Goal: Contribute content: Contribute content

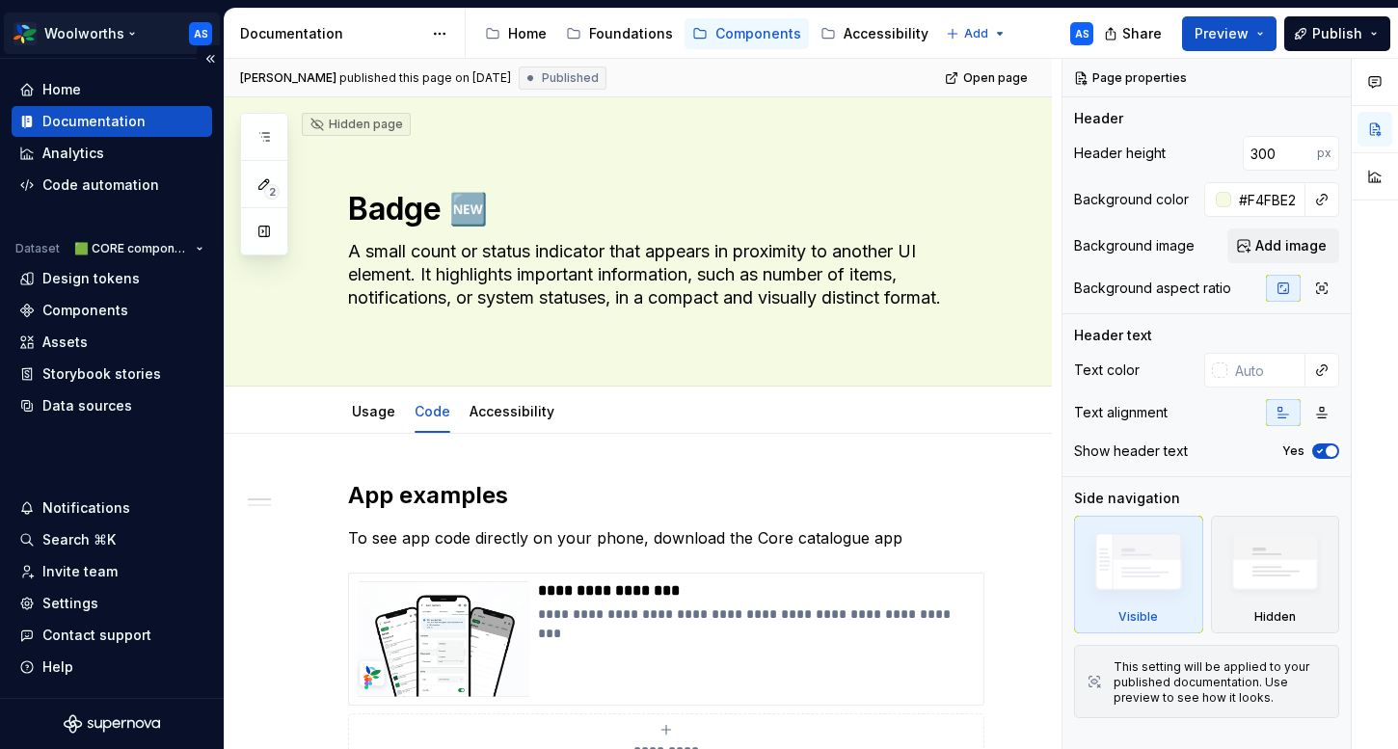
click at [120, 29] on html "Woolworths AS Home Documentation Analytics Code automation Dataset 🟩 CORE compo…" at bounding box center [699, 374] width 1398 height 749
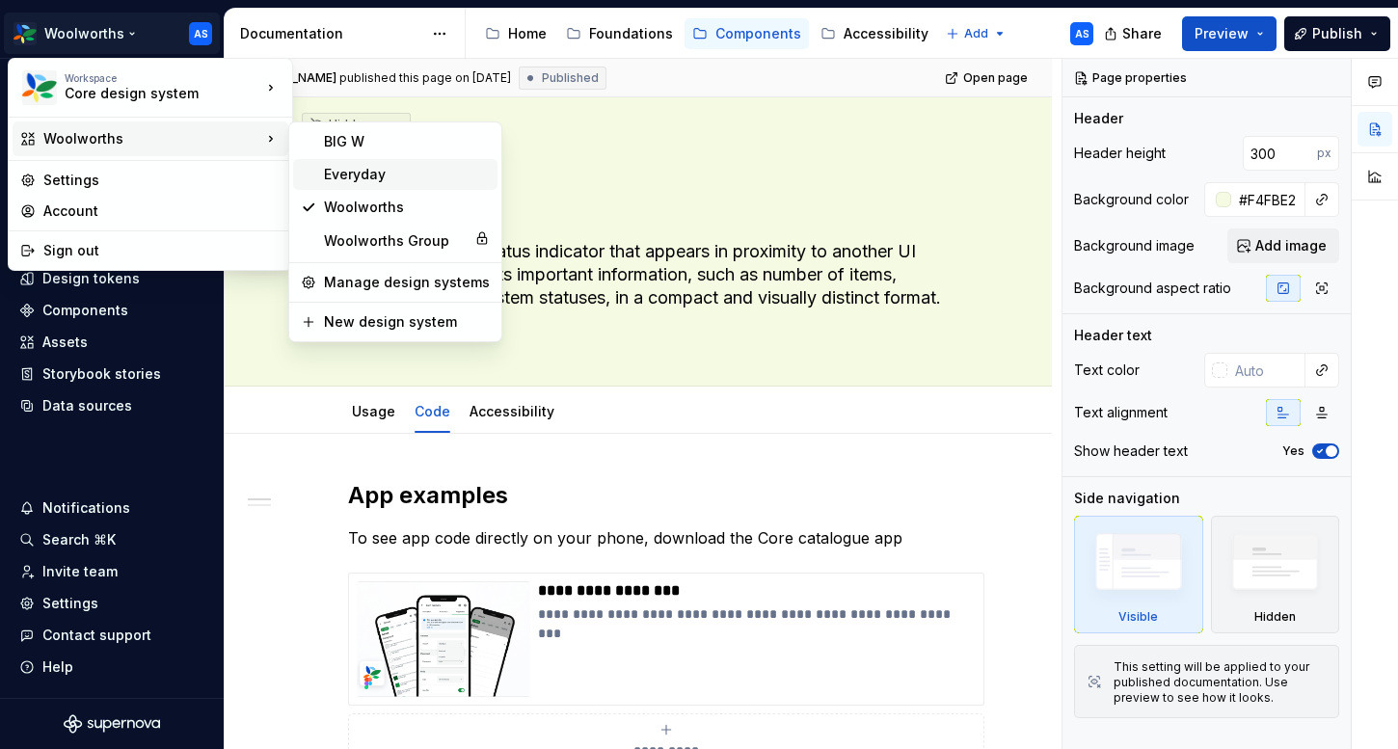
click at [374, 182] on div "Everyday" at bounding box center [407, 174] width 166 height 19
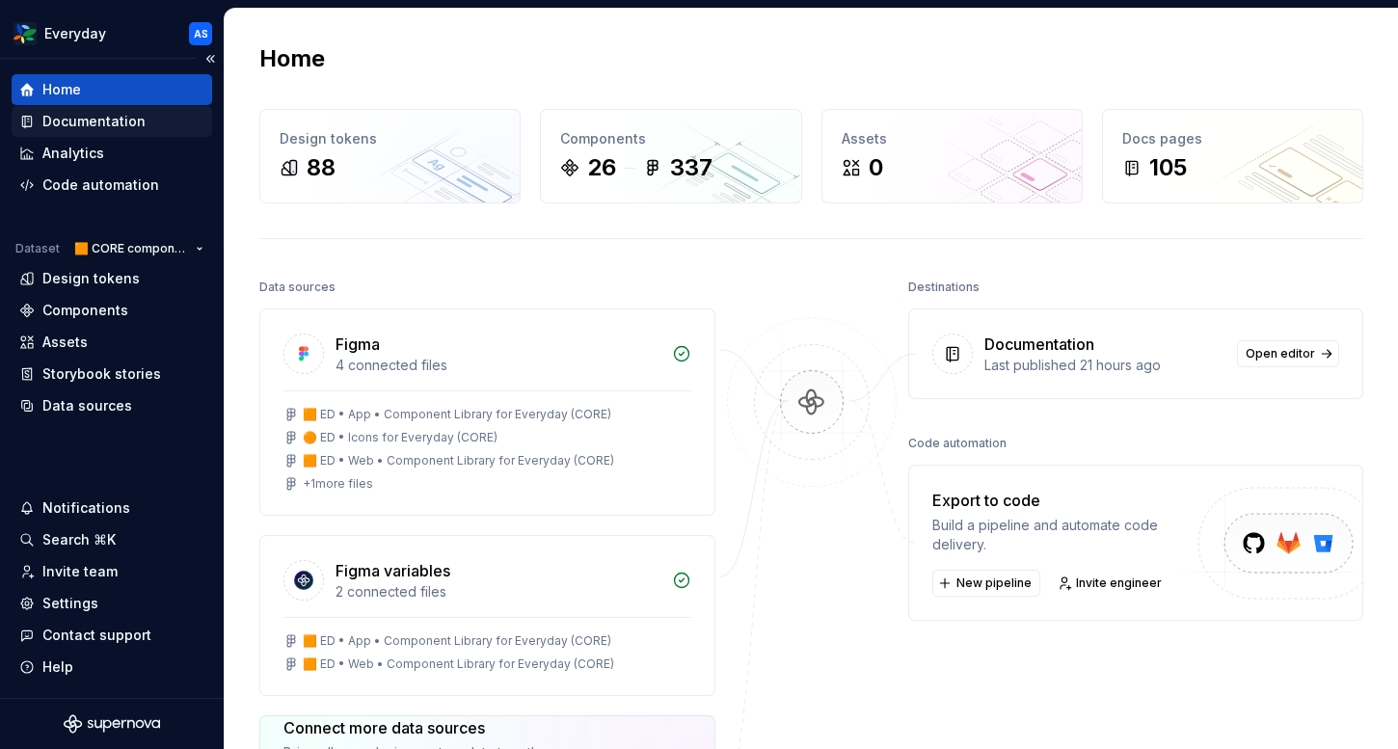
click at [135, 123] on div "Documentation" at bounding box center [93, 121] width 103 height 19
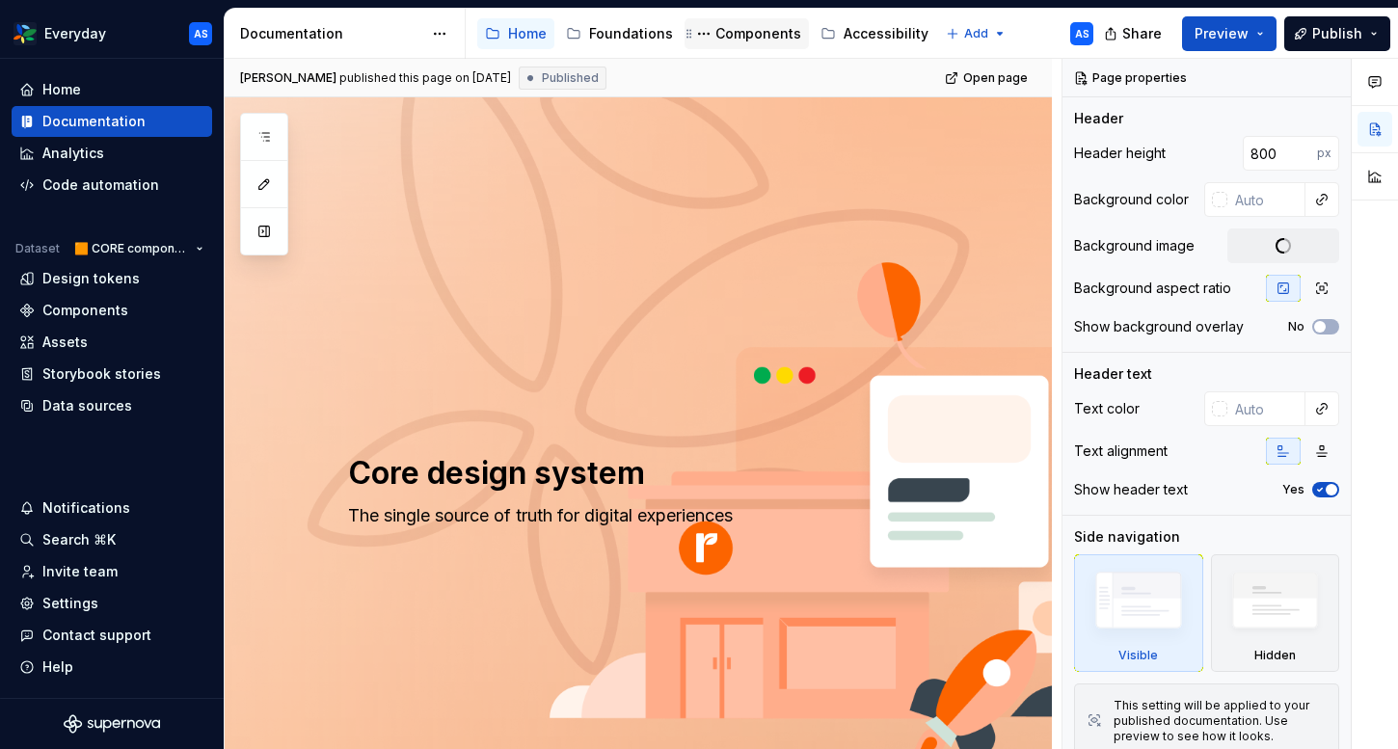
click at [715, 35] on div "Components" at bounding box center [758, 33] width 86 height 19
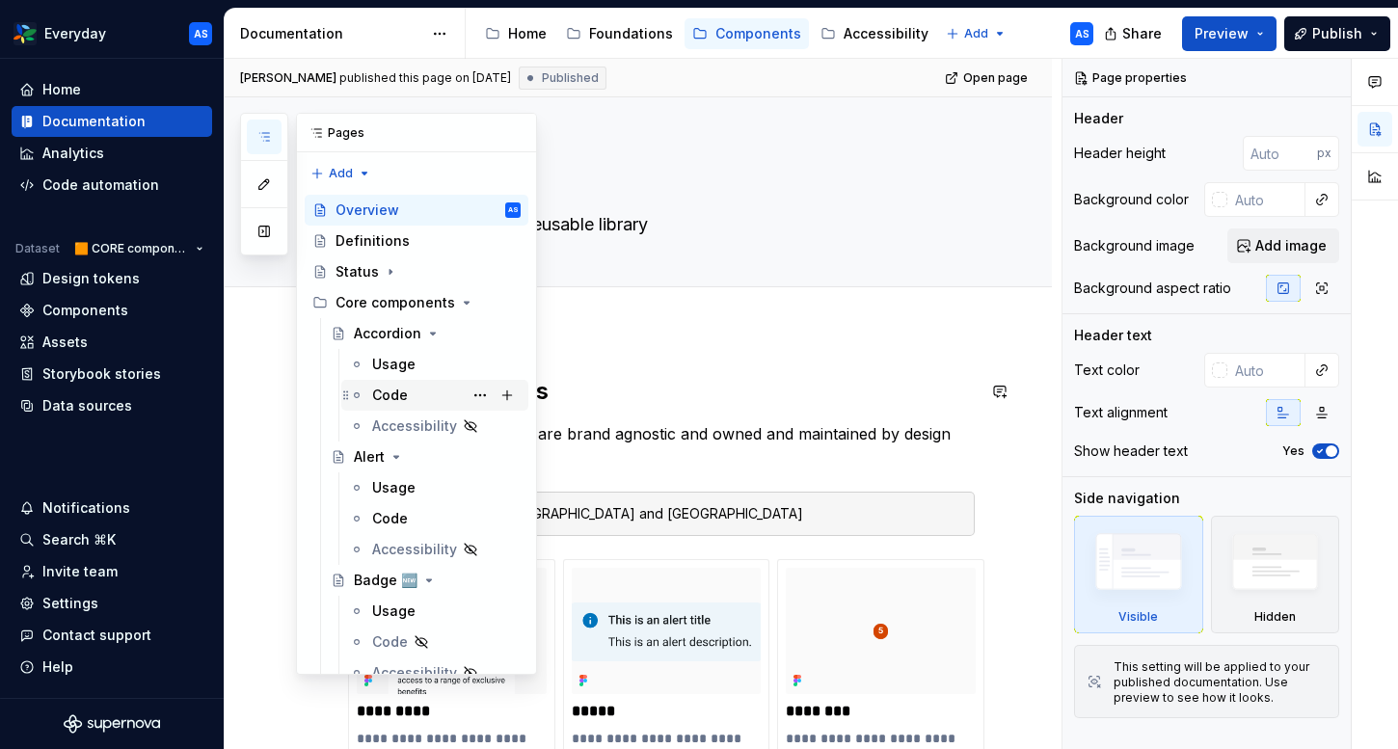
click at [415, 387] on div "Code" at bounding box center [446, 395] width 148 height 27
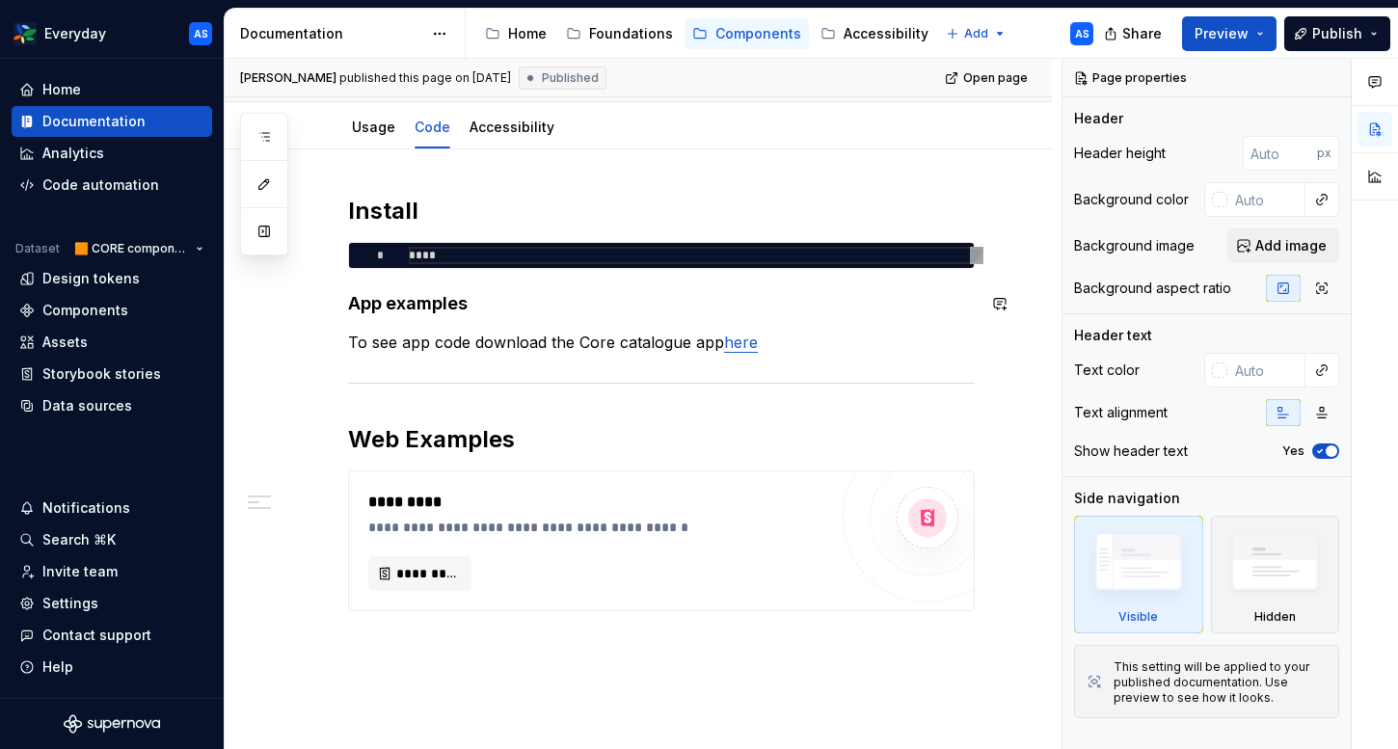
scroll to position [212, 0]
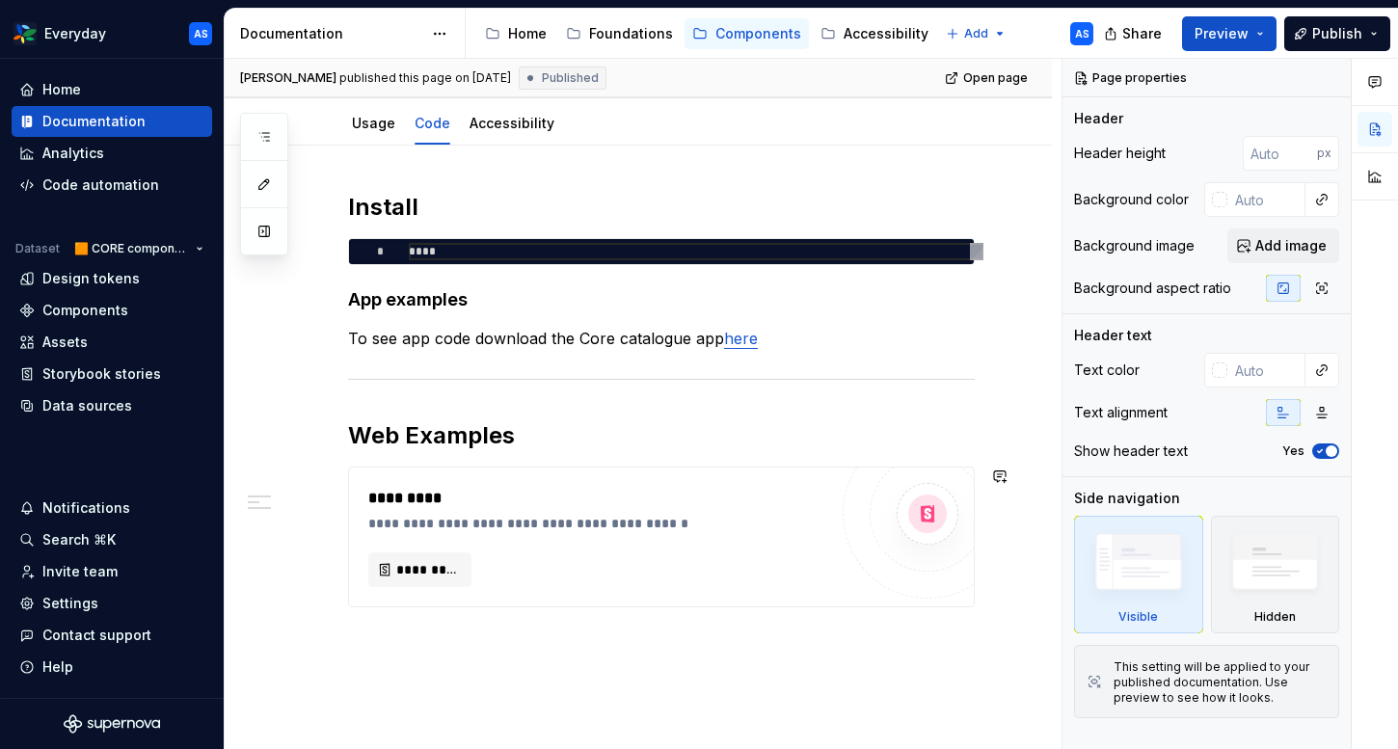
click at [572, 648] on div "**********" at bounding box center [638, 500] width 827 height 709
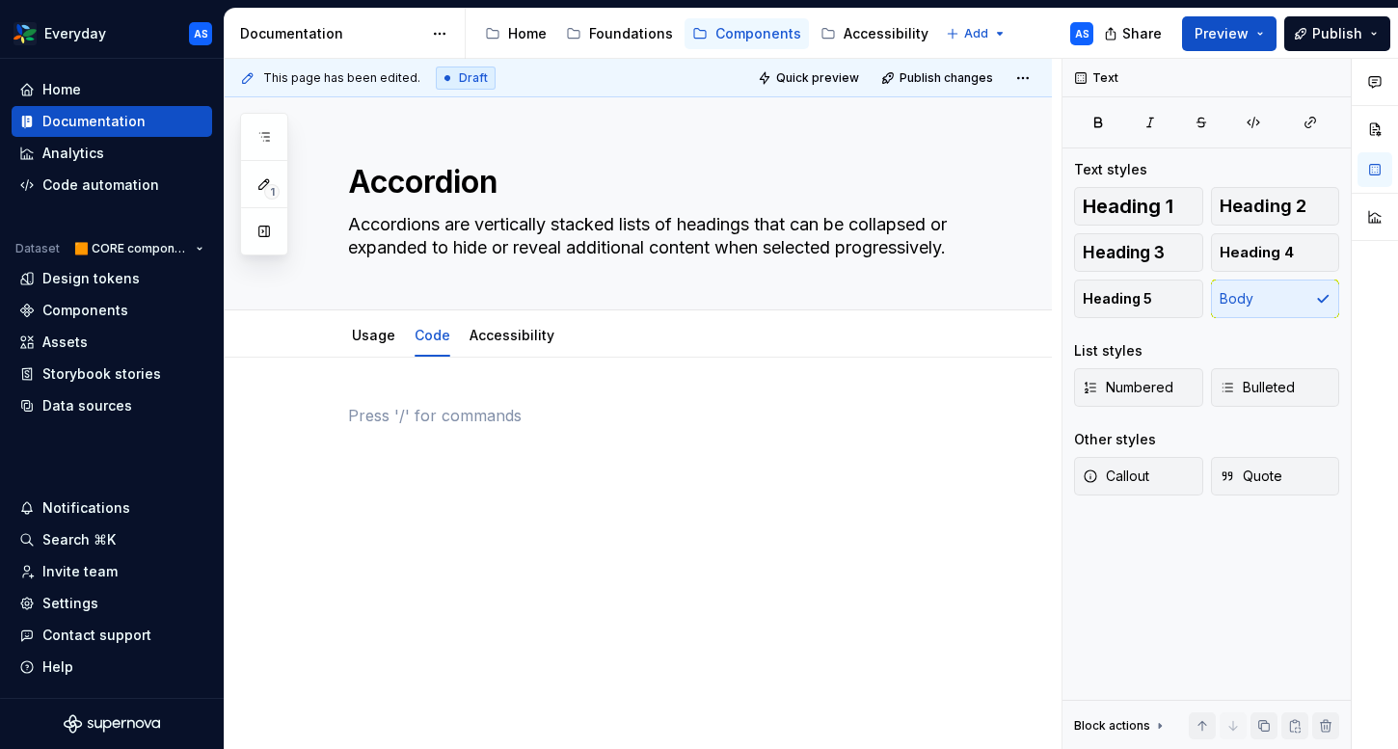
scroll to position [0, 0]
click at [401, 428] on div at bounding box center [661, 440] width 627 height 73
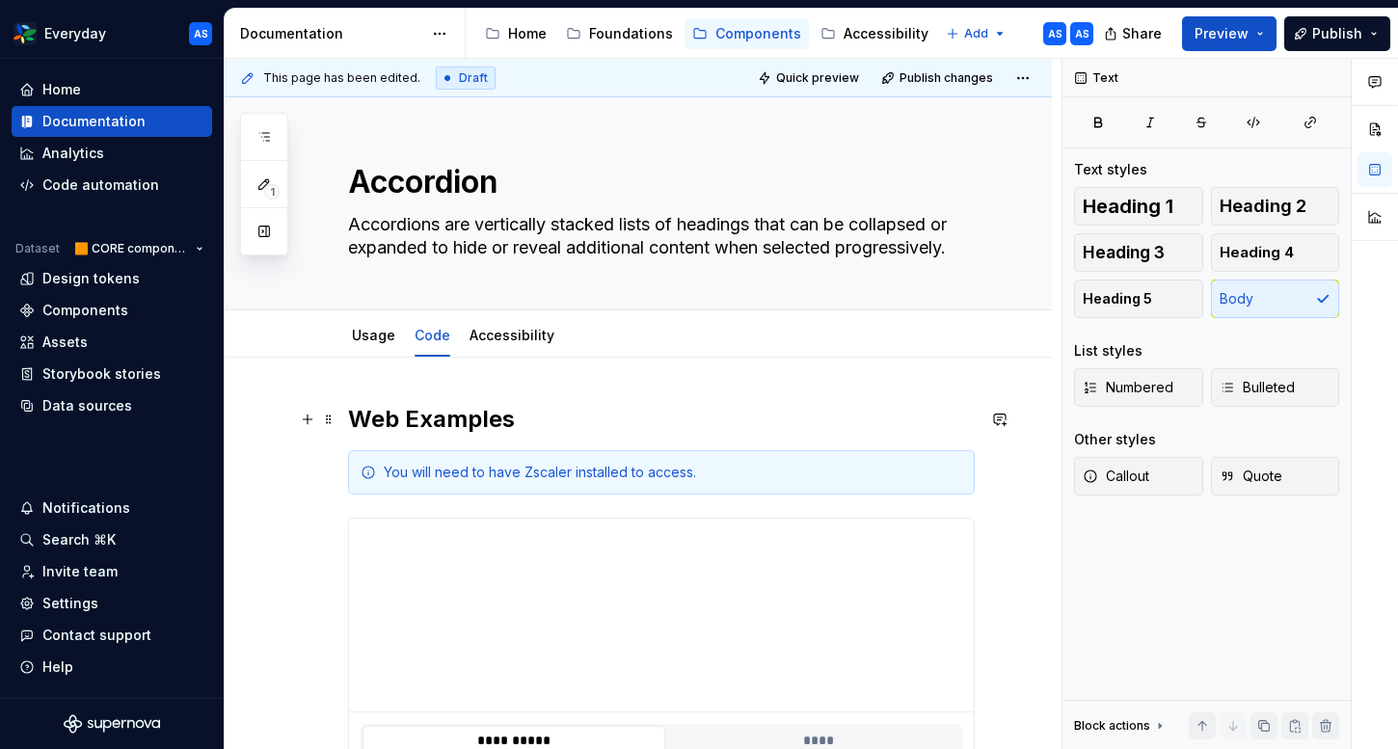
scroll to position [207, 0]
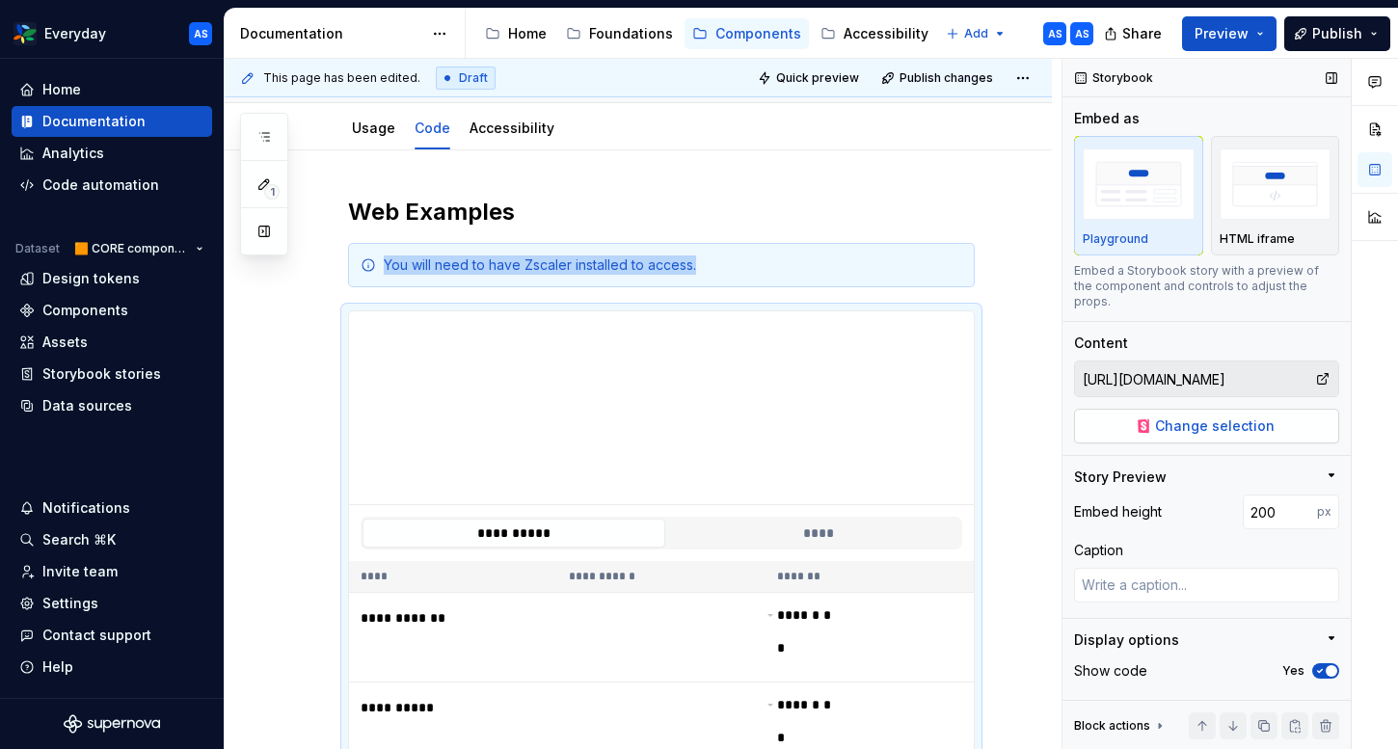
click at [1197, 416] on span "Change selection" at bounding box center [1215, 425] width 120 height 19
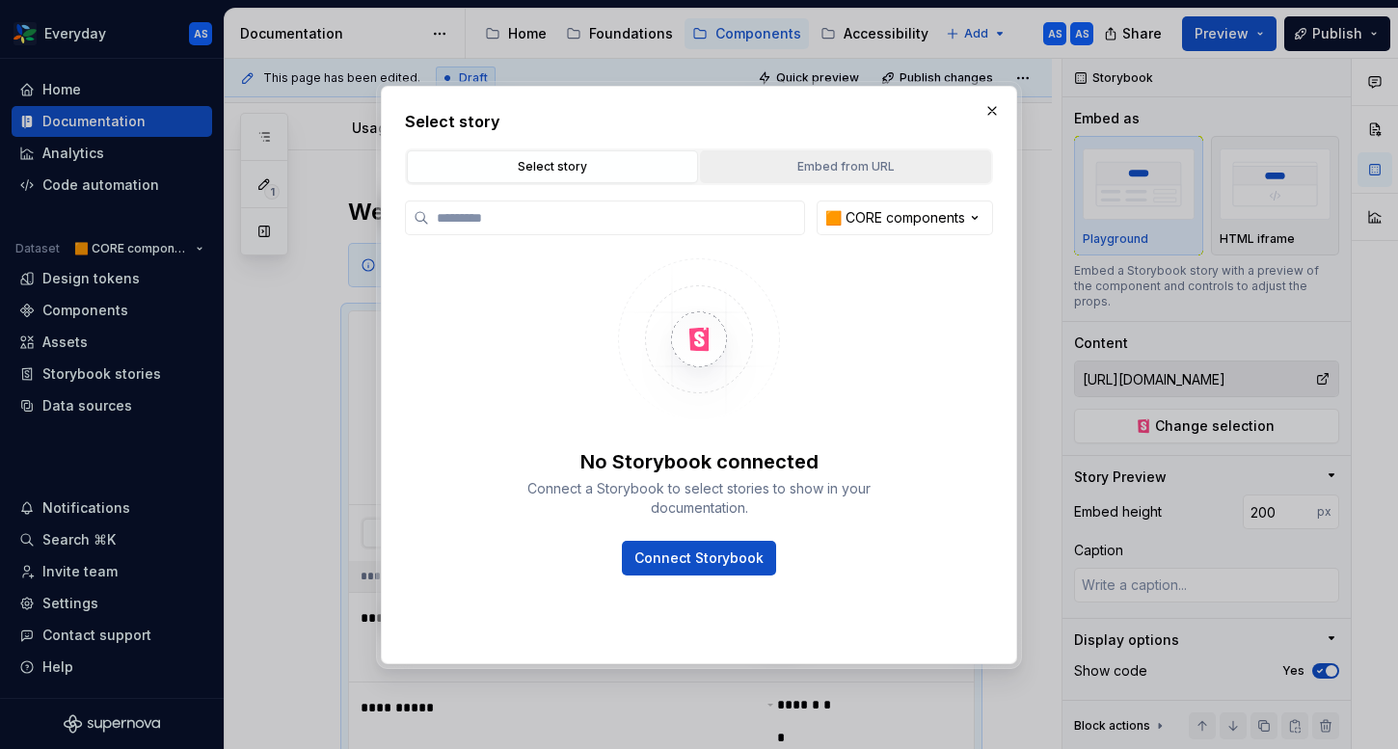
type textarea "*"
click at [849, 171] on div "Embed from URL" at bounding box center [846, 166] width 278 height 19
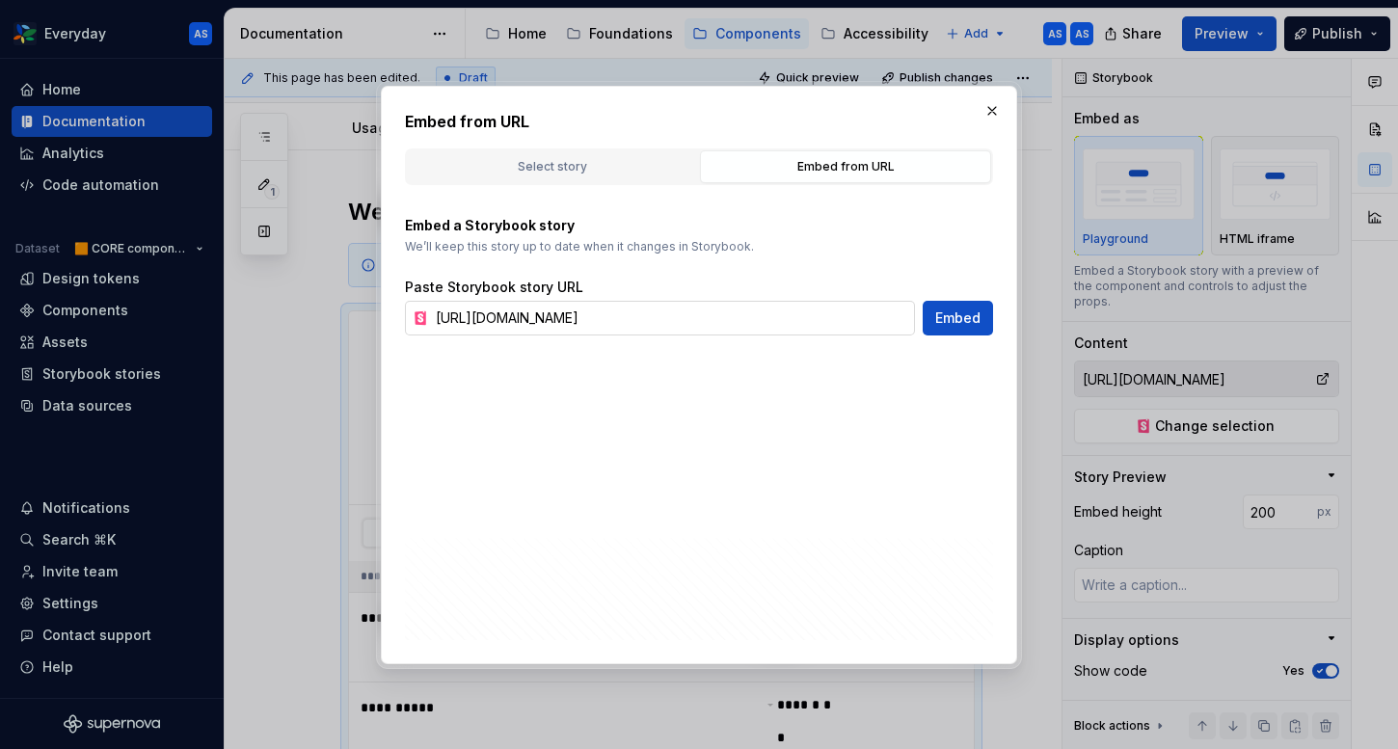
click at [614, 312] on input "[URL][DOMAIN_NAME]" at bounding box center [671, 318] width 487 height 35
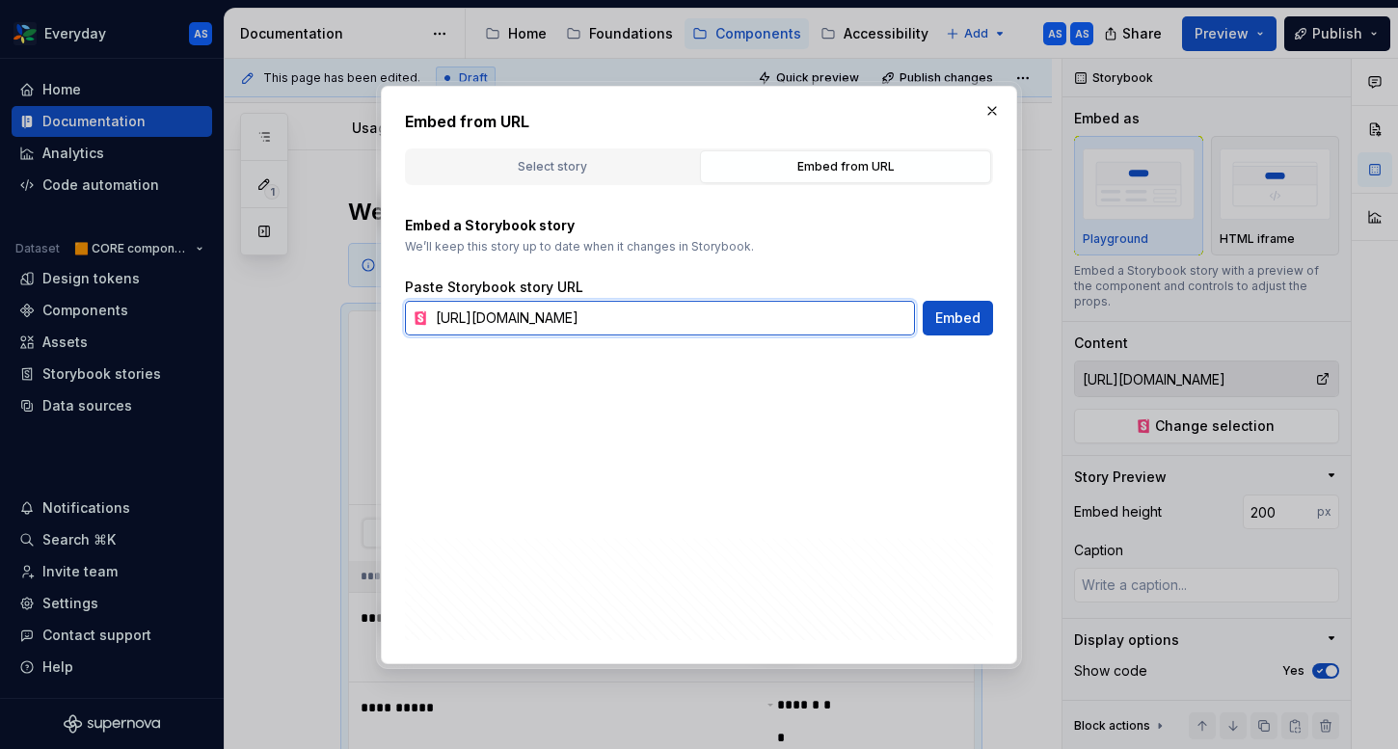
scroll to position [0, 416]
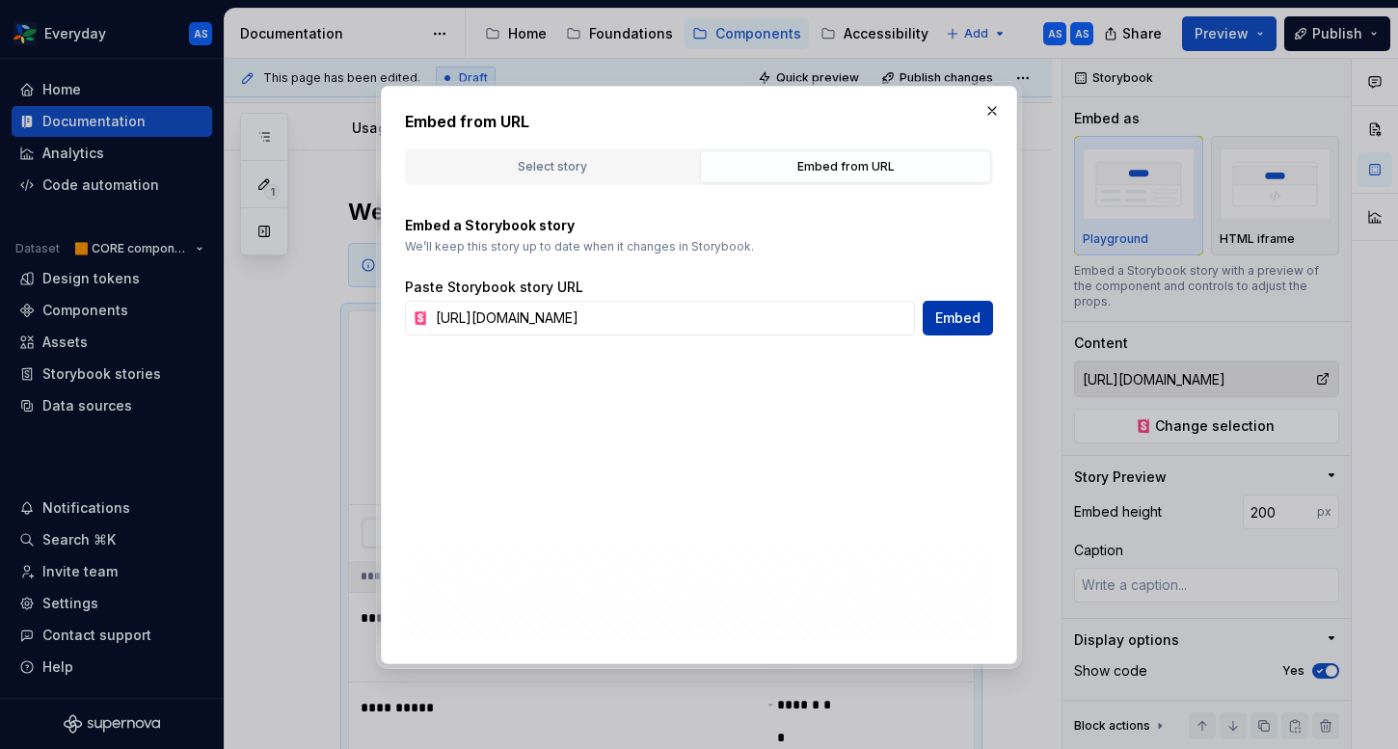
click at [954, 321] on span "Embed" at bounding box center [957, 317] width 45 height 19
type textarea "*"
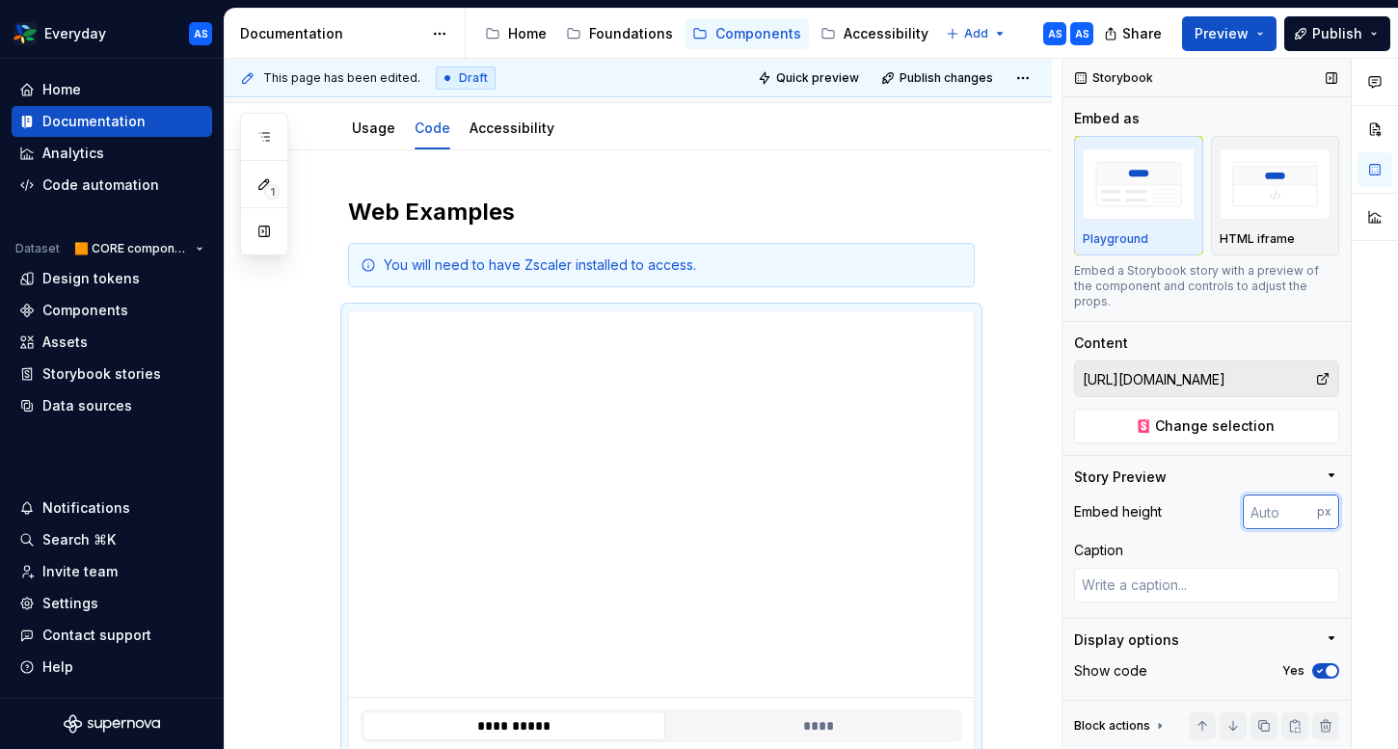
click at [1276, 494] on input "number" at bounding box center [1279, 511] width 74 height 35
type input "300"
type textarea "*"
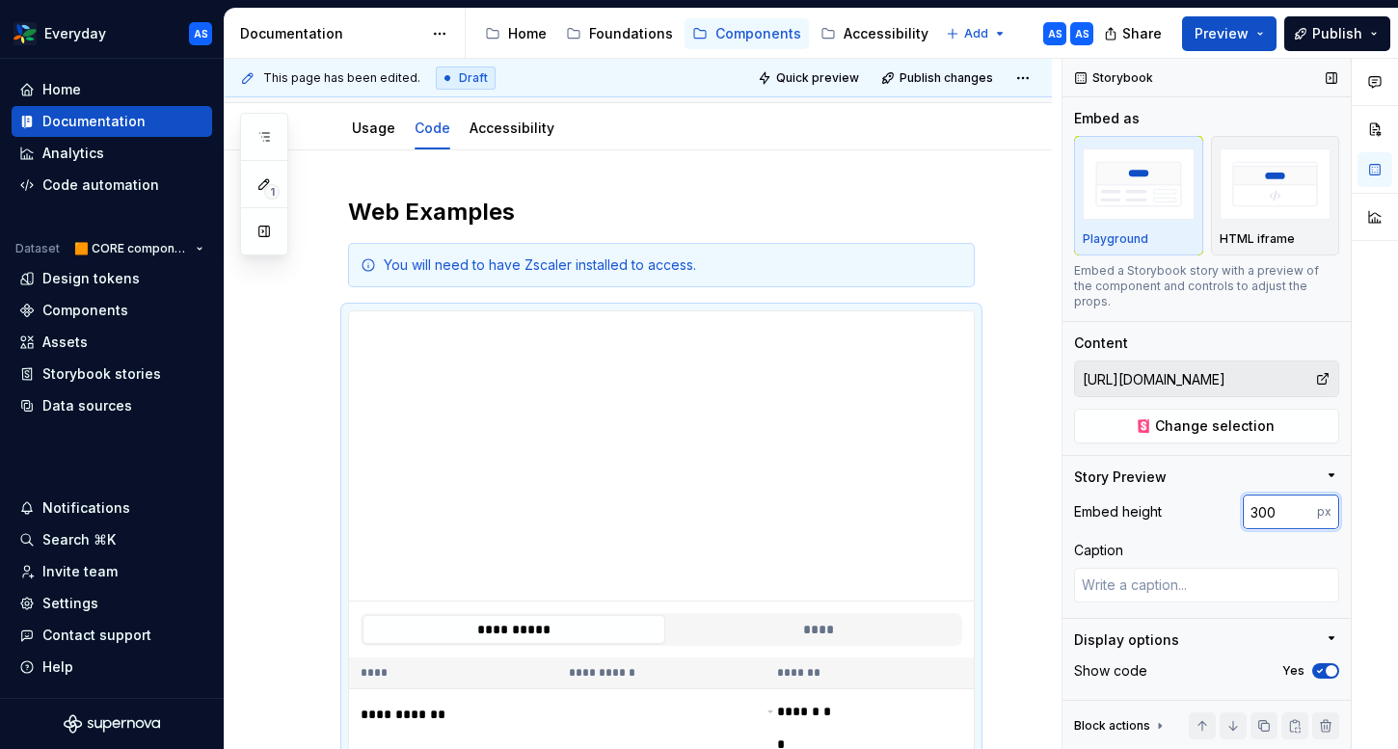
click at [1271, 494] on input "300" at bounding box center [1279, 511] width 74 height 35
type input "200"
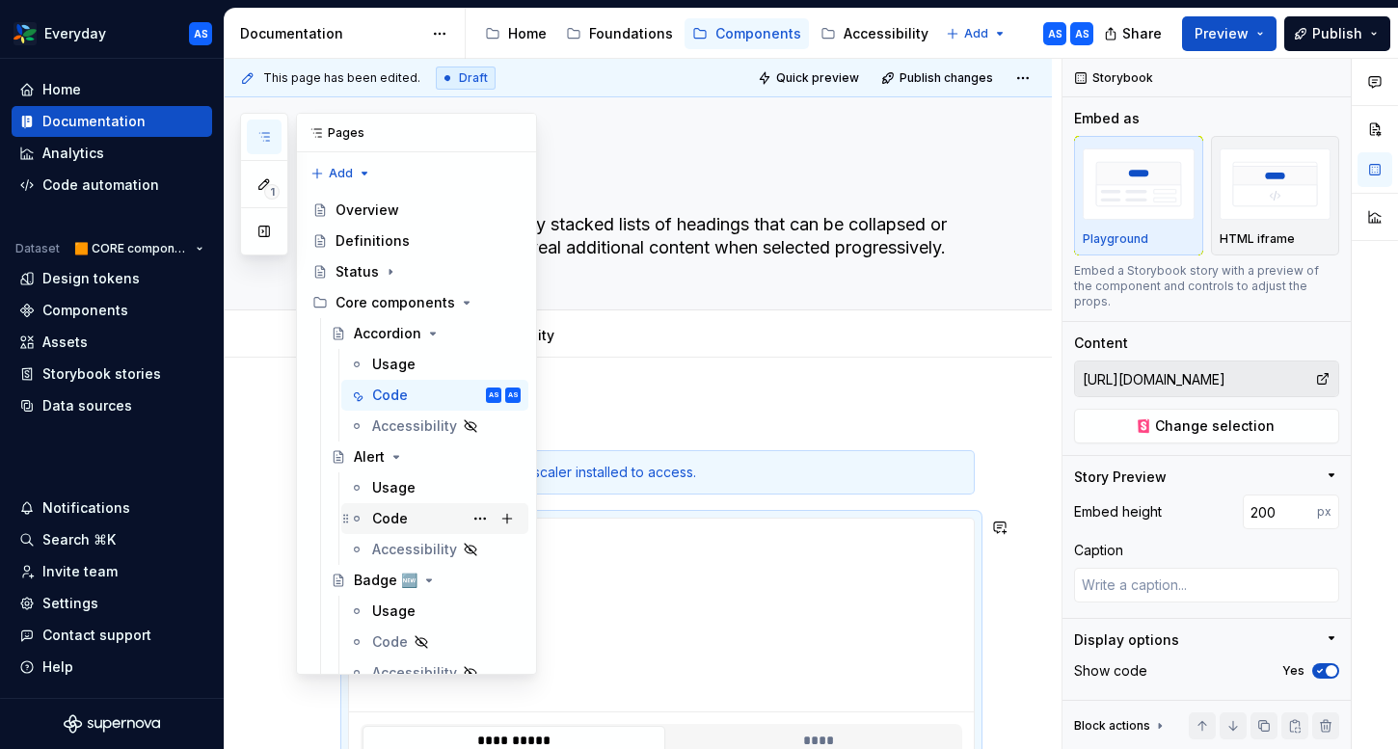
click at [414, 515] on div "Code" at bounding box center [446, 518] width 148 height 27
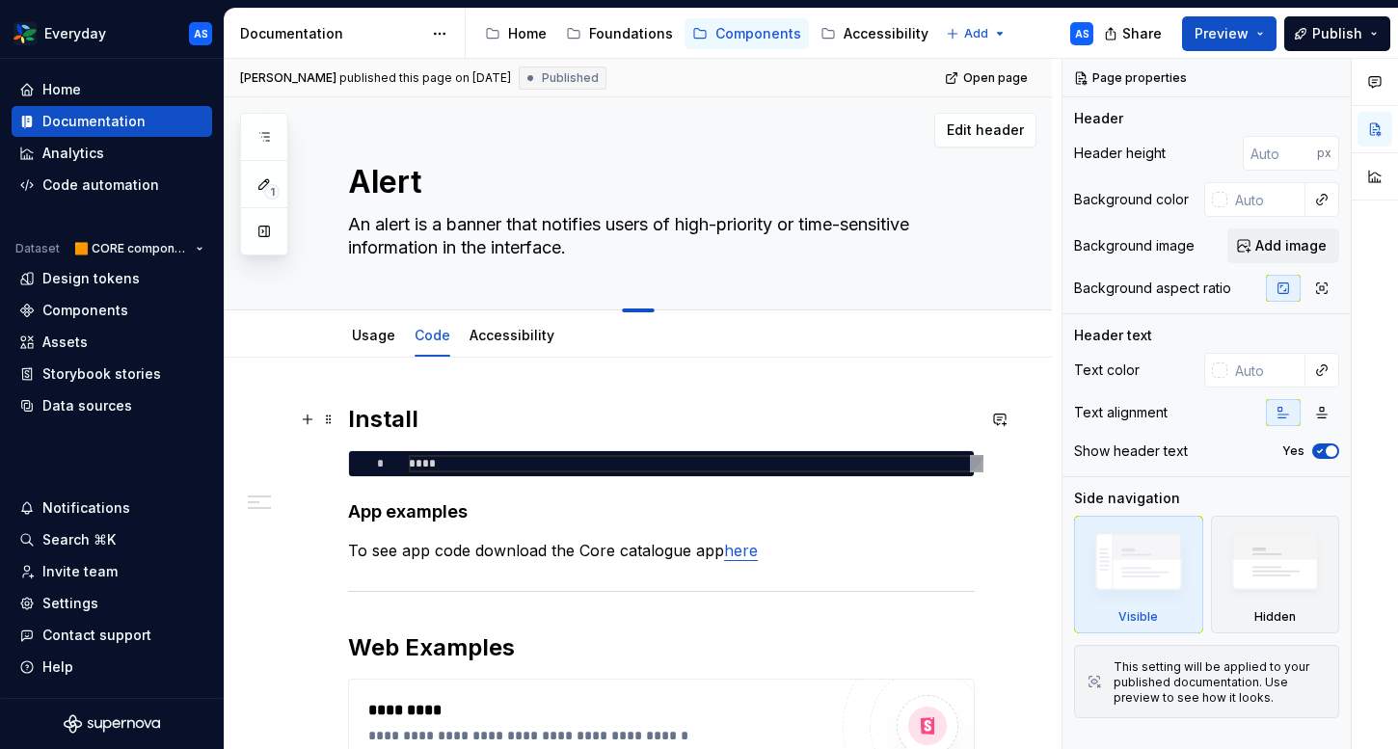
scroll to position [317, 0]
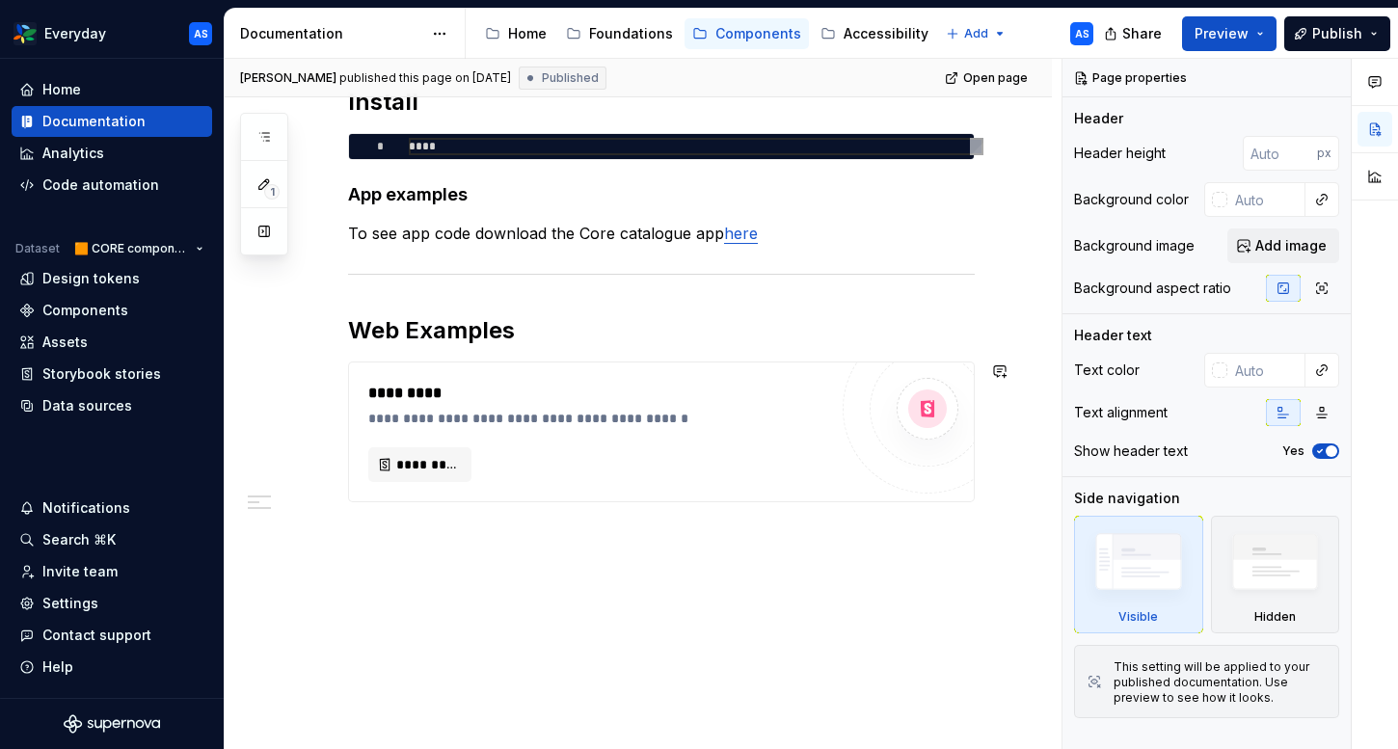
click at [517, 620] on div "**********" at bounding box center [638, 394] width 827 height 709
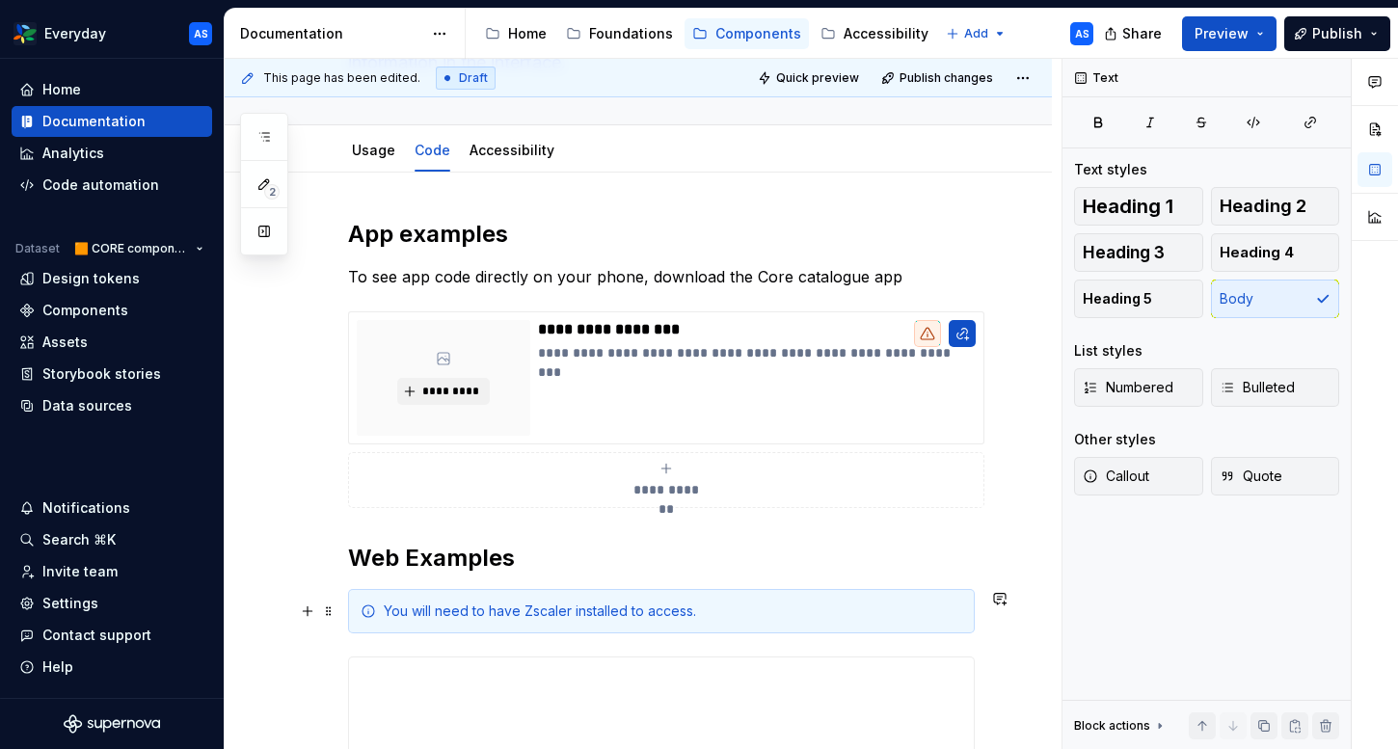
scroll to position [216, 0]
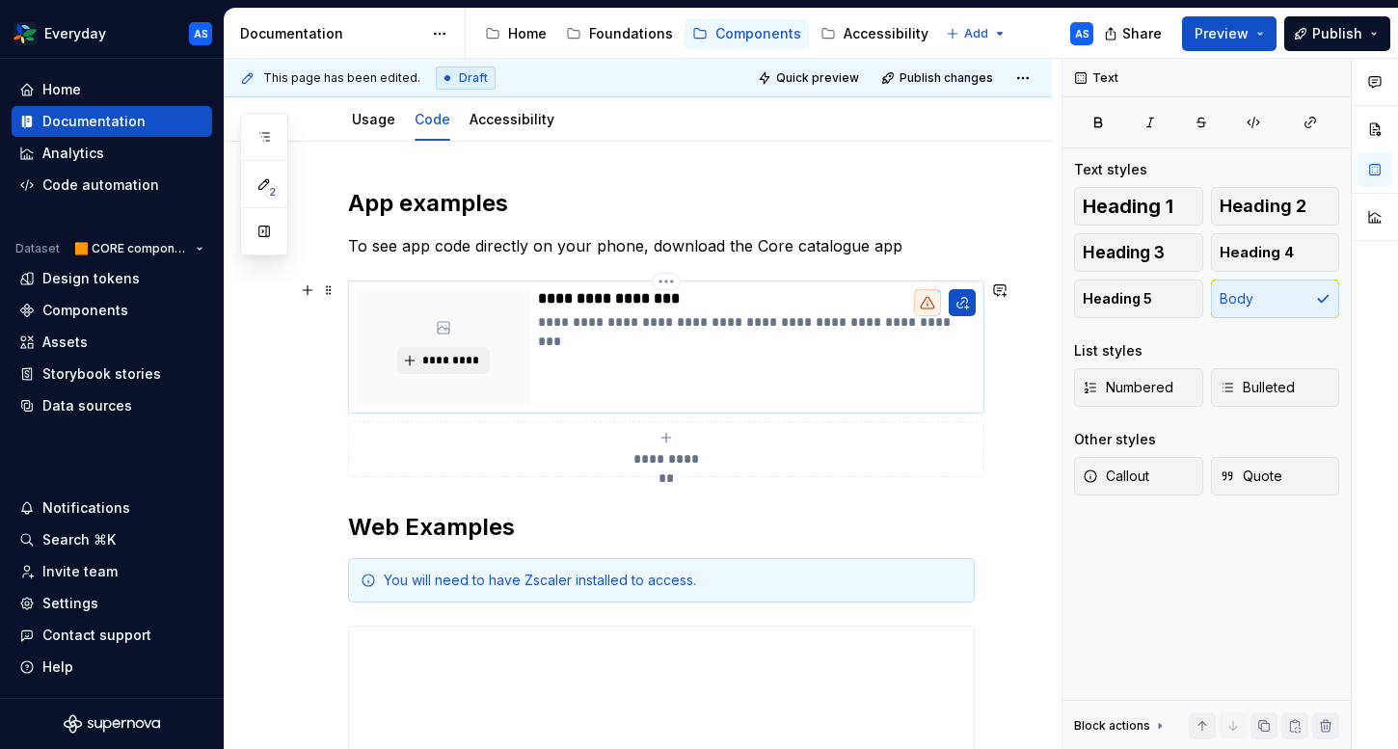
click at [619, 297] on p "**********" at bounding box center [757, 298] width 438 height 19
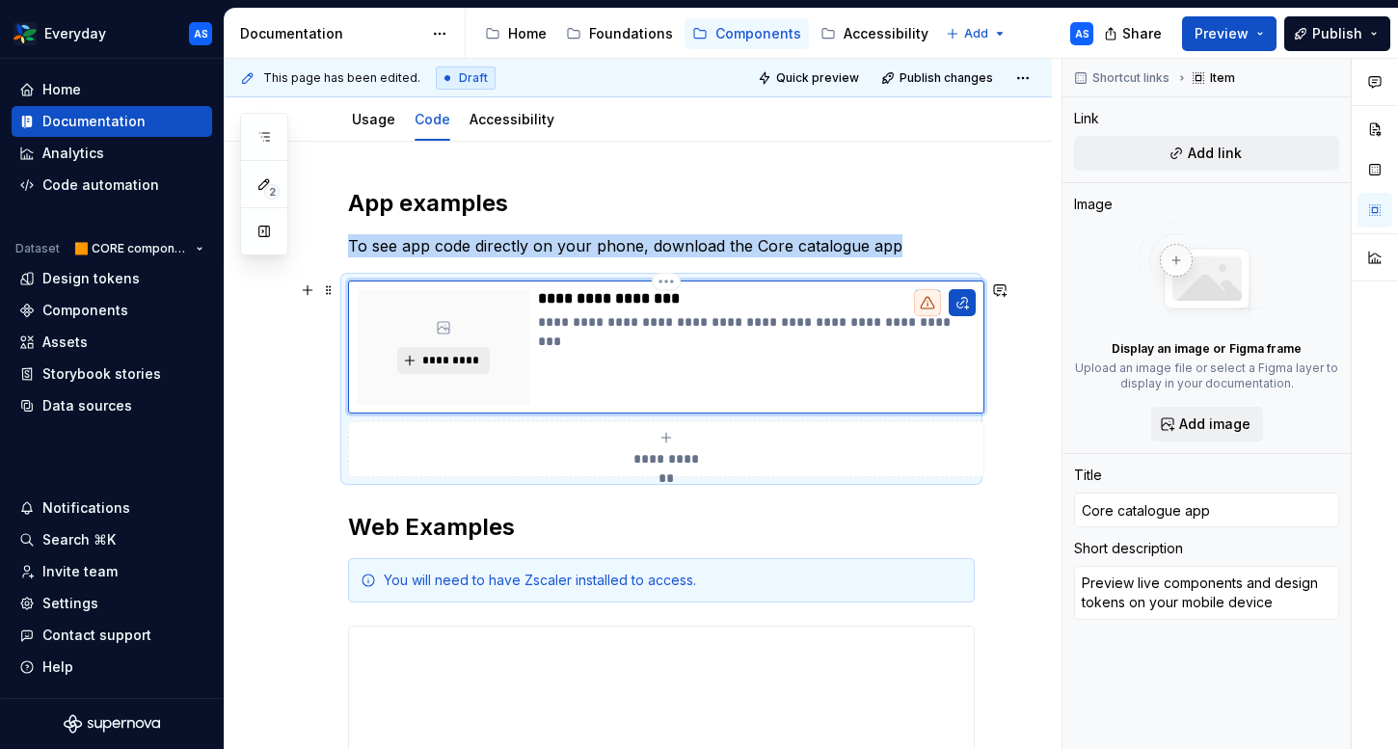
click at [466, 360] on span "*********" at bounding box center [450, 360] width 59 height 15
type textarea "*"
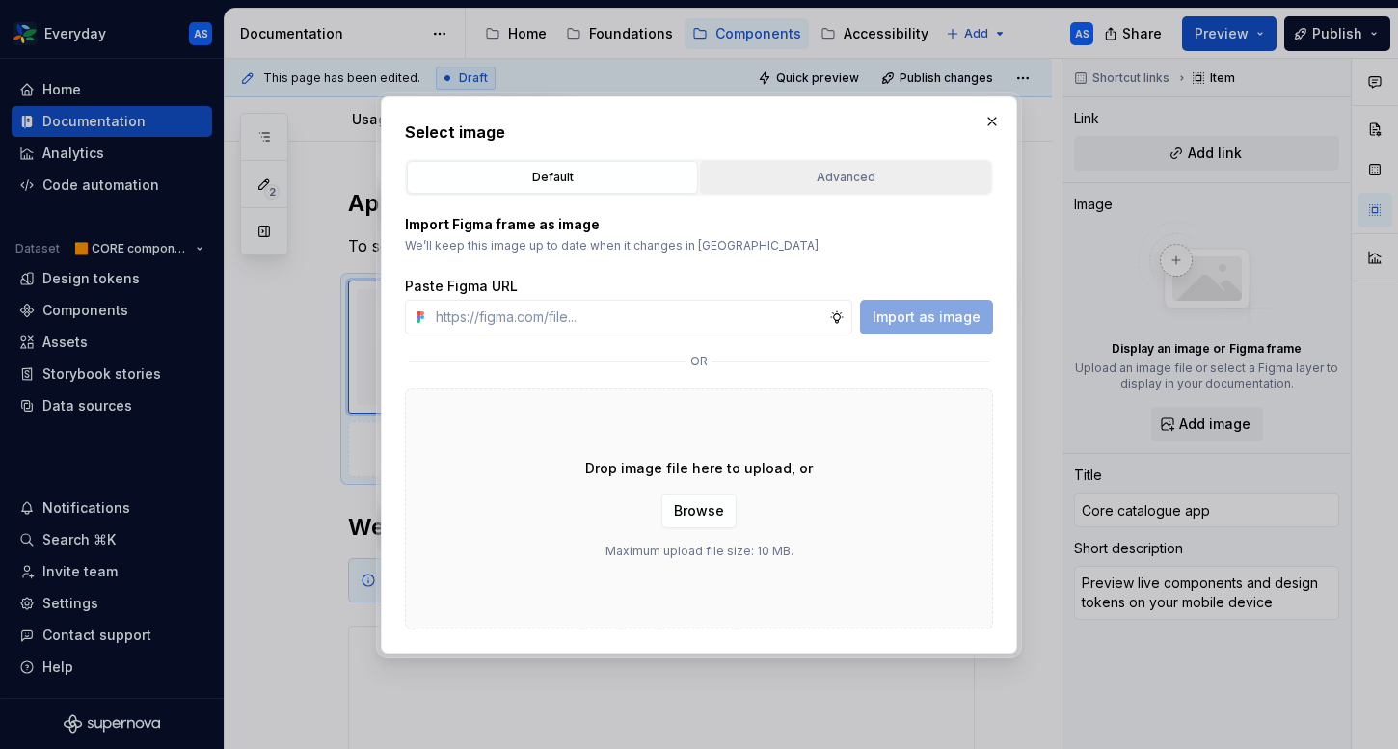
click at [906, 172] on div "Advanced" at bounding box center [846, 177] width 278 height 19
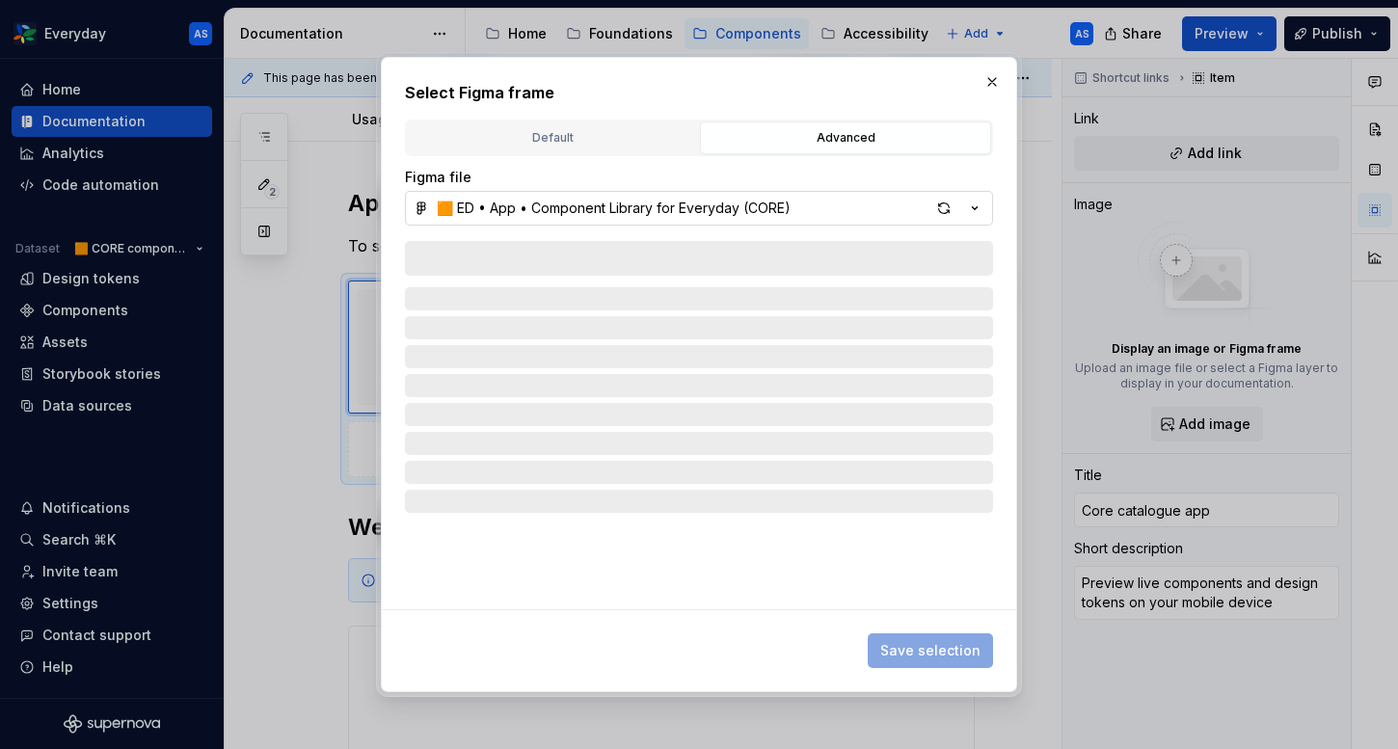
click at [977, 208] on icon "button" at bounding box center [974, 208] width 19 height 19
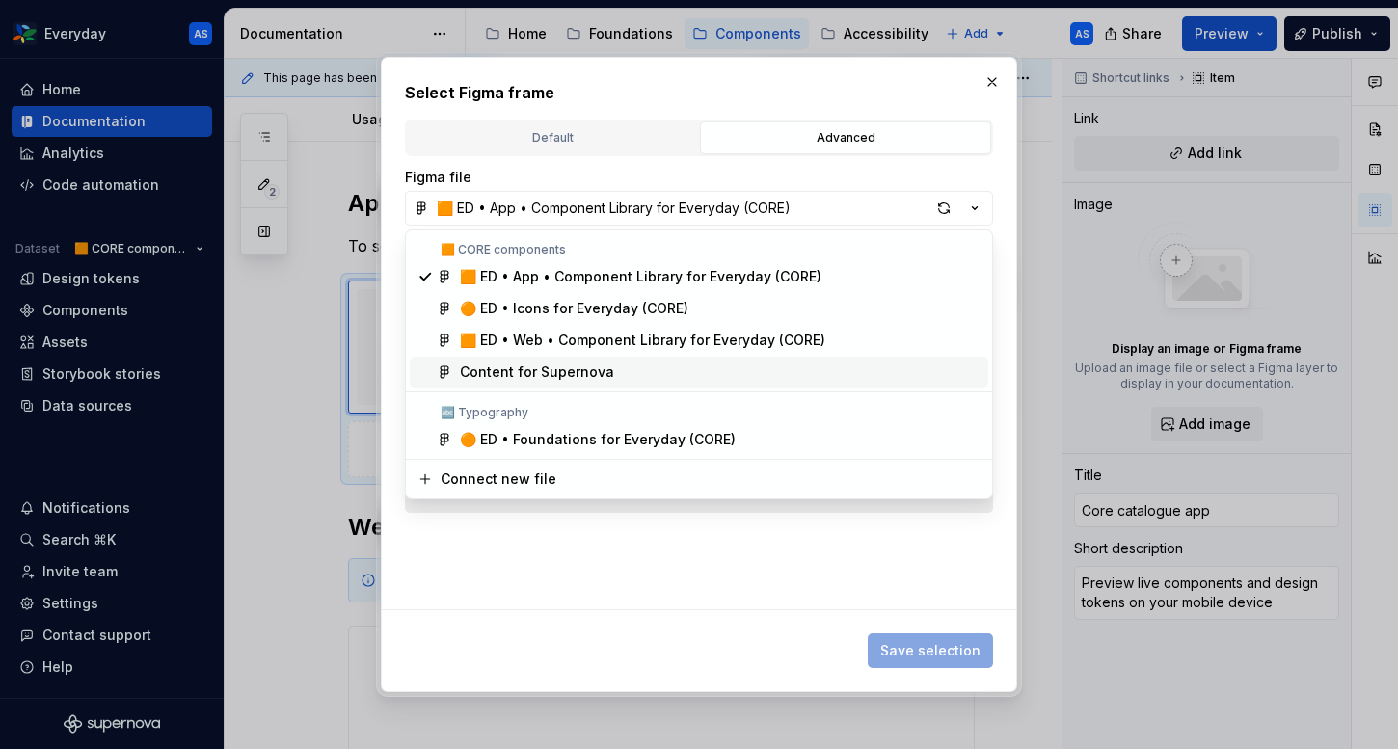
click at [641, 374] on div "Content for Supernova" at bounding box center [720, 371] width 521 height 19
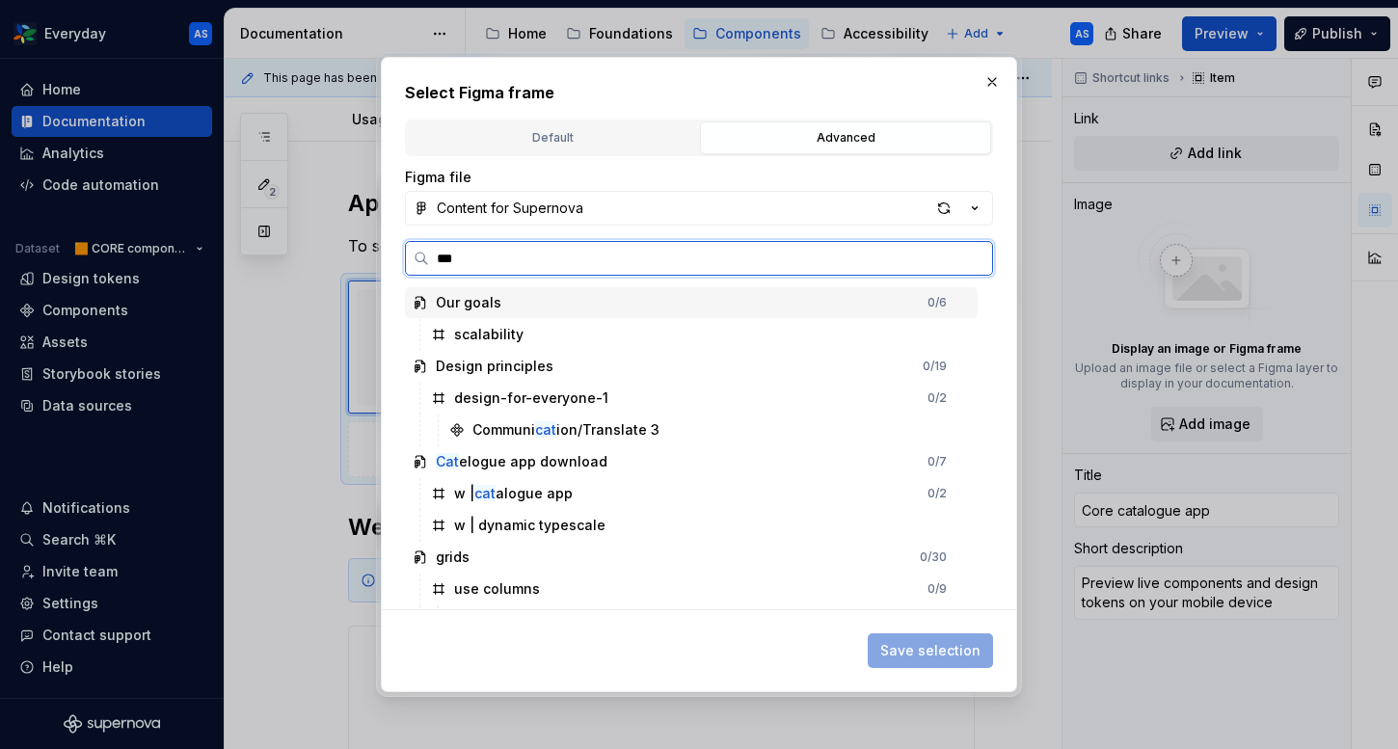
type input "****"
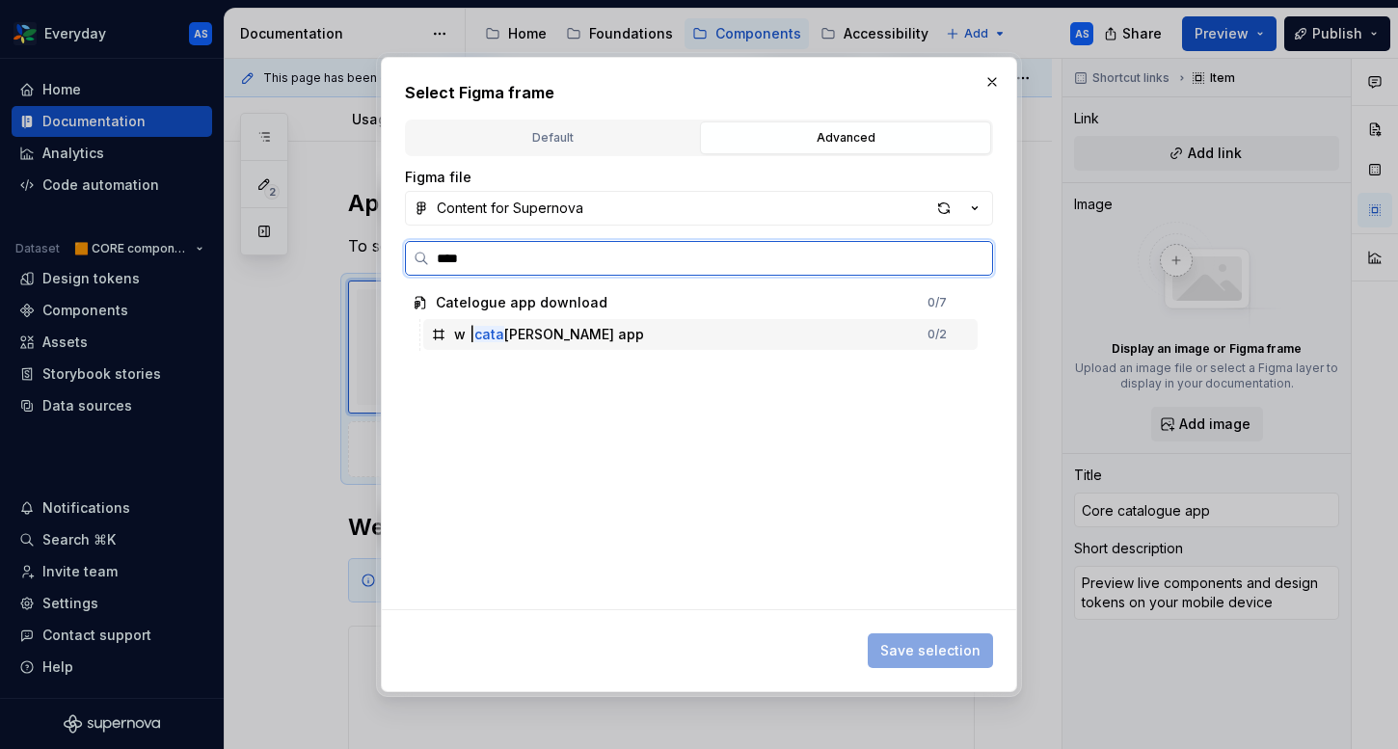
click at [663, 344] on div "w | cata [PERSON_NAME] app 0 / 2" at bounding box center [700, 334] width 554 height 31
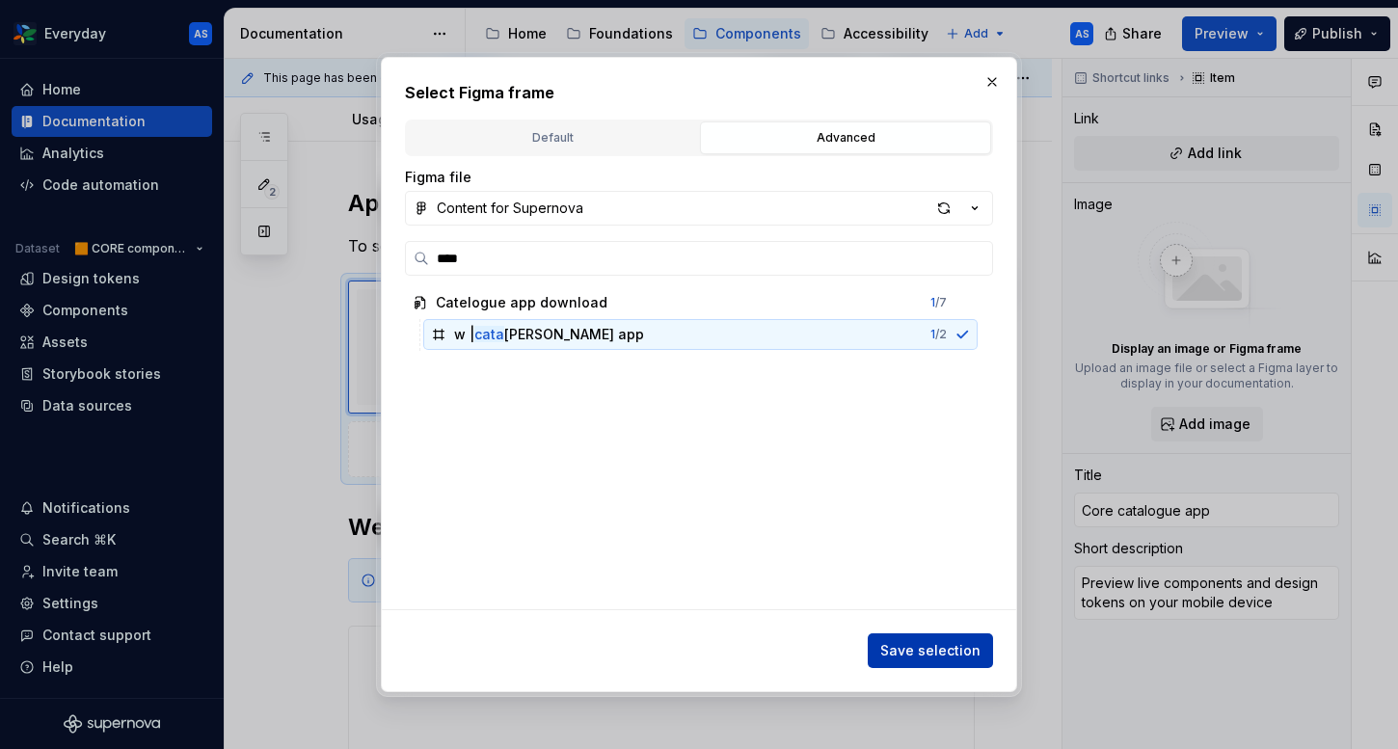
click at [946, 647] on span "Save selection" at bounding box center [930, 650] width 100 height 19
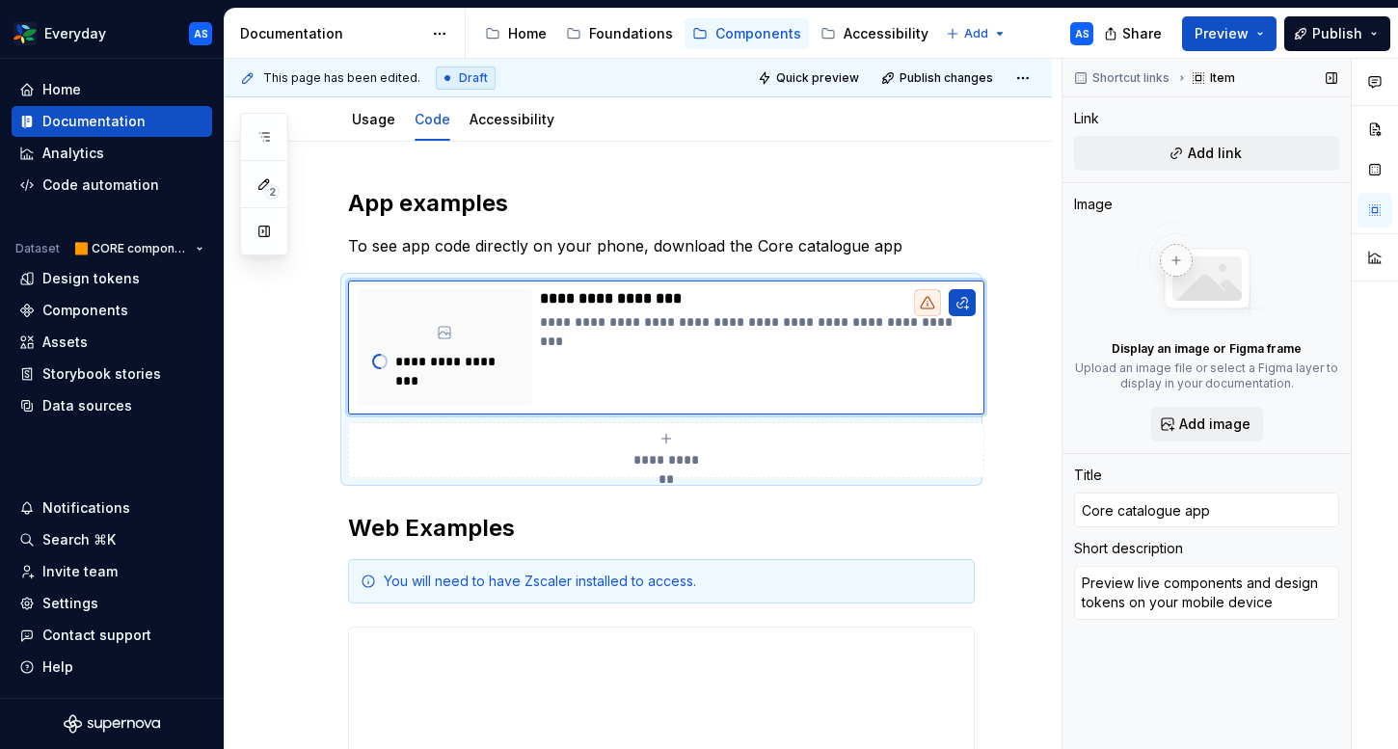
click at [1239, 126] on div "Link" at bounding box center [1206, 118] width 265 height 19
click at [1195, 150] on span "Add link" at bounding box center [1215, 153] width 54 height 19
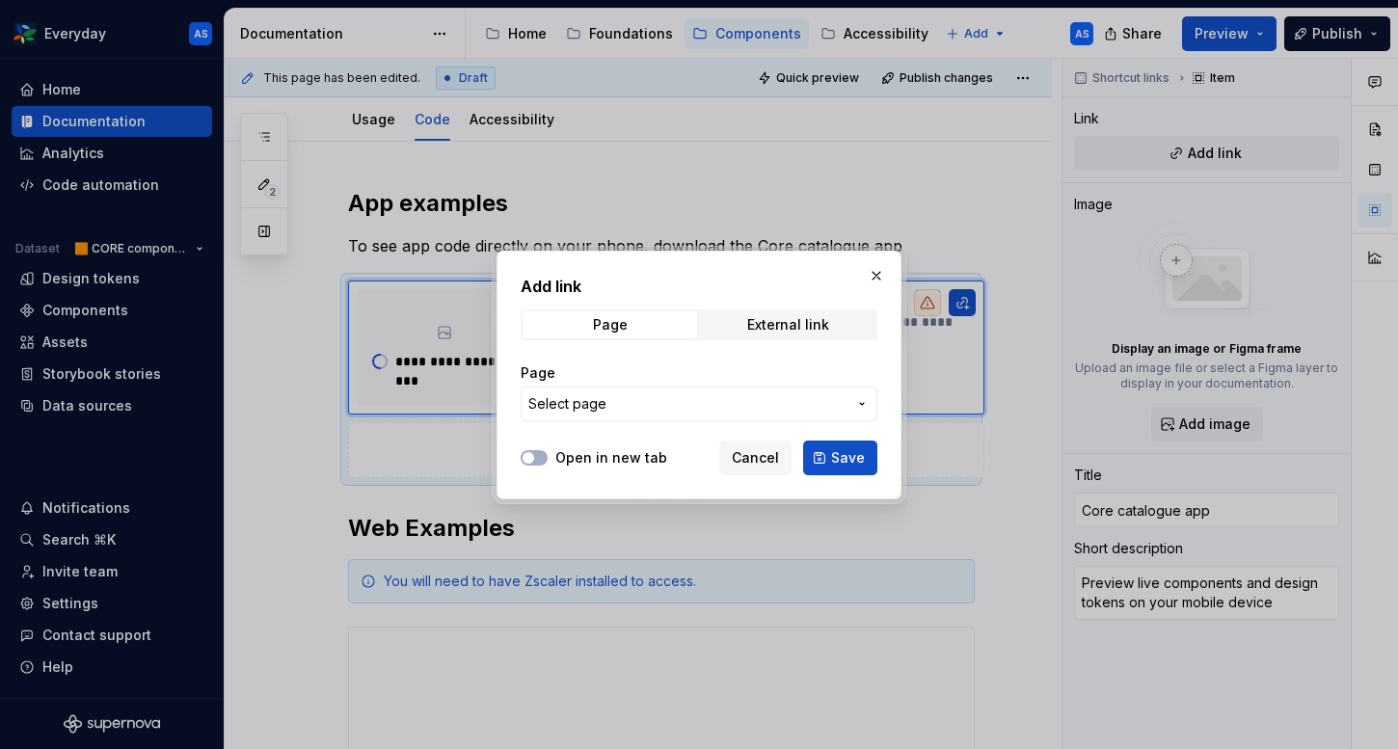
click at [632, 407] on span "Select page" at bounding box center [687, 403] width 318 height 19
type textarea "*"
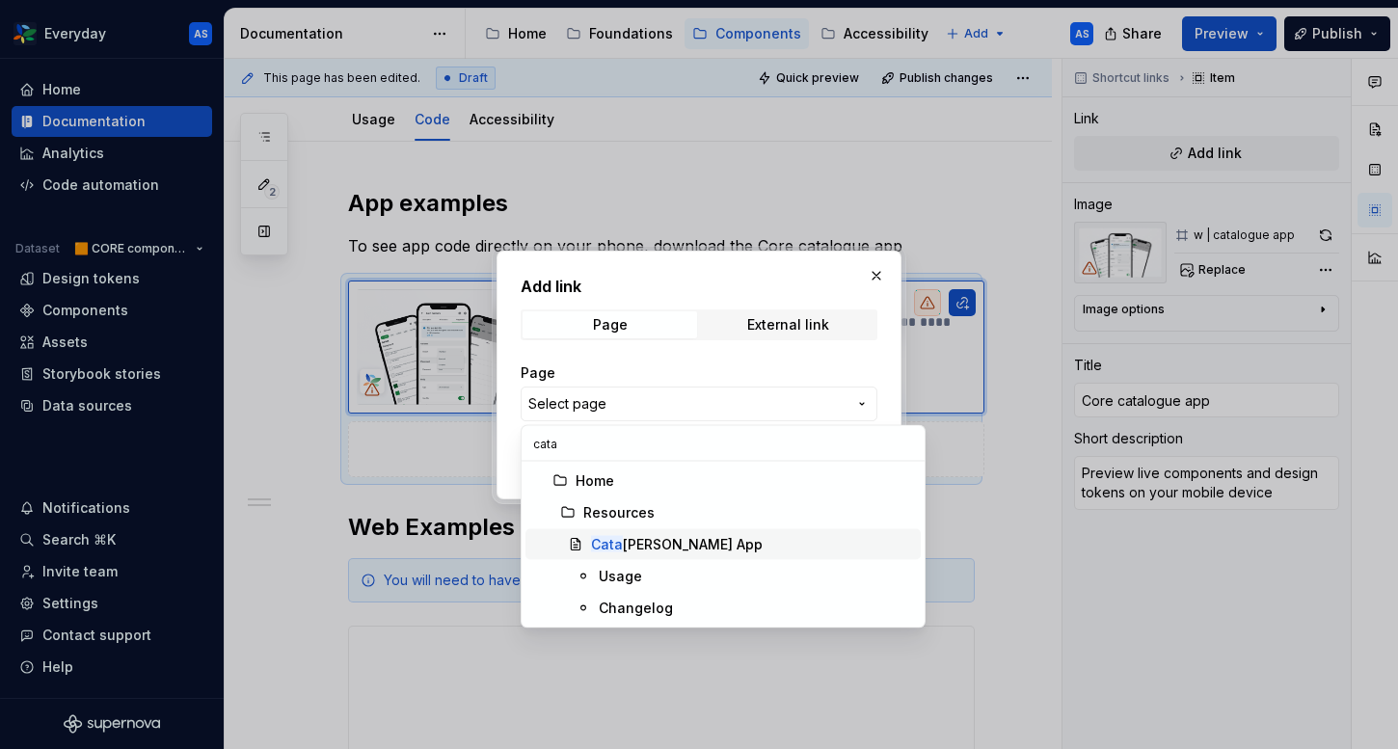
type input "cata"
click at [690, 545] on div "Cata [PERSON_NAME] App" at bounding box center [752, 544] width 322 height 19
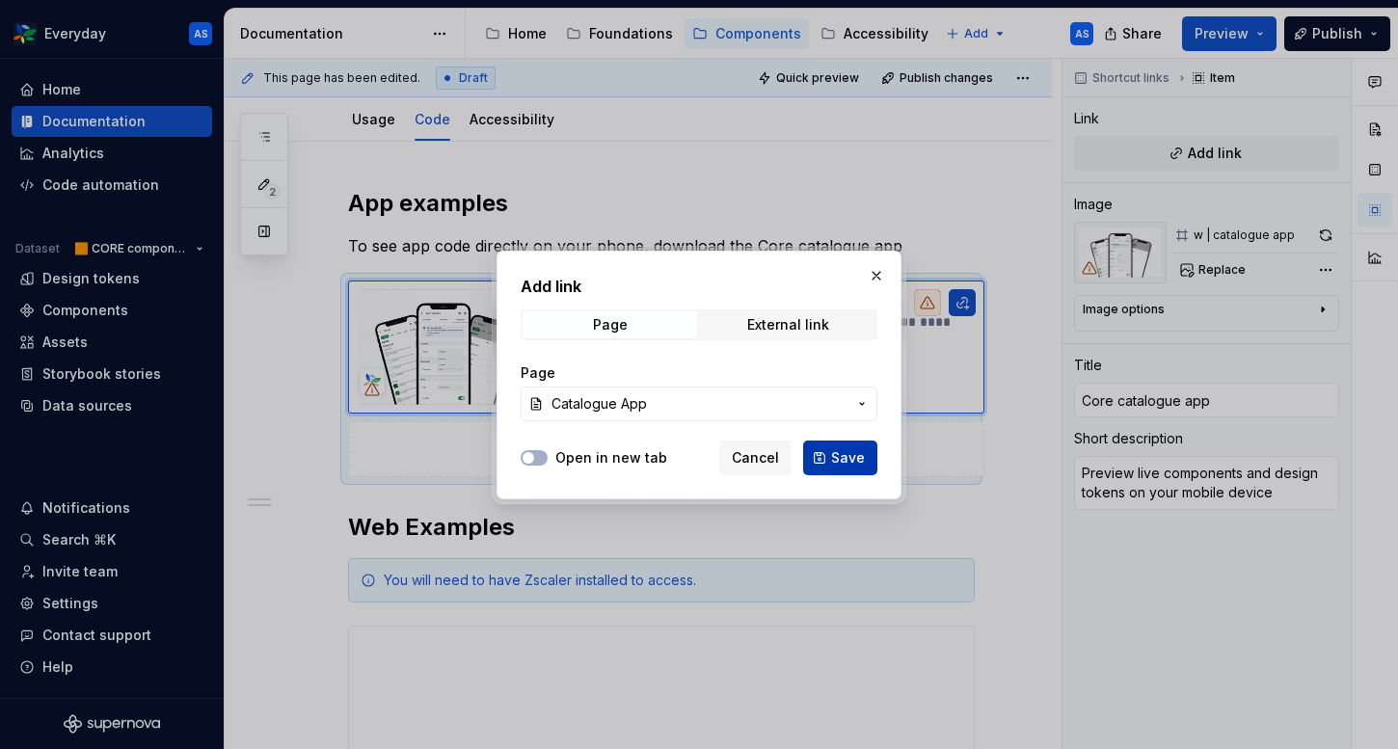
click at [861, 452] on span "Save" at bounding box center [848, 457] width 34 height 19
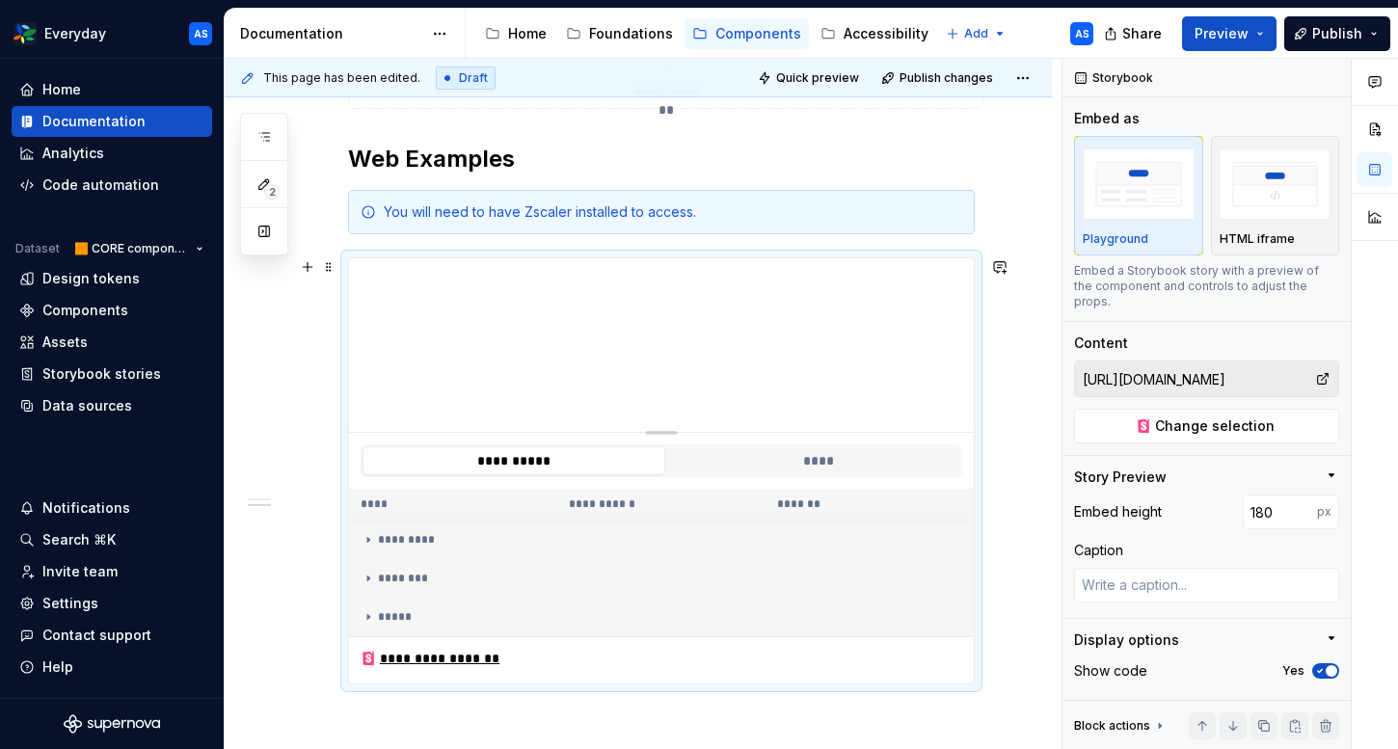
scroll to position [645, 0]
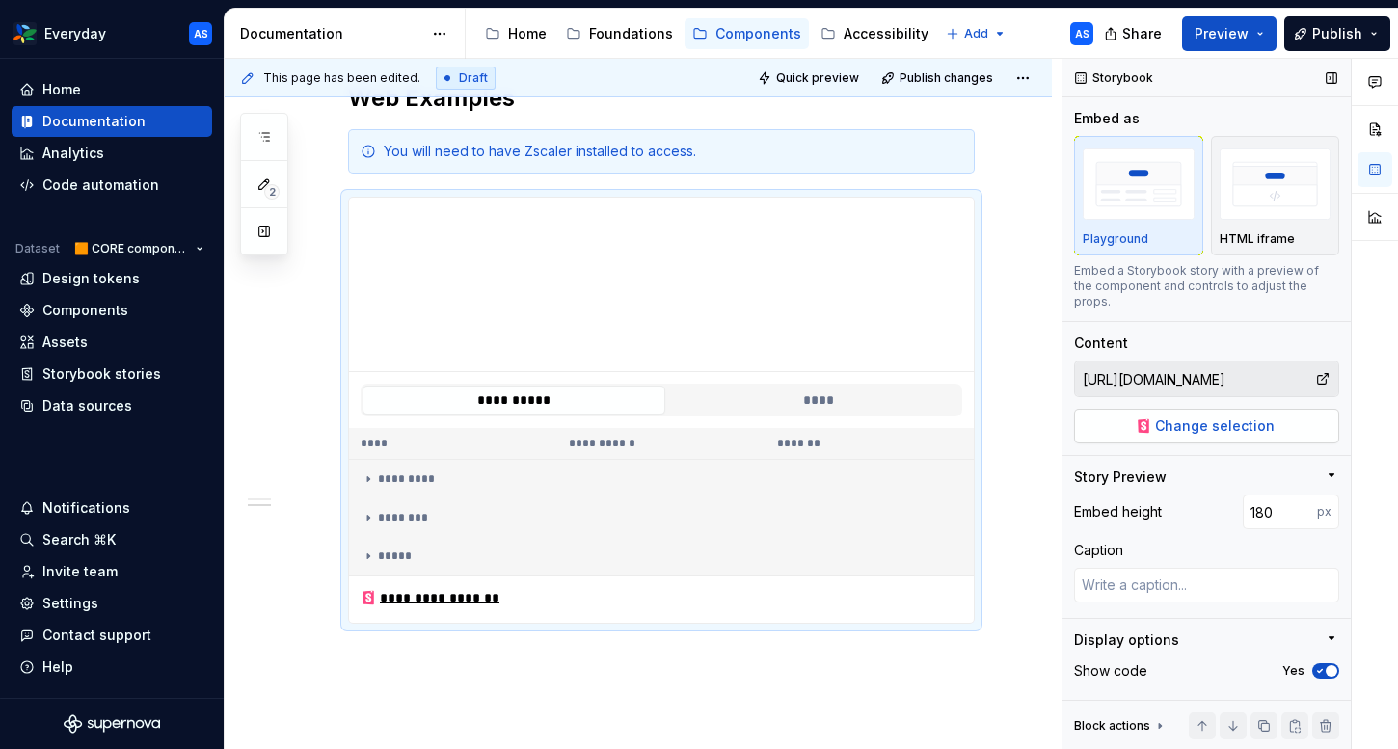
click at [1217, 416] on span "Change selection" at bounding box center [1215, 425] width 120 height 19
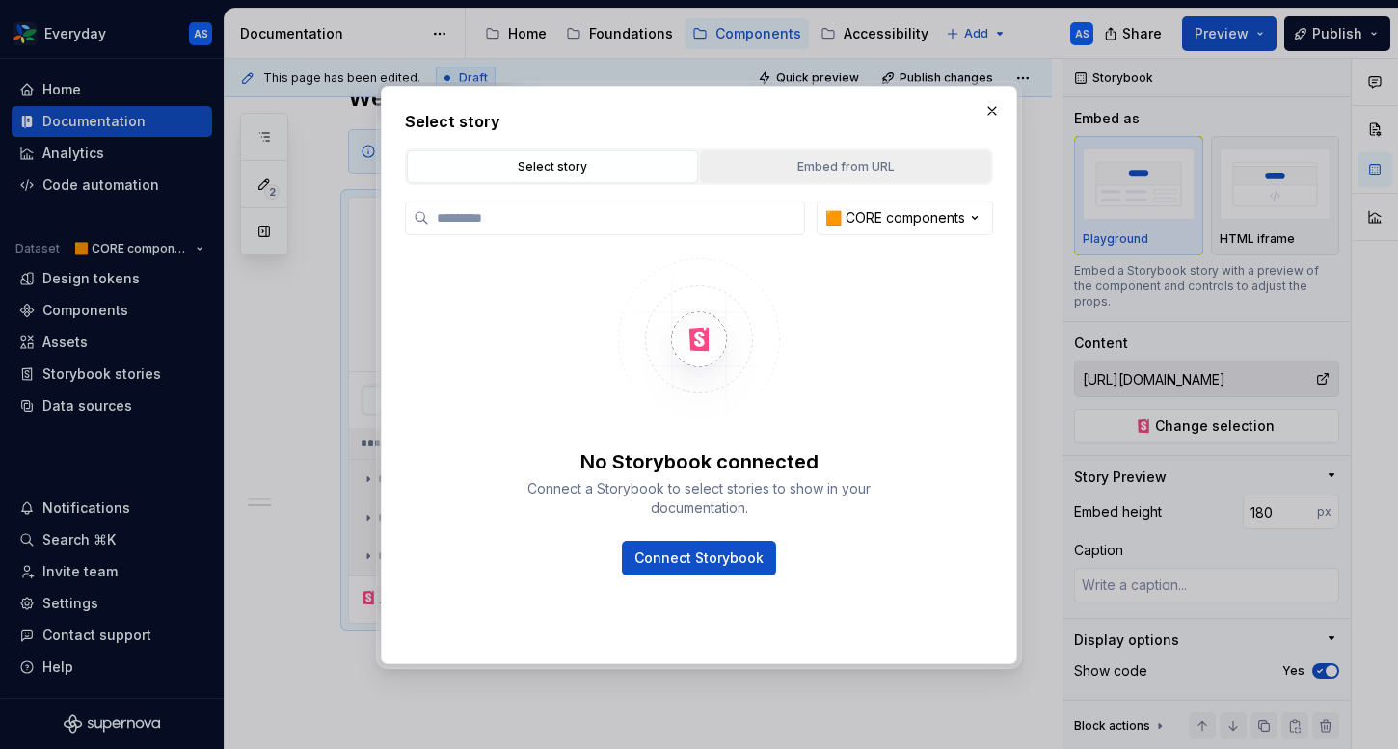
click at [882, 161] on div "Embed from URL" at bounding box center [846, 166] width 278 height 19
type textarea "*"
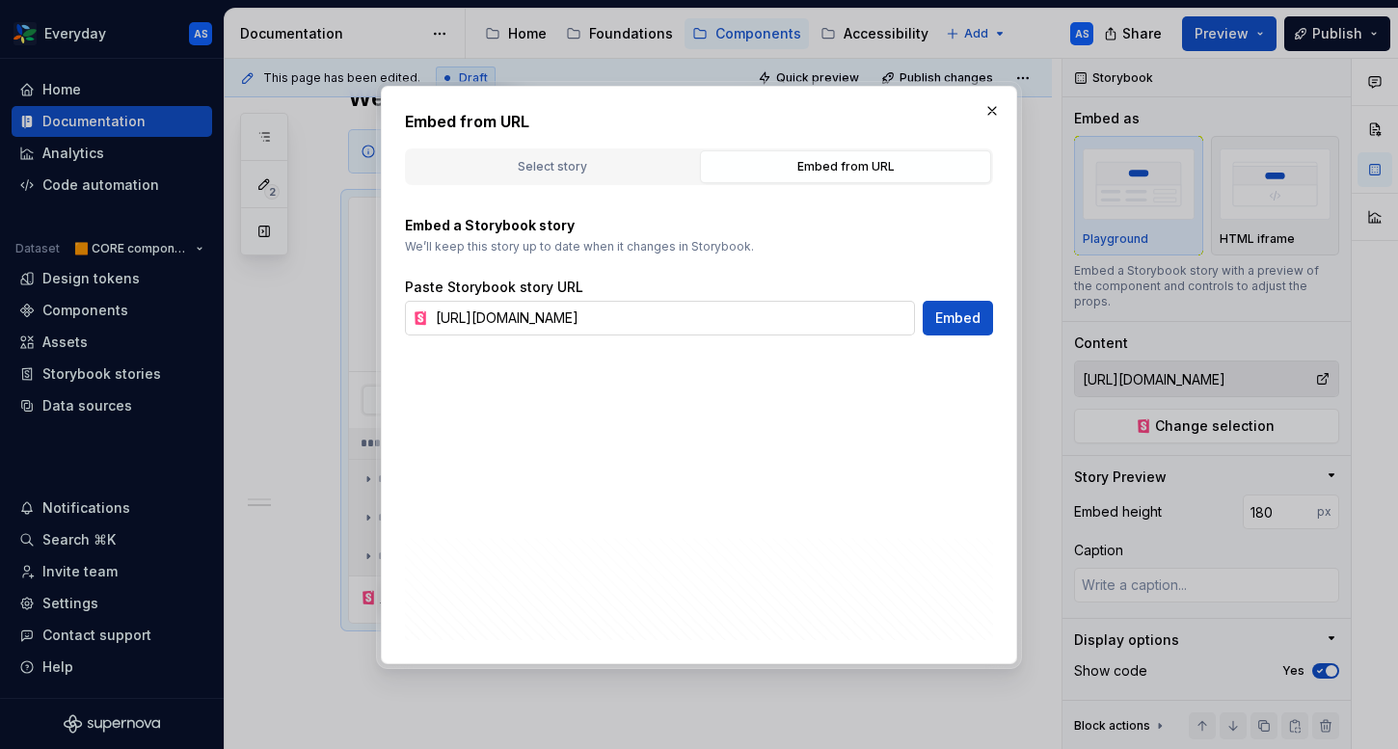
click at [590, 327] on input "[URL][DOMAIN_NAME]" at bounding box center [671, 318] width 487 height 35
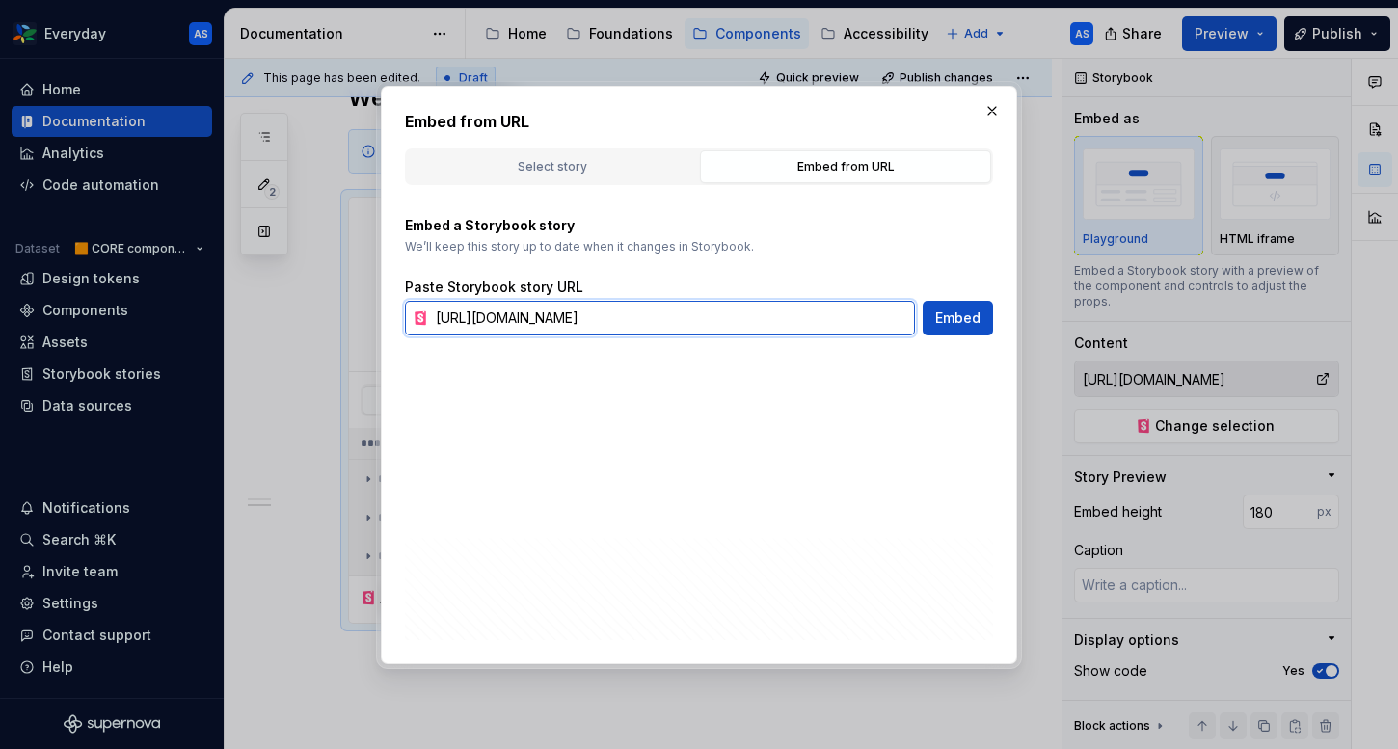
paste input "default&globals=brand:edr"
type input "[URL][DOMAIN_NAME]"
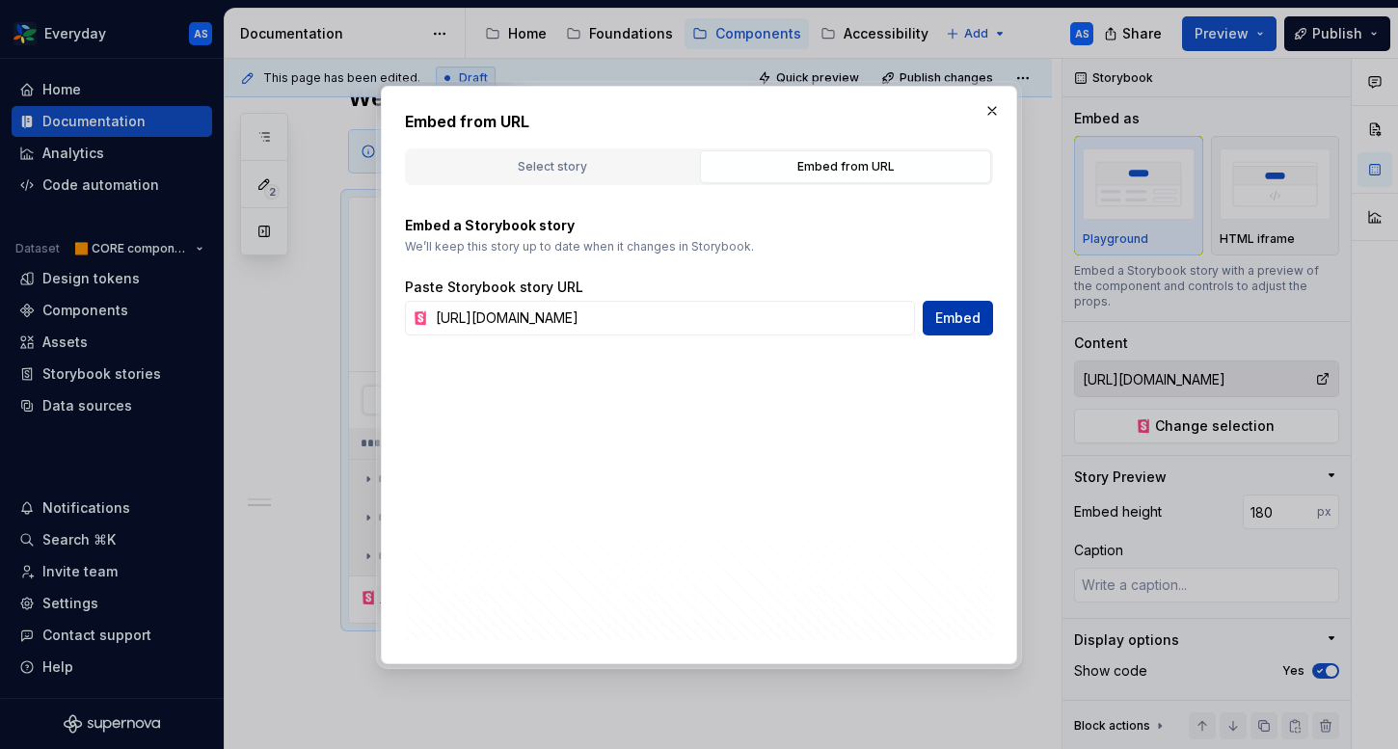
click at [948, 327] on button "Embed" at bounding box center [957, 318] width 70 height 35
type textarea "*"
type input "[URL][DOMAIN_NAME]"
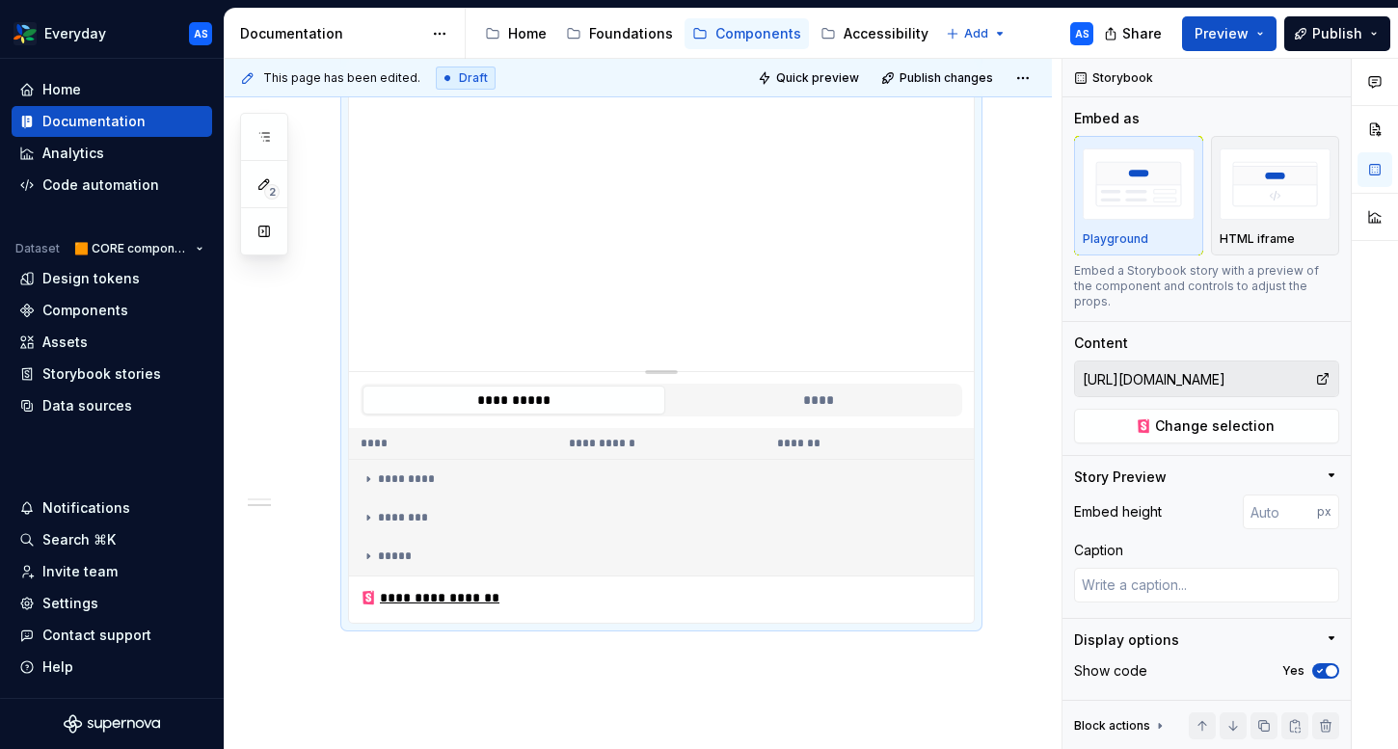
scroll to position [670, 0]
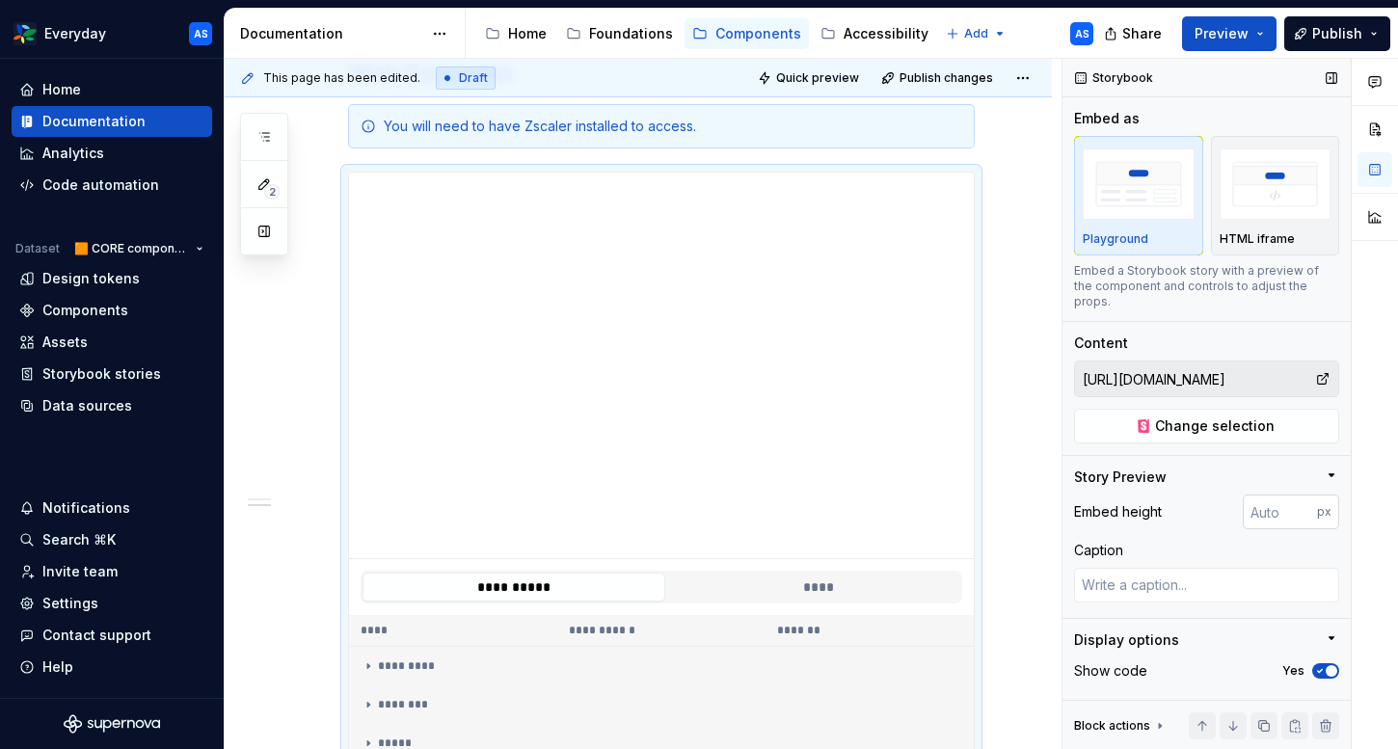
click at [1288, 497] on input "number" at bounding box center [1279, 511] width 74 height 35
type input "100"
type textarea "*"
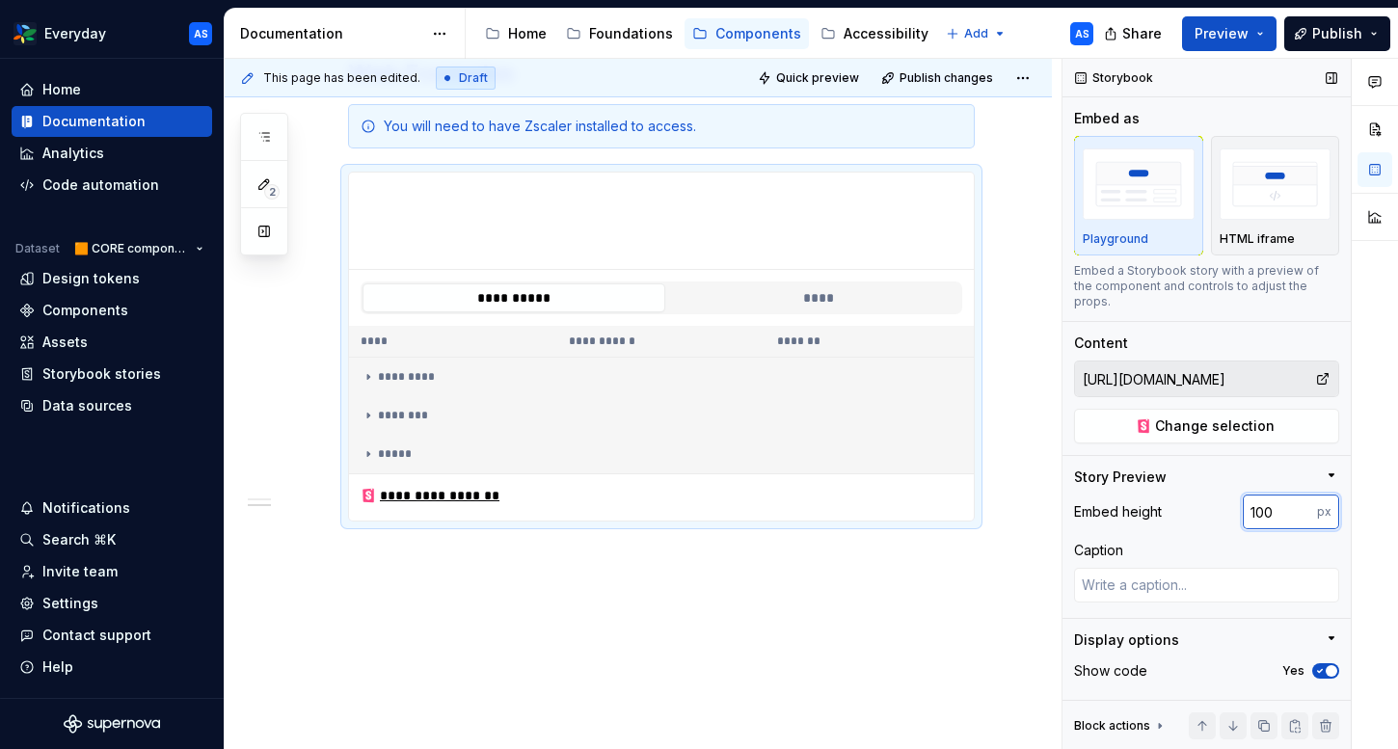
click at [1286, 505] on input "100" at bounding box center [1279, 511] width 74 height 35
click at [1285, 505] on input "100" at bounding box center [1279, 511] width 74 height 35
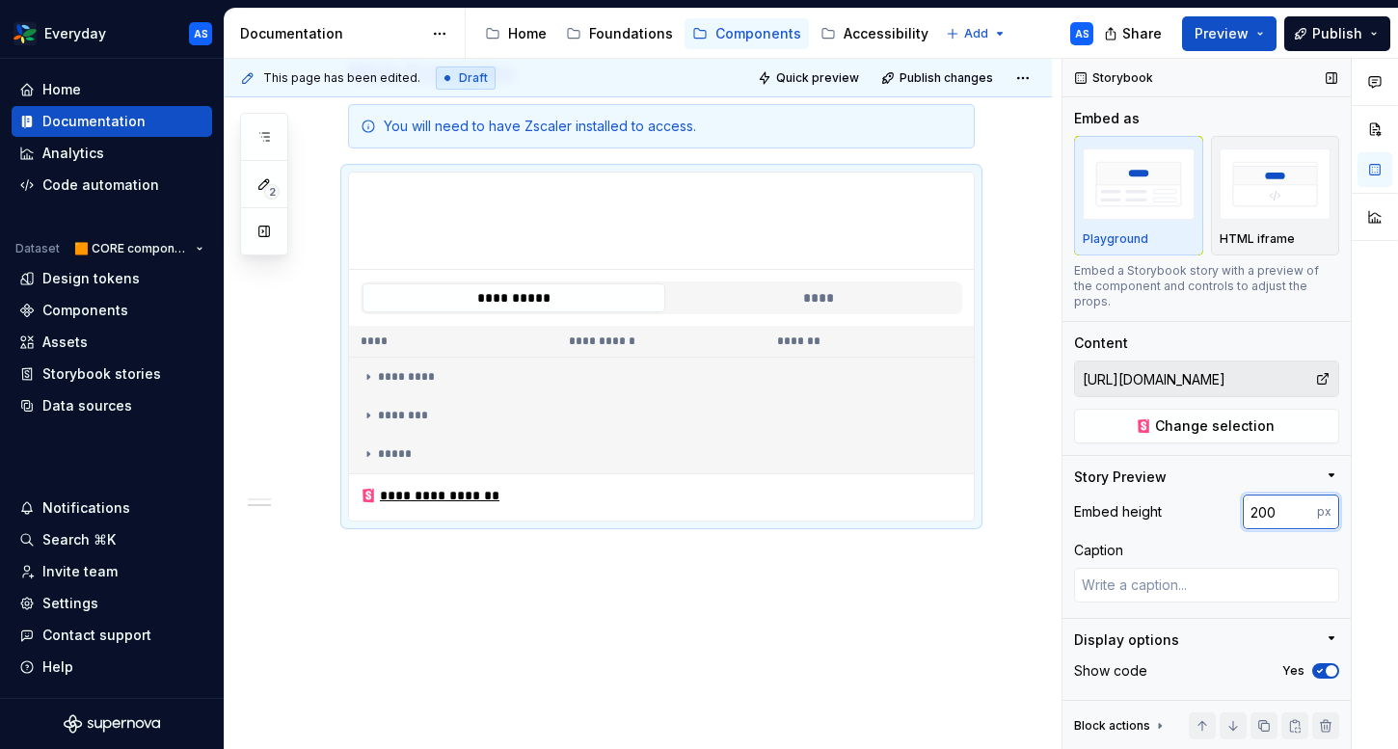
type input "200"
type textarea "*"
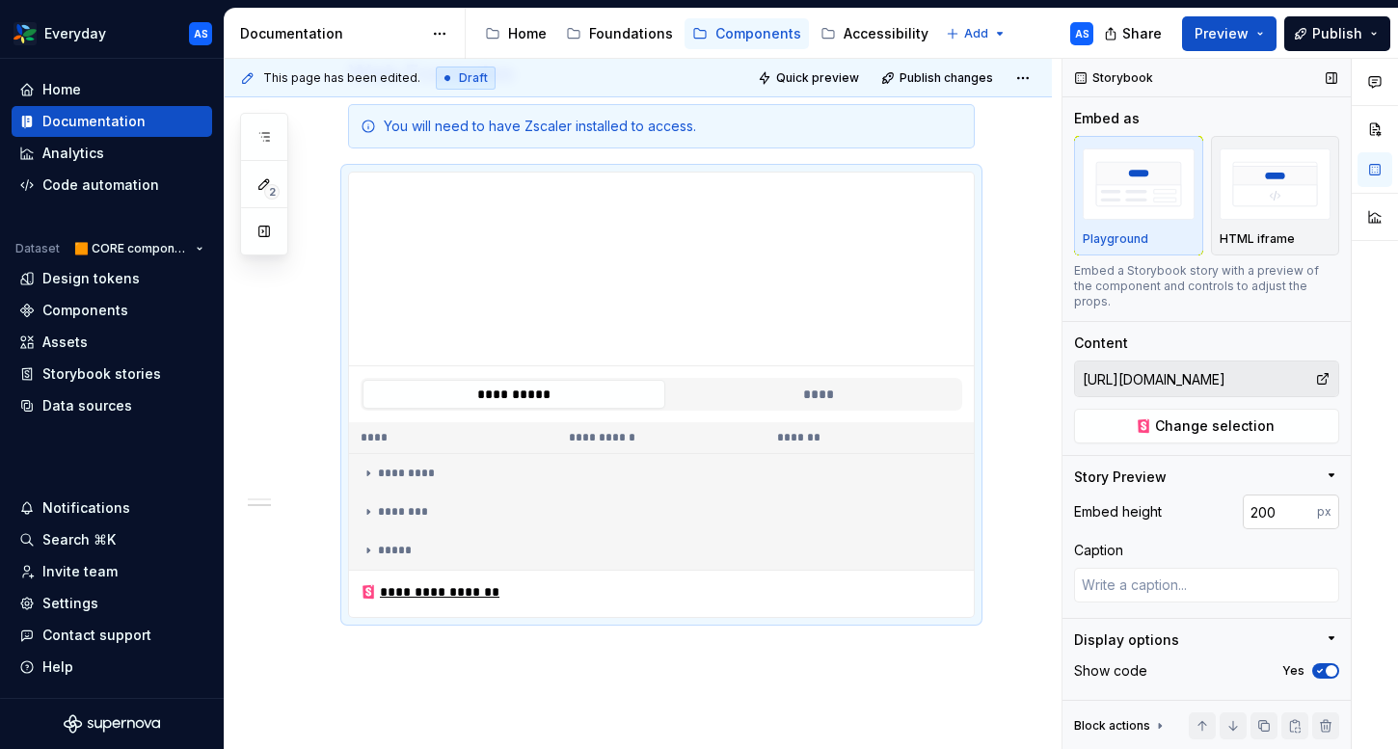
click at [1267, 504] on input "200" at bounding box center [1279, 511] width 74 height 35
type input "150"
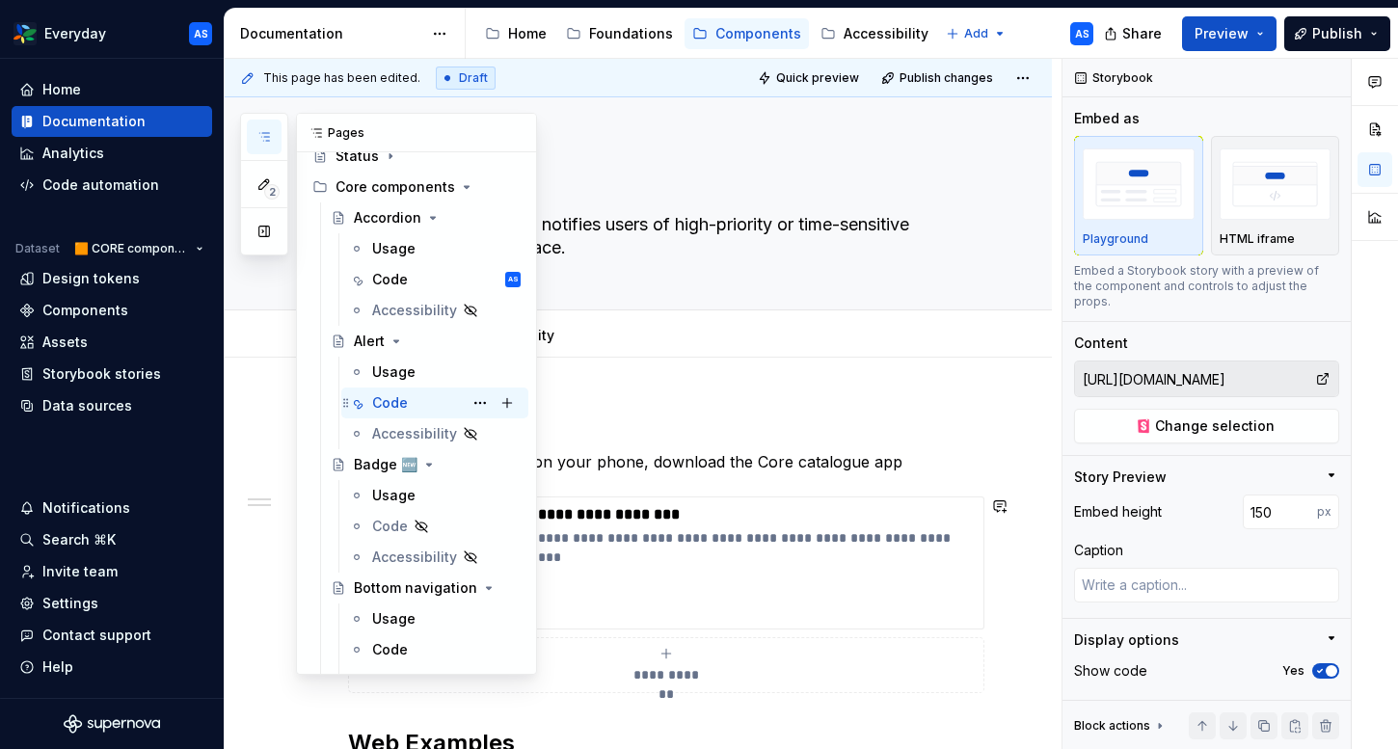
scroll to position [139, 0]
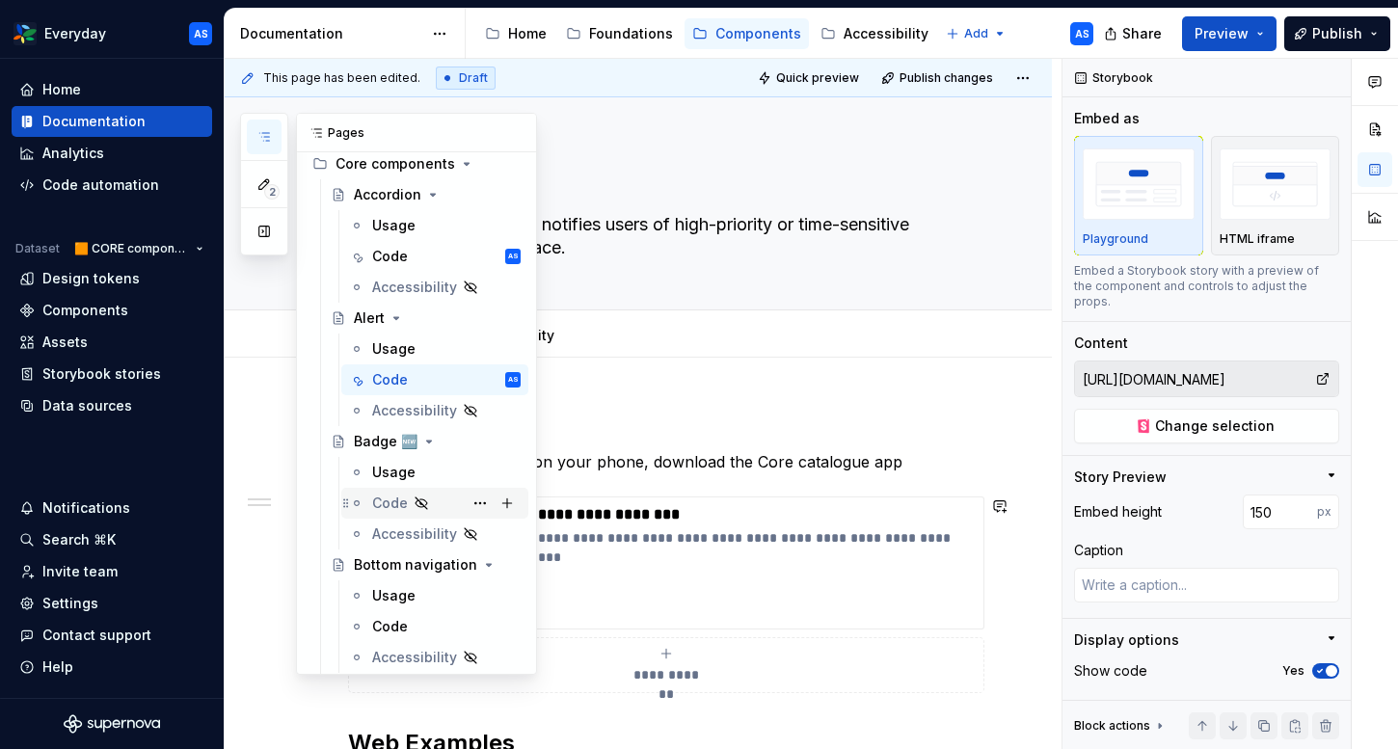
click at [399, 506] on div "Code" at bounding box center [390, 503] width 36 height 19
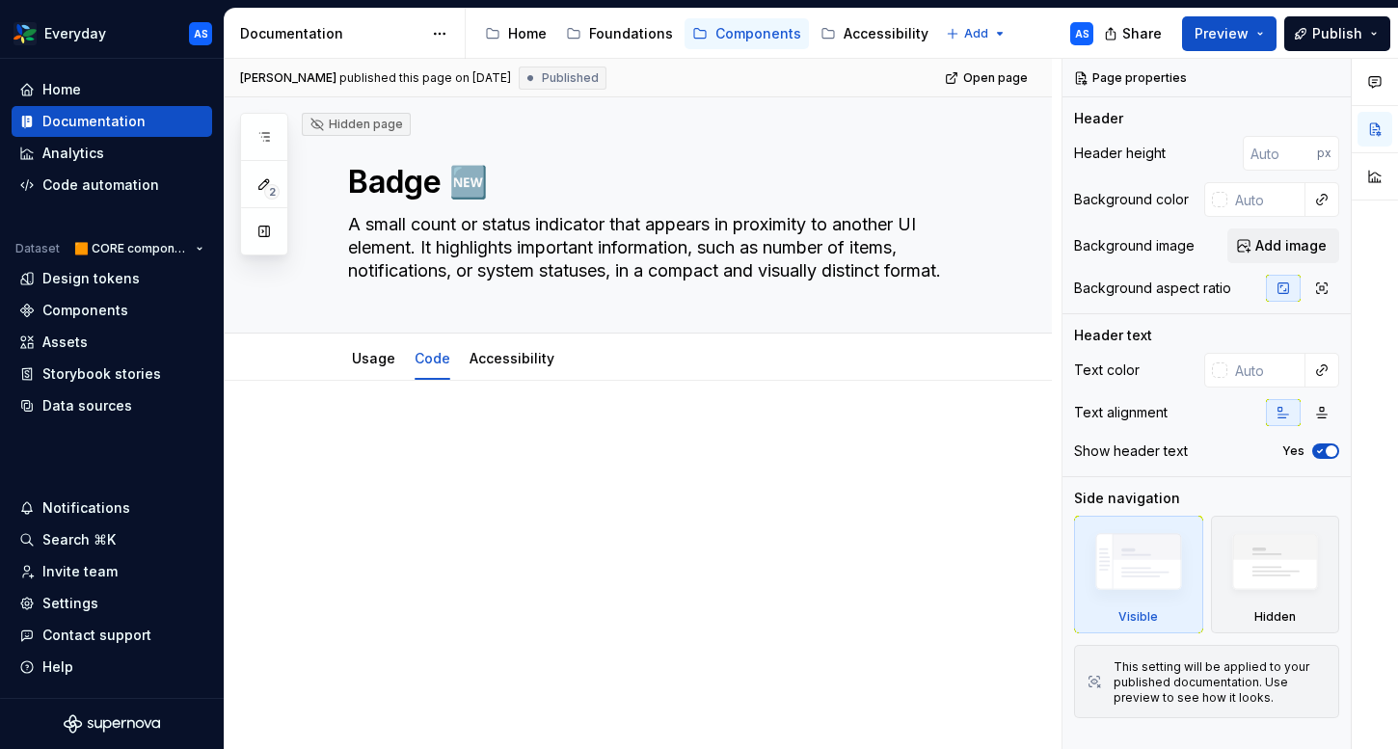
click at [421, 448] on p at bounding box center [661, 438] width 627 height 23
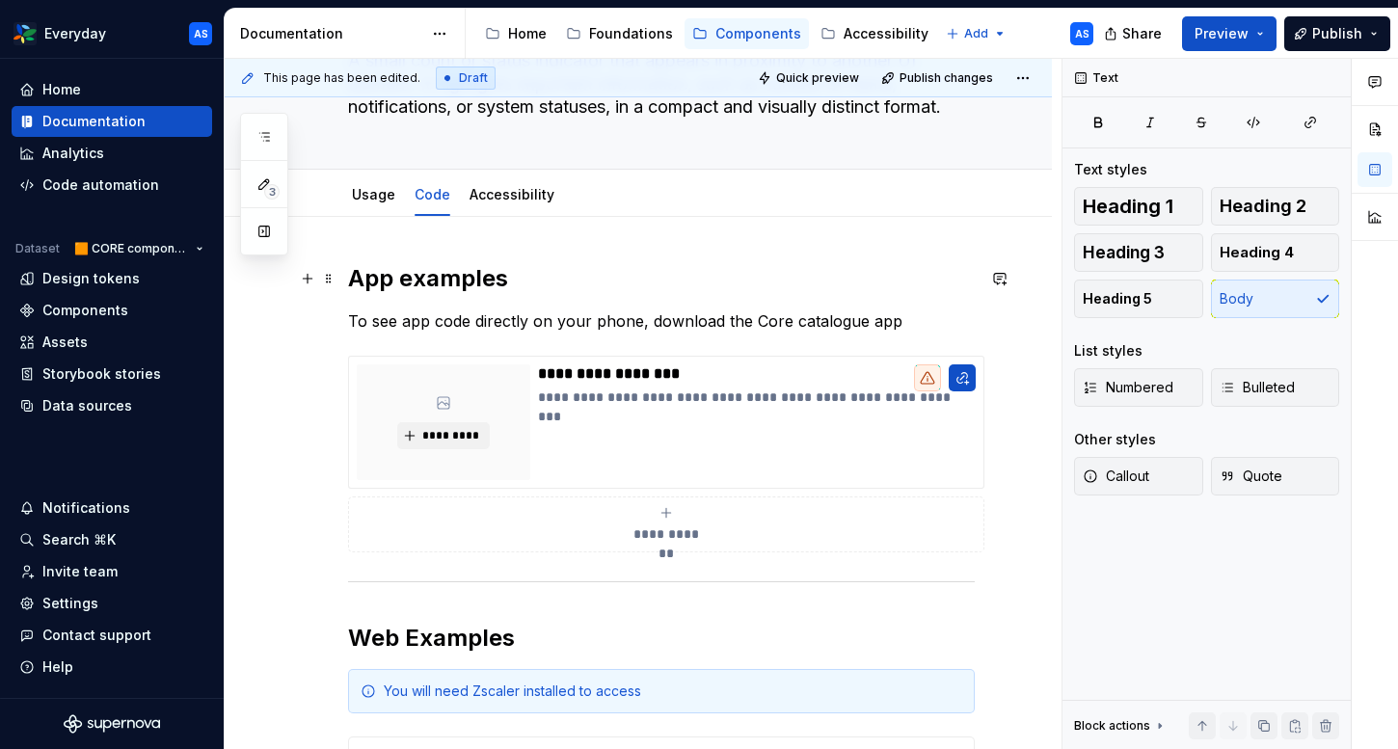
scroll to position [149, 0]
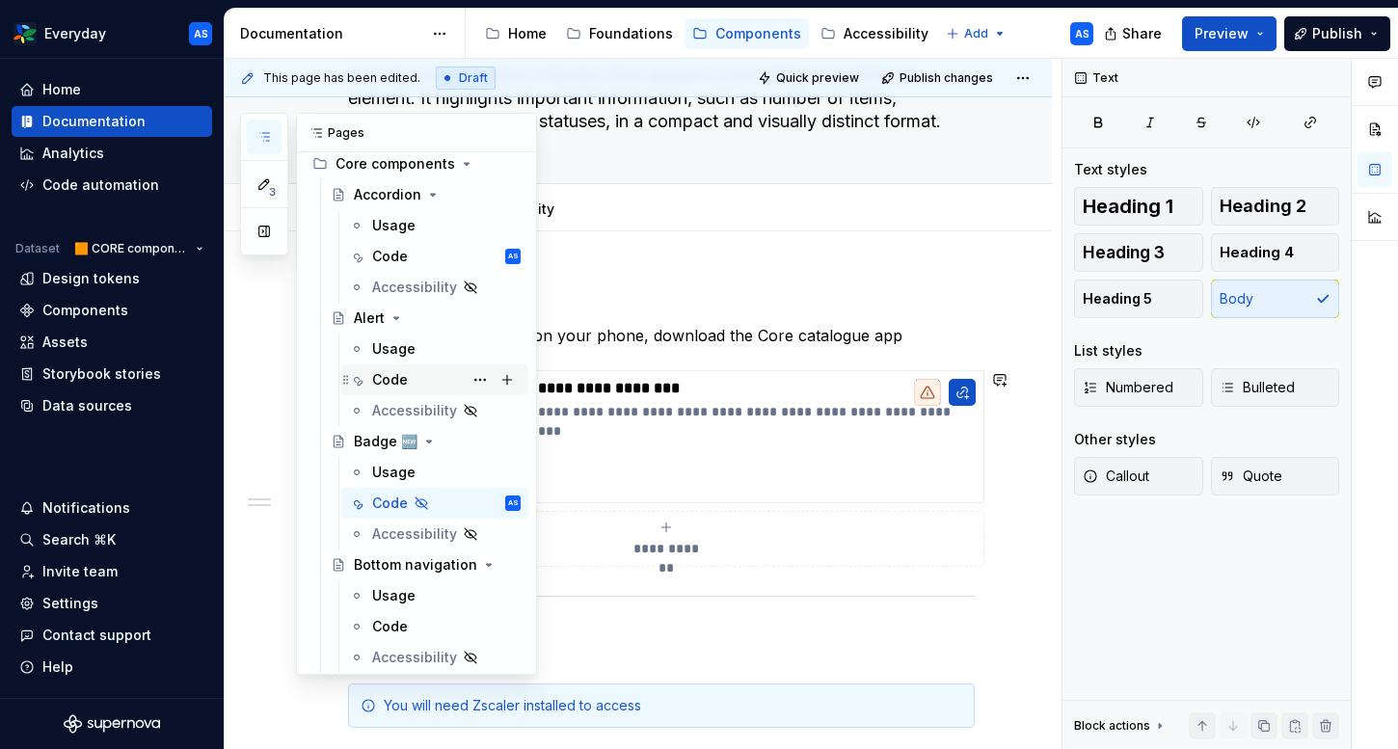
click at [395, 371] on div "Code" at bounding box center [390, 379] width 36 height 19
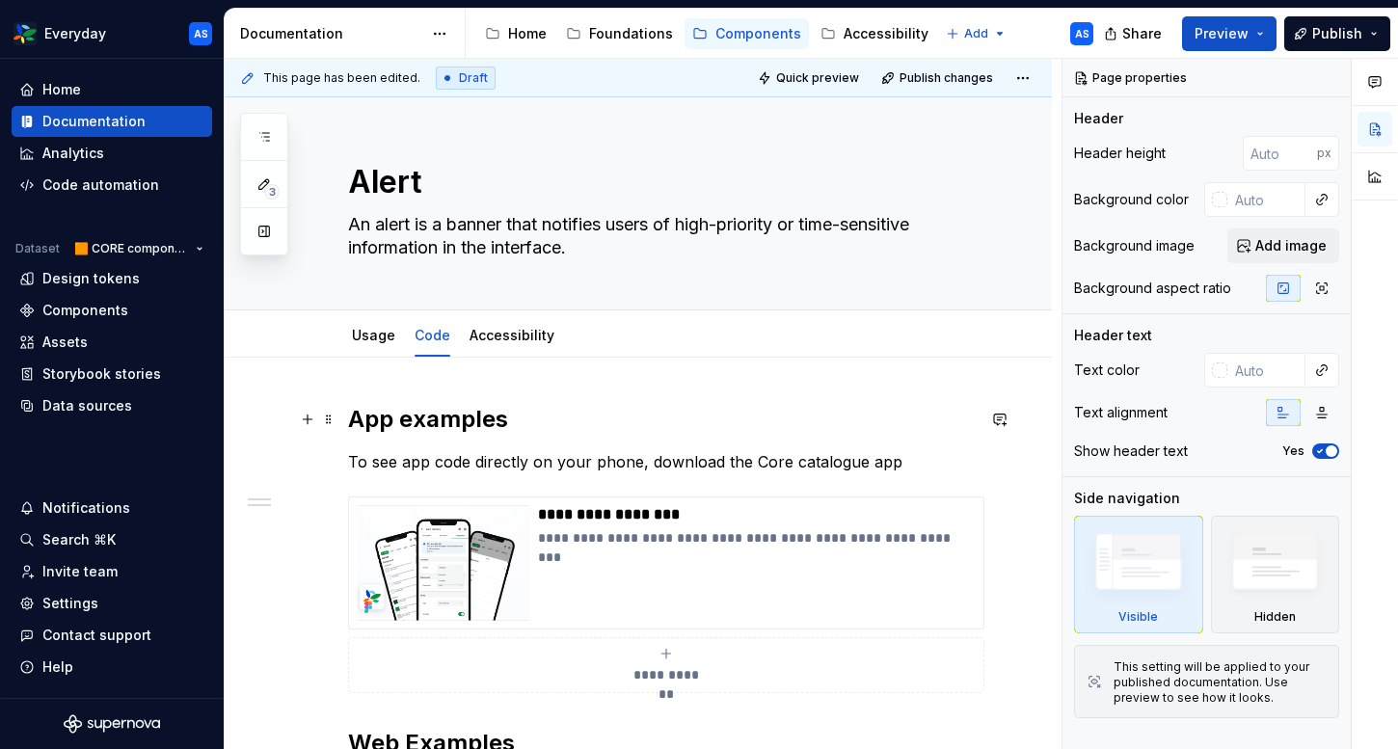
scroll to position [783, 0]
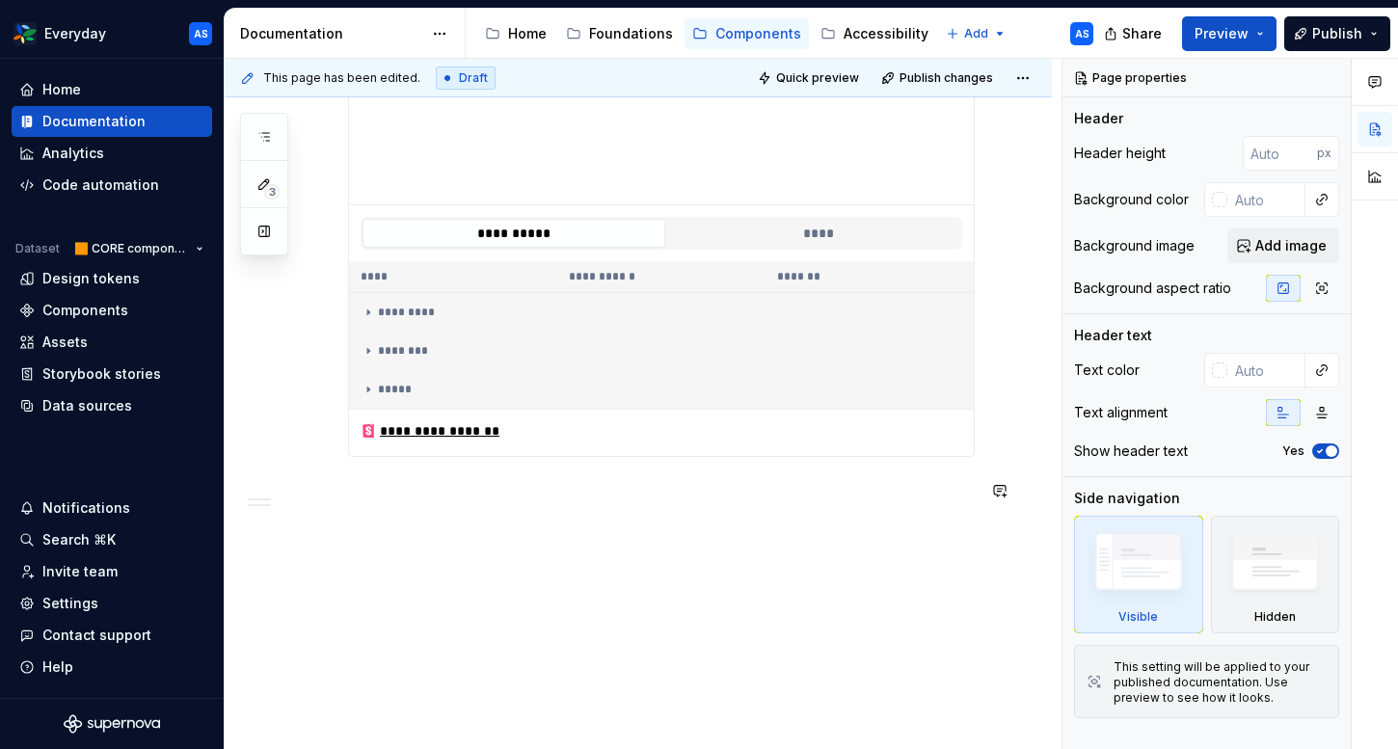
click at [504, 539] on div "**********" at bounding box center [638, 163] width 827 height 1176
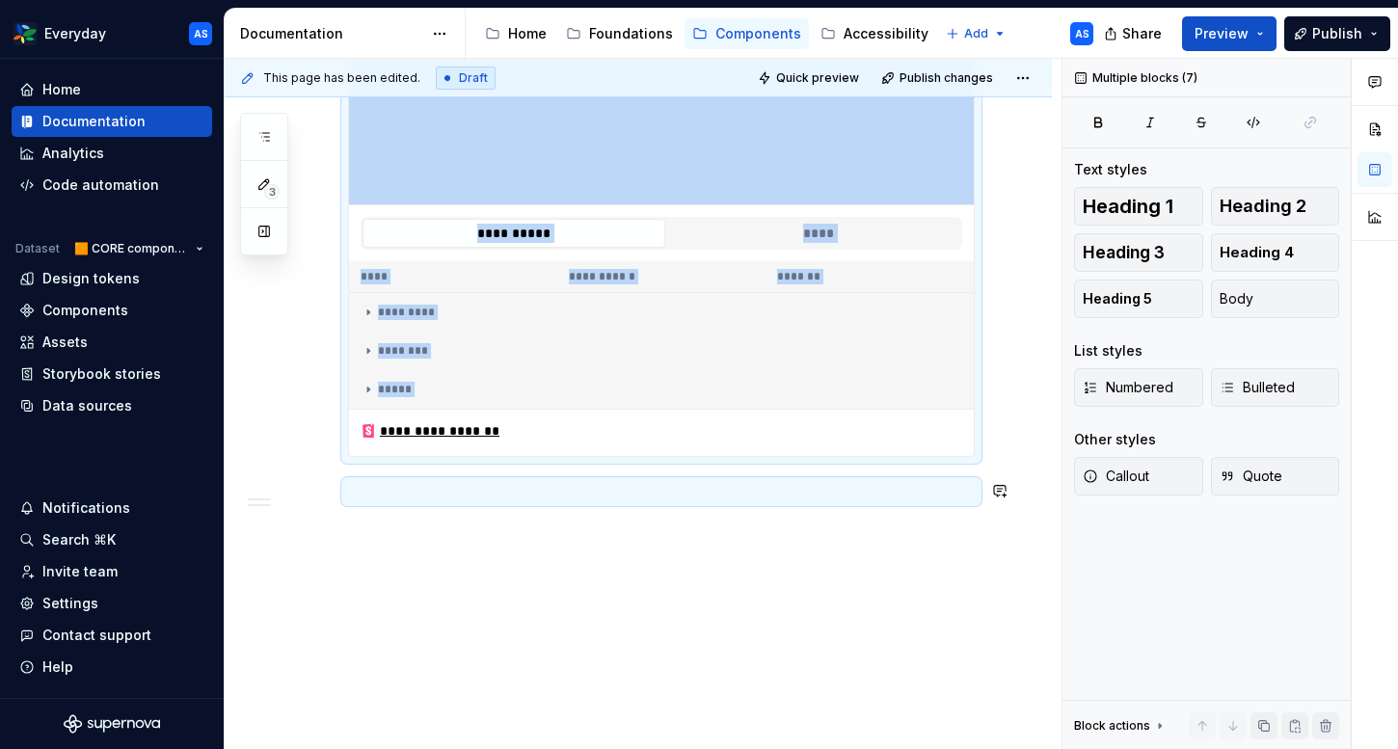
copy div "**********"
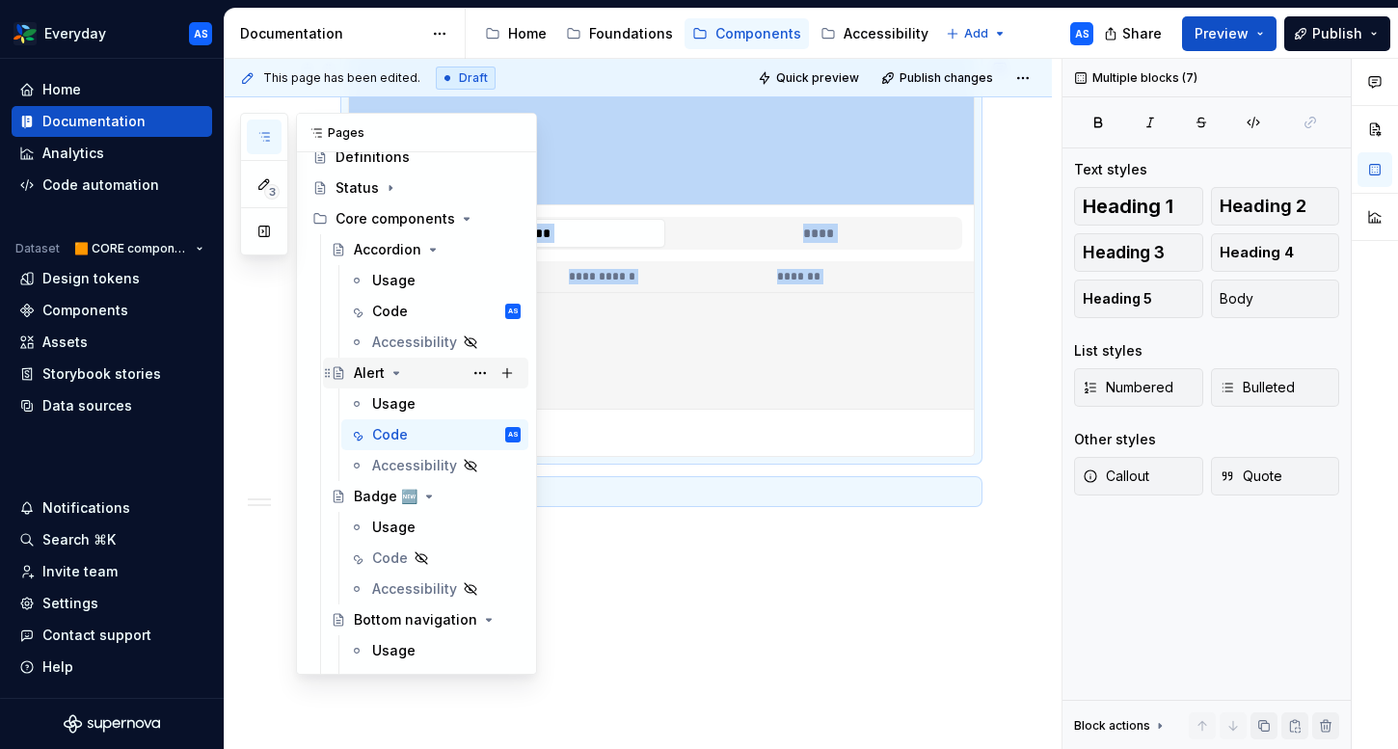
scroll to position [102, 0]
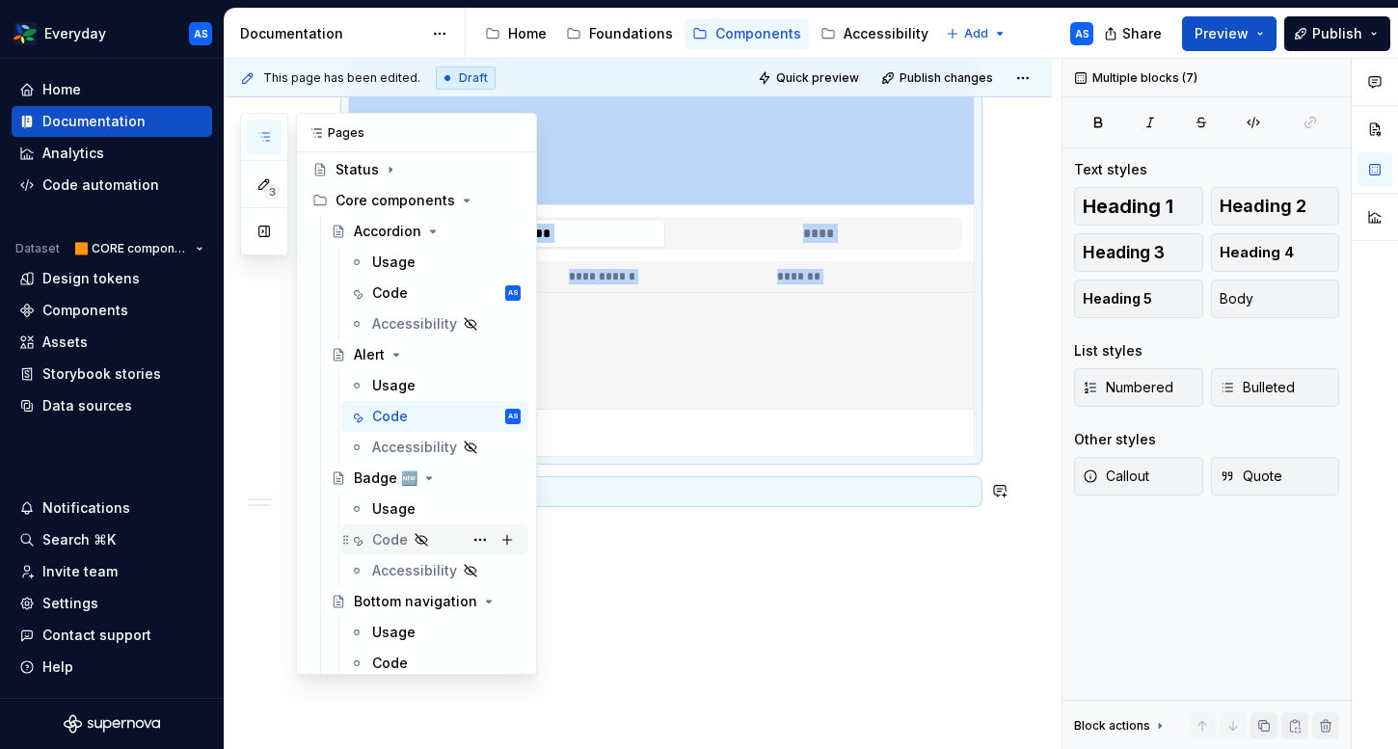
click at [444, 536] on div "Code" at bounding box center [446, 539] width 148 height 27
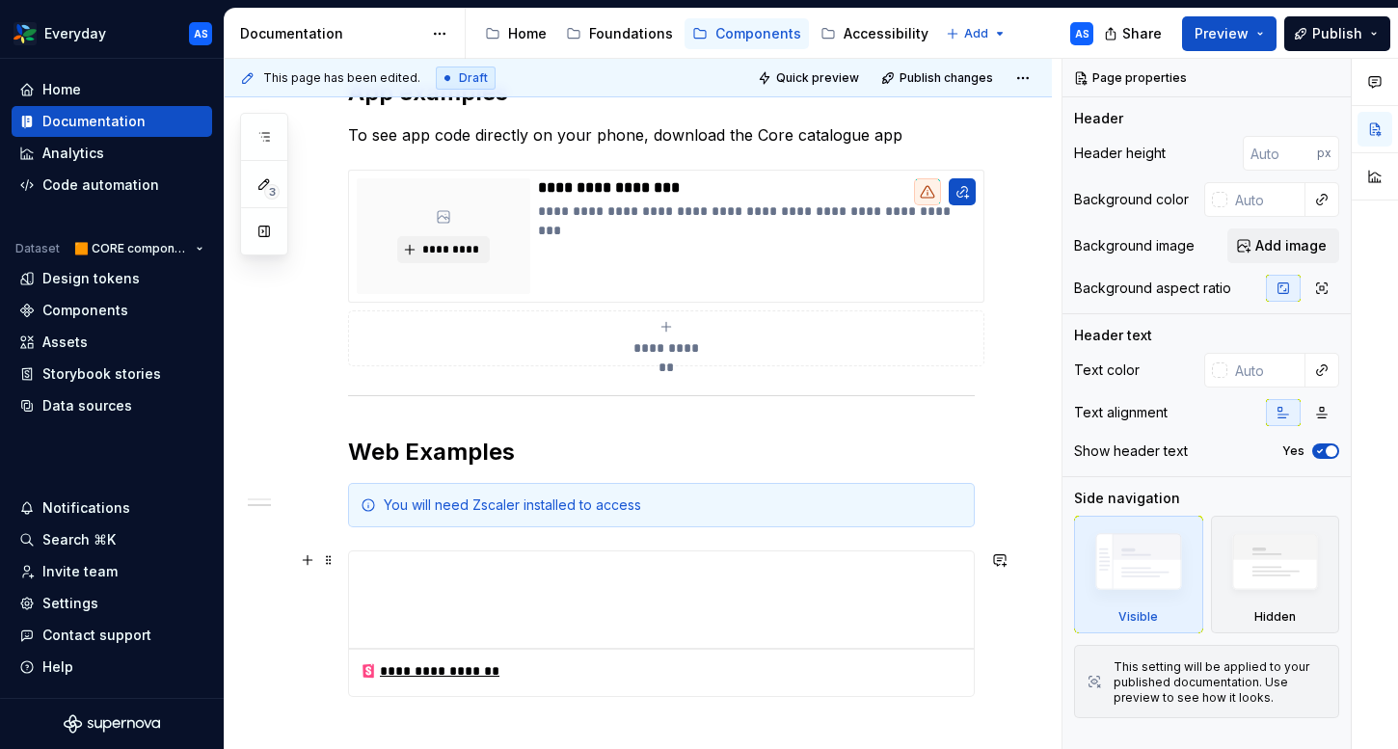
scroll to position [590, 0]
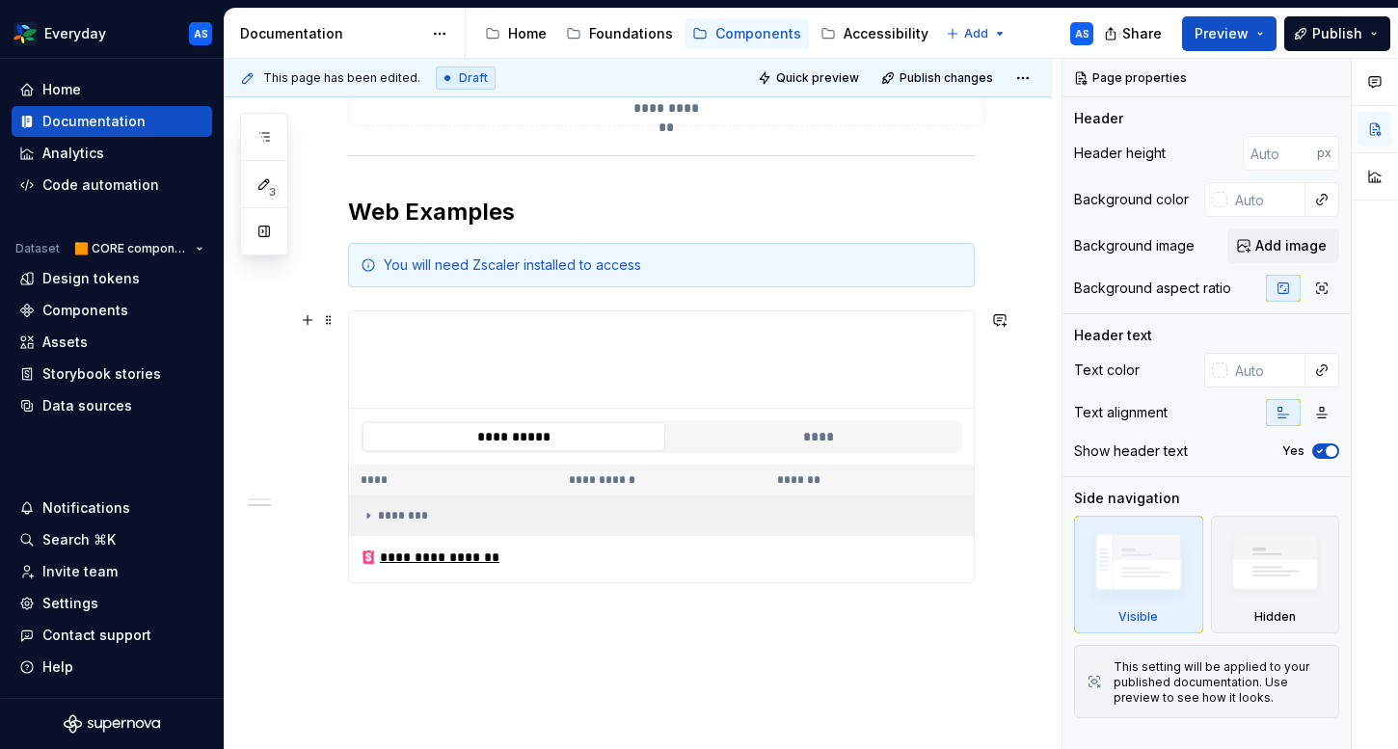
click at [548, 528] on td "********" at bounding box center [661, 516] width 625 height 40
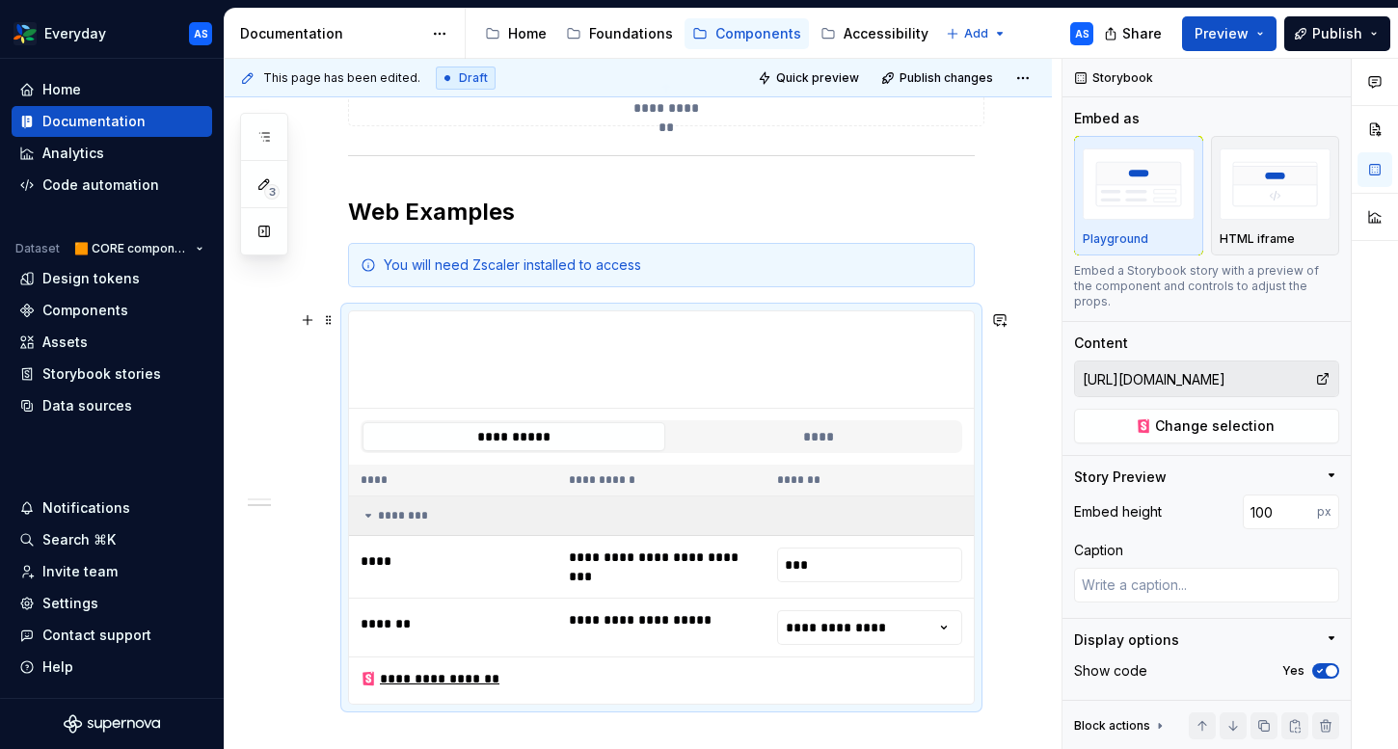
scroll to position [834, 0]
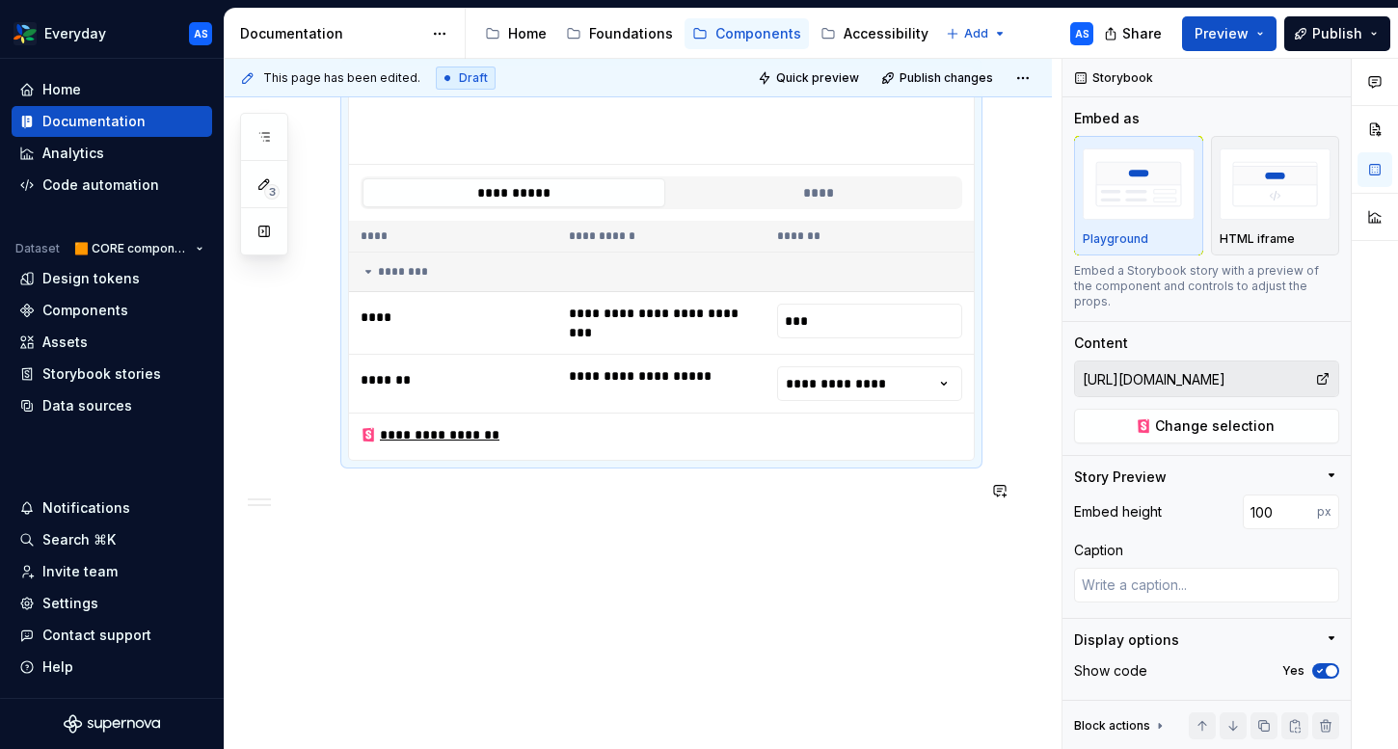
click at [528, 582] on div "**********" at bounding box center [643, 404] width 837 height 691
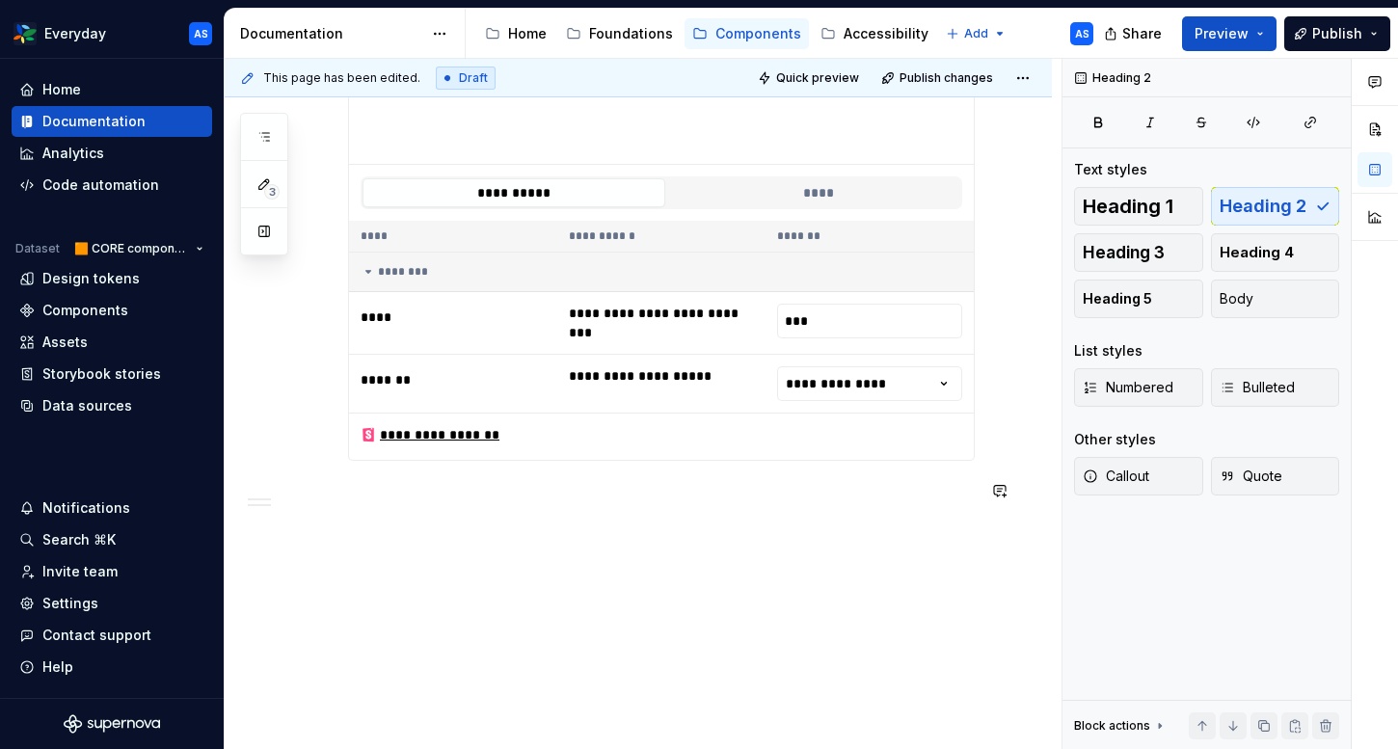
click at [455, 516] on div "**********" at bounding box center [661, 61] width 627 height 937
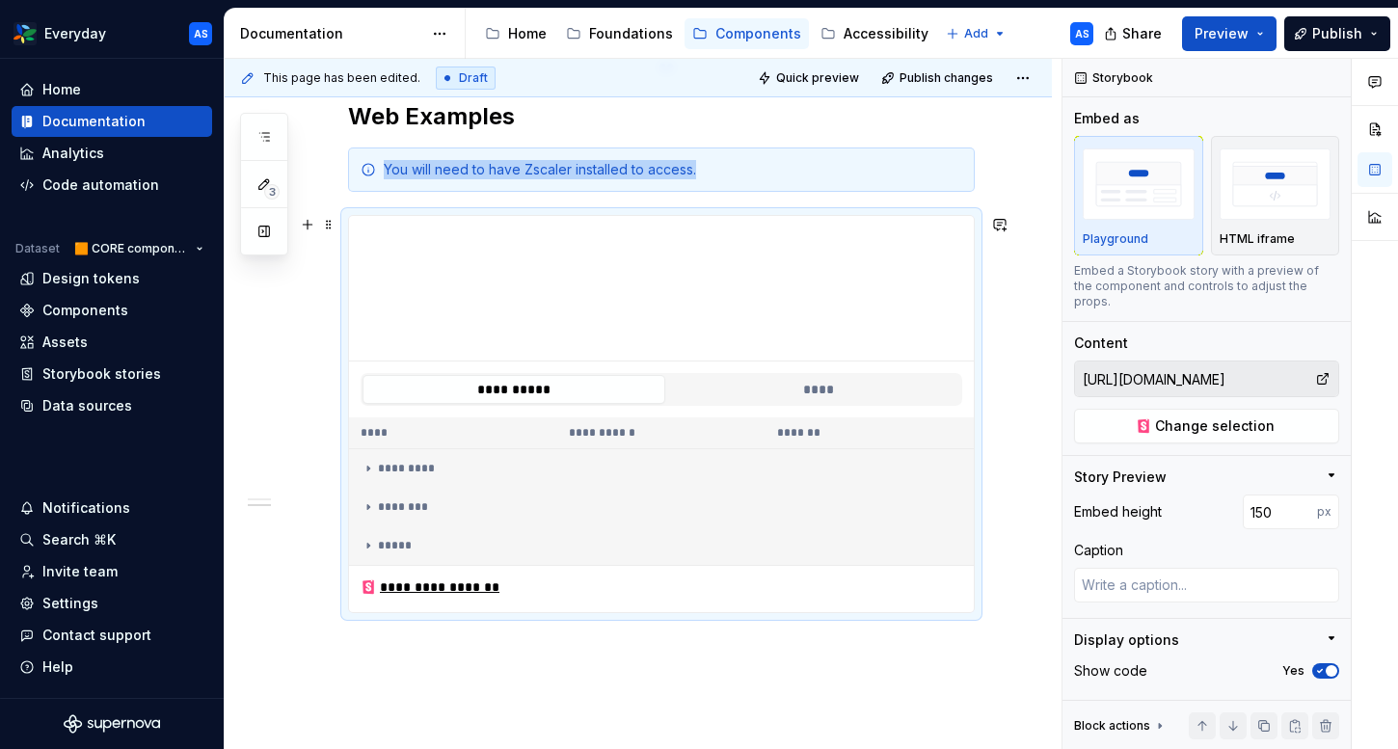
scroll to position [696, 0]
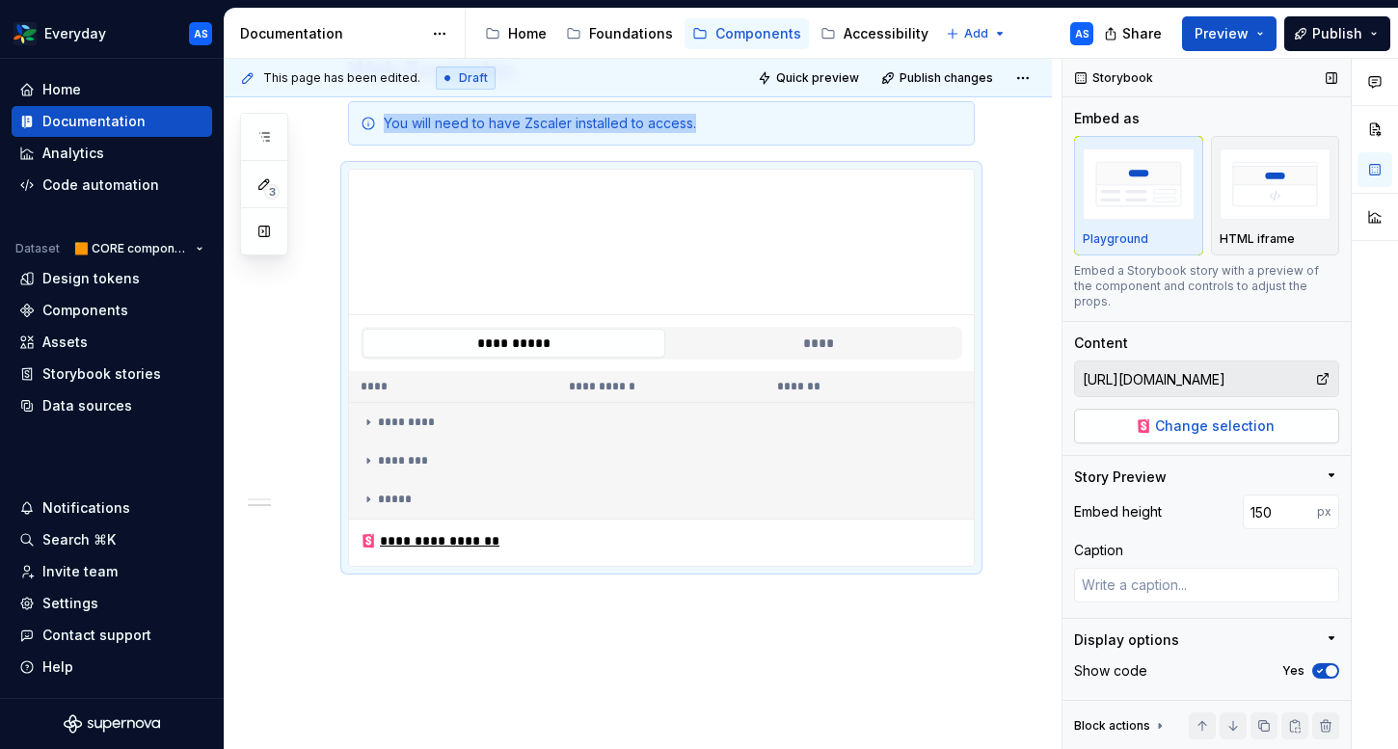
click at [1184, 420] on button "Change selection" at bounding box center [1206, 426] width 265 height 35
type textarea "*"
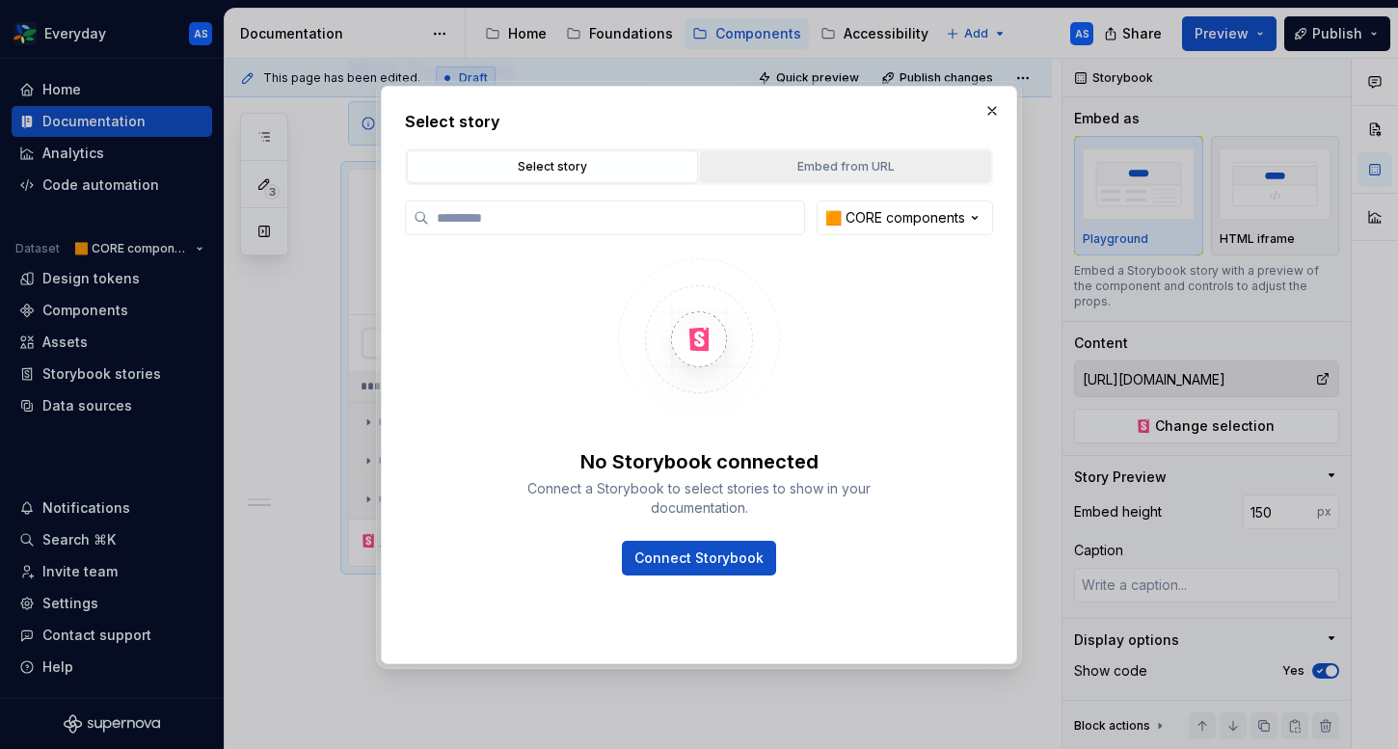
click at [831, 172] on div "Embed from URL" at bounding box center [846, 166] width 278 height 19
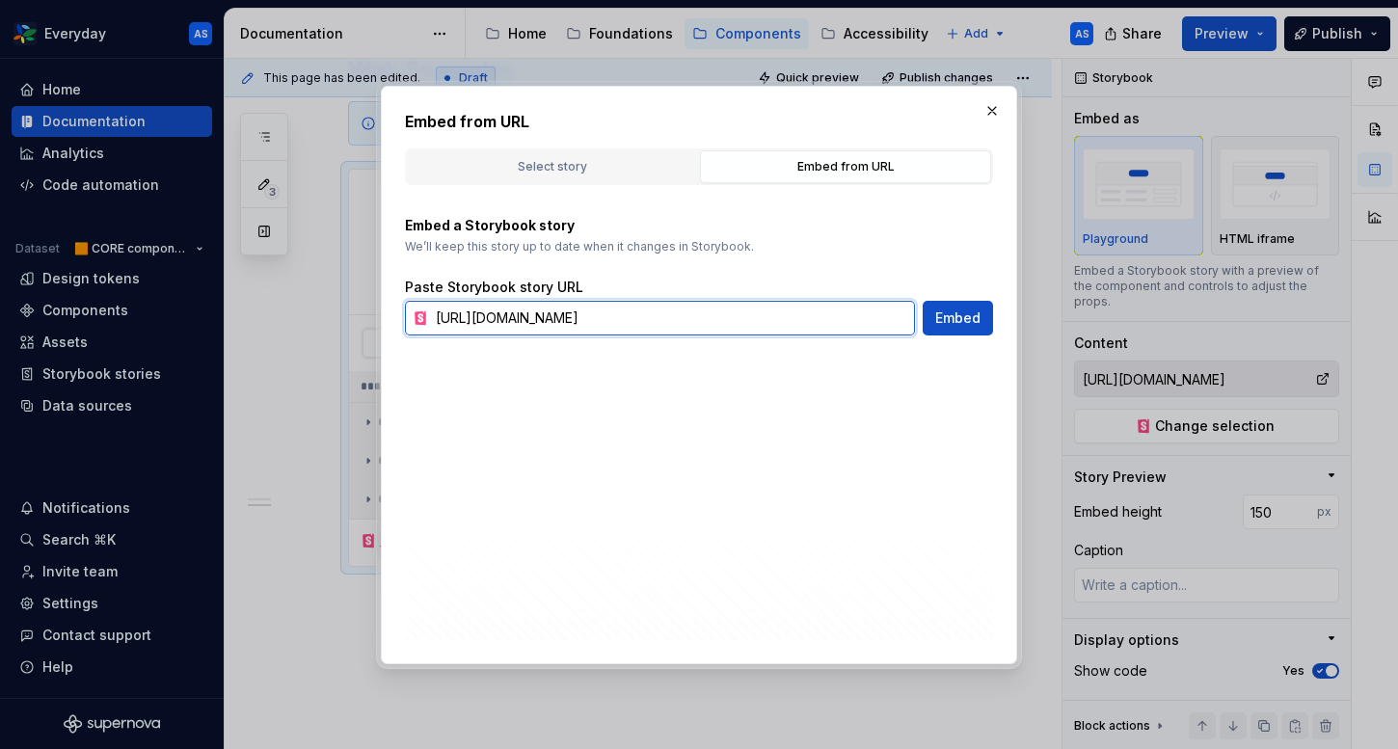
click at [547, 307] on input "[URL][DOMAIN_NAME]" at bounding box center [671, 318] width 487 height 35
paste input "badge--primary-with-tex"
type input "[URL][DOMAIN_NAME]"
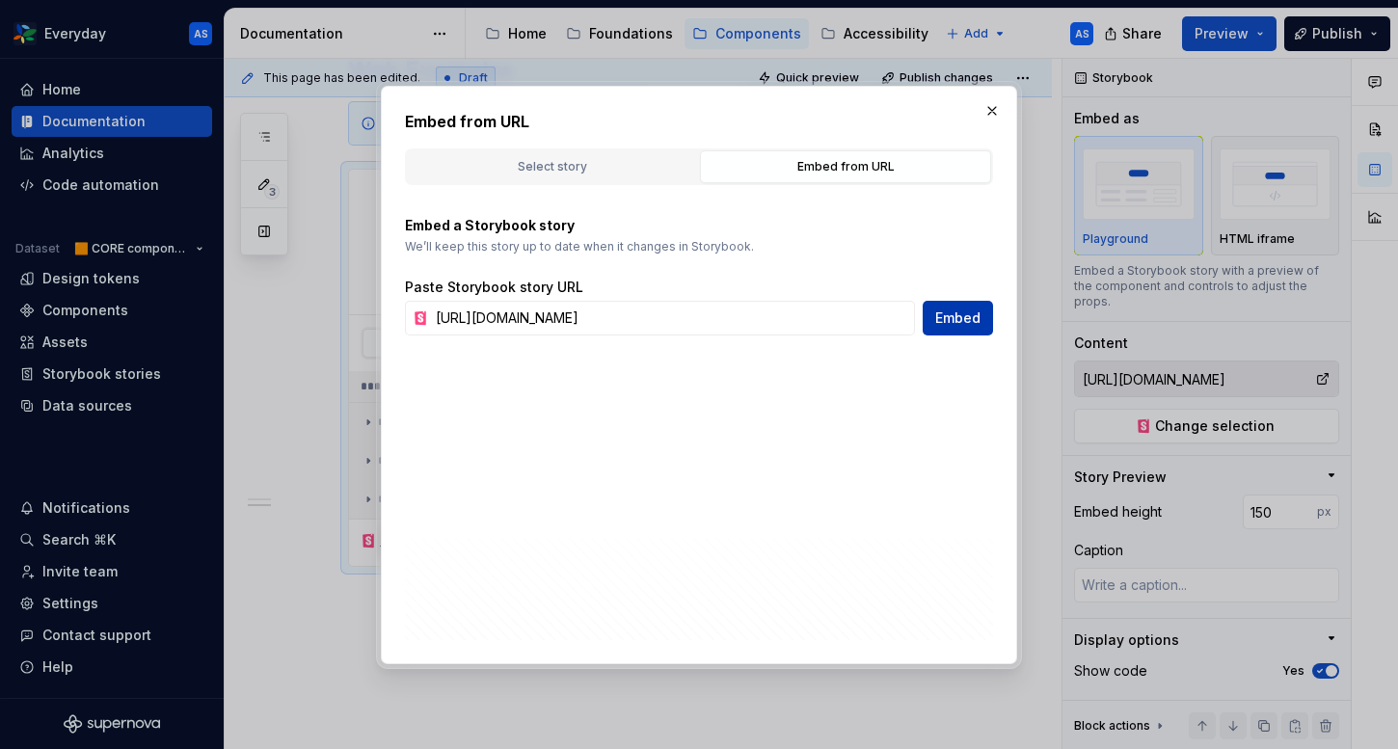
click at [962, 321] on span "Embed" at bounding box center [957, 317] width 45 height 19
type textarea "*"
type input "[URL][DOMAIN_NAME]"
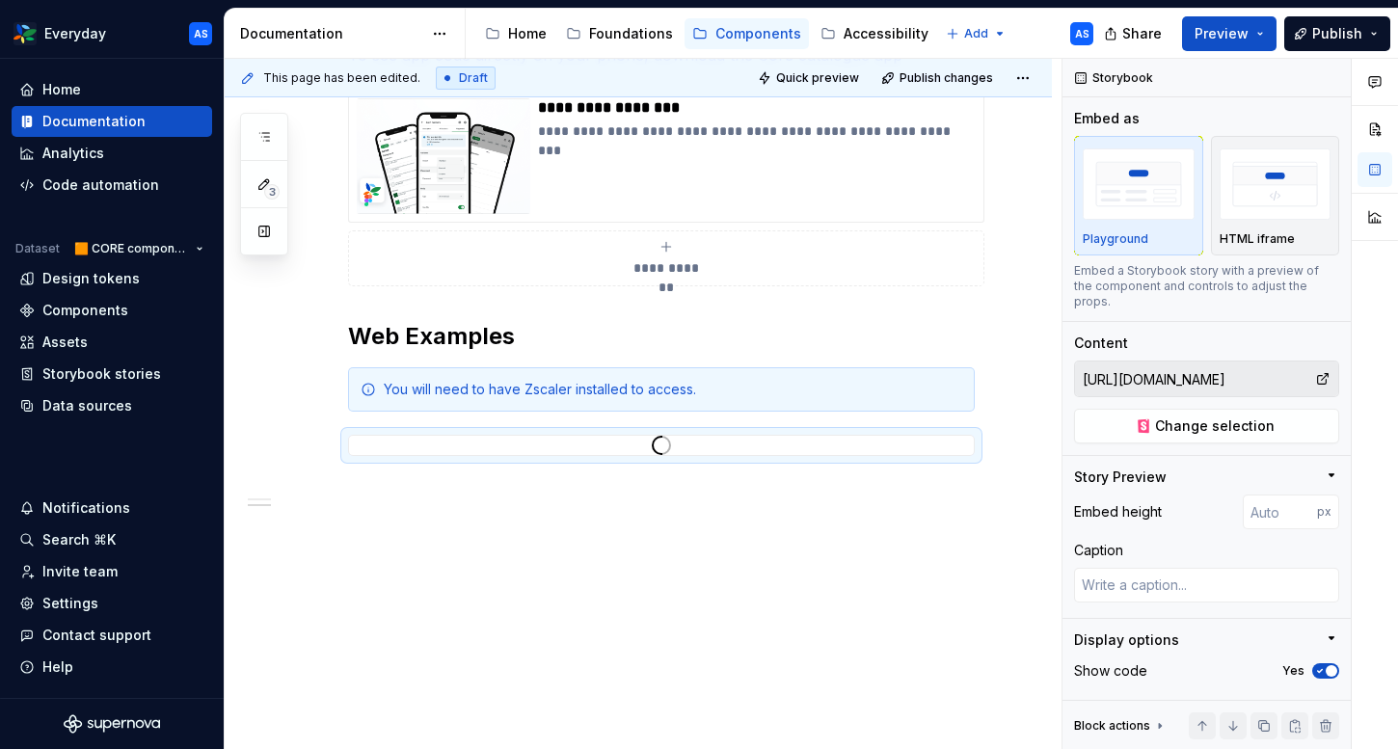
scroll to position [696, 0]
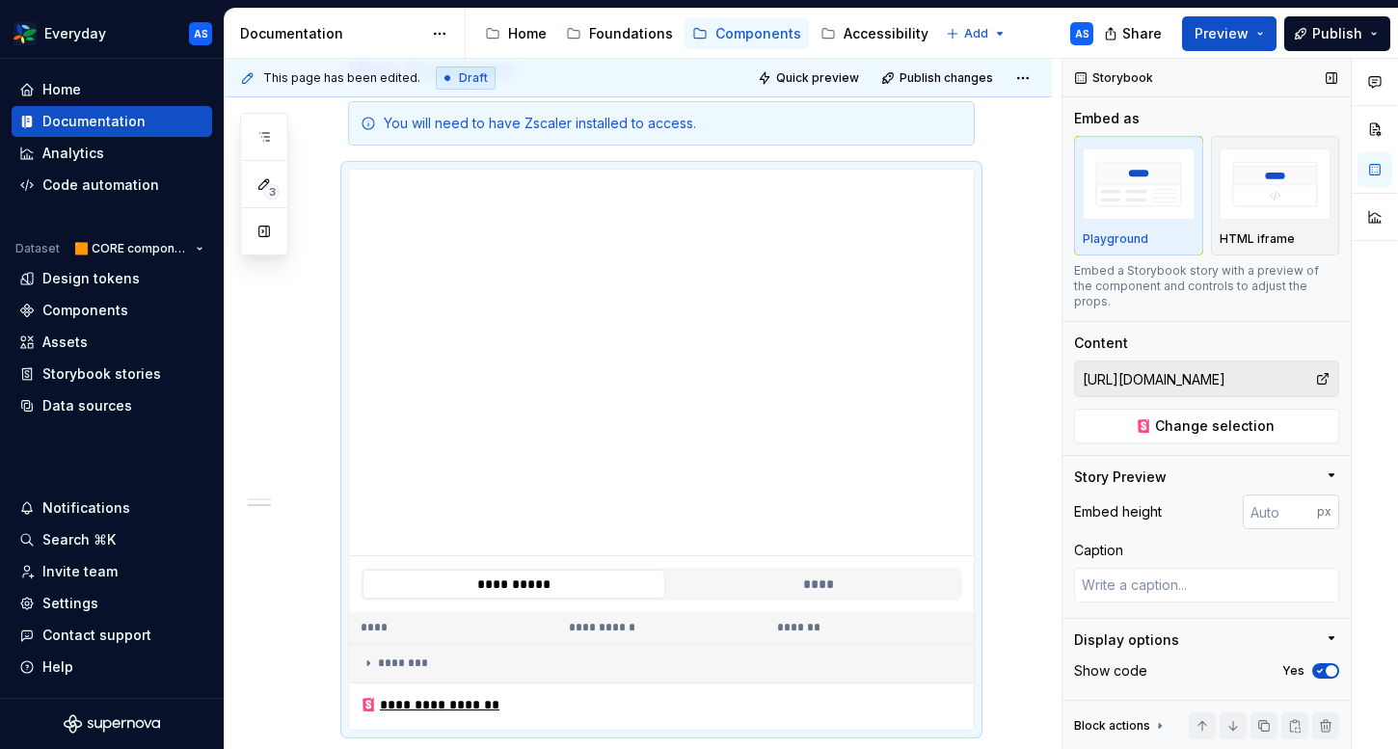
click at [1276, 504] on input "number" at bounding box center [1279, 511] width 74 height 35
type input "100"
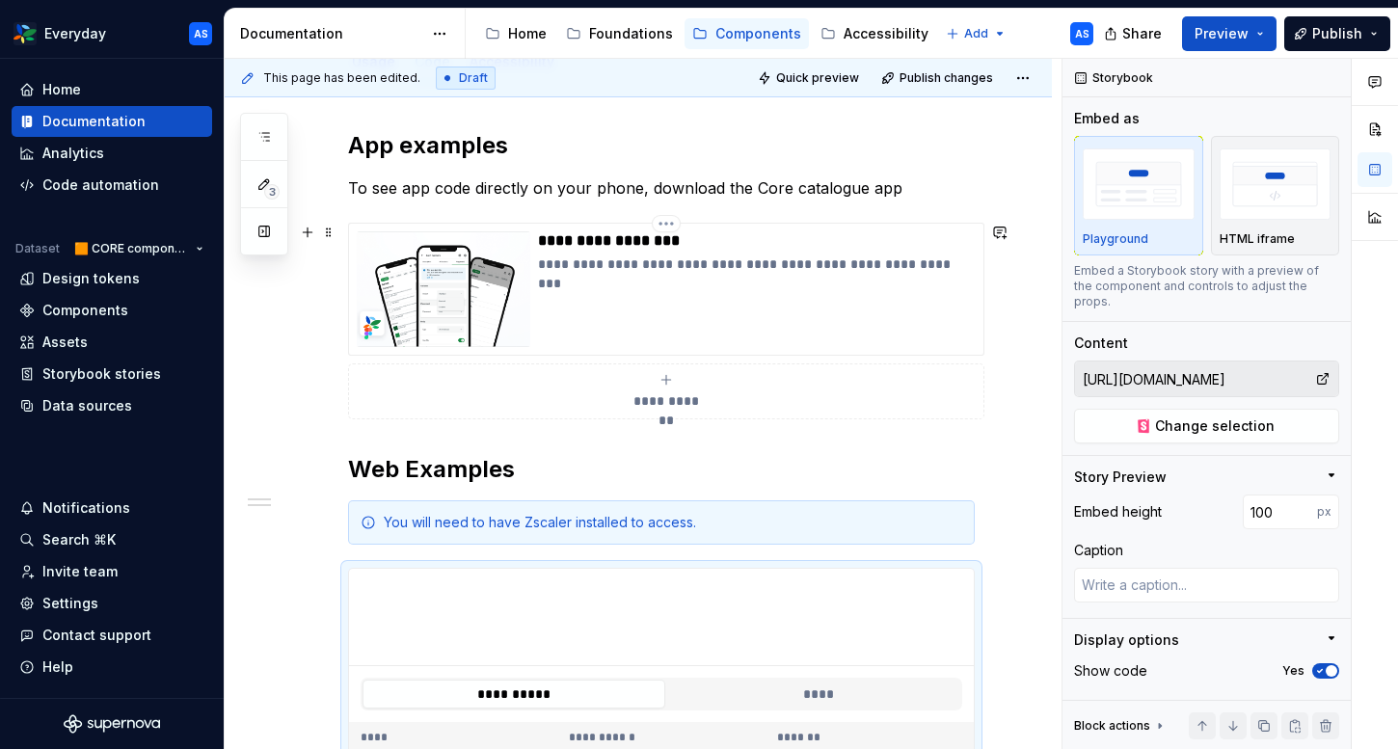
scroll to position [0, 0]
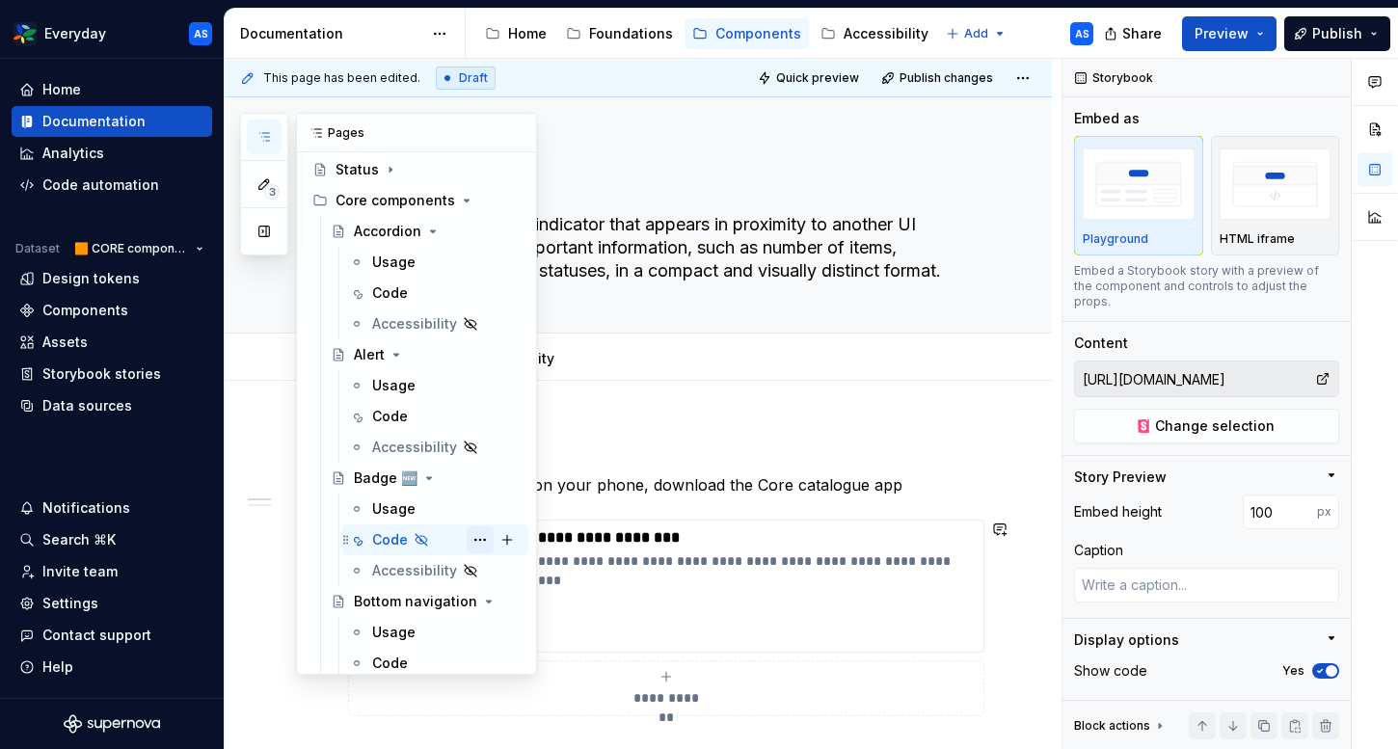
click at [474, 541] on button "Page tree" at bounding box center [480, 539] width 27 height 27
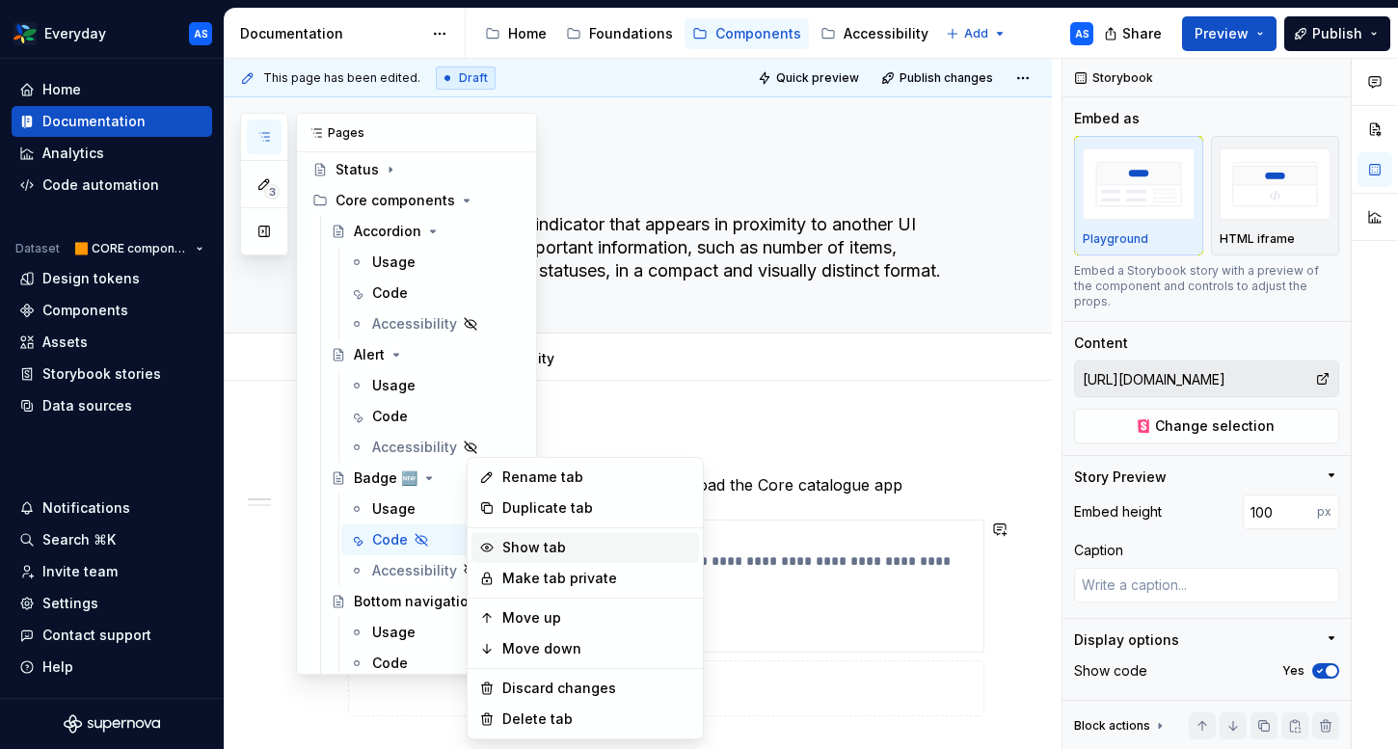
click at [553, 537] on div "Show tab" at bounding box center [584, 547] width 227 height 31
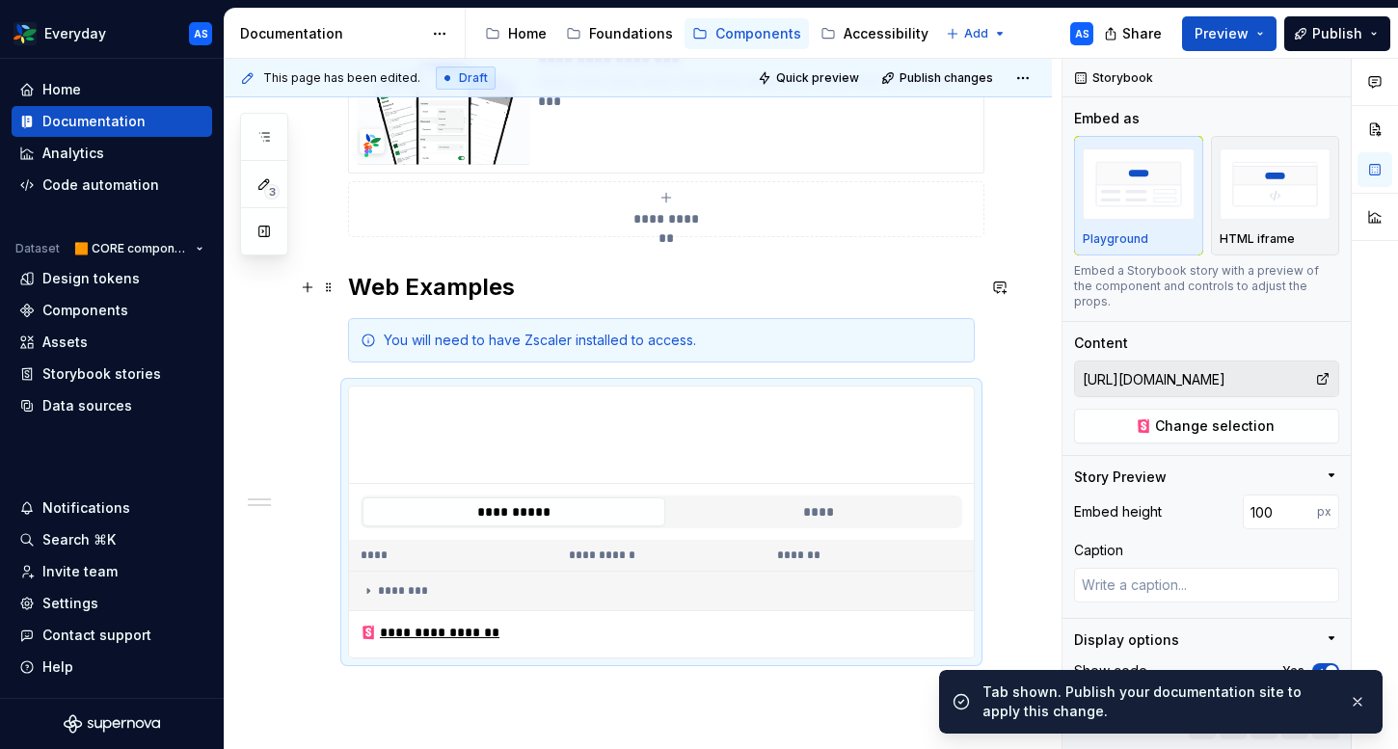
scroll to position [524, 0]
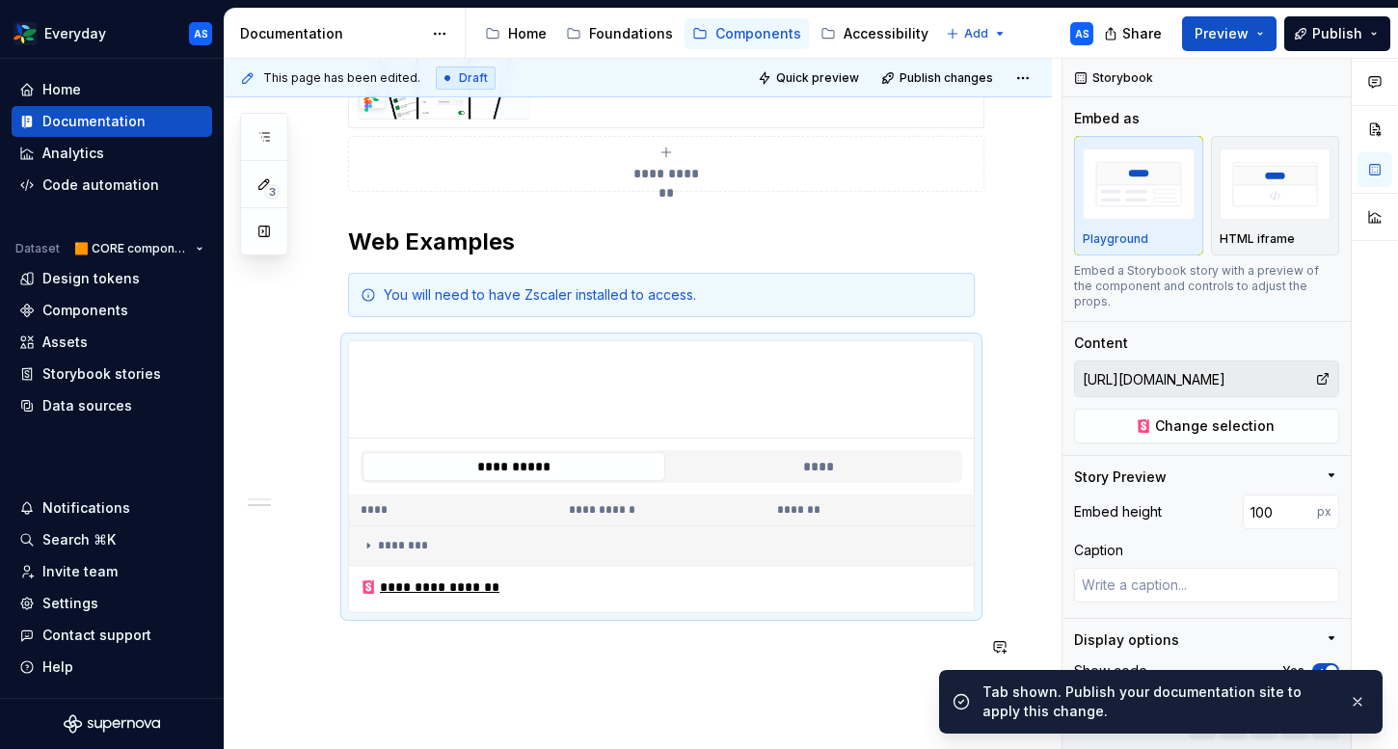
click at [472, 660] on div "**********" at bounding box center [661, 293] width 627 height 780
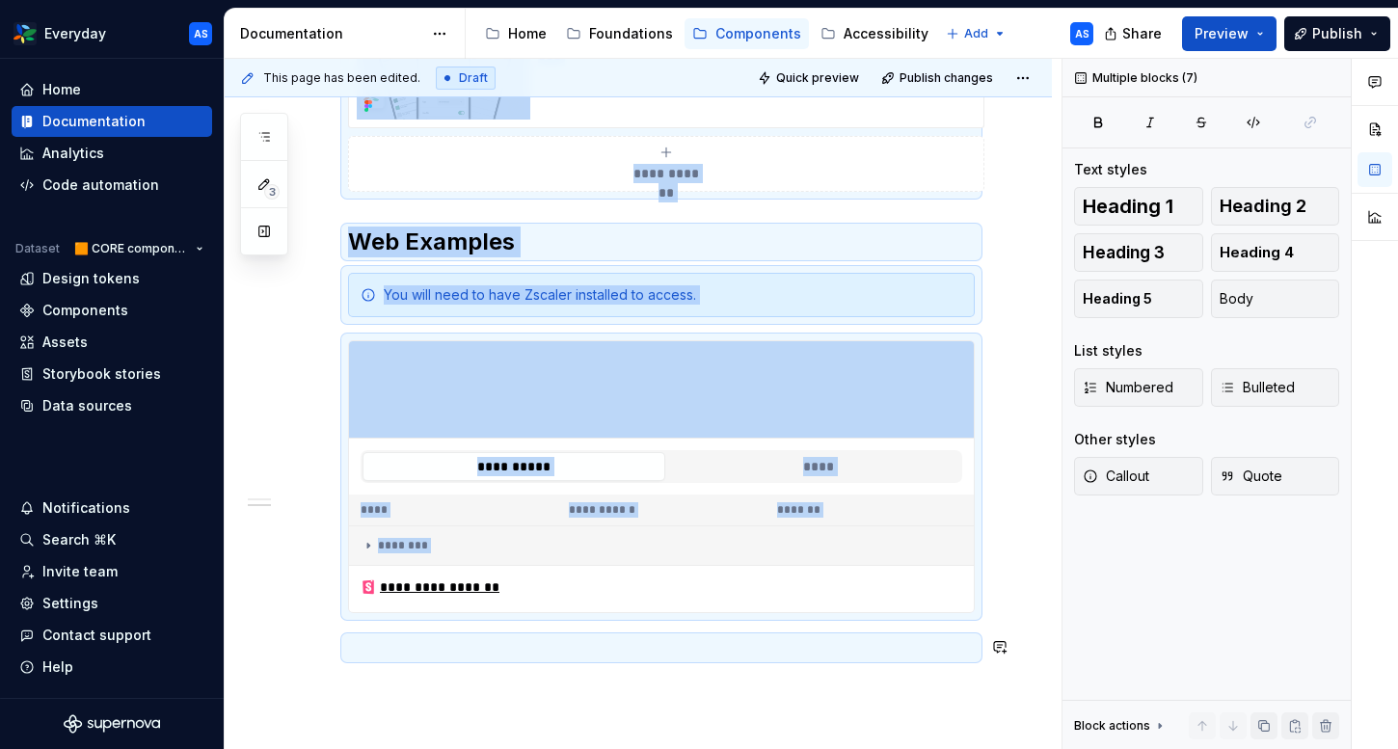
copy div "**********"
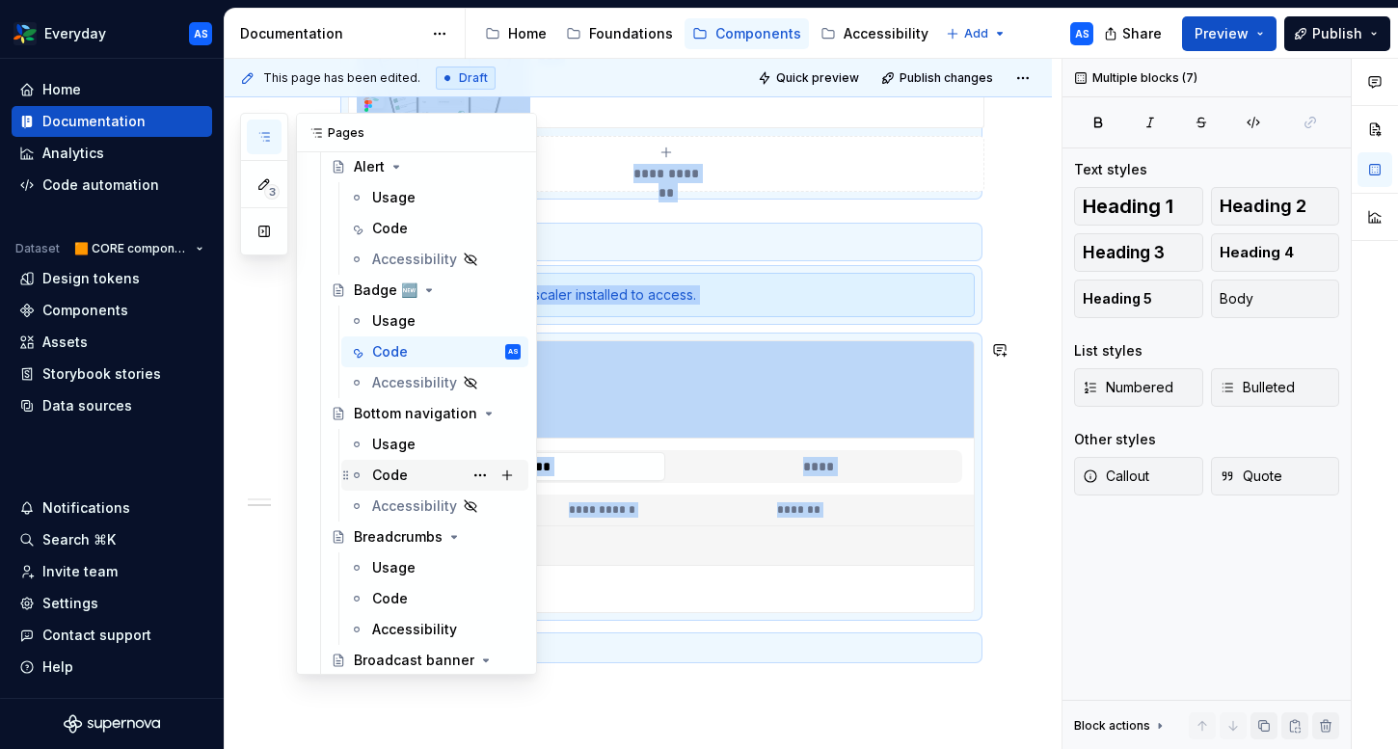
scroll to position [318, 0]
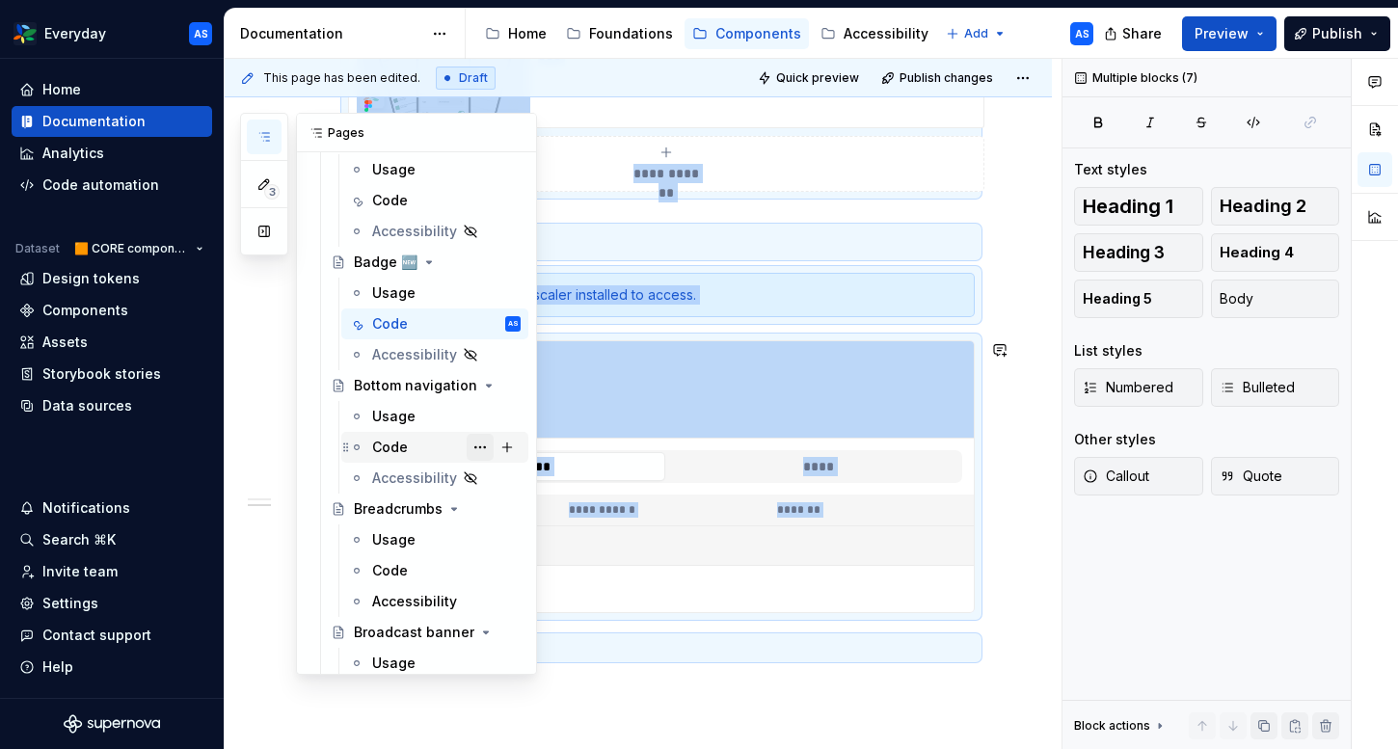
click at [477, 444] on button "Page tree" at bounding box center [480, 447] width 27 height 27
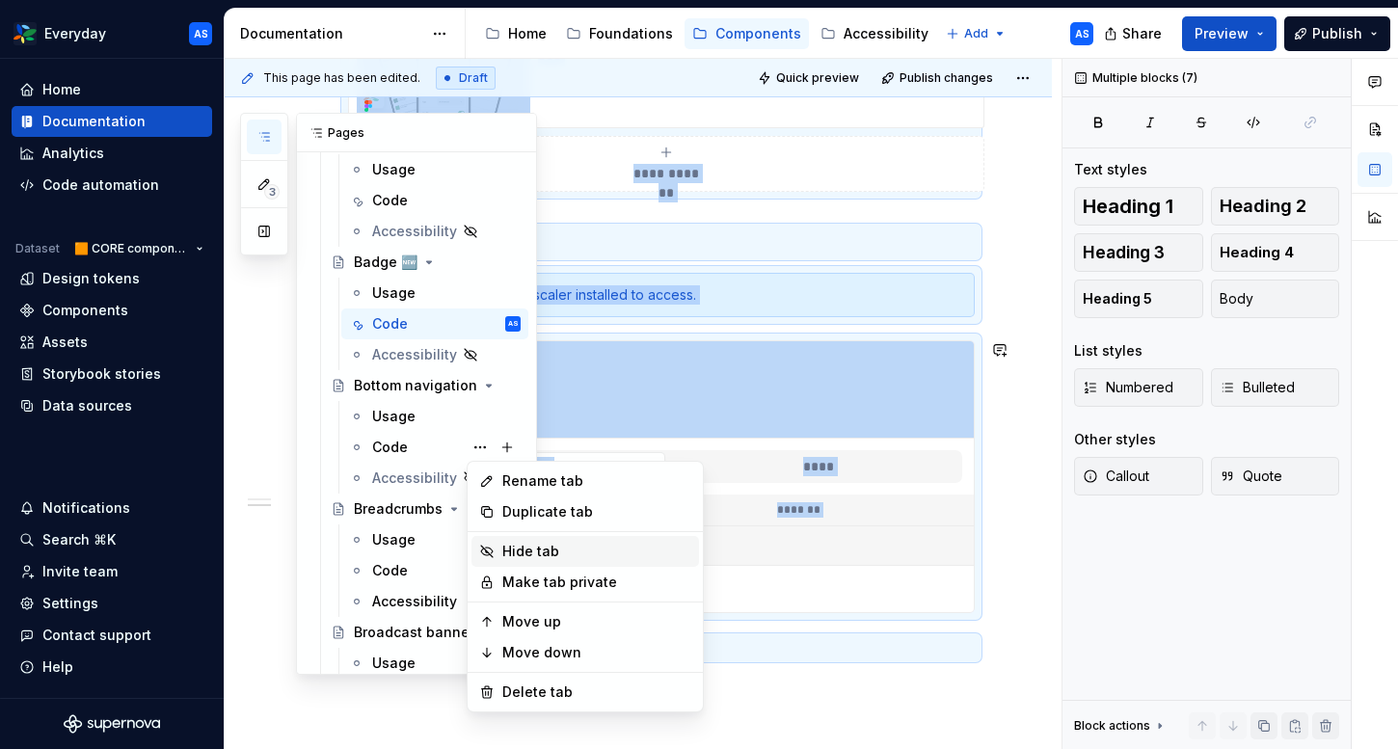
click at [525, 552] on div "Hide tab" at bounding box center [596, 551] width 189 height 19
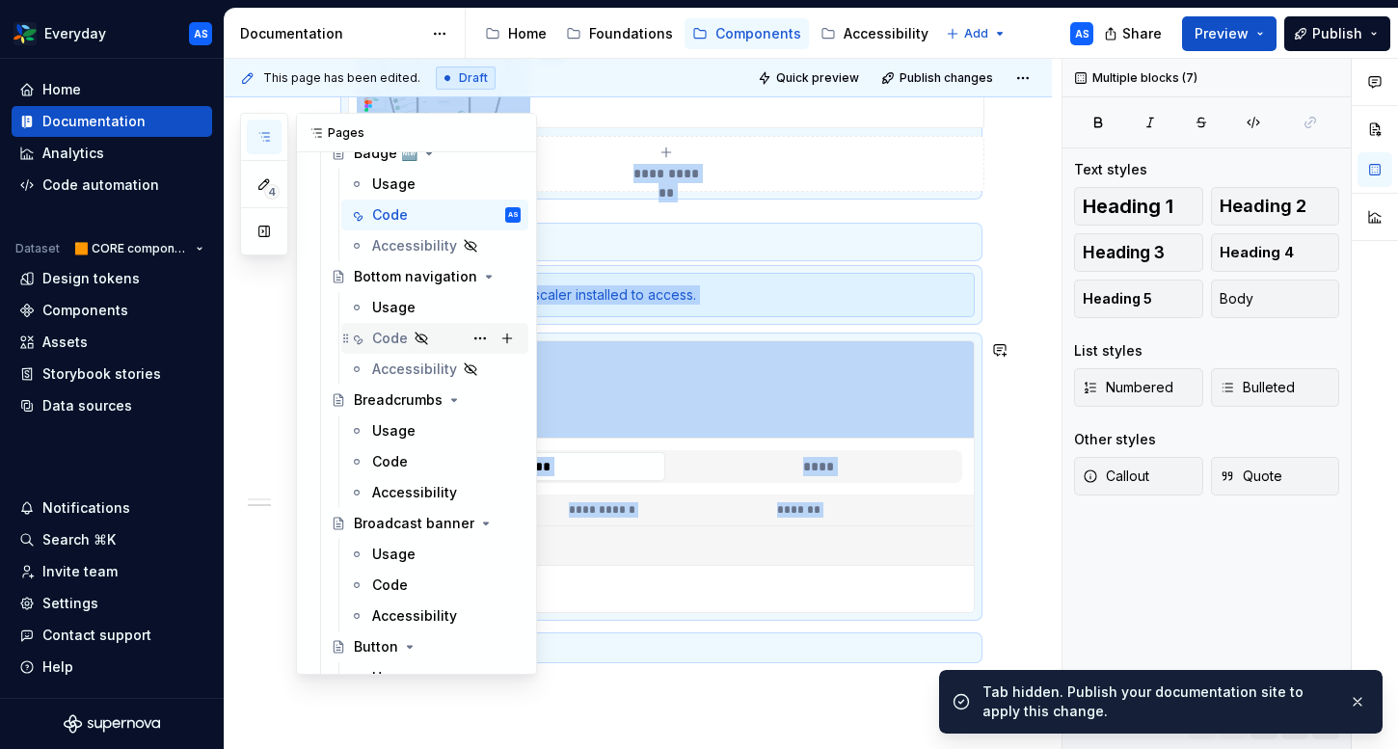
scroll to position [432, 0]
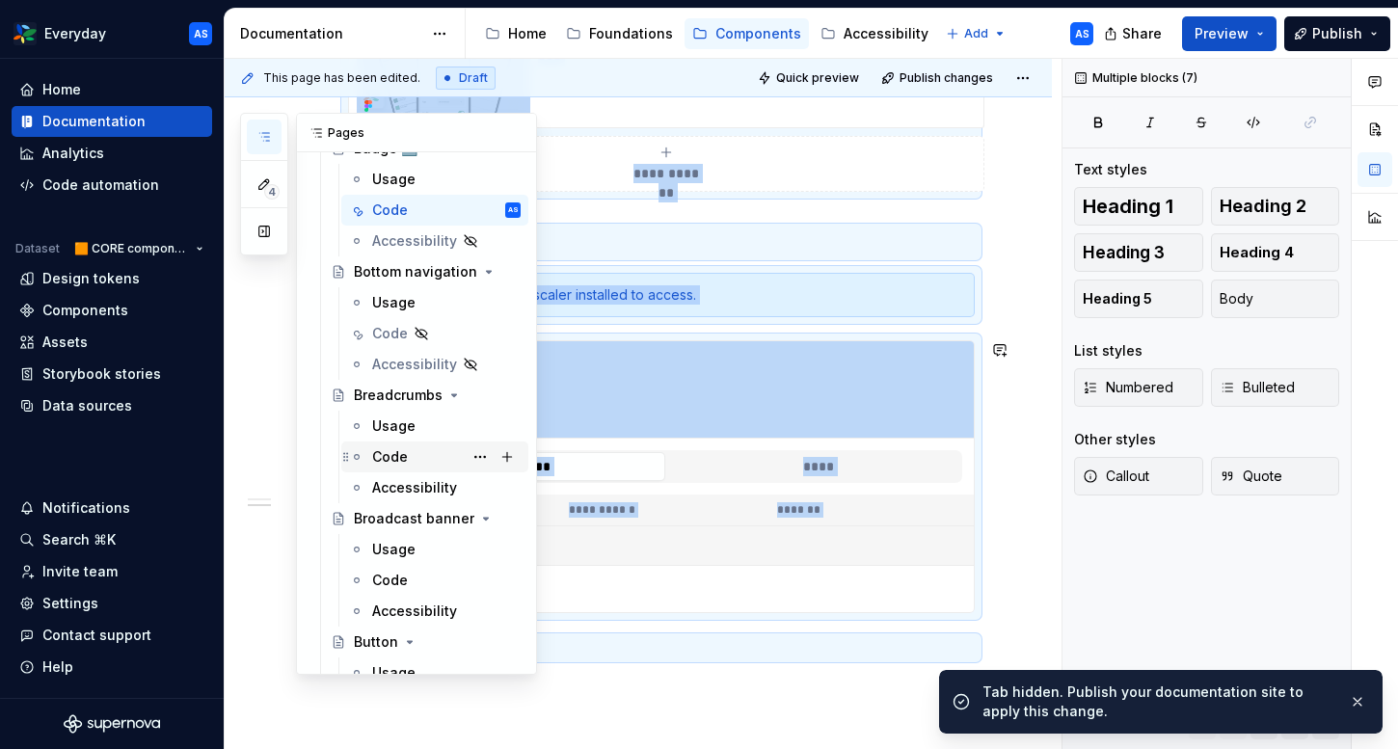
click at [425, 455] on div "Code" at bounding box center [446, 456] width 148 height 27
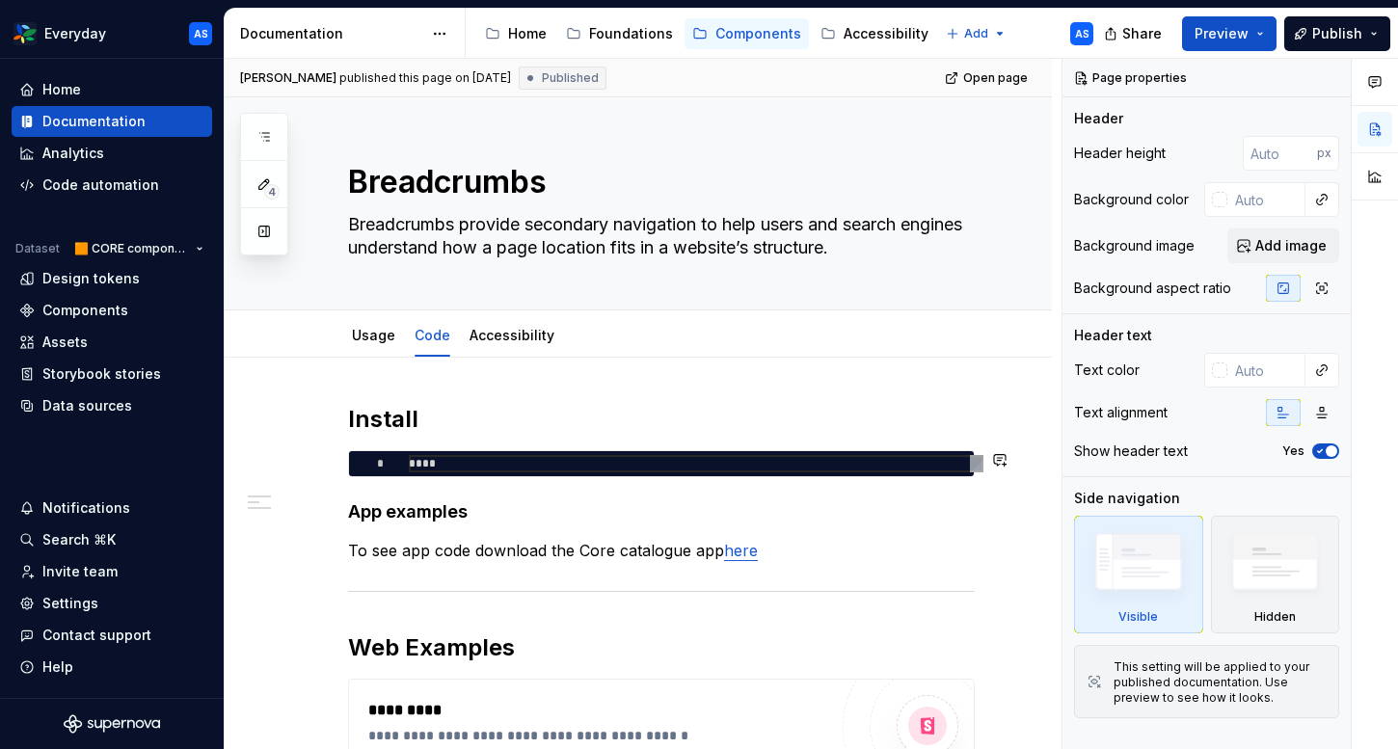
scroll to position [317, 0]
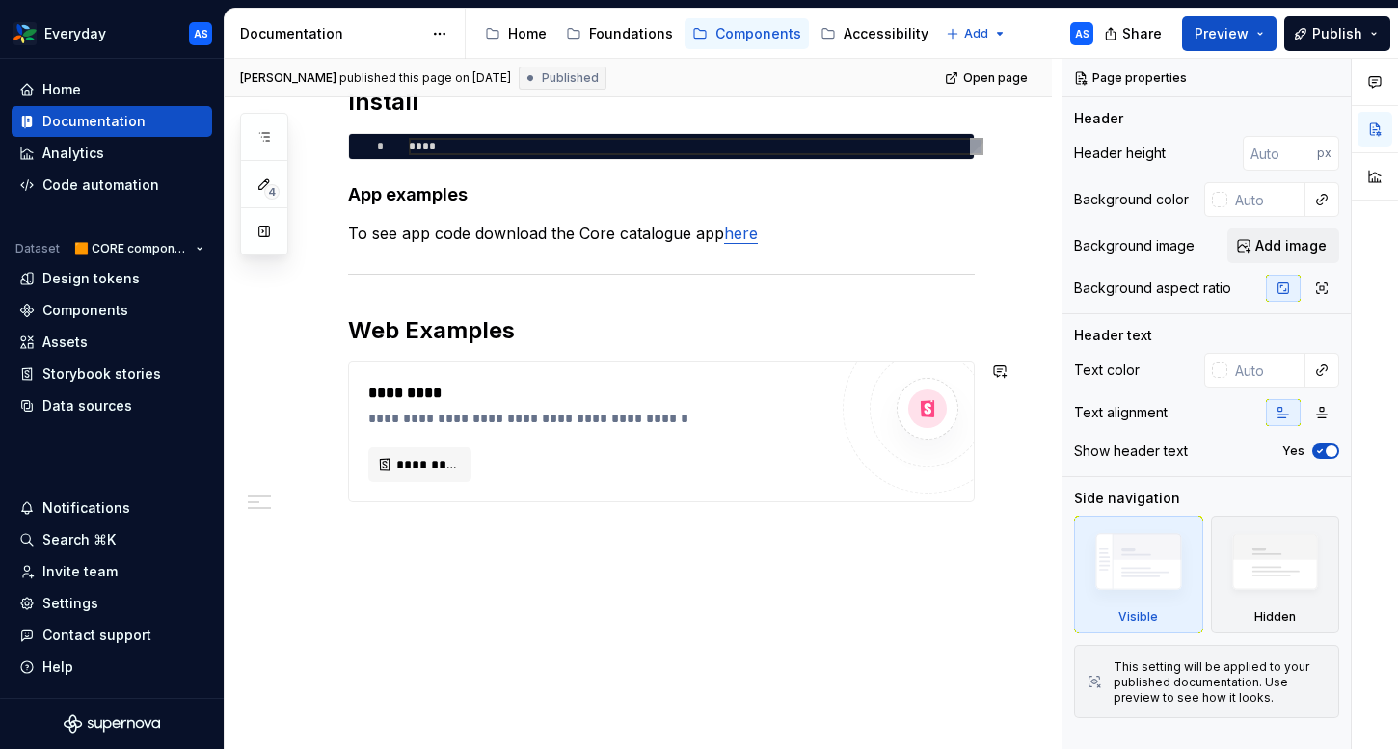
click at [465, 577] on div "**********" at bounding box center [638, 394] width 827 height 709
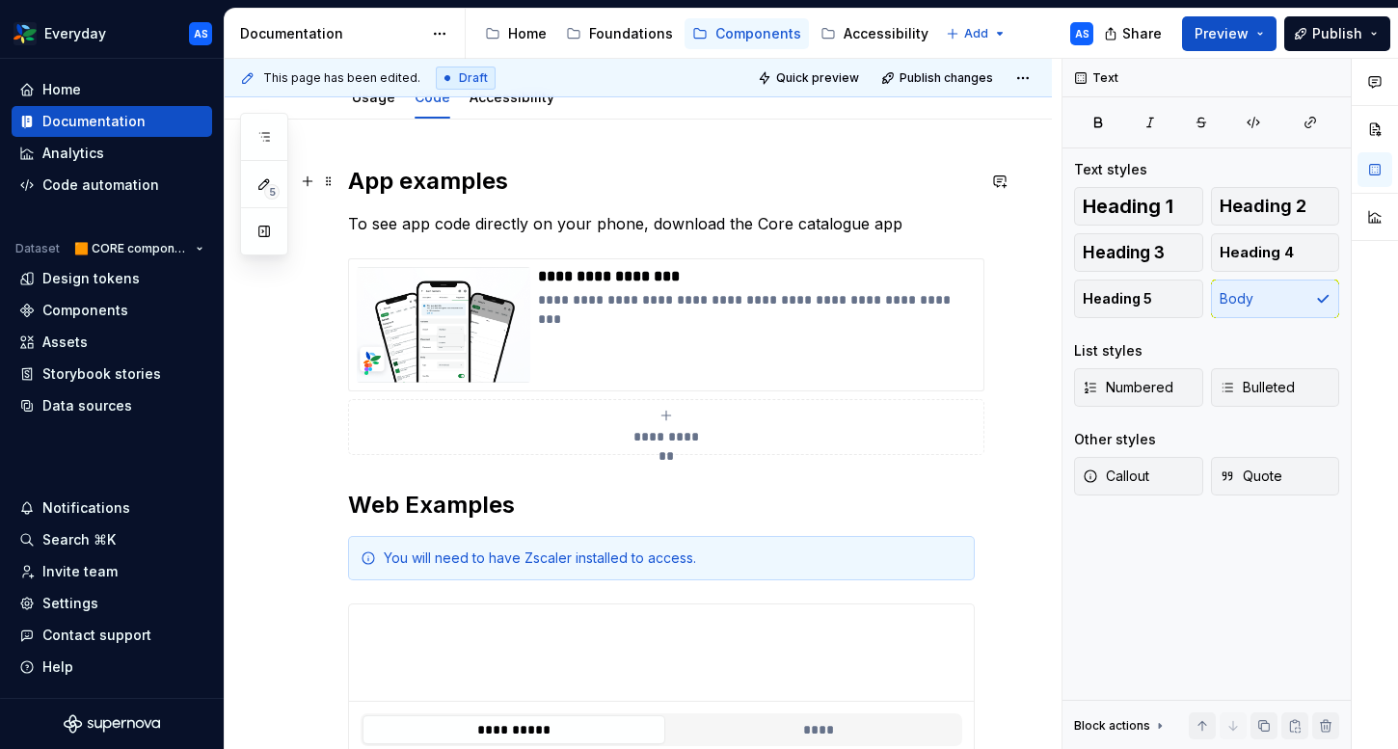
scroll to position [0, 0]
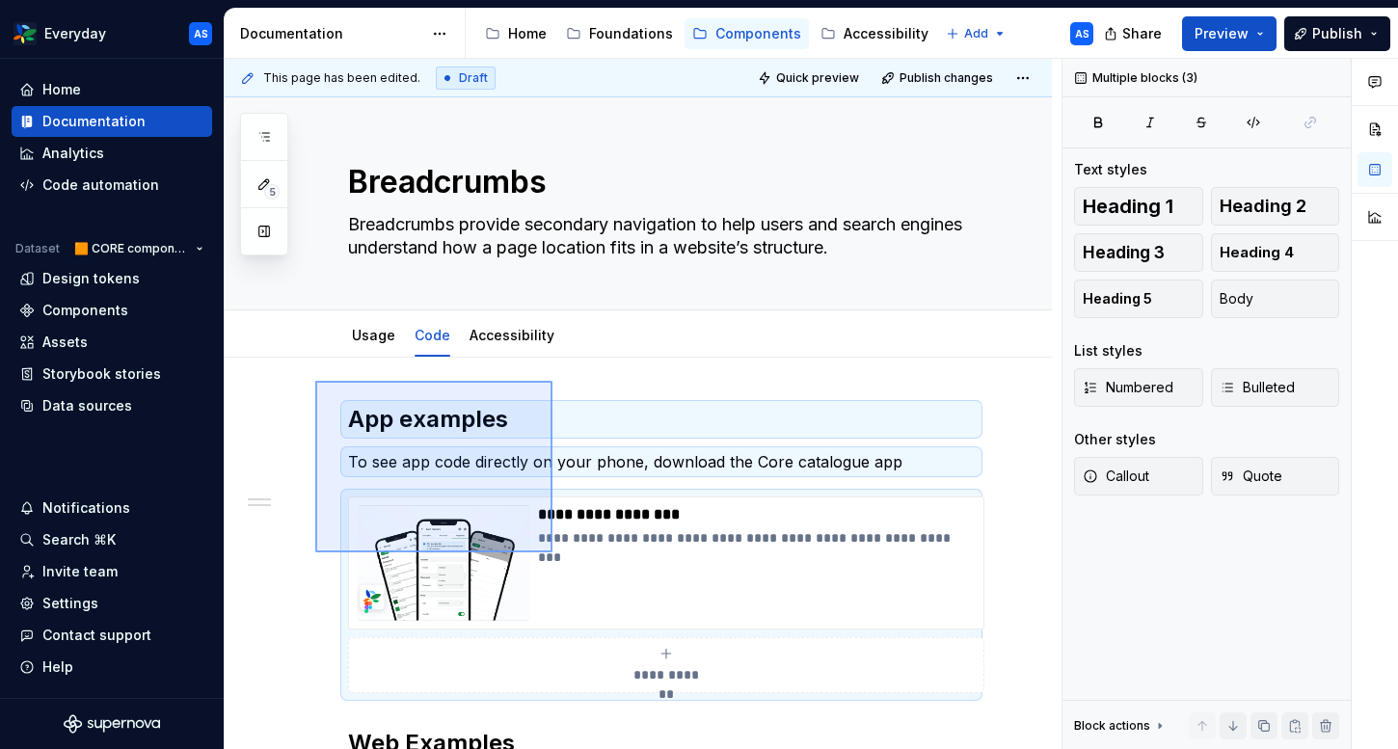
drag, startPoint x: 315, startPoint y: 381, endPoint x: 561, endPoint y: 559, distance: 303.7
click at [561, 559] on div "**********" at bounding box center [643, 404] width 837 height 691
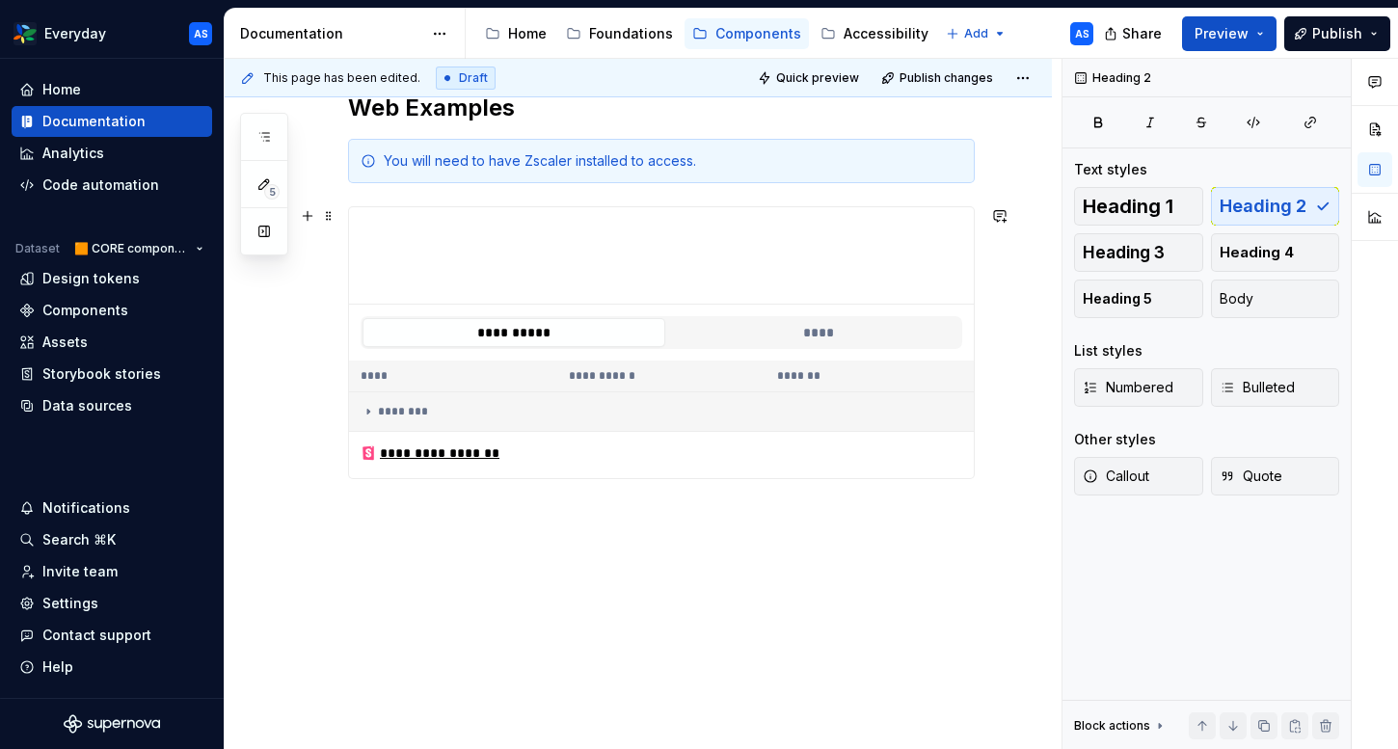
scroll to position [334, 0]
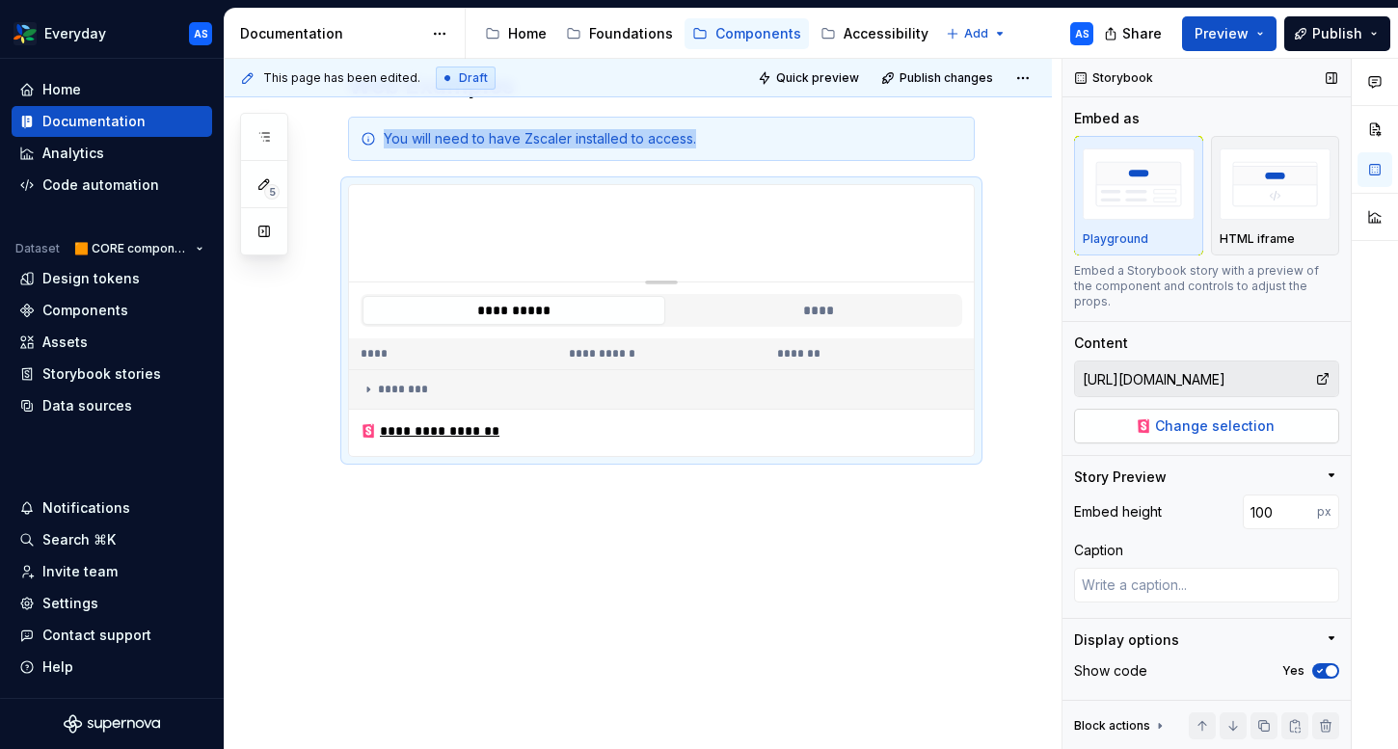
click at [1234, 416] on span "Change selection" at bounding box center [1215, 425] width 120 height 19
type textarea "*"
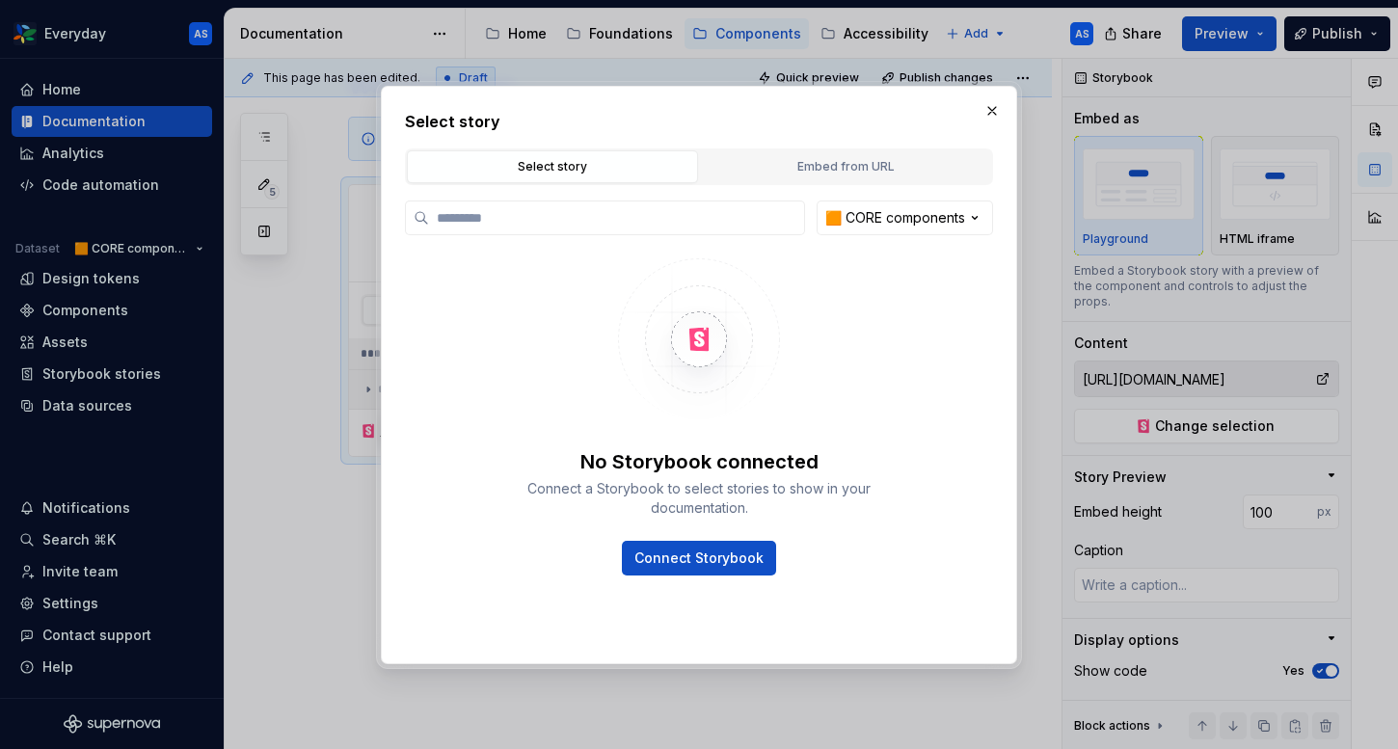
click at [892, 148] on div "Select story Embed from URL" at bounding box center [699, 166] width 588 height 37
click at [886, 152] on button "Embed from URL" at bounding box center [845, 166] width 291 height 33
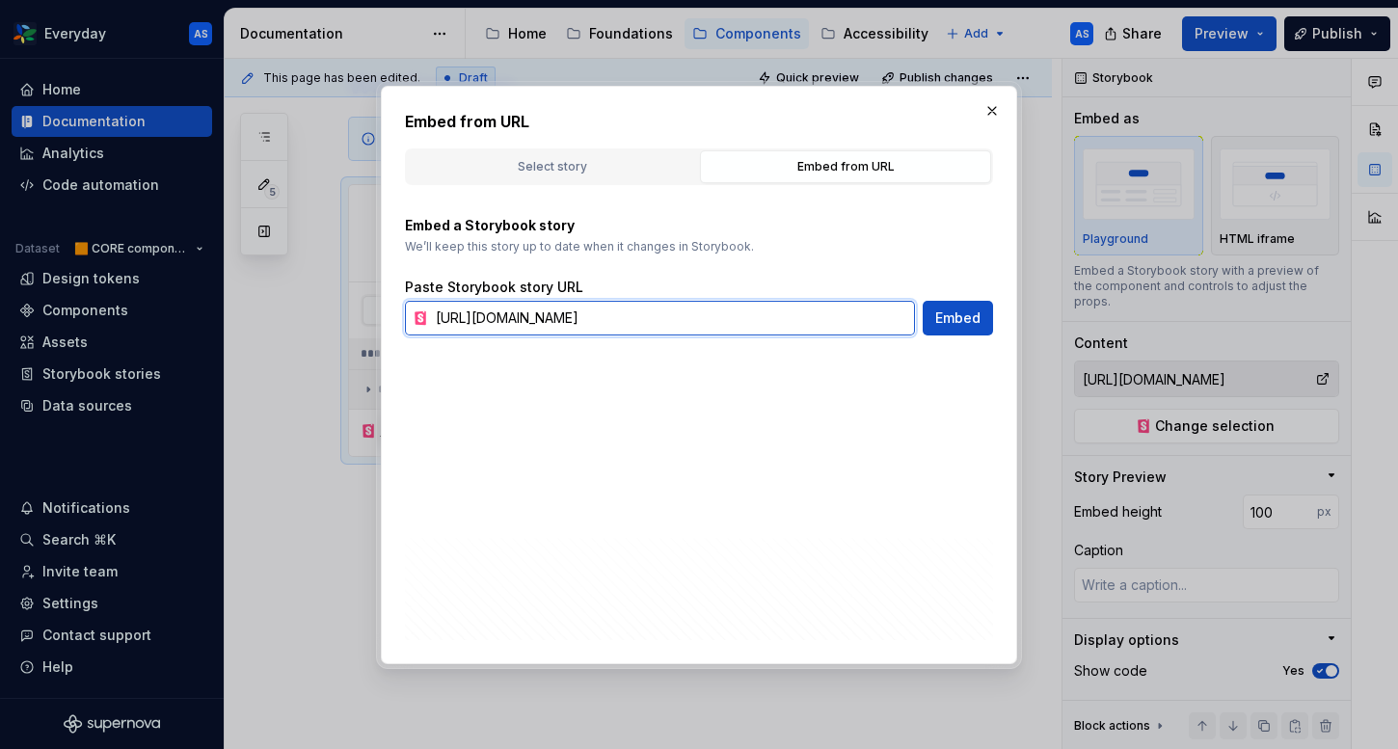
click at [620, 316] on input "[URL][DOMAIN_NAME]" at bounding box center [671, 318] width 487 height 35
paste input "readcrumb--defaul"
type input "[URL][DOMAIN_NAME]"
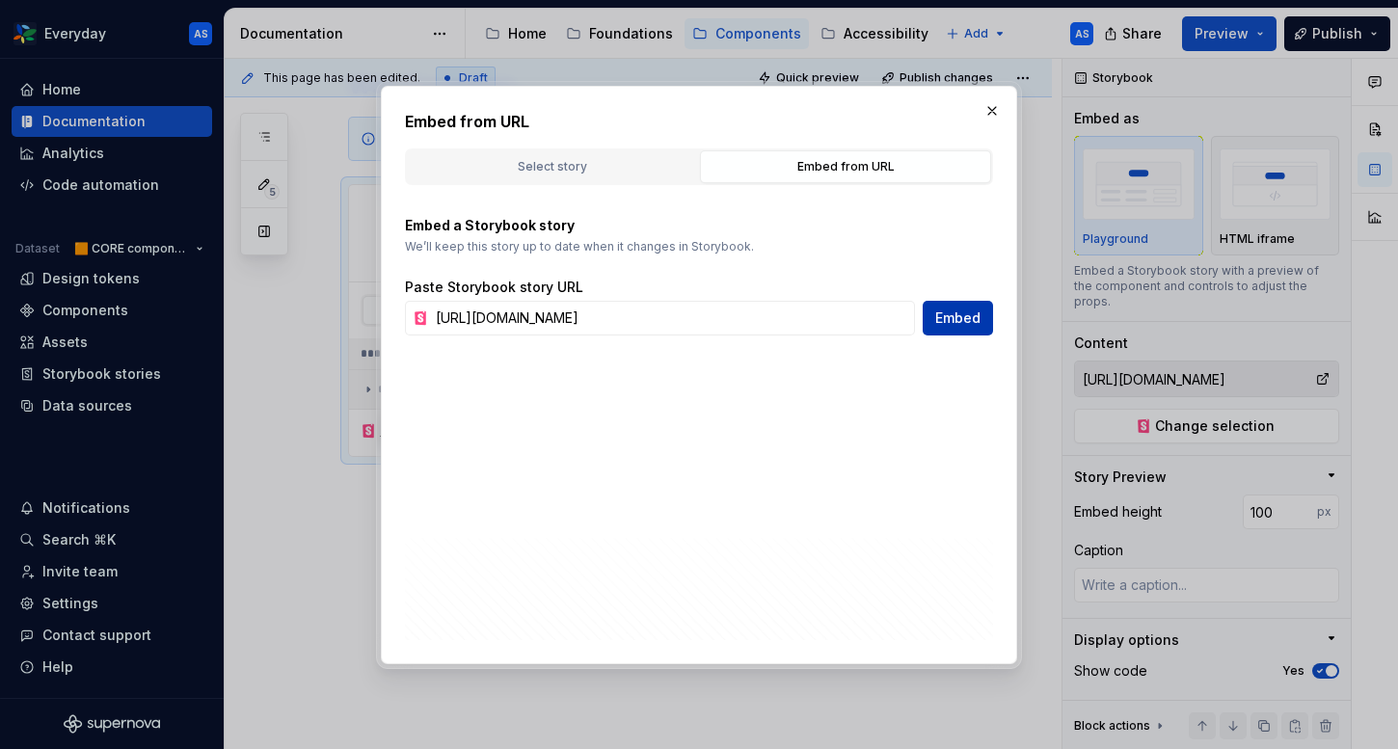
click at [947, 312] on span "Embed" at bounding box center [957, 317] width 45 height 19
type textarea "*"
type input "[URL][DOMAIN_NAME]"
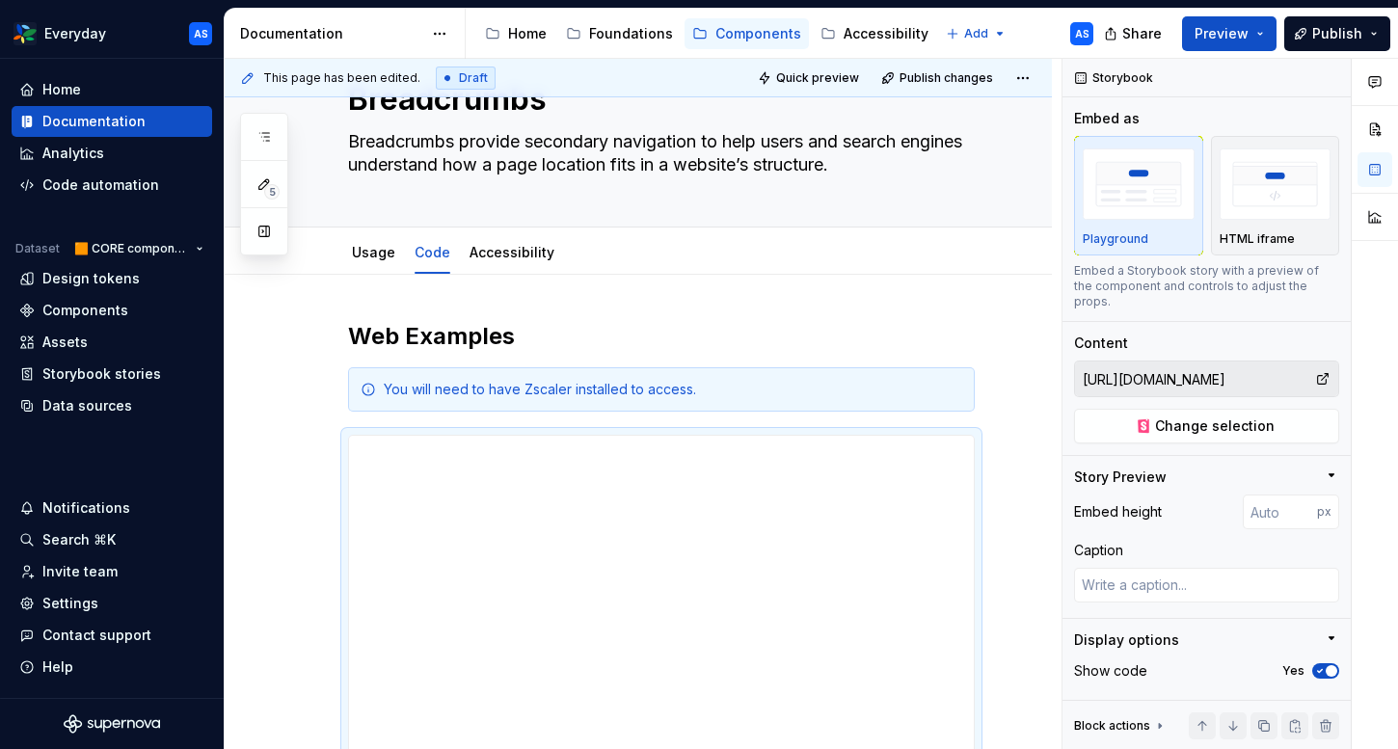
scroll to position [334, 0]
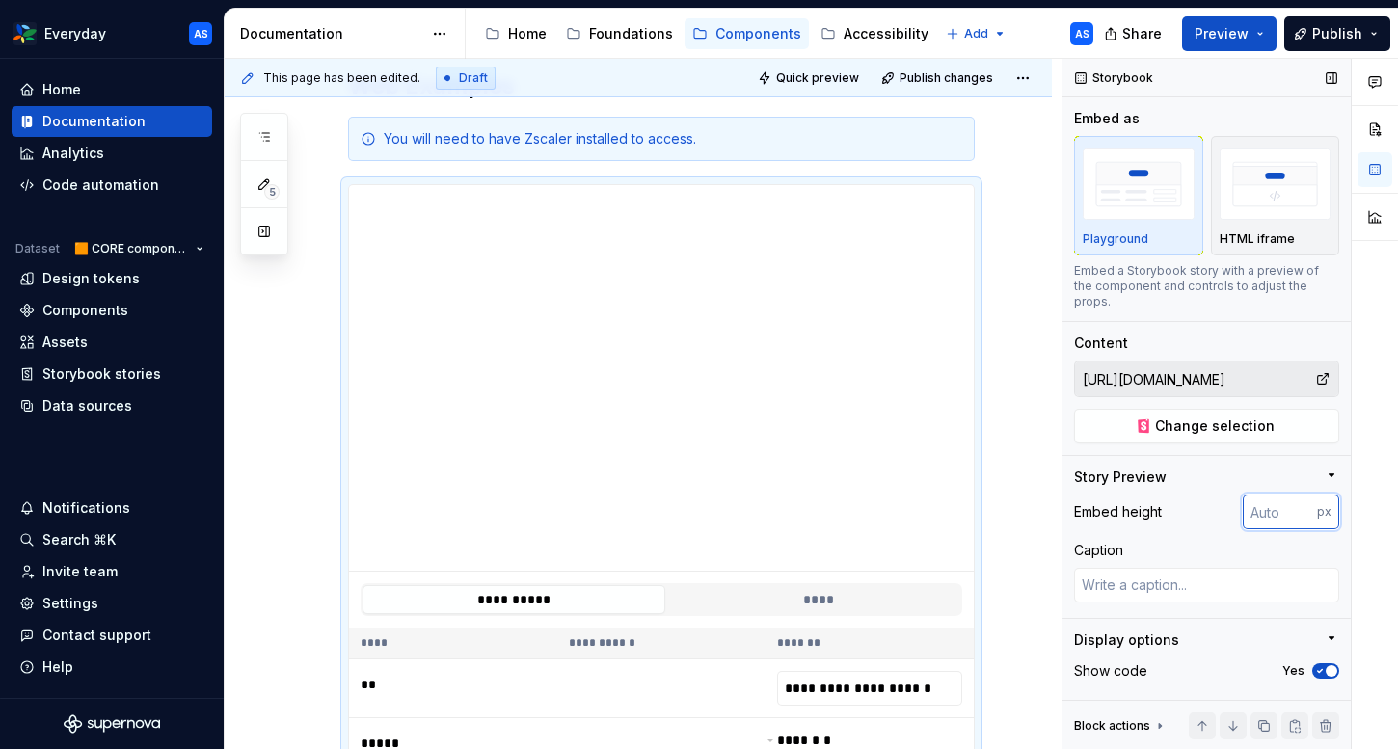
click at [1264, 494] on input "number" at bounding box center [1279, 511] width 74 height 35
type input "100"
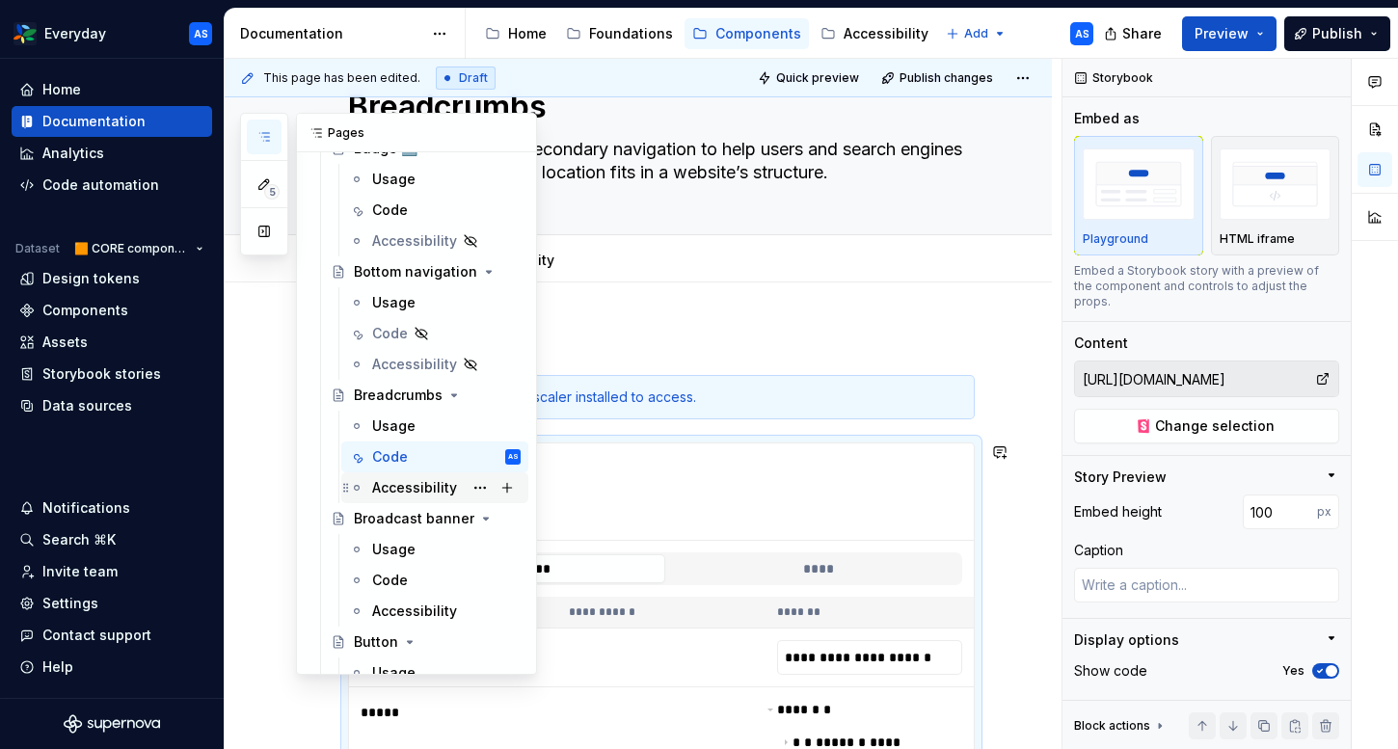
scroll to position [520, 0]
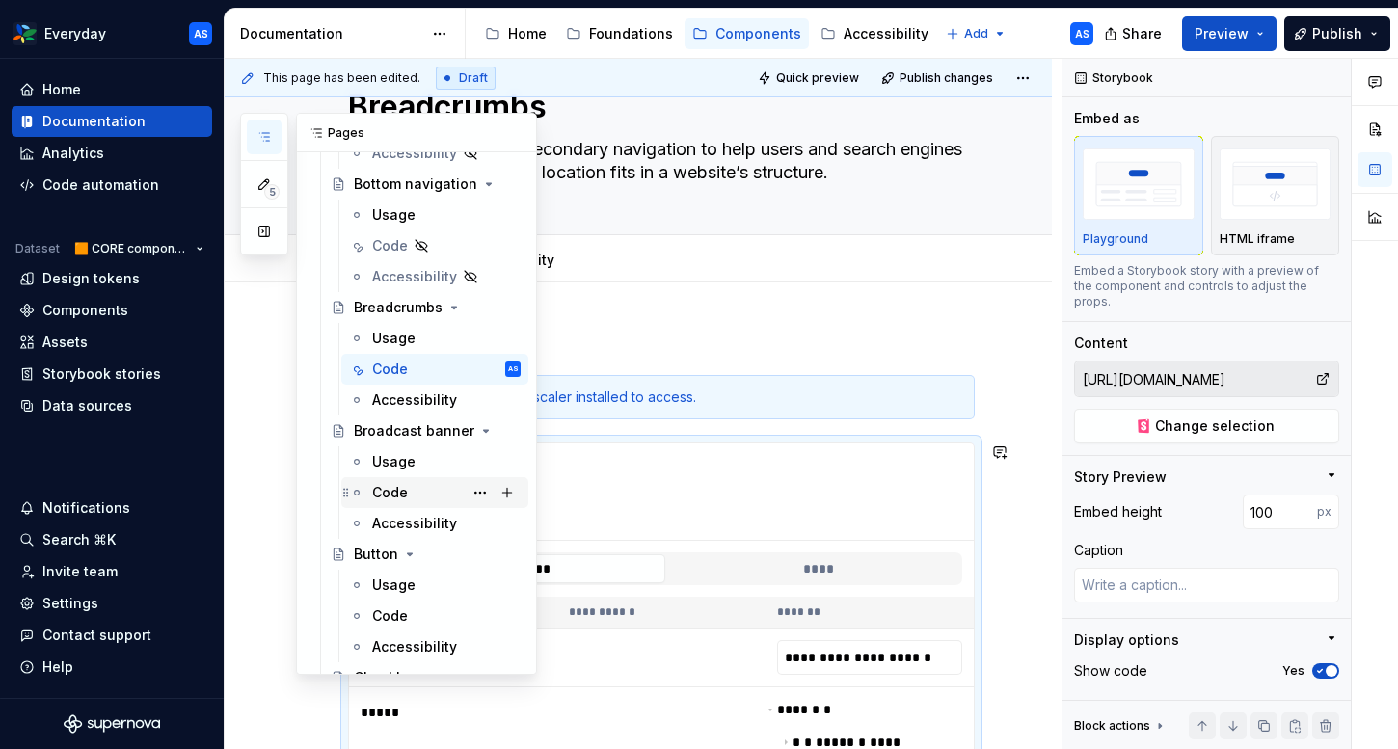
click at [426, 491] on div "Code" at bounding box center [446, 492] width 148 height 27
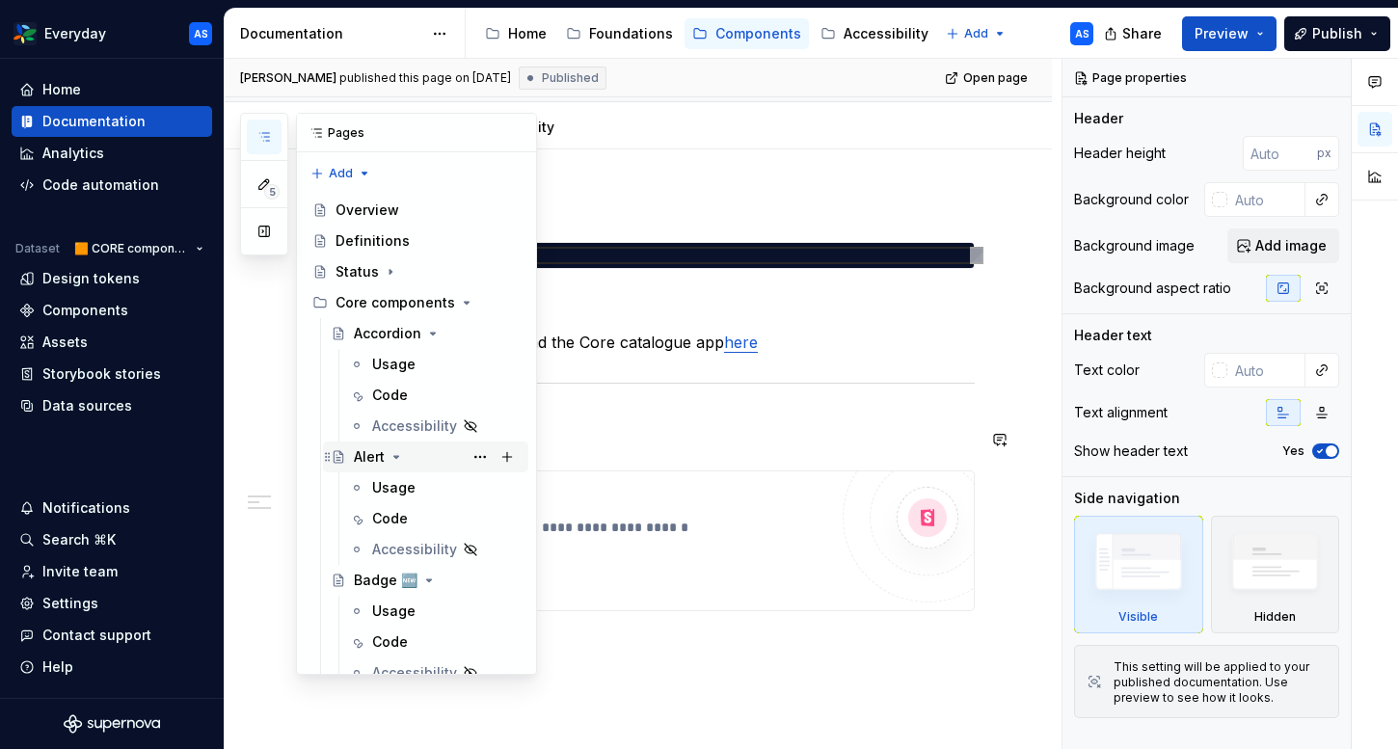
scroll to position [38, 0]
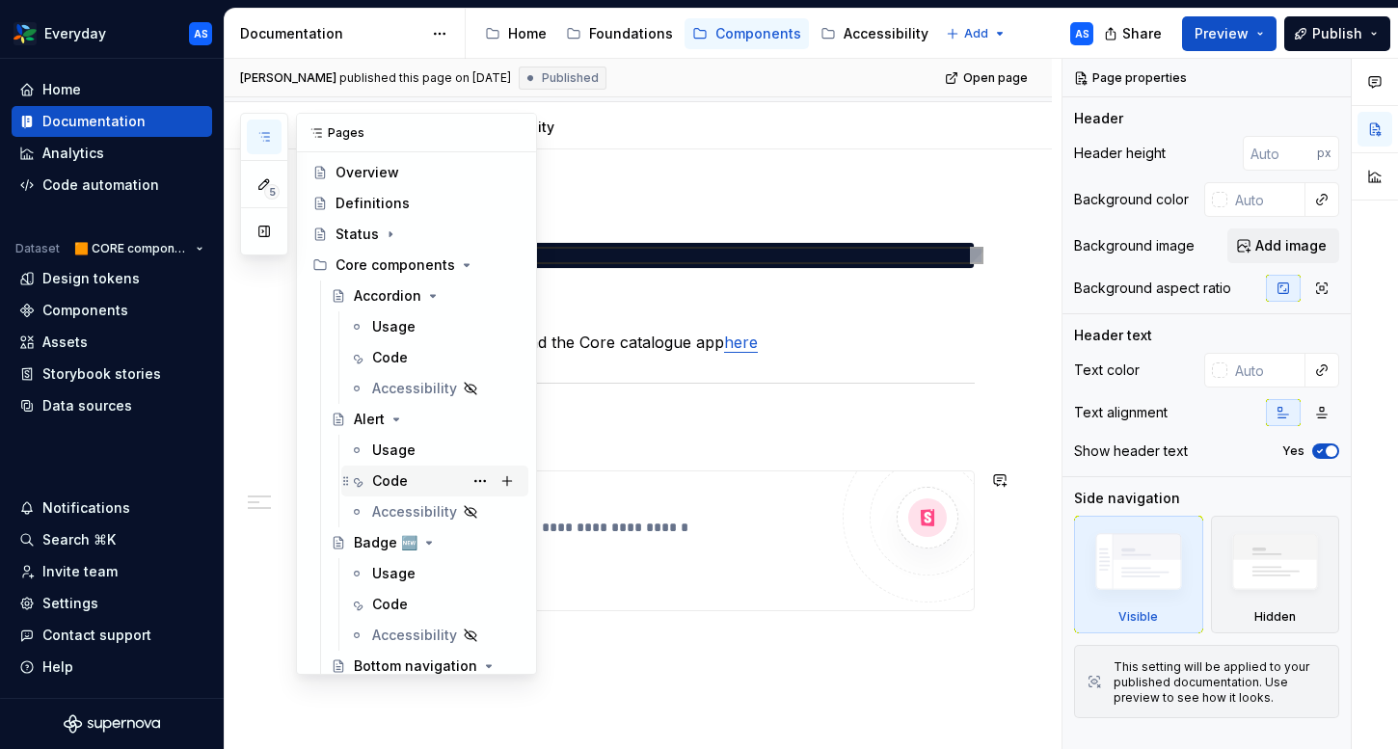
click at [389, 479] on div "Code" at bounding box center [390, 480] width 36 height 19
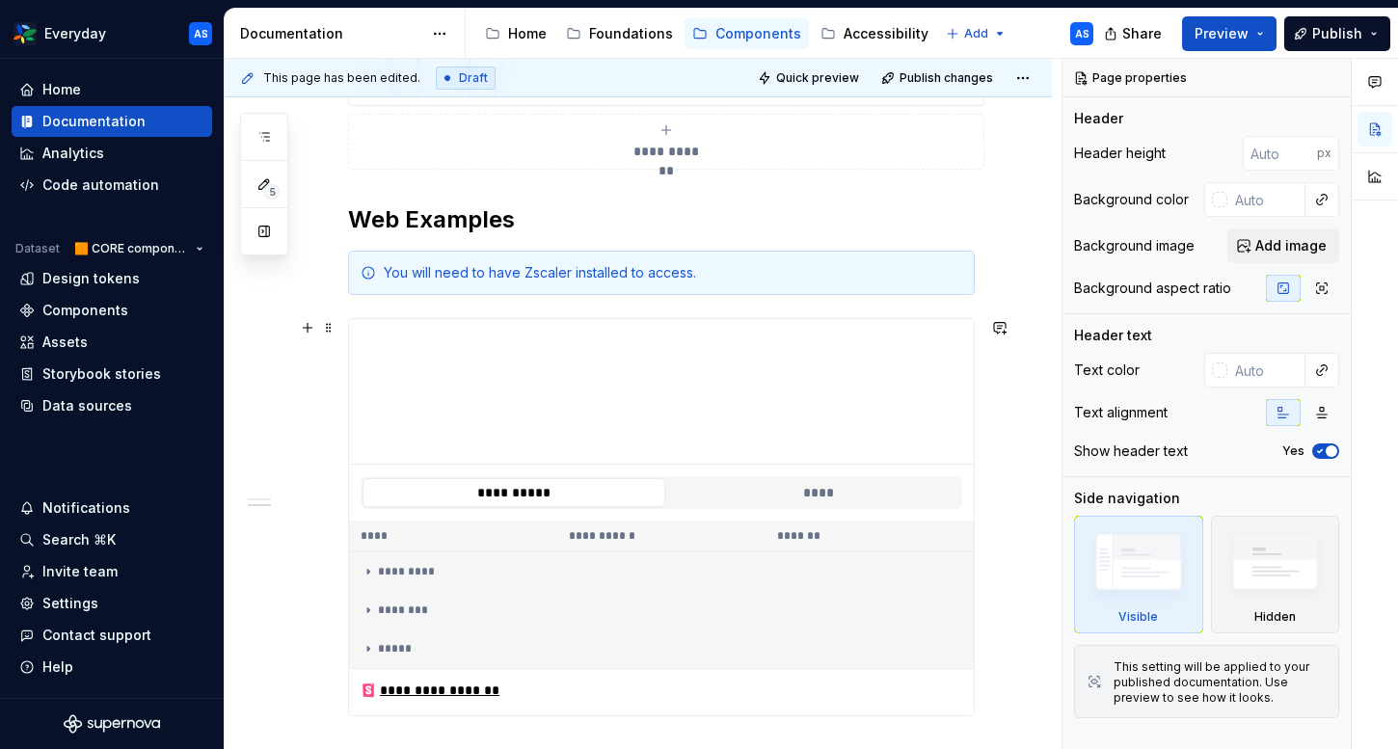
scroll to position [783, 0]
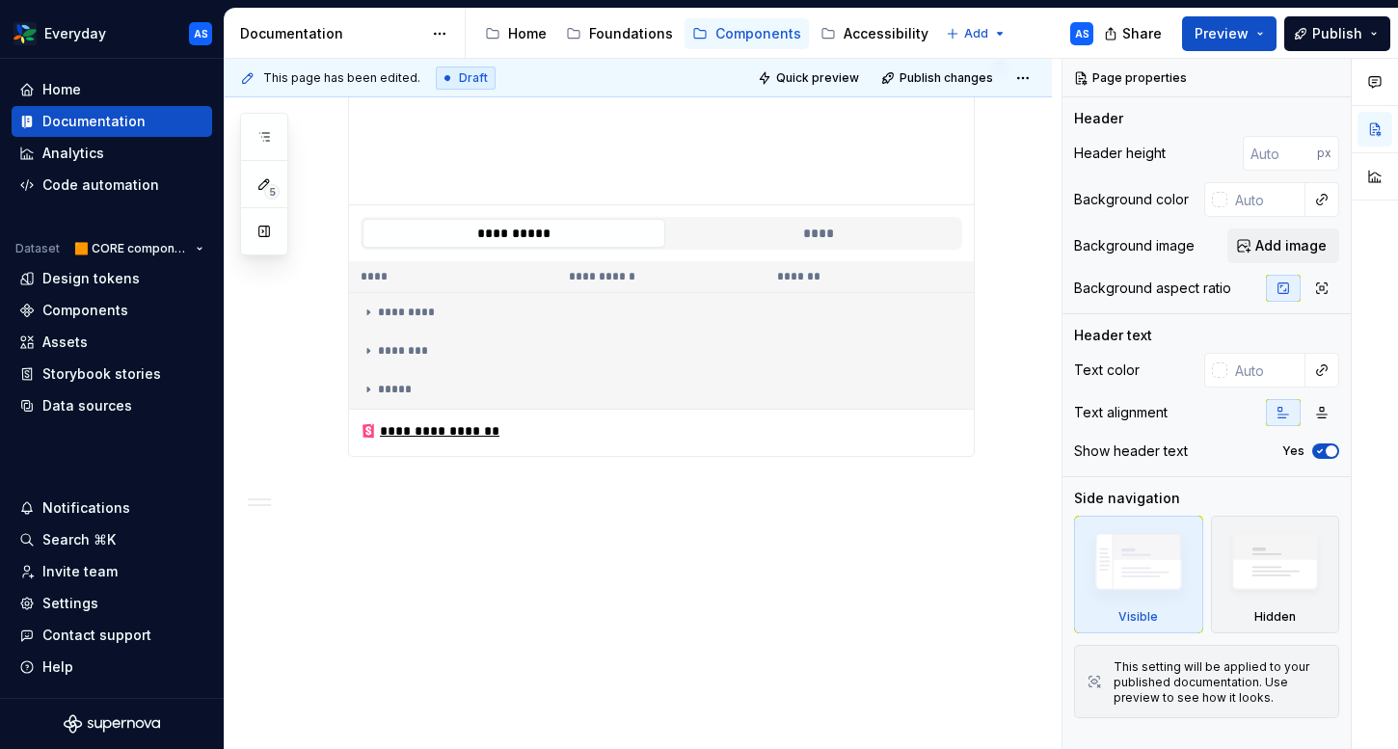
click at [448, 588] on div "**********" at bounding box center [638, 163] width 827 height 1176
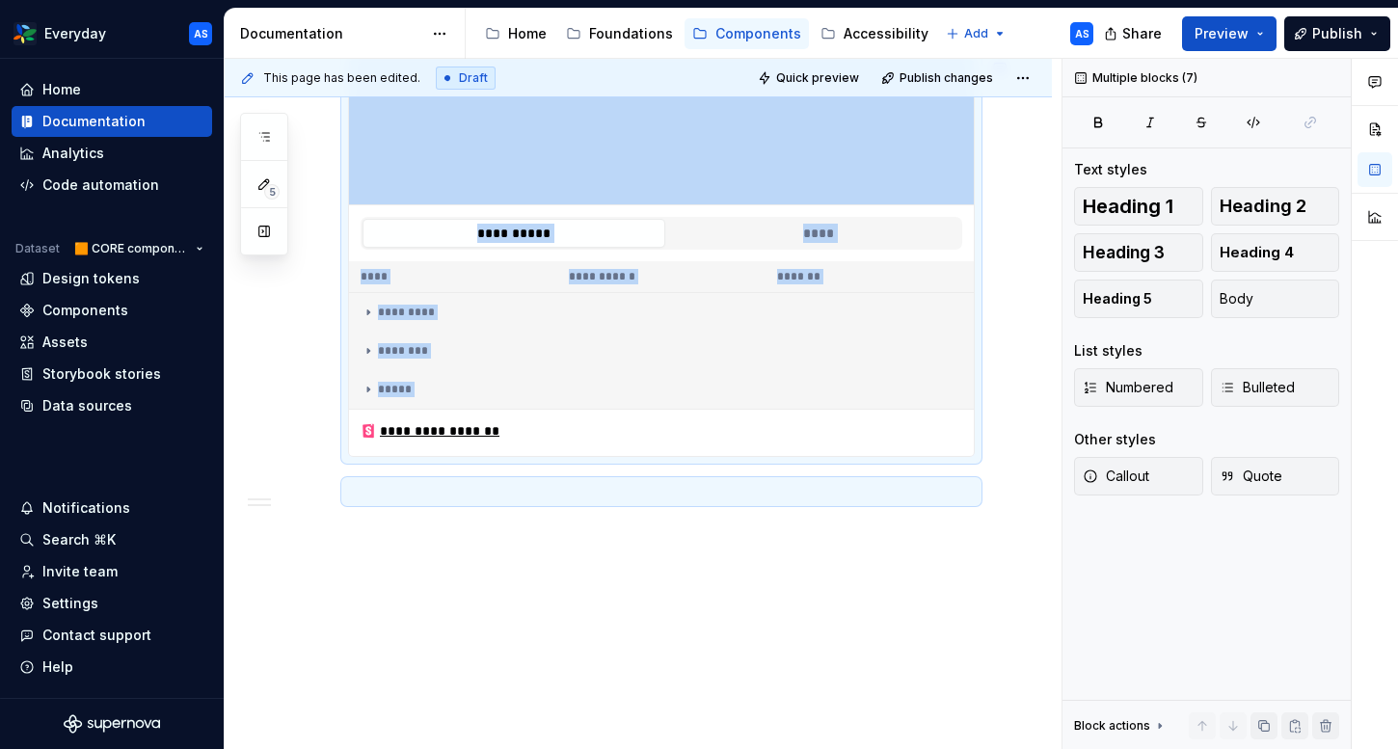
copy div "**********"
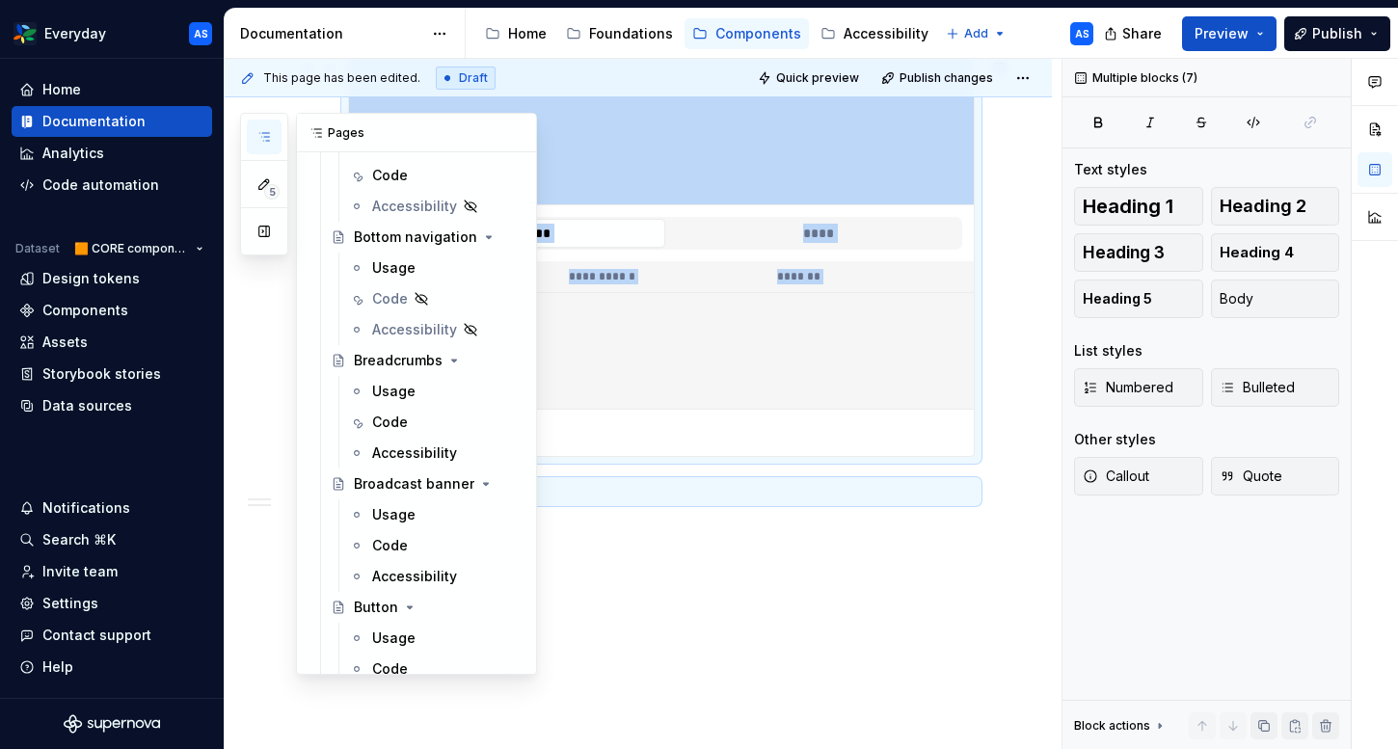
scroll to position [465, 0]
click at [398, 549] on div "Code" at bounding box center [390, 547] width 36 height 19
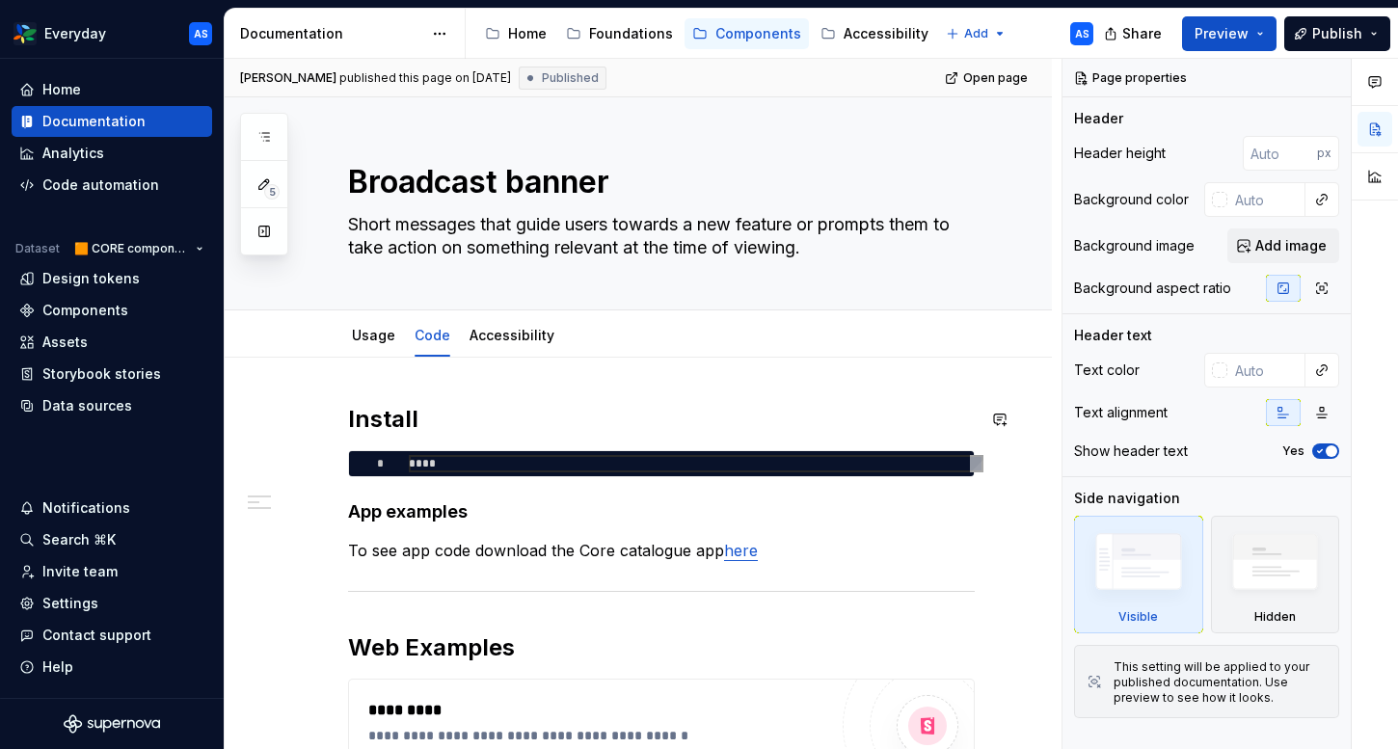
scroll to position [317, 0]
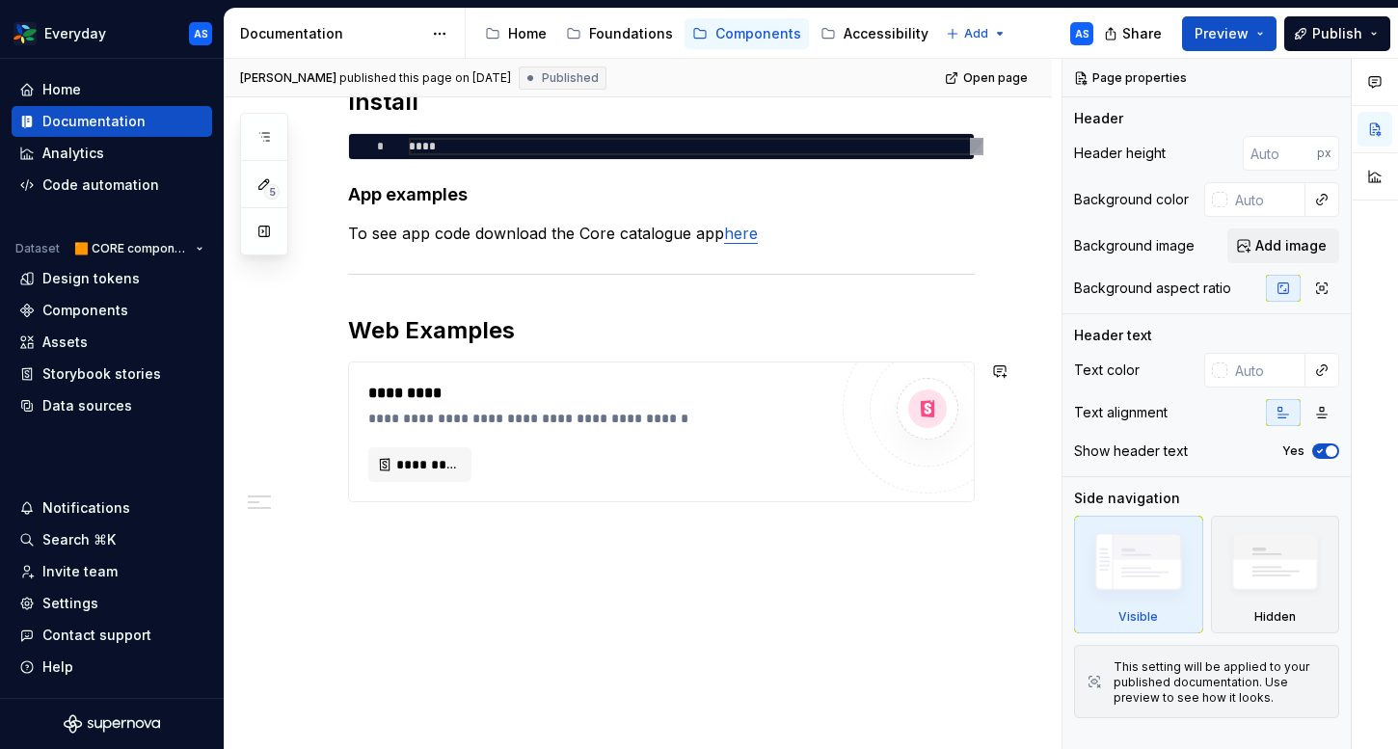
click at [510, 580] on div "**********" at bounding box center [638, 394] width 827 height 709
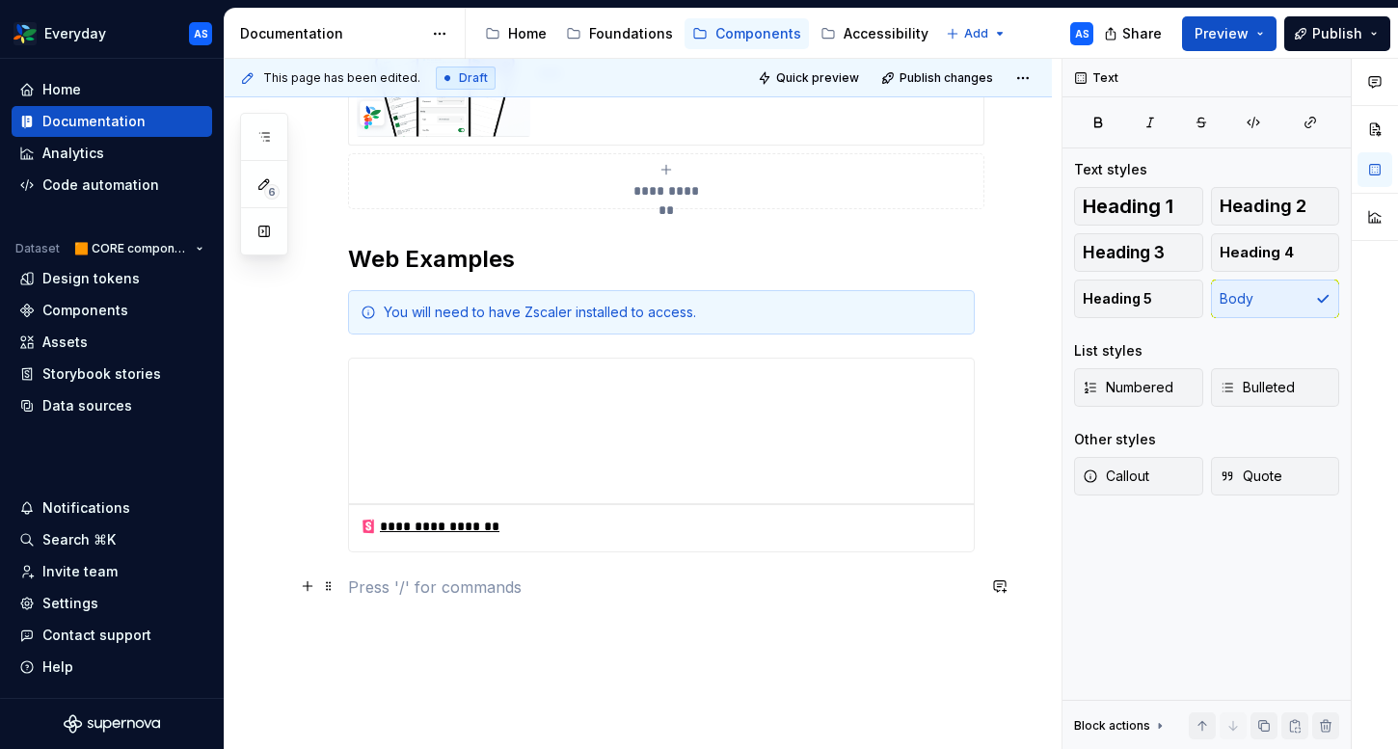
scroll to position [566, 0]
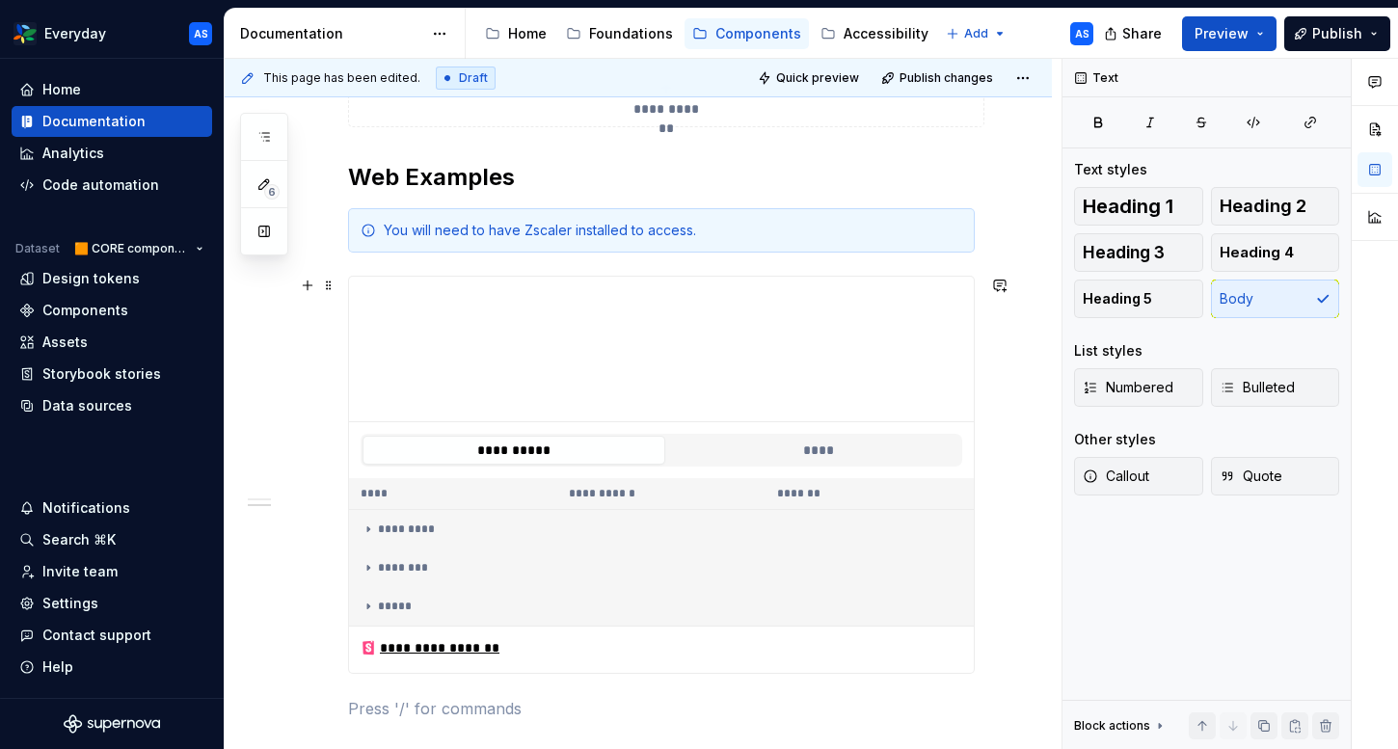
click at [679, 430] on div "**********" at bounding box center [661, 450] width 625 height 56
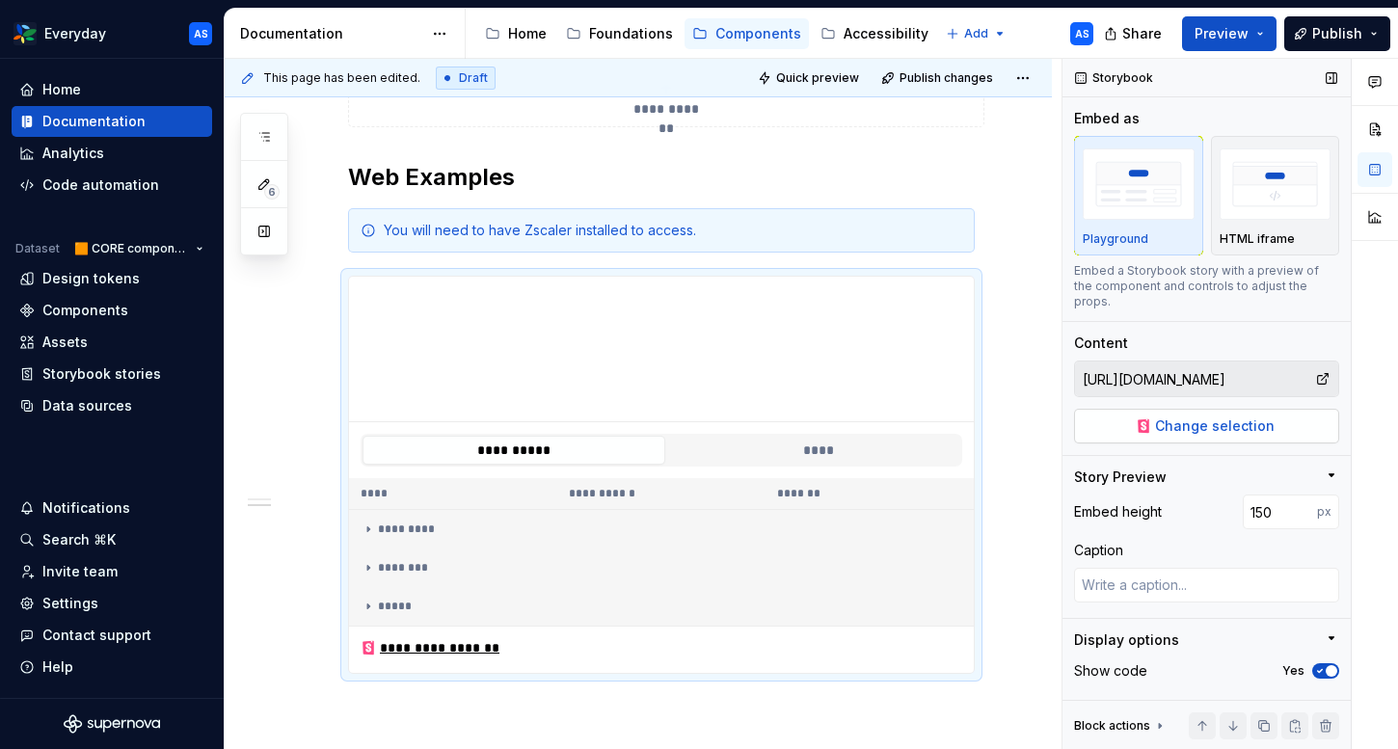
click at [1214, 417] on span "Change selection" at bounding box center [1215, 425] width 120 height 19
type textarea "*"
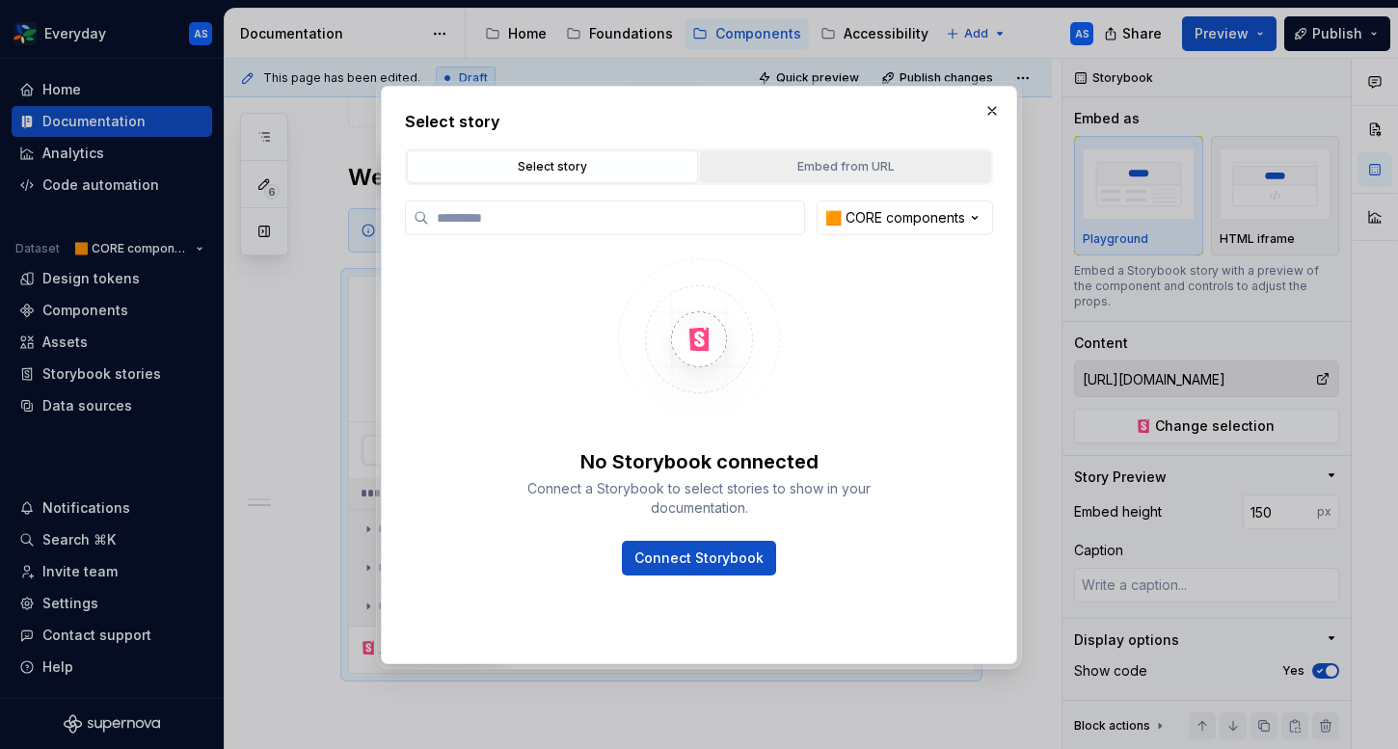
click at [796, 169] on div "Embed from URL" at bounding box center [846, 166] width 278 height 19
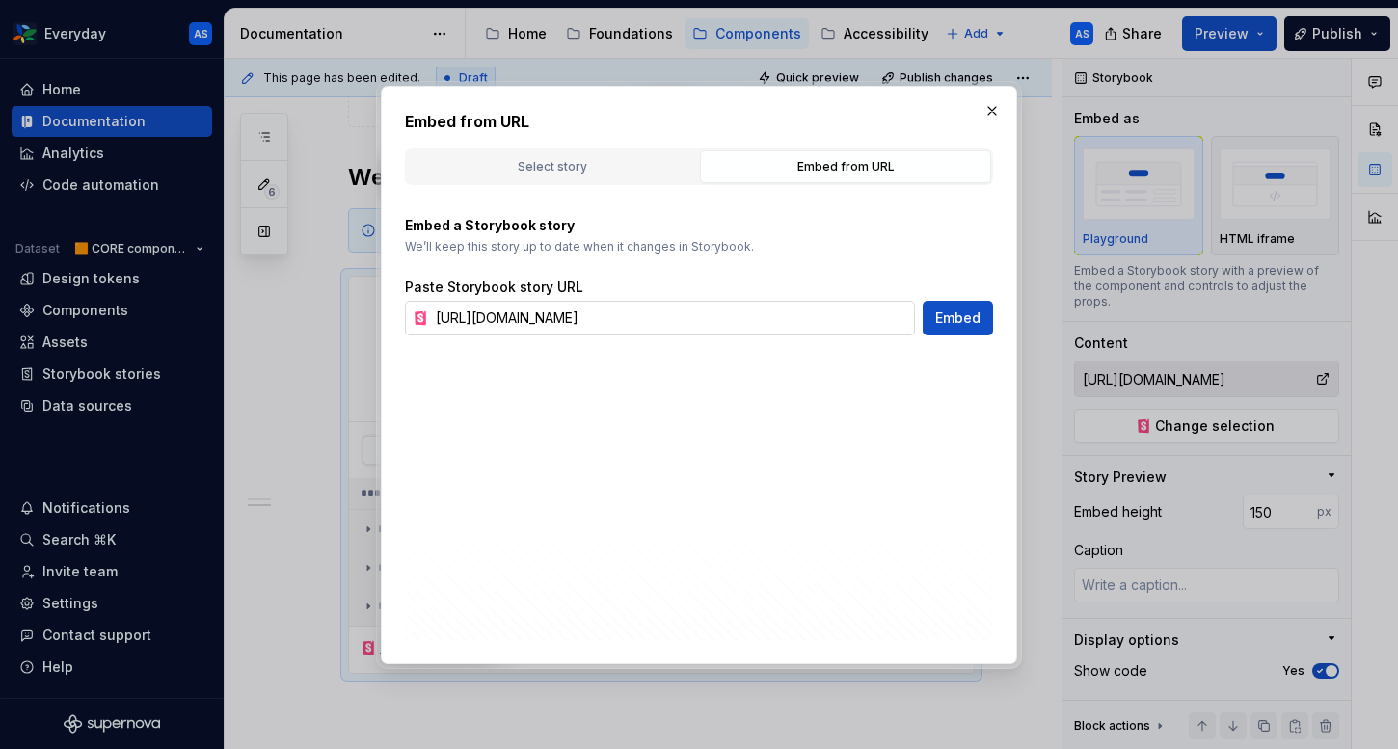
click at [532, 320] on input "[URL][DOMAIN_NAME]" at bounding box center [671, 318] width 487 height 35
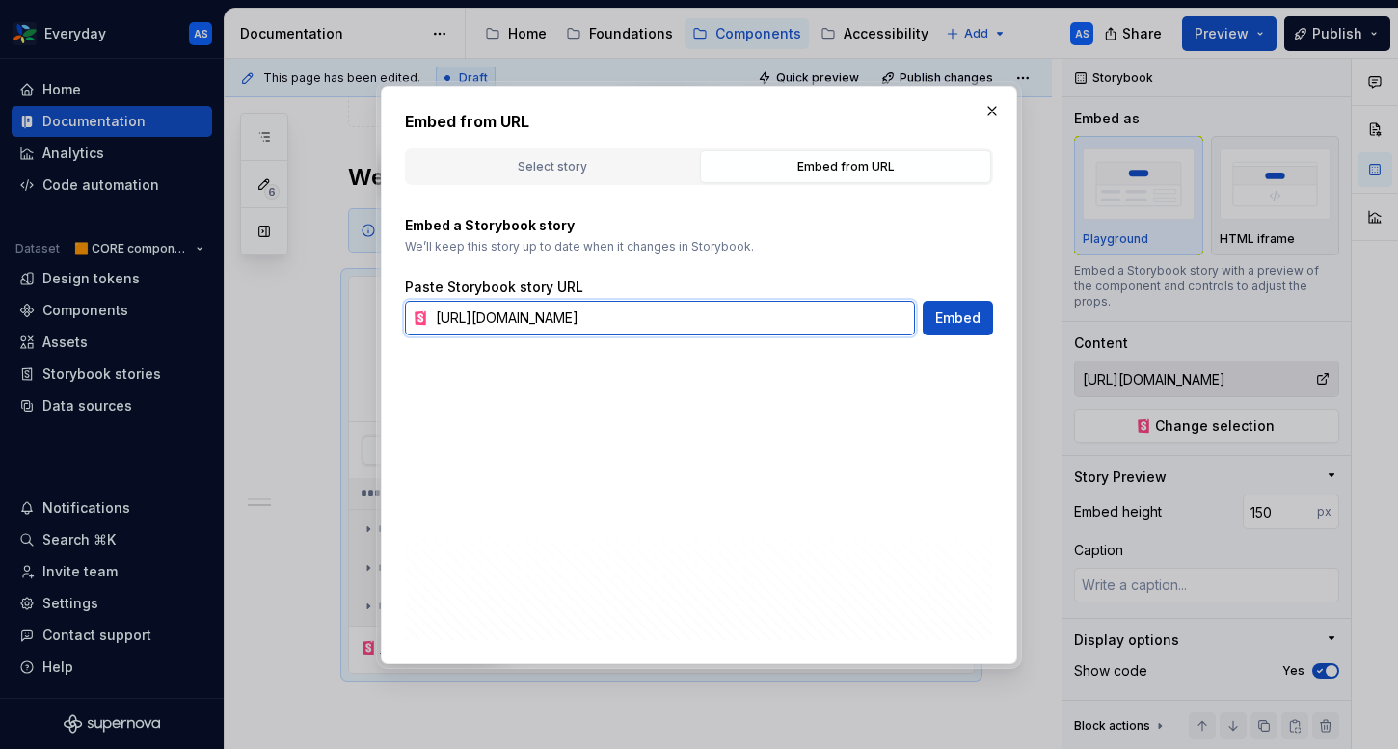
paste input "broadcastbanner"
type input "[URL][DOMAIN_NAME]"
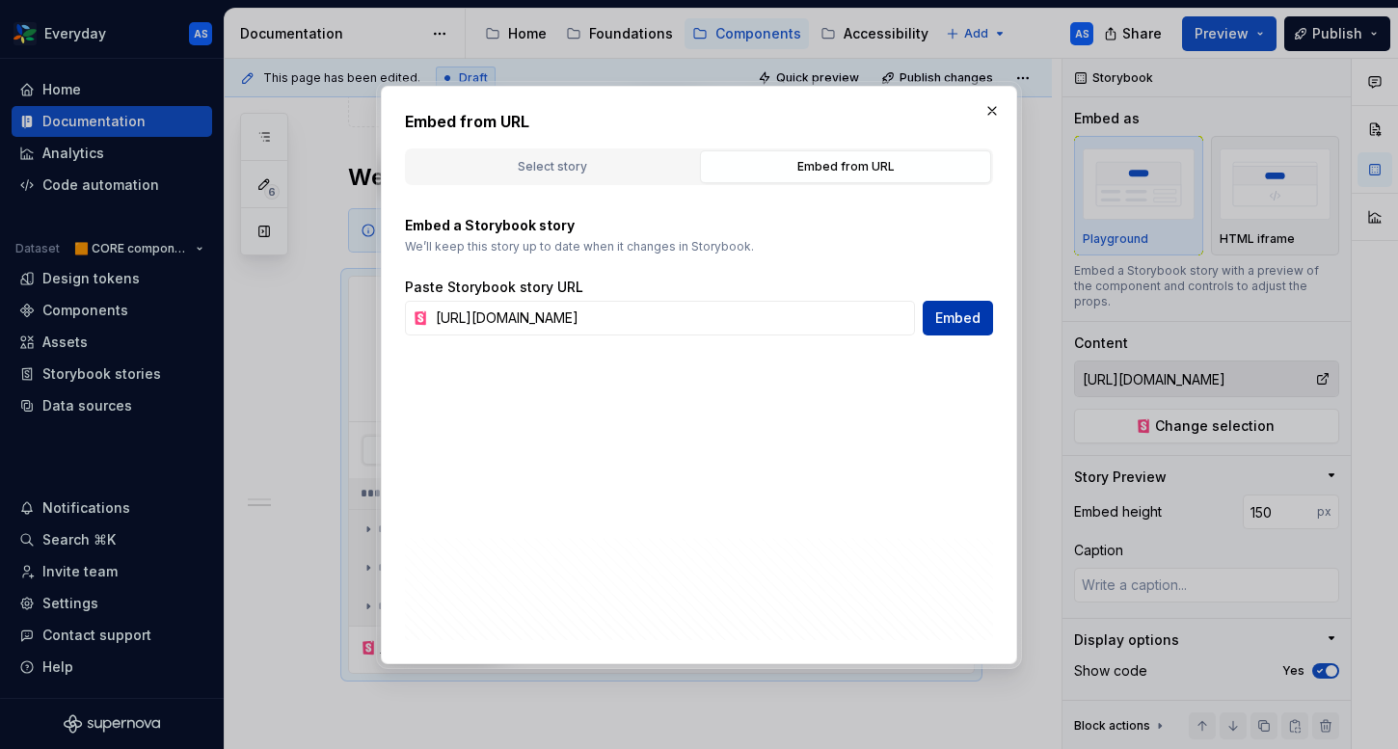
click at [974, 321] on span "Embed" at bounding box center [957, 317] width 45 height 19
type textarea "*"
type input "[URL][DOMAIN_NAME]"
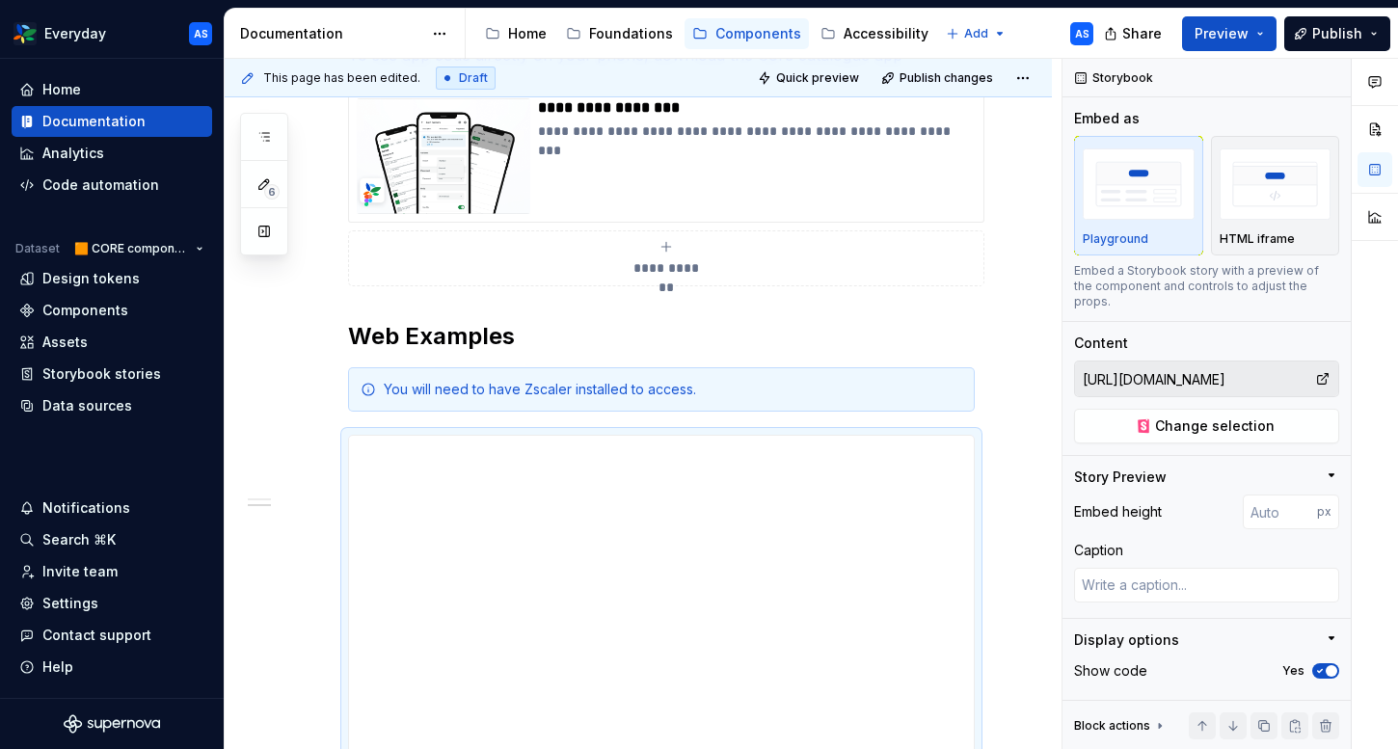
scroll to position [566, 0]
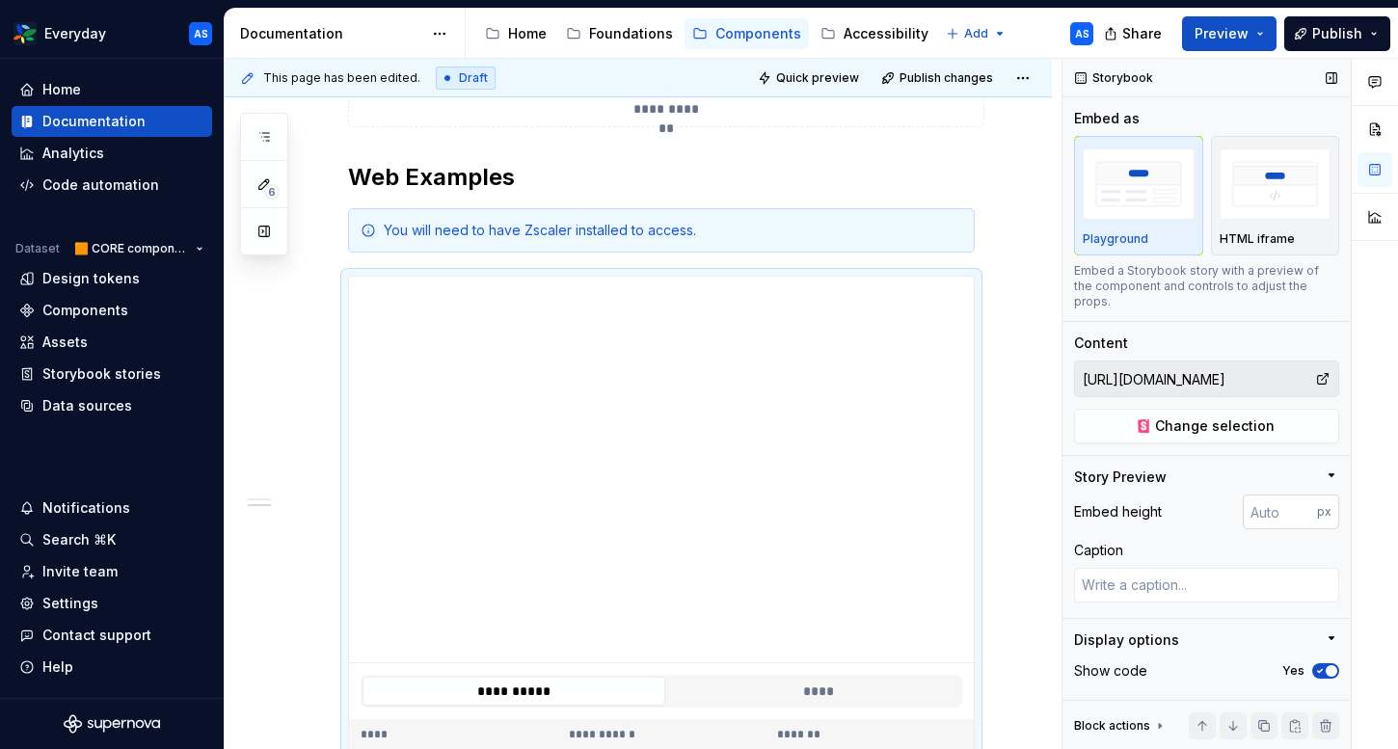
click at [1276, 499] on input "number" at bounding box center [1279, 511] width 74 height 35
type input "150"
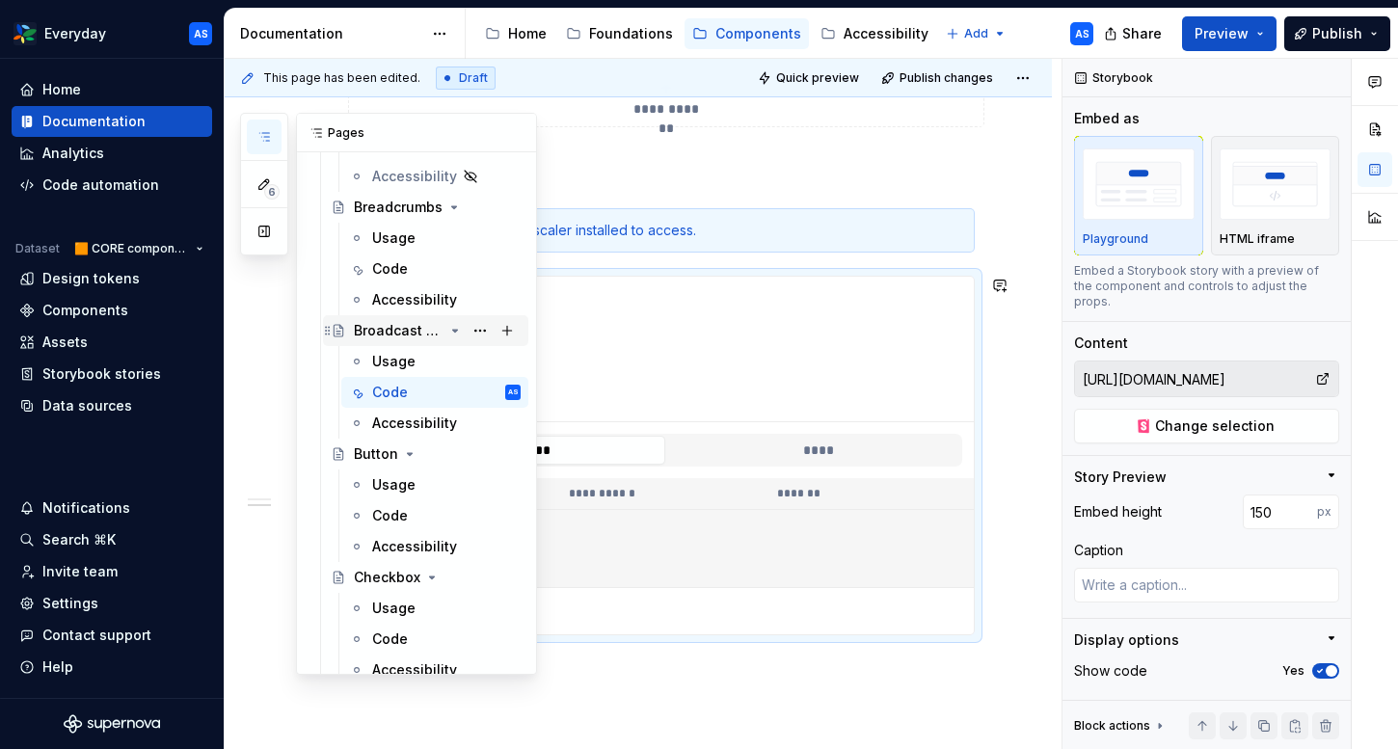
scroll to position [628, 0]
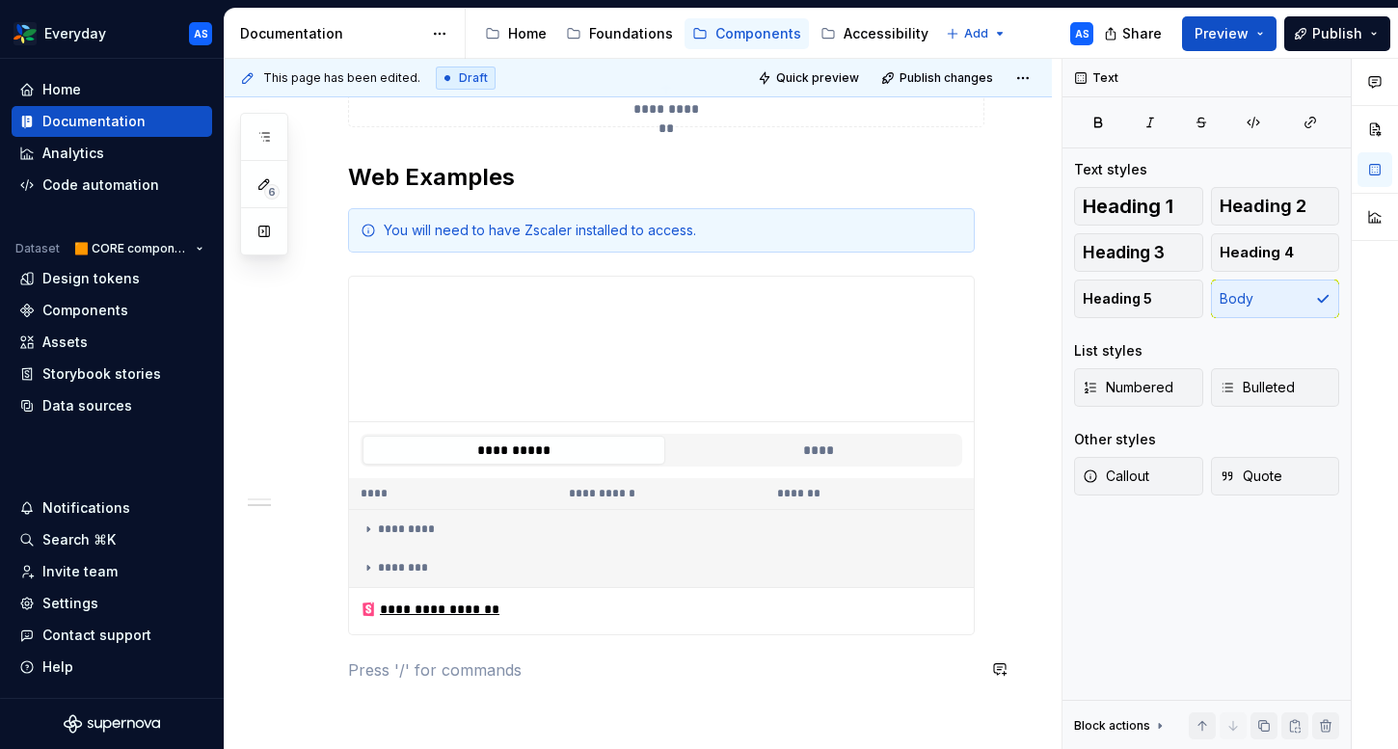
click at [664, 703] on div "**********" at bounding box center [661, 271] width 627 height 867
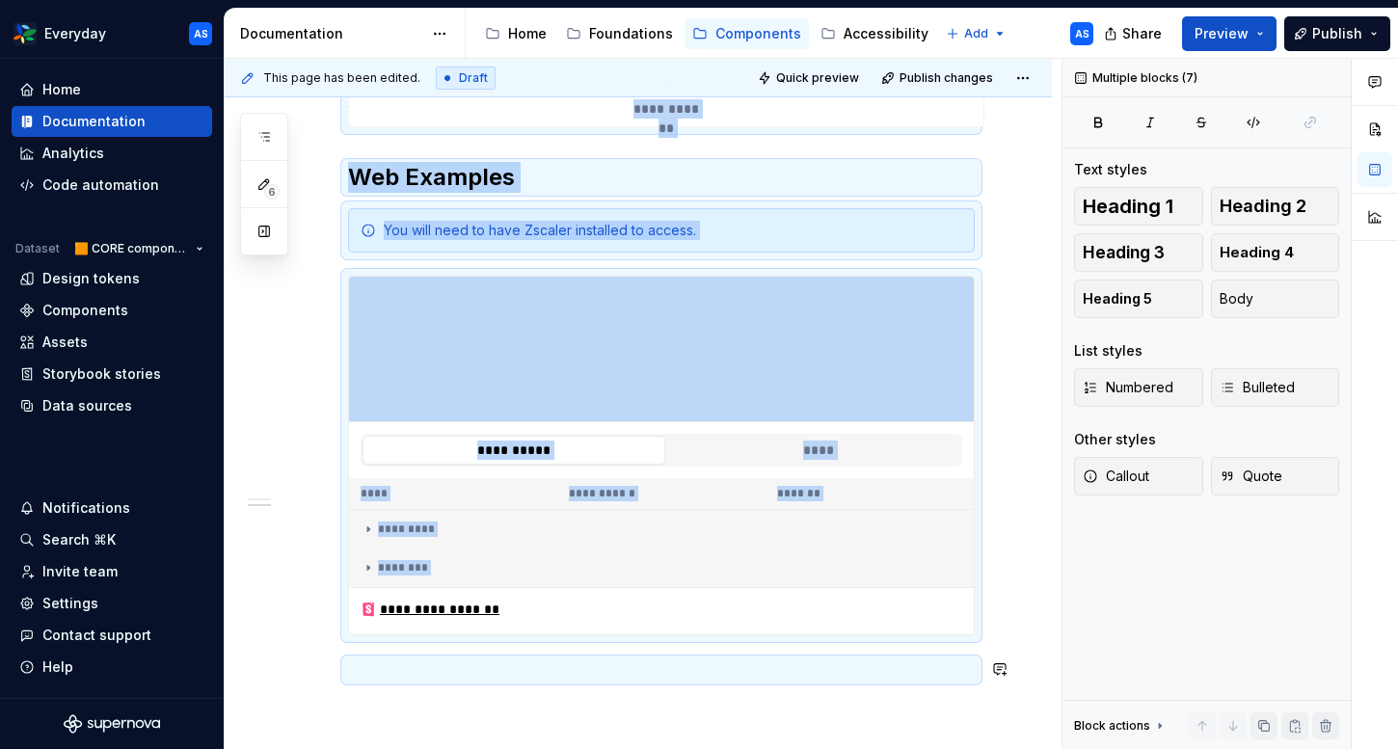
copy div "**********"
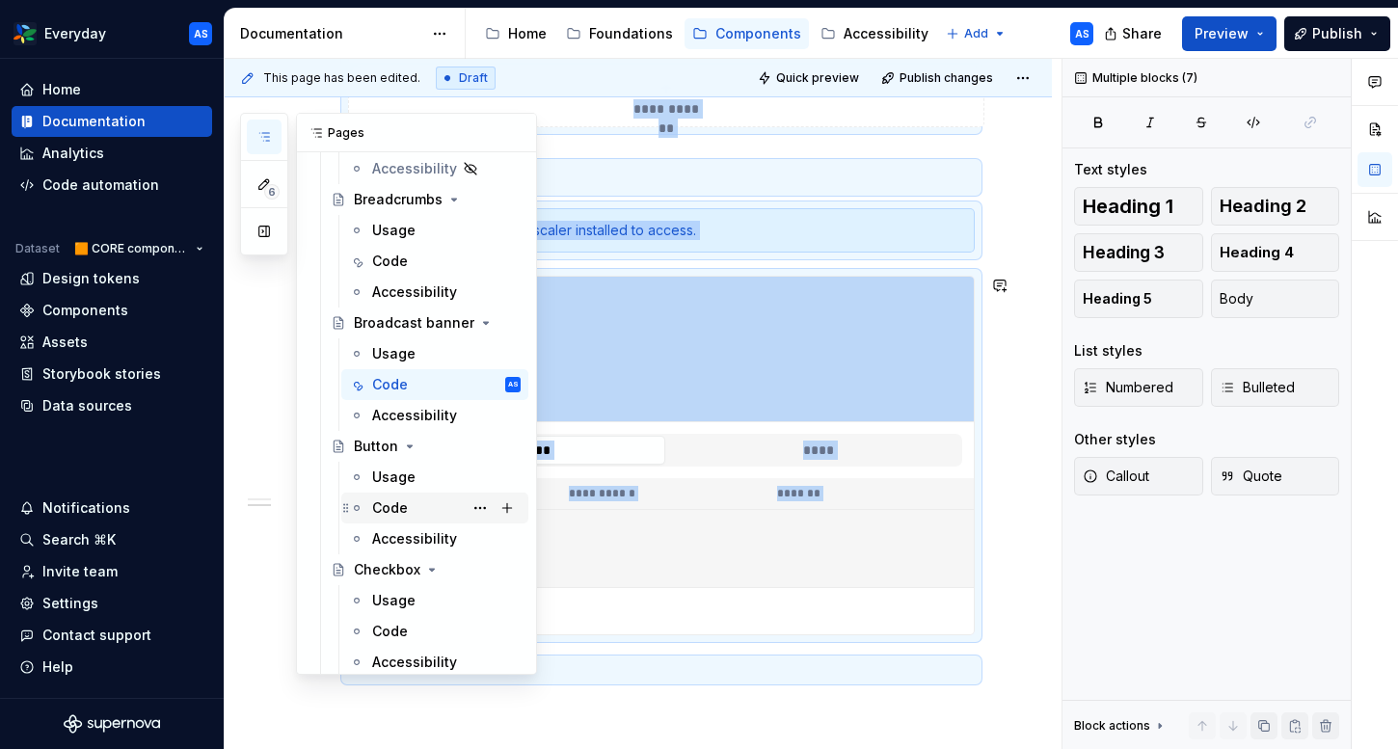
click at [388, 502] on div "Code" at bounding box center [390, 507] width 36 height 19
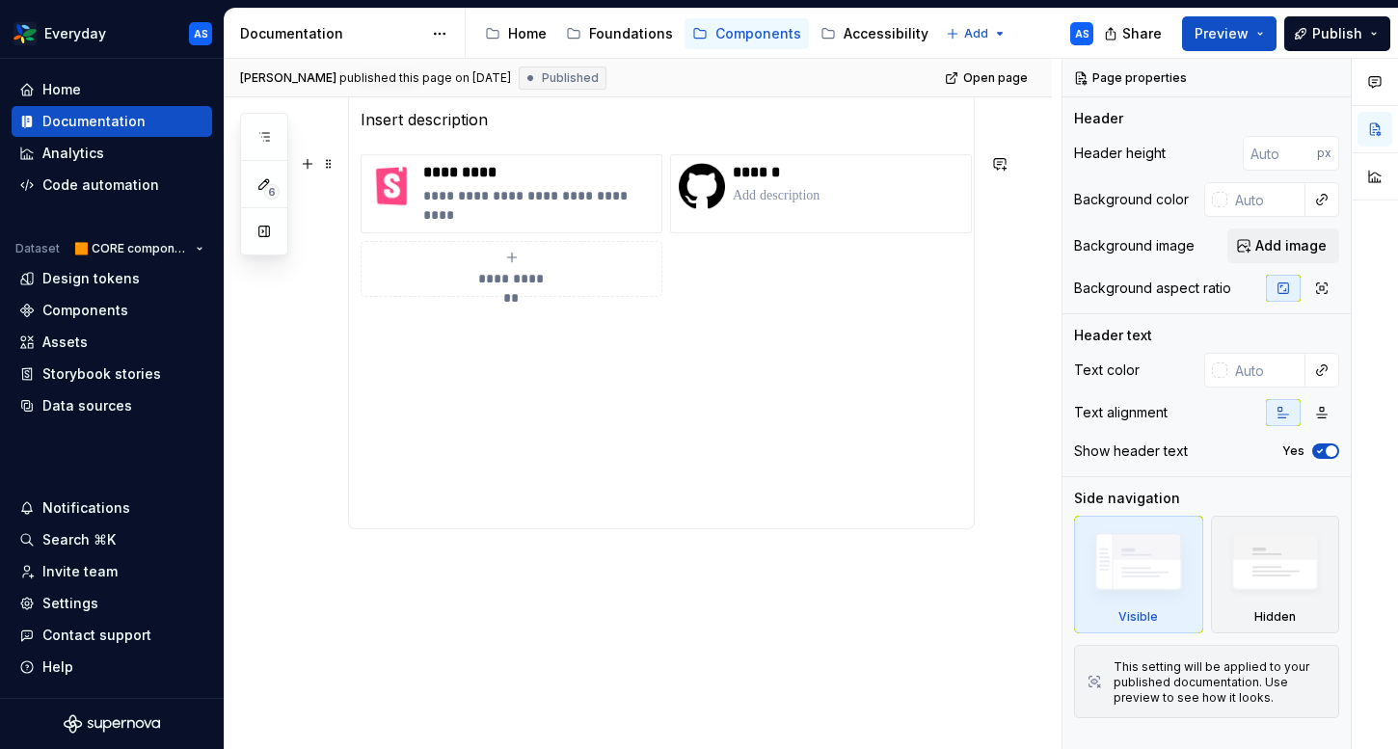
scroll to position [447, 0]
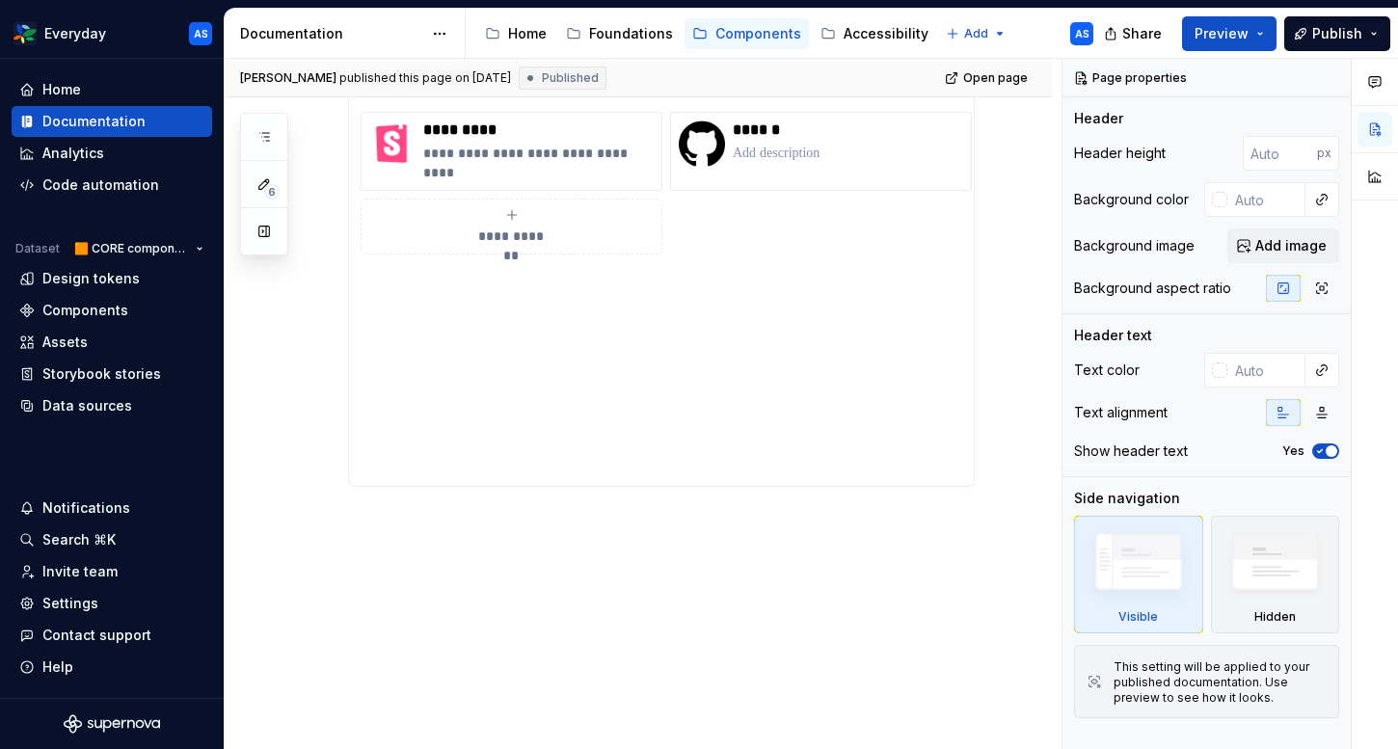
click at [494, 574] on div "**********" at bounding box center [638, 330] width 827 height 840
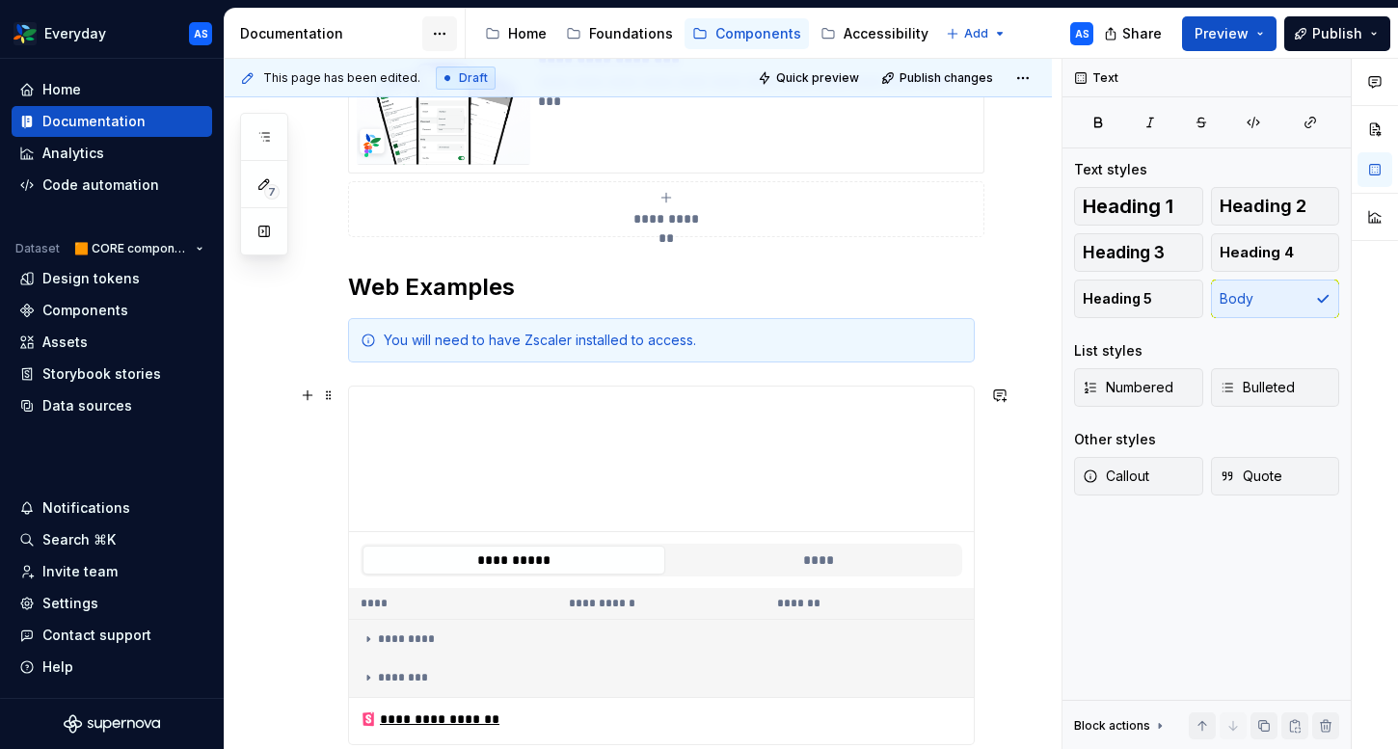
scroll to position [567, 0]
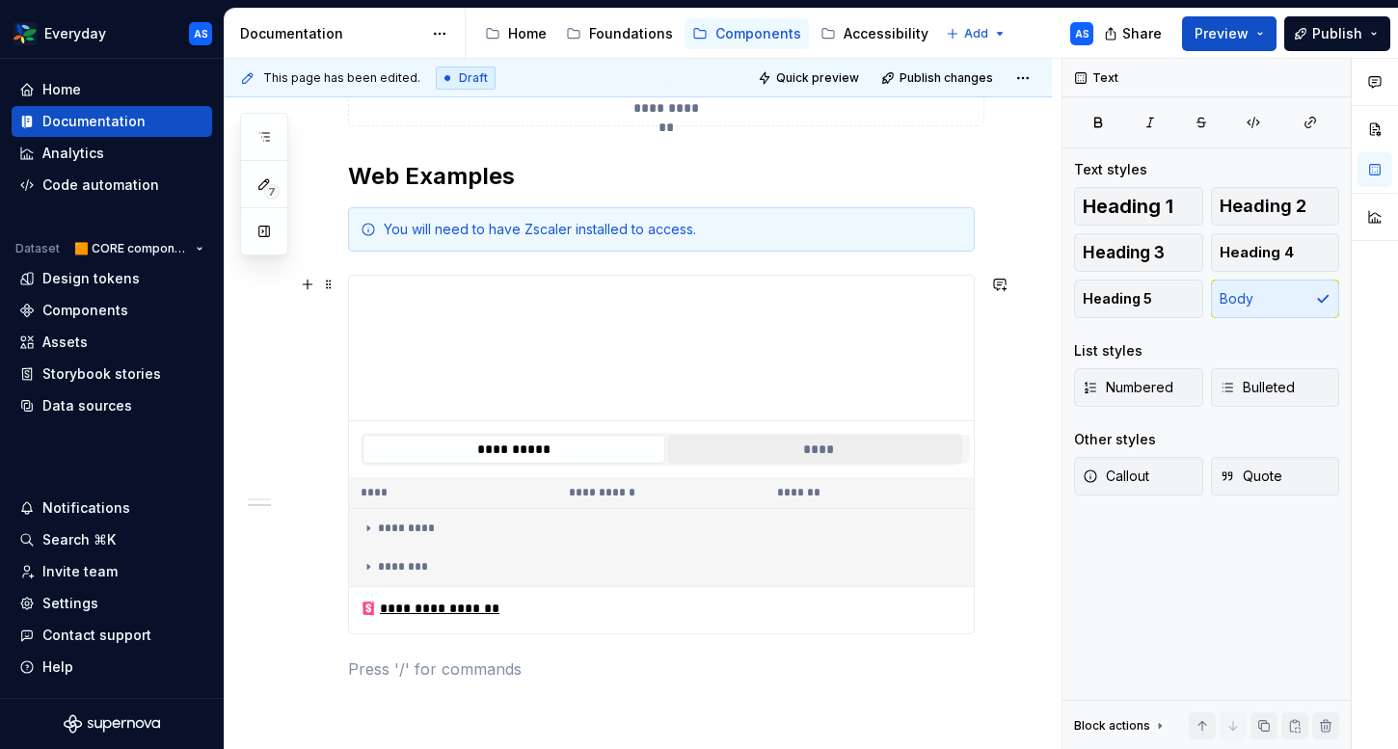
click at [754, 441] on button "****" at bounding box center [818, 449] width 303 height 29
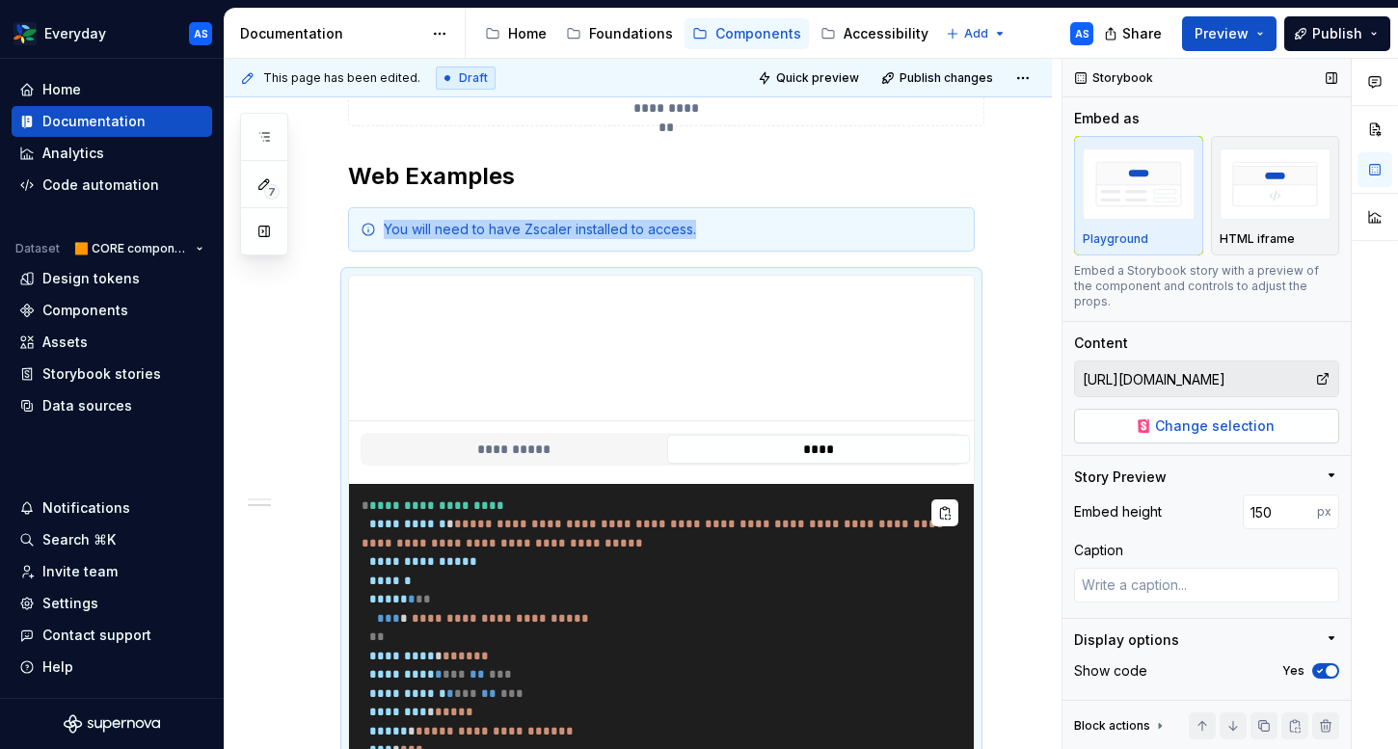
click at [1225, 416] on span "Change selection" at bounding box center [1215, 425] width 120 height 19
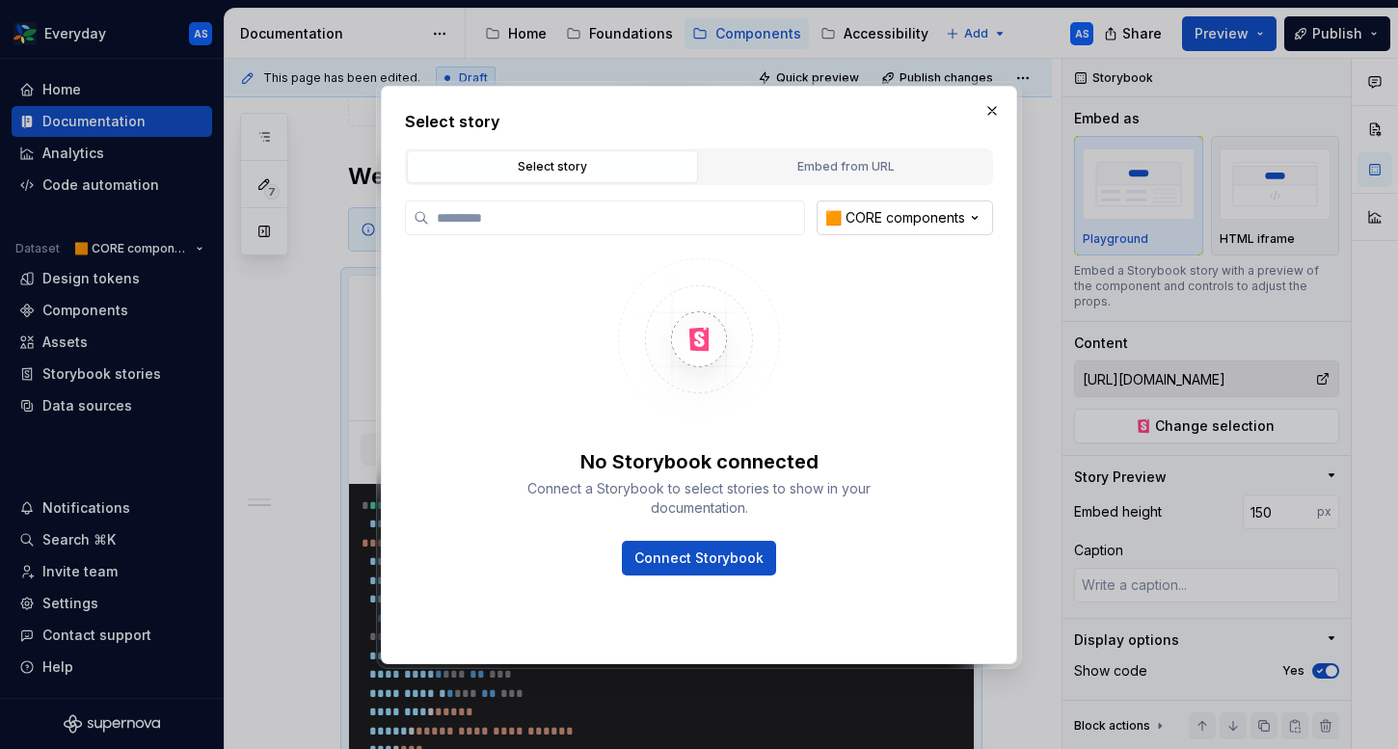
type textarea "*"
click at [864, 167] on div "Embed from URL" at bounding box center [846, 166] width 278 height 19
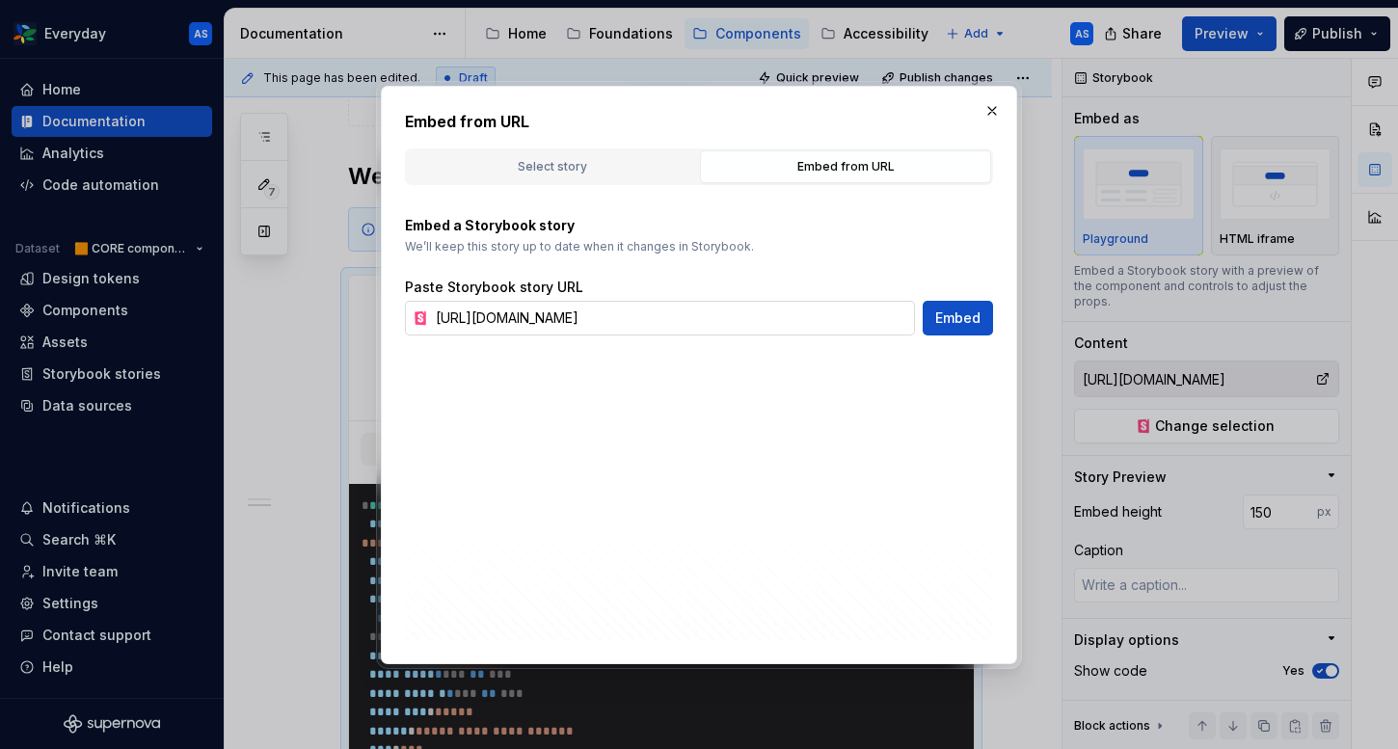
click at [560, 313] on input "[URL][DOMAIN_NAME]" at bounding box center [671, 318] width 487 height 35
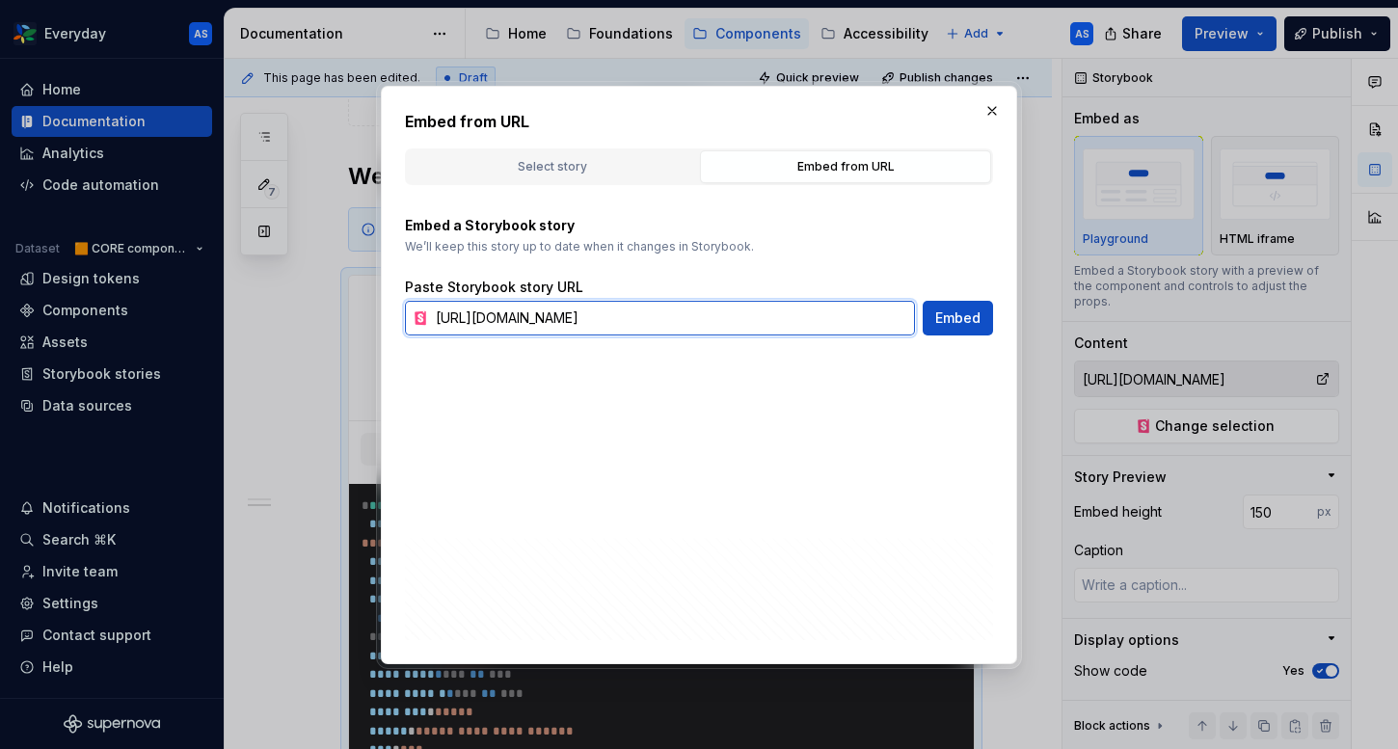
paste input "[PERSON_NAME]"
type input "[URL][DOMAIN_NAME]"
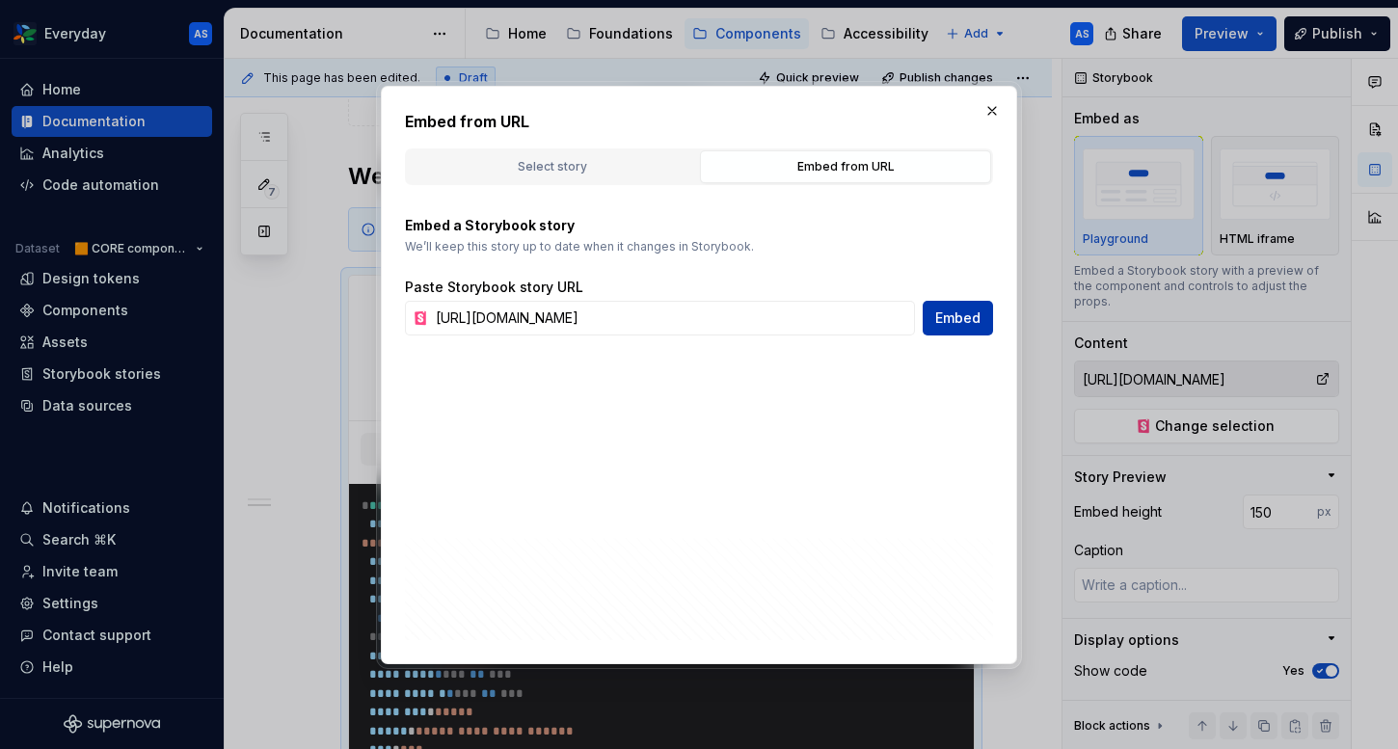
scroll to position [0, 0]
click at [970, 323] on span "Embed" at bounding box center [957, 317] width 45 height 19
type textarea "*"
type input "[URL][DOMAIN_NAME]"
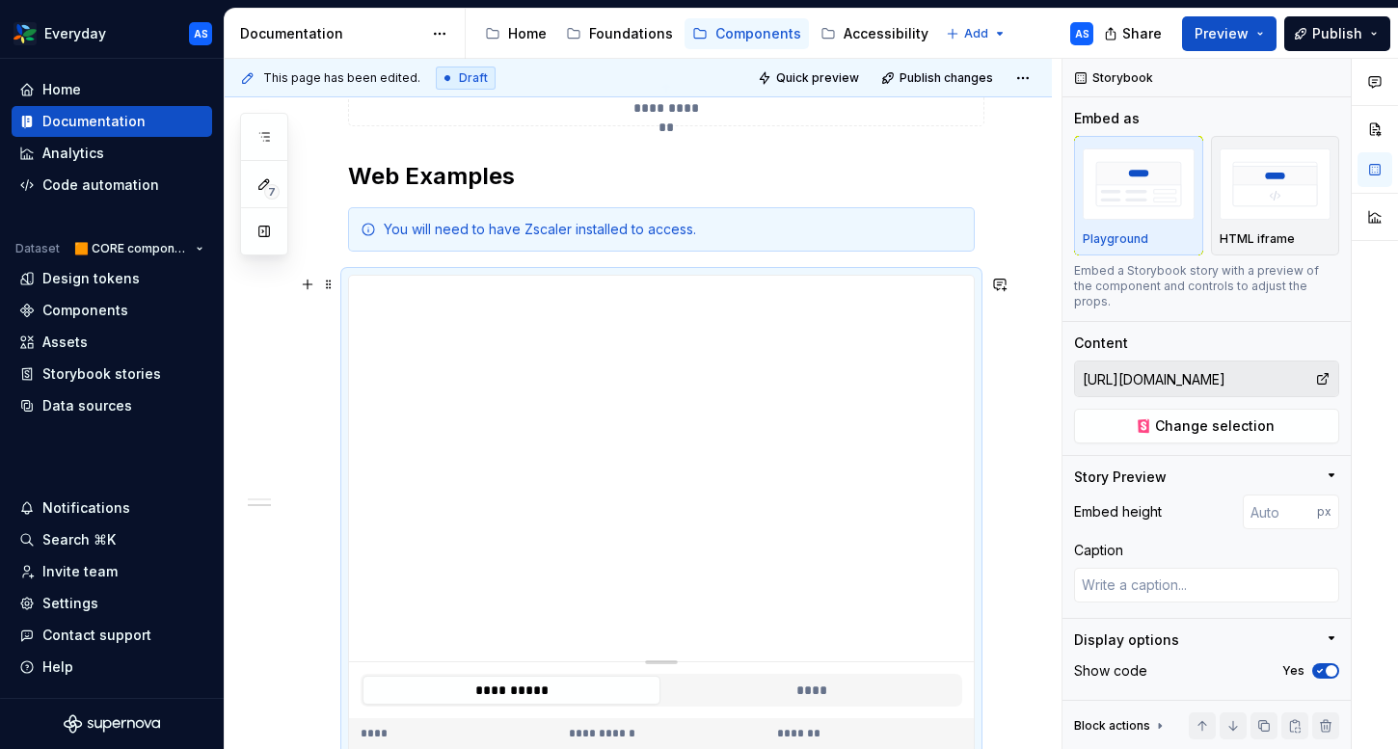
scroll to position [572, 0]
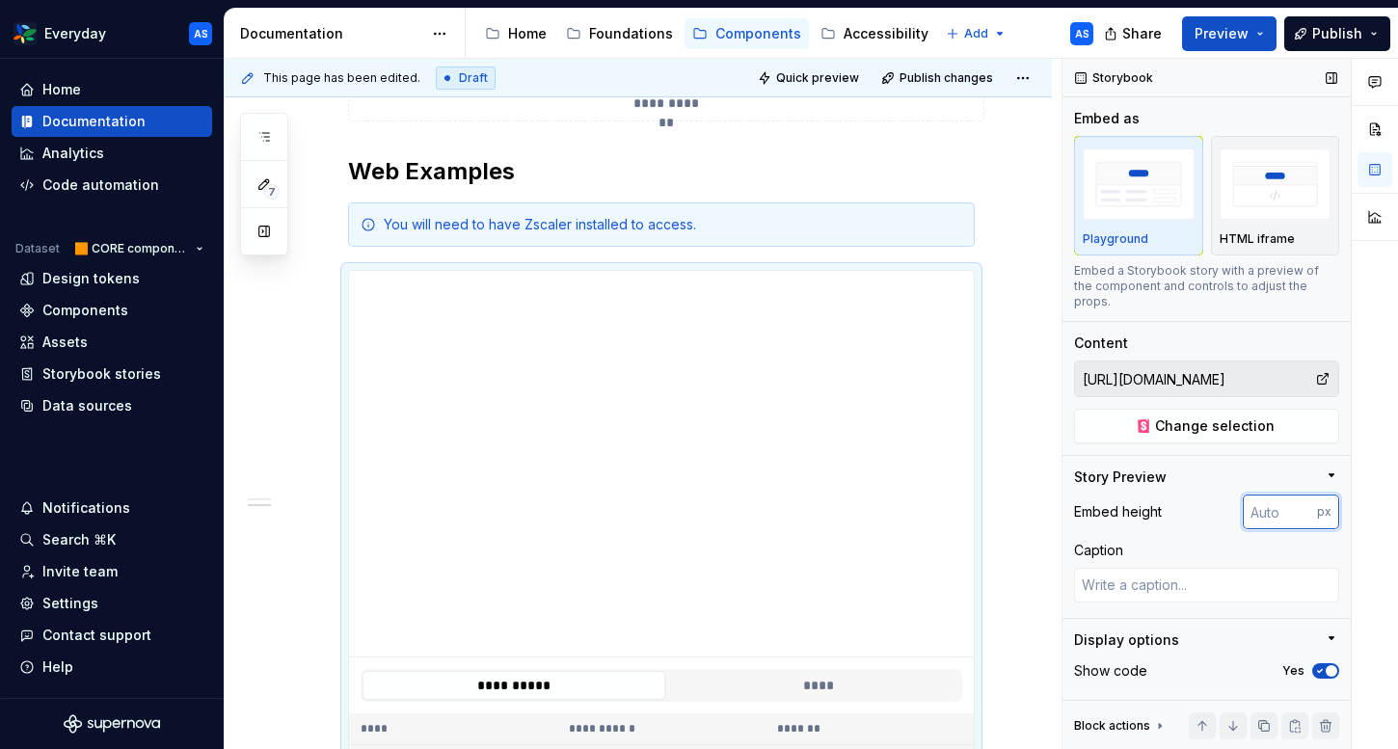
click at [1274, 498] on input "number" at bounding box center [1279, 511] width 74 height 35
type input "100"
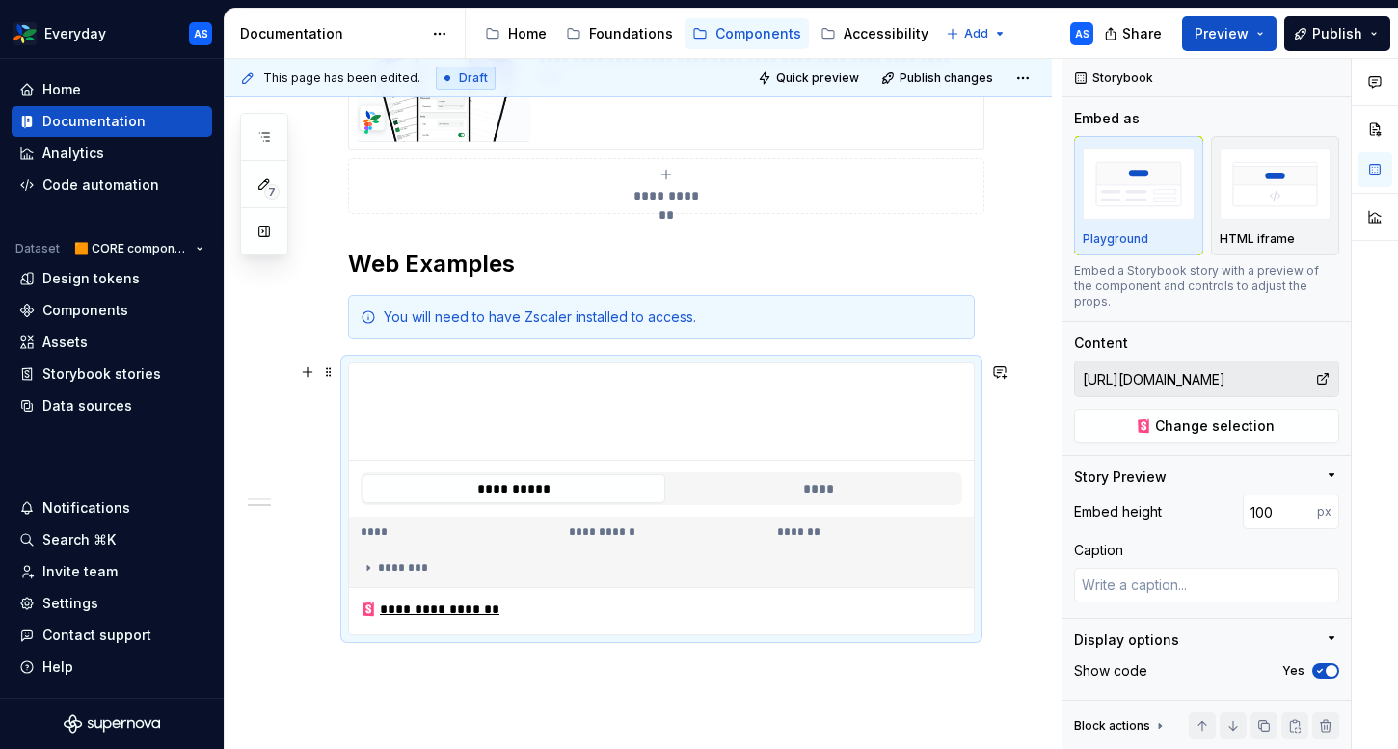
scroll to position [657, 0]
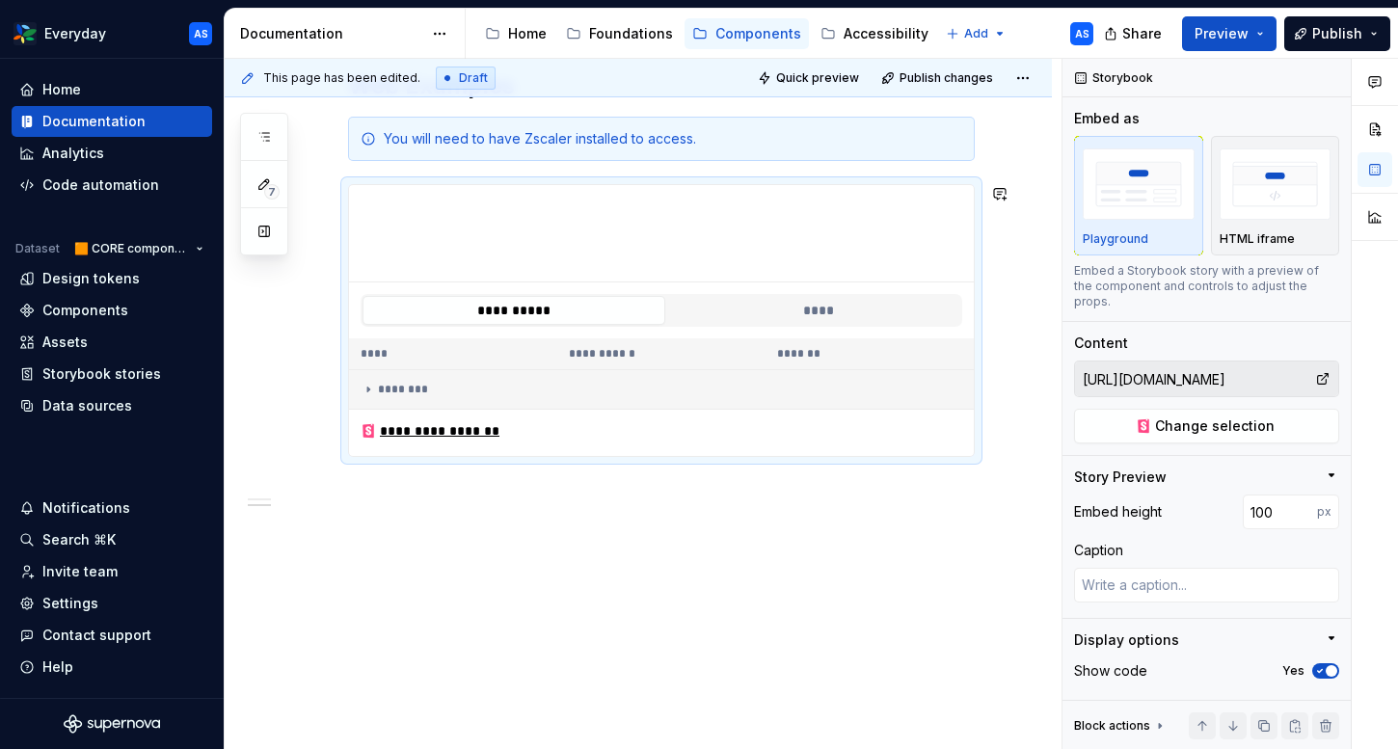
click at [555, 562] on div "**********" at bounding box center [643, 404] width 837 height 691
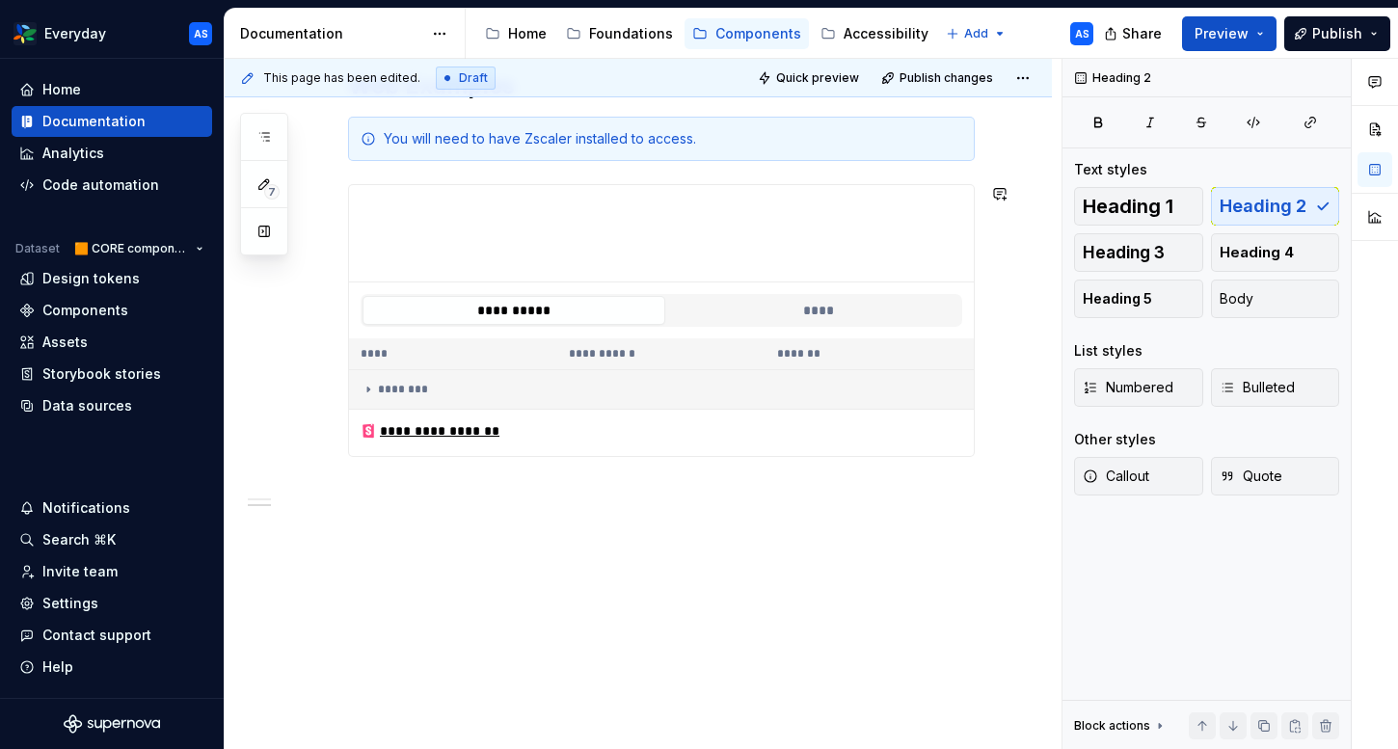
click at [516, 520] on div "**********" at bounding box center [661, 136] width 627 height 780
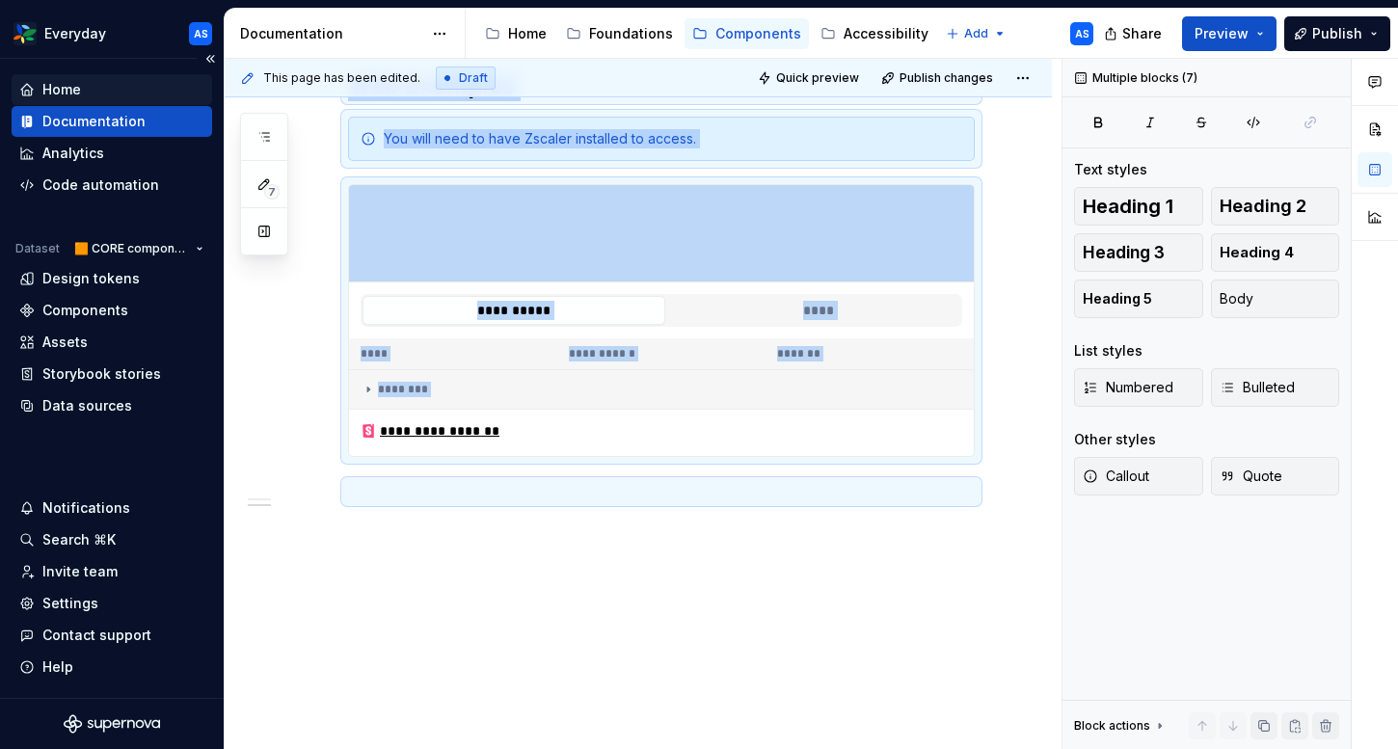
copy div "**********"
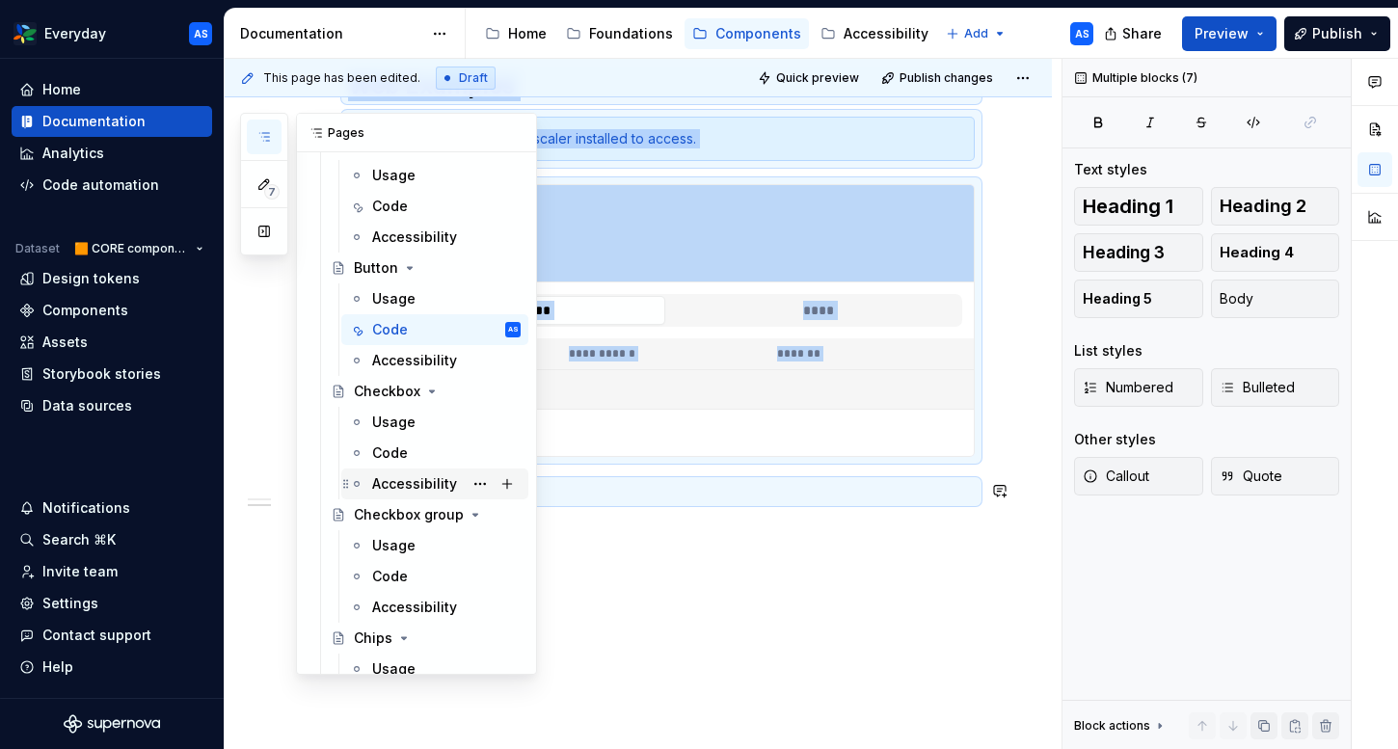
scroll to position [823, 0]
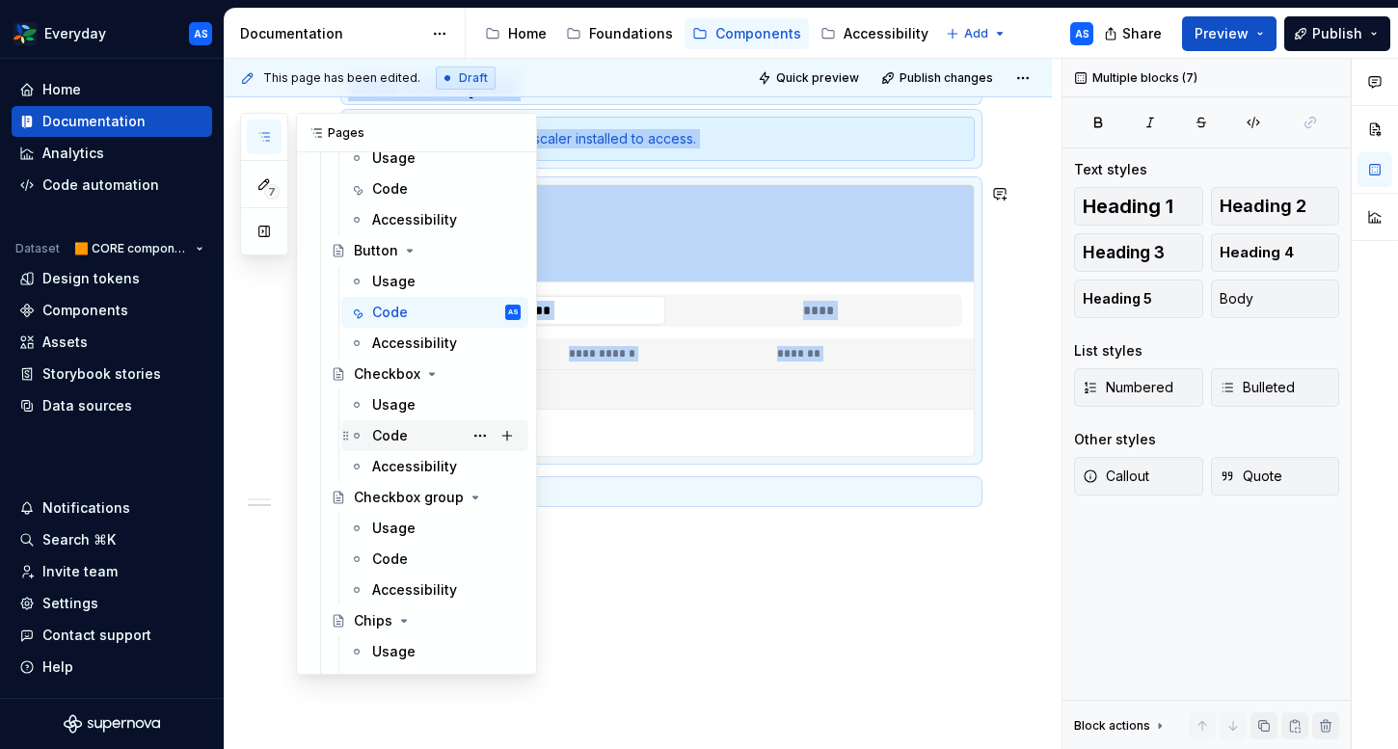
click at [414, 436] on div "Code" at bounding box center [446, 435] width 148 height 27
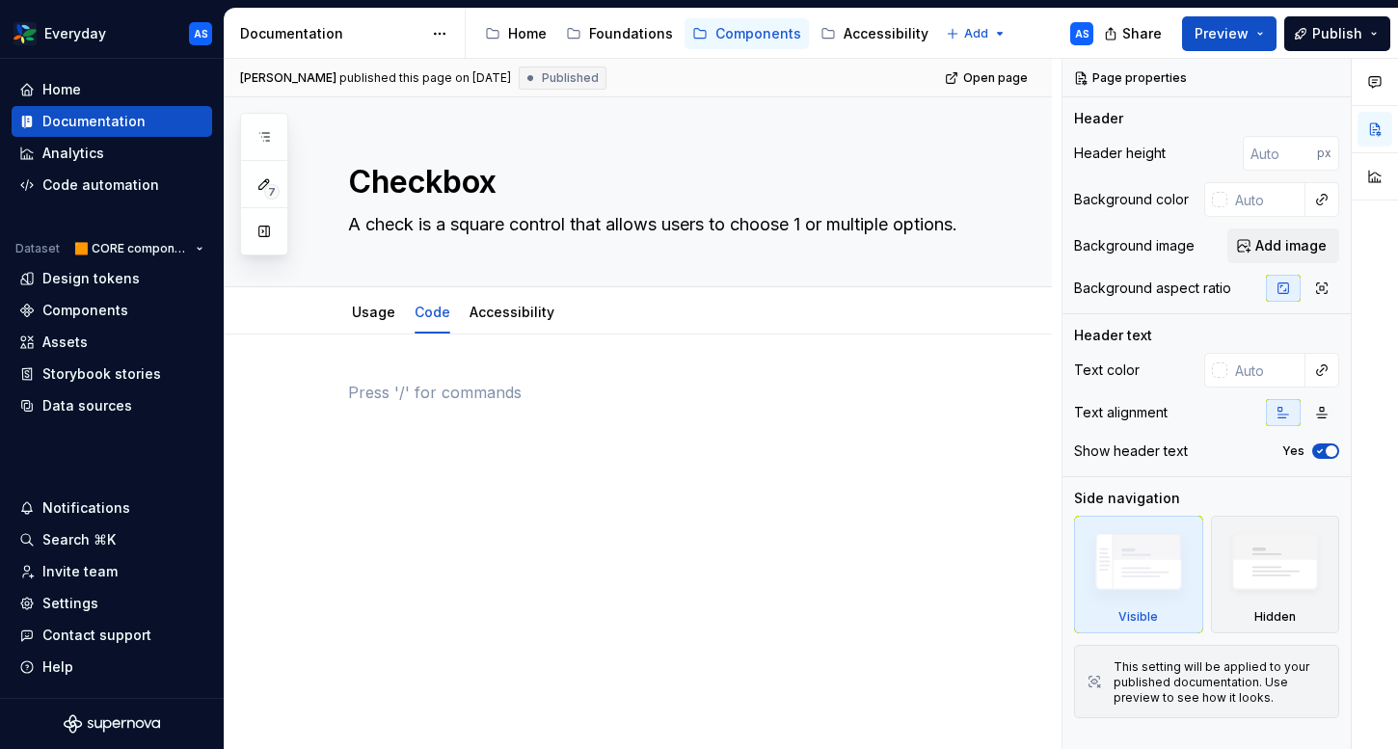
click at [493, 421] on div at bounding box center [661, 417] width 627 height 73
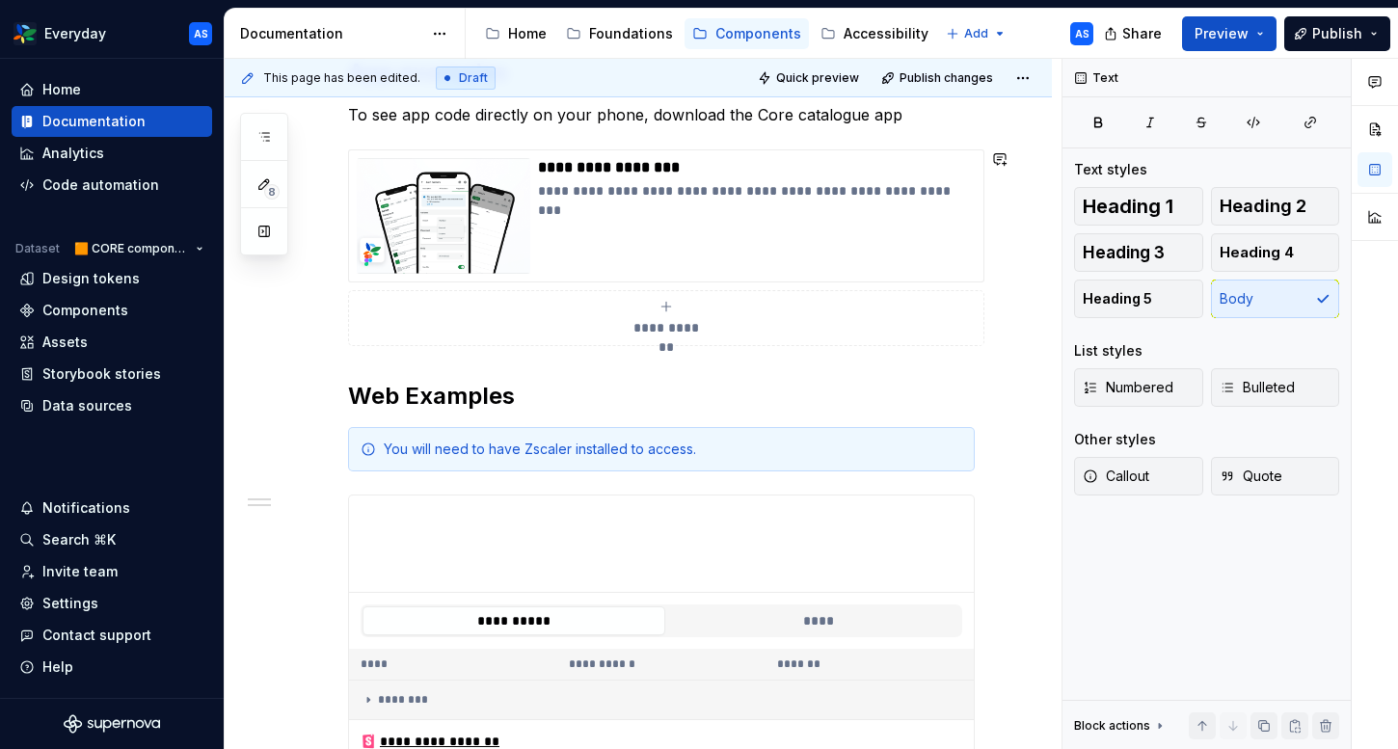
scroll to position [634, 0]
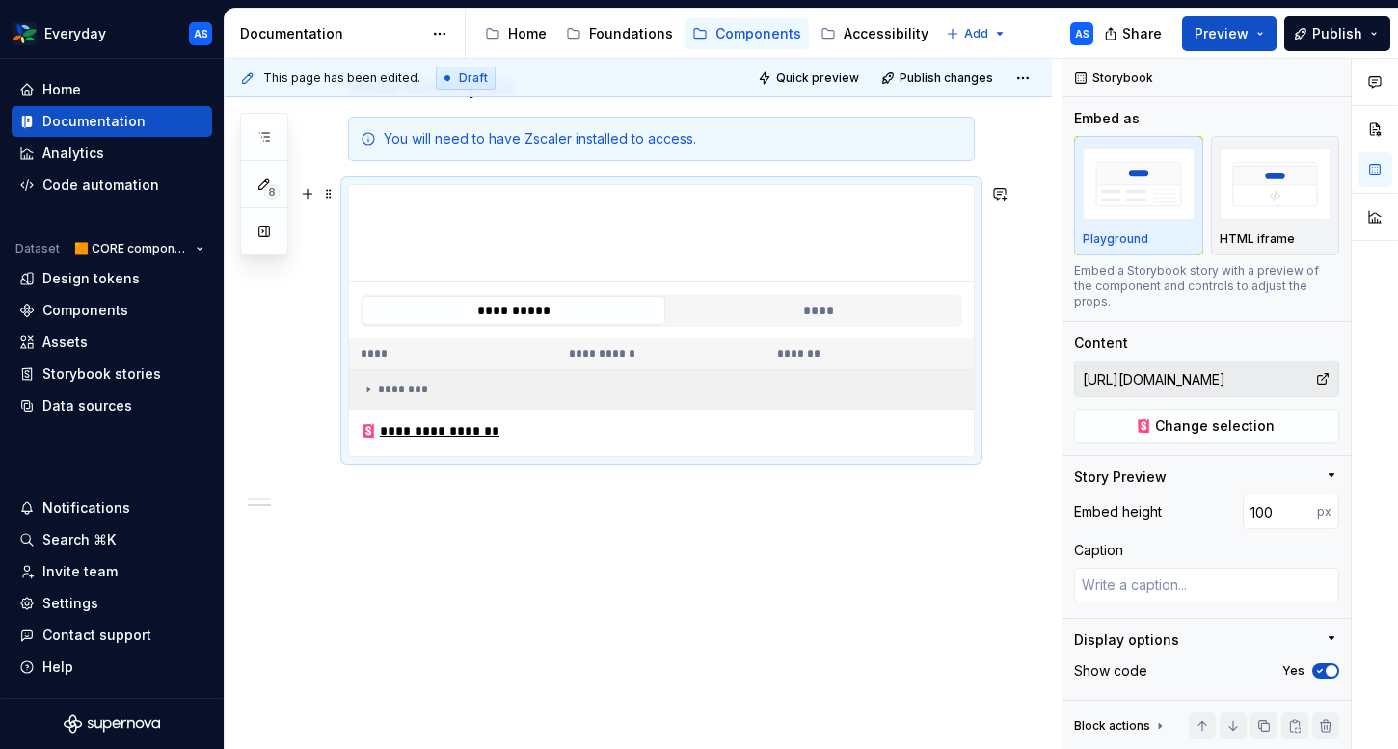
click at [656, 382] on div "********" at bounding box center [666, 389] width 611 height 15
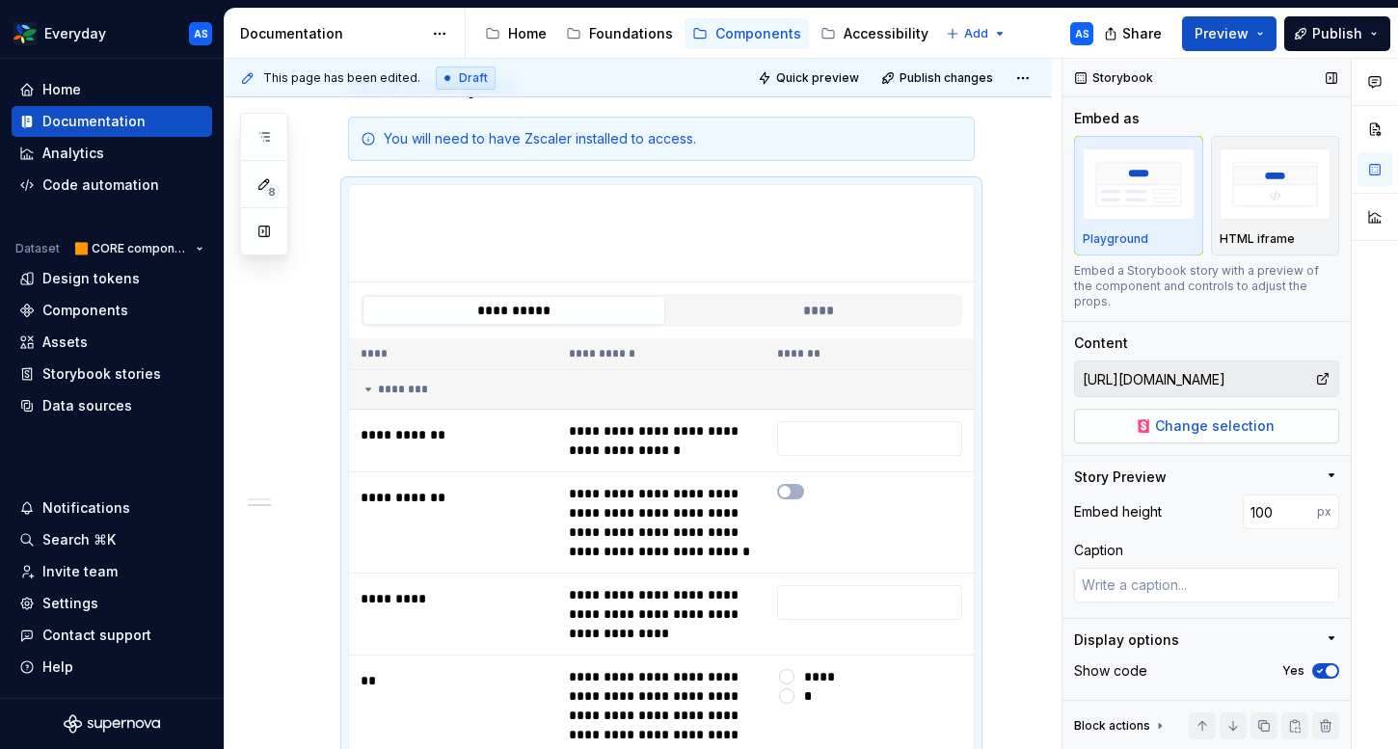
click at [1233, 418] on span "Change selection" at bounding box center [1215, 425] width 120 height 19
type textarea "*"
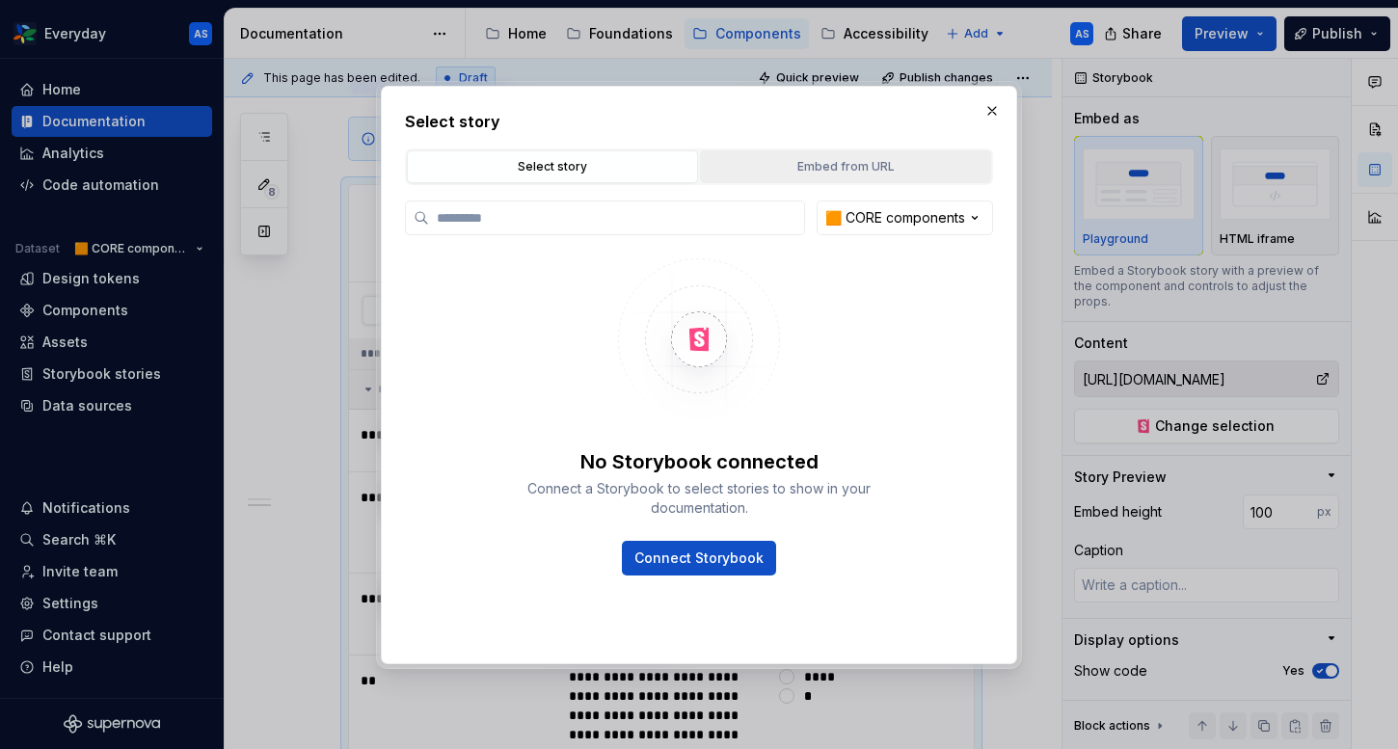
click at [890, 165] on div "Embed from URL" at bounding box center [846, 166] width 278 height 19
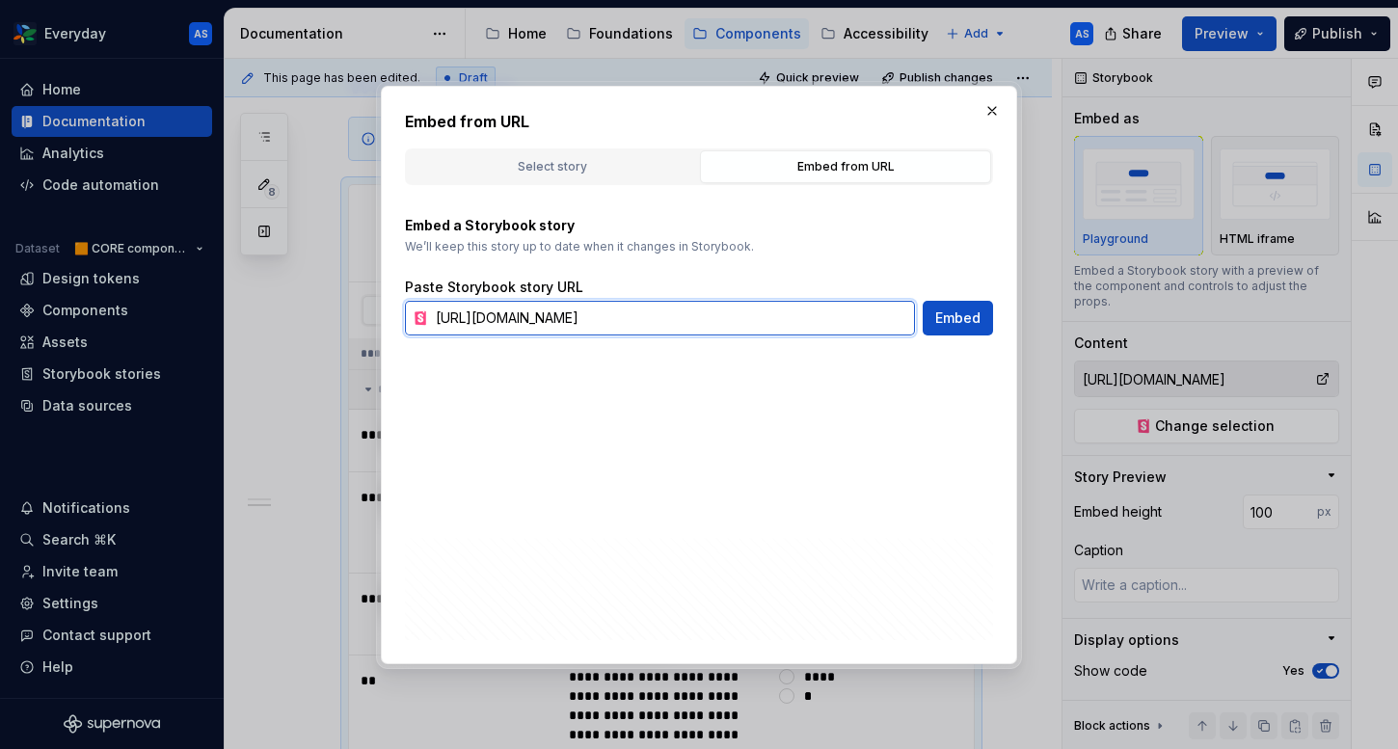
click at [589, 308] on input "[URL][DOMAIN_NAME]" at bounding box center [671, 318] width 487 height 35
paste input "checkbox--with-label"
type input "[URL][DOMAIN_NAME]"
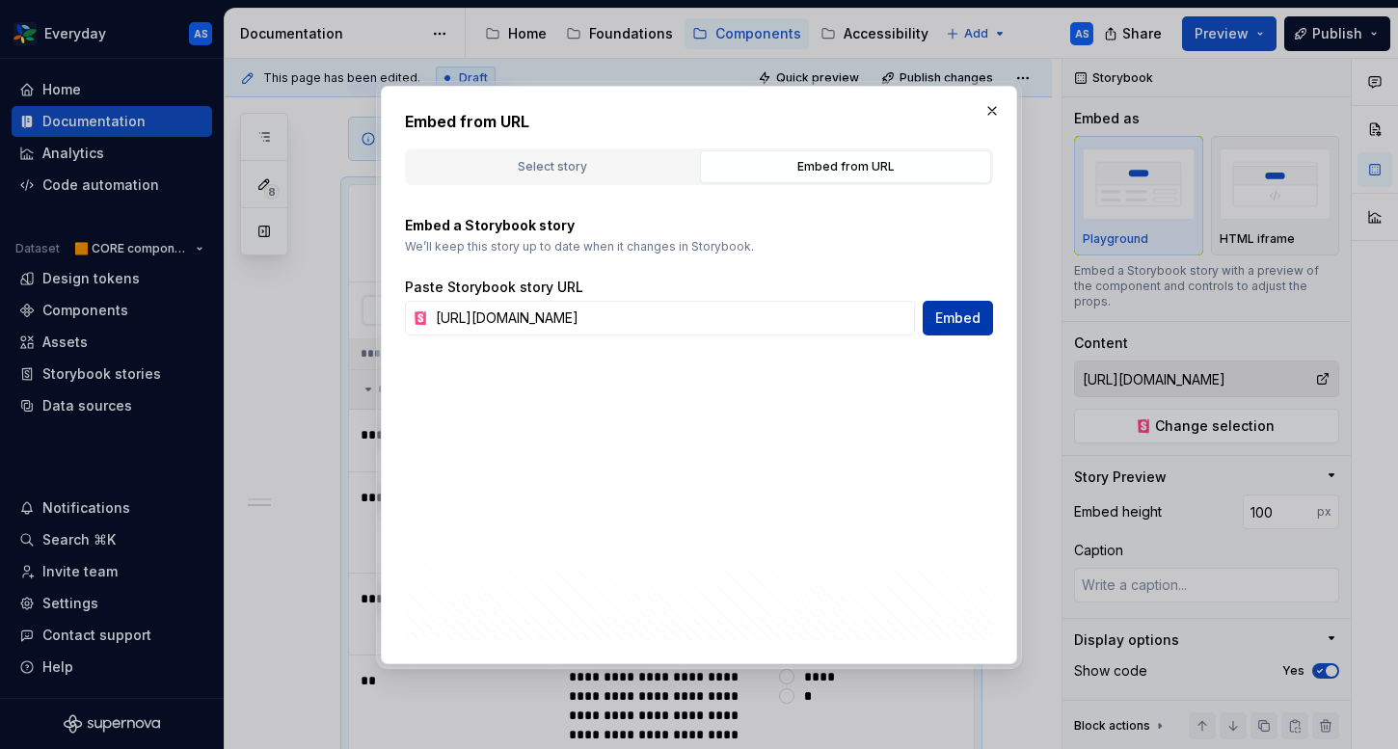
click at [962, 319] on span "Embed" at bounding box center [957, 317] width 45 height 19
type textarea "*"
type input "[URL][DOMAIN_NAME]"
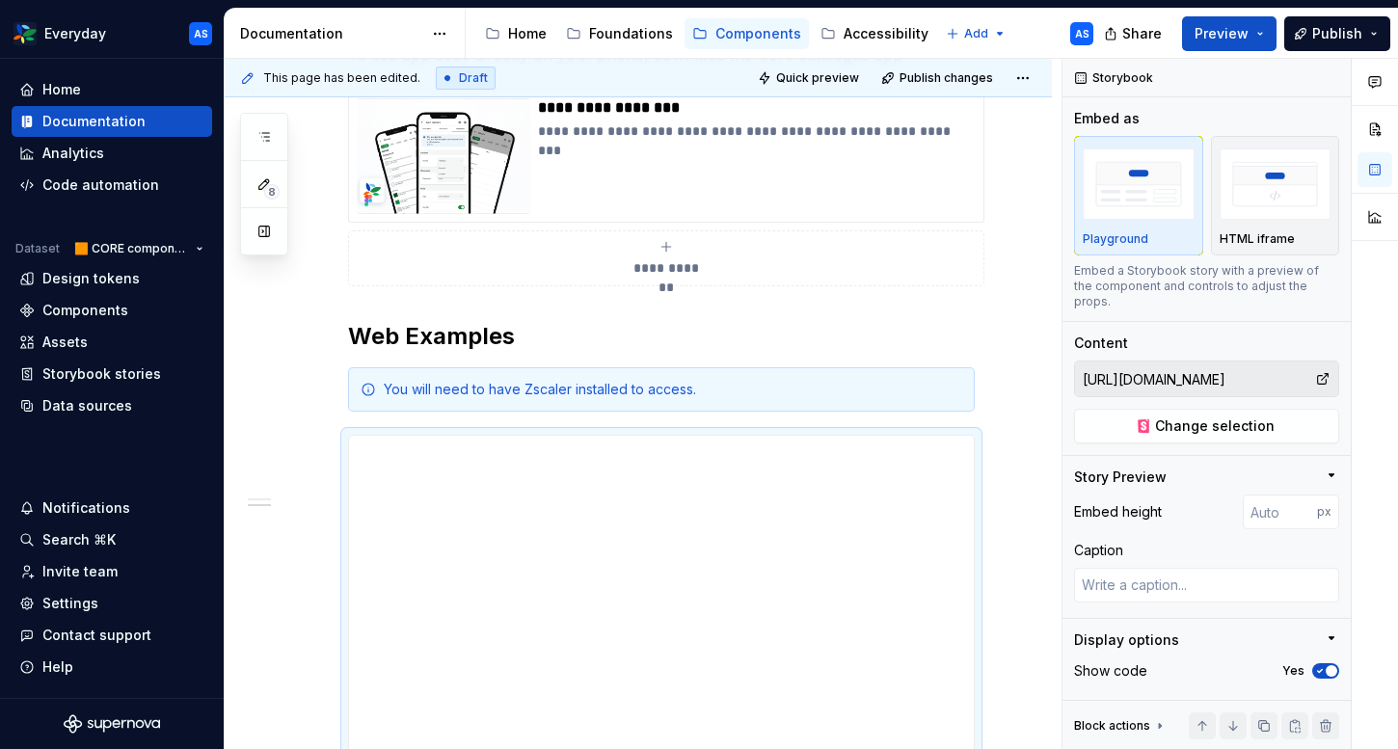
scroll to position [634, 0]
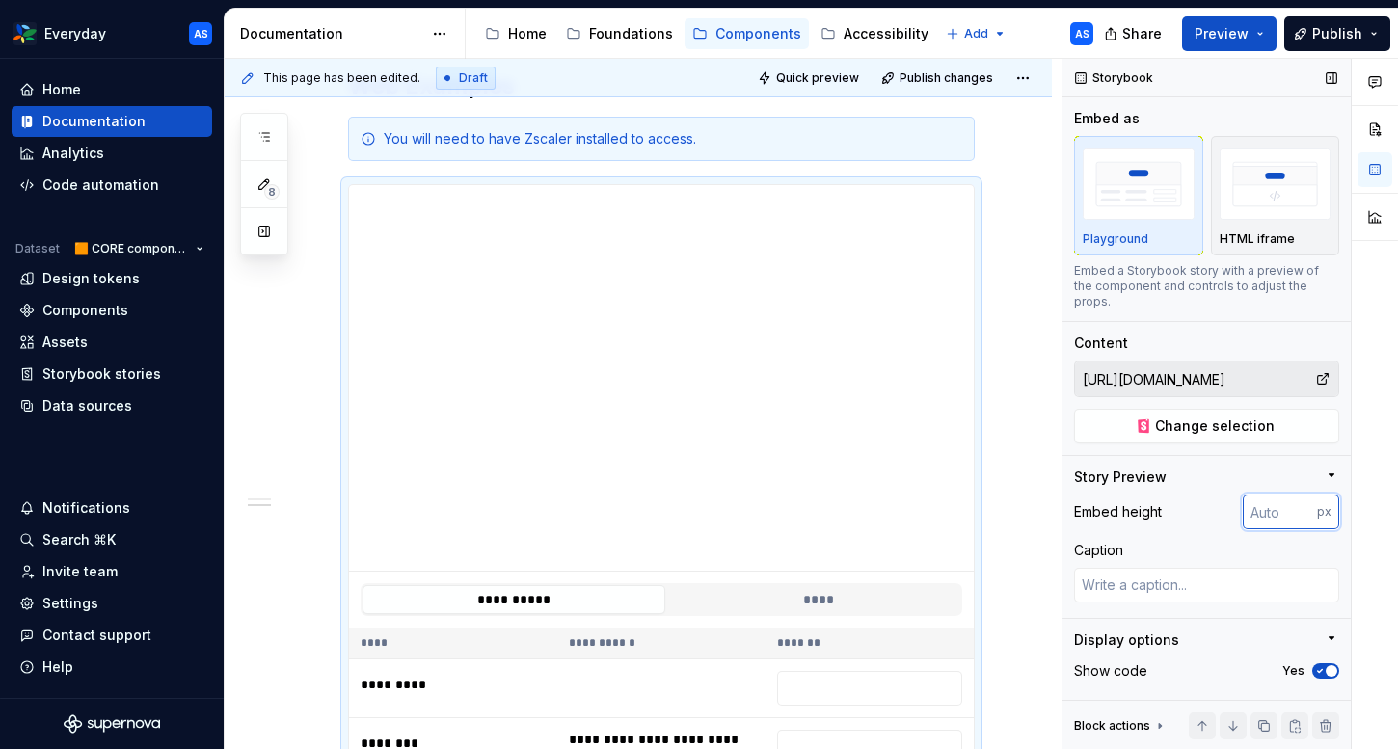
click at [1272, 505] on input "number" at bounding box center [1279, 511] width 74 height 35
type input "100"
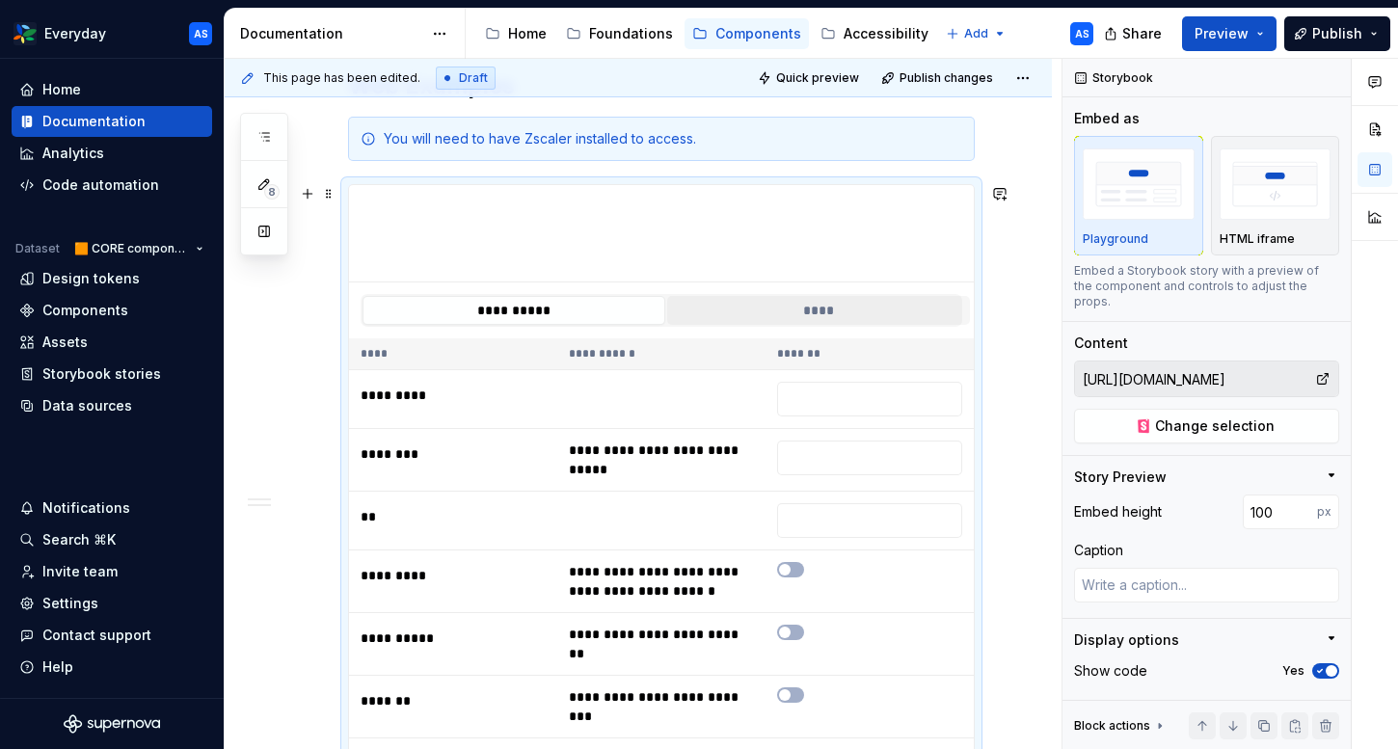
scroll to position [1331, 0]
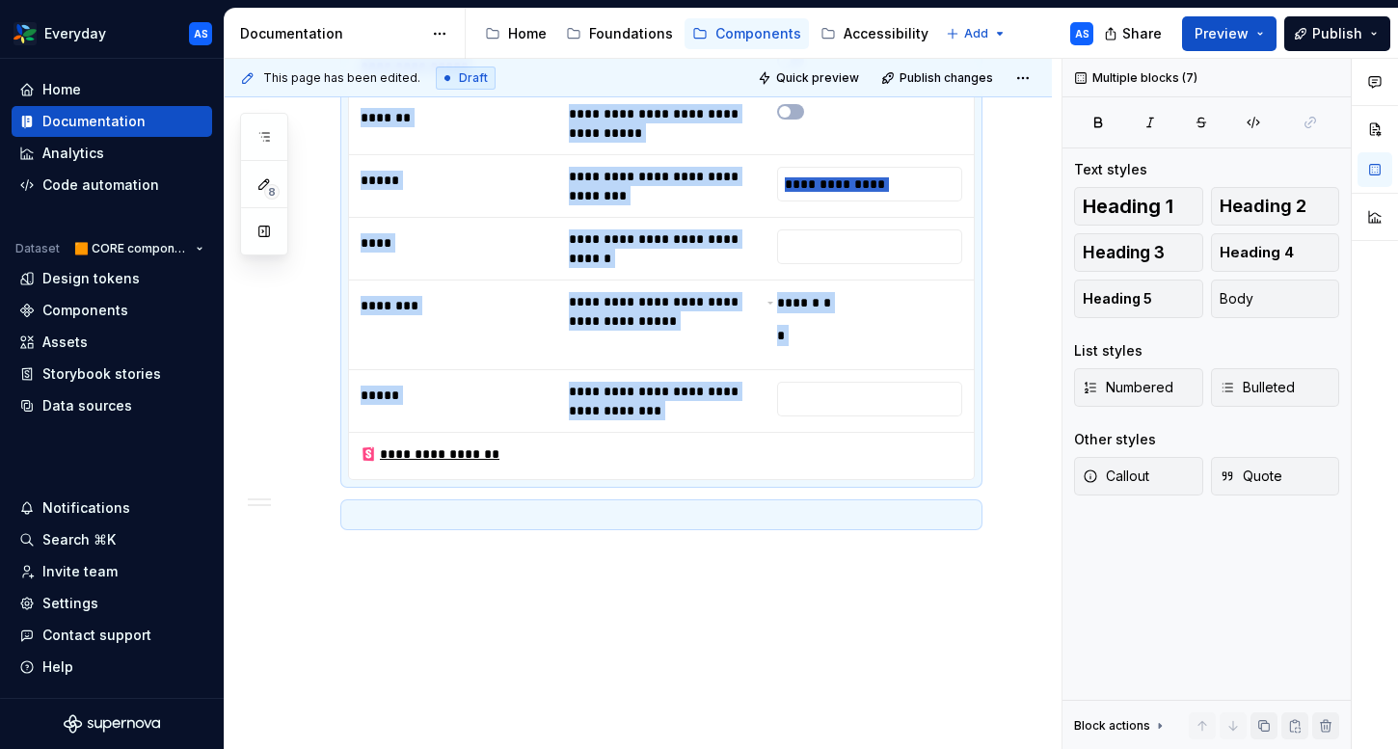
copy div "**********"
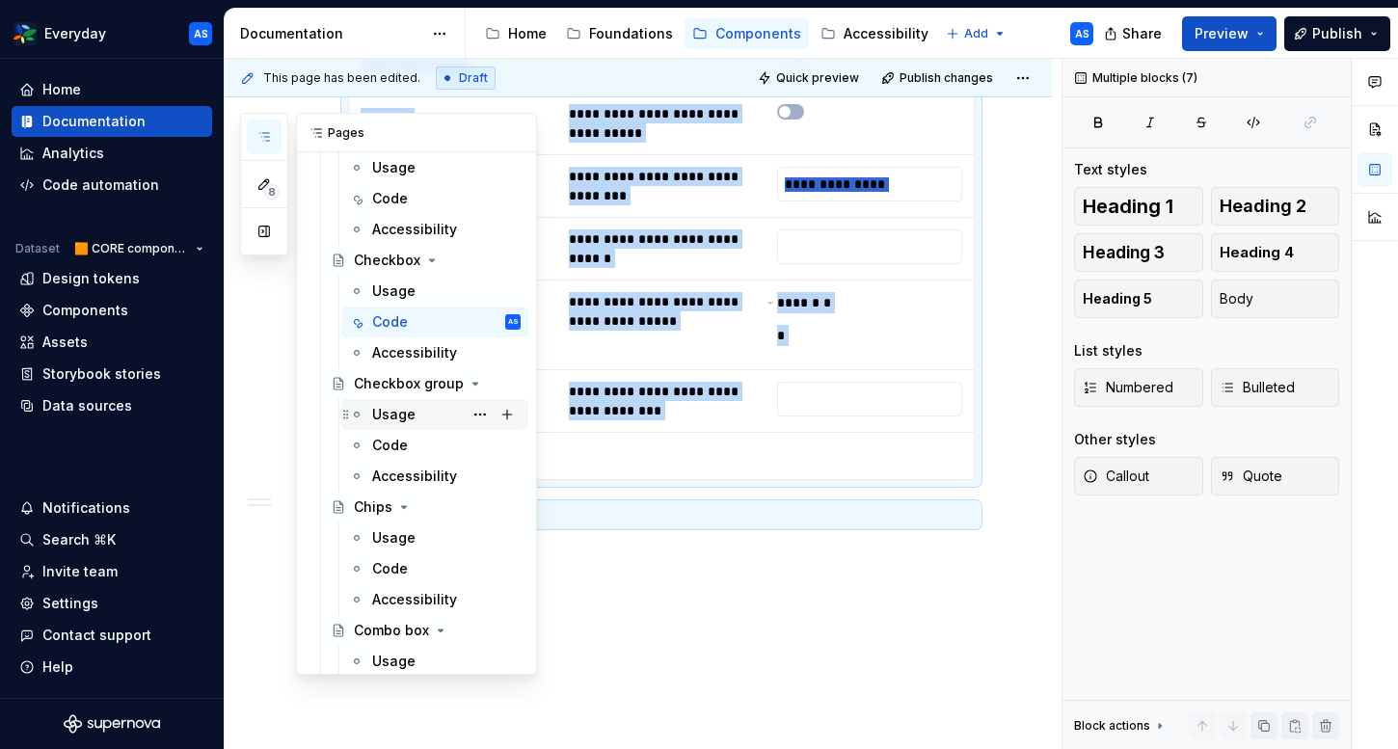
scroll to position [940, 0]
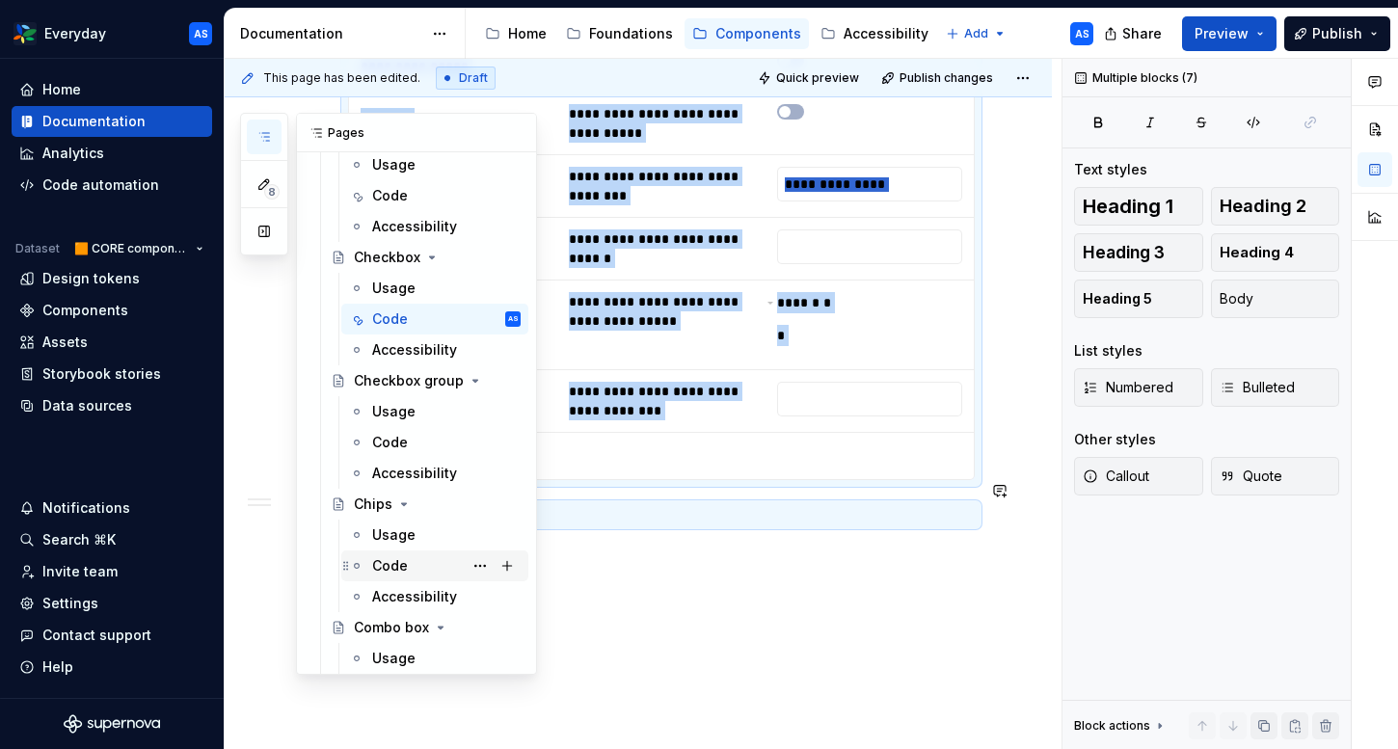
click at [408, 562] on div "Code" at bounding box center [446, 565] width 148 height 27
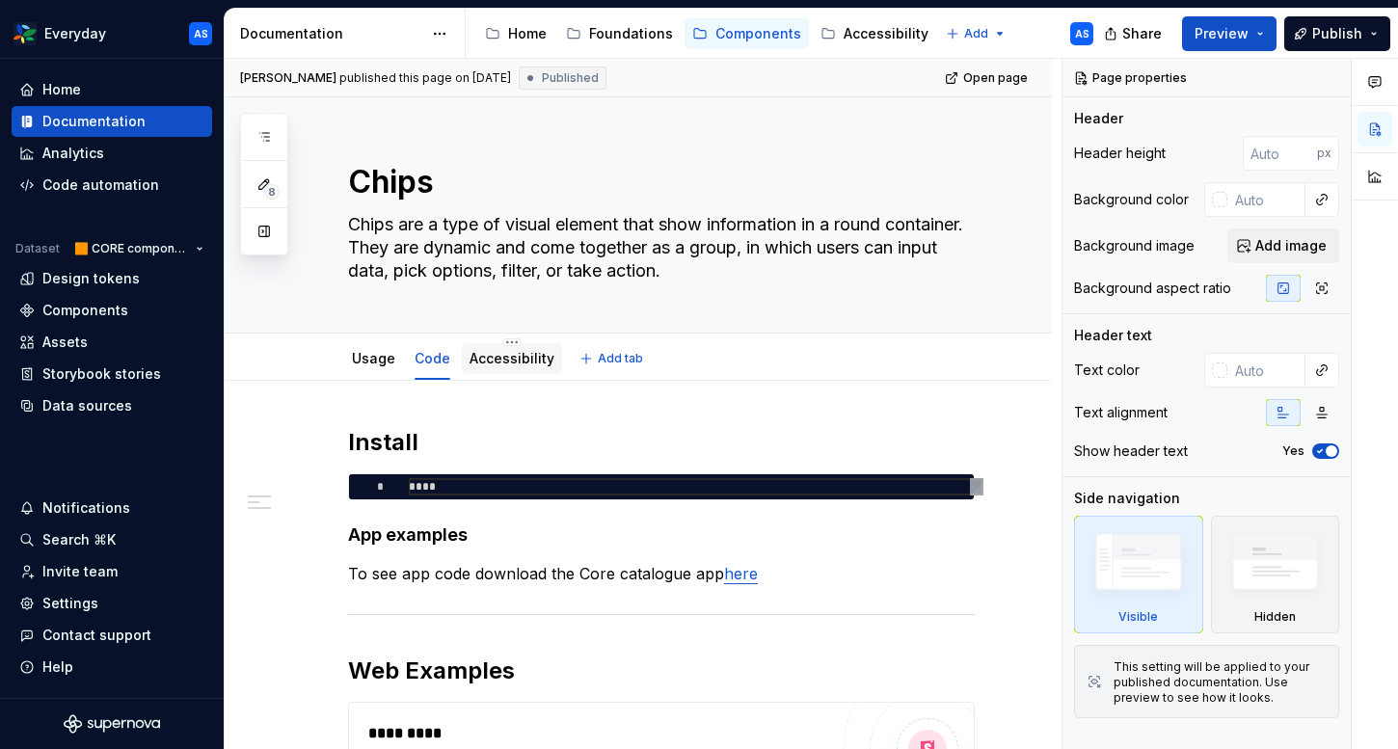
type textarea "*"
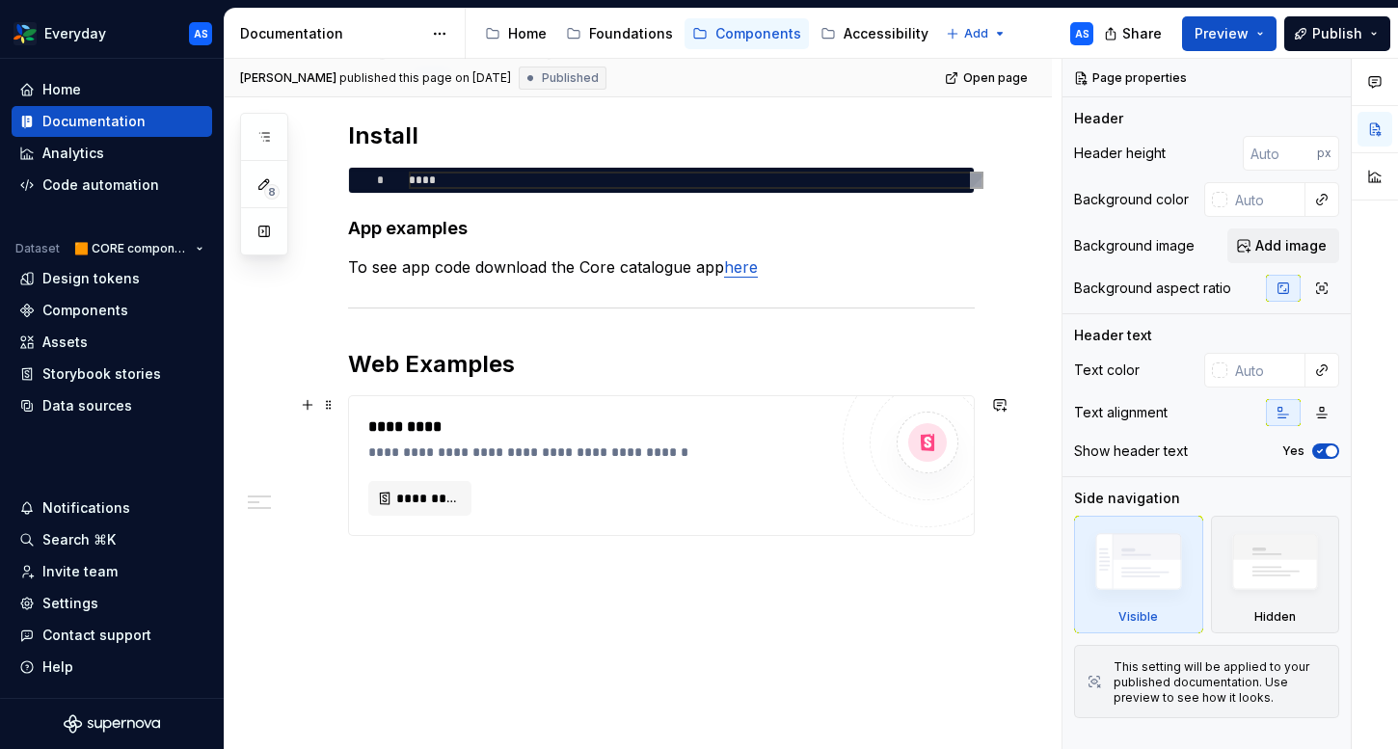
scroll to position [340, 0]
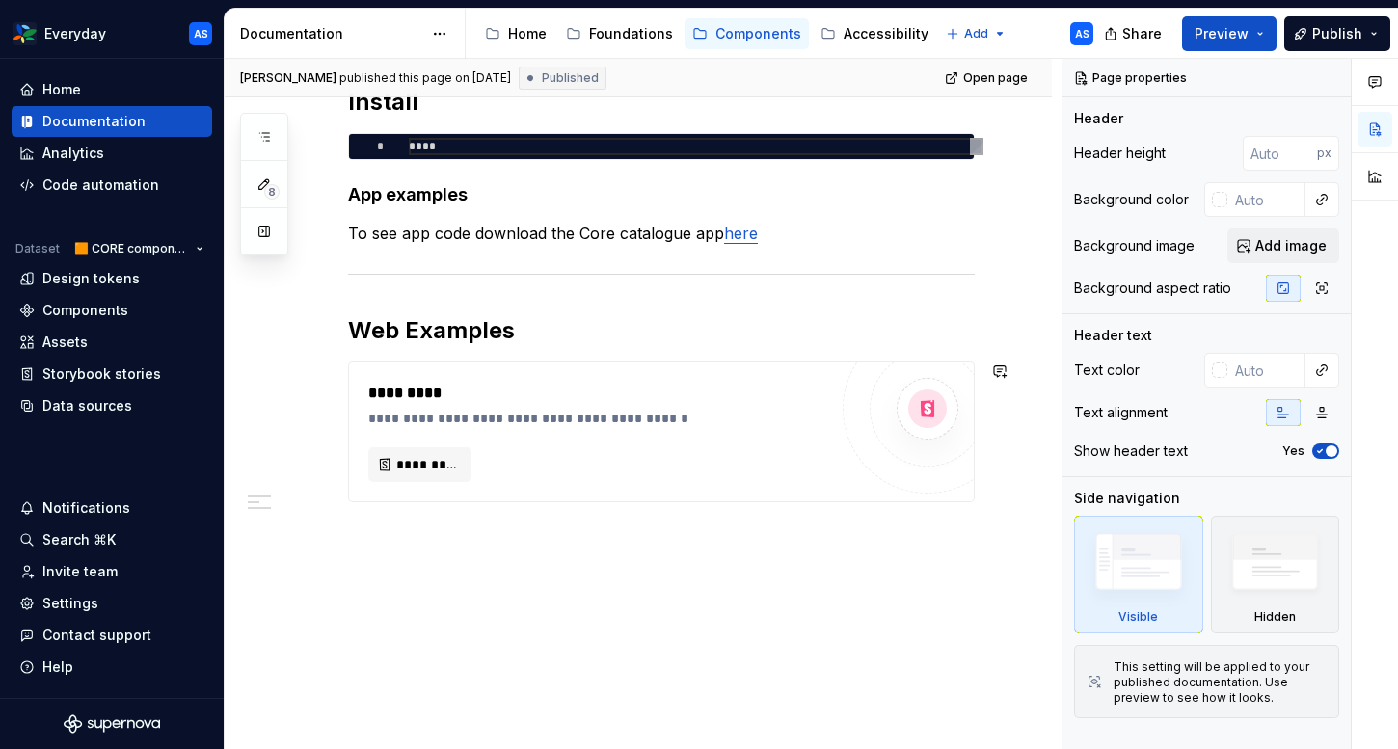
click at [472, 577] on div "**********" at bounding box center [638, 394] width 827 height 709
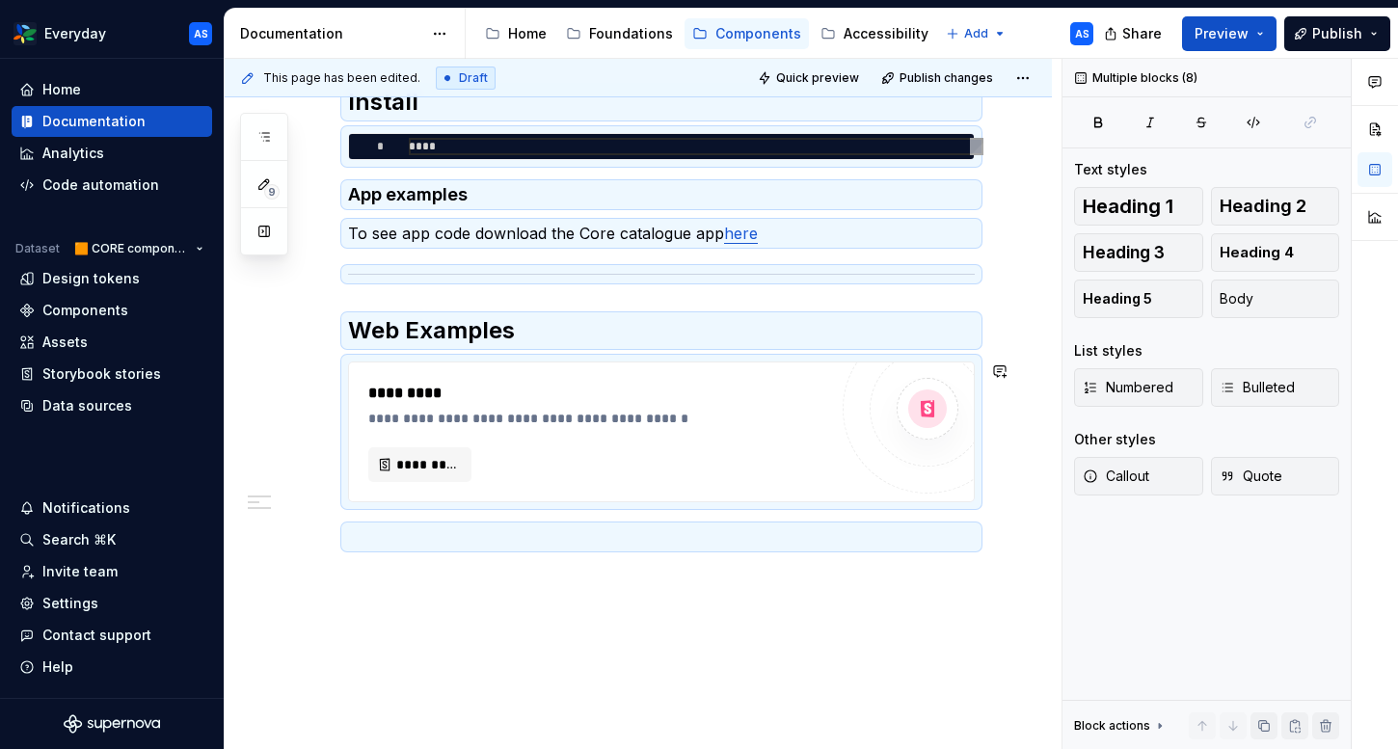
scroll to position [0, 0]
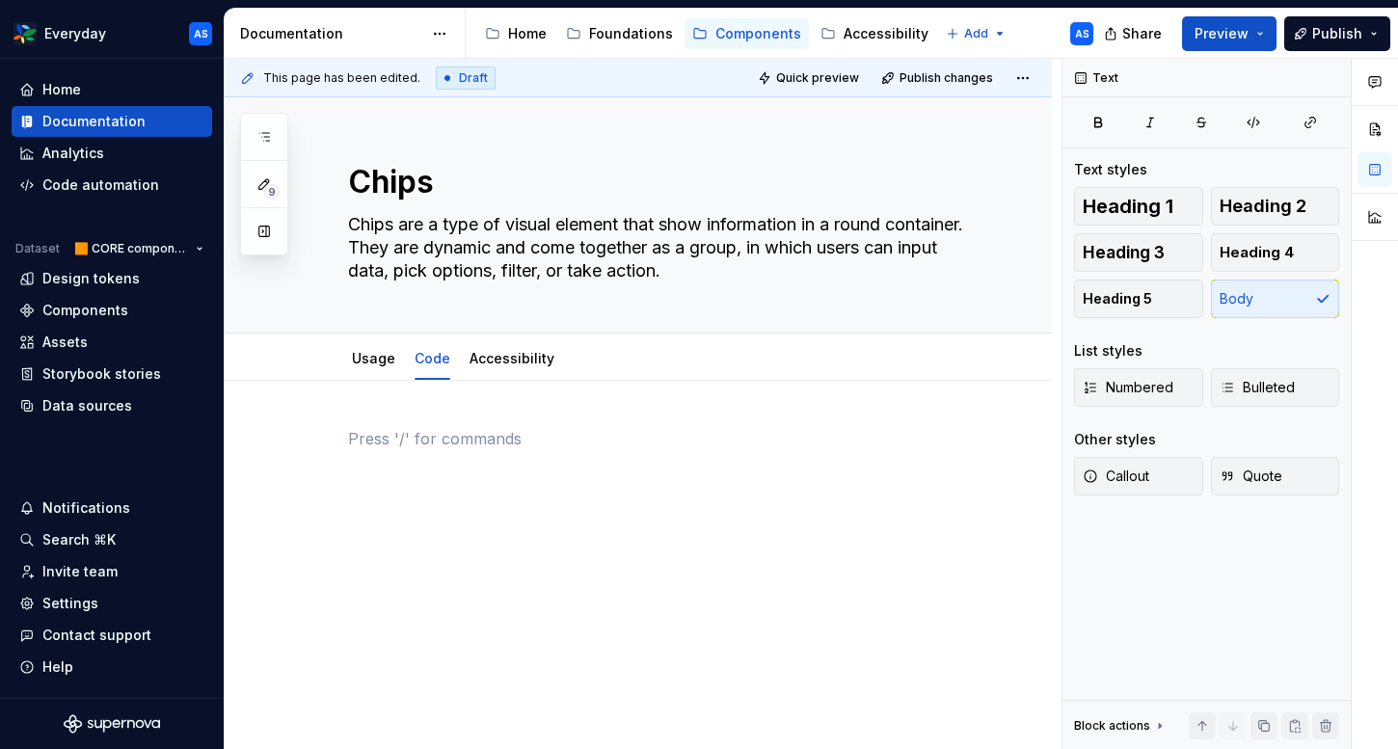
paste div
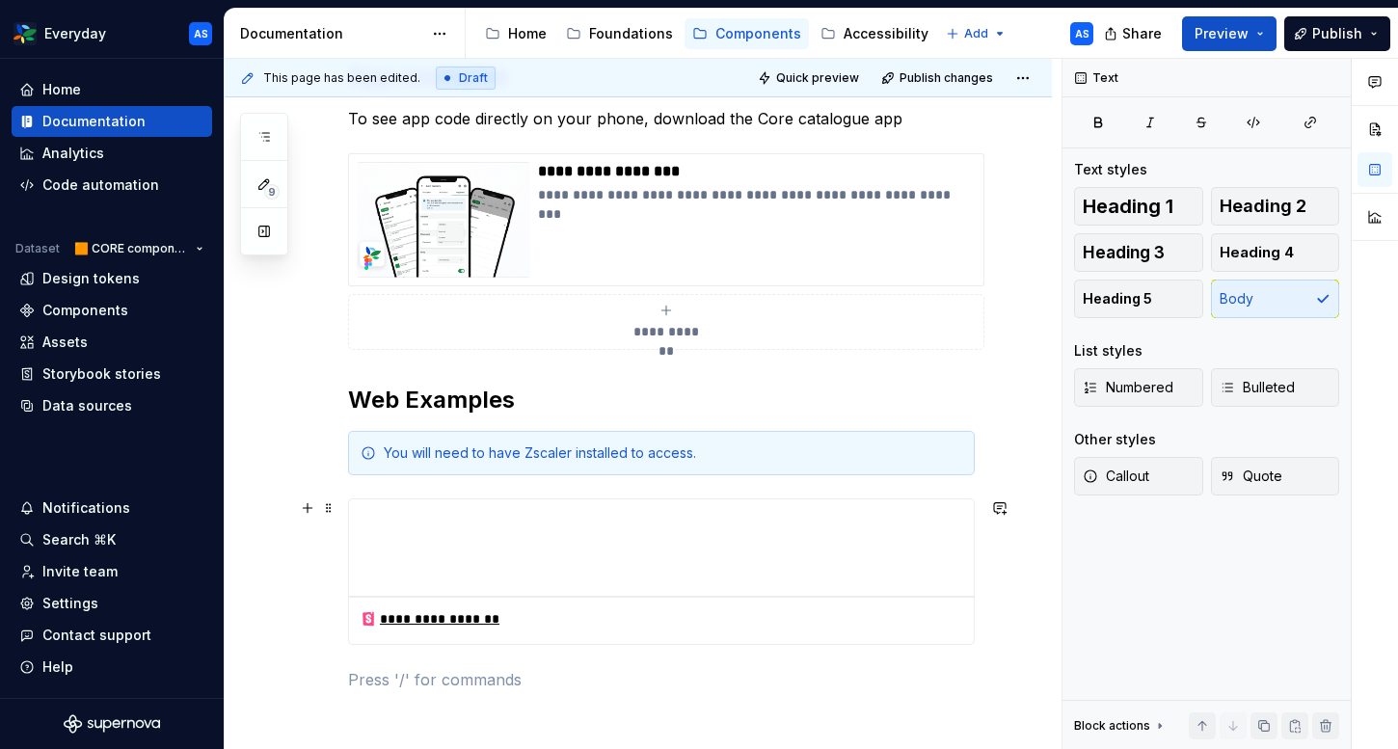
scroll to position [368, 0]
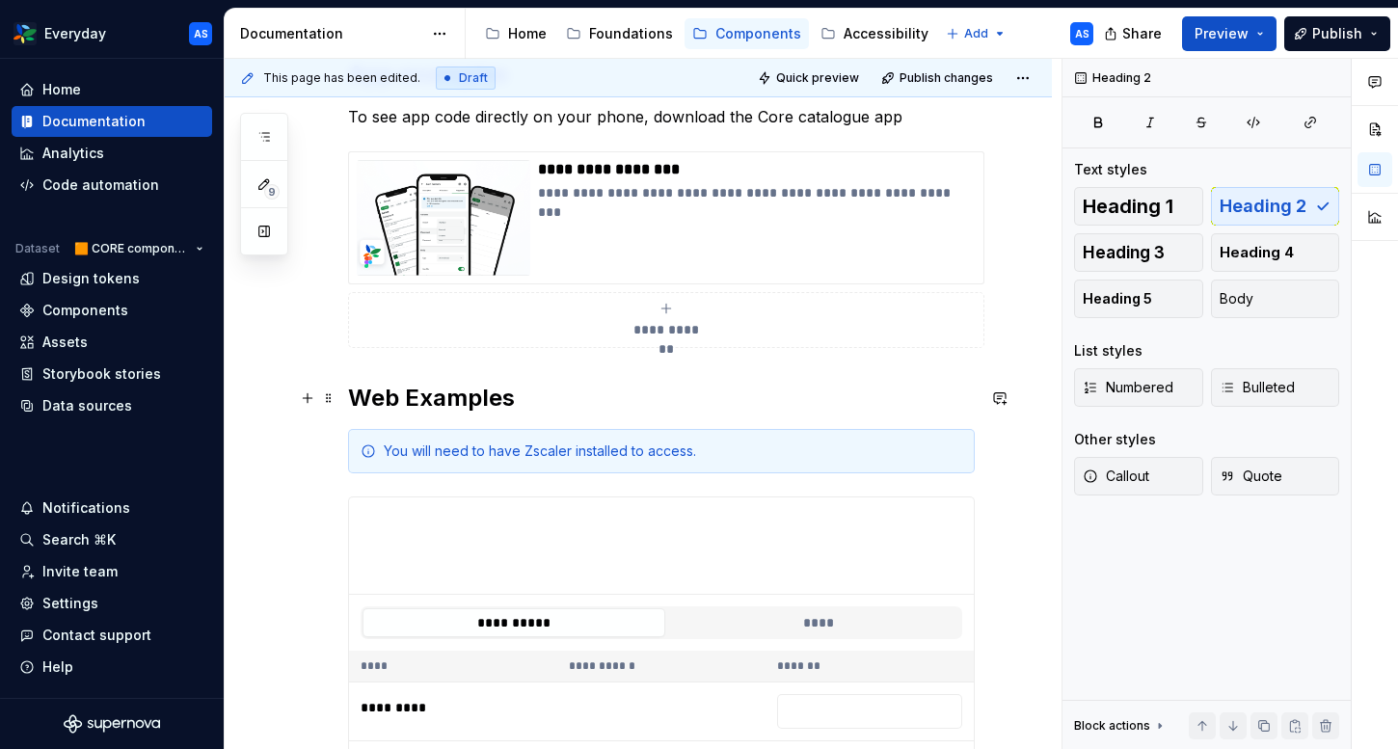
click at [365, 391] on h2 "Web Examples" at bounding box center [661, 398] width 627 height 31
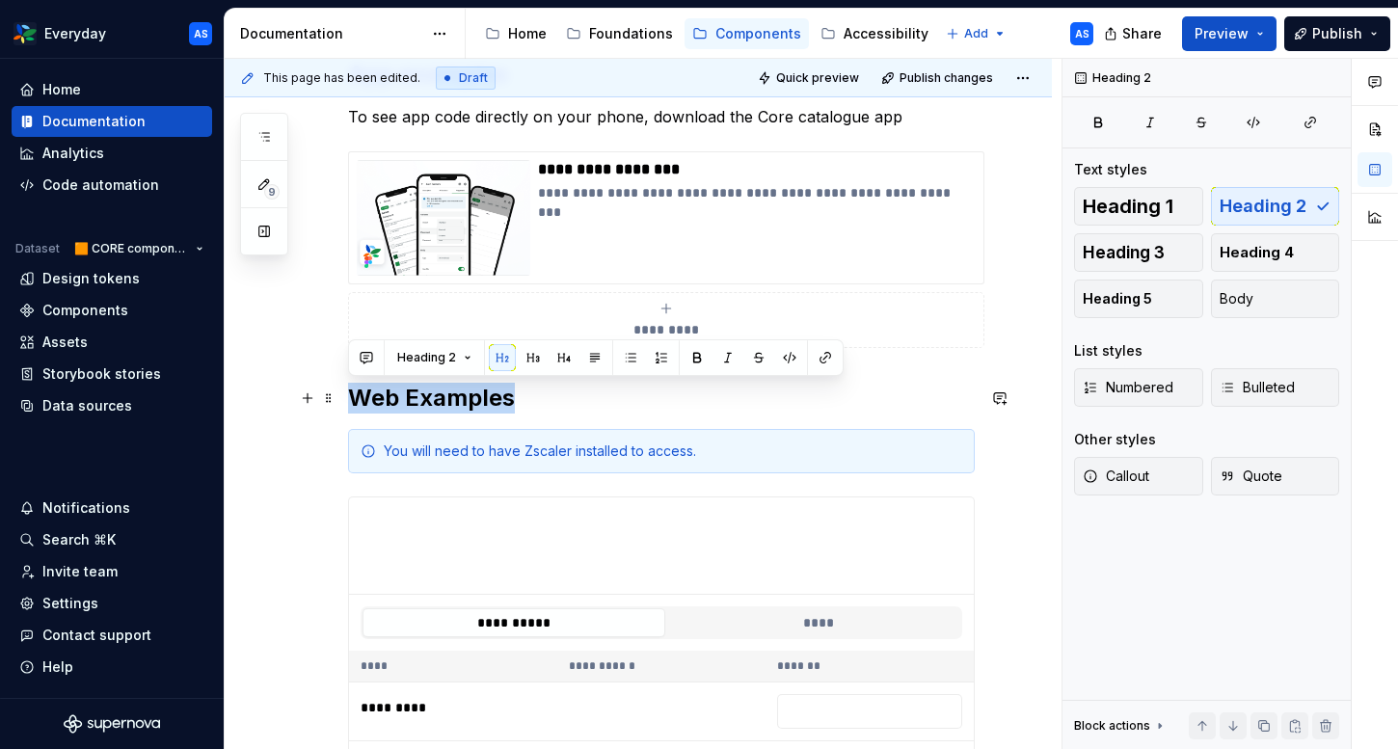
click at [365, 391] on h2 "Web Examples" at bounding box center [661, 398] width 627 height 31
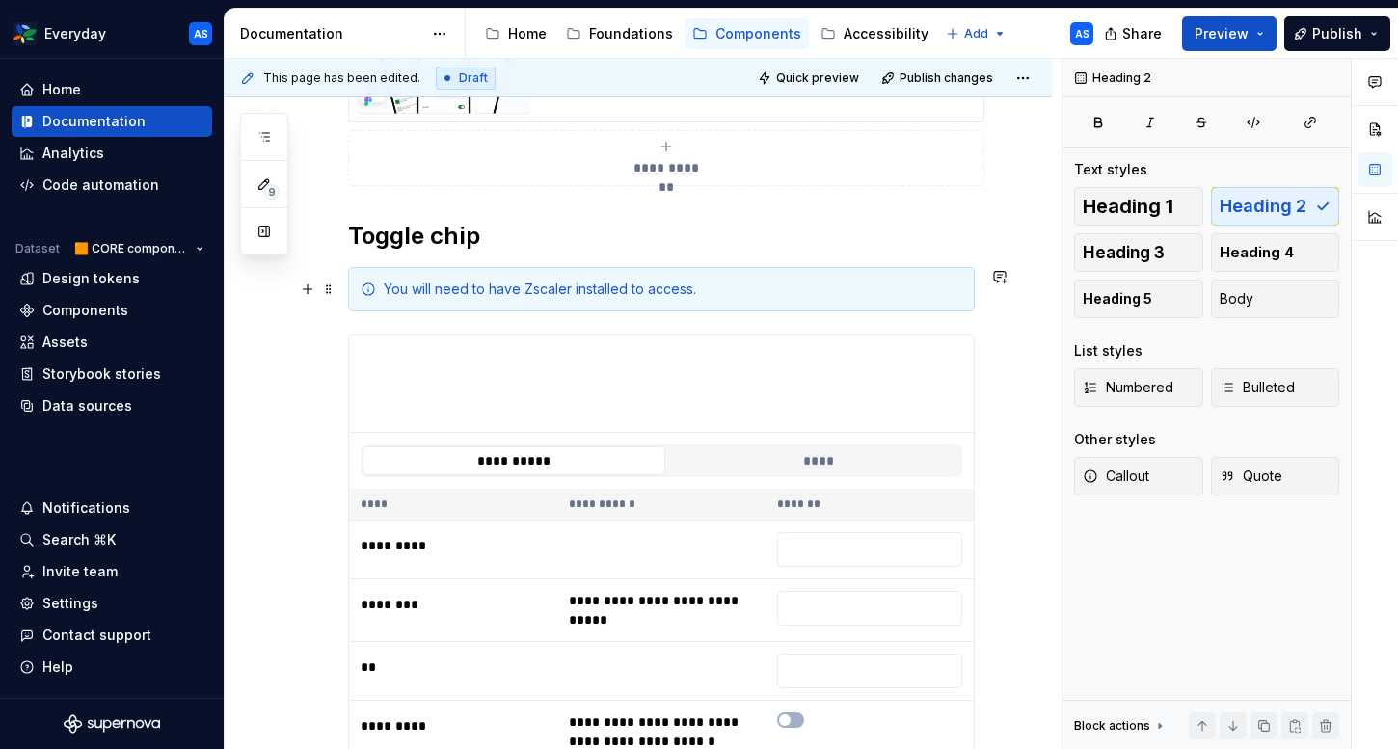
scroll to position [574, 0]
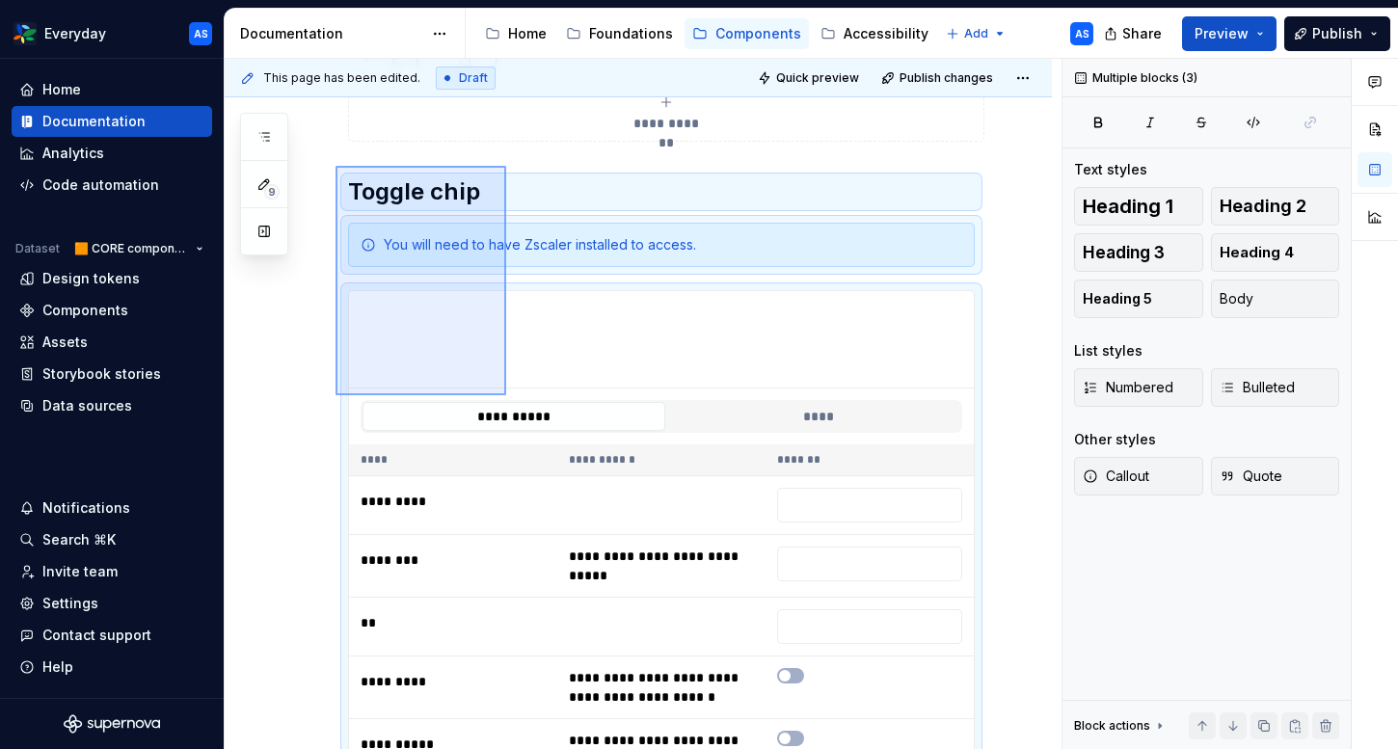
drag, startPoint x: 335, startPoint y: 166, endPoint x: 540, endPoint y: 441, distance: 343.2
click at [540, 441] on div "**********" at bounding box center [643, 404] width 837 height 691
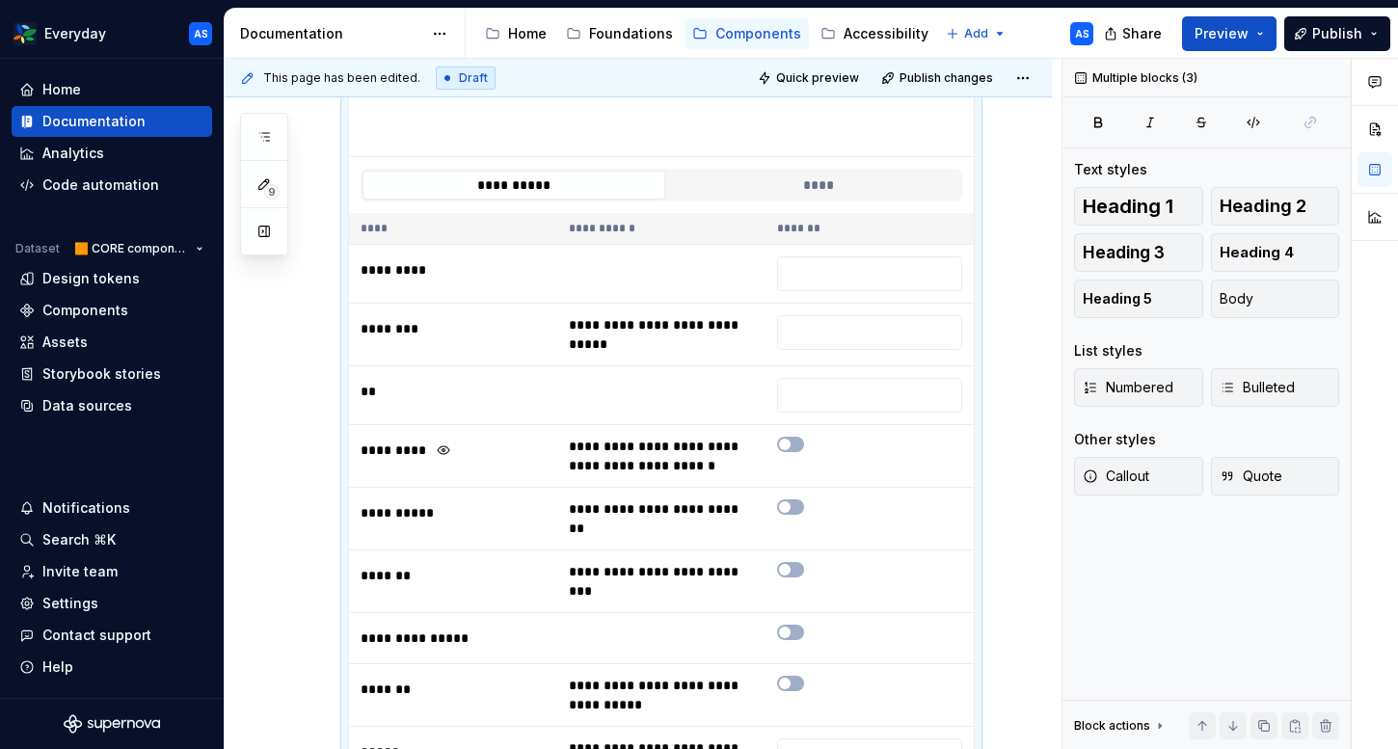
copy div "**********"
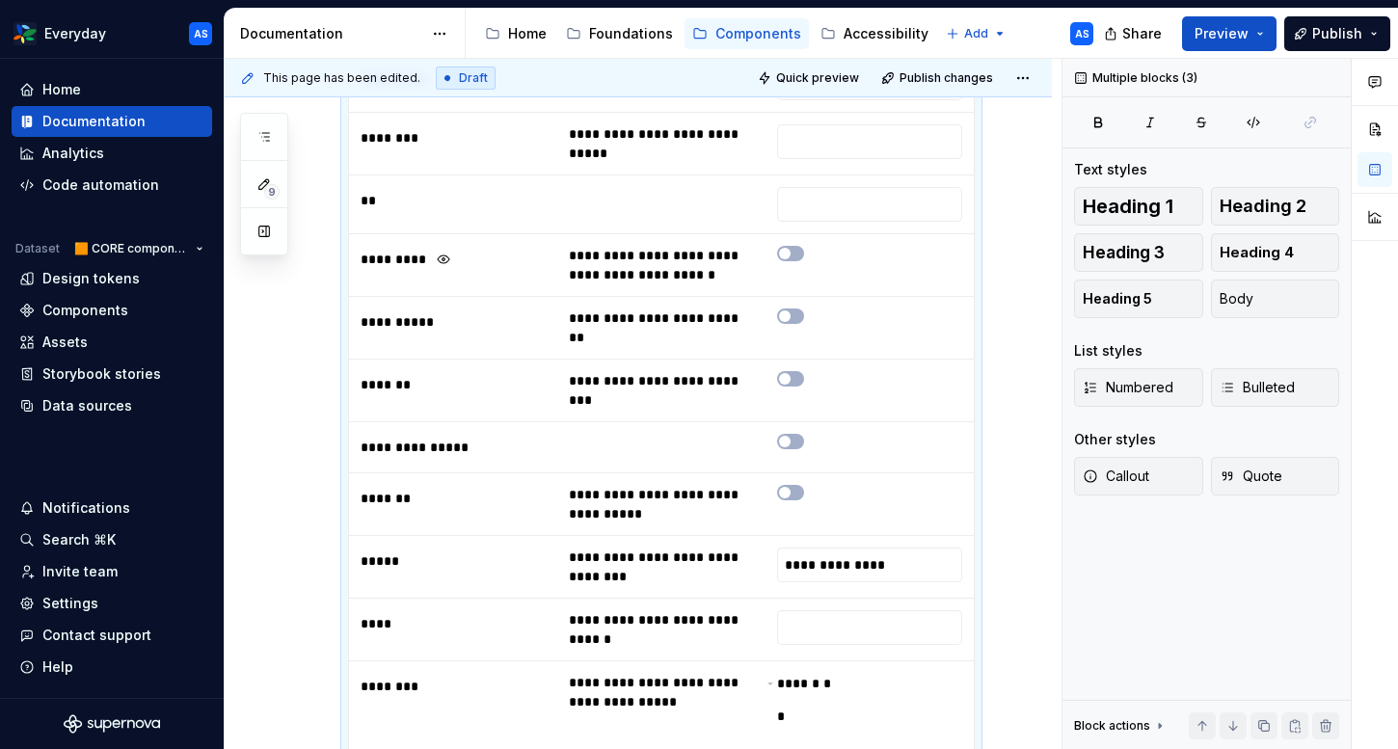
scroll to position [1377, 0]
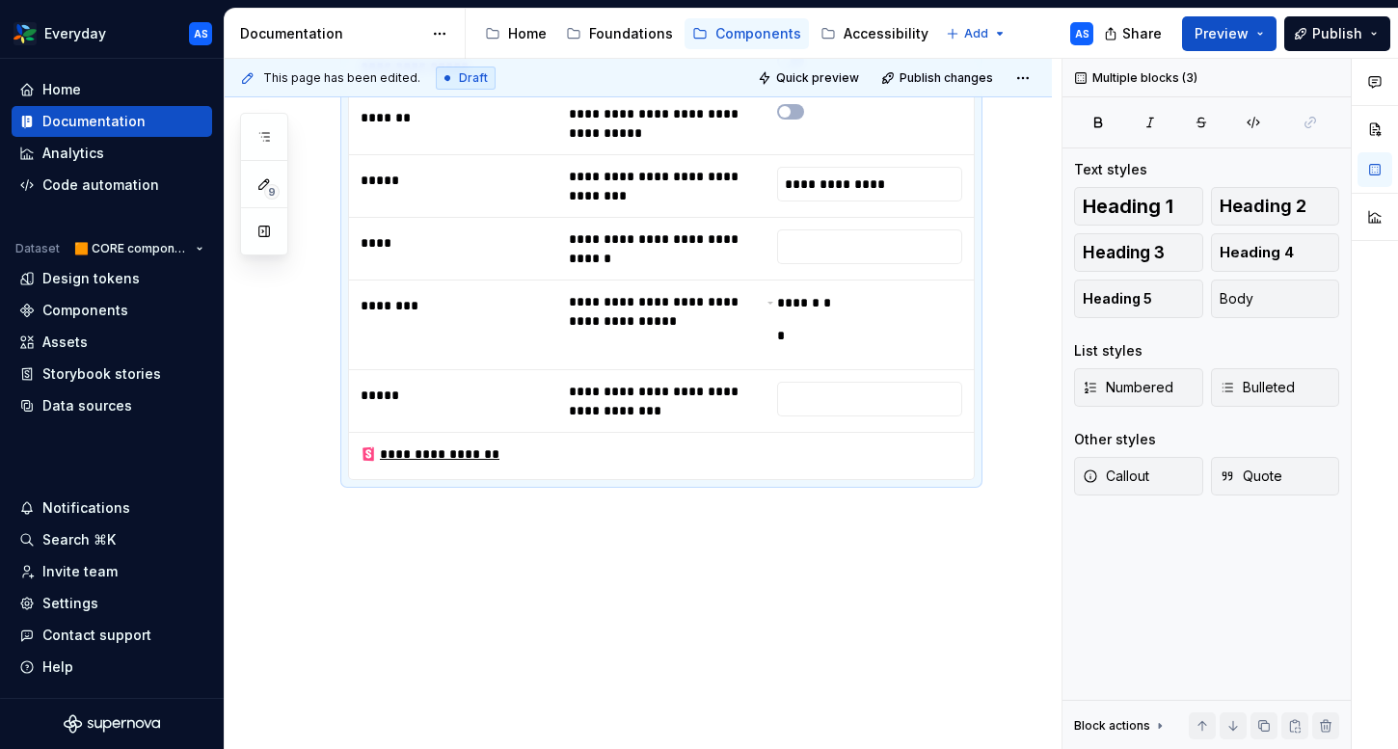
click at [348, 503] on p at bounding box center [661, 514] width 627 height 23
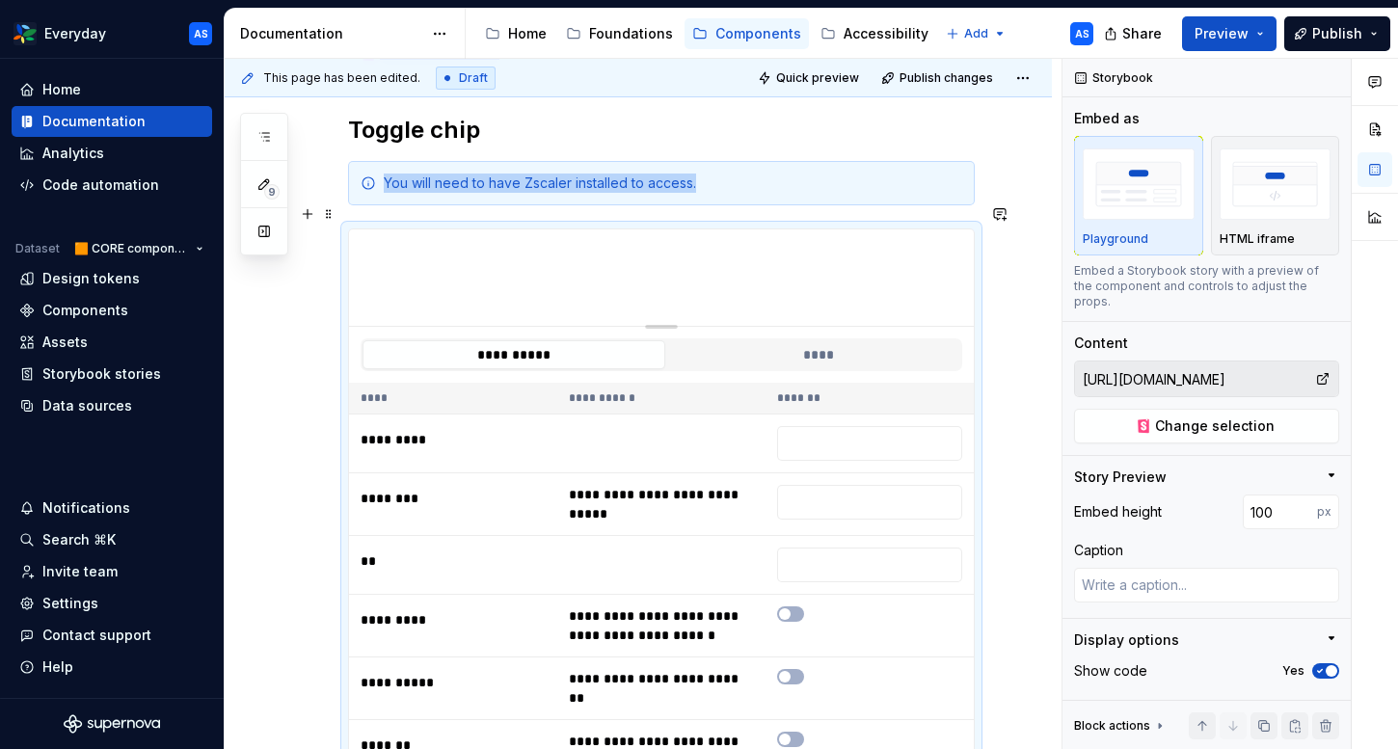
scroll to position [2448, 0]
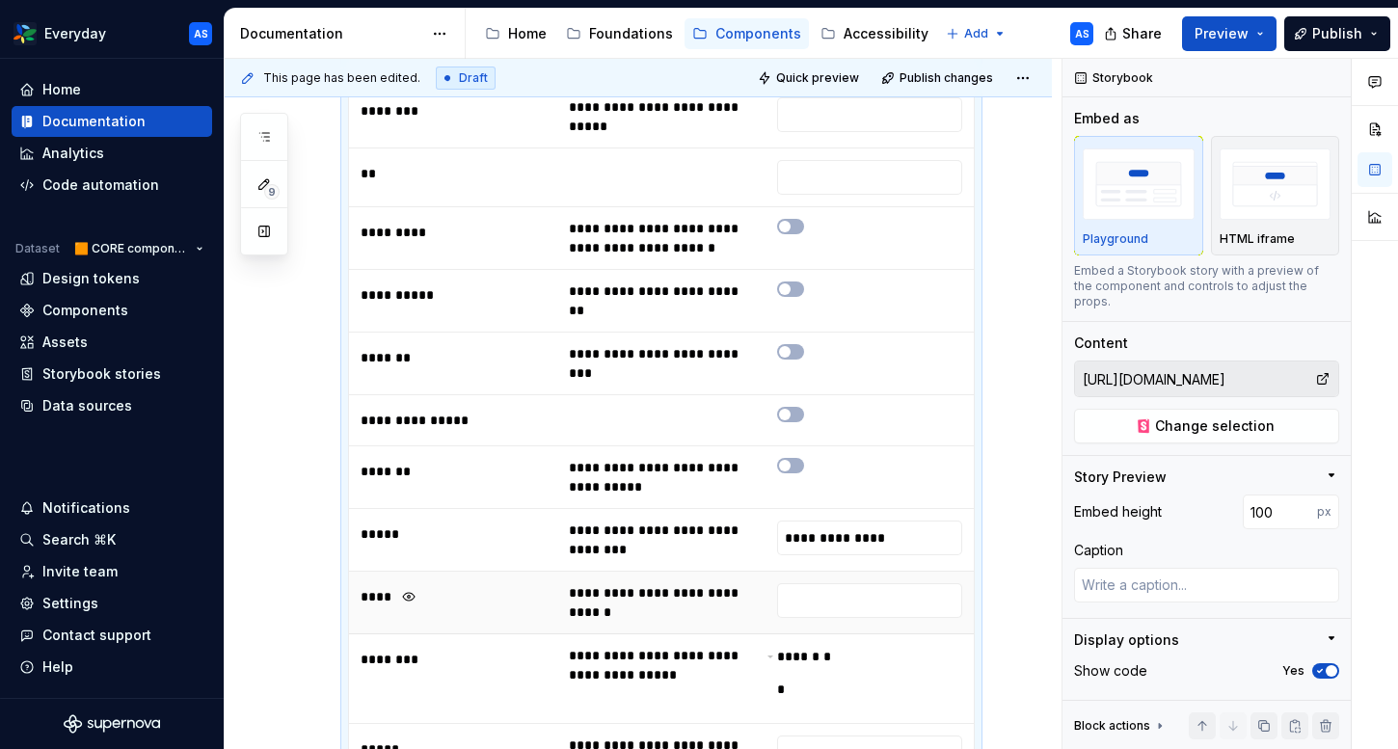
scroll to position [3565, 0]
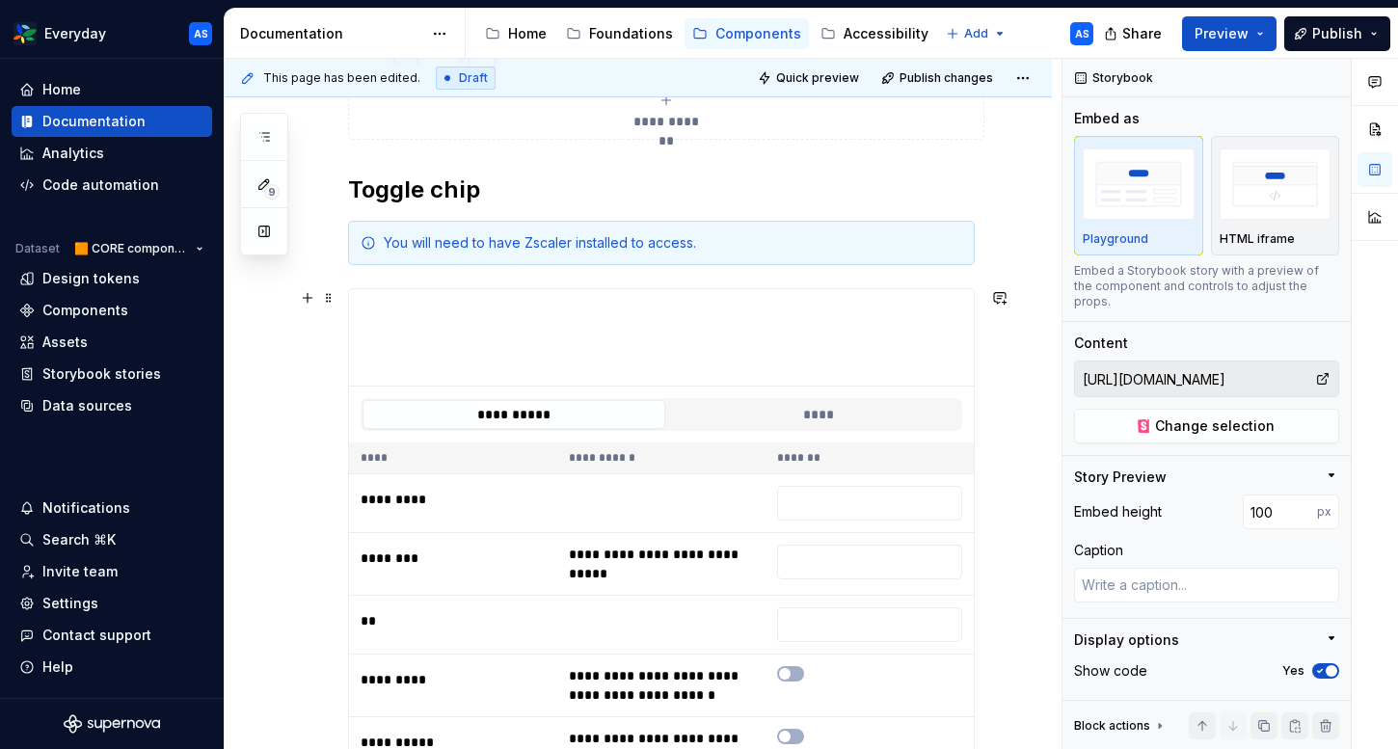
scroll to position [636, 0]
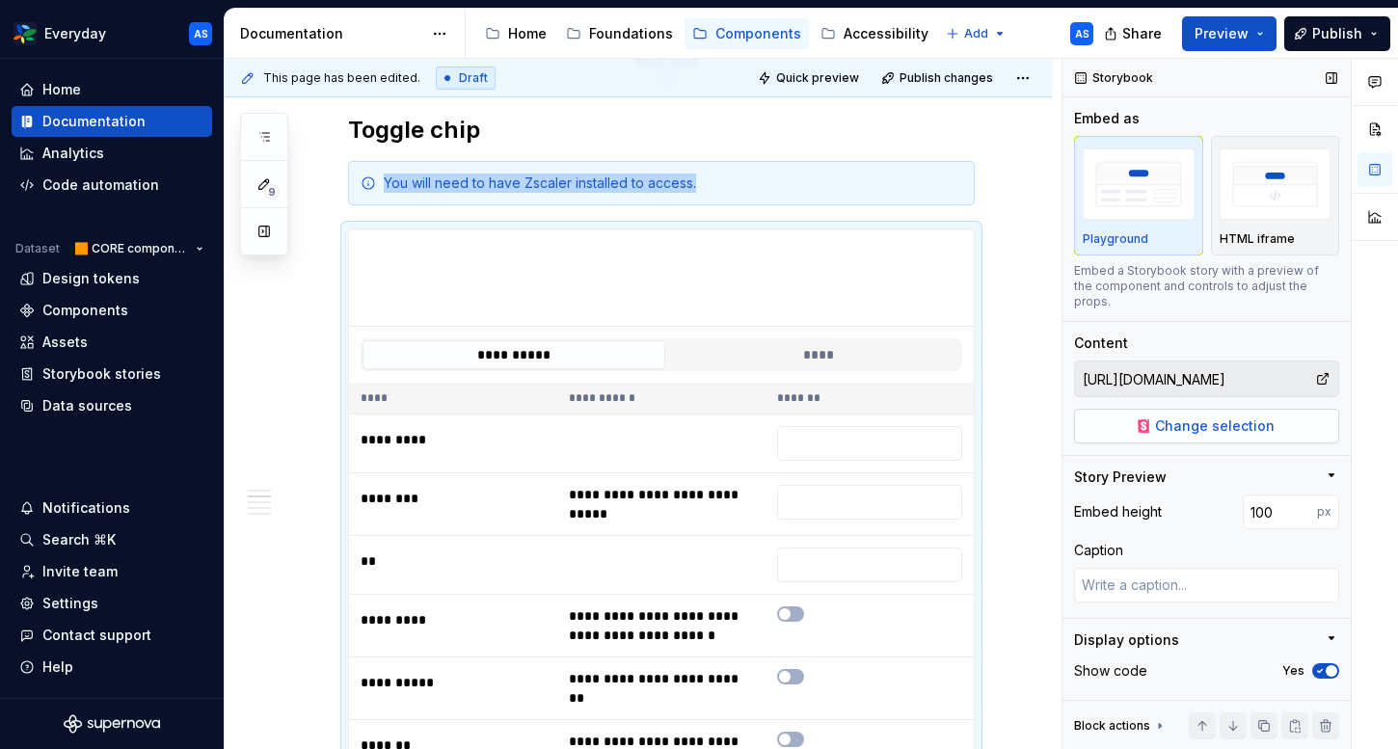
click at [1212, 416] on span "Change selection" at bounding box center [1215, 425] width 120 height 19
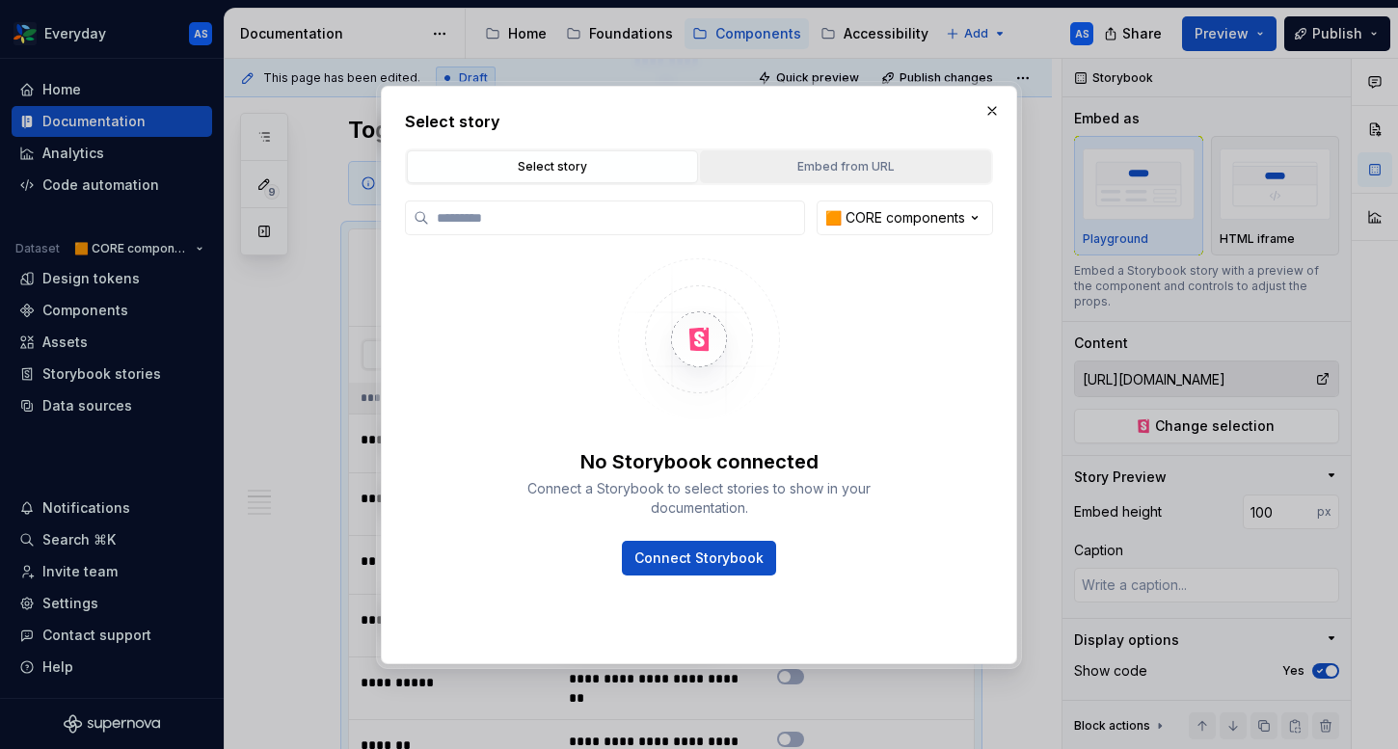
click at [875, 171] on div "Embed from URL" at bounding box center [846, 166] width 278 height 19
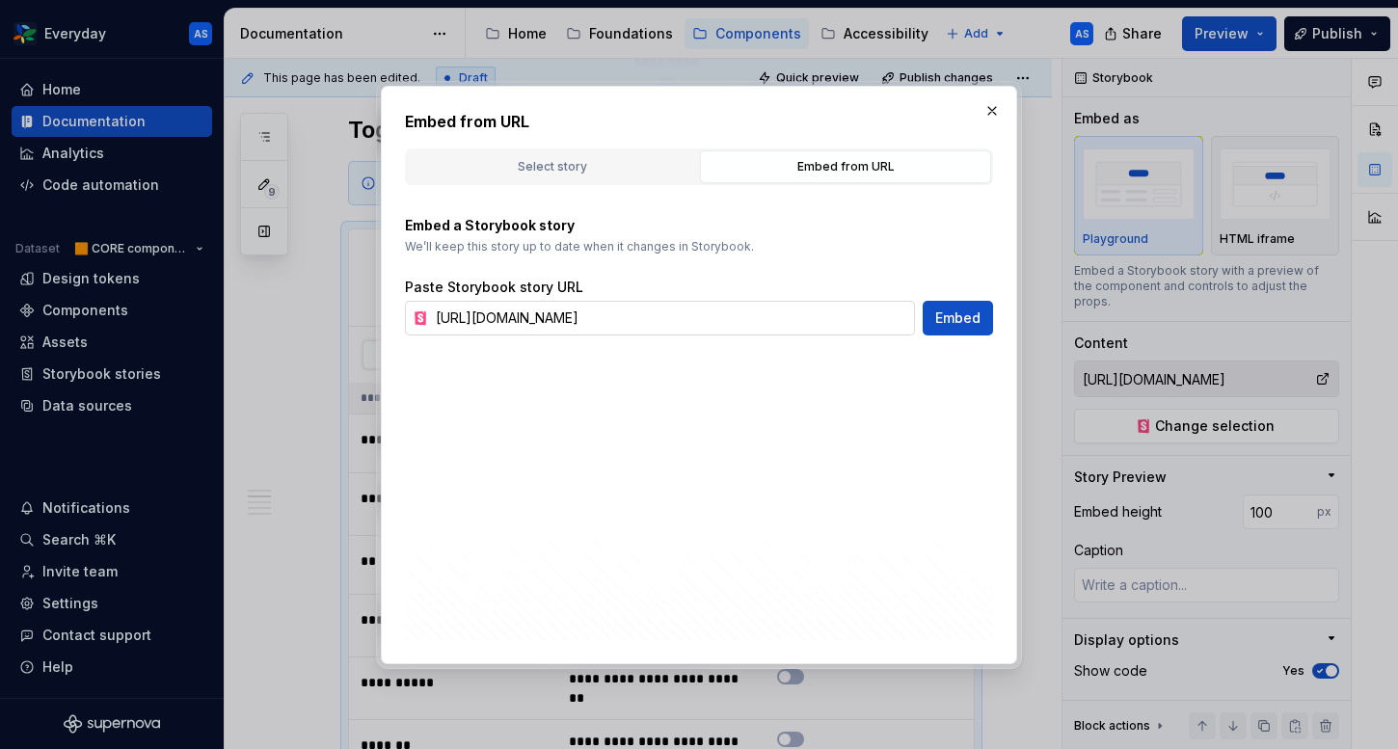
type textarea "*"
click at [628, 319] on input "[URL][DOMAIN_NAME]" at bounding box center [671, 318] width 487 height 35
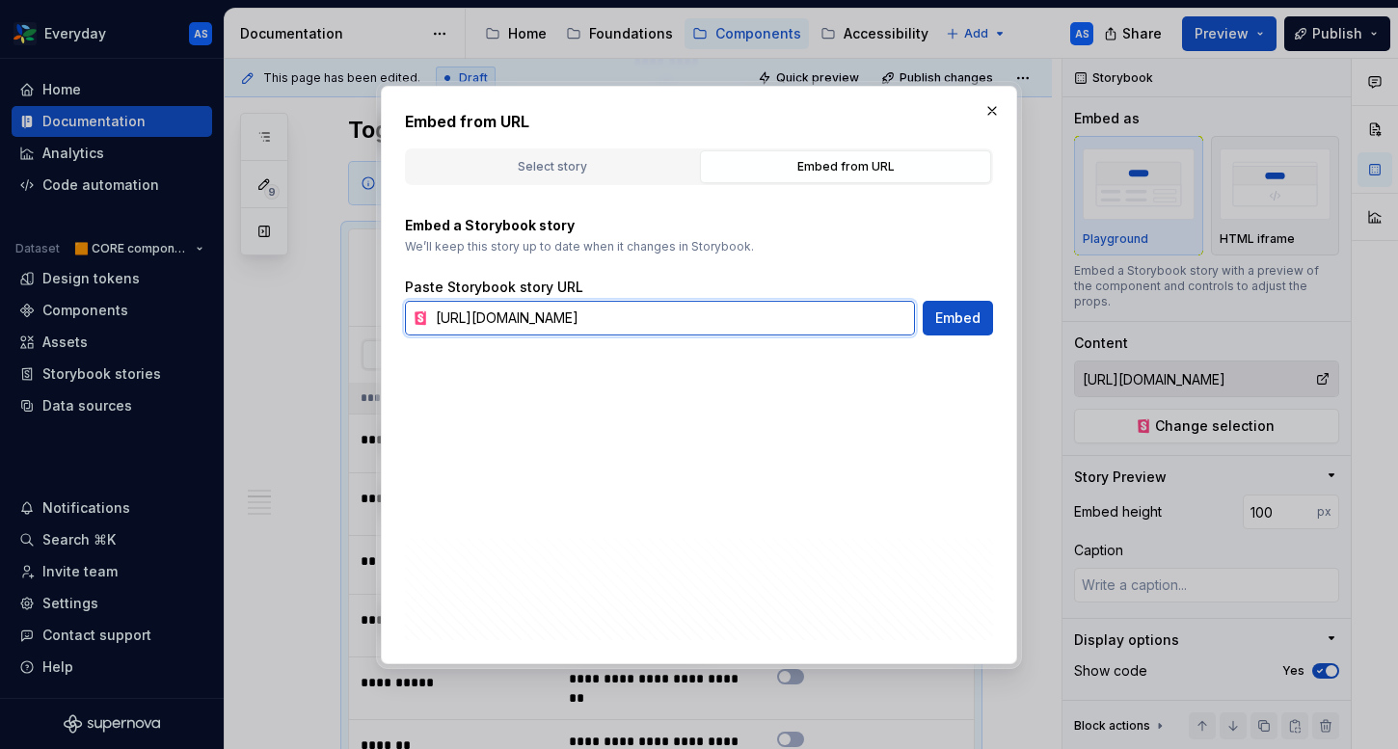
paste input "ips-toggle--default"
type input "[URL][DOMAIN_NAME]"
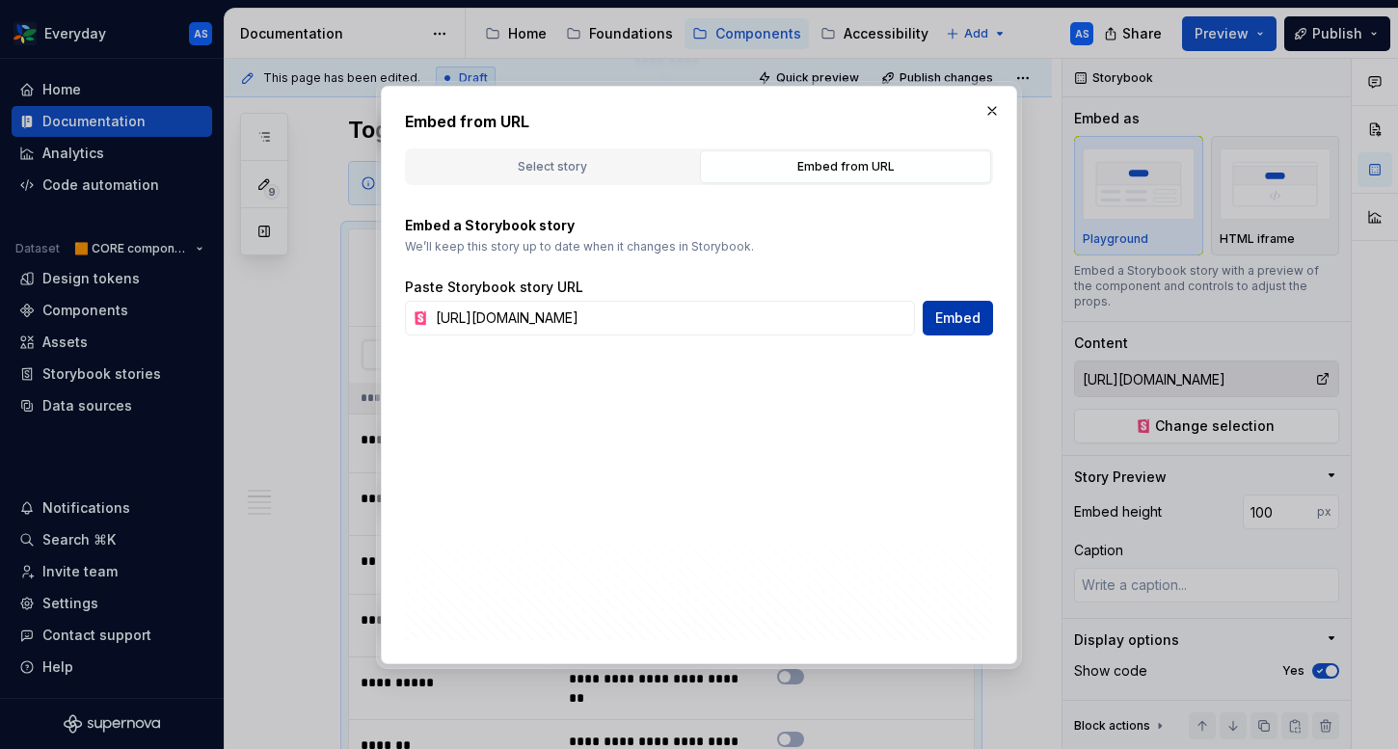
click at [963, 320] on span "Embed" at bounding box center [957, 317] width 45 height 19
type textarea "*"
type input "[URL][DOMAIN_NAME]"
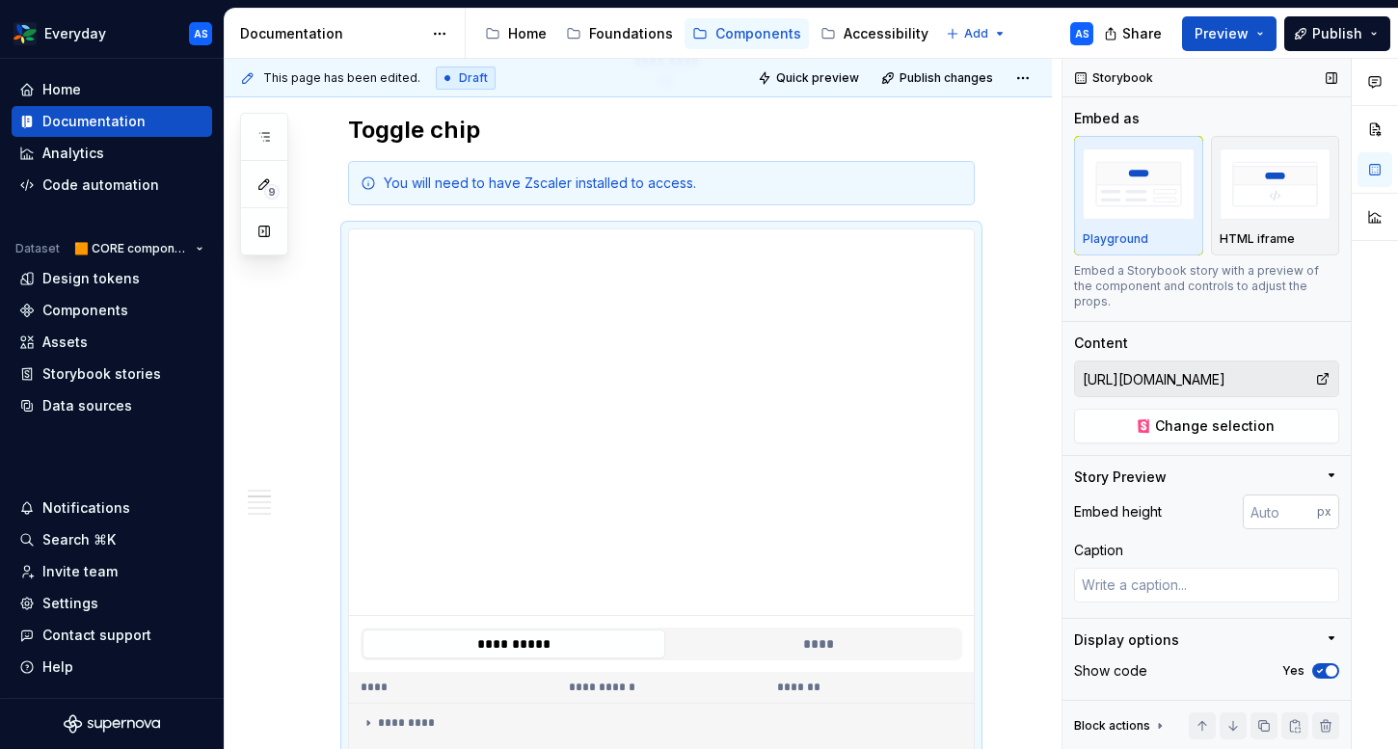
click at [1265, 496] on input "number" at bounding box center [1279, 511] width 74 height 35
type input "100"
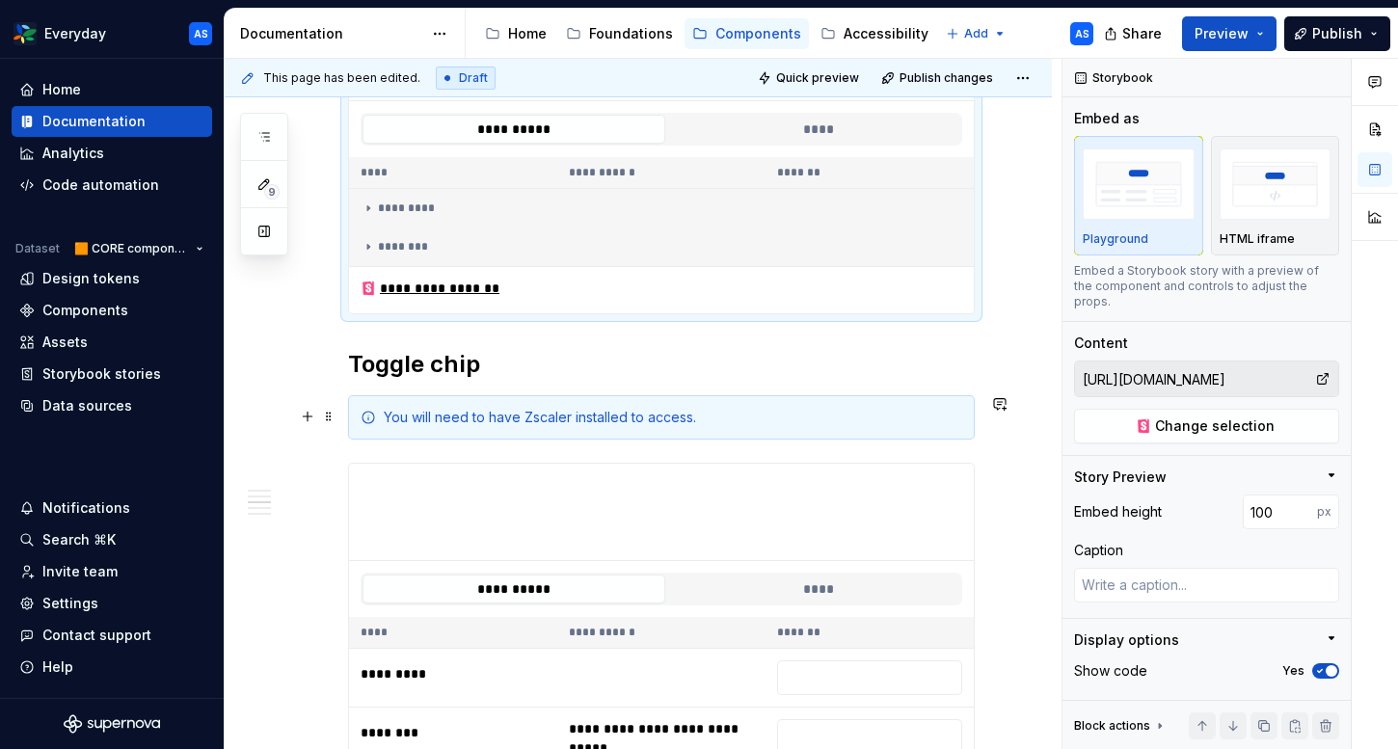
scroll to position [875, 0]
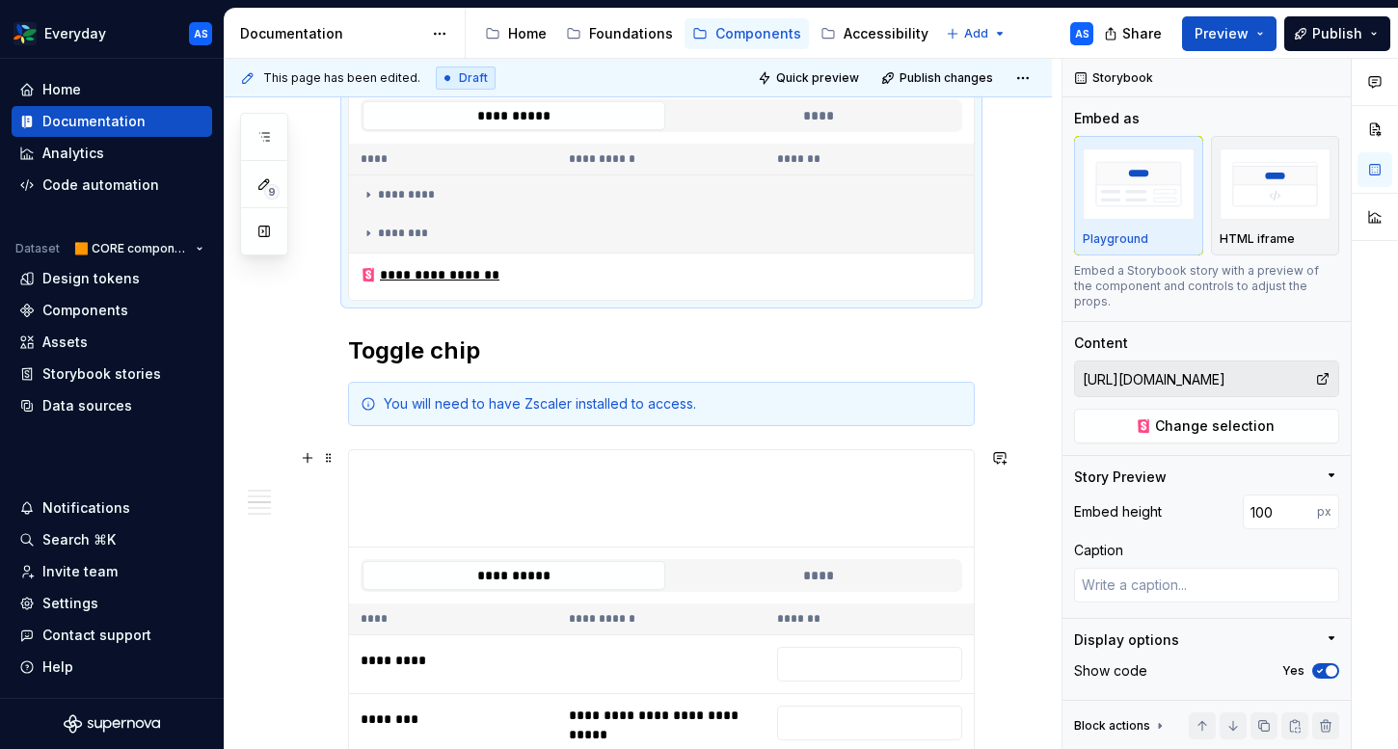
type textarea "*"
type input "[URL][DOMAIN_NAME]"
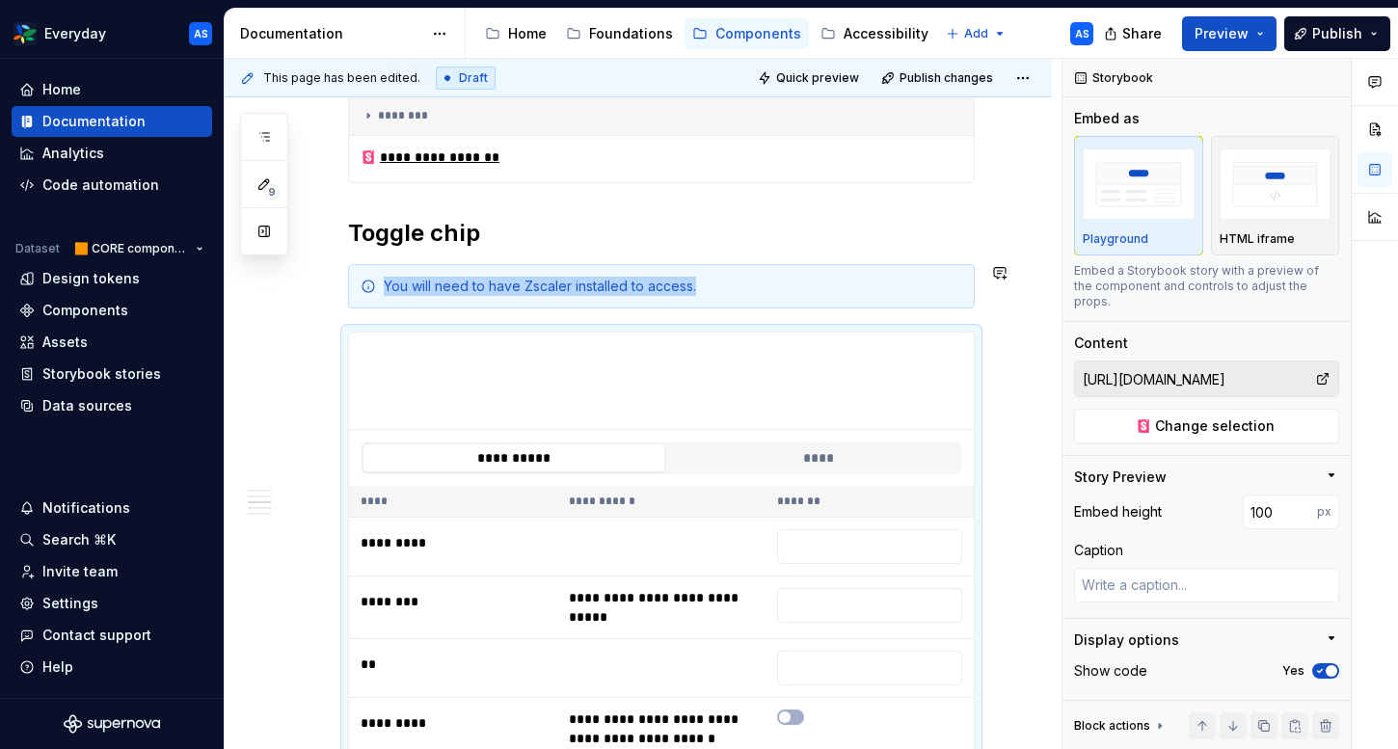
scroll to position [1059, 0]
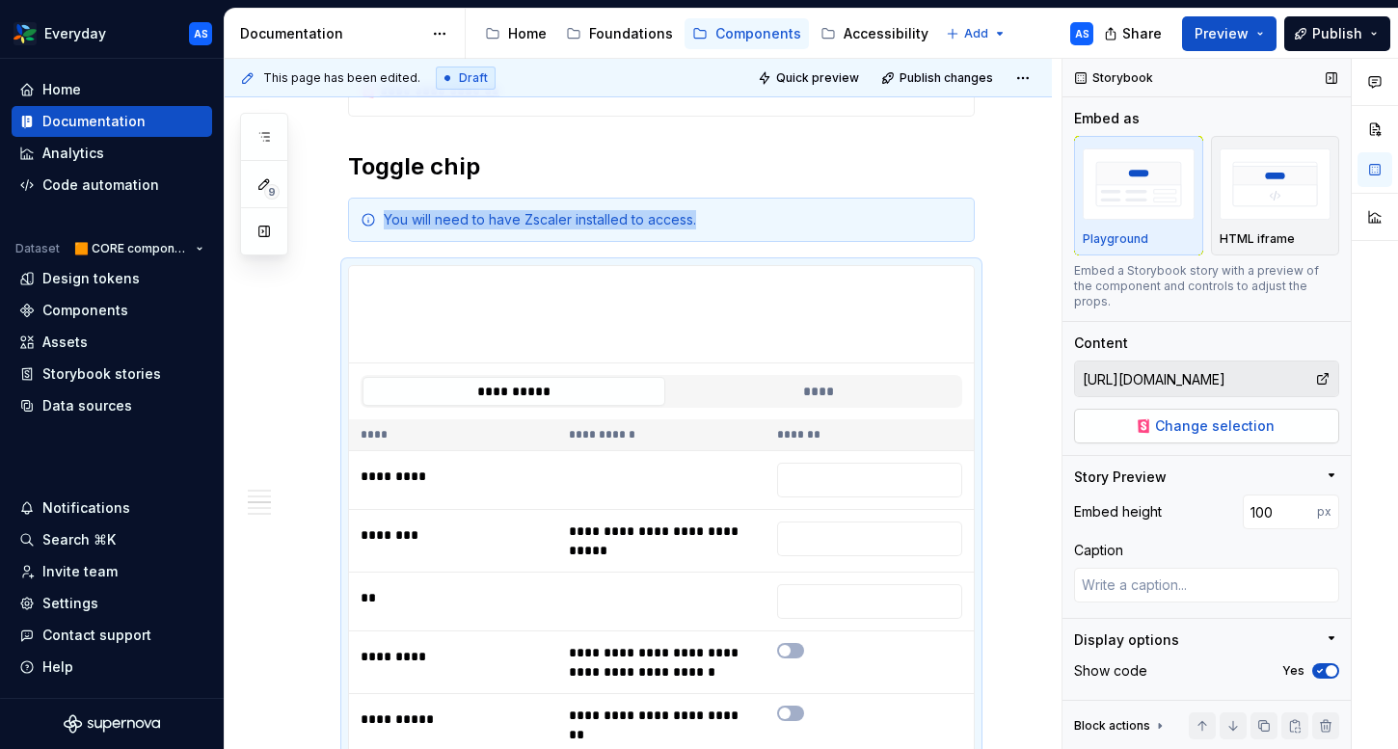
click at [1251, 416] on span "Change selection" at bounding box center [1215, 425] width 120 height 19
type textarea "*"
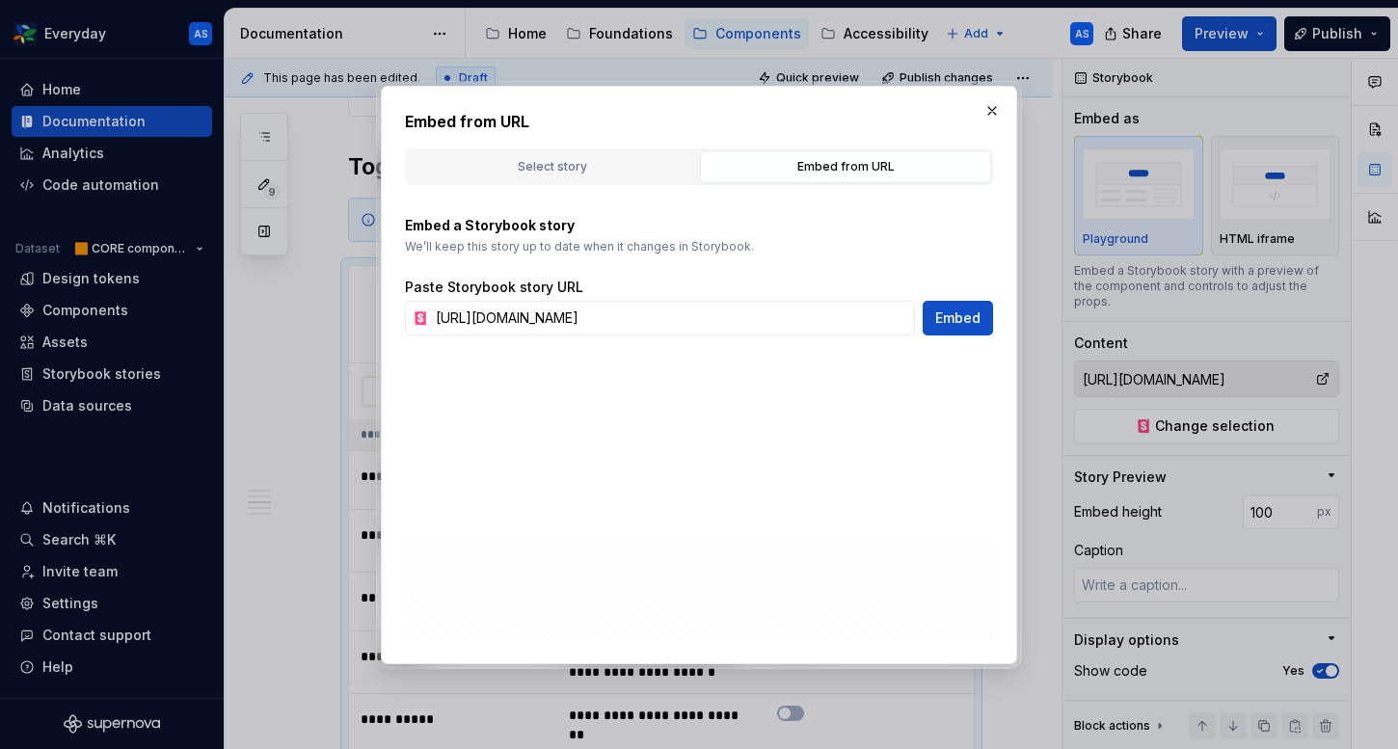
scroll to position [0, 434]
click at [764, 308] on input "[URL][DOMAIN_NAME]" at bounding box center [671, 318] width 487 height 35
type input "[URL][DOMAIN_NAME]"
click at [939, 324] on span "Embed" at bounding box center [957, 317] width 45 height 19
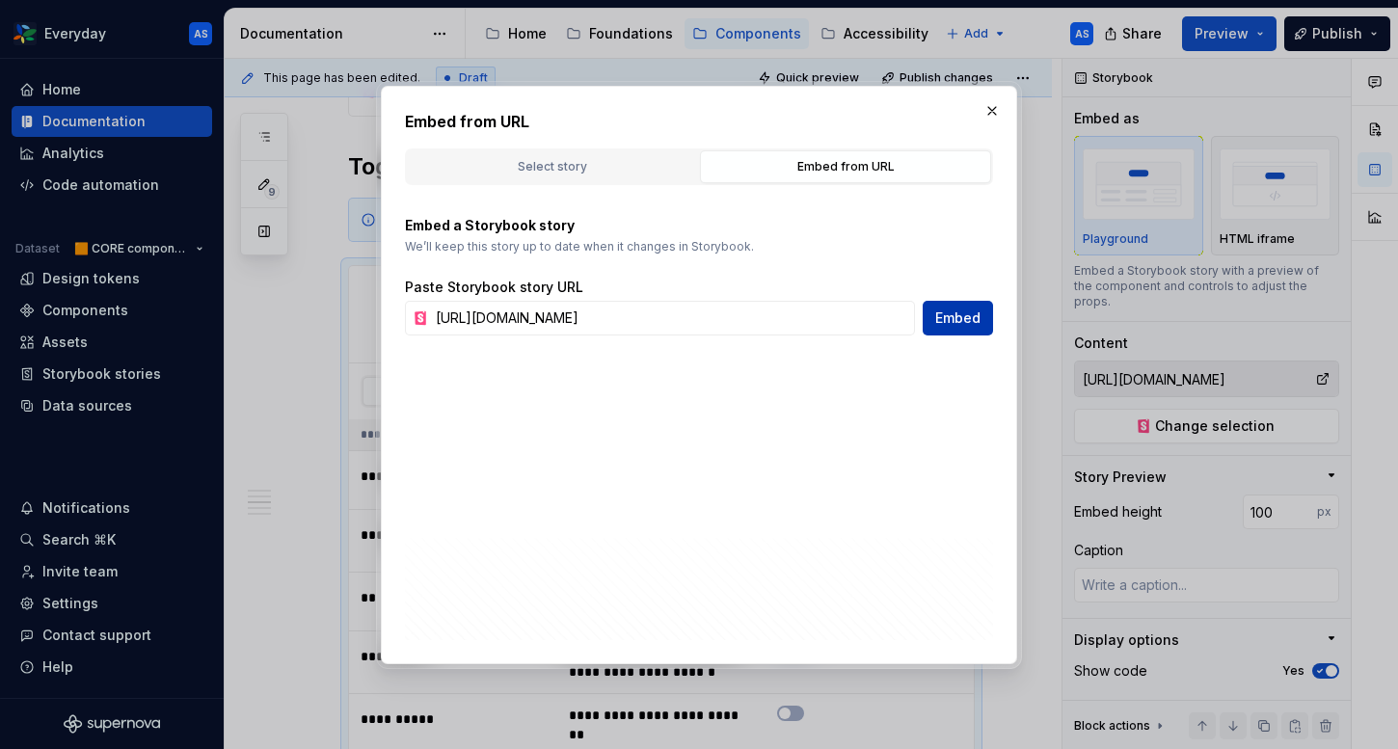
type textarea "*"
type input "[URL][DOMAIN_NAME]"
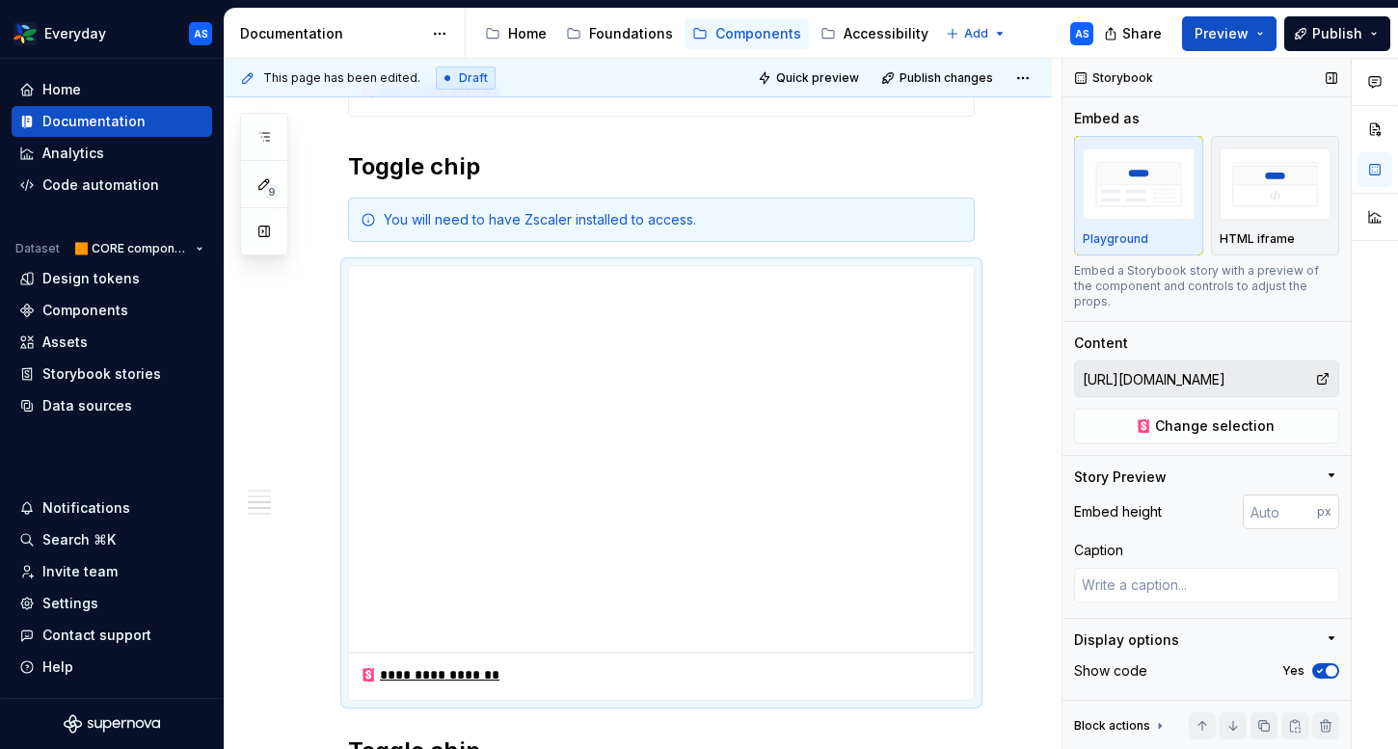
click at [1277, 505] on input "number" at bounding box center [1279, 511] width 74 height 35
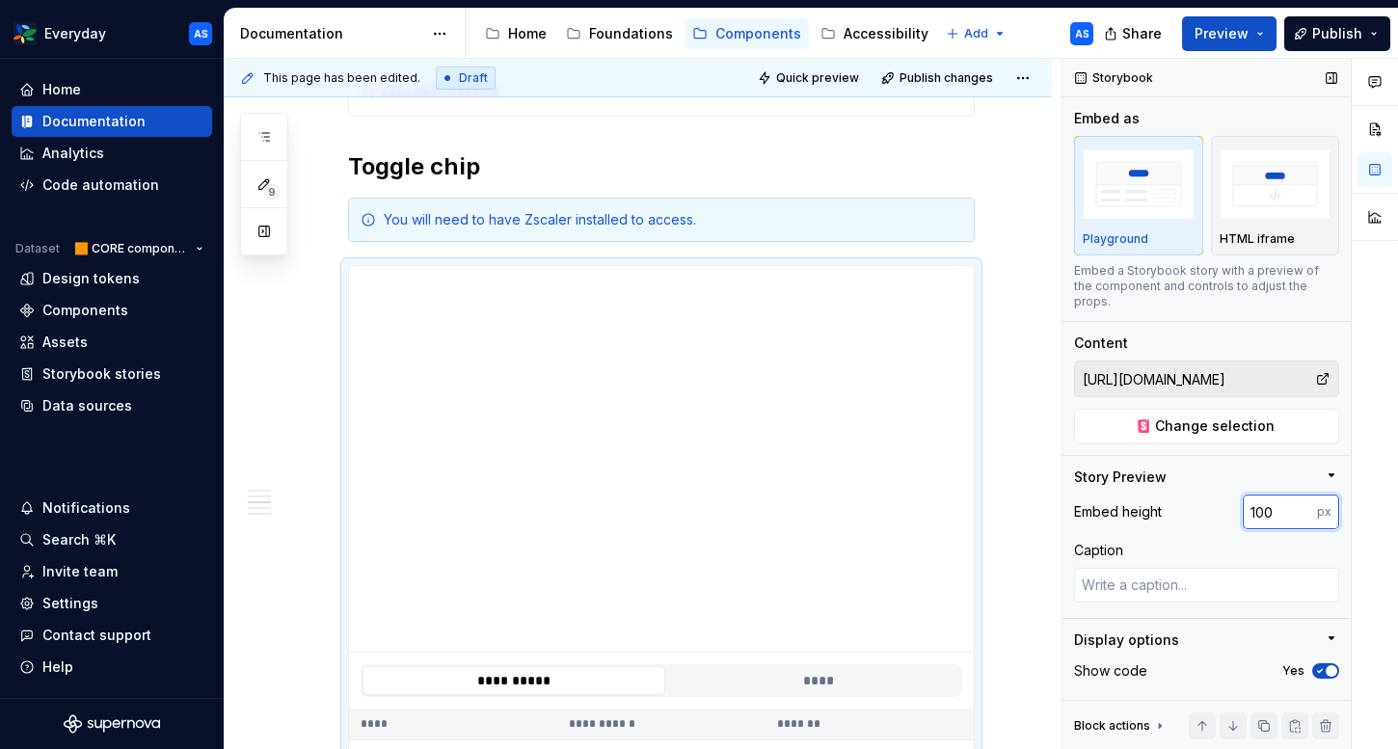
type input "100"
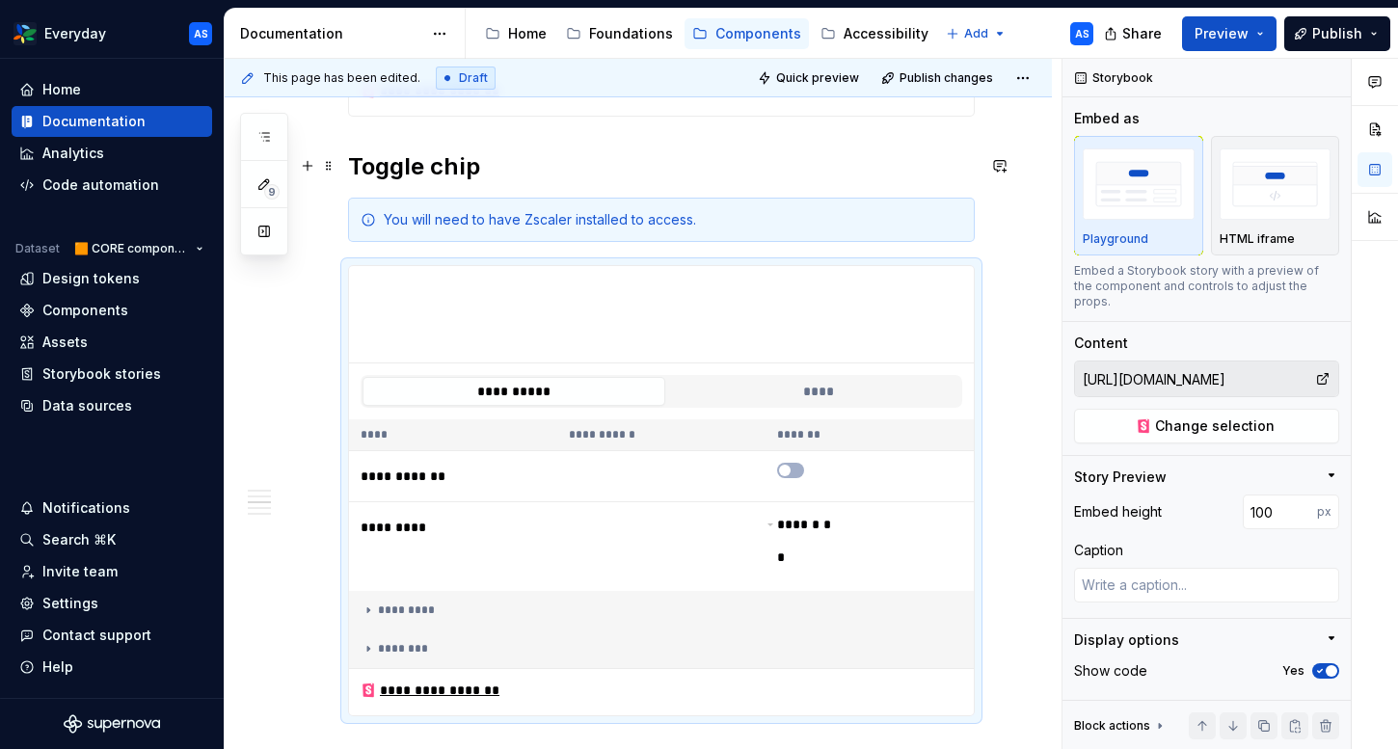
click at [387, 170] on h2 "Toggle chip" at bounding box center [661, 166] width 627 height 31
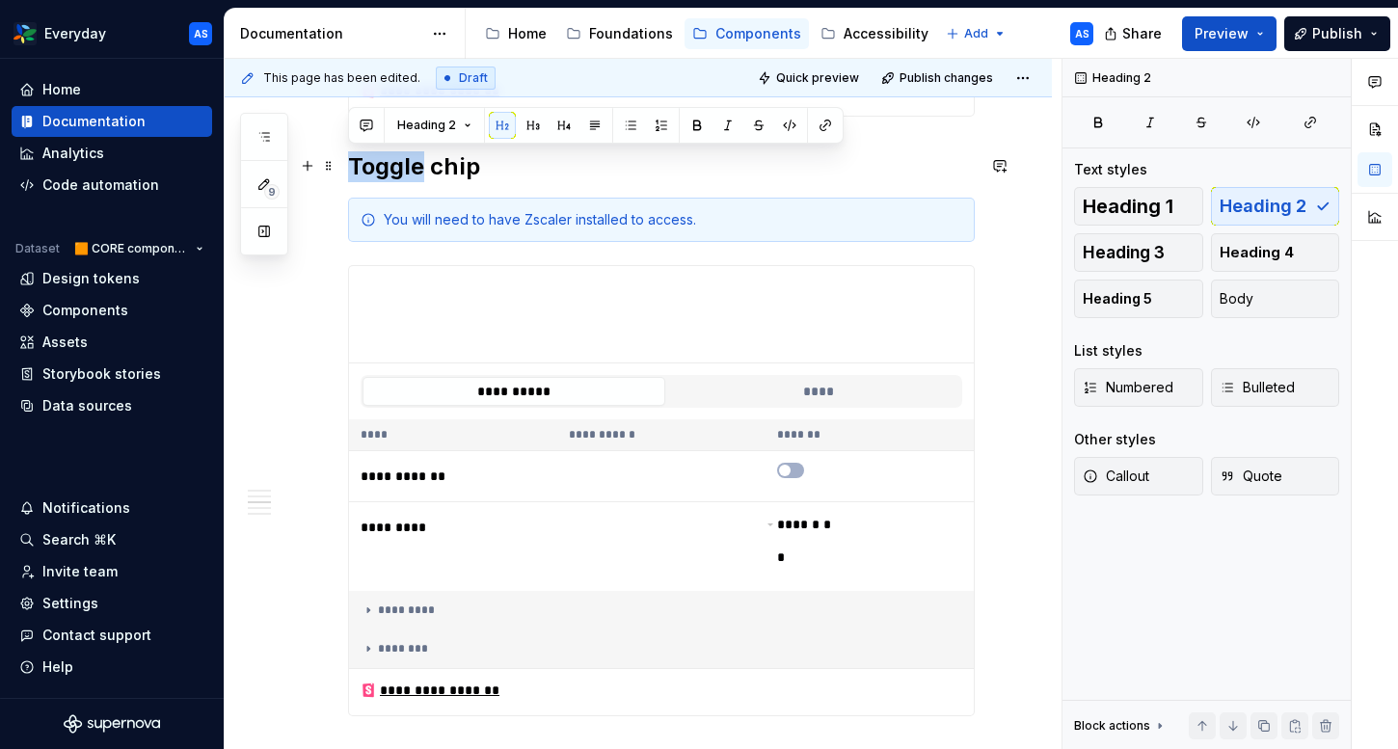
click at [387, 170] on h2 "Toggle chip" at bounding box center [661, 166] width 627 height 31
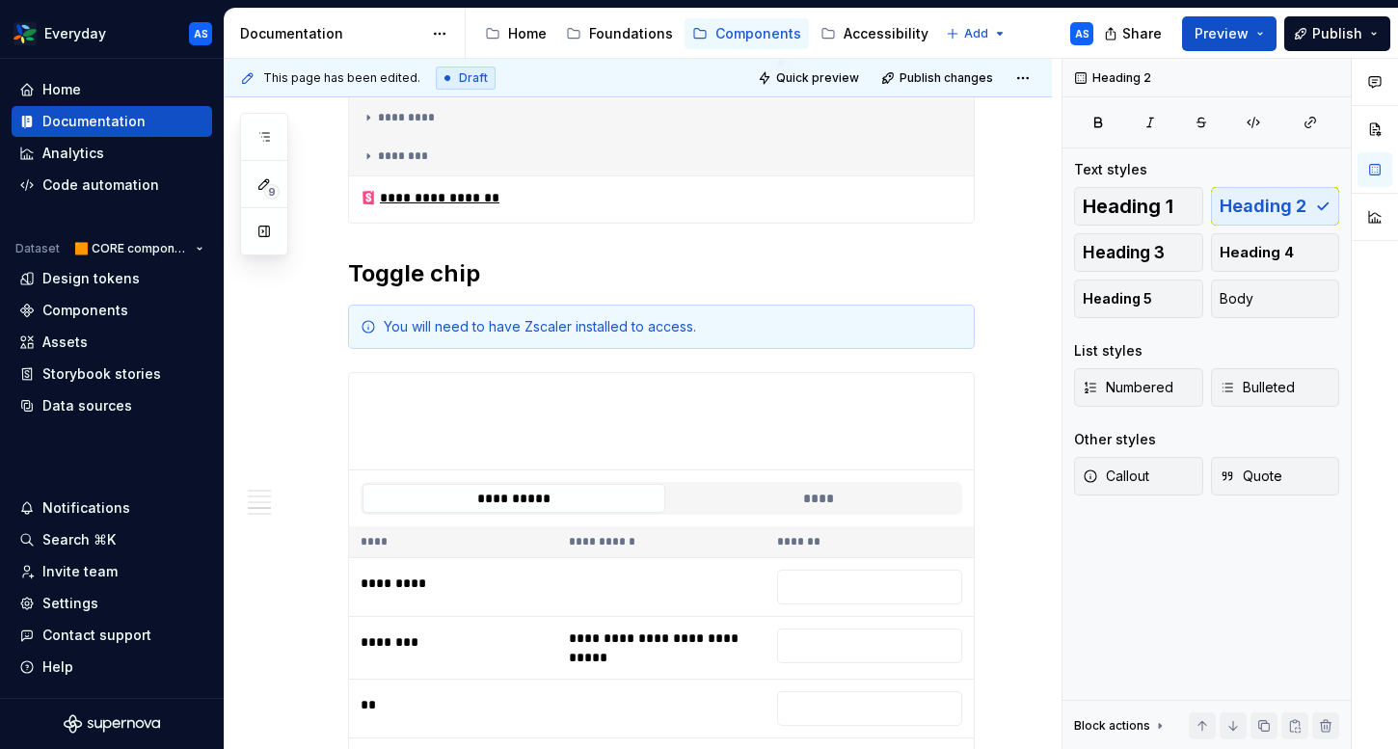
scroll to position [1568, 0]
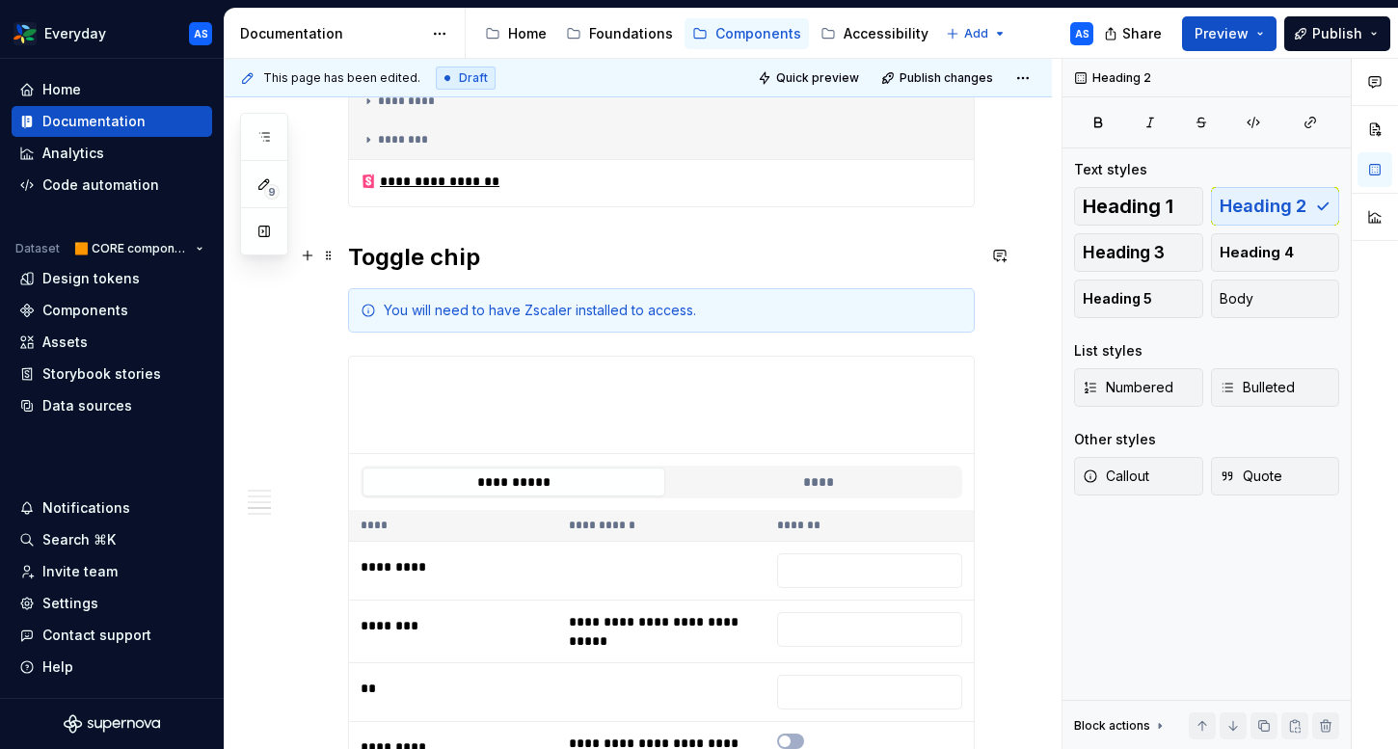
click at [395, 247] on h2 "Toggle chip" at bounding box center [661, 257] width 627 height 31
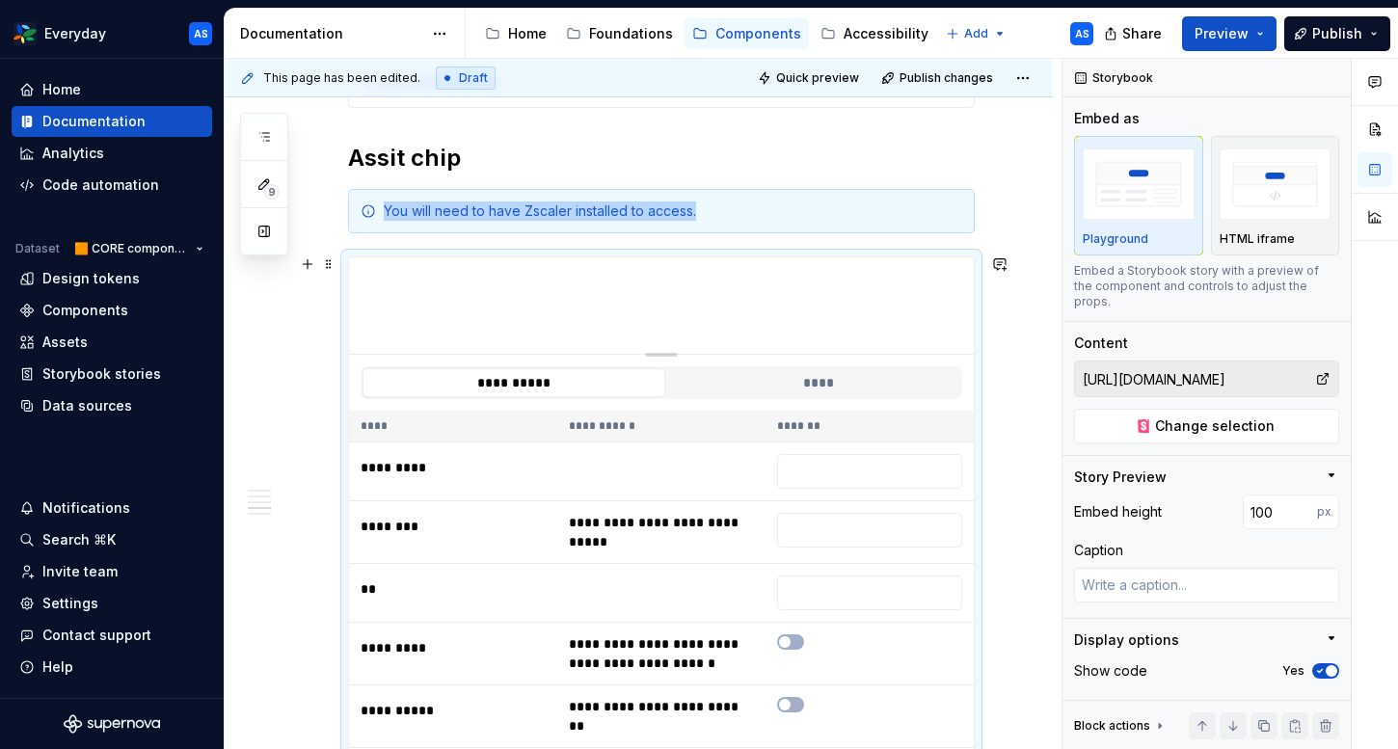
scroll to position [1669, 0]
click at [1259, 416] on span "Change selection" at bounding box center [1215, 425] width 120 height 19
type textarea "*"
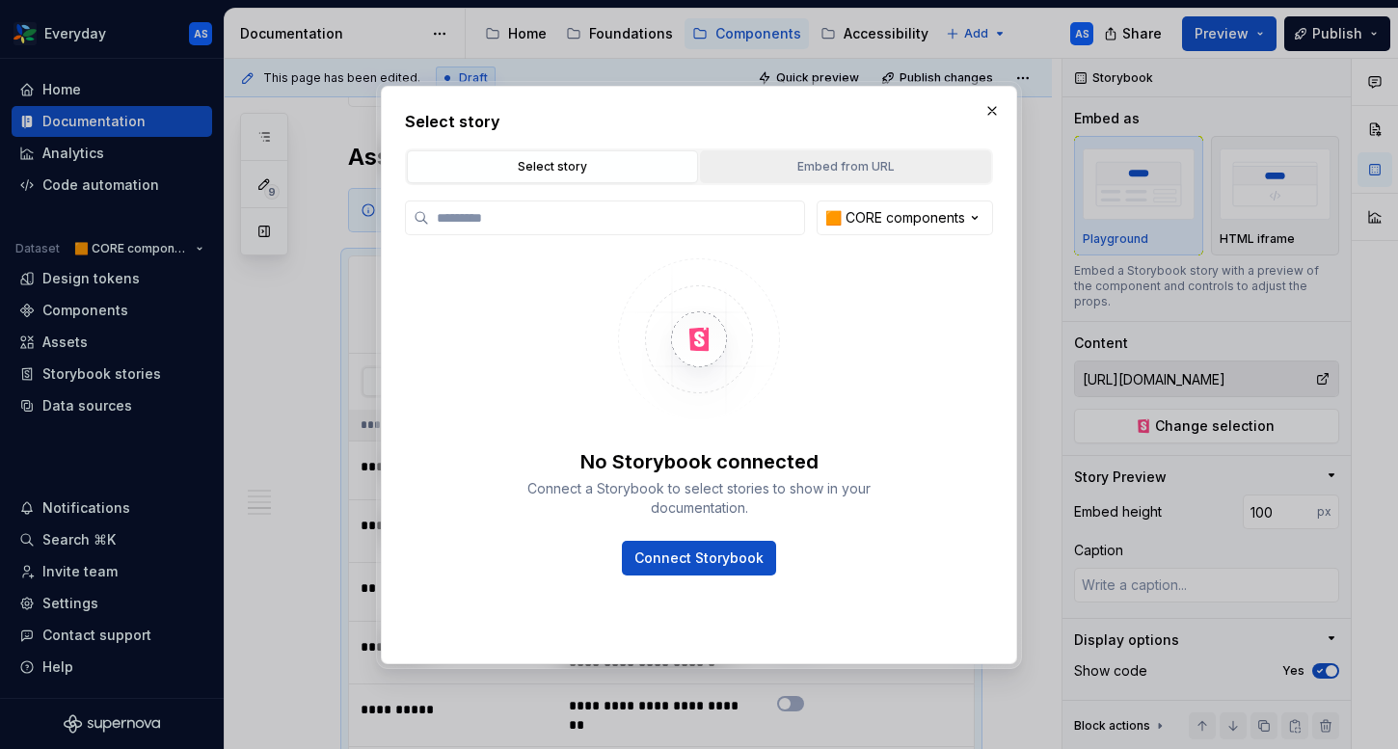
click at [866, 169] on div "Embed from URL" at bounding box center [846, 166] width 278 height 19
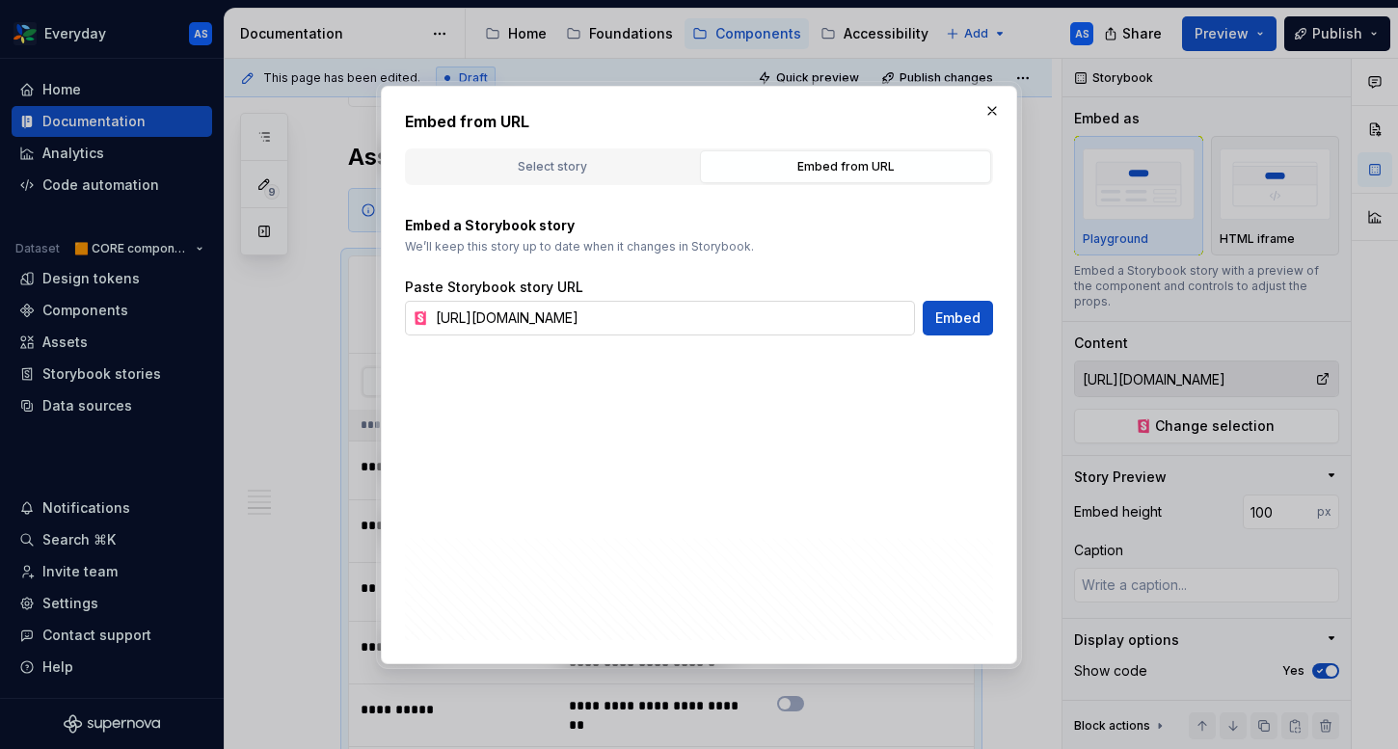
click at [588, 319] on input "[URL][DOMAIN_NAME]" at bounding box center [671, 318] width 487 height 35
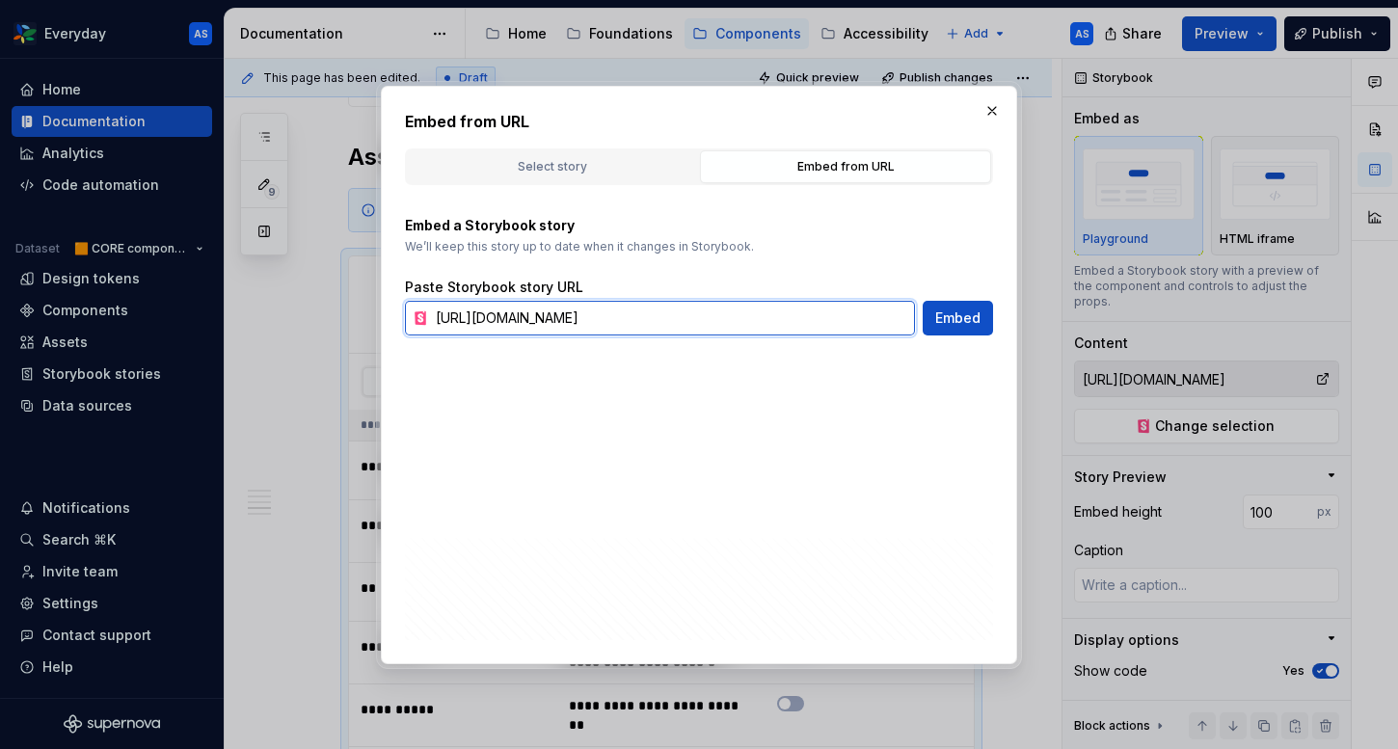
paste input "ips-assist--default"
type input "[URL][DOMAIN_NAME]"
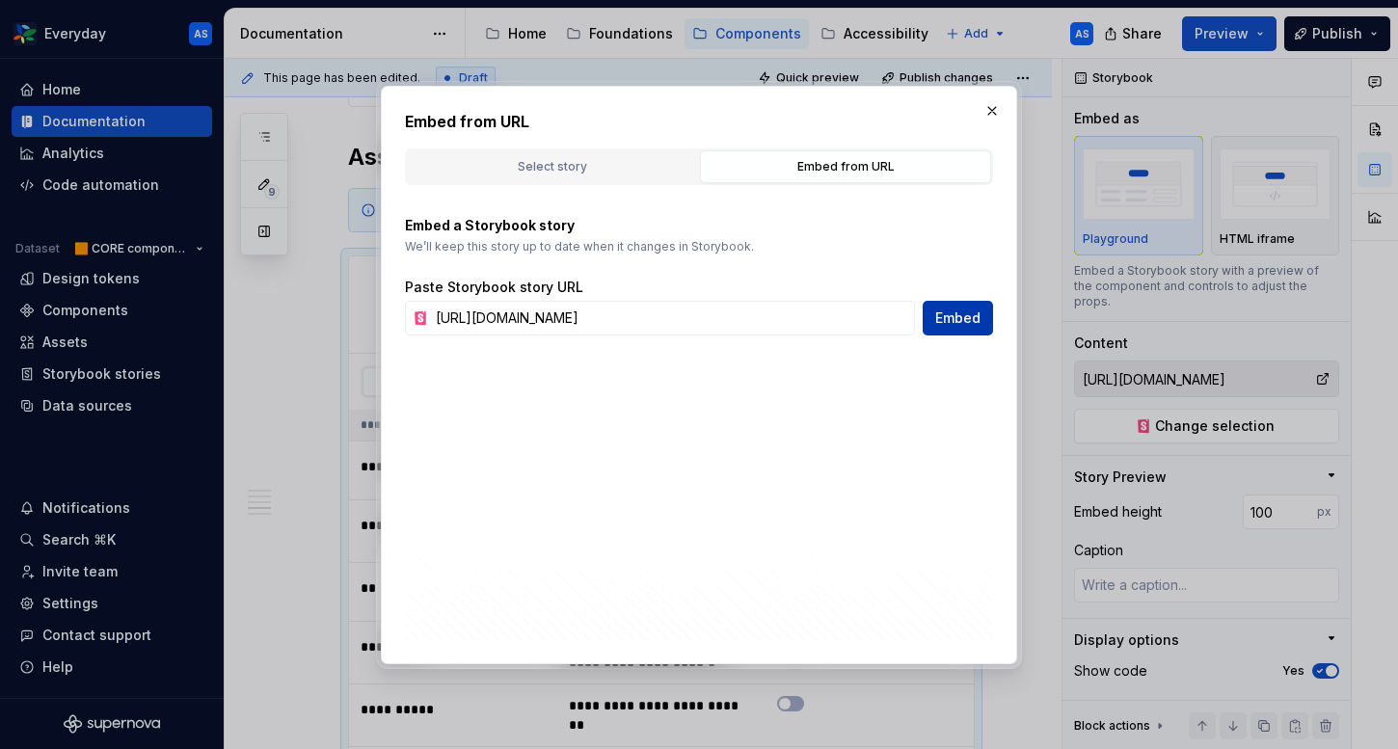
scroll to position [0, 0]
click at [968, 323] on span "Embed" at bounding box center [957, 317] width 45 height 19
type textarea "*"
type input "[URL][DOMAIN_NAME]"
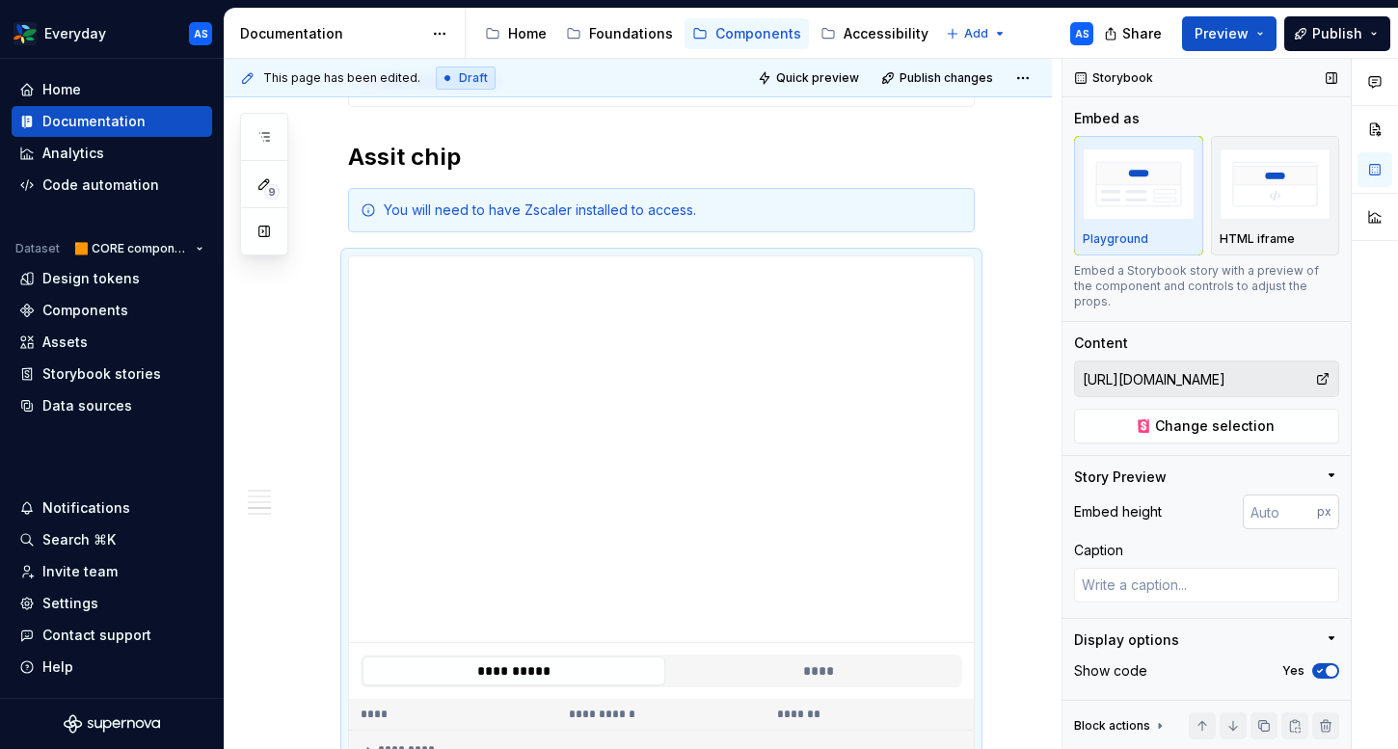
click at [1284, 501] on input "number" at bounding box center [1279, 511] width 74 height 35
type input "100"
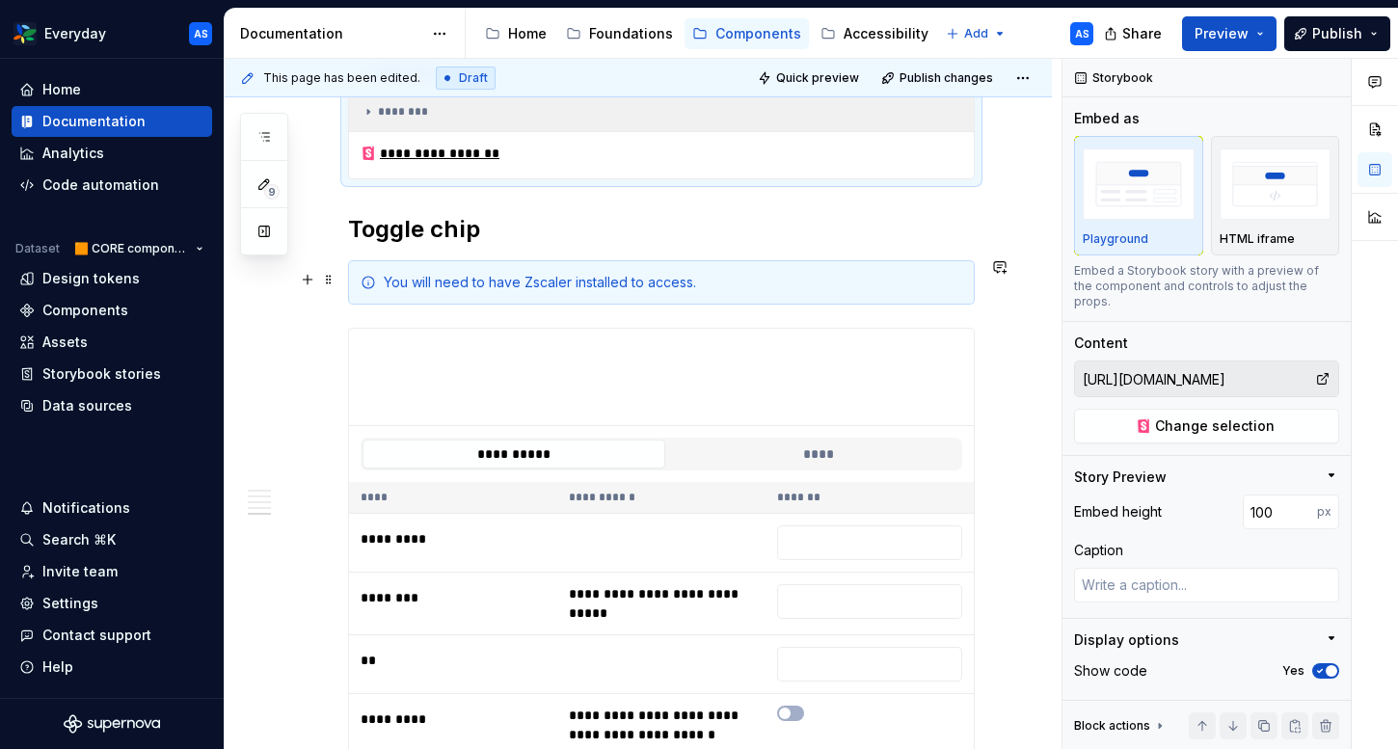
scroll to position [2070, 0]
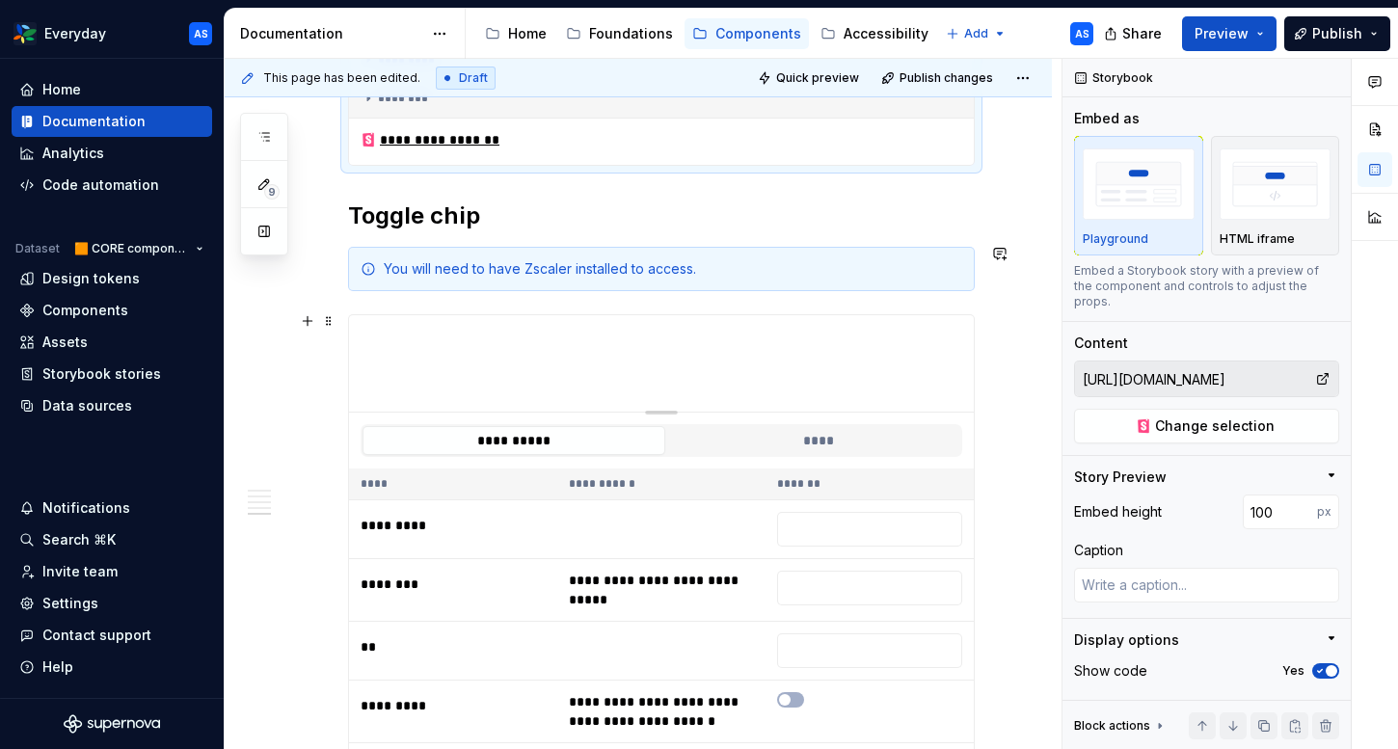
type textarea "*"
type input "[URL][DOMAIN_NAME]"
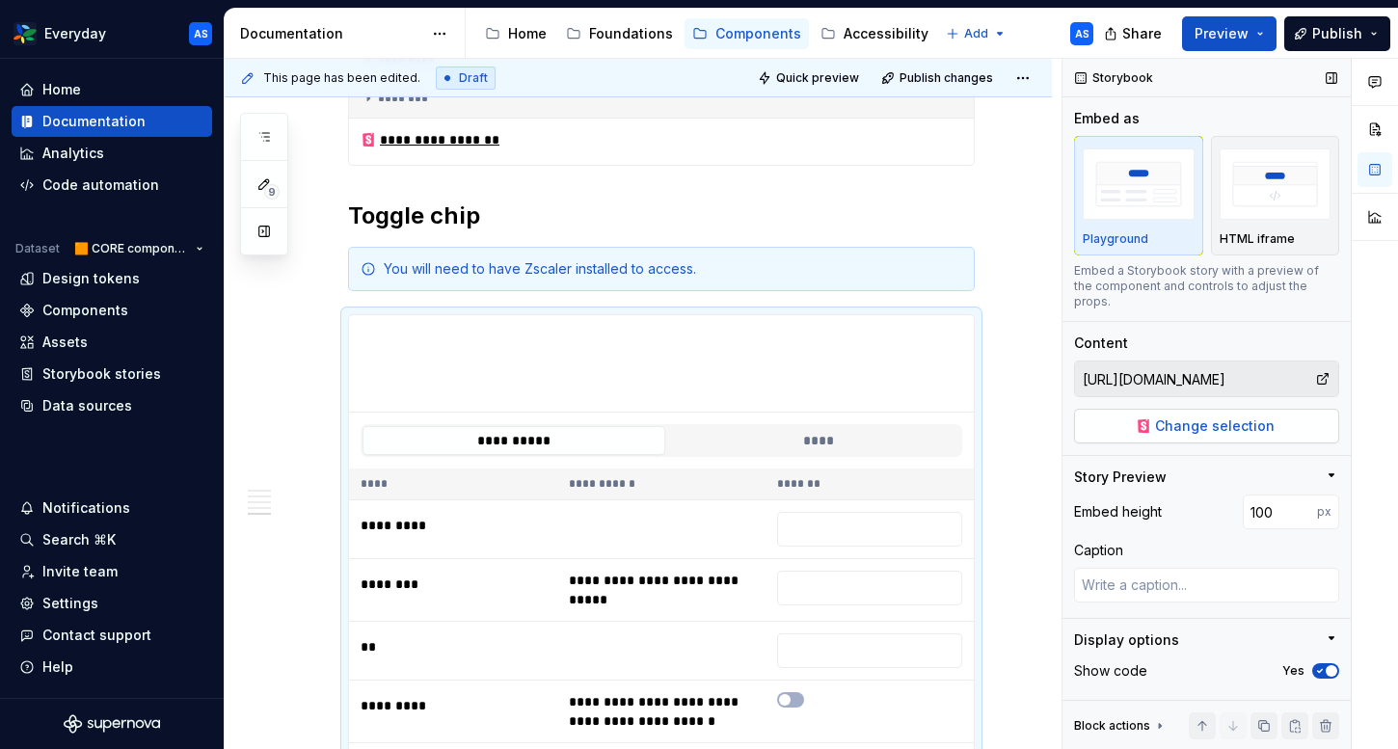
click at [1229, 416] on span "Change selection" at bounding box center [1215, 425] width 120 height 19
type textarea "*"
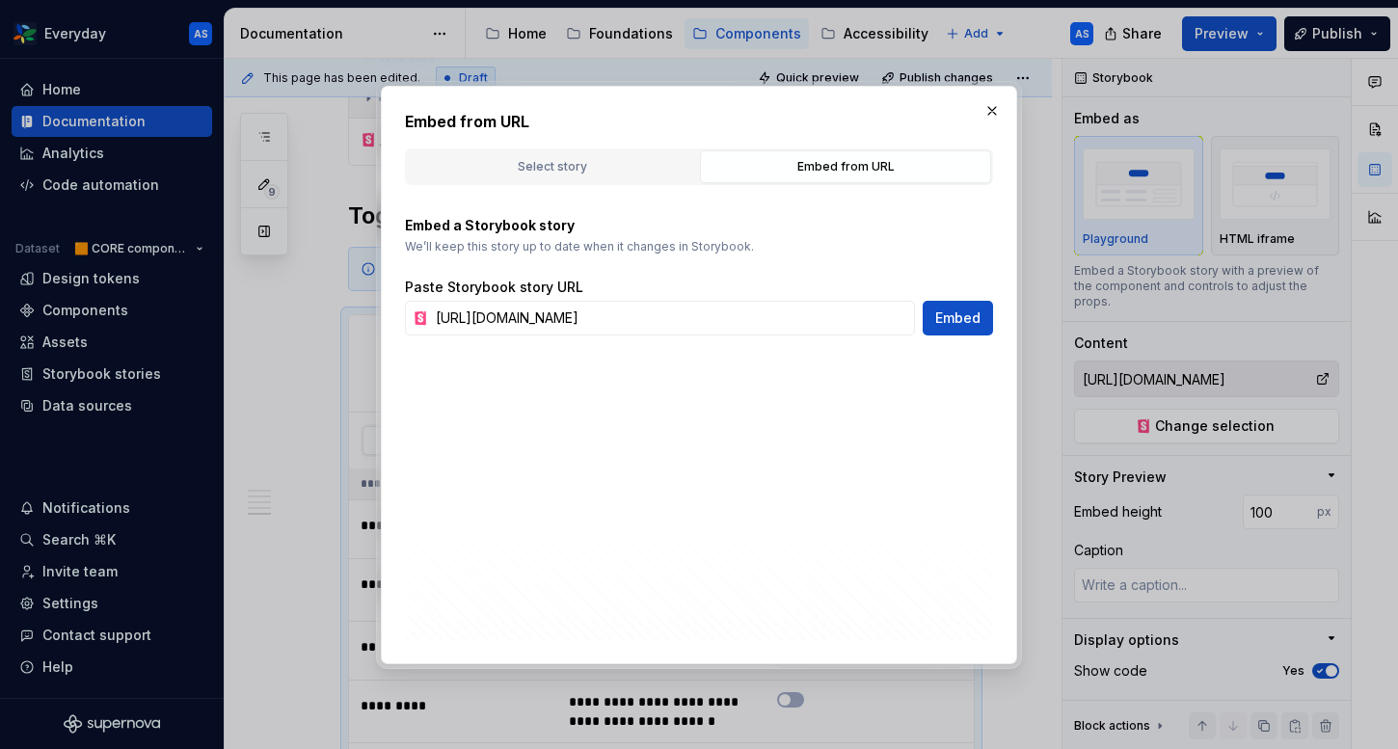
scroll to position [0, 434]
click at [594, 325] on input "[URL][DOMAIN_NAME]" at bounding box center [671, 318] width 487 height 35
type input "[URL][DOMAIN_NAME]"
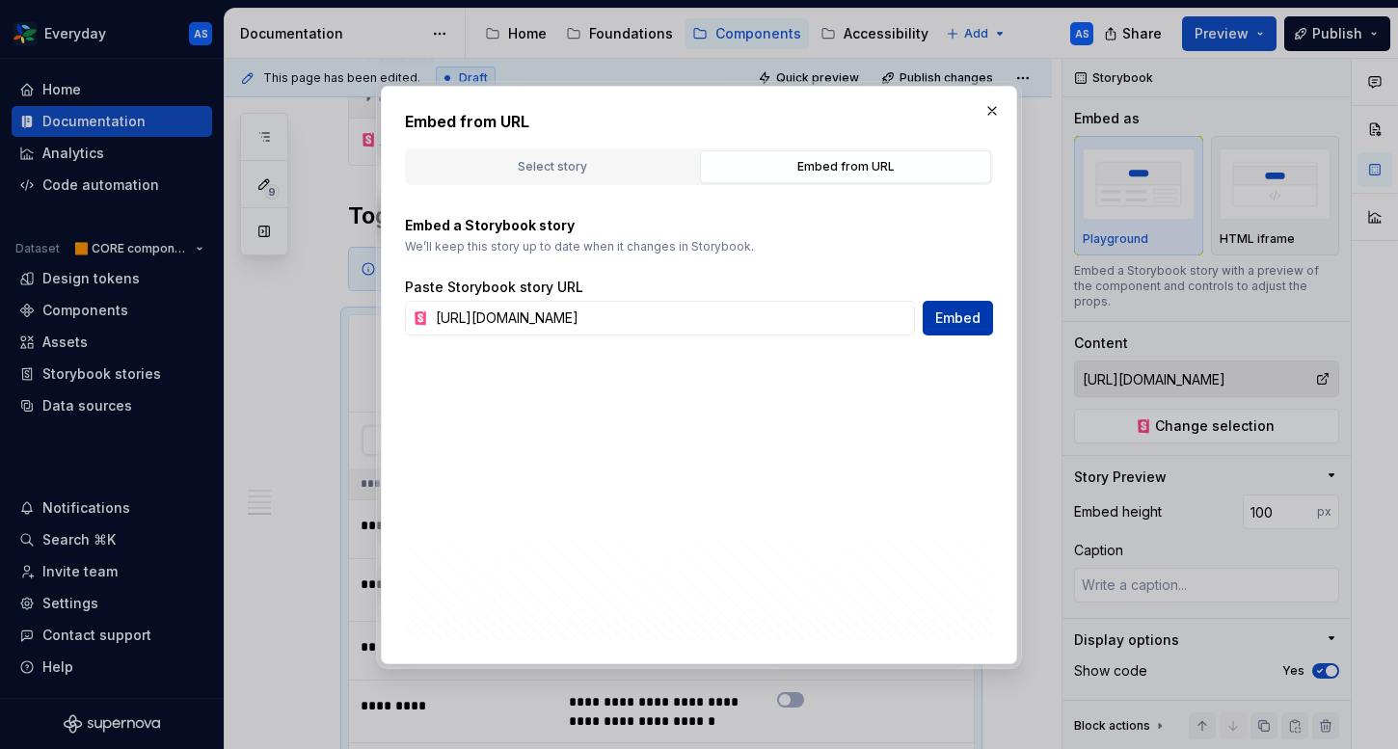
click at [971, 324] on span "Embed" at bounding box center [957, 317] width 45 height 19
type textarea "*"
type input "[URL][DOMAIN_NAME]"
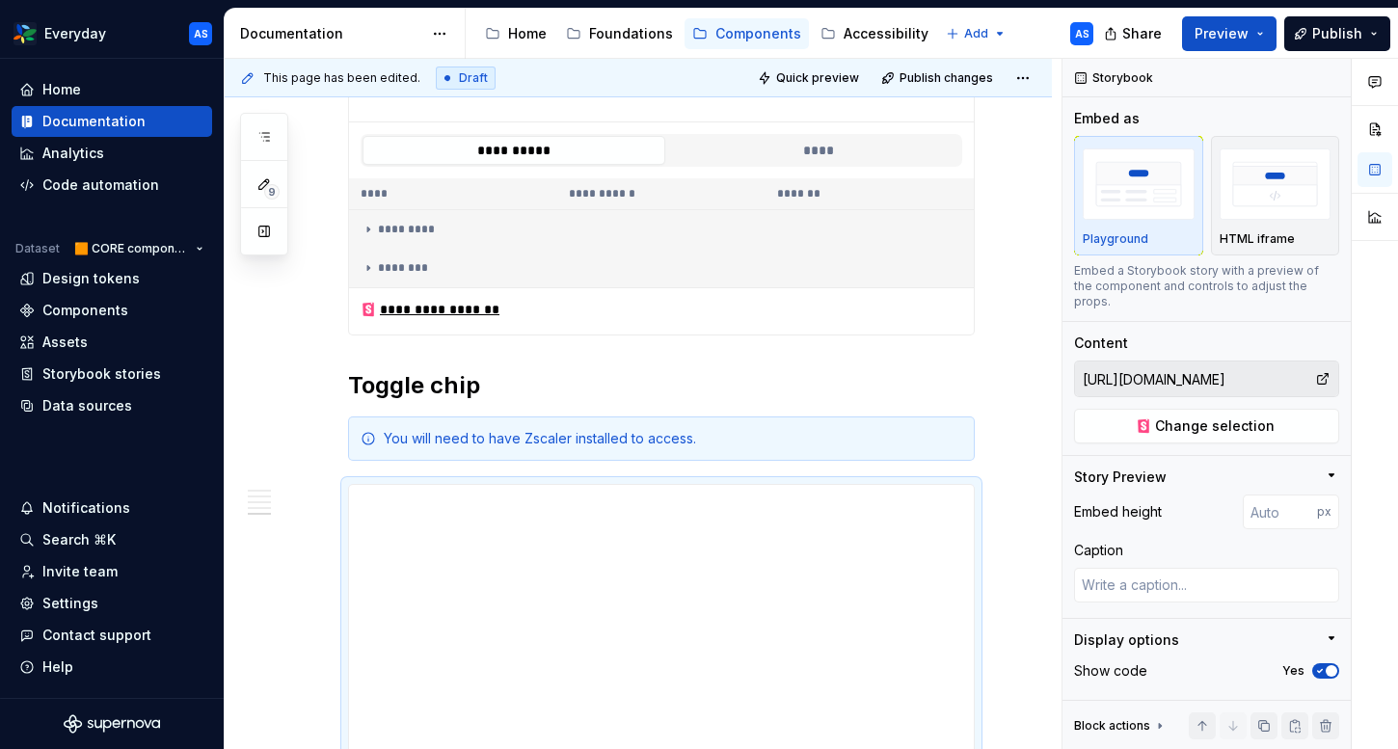
scroll to position [2070, 0]
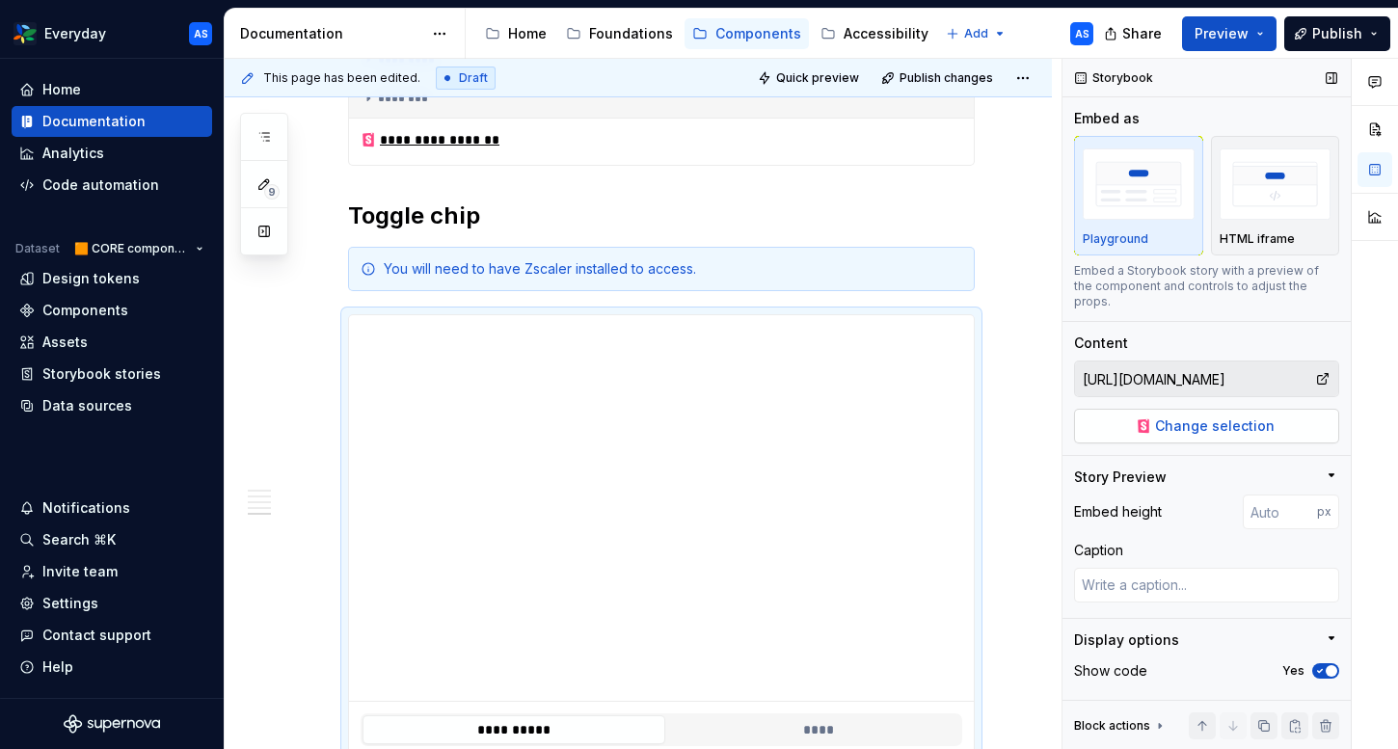
click at [1206, 416] on span "Change selection" at bounding box center [1215, 425] width 120 height 19
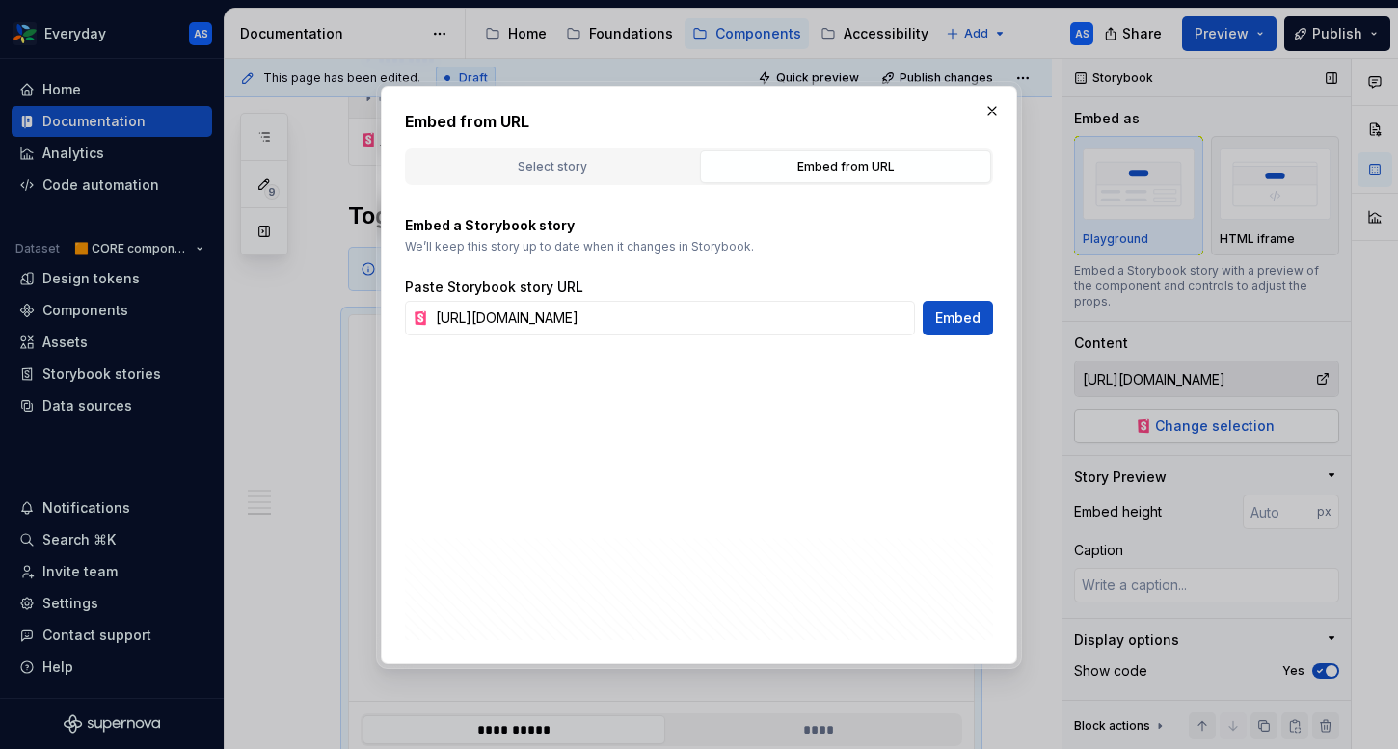
scroll to position [0, 425]
click at [994, 104] on button "button" at bounding box center [991, 110] width 27 height 27
type textarea "*"
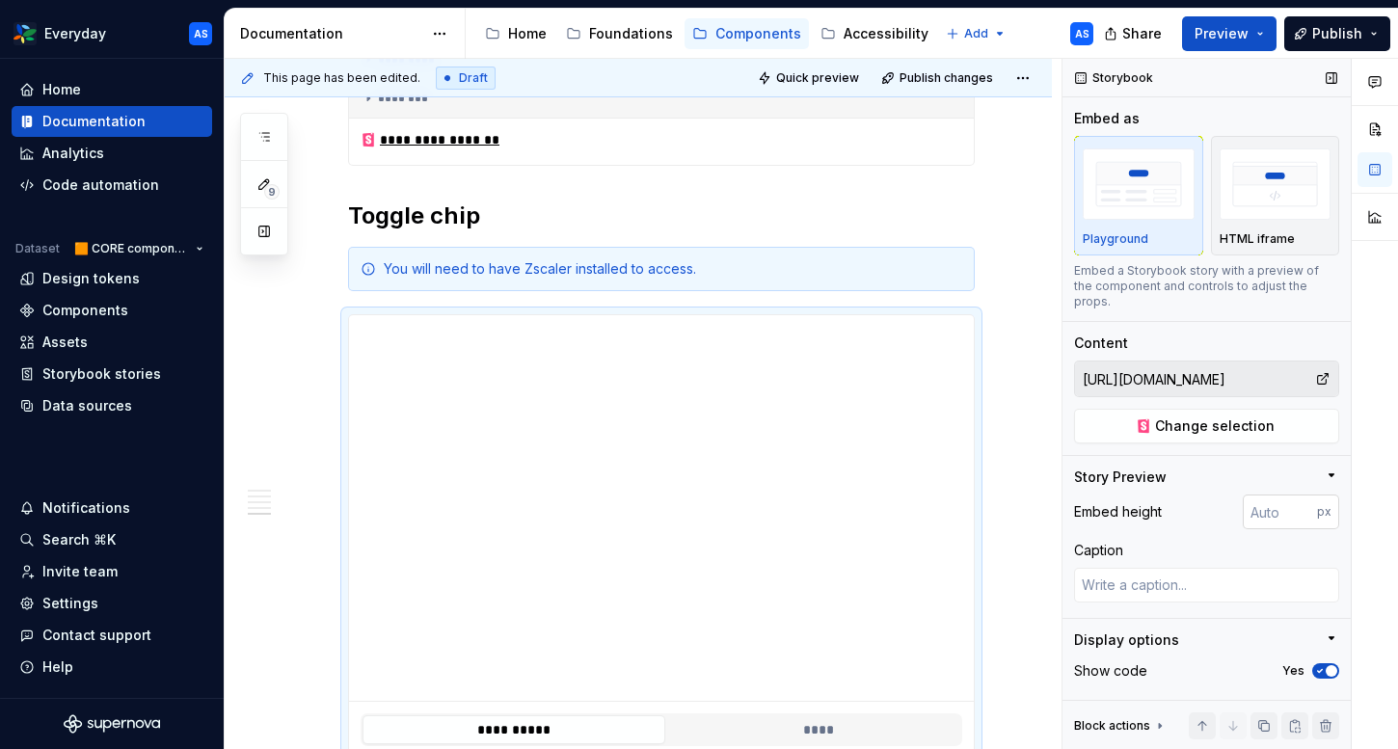
click at [1288, 496] on input "number" at bounding box center [1279, 511] width 74 height 35
type input "100"
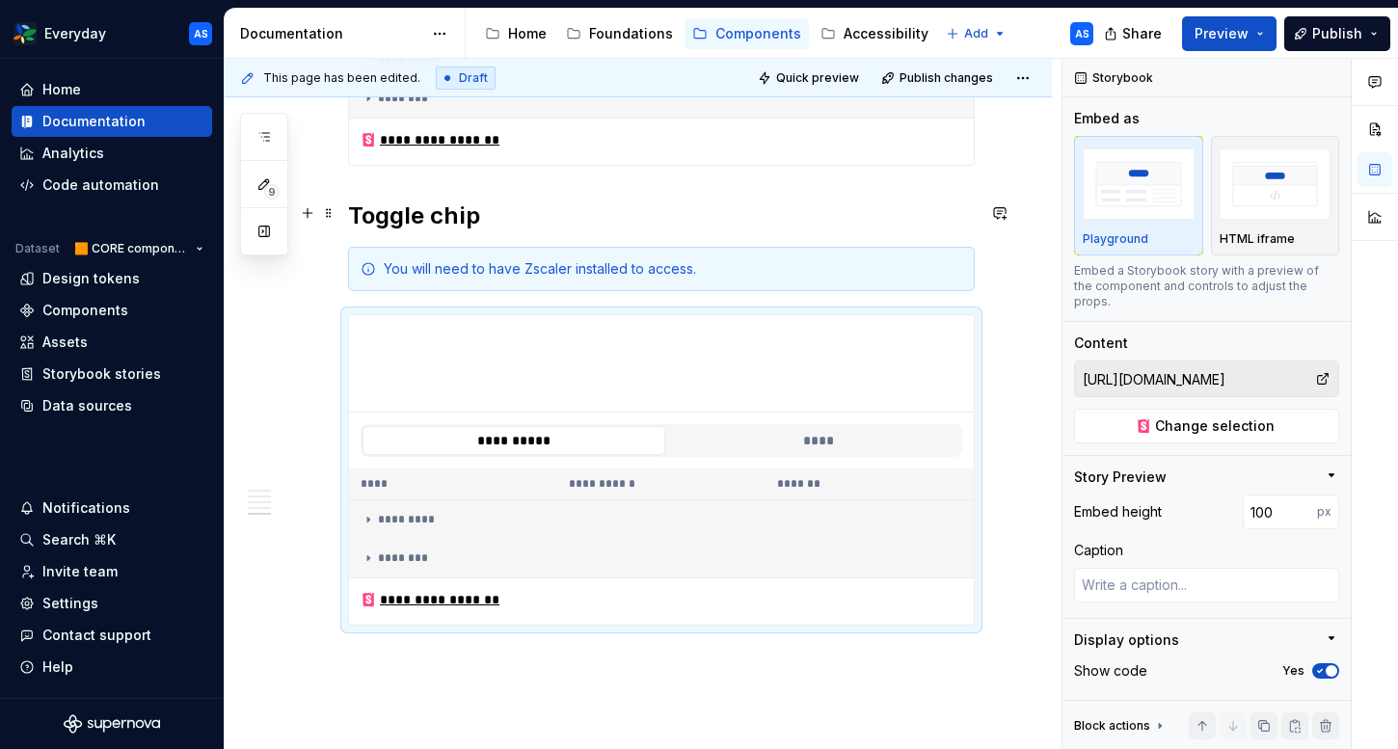
click at [386, 208] on h2 "Toggle chip" at bounding box center [661, 215] width 627 height 31
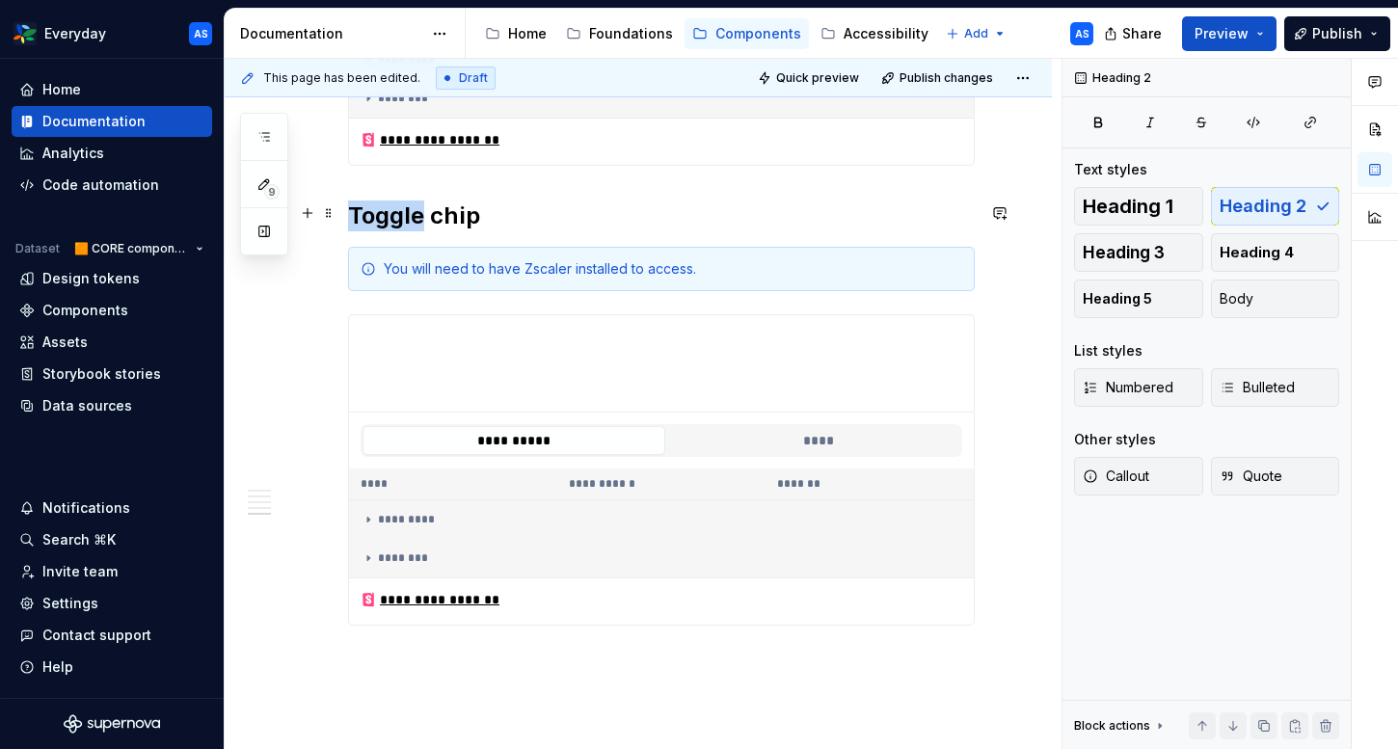
click at [386, 208] on h2 "Toggle chip" at bounding box center [661, 215] width 627 height 31
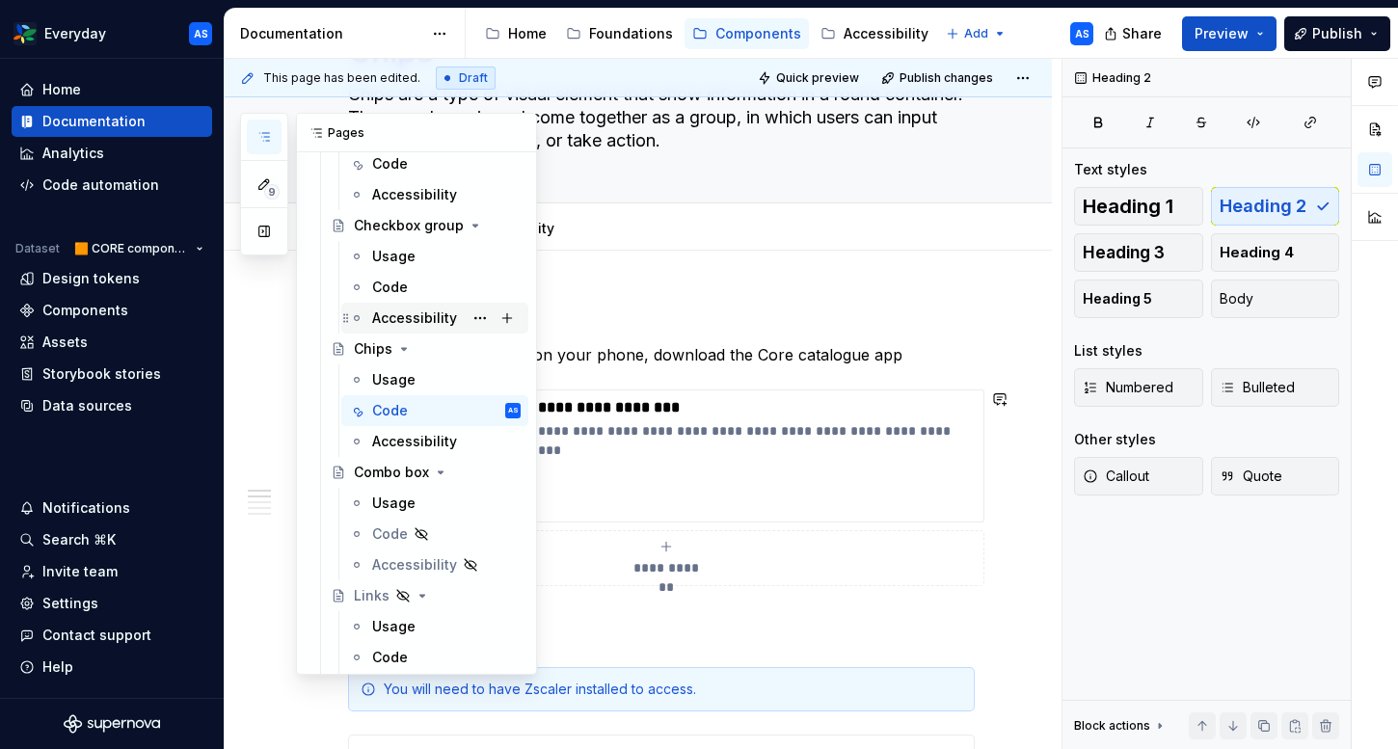
scroll to position [1096, 0]
click at [483, 530] on button "Page tree" at bounding box center [480, 533] width 27 height 27
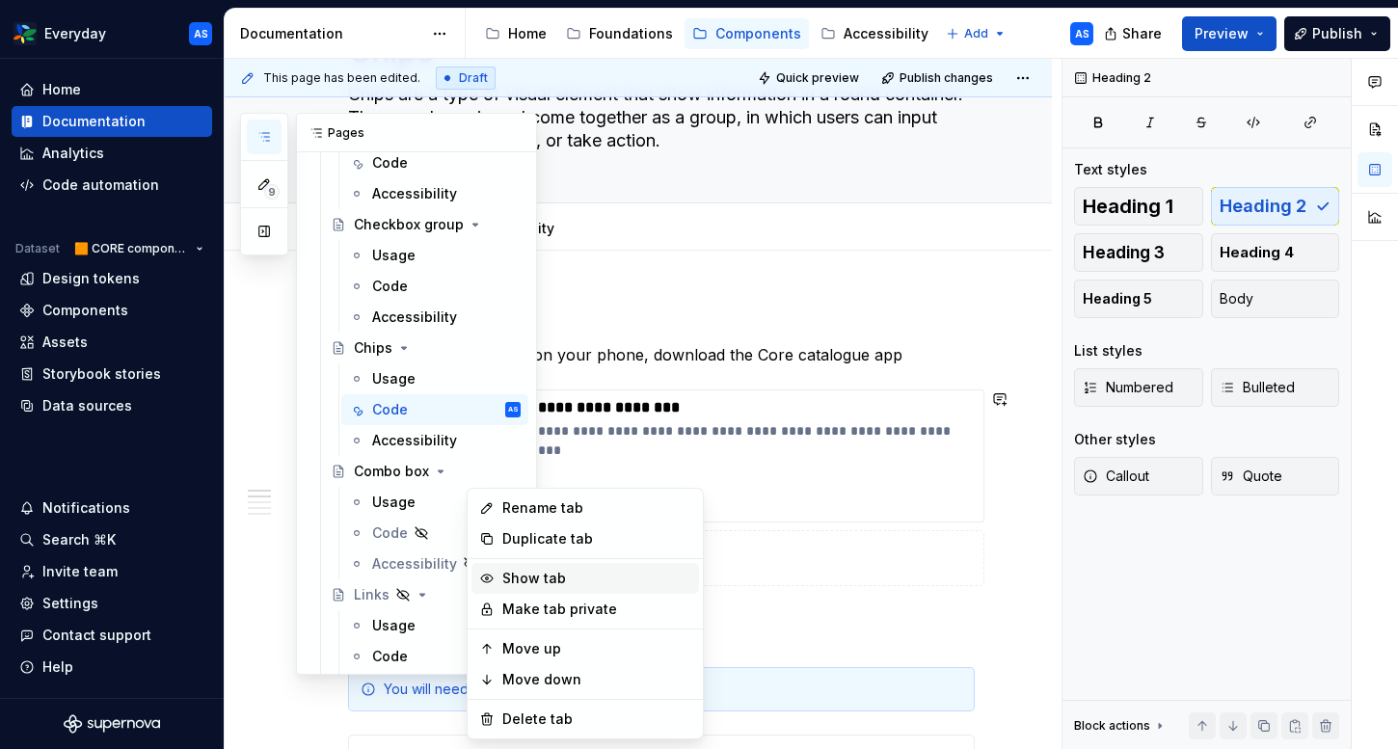
click at [555, 580] on div "Show tab" at bounding box center [596, 578] width 189 height 19
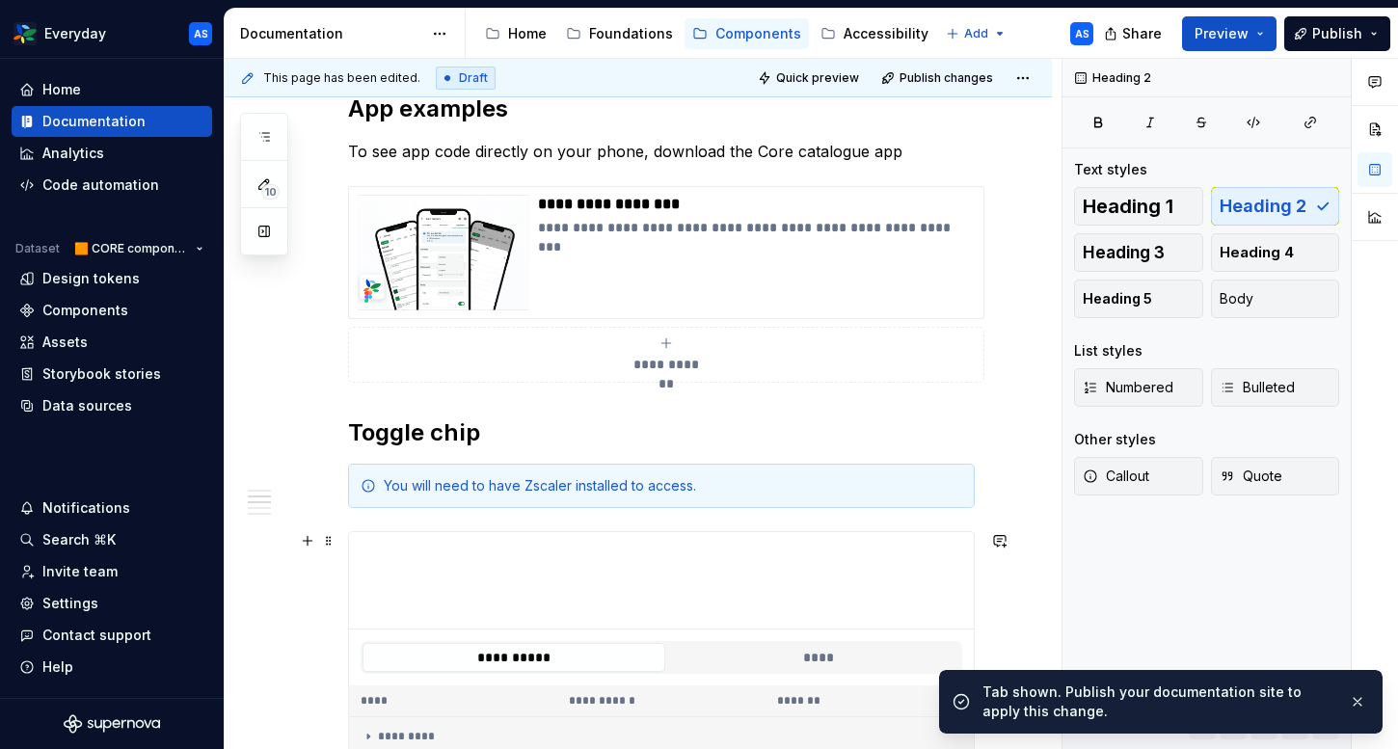
scroll to position [284, 0]
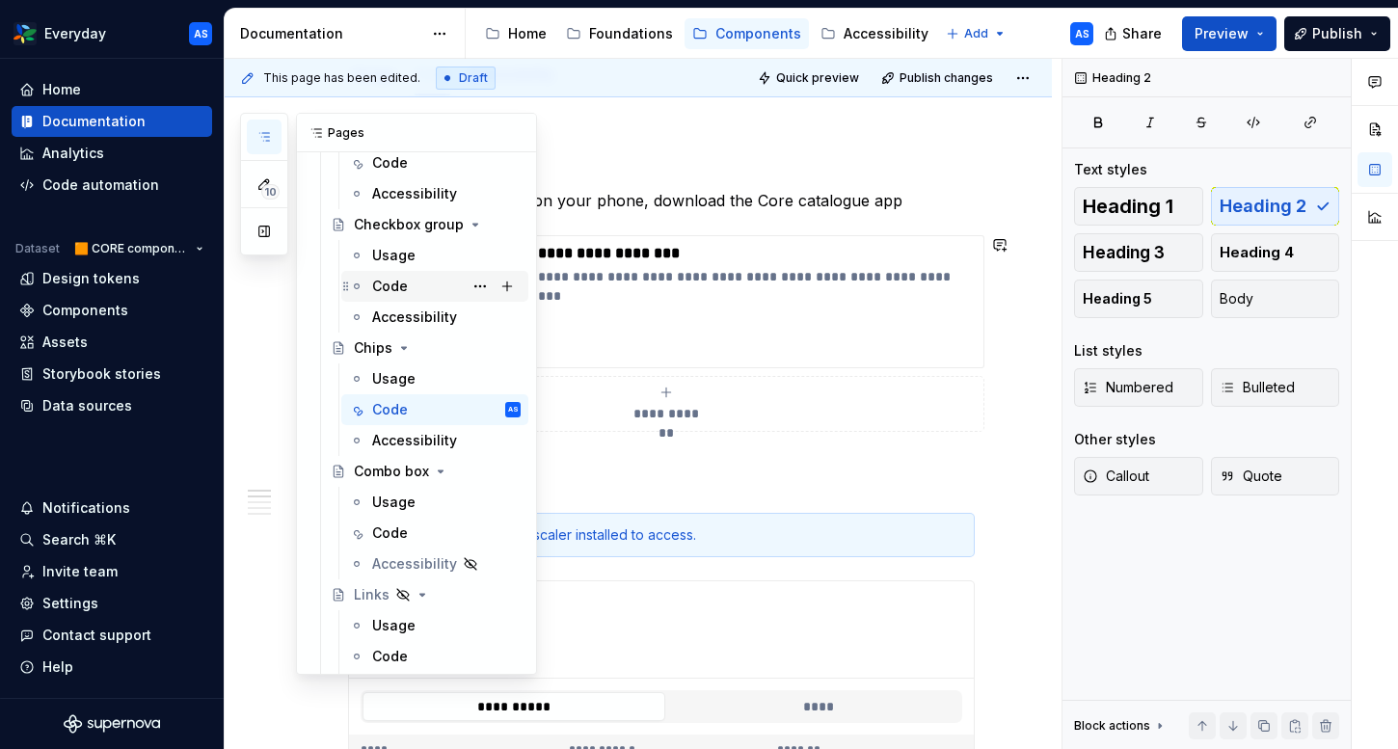
click at [391, 280] on div "Code" at bounding box center [390, 286] width 36 height 19
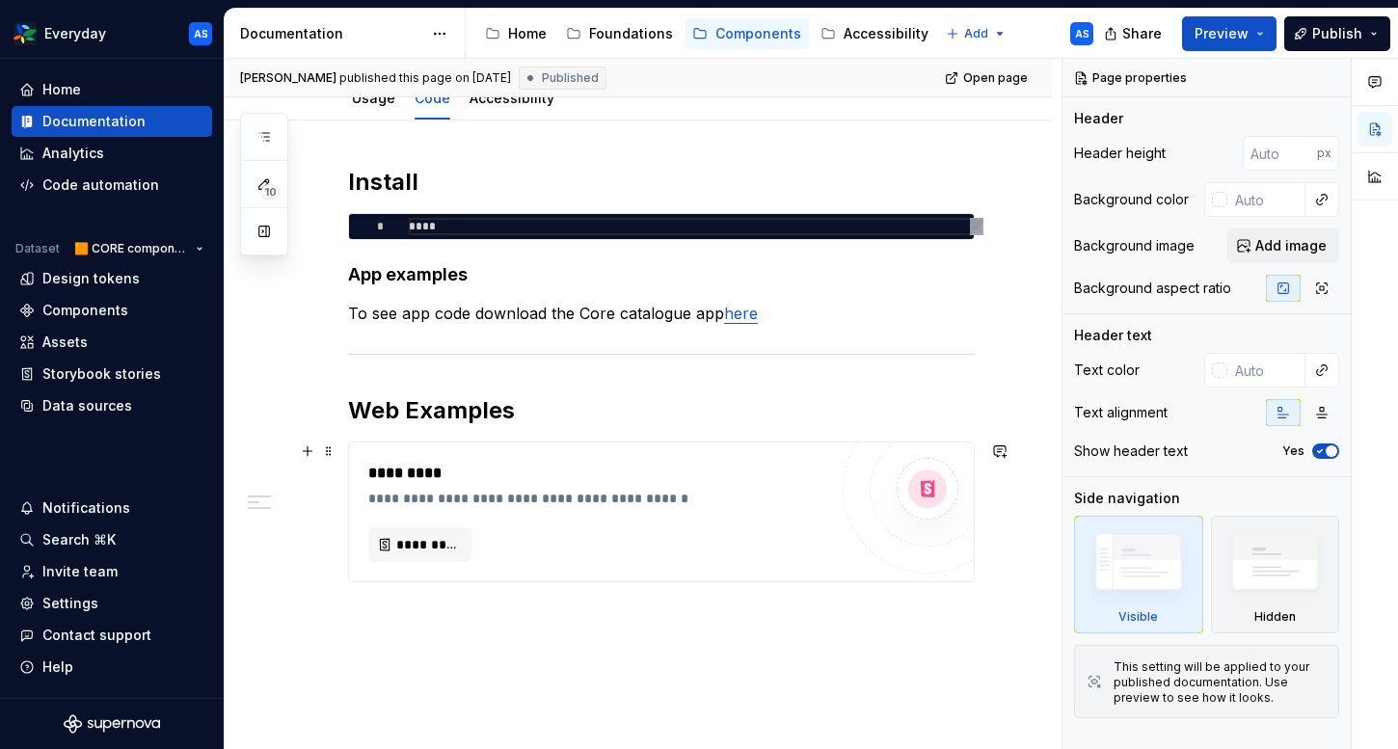
scroll to position [317, 0]
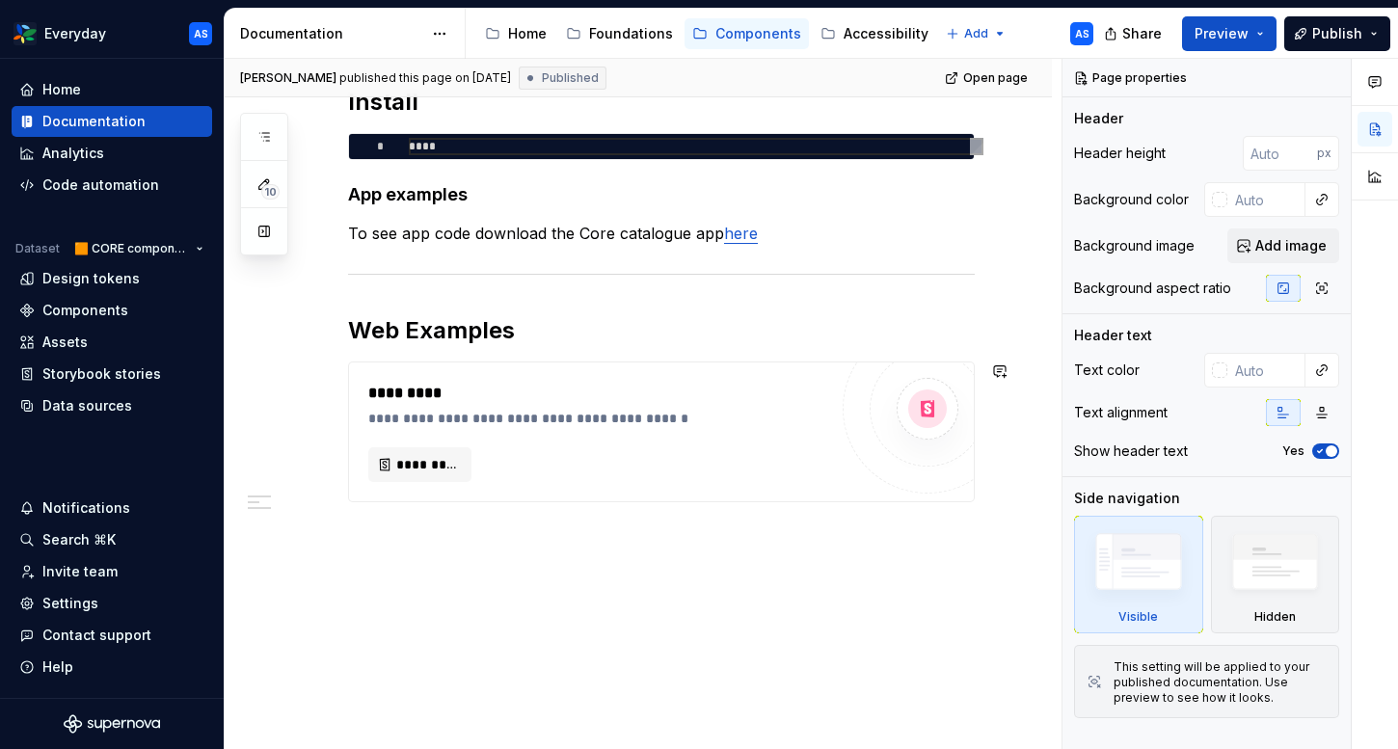
click at [532, 618] on div "**********" at bounding box center [638, 394] width 827 height 709
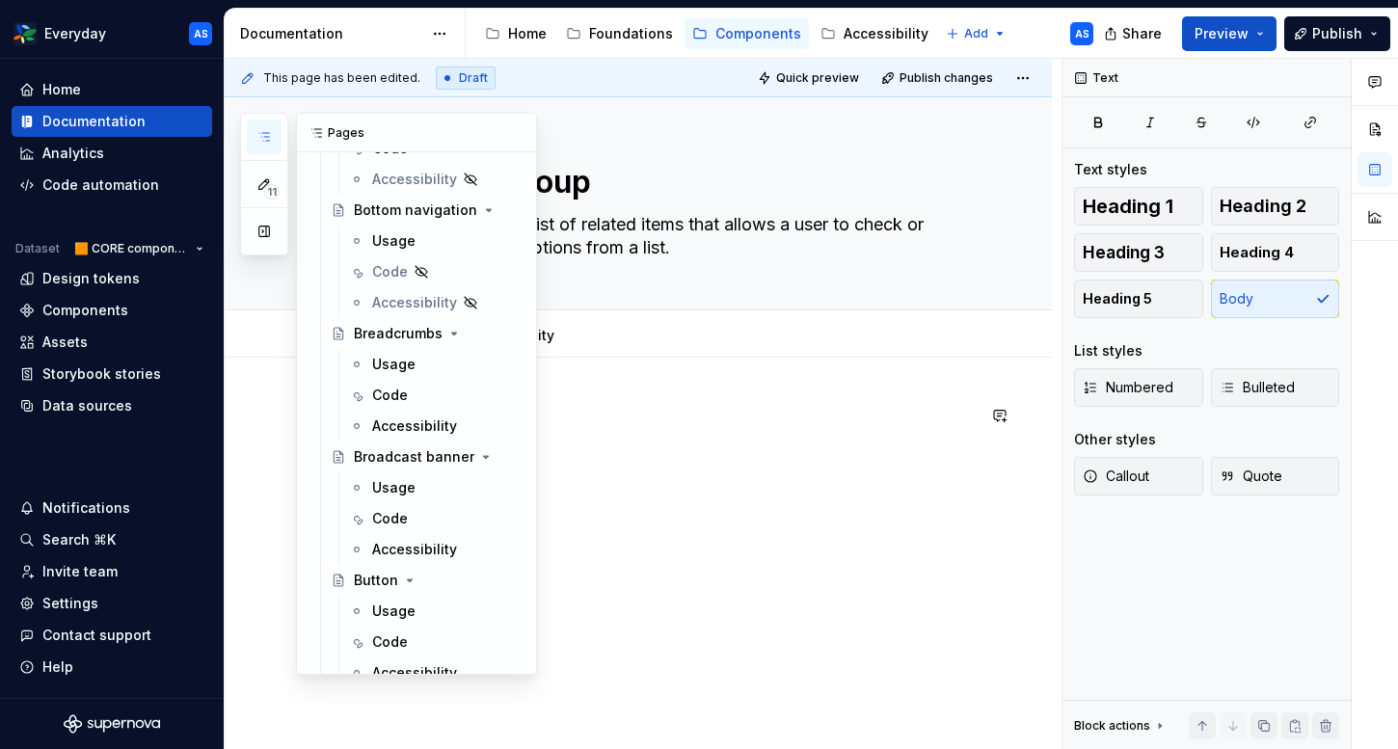
scroll to position [520, 0]
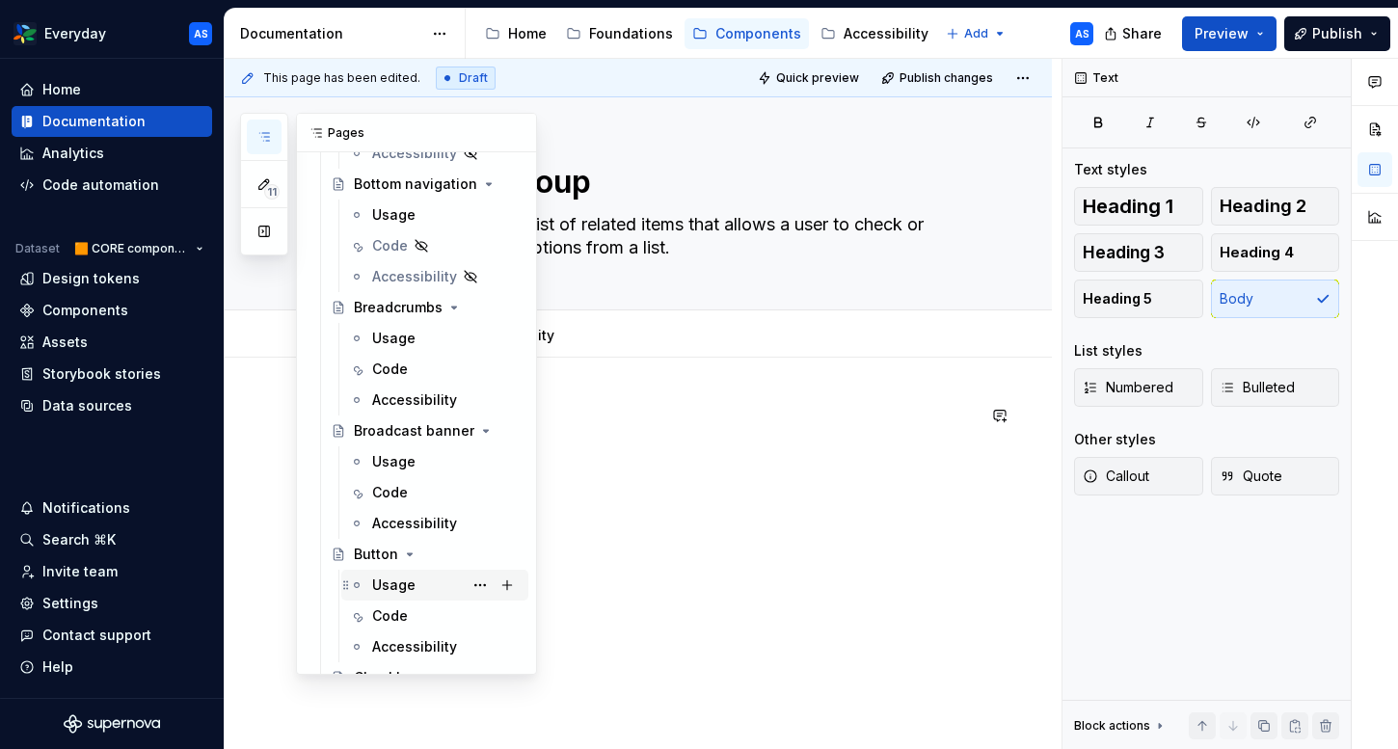
click at [391, 577] on div "Usage" at bounding box center [393, 584] width 43 height 19
click at [391, 618] on div "Code" at bounding box center [390, 615] width 36 height 19
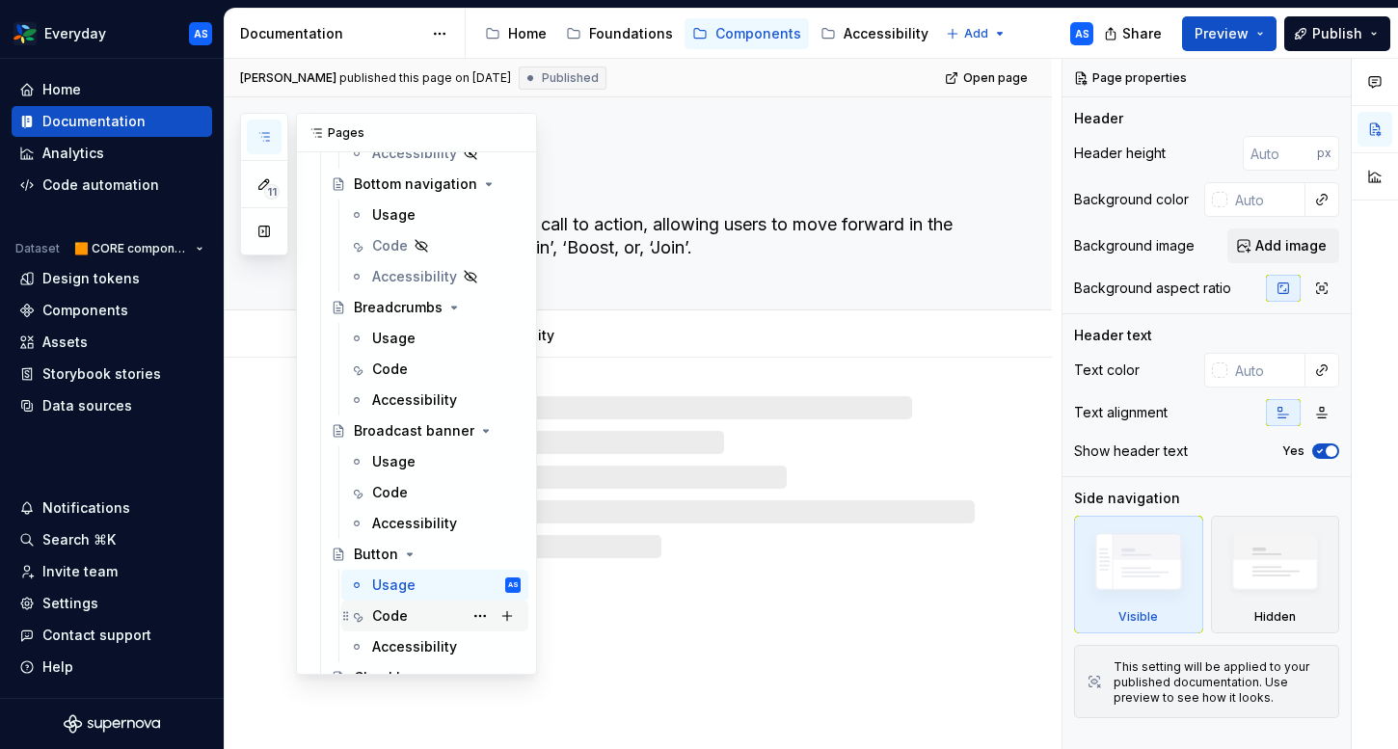
click at [395, 609] on div "Code" at bounding box center [390, 615] width 36 height 19
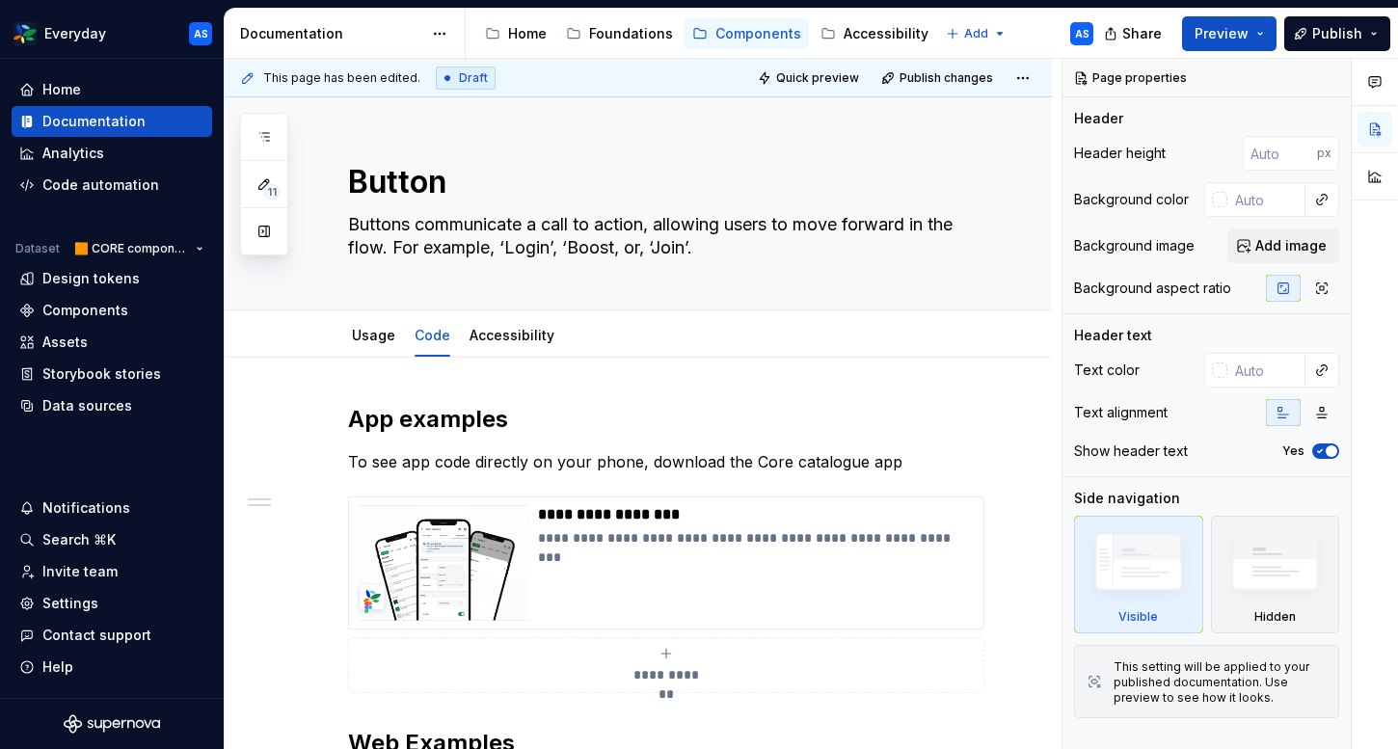
scroll to position [657, 0]
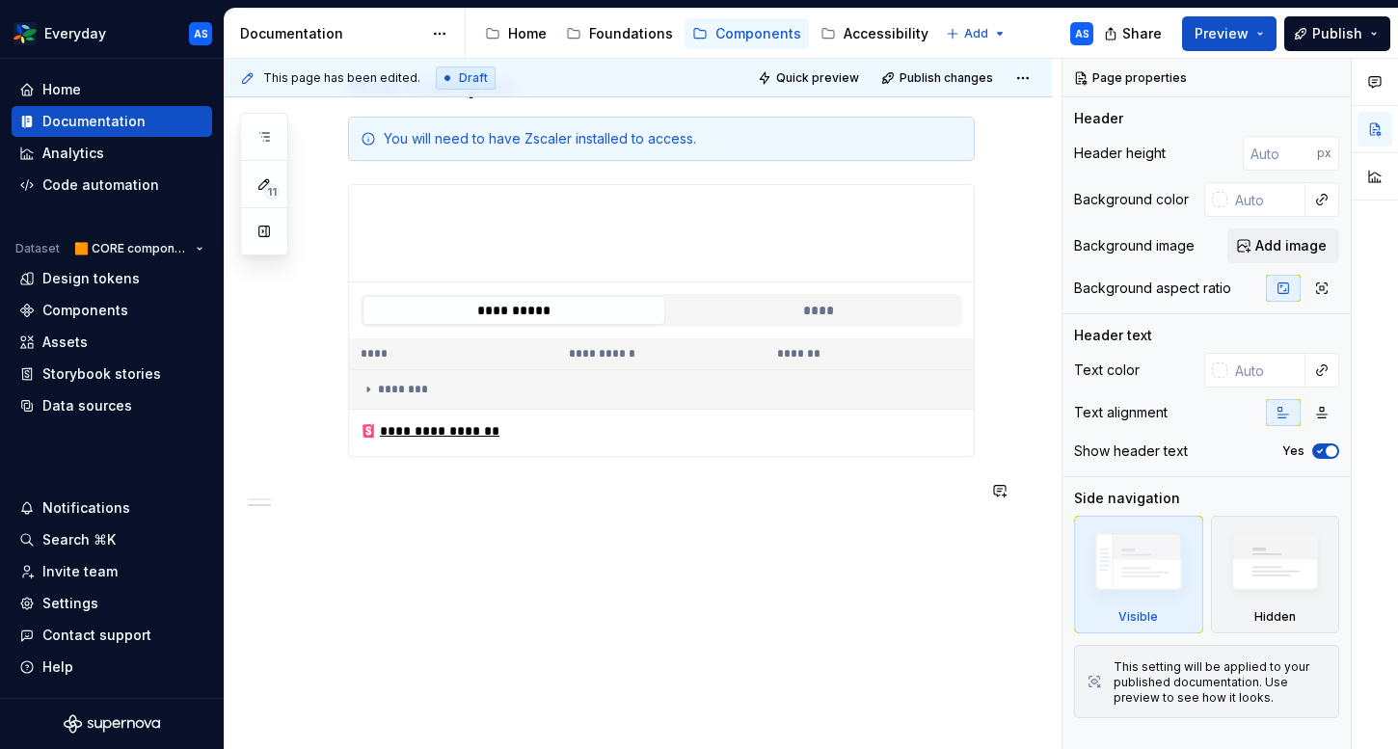
click at [521, 521] on div "**********" at bounding box center [661, 136] width 627 height 780
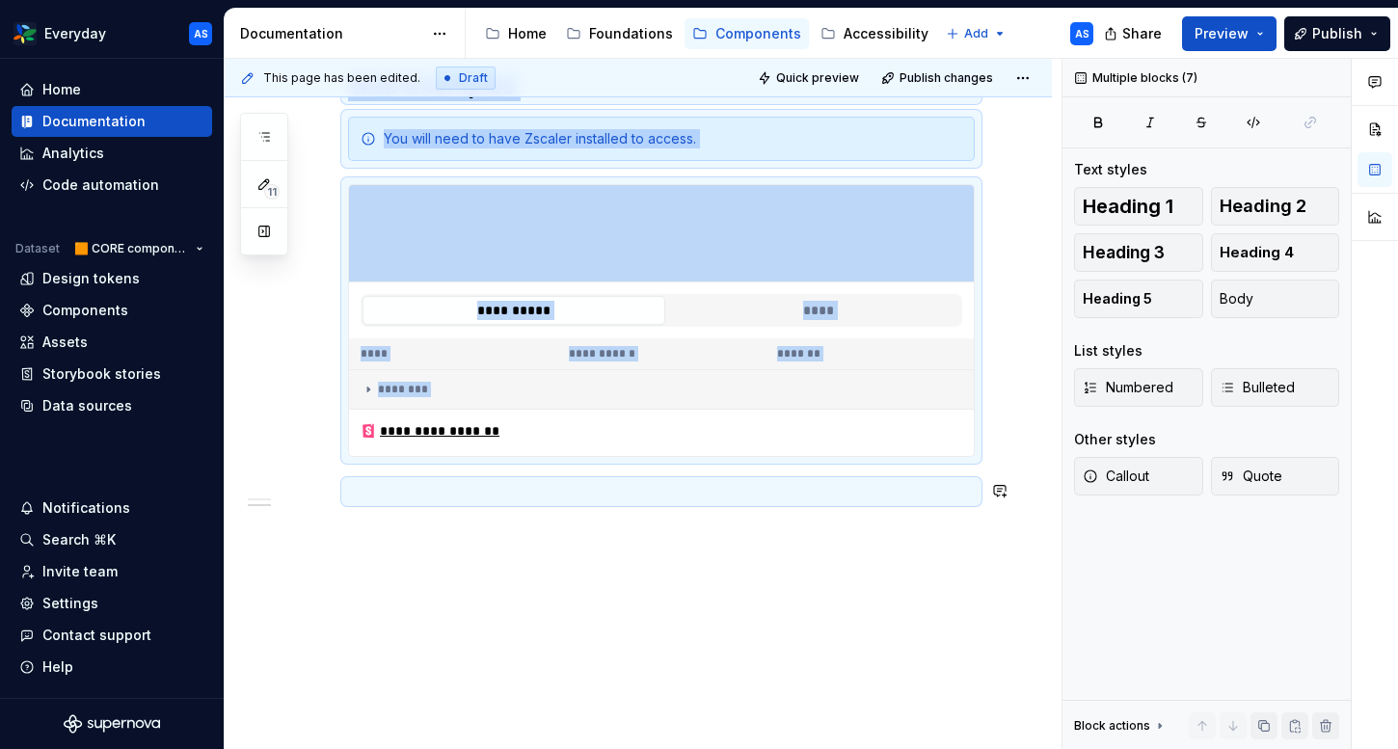
copy div "**********"
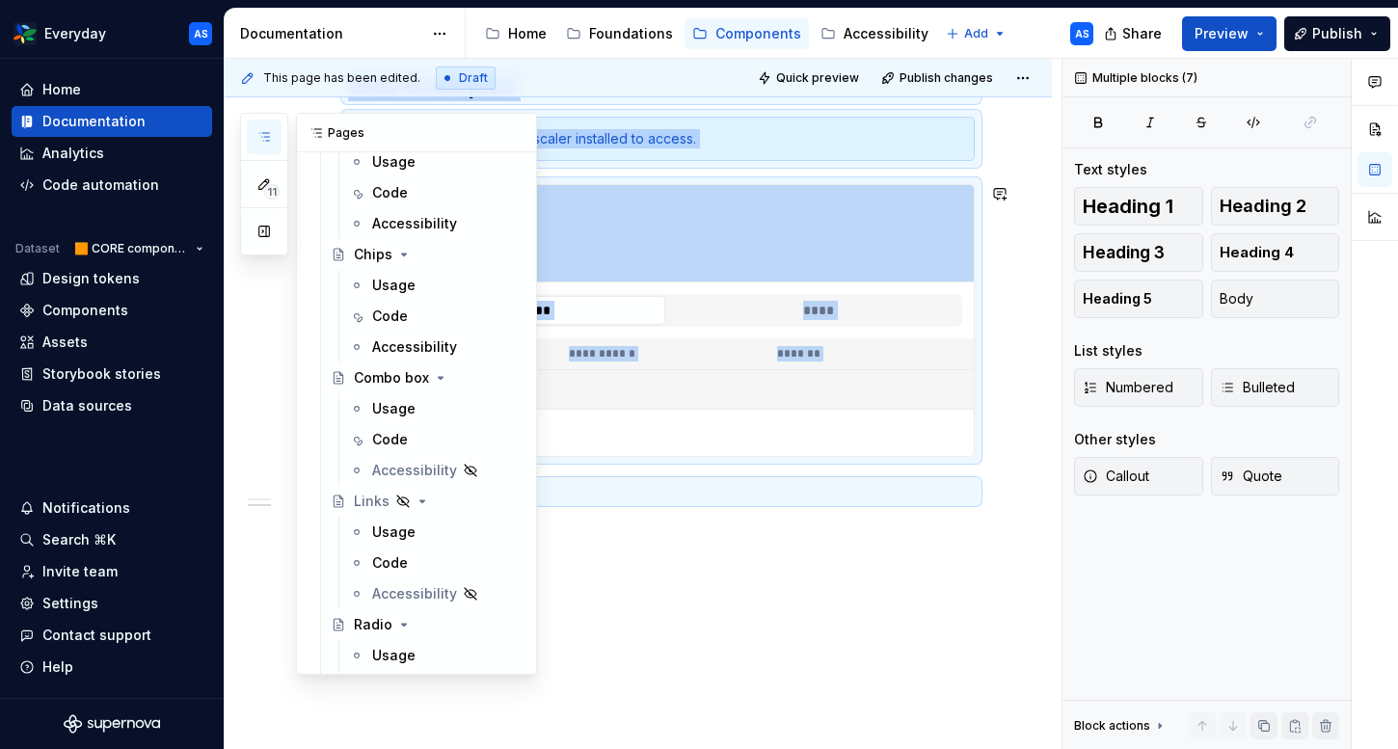
scroll to position [1219, 0]
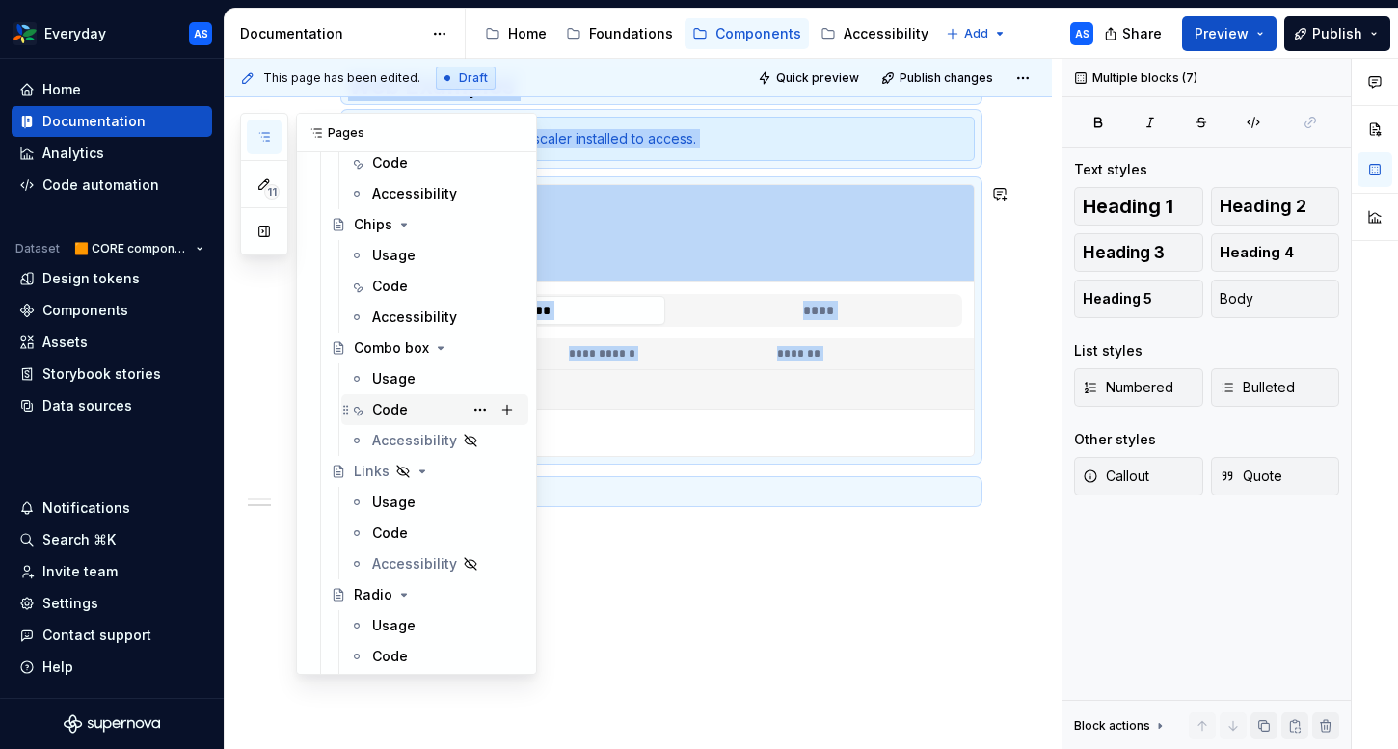
click at [409, 406] on div "Code" at bounding box center [446, 409] width 148 height 27
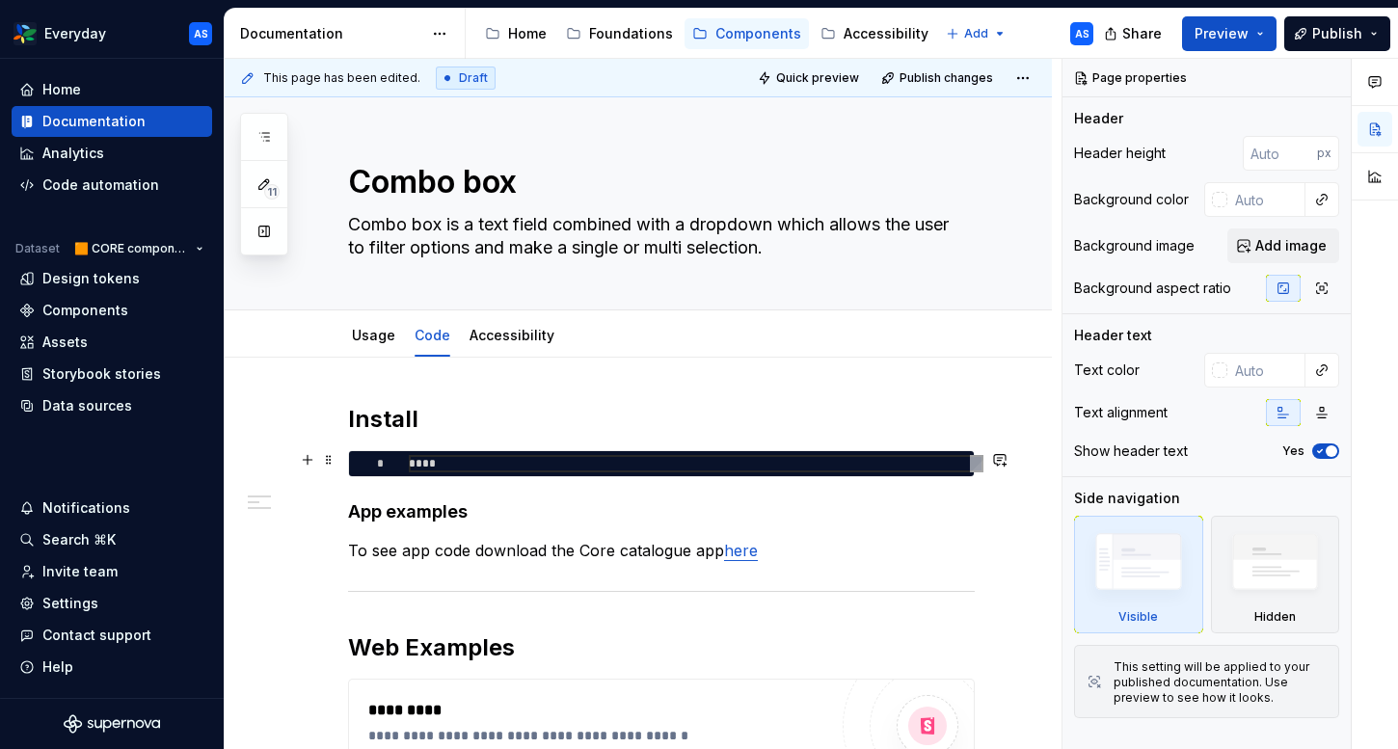
scroll to position [317, 0]
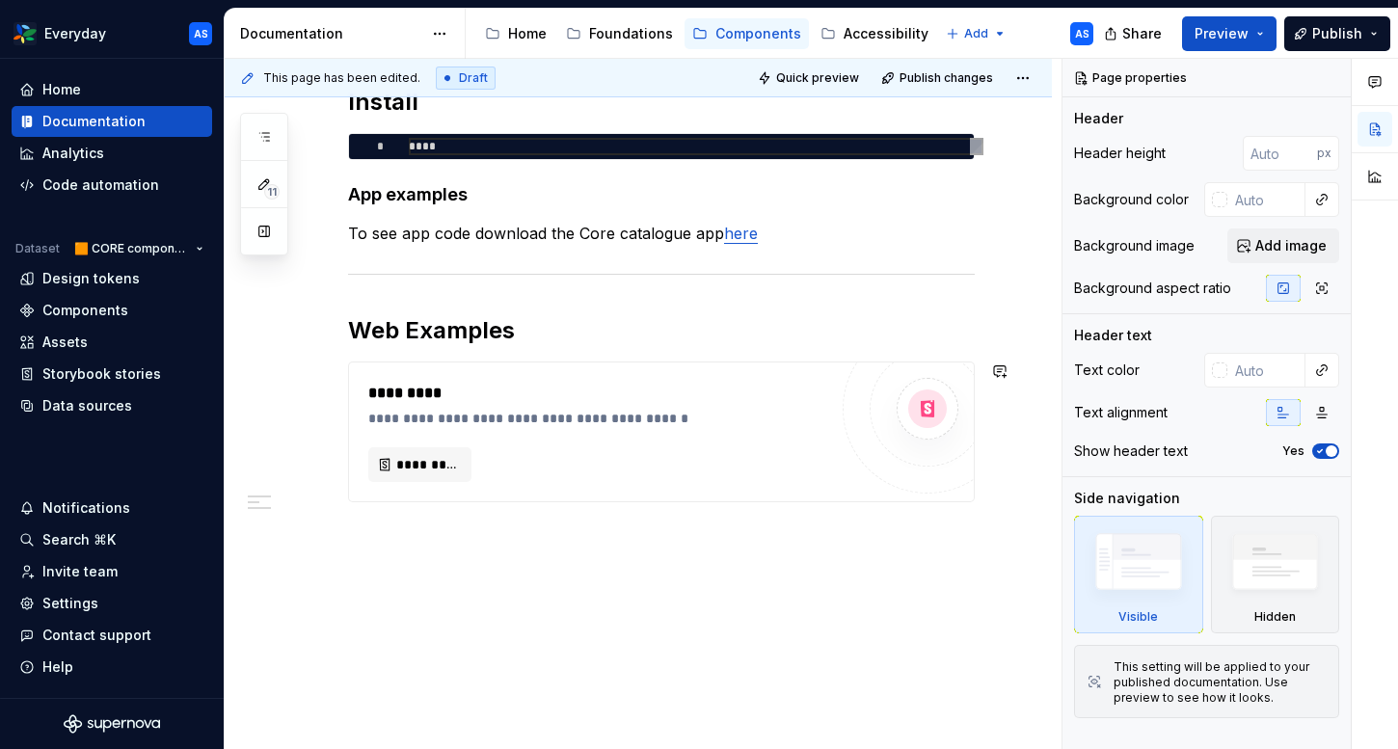
click at [452, 543] on div "**********" at bounding box center [643, 404] width 837 height 691
click at [412, 537] on div "**********" at bounding box center [643, 404] width 837 height 691
click at [378, 537] on div "**********" at bounding box center [643, 404] width 837 height 691
click at [488, 538] on div "**********" at bounding box center [638, 394] width 827 height 709
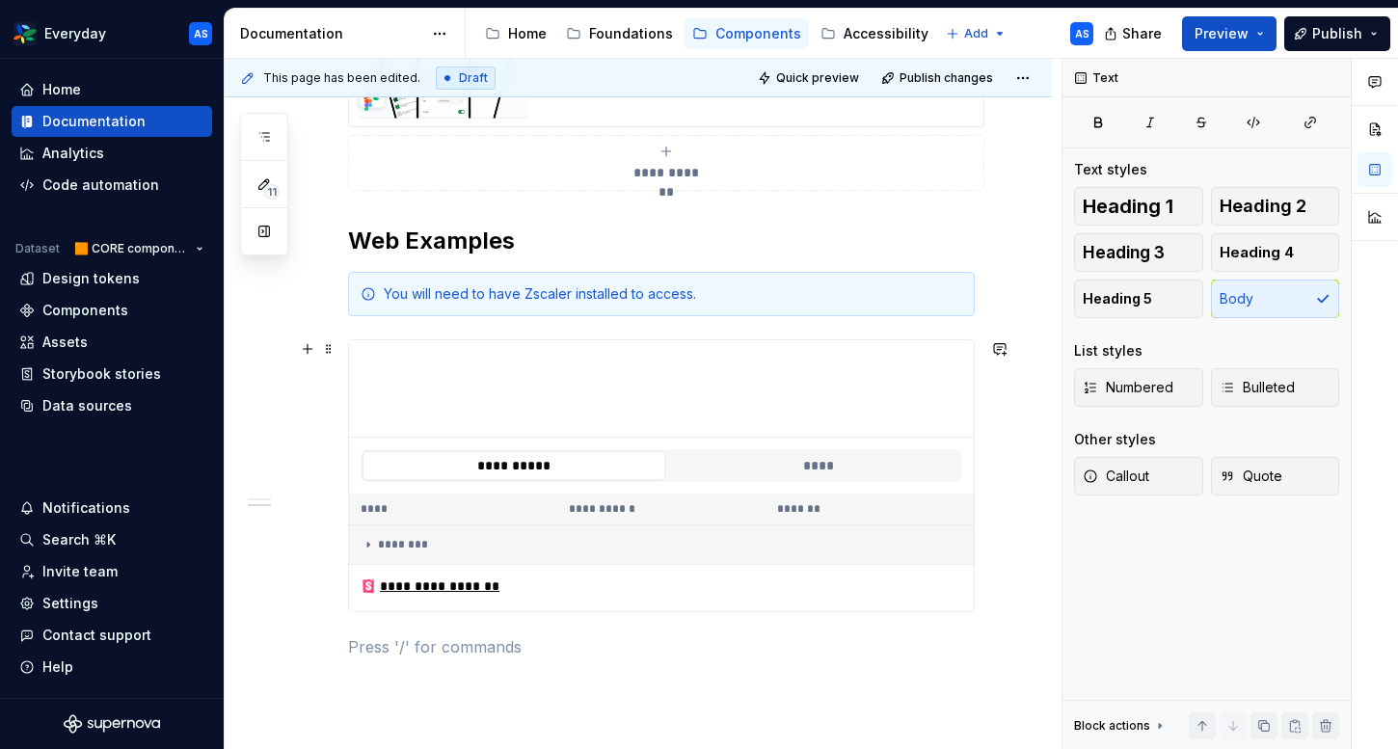
scroll to position [599, 0]
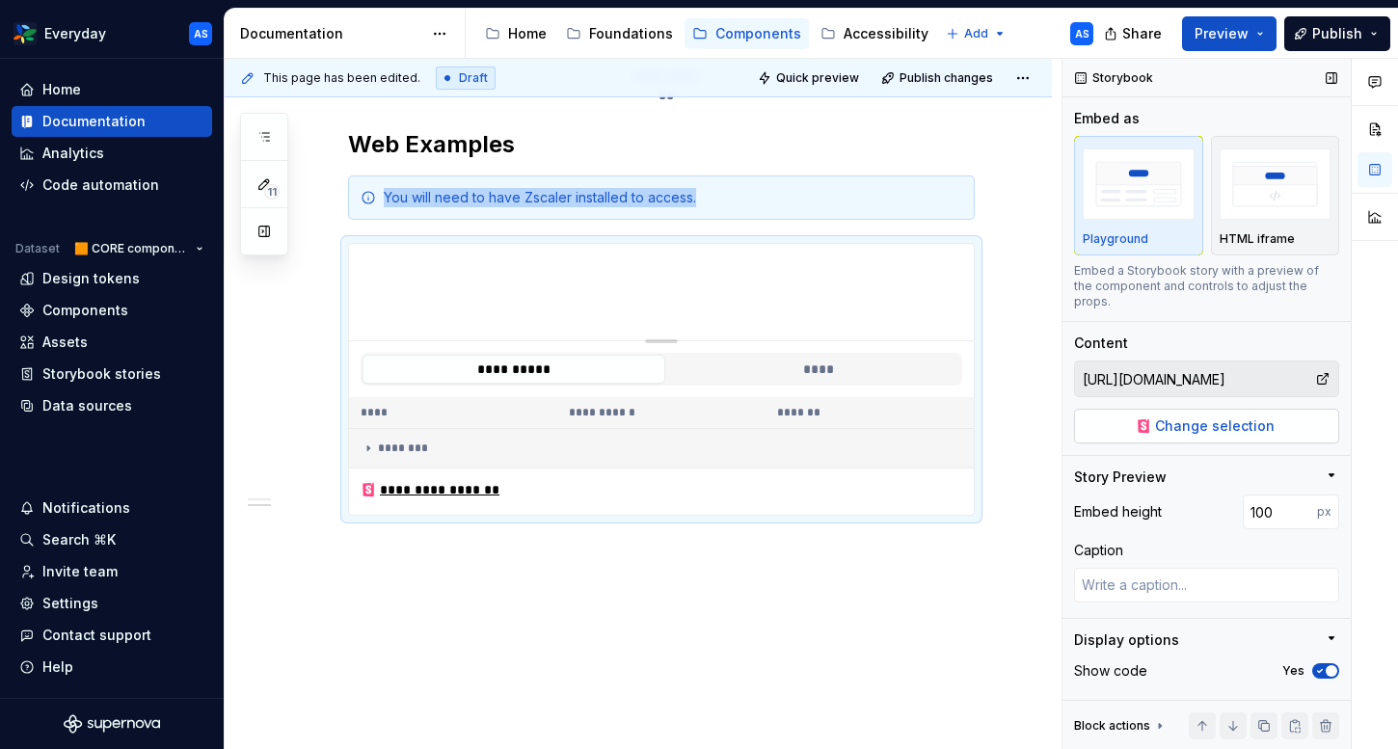
click at [1208, 416] on span "Change selection" at bounding box center [1215, 425] width 120 height 19
type textarea "*"
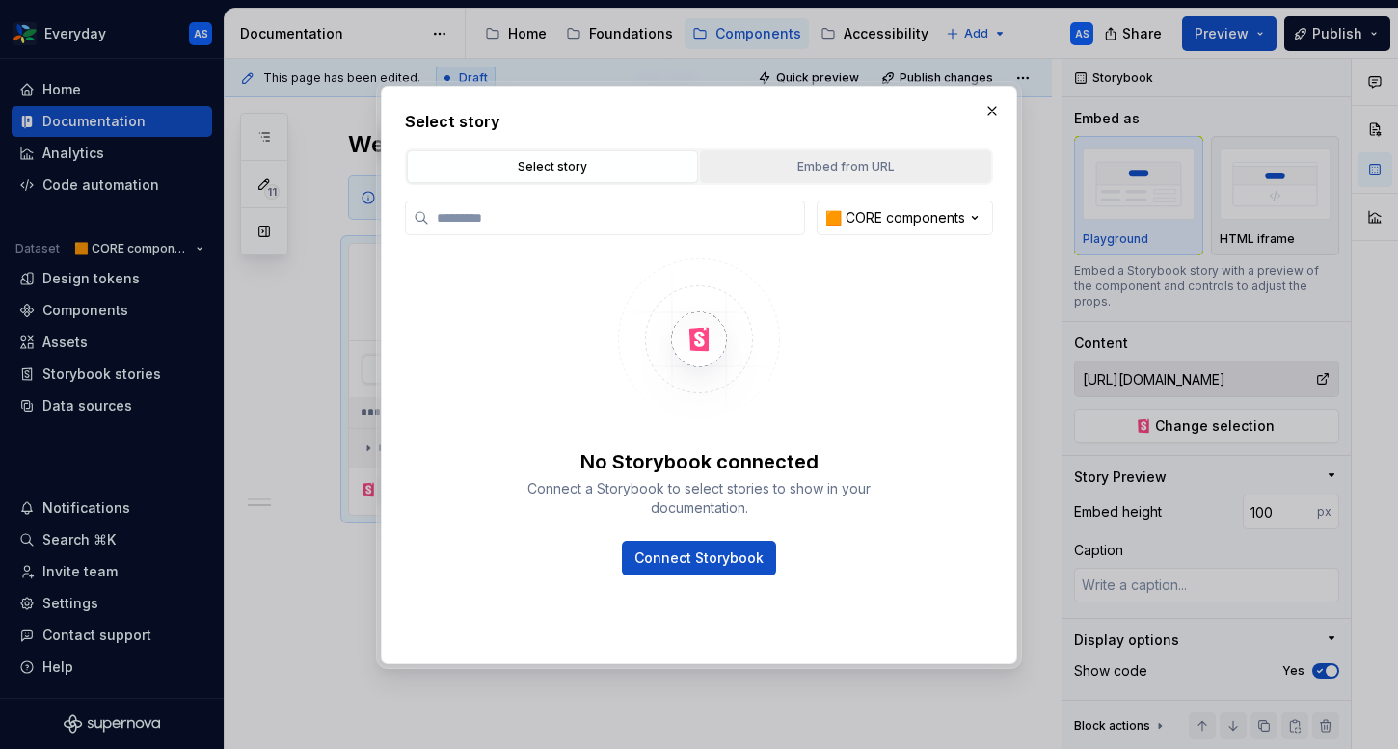
click at [924, 180] on button "Embed from URL" at bounding box center [845, 166] width 291 height 33
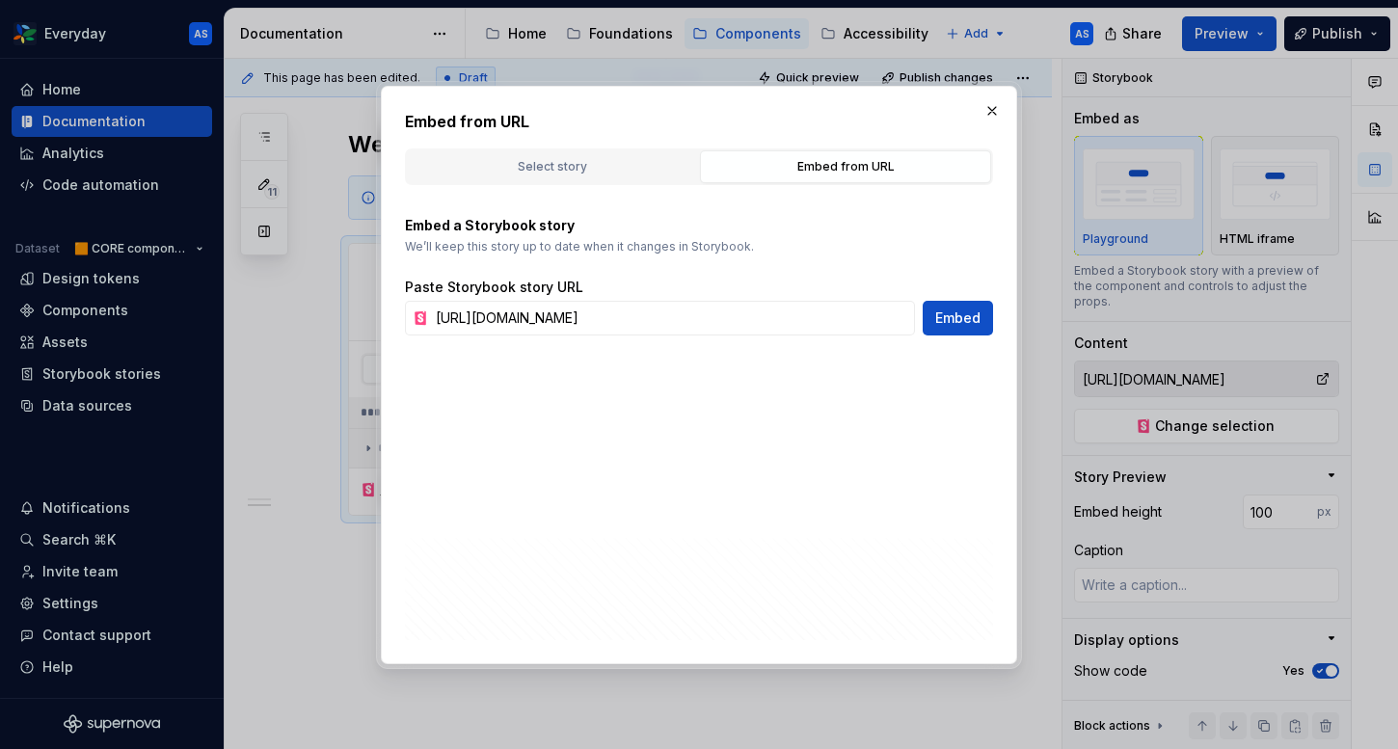
click at [628, 294] on div "Paste Storybook story URL" at bounding box center [699, 287] width 588 height 19
click at [617, 318] on input "[URL][DOMAIN_NAME]" at bounding box center [671, 318] width 487 height 35
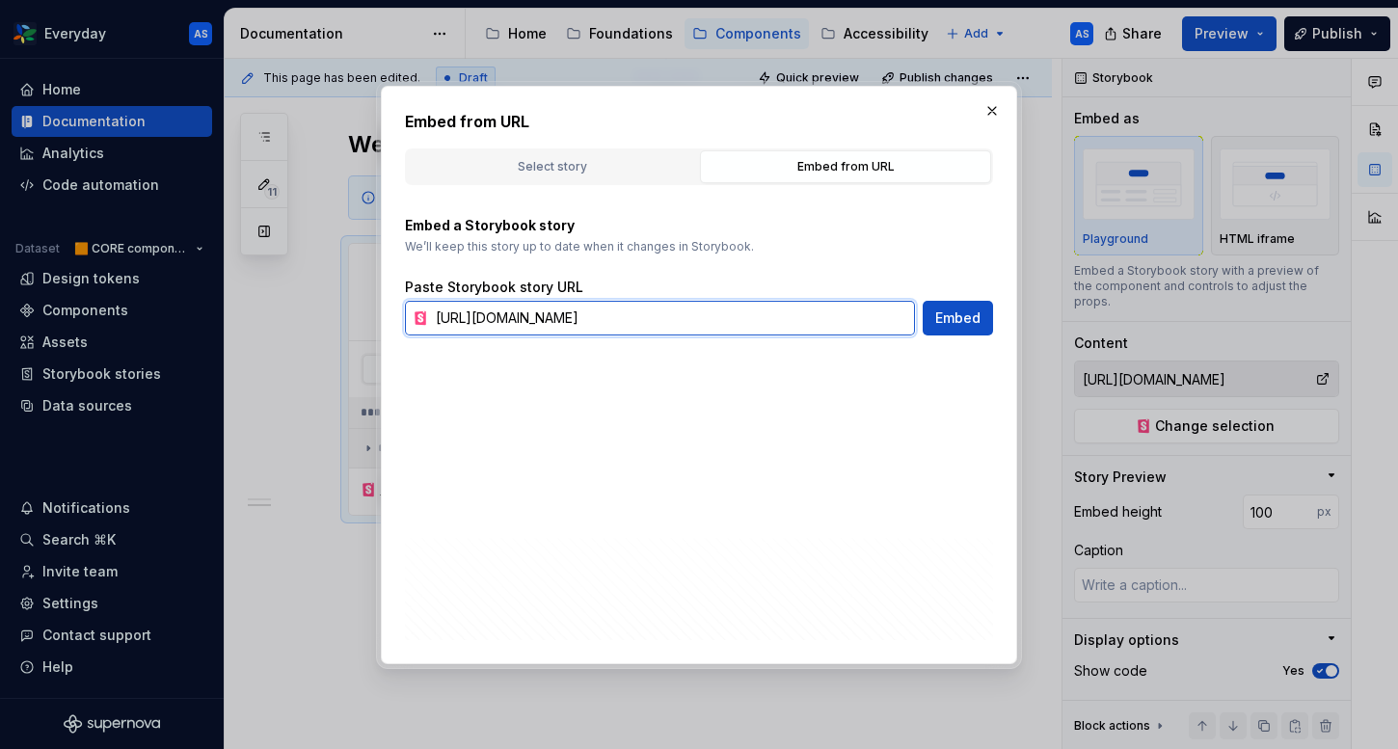
paste input "shared-combobox"
type input "[URL][DOMAIN_NAME]"
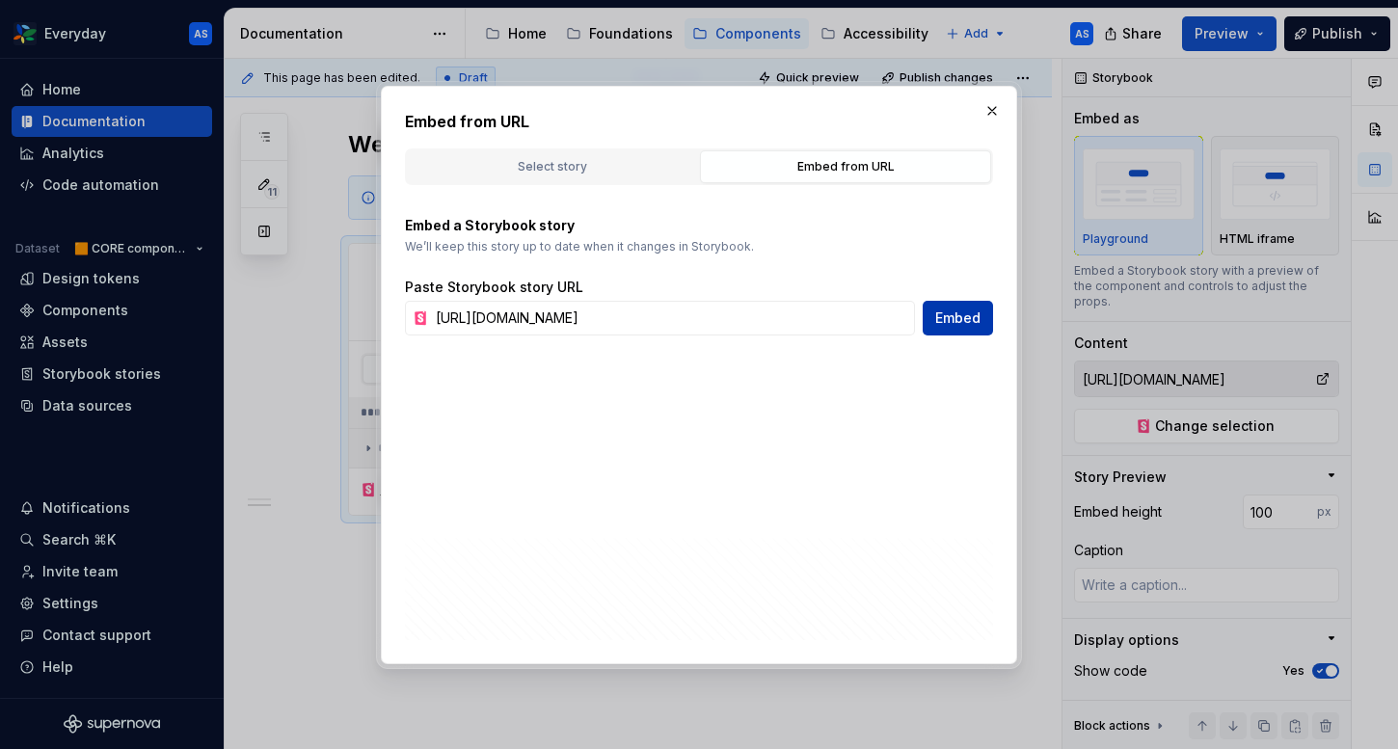
click at [958, 319] on span "Embed" at bounding box center [957, 317] width 45 height 19
type textarea "*"
type input "[URL][DOMAIN_NAME]"
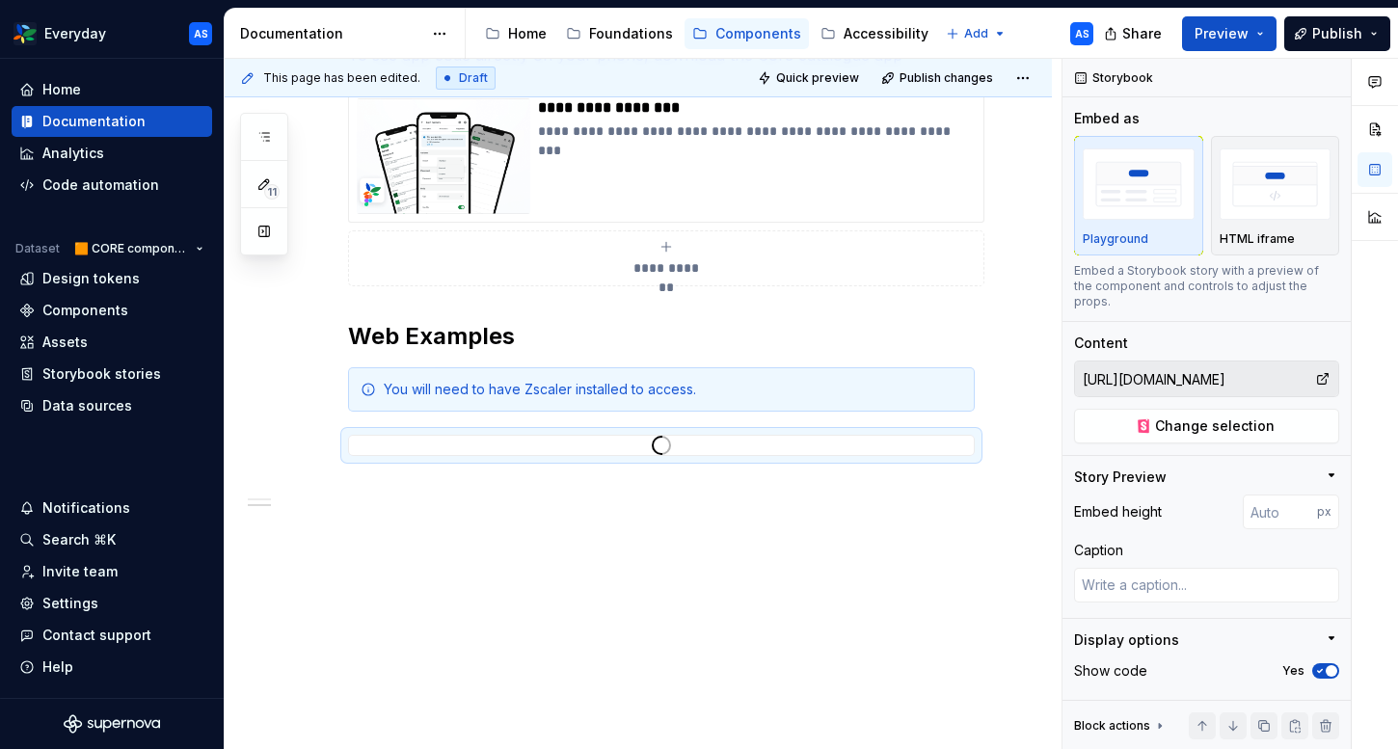
scroll to position [599, 0]
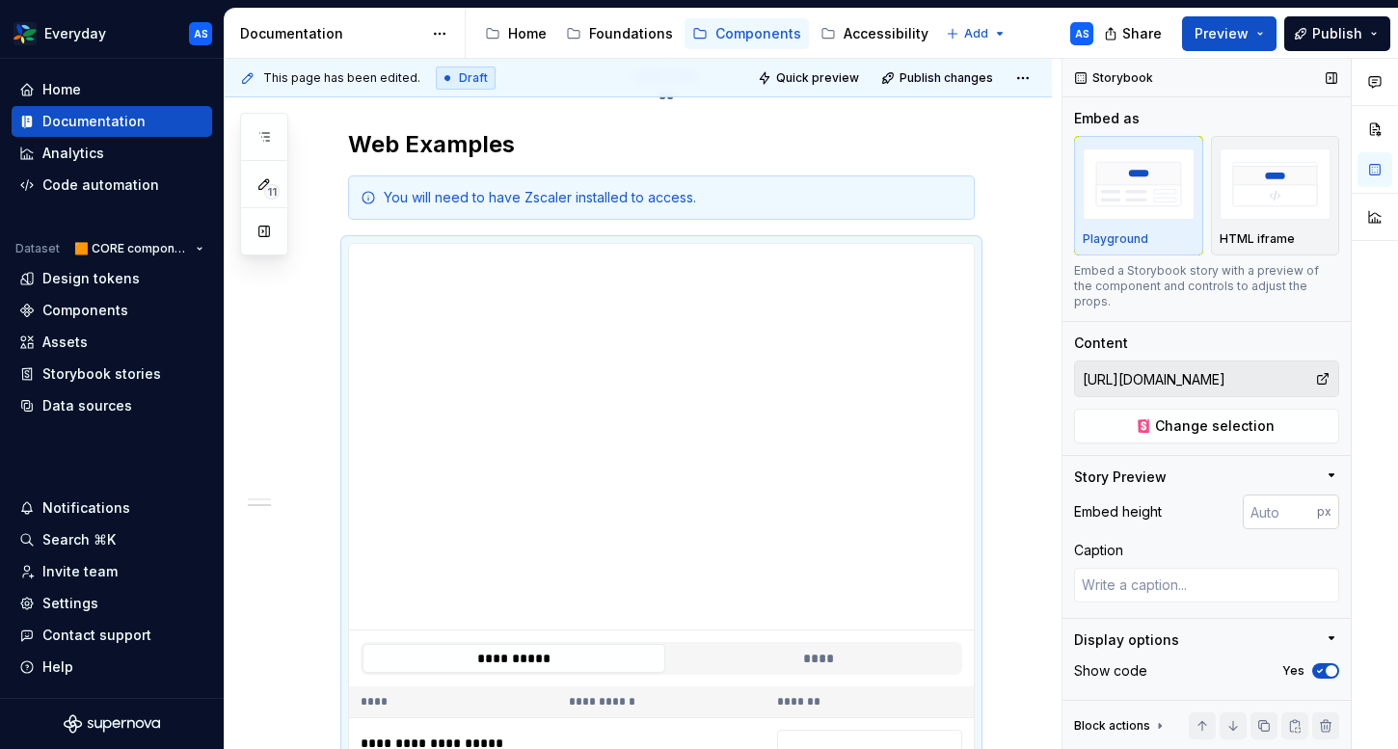
click at [1267, 507] on input "number" at bounding box center [1279, 511] width 74 height 35
type input "150"
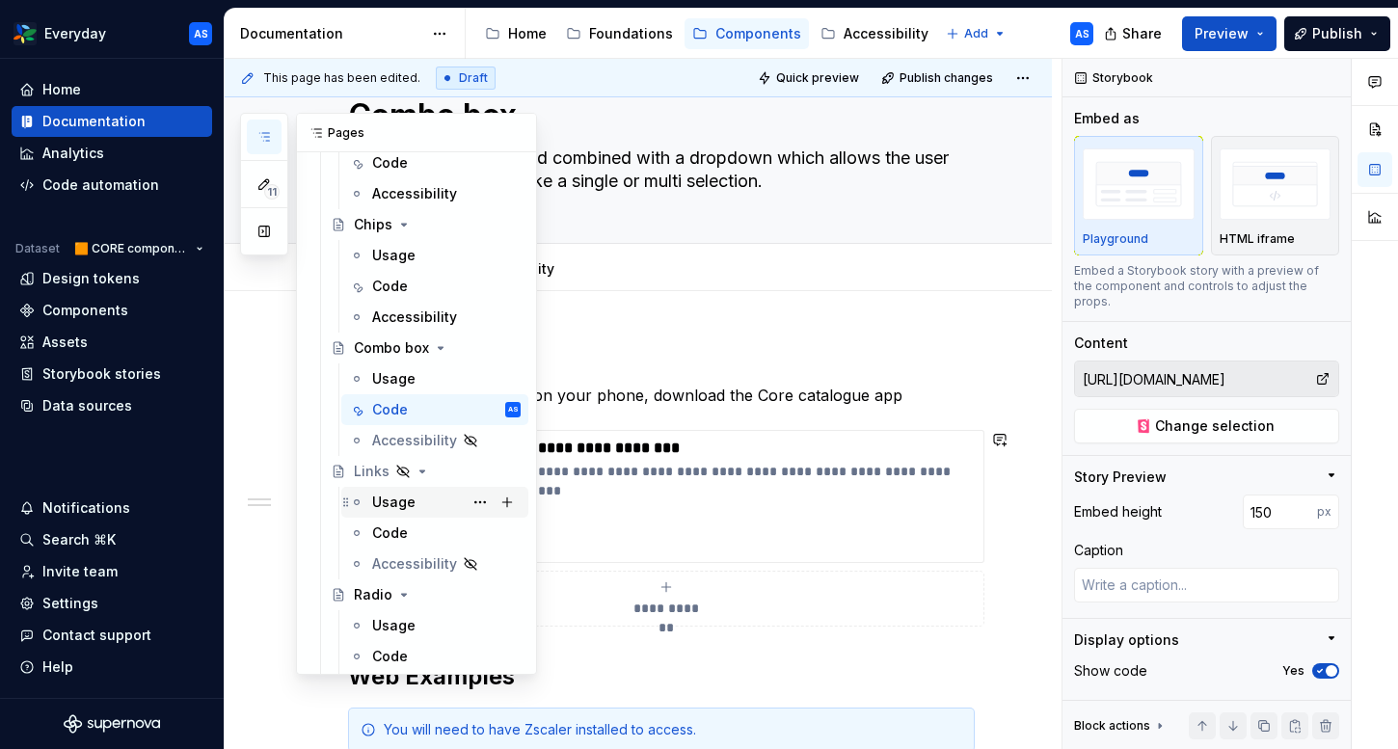
scroll to position [1289, 0]
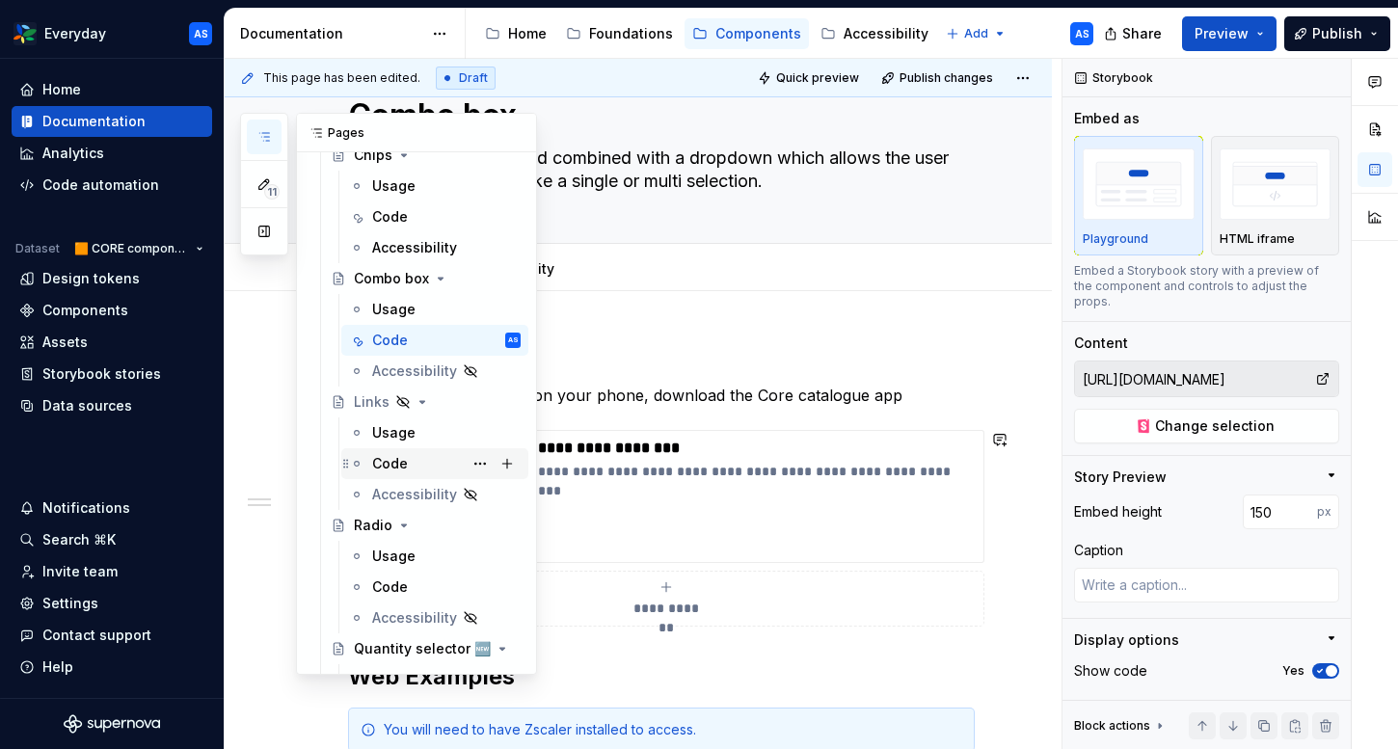
click at [410, 460] on div "Code" at bounding box center [446, 463] width 148 height 27
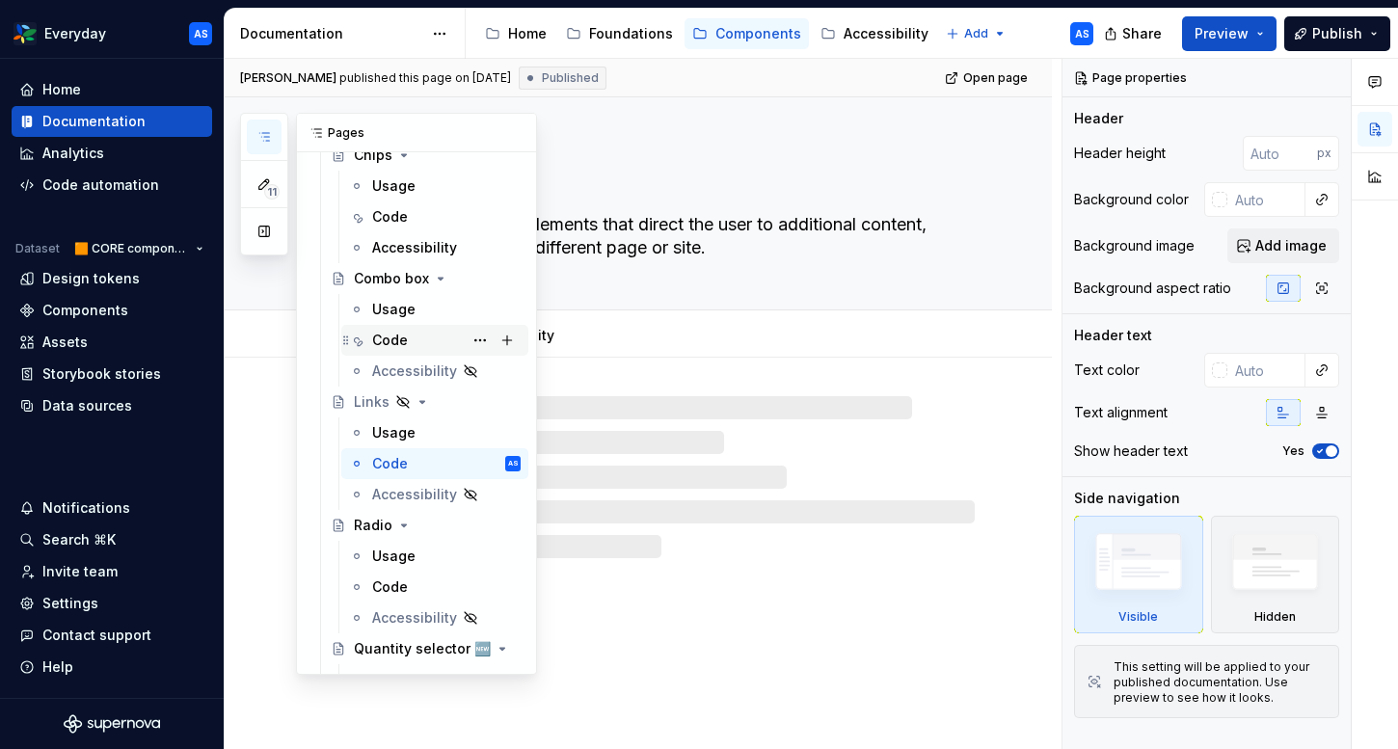
click at [400, 327] on div "Code" at bounding box center [446, 340] width 148 height 27
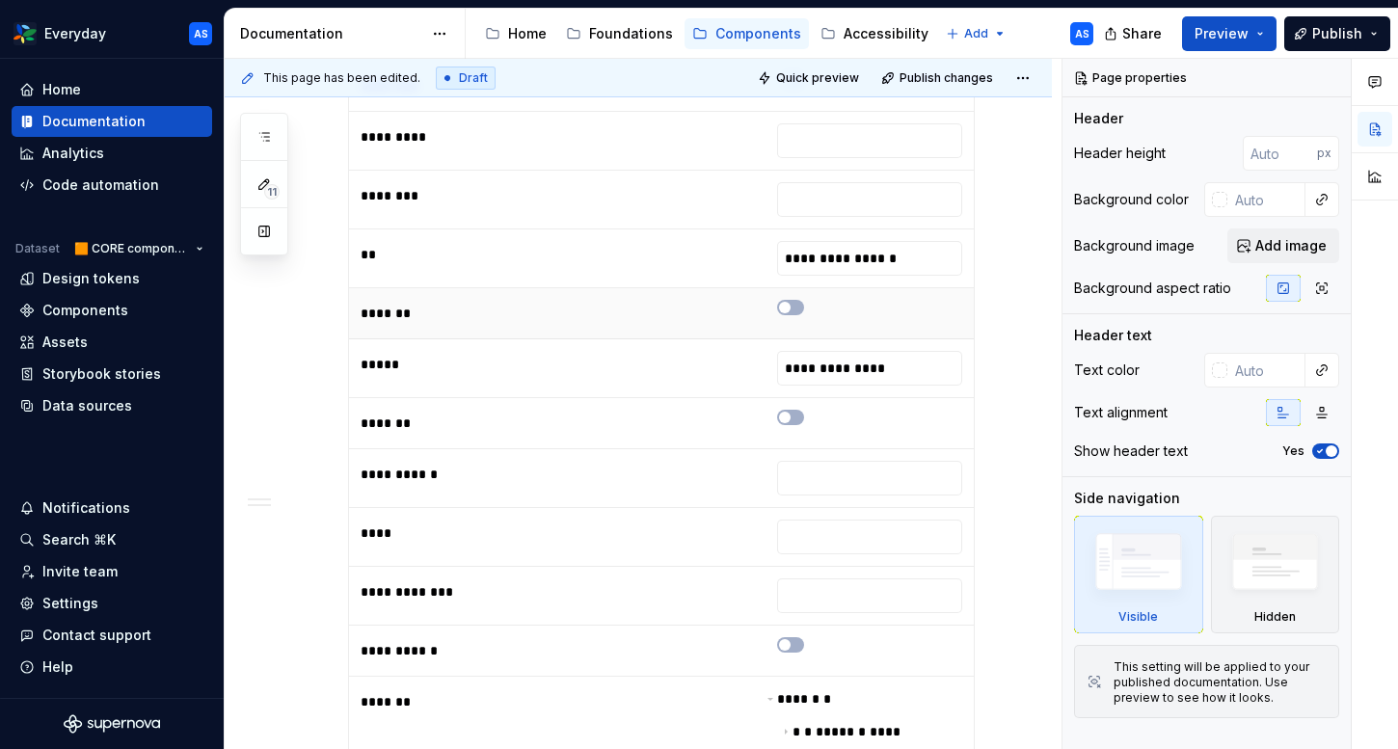
scroll to position [2030, 0]
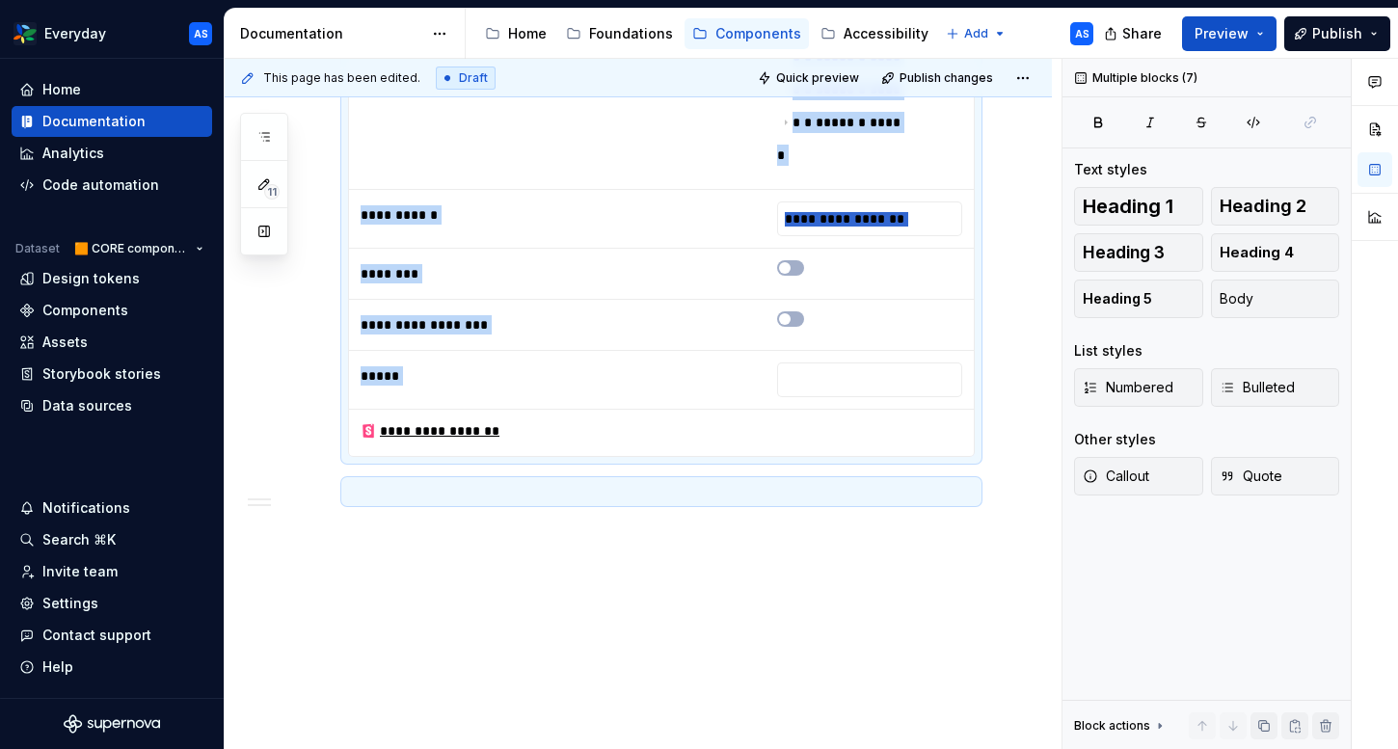
copy div "**********"
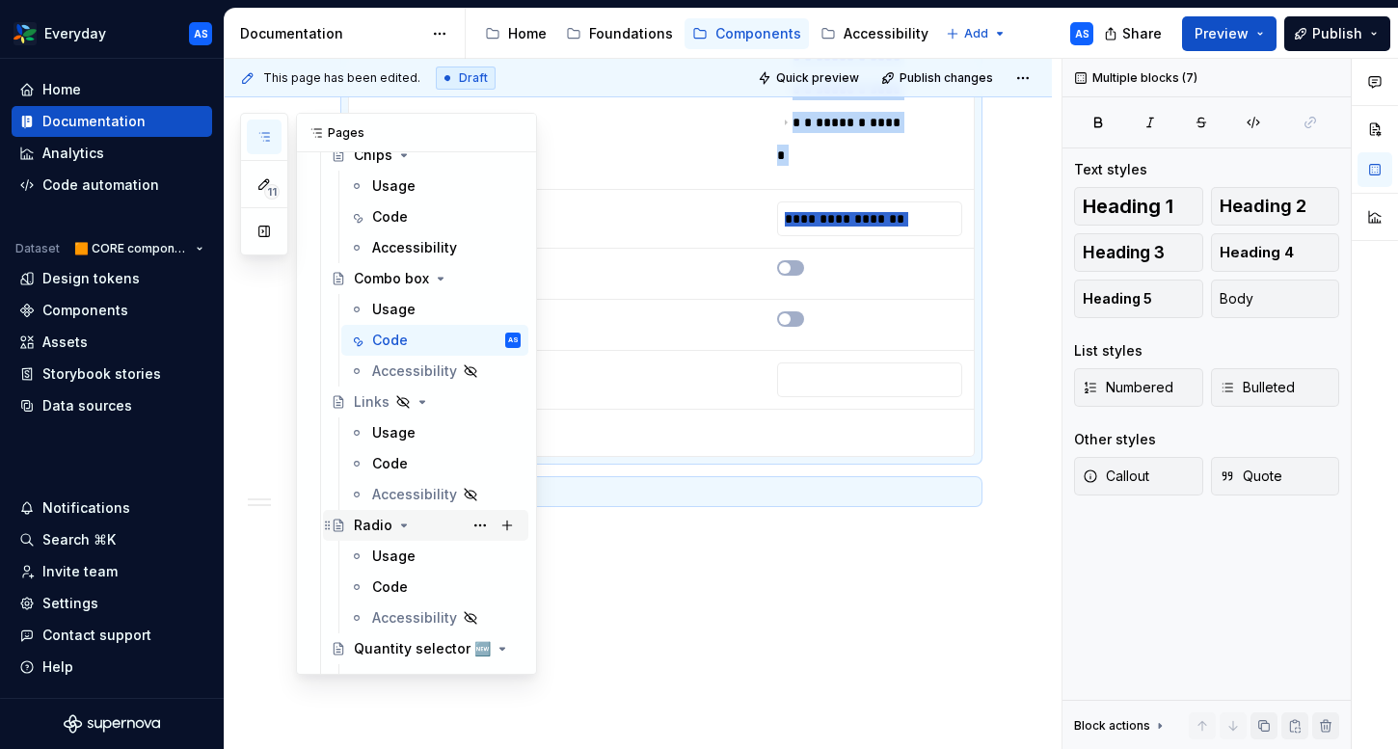
scroll to position [1330, 0]
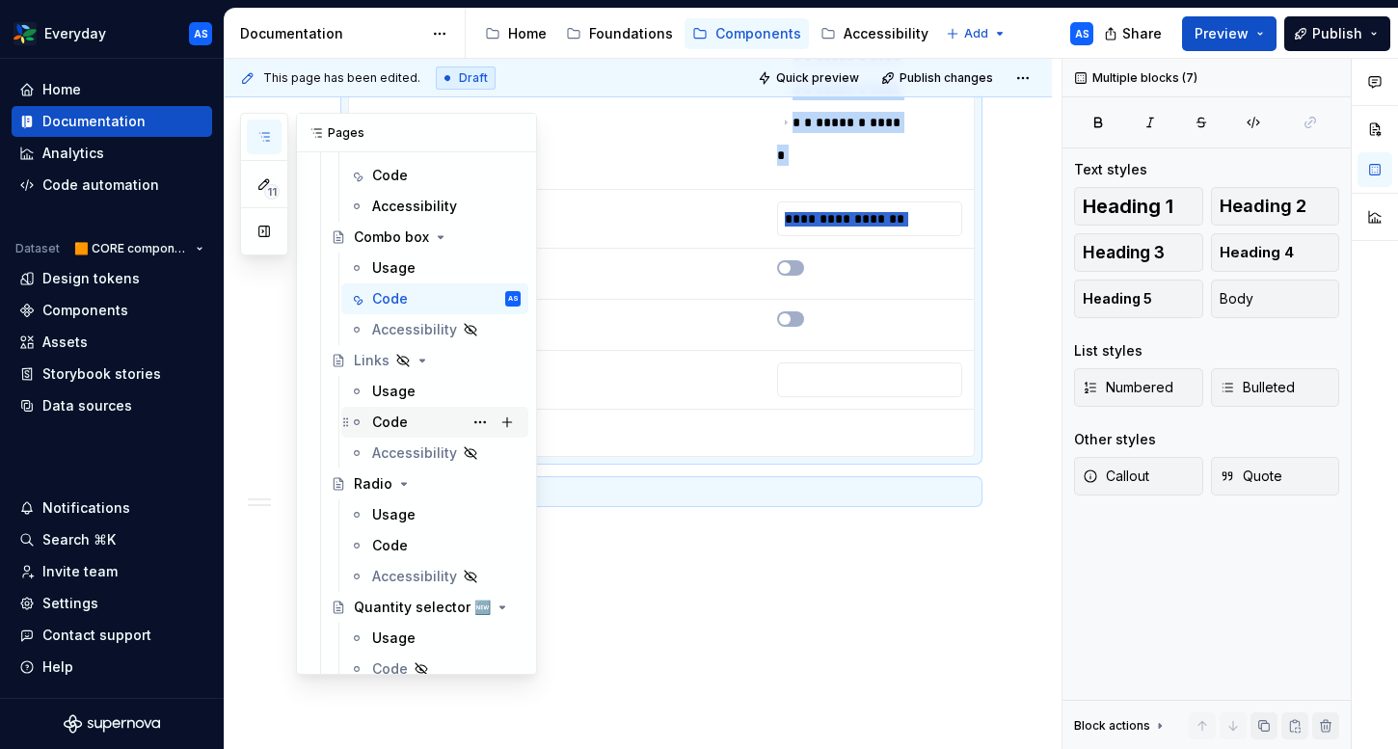
click at [404, 428] on div "Code" at bounding box center [390, 422] width 36 height 19
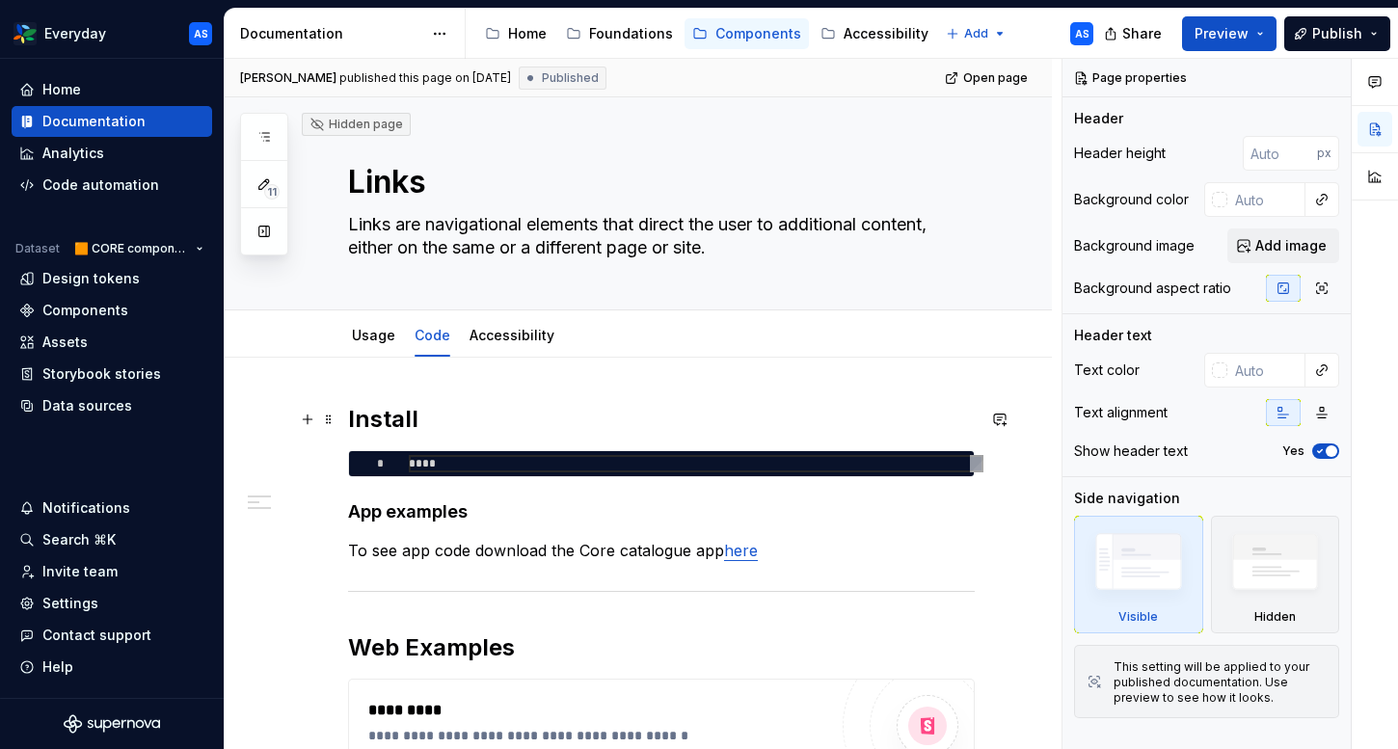
scroll to position [317, 0]
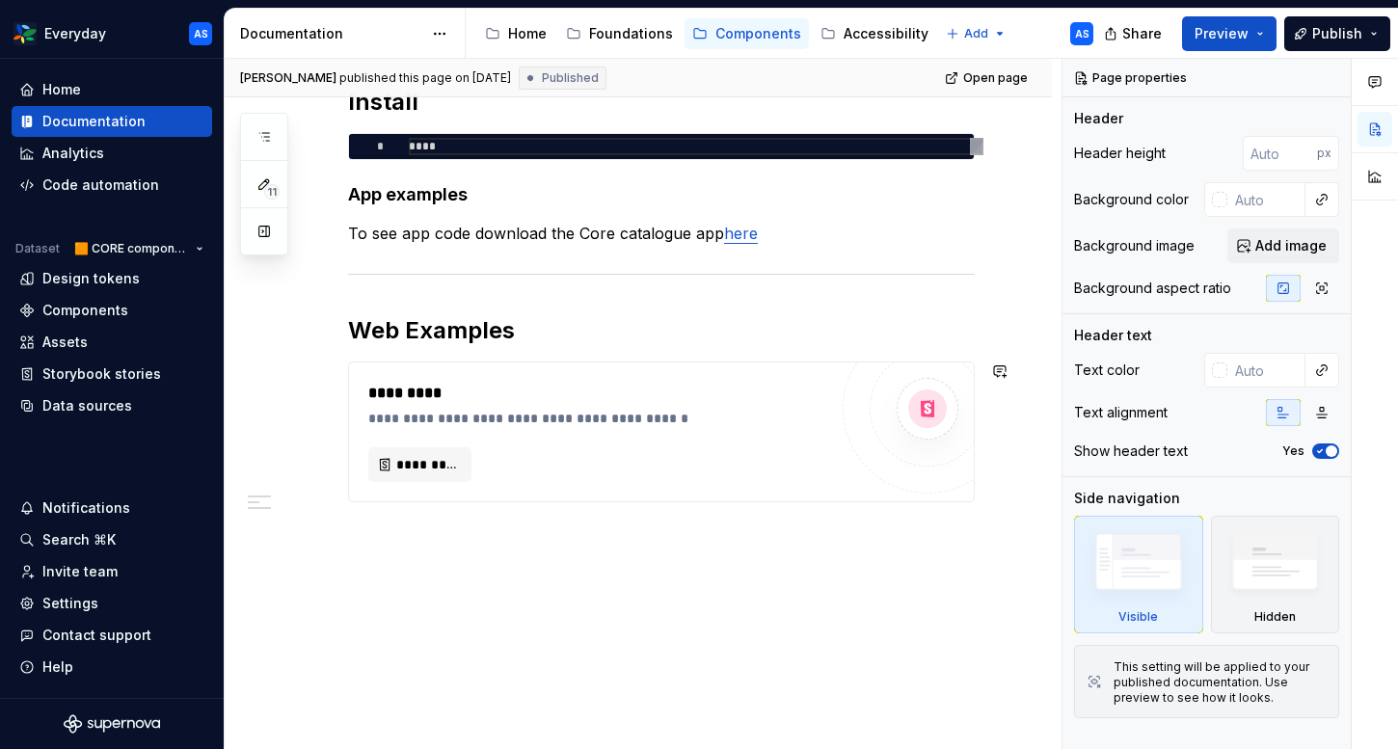
click at [431, 535] on div "**********" at bounding box center [638, 394] width 827 height 709
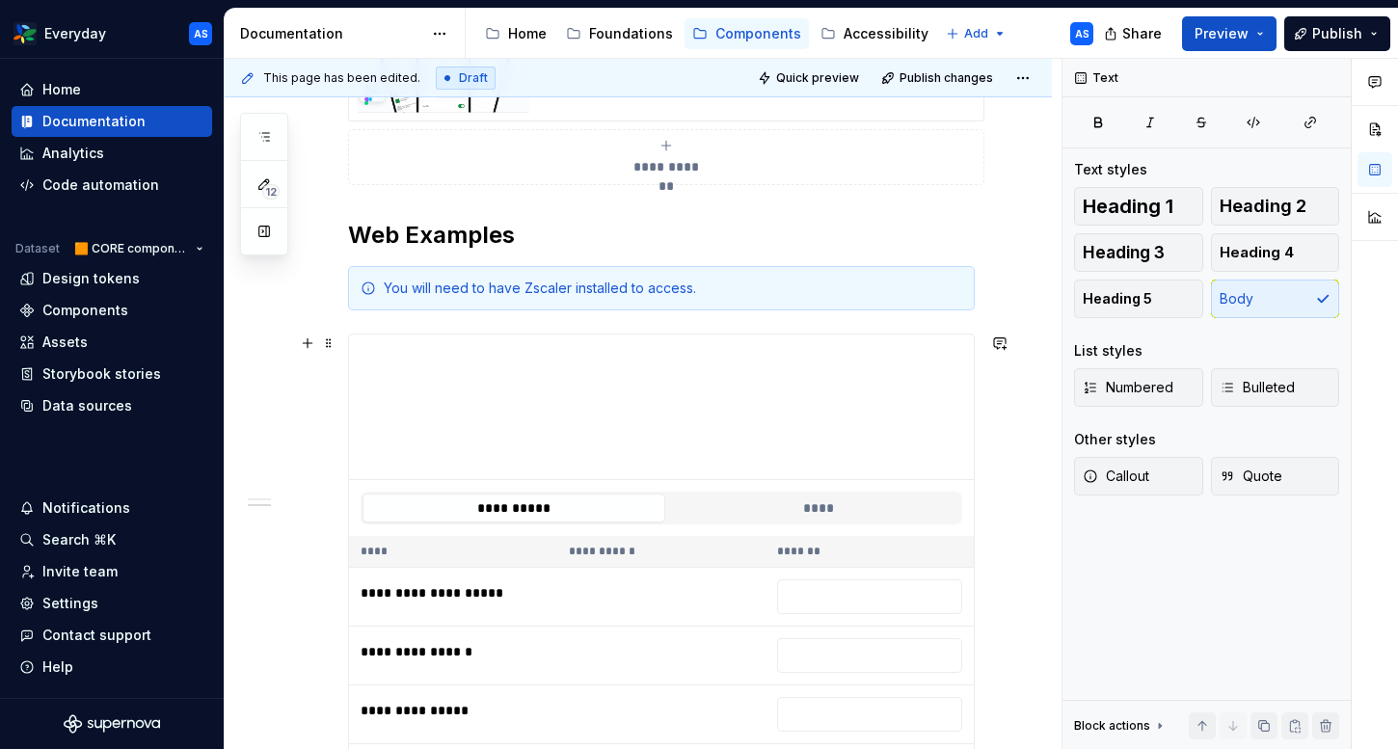
scroll to position [572, 0]
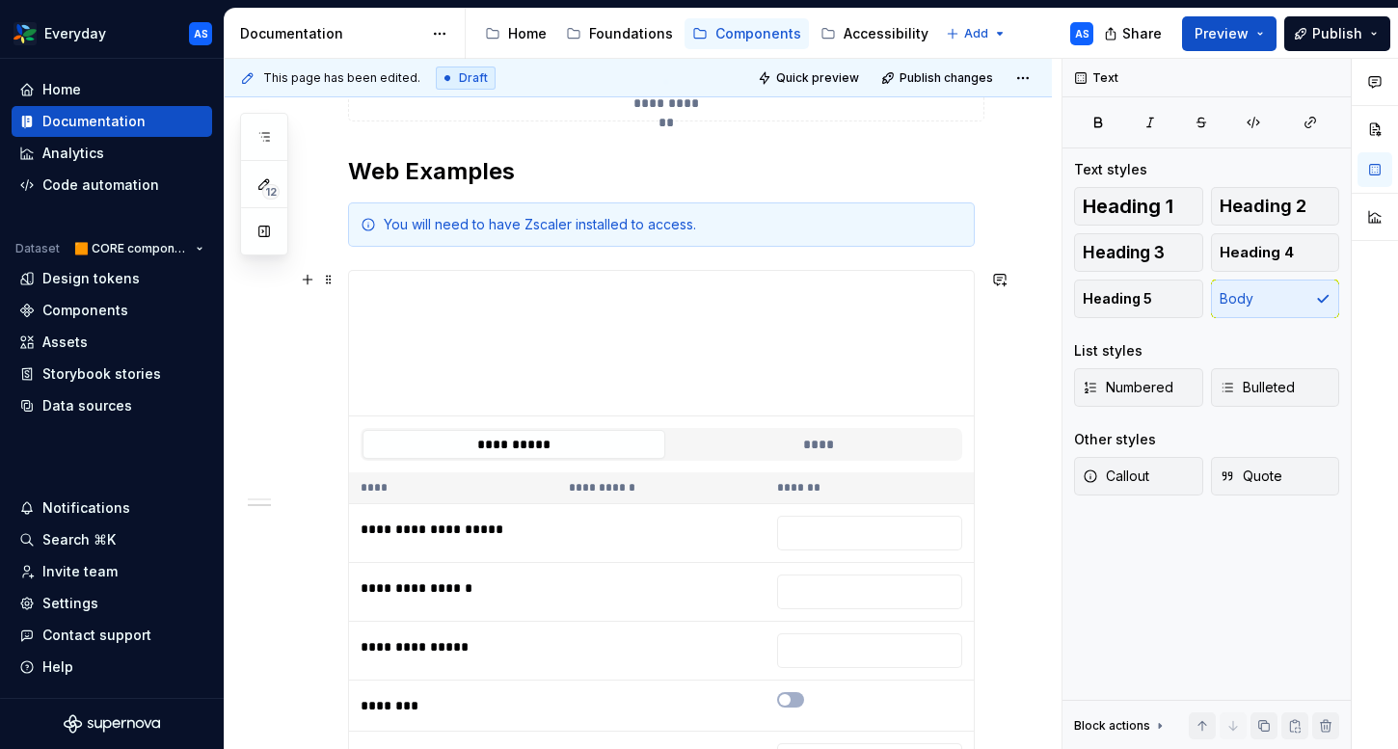
click at [663, 420] on div "**********" at bounding box center [661, 444] width 625 height 56
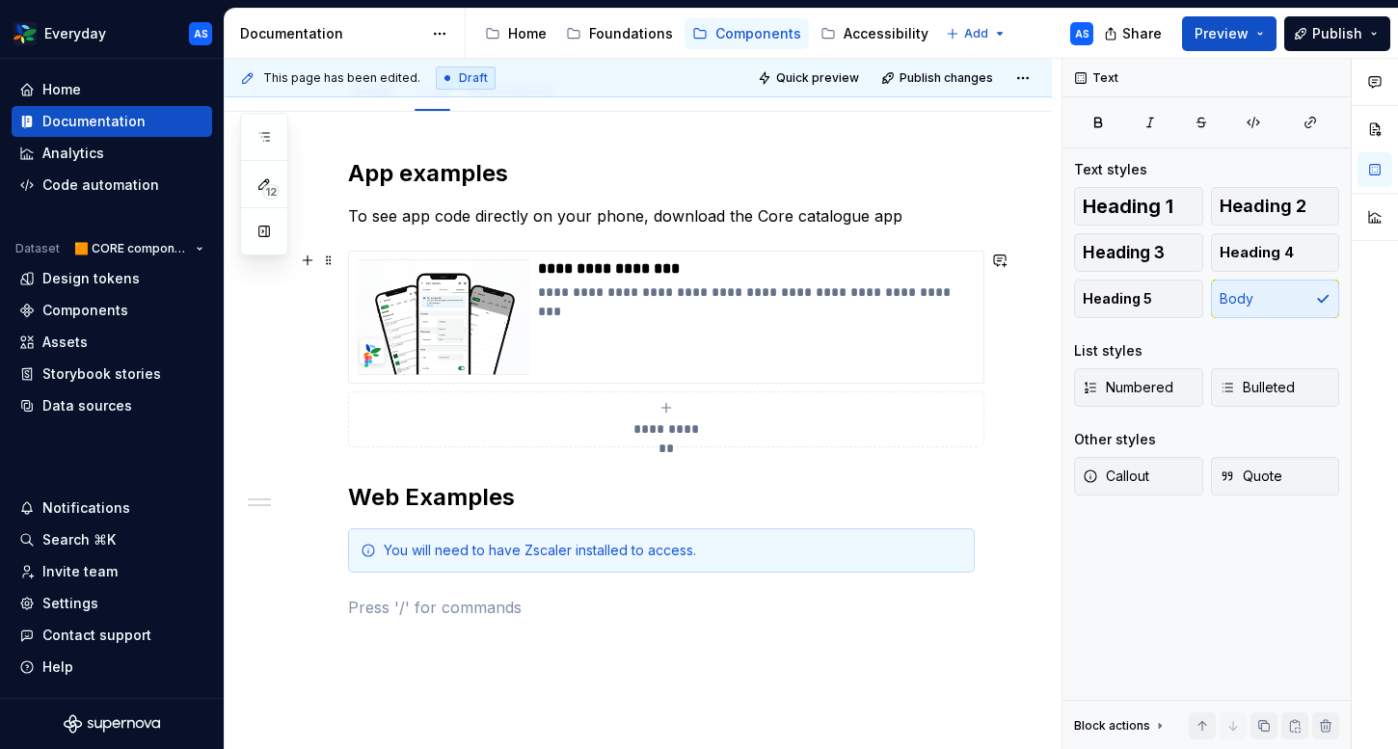
scroll to position [245, 0]
click at [487, 258] on div "**********" at bounding box center [666, 318] width 636 height 133
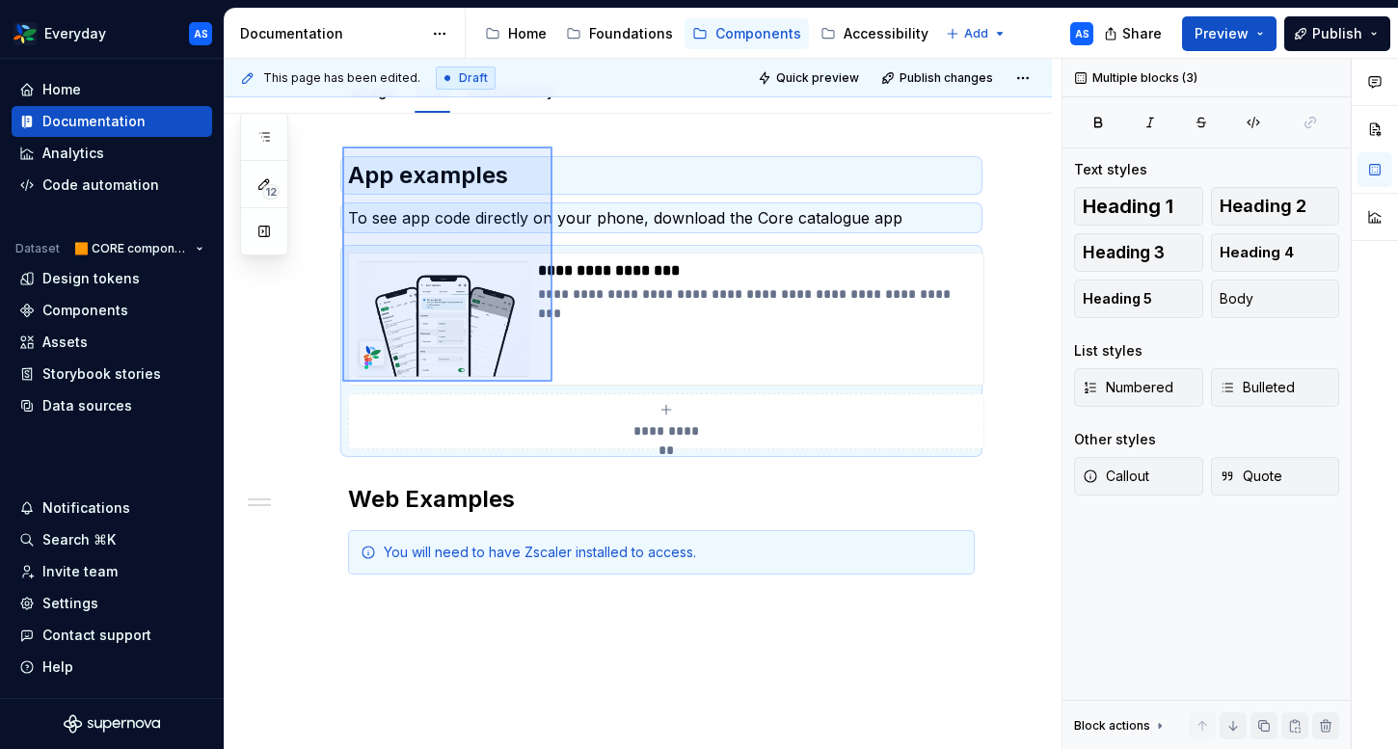
drag, startPoint x: 341, startPoint y: 146, endPoint x: 578, endPoint y: 417, distance: 360.7
click at [578, 417] on div "**********" at bounding box center [643, 404] width 837 height 691
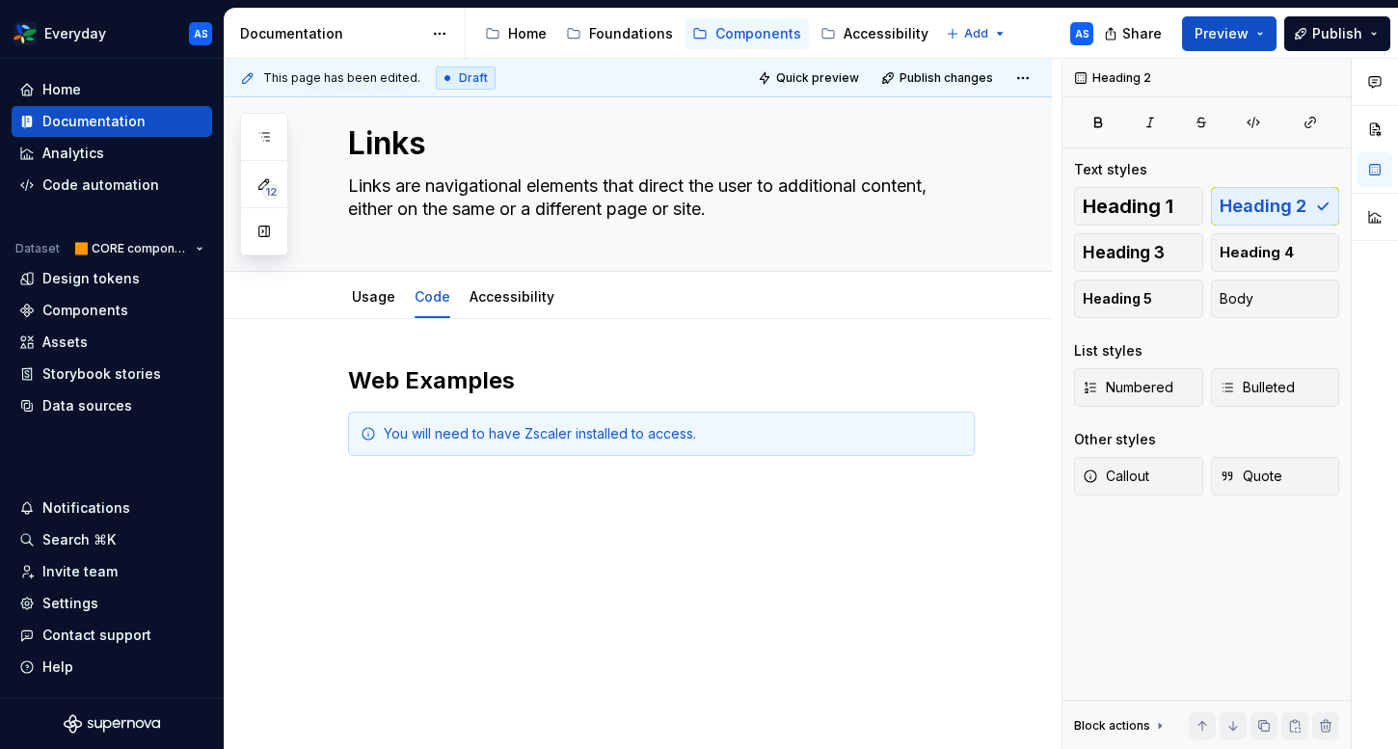
scroll to position [0, 0]
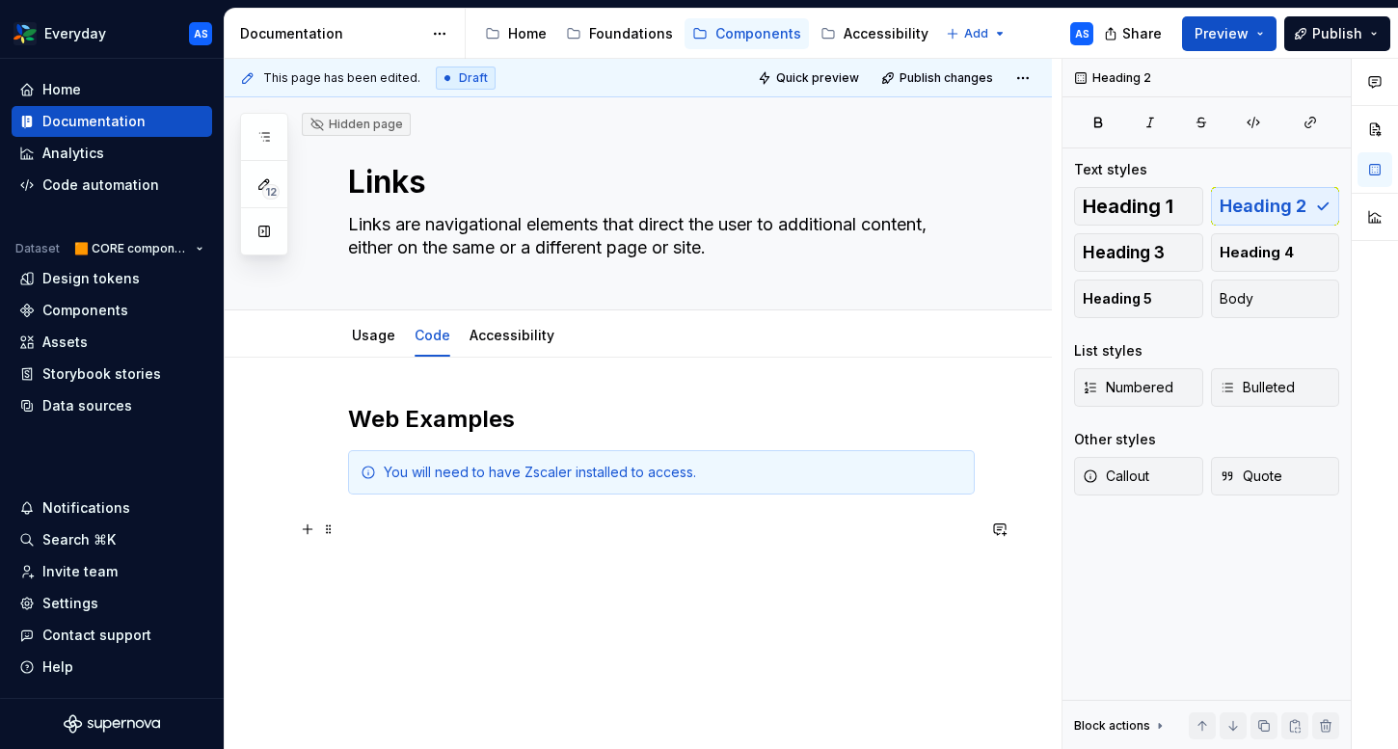
click at [441, 523] on p at bounding box center [661, 529] width 627 height 23
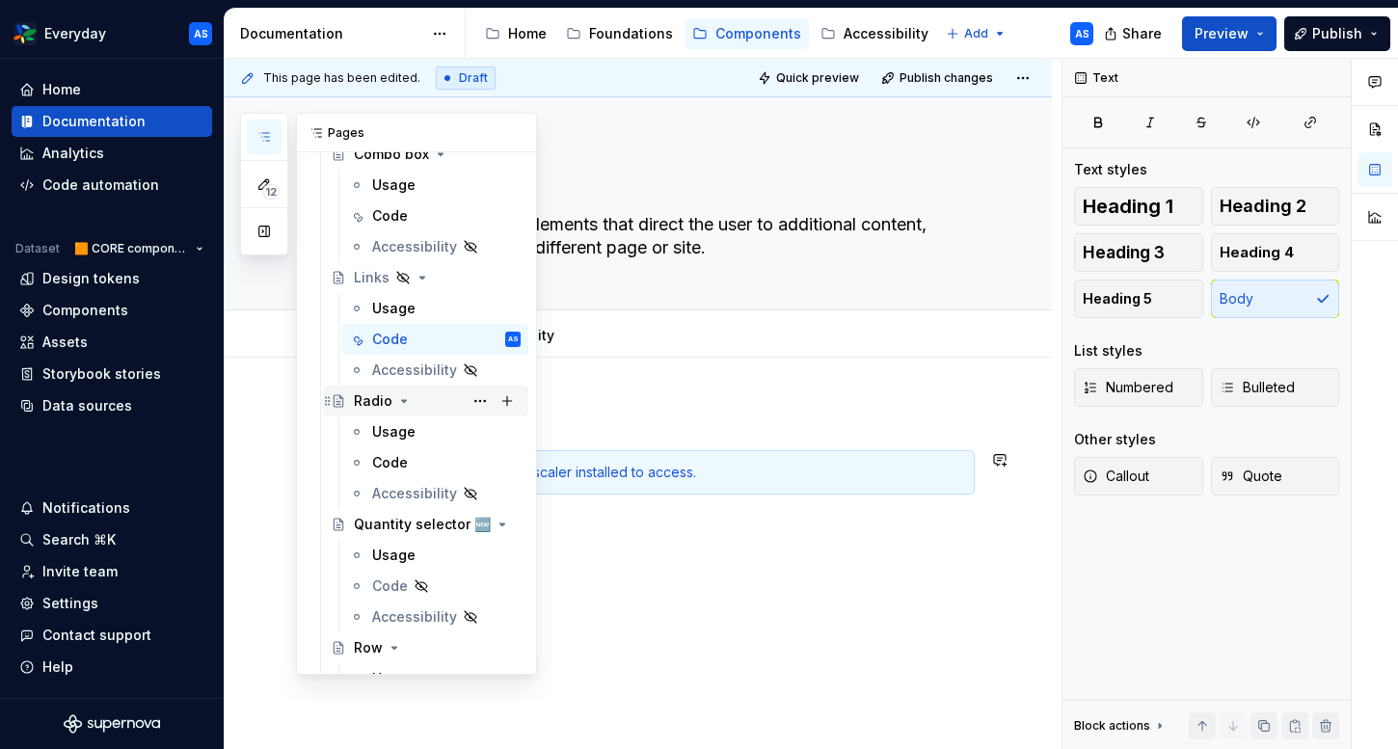
scroll to position [1415, 0]
click at [416, 463] on div "Code" at bounding box center [446, 460] width 148 height 27
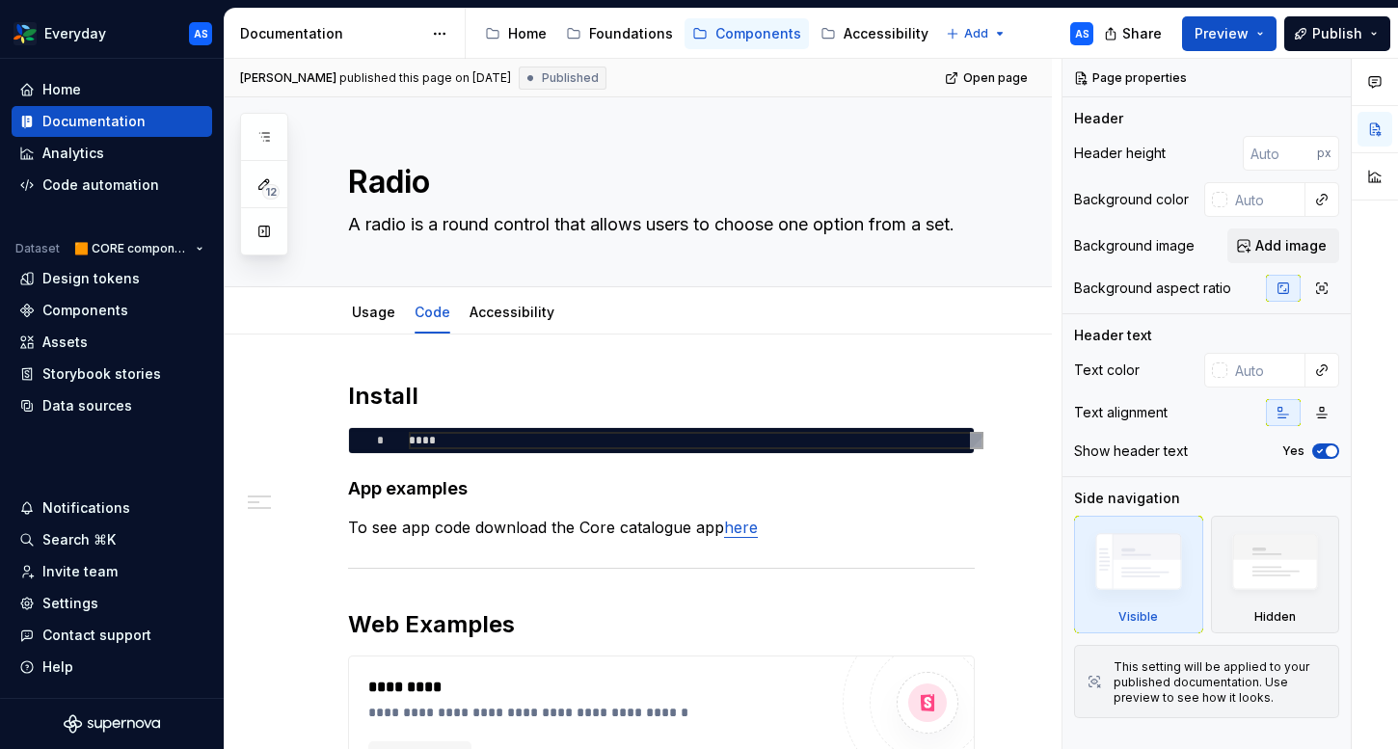
scroll to position [294, 0]
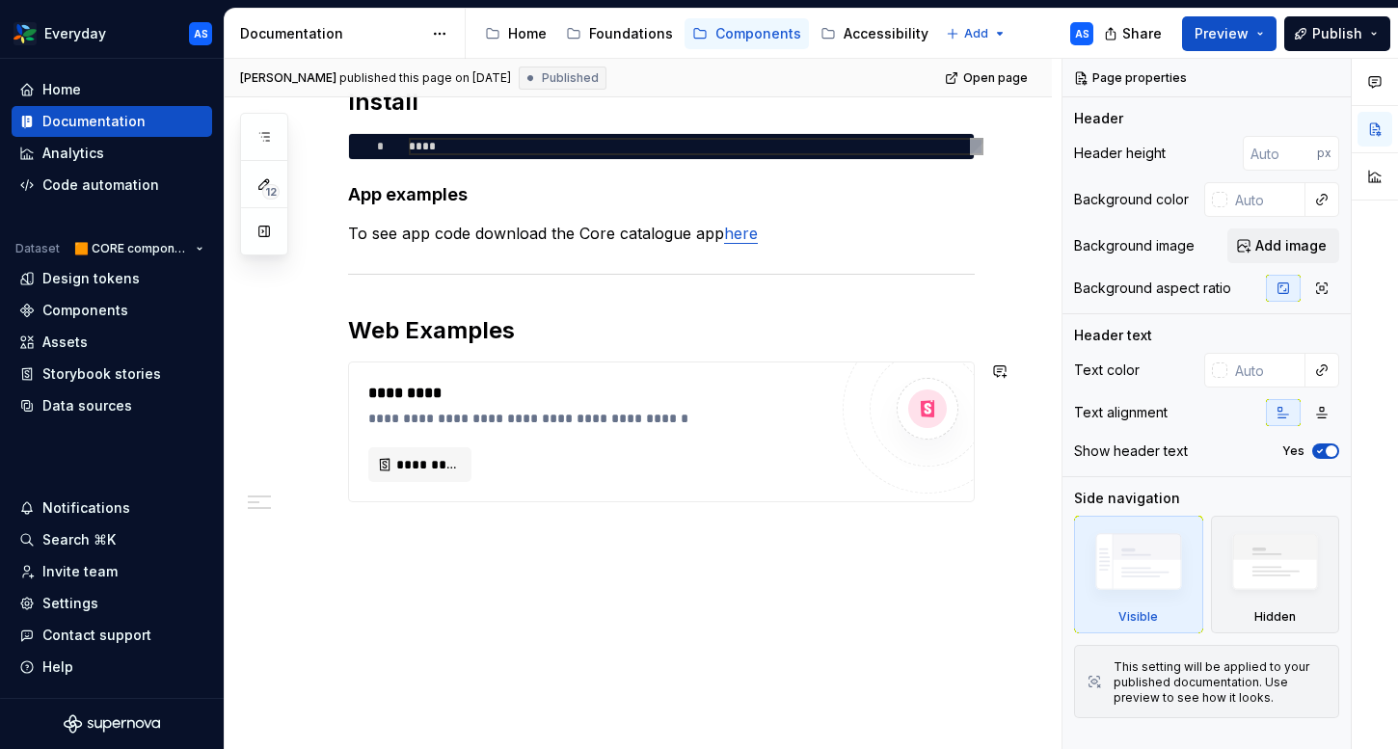
click at [502, 556] on div "**********" at bounding box center [638, 394] width 827 height 709
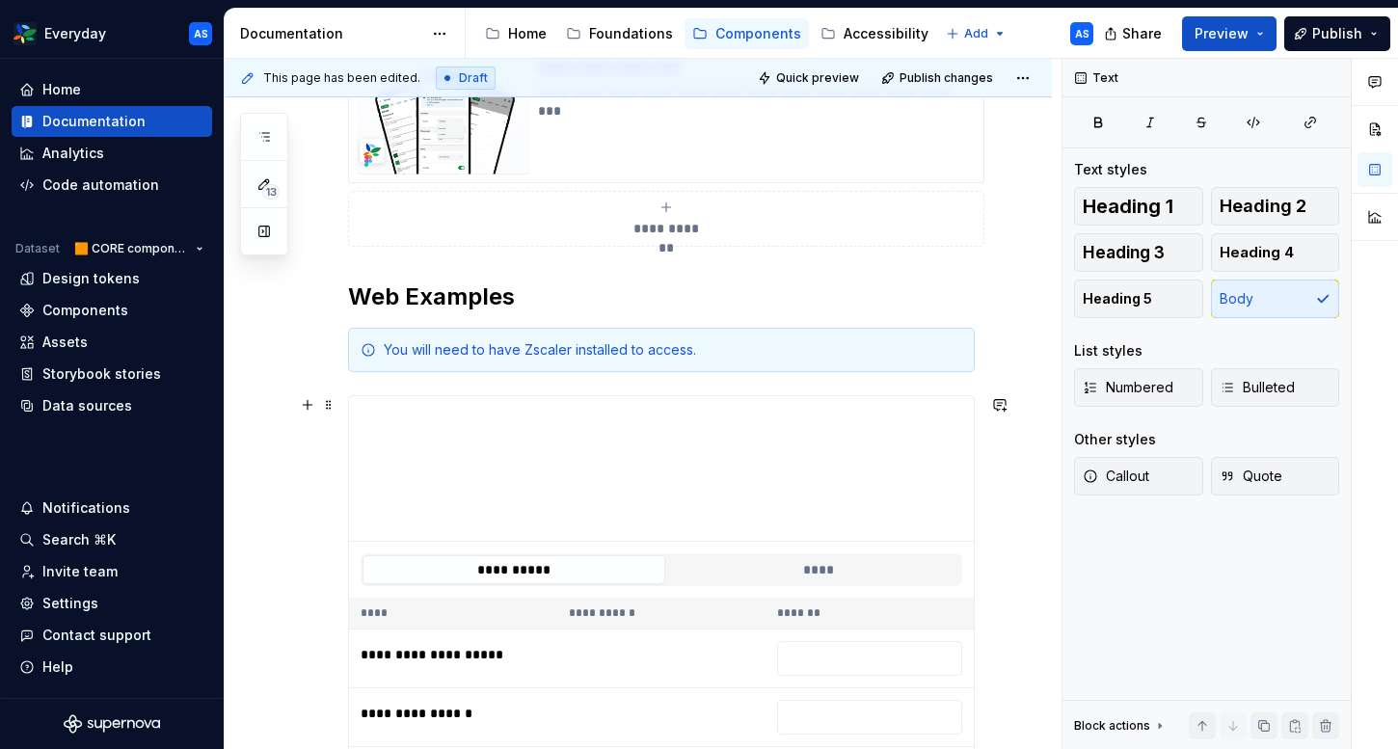
scroll to position [422, 0]
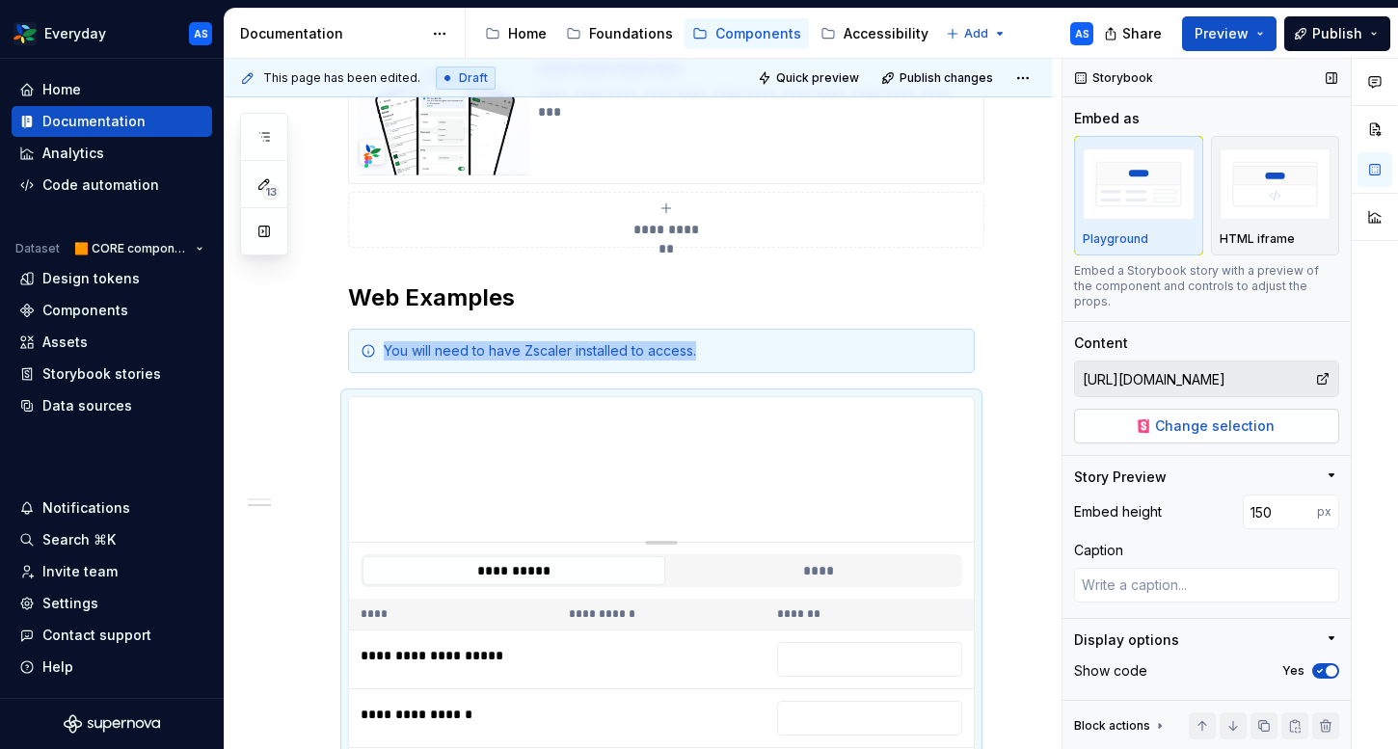
click at [1198, 416] on span "Change selection" at bounding box center [1215, 425] width 120 height 19
type textarea "*"
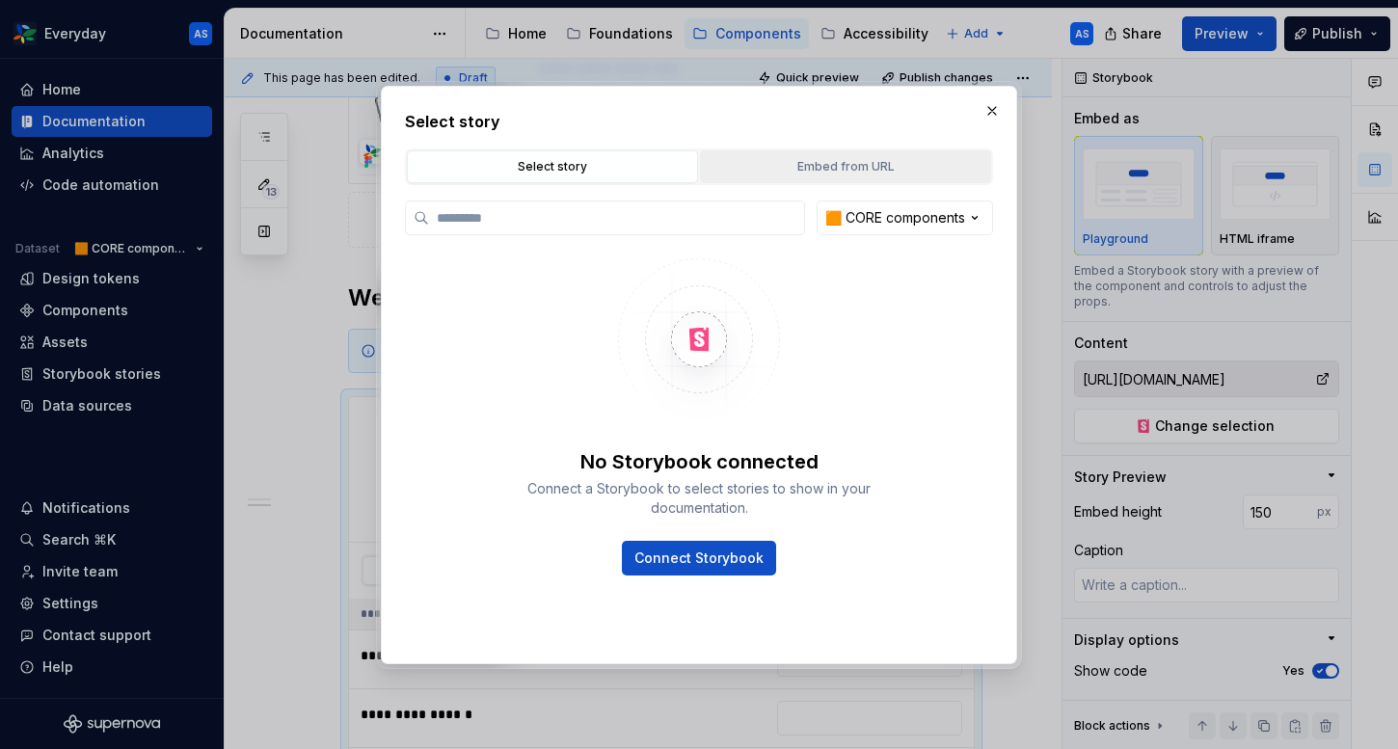
click at [818, 175] on button "Embed from URL" at bounding box center [845, 166] width 291 height 33
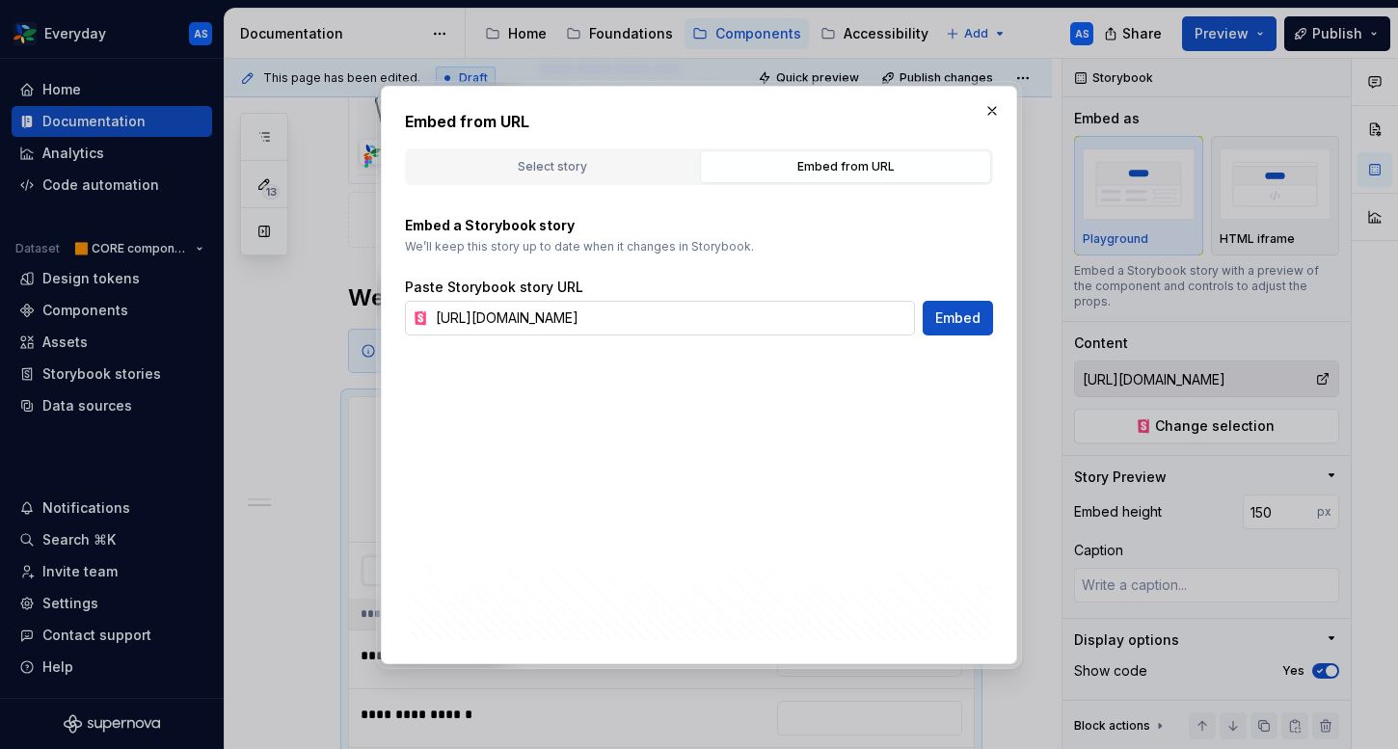
click at [596, 320] on input "[URL][DOMAIN_NAME]" at bounding box center [671, 318] width 487 height 35
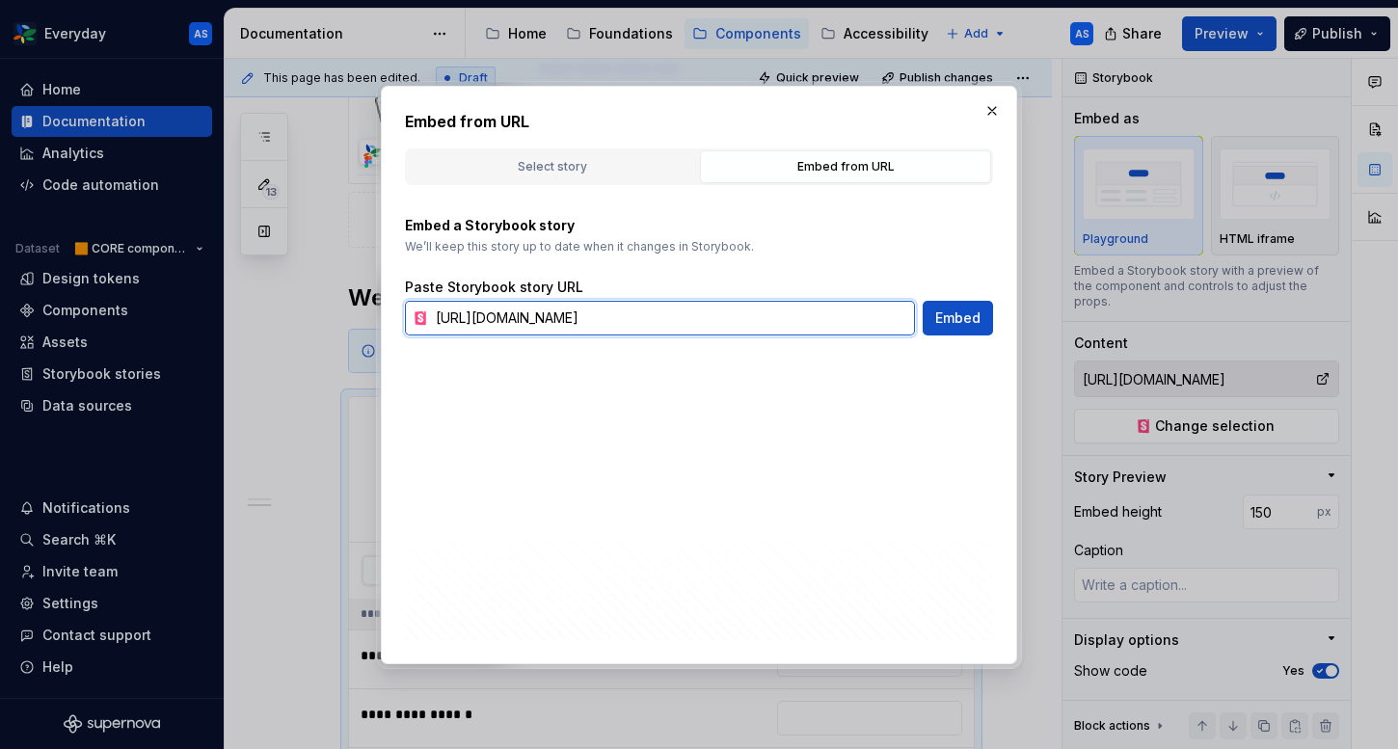
paste input "core-radio--is-checked"
type input "[URL][DOMAIN_NAME]"
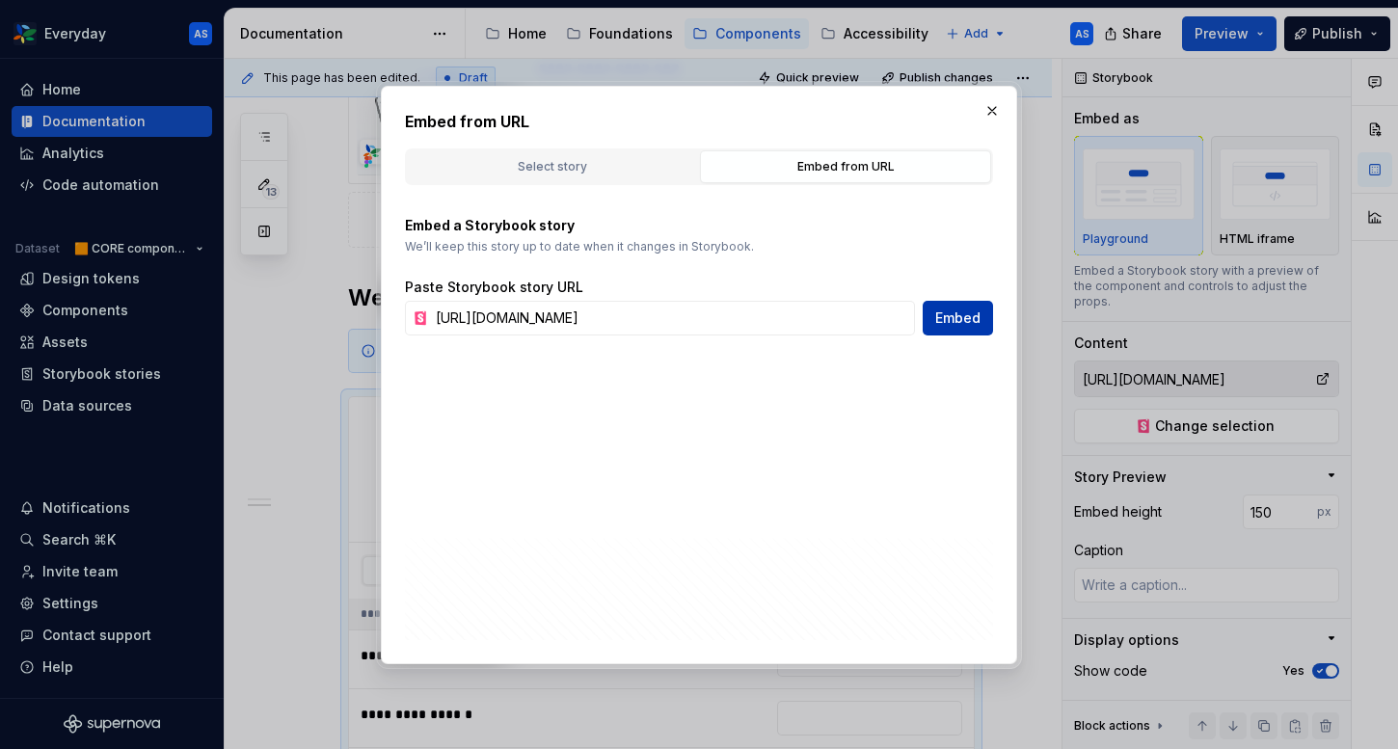
click at [973, 322] on span "Embed" at bounding box center [957, 317] width 45 height 19
type textarea "*"
type input "[URL][DOMAIN_NAME]"
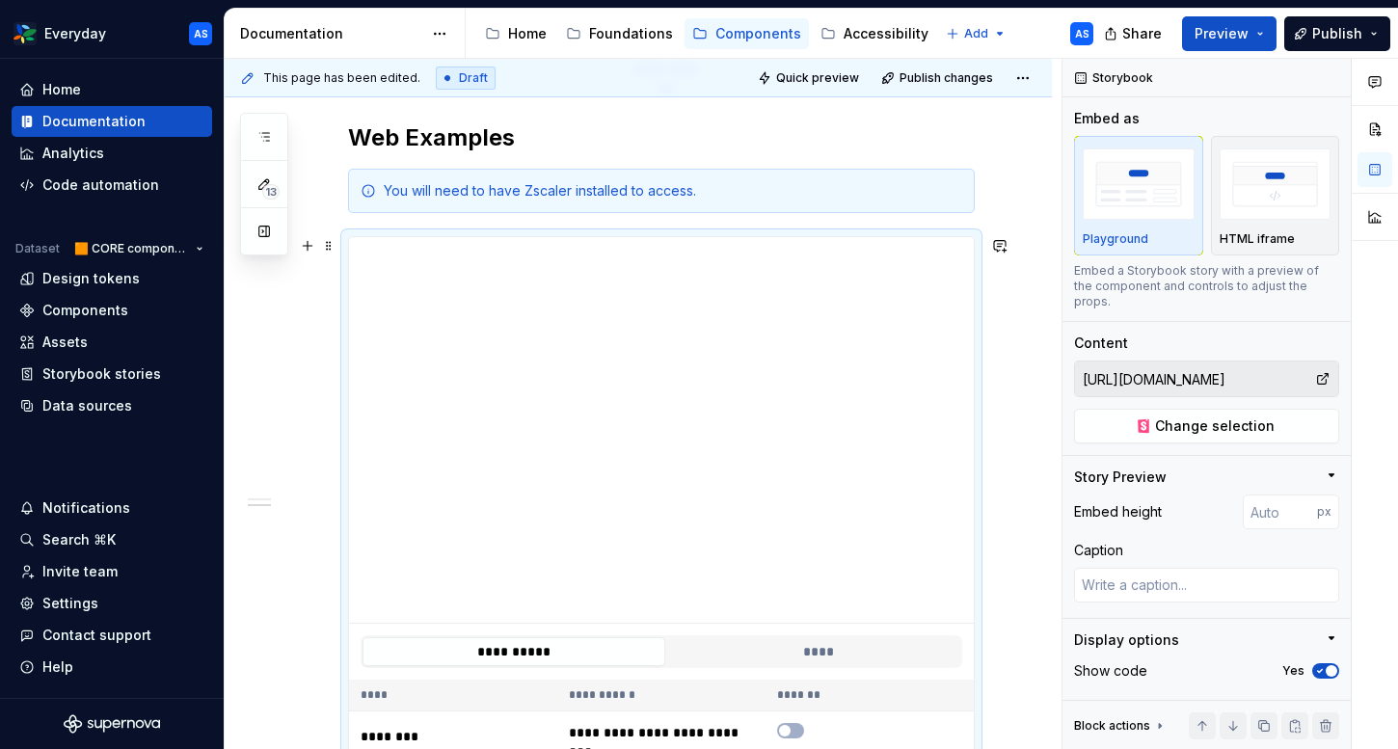
scroll to position [583, 0]
click at [1276, 500] on input "number" at bounding box center [1279, 511] width 74 height 35
type input "100"
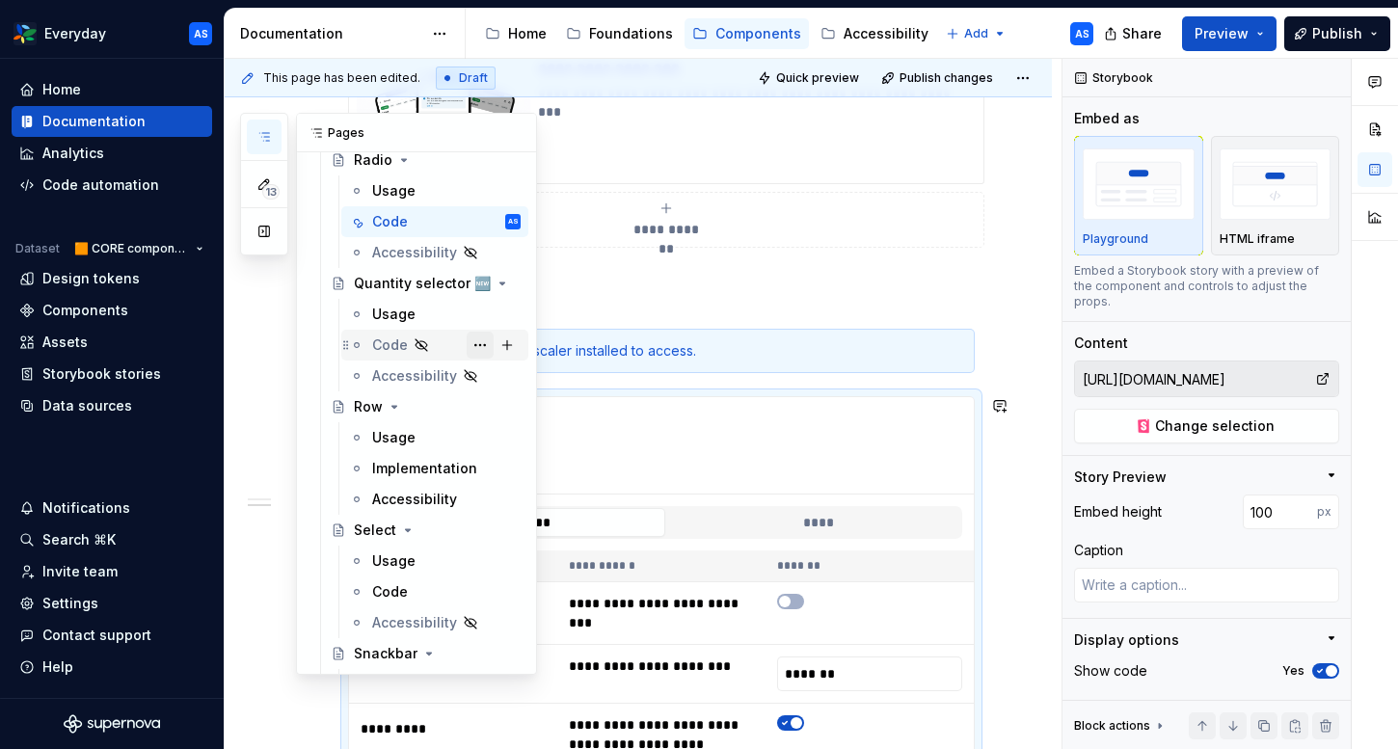
scroll to position [1653, 0]
click at [420, 472] on div "Implementation" at bounding box center [417, 469] width 91 height 19
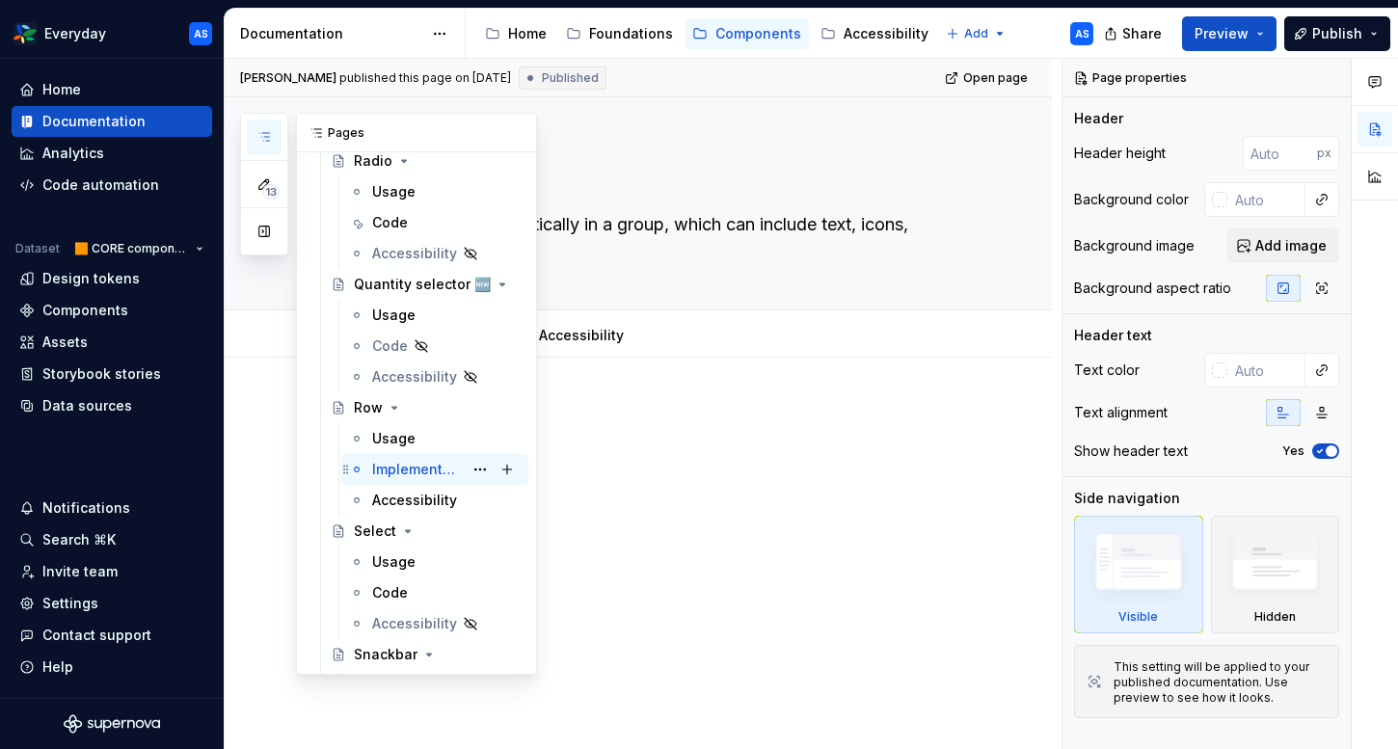
click at [420, 472] on div "Implementation" at bounding box center [417, 469] width 91 height 19
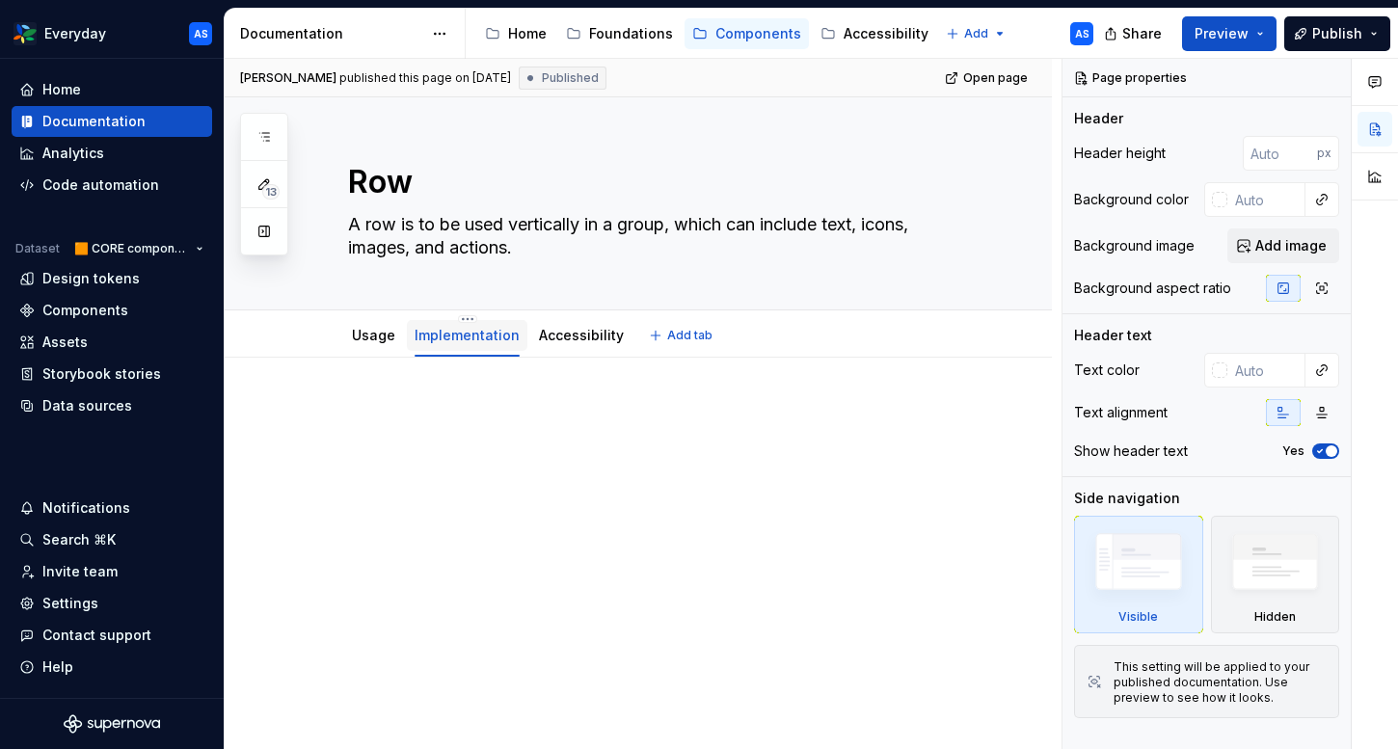
click at [455, 337] on link "Implementation" at bounding box center [466, 335] width 105 height 16
click at [459, 325] on div "Implementation" at bounding box center [466, 335] width 105 height 23
click at [460, 321] on html "Everyday AS Home Documentation Analytics Code automation Dataset 🟧 CORE compone…" at bounding box center [699, 374] width 1398 height 749
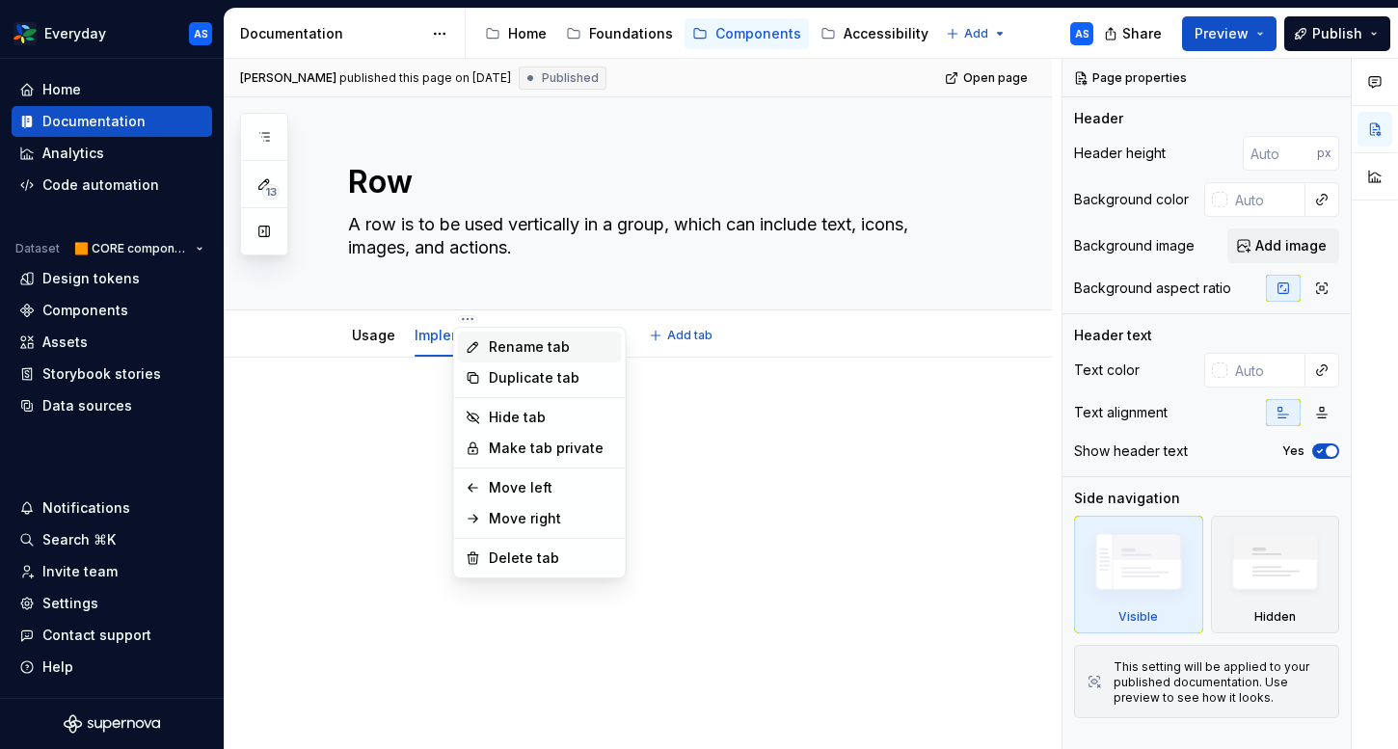
click at [521, 349] on div "Rename tab" at bounding box center [551, 346] width 125 height 19
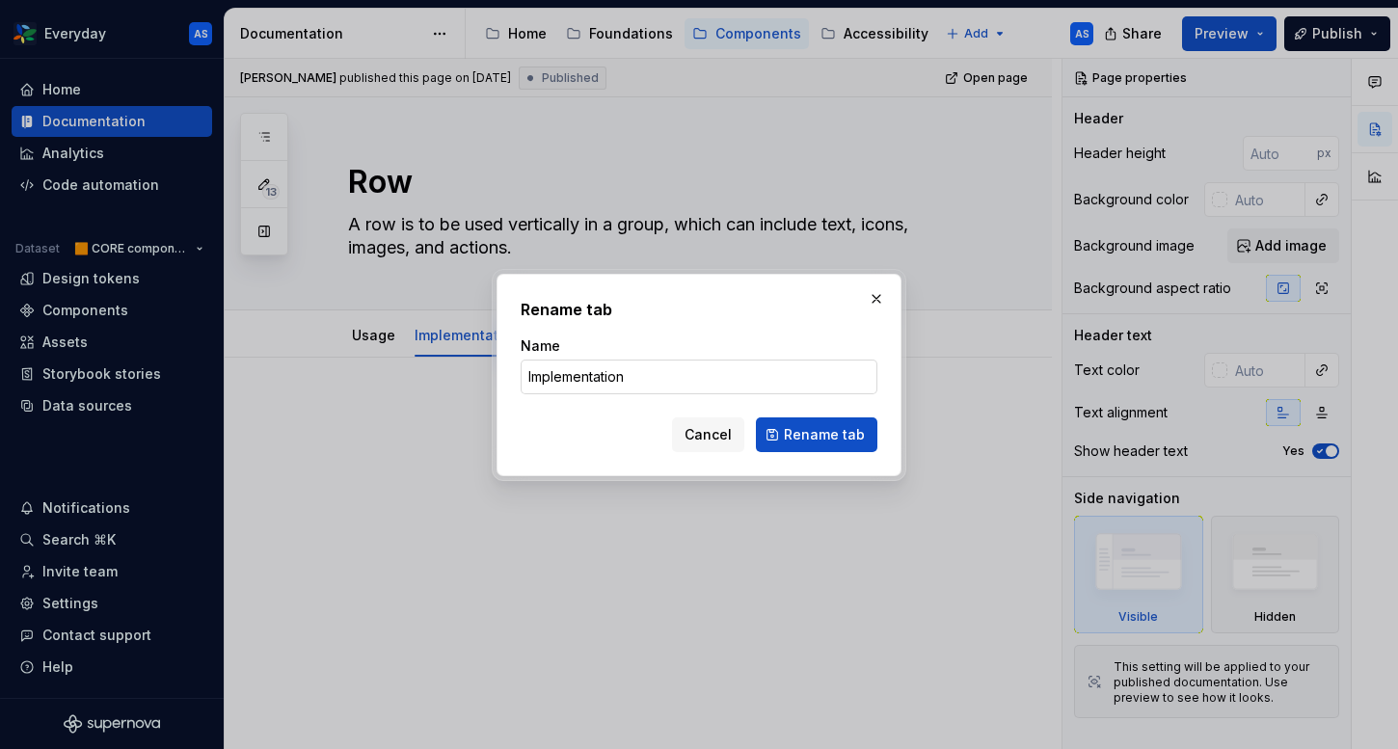
type textarea "*"
click at [664, 381] on input "Implementation" at bounding box center [699, 377] width 357 height 35
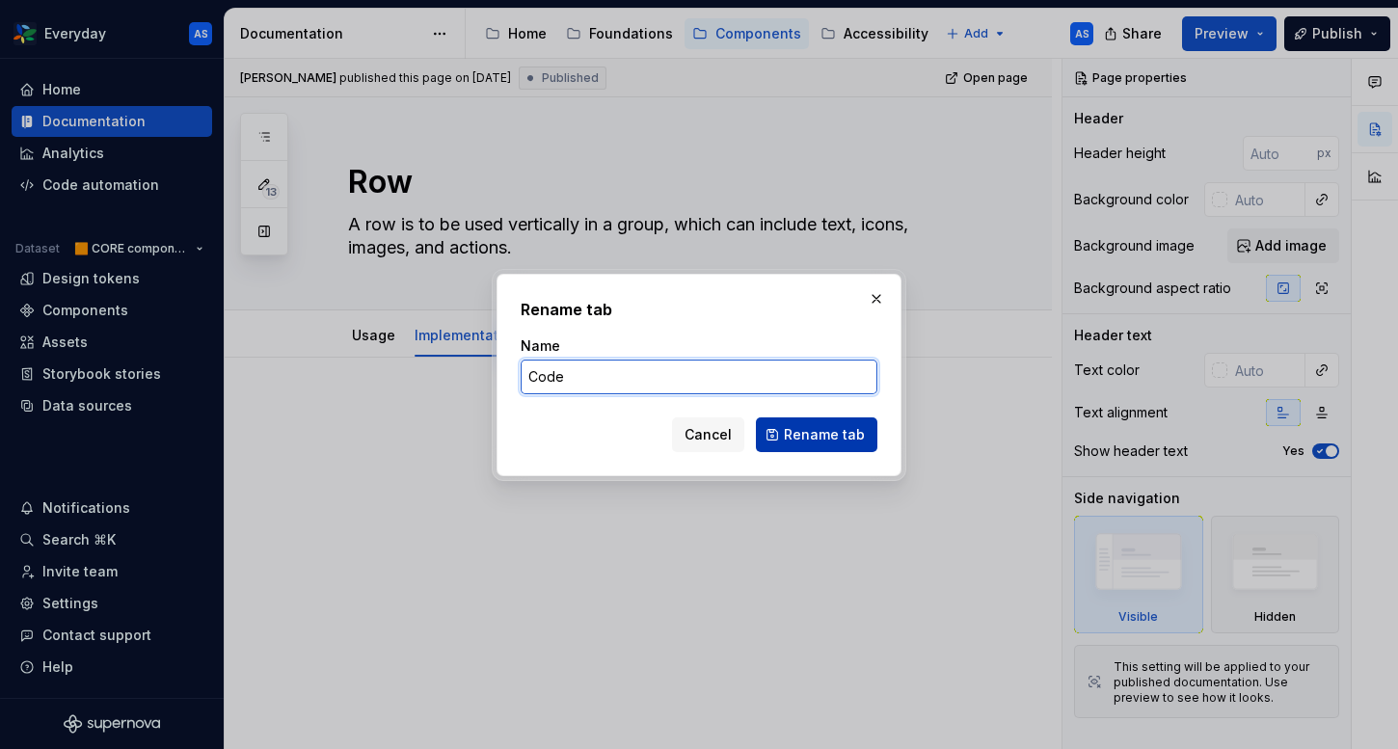
type input "Code"
click at [861, 435] on span "Rename tab" at bounding box center [824, 434] width 81 height 19
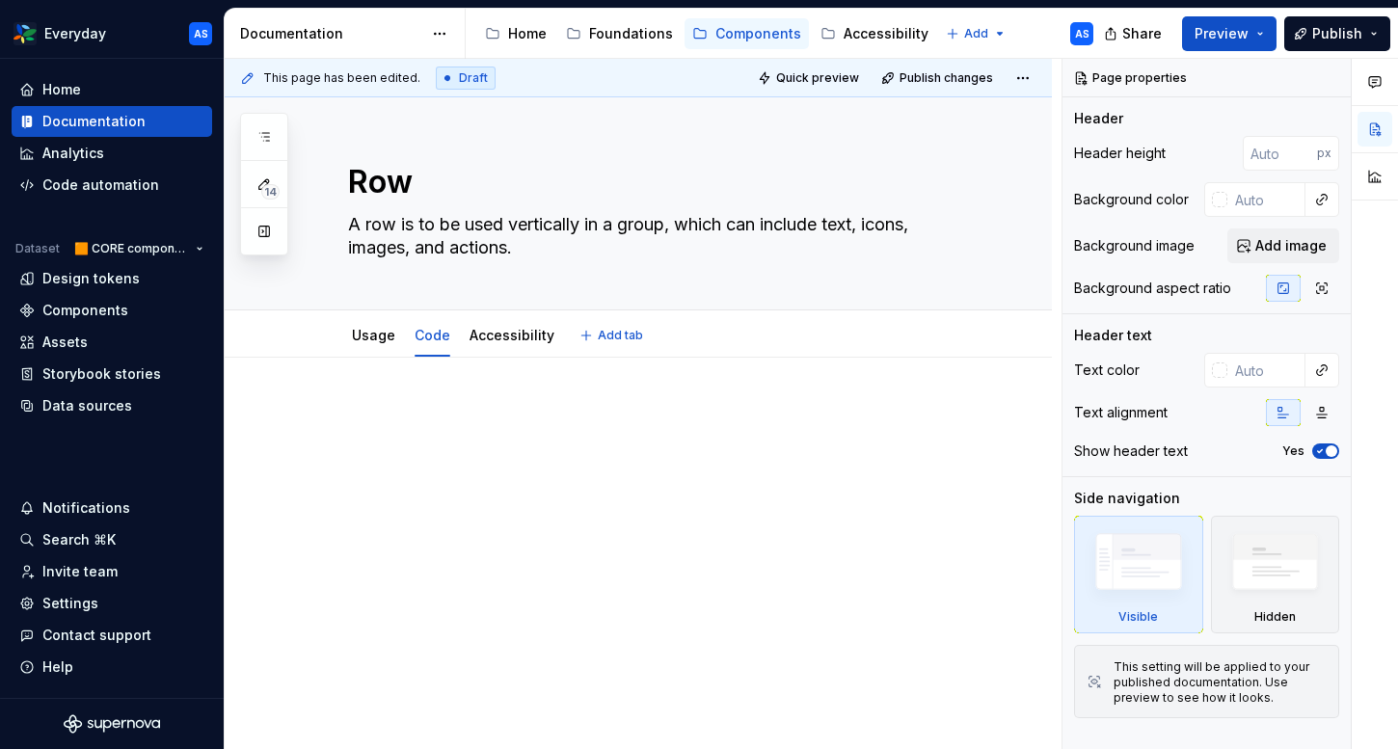
click at [713, 419] on p at bounding box center [661, 415] width 627 height 23
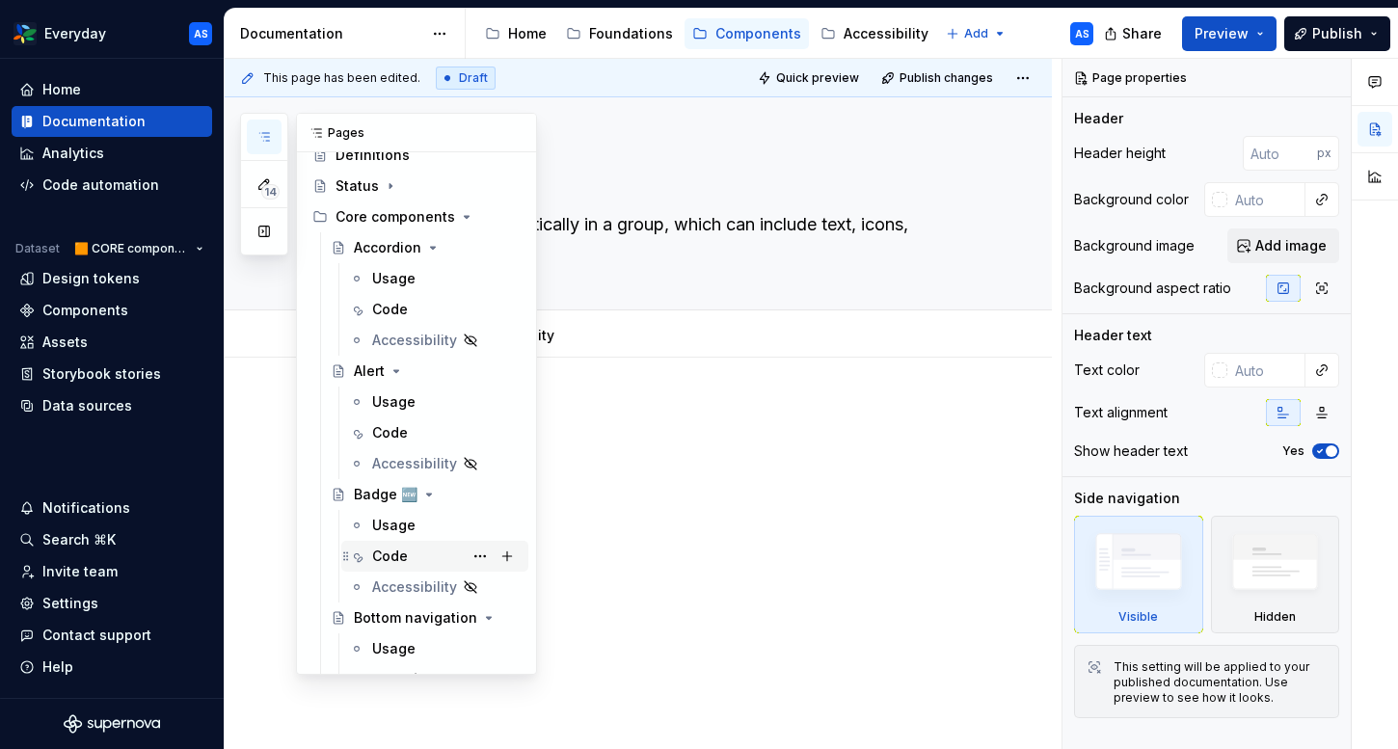
click at [408, 552] on div "Code" at bounding box center [446, 556] width 148 height 27
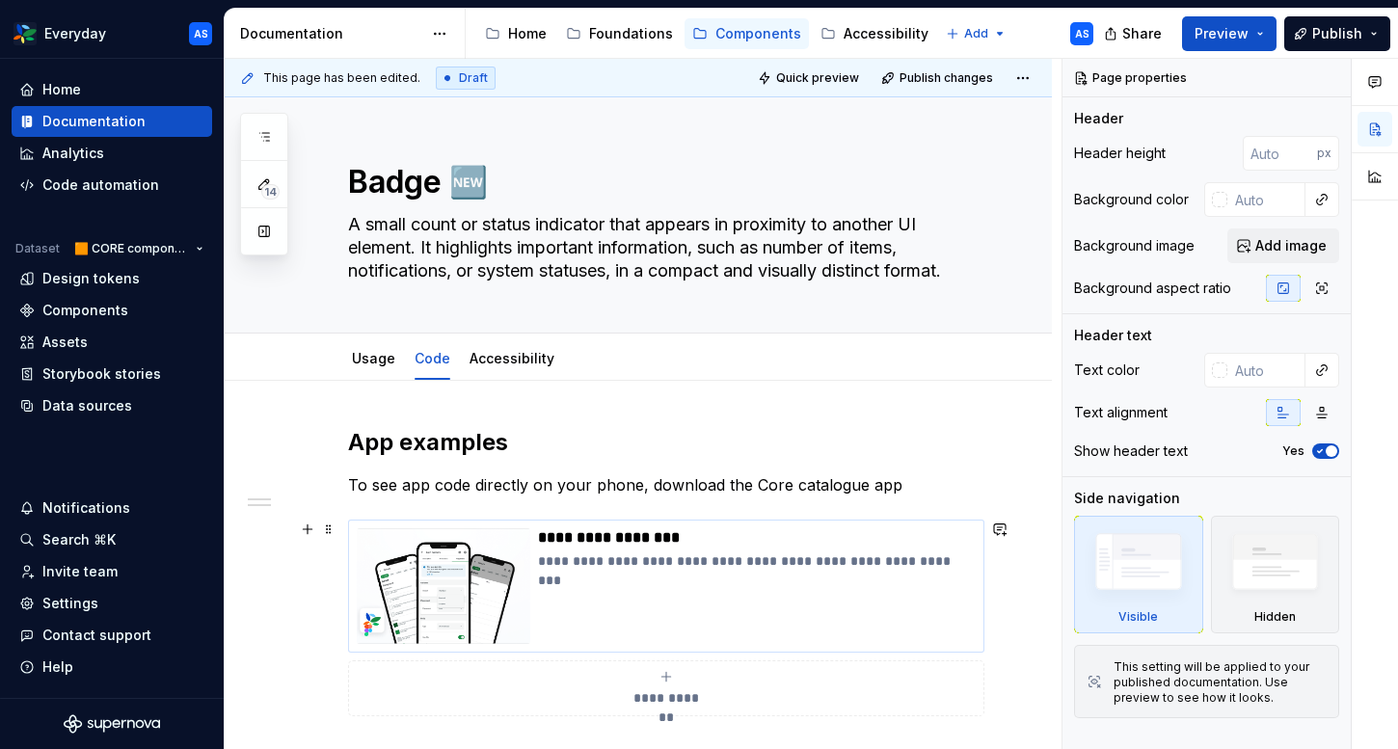
scroll to position [554, 0]
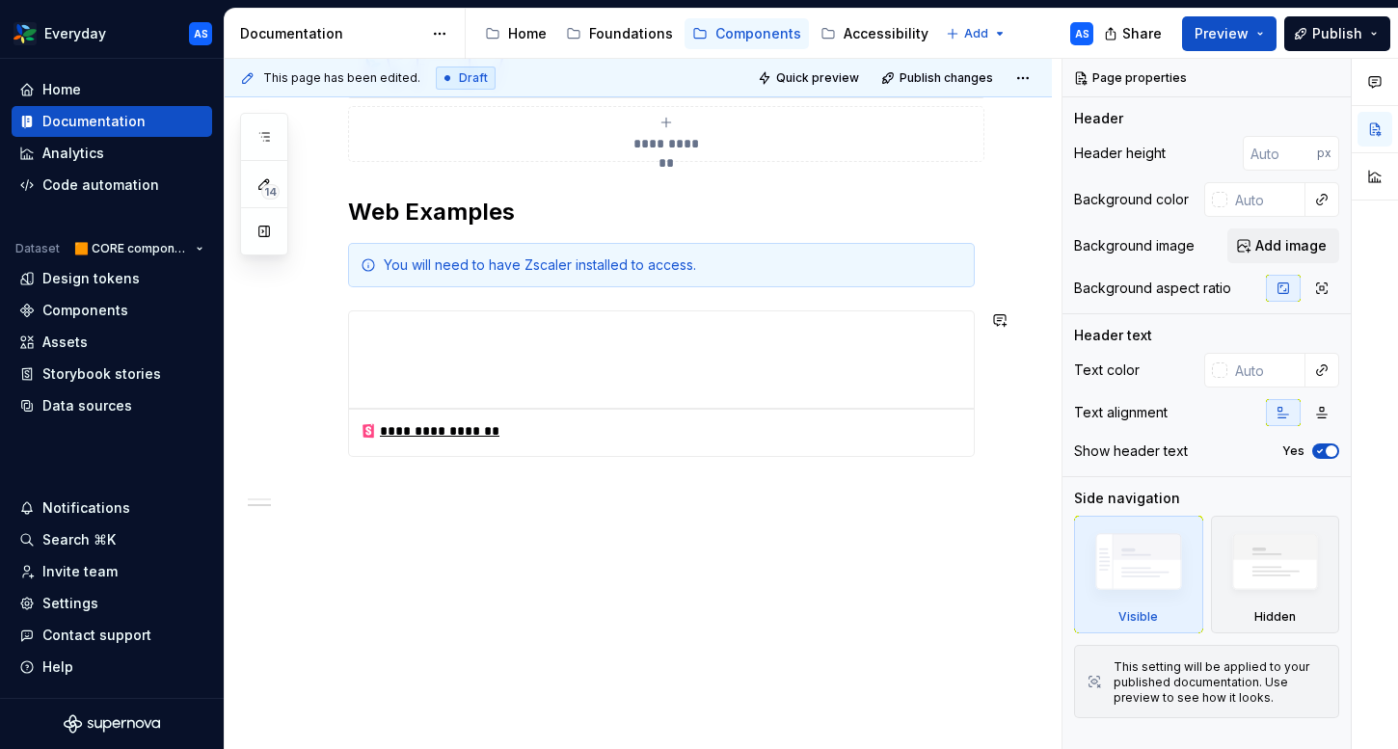
click at [520, 456] on div "**********" at bounding box center [661, 432] width 625 height 47
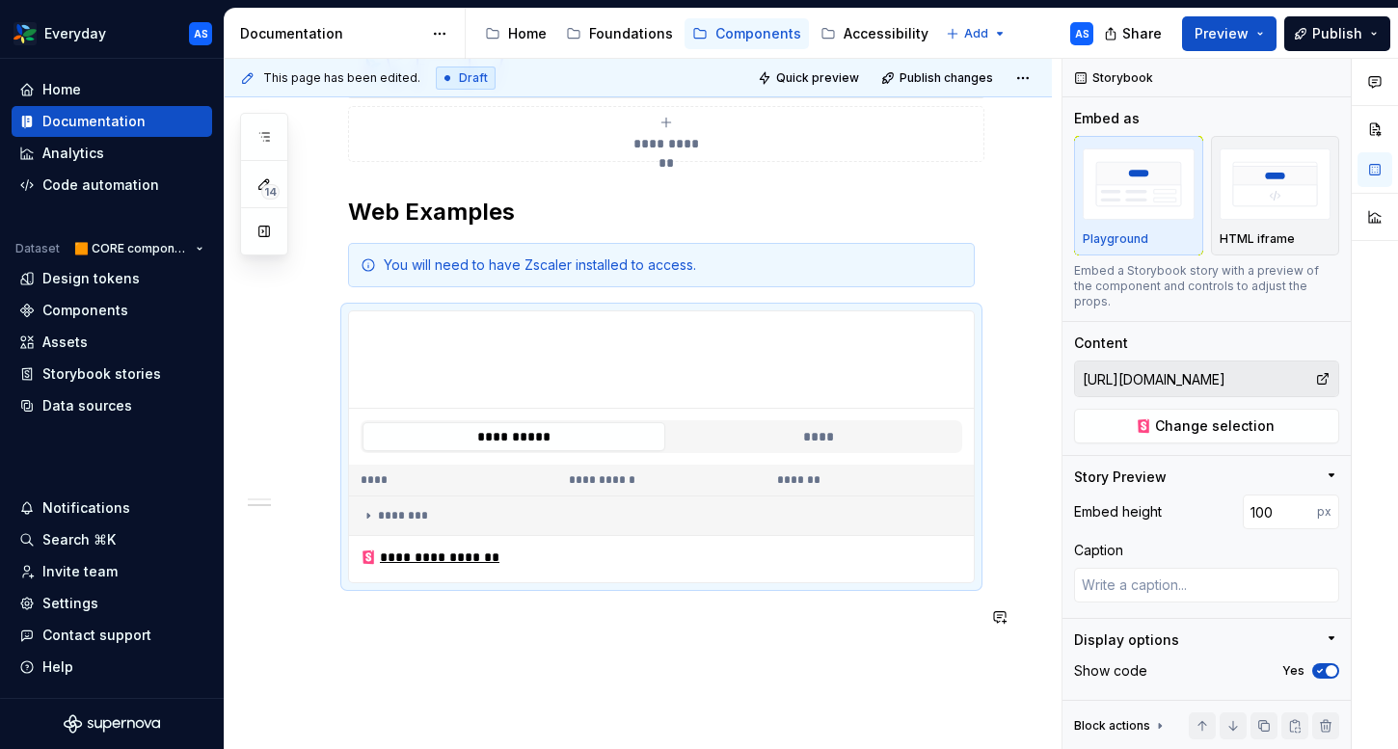
click at [443, 643] on div "**********" at bounding box center [661, 263] width 627 height 780
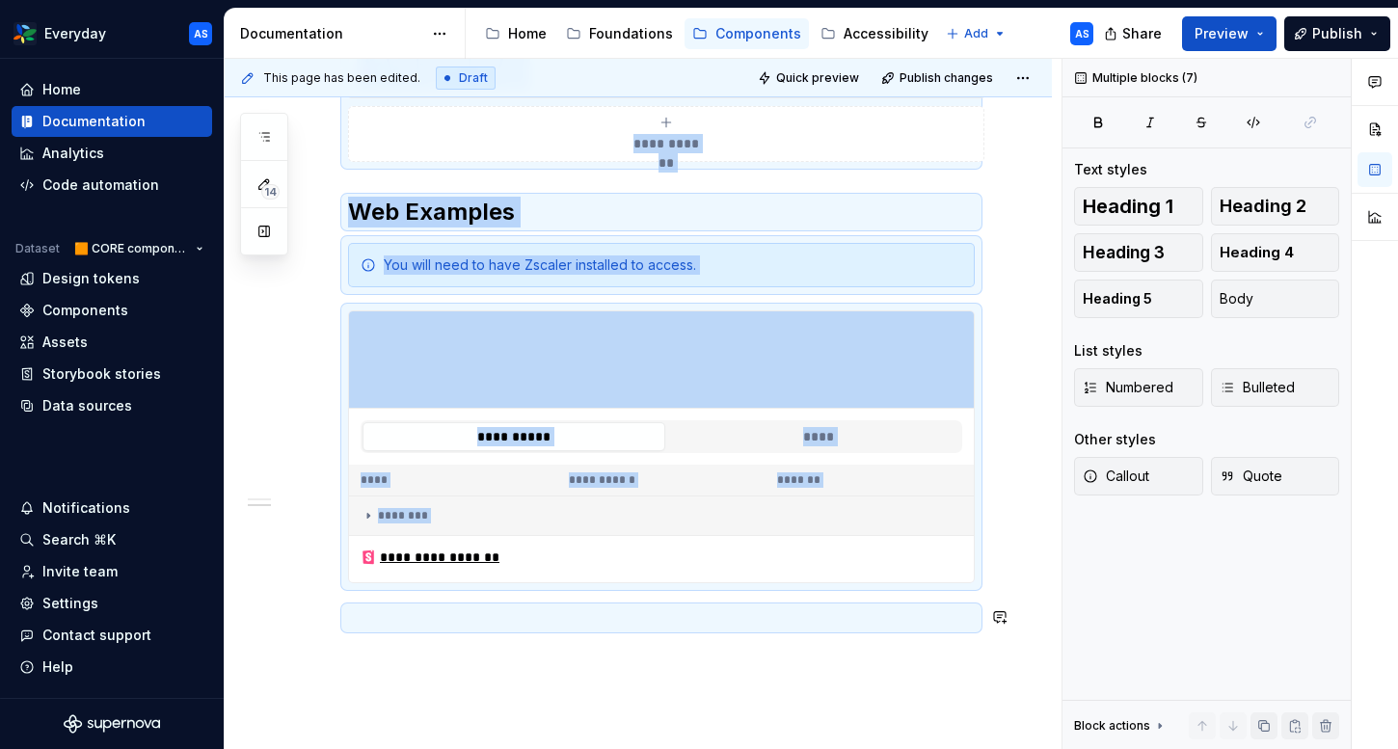
copy div "**********"
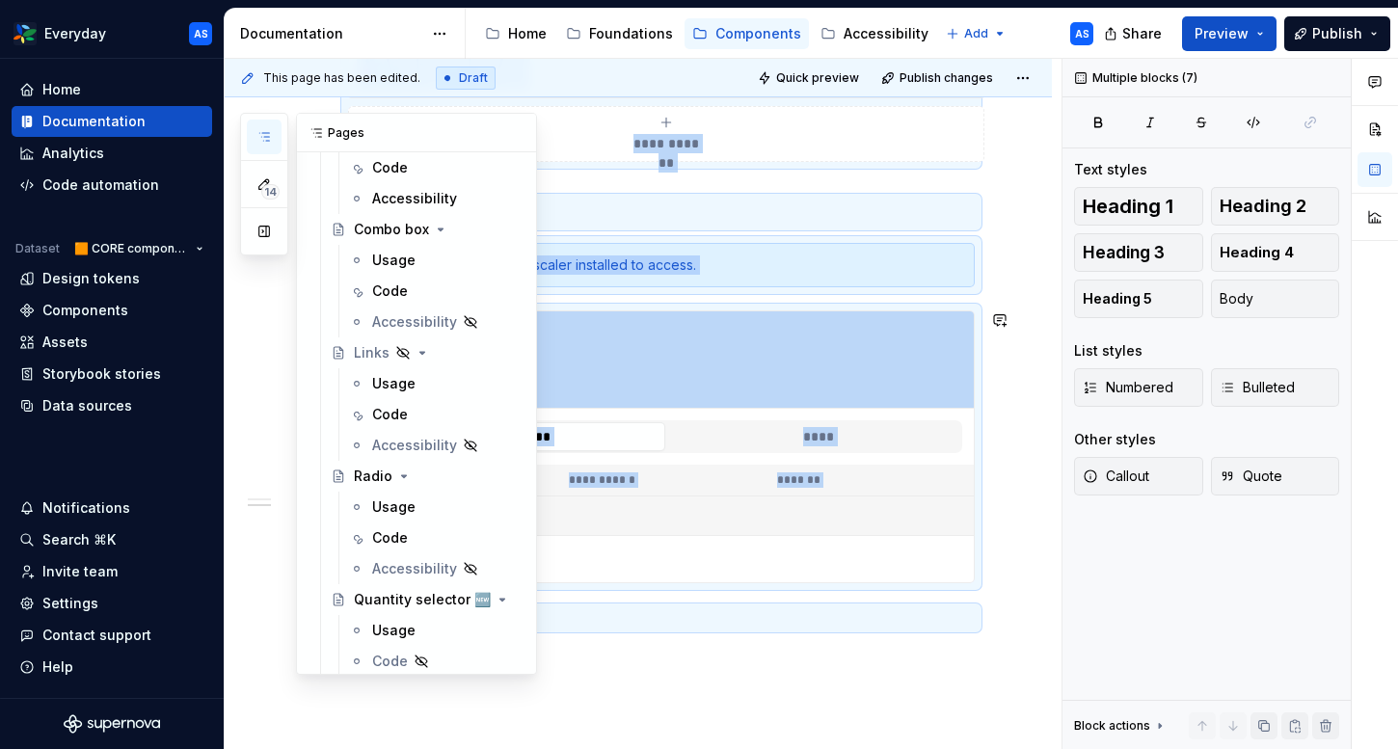
scroll to position [1494, 0]
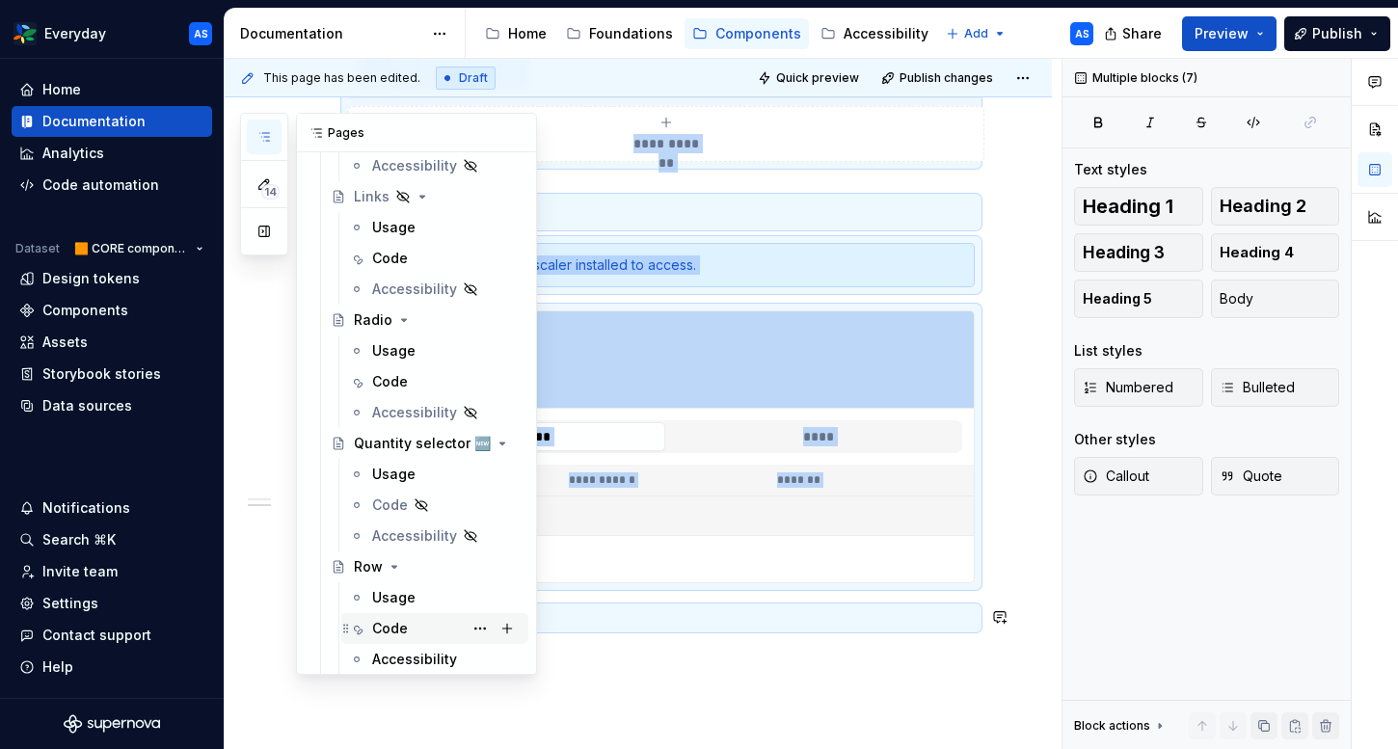
click at [414, 628] on div "Code" at bounding box center [446, 628] width 148 height 27
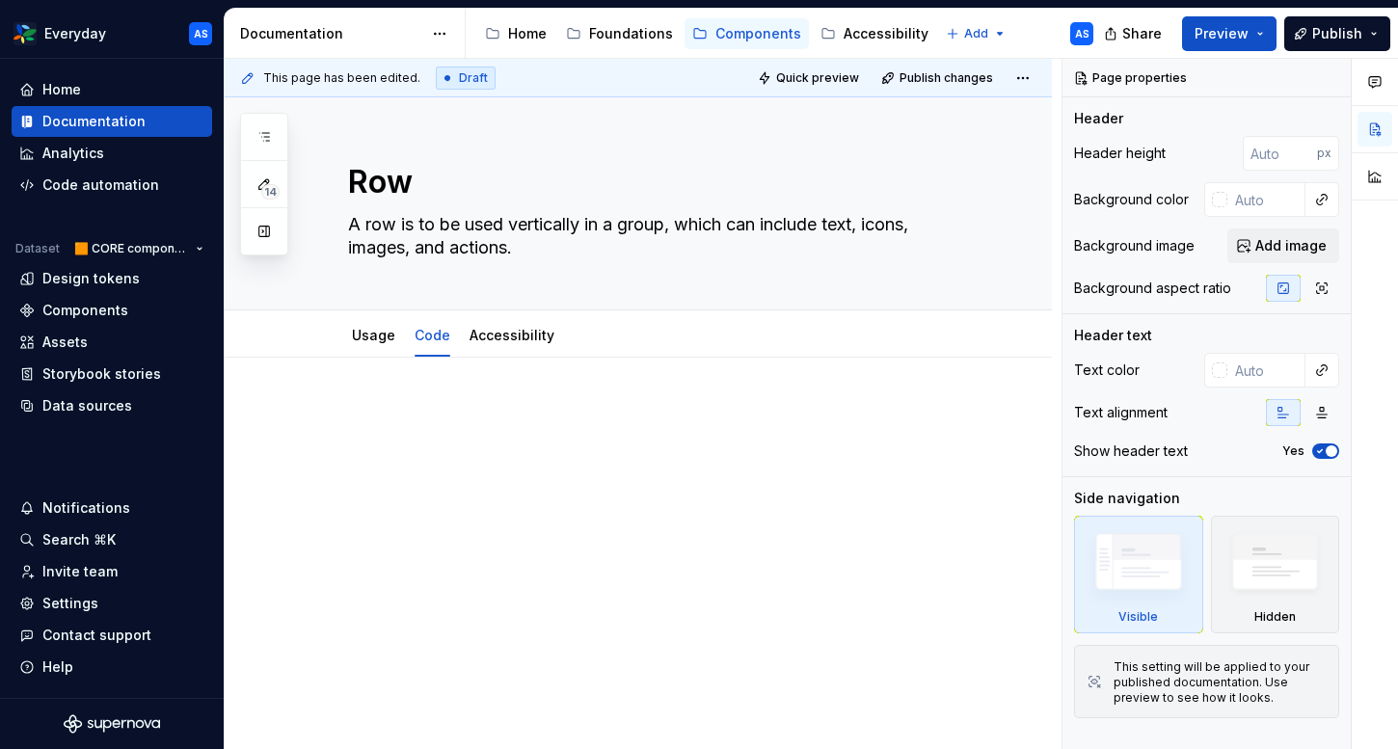
click at [407, 413] on p at bounding box center [661, 415] width 627 height 23
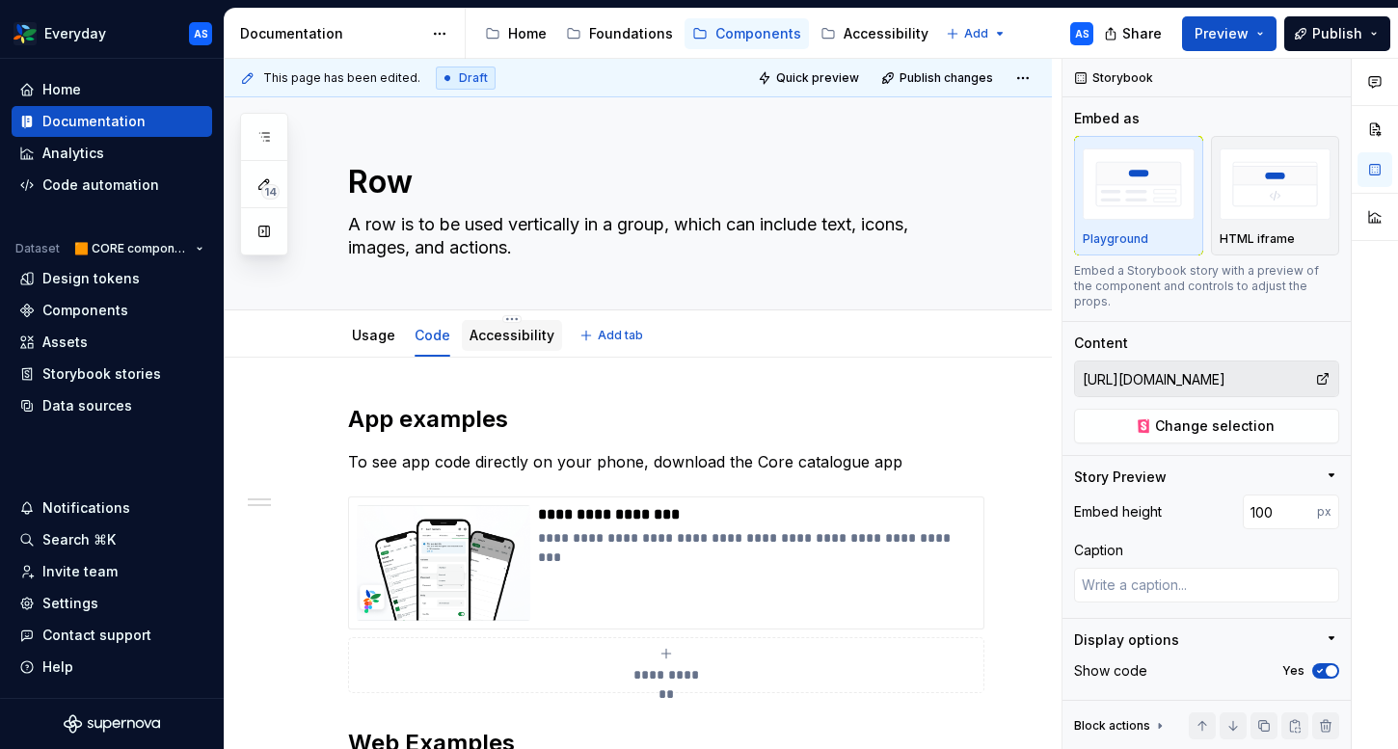
scroll to position [345, 0]
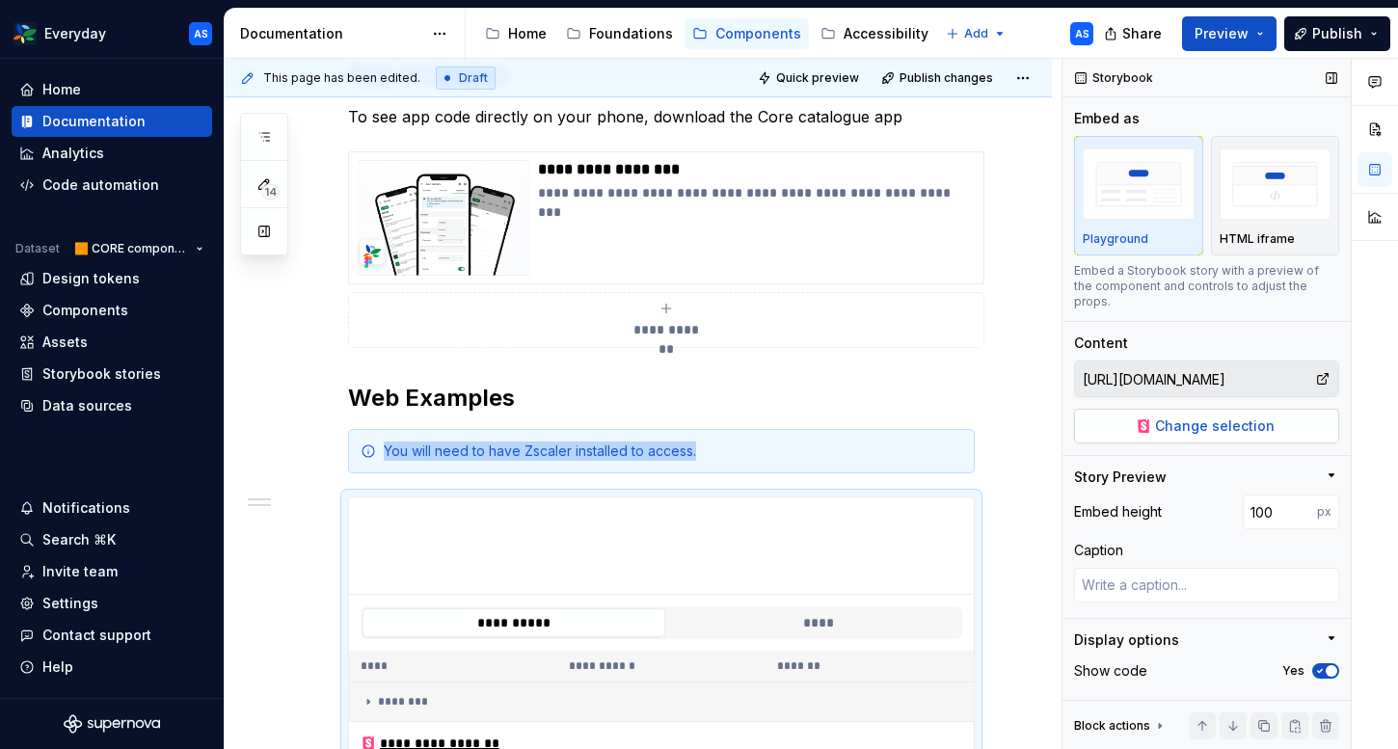
click at [1243, 416] on span "Change selection" at bounding box center [1215, 425] width 120 height 19
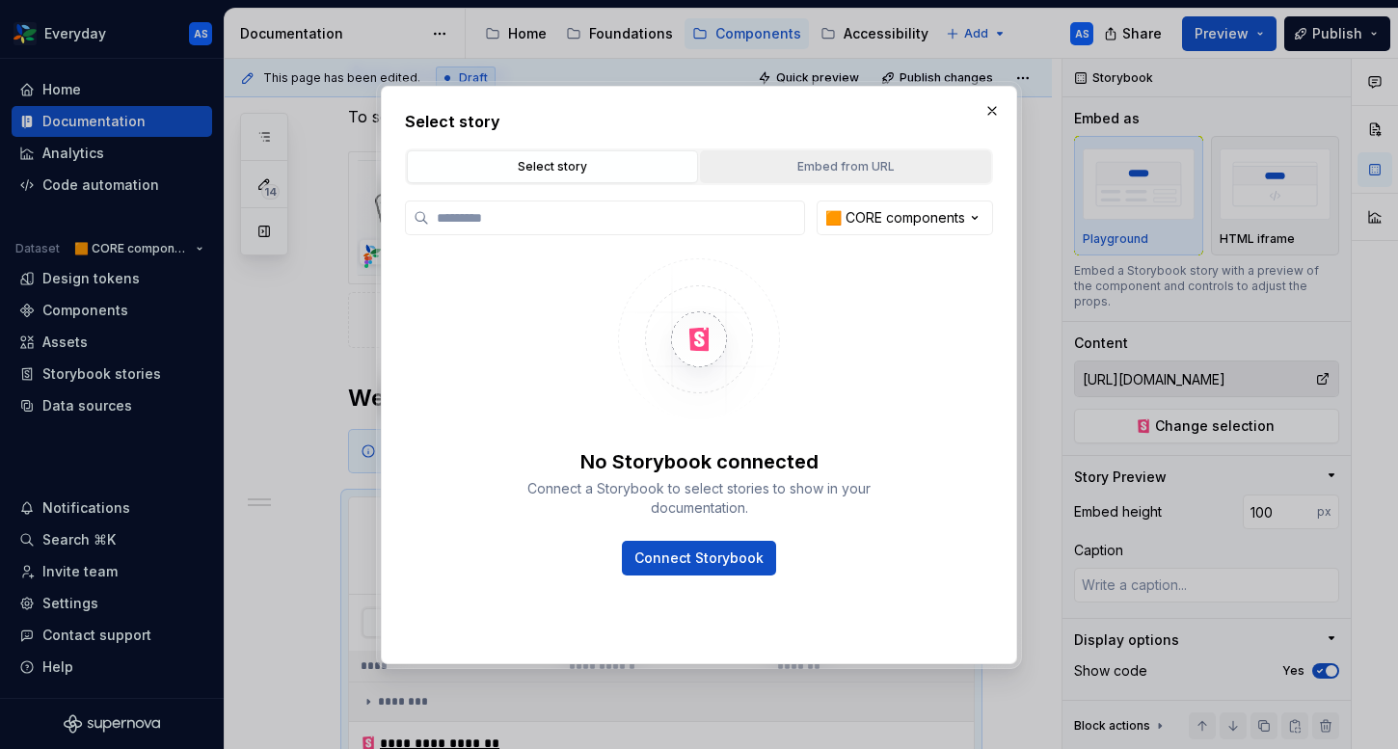
click at [874, 154] on button "Embed from URL" at bounding box center [845, 166] width 291 height 33
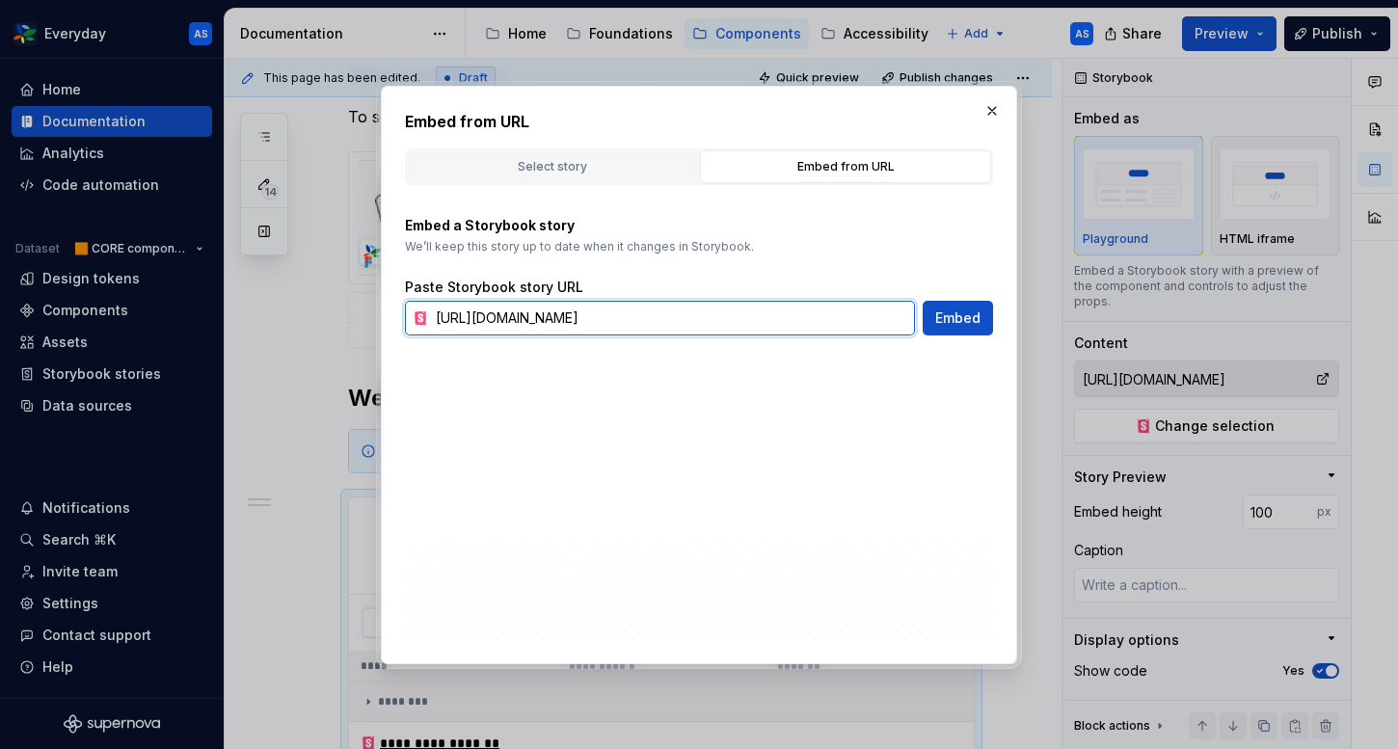
click at [636, 329] on input "[URL][DOMAIN_NAME]" at bounding box center [671, 318] width 487 height 35
type textarea "*"
paste input "row-row--defaul"
type input "[URL][DOMAIN_NAME]"
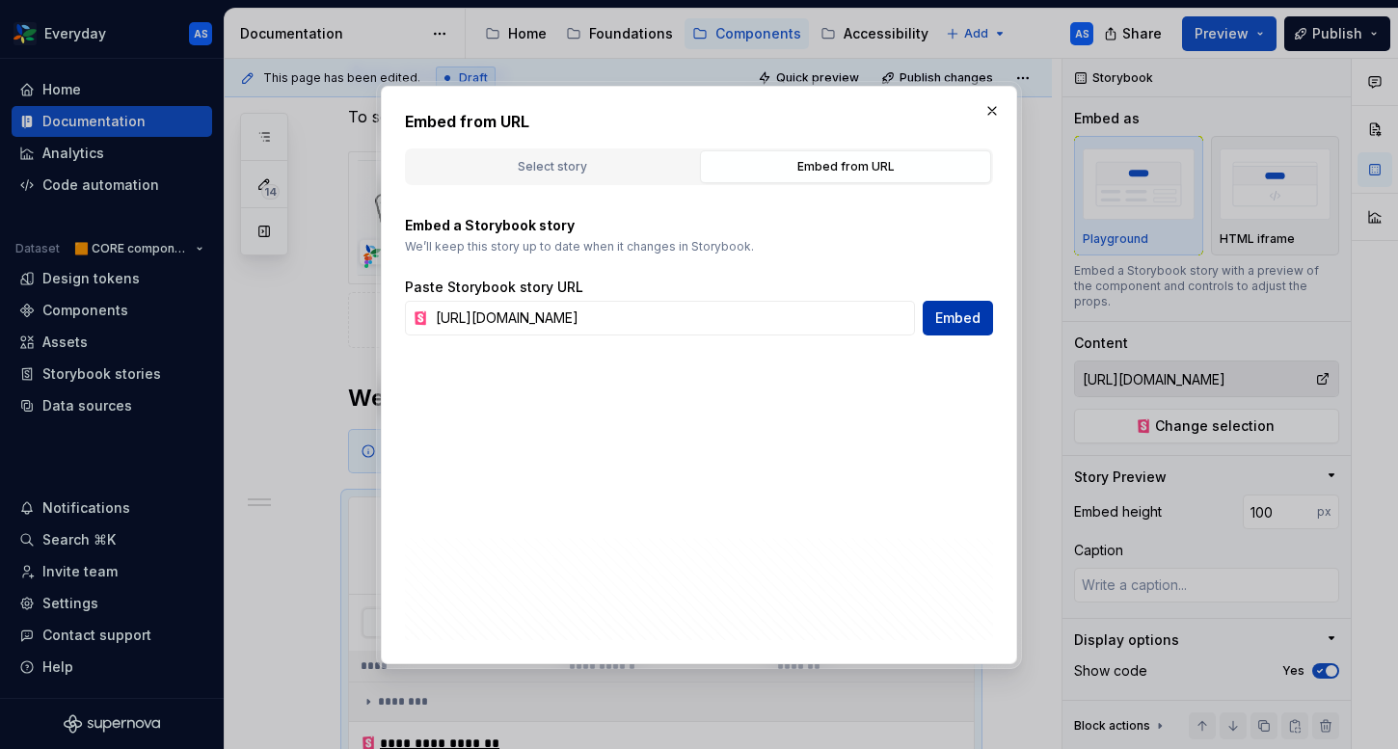
click at [975, 316] on span "Embed" at bounding box center [957, 317] width 45 height 19
type textarea "*"
type input "[URL][DOMAIN_NAME]"
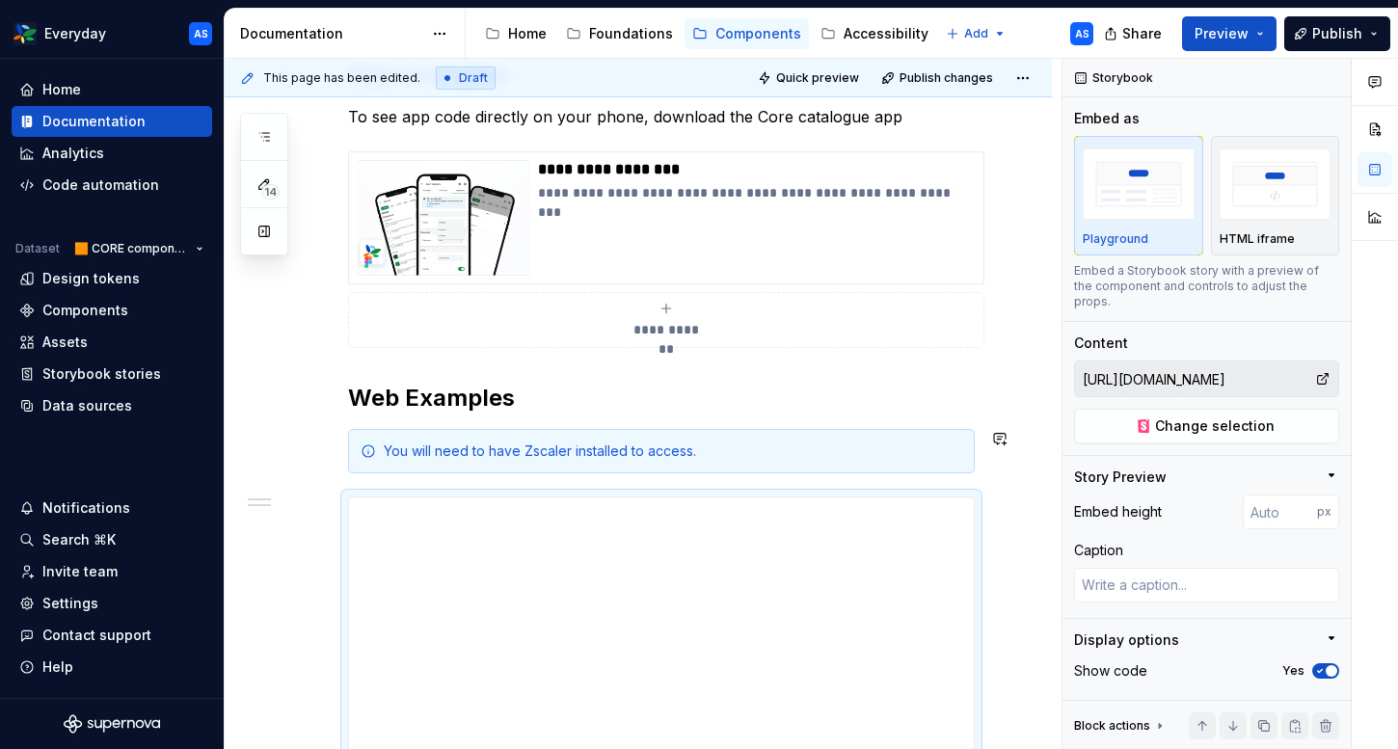
scroll to position [820, 0]
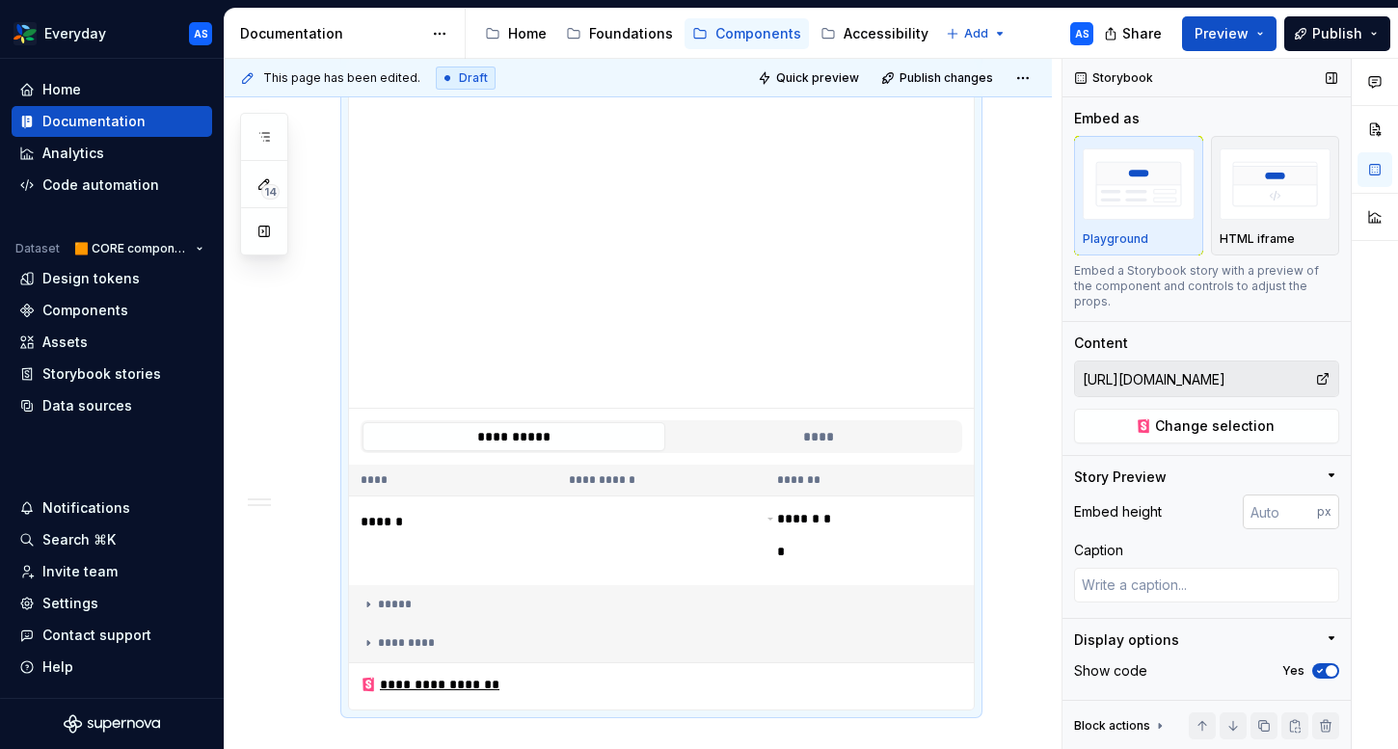
click at [1258, 501] on input "number" at bounding box center [1279, 511] width 74 height 35
type input "100"
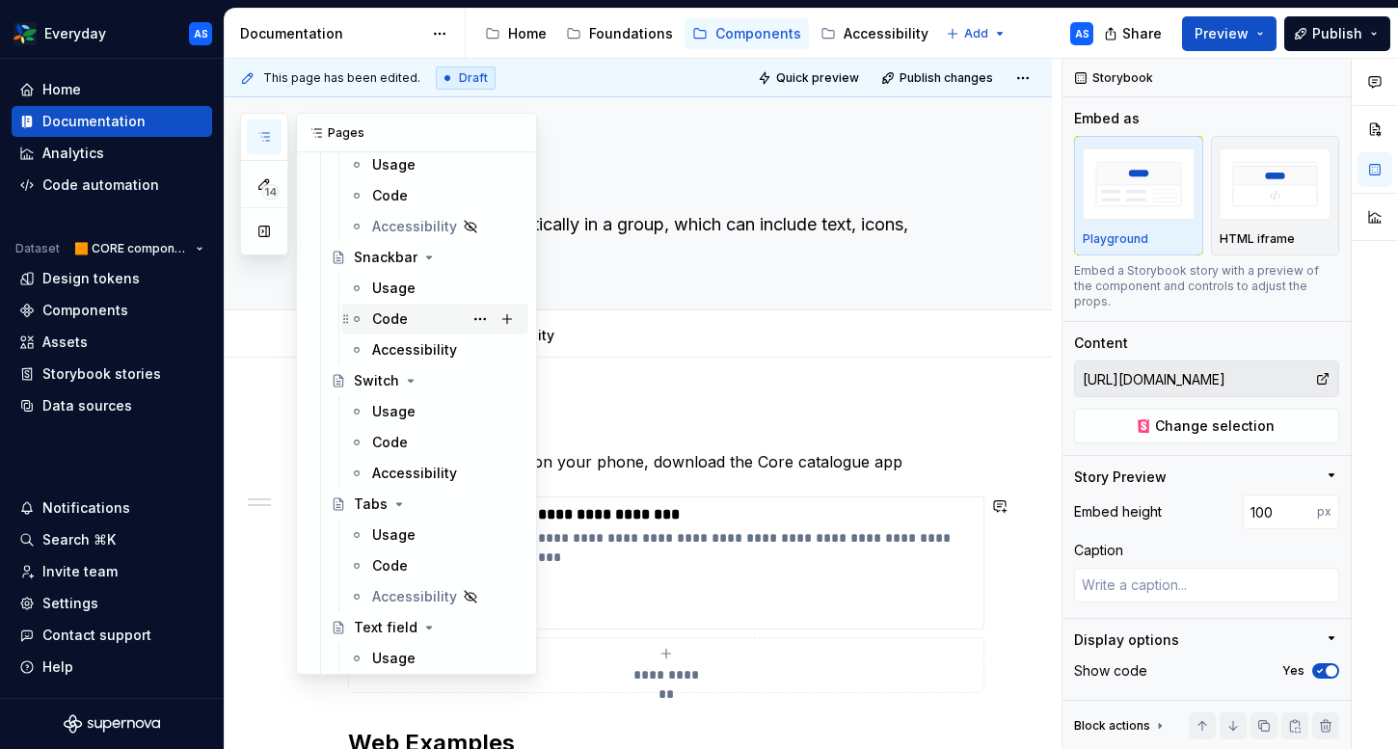
scroll to position [2070, 0]
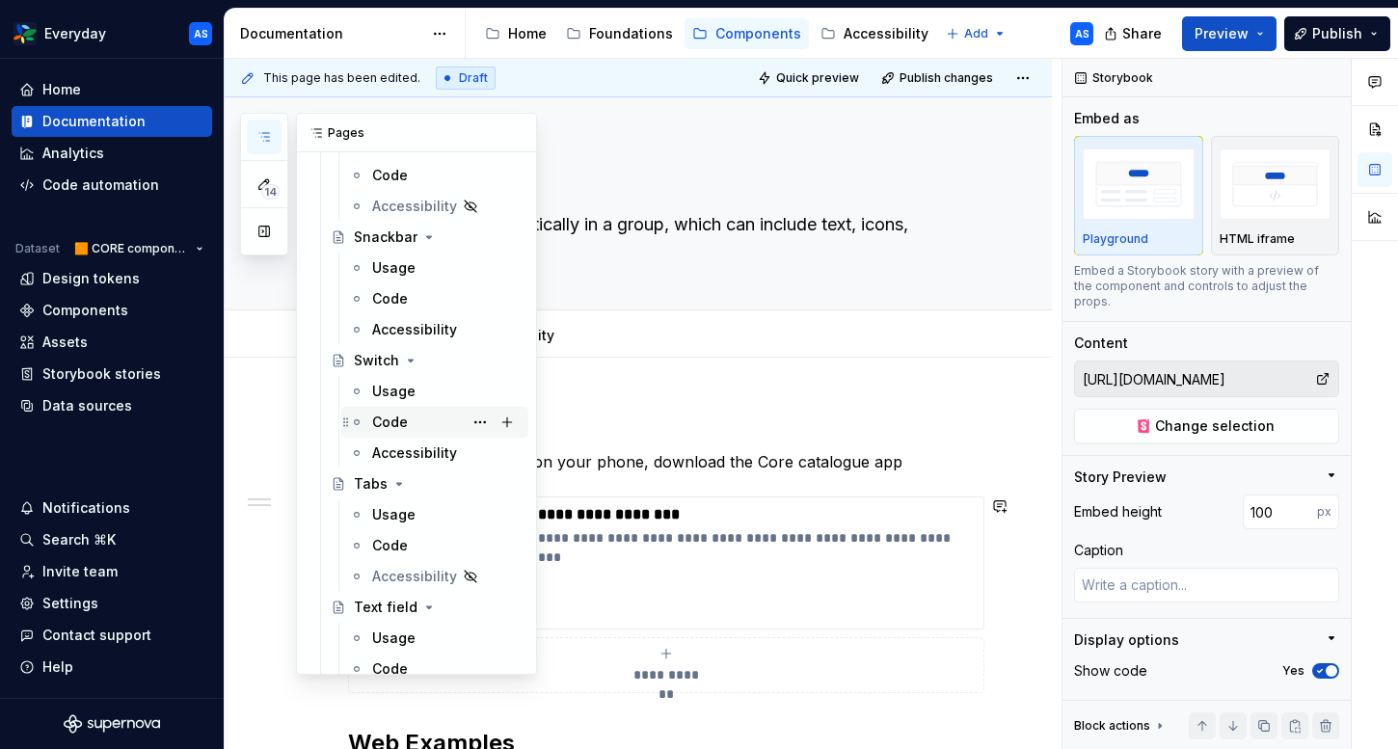
click at [405, 420] on div "Code" at bounding box center [390, 422] width 36 height 19
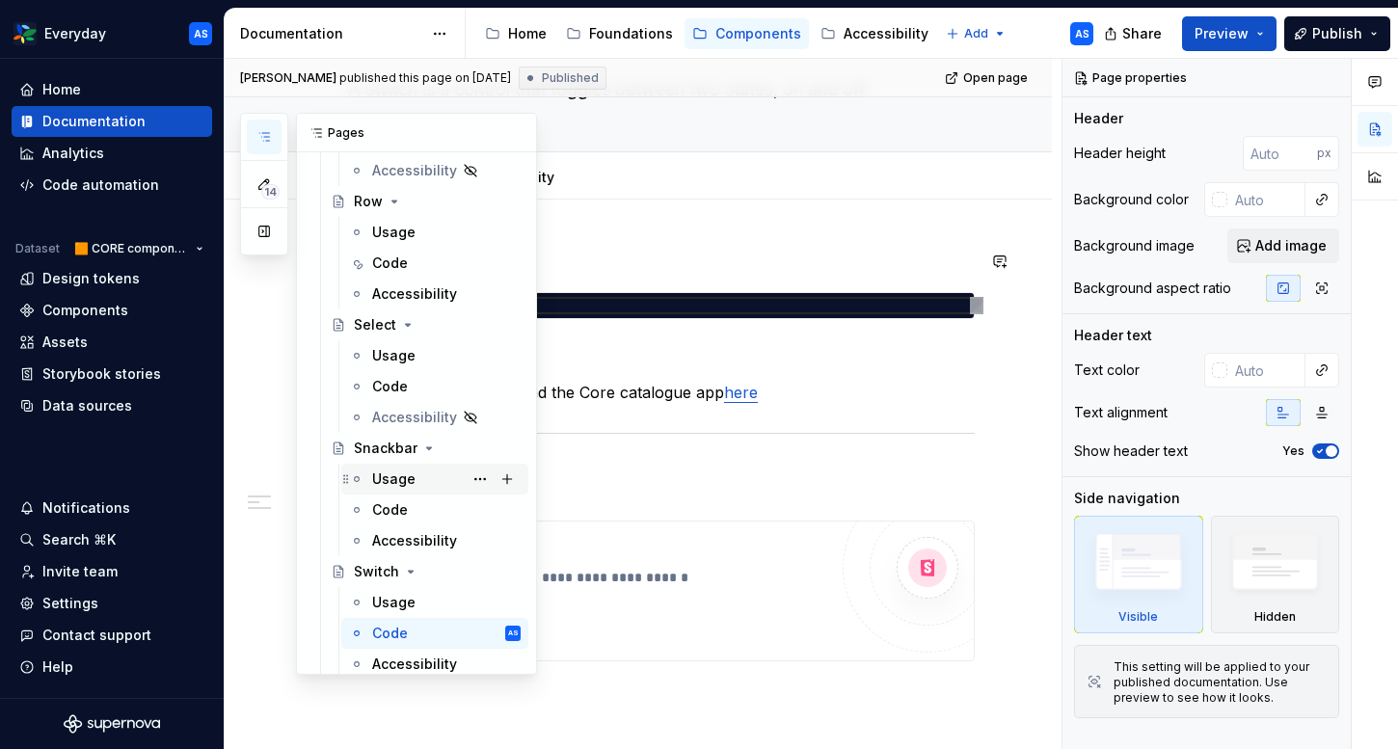
scroll to position [1852, 0]
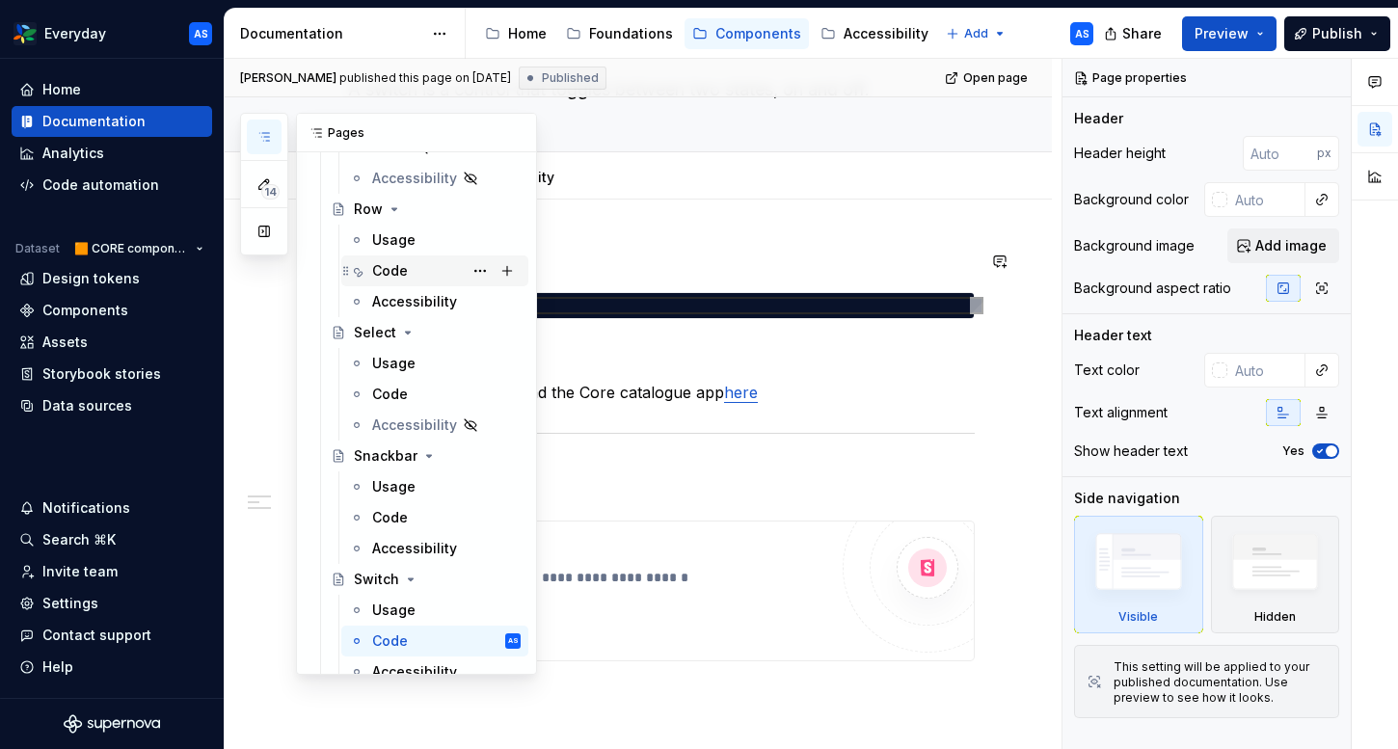
click at [404, 266] on div "Code" at bounding box center [390, 270] width 36 height 19
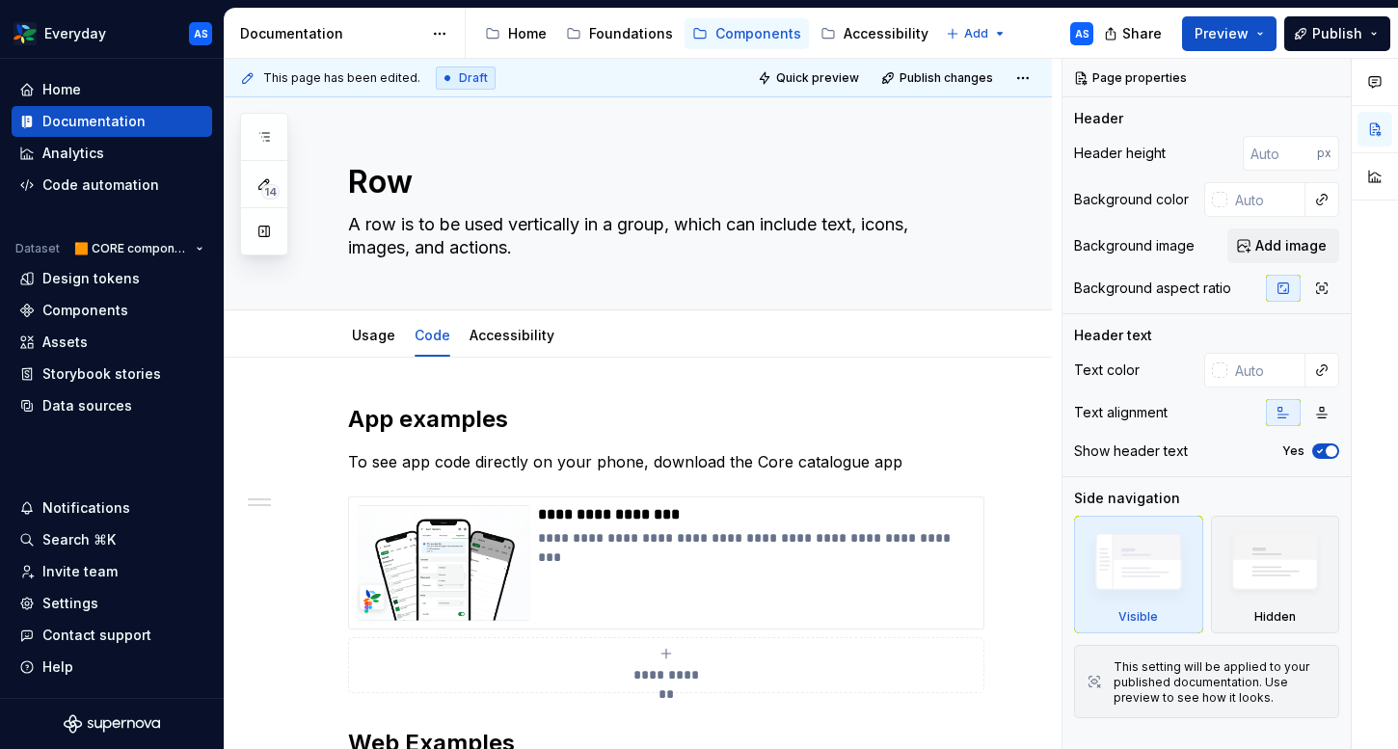
scroll to position [531, 0]
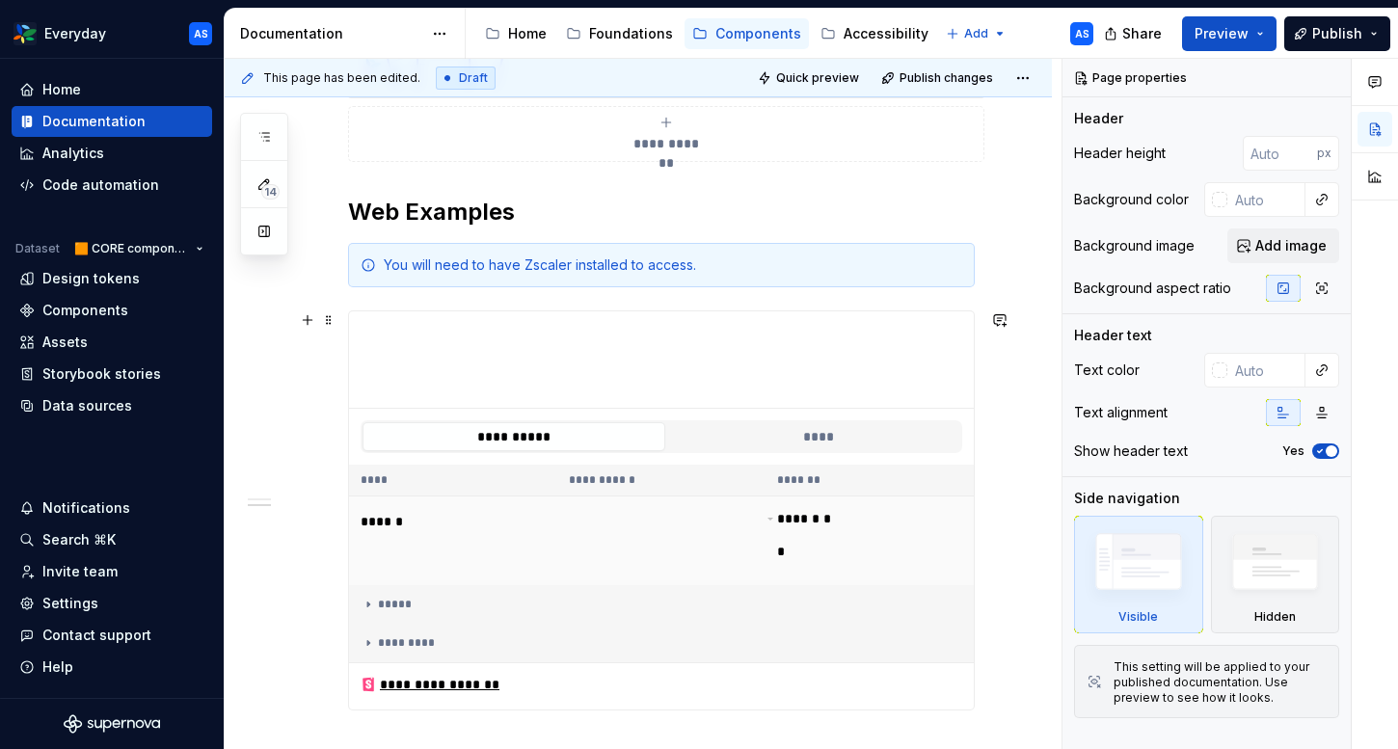
click at [593, 571] on td at bounding box center [661, 541] width 208 height 90
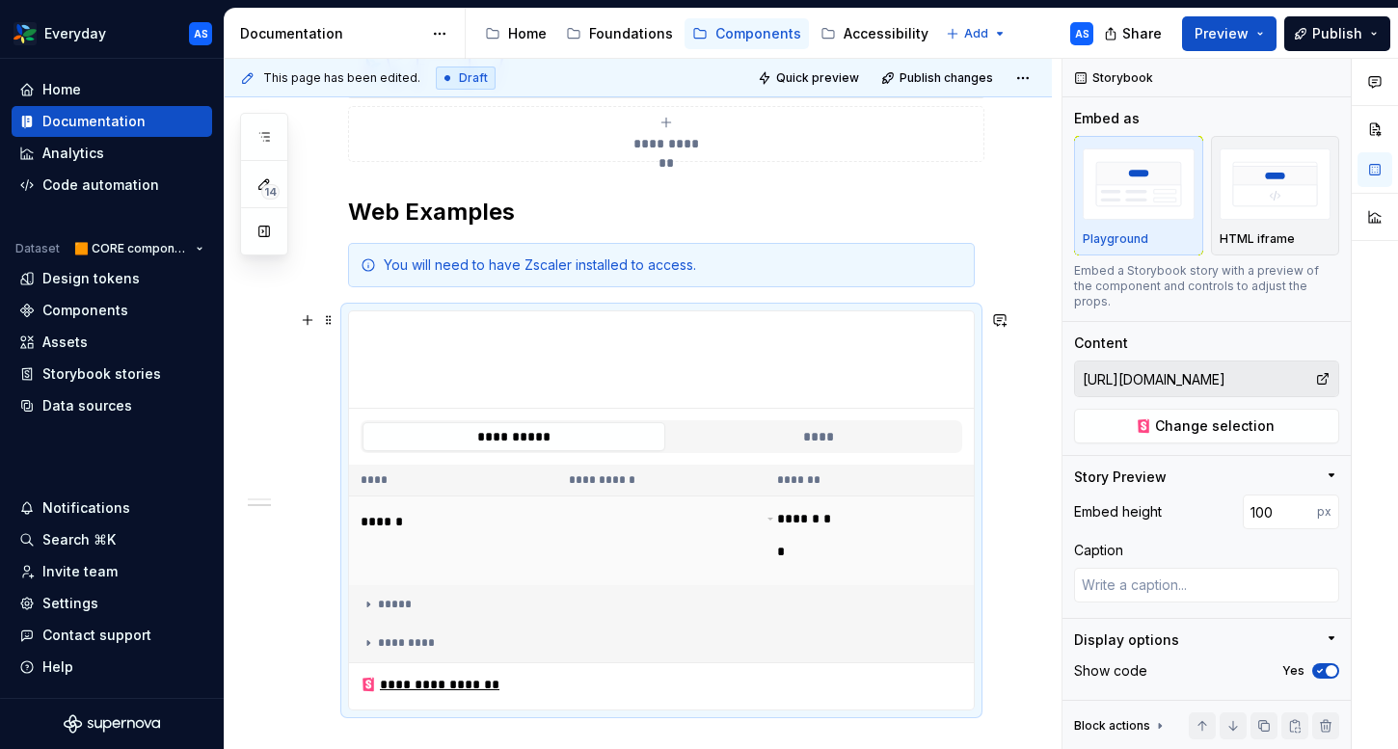
scroll to position [785, 0]
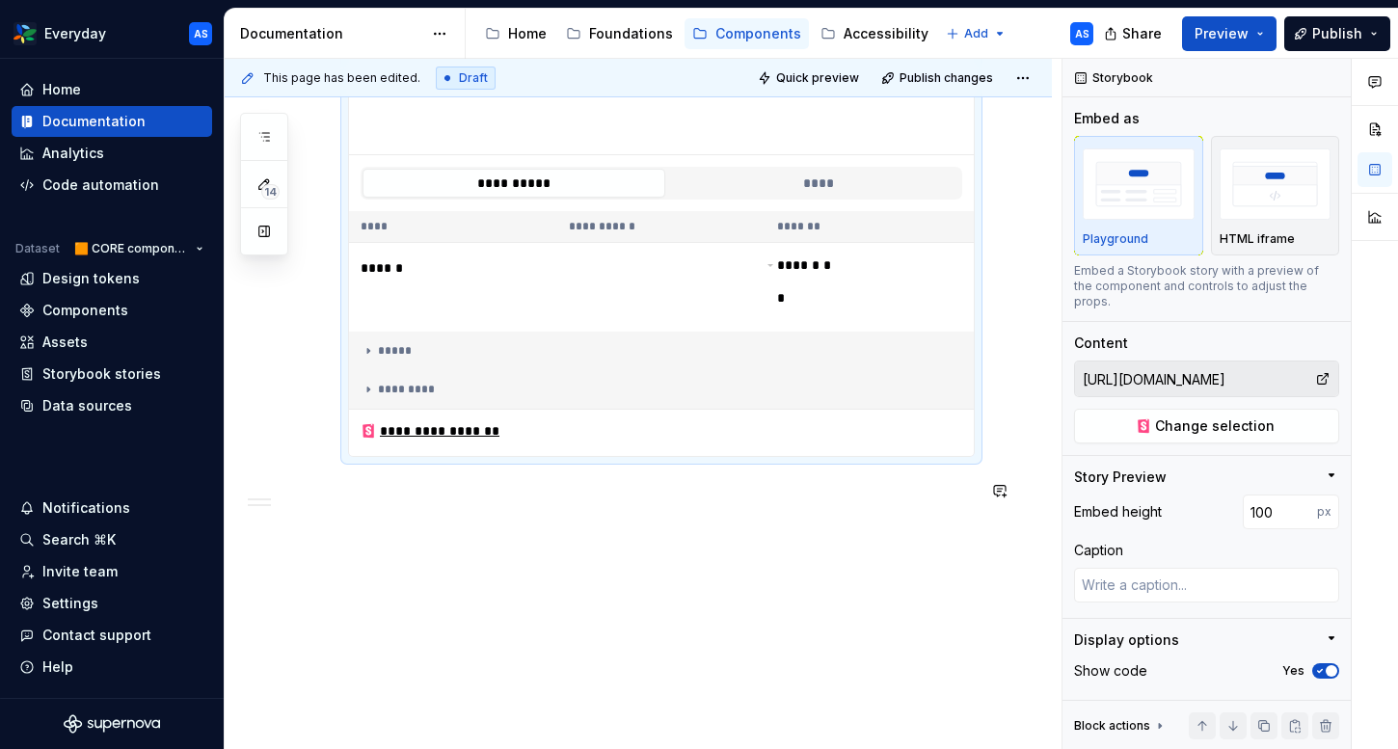
click at [569, 578] on div "**********" at bounding box center [638, 162] width 827 height 1178
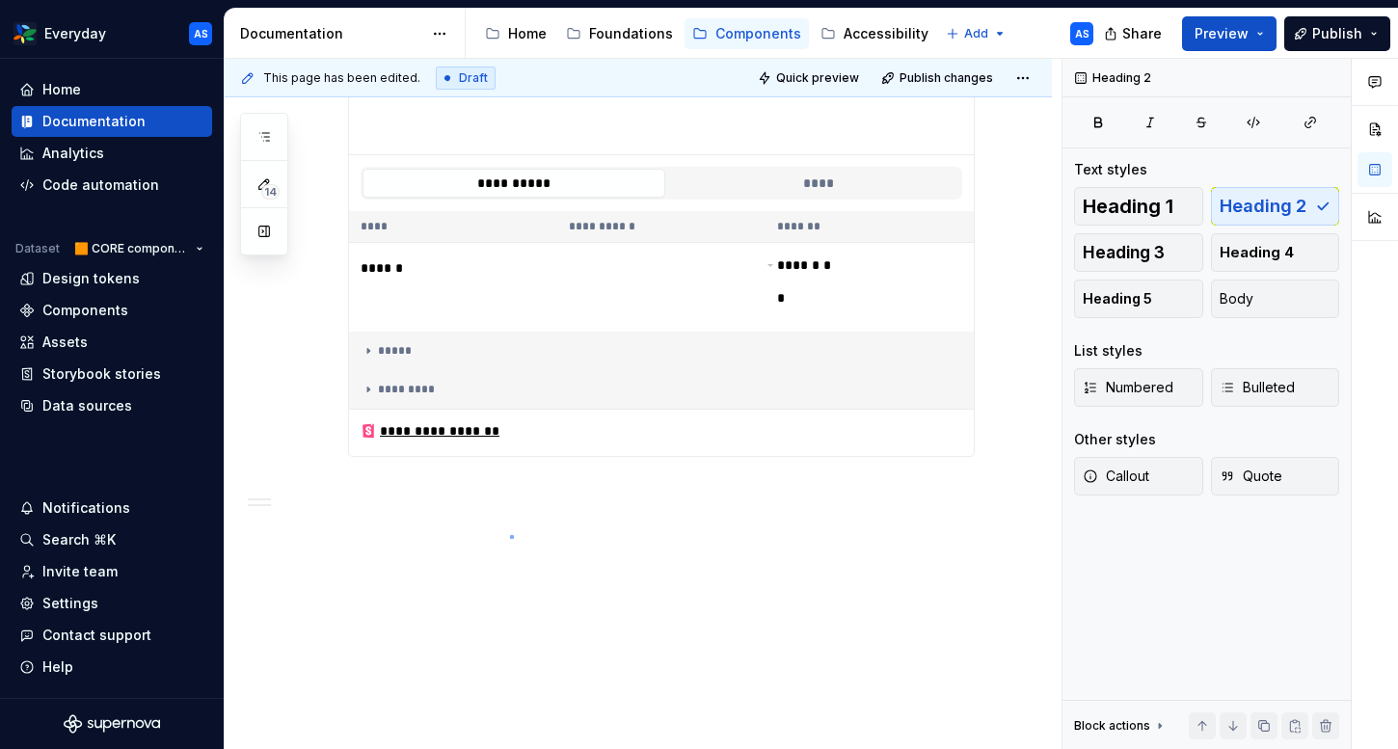
click at [510, 535] on div "**********" at bounding box center [643, 404] width 837 height 691
click at [453, 486] on p at bounding box center [661, 491] width 627 height 23
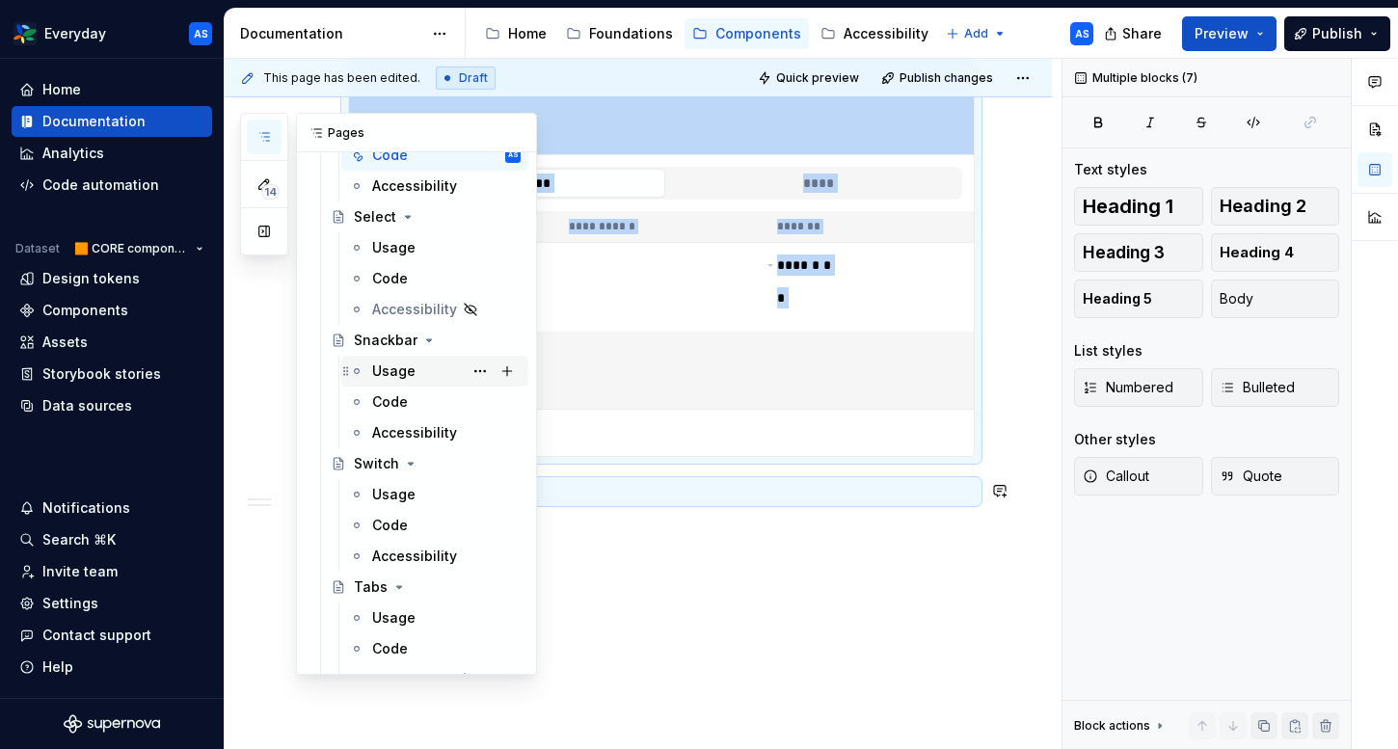
scroll to position [2023, 0]
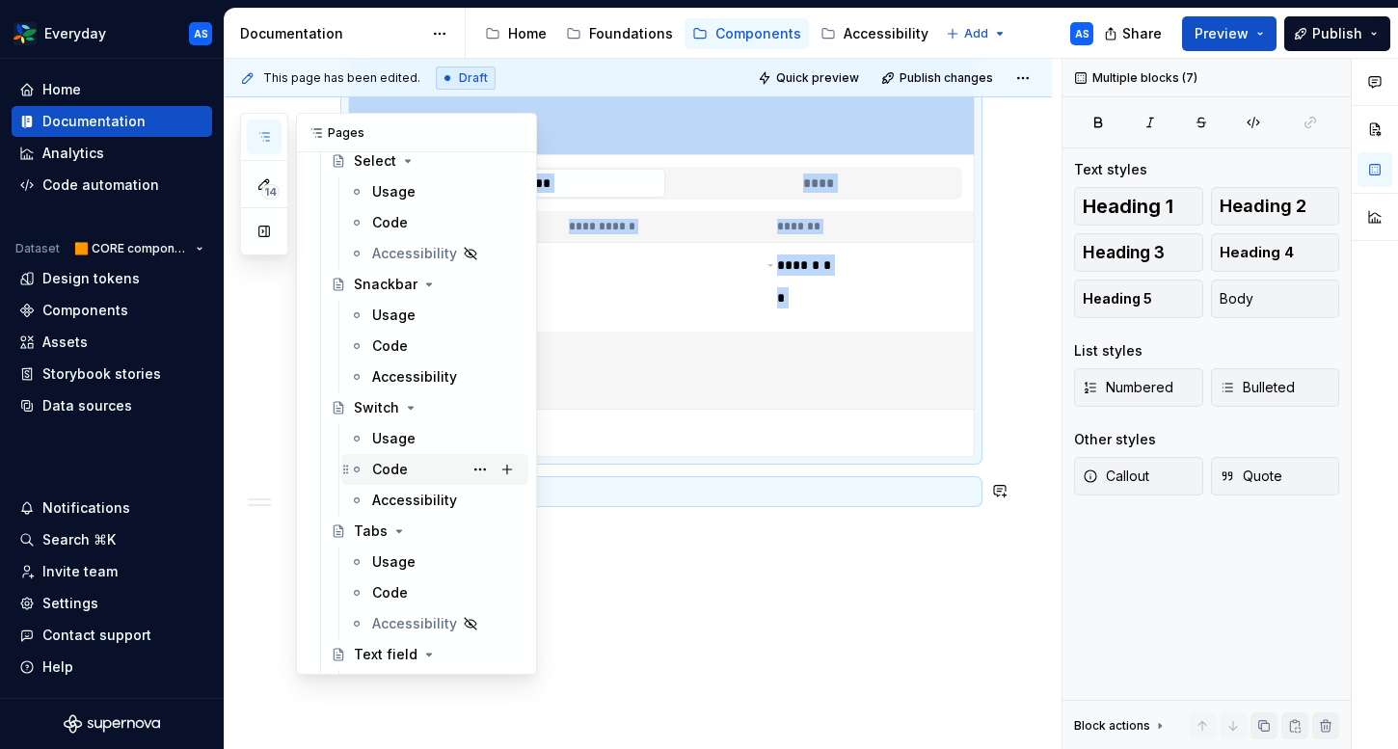
click at [412, 468] on div "Code" at bounding box center [446, 469] width 148 height 27
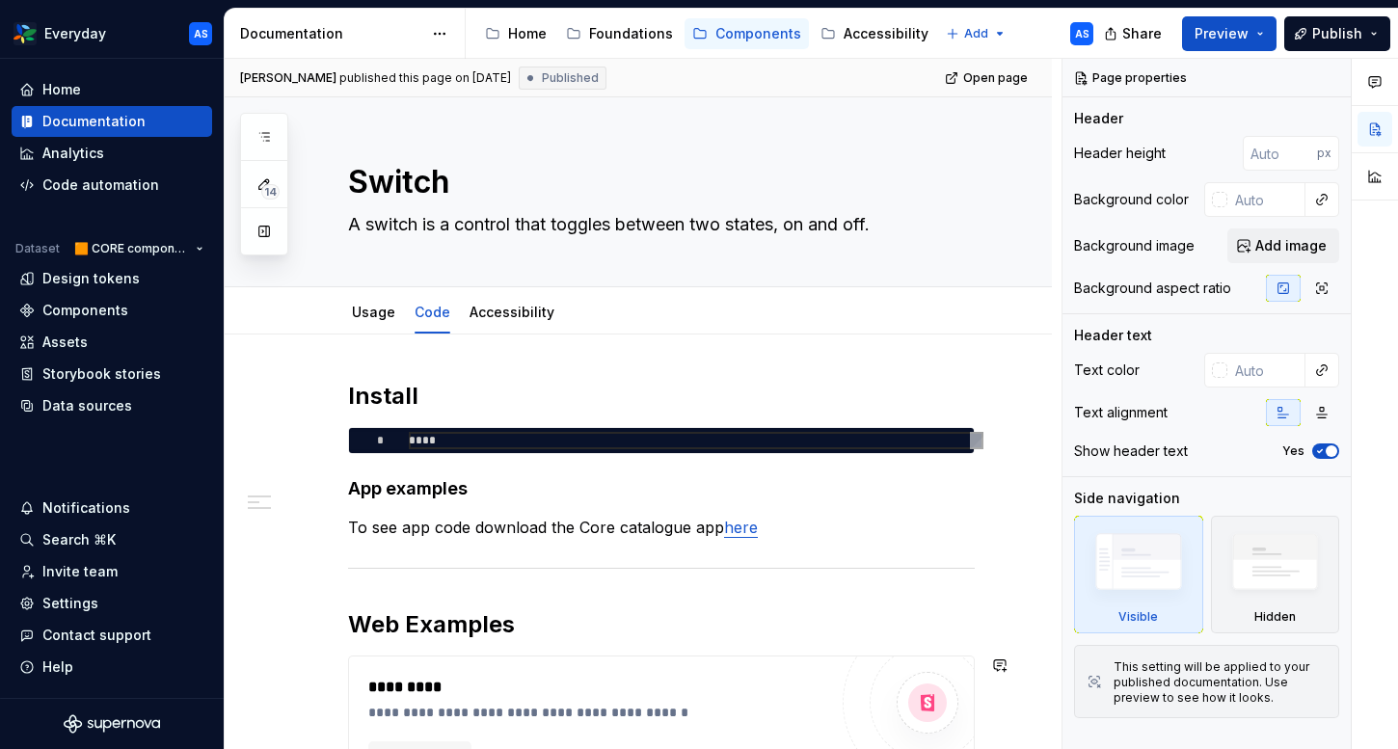
scroll to position [294, 0]
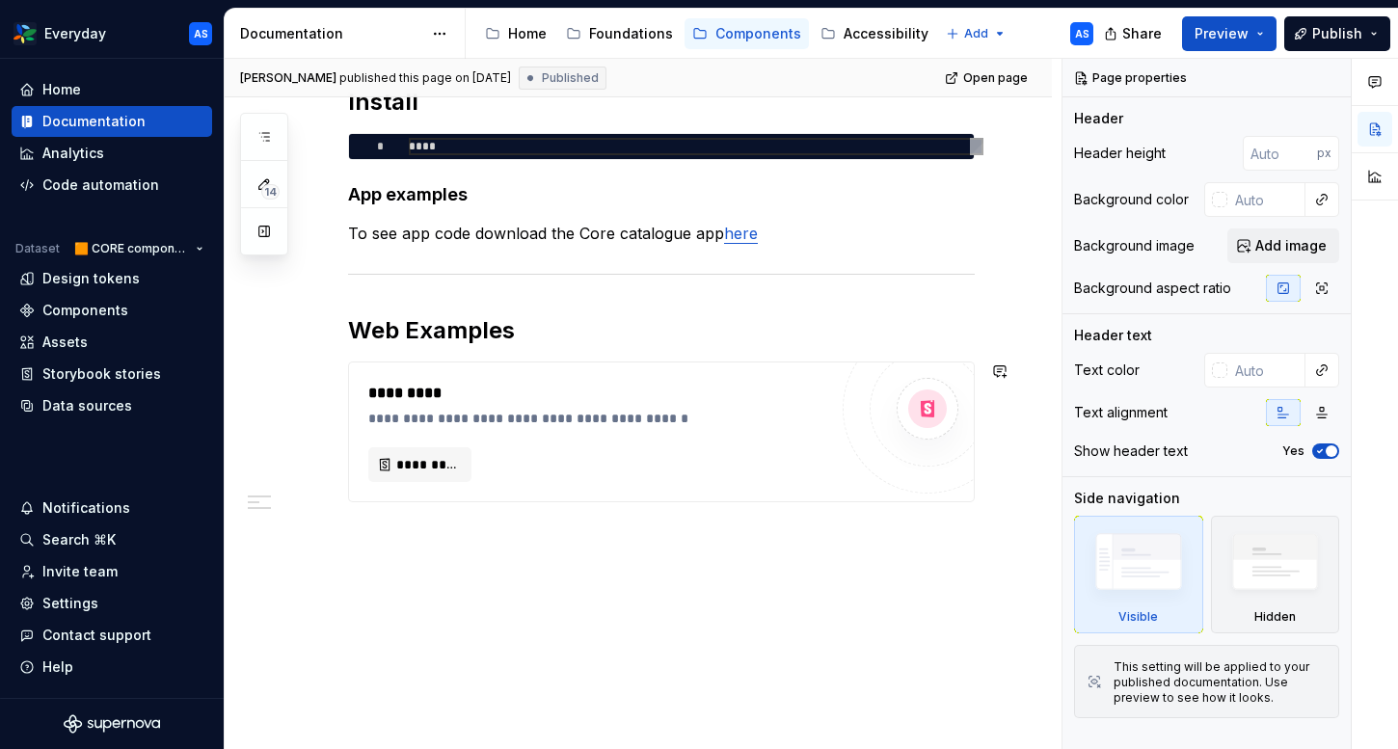
click at [474, 605] on div "**********" at bounding box center [638, 394] width 827 height 709
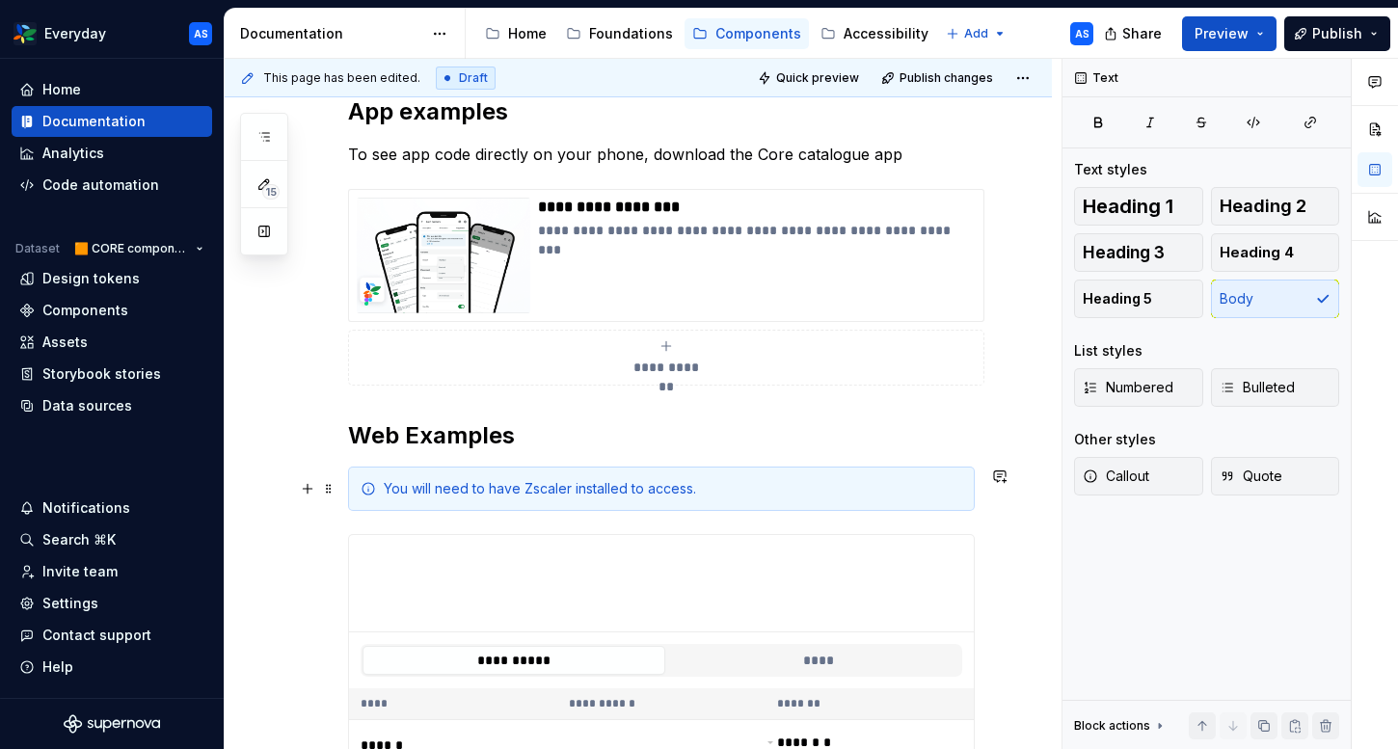
scroll to position [618, 0]
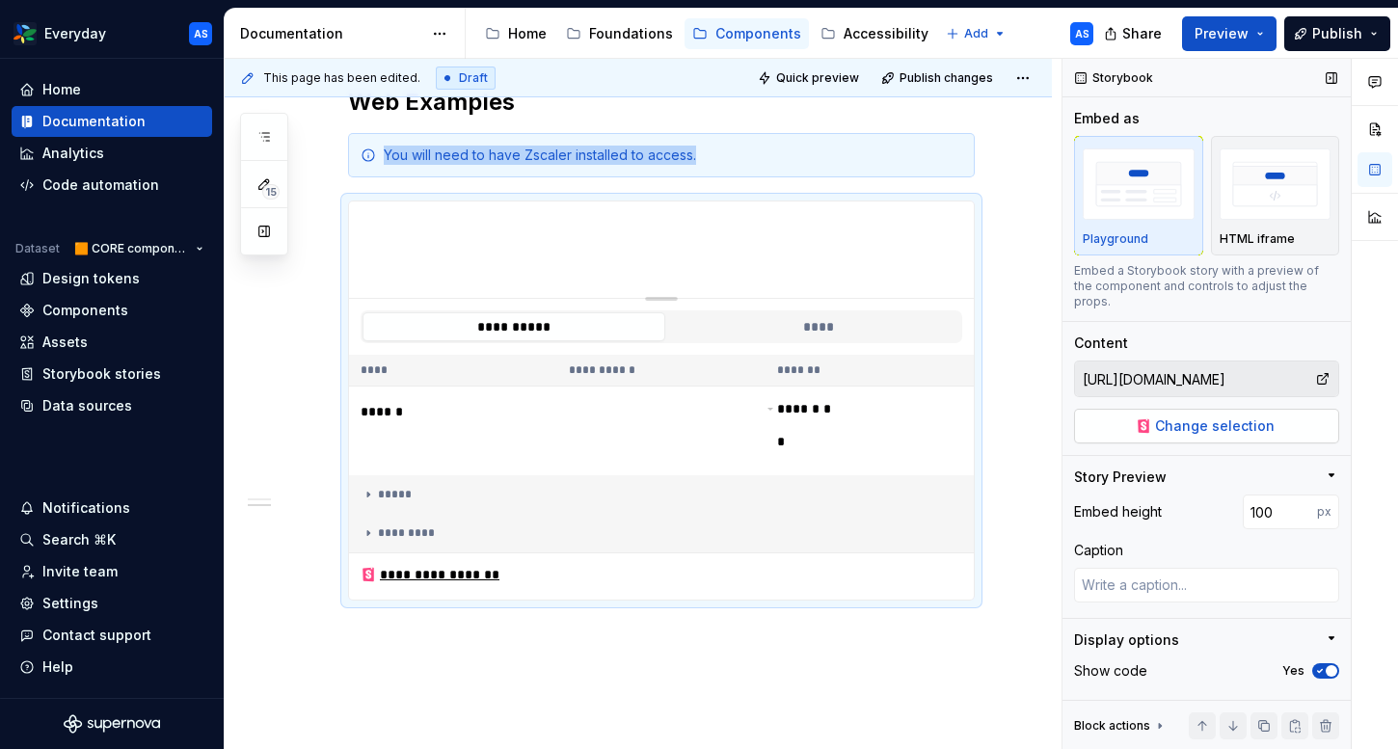
click at [1208, 416] on span "Change selection" at bounding box center [1215, 425] width 120 height 19
type textarea "*"
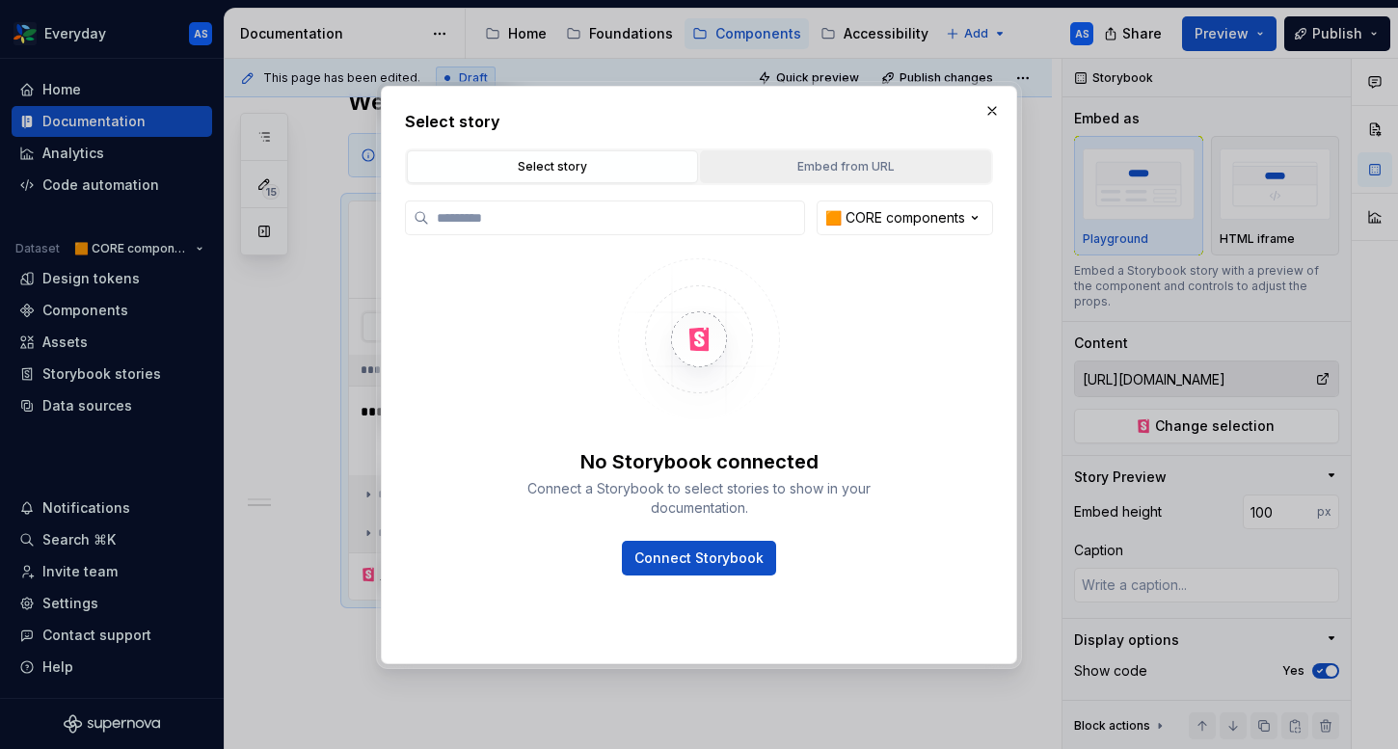
click at [840, 165] on div "Embed from URL" at bounding box center [846, 166] width 278 height 19
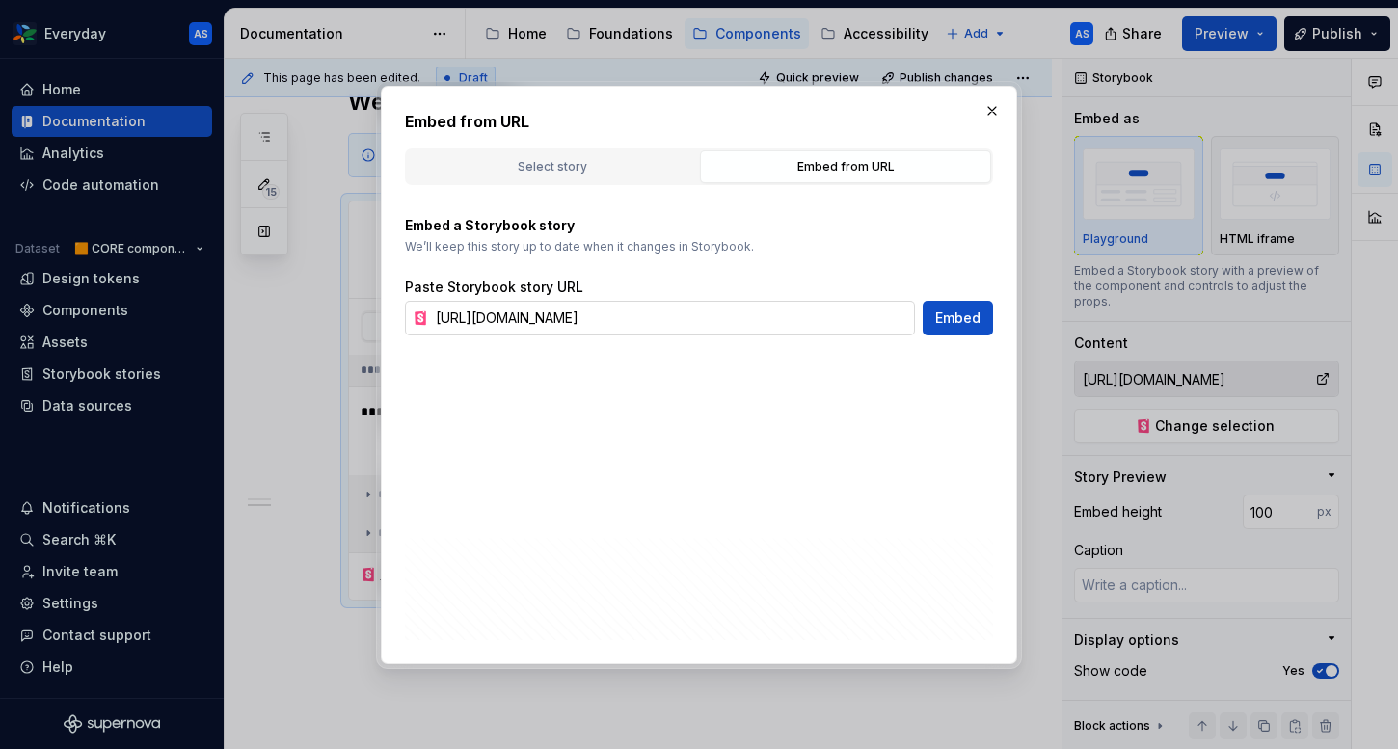
click at [622, 326] on input "[URL][DOMAIN_NAME]" at bounding box center [671, 318] width 487 height 35
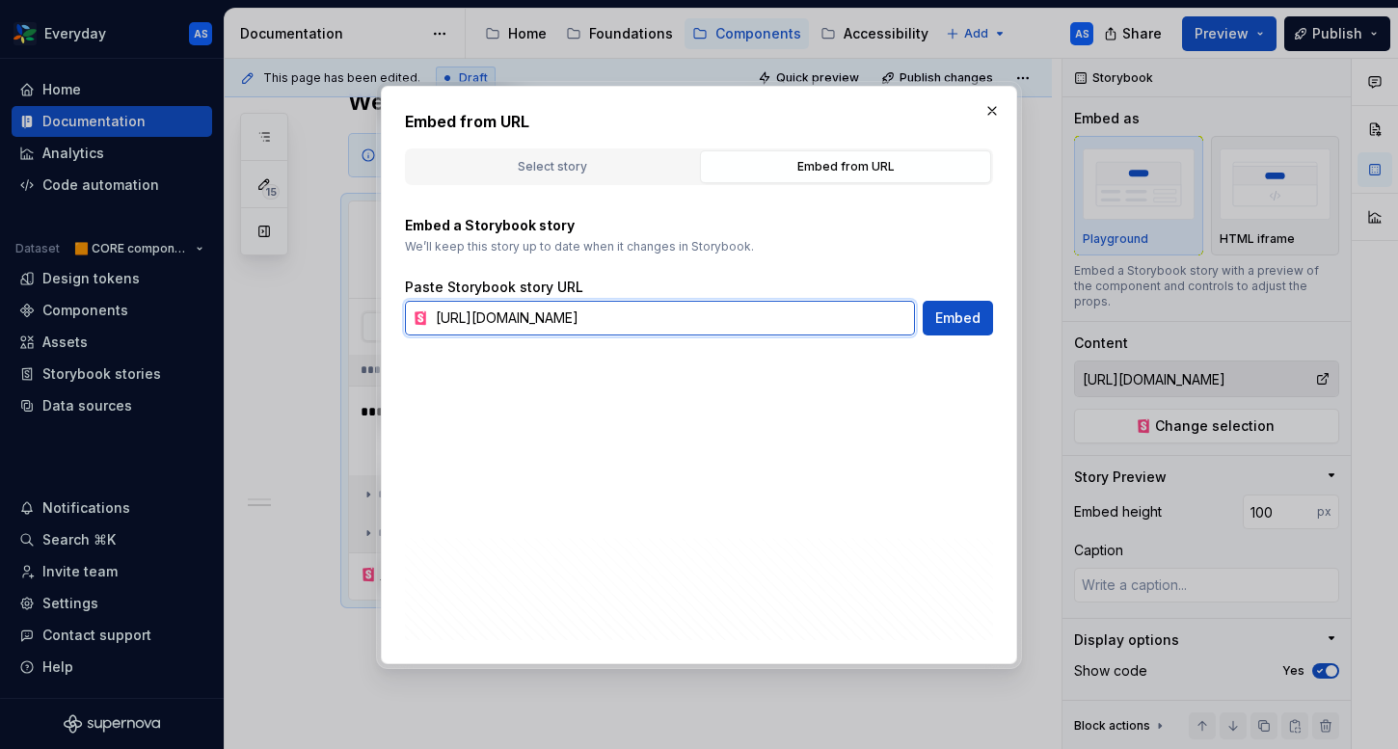
paste input "switch--with-label"
type input "[URL][DOMAIN_NAME]"
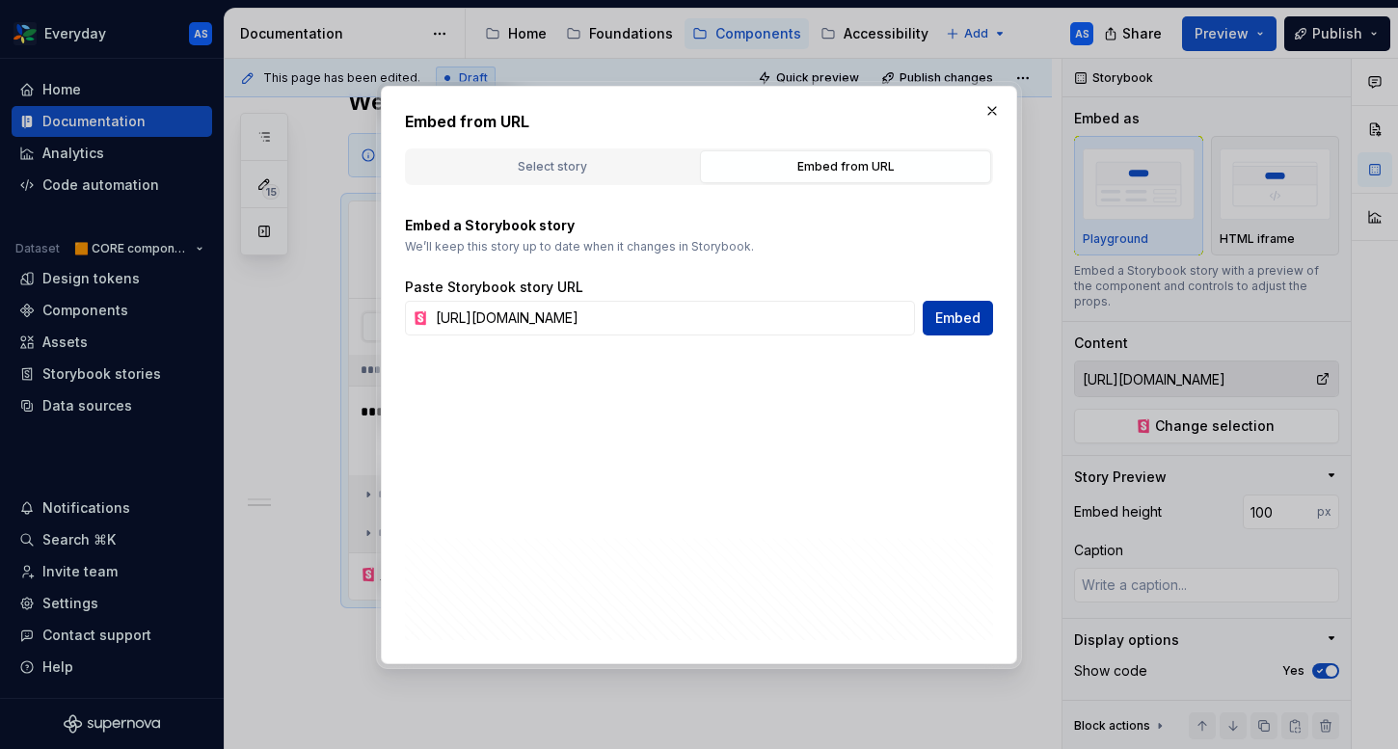
click at [950, 320] on span "Embed" at bounding box center [957, 317] width 45 height 19
type textarea "*"
type input "[URL][DOMAIN_NAME]"
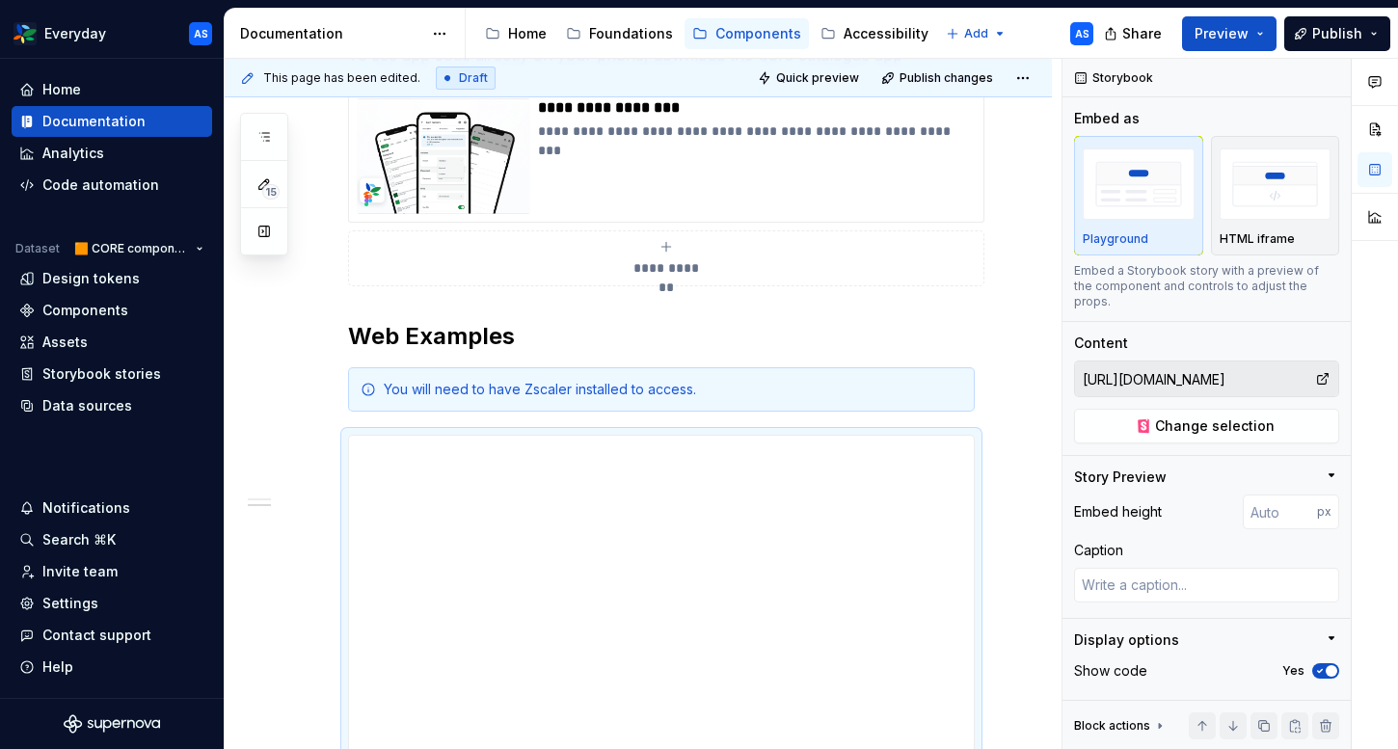
scroll to position [618, 0]
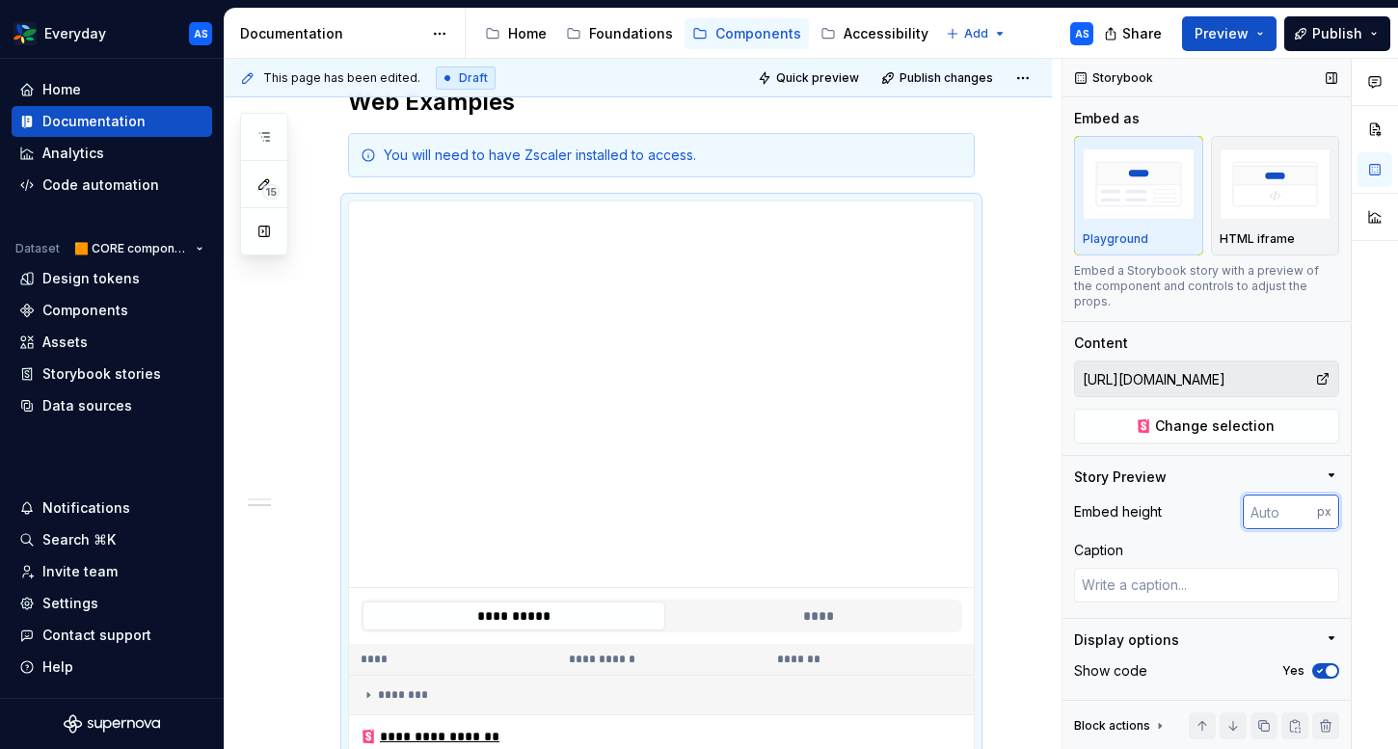
click at [1290, 504] on input "number" at bounding box center [1279, 511] width 74 height 35
type textarea "*"
type input "100"
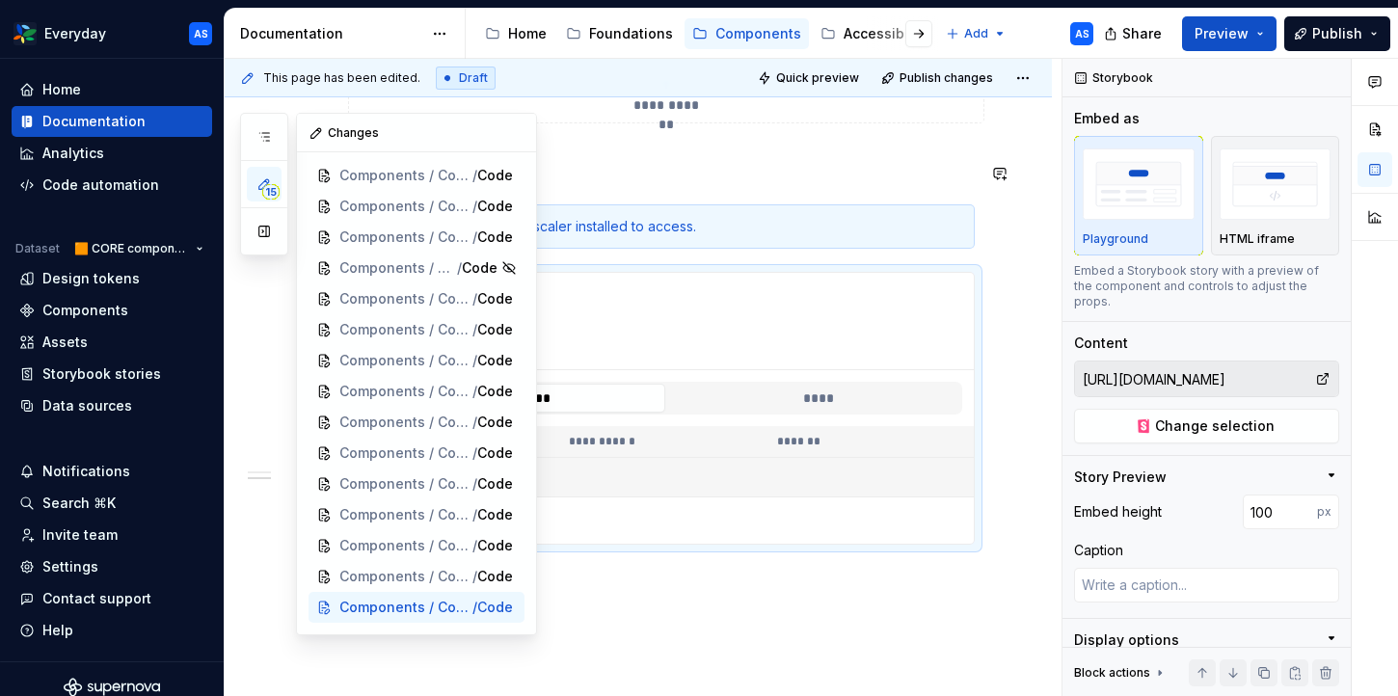
scroll to position [156, 0]
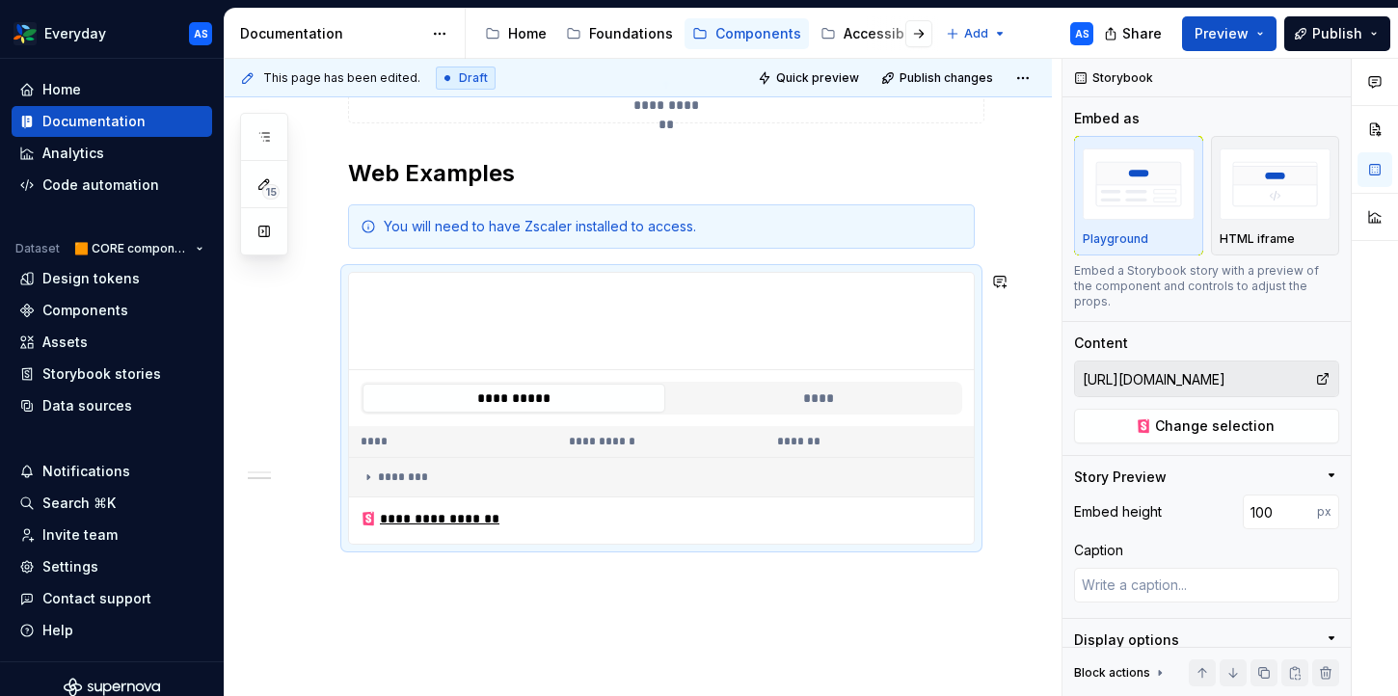
click at [616, 616] on div "**********" at bounding box center [638, 305] width 827 height 1035
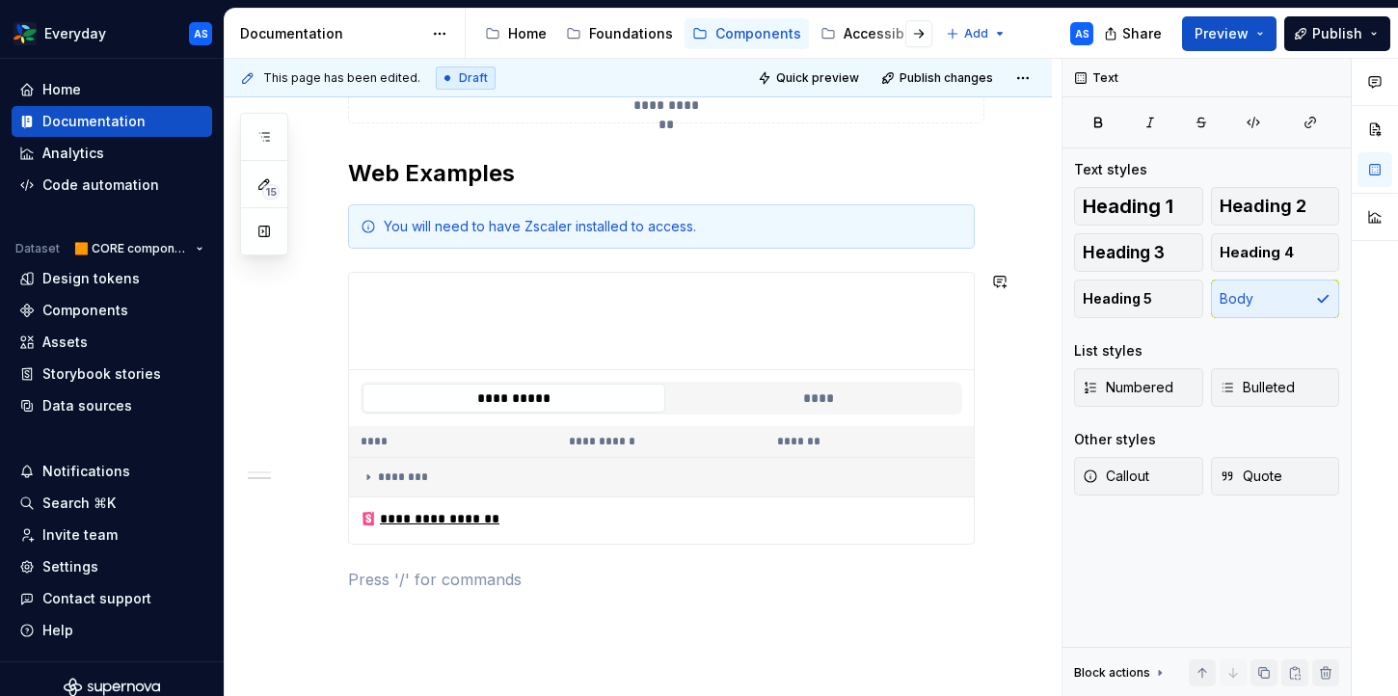
click at [548, 602] on div "**********" at bounding box center [661, 224] width 627 height 780
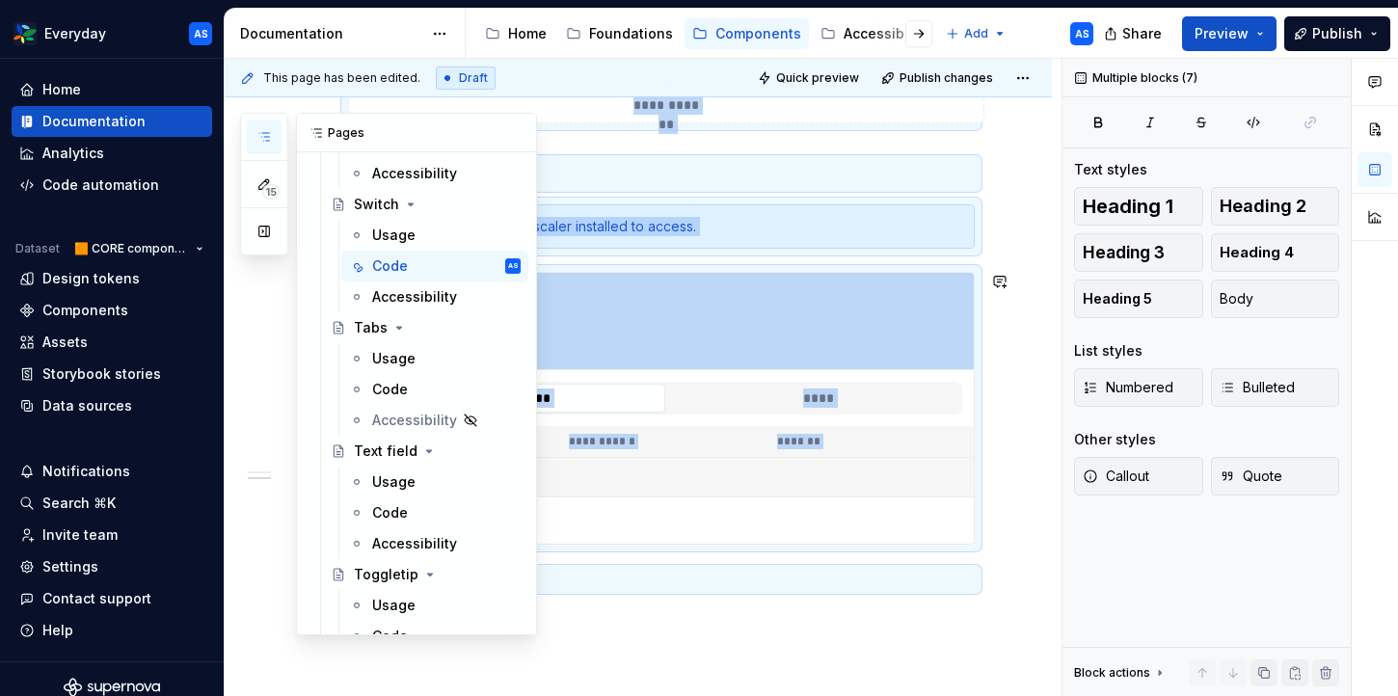
scroll to position [2226, 0]
click at [406, 385] on div "Code" at bounding box center [446, 390] width 148 height 27
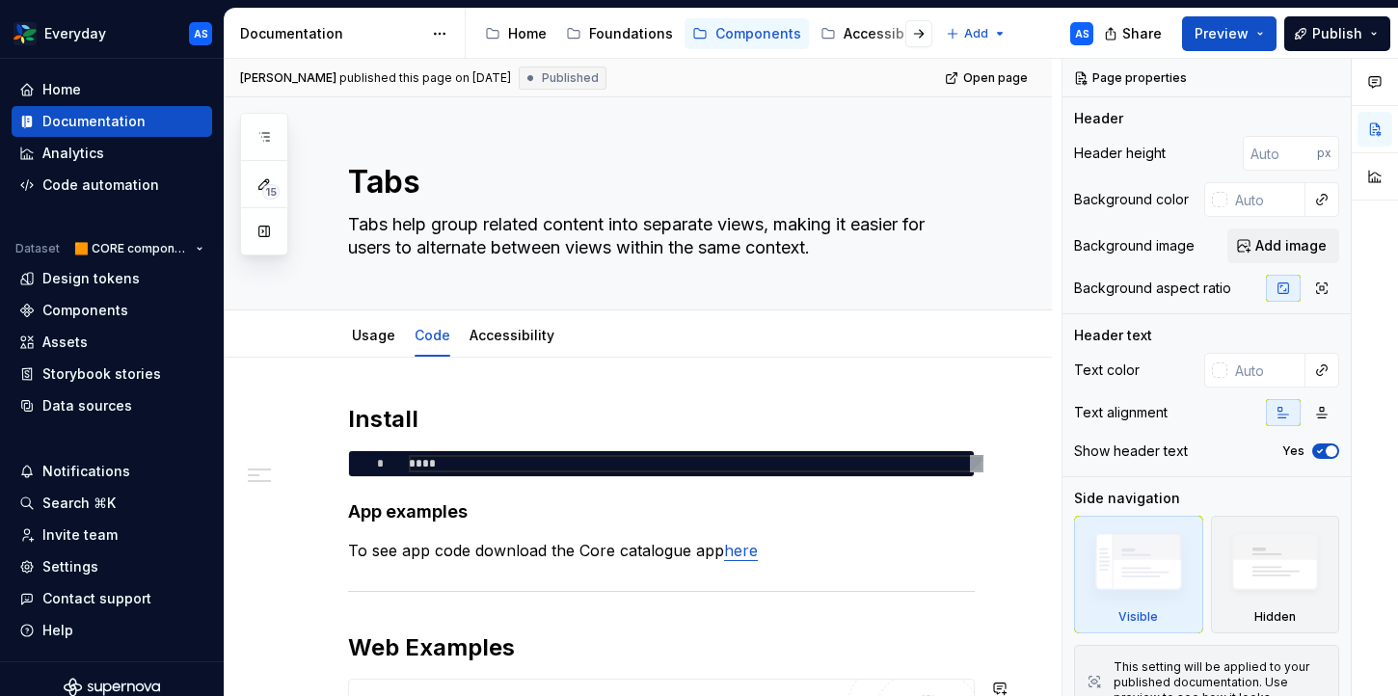
scroll to position [354, 0]
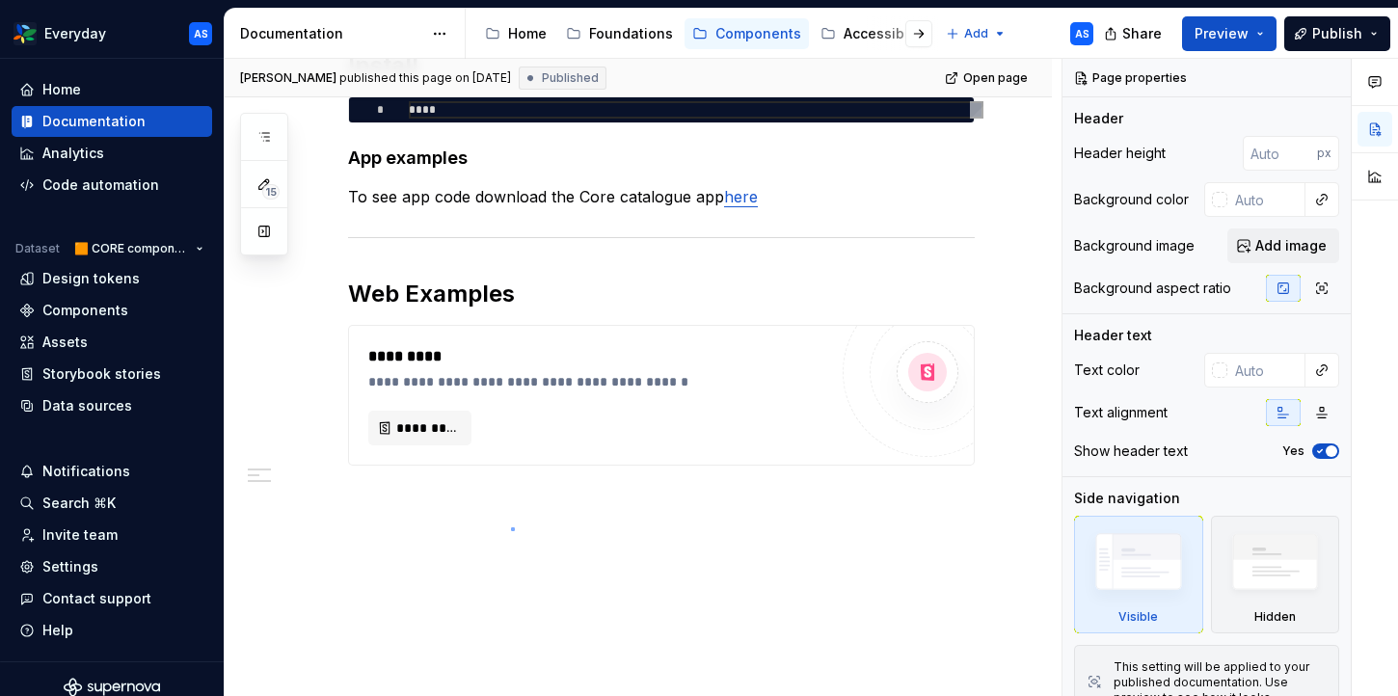
click at [511, 528] on div "**********" at bounding box center [643, 378] width 837 height 638
click at [449, 496] on div "**********" at bounding box center [638, 351] width 827 height 694
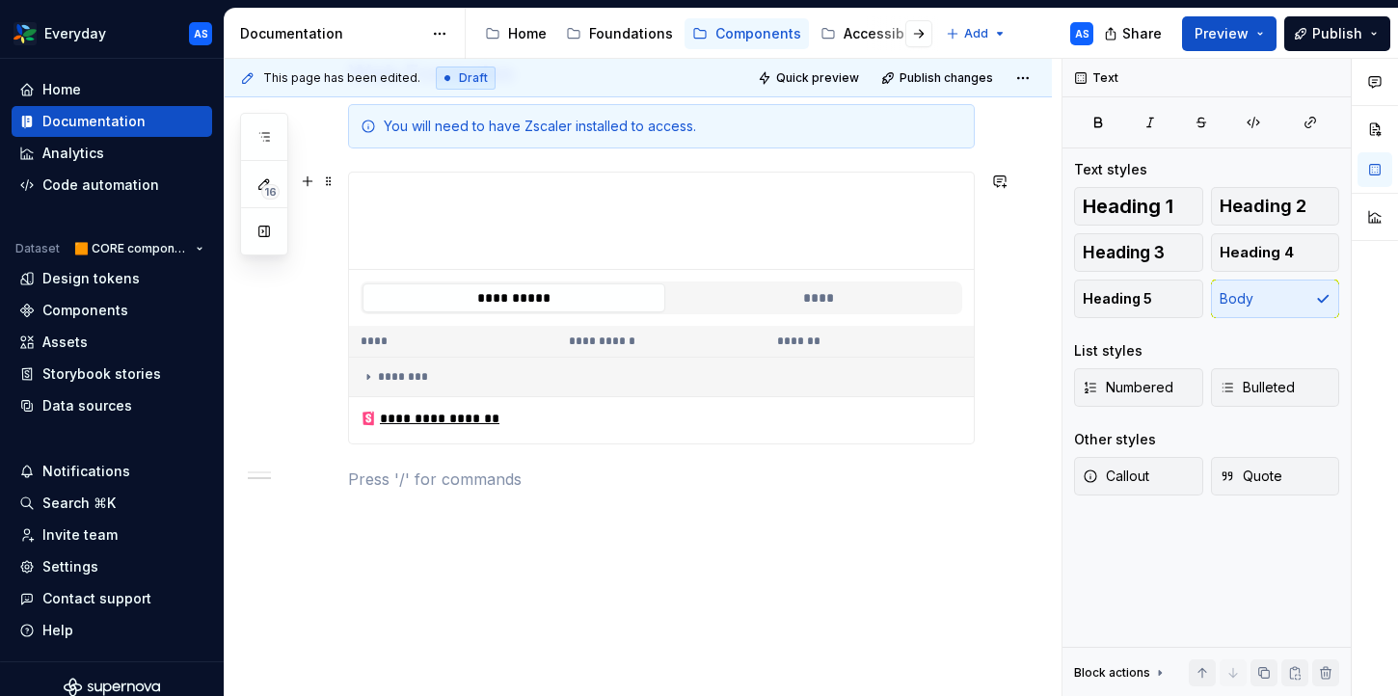
scroll to position [694, 0]
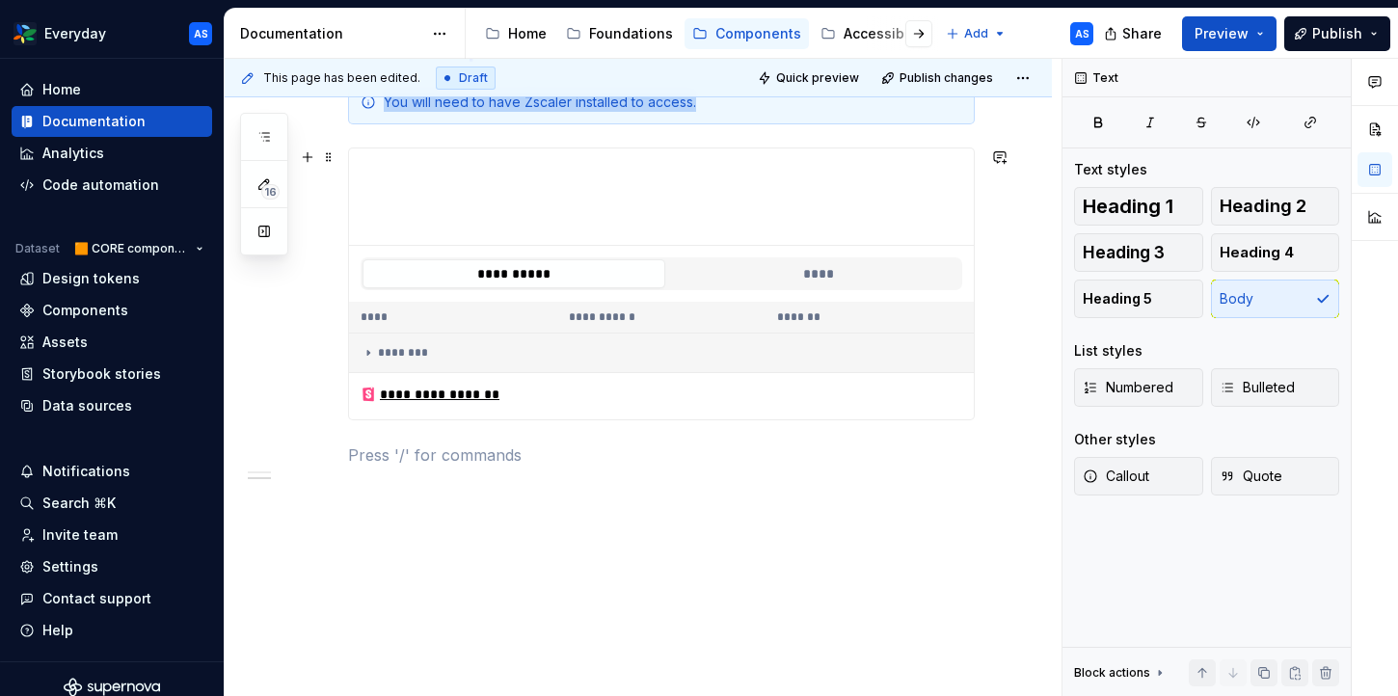
click at [597, 267] on button "**********" at bounding box center [513, 273] width 303 height 29
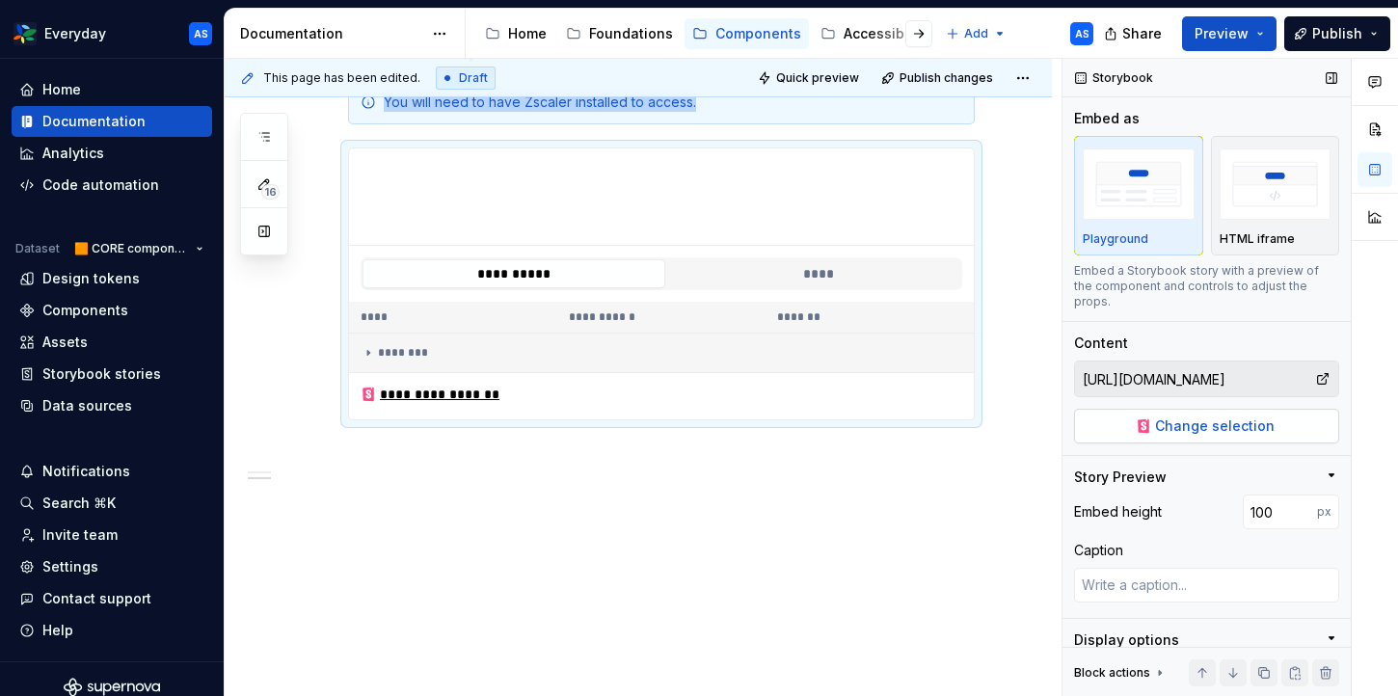
click at [1215, 416] on span "Change selection" at bounding box center [1215, 425] width 120 height 19
type textarea "*"
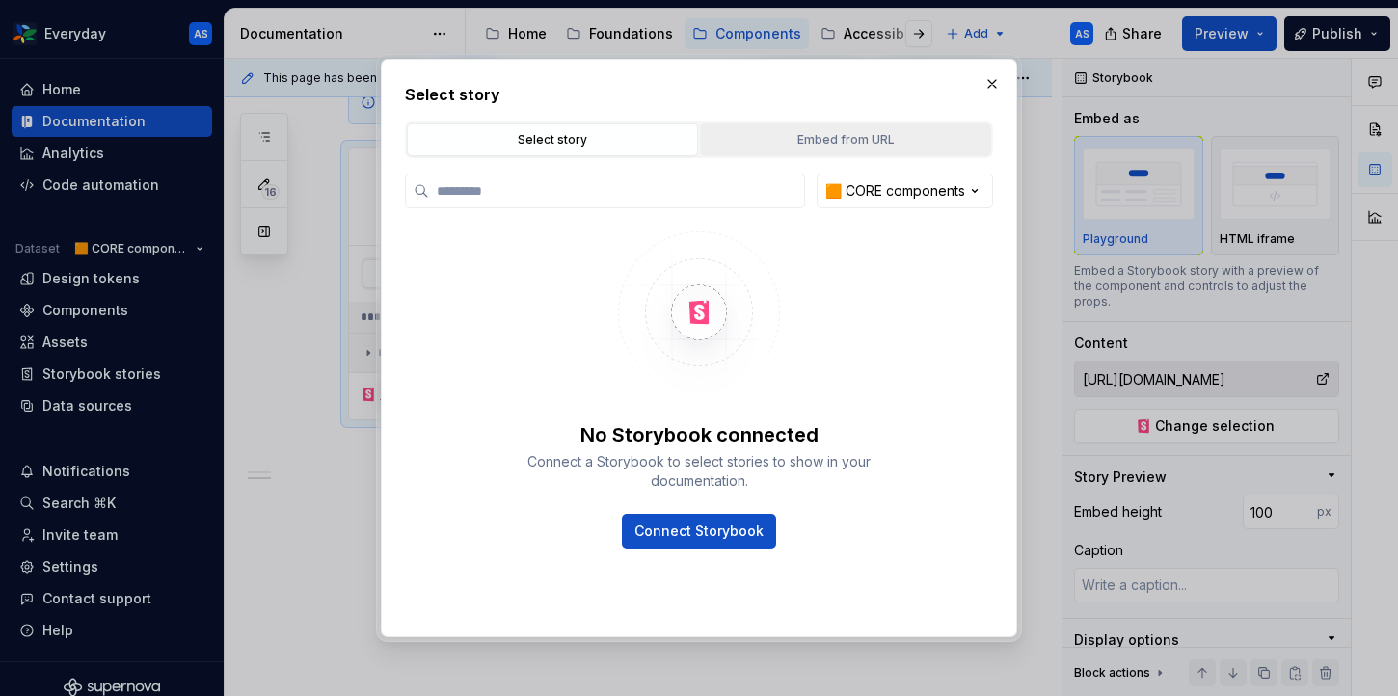
click at [855, 147] on div "Embed from URL" at bounding box center [846, 139] width 278 height 19
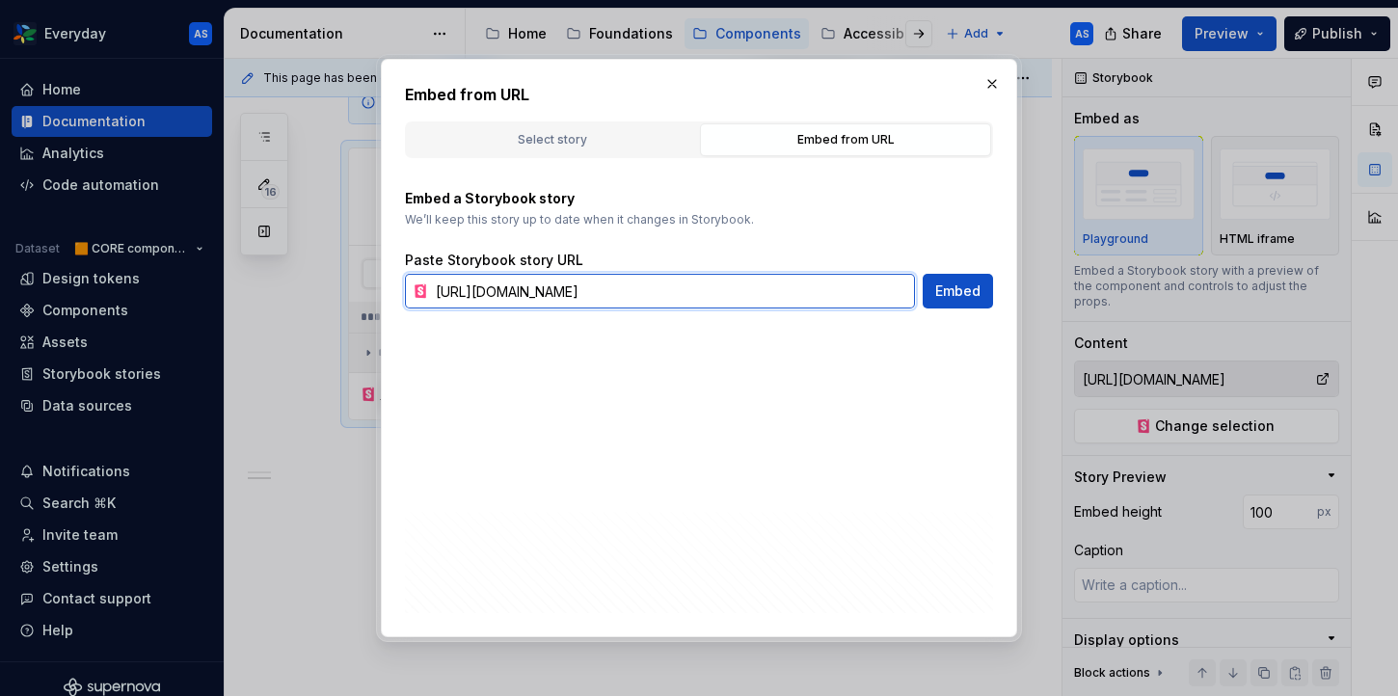
click at [652, 297] on input "[URL][DOMAIN_NAME]" at bounding box center [671, 291] width 487 height 35
paste input "tabs--default"
type input "[URL][DOMAIN_NAME]"
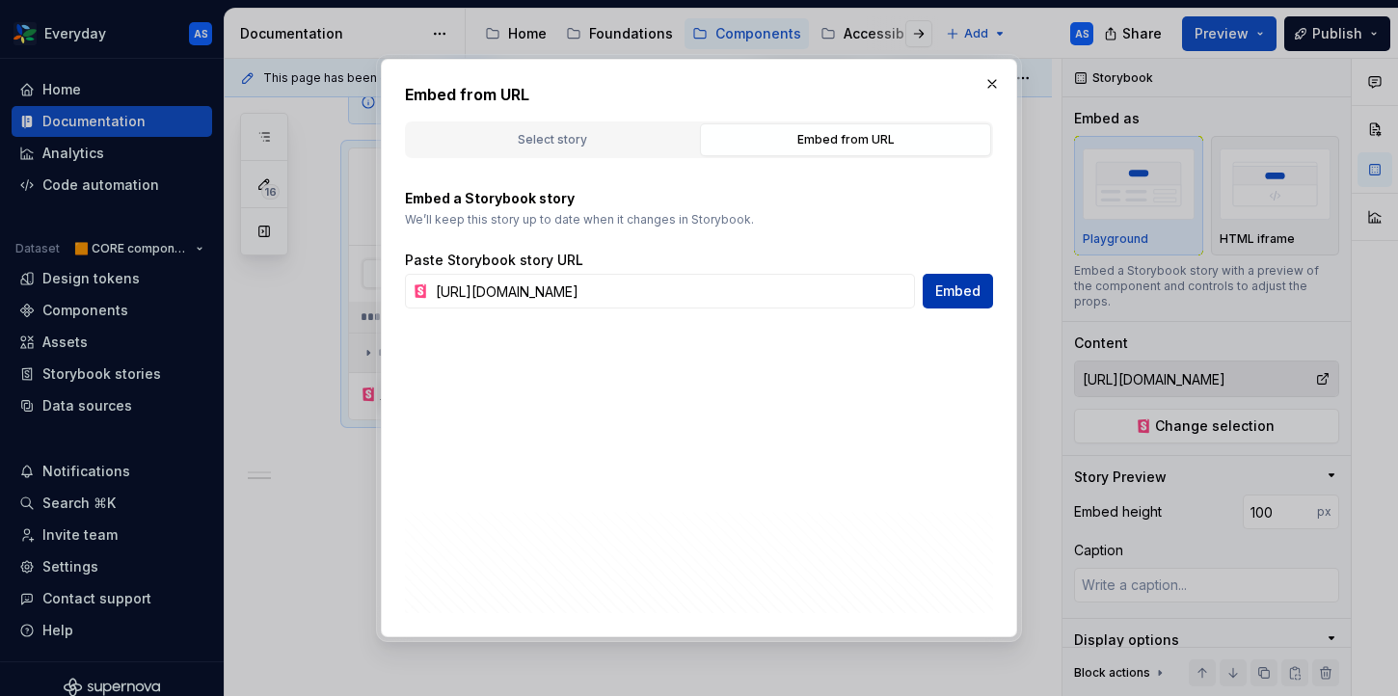
scroll to position [0, 0]
click at [966, 296] on span "Embed" at bounding box center [957, 290] width 45 height 19
type textarea "*"
type input "[URL][DOMAIN_NAME]"
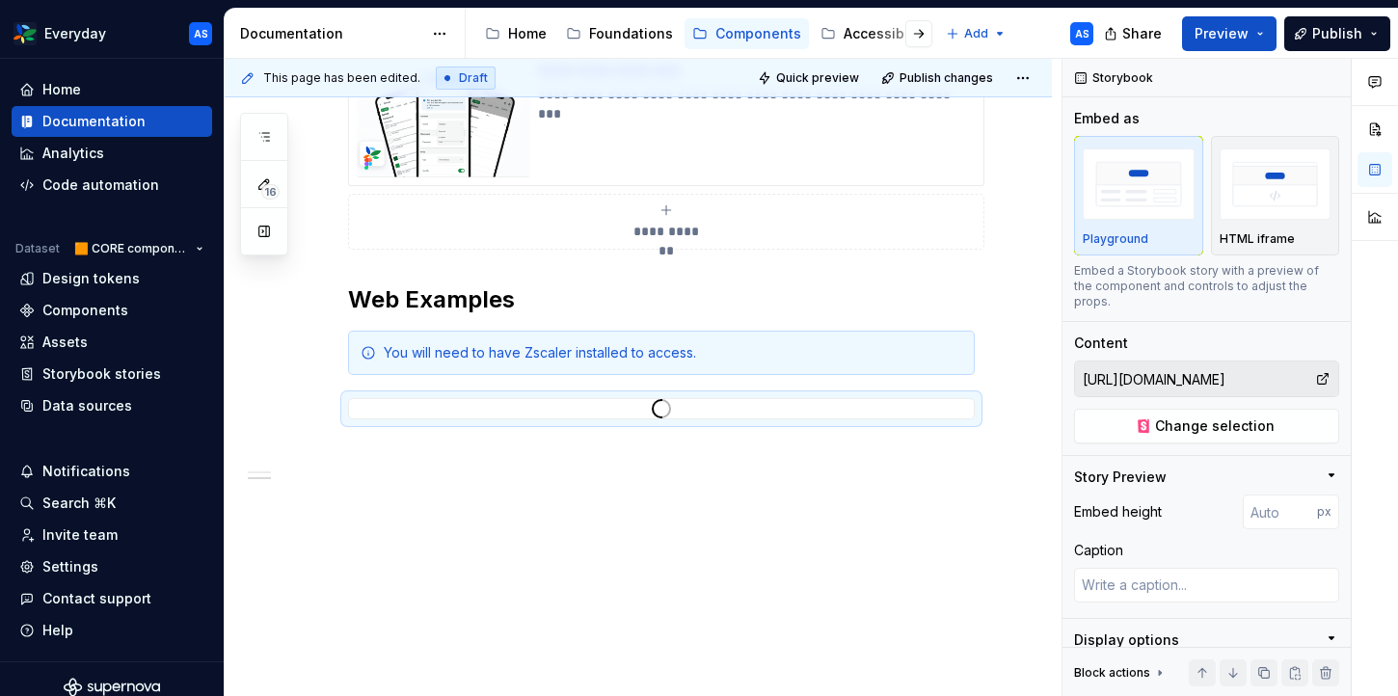
scroll to position [694, 0]
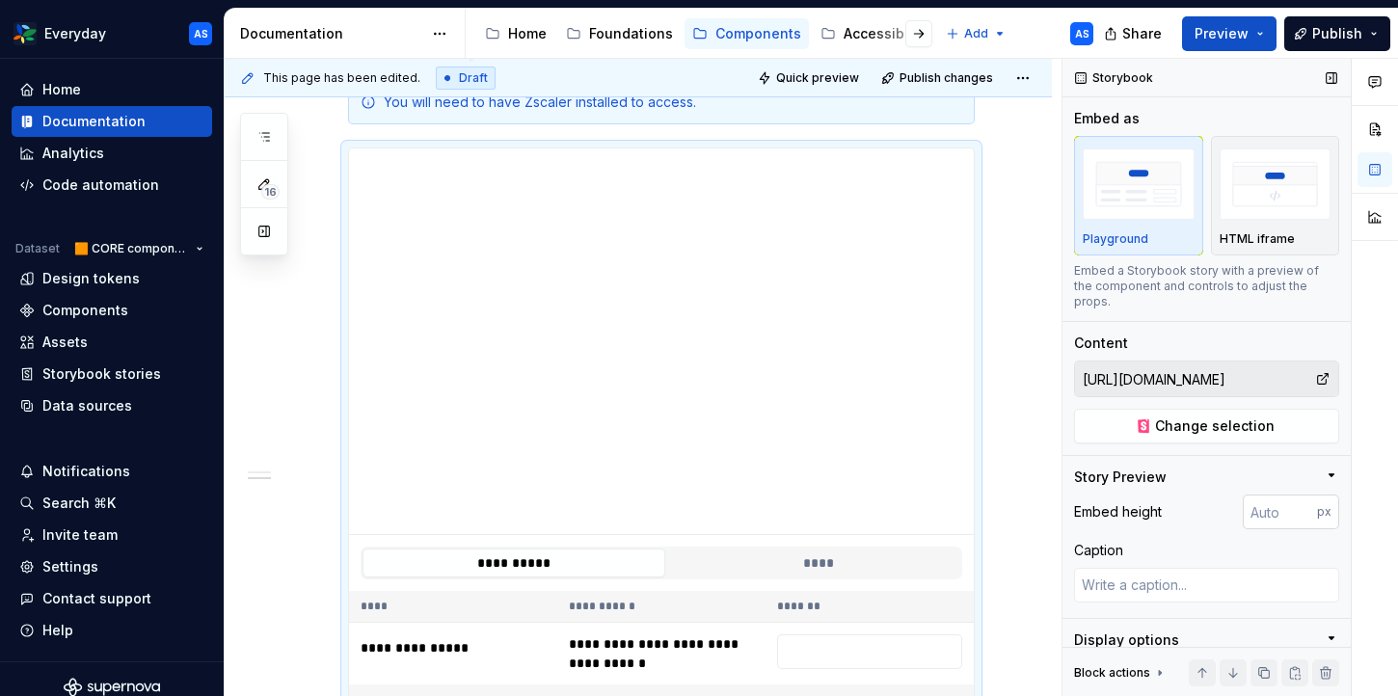
click at [1280, 496] on input "number" at bounding box center [1279, 511] width 74 height 35
type input "100"
type textarea "*"
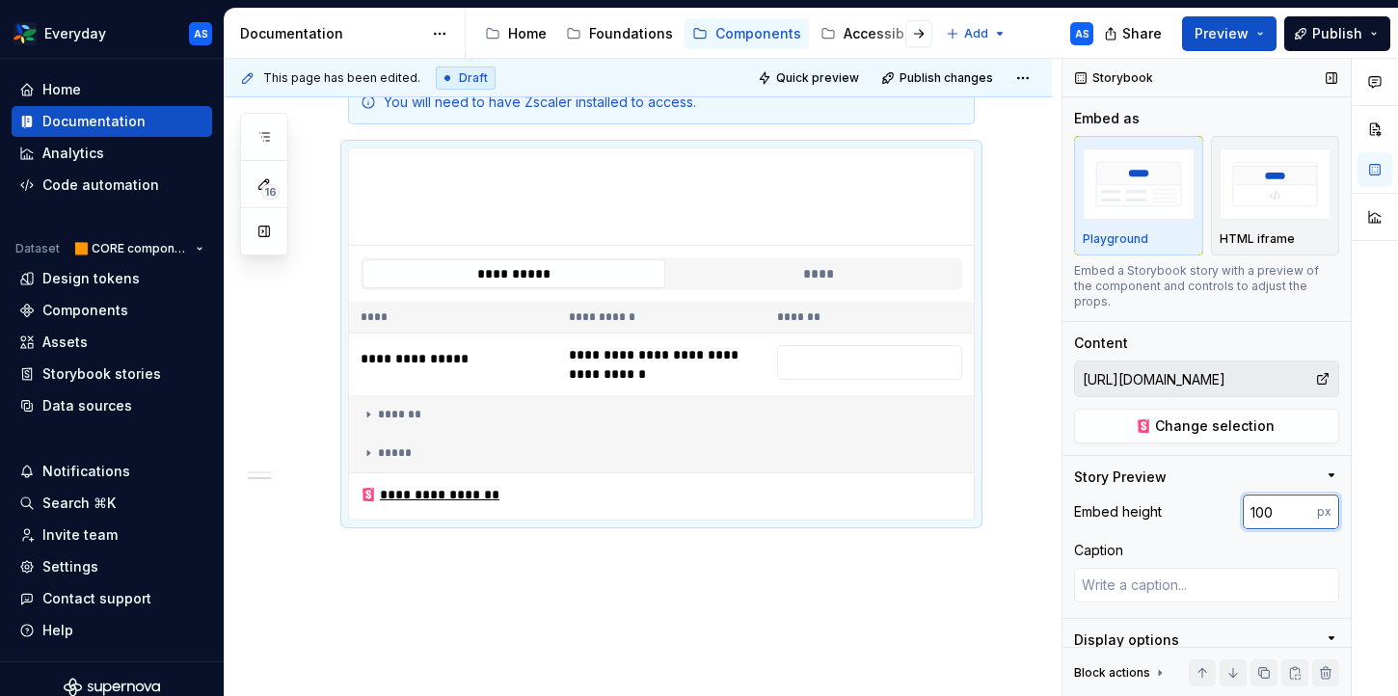
click at [1268, 499] on input "100" at bounding box center [1279, 511] width 74 height 35
type input "300"
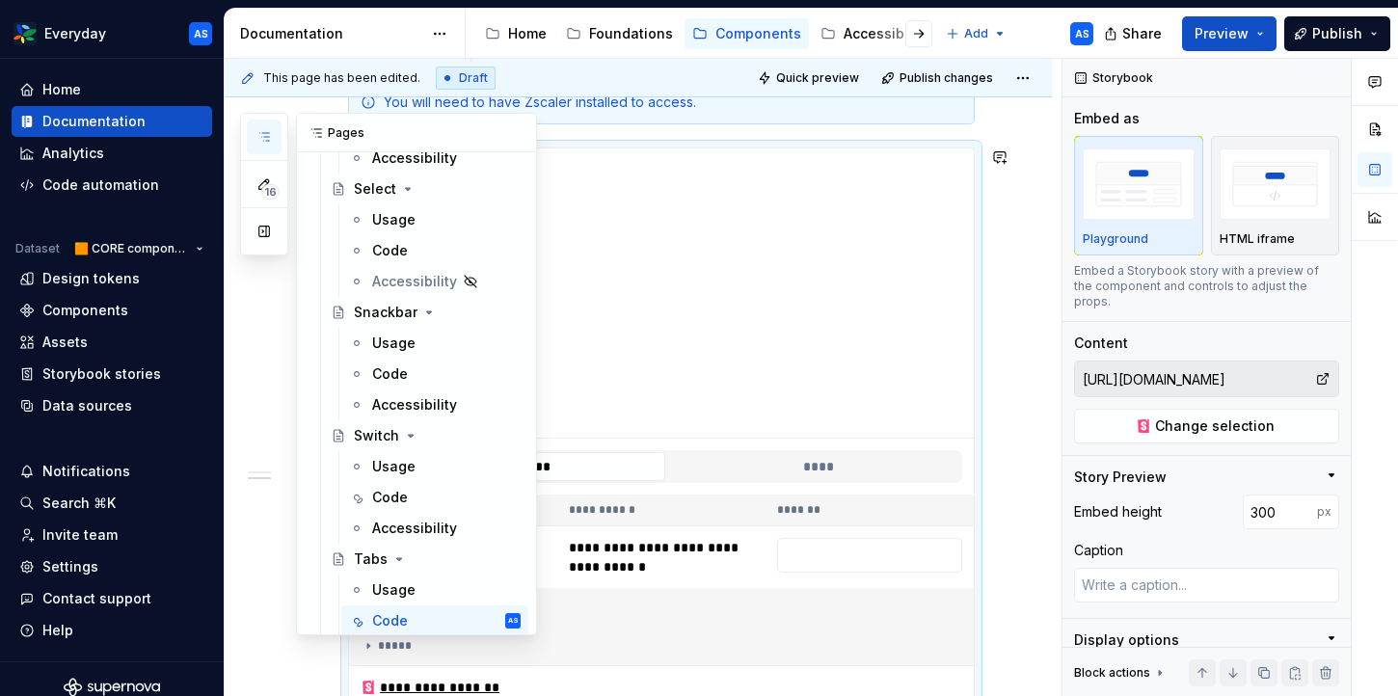
scroll to position [2340, 0]
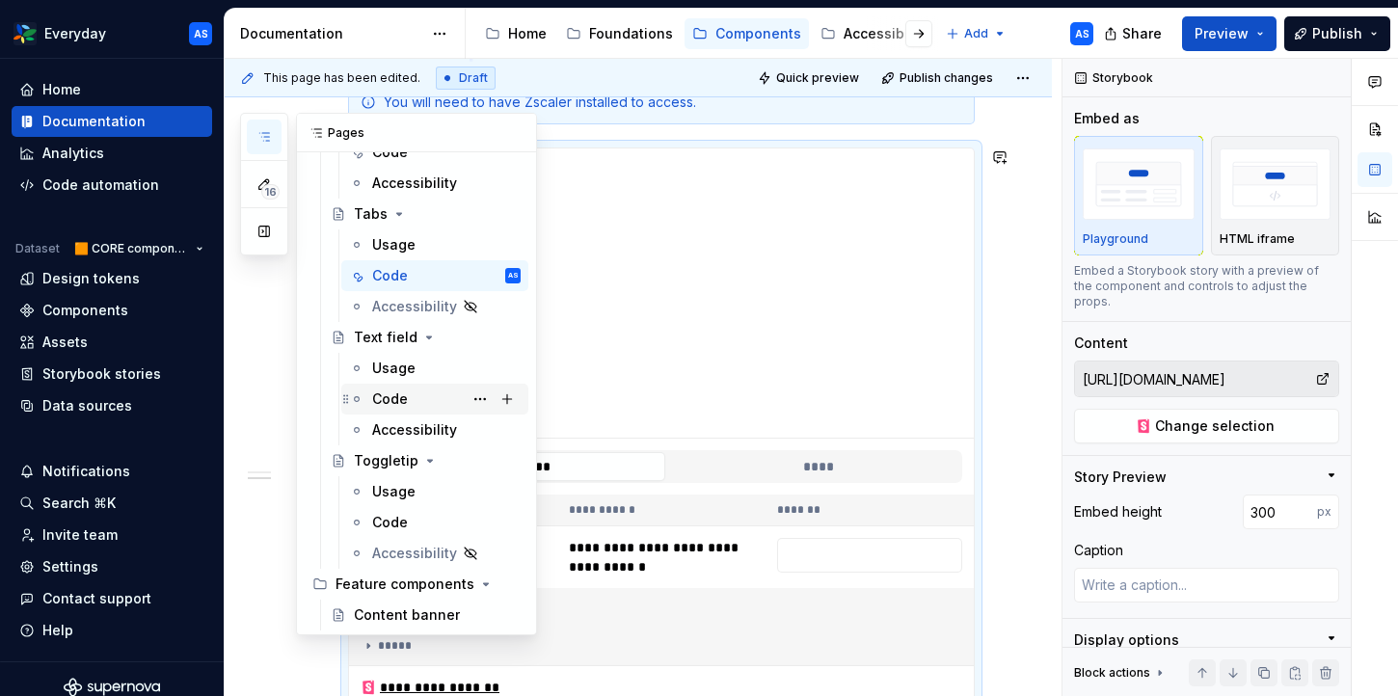
click at [425, 387] on div "Code" at bounding box center [446, 399] width 148 height 27
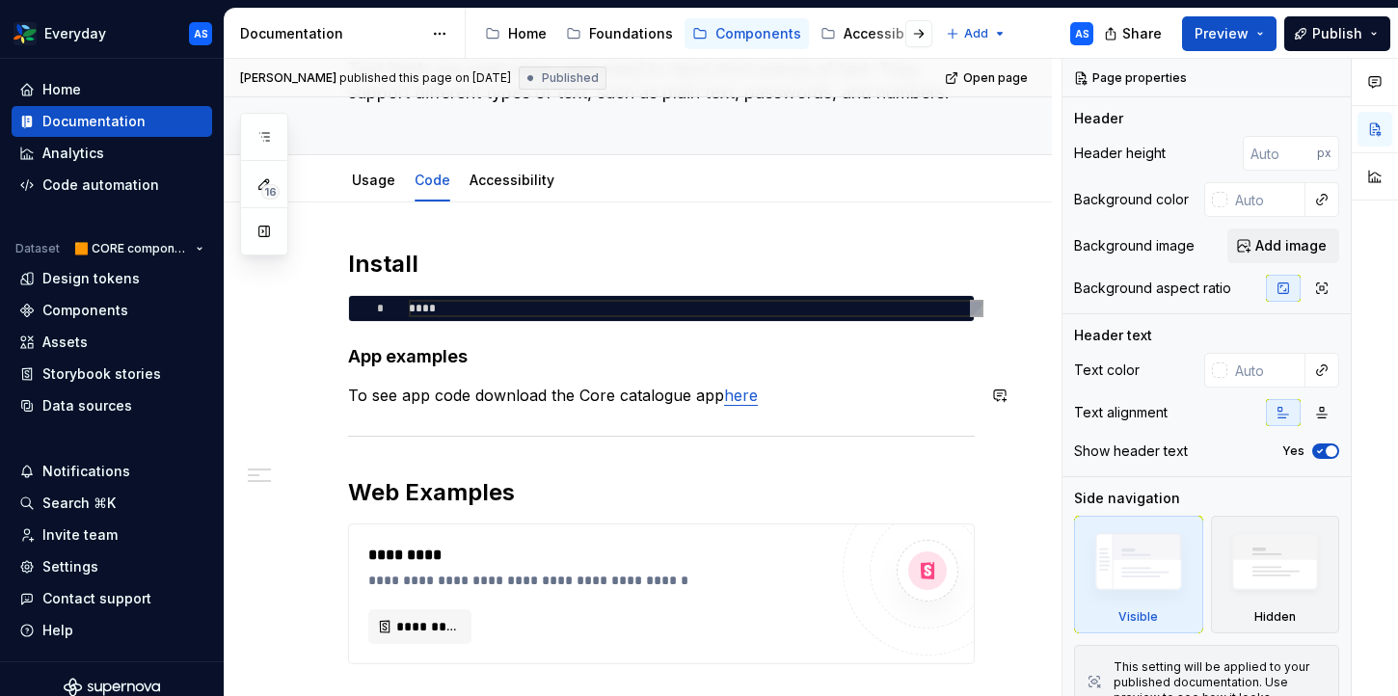
scroll to position [354, 0]
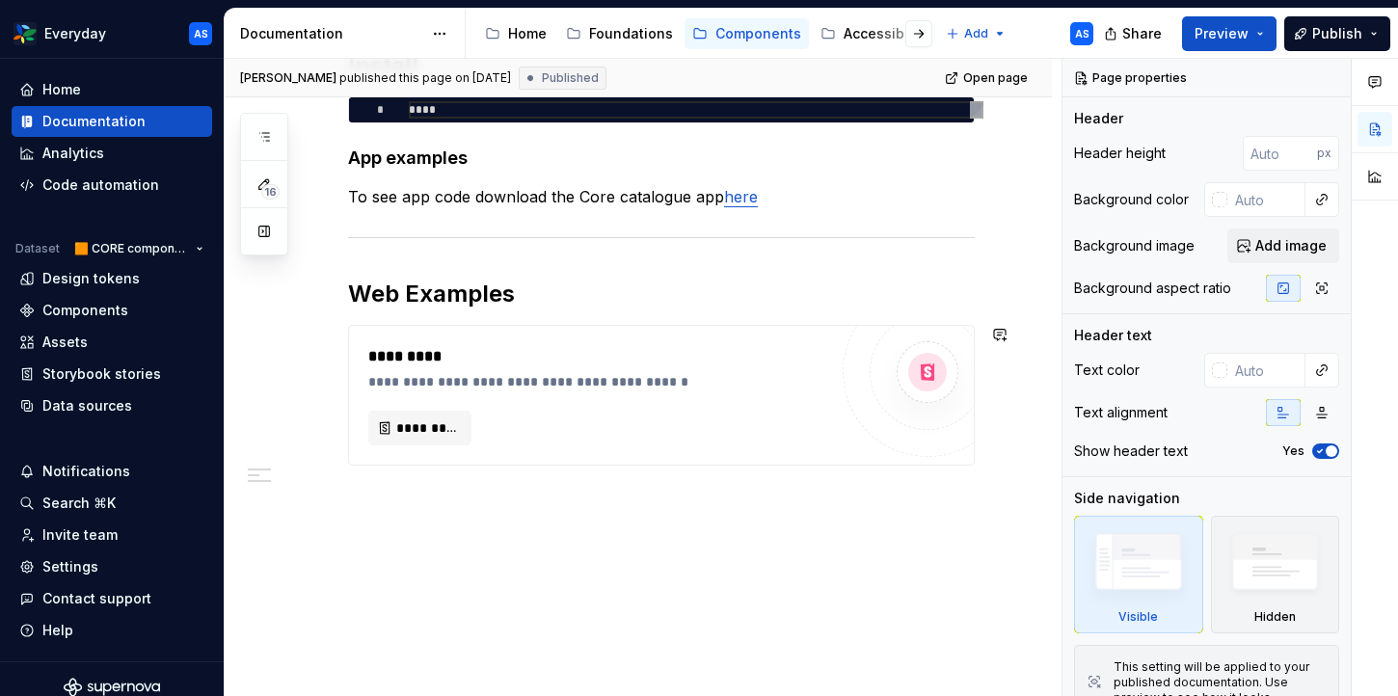
click at [428, 536] on div "**********" at bounding box center [638, 351] width 827 height 694
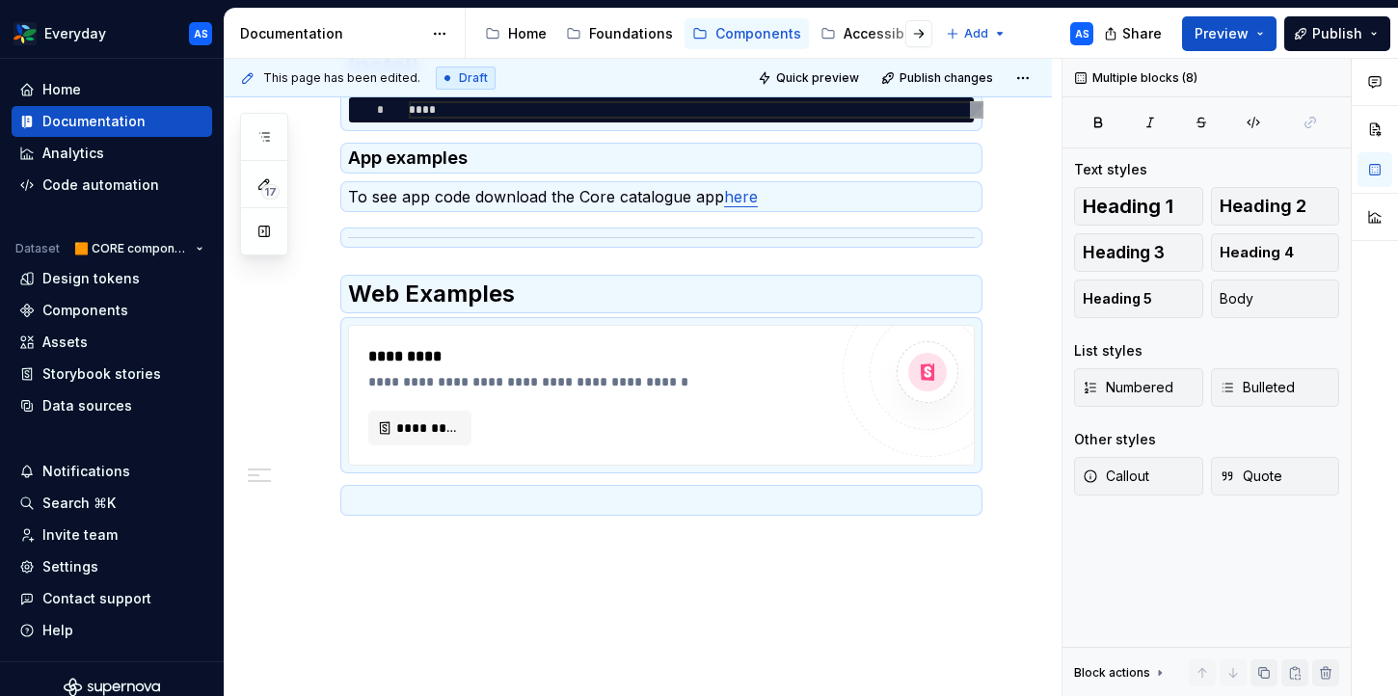
scroll to position [12, 0]
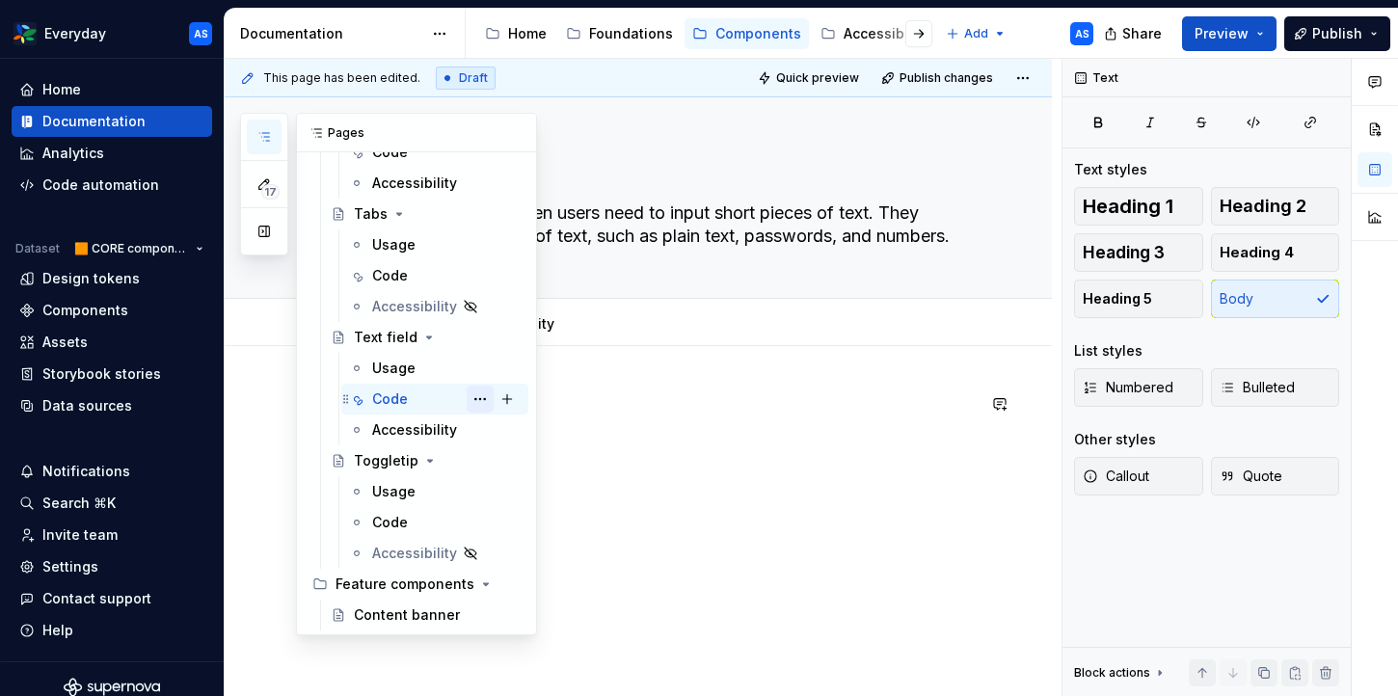
click at [480, 399] on button "Page tree" at bounding box center [480, 399] width 27 height 27
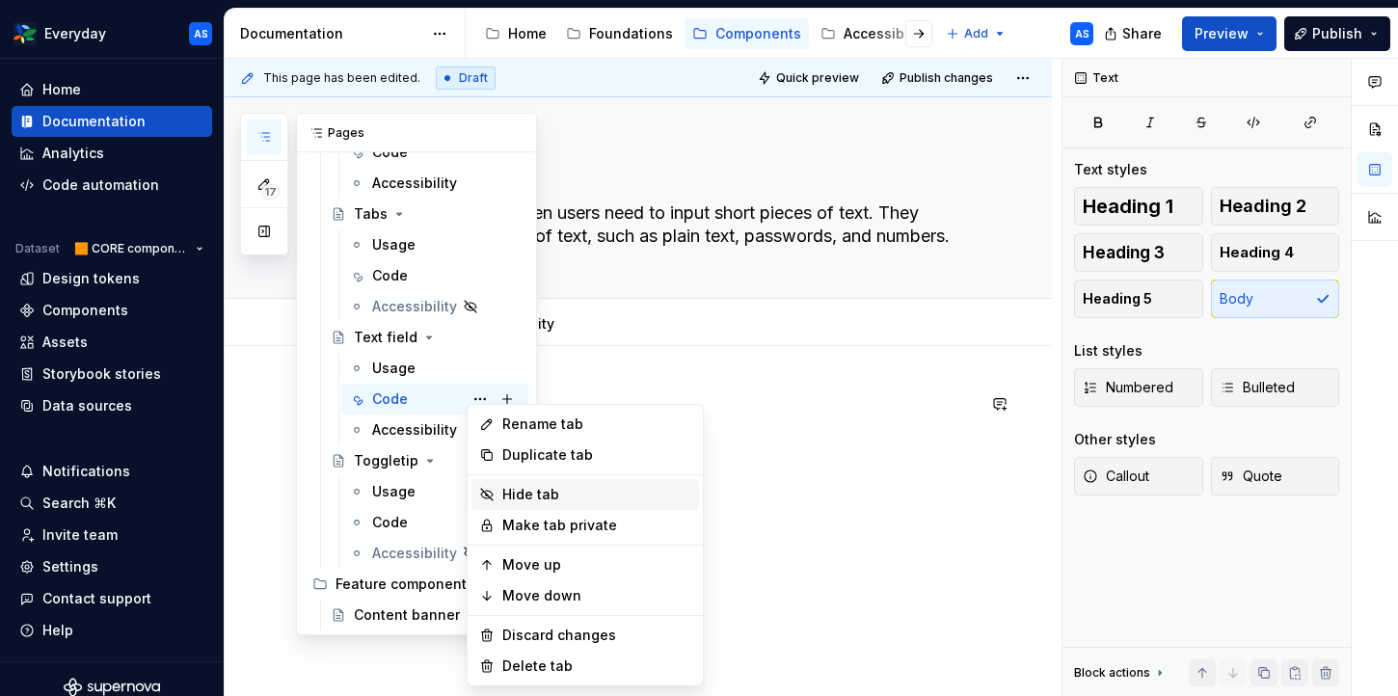
click at [525, 494] on div "Hide tab" at bounding box center [596, 494] width 189 height 19
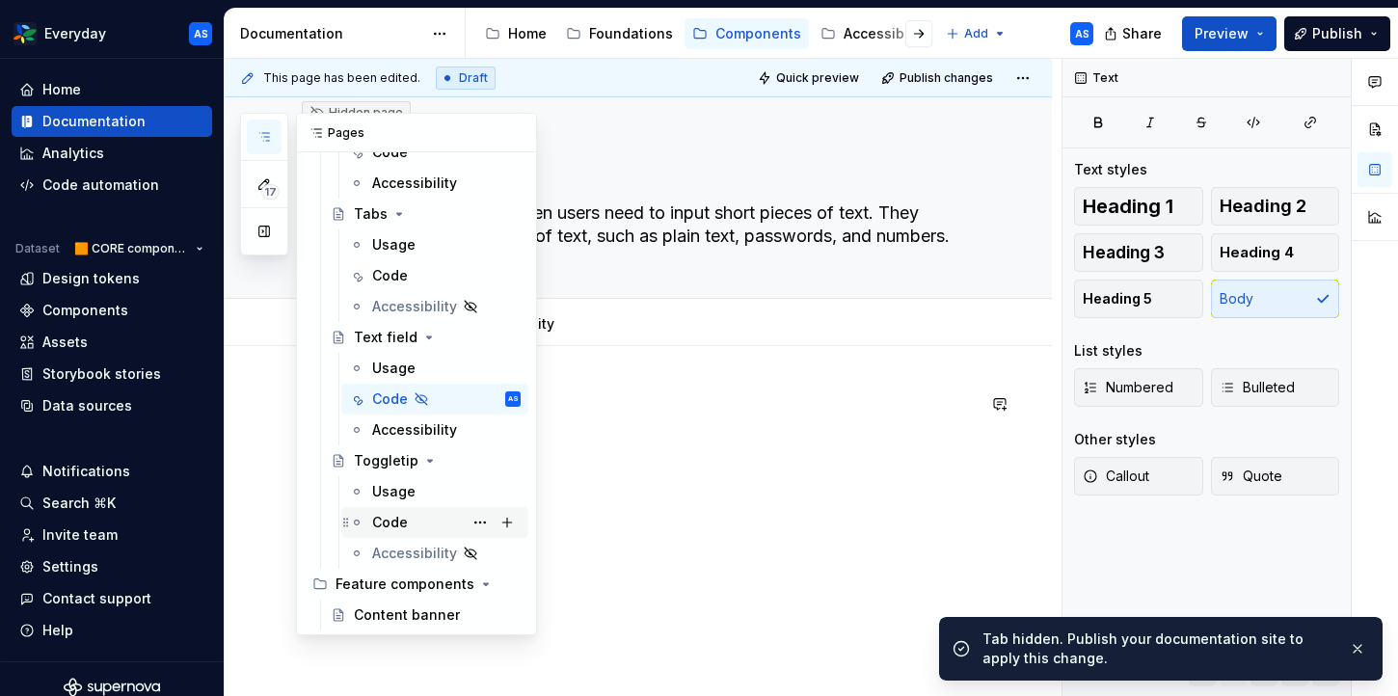
click at [423, 519] on div "Code" at bounding box center [446, 522] width 148 height 27
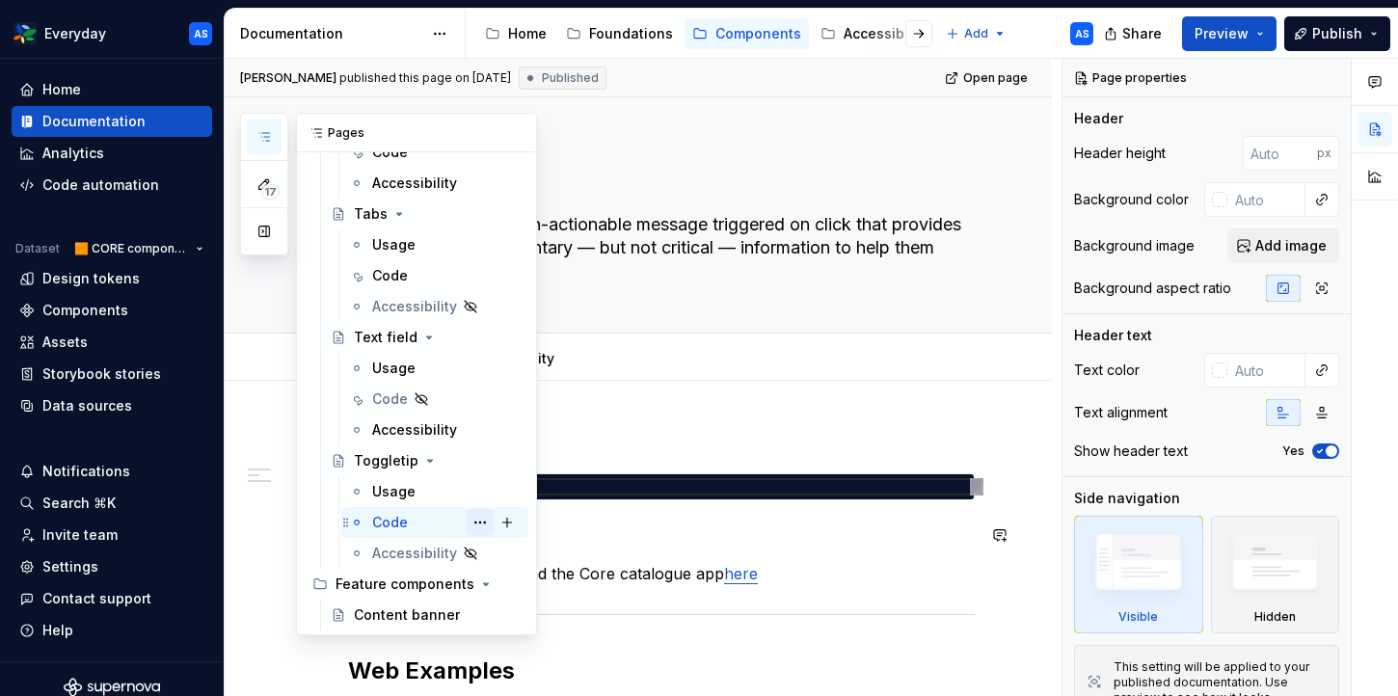
click at [477, 523] on button "Page tree" at bounding box center [480, 522] width 27 height 27
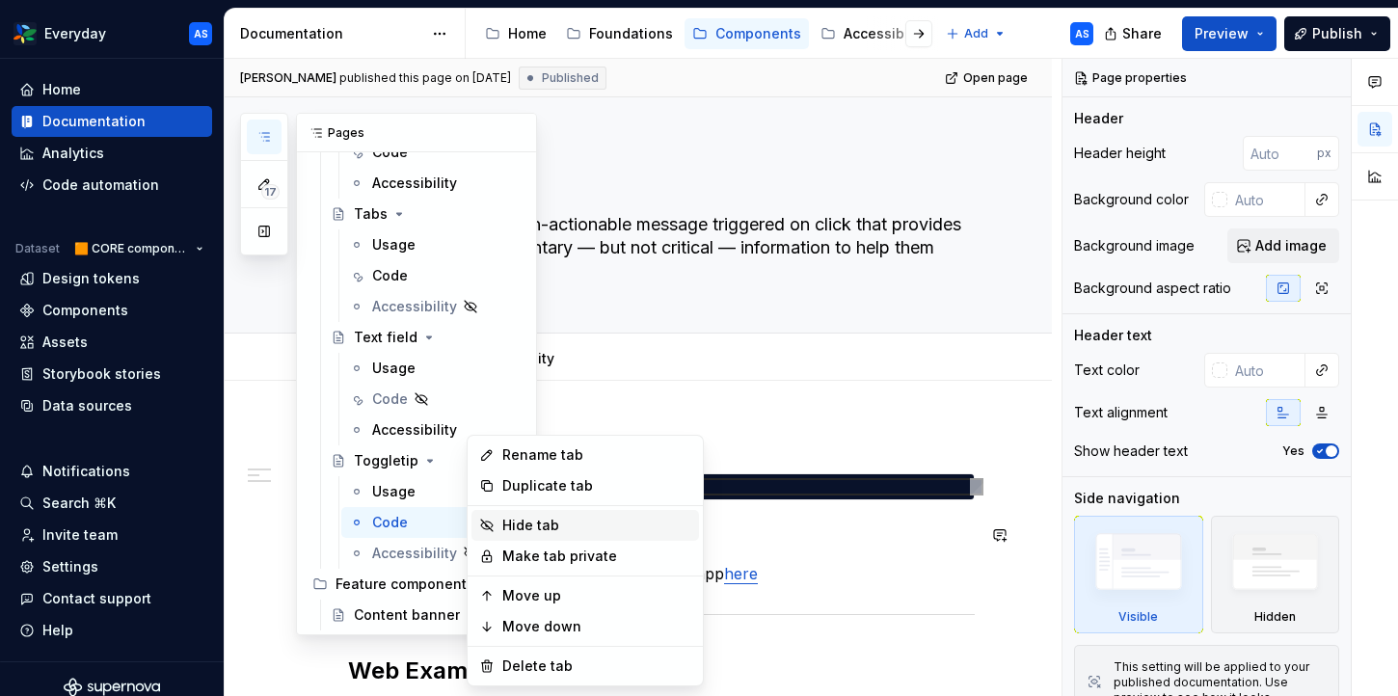
click at [552, 526] on div "Hide tab" at bounding box center [596, 525] width 189 height 19
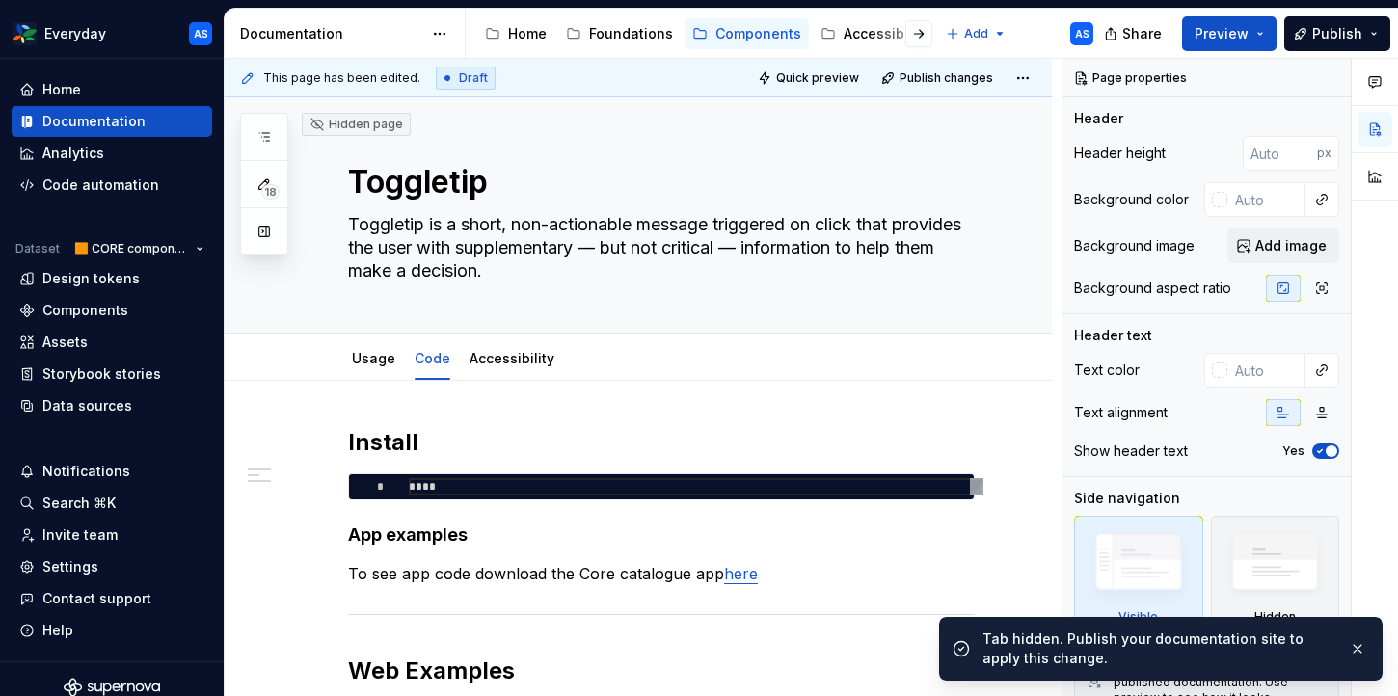
scroll to position [377, 0]
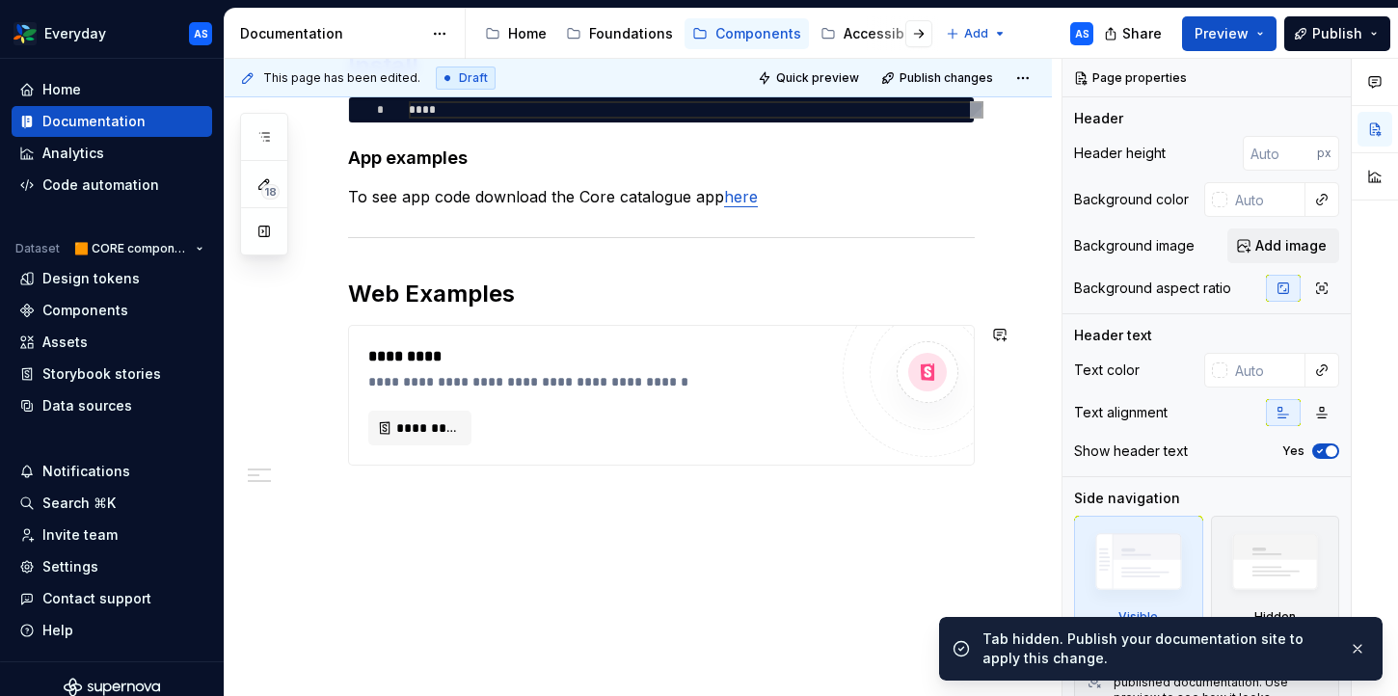
click at [509, 531] on div "**********" at bounding box center [638, 351] width 827 height 694
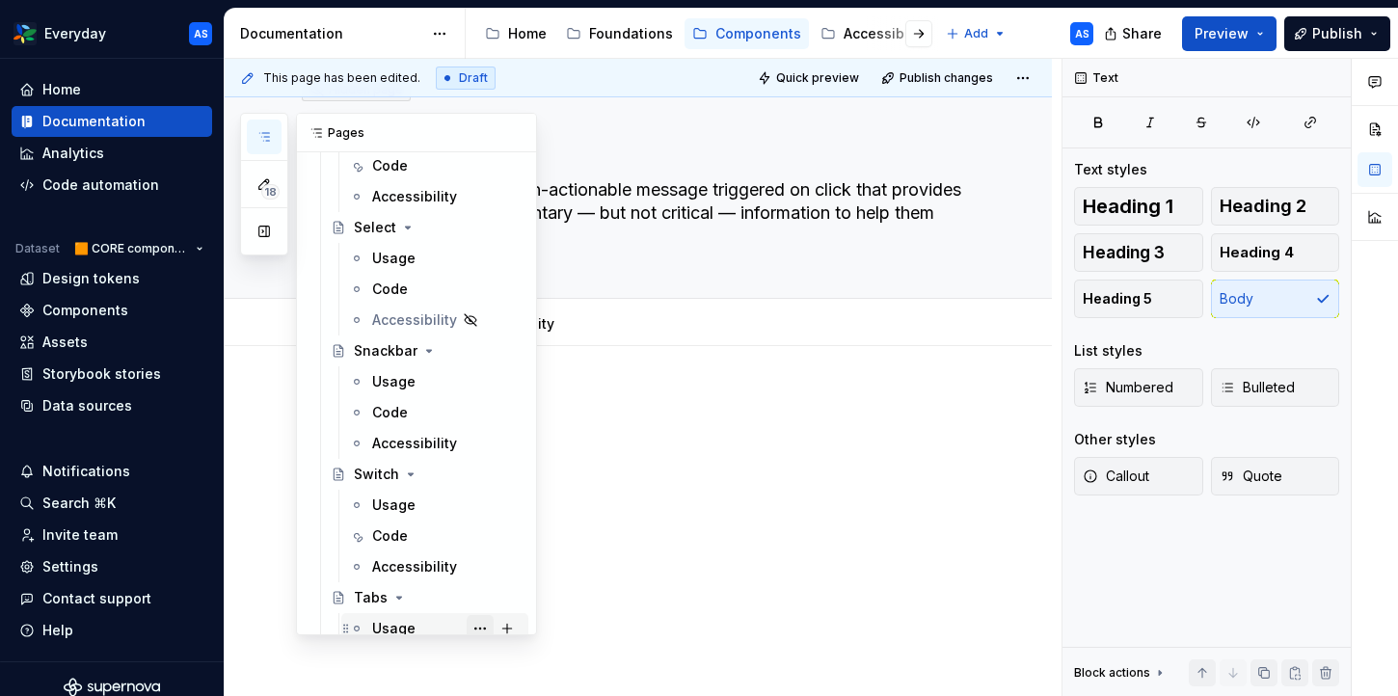
scroll to position [1953, 0]
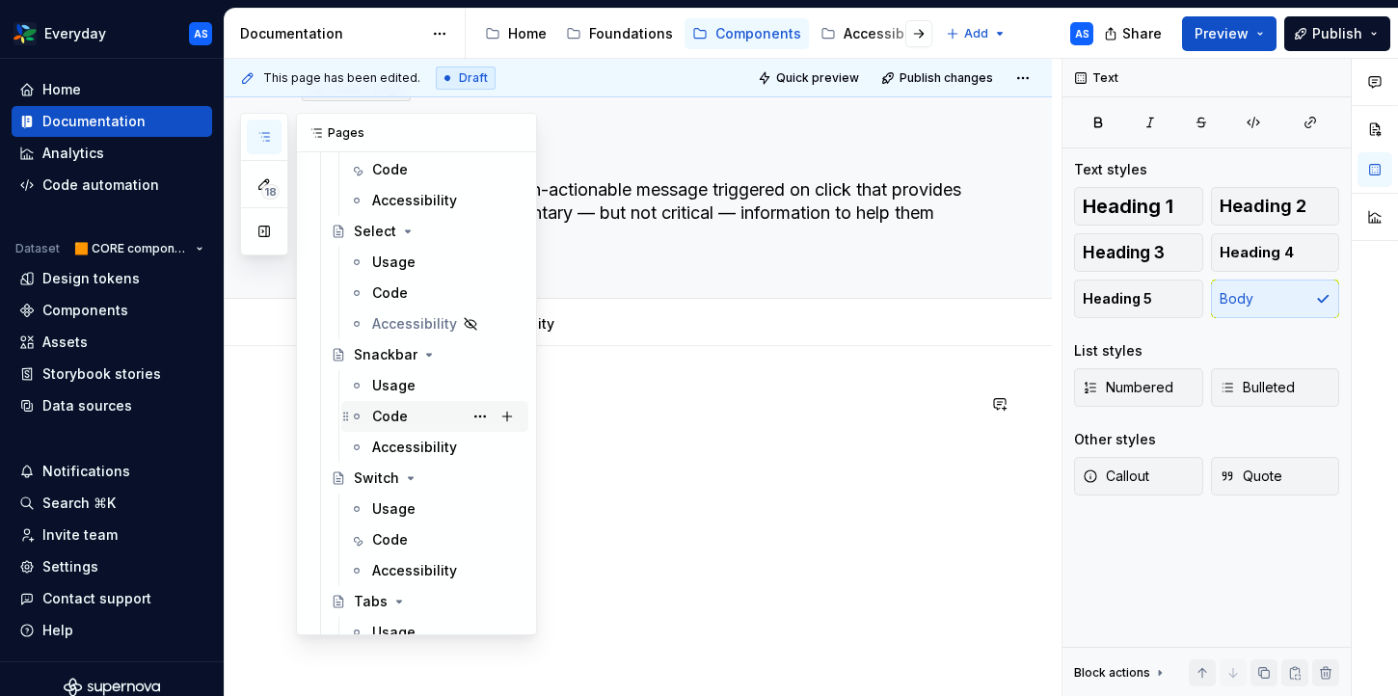
click at [433, 410] on div "Code" at bounding box center [446, 416] width 148 height 27
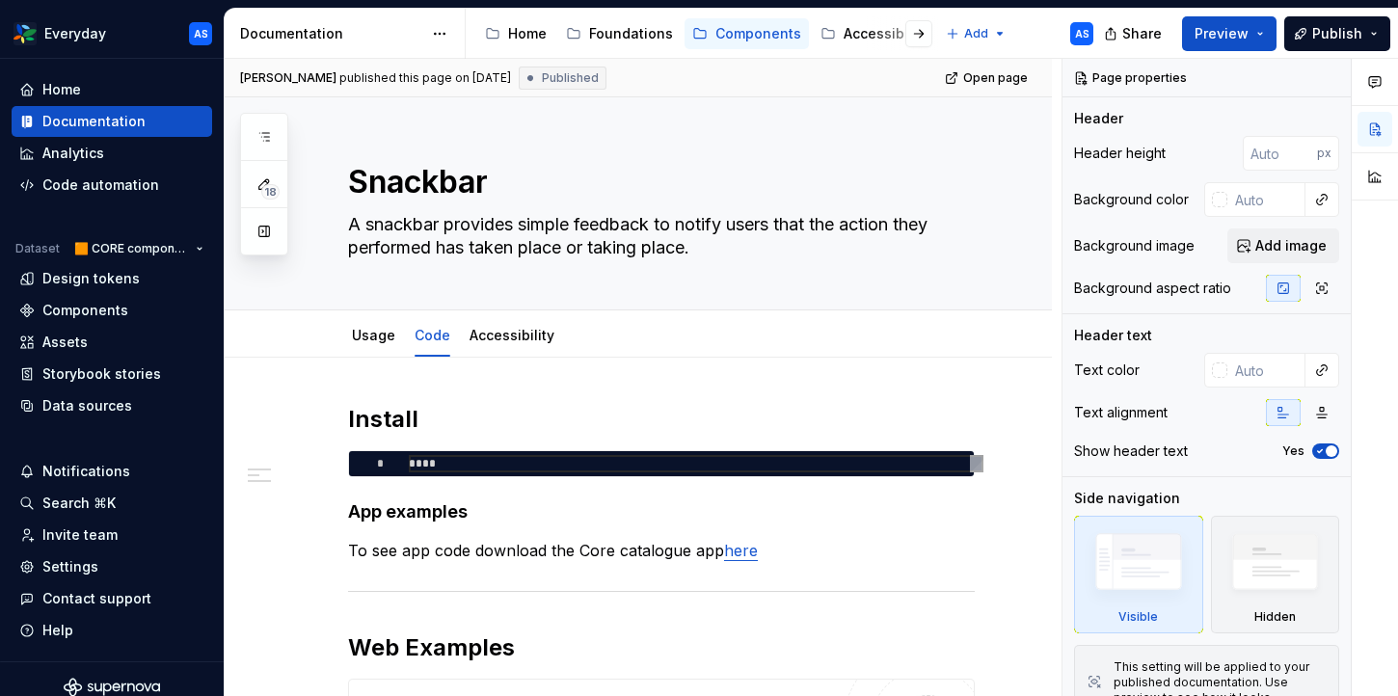
scroll to position [354, 0]
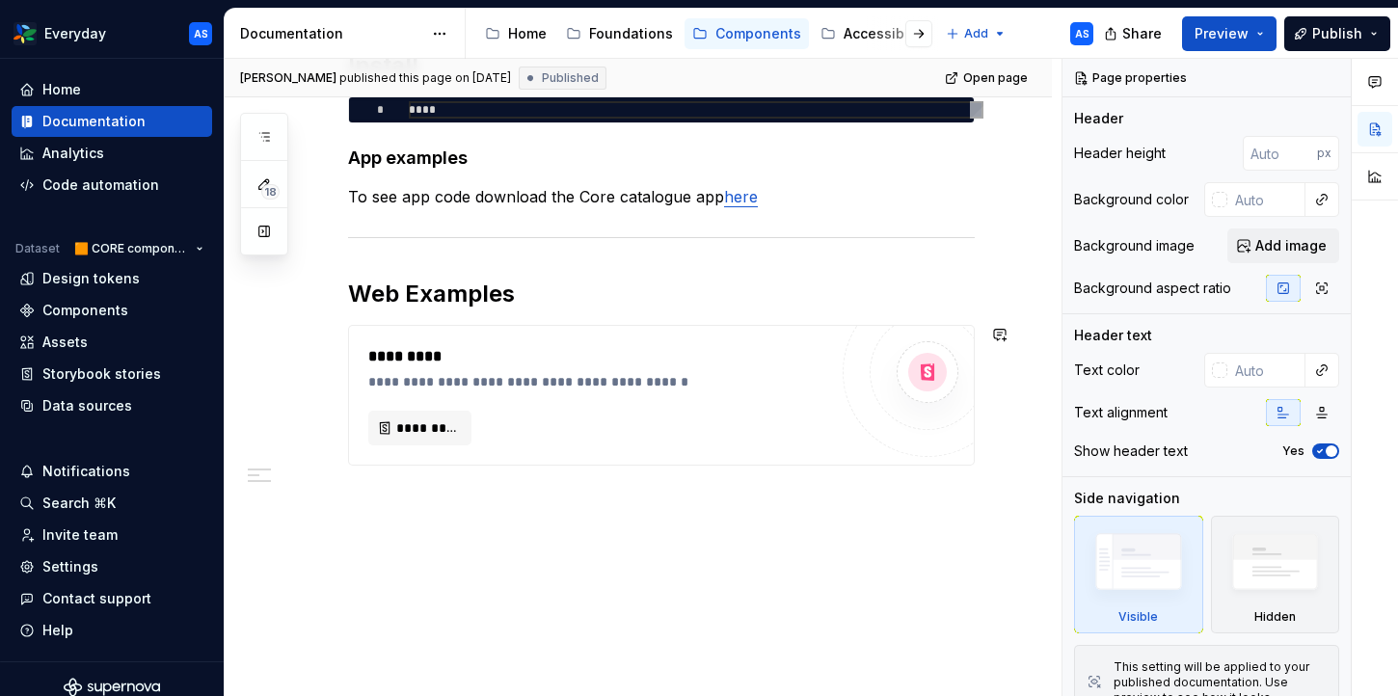
click at [475, 508] on div "**********" at bounding box center [638, 351] width 827 height 694
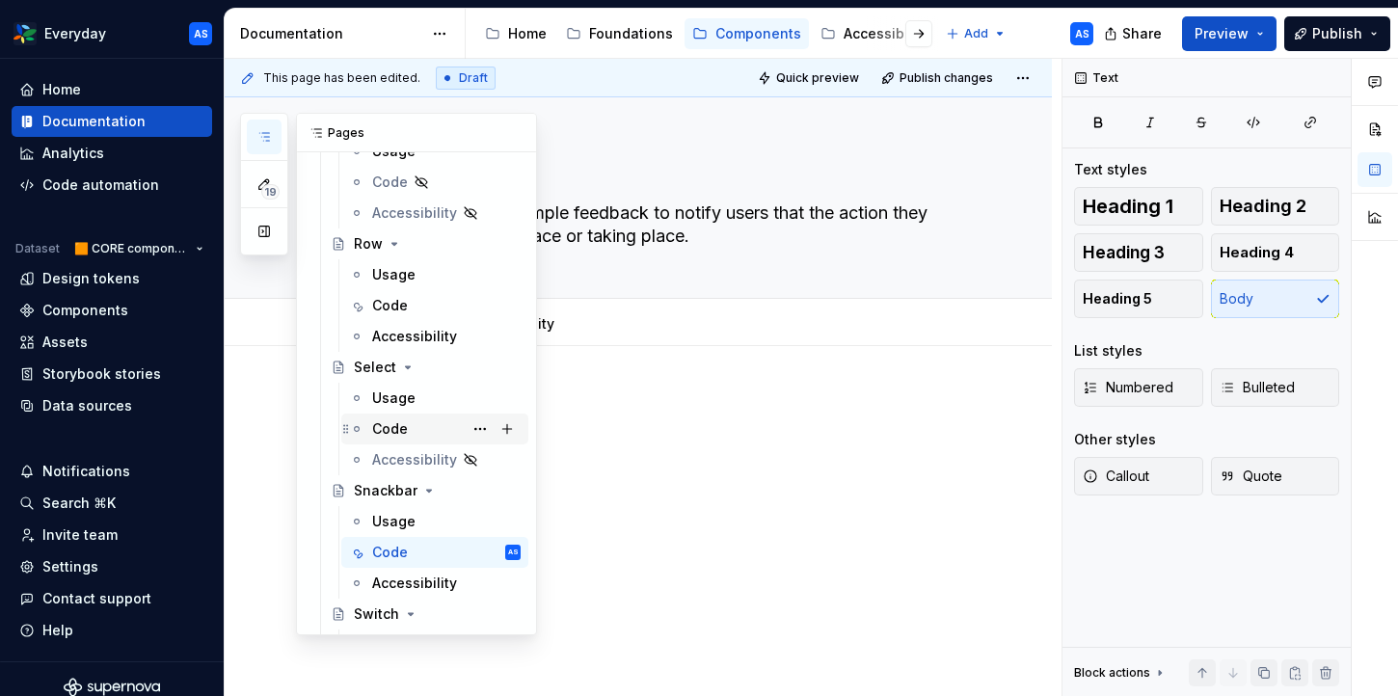
scroll to position [1818, 0]
click at [404, 307] on div "Code" at bounding box center [390, 304] width 36 height 19
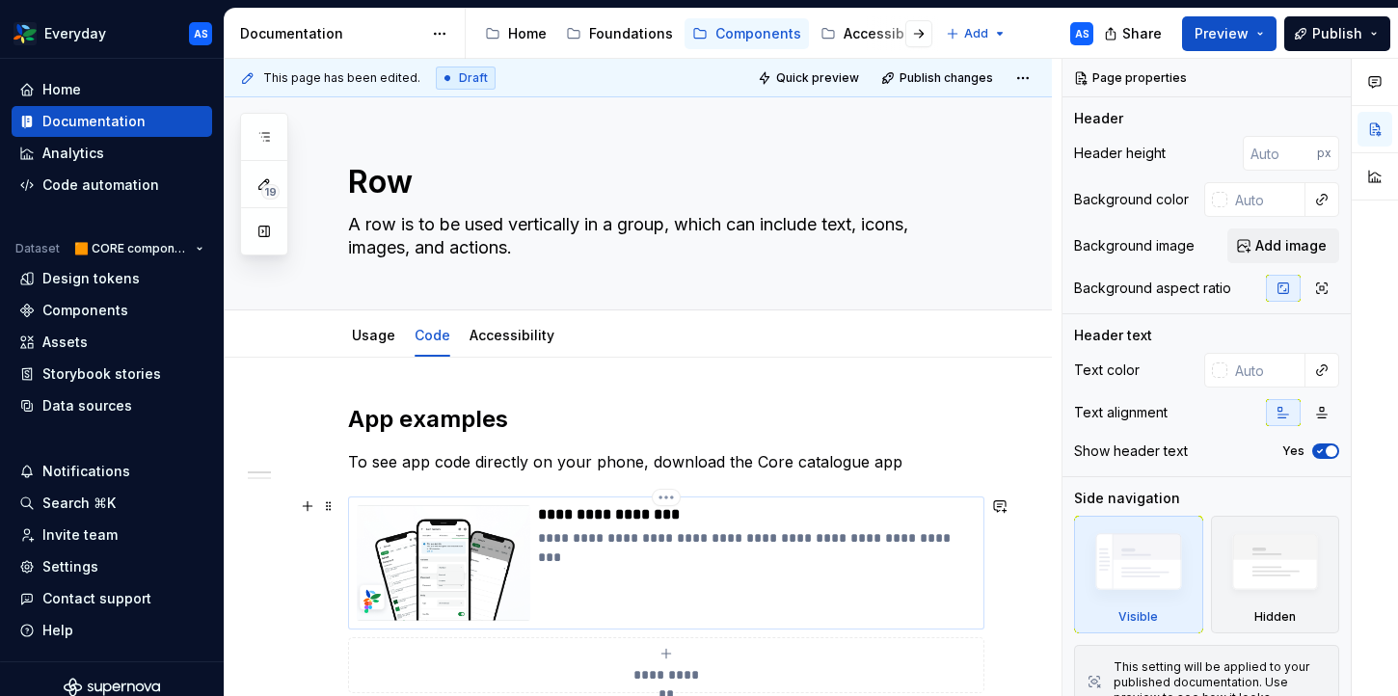
scroll to position [821, 0]
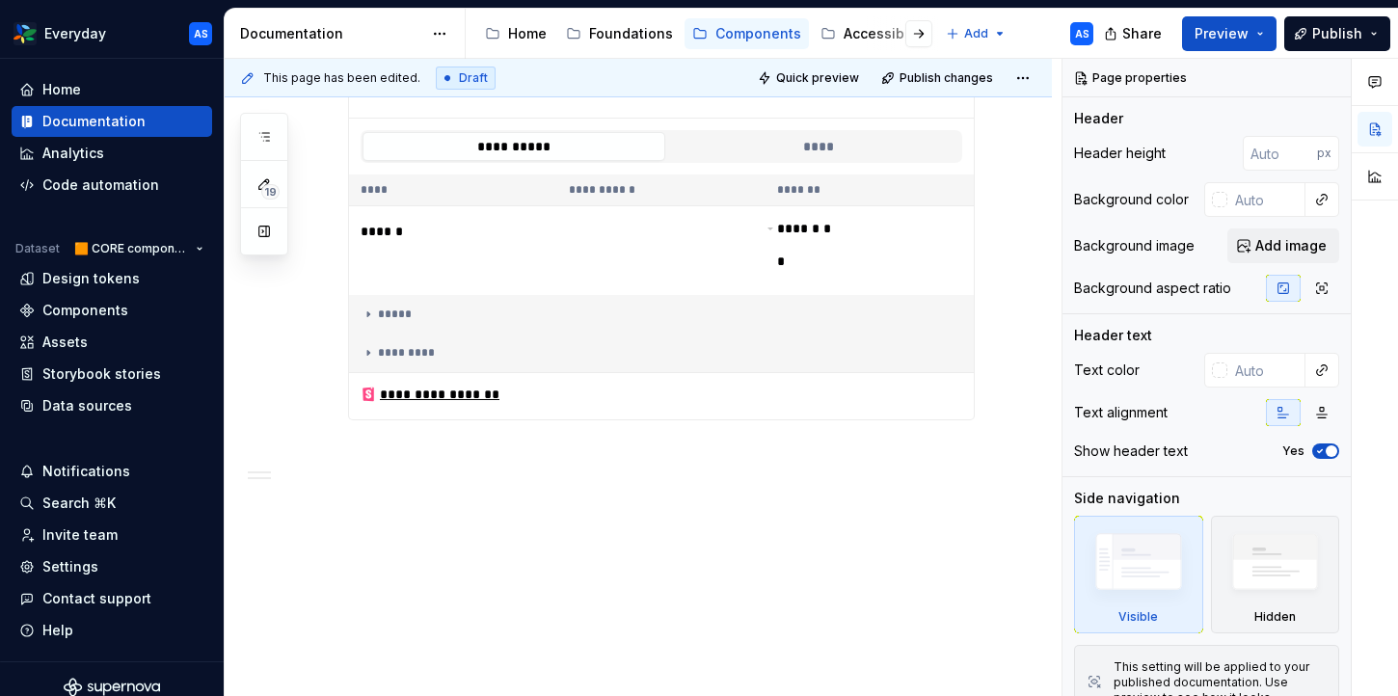
click at [484, 569] on div "**********" at bounding box center [638, 117] width 827 height 1162
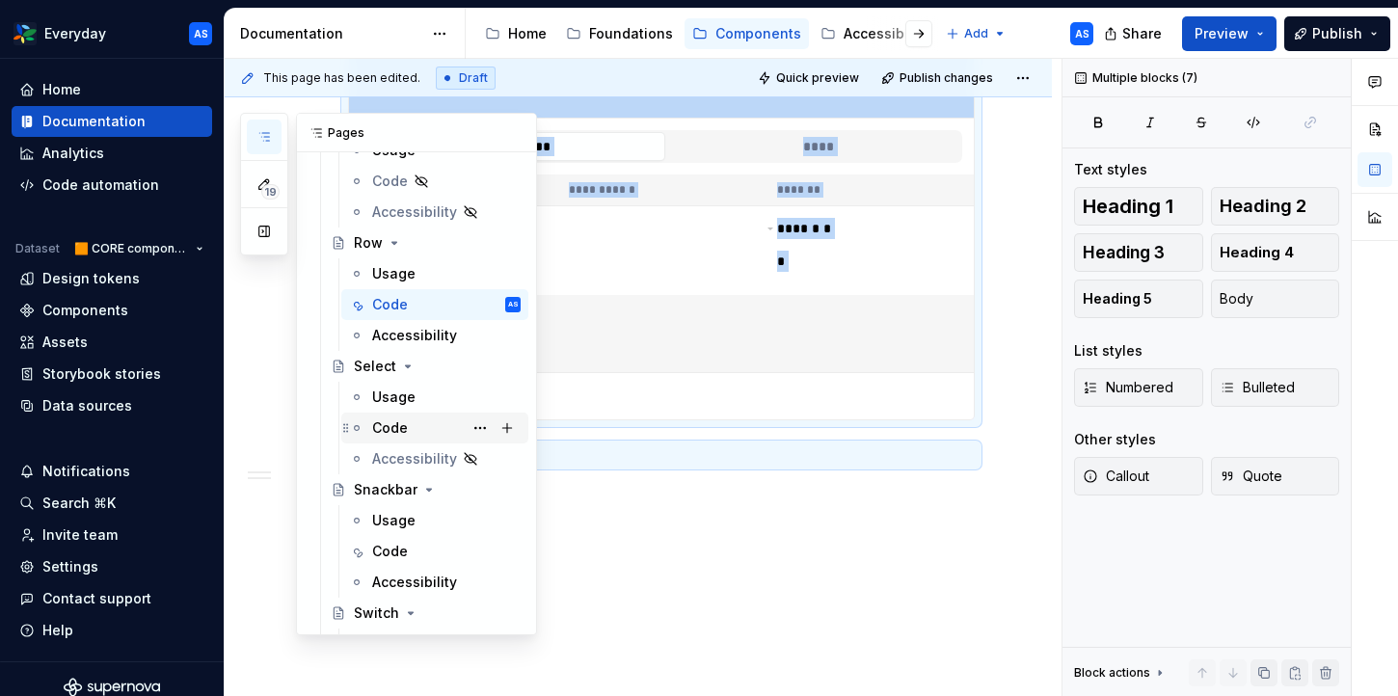
click at [430, 424] on div "Code" at bounding box center [446, 427] width 148 height 27
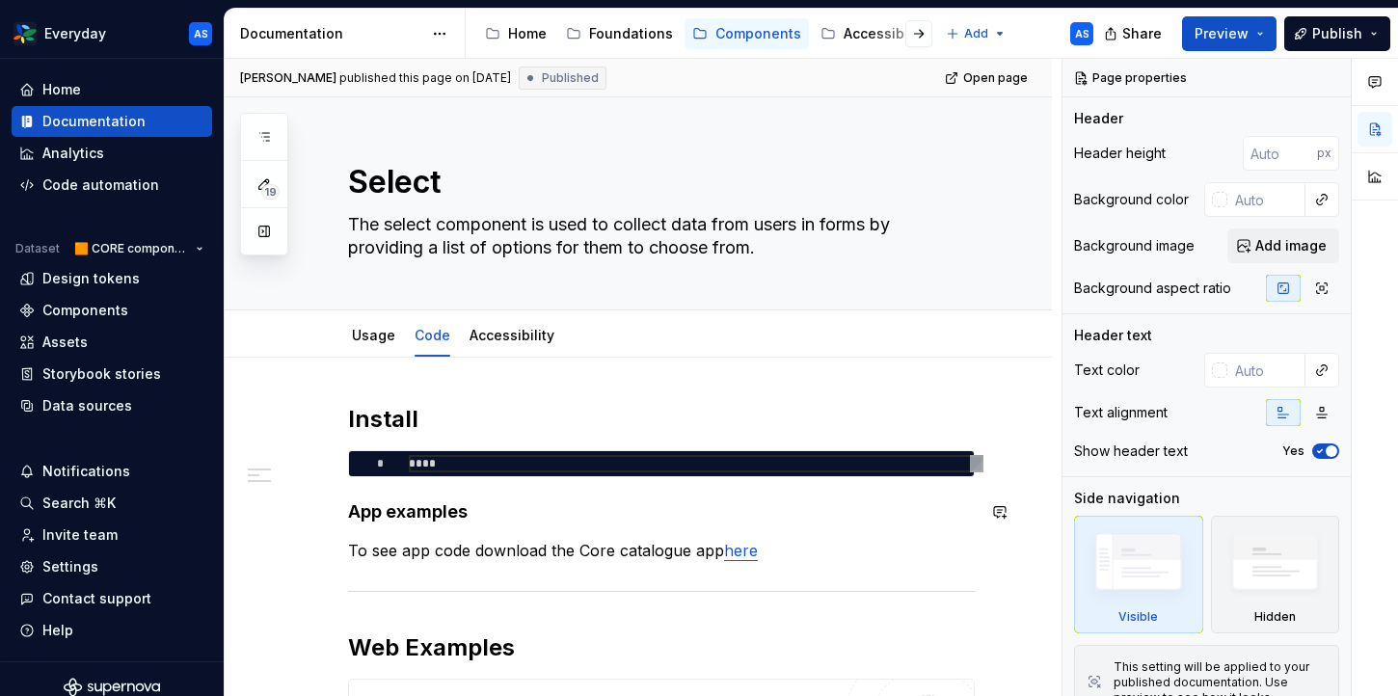
scroll to position [354, 0]
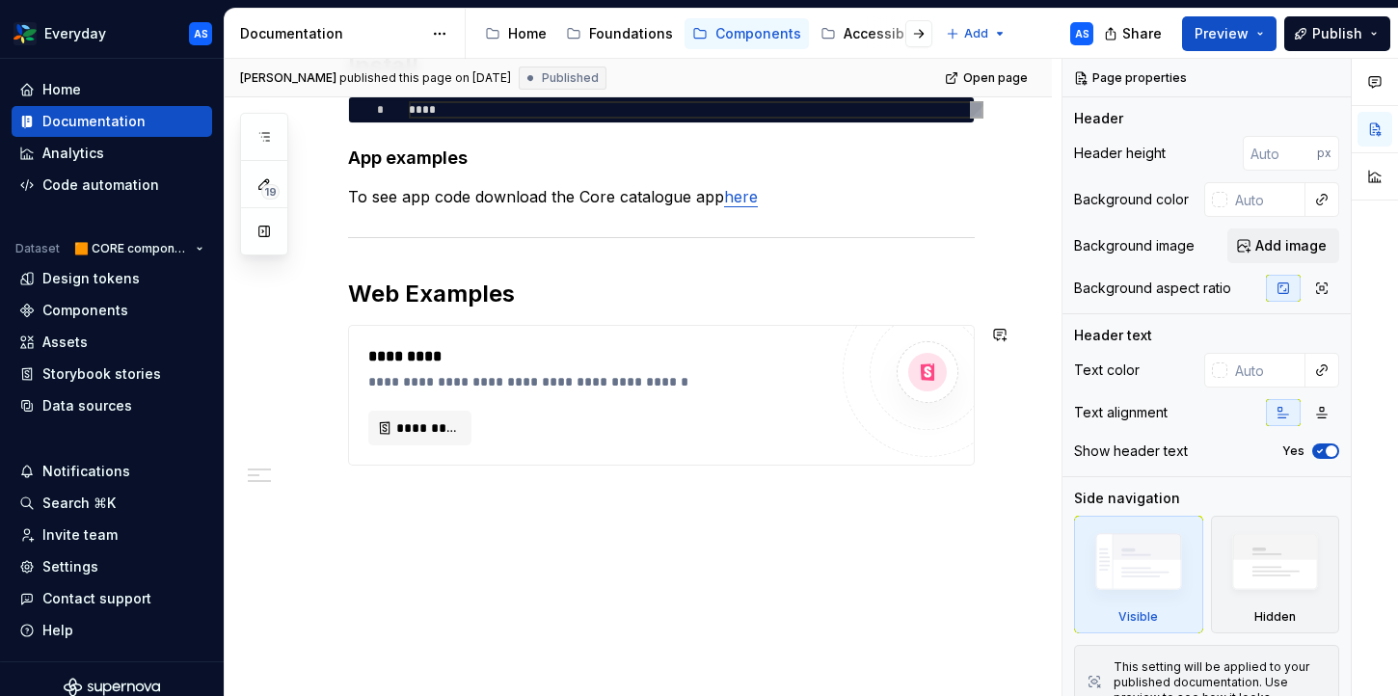
click at [486, 529] on div "**********" at bounding box center [638, 351] width 827 height 694
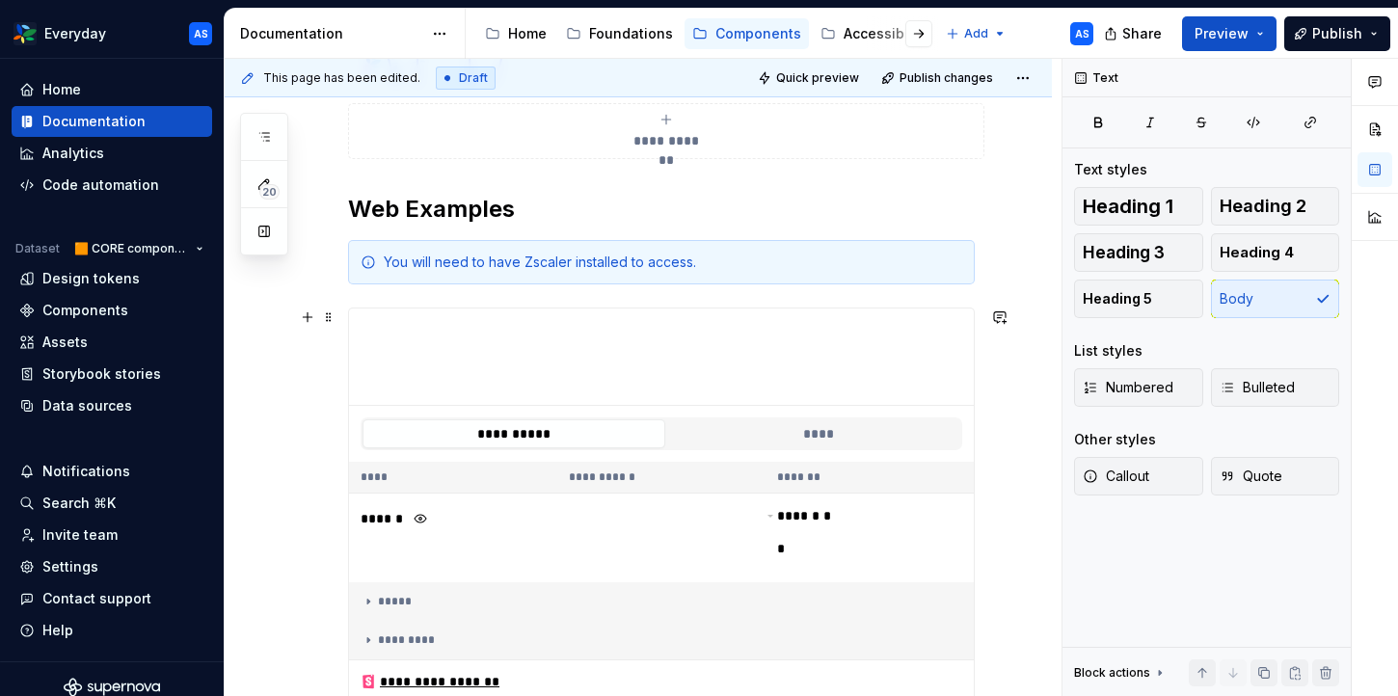
scroll to position [592, 0]
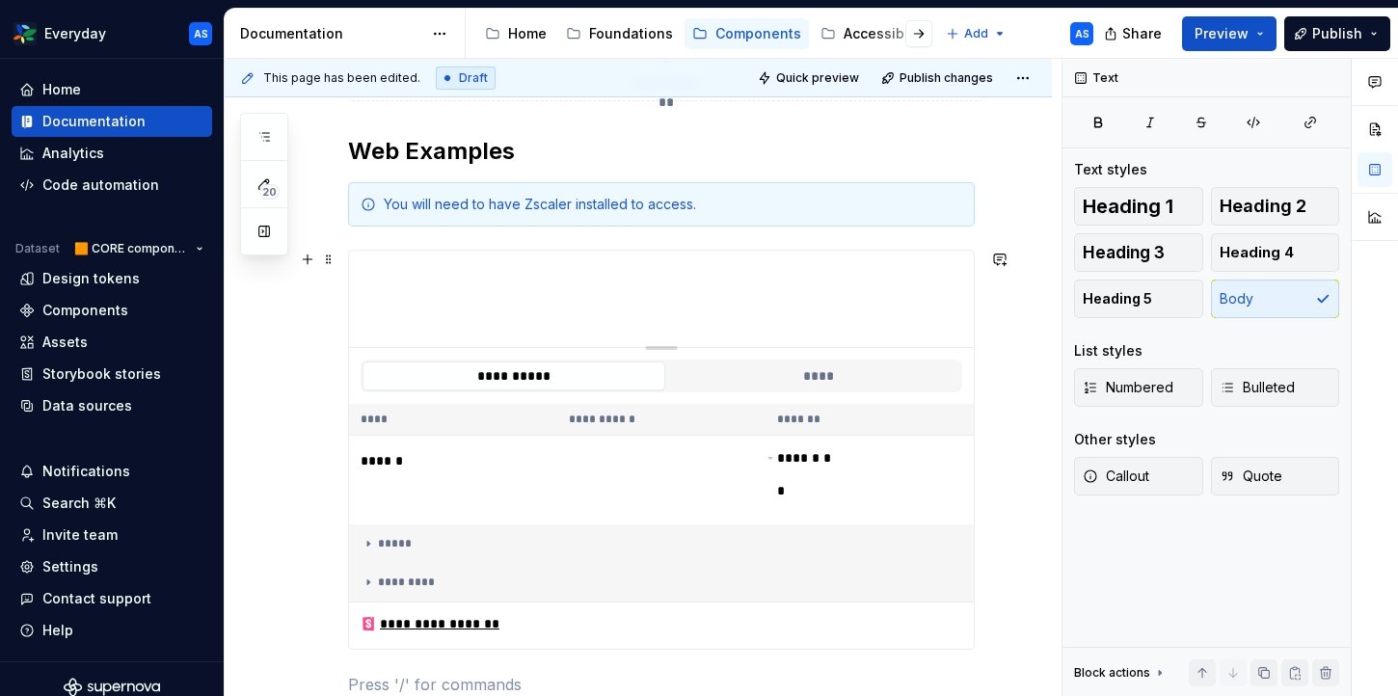
click at [686, 343] on div at bounding box center [661, 345] width 135 height 4
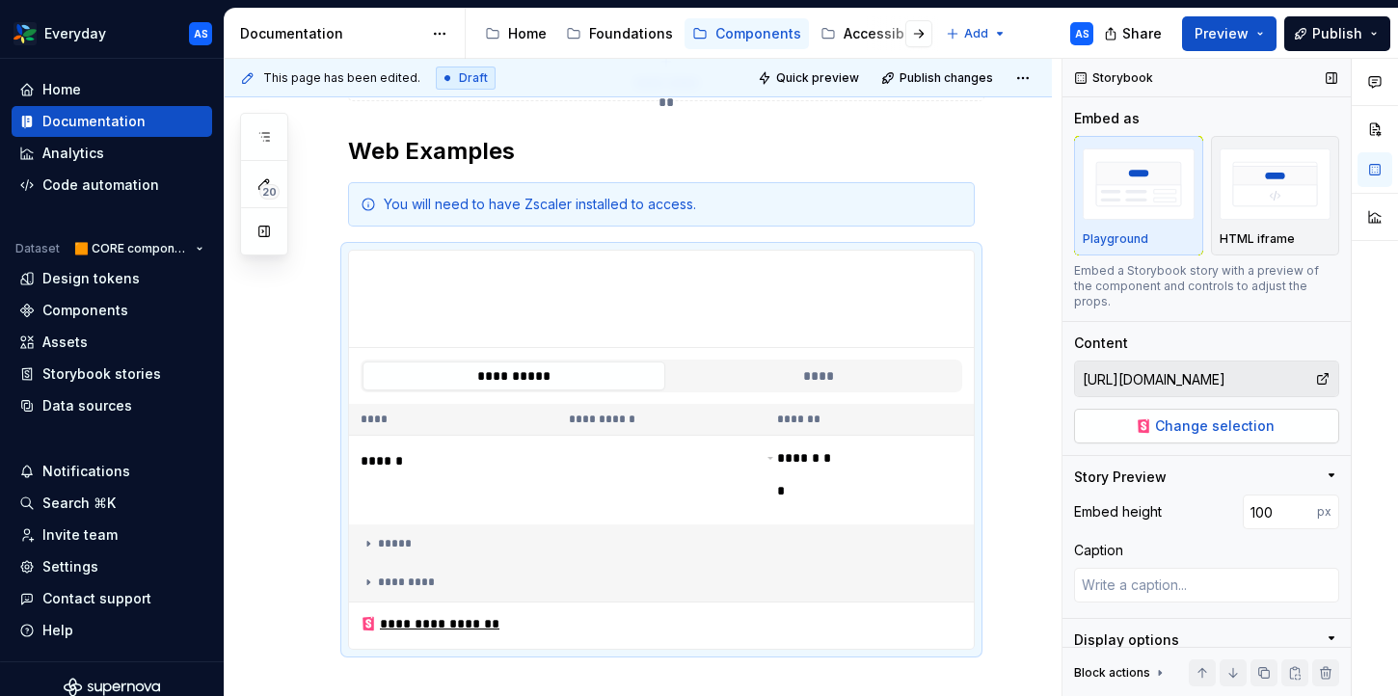
scroll to position [68, 0]
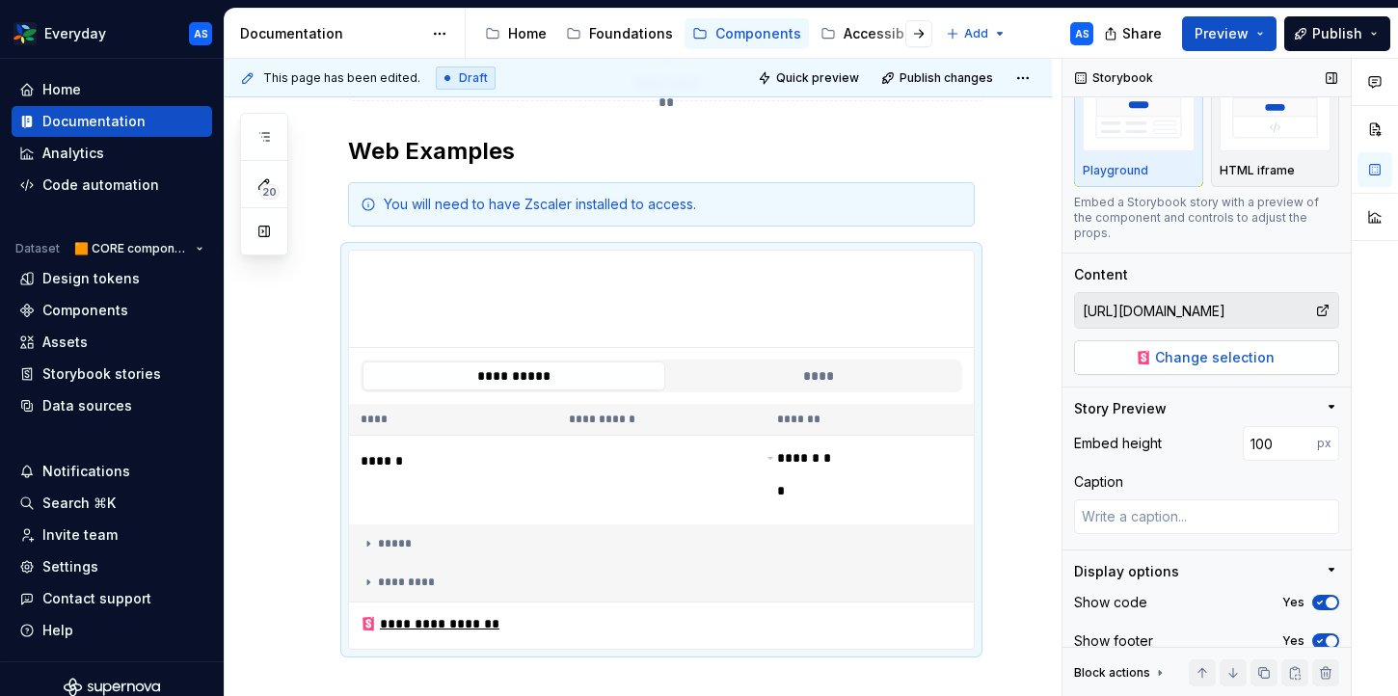
click at [1285, 343] on button "Change selection" at bounding box center [1206, 357] width 265 height 35
type textarea "*"
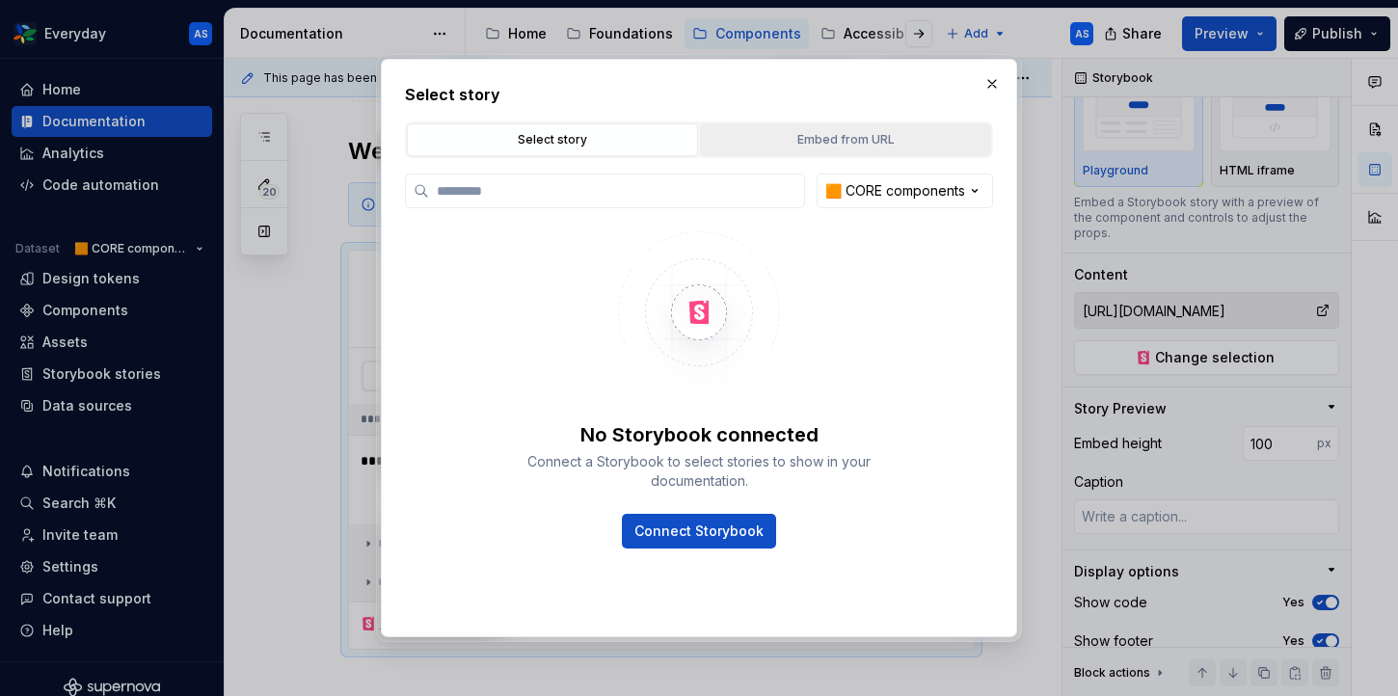
click at [864, 140] on div "Embed from URL" at bounding box center [846, 139] width 278 height 19
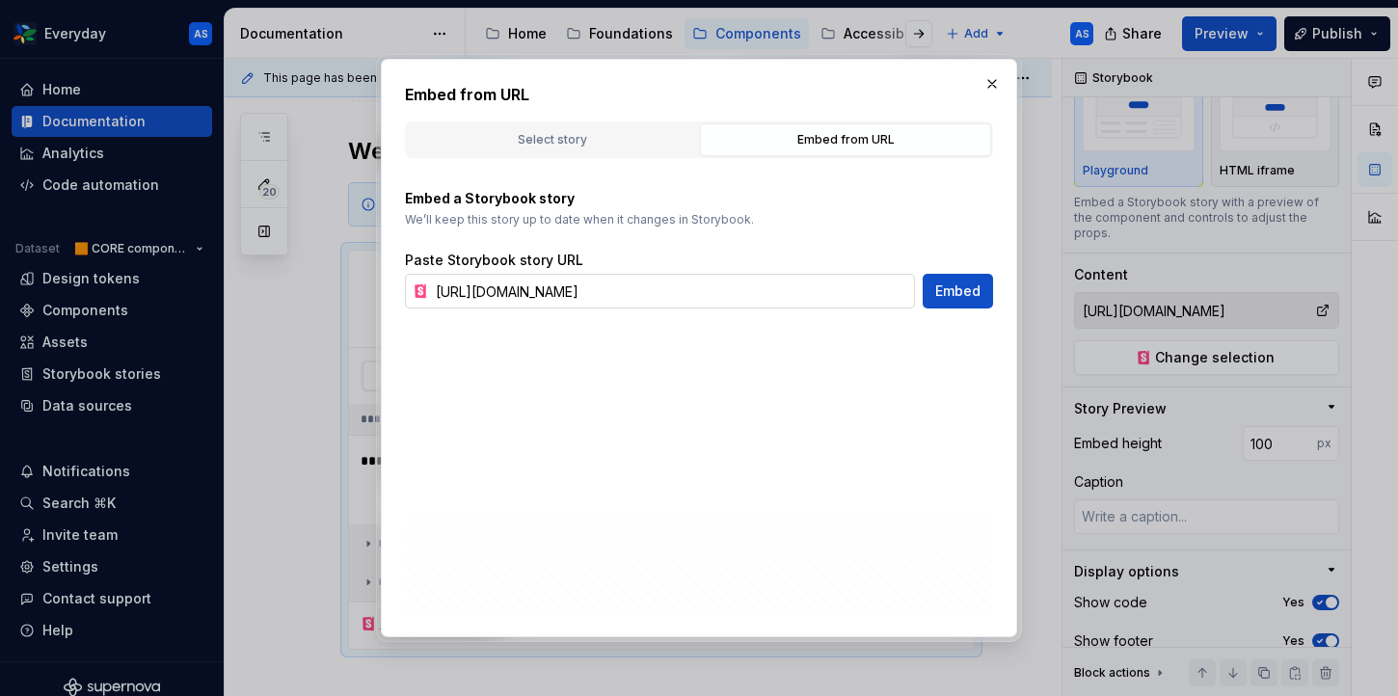
click at [605, 286] on input "[URL][DOMAIN_NAME]" at bounding box center [671, 291] width 487 height 35
click at [628, 374] on div "Embed from URL Select story Embed from URL 🟧 CORE components No Storybook conne…" at bounding box center [699, 348] width 636 height 578
click at [990, 81] on button "button" at bounding box center [991, 83] width 27 height 27
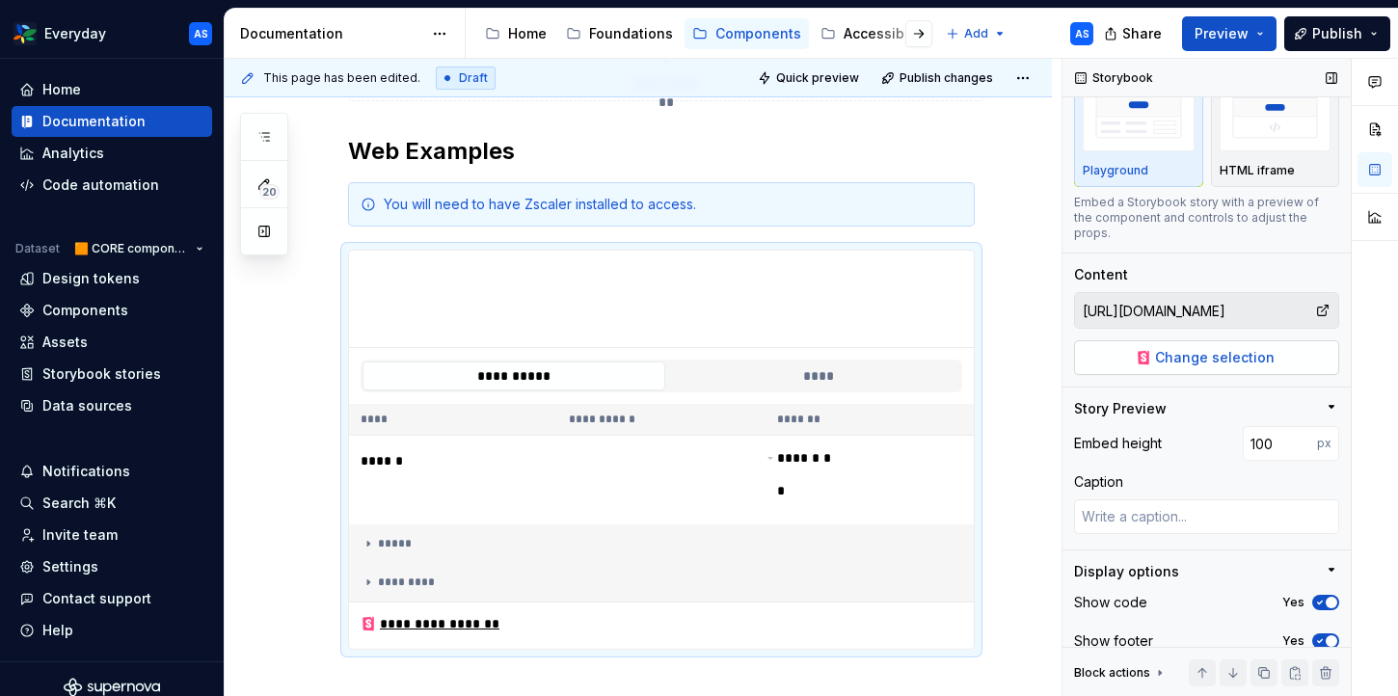
click at [1208, 348] on span "Change selection" at bounding box center [1215, 357] width 120 height 19
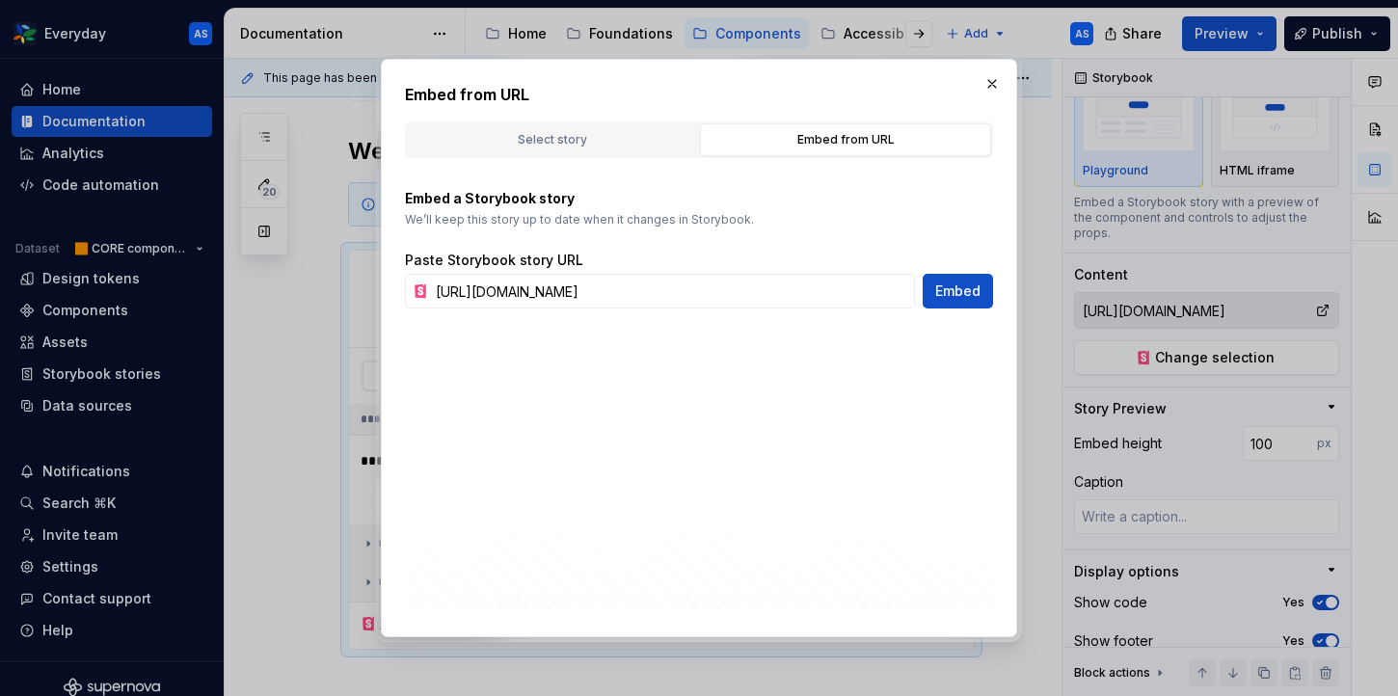
scroll to position [0, 407]
click at [995, 81] on button "button" at bounding box center [991, 83] width 27 height 27
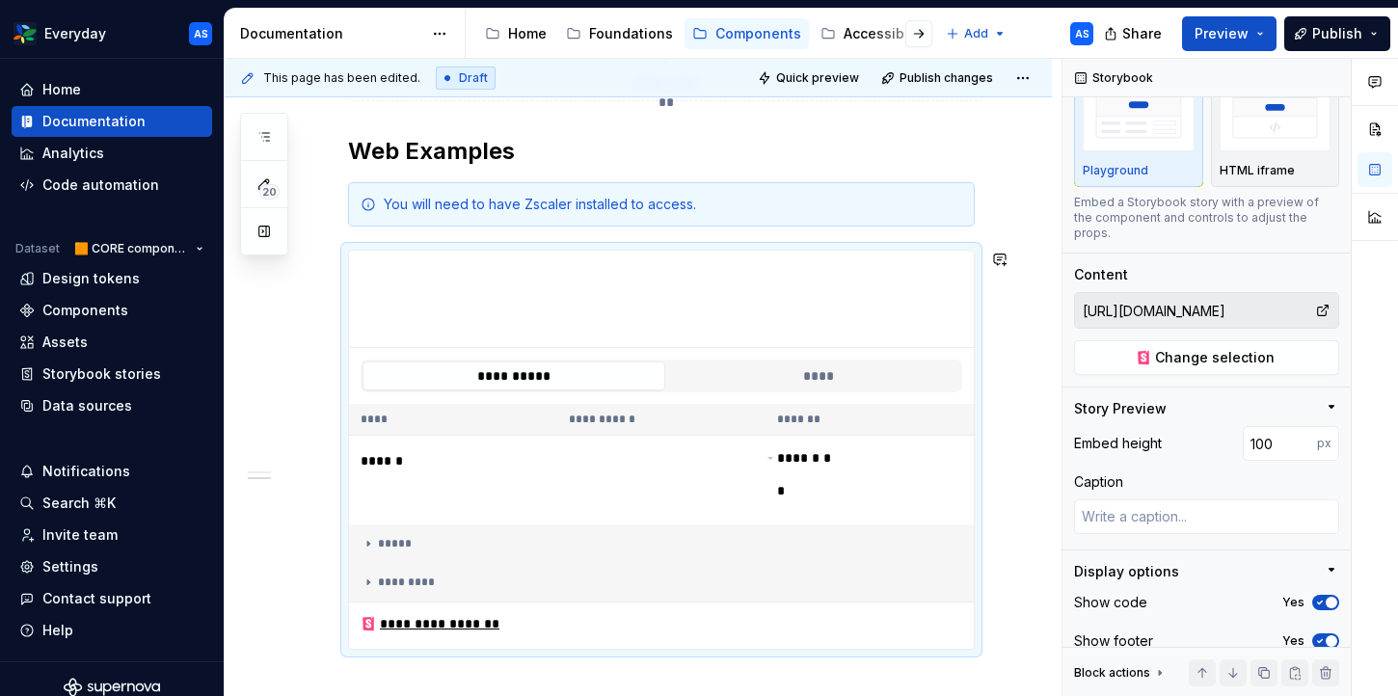
scroll to position [651, 0]
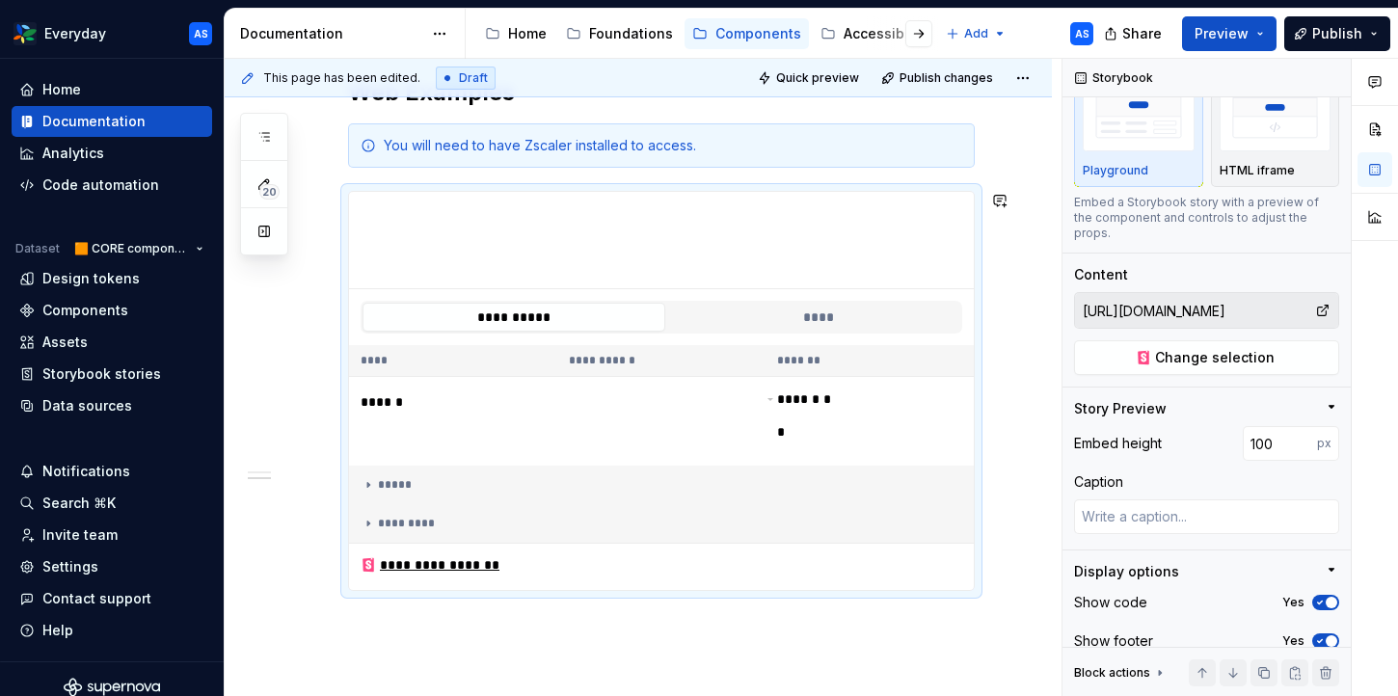
type textarea "*"
click at [414, 635] on div "**********" at bounding box center [661, 206] width 627 height 907
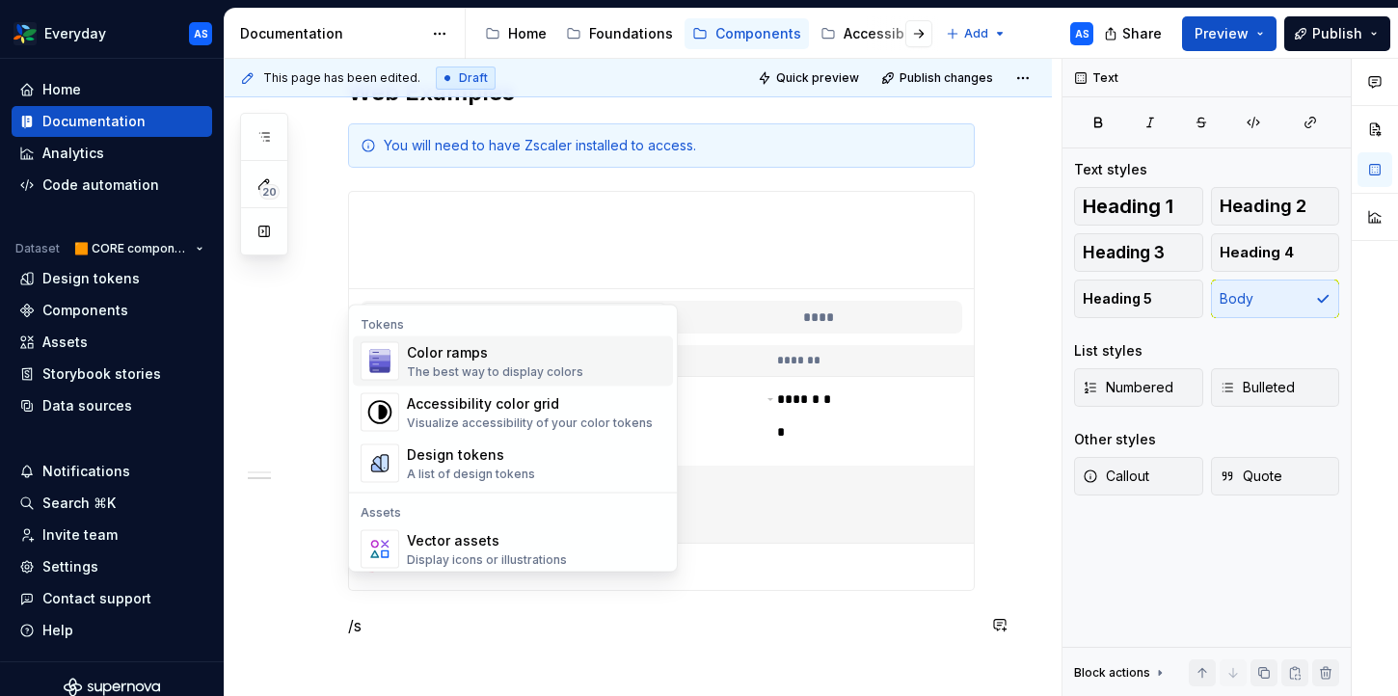
scroll to position [683, 0]
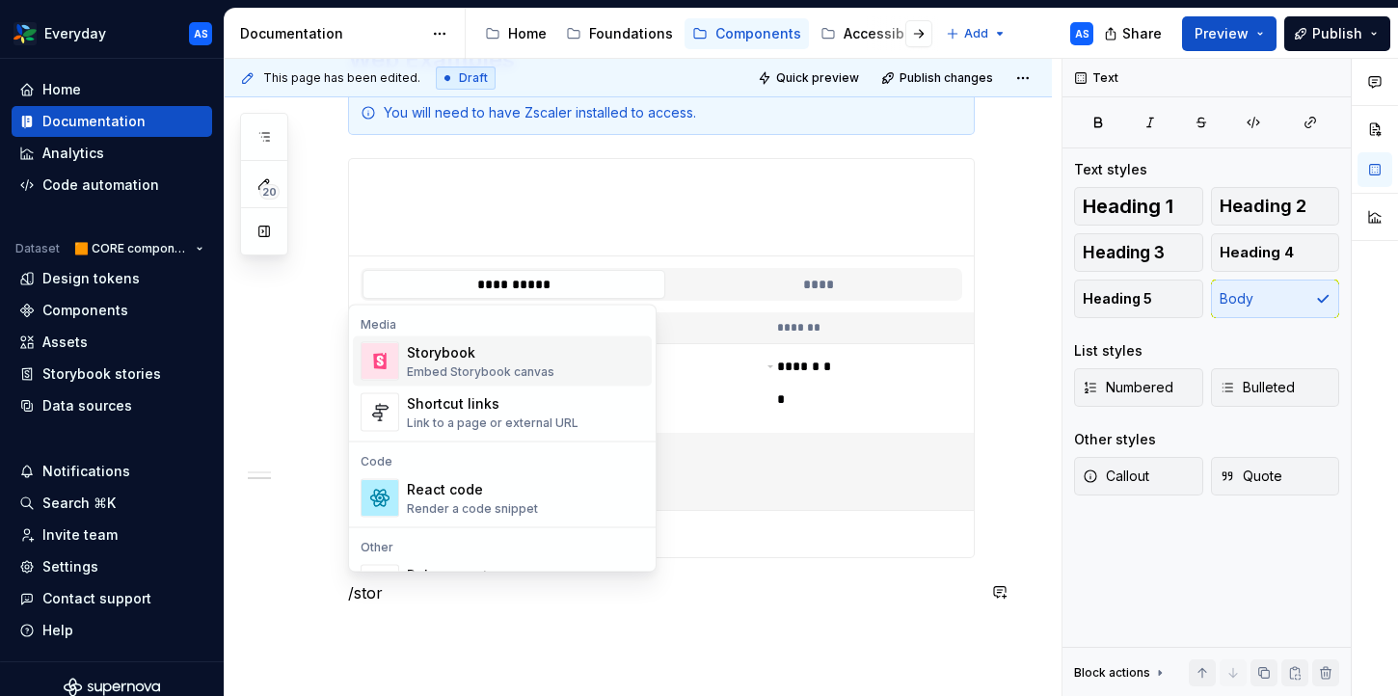
click at [515, 356] on div "Storybook" at bounding box center [480, 352] width 147 height 19
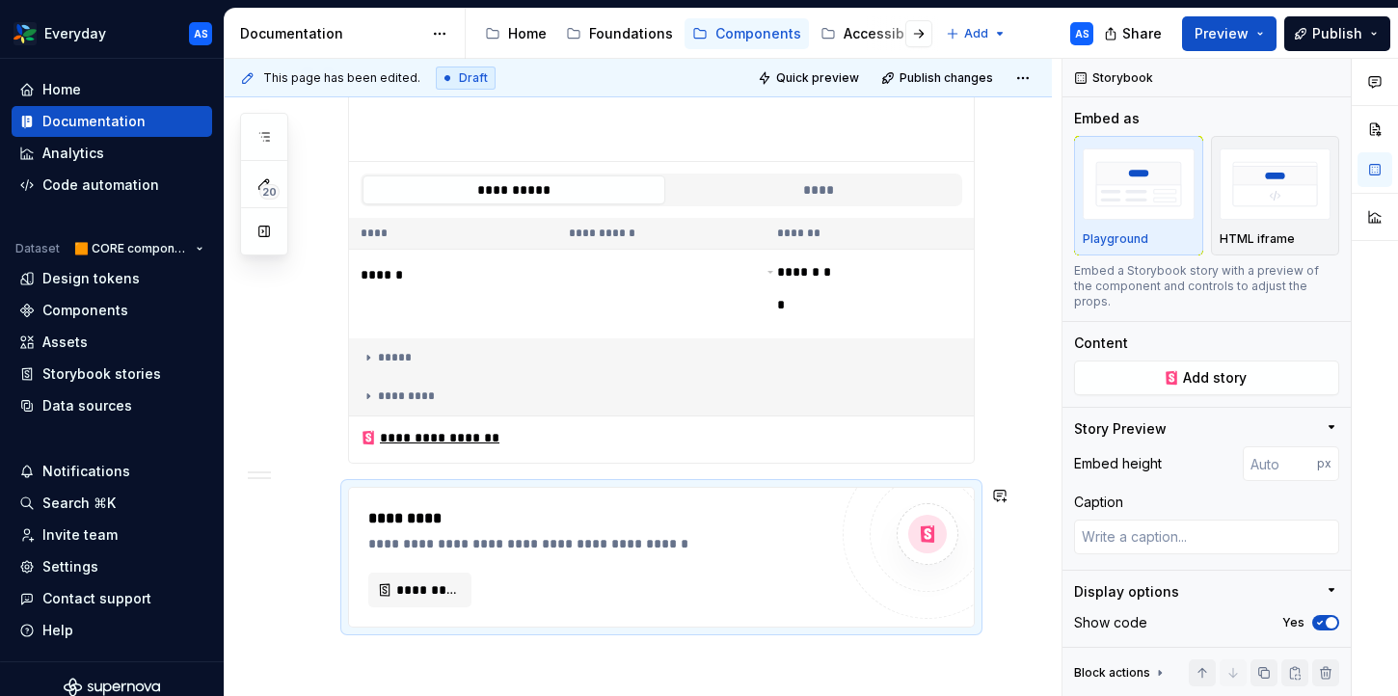
type textarea "*"
type input "100"
click at [722, 446] on div "**********" at bounding box center [661, 438] width 625 height 47
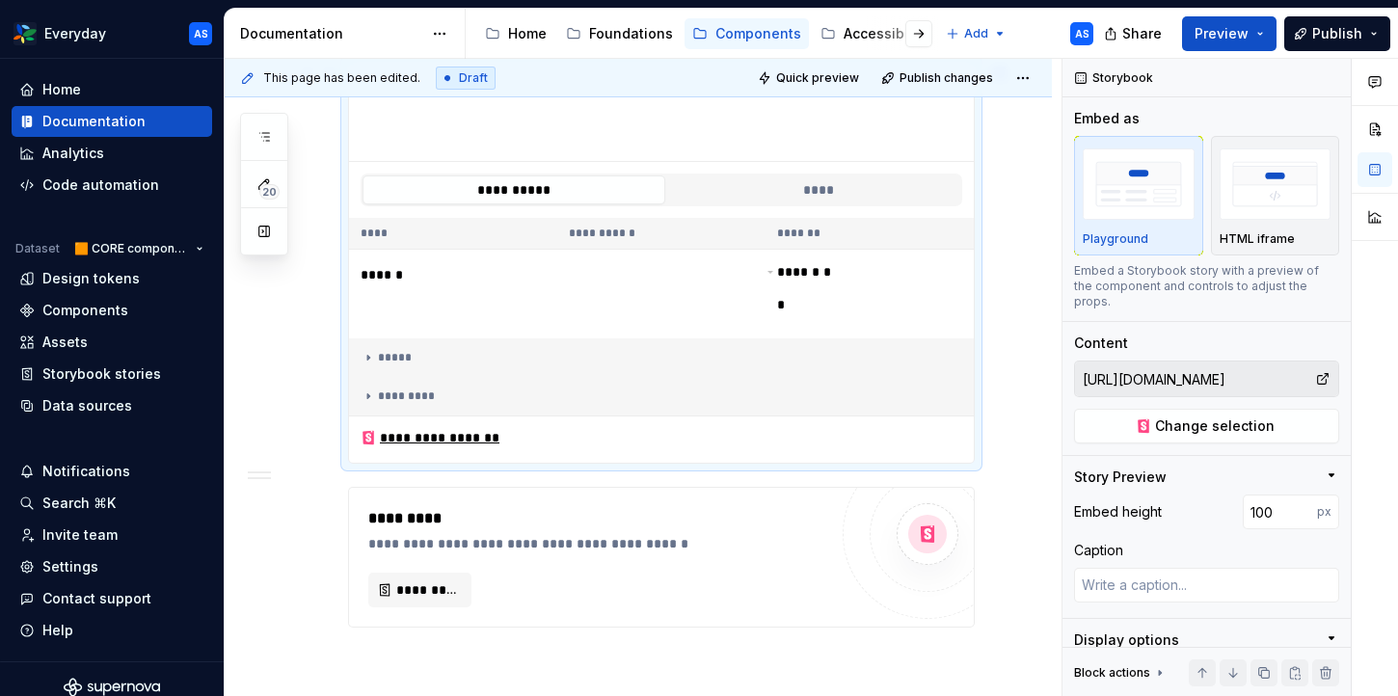
type textarea "*"
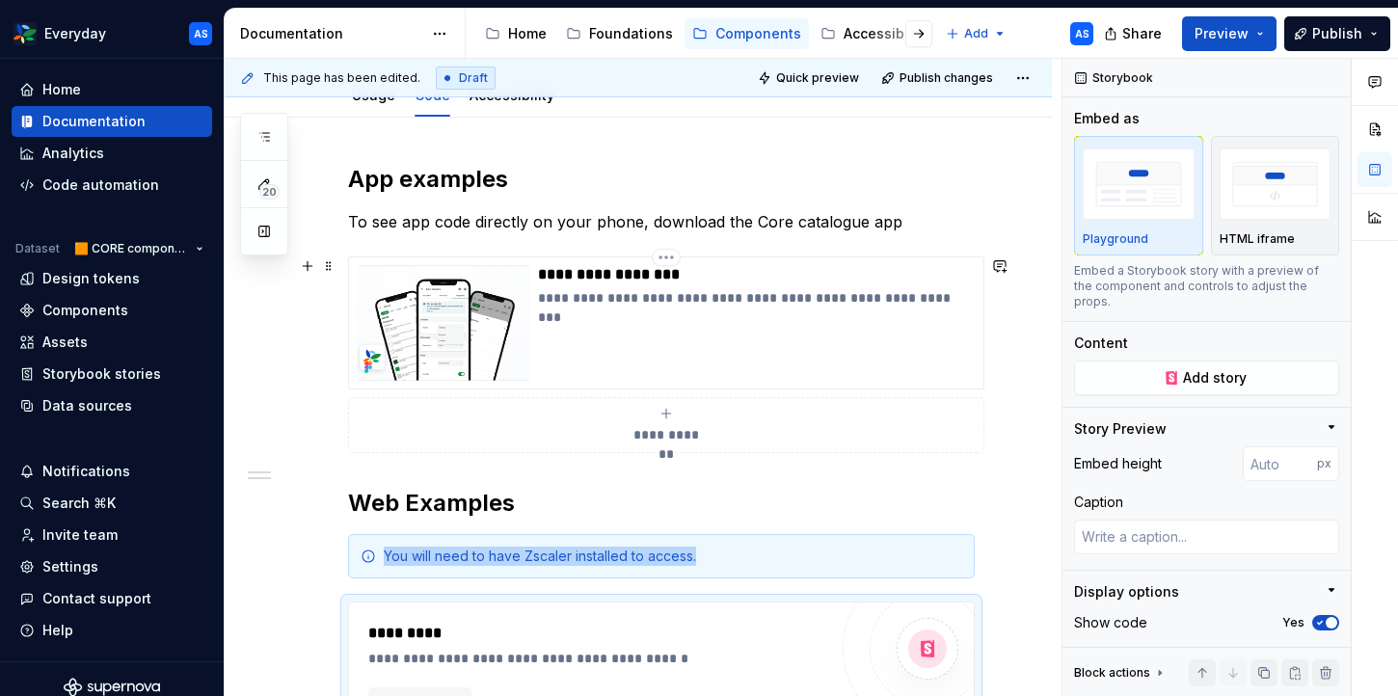
scroll to position [517, 0]
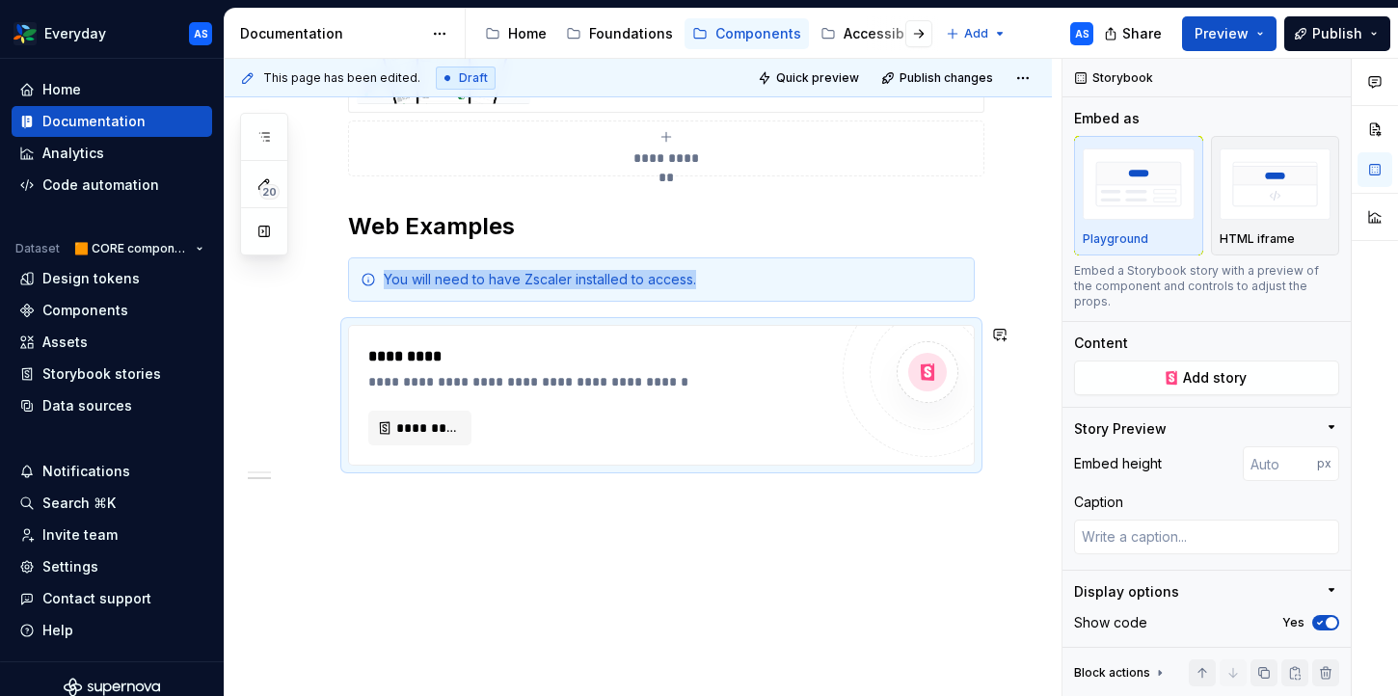
click at [465, 540] on div "**********" at bounding box center [638, 269] width 827 height 857
click at [393, 507] on div "**********" at bounding box center [638, 269] width 827 height 857
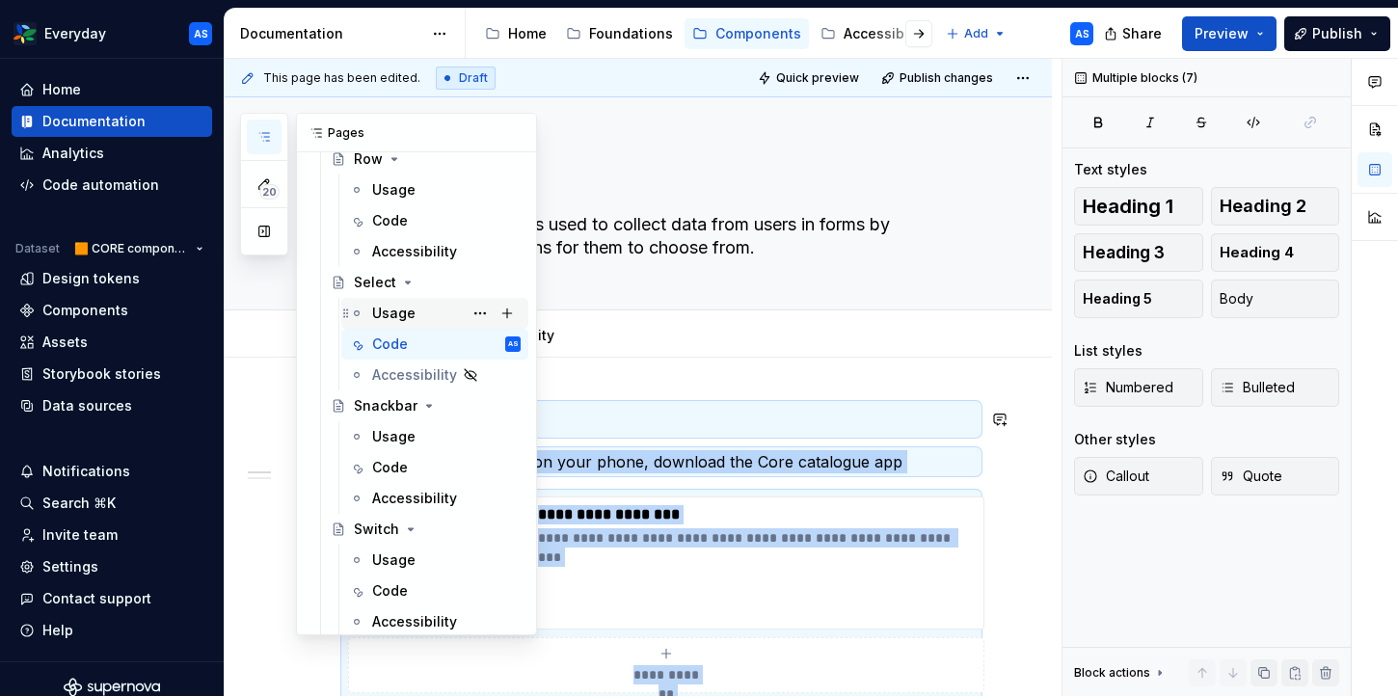
scroll to position [1905, 0]
click at [403, 465] on div "Code" at bounding box center [390, 464] width 36 height 19
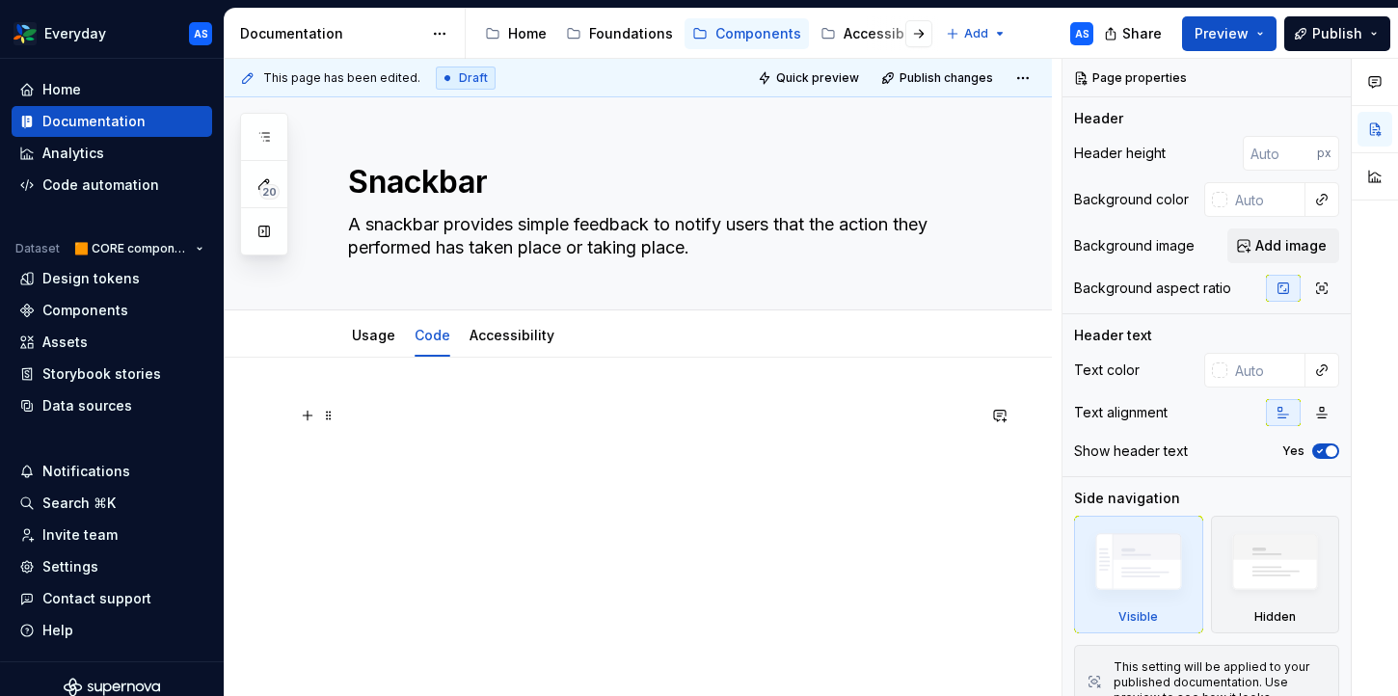
scroll to position [12, 0]
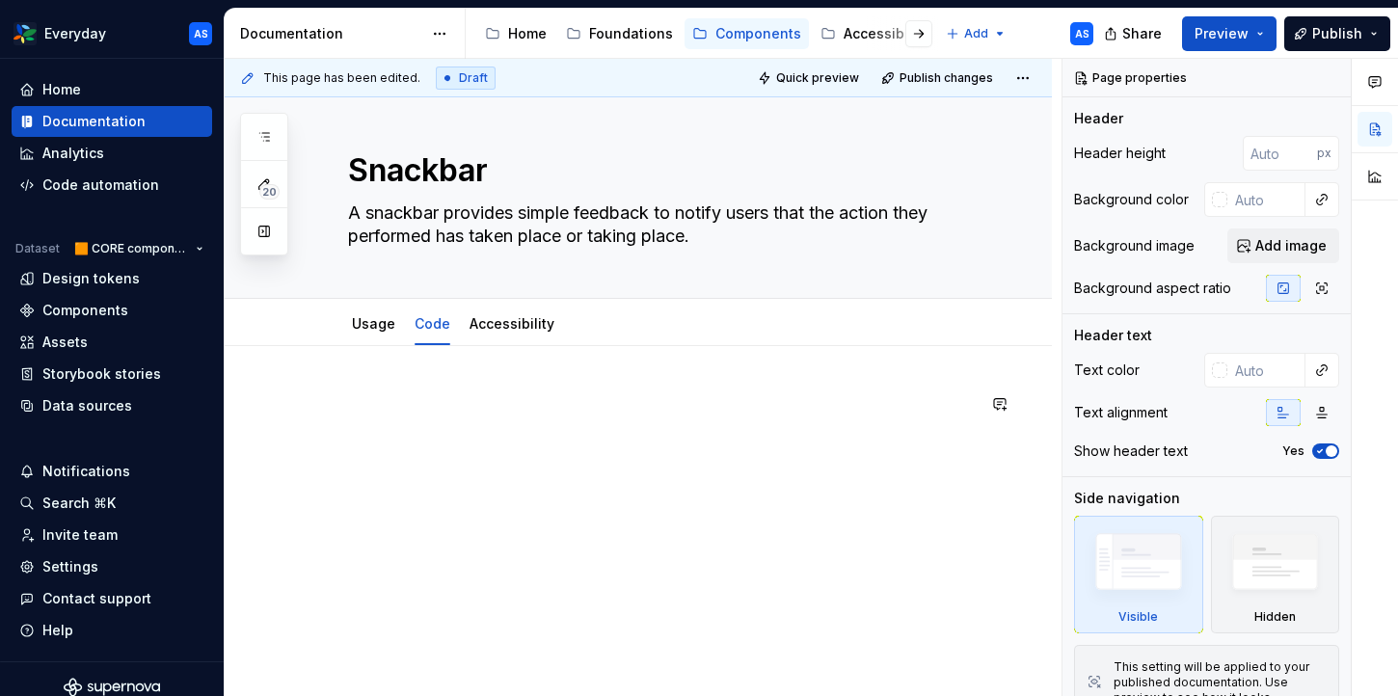
click at [631, 378] on div at bounding box center [638, 522] width 827 height 352
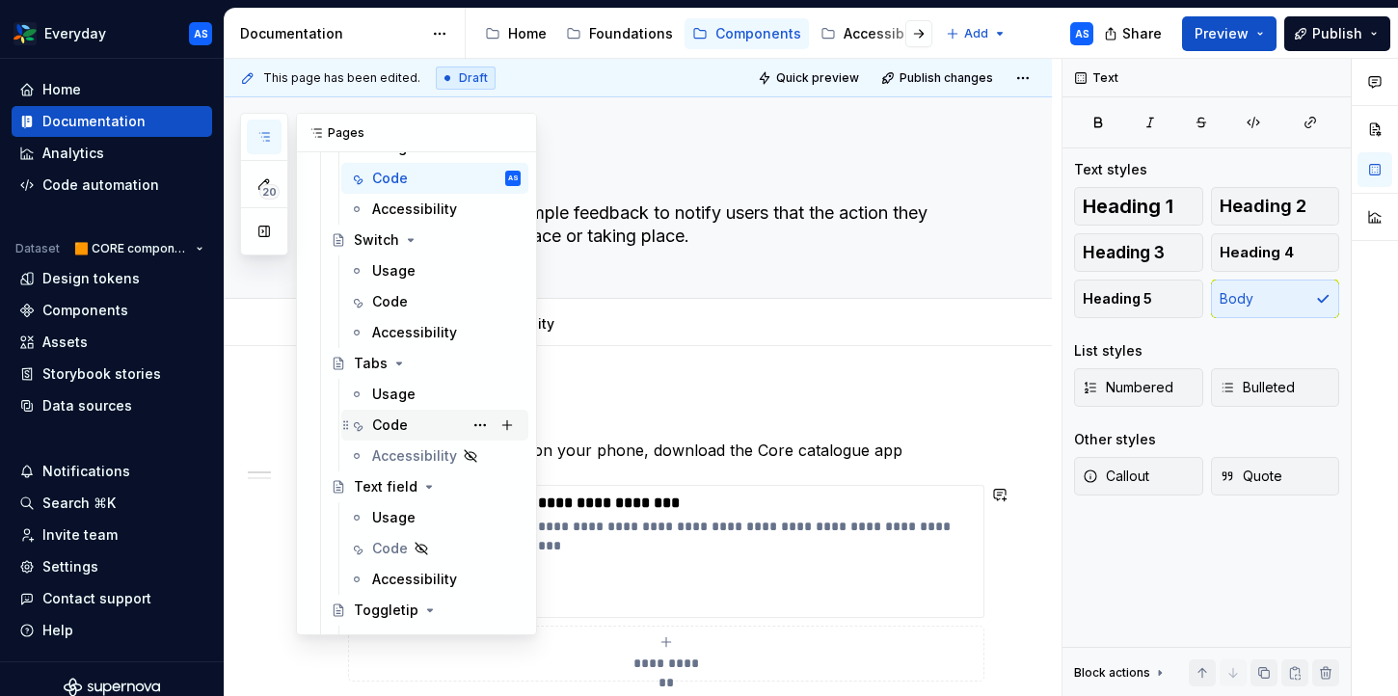
scroll to position [2234, 0]
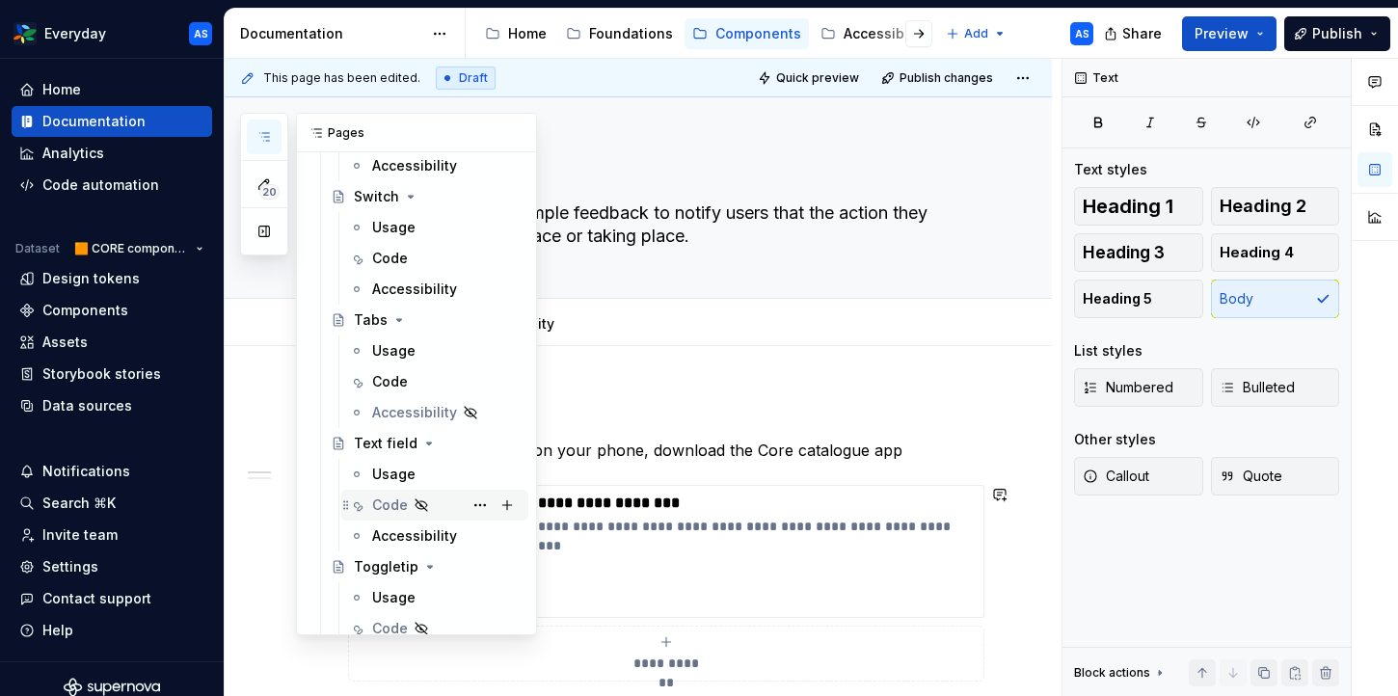
click at [398, 503] on div "Code" at bounding box center [390, 504] width 36 height 19
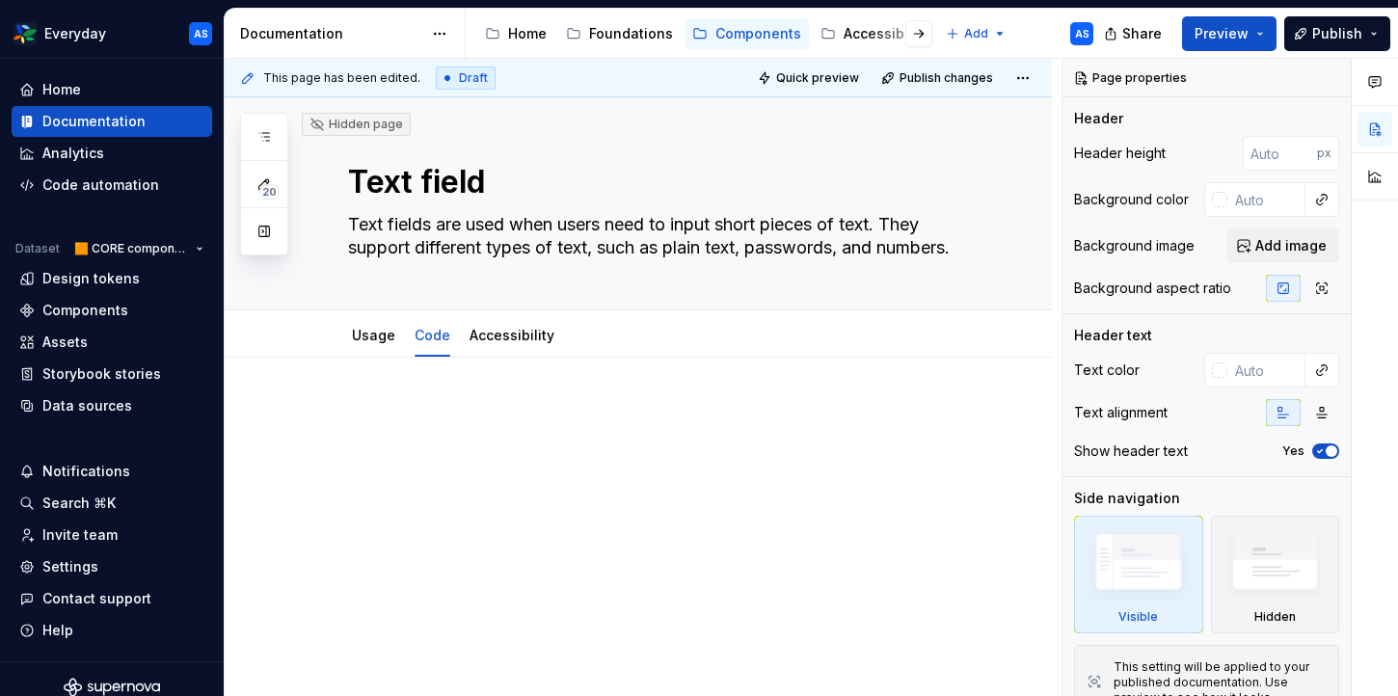
scroll to position [12, 0]
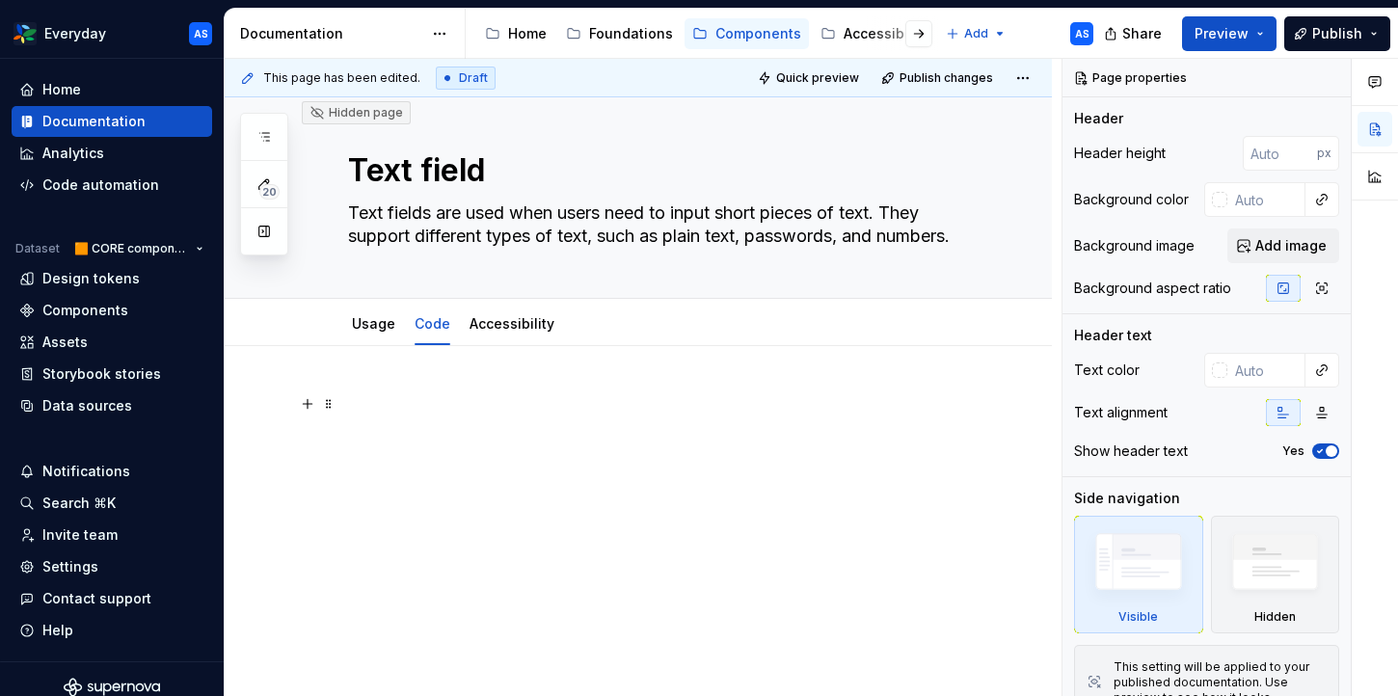
click at [602, 404] on p at bounding box center [661, 403] width 627 height 23
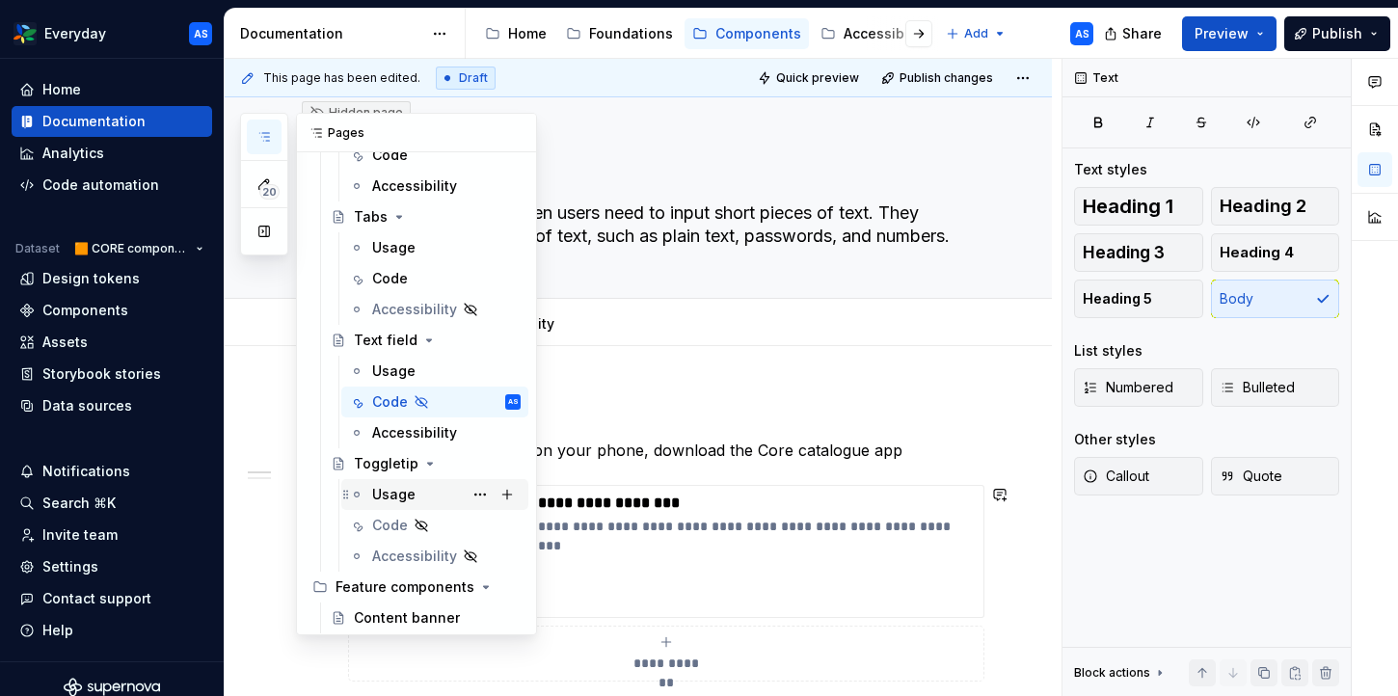
scroll to position [2340, 0]
click at [438, 522] on div "Code" at bounding box center [446, 522] width 148 height 27
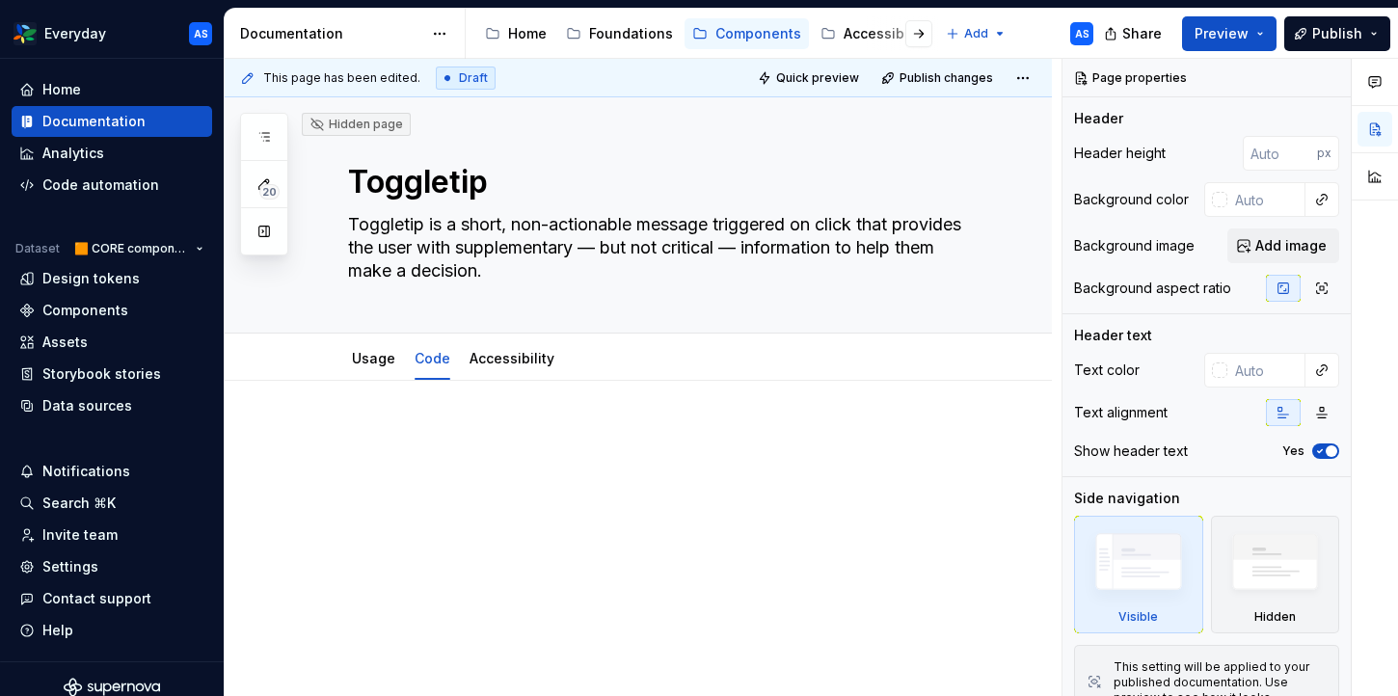
scroll to position [35, 0]
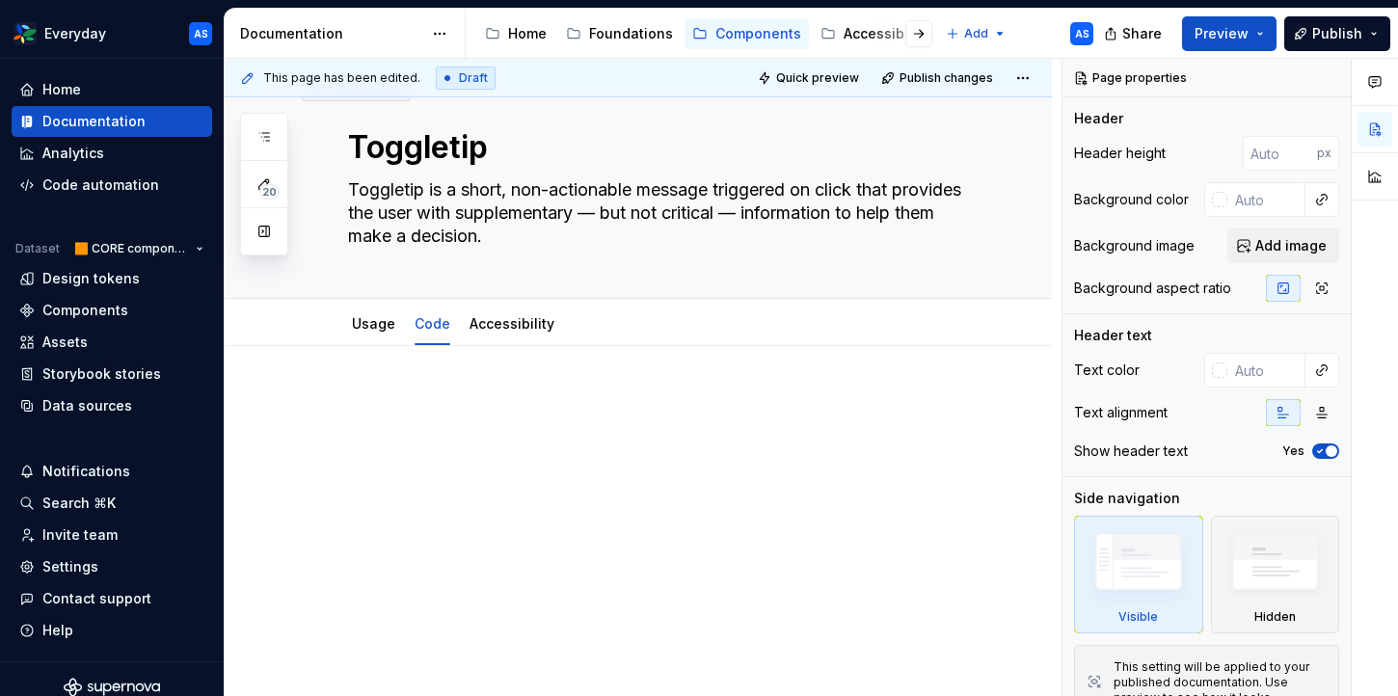
click at [646, 452] on div at bounding box center [661, 428] width 627 height 73
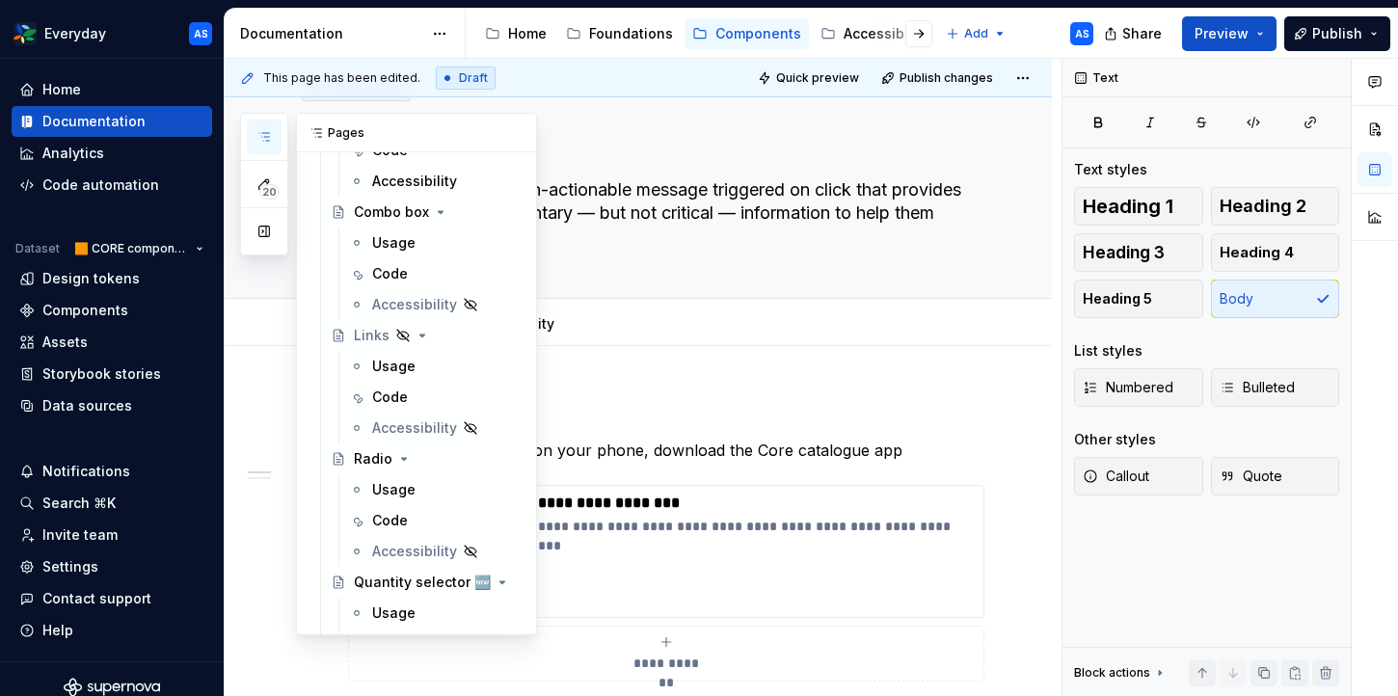
scroll to position [1354, 0]
click at [410, 404] on div "Code" at bounding box center [446, 398] width 148 height 27
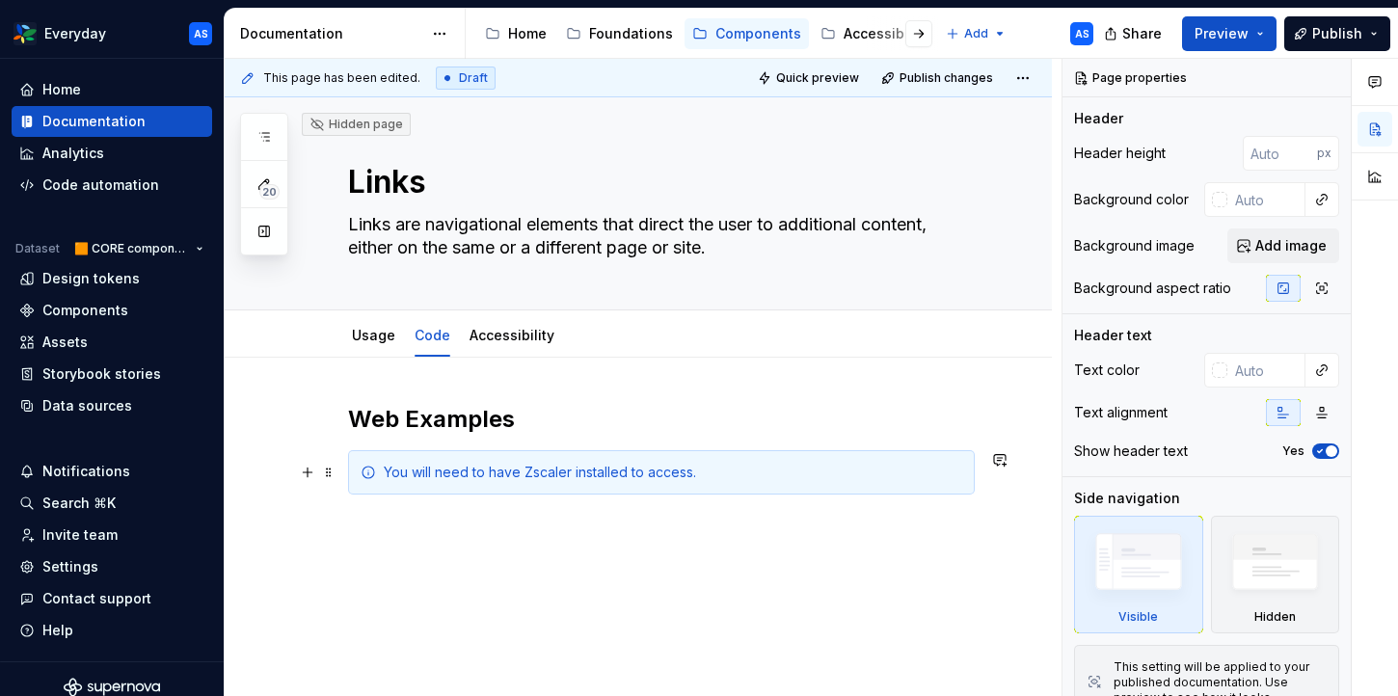
scroll to position [75, 0]
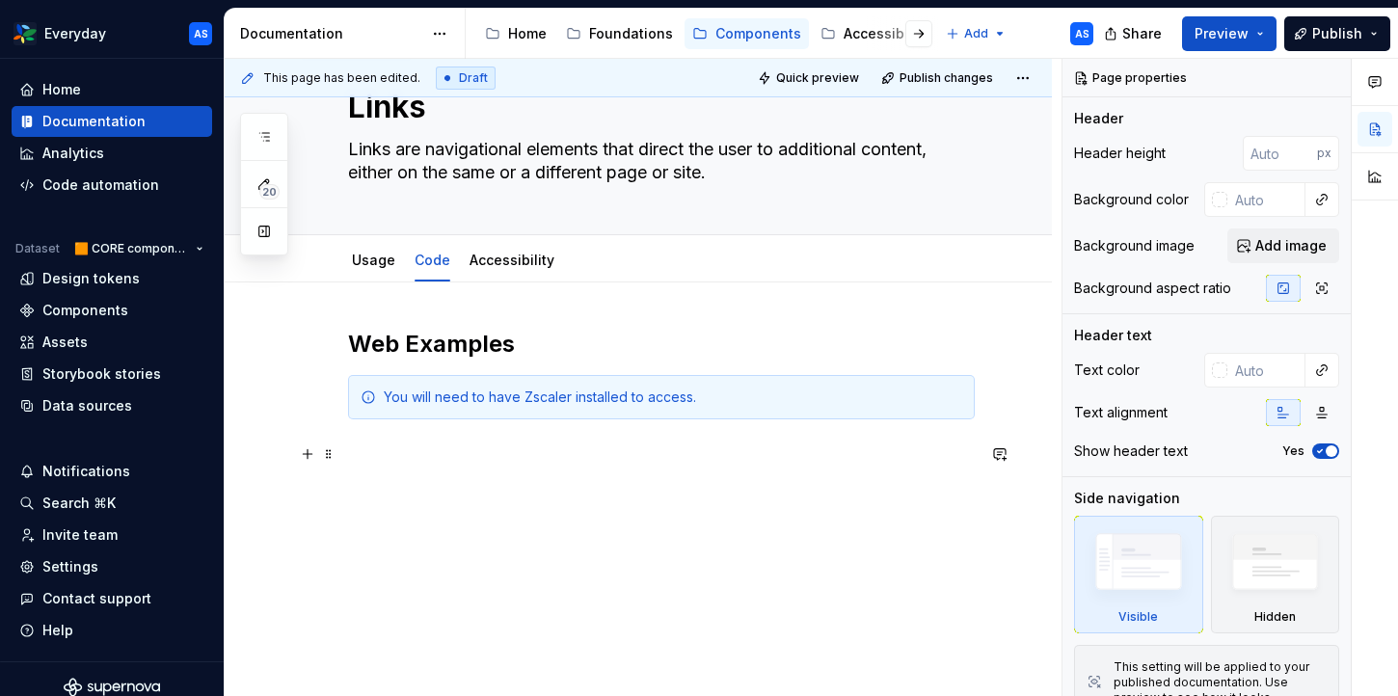
click at [419, 449] on p at bounding box center [661, 453] width 627 height 23
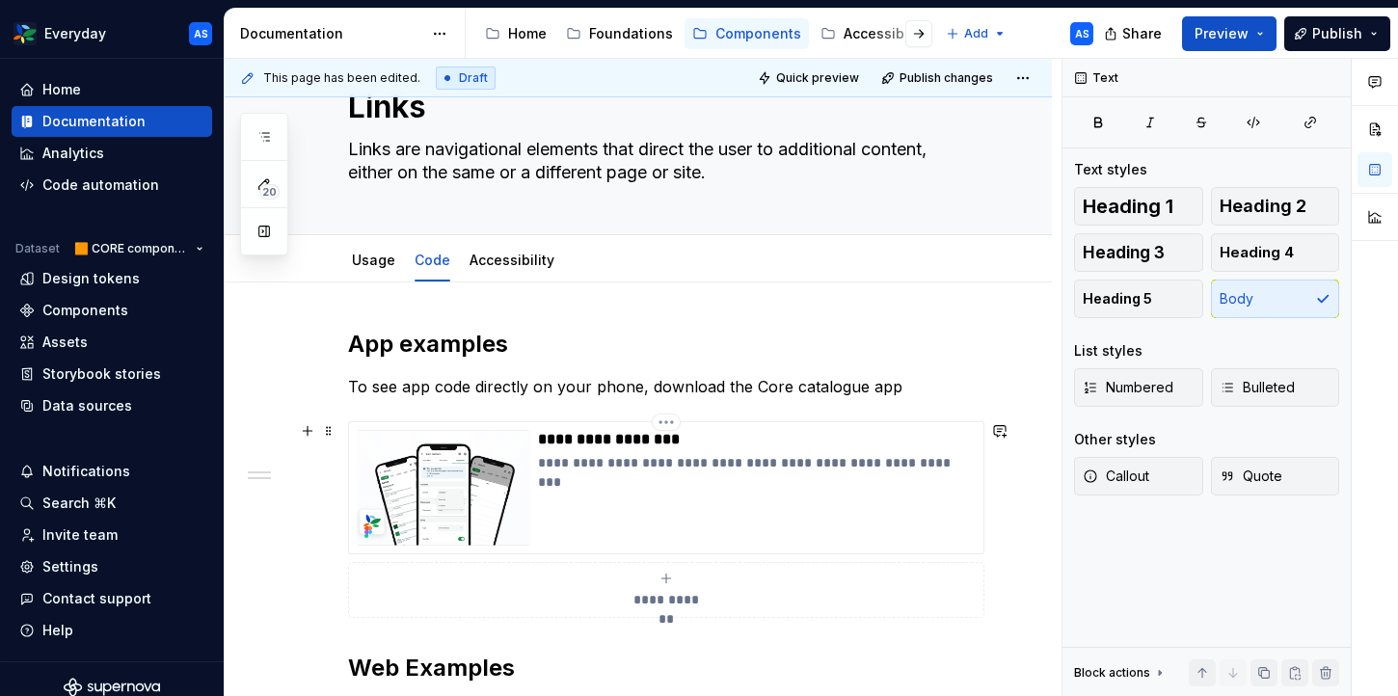
scroll to position [109, 0]
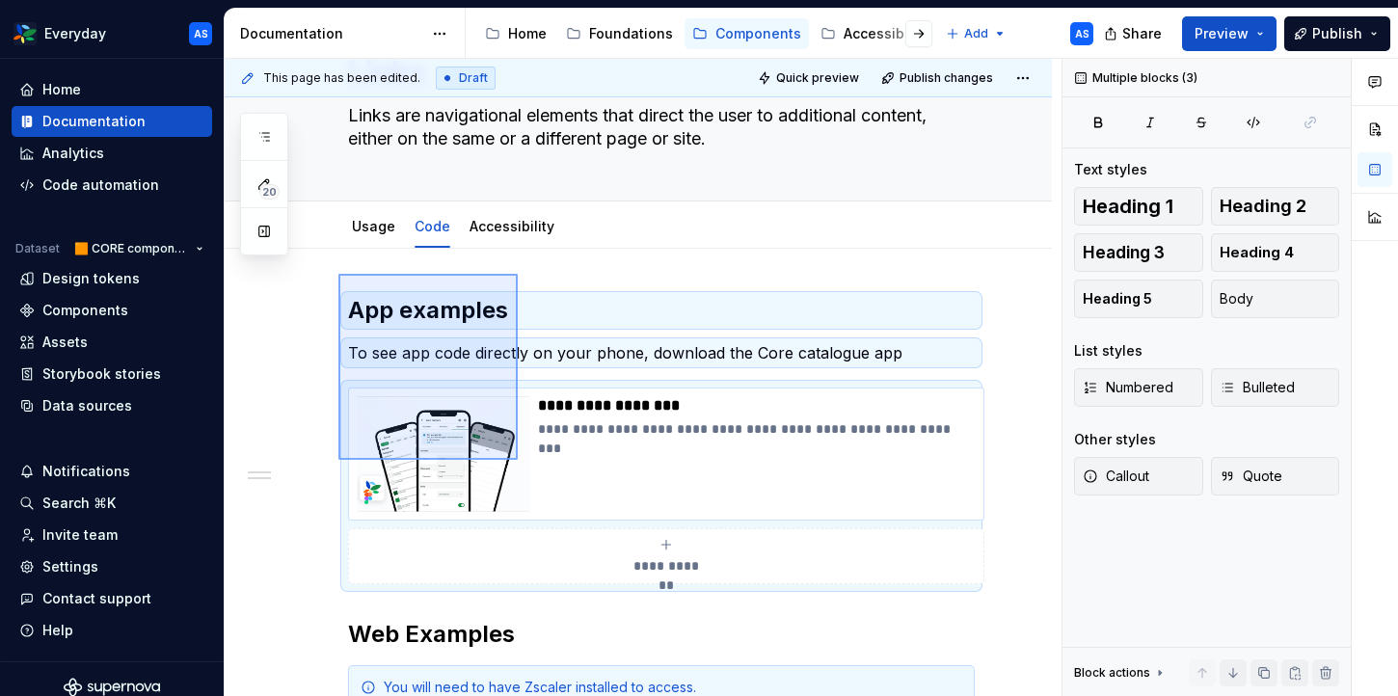
drag, startPoint x: 339, startPoint y: 274, endPoint x: 518, endPoint y: 459, distance: 257.0
click at [518, 459] on div "**********" at bounding box center [643, 378] width 837 height 638
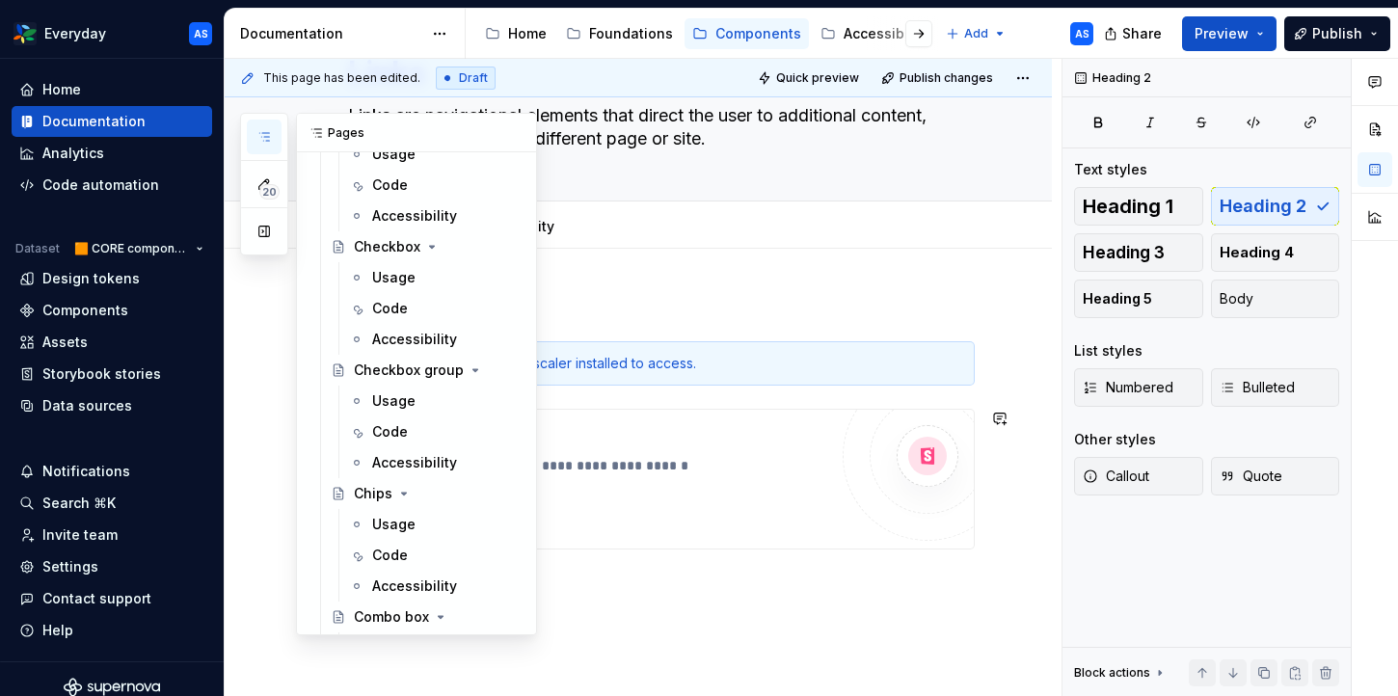
scroll to position [917, 0]
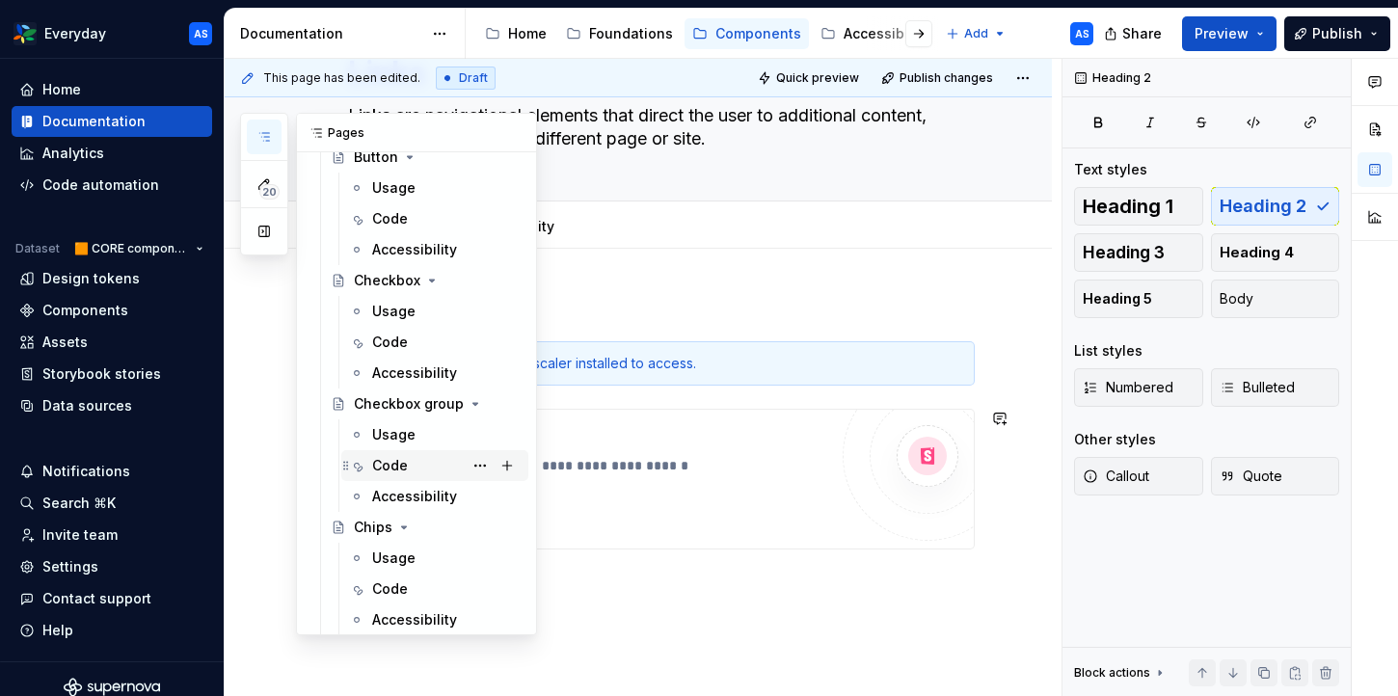
click at [403, 457] on div "Code" at bounding box center [390, 465] width 36 height 19
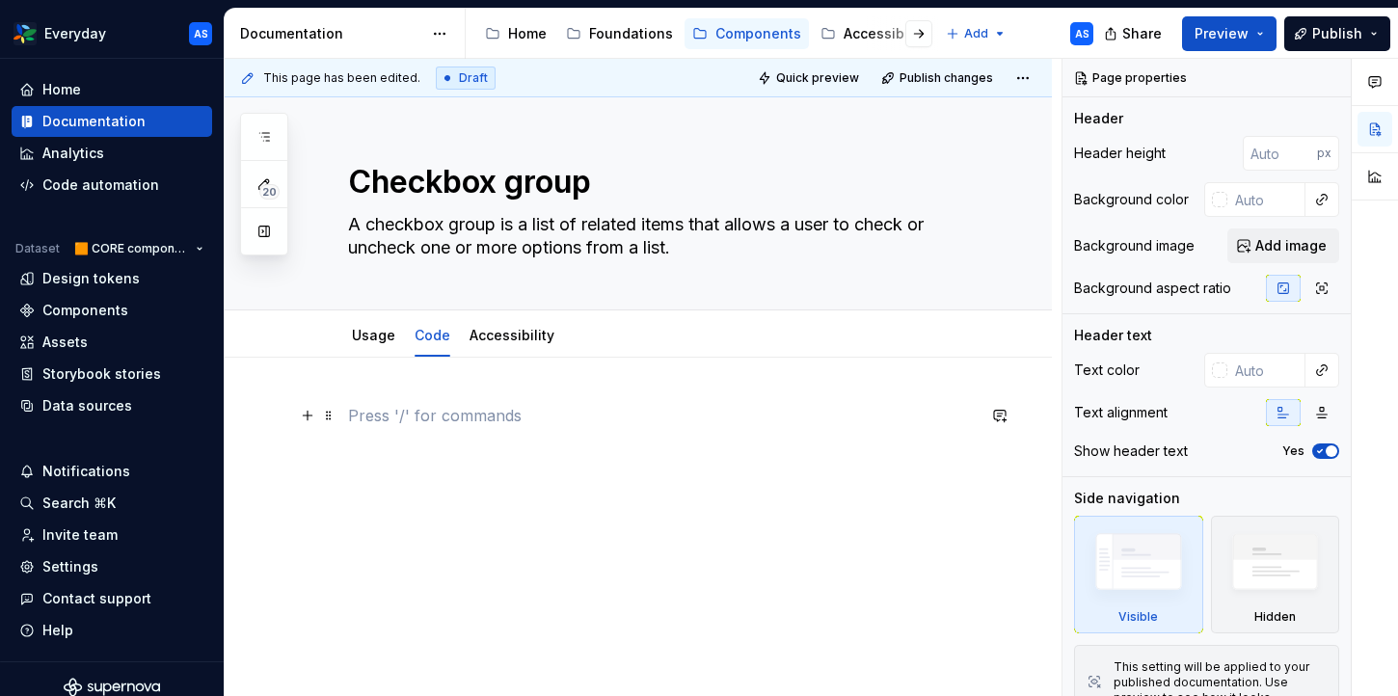
click at [434, 409] on p at bounding box center [661, 415] width 627 height 23
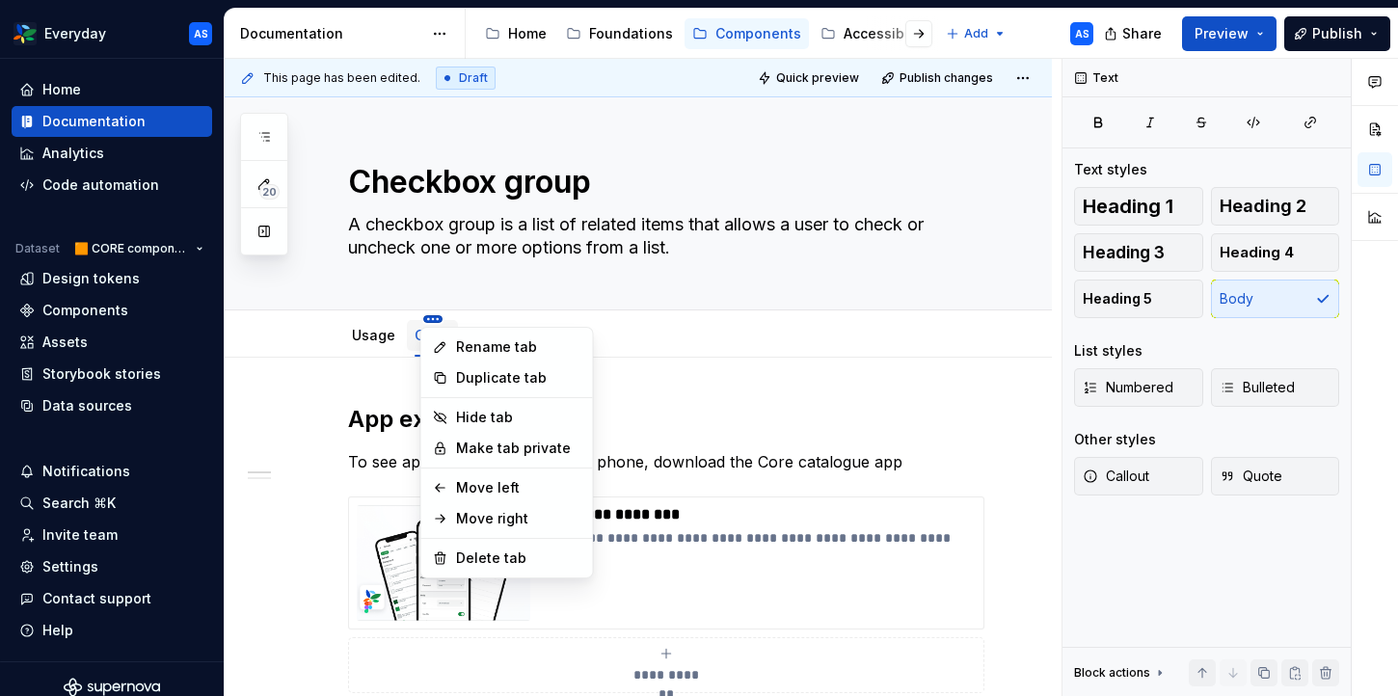
click at [434, 320] on html "Everyday AS Home Documentation Analytics Code automation Dataset 🟧 CORE compone…" at bounding box center [699, 348] width 1398 height 696
click at [476, 418] on div "Hide tab" at bounding box center [518, 417] width 125 height 19
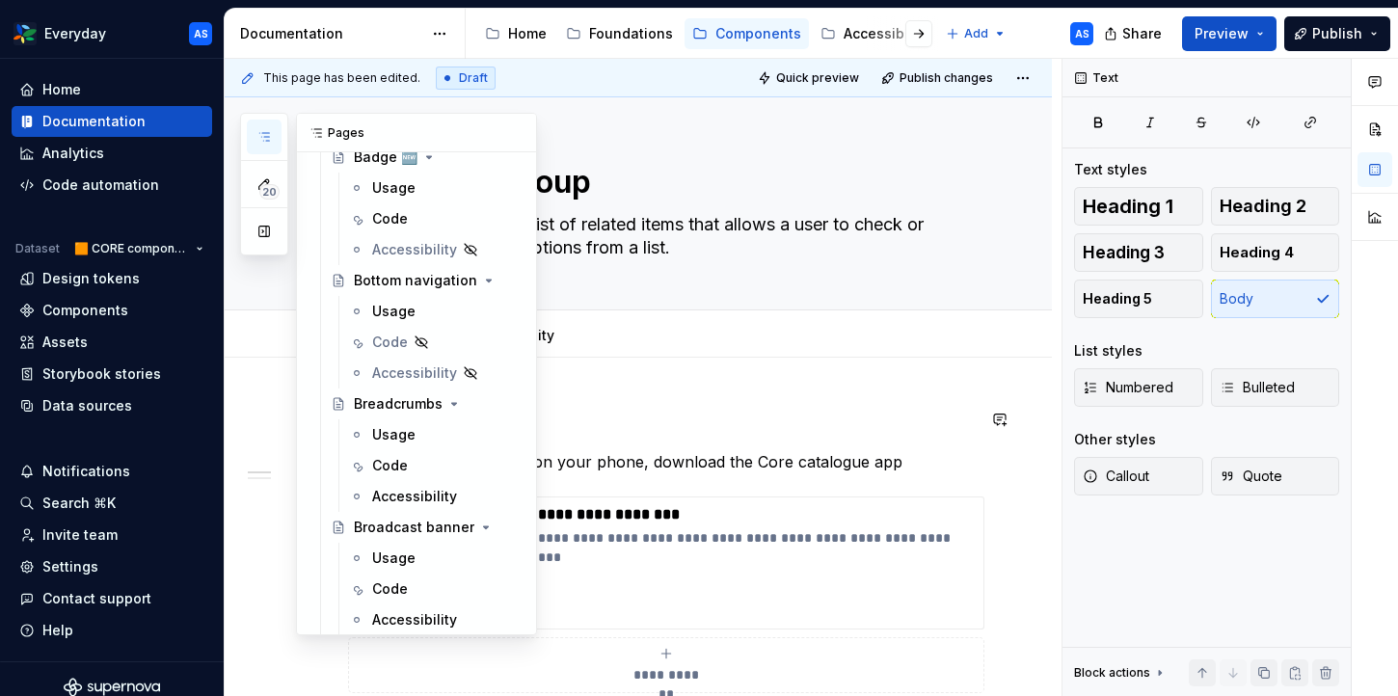
scroll to position [422, 0]
click at [391, 347] on div "Code" at bounding box center [390, 343] width 36 height 19
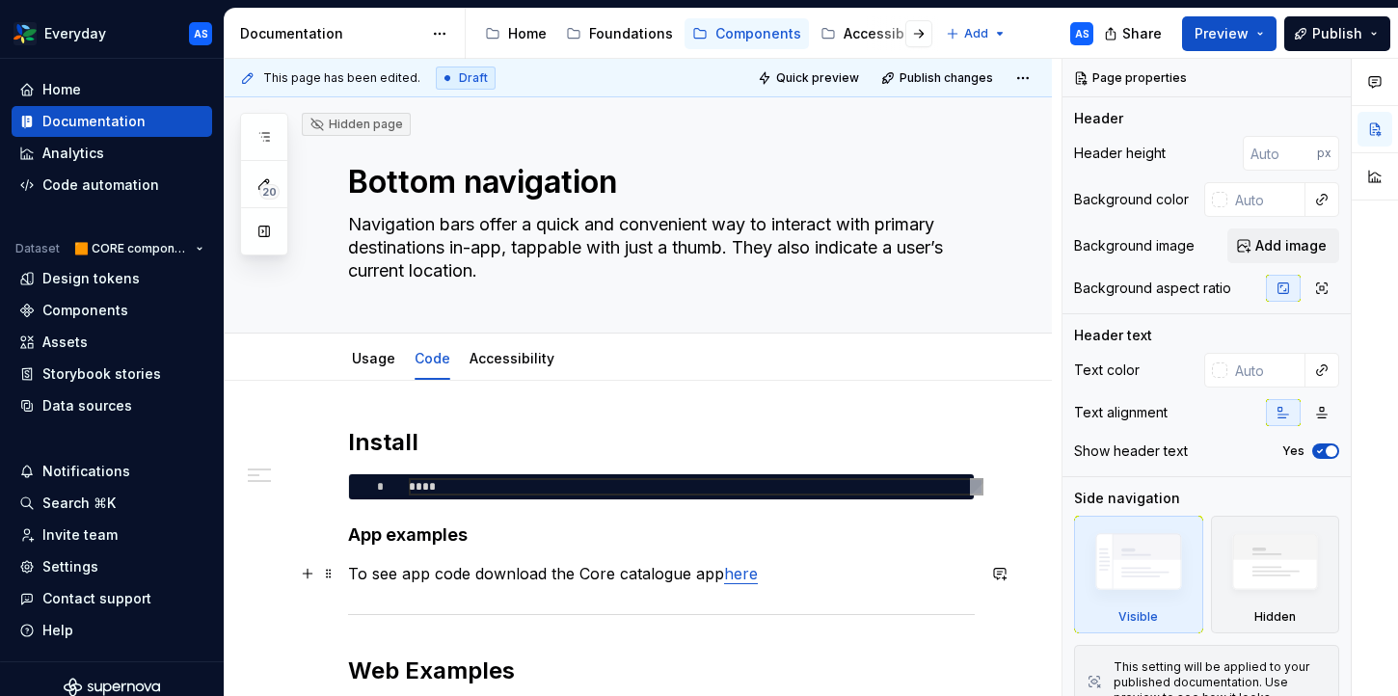
scroll to position [377, 0]
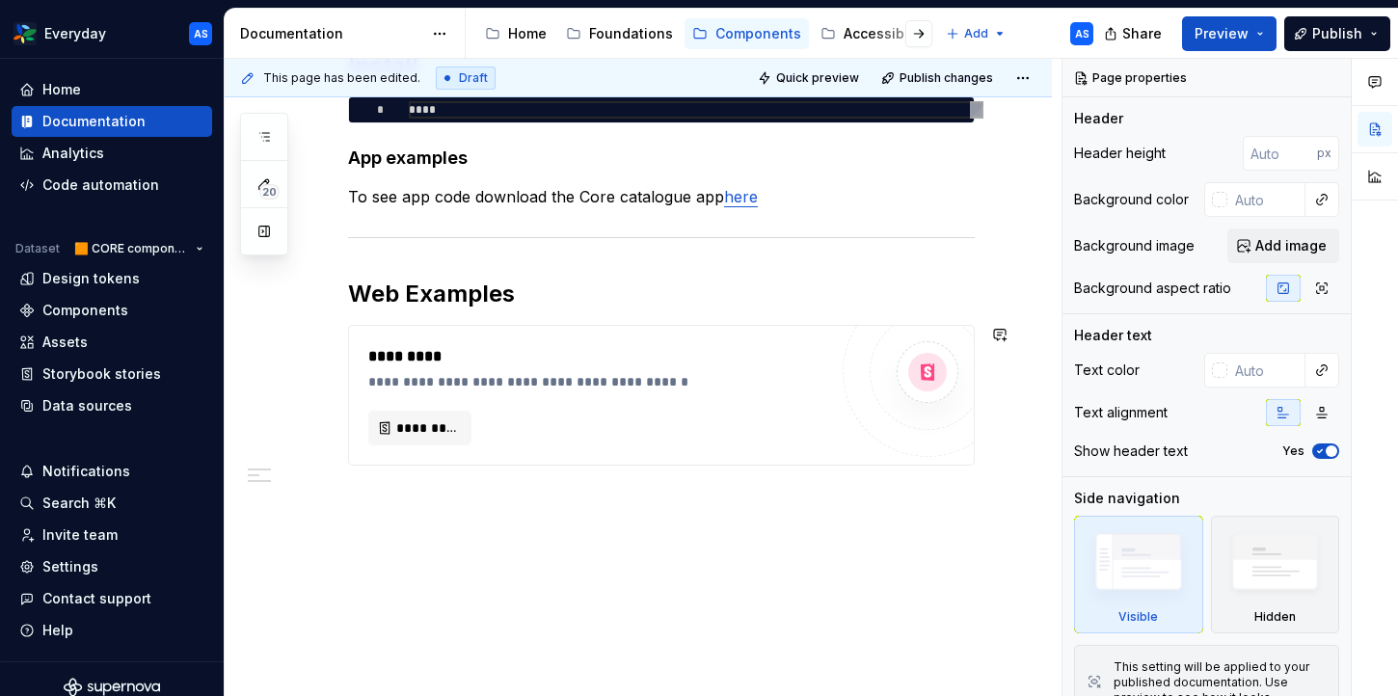
click at [518, 537] on div "**********" at bounding box center [638, 351] width 827 height 694
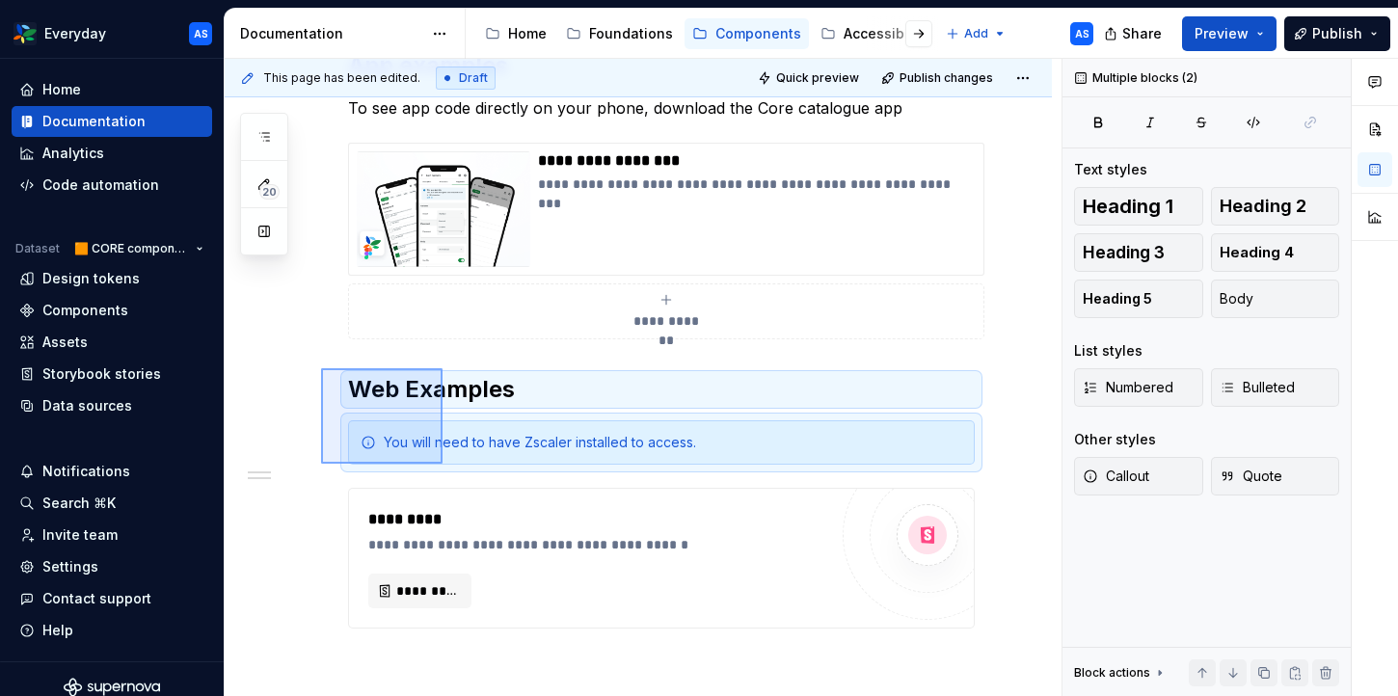
drag, startPoint x: 321, startPoint y: 368, endPoint x: 580, endPoint y: 620, distance: 361.3
click at [580, 620] on div "**********" at bounding box center [643, 378] width 837 height 638
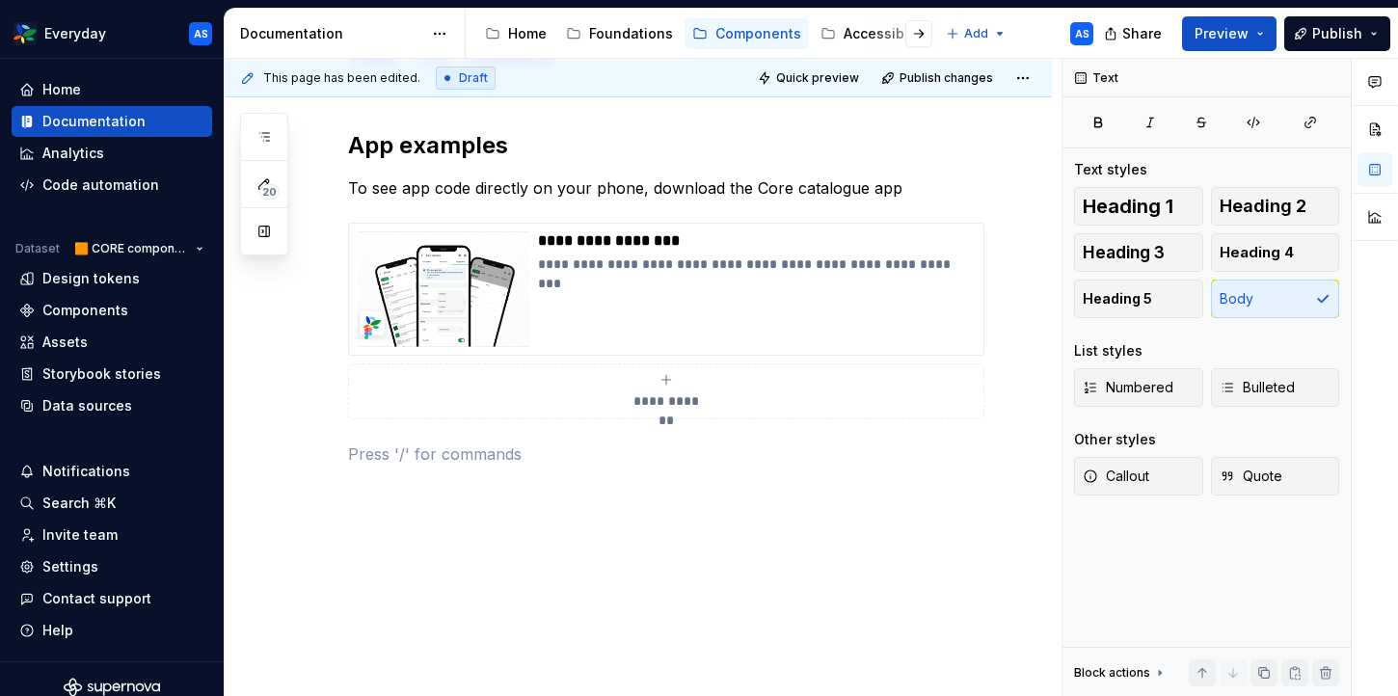
scroll to position [0, 0]
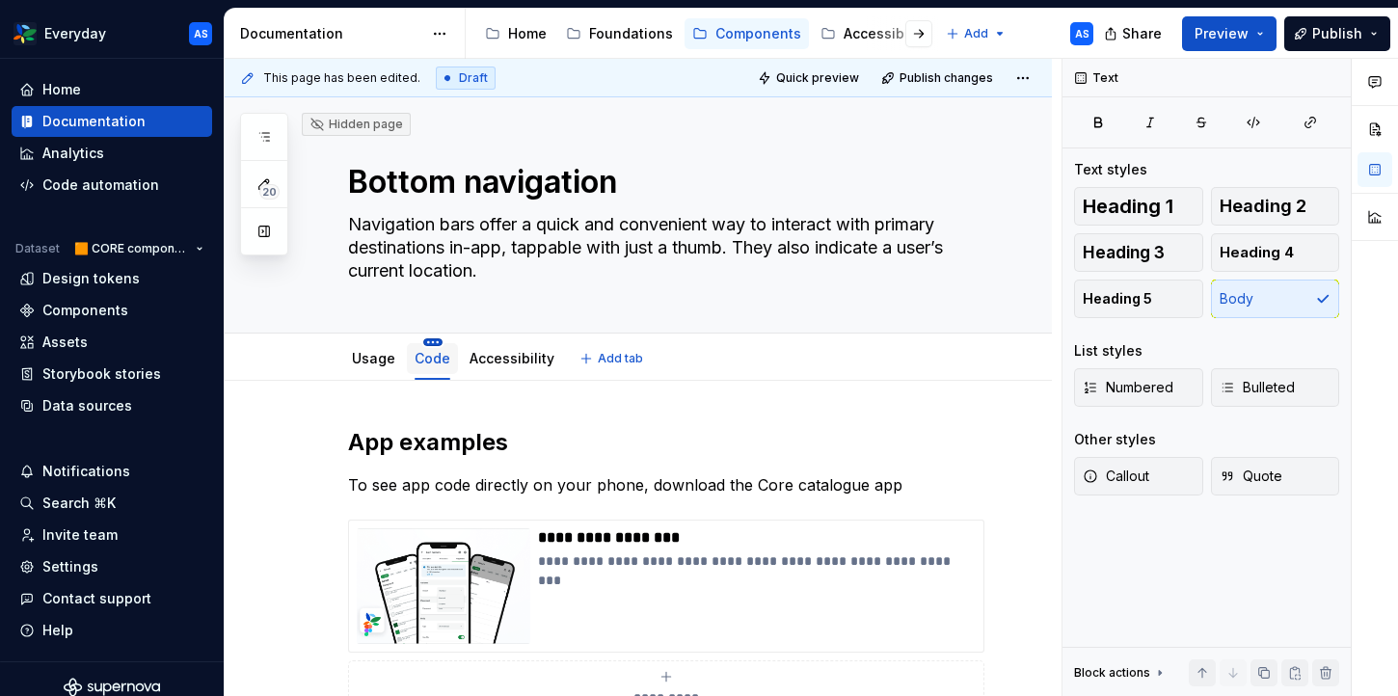
click at [431, 340] on html "Everyday AS Home Documentation Analytics Code automation Dataset 🟧 CORE compone…" at bounding box center [699, 348] width 1398 height 696
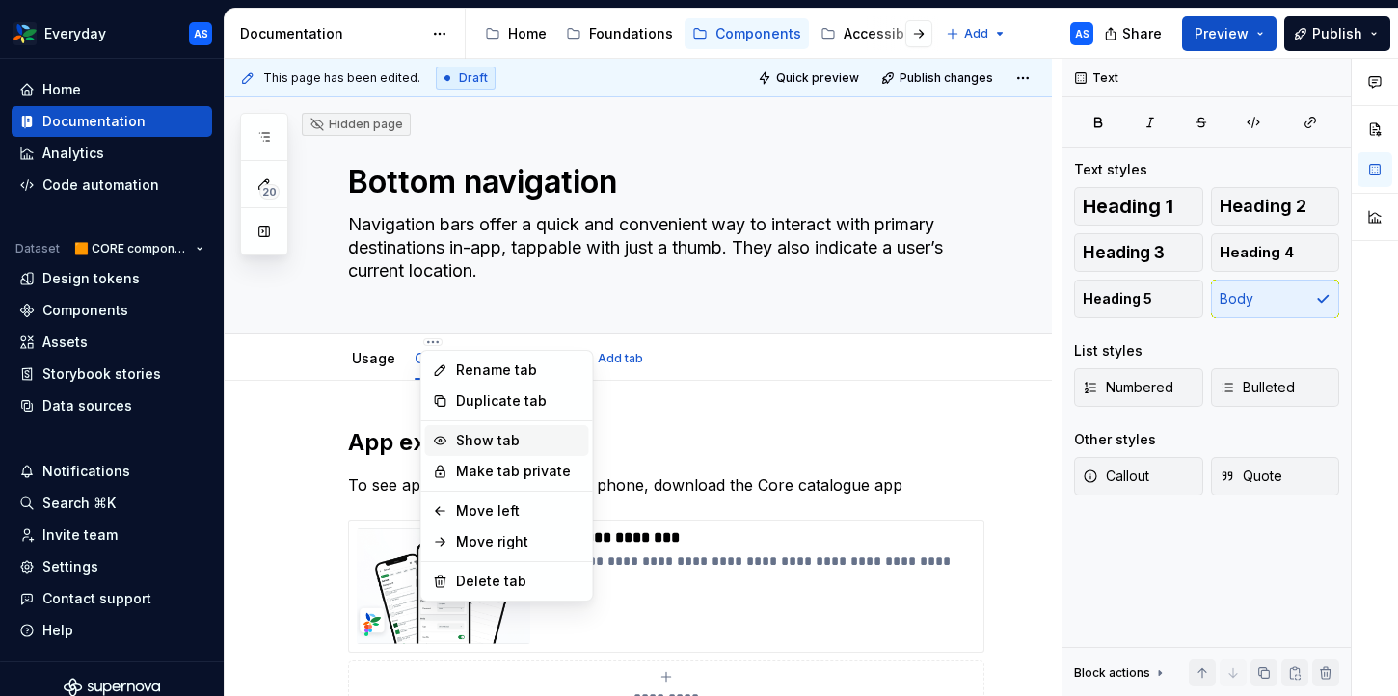
click at [474, 441] on div "Show tab" at bounding box center [518, 440] width 125 height 19
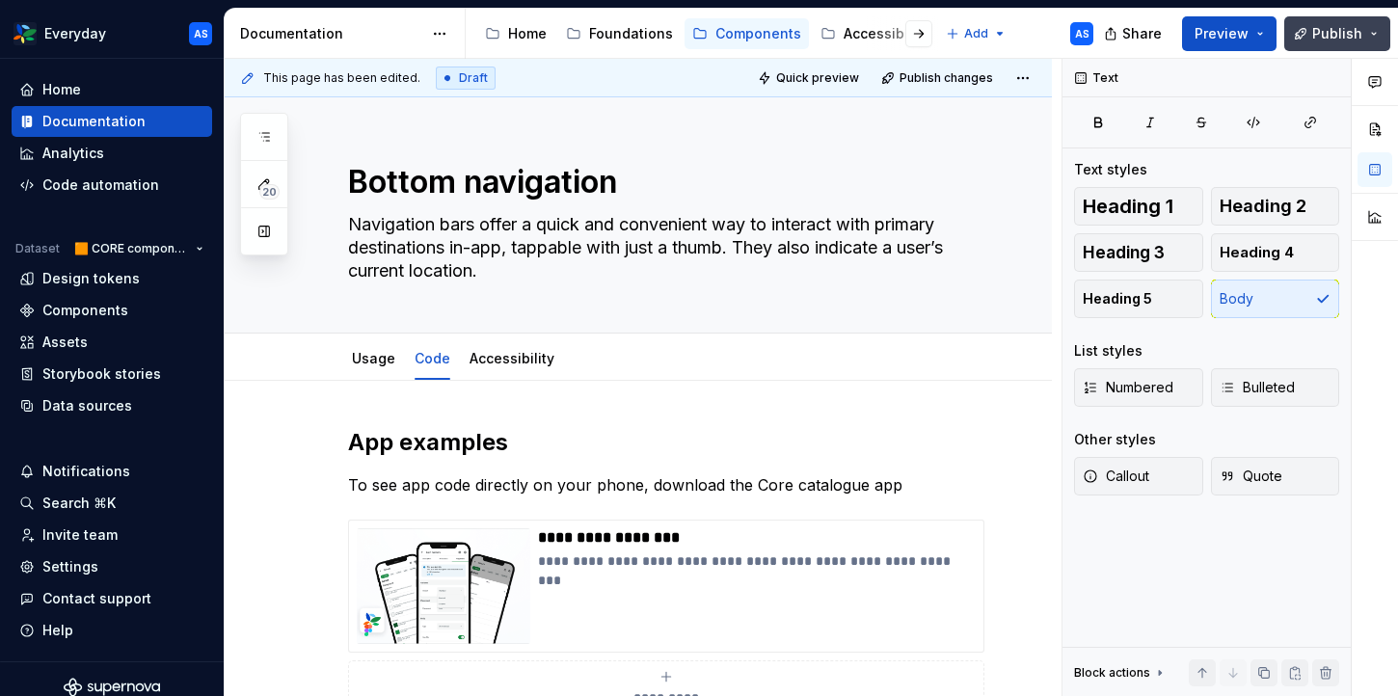
click at [1363, 39] on button "Publish" at bounding box center [1337, 33] width 106 height 35
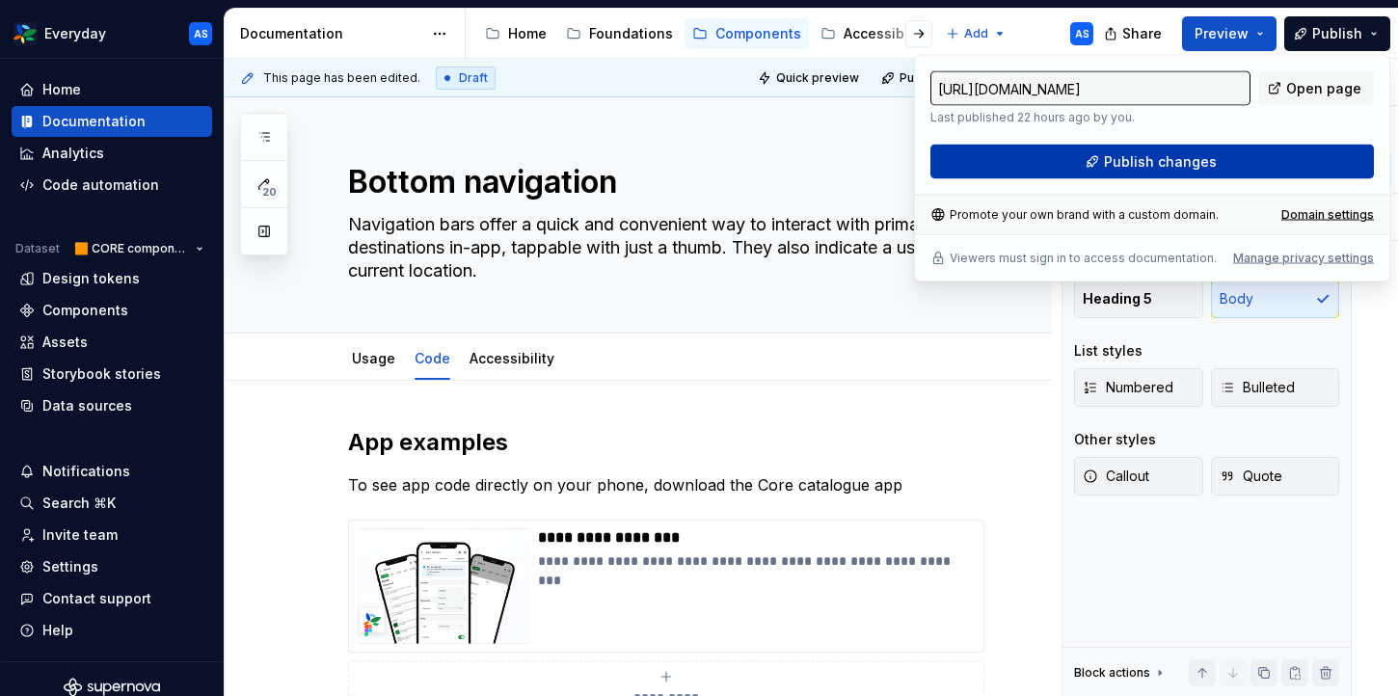
click at [1190, 164] on span "Publish changes" at bounding box center [1160, 161] width 113 height 19
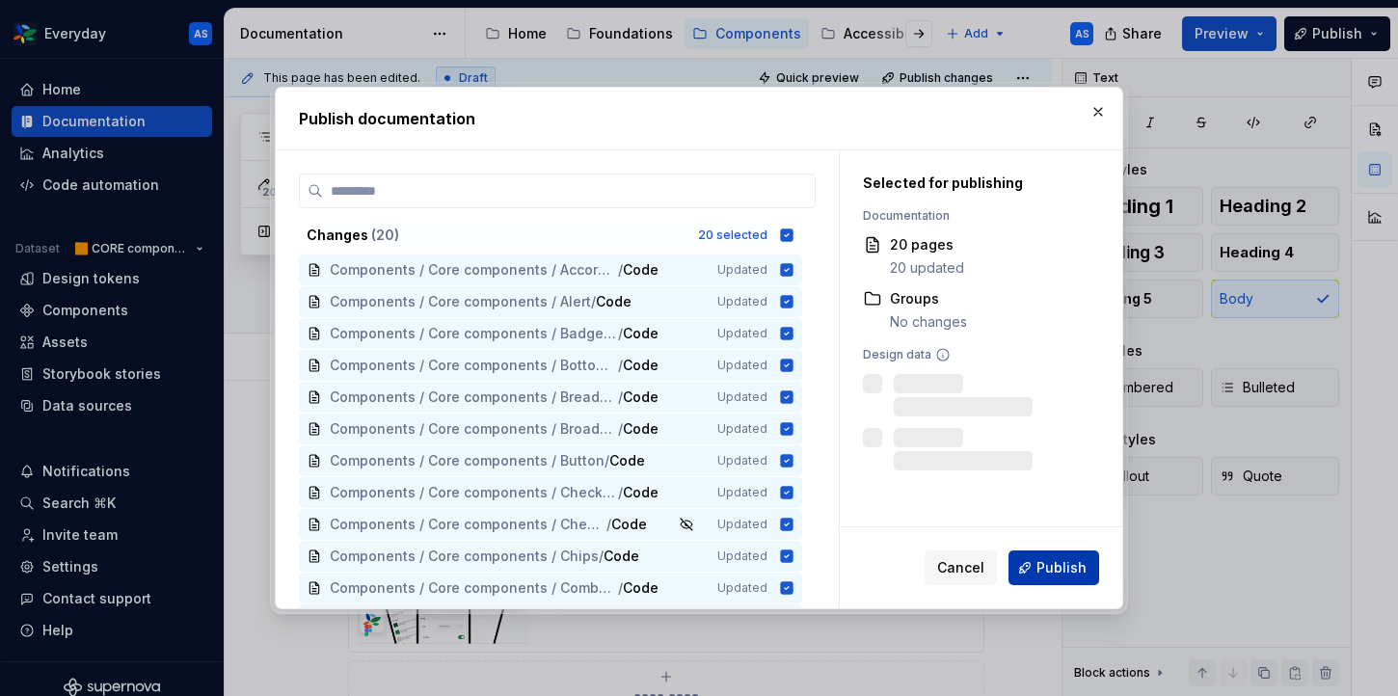
click at [1052, 566] on span "Publish" at bounding box center [1061, 567] width 50 height 19
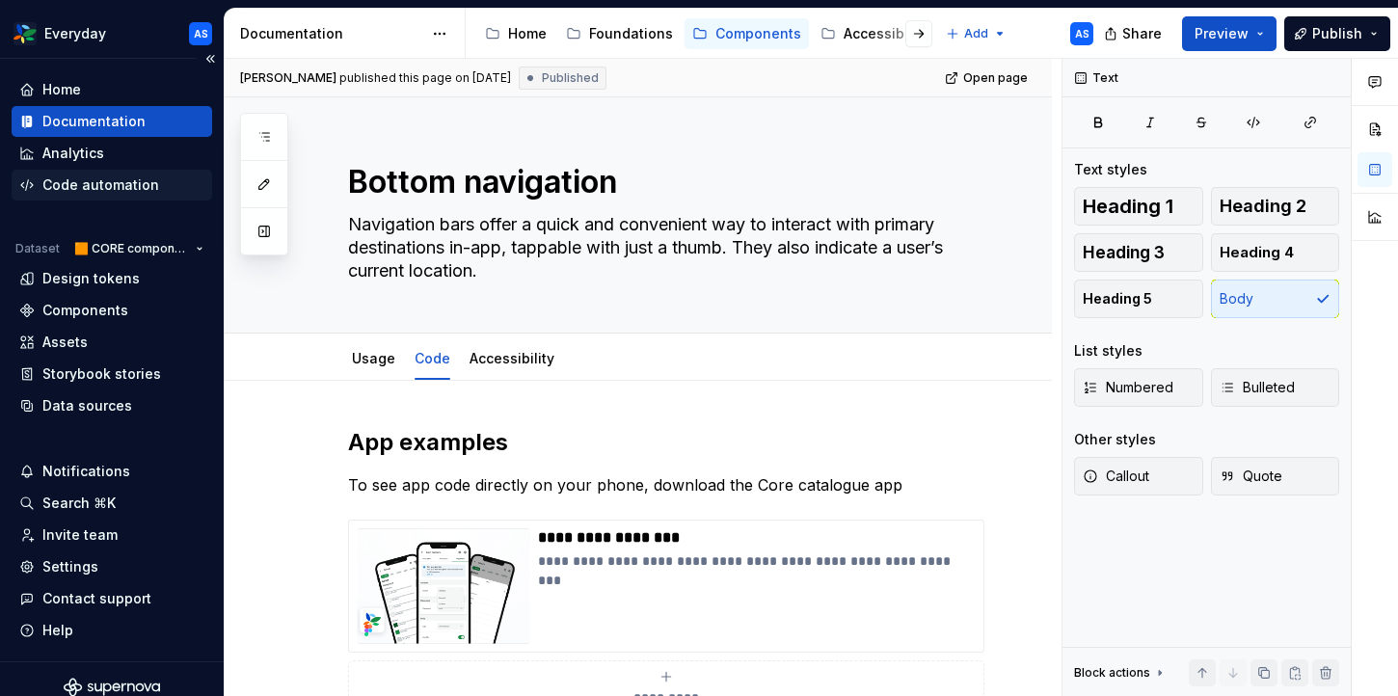
type textarea "*"
click at [89, 312] on div "Components" at bounding box center [85, 310] width 86 height 19
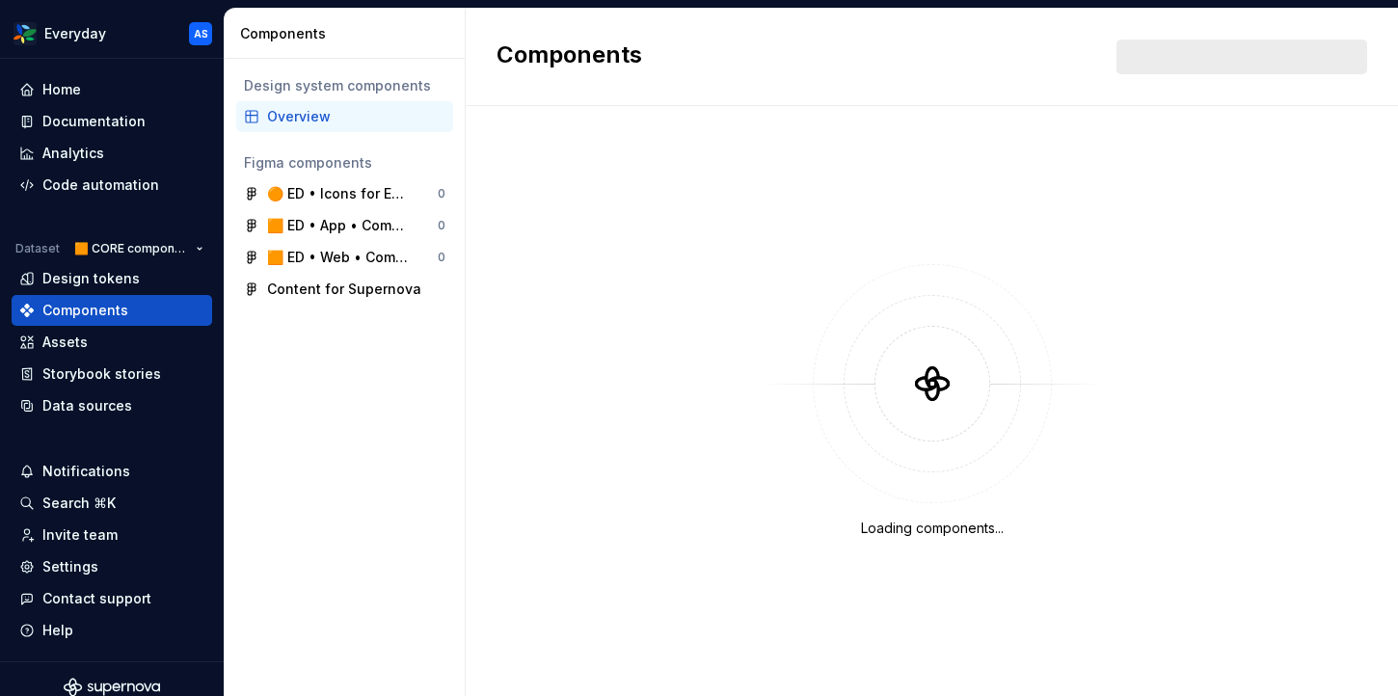
click at [365, 110] on div "Overview" at bounding box center [356, 116] width 178 height 19
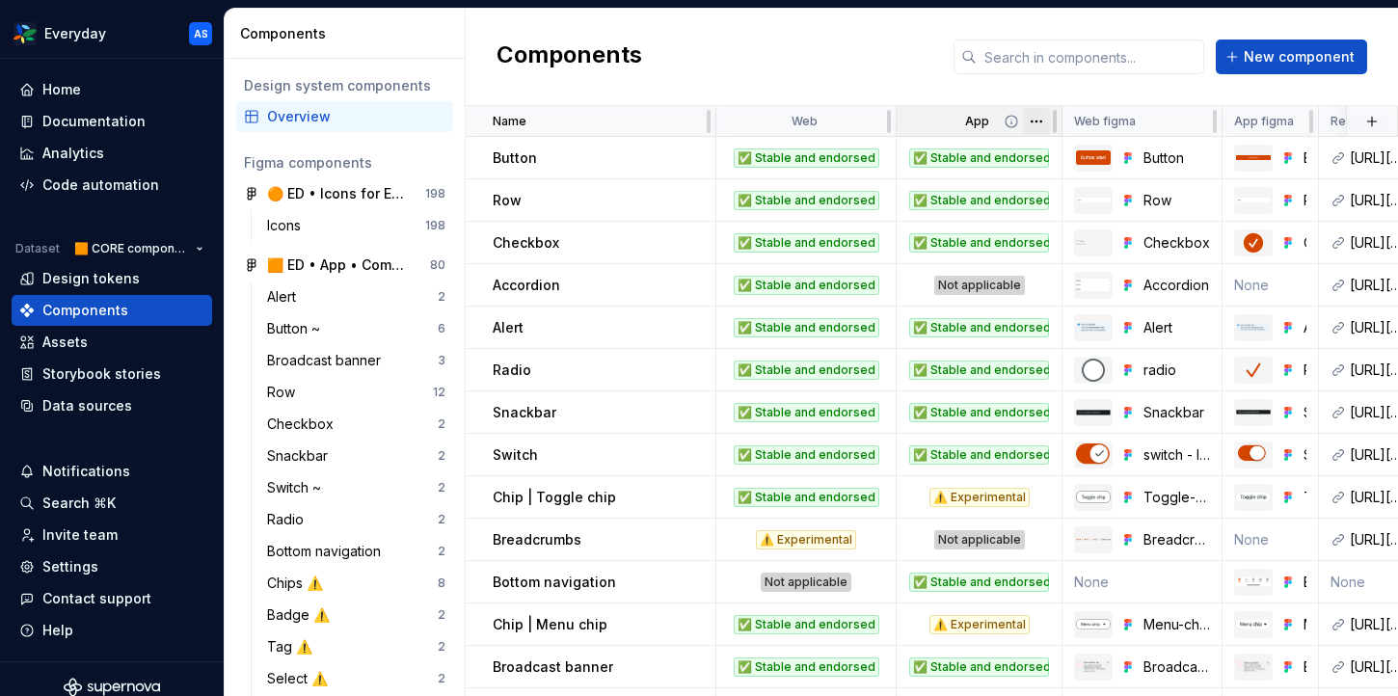
click at [1037, 121] on html "Everyday AS Home Documentation Analytics Code automation Dataset 🟧 CORE compone…" at bounding box center [699, 348] width 1398 height 696
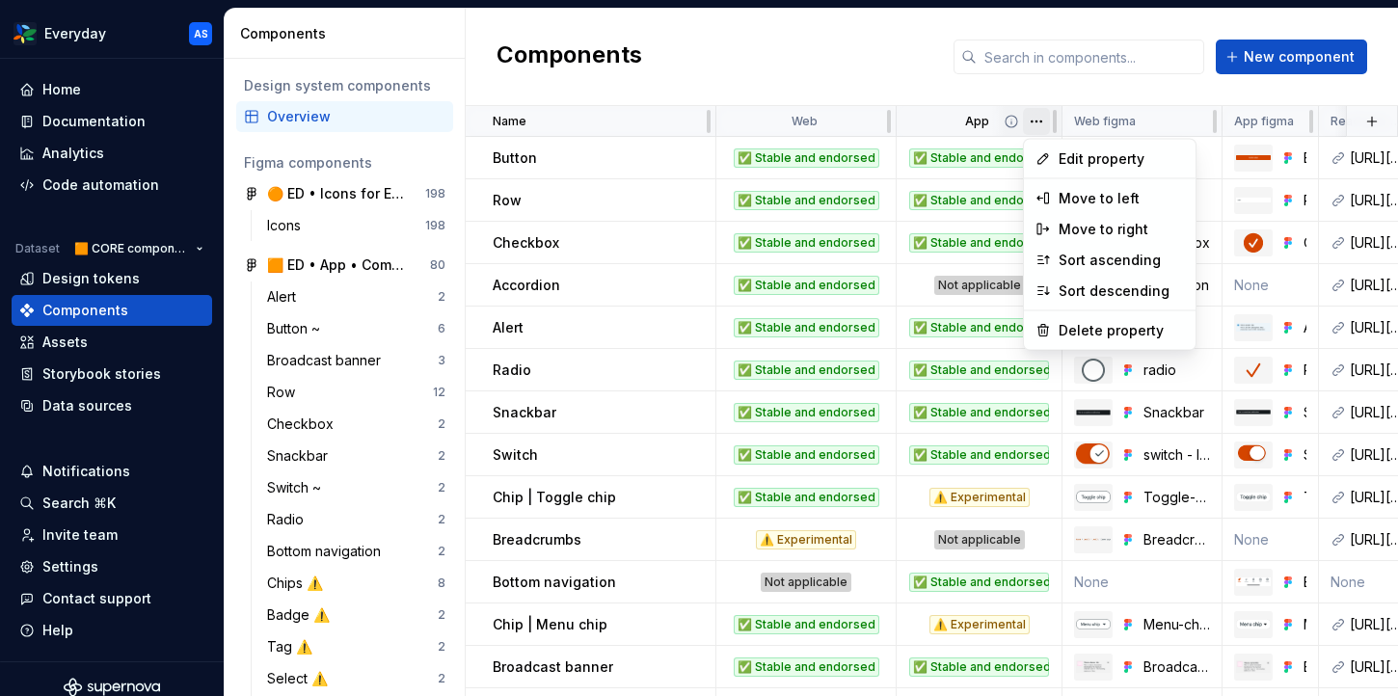
click at [1037, 121] on html "Everyday AS Home Documentation Analytics Code automation Dataset 🟧 CORE compone…" at bounding box center [699, 348] width 1398 height 696
click at [1087, 164] on span "Edit property" at bounding box center [1120, 158] width 125 height 19
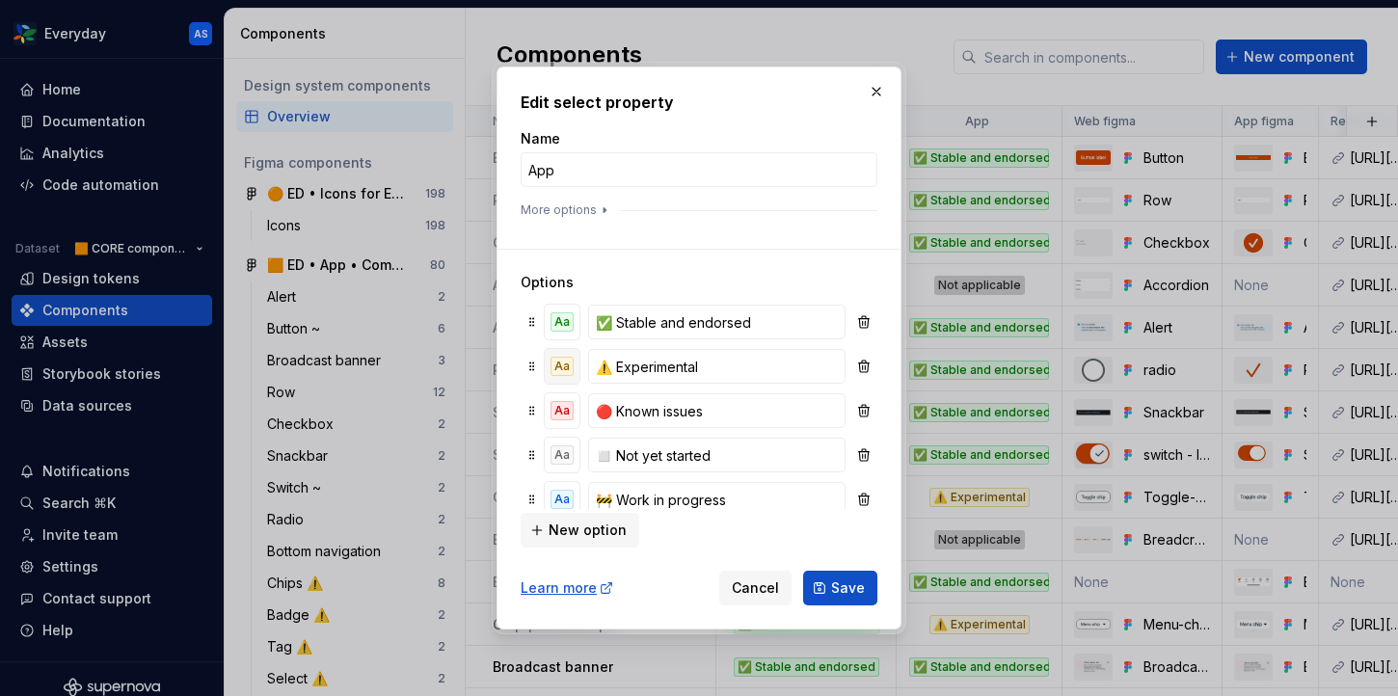
click at [556, 360] on div "Aa" at bounding box center [561, 366] width 23 height 19
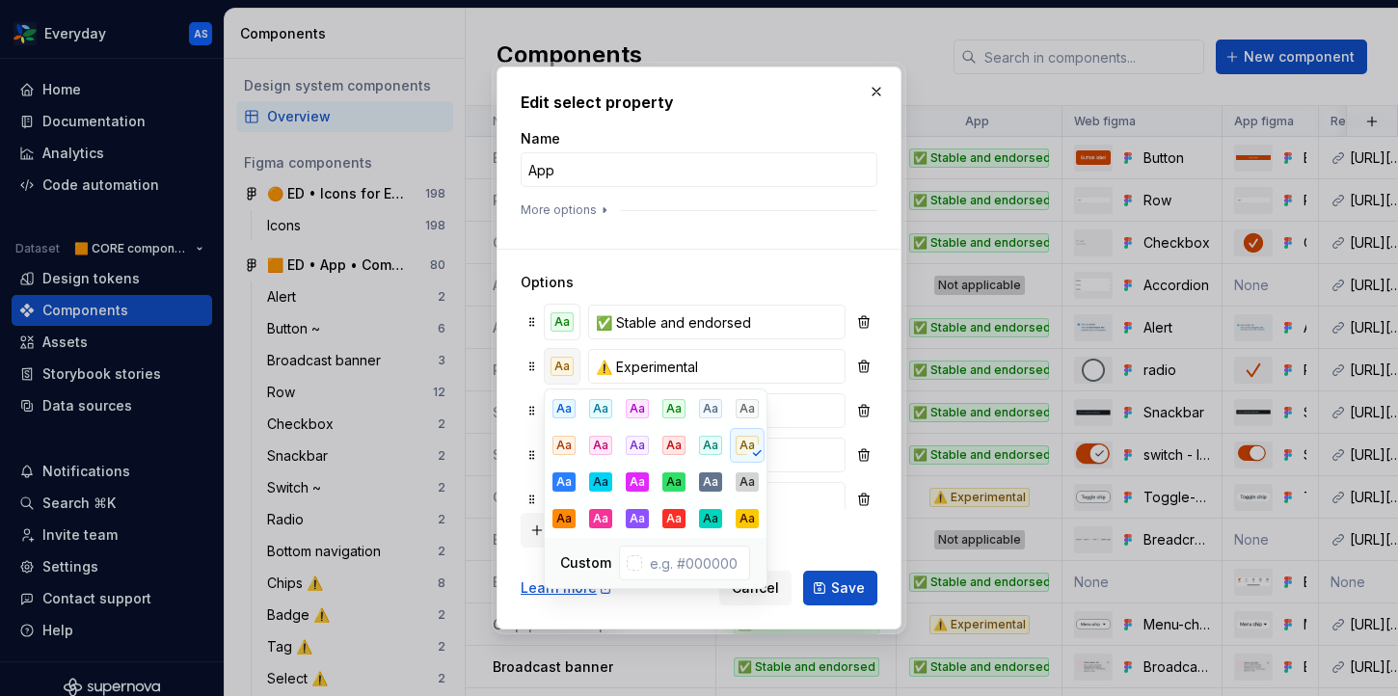
click at [556, 360] on div "Aa" at bounding box center [561, 366] width 23 height 19
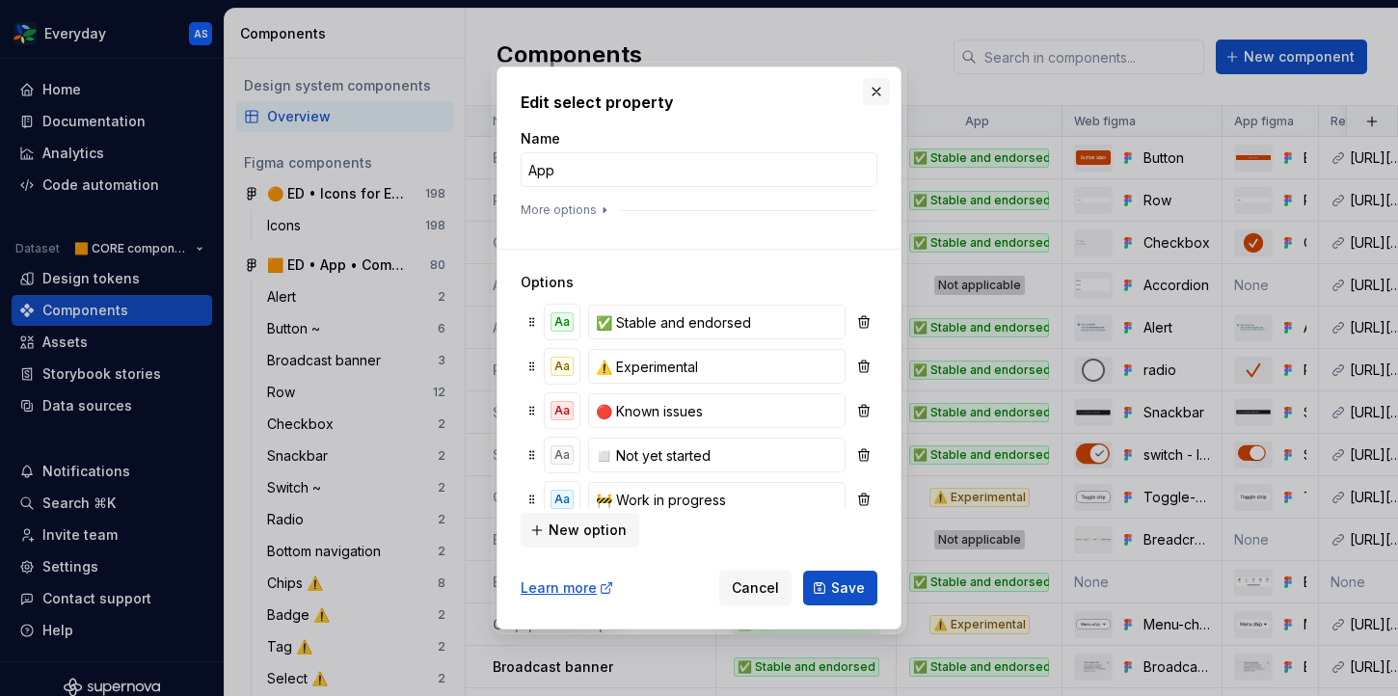
click at [883, 92] on button "button" at bounding box center [876, 91] width 27 height 27
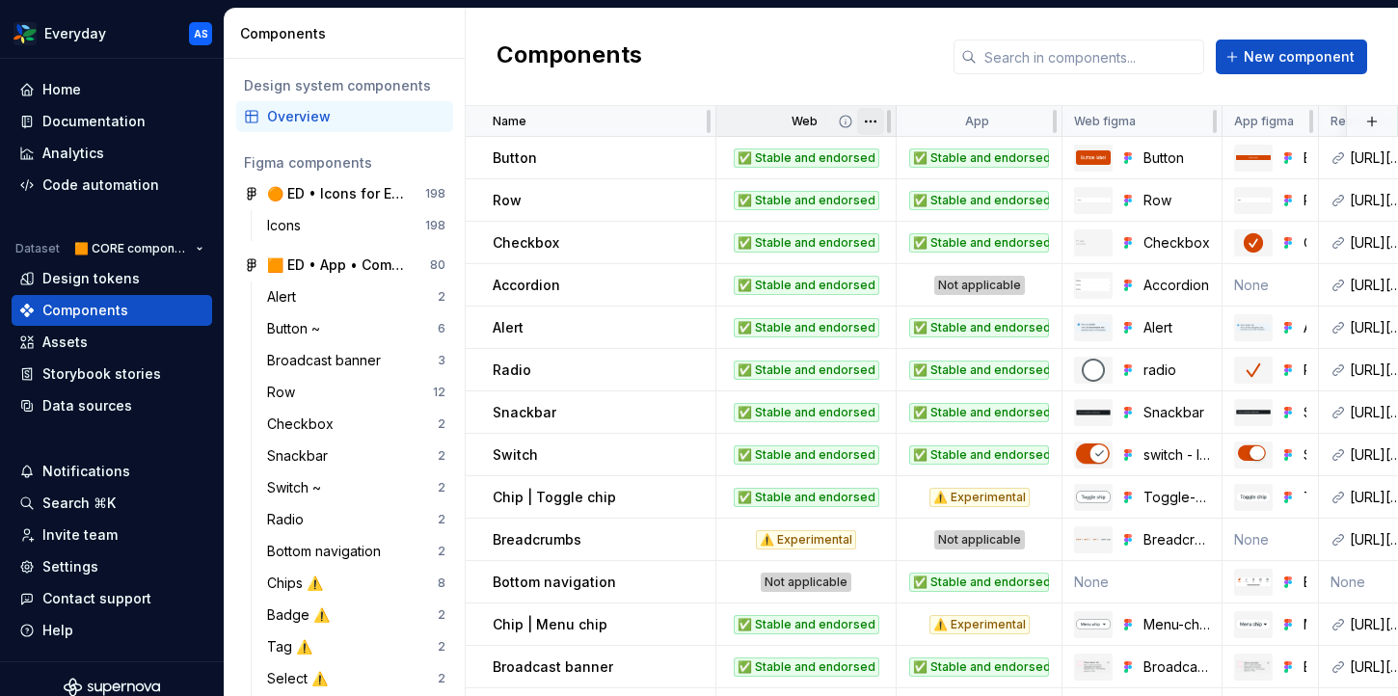
click at [869, 126] on html "Everyday AS Home Documentation Analytics Code automation Dataset 🟧 CORE compone…" at bounding box center [699, 348] width 1398 height 696
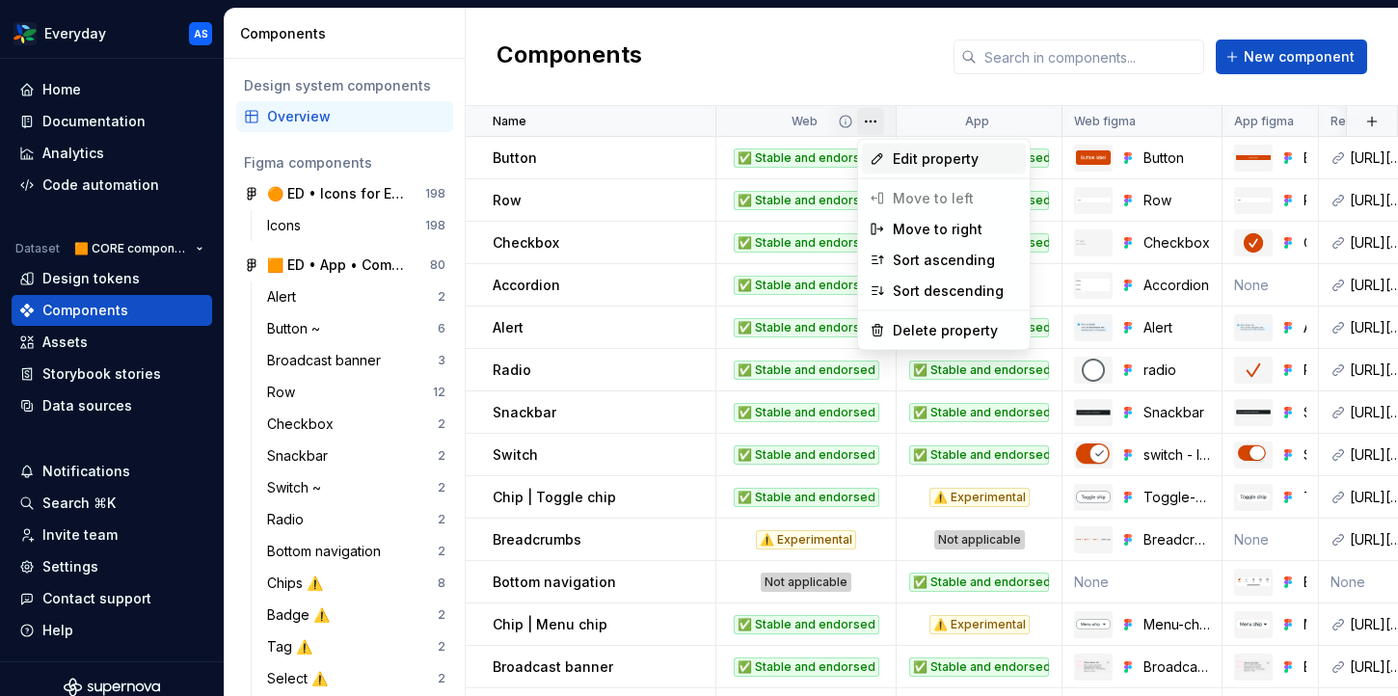
click at [932, 166] on span "Edit property" at bounding box center [955, 158] width 125 height 19
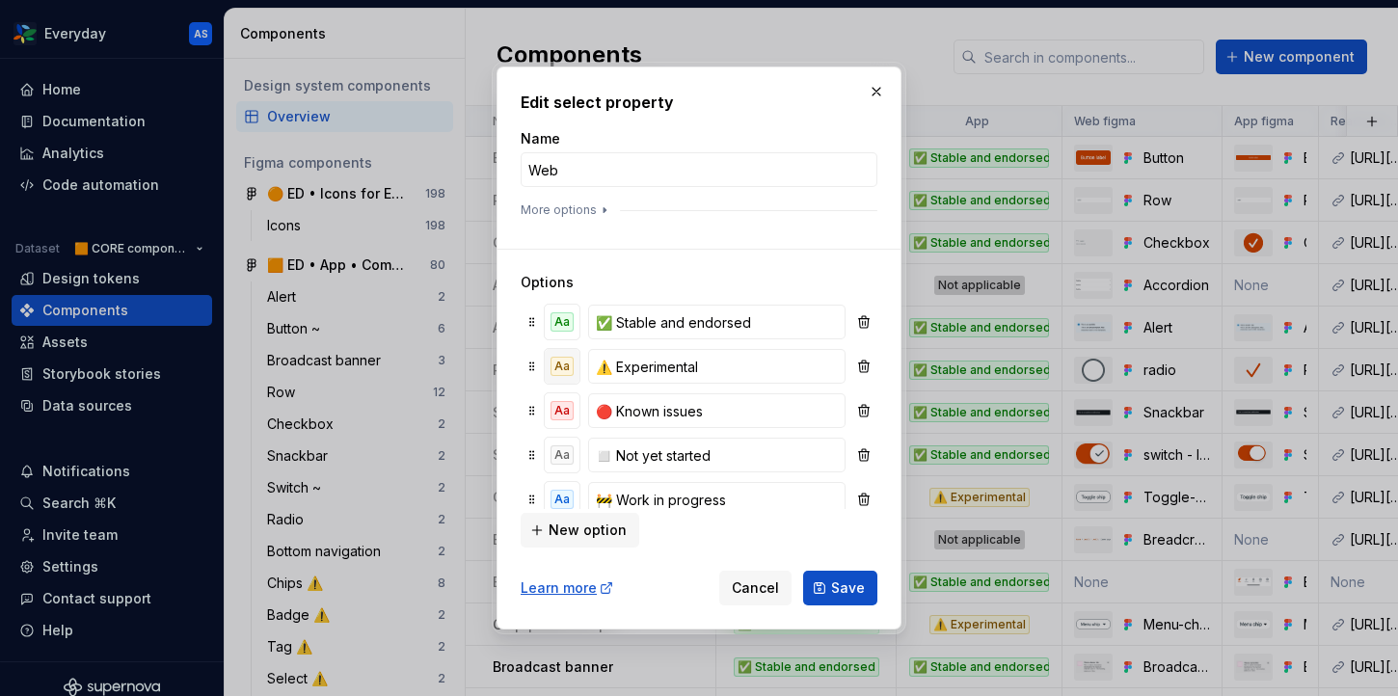
click at [563, 366] on div "Aa" at bounding box center [561, 366] width 23 height 19
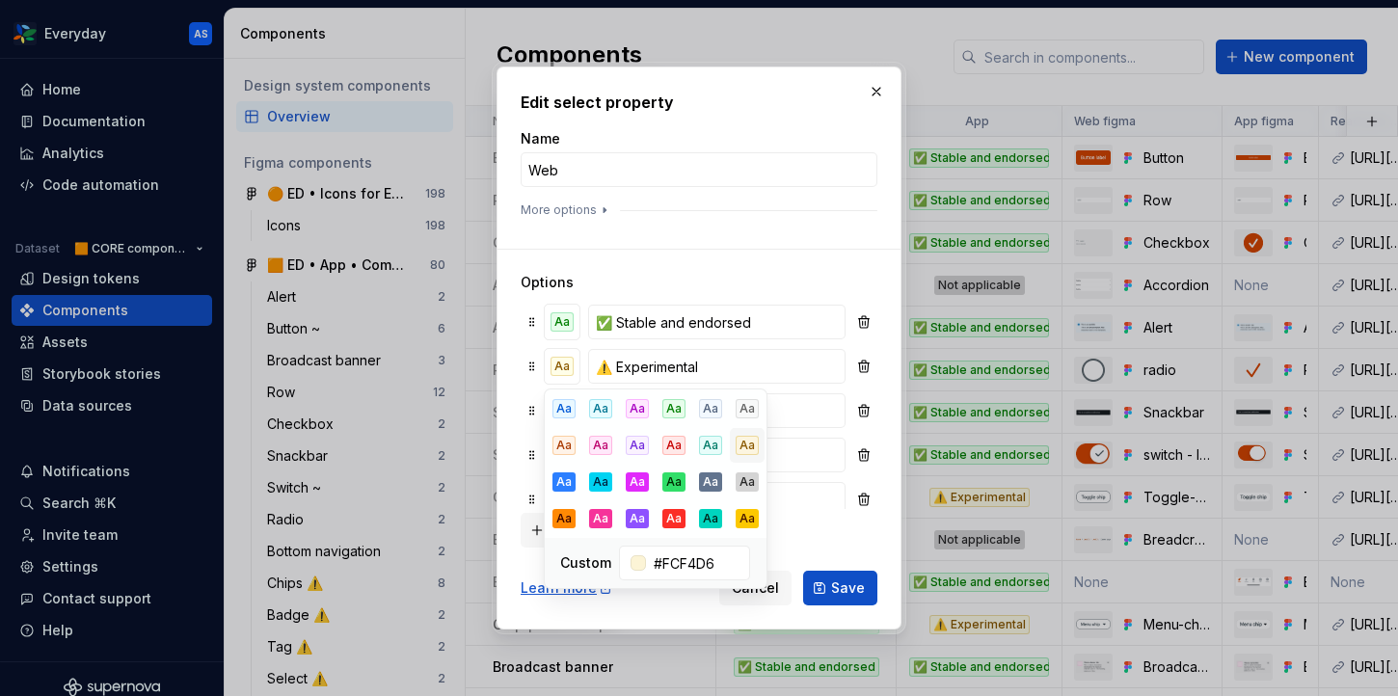
click at [746, 443] on div "Aa" at bounding box center [746, 445] width 23 height 19
click at [819, 546] on div "New option" at bounding box center [699, 528] width 357 height 39
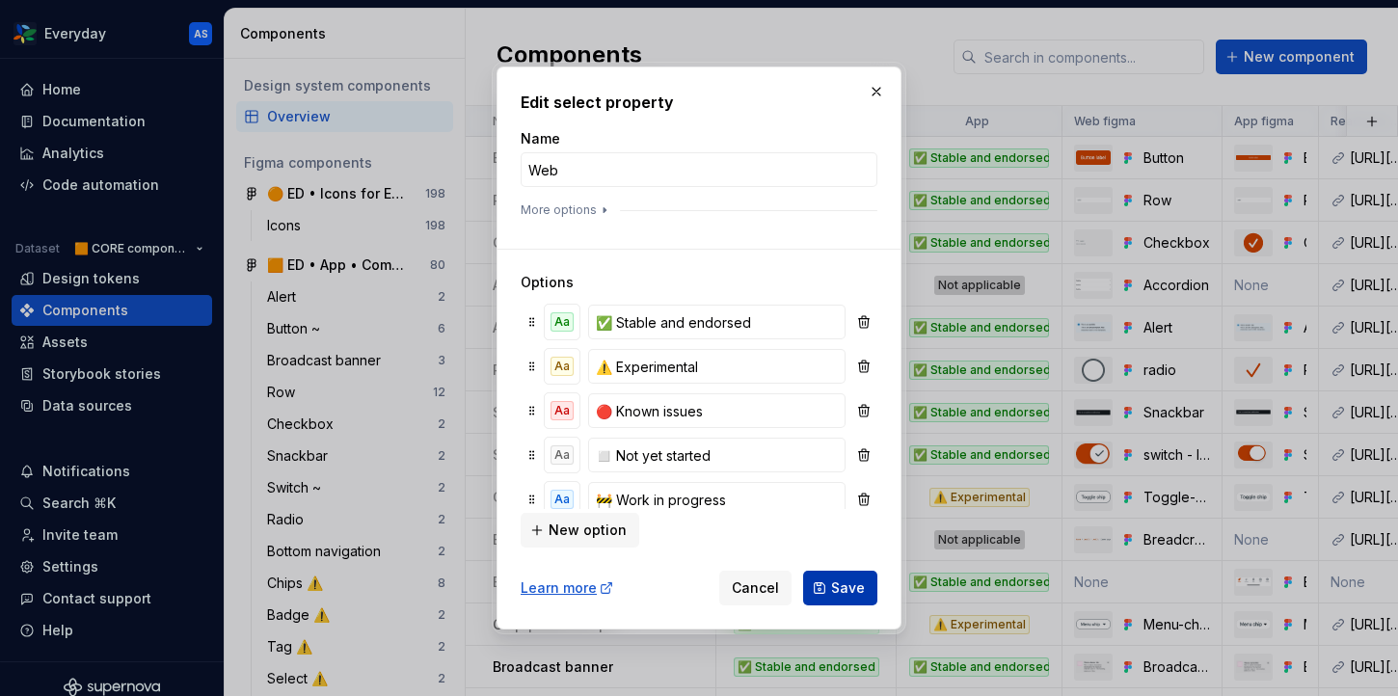
click at [839, 588] on span "Save" at bounding box center [848, 587] width 34 height 19
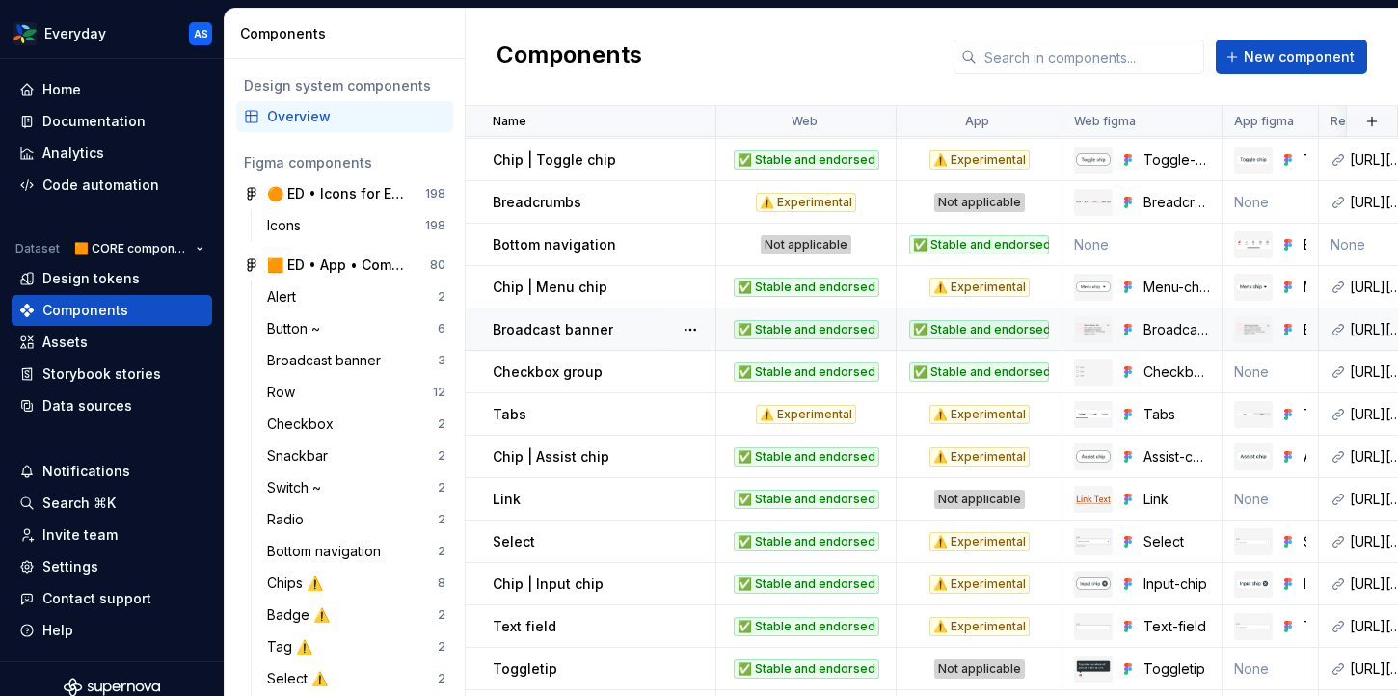
scroll to position [339, 0]
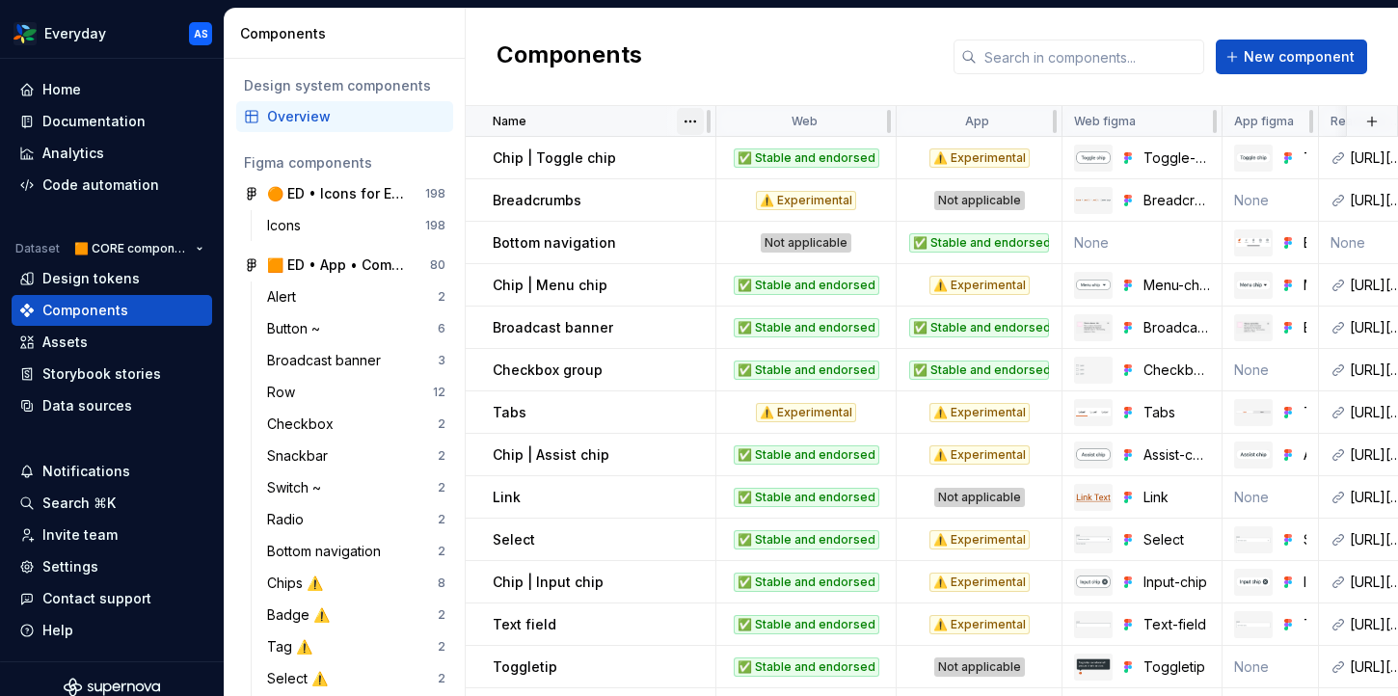
click at [693, 126] on html "Everyday AS Home Documentation Analytics Code automation Dataset 🟧 CORE compone…" at bounding box center [699, 348] width 1398 height 696
click at [718, 161] on div "Sort ascending" at bounding box center [774, 158] width 125 height 19
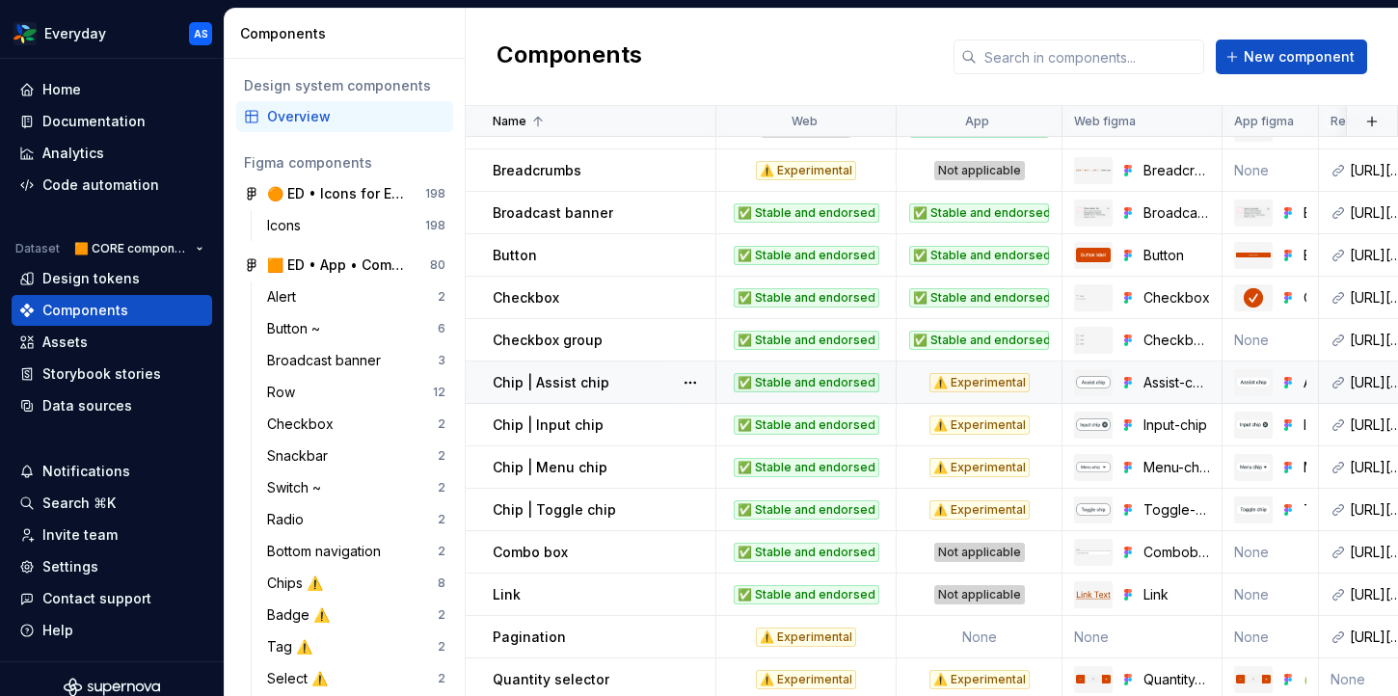
scroll to position [0, 0]
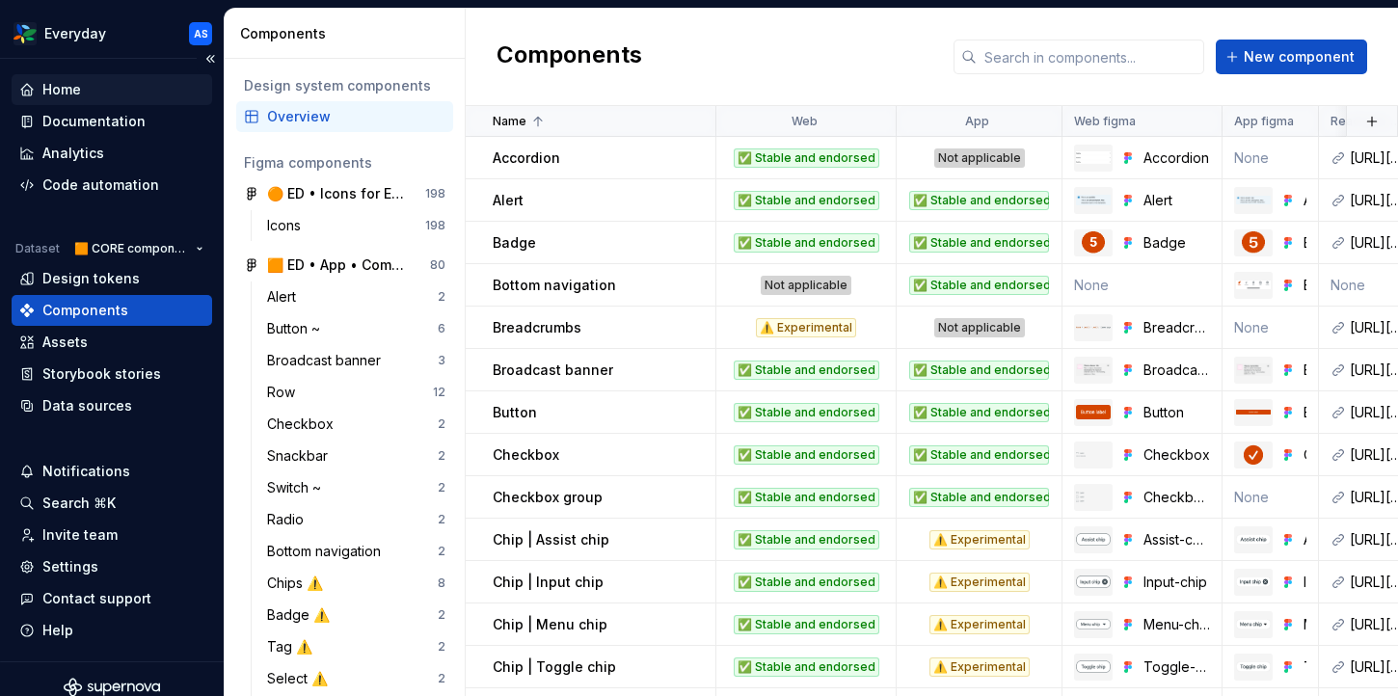
click at [93, 91] on div "Home" at bounding box center [111, 89] width 185 height 19
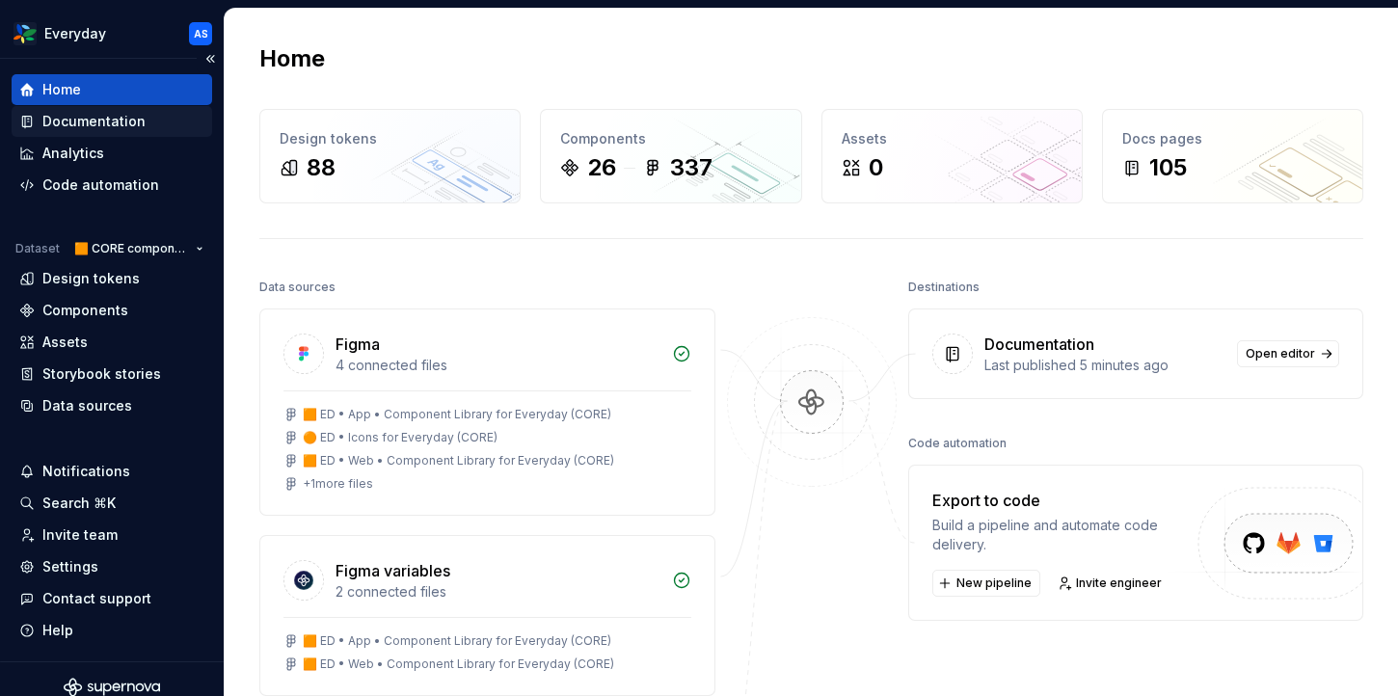
click at [107, 117] on div "Documentation" at bounding box center [93, 121] width 103 height 19
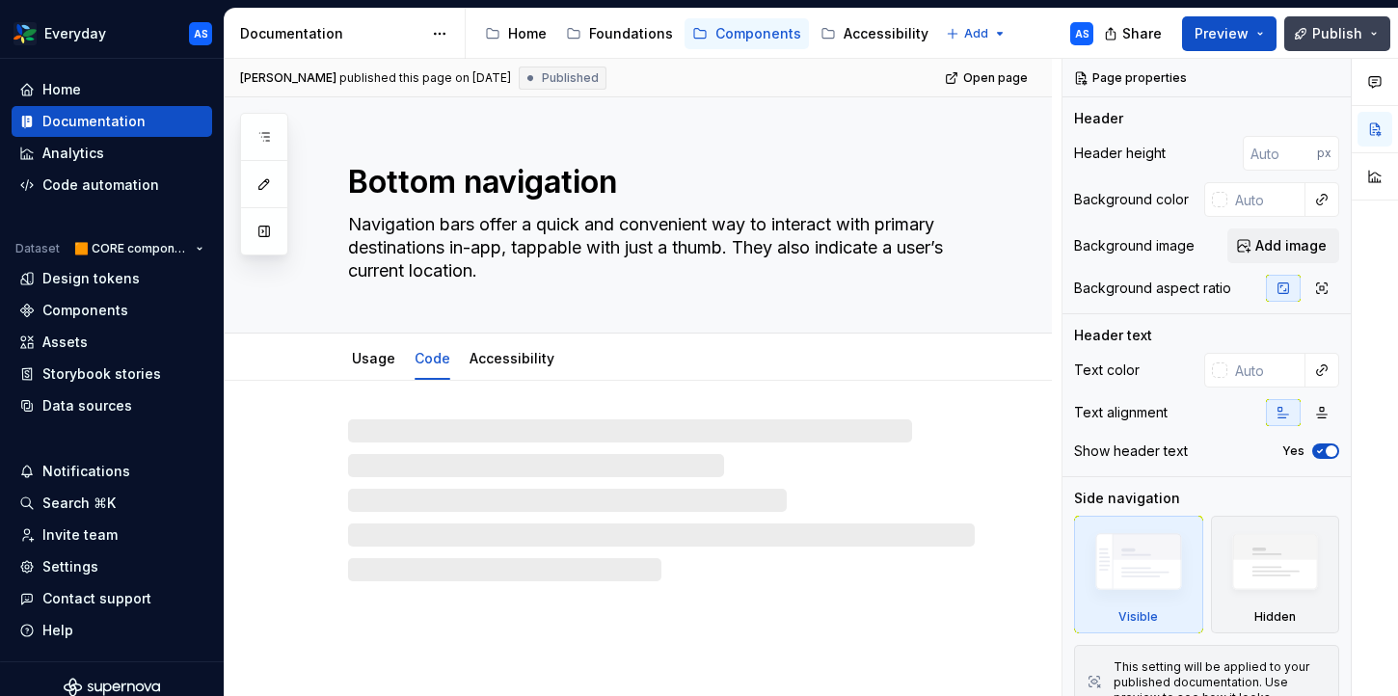
click at [1313, 39] on button "Publish" at bounding box center [1337, 33] width 106 height 35
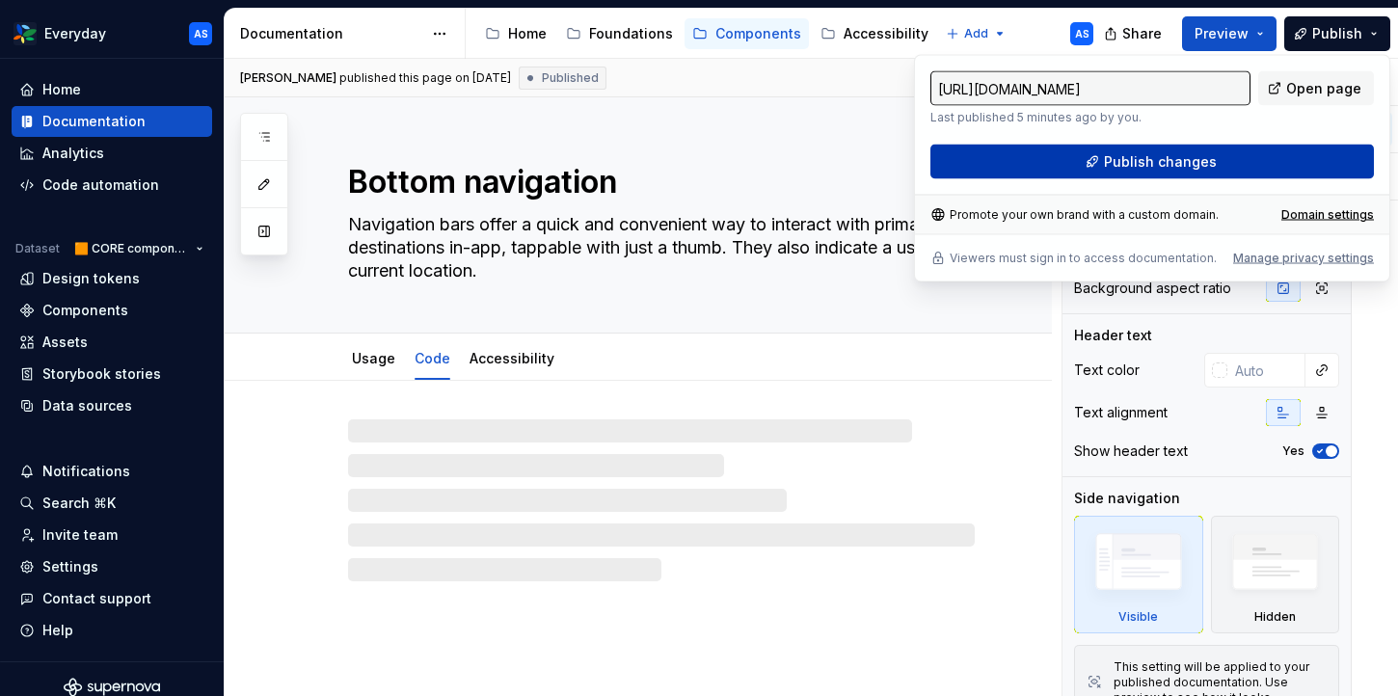
click at [1123, 162] on span "Publish changes" at bounding box center [1160, 161] width 113 height 19
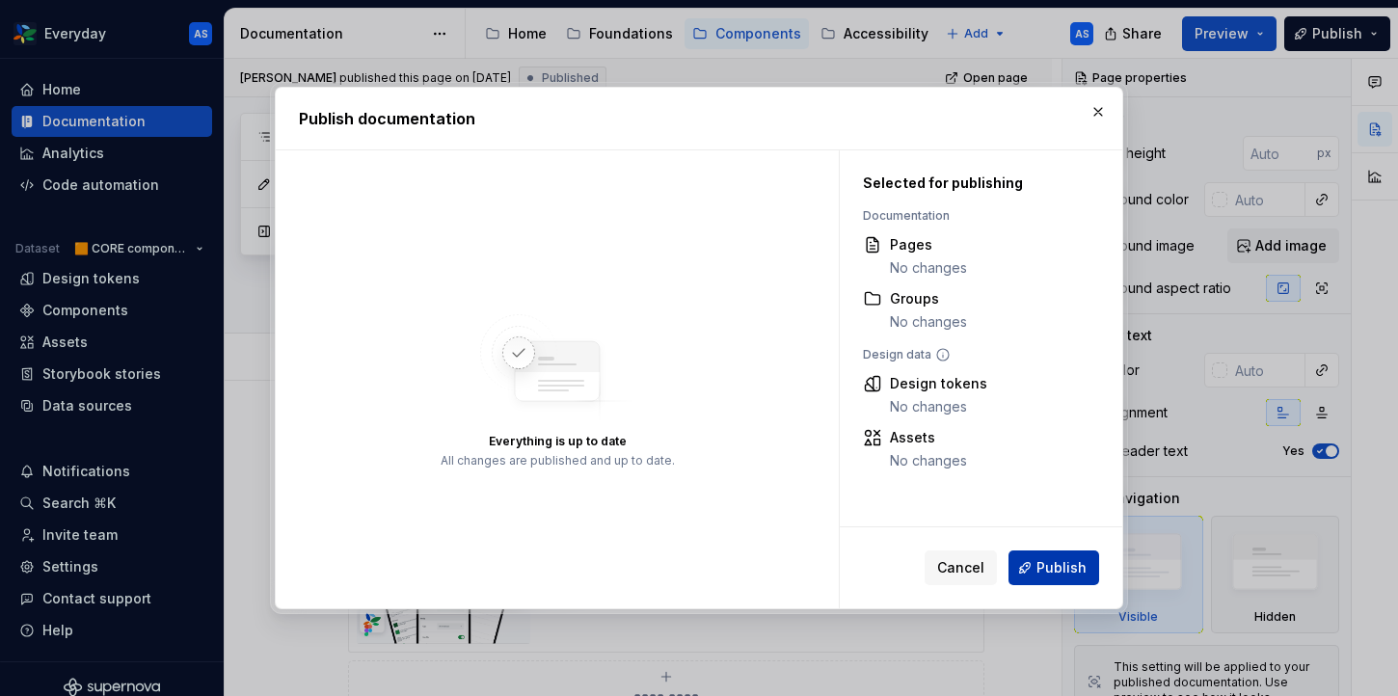
click at [1073, 561] on span "Publish" at bounding box center [1061, 567] width 50 height 19
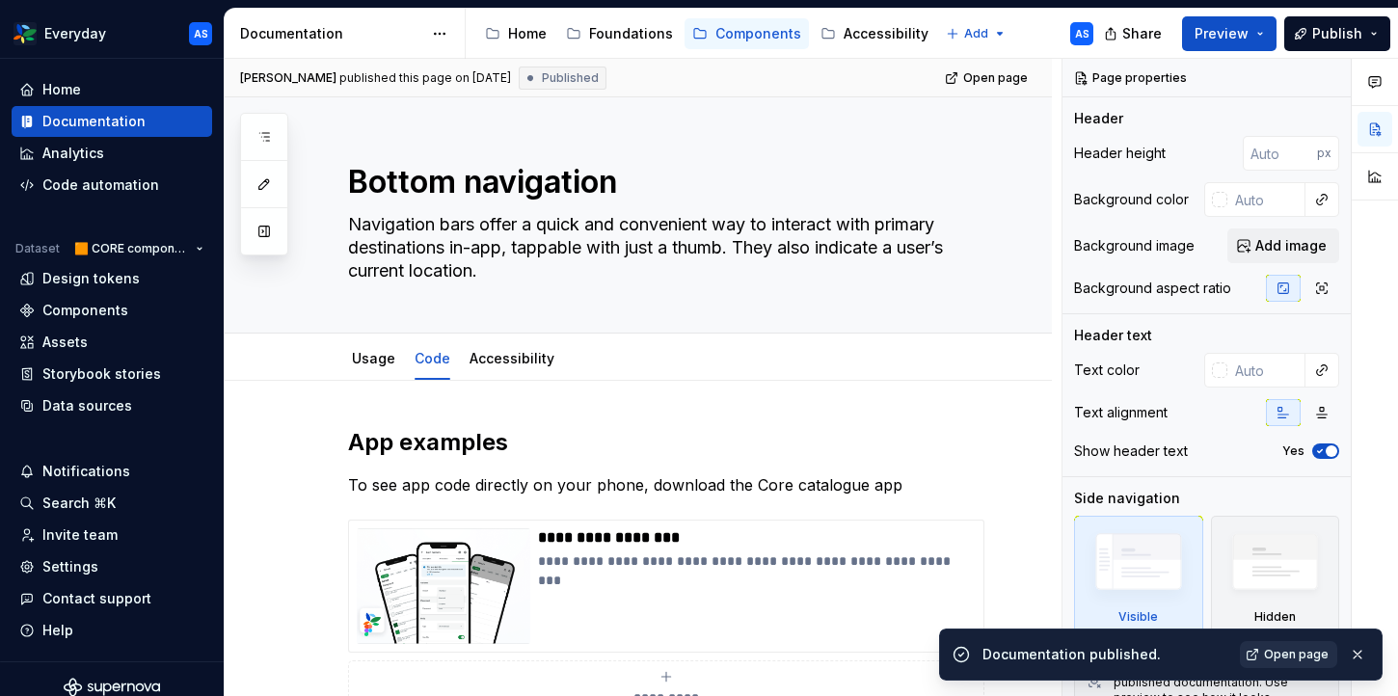
click at [1311, 652] on span "Open page" at bounding box center [1296, 654] width 65 height 15
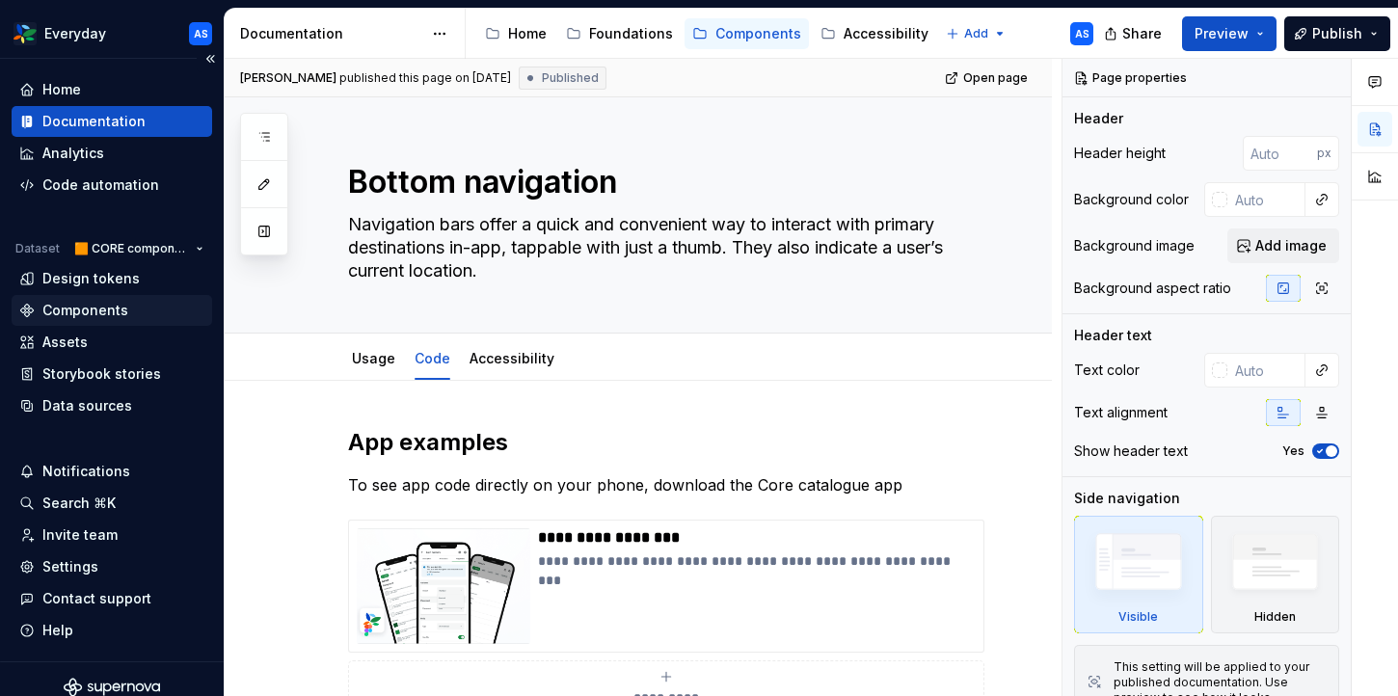
click at [89, 311] on div "Components" at bounding box center [85, 310] width 86 height 19
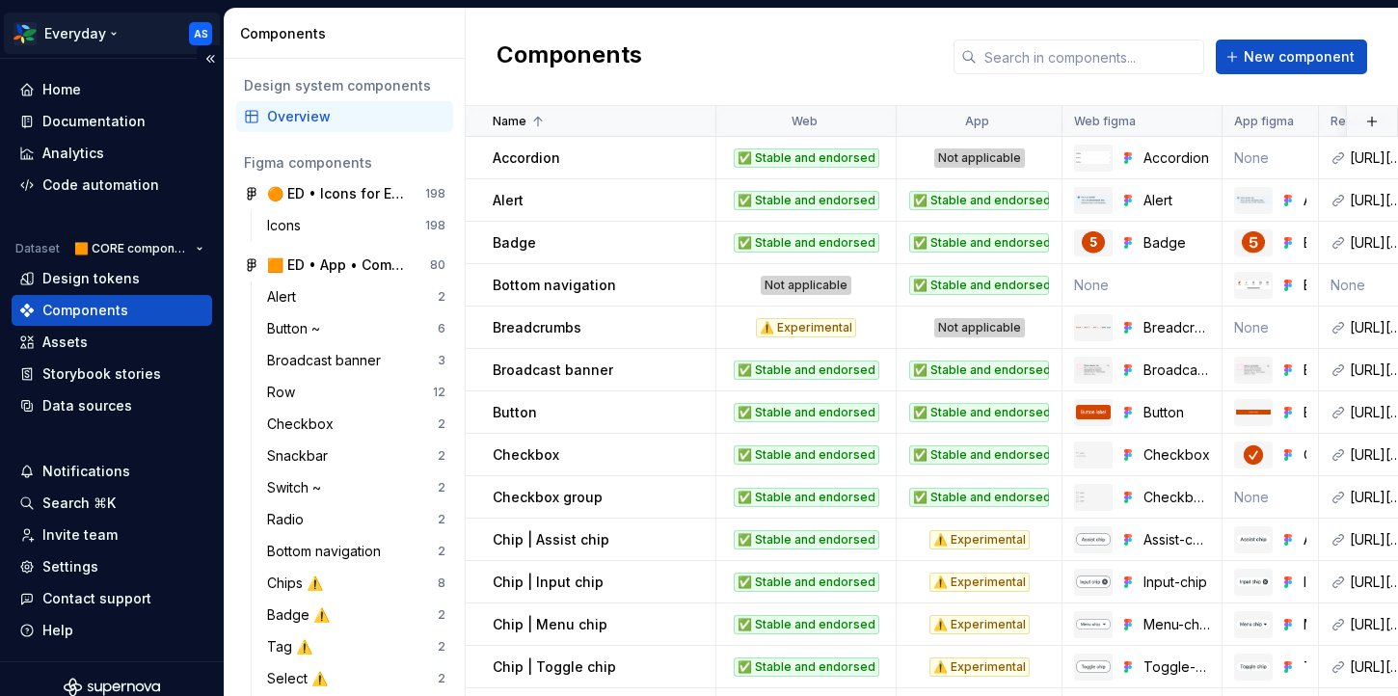
click at [93, 37] on html "Everyday AS Home Documentation Analytics Code automation Dataset 🟧 CORE compone…" at bounding box center [699, 348] width 1398 height 696
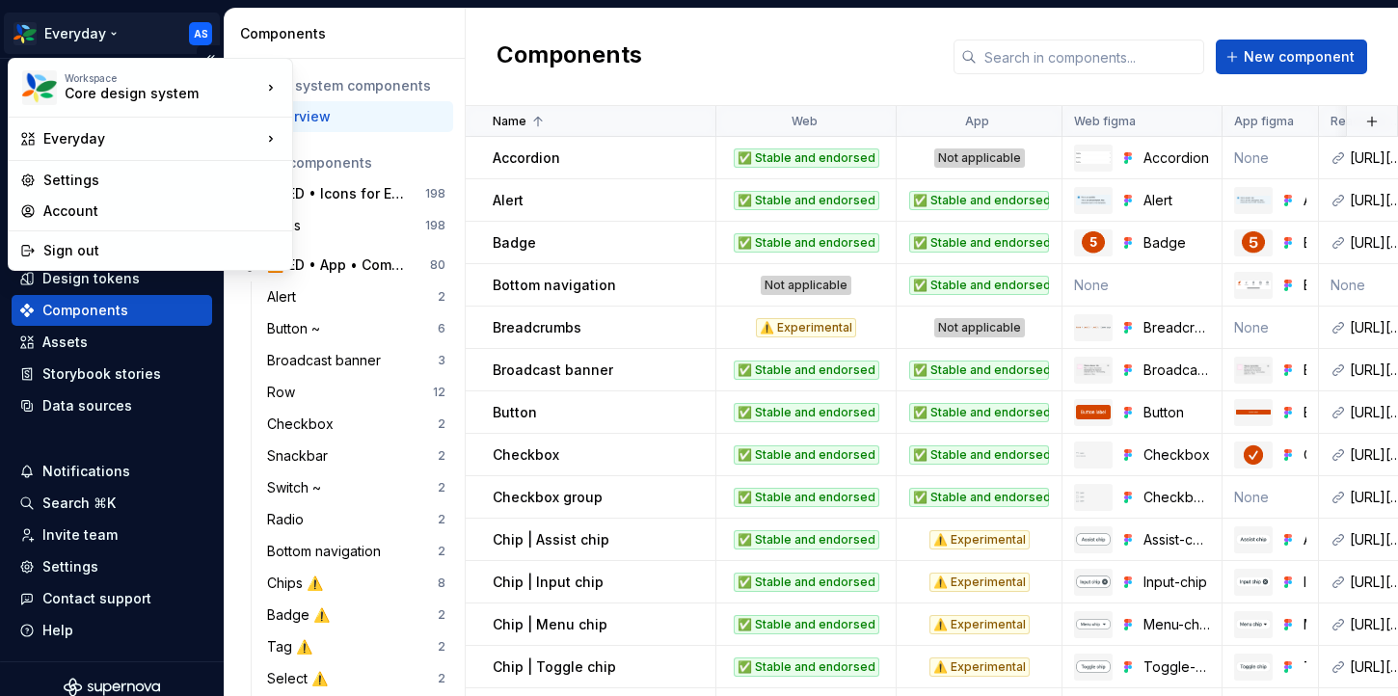
click at [111, 26] on html "Everyday AS Home Documentation Analytics Code automation Dataset 🟧 CORE compone…" at bounding box center [699, 348] width 1398 height 696
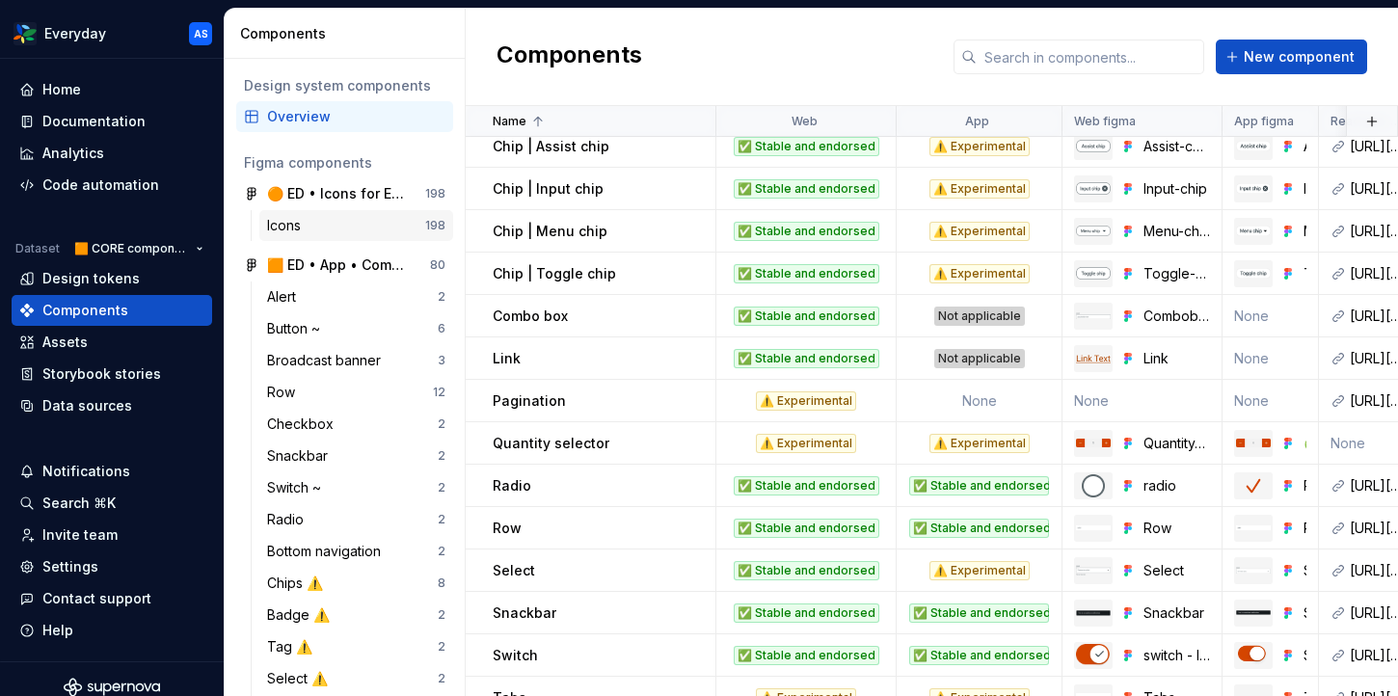
scroll to position [401, 0]
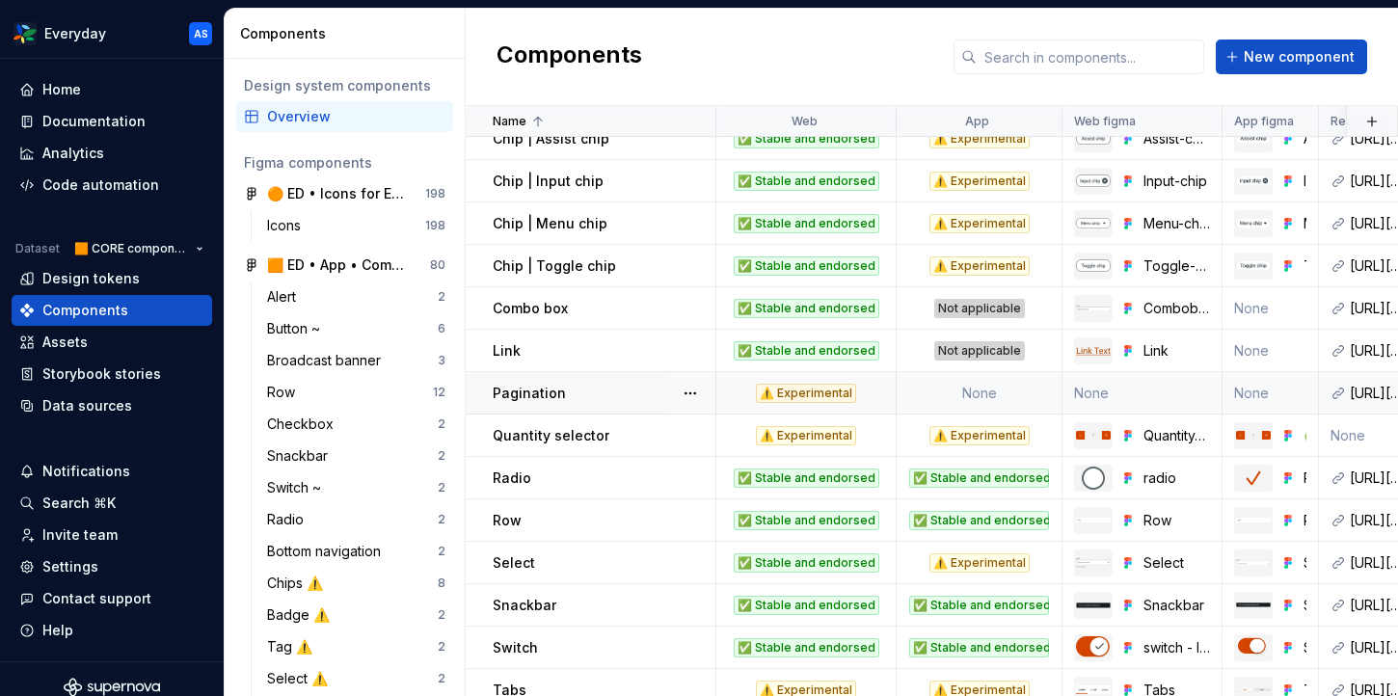
click at [992, 391] on td "None" at bounding box center [979, 393] width 166 height 42
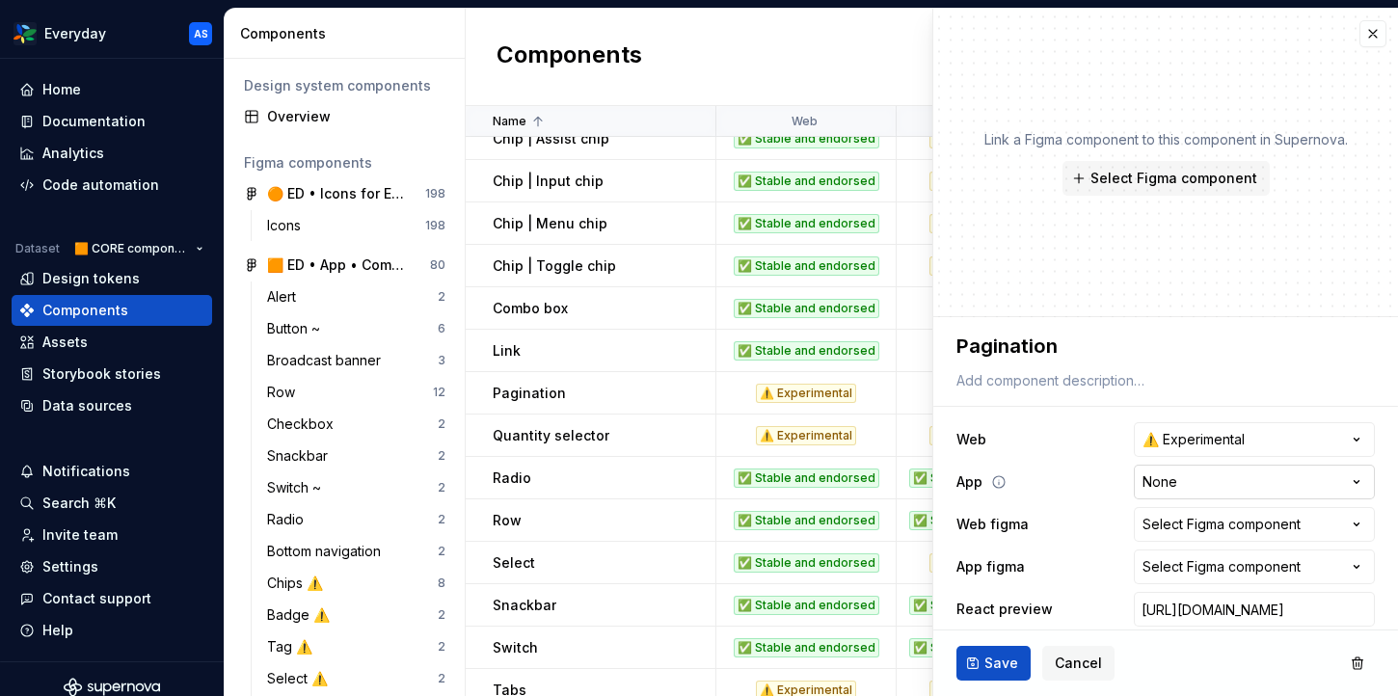
type textarea "*"
click at [1204, 484] on html "Everyday AS Home Documentation Analytics Code automation Dataset 🟧 CORE compone…" at bounding box center [699, 348] width 1398 height 696
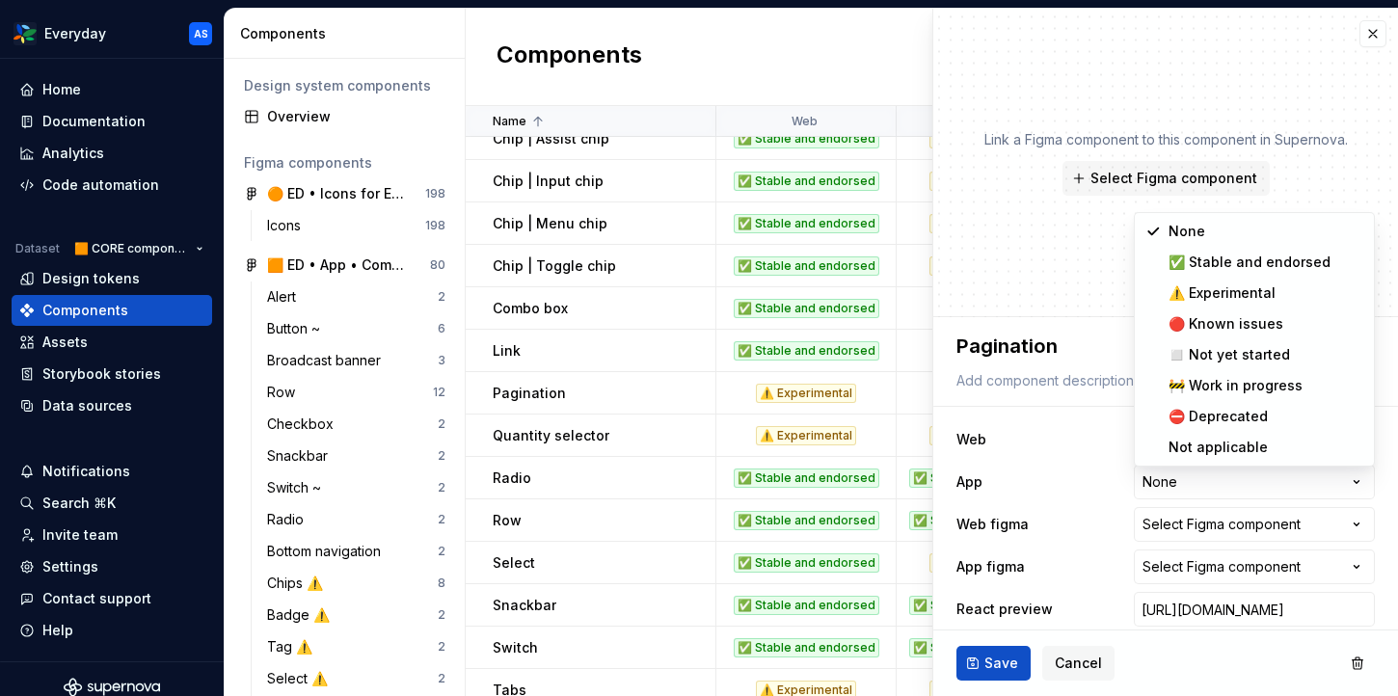
select select "**********"
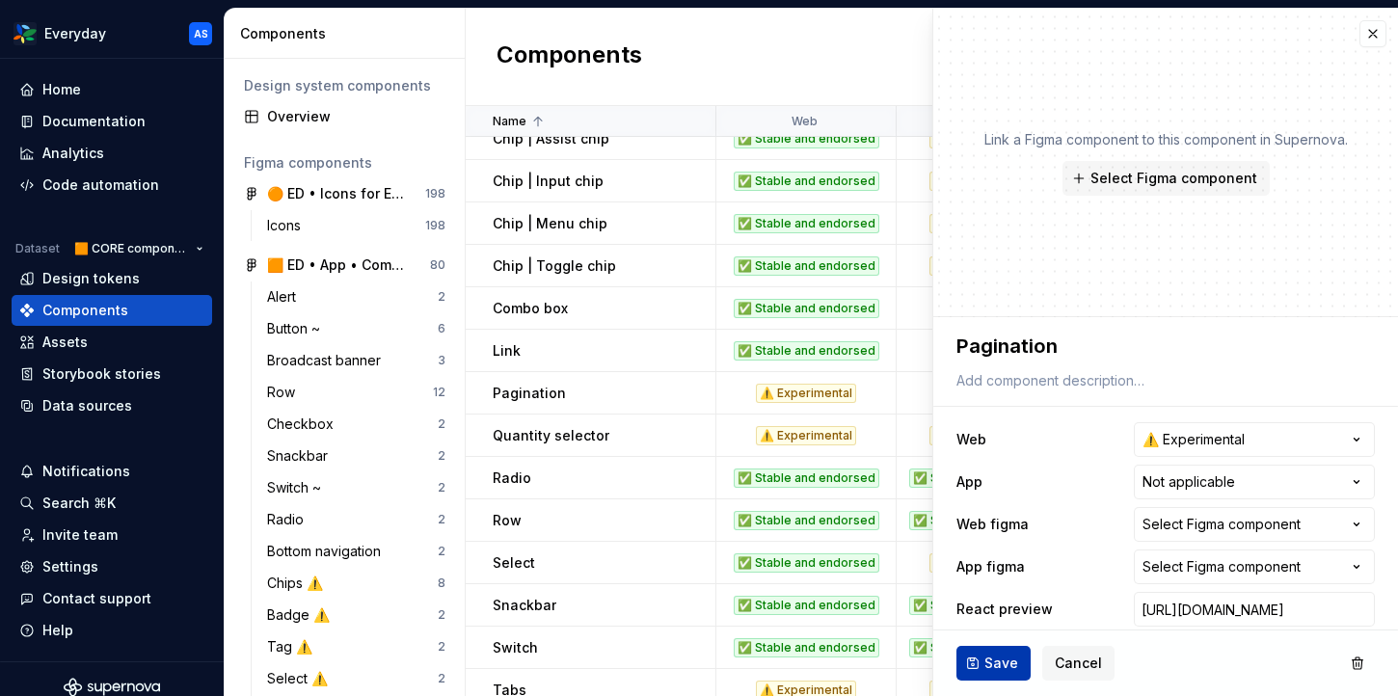
click at [995, 668] on span "Save" at bounding box center [1001, 663] width 34 height 19
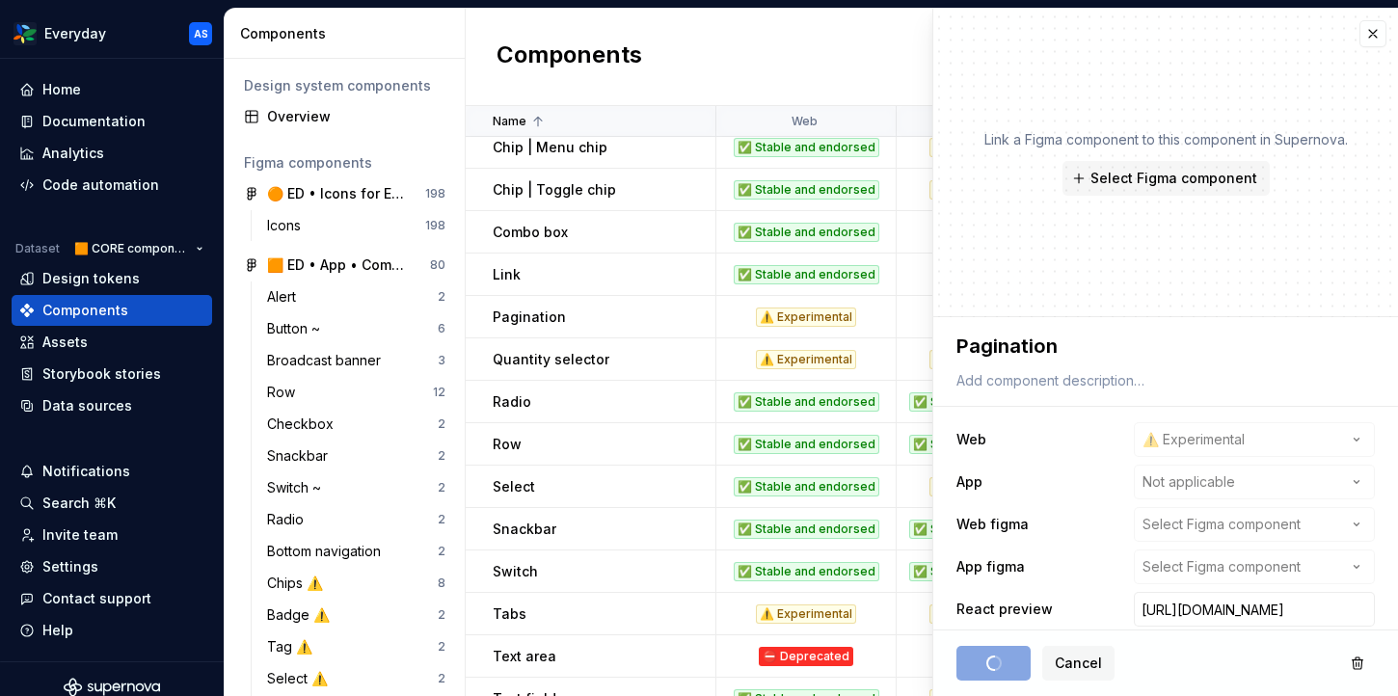
scroll to position [544, 0]
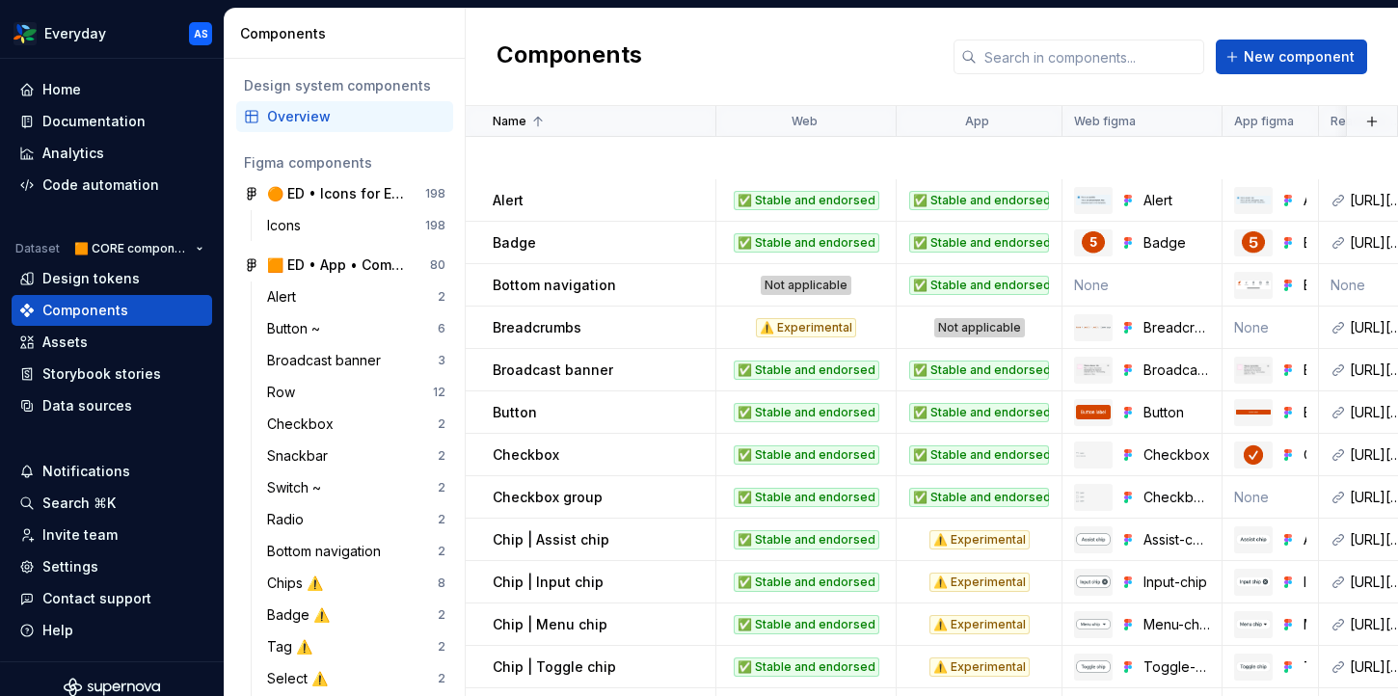
scroll to position [544, 0]
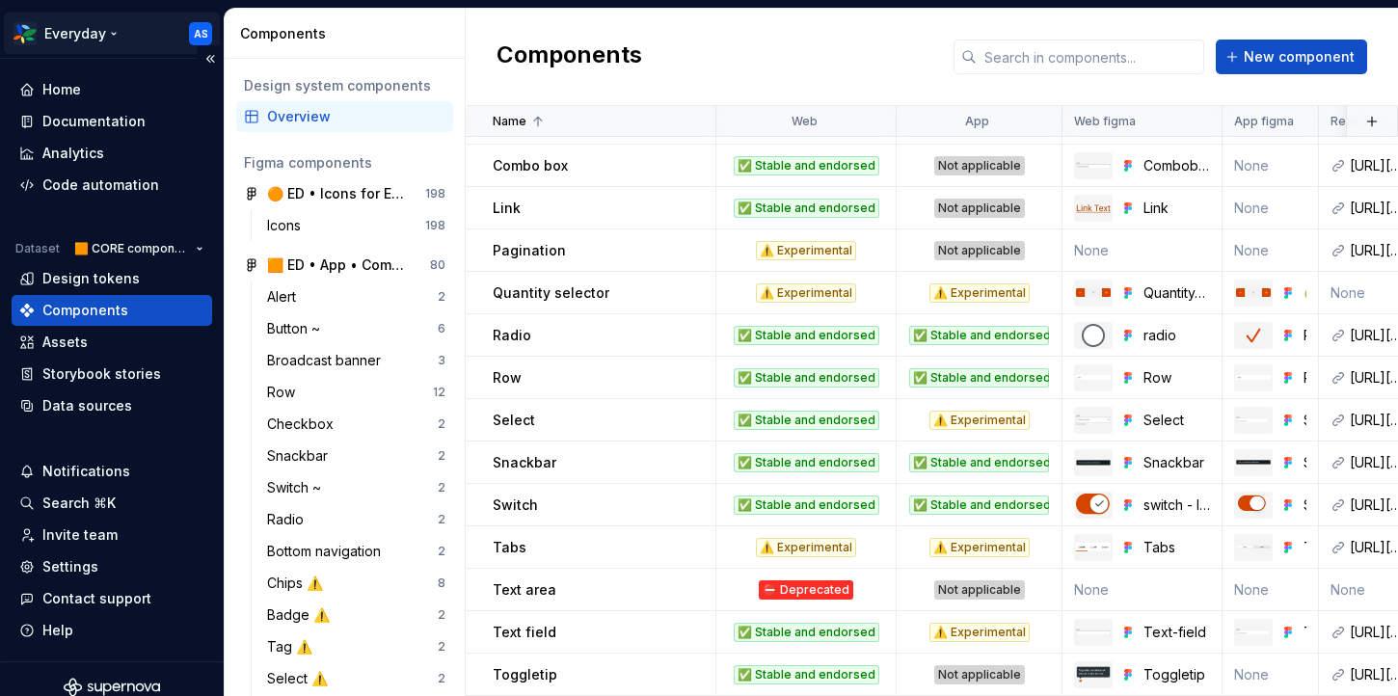
click at [113, 33] on html "Everyday AS Home Documentation Analytics Code automation Dataset 🟧 CORE compone…" at bounding box center [699, 348] width 1398 height 696
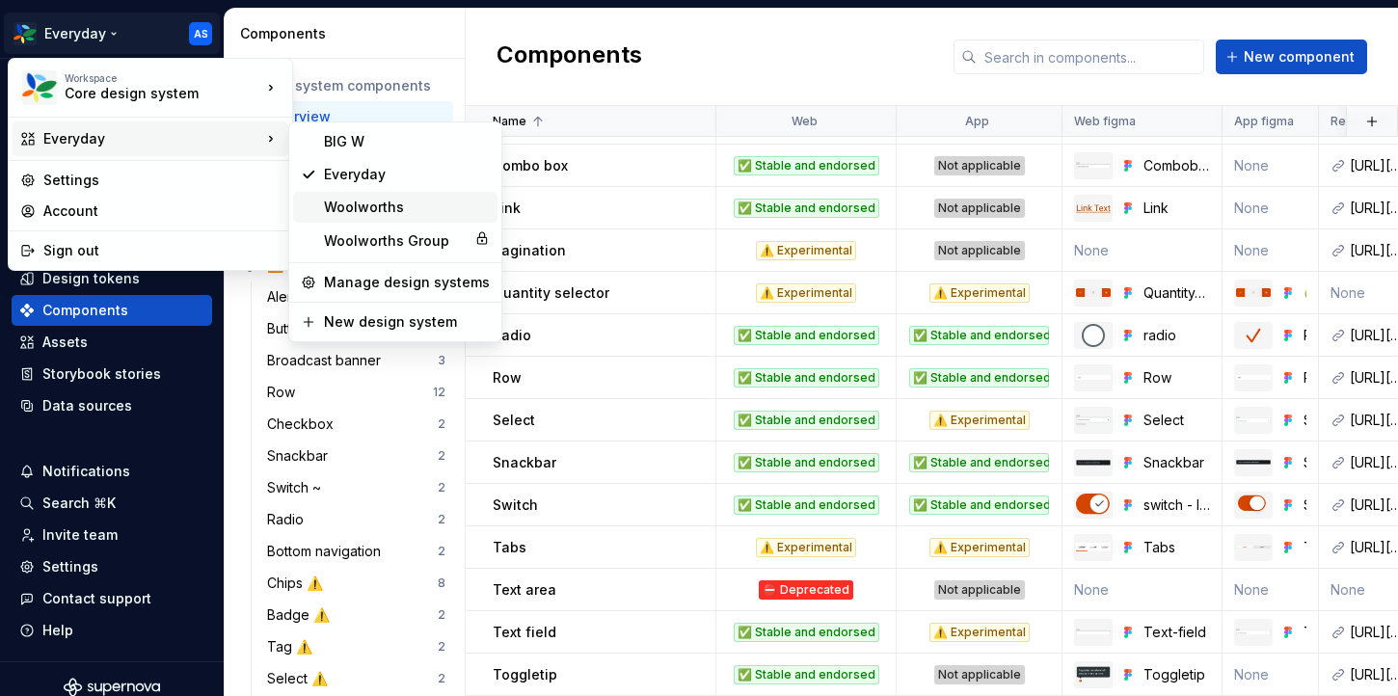
click at [377, 204] on div "Woolworths" at bounding box center [407, 207] width 166 height 19
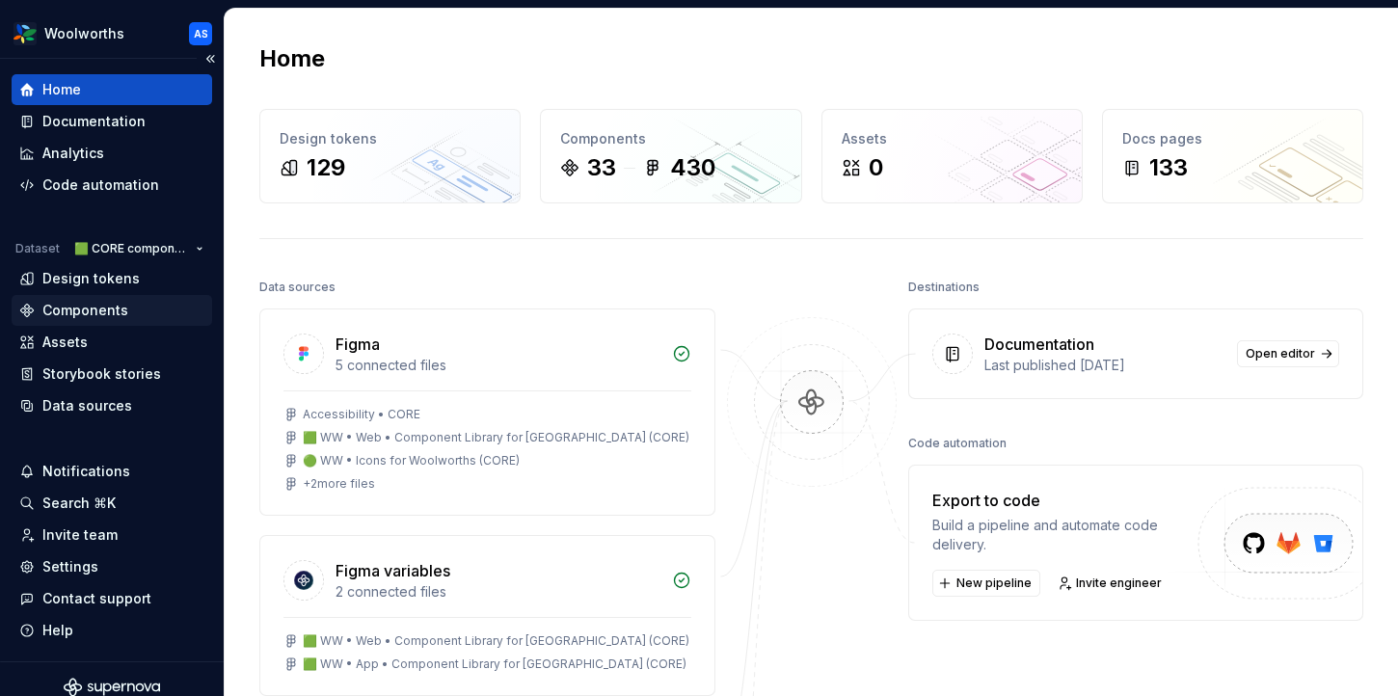
click at [144, 300] on div "Components" at bounding box center [112, 310] width 200 height 31
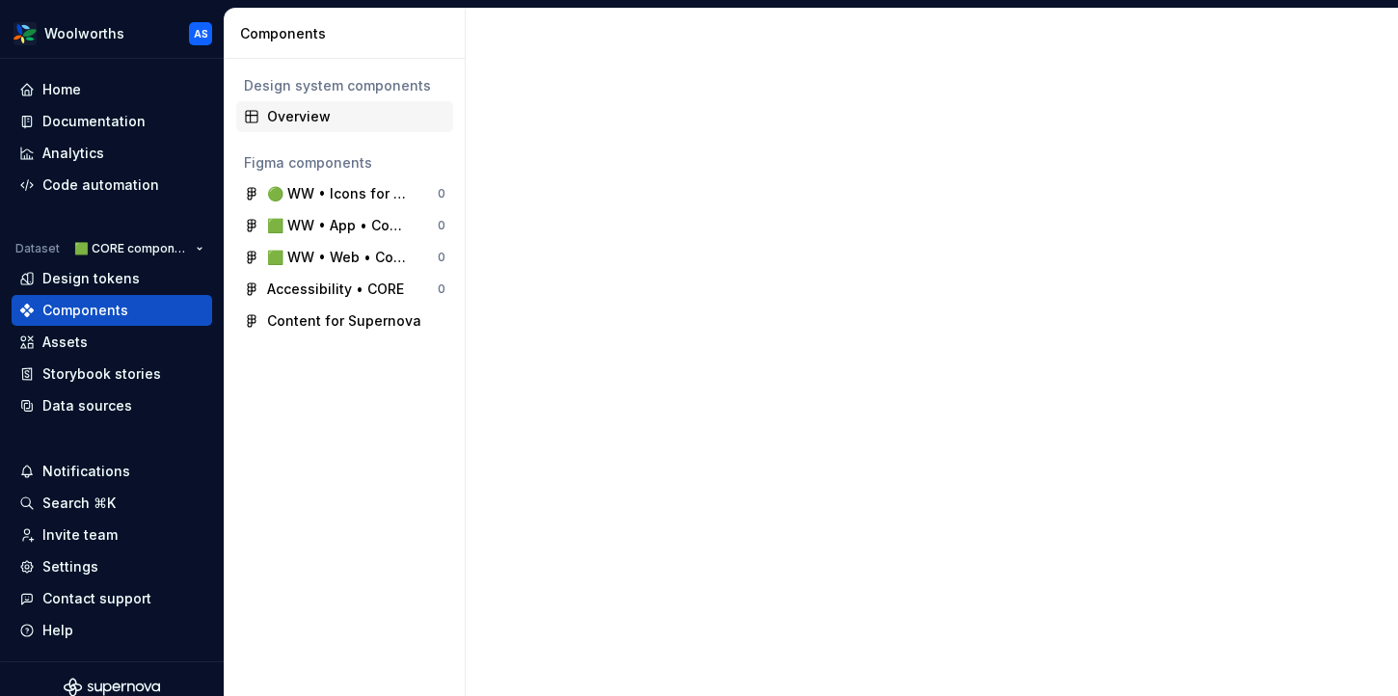
click at [344, 120] on div "Overview" at bounding box center [356, 116] width 178 height 19
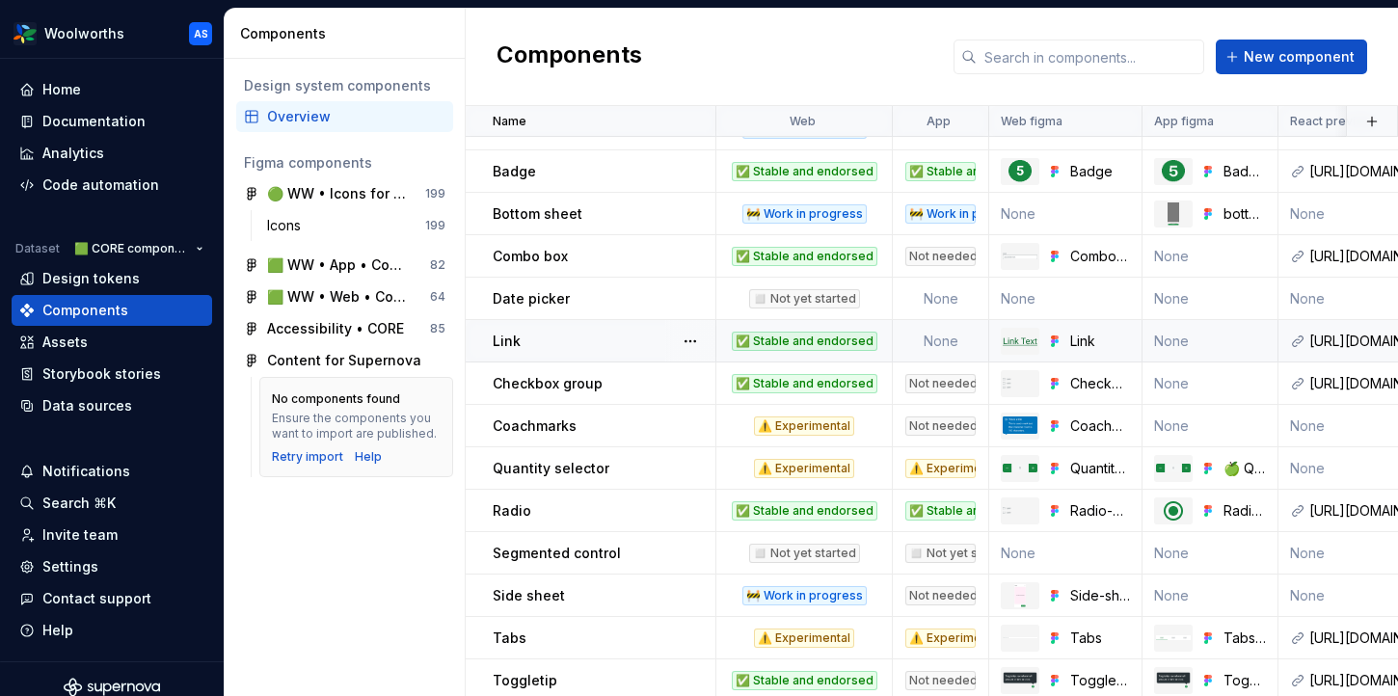
scroll to position [752, 0]
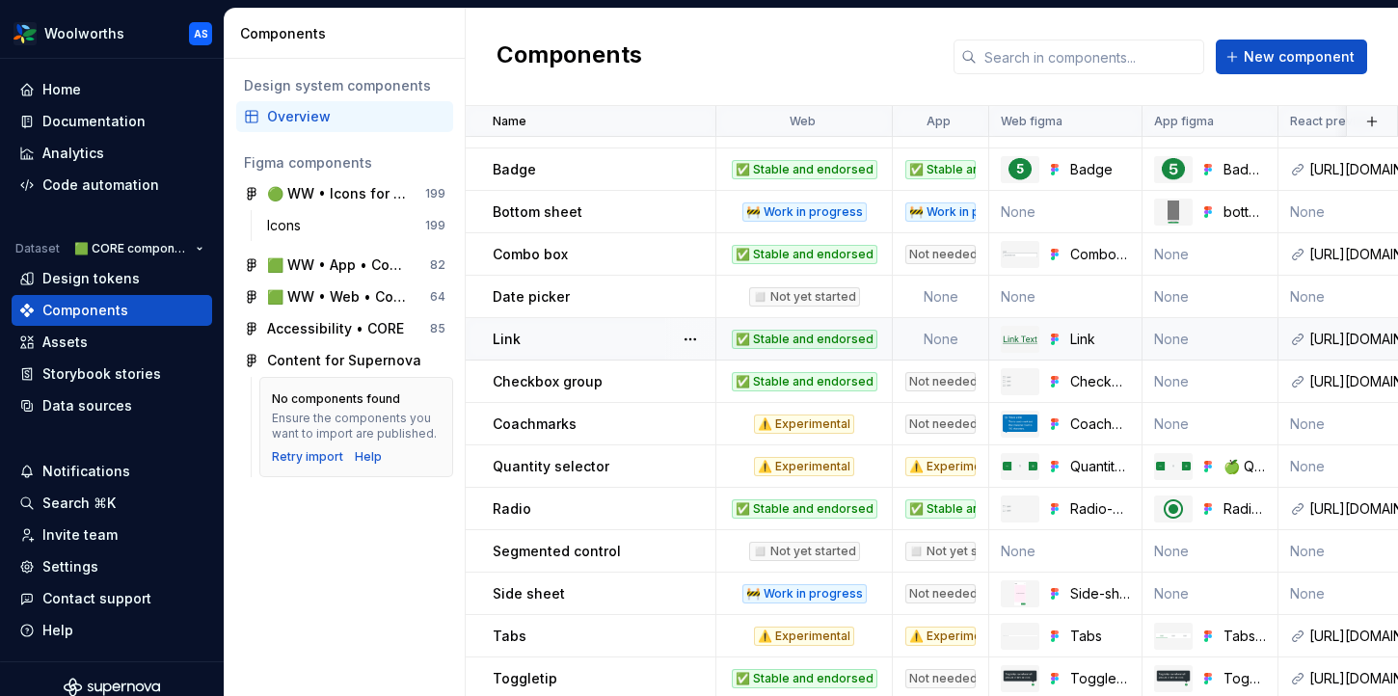
click at [926, 340] on td "None" at bounding box center [941, 339] width 96 height 42
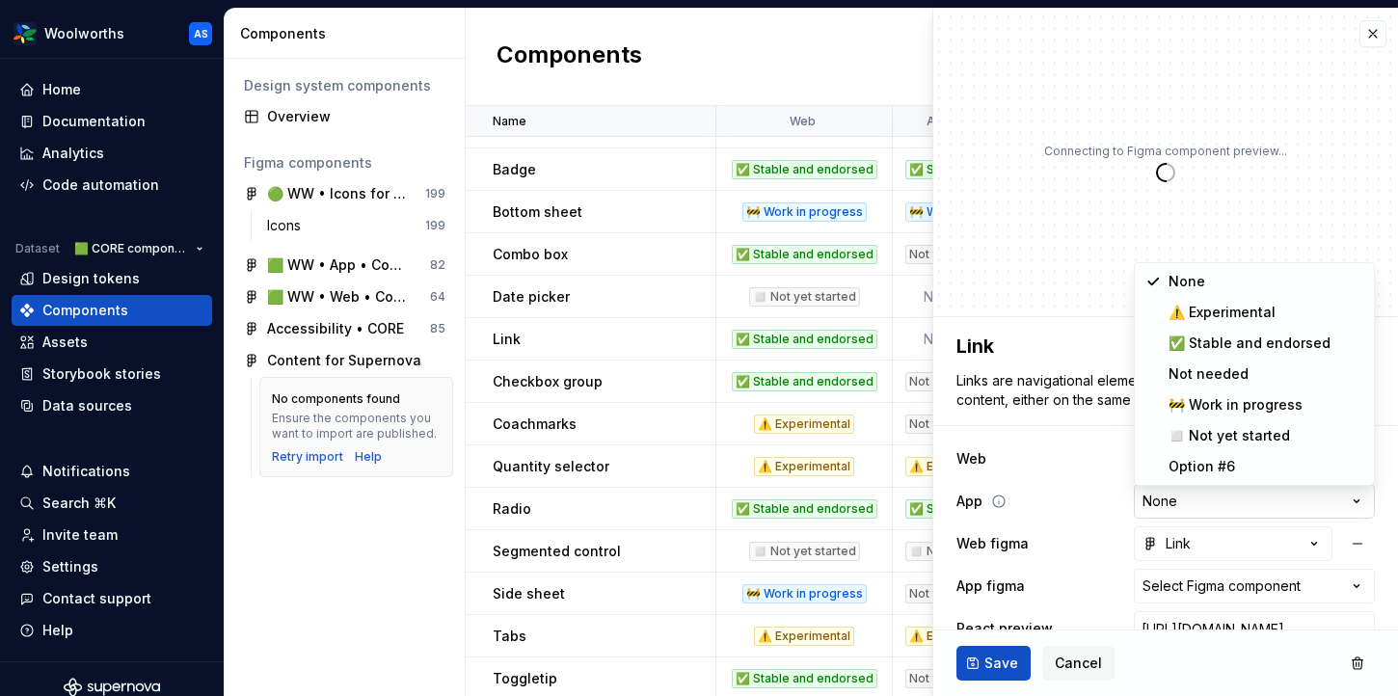
click at [1183, 493] on html "Woolworths AS Home Documentation Analytics Code automation Dataset 🟩 CORE compo…" at bounding box center [699, 348] width 1398 height 696
type textarea "*"
select select "**********"
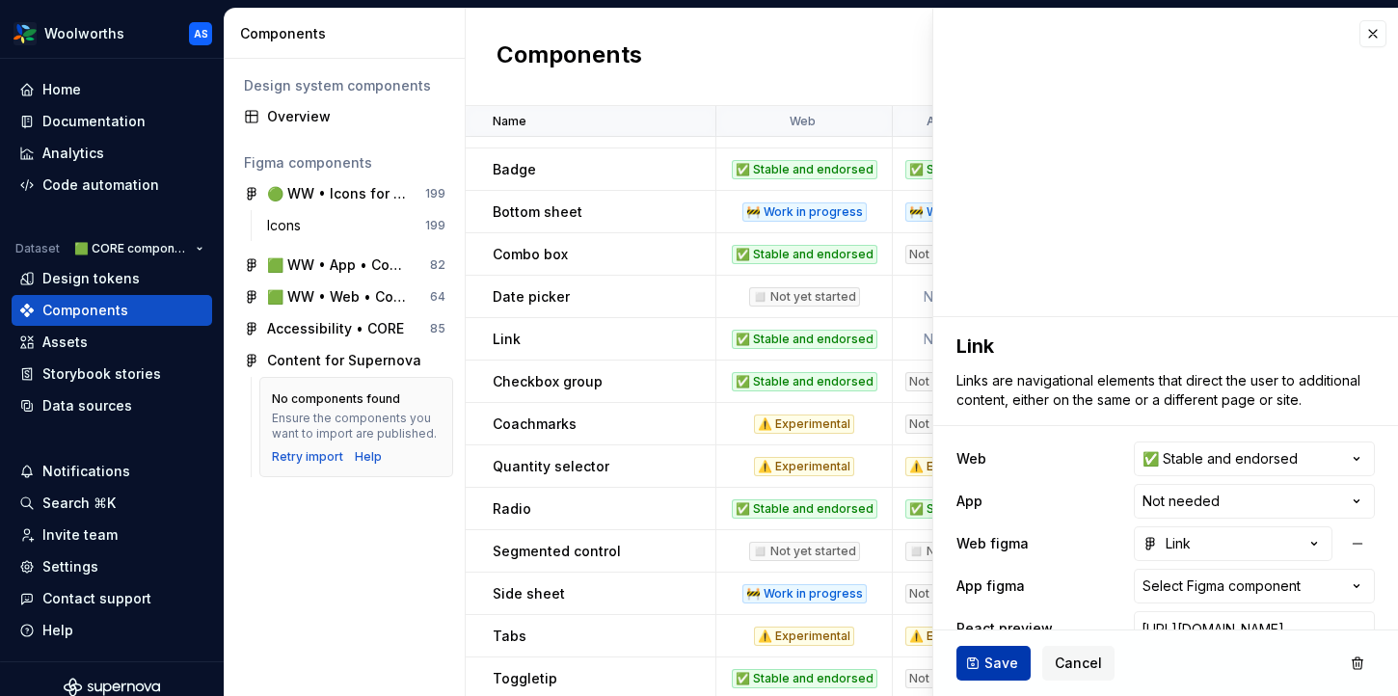
click at [997, 659] on span "Save" at bounding box center [1001, 663] width 34 height 19
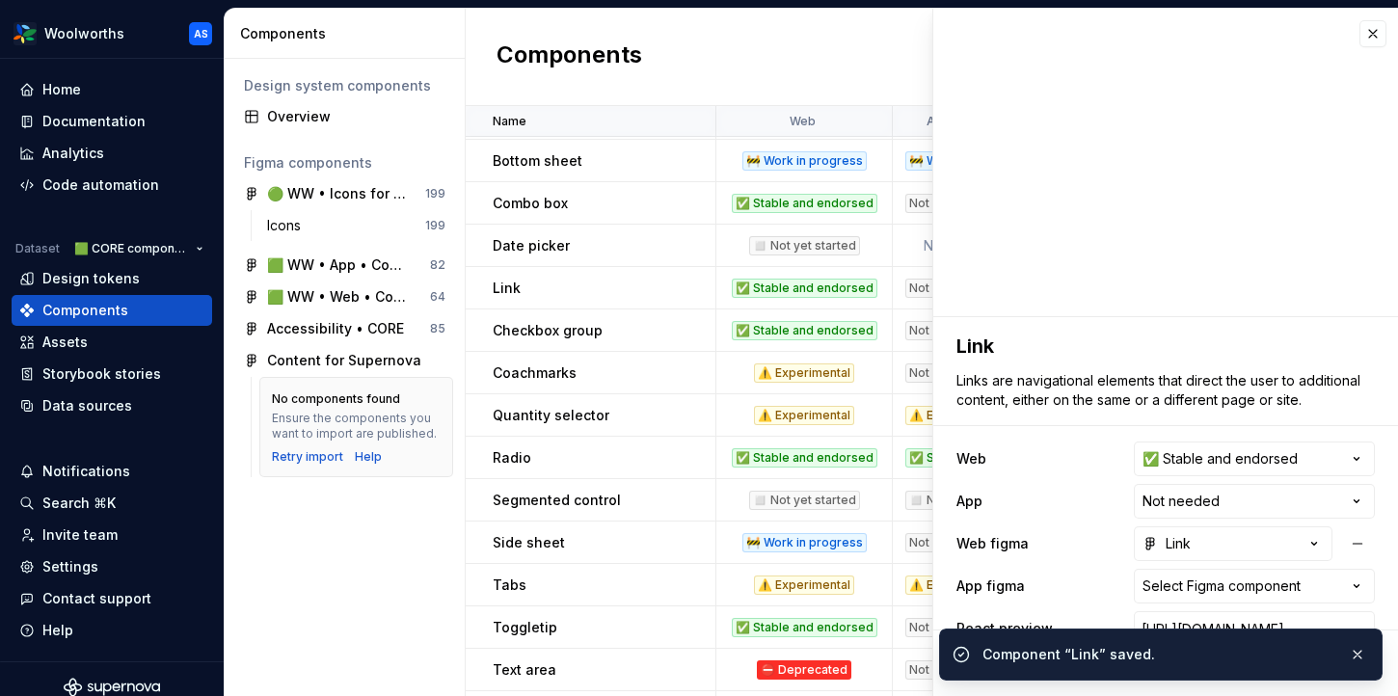
scroll to position [841, 0]
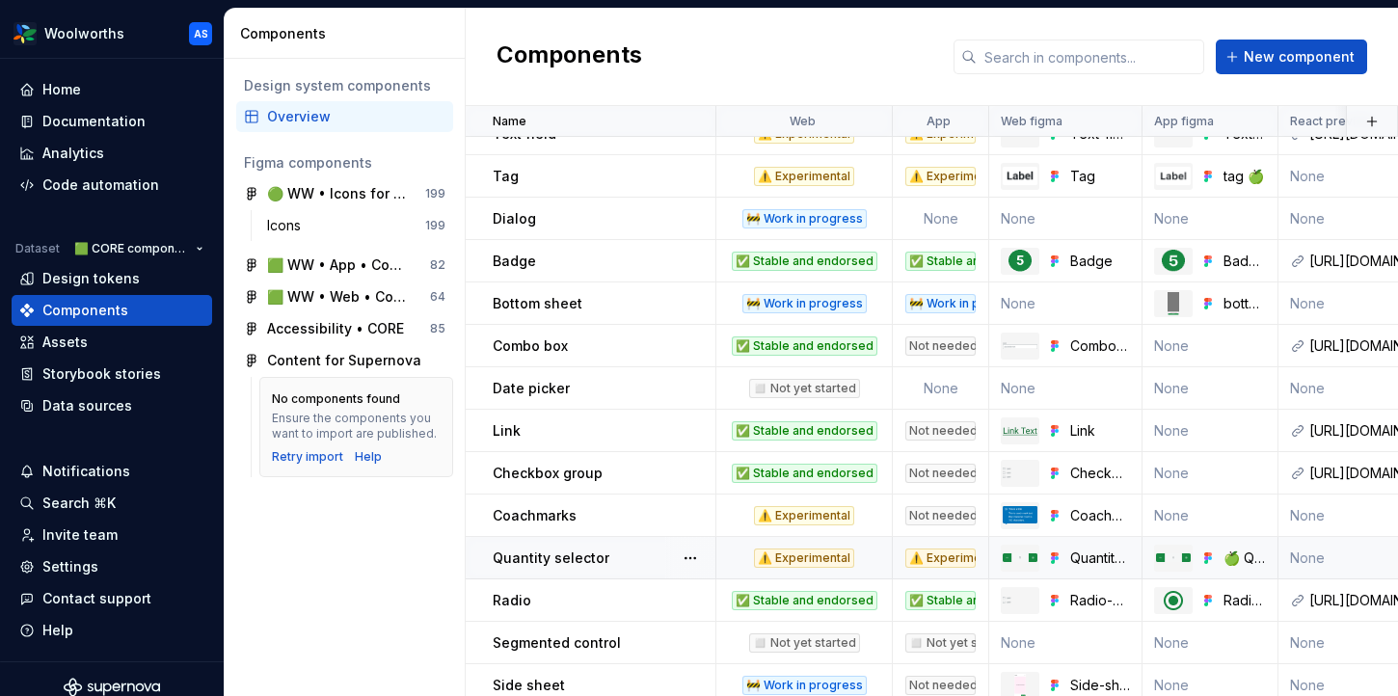
scroll to position [663, 0]
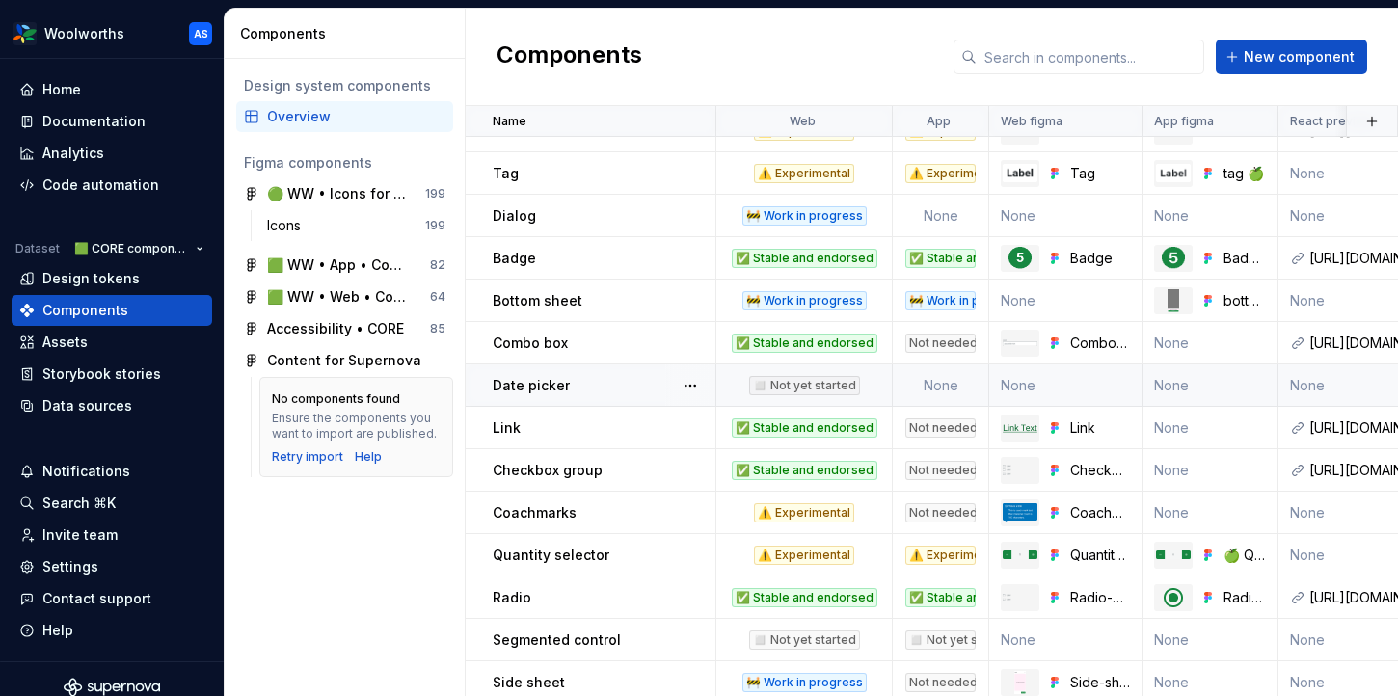
click at [932, 387] on td "None" at bounding box center [941, 385] width 96 height 42
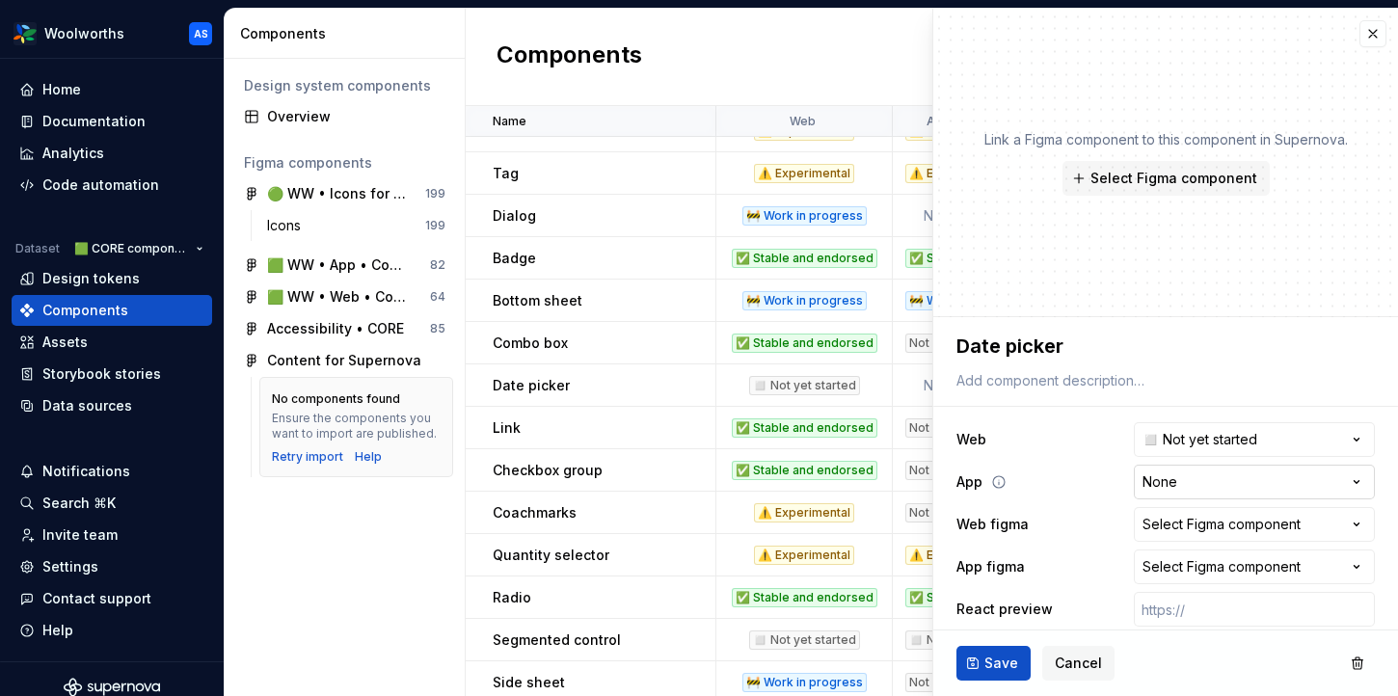
type textarea "*"
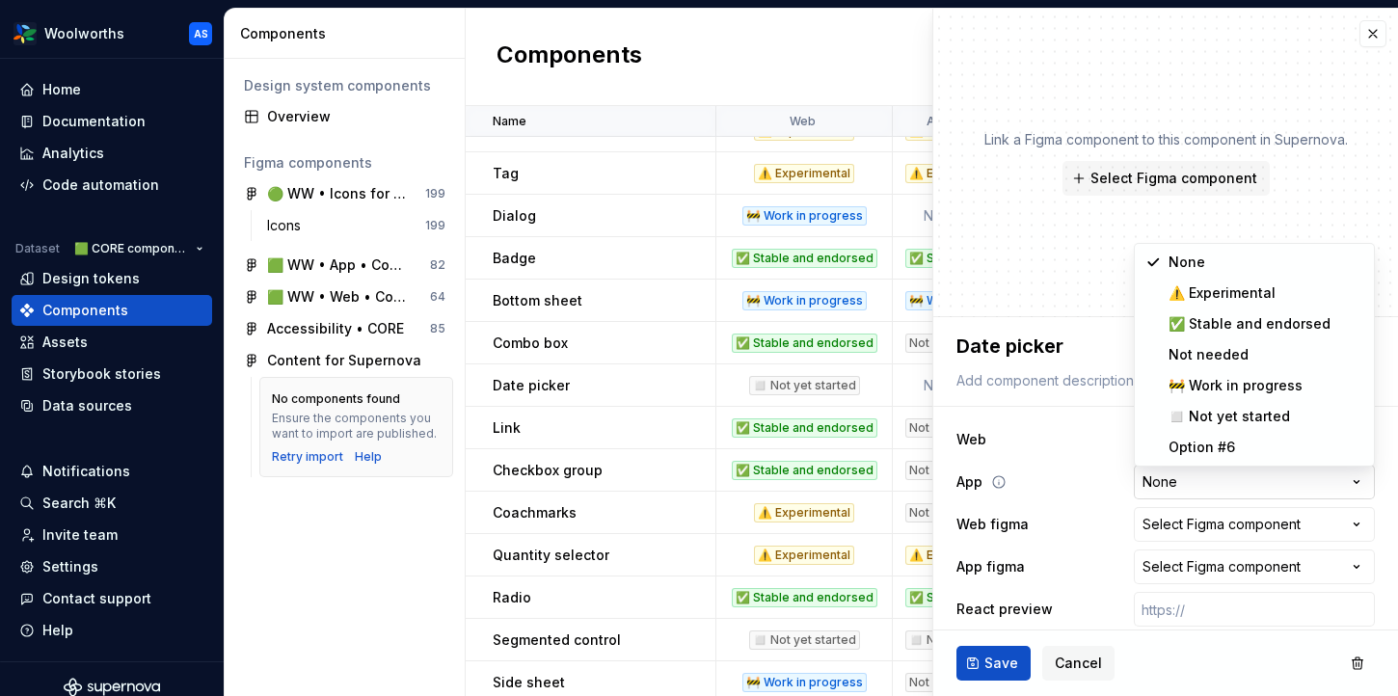
click at [1191, 482] on html "Woolworths AS Home Documentation Analytics Code automation Dataset 🟩 CORE compo…" at bounding box center [699, 348] width 1398 height 696
select select "**********"
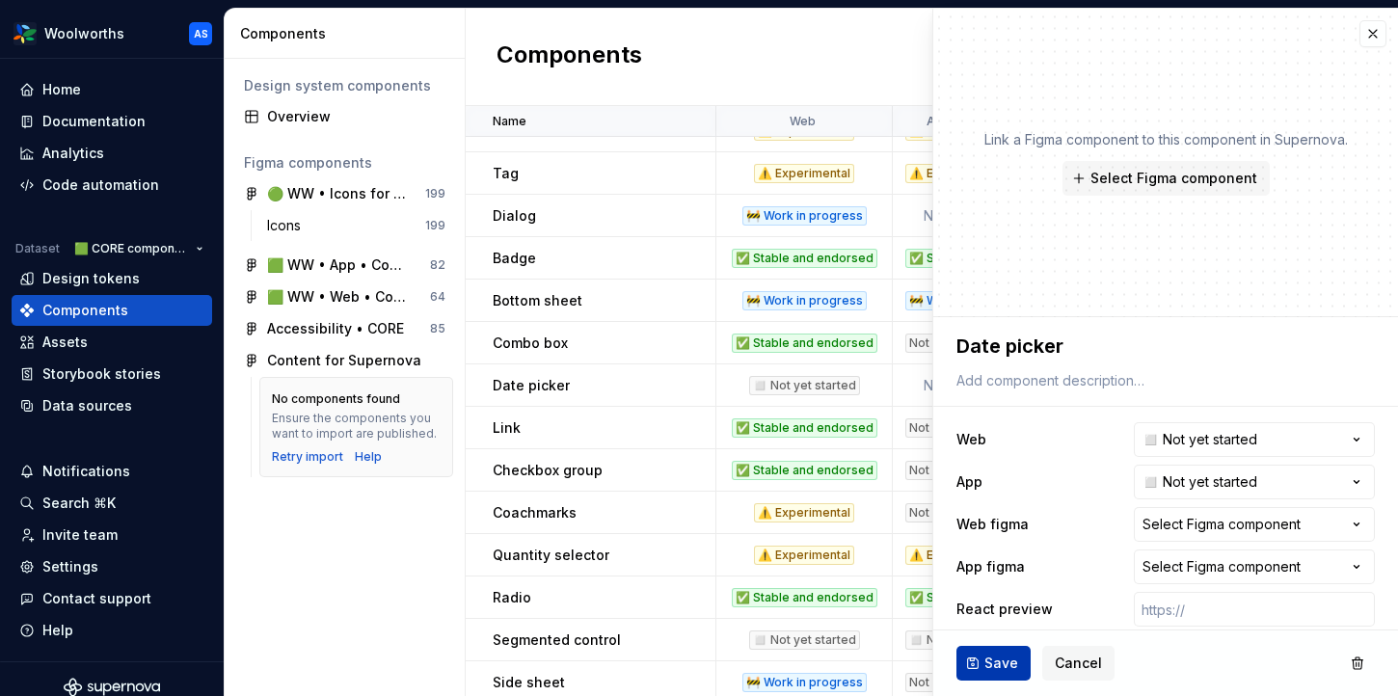
click at [1015, 661] on span "Save" at bounding box center [1001, 663] width 34 height 19
type textarea "*"
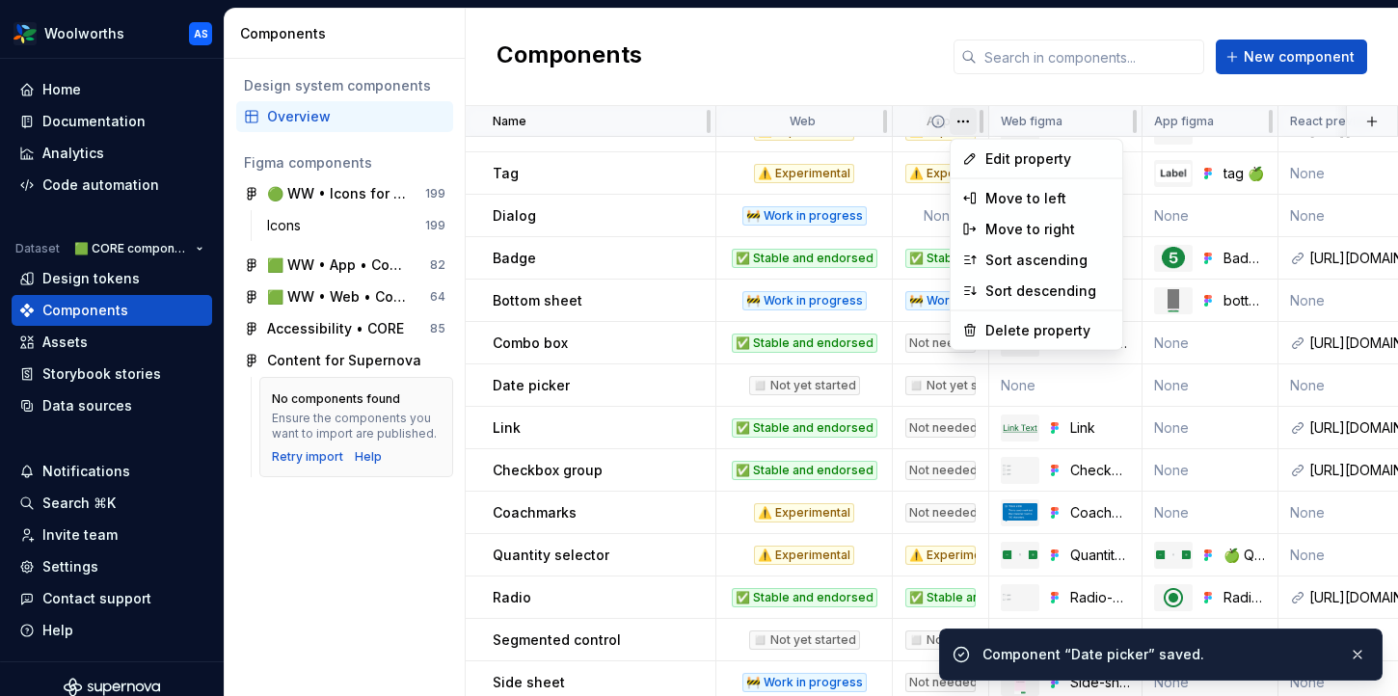
click at [967, 127] on html "Woolworths AS Home Documentation Analytics Code automation Dataset 🟩 CORE compo…" at bounding box center [699, 348] width 1398 height 696
click at [990, 155] on span "Edit property" at bounding box center [1047, 158] width 125 height 19
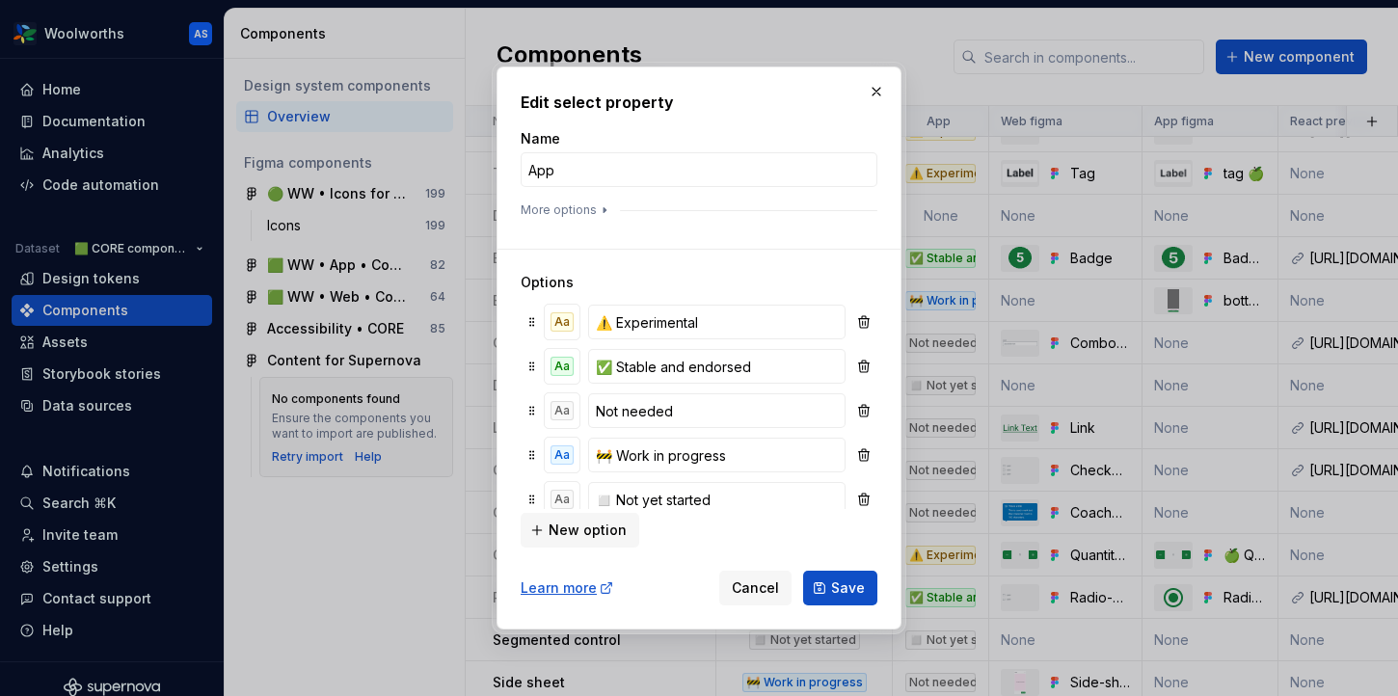
scroll to position [65, 0]
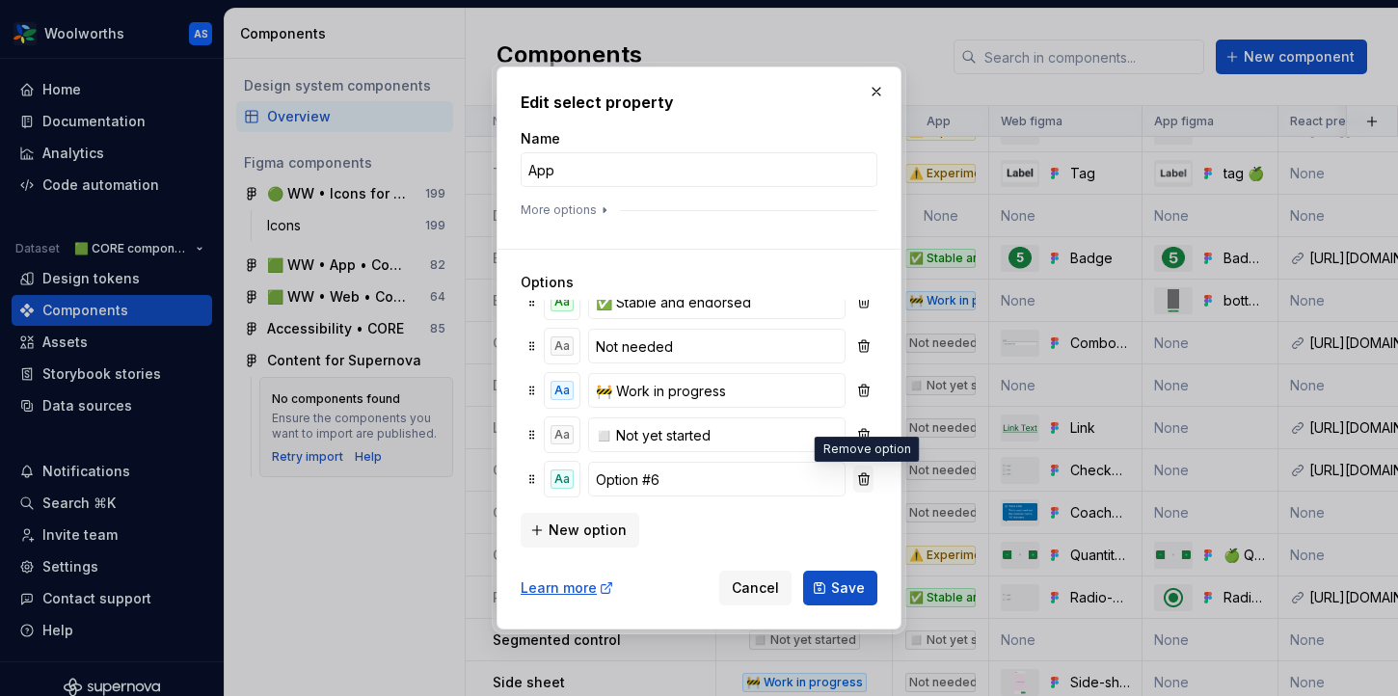
click at [854, 474] on button "button" at bounding box center [863, 479] width 20 height 27
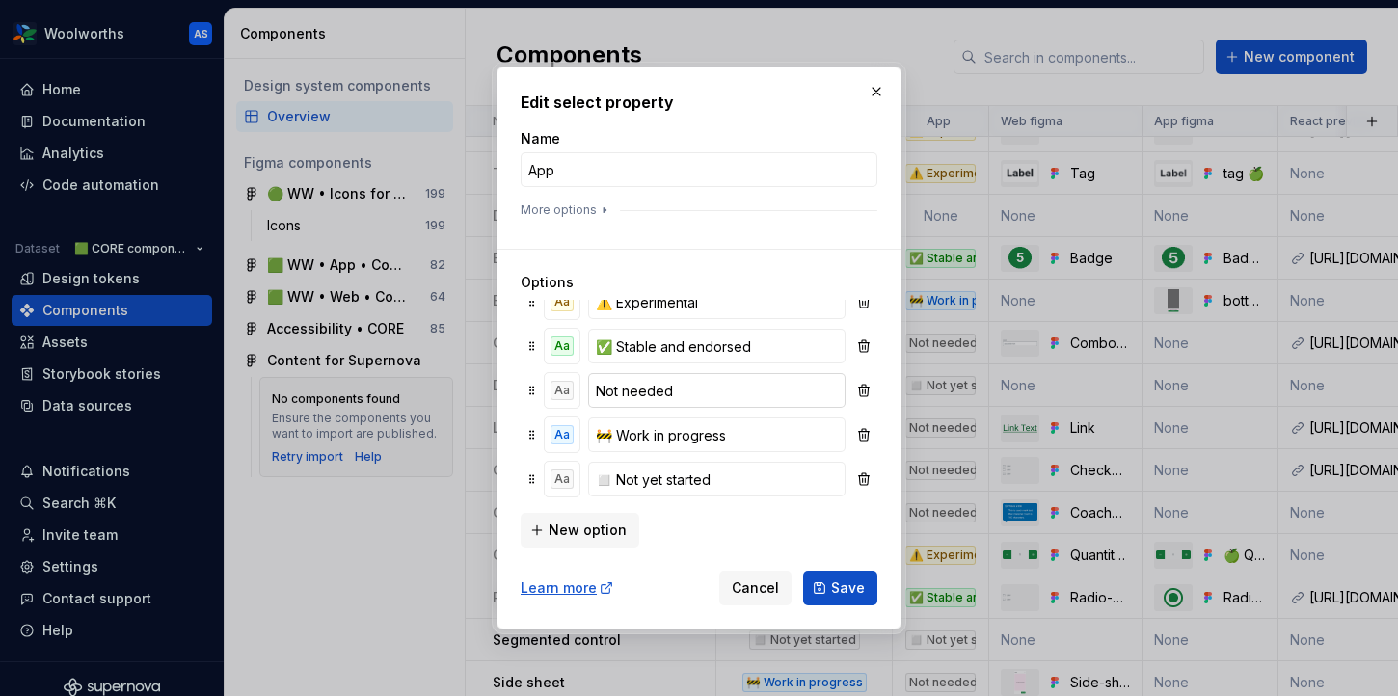
scroll to position [0, 0]
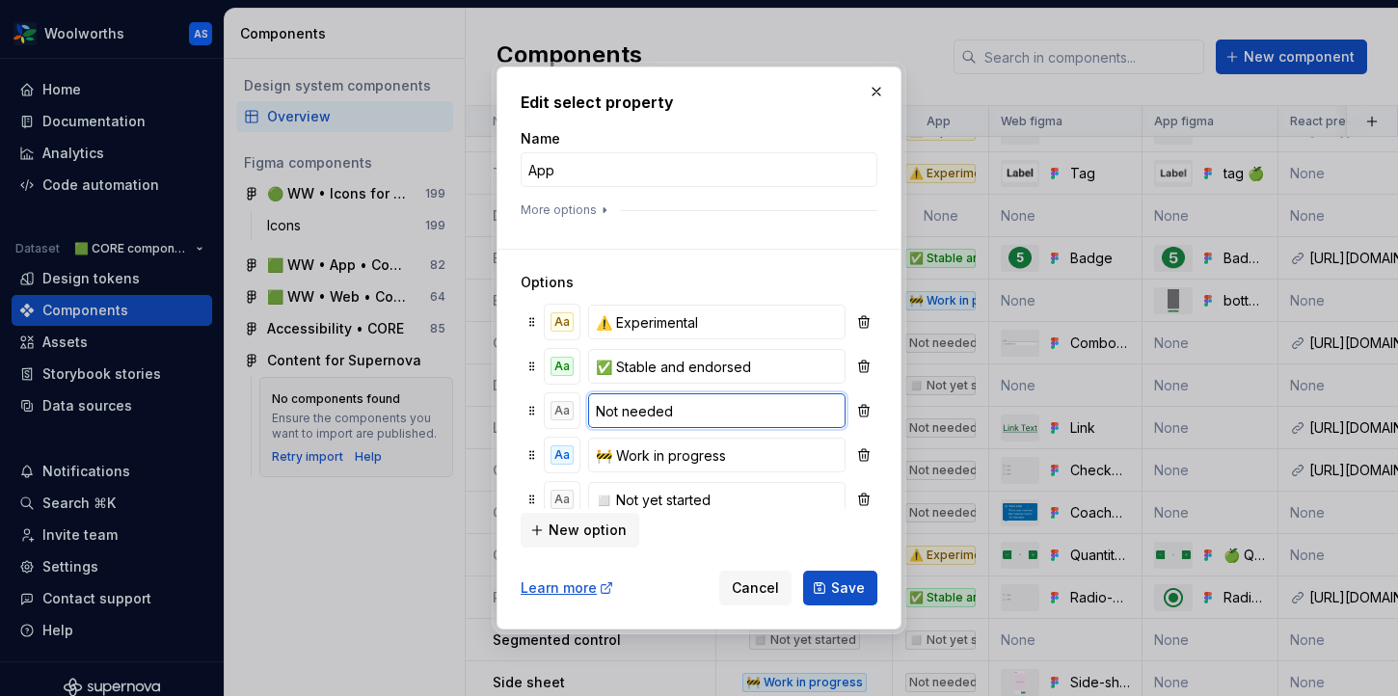
click at [645, 403] on input "Not needed" at bounding box center [716, 410] width 257 height 35
type input "Not applicable"
click at [841, 585] on span "Save" at bounding box center [848, 587] width 34 height 19
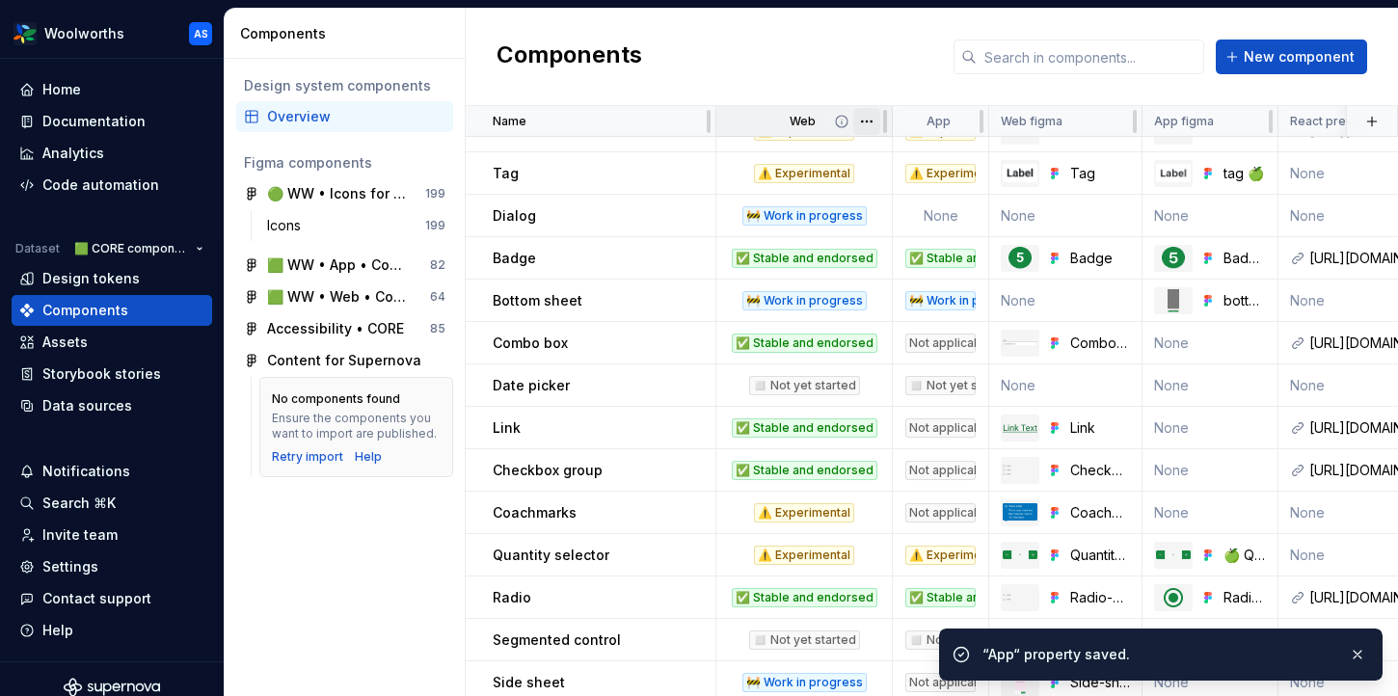
click at [869, 119] on html "Woolworths AS Home Documentation Analytics Code automation Dataset 🟩 CORE compo…" at bounding box center [699, 348] width 1398 height 696
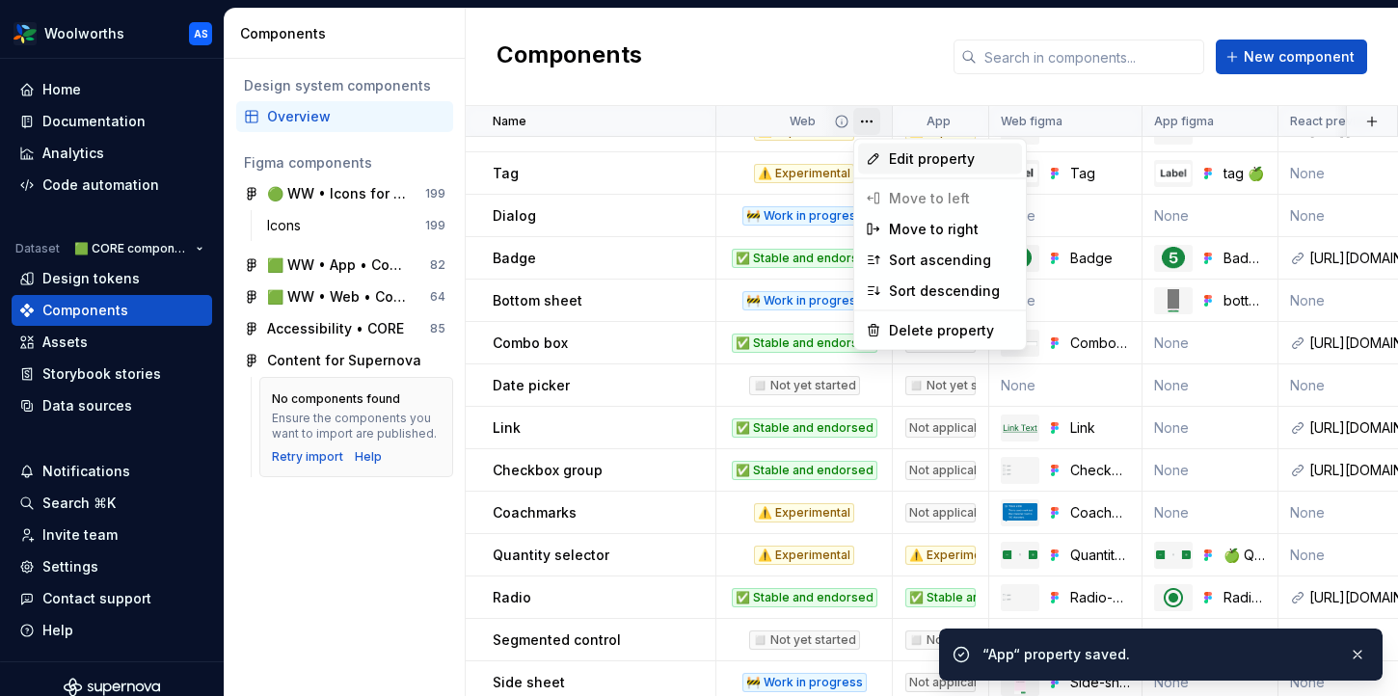
click at [901, 154] on span "Edit property" at bounding box center [951, 158] width 125 height 19
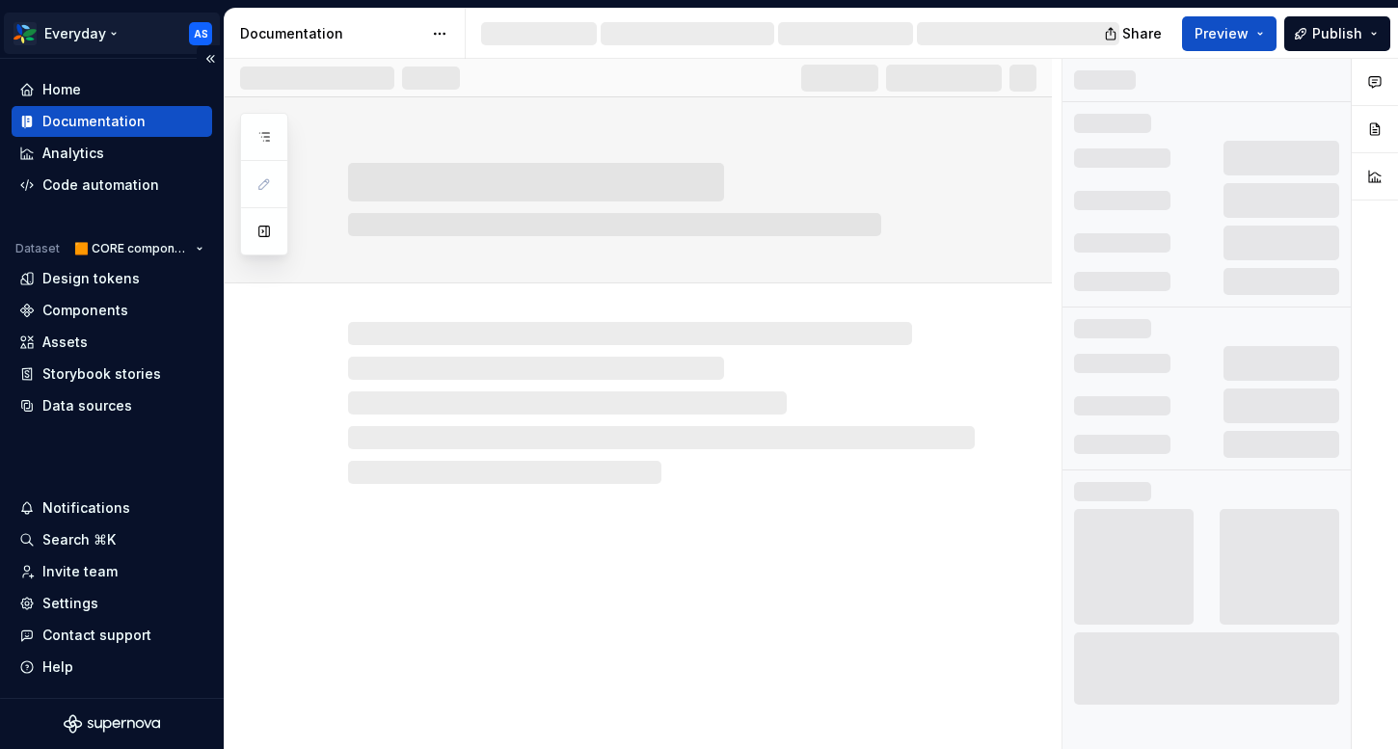
click at [100, 32] on html "Everyday AS Home Documentation Analytics Code automation Dataset 🟧 CORE compone…" at bounding box center [699, 374] width 1398 height 749
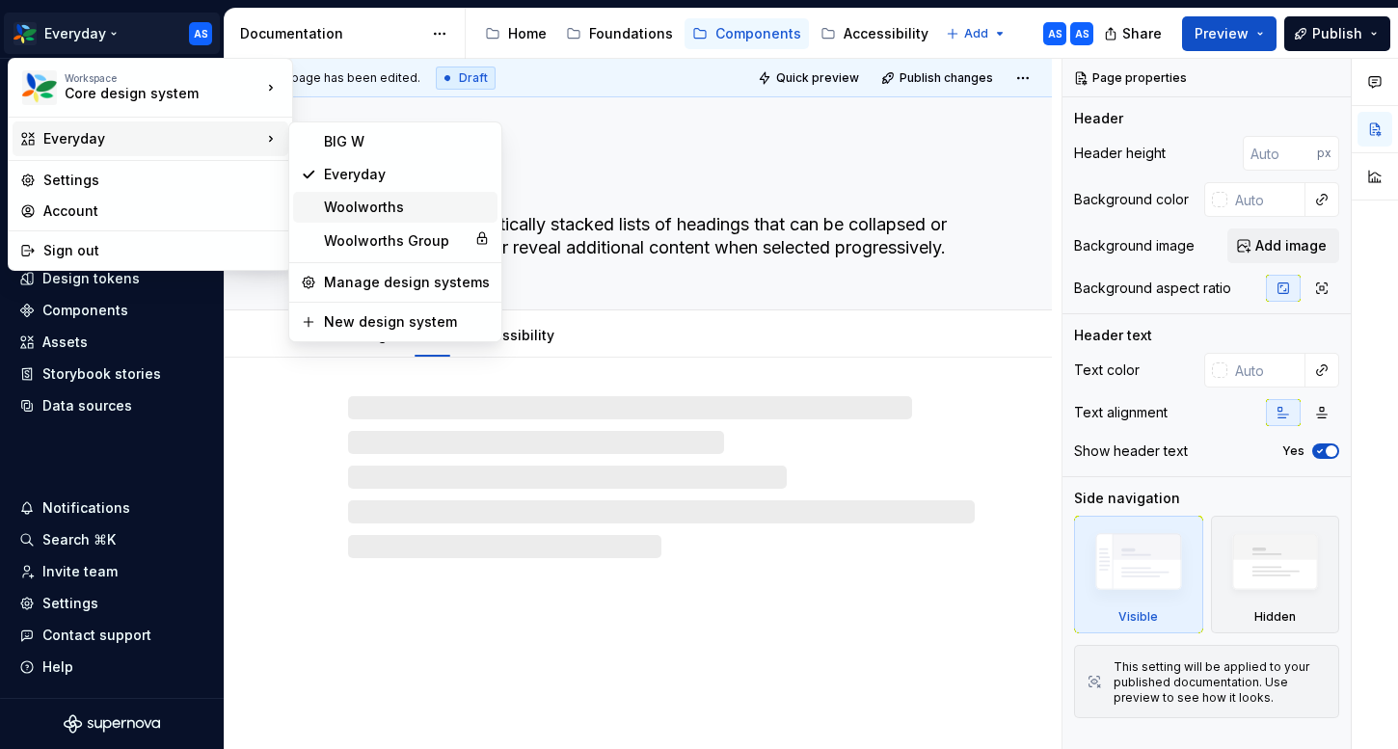
click at [383, 214] on div "Woolworths" at bounding box center [407, 207] width 166 height 19
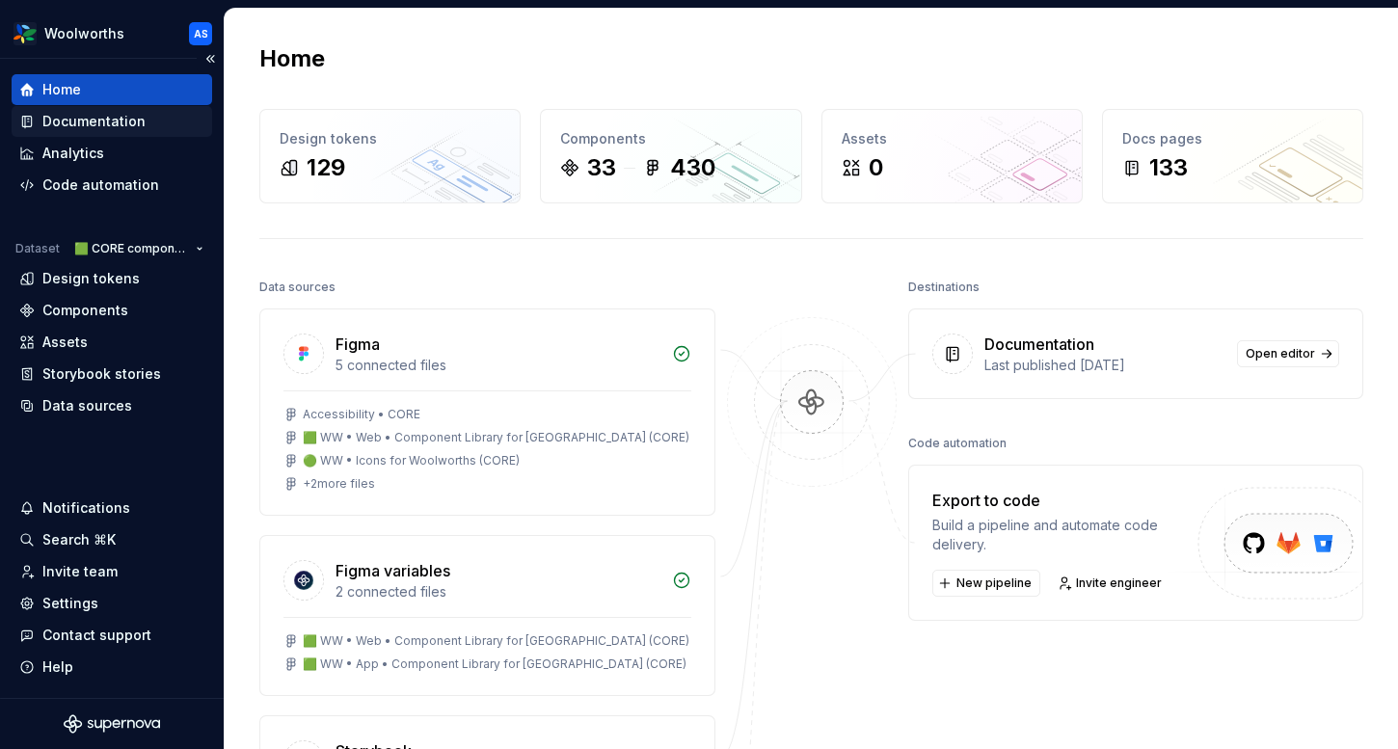
click at [85, 133] on div "Documentation" at bounding box center [112, 121] width 200 height 31
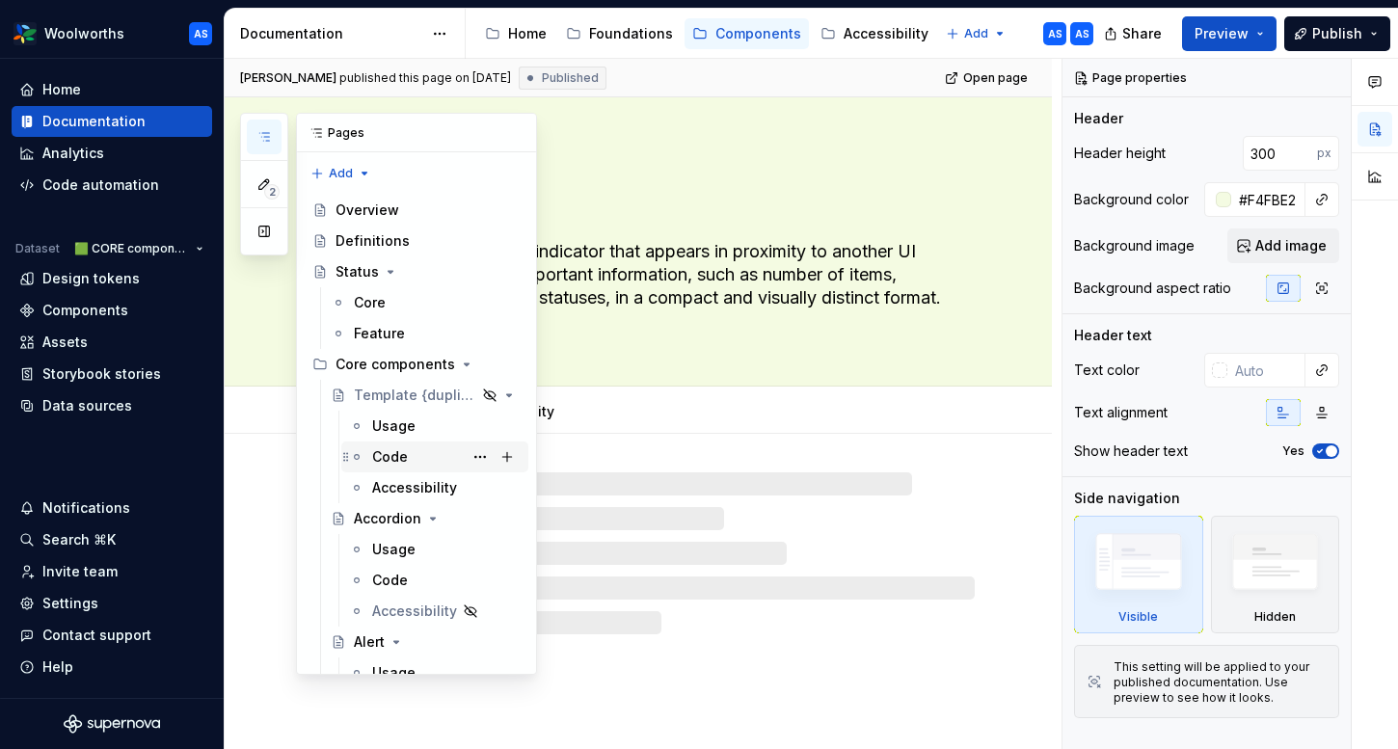
scroll to position [81, 0]
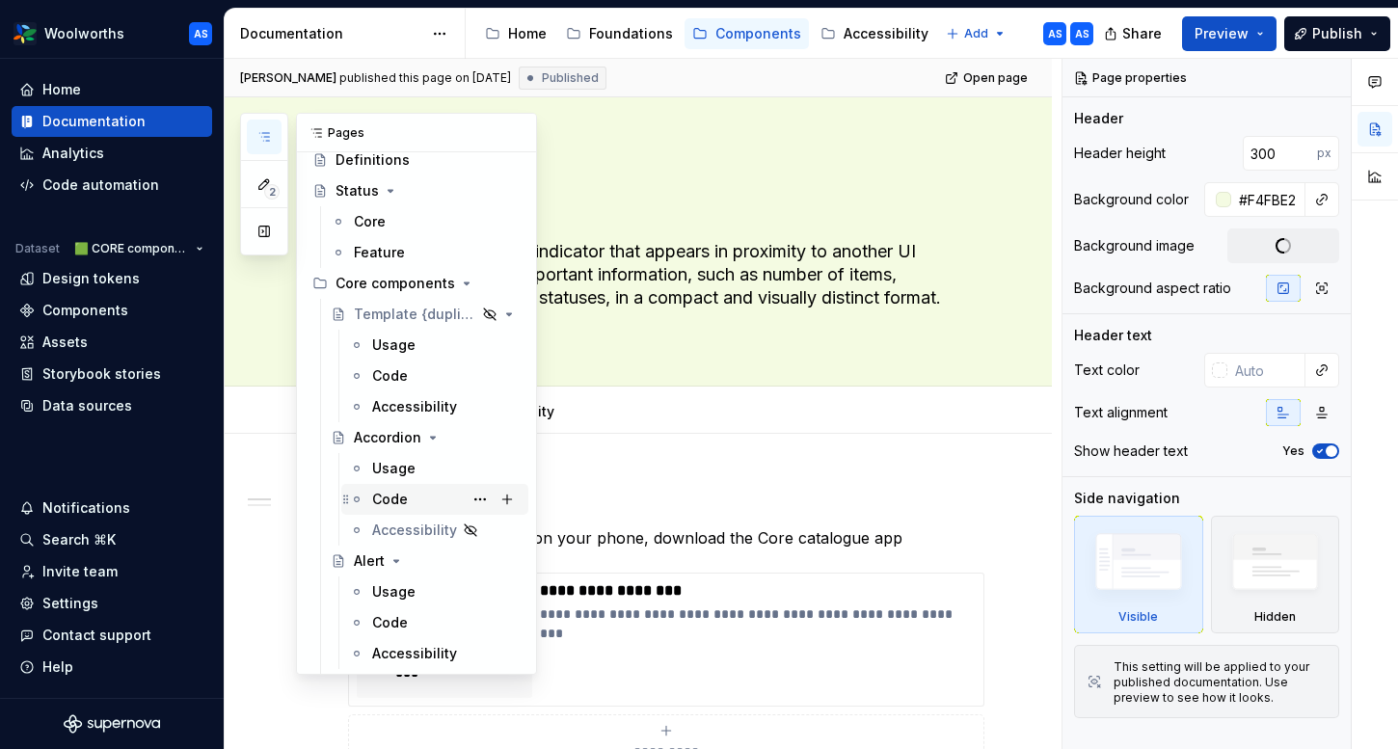
click at [390, 495] on div "Code" at bounding box center [390, 499] width 36 height 19
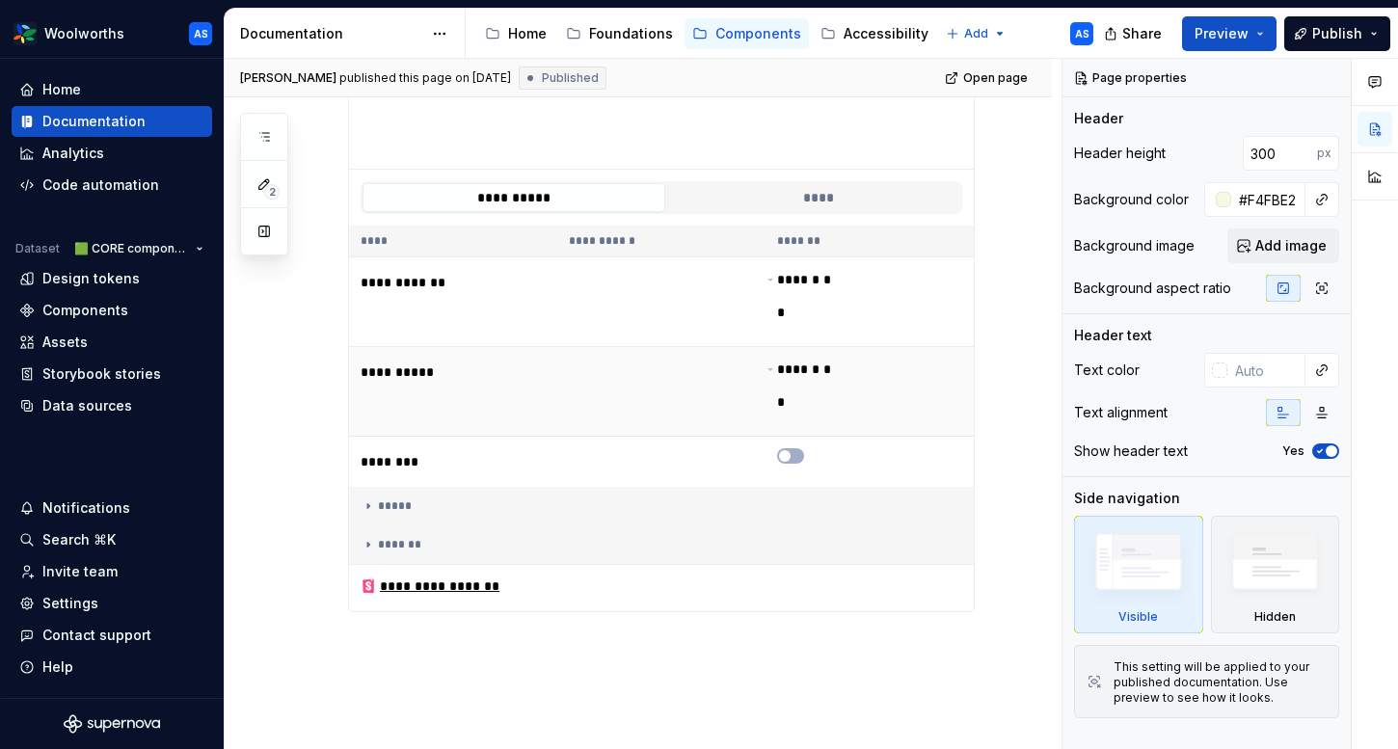
scroll to position [728, 0]
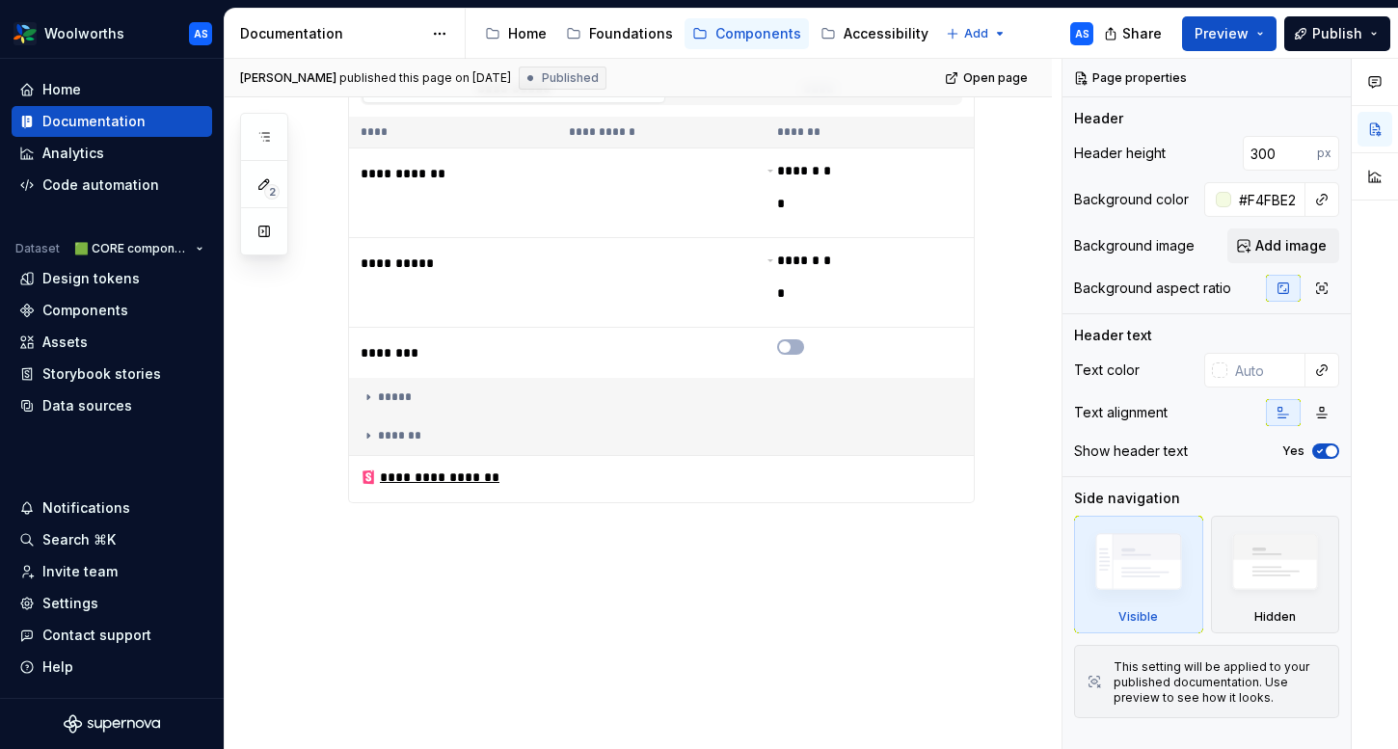
click at [423, 613] on div "**********" at bounding box center [638, 228] width 827 height 1045
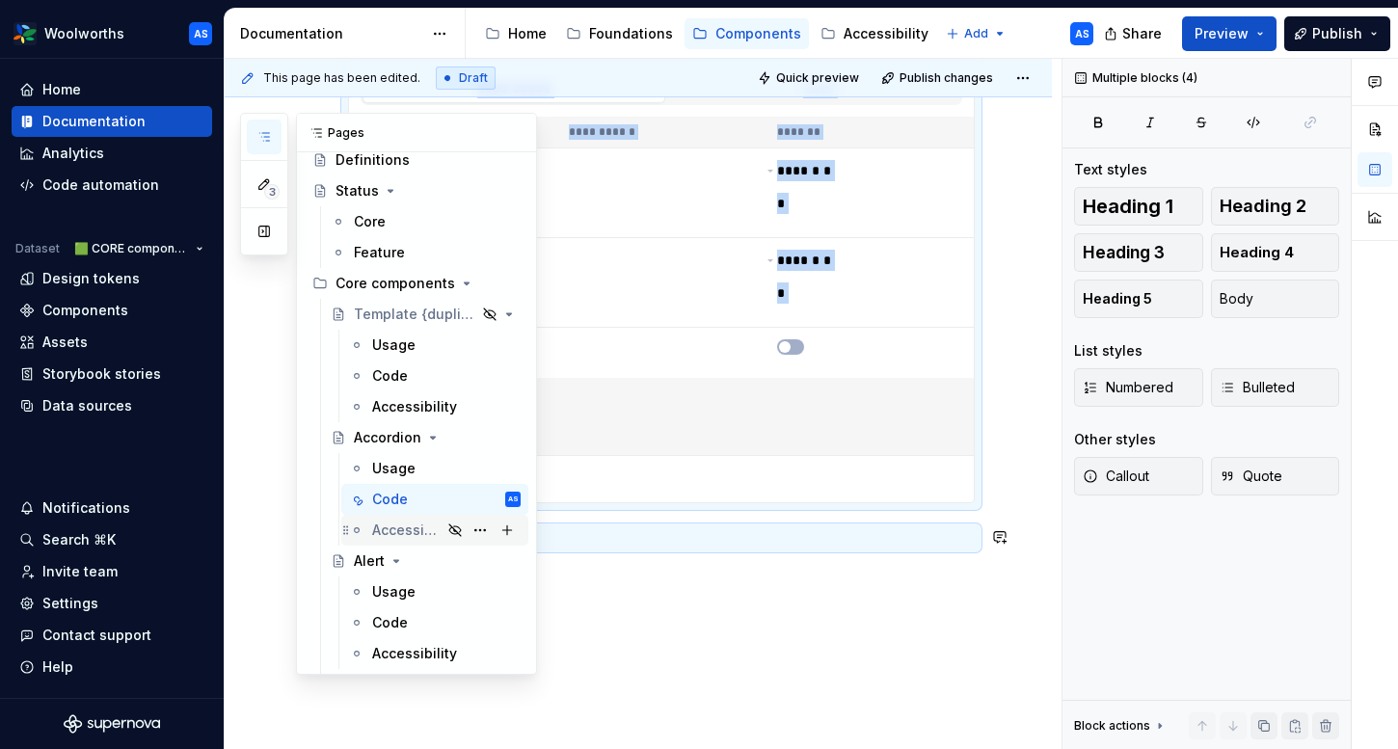
scroll to position [126, 0]
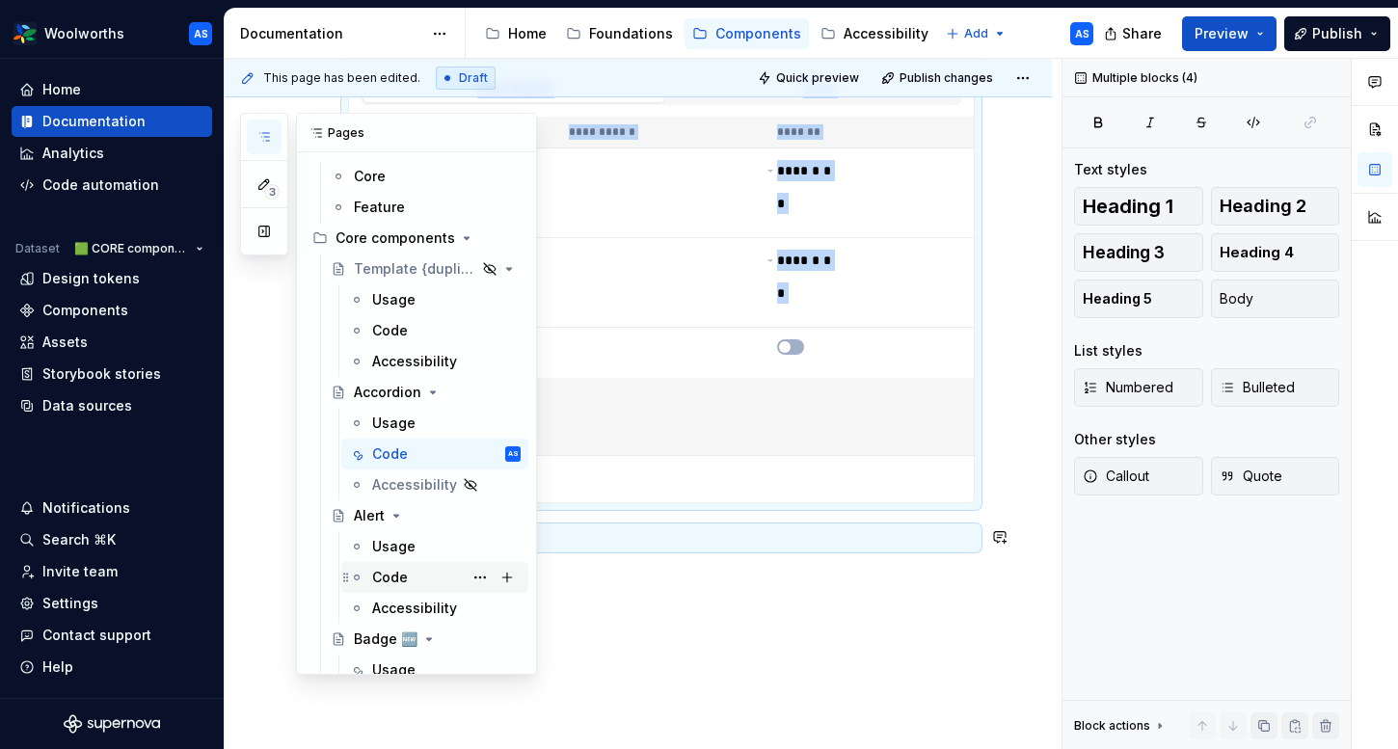
click at [375, 587] on div "Code" at bounding box center [446, 577] width 148 height 27
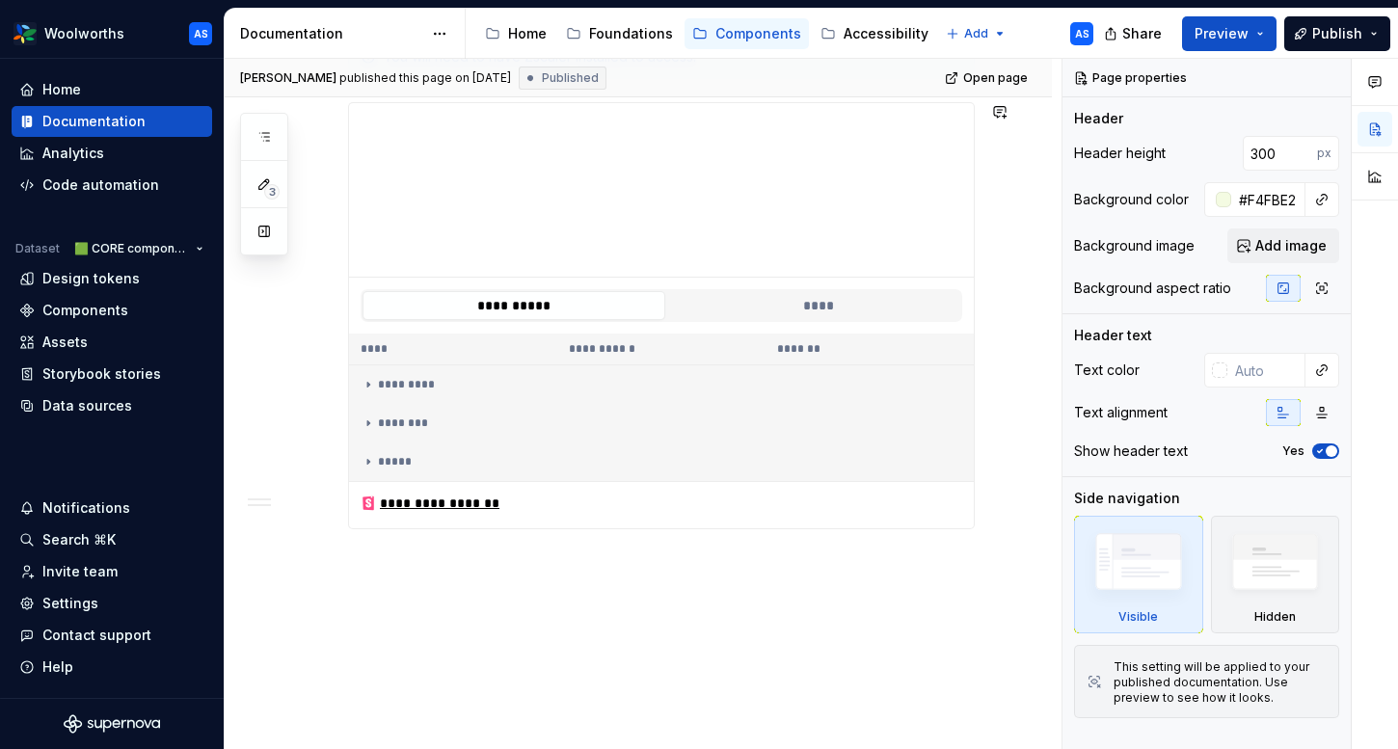
scroll to position [888, 0]
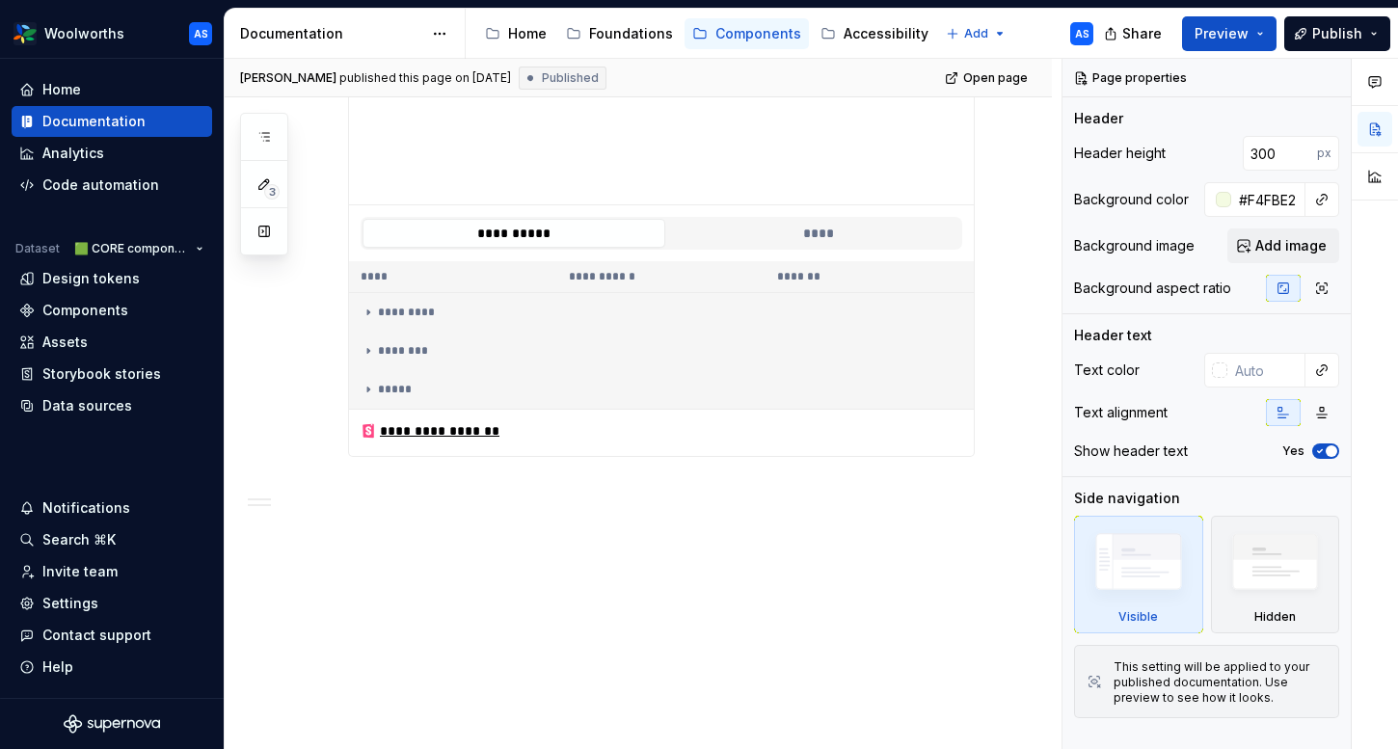
click at [693, 555] on div "**********" at bounding box center [638, 148] width 827 height 1205
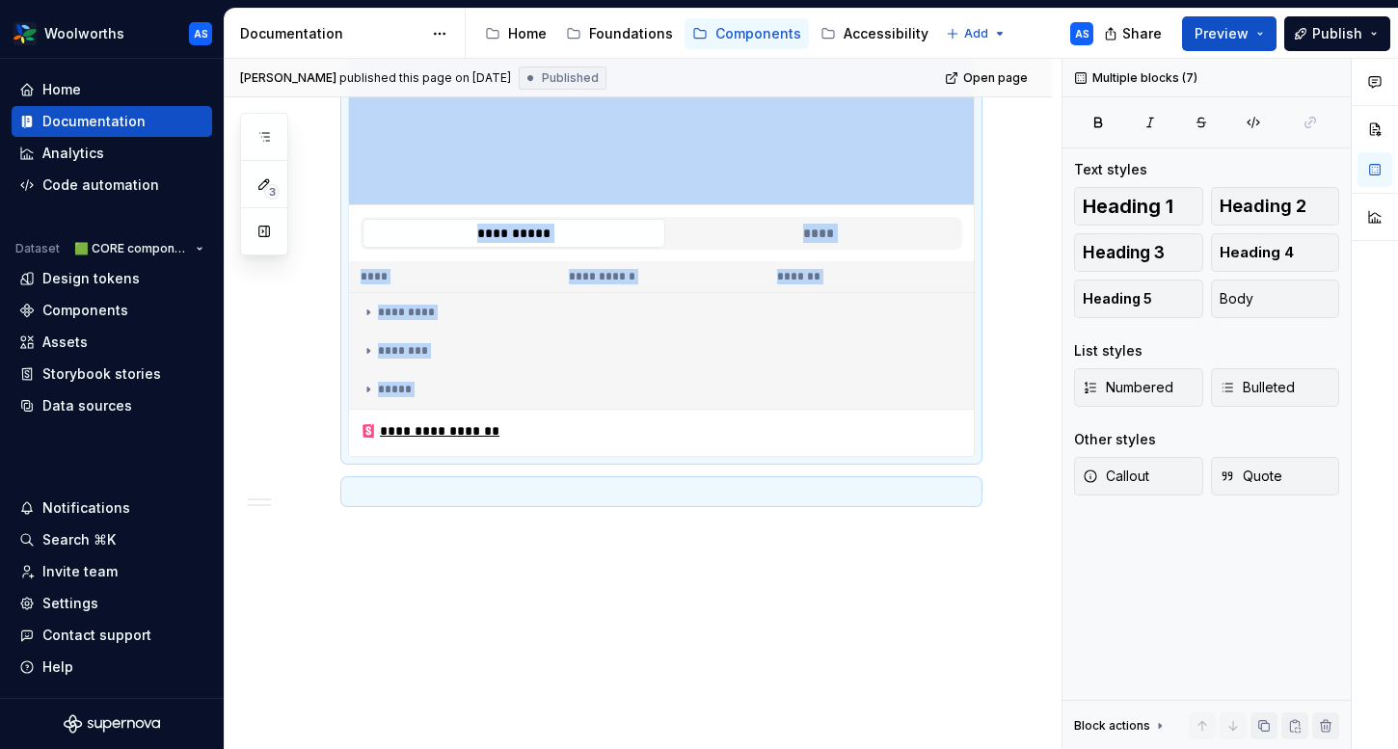
copy div "**********"
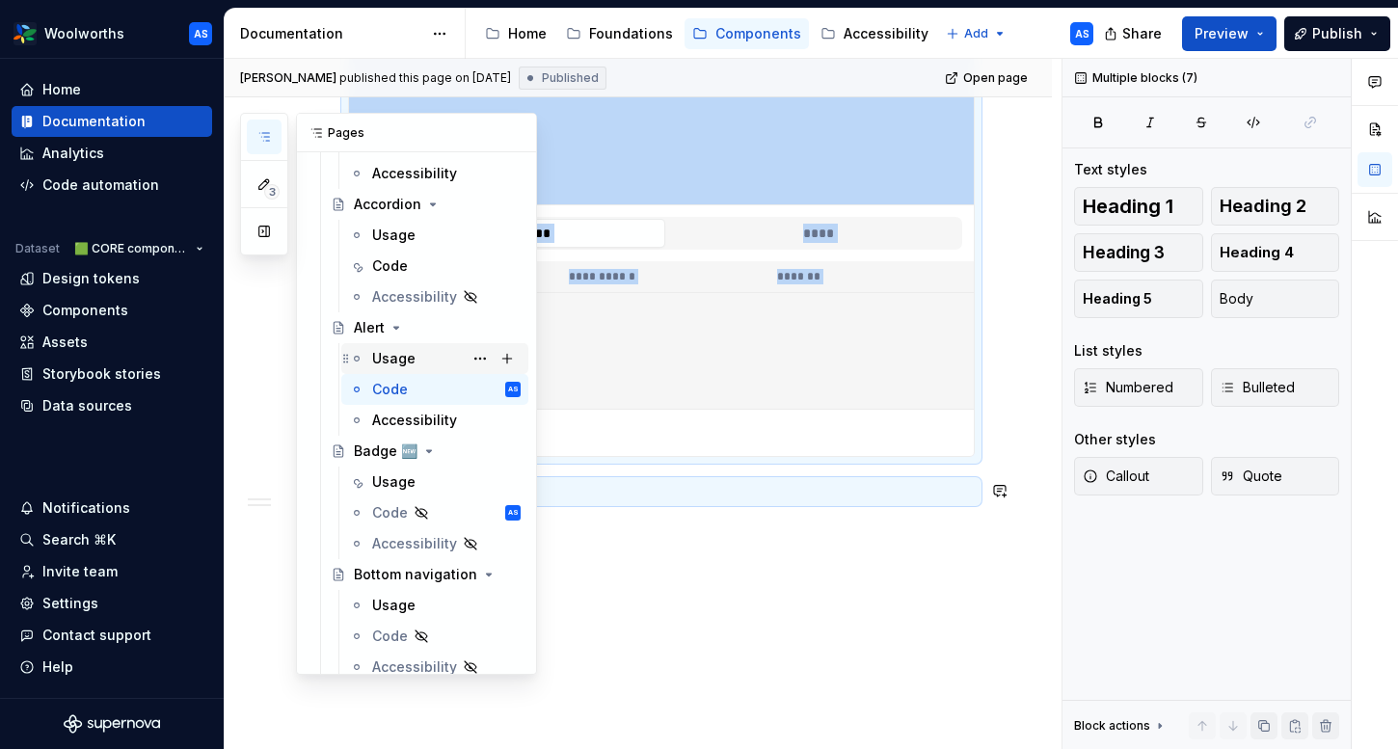
scroll to position [331, 0]
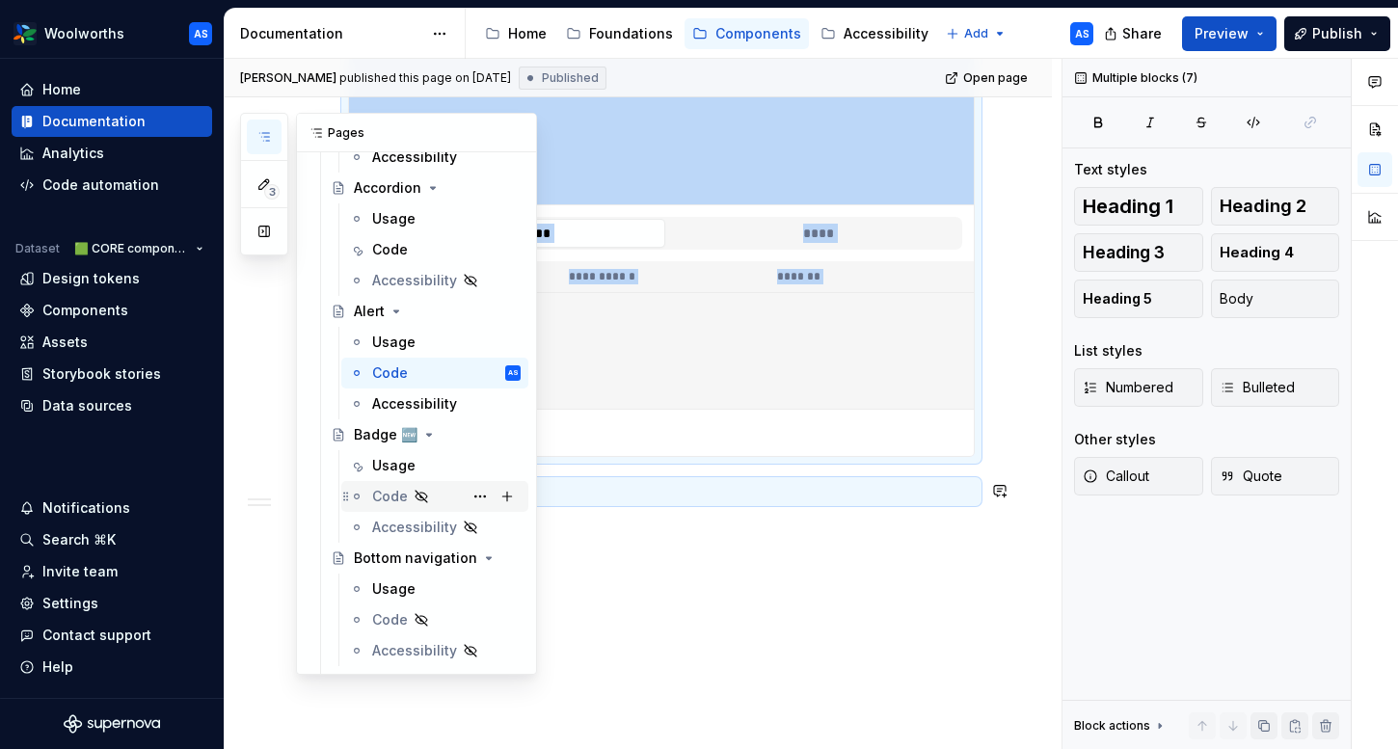
click at [440, 494] on div "Code AS" at bounding box center [446, 496] width 148 height 27
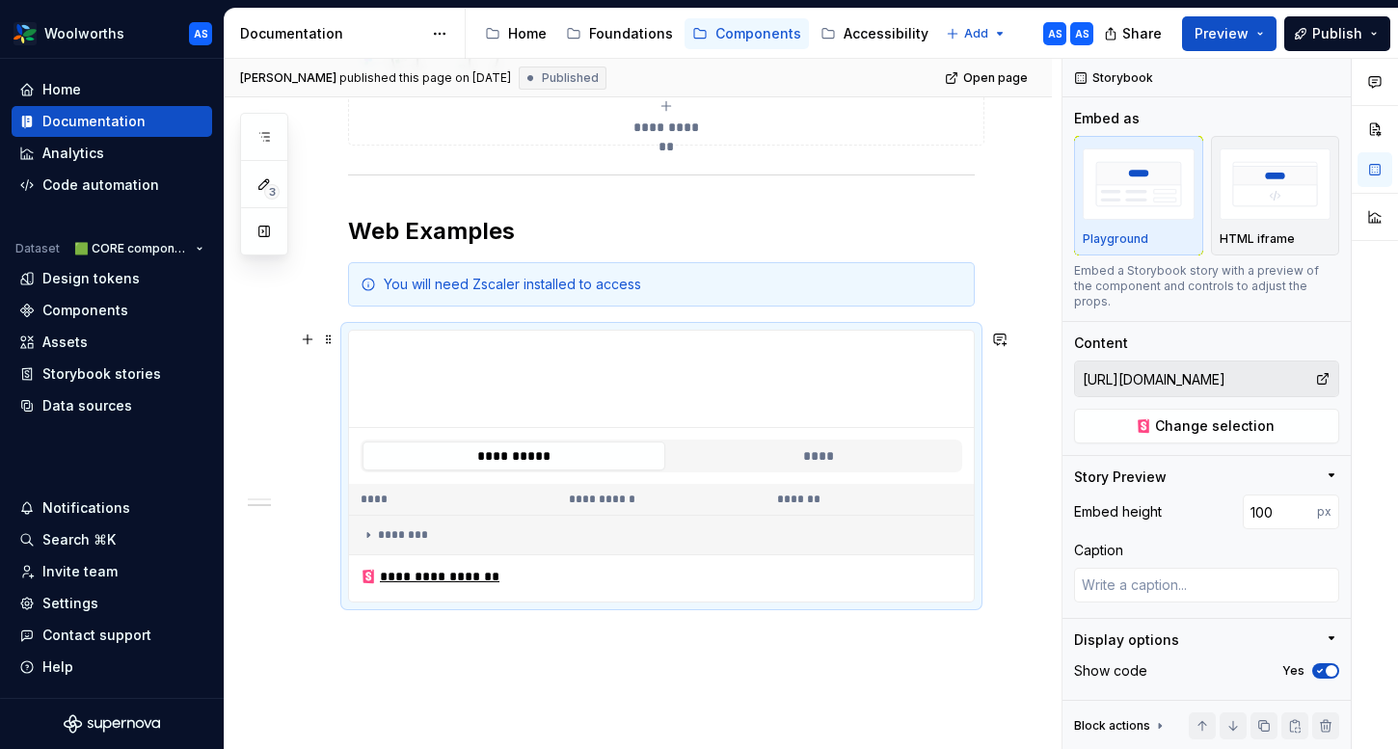
scroll to position [624, 0]
click at [412, 666] on div "**********" at bounding box center [661, 263] width 627 height 815
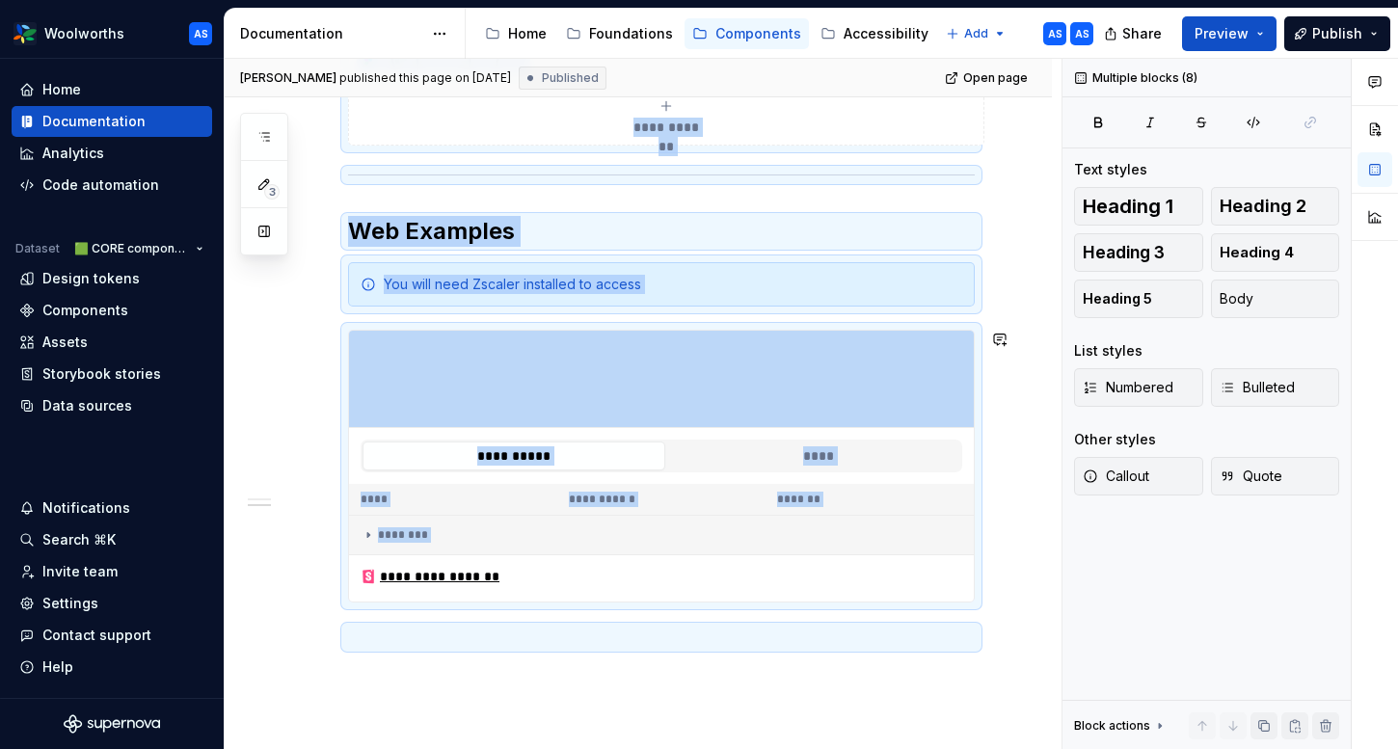
copy div "**********"
click at [444, 675] on div "**********" at bounding box center [643, 404] width 837 height 691
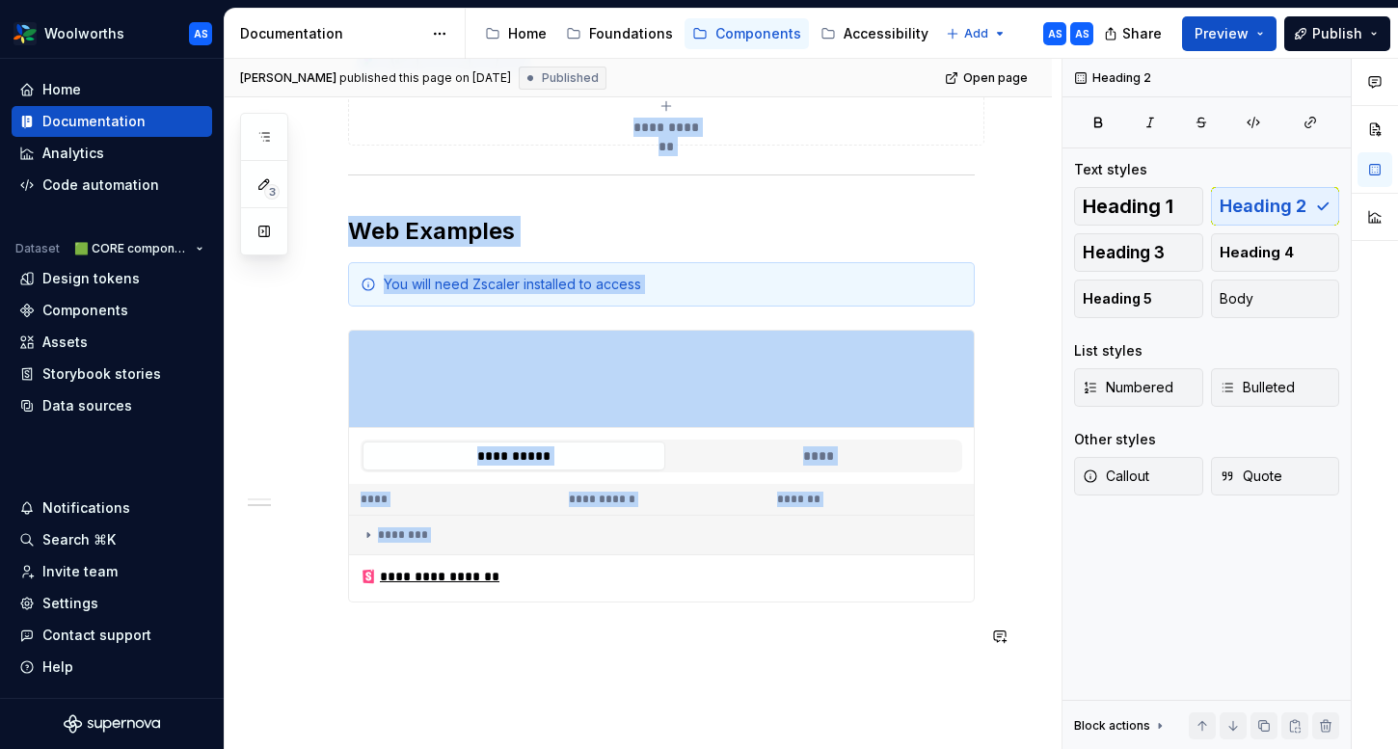
click at [399, 640] on p at bounding box center [661, 637] width 627 height 23
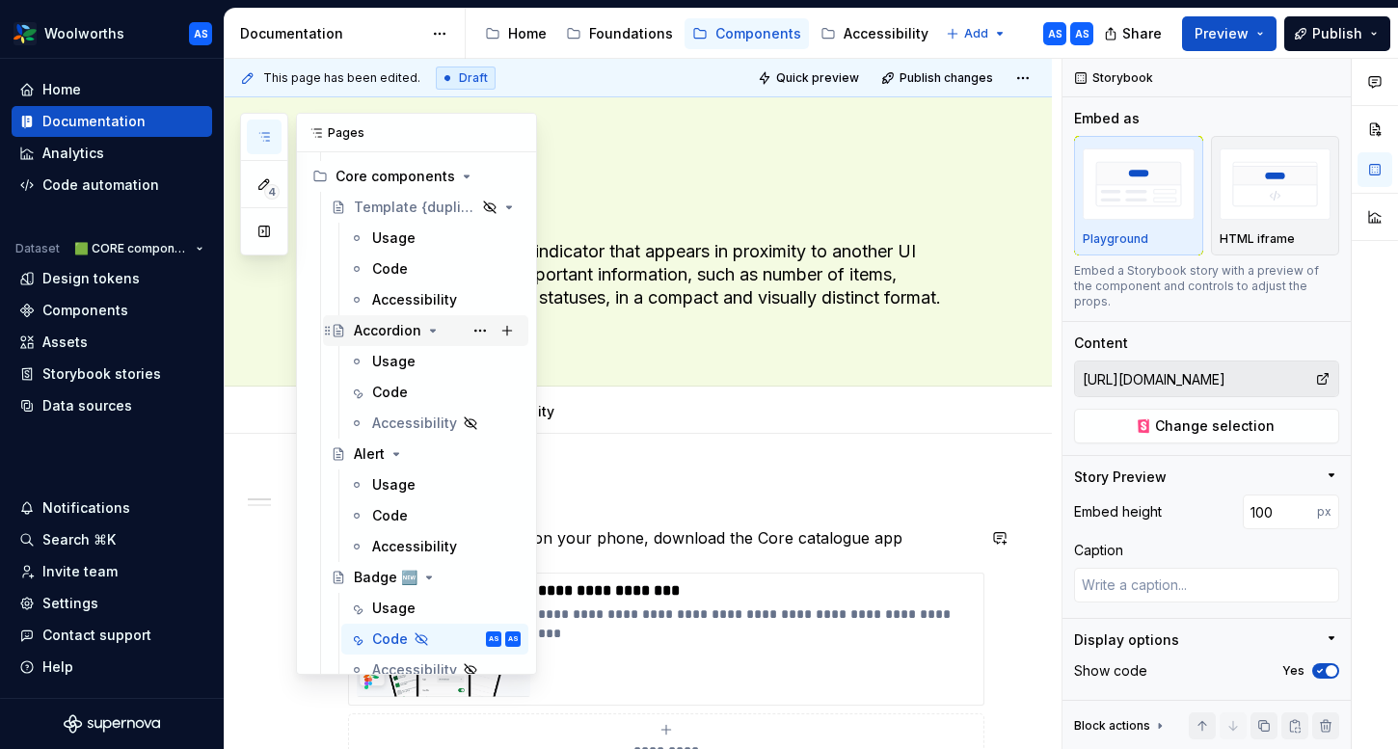
scroll to position [218, 0]
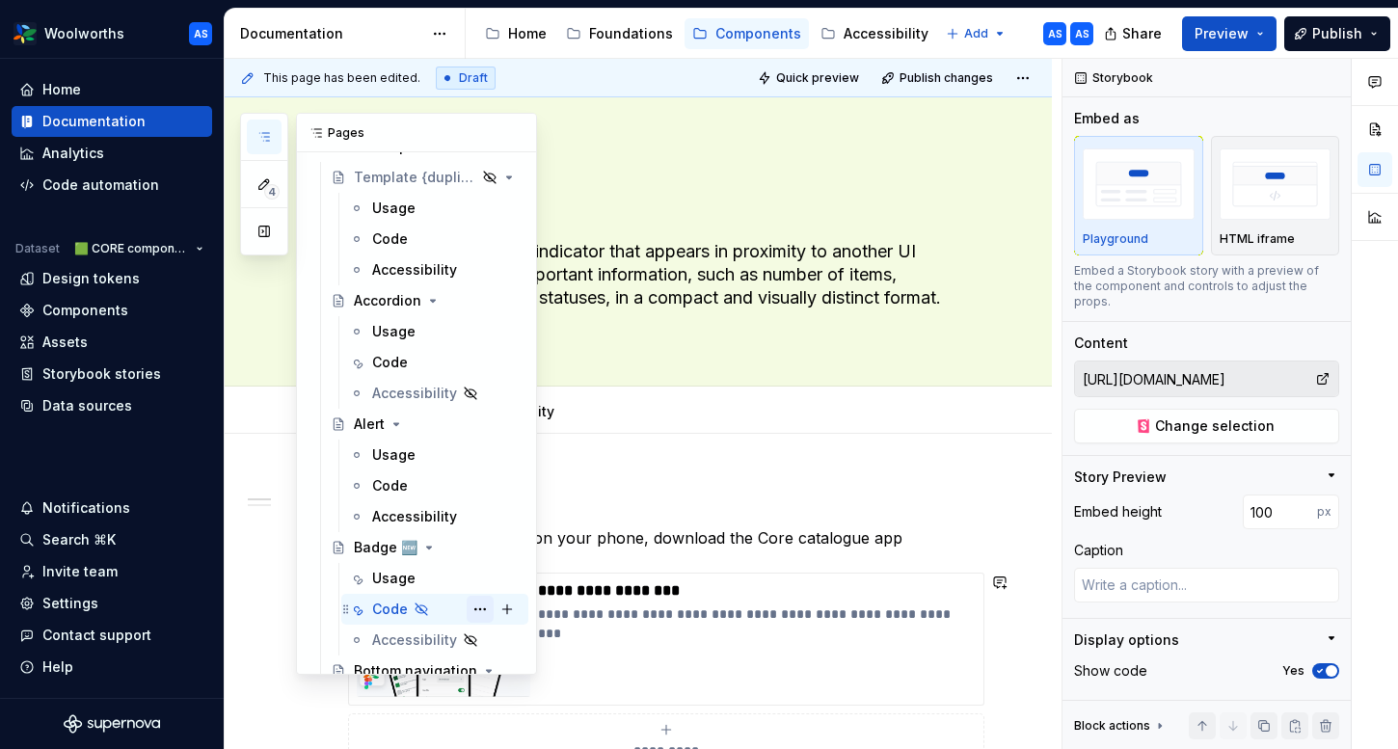
click at [477, 609] on button "Page tree" at bounding box center [480, 609] width 27 height 27
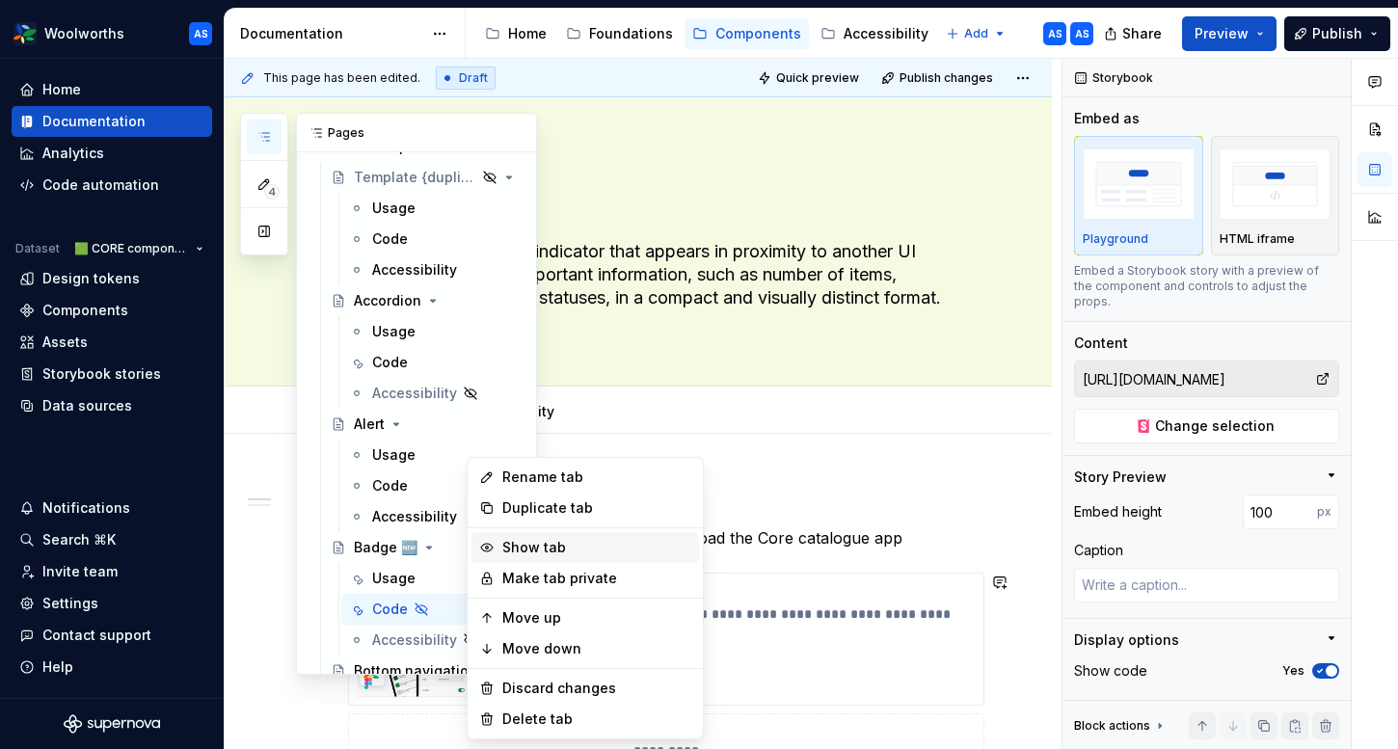
click at [535, 550] on div "Show tab" at bounding box center [596, 547] width 189 height 19
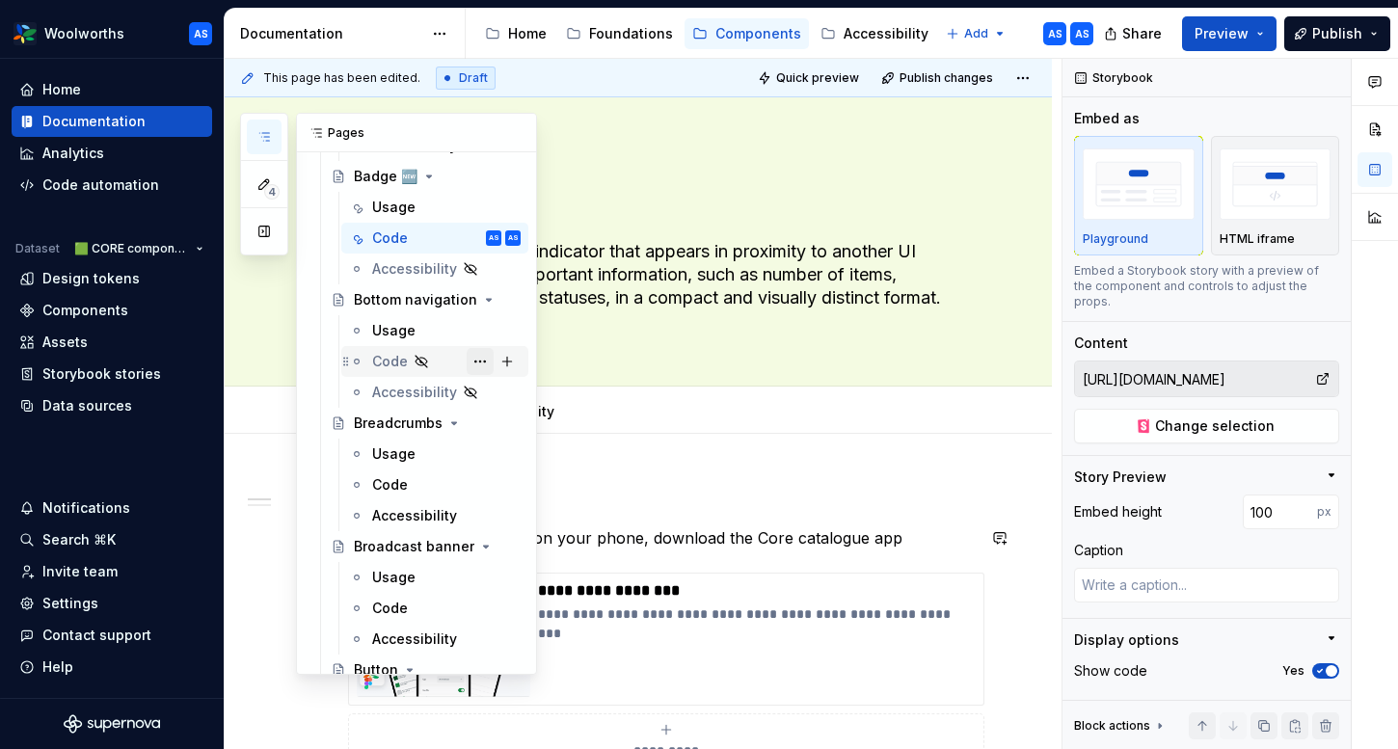
scroll to position [591, 0]
click at [421, 482] on div "Code" at bounding box center [446, 482] width 148 height 27
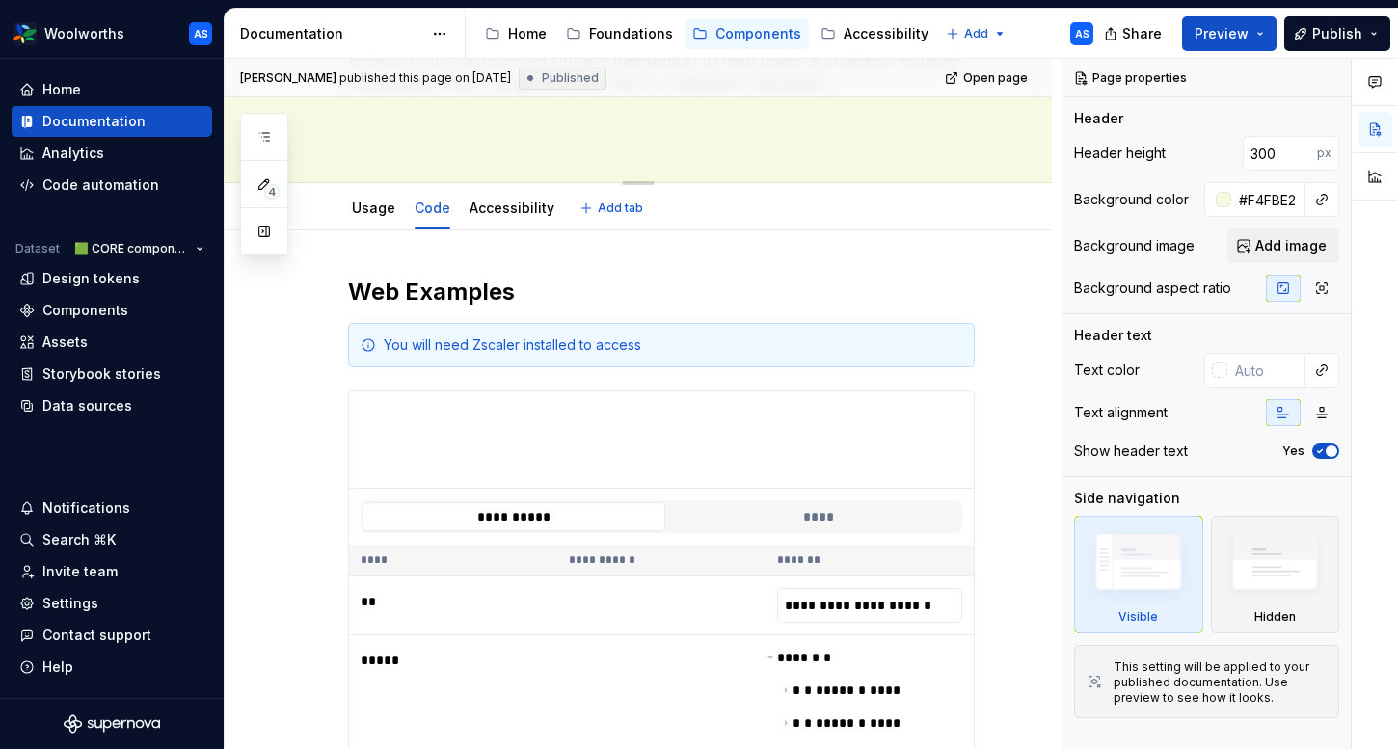
scroll to position [261, 0]
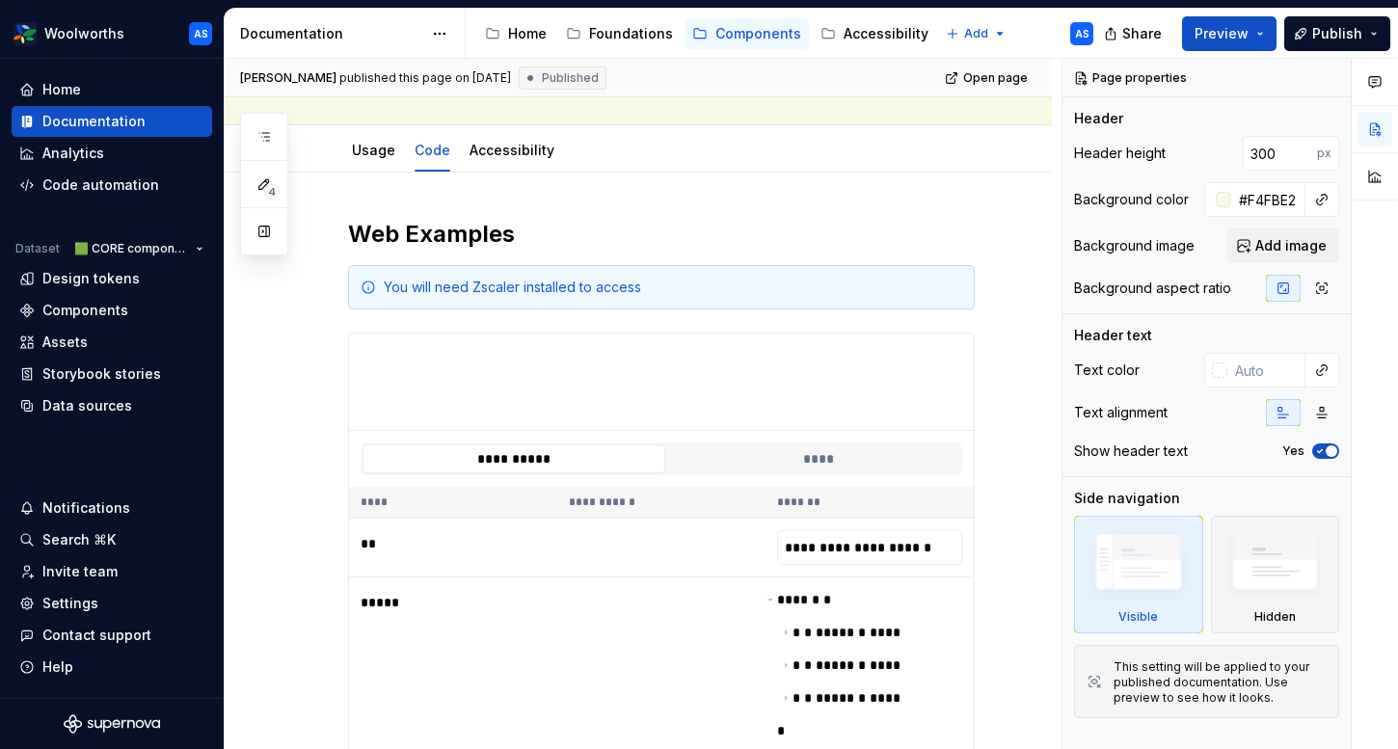
type textarea "*"
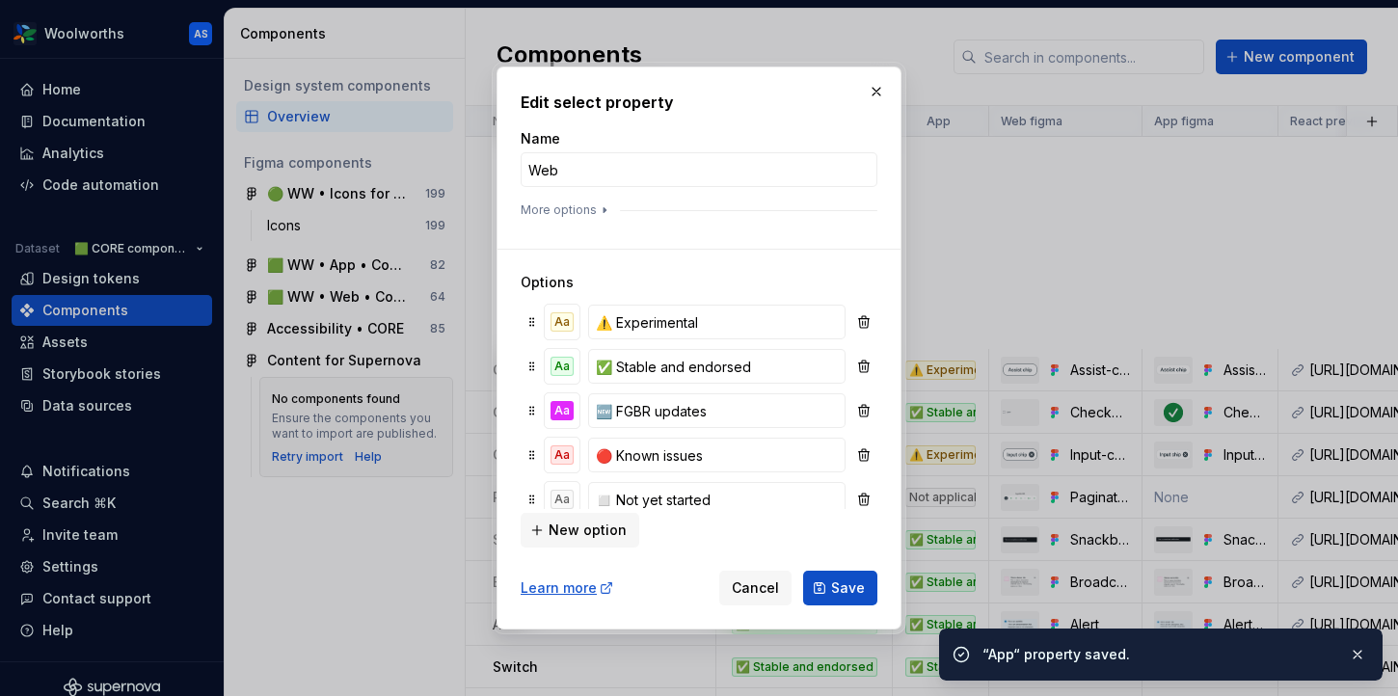
scroll to position [663, 0]
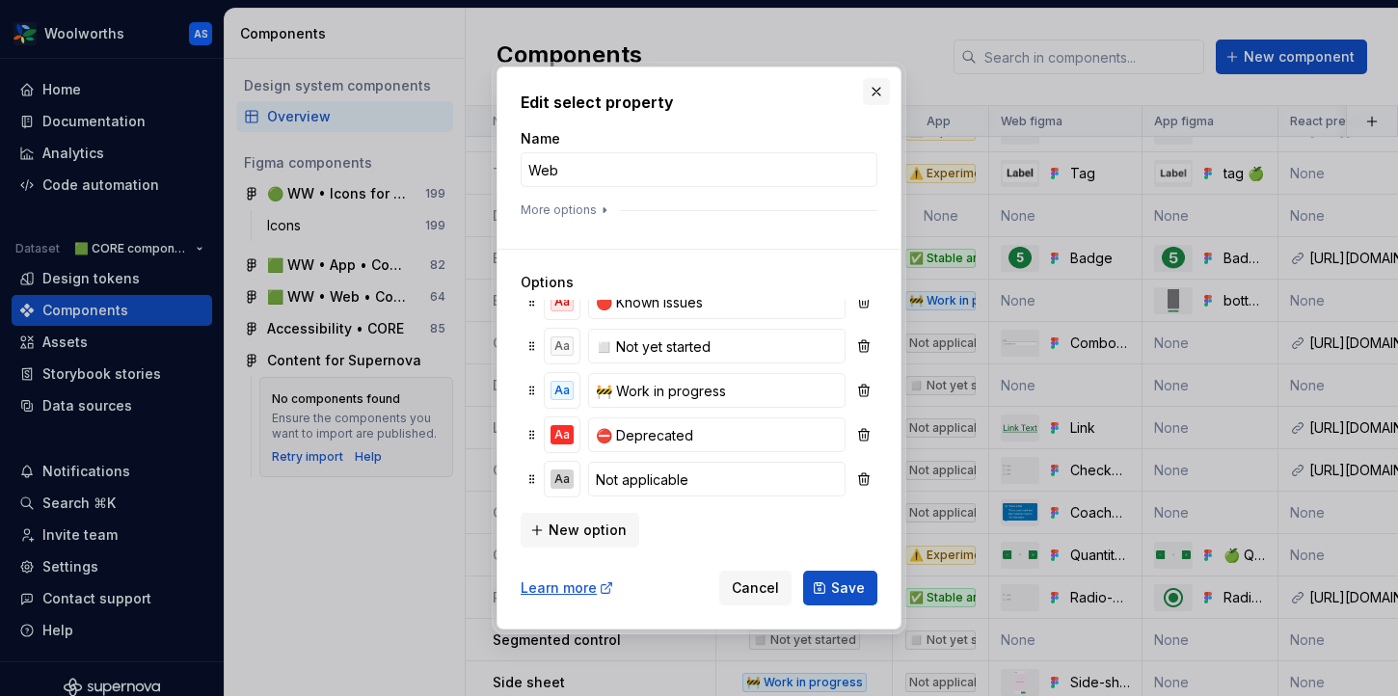
click at [879, 86] on button "button" at bounding box center [876, 91] width 27 height 27
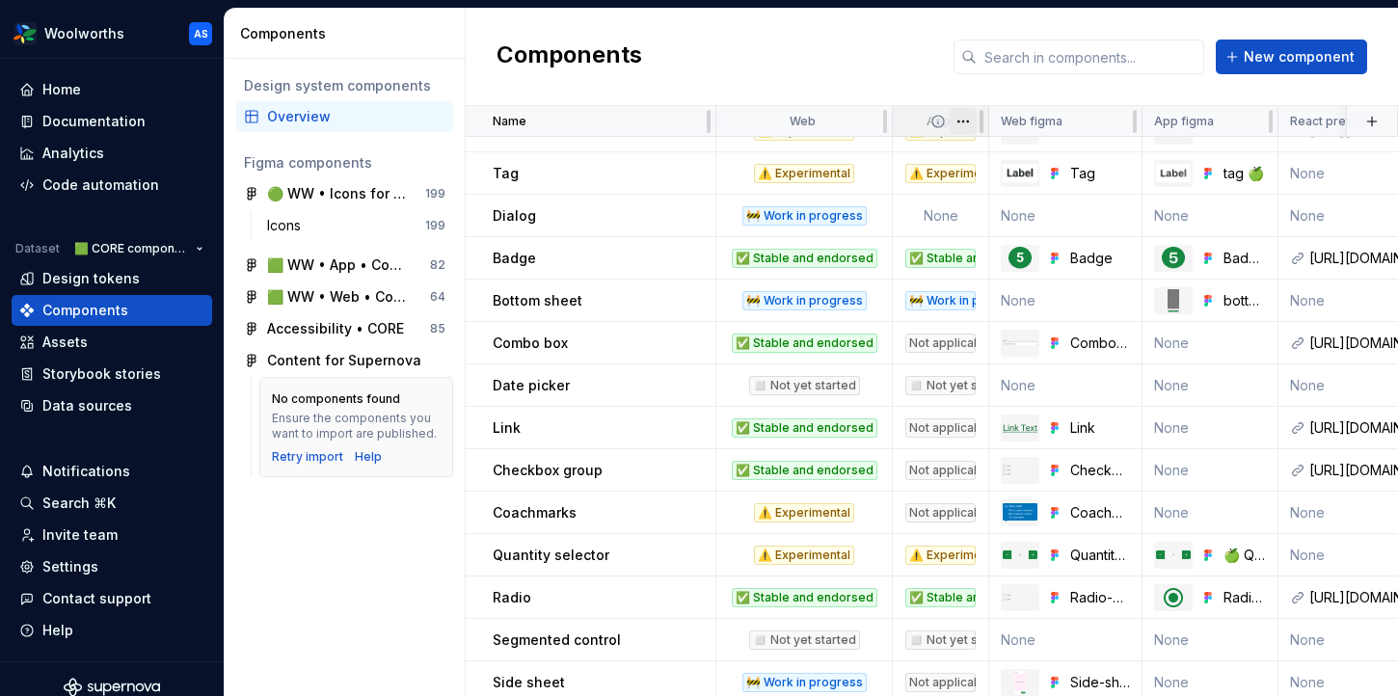
click at [964, 123] on html "Woolworths AS Home Documentation Analytics Code automation Dataset 🟩 CORE compo…" at bounding box center [699, 348] width 1398 height 696
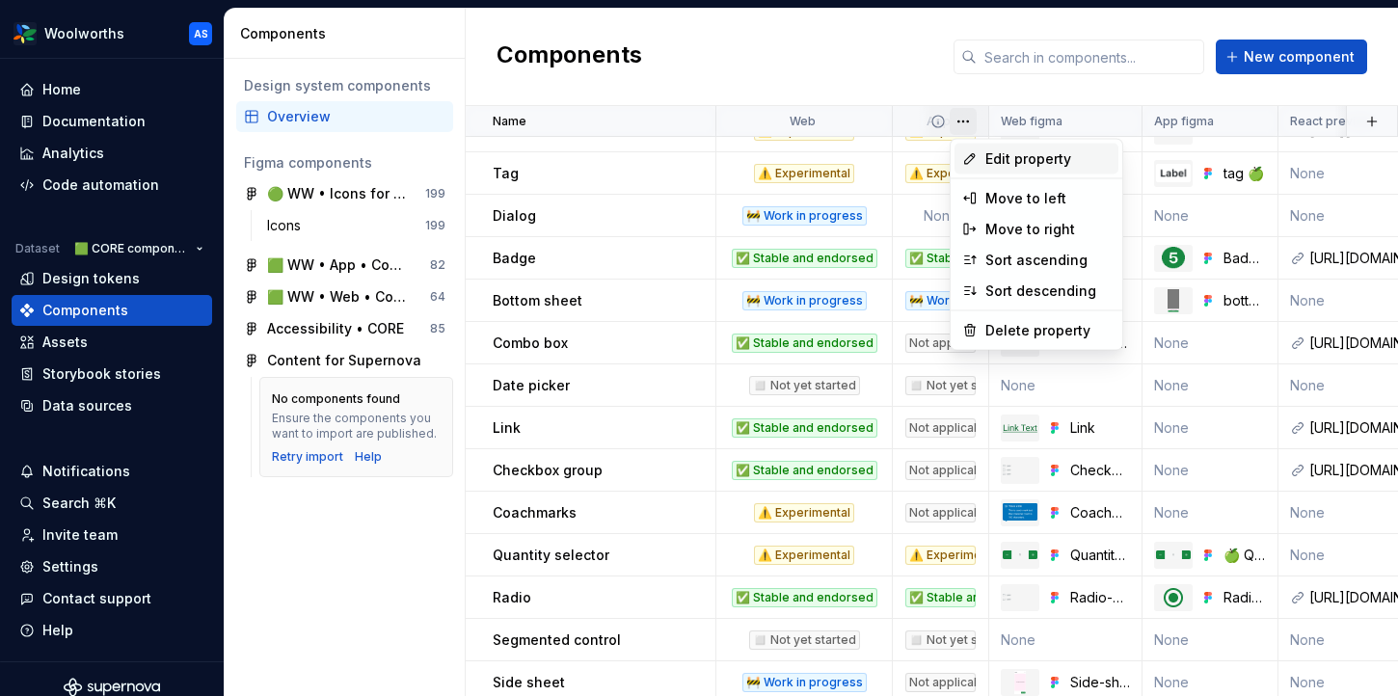
click at [1020, 159] on span "Edit property" at bounding box center [1047, 158] width 125 height 19
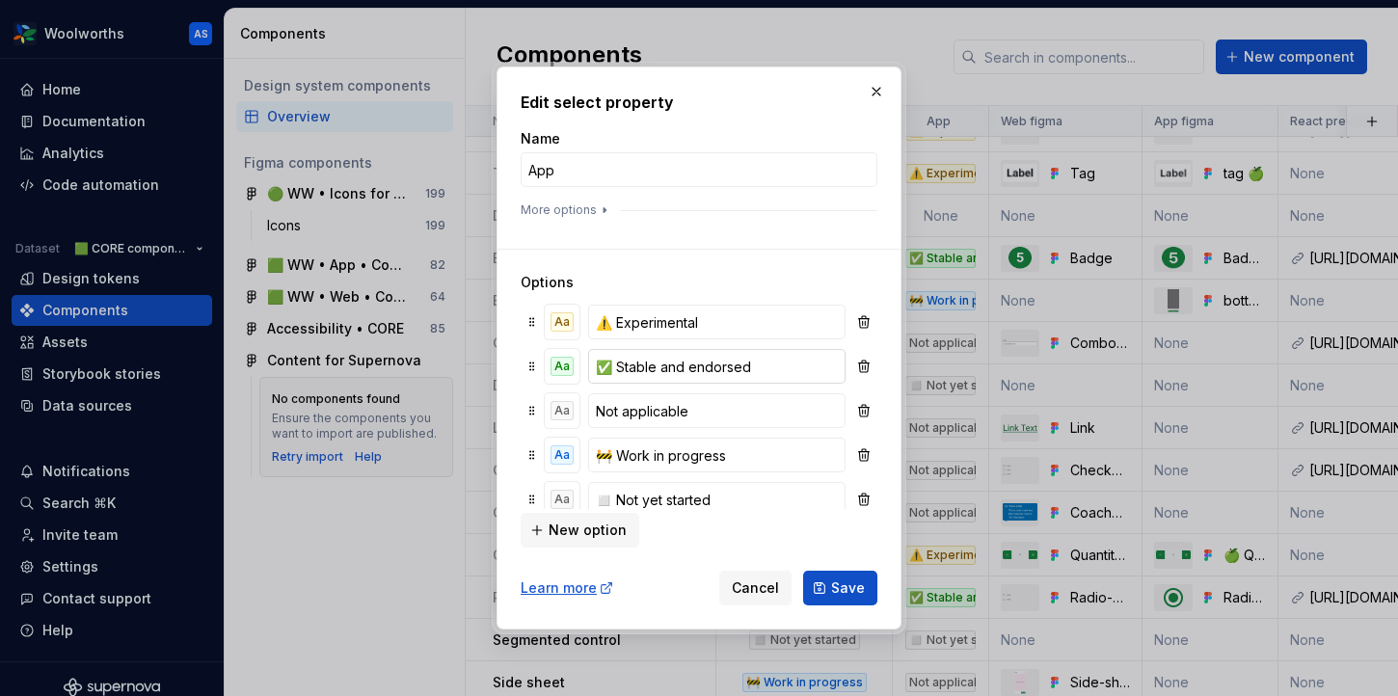
scroll to position [20, 0]
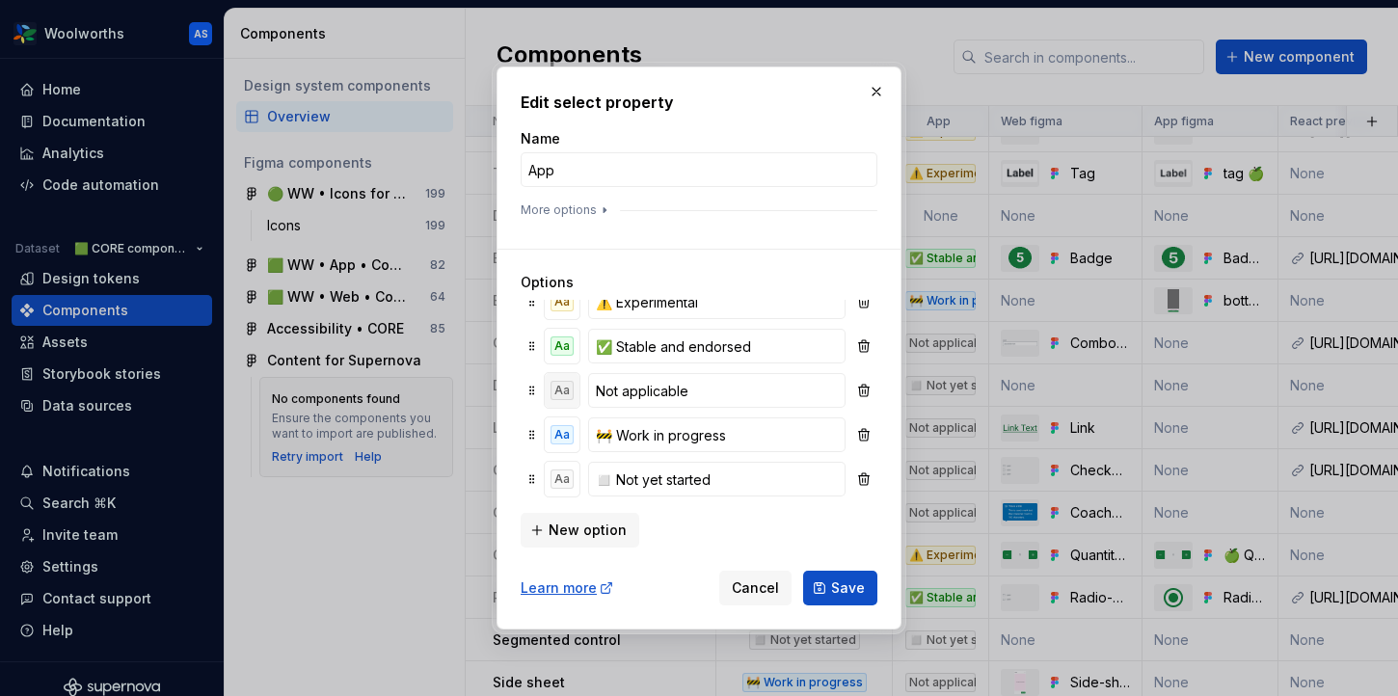
click at [557, 383] on div "Aa" at bounding box center [561, 390] width 23 height 19
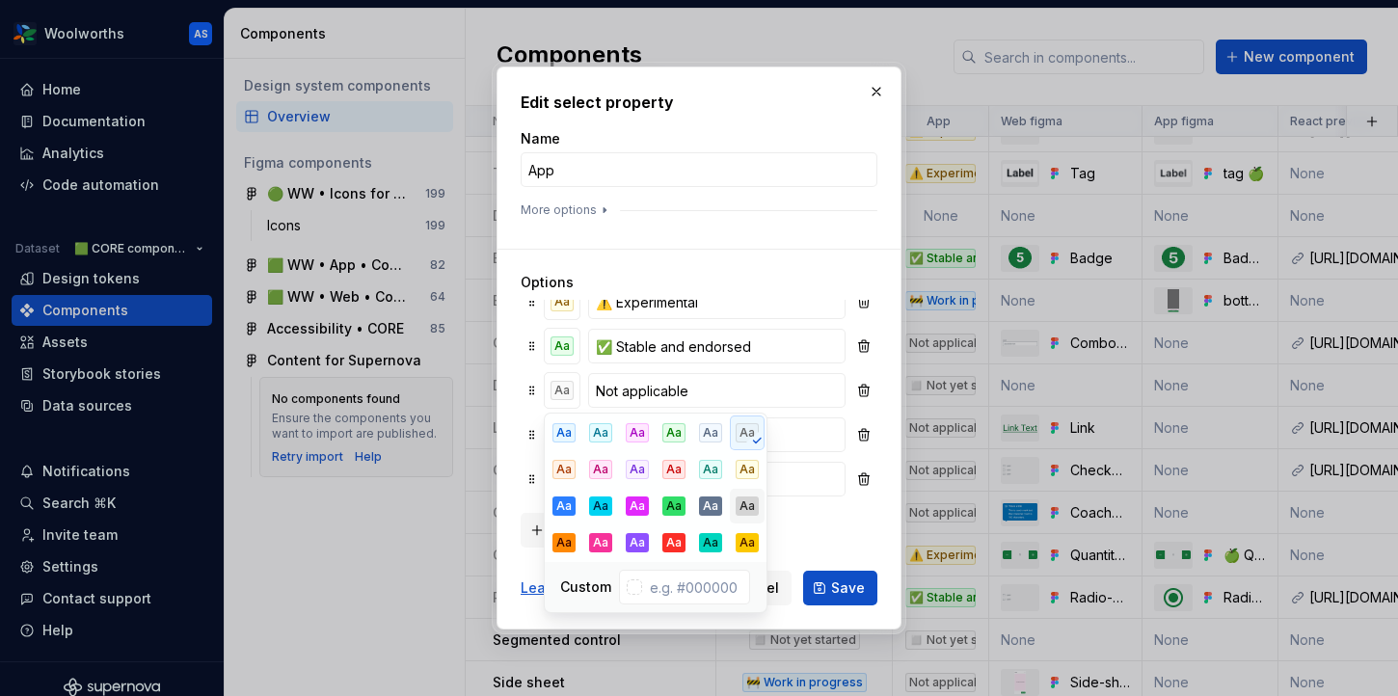
click at [747, 505] on div "Aa" at bounding box center [746, 505] width 23 height 19
click at [838, 541] on div "New option" at bounding box center [699, 528] width 357 height 39
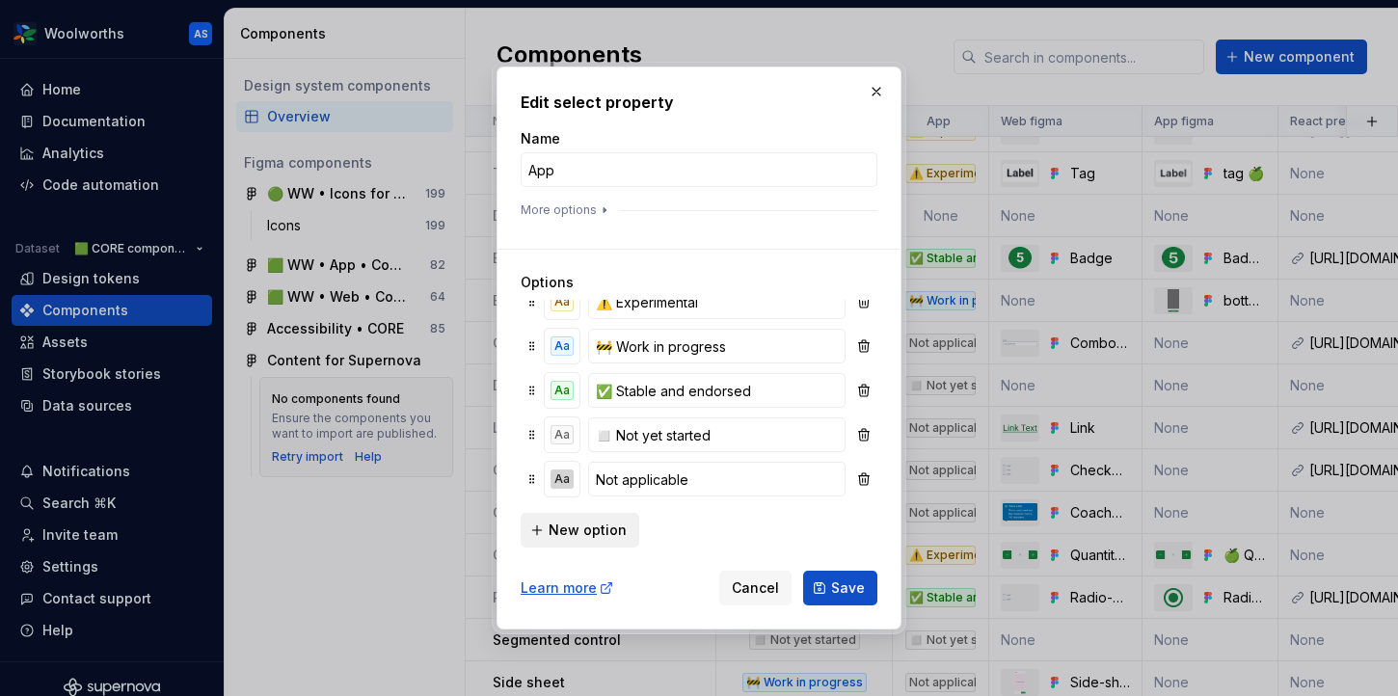
click at [588, 527] on span "New option" at bounding box center [587, 530] width 78 height 19
click at [572, 484] on div "Aa" at bounding box center [561, 478] width 23 height 19
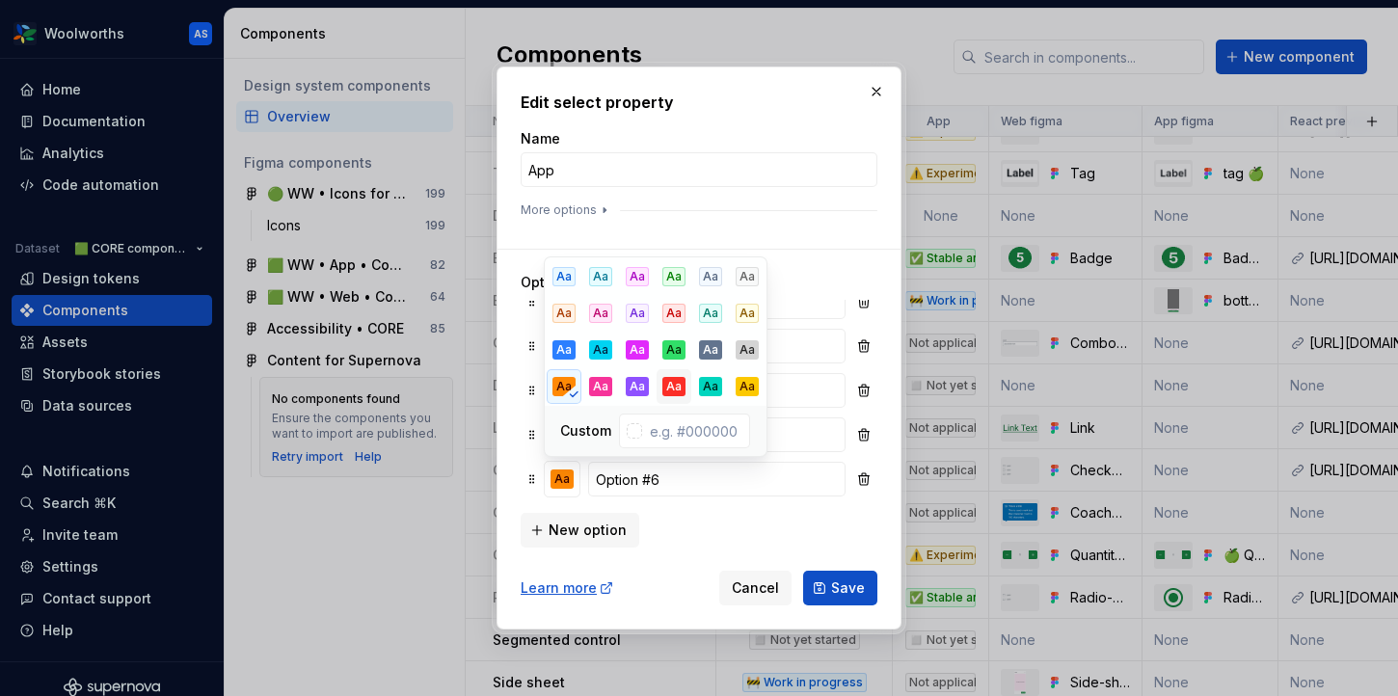
click at [678, 388] on div "Aa" at bounding box center [673, 386] width 23 height 19
click at [635, 483] on input "Option #6" at bounding box center [716, 479] width 257 height 35
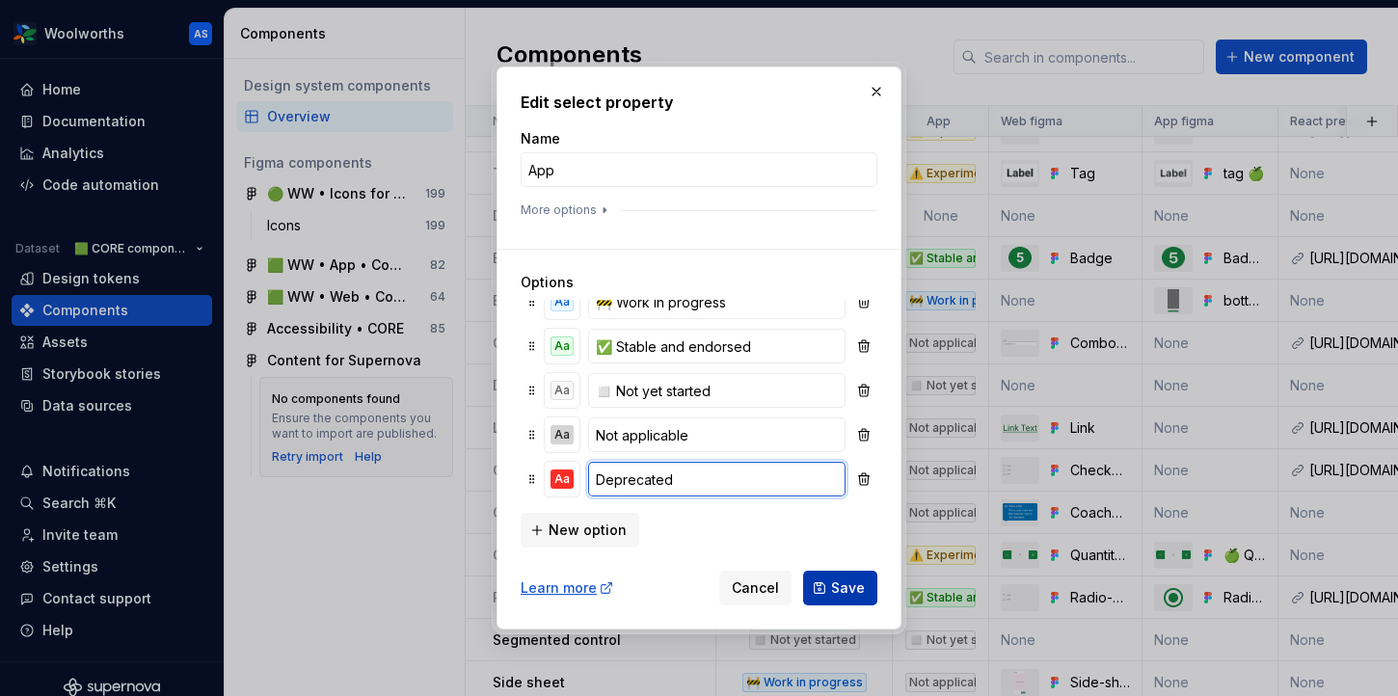
type input "Deprecated"
click at [848, 592] on span "Save" at bounding box center [848, 587] width 34 height 19
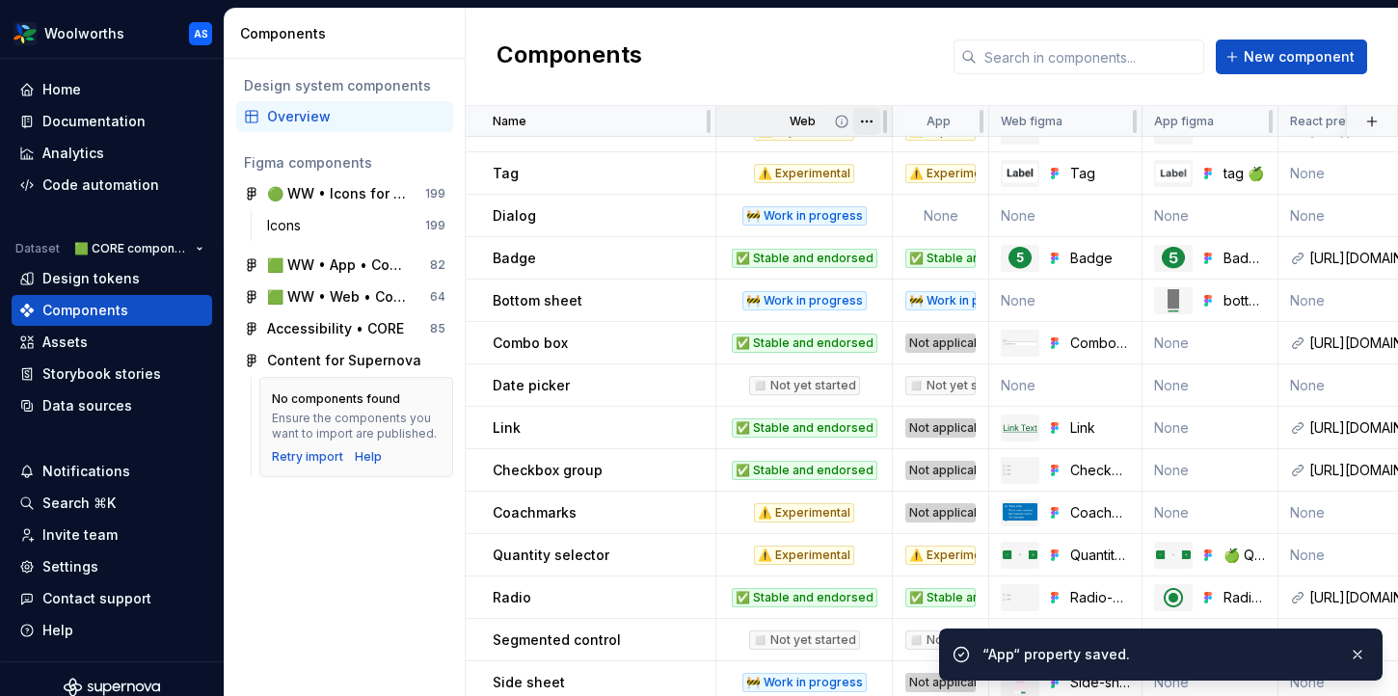
click at [868, 120] on html "Woolworths AS Home Documentation Analytics Code automation Dataset 🟩 CORE compo…" at bounding box center [699, 348] width 1398 height 696
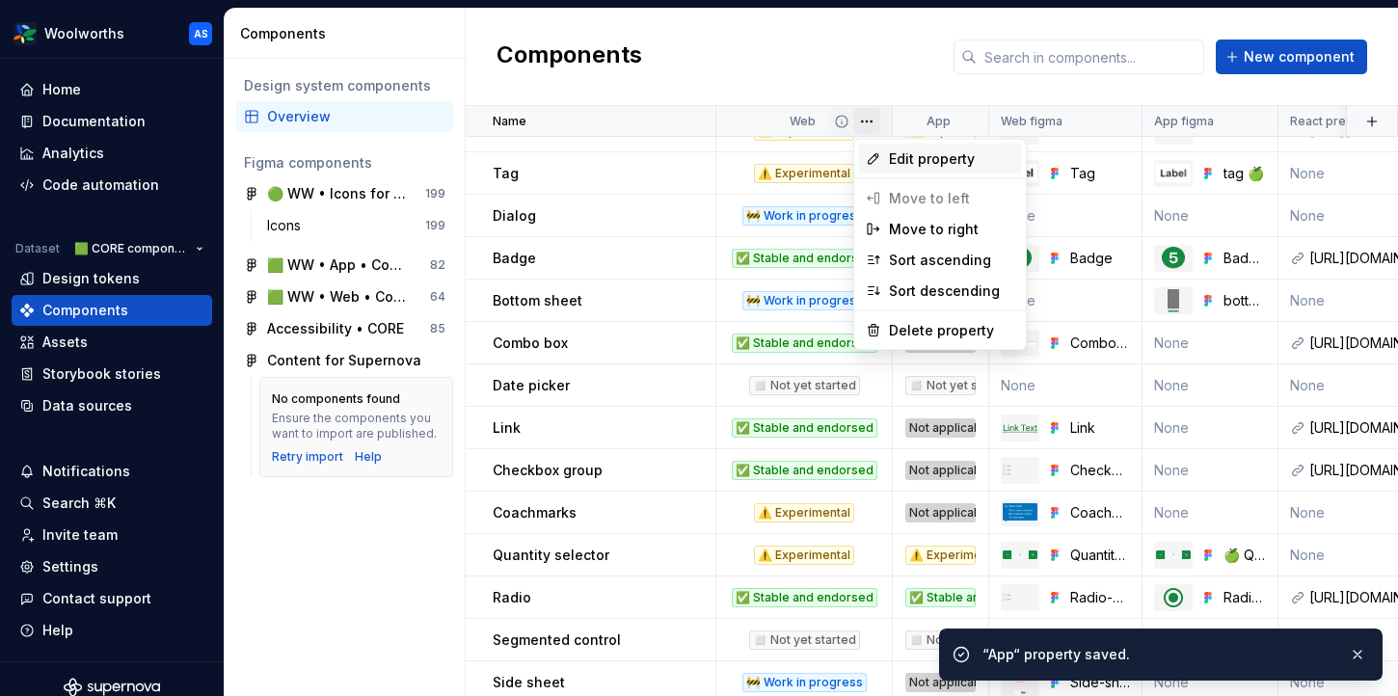
click at [900, 149] on span "Edit property" at bounding box center [951, 158] width 125 height 19
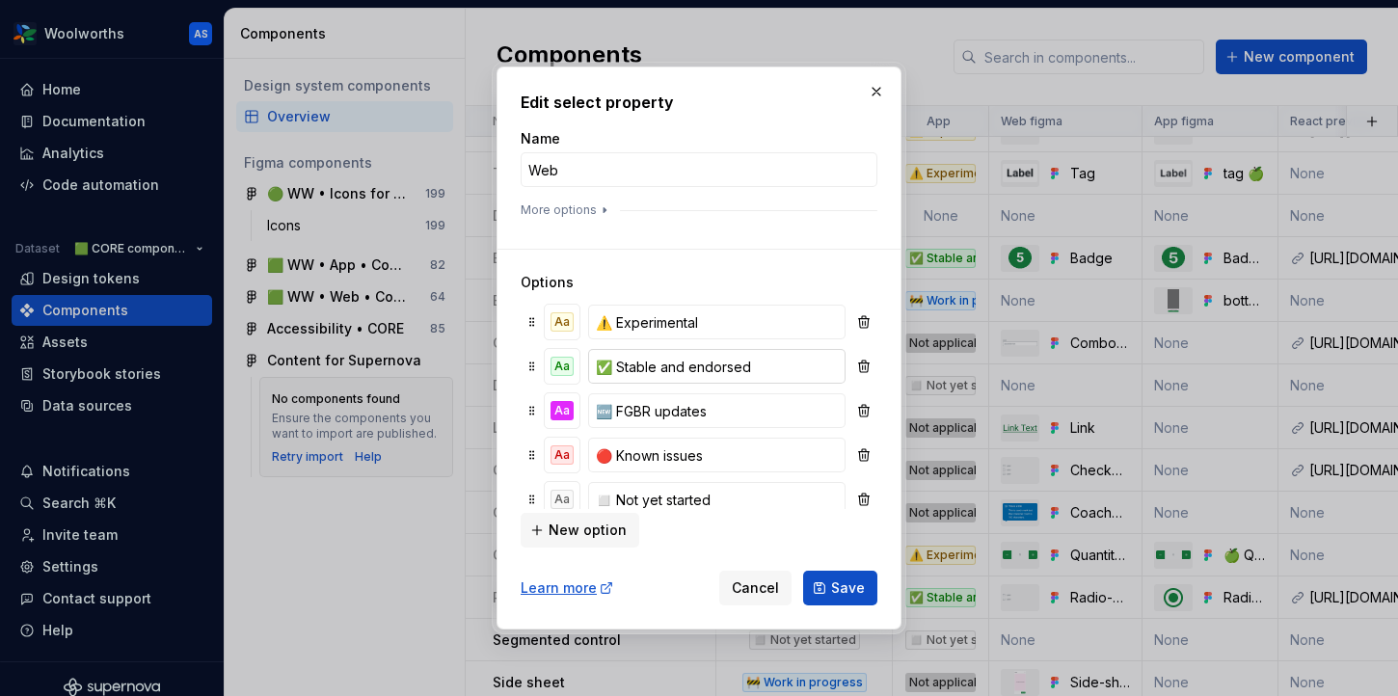
scroll to position [153, 0]
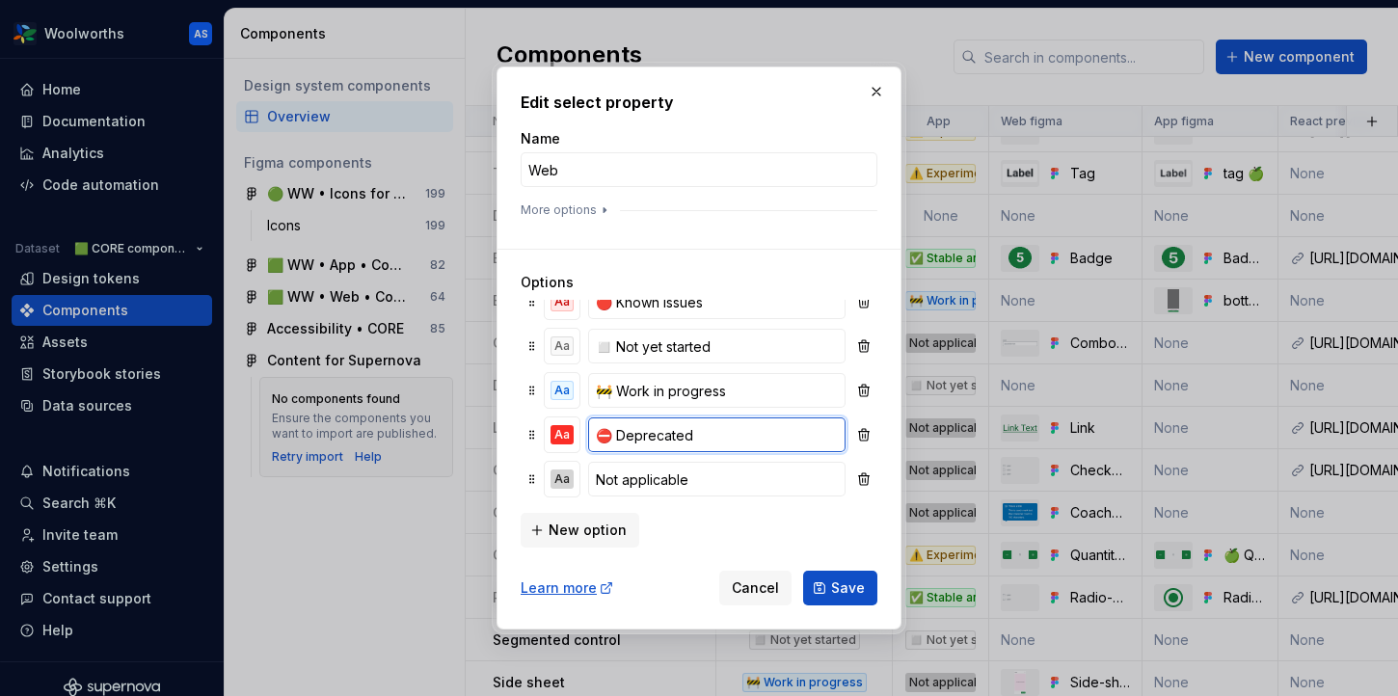
click at [716, 425] on input "⛔️ Deprecated" at bounding box center [716, 434] width 257 height 35
click at [847, 580] on span "Save" at bounding box center [848, 587] width 34 height 19
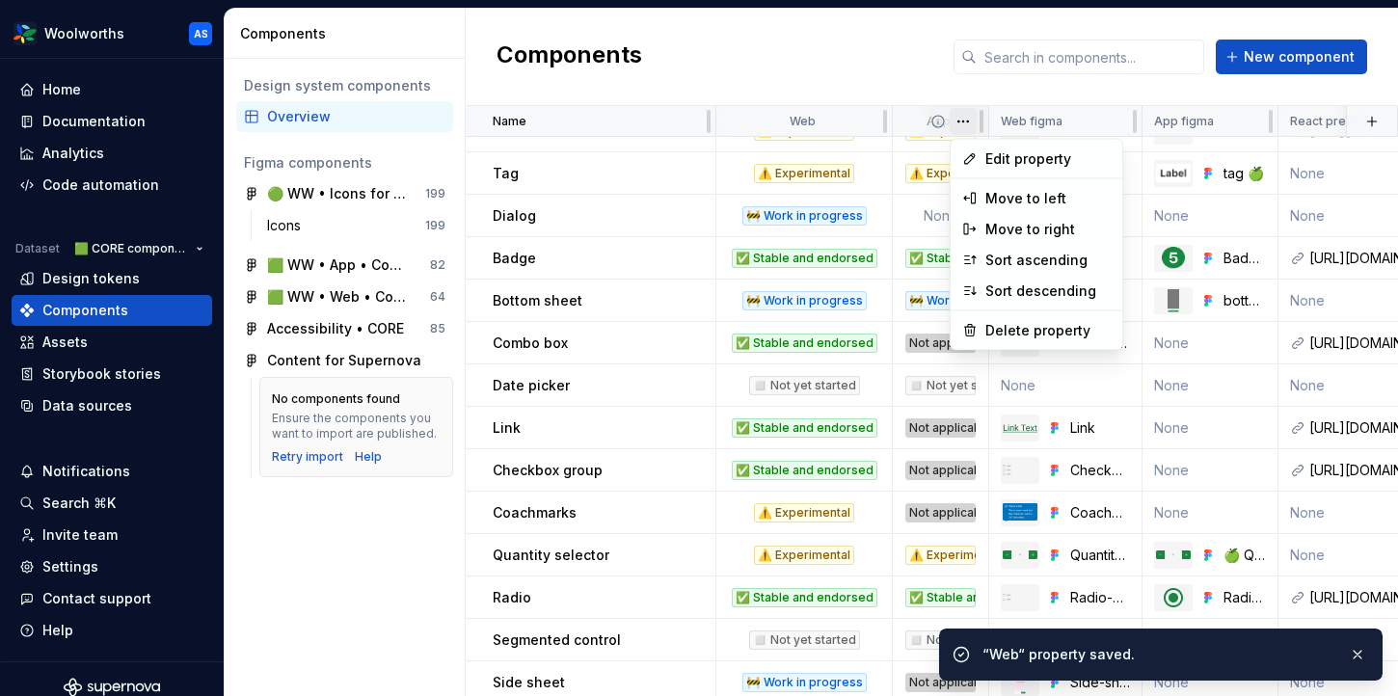
click at [965, 122] on html "Woolworths AS Home Documentation Analytics Code automation Dataset 🟩 CORE compo…" at bounding box center [699, 348] width 1398 height 696
click at [998, 156] on span "Edit property" at bounding box center [1047, 158] width 125 height 19
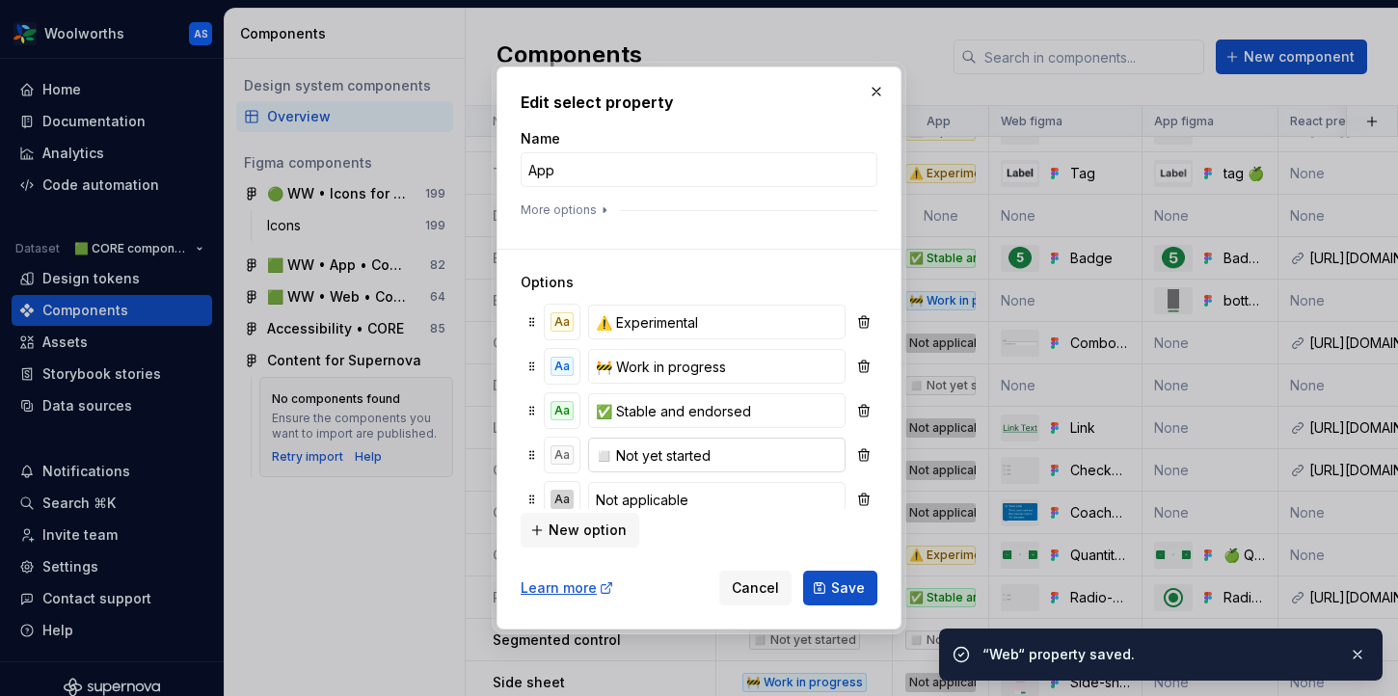
scroll to position [65, 0]
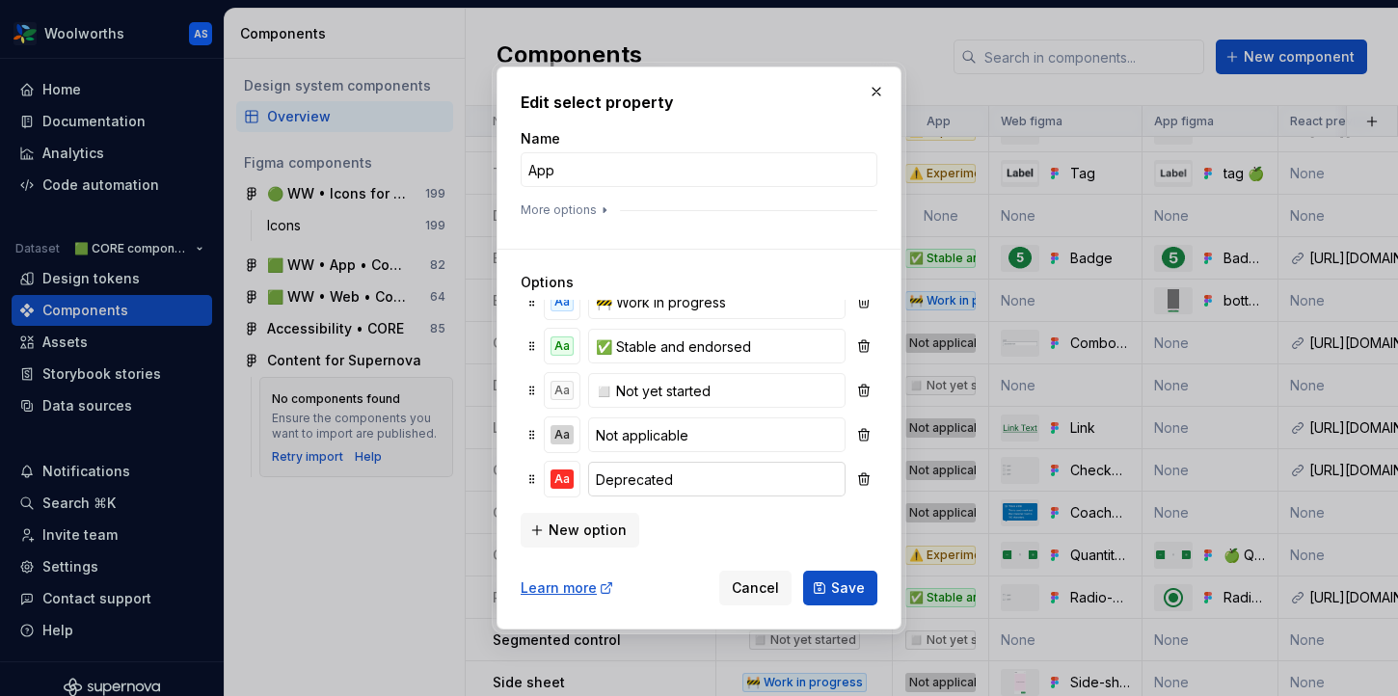
click at [658, 480] on input "Deprecated" at bounding box center [716, 479] width 257 height 35
paste input "⛔️"
type input "⛔️ Deprecated"
click at [840, 589] on span "Save" at bounding box center [848, 587] width 34 height 19
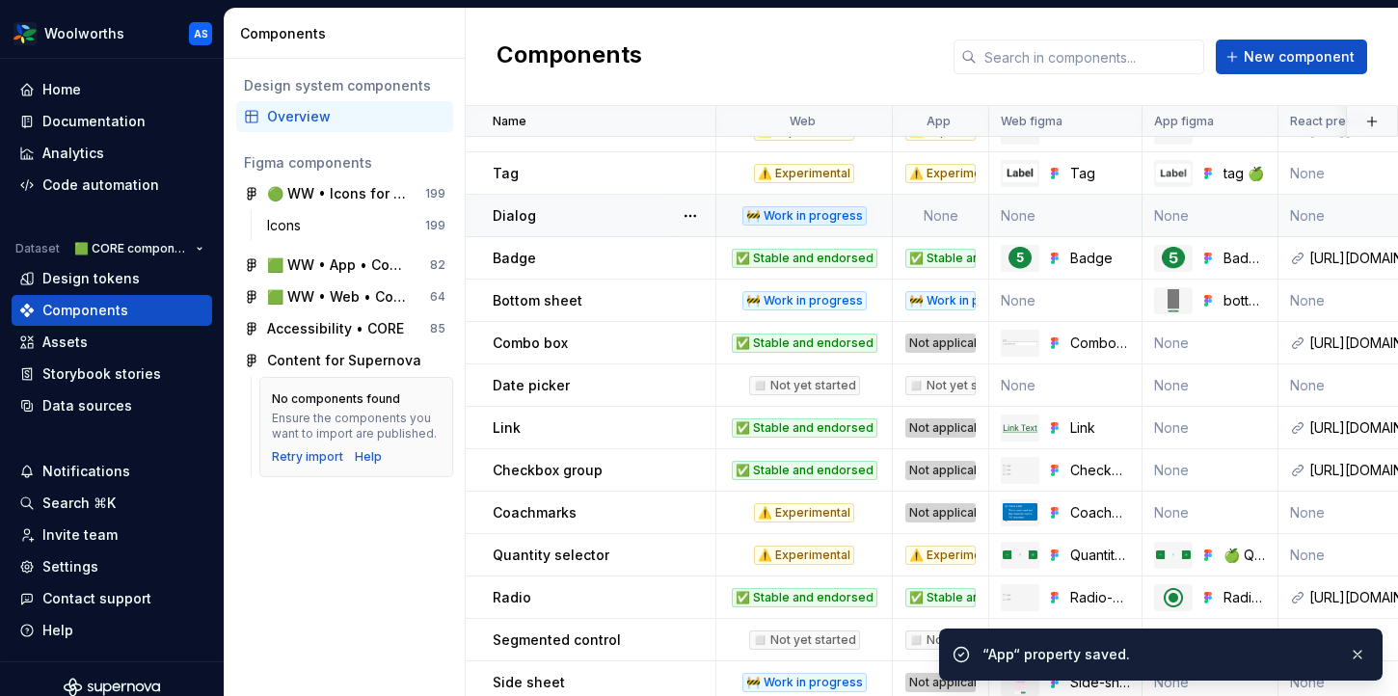
click at [930, 208] on td "None" at bounding box center [941, 216] width 96 height 42
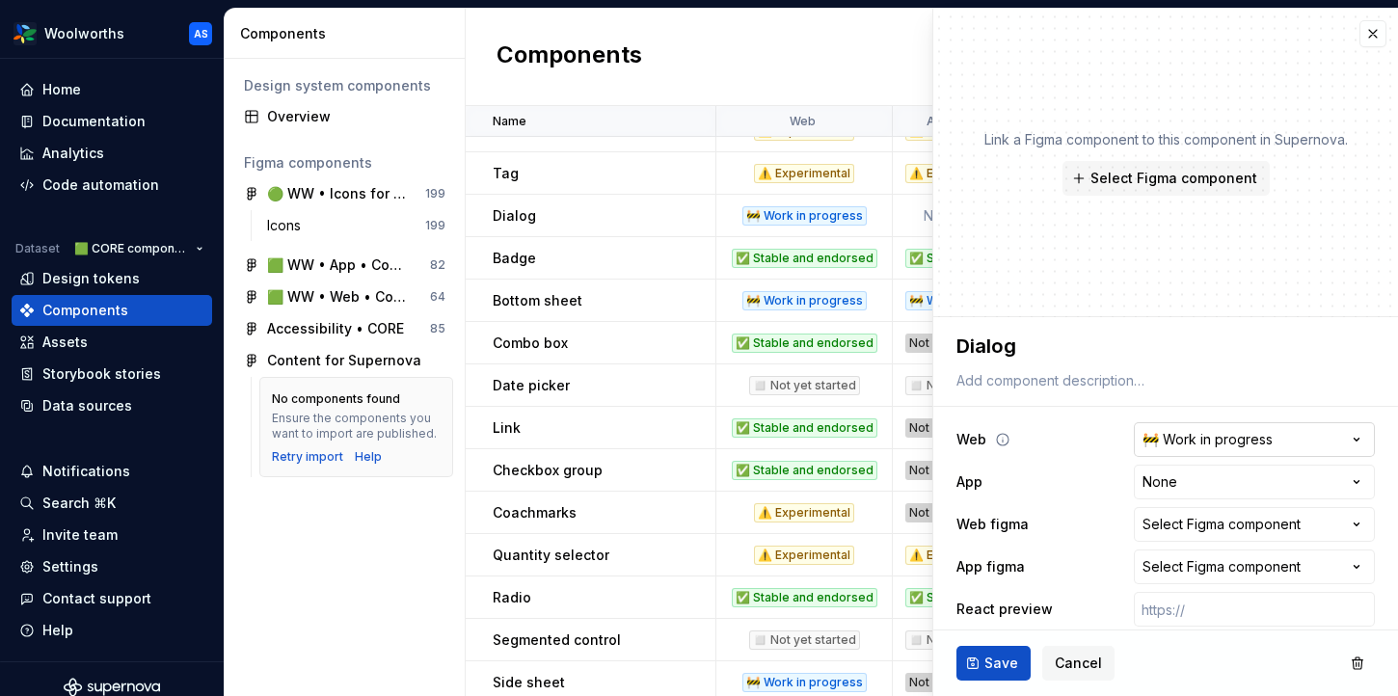
click at [1193, 431] on html "Woolworths AS Home Documentation Analytics Code automation Dataset 🟩 CORE compo…" at bounding box center [699, 348] width 1398 height 696
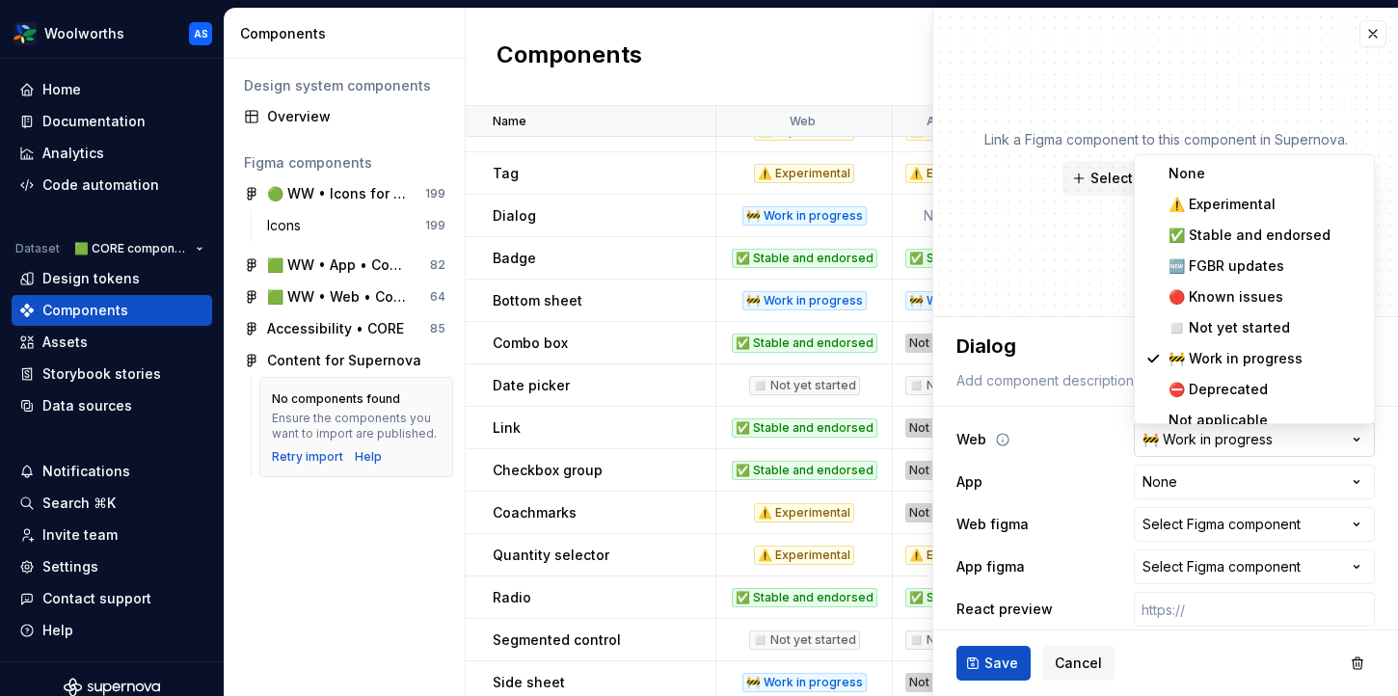
type textarea "*"
select select "**********"
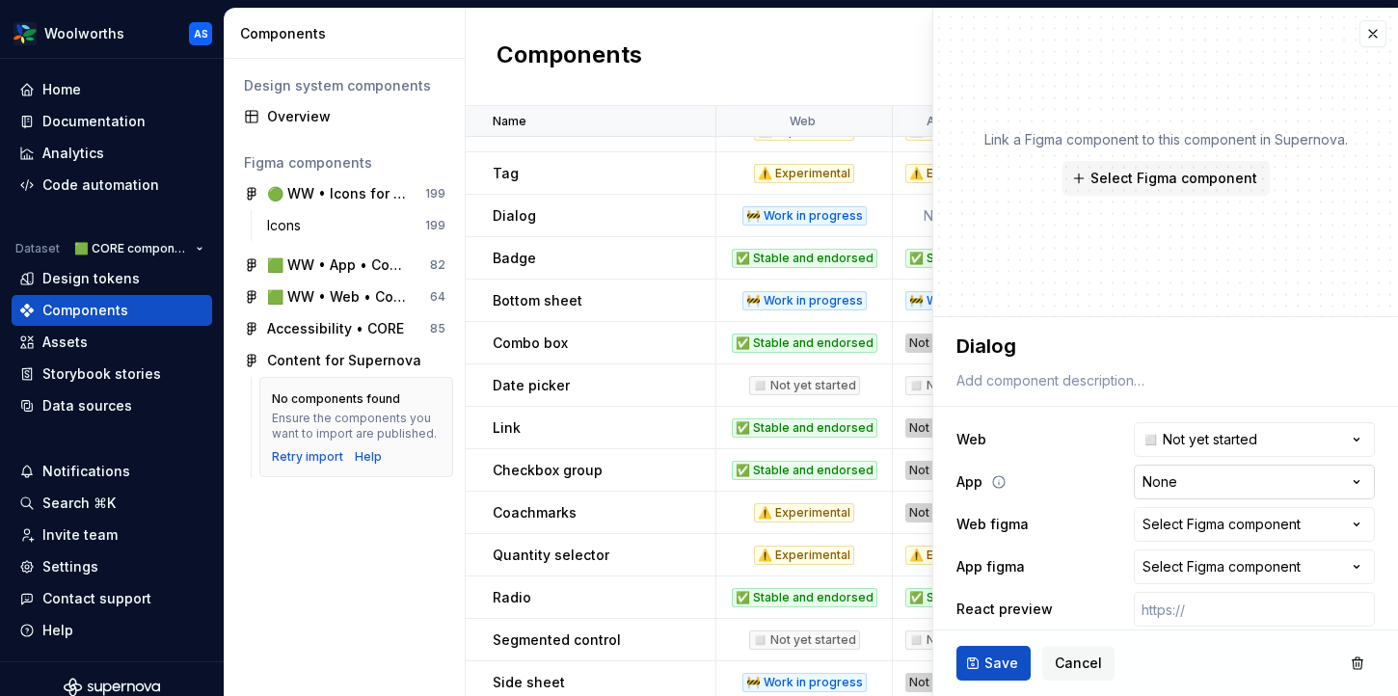
type textarea "*"
click at [1168, 481] on html "Woolworths AS Home Documentation Analytics Code automation Dataset 🟩 CORE compo…" at bounding box center [699, 348] width 1398 height 696
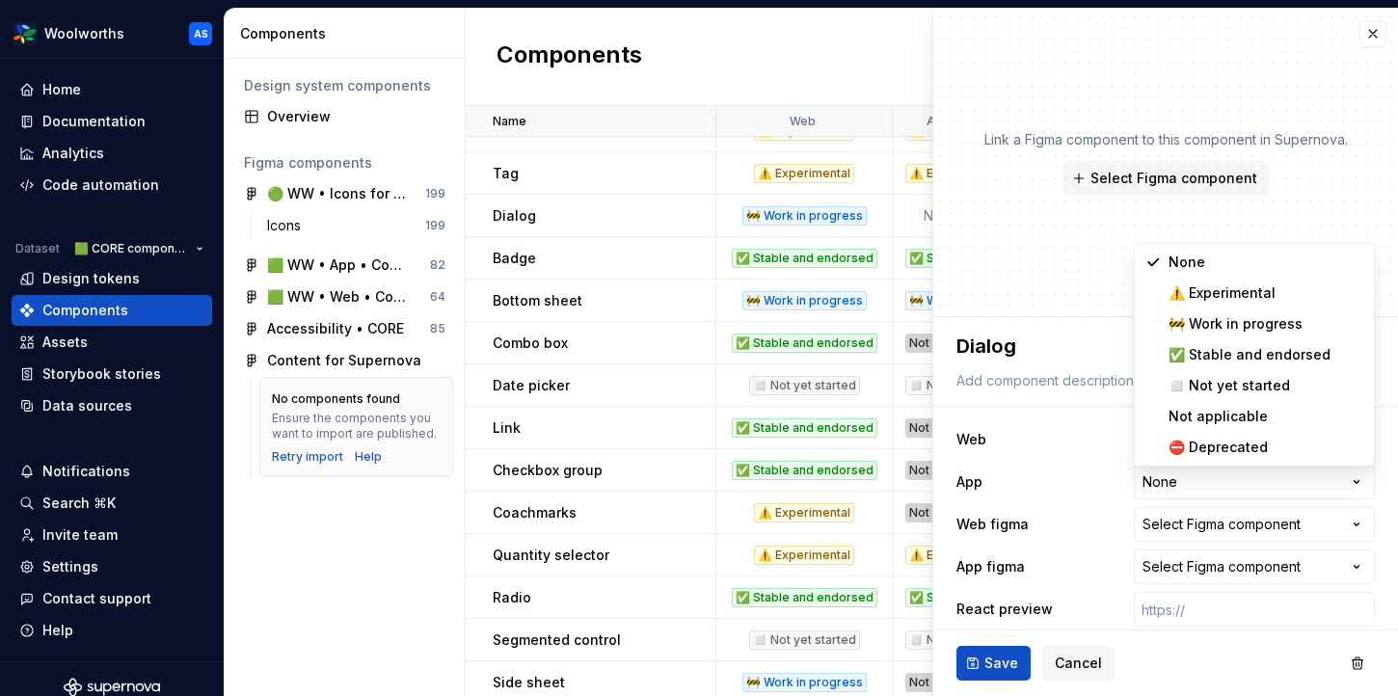
select select "**********"
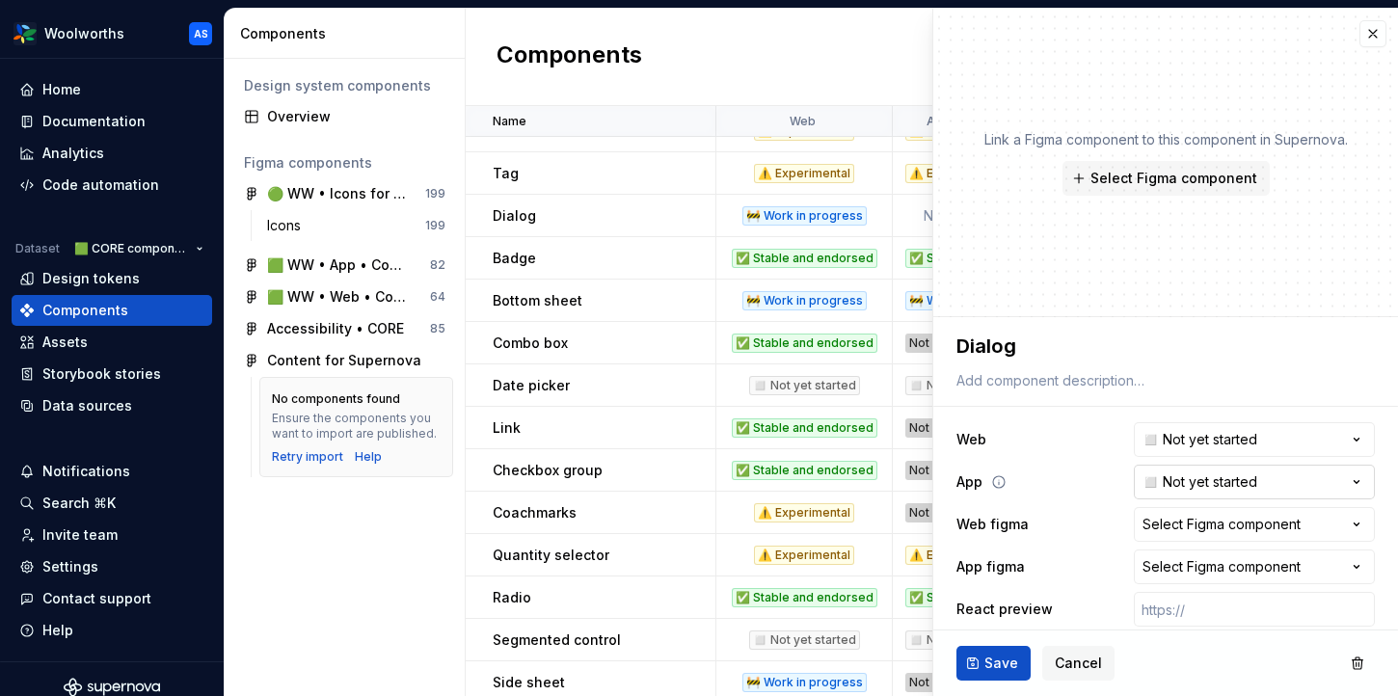
scroll to position [140, 0]
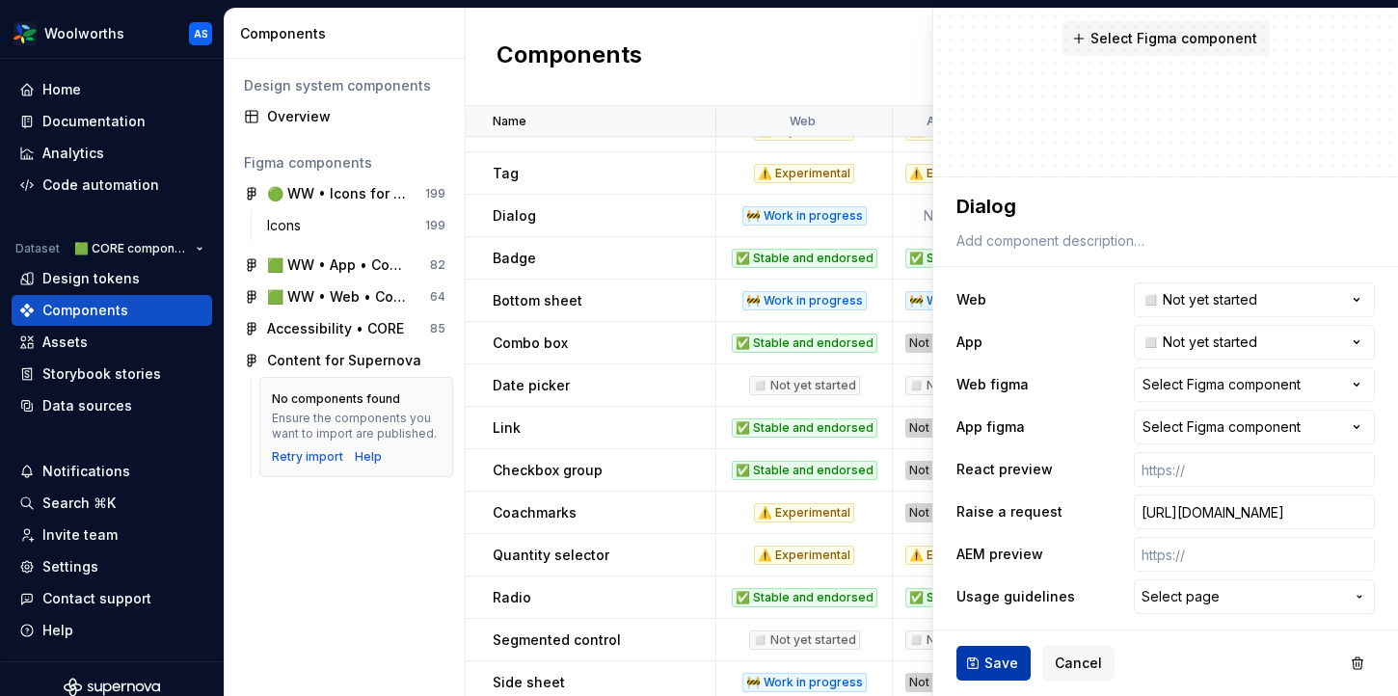
click at [1012, 658] on span "Save" at bounding box center [1001, 663] width 34 height 19
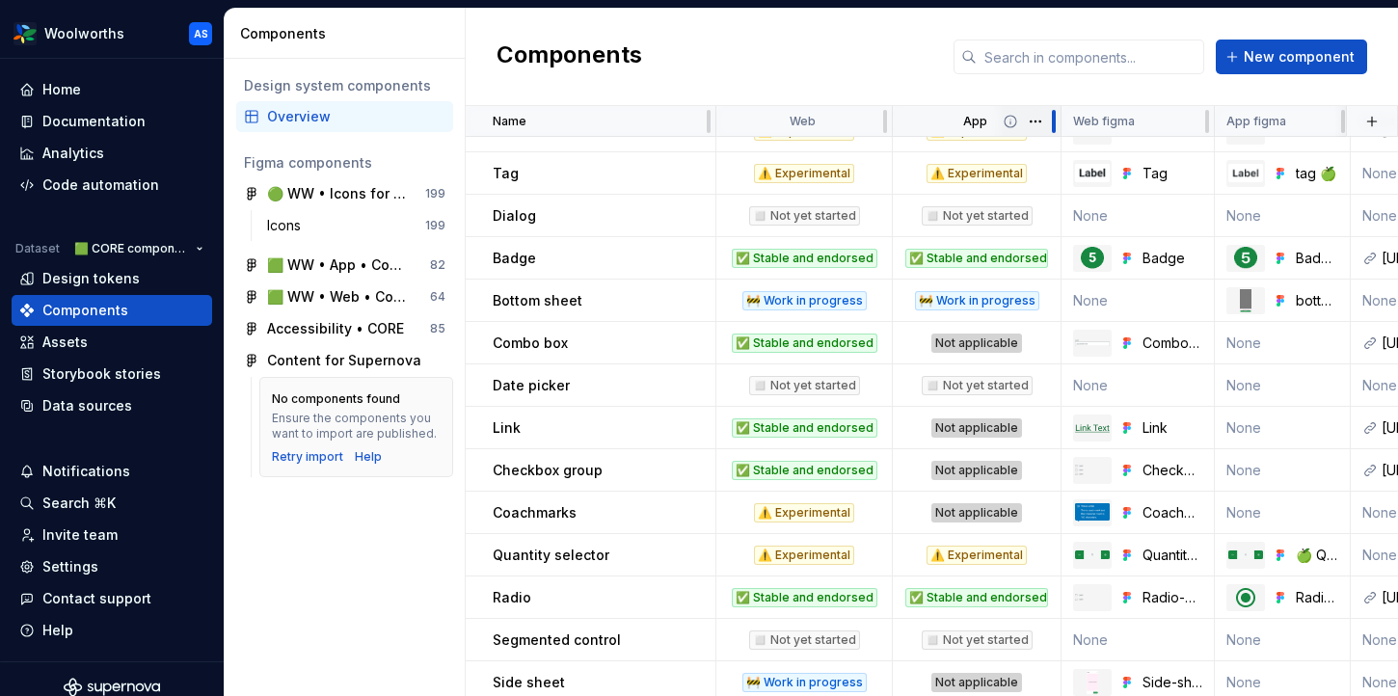
drag, startPoint x: 987, startPoint y: 123, endPoint x: 1059, endPoint y: 126, distance: 72.4
click at [1059, 126] on div at bounding box center [1053, 121] width 15 height 31
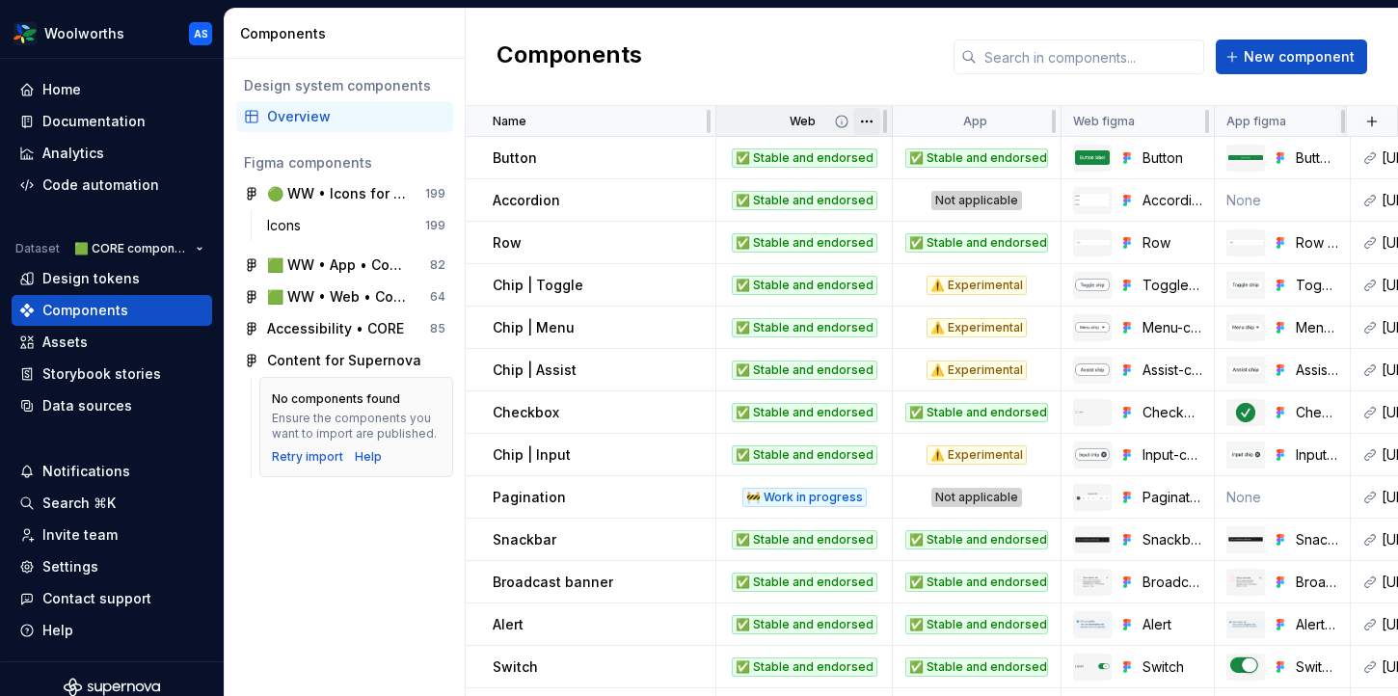
click at [868, 115] on html "Woolworths AS Home Documentation Analytics Code automation Dataset 🟩 CORE compo…" at bounding box center [699, 348] width 1398 height 696
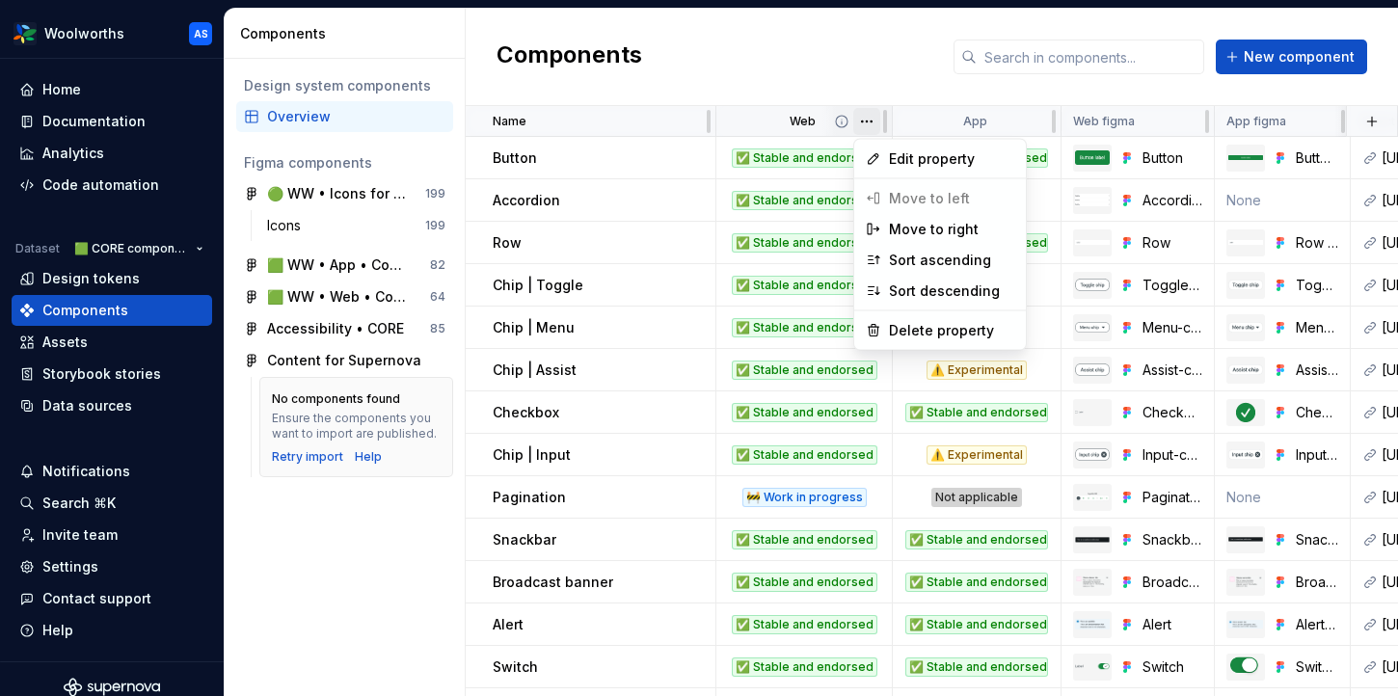
click at [868, 115] on html "Woolworths AS Home Documentation Analytics Code automation Dataset 🟩 CORE compo…" at bounding box center [699, 348] width 1398 height 696
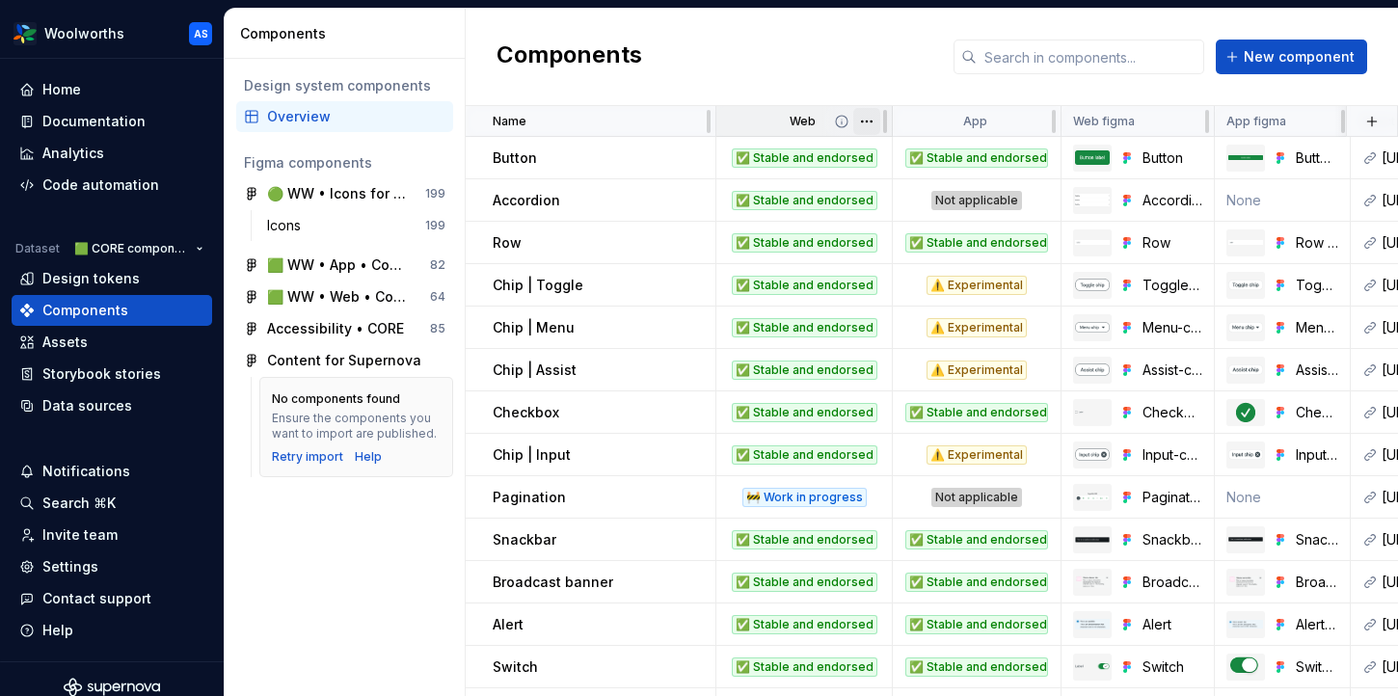
click at [868, 115] on html "Woolworths AS Home Documentation Analytics Code automation Dataset 🟩 CORE compo…" at bounding box center [699, 348] width 1398 height 696
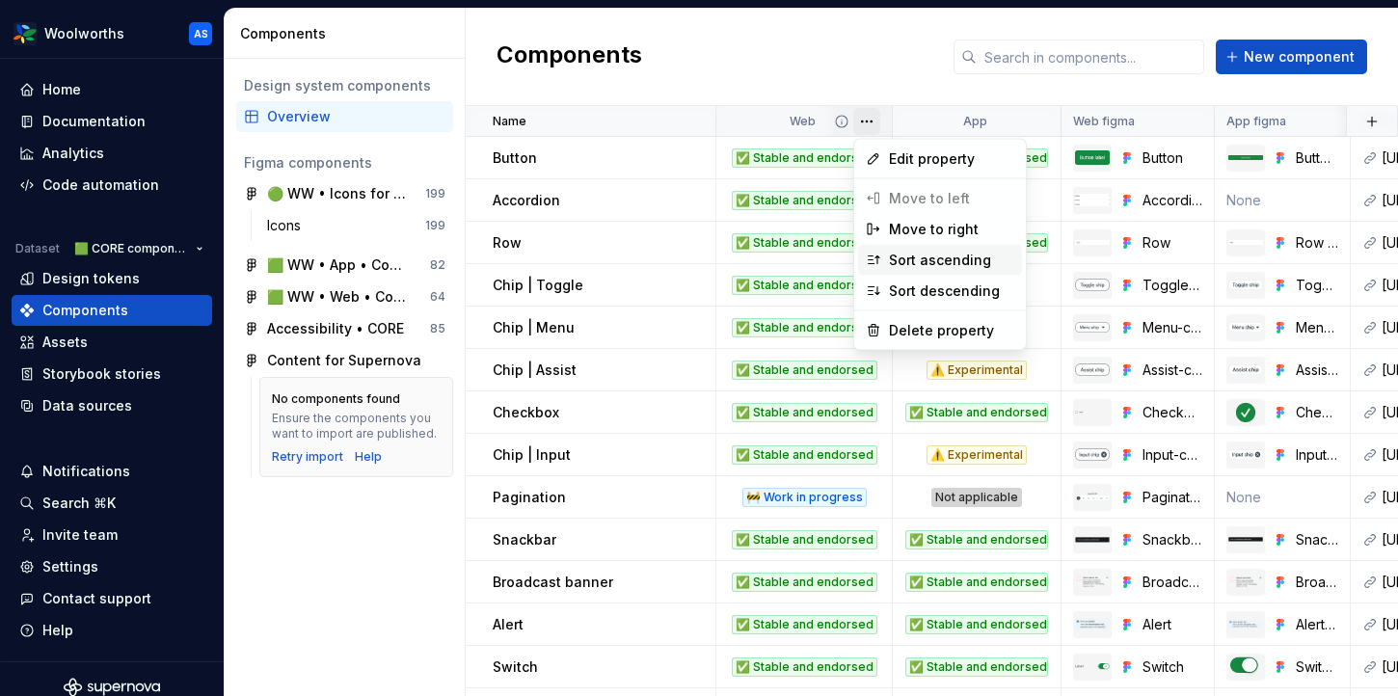
click at [913, 254] on div "Sort ascending" at bounding box center [951, 260] width 125 height 19
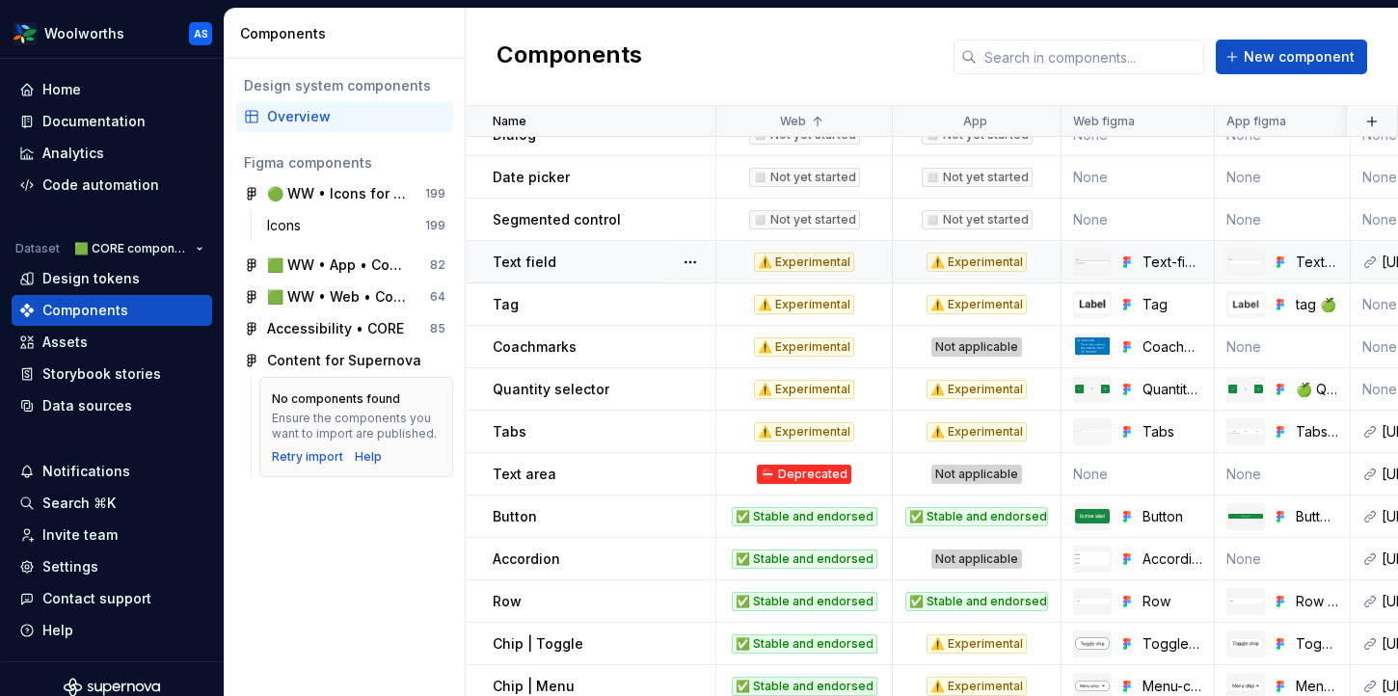
scroll to position [841, 0]
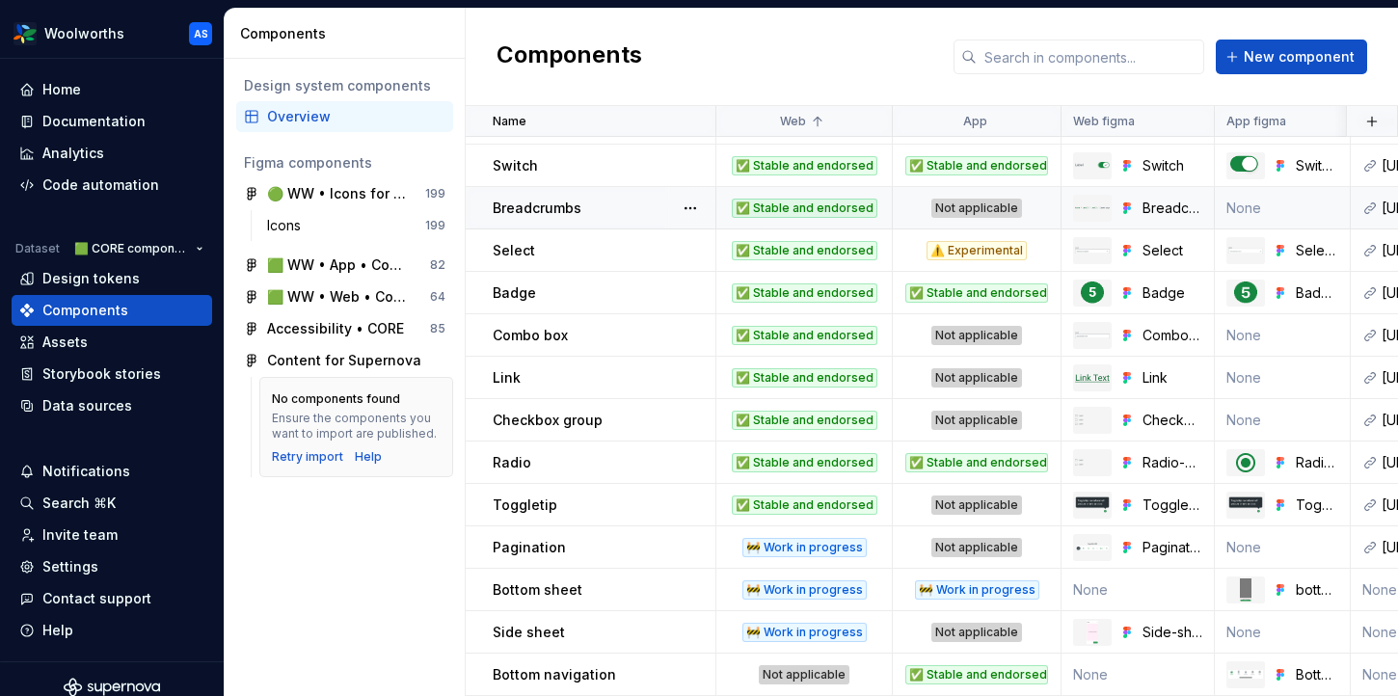
click at [822, 207] on div "✅ Stable and endorsed" at bounding box center [805, 208] width 146 height 19
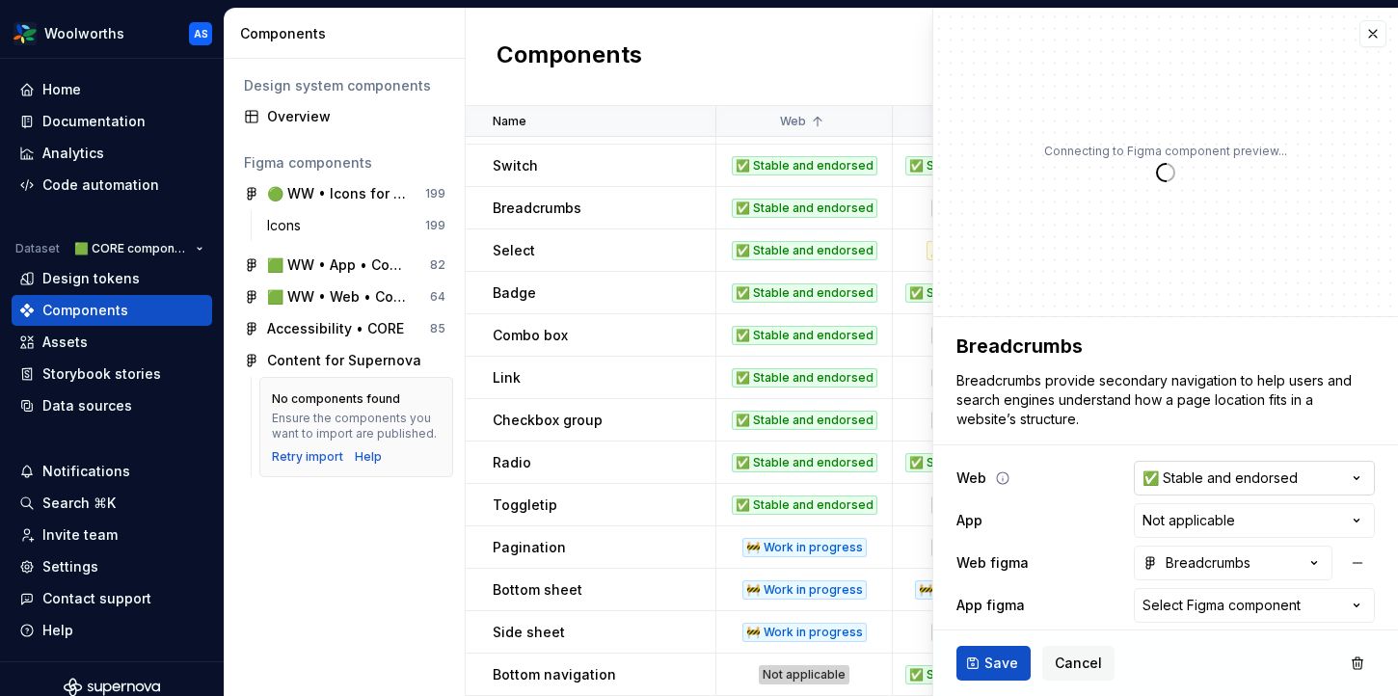
click at [1191, 476] on html "Woolworths AS Home Documentation Analytics Code automation Dataset 🟩 CORE compo…" at bounding box center [699, 348] width 1398 height 696
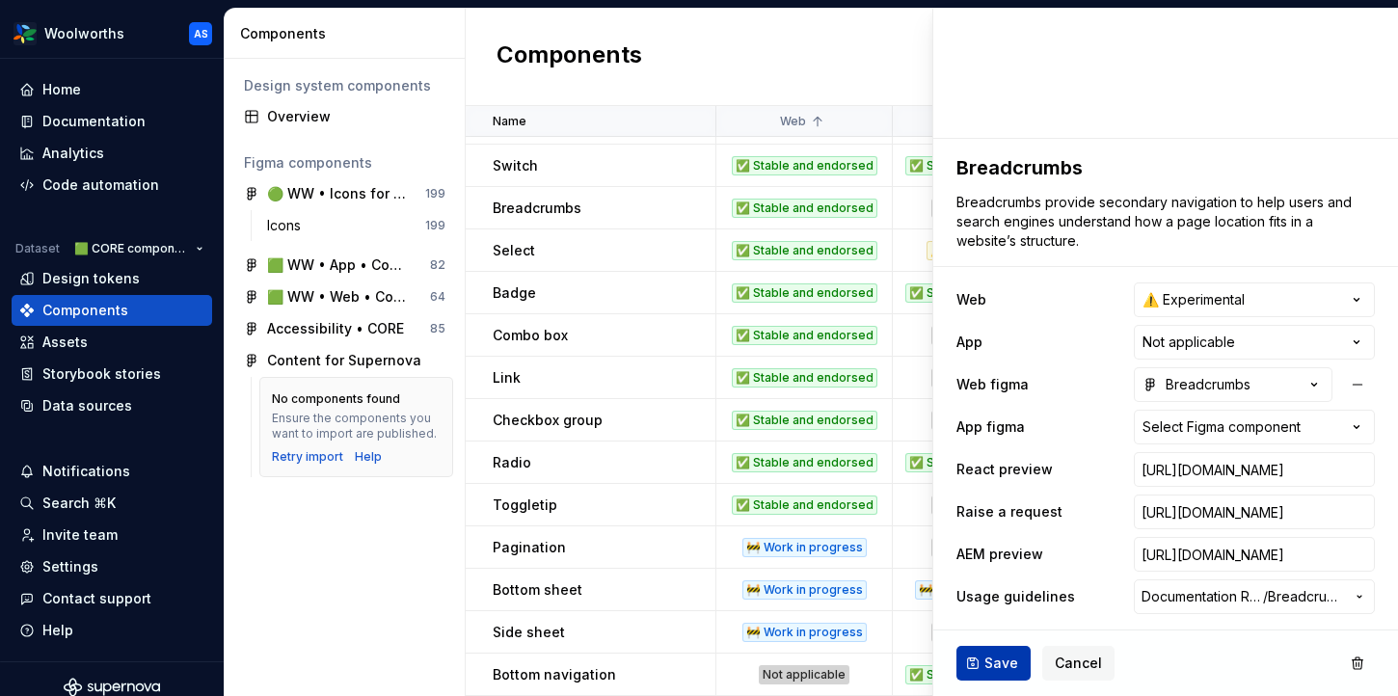
click at [986, 663] on span "Save" at bounding box center [1001, 663] width 34 height 19
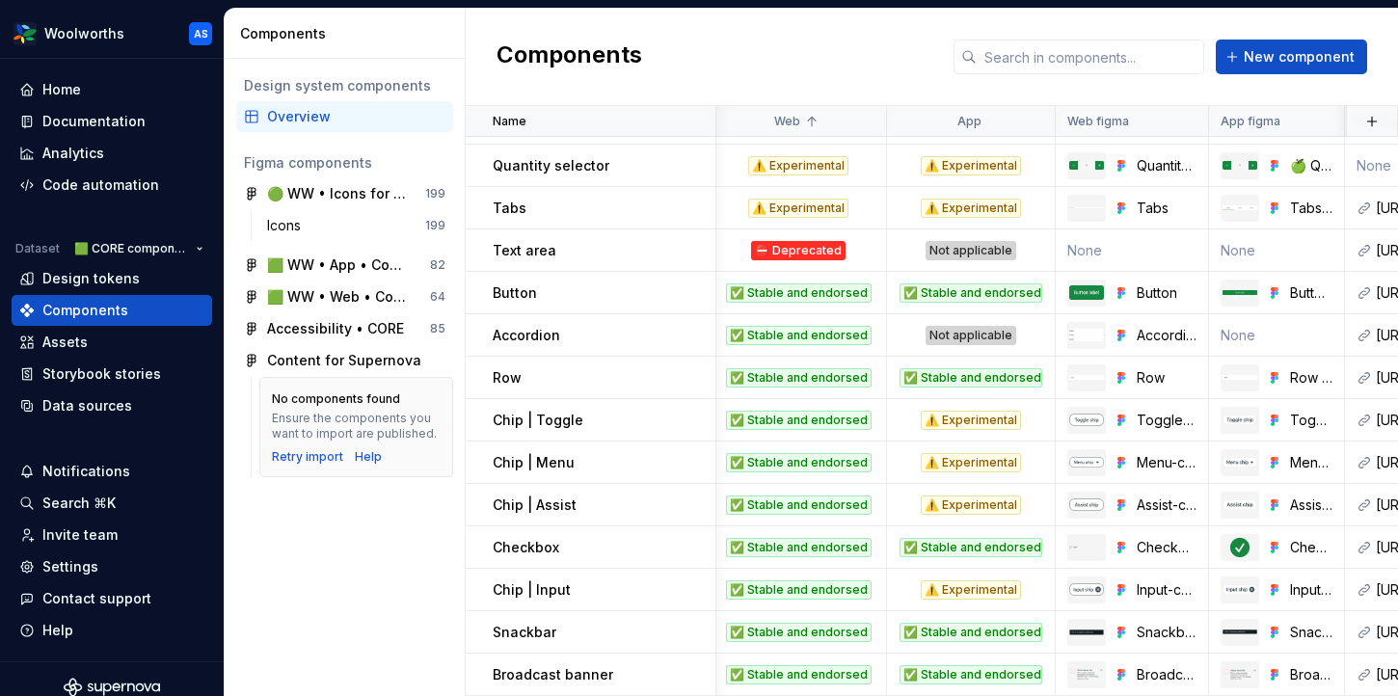
scroll to position [0, 6]
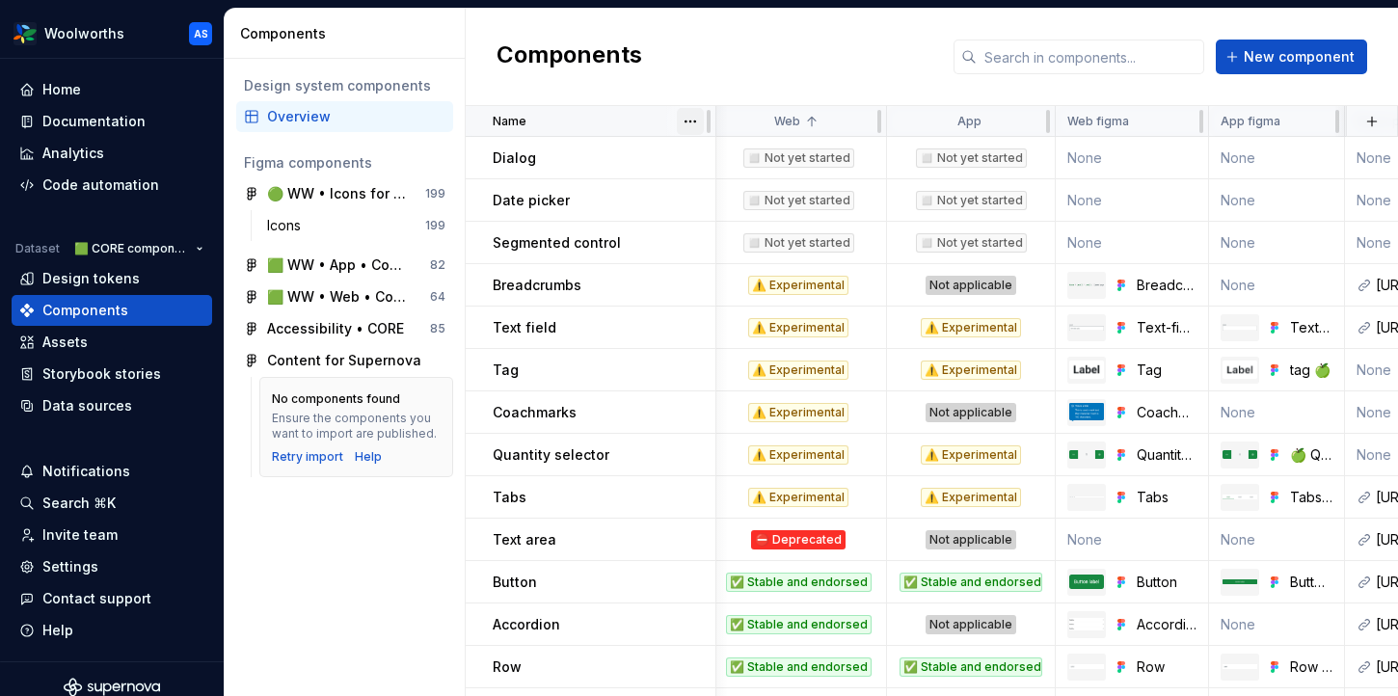
click at [689, 123] on html "Woolworths AS Home Documentation Analytics Code automation Dataset 🟩 CORE compo…" at bounding box center [699, 348] width 1398 height 696
click at [723, 156] on div "Sort ascending" at bounding box center [774, 158] width 125 height 19
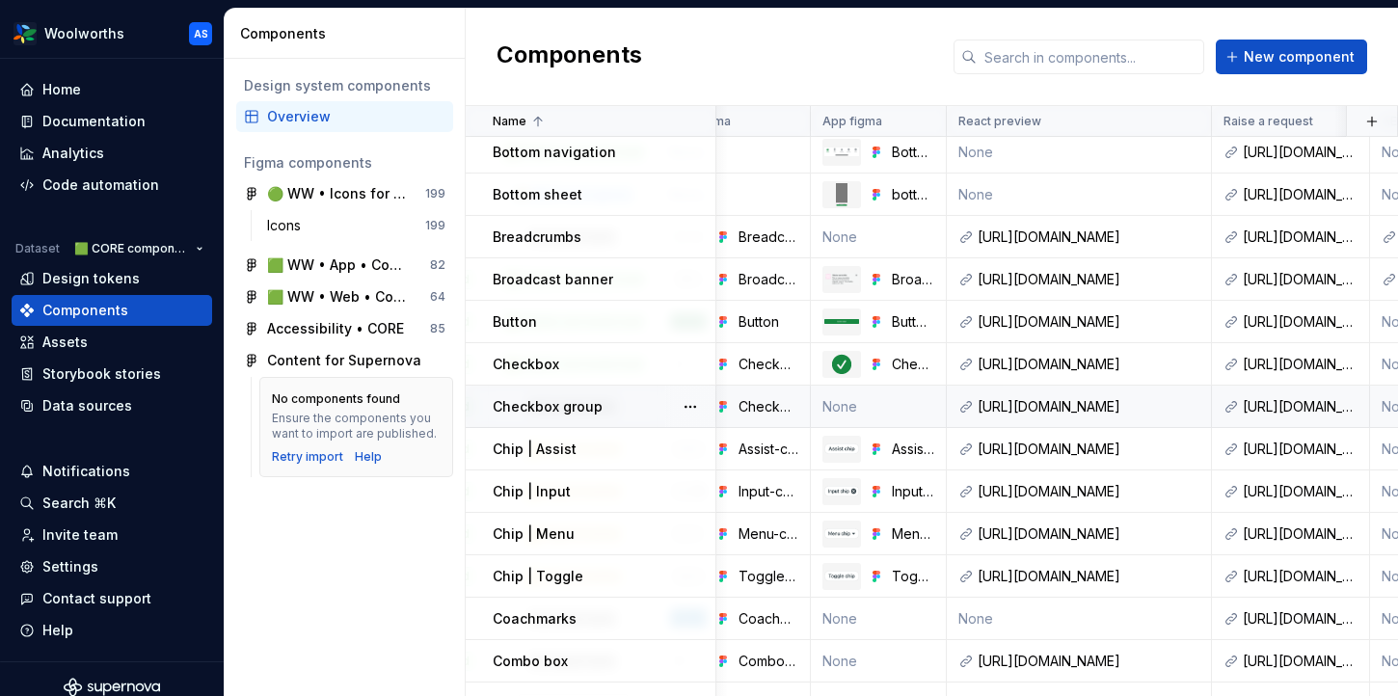
scroll to position [133, 406]
click at [1068, 402] on div "[URL][DOMAIN_NAME]" at bounding box center [1086, 406] width 222 height 19
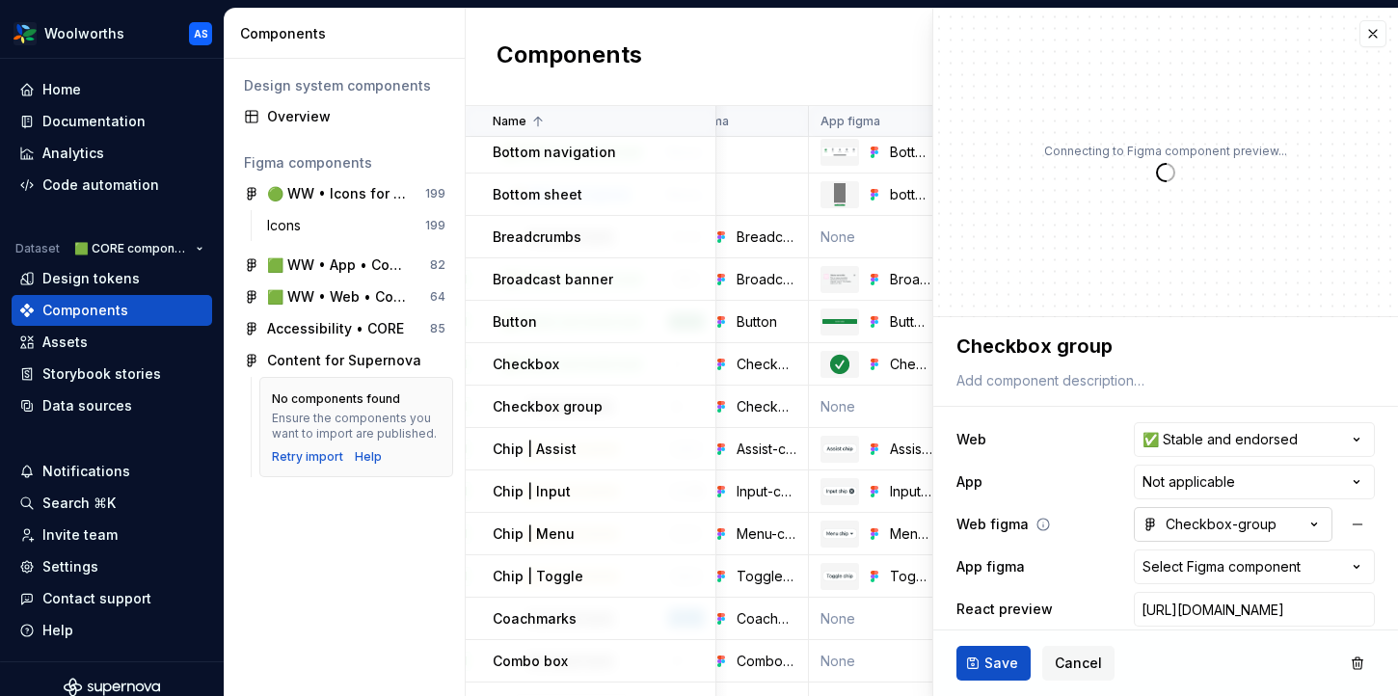
scroll to position [140, 0]
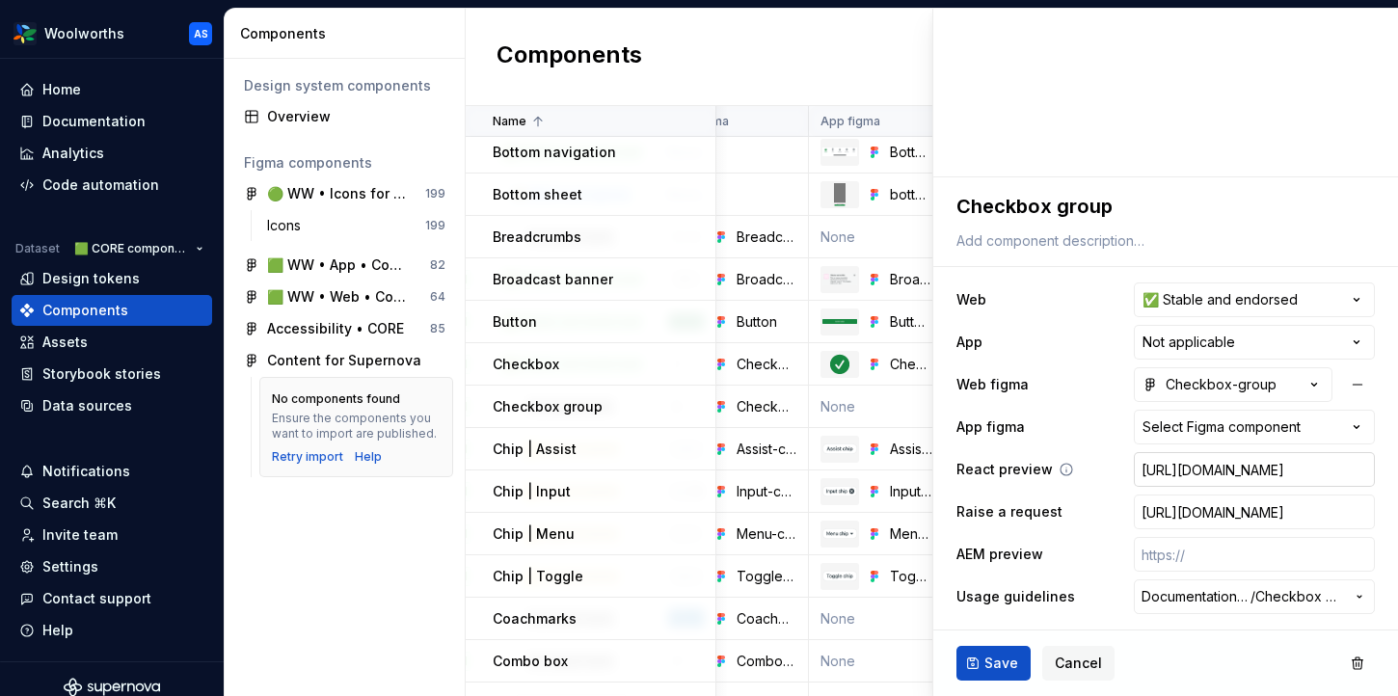
click at [1177, 471] on input "[URL][DOMAIN_NAME]" at bounding box center [1254, 469] width 241 height 35
type textarea "*"
click at [1234, 291] on html "Woolworths AS Home Documentation Analytics Code automation Dataset 🟩 CORE compo…" at bounding box center [699, 348] width 1398 height 696
type textarea "*"
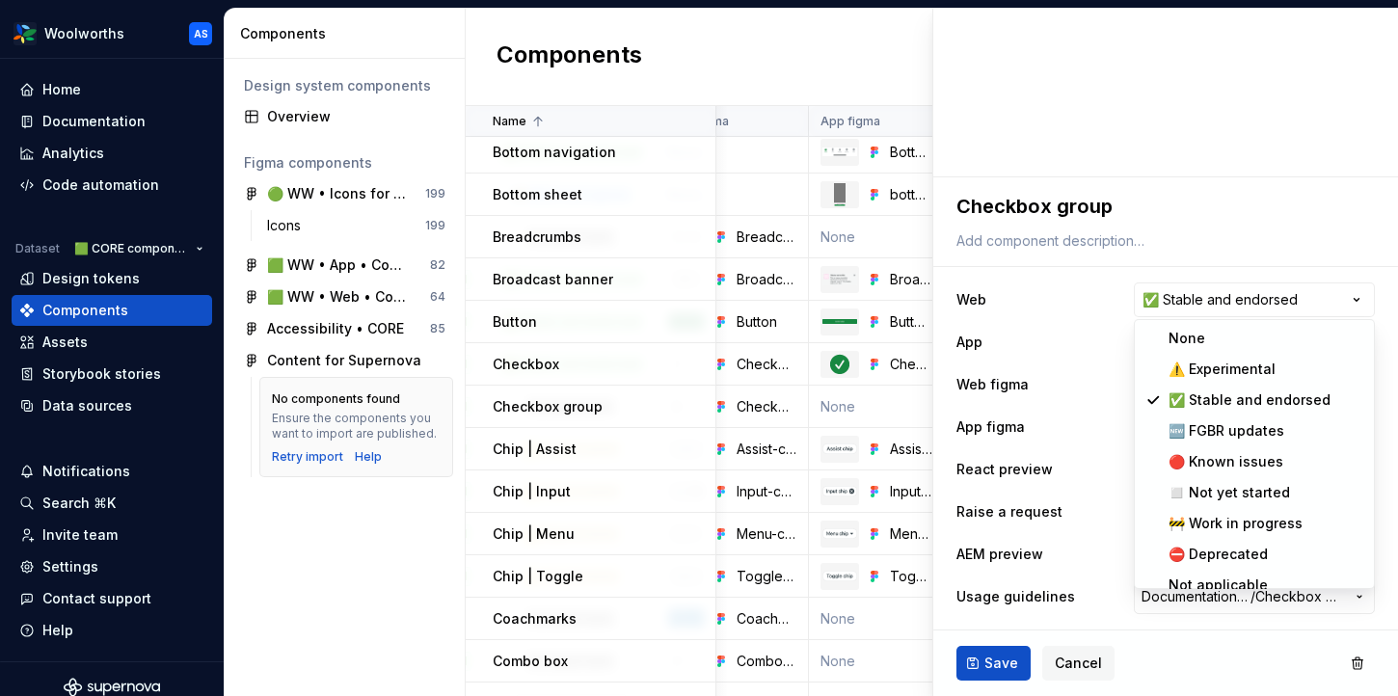
select select
type textarea "*"
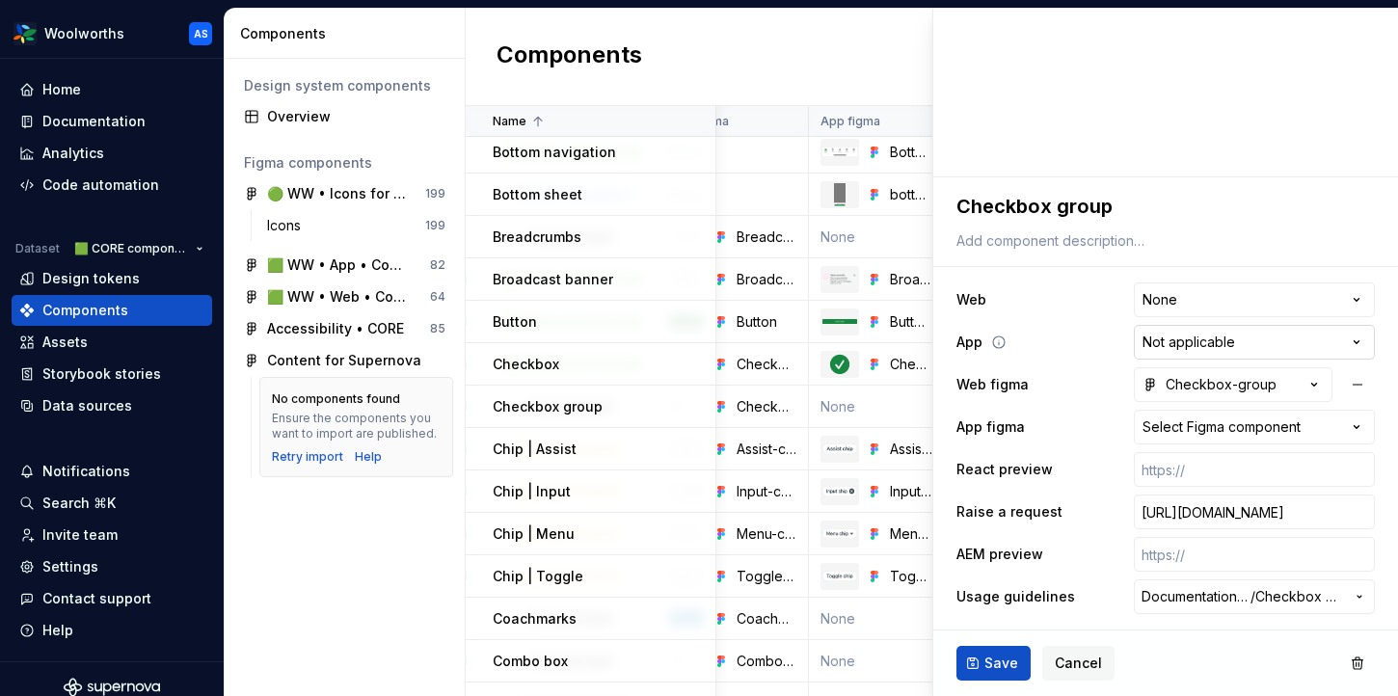
click at [1207, 345] on html "Woolworths AS Home Documentation Analytics Code automation Dataset 🟩 CORE compo…" at bounding box center [699, 348] width 1398 height 696
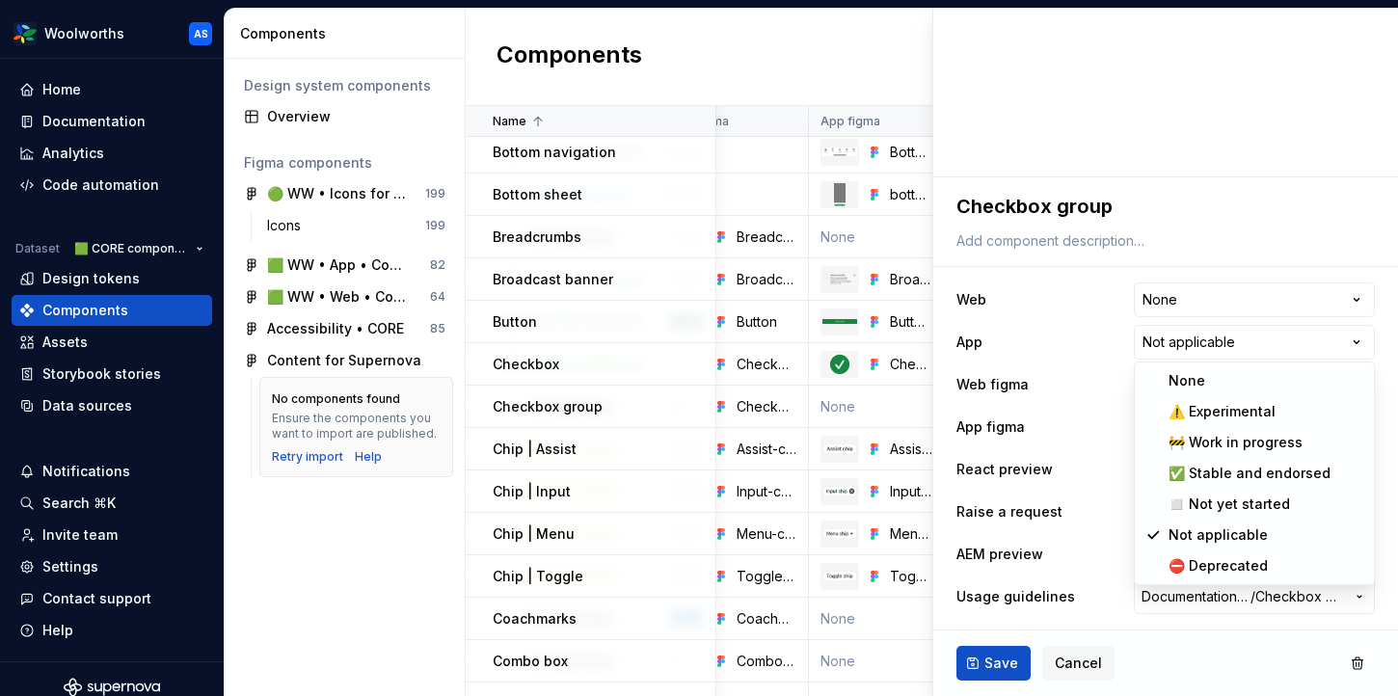
select select
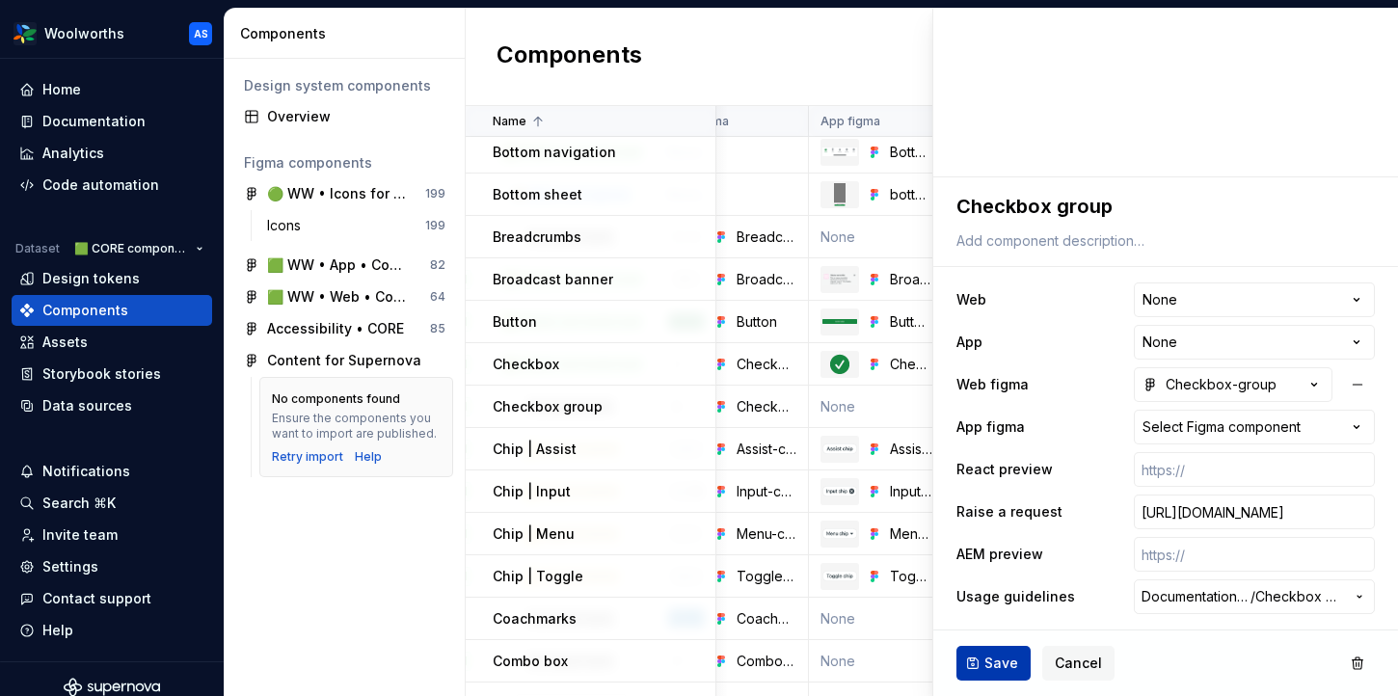
click at [997, 660] on span "Save" at bounding box center [1001, 663] width 34 height 19
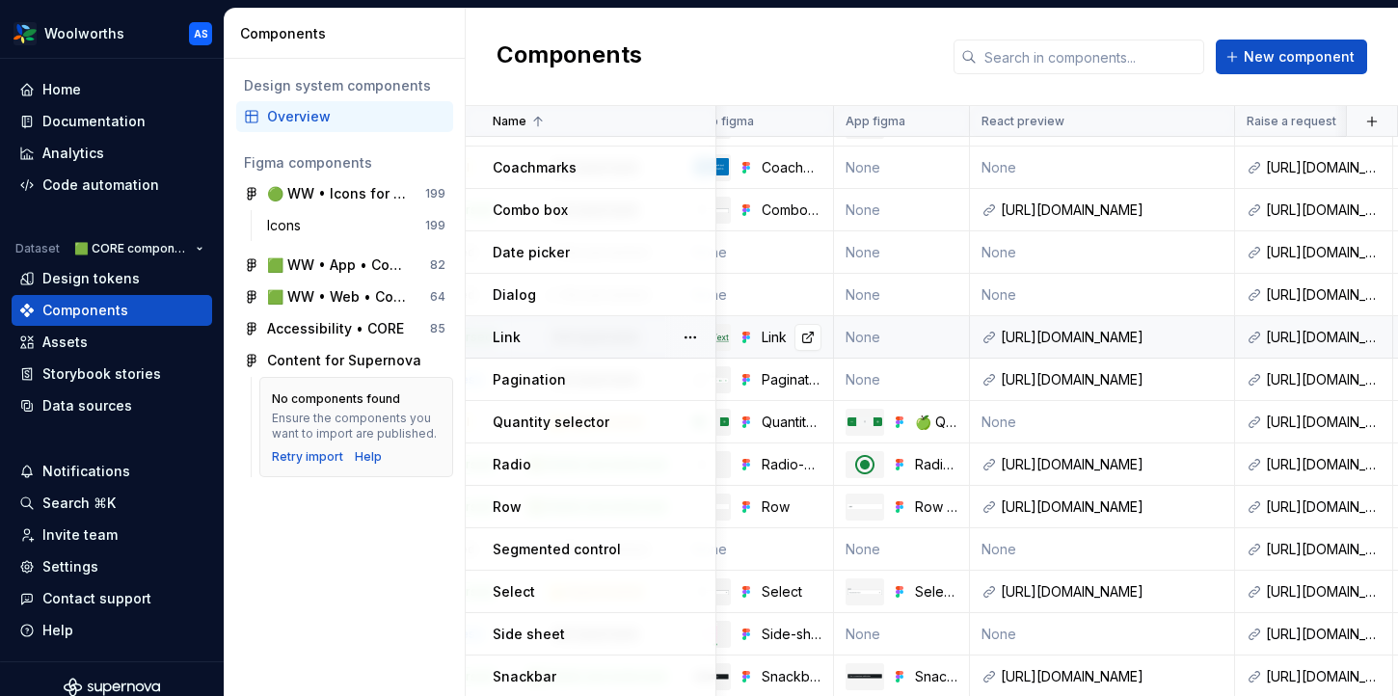
scroll to position [584, 389]
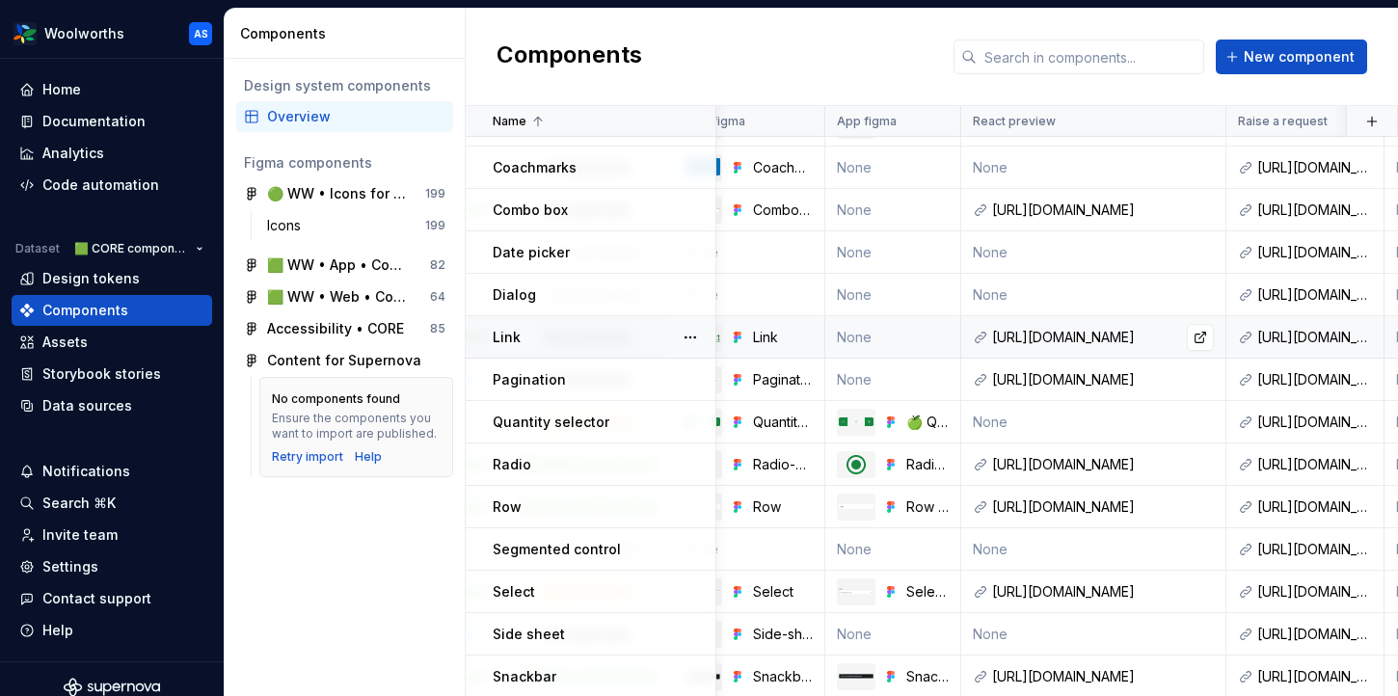
click at [1079, 328] on div "[URL][DOMAIN_NAME]" at bounding box center [1103, 337] width 222 height 19
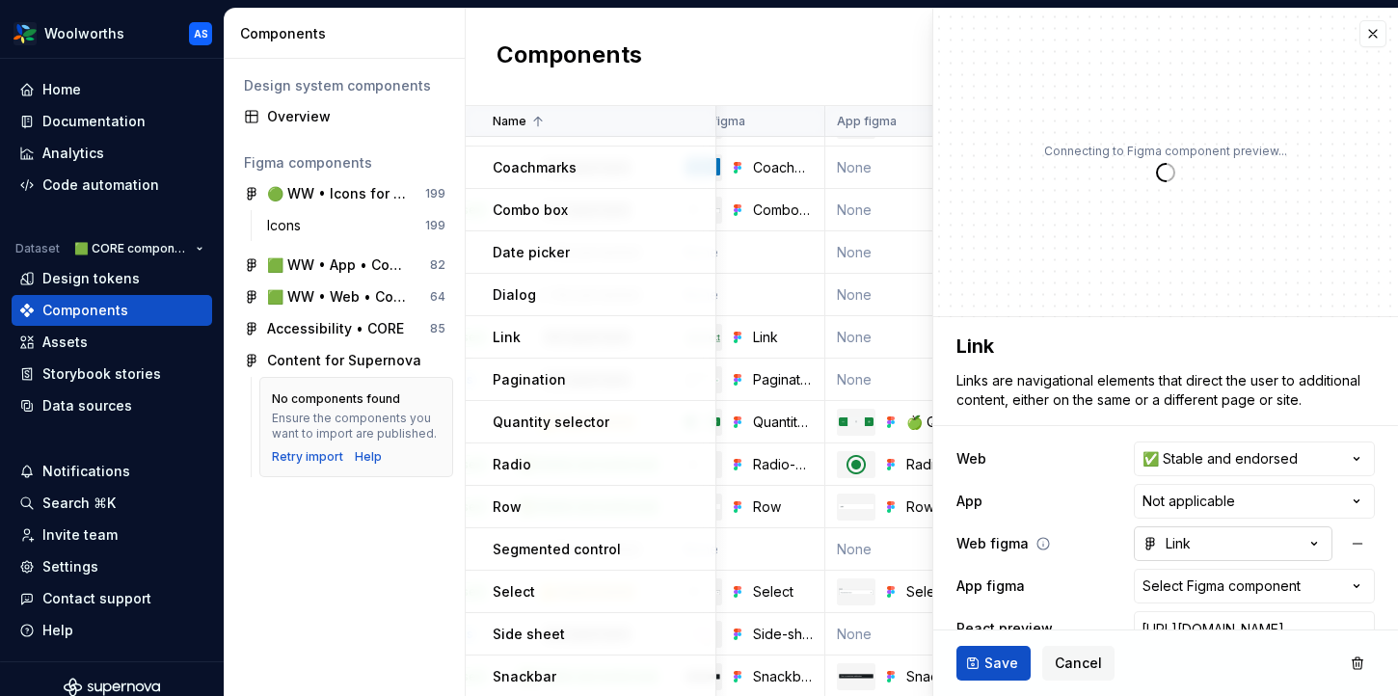
scroll to position [159, 0]
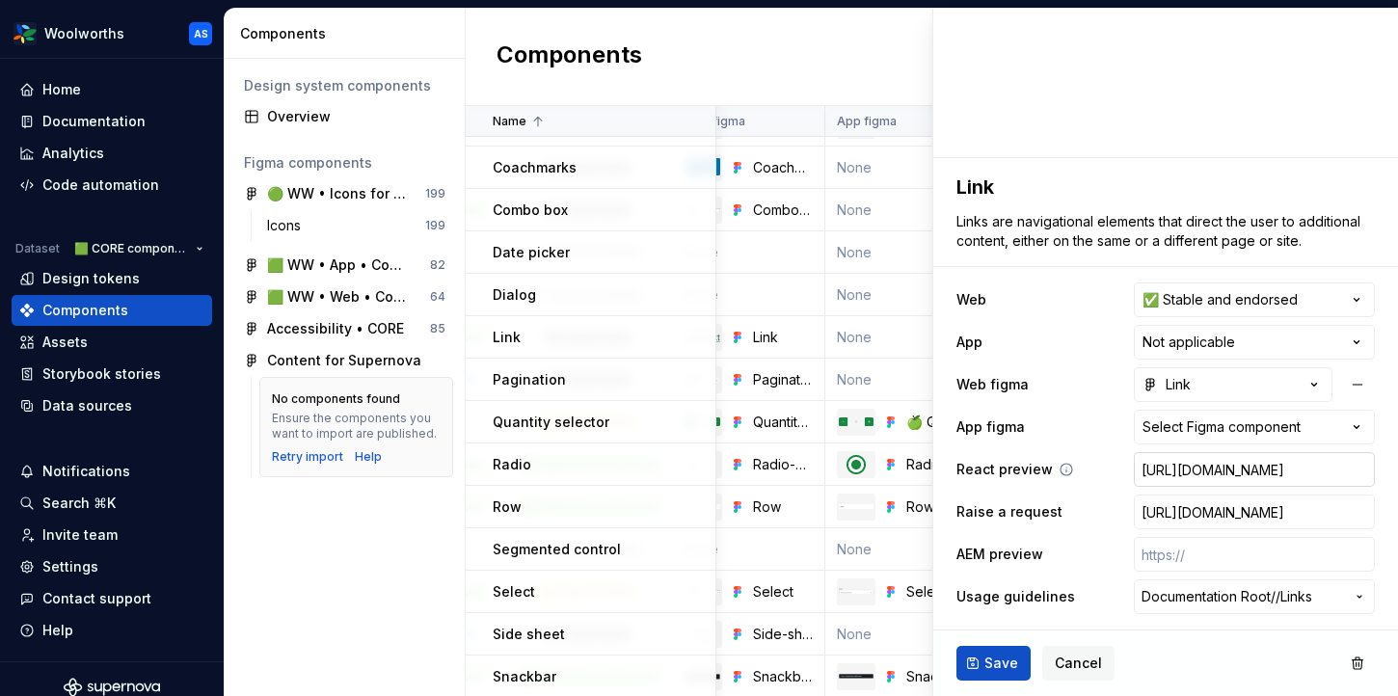
click at [1202, 474] on input "[URL][DOMAIN_NAME]" at bounding box center [1254, 469] width 241 height 35
type textarea "*"
click at [1003, 652] on button "Save" at bounding box center [993, 663] width 74 height 35
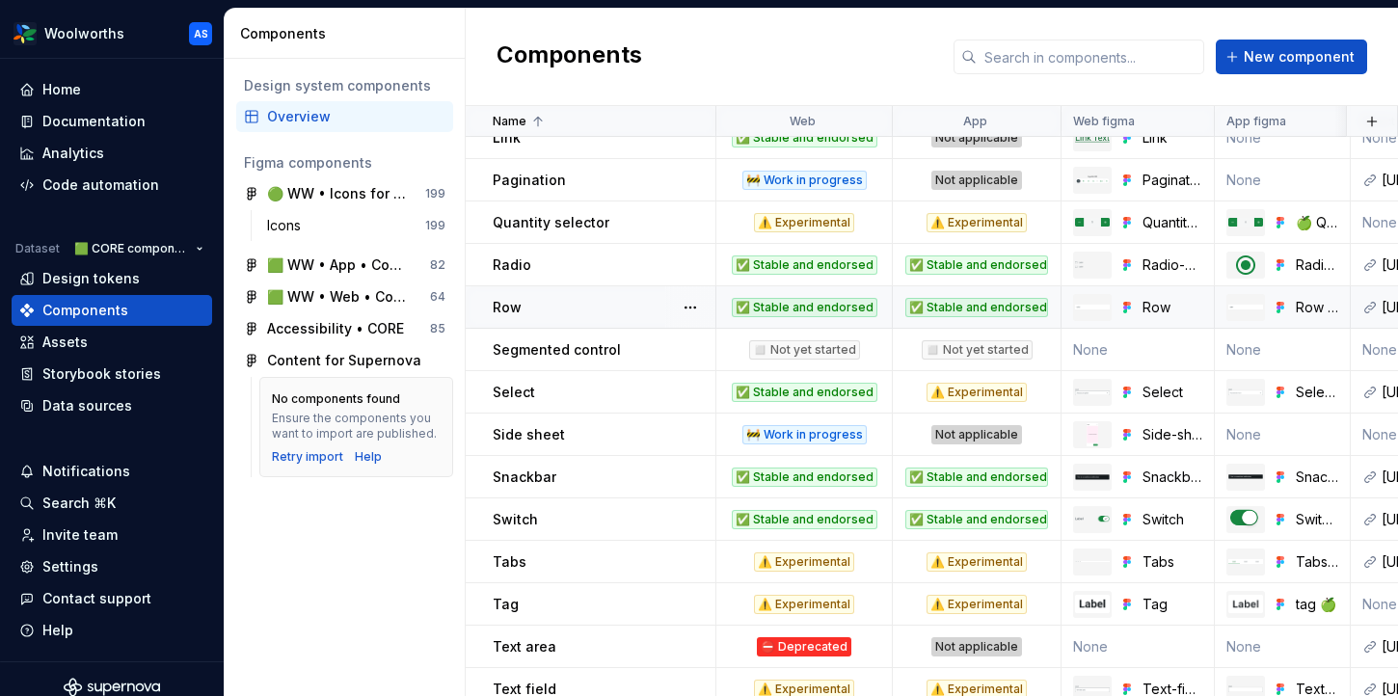
scroll to position [841, 0]
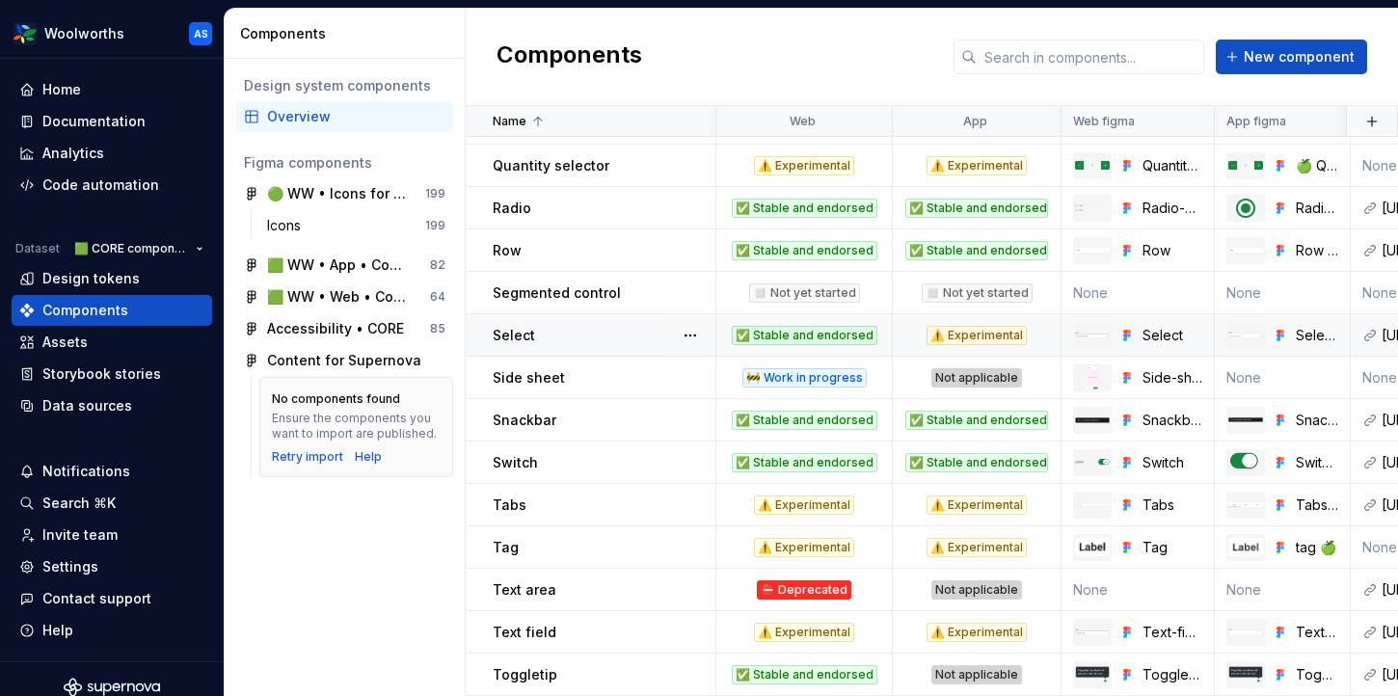
click at [652, 333] on div "Select" at bounding box center [604, 335] width 222 height 19
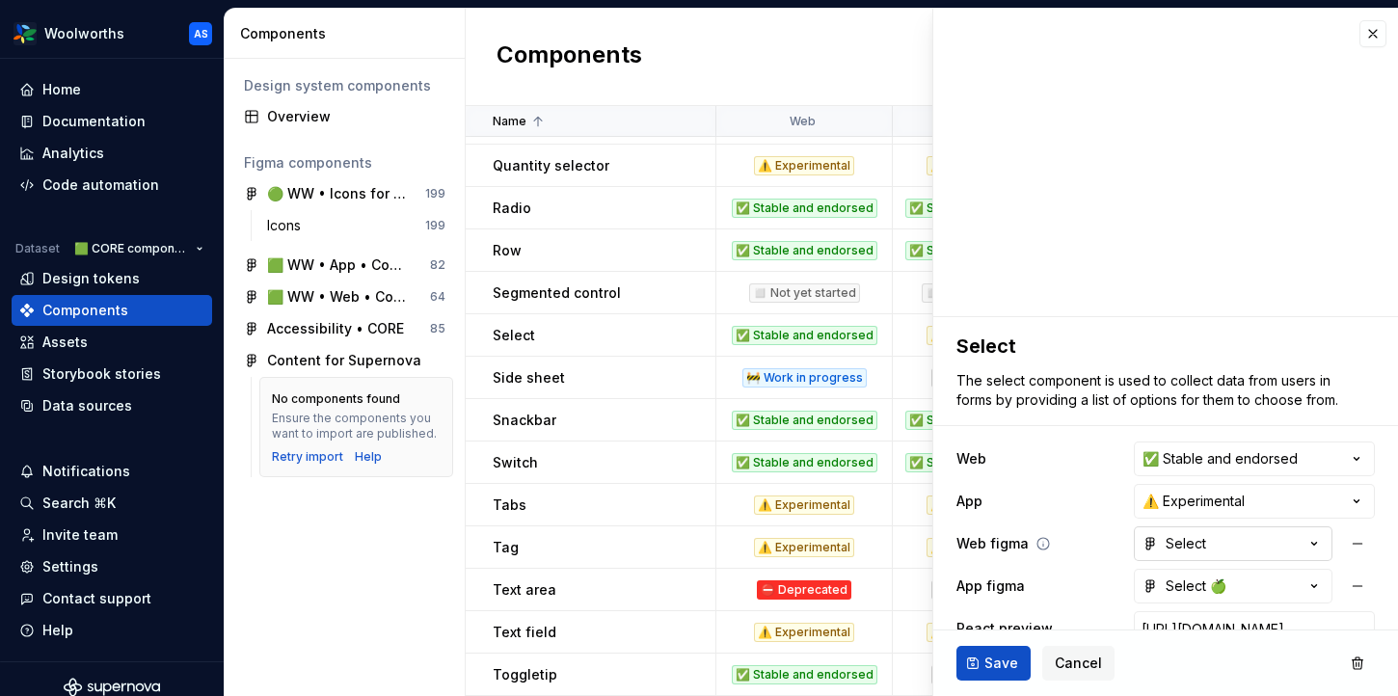
scroll to position [159, 0]
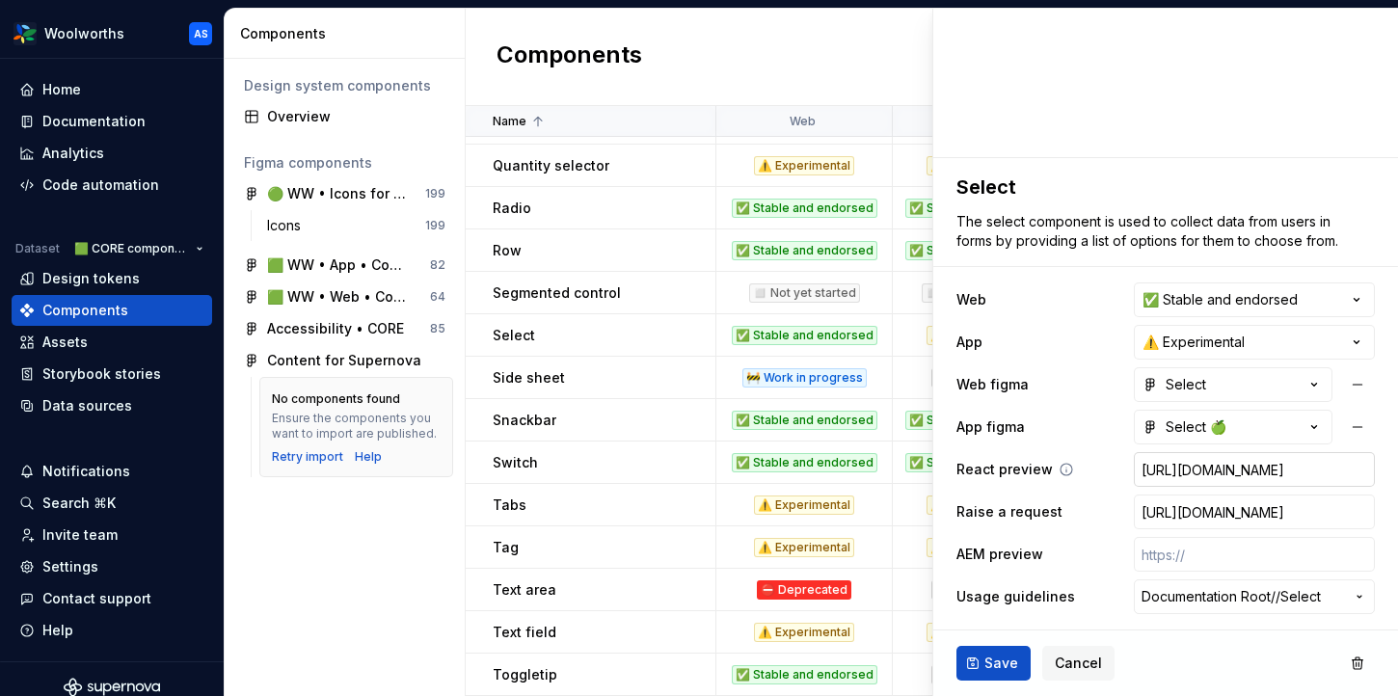
click at [1184, 467] on input "[URL][DOMAIN_NAME]" at bounding box center [1254, 469] width 241 height 35
type textarea "*"
click at [1012, 660] on span "Save" at bounding box center [1001, 663] width 34 height 19
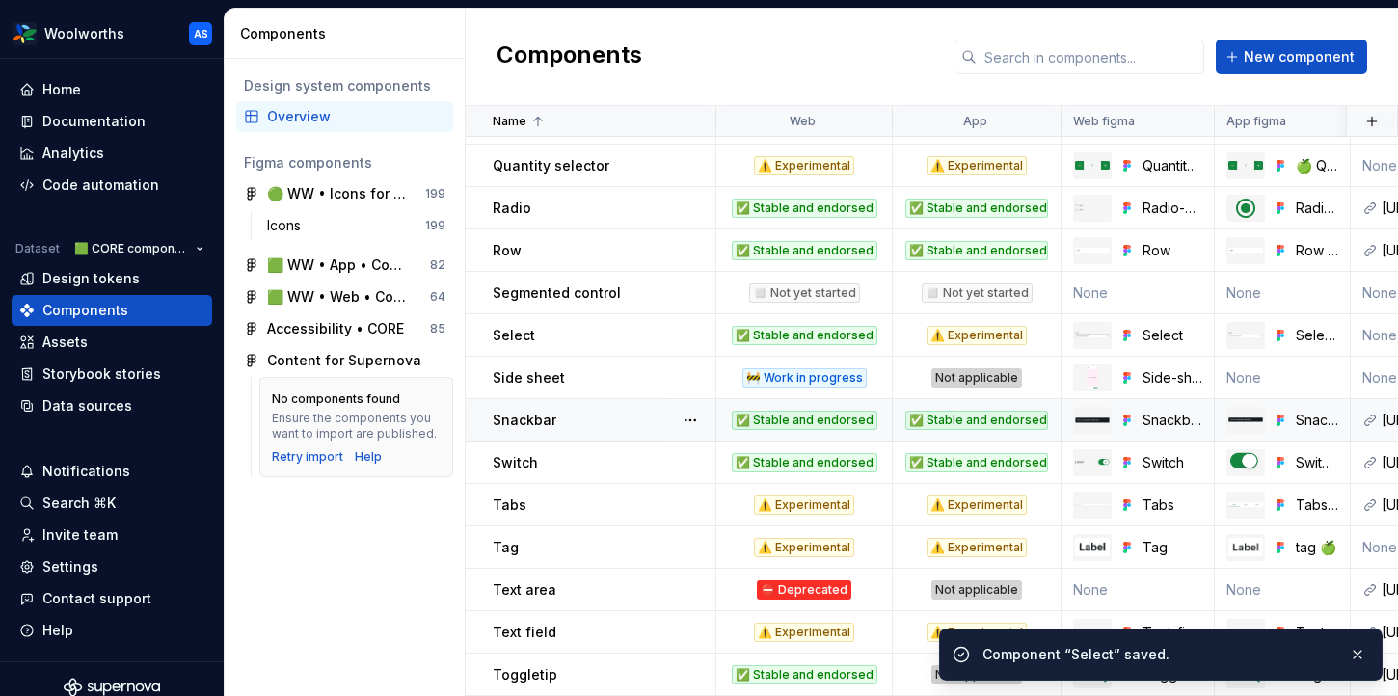
click at [649, 414] on div "Snackbar" at bounding box center [604, 420] width 222 height 19
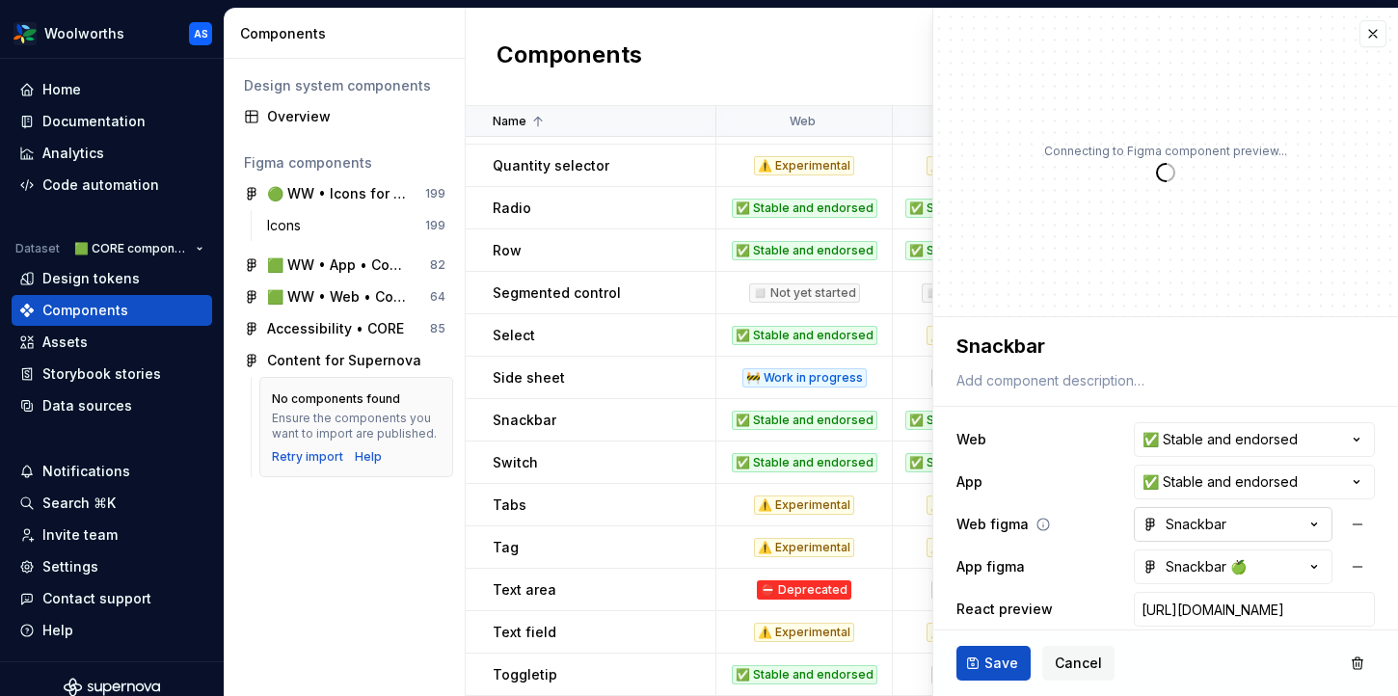
scroll to position [140, 0]
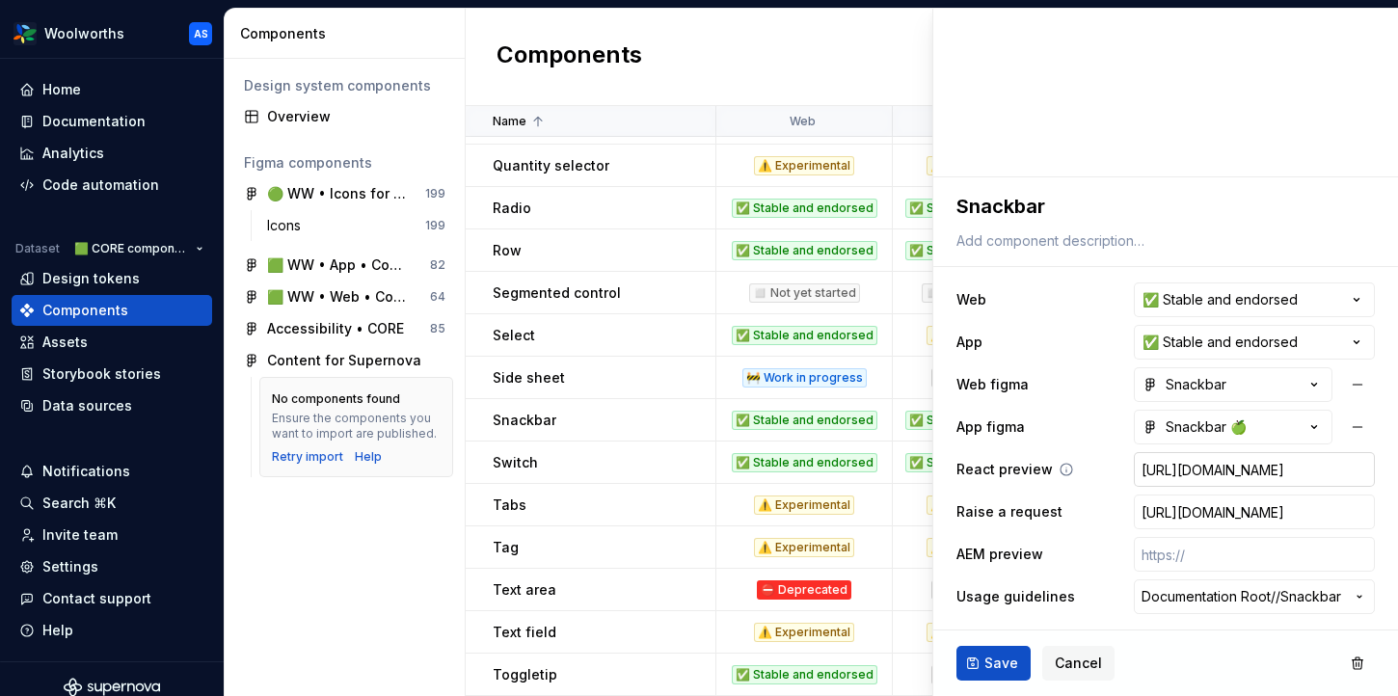
click at [1191, 469] on input "[URL][DOMAIN_NAME]" at bounding box center [1254, 469] width 241 height 35
type textarea "*"
click at [992, 654] on span "Save" at bounding box center [1001, 663] width 34 height 19
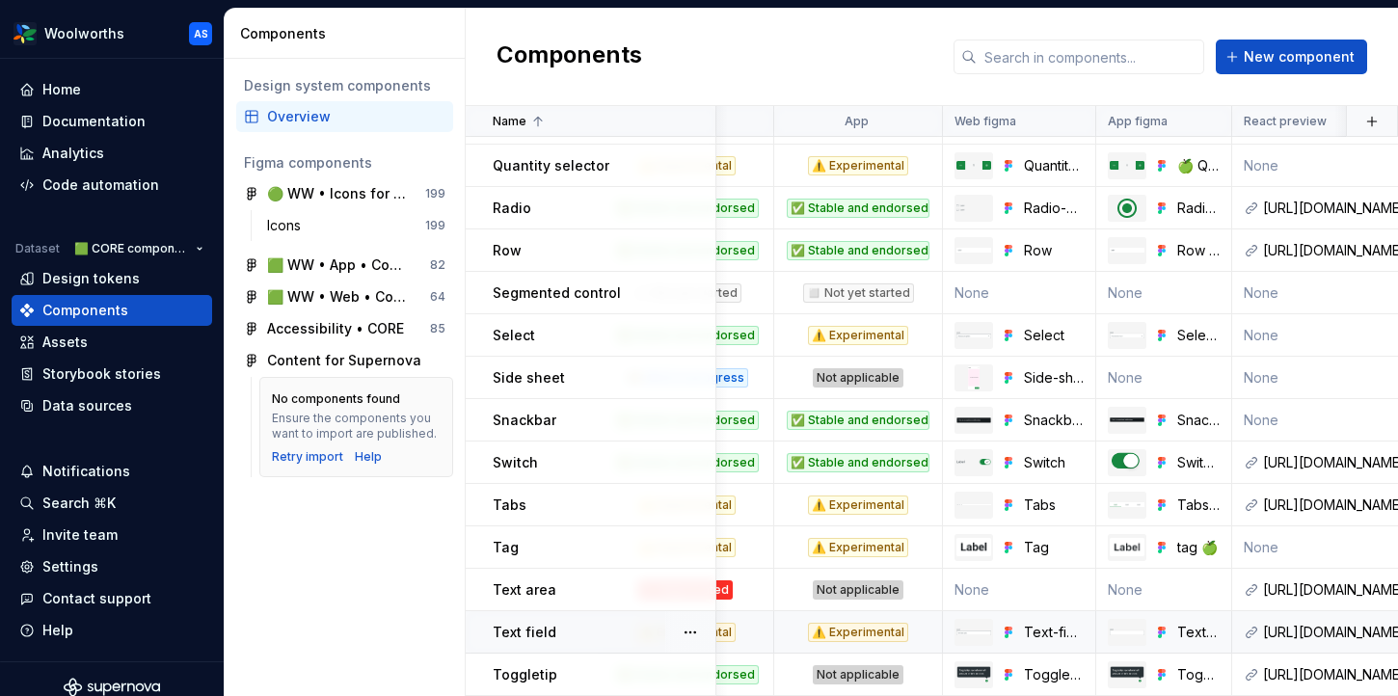
scroll to position [841, 0]
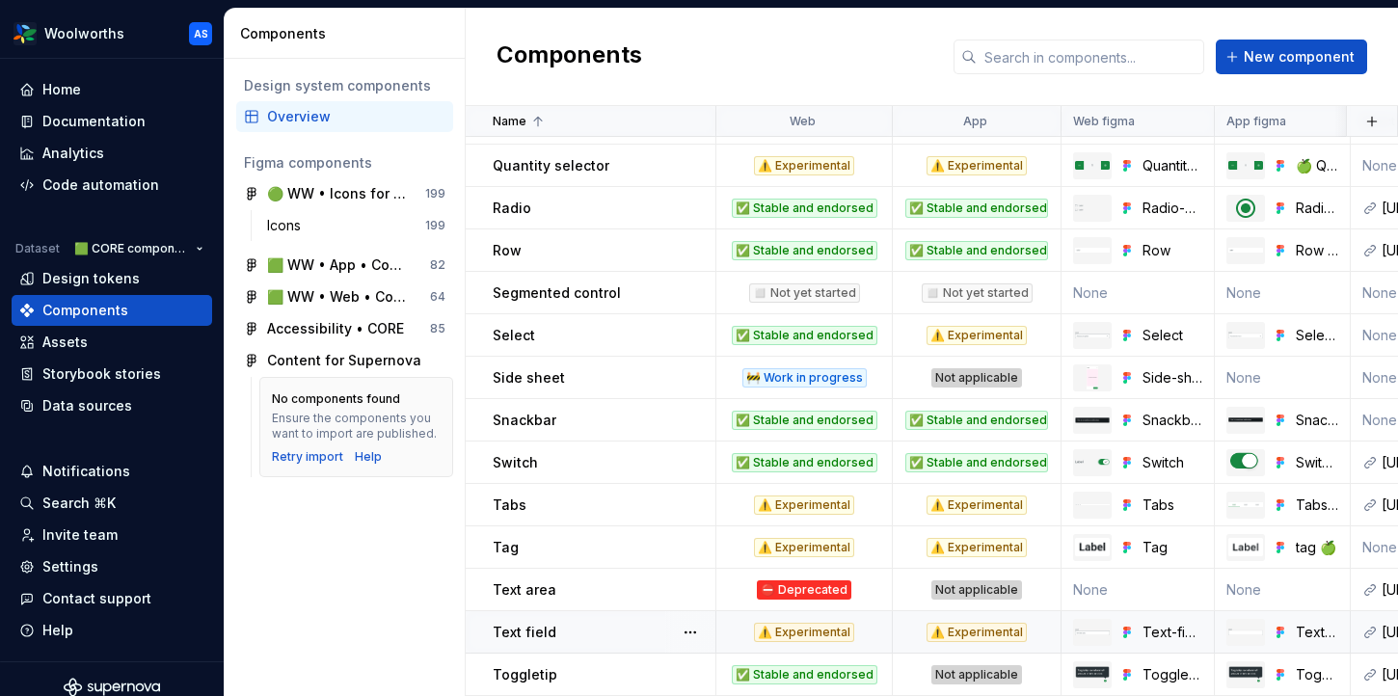
click at [586, 628] on div "Text field" at bounding box center [604, 632] width 222 height 19
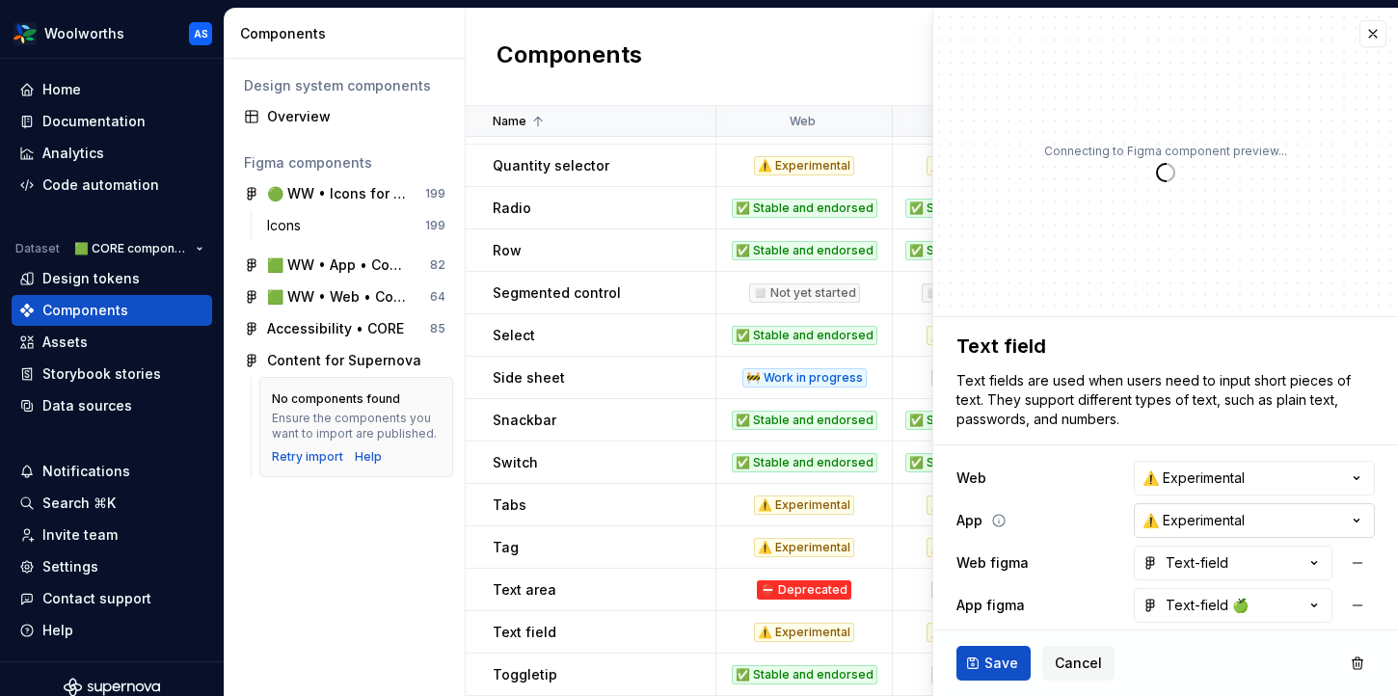
scroll to position [178, 0]
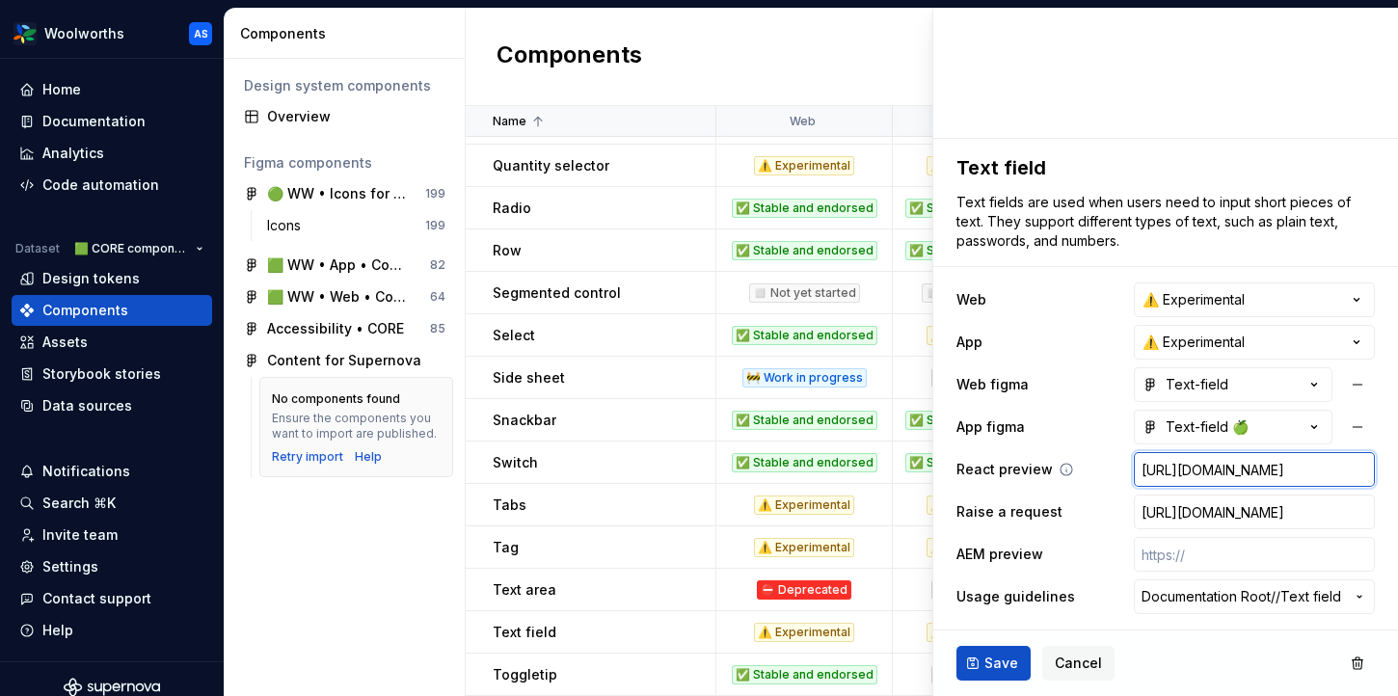
click at [1200, 468] on input "[URL][DOMAIN_NAME]" at bounding box center [1254, 469] width 241 height 35
type textarea "*"
click at [1009, 656] on span "Save" at bounding box center [1001, 663] width 34 height 19
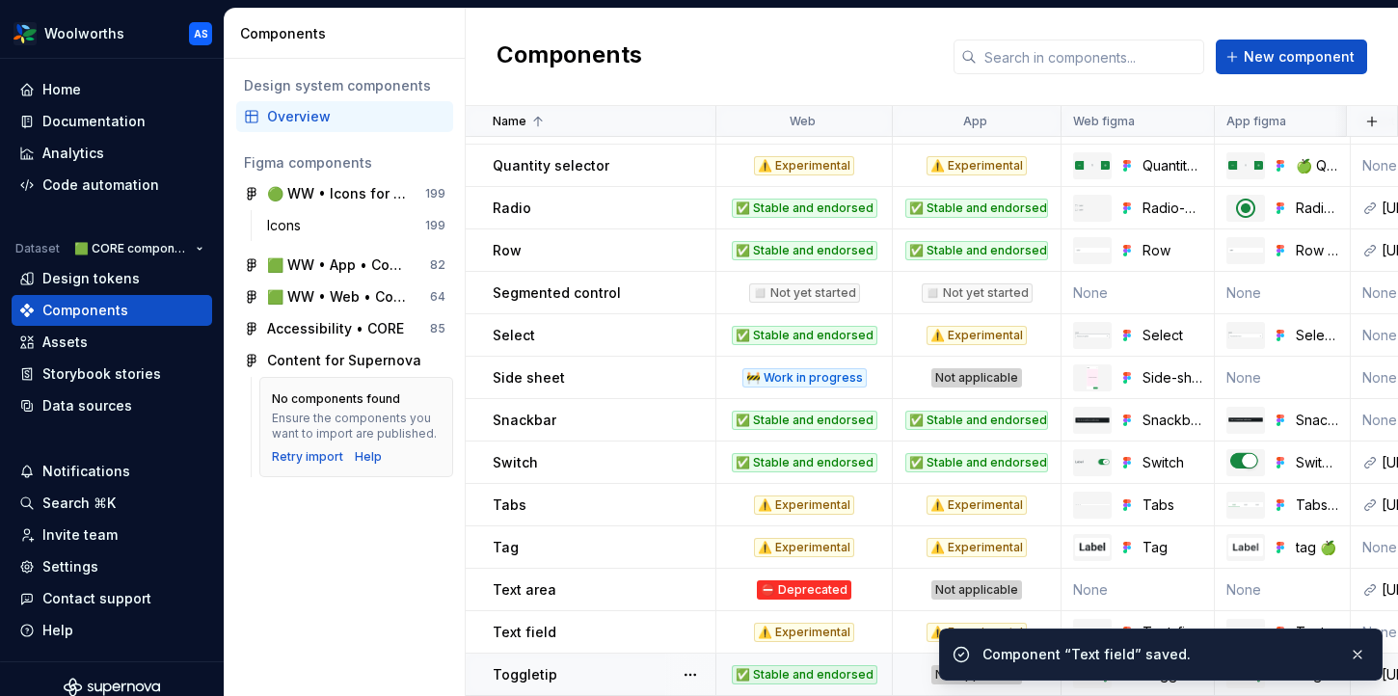
click at [626, 665] on div "Toggletip" at bounding box center [604, 674] width 222 height 19
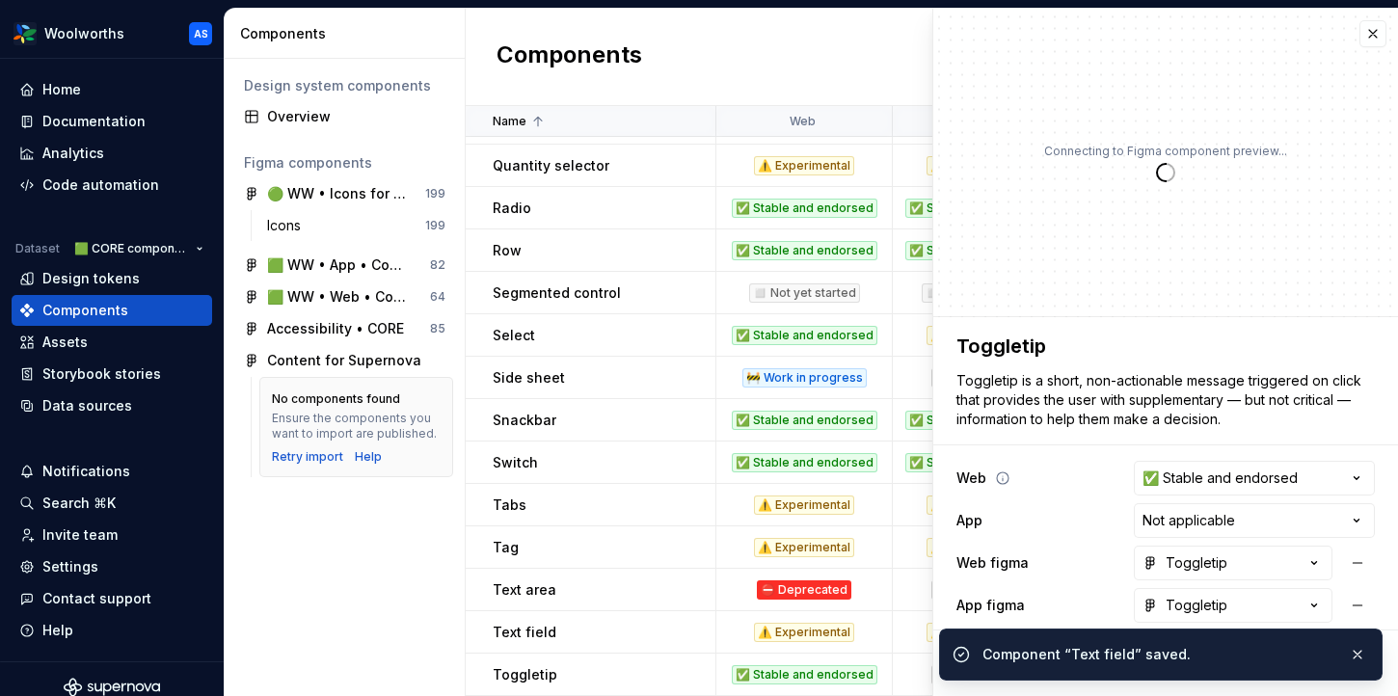
scroll to position [178, 0]
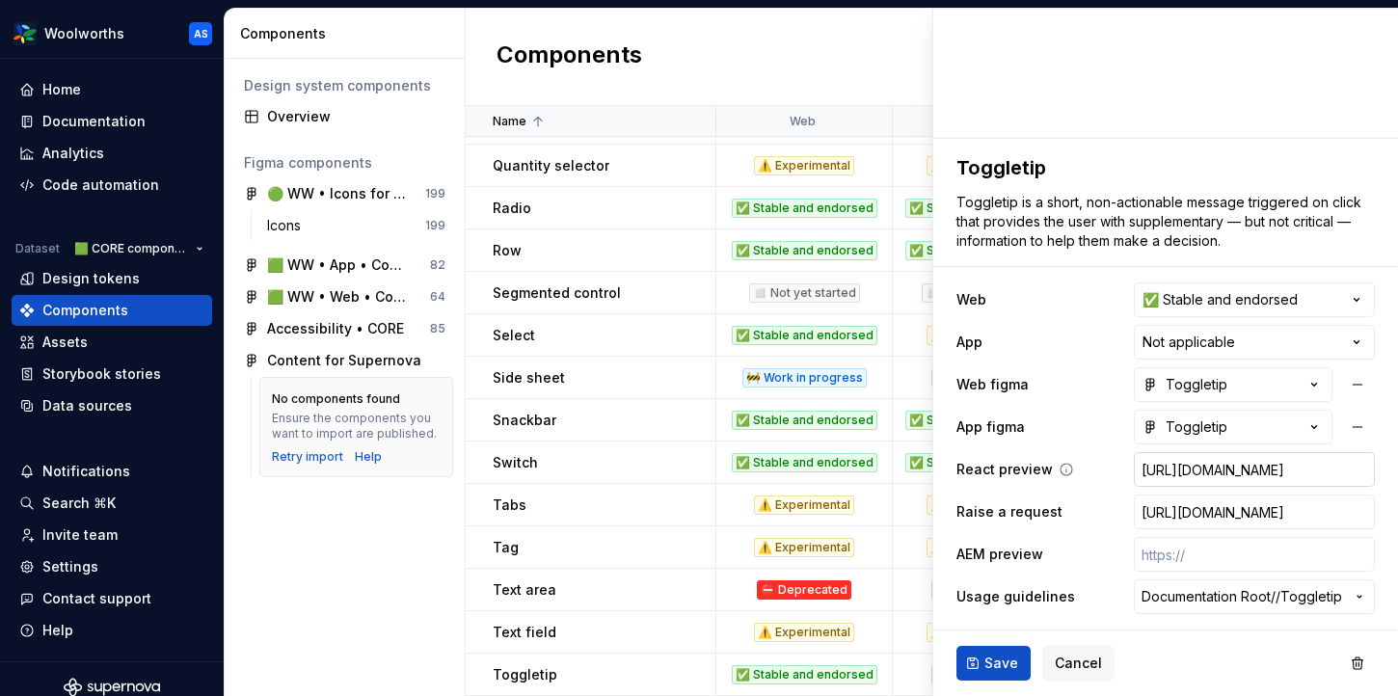
click at [1191, 466] on input "[URL][DOMAIN_NAME]" at bounding box center [1254, 469] width 241 height 35
type textarea "*"
click at [1013, 654] on span "Save" at bounding box center [1001, 663] width 34 height 19
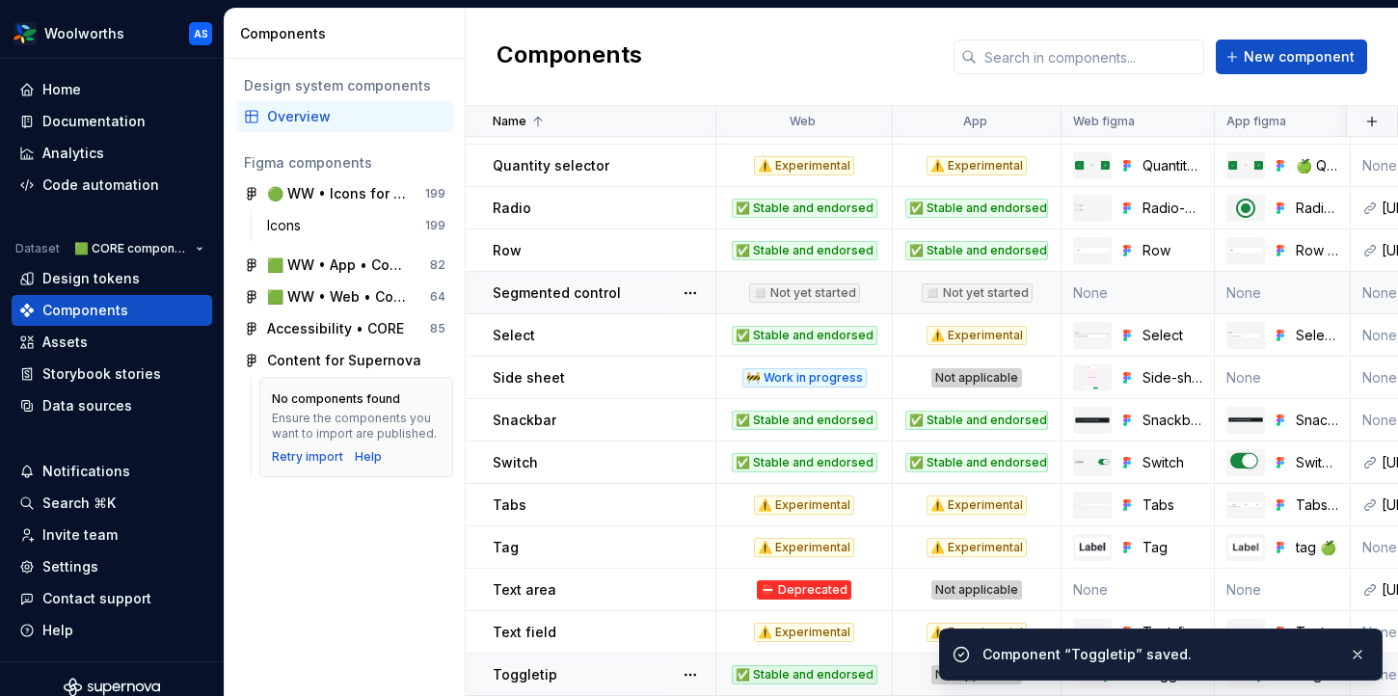
click at [599, 685] on td "Toggletip" at bounding box center [591, 675] width 251 height 42
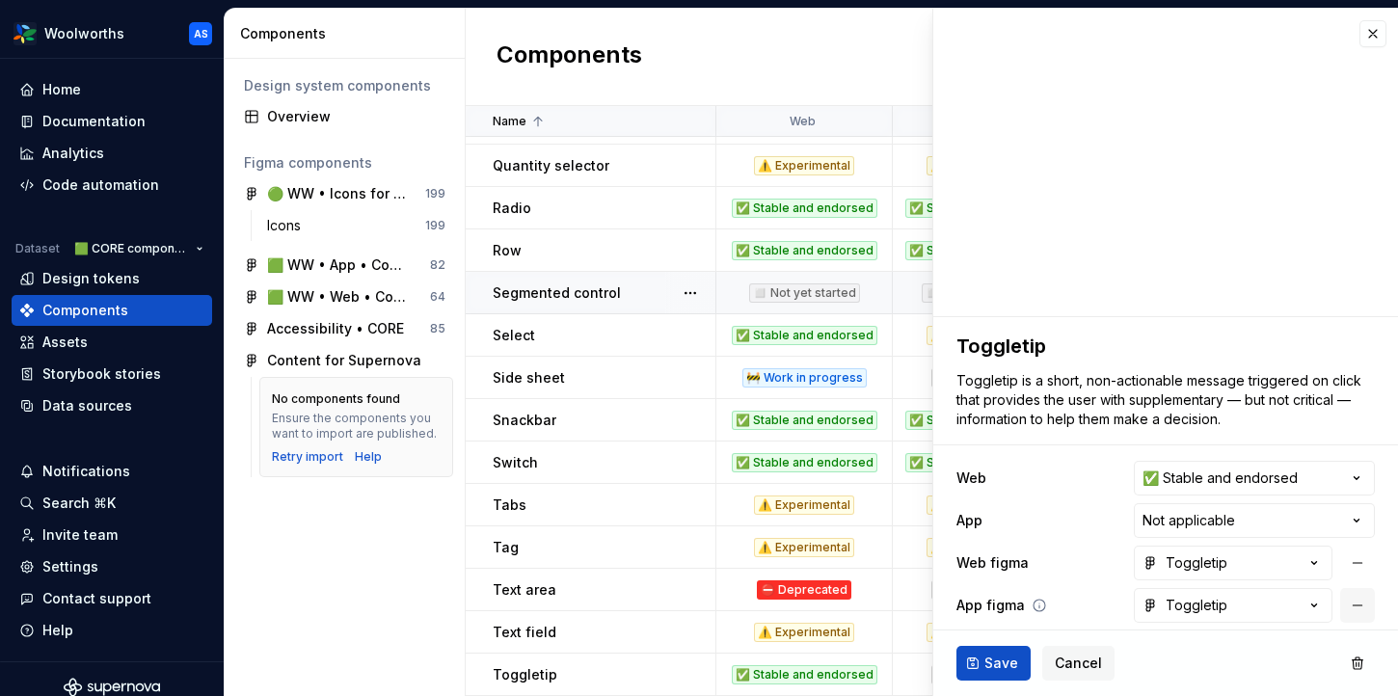
click at [1358, 603] on button "button" at bounding box center [1357, 605] width 35 height 35
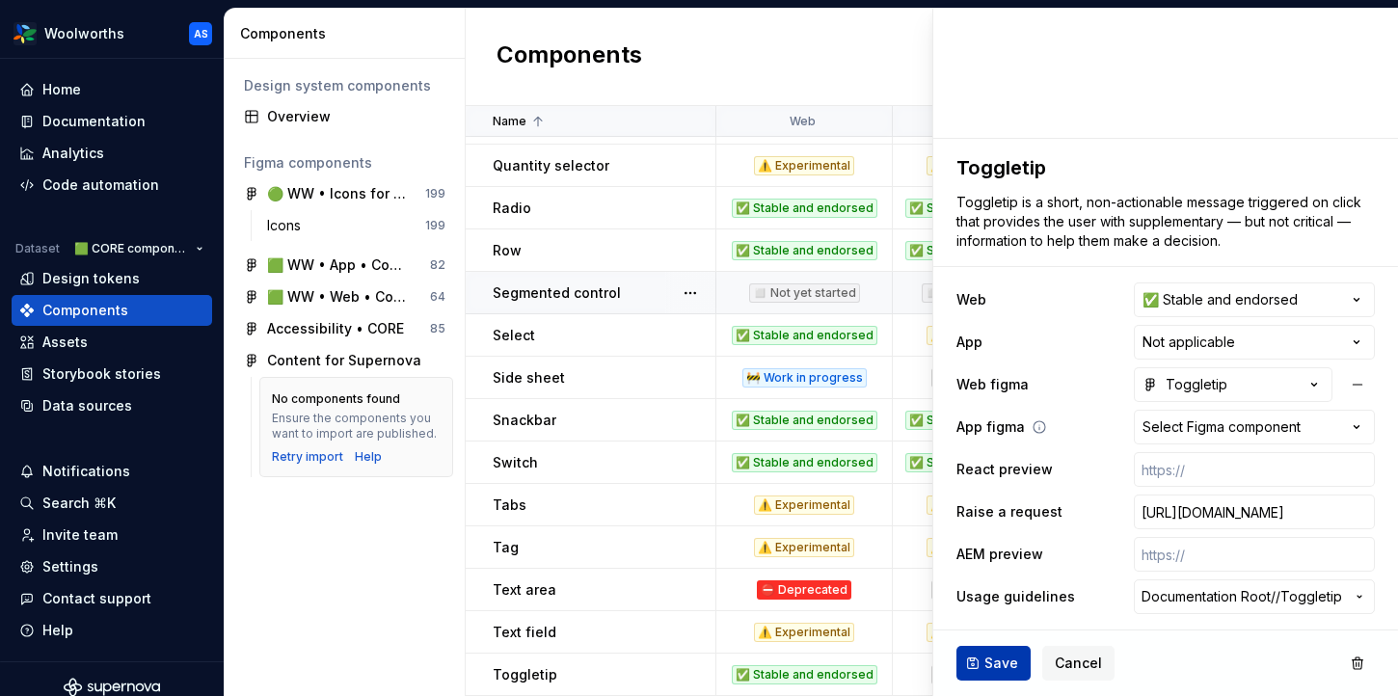
click at [998, 665] on span "Save" at bounding box center [1001, 663] width 34 height 19
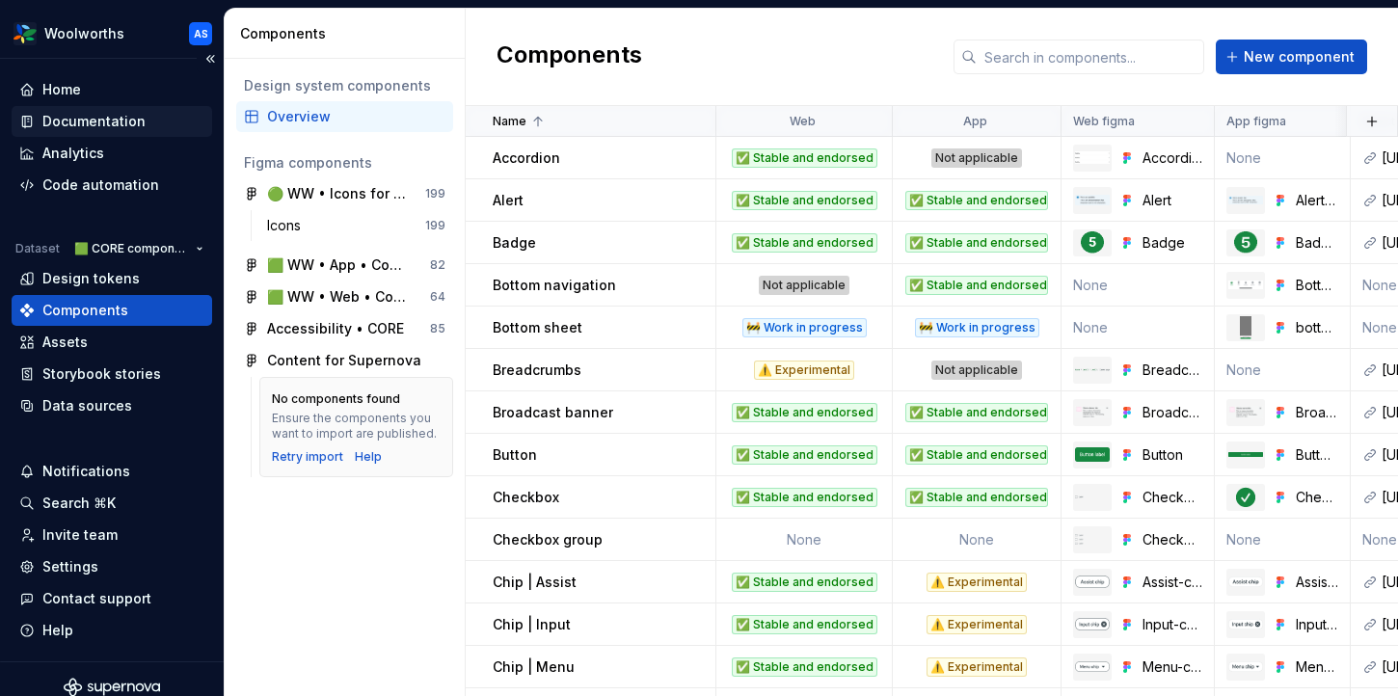
click at [158, 116] on div "Documentation" at bounding box center [111, 121] width 185 height 19
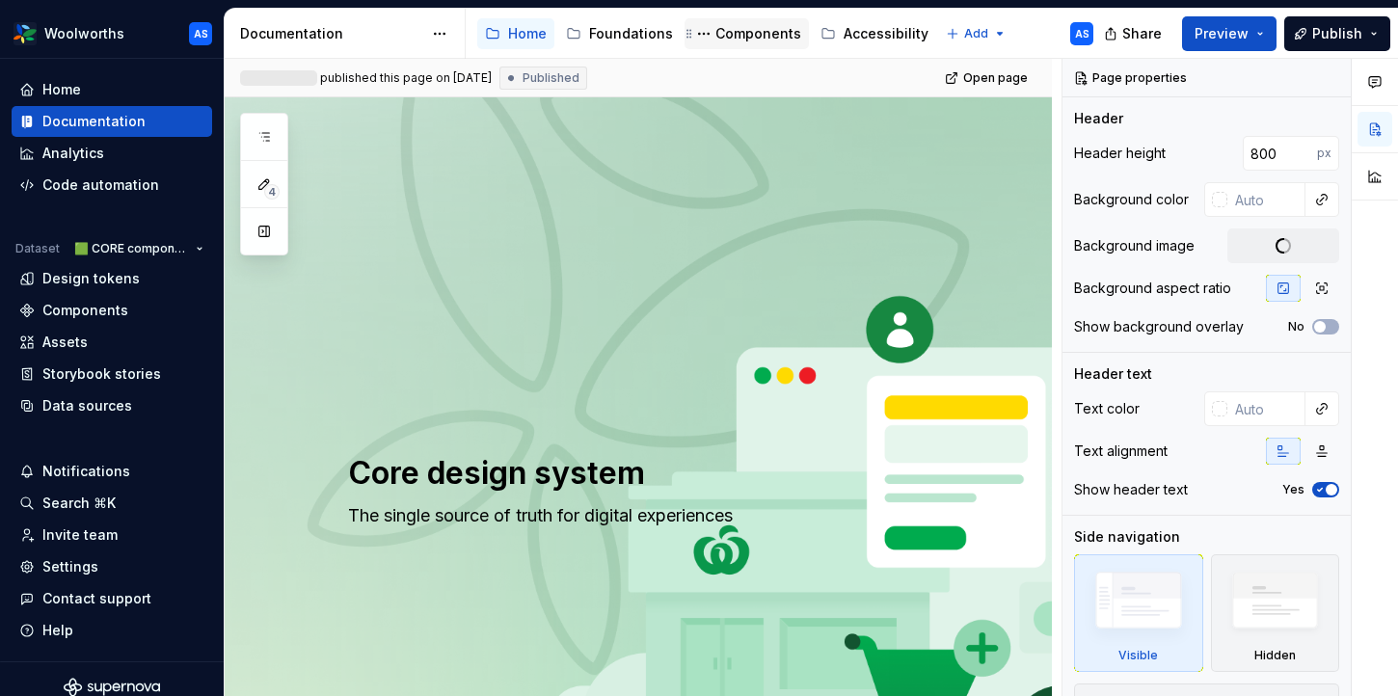
click at [729, 36] on div "Components" at bounding box center [758, 33] width 86 height 19
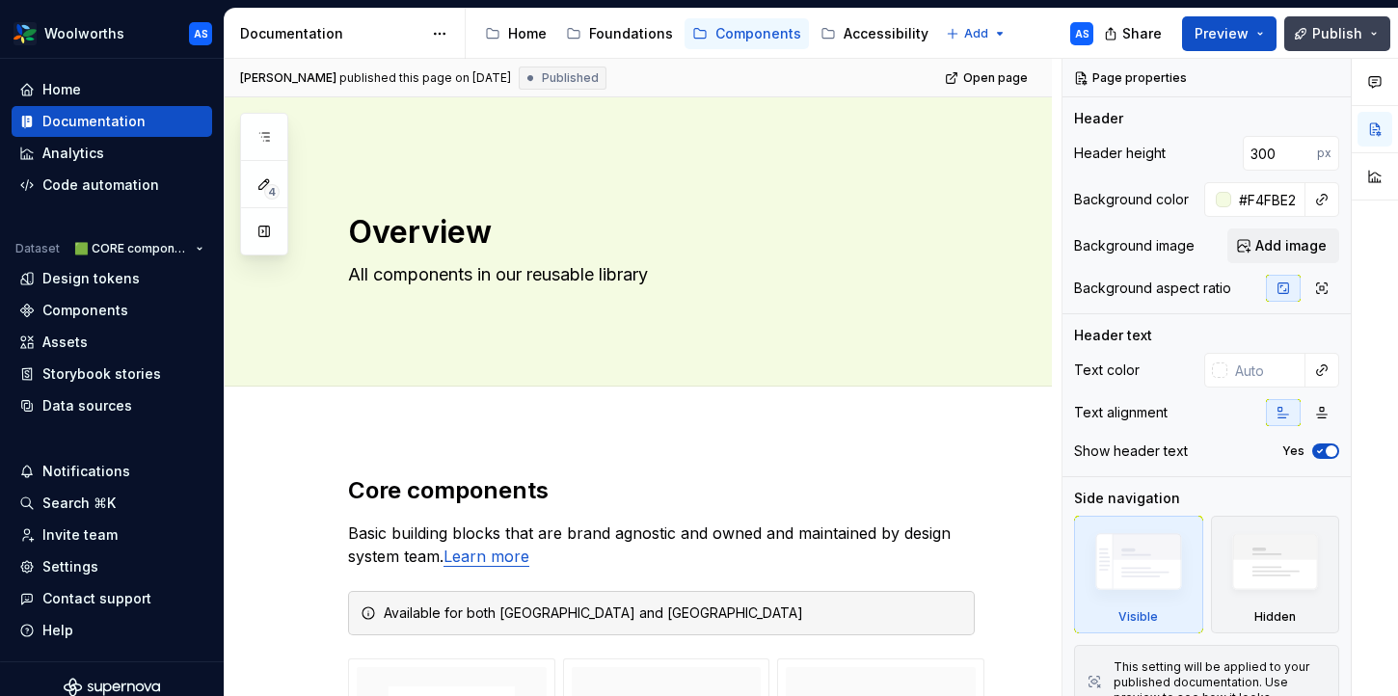
click at [1334, 44] on button "Publish" at bounding box center [1337, 33] width 106 height 35
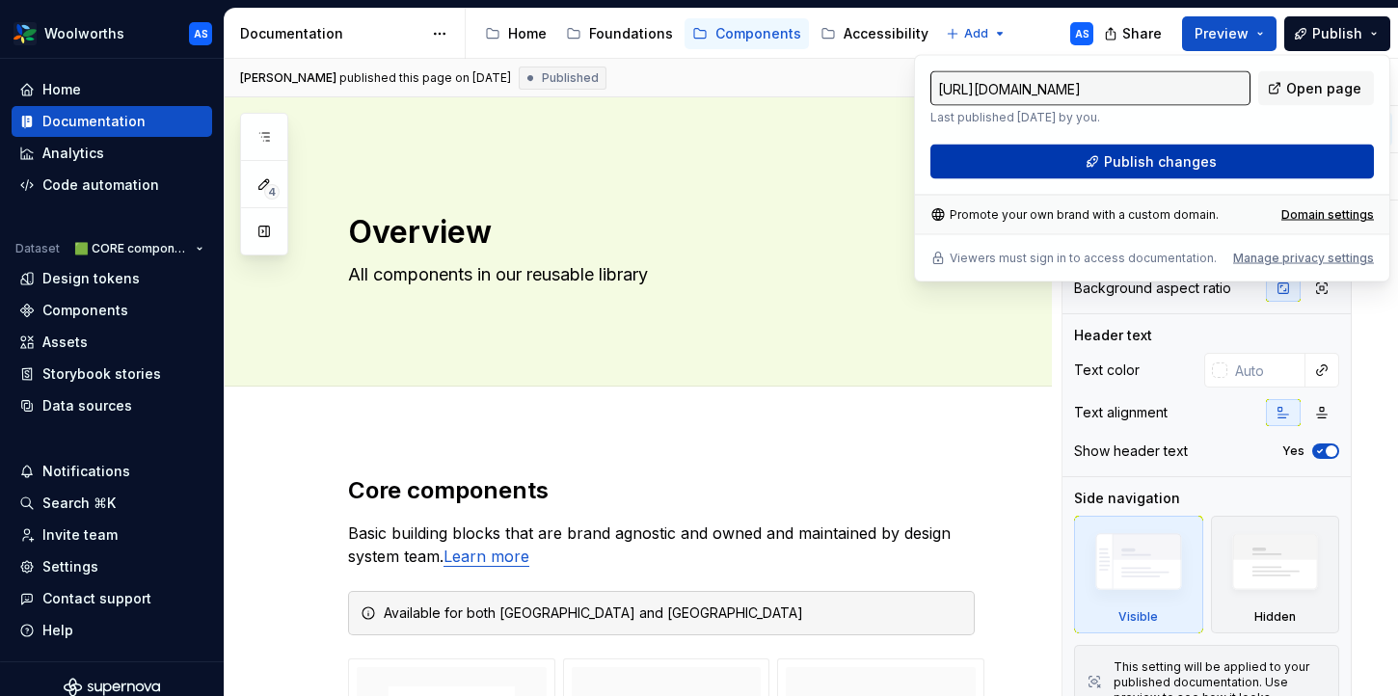
click at [1221, 168] on button "Publish changes" at bounding box center [1151, 162] width 443 height 35
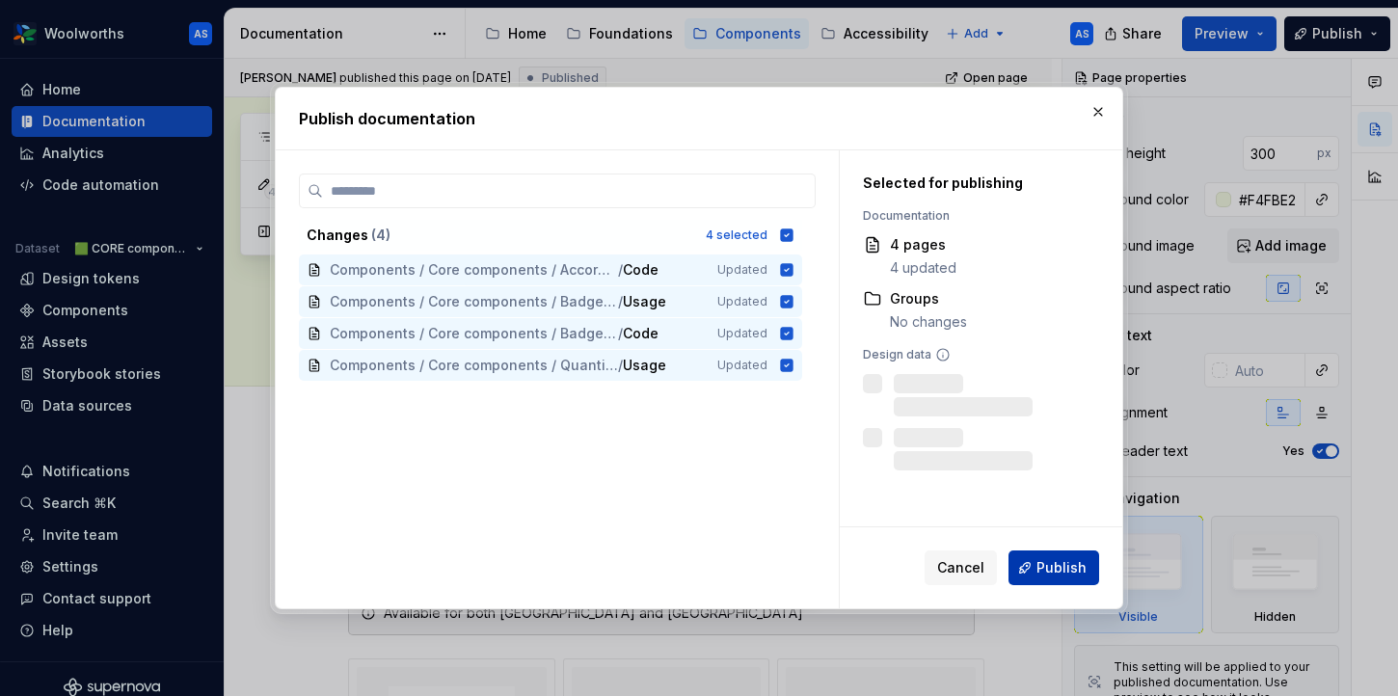
click at [1043, 569] on span "Publish" at bounding box center [1061, 567] width 50 height 19
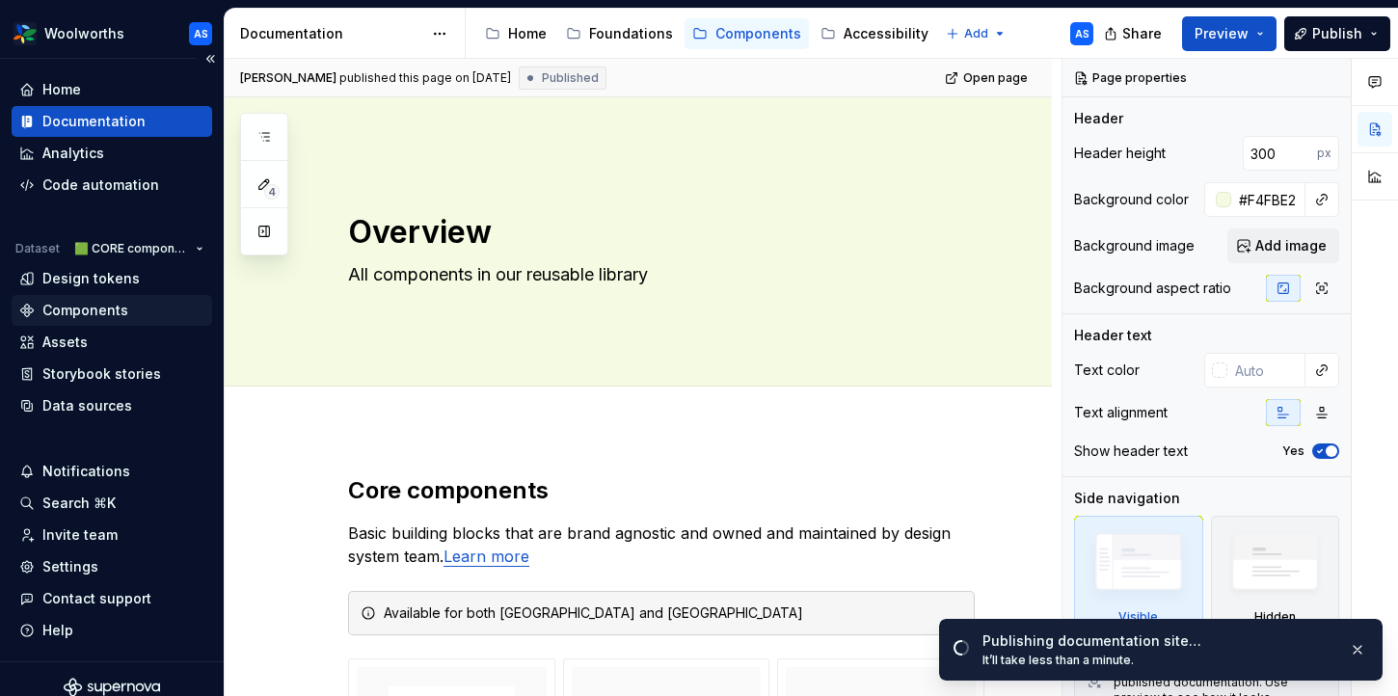
click at [106, 308] on div "Components" at bounding box center [85, 310] width 86 height 19
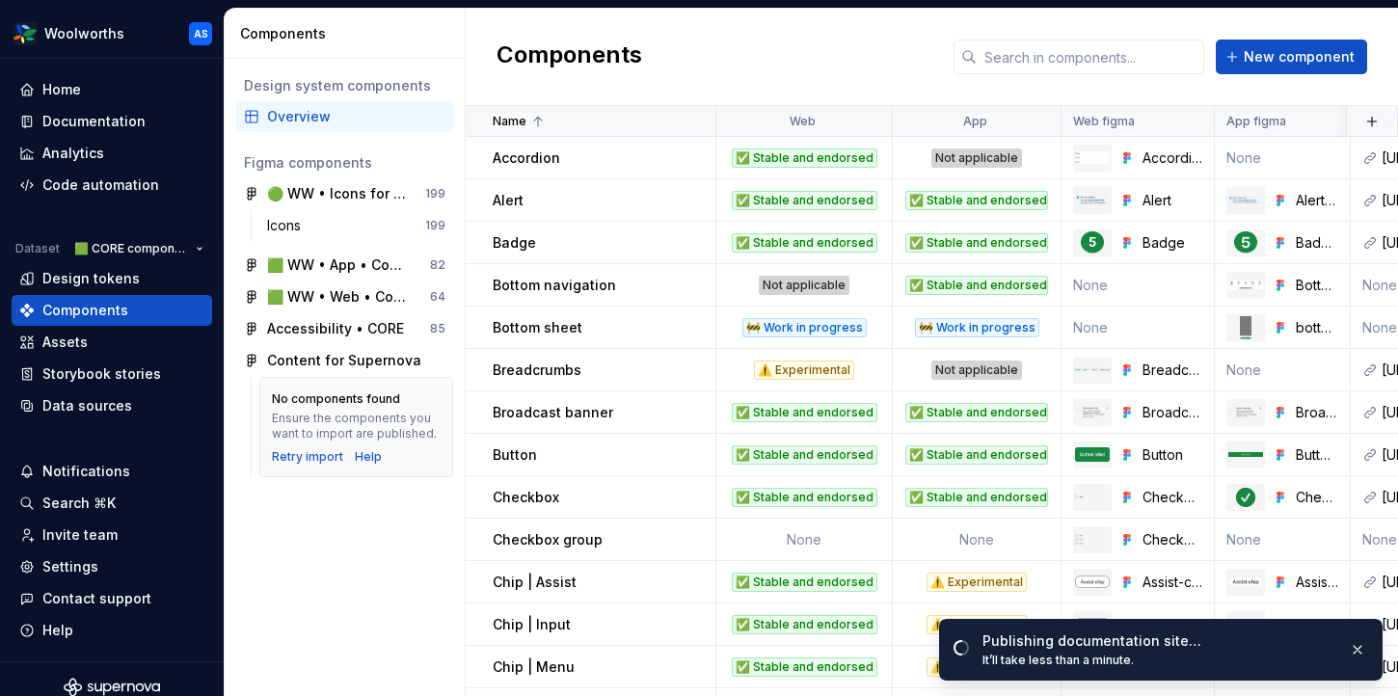
click at [377, 113] on div "Overview" at bounding box center [356, 116] width 178 height 19
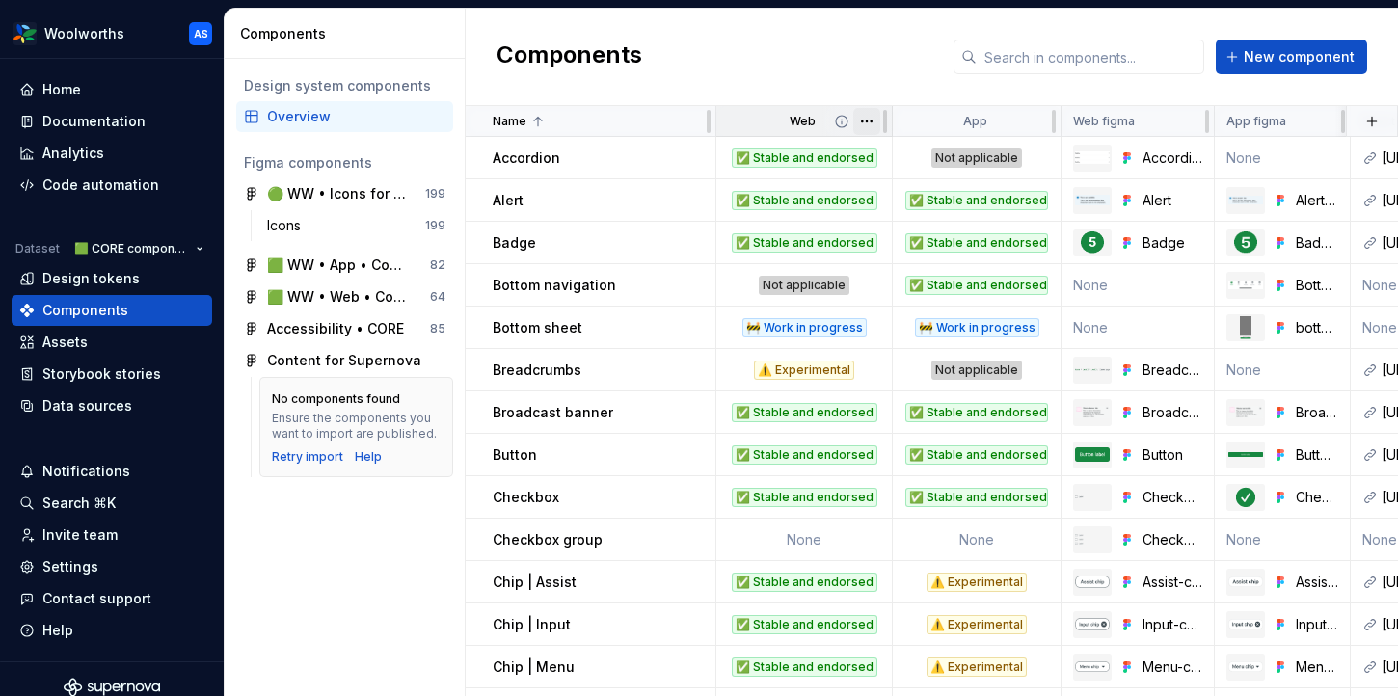
click at [866, 117] on html "Woolworths AS Home Documentation Analytics Code automation Dataset 🟩 CORE compo…" at bounding box center [699, 348] width 1398 height 696
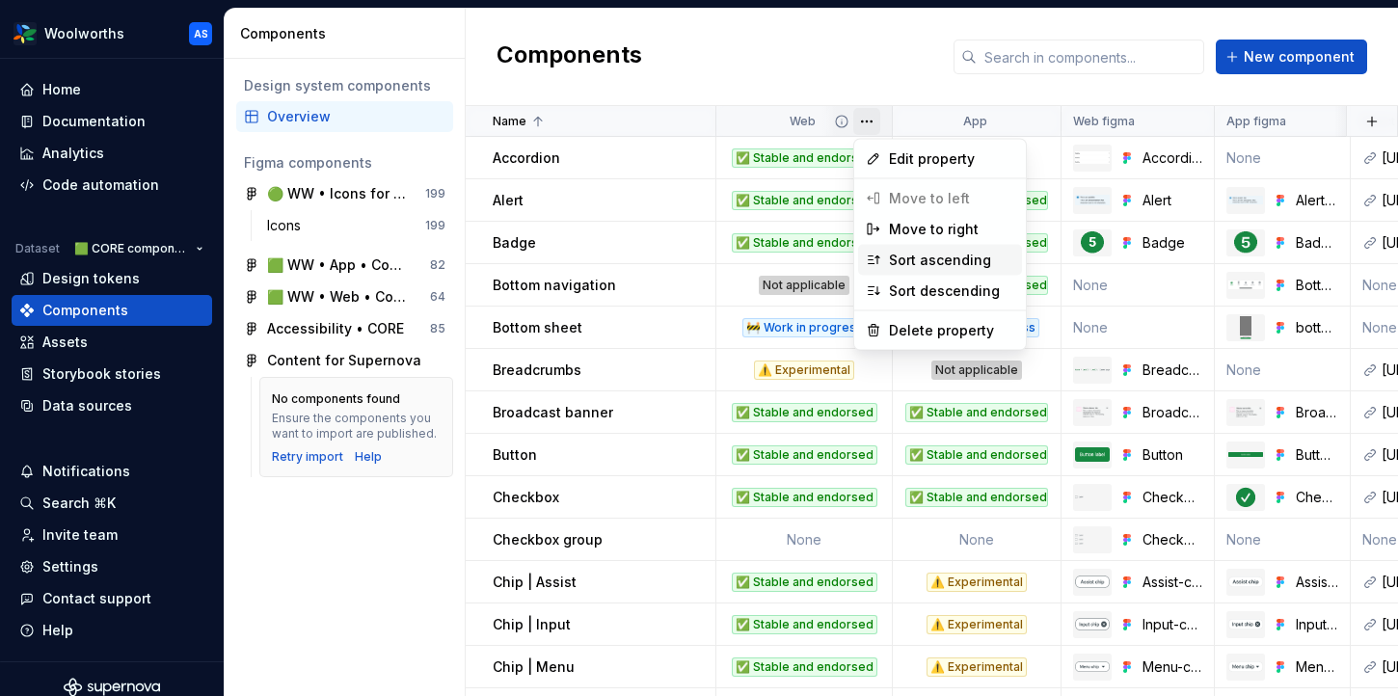
click at [910, 255] on div "Sort ascending" at bounding box center [951, 260] width 125 height 19
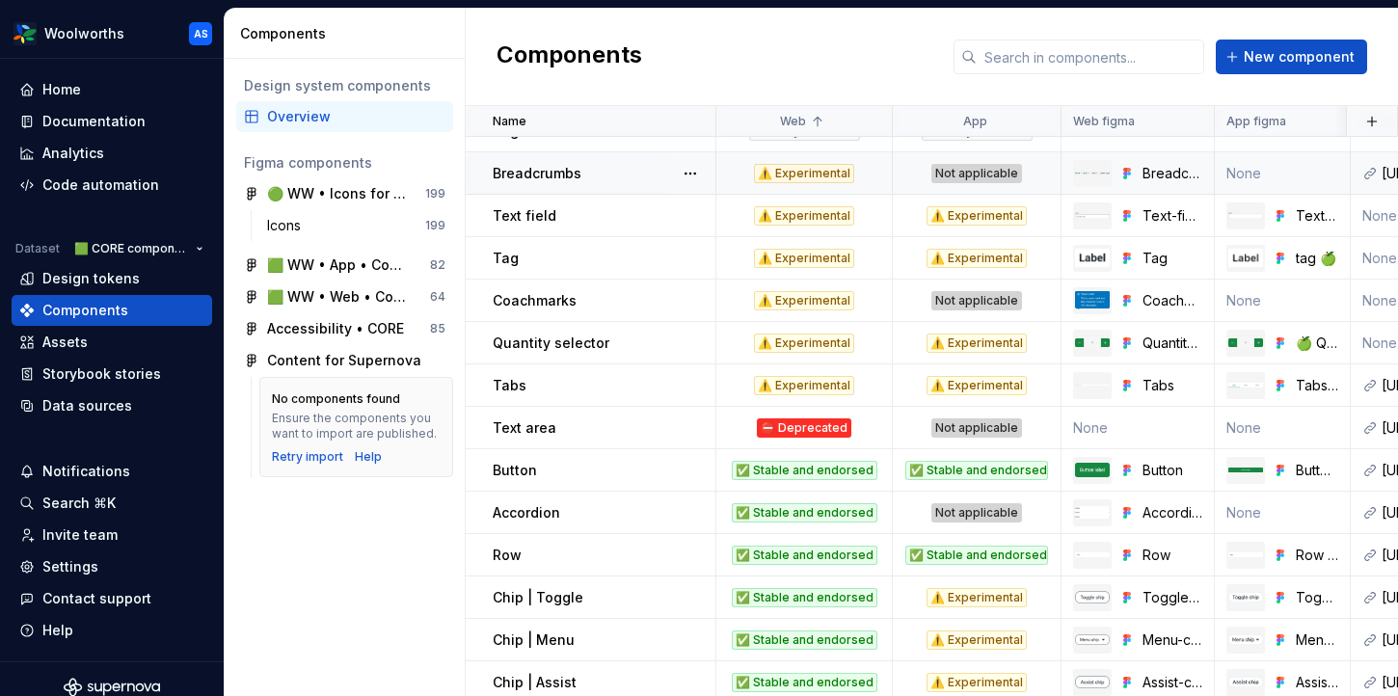
scroll to position [841, 0]
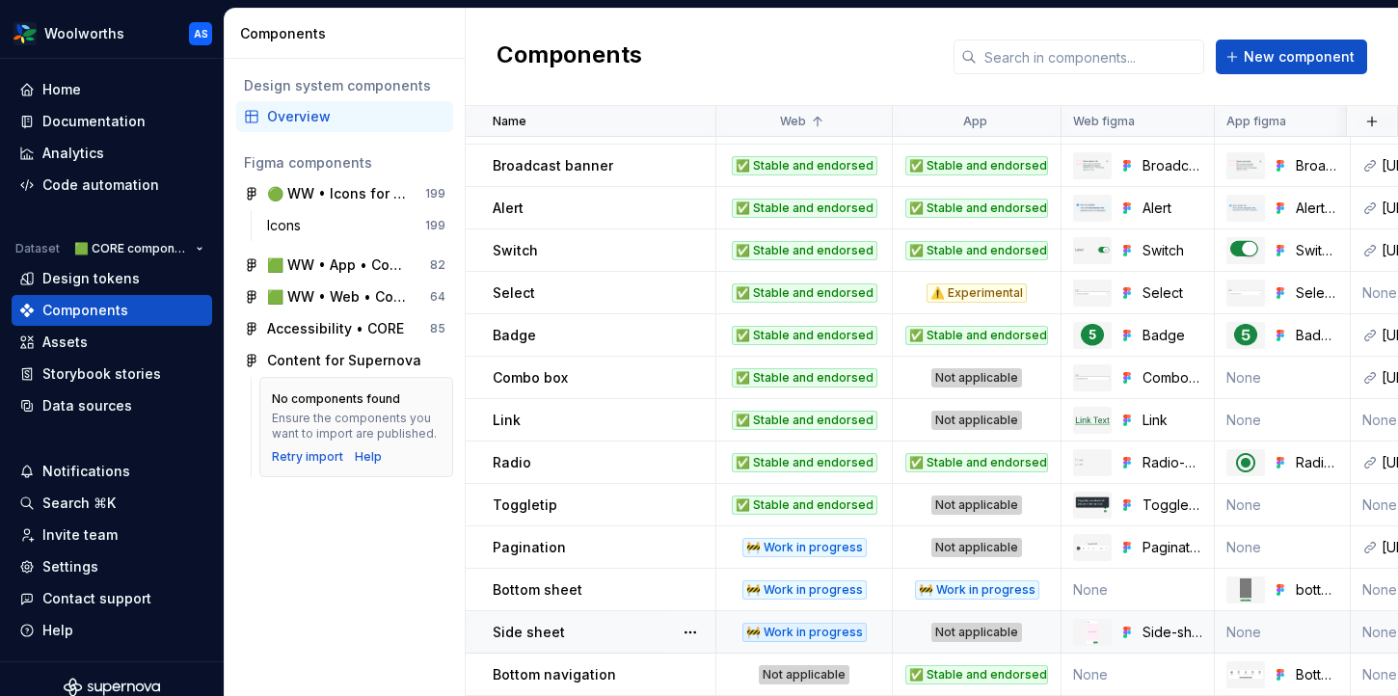
click at [814, 635] on div "🚧 Work in progress" at bounding box center [804, 632] width 124 height 19
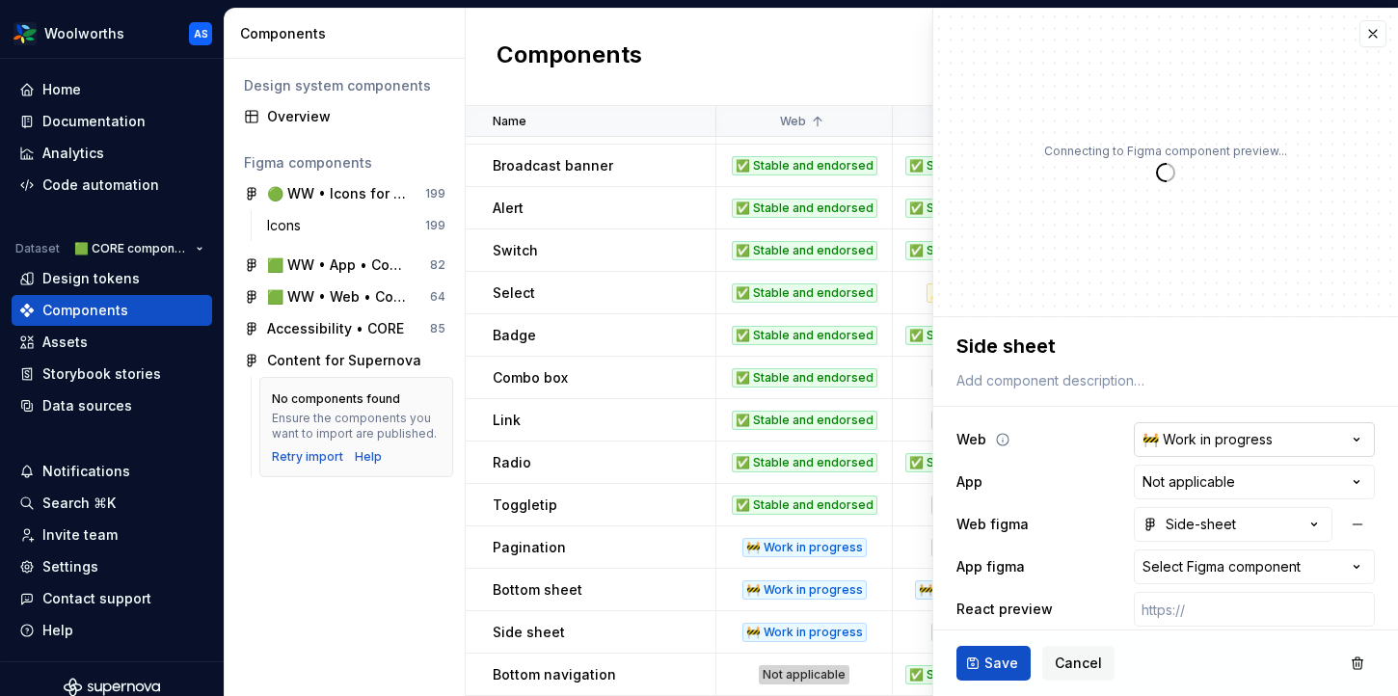
click at [1195, 442] on html "Woolworths AS Home Documentation Analytics Code automation Dataset 🟩 CORE compo…" at bounding box center [699, 348] width 1398 height 696
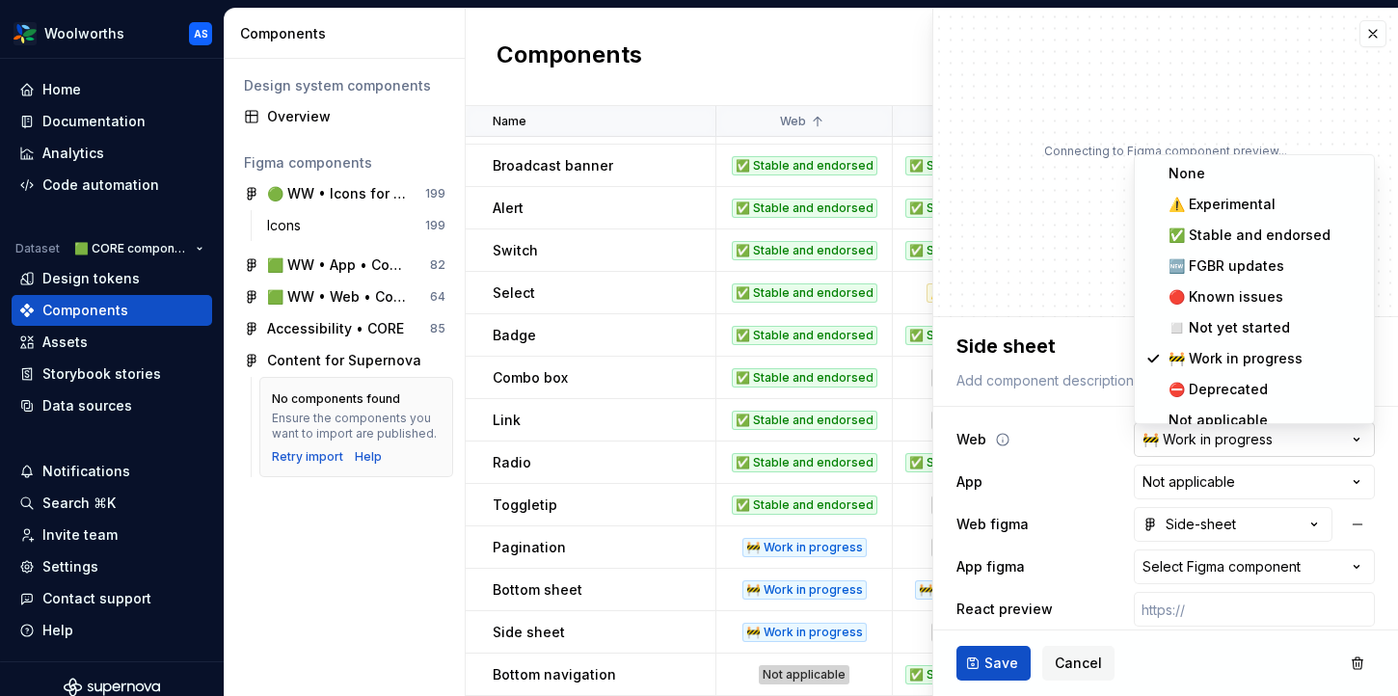
type textarea "*"
select select "**********"
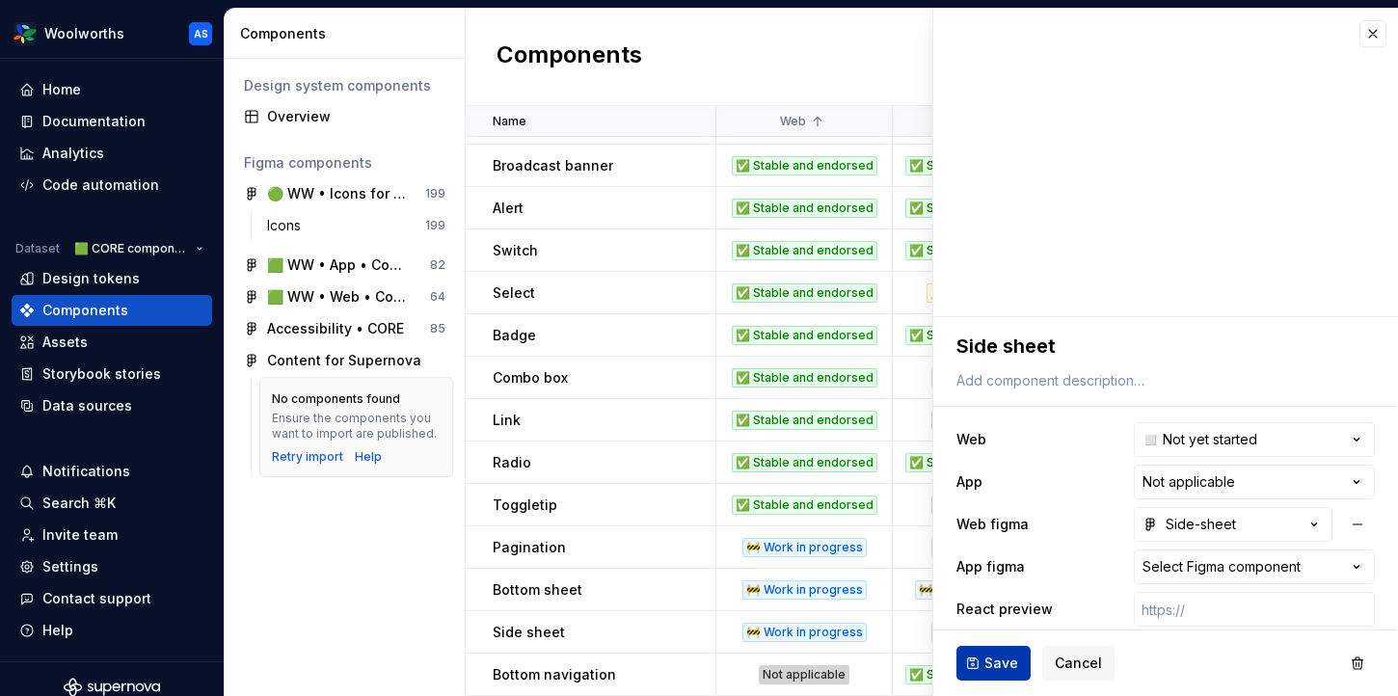
click at [994, 671] on span "Save" at bounding box center [1001, 663] width 34 height 19
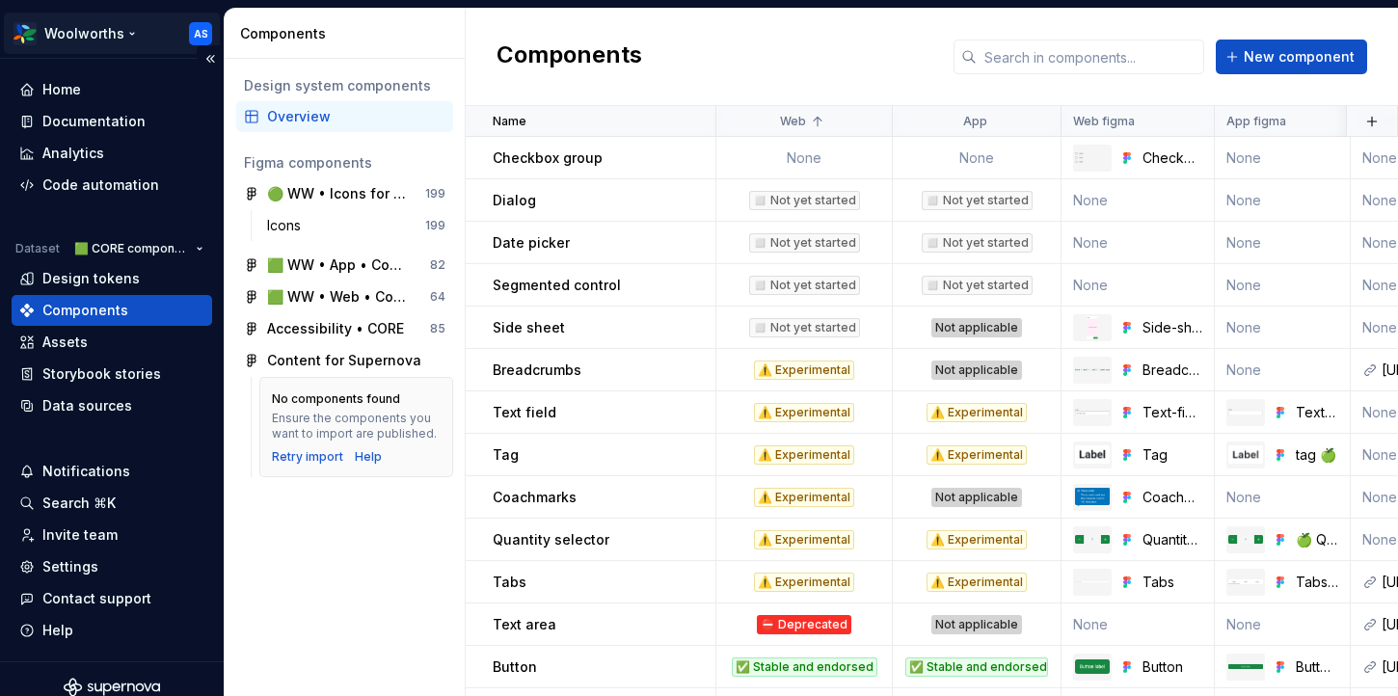
click at [132, 29] on html "Woolworths AS Home Documentation Analytics Code automation Dataset 🟩 CORE compo…" at bounding box center [699, 348] width 1398 height 696
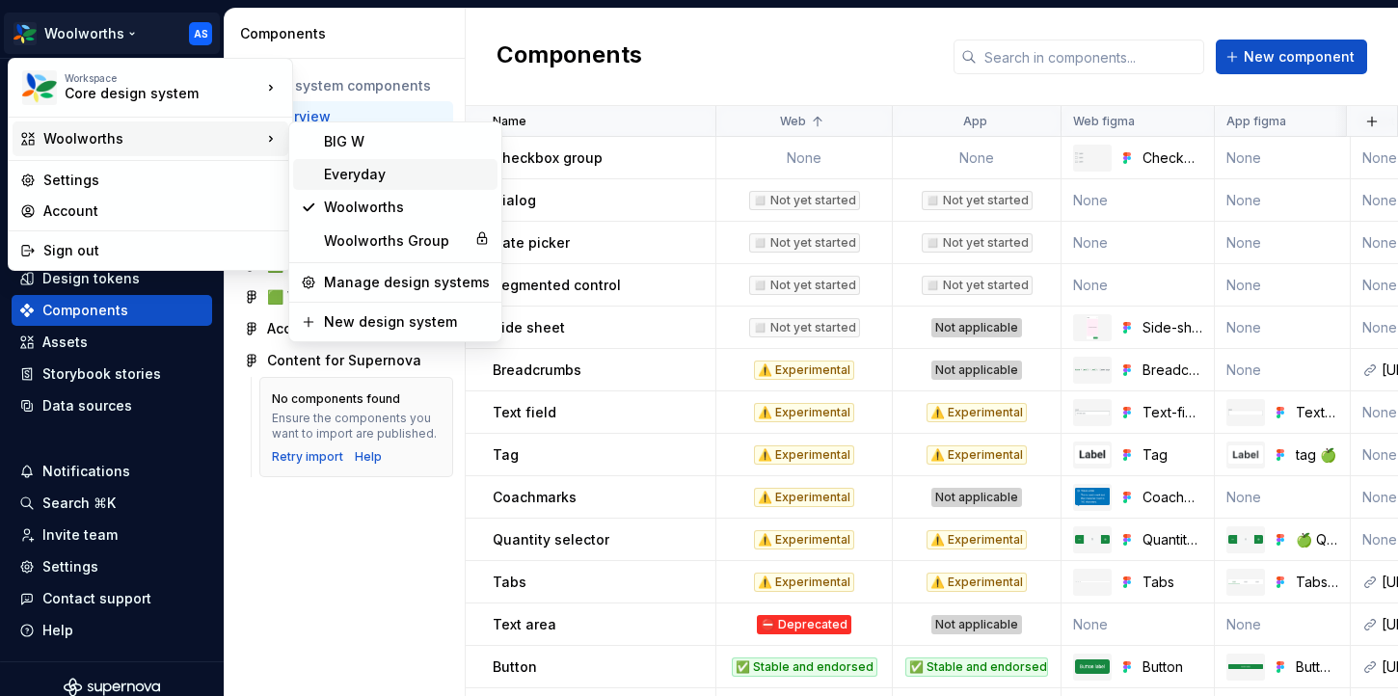
click at [364, 174] on div "Everyday" at bounding box center [407, 174] width 166 height 19
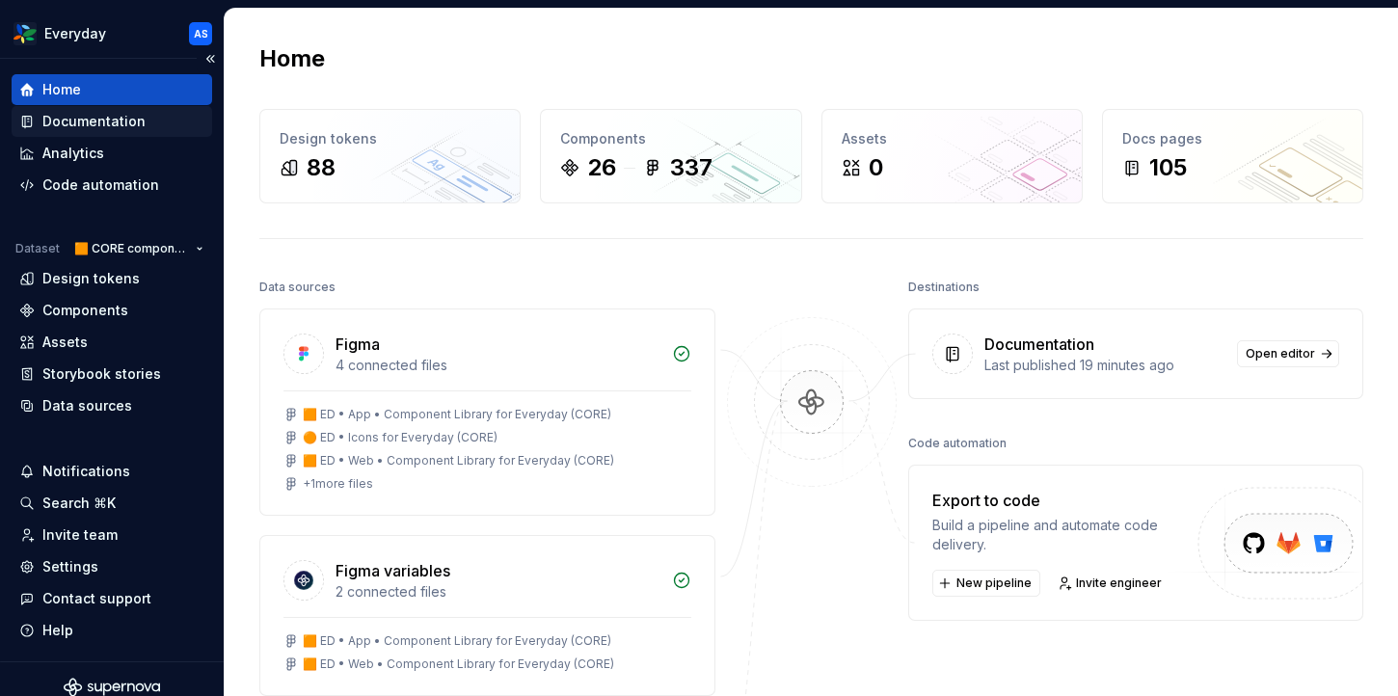
click at [134, 120] on div "Documentation" at bounding box center [93, 121] width 103 height 19
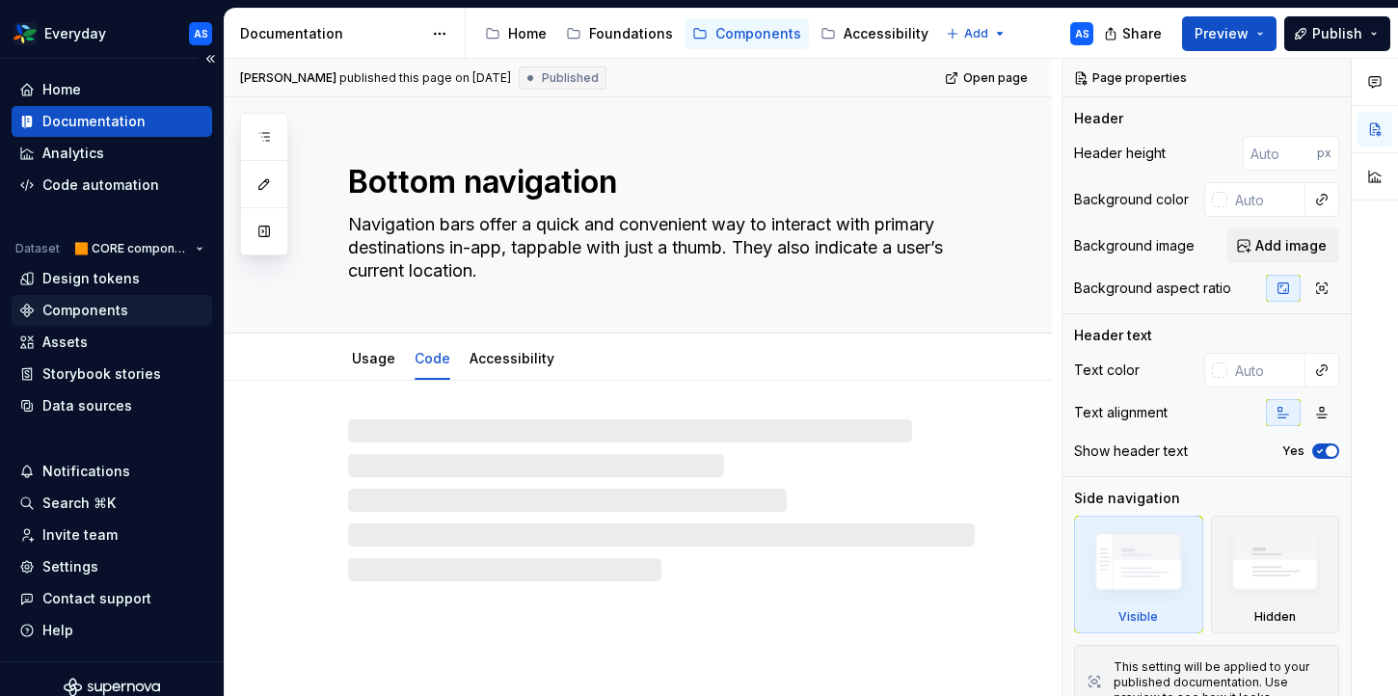
click at [98, 312] on div "Components" at bounding box center [85, 310] width 86 height 19
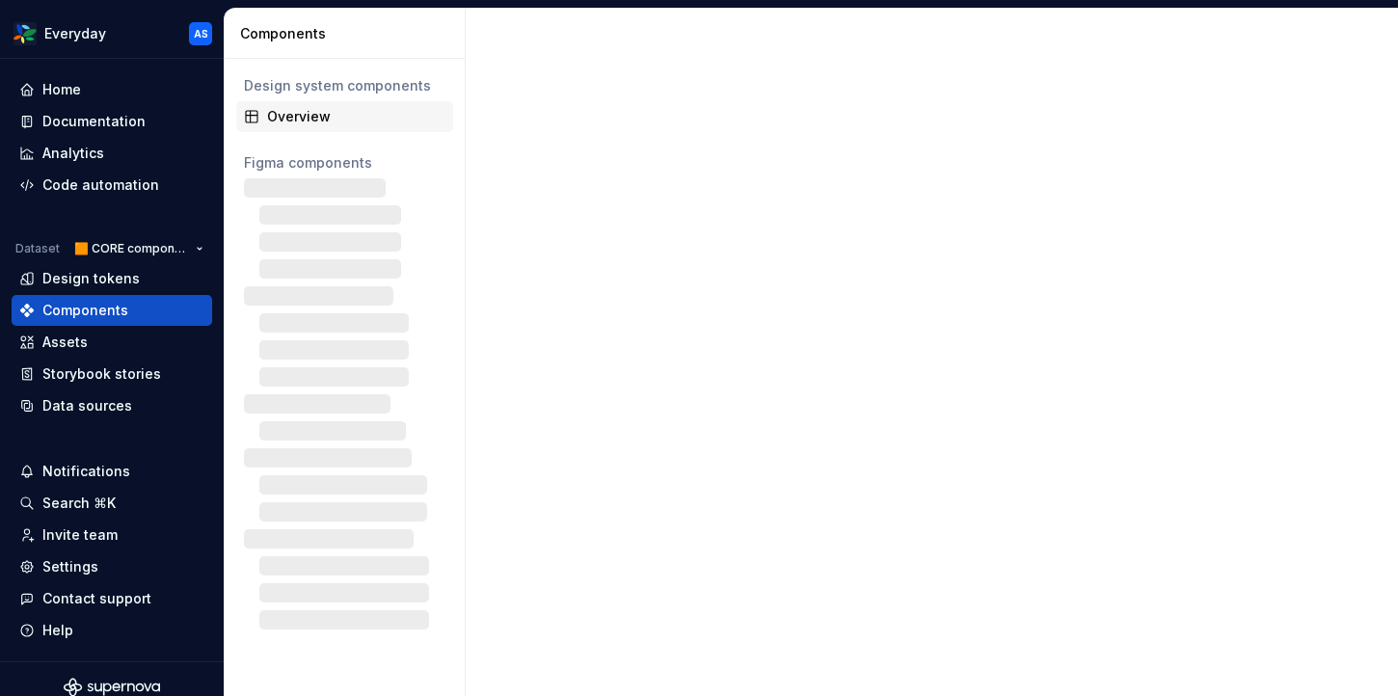
click at [338, 115] on div "Overview" at bounding box center [356, 116] width 178 height 19
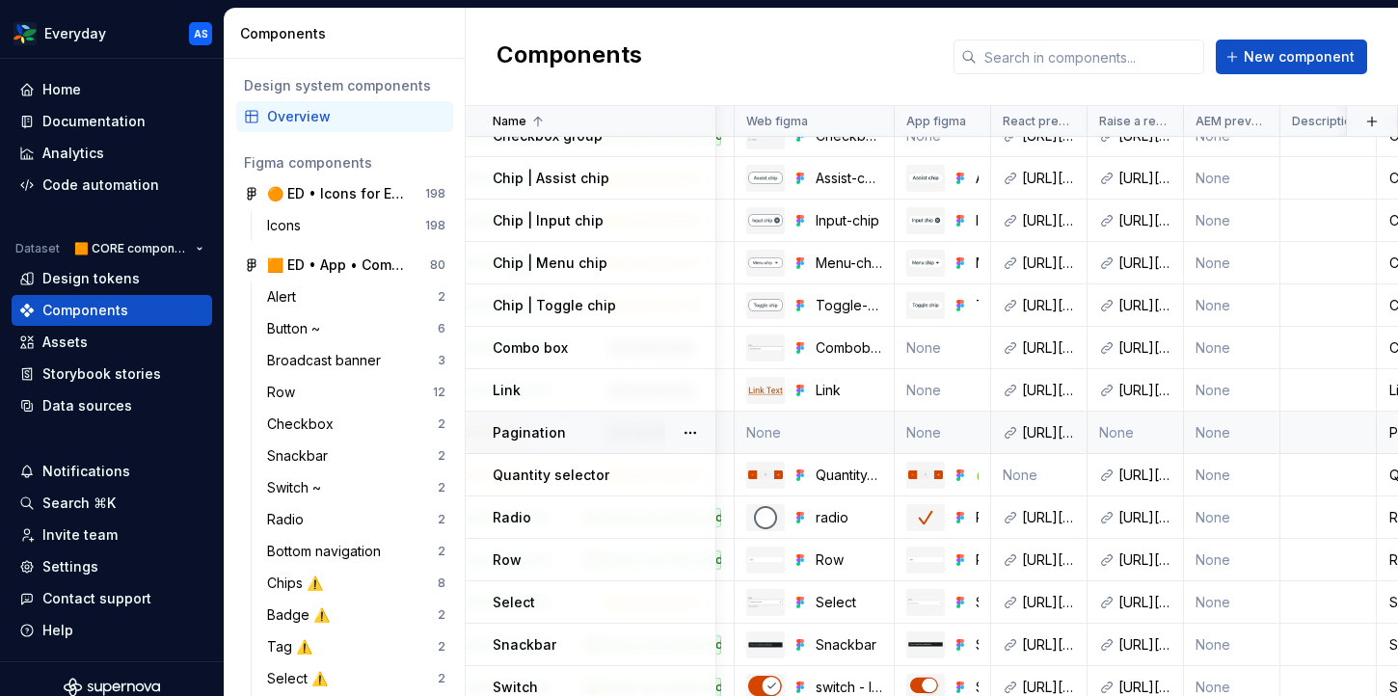
scroll to position [361, 374]
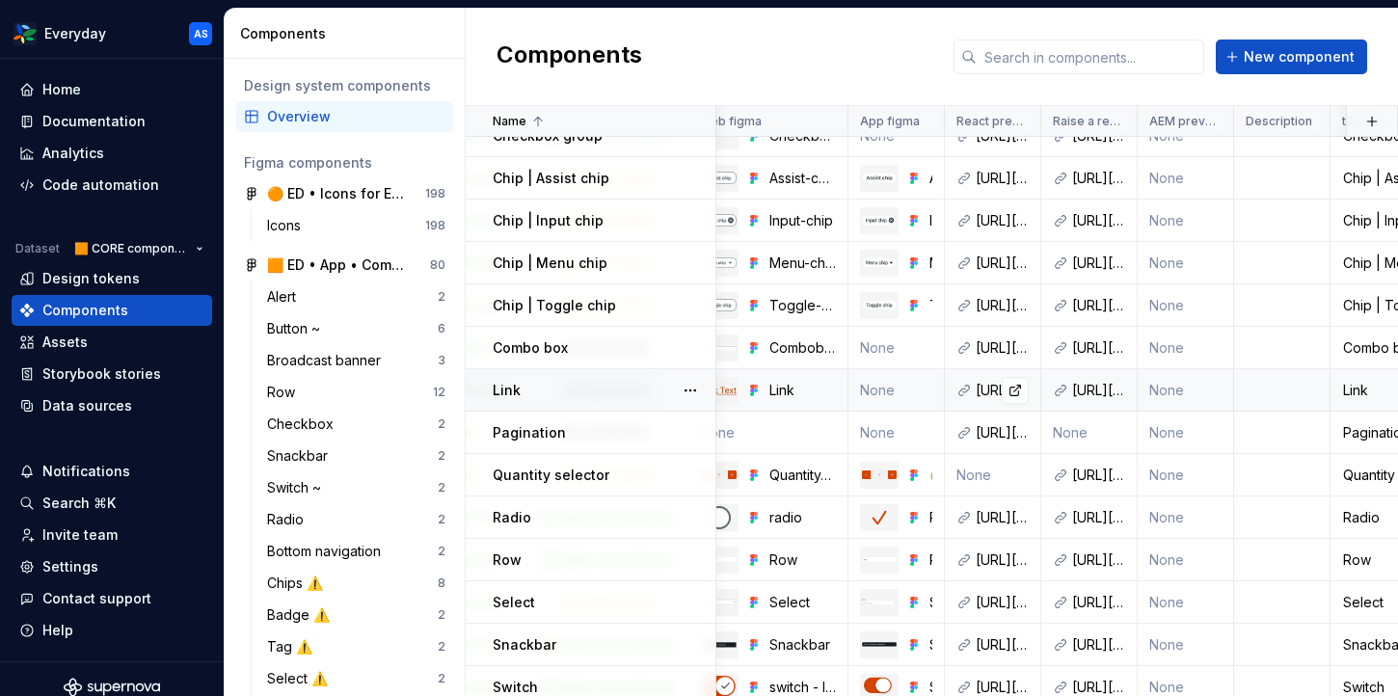
click at [976, 387] on div "[URL][DOMAIN_NAME]" at bounding box center [1001, 390] width 53 height 19
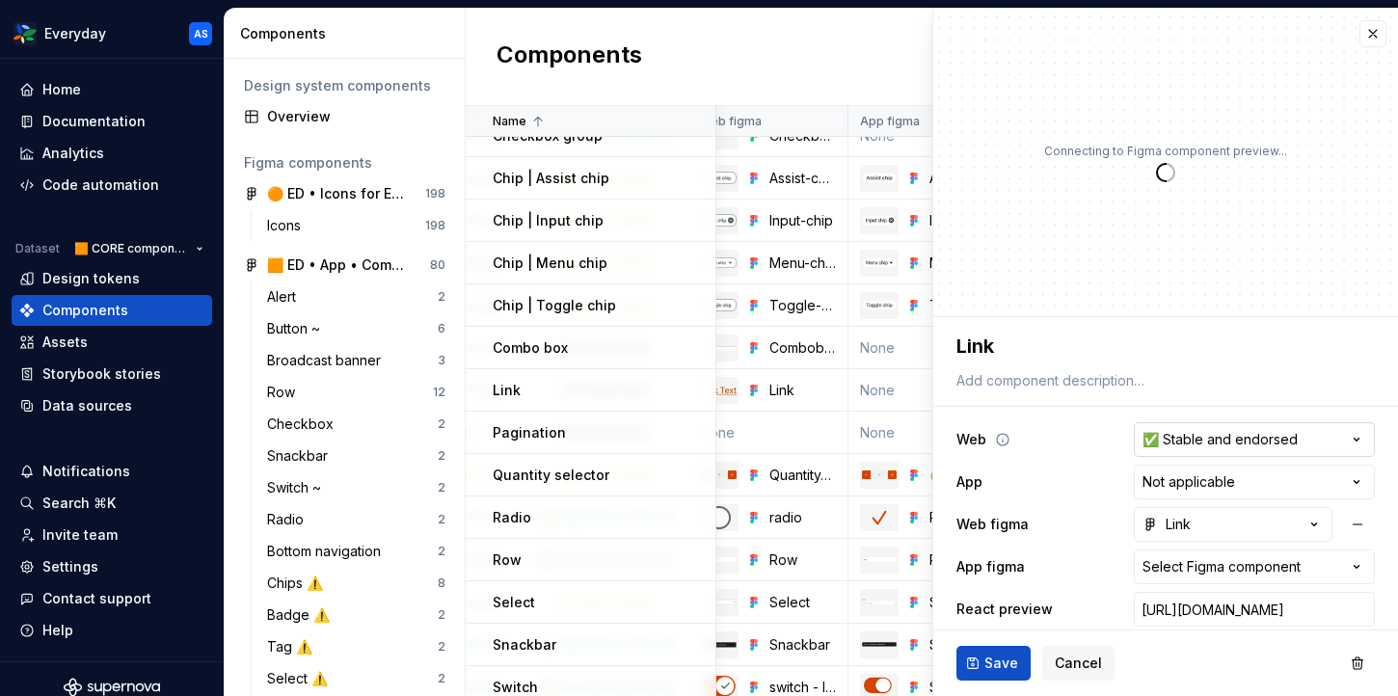
scroll to position [140, 0]
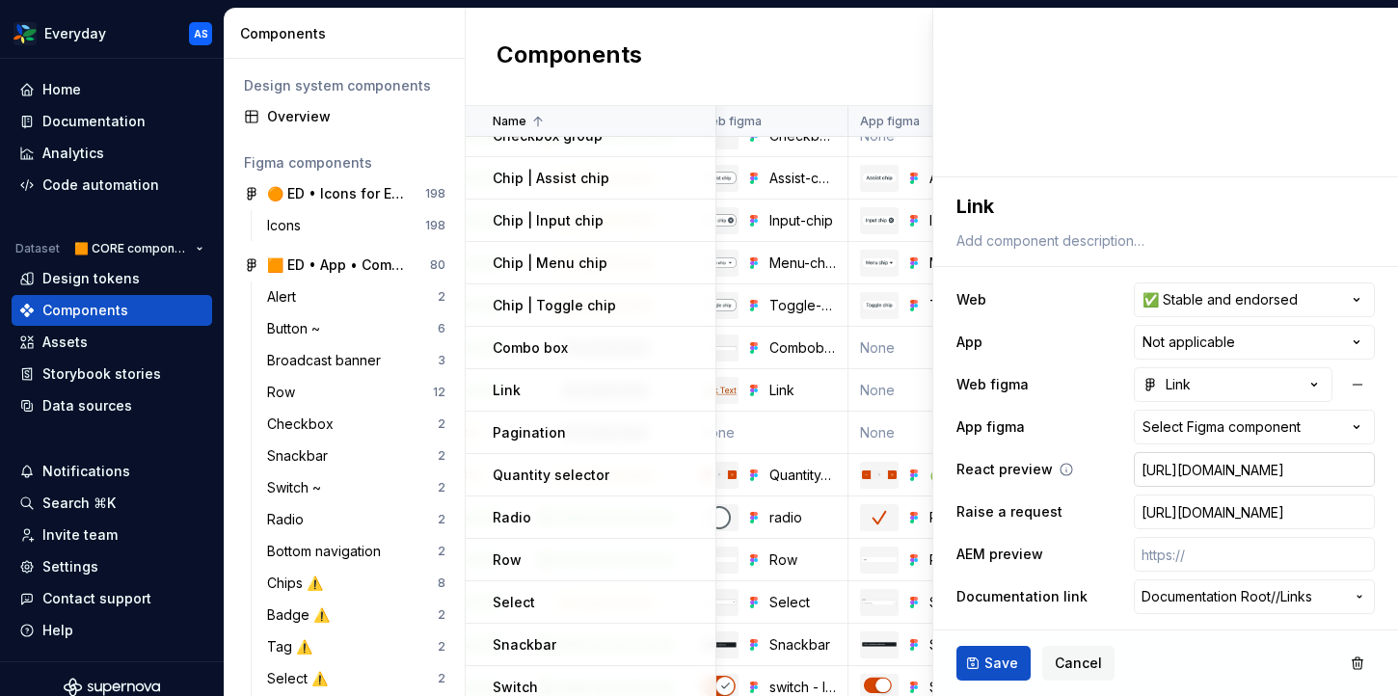
click at [1207, 466] on input "[URL][DOMAIN_NAME]" at bounding box center [1254, 469] width 241 height 35
type textarea "*"
click at [972, 667] on button "Save" at bounding box center [993, 663] width 74 height 35
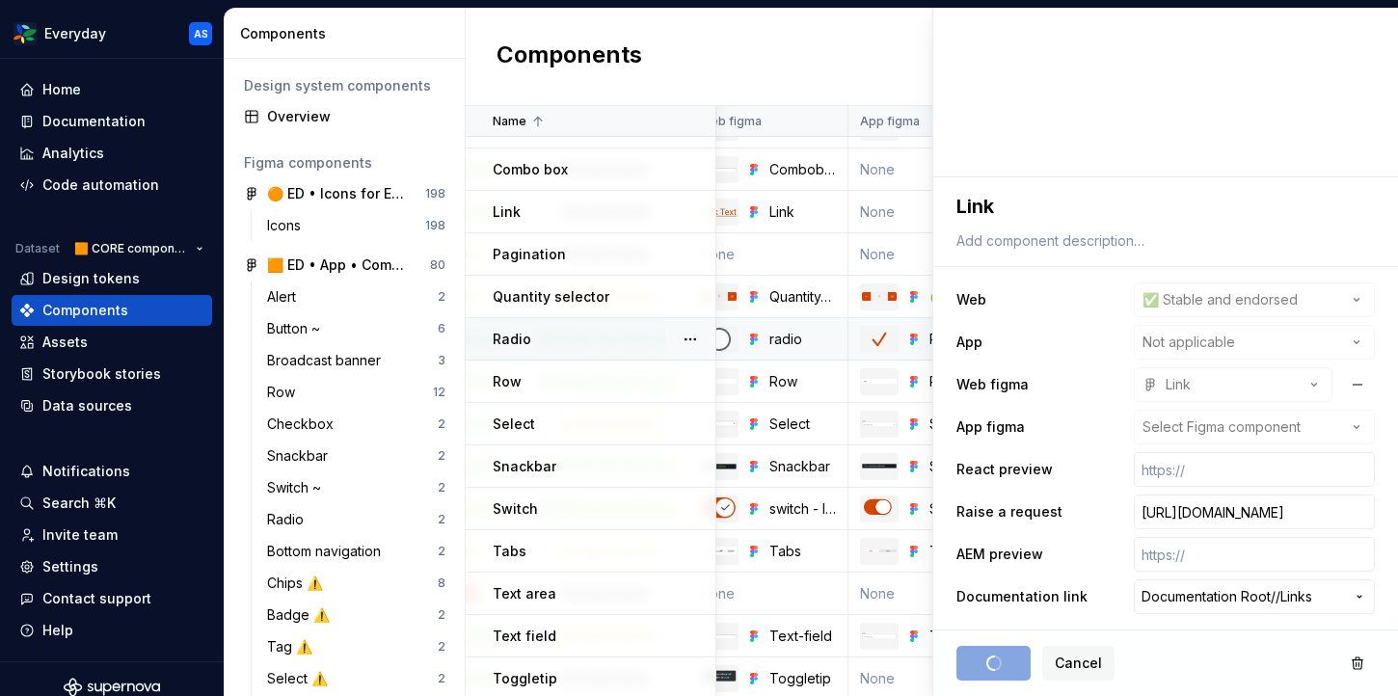
scroll to position [544, 374]
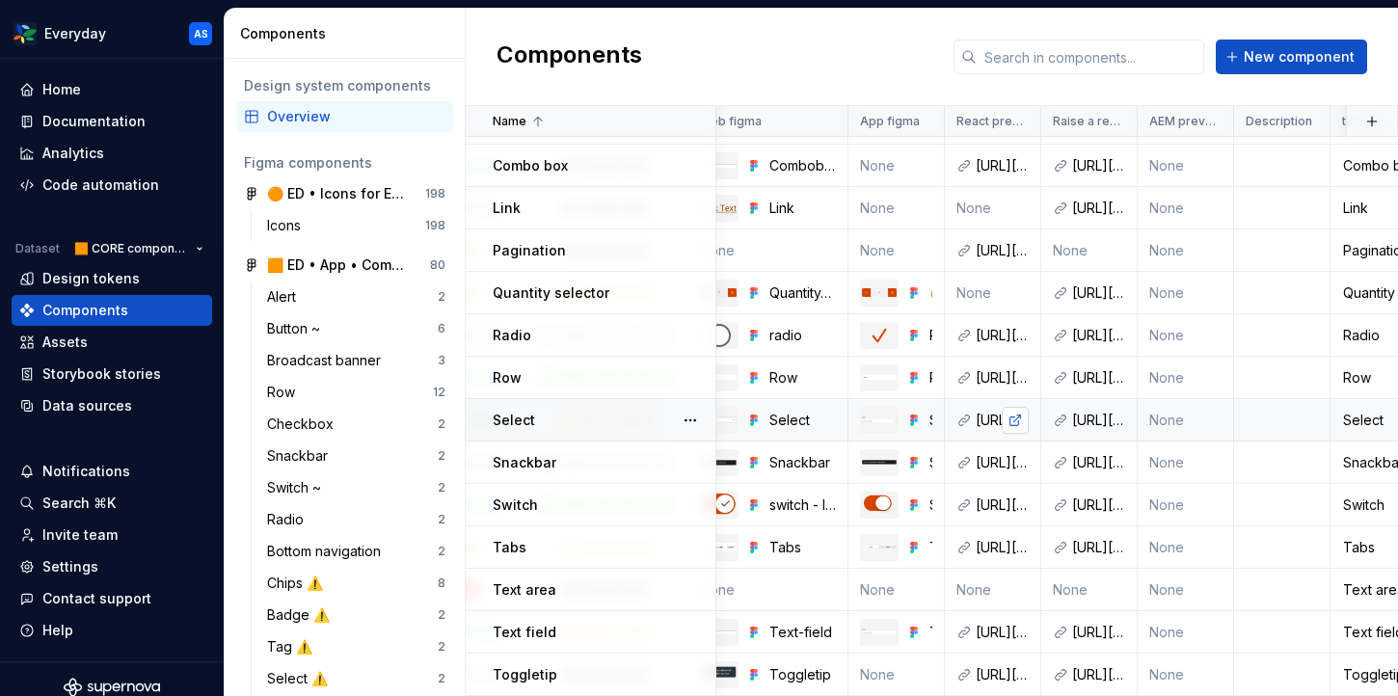
click at [1011, 414] on link at bounding box center [1015, 420] width 27 height 27
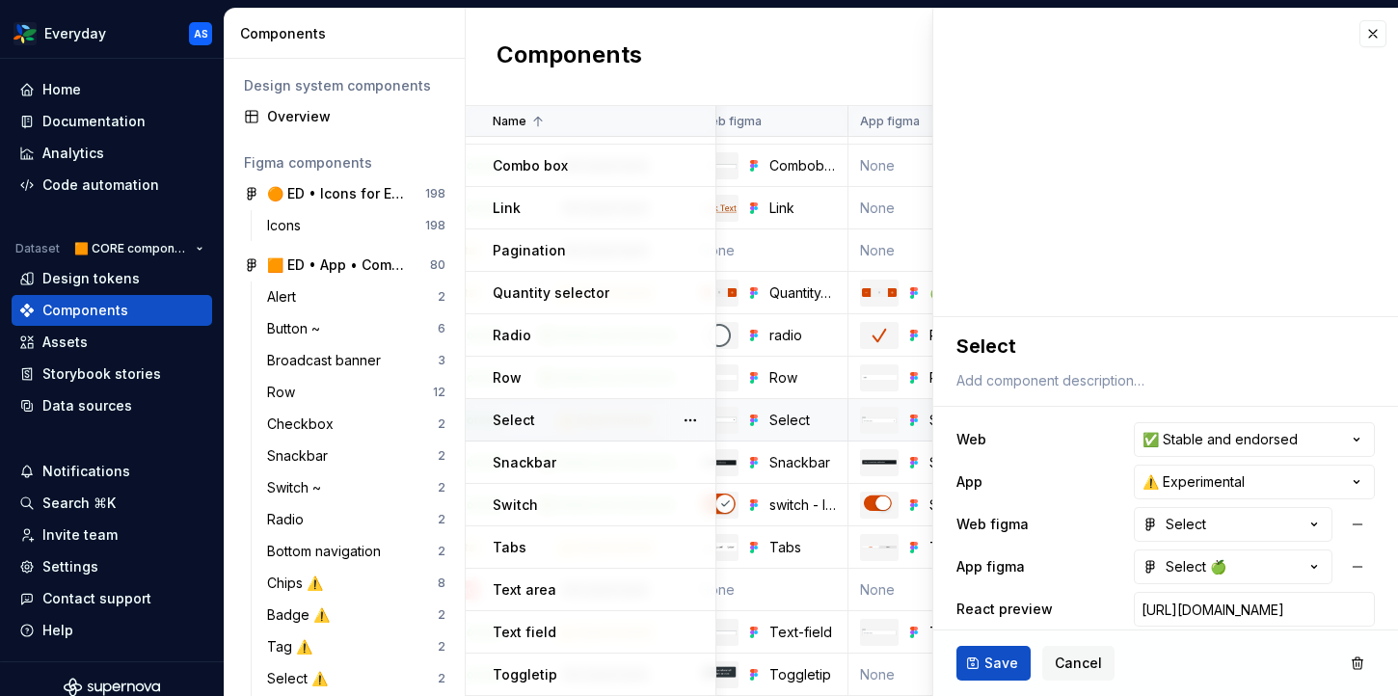
type textarea "*"
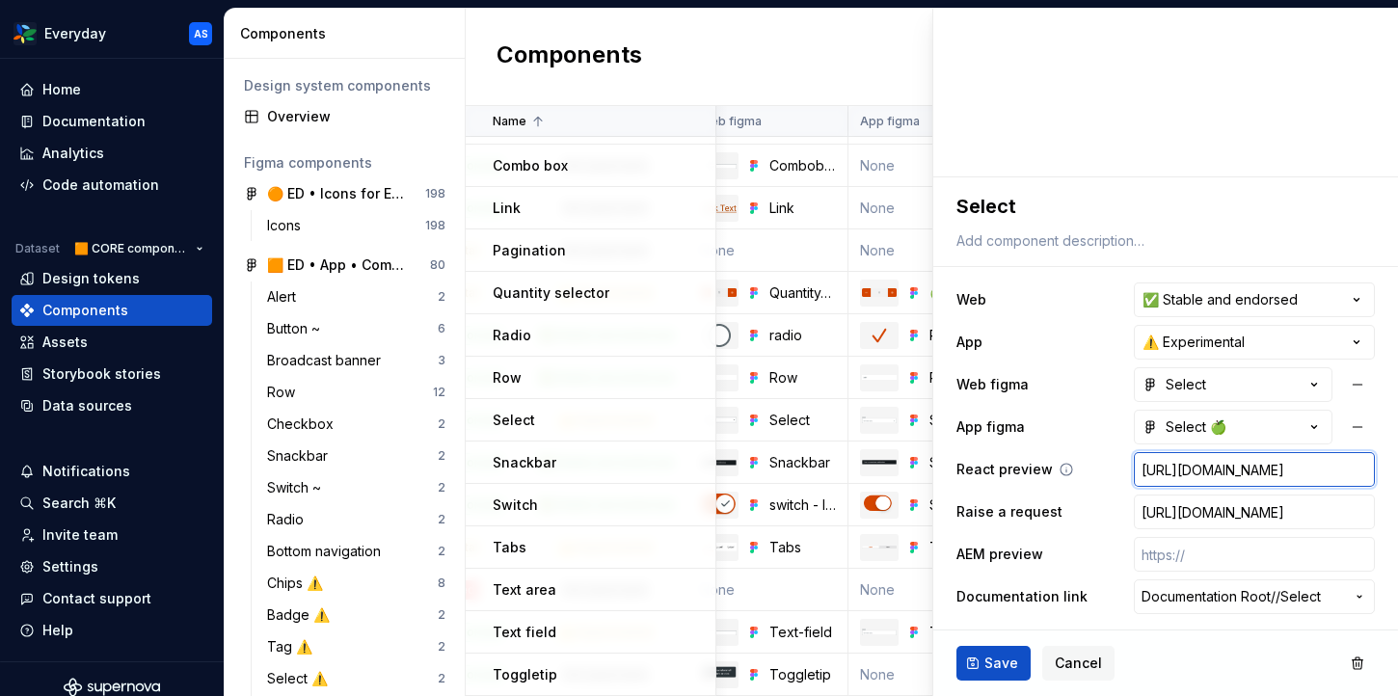
click at [1235, 476] on input "[URL][DOMAIN_NAME]" at bounding box center [1254, 469] width 241 height 35
type textarea "*"
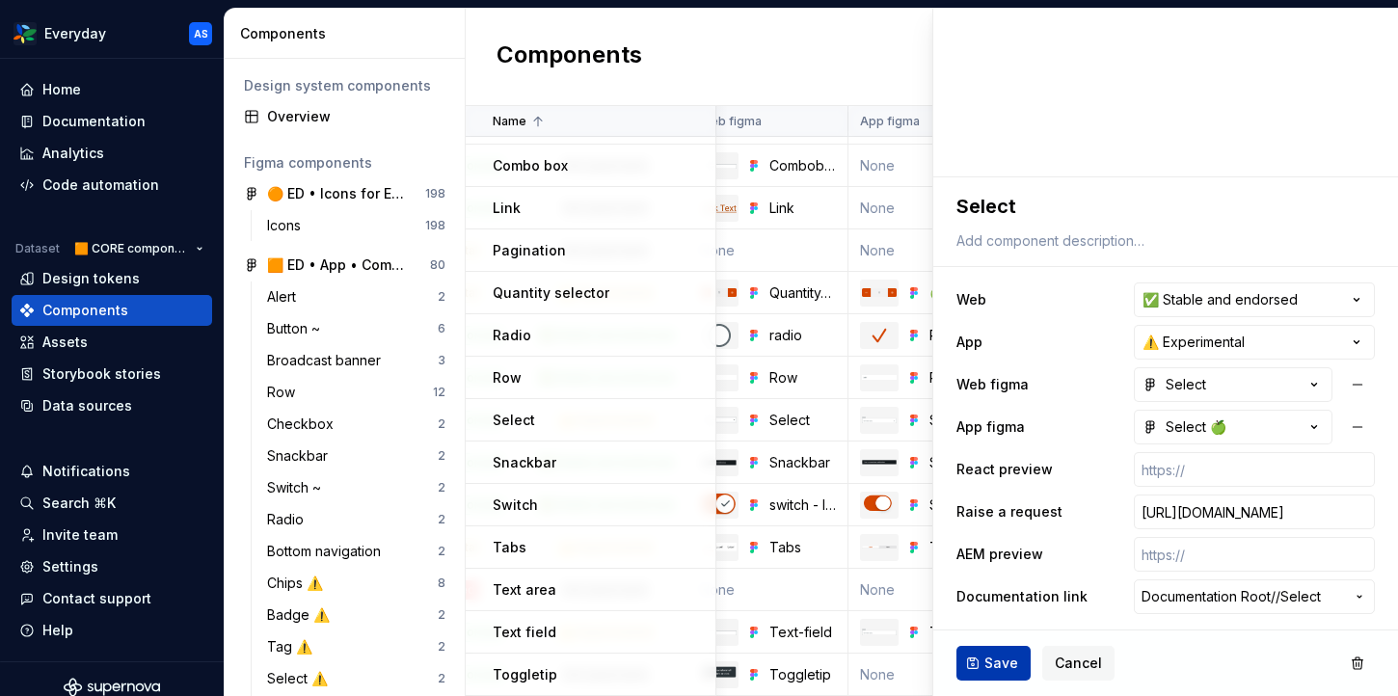
click at [990, 666] on span "Save" at bounding box center [1001, 663] width 34 height 19
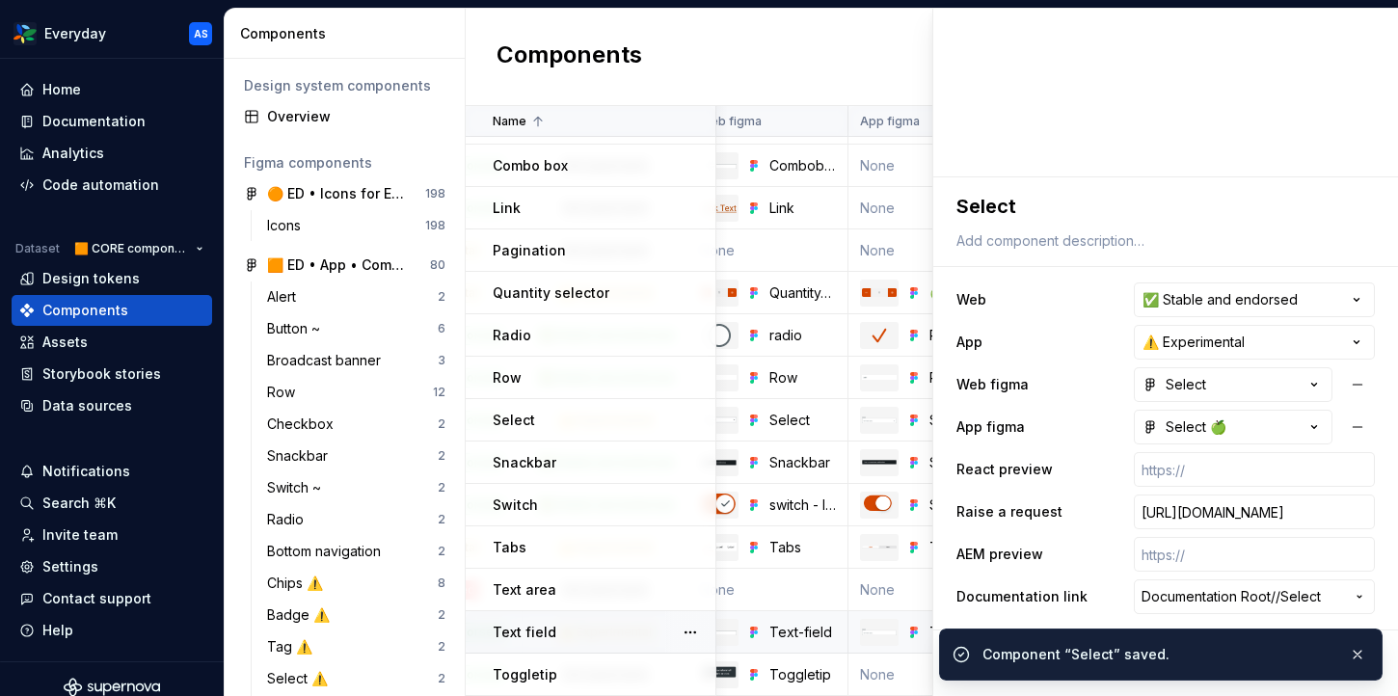
click at [579, 629] on div "Text field" at bounding box center [604, 632] width 222 height 19
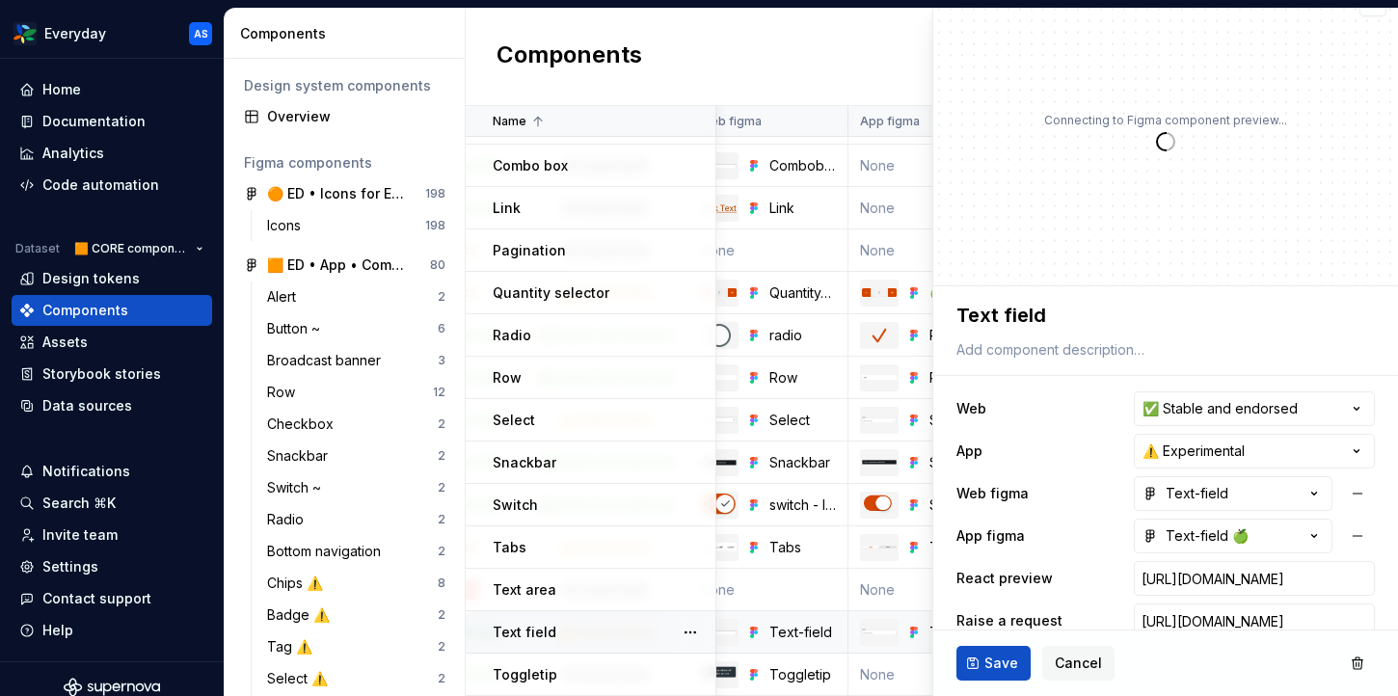
scroll to position [140, 0]
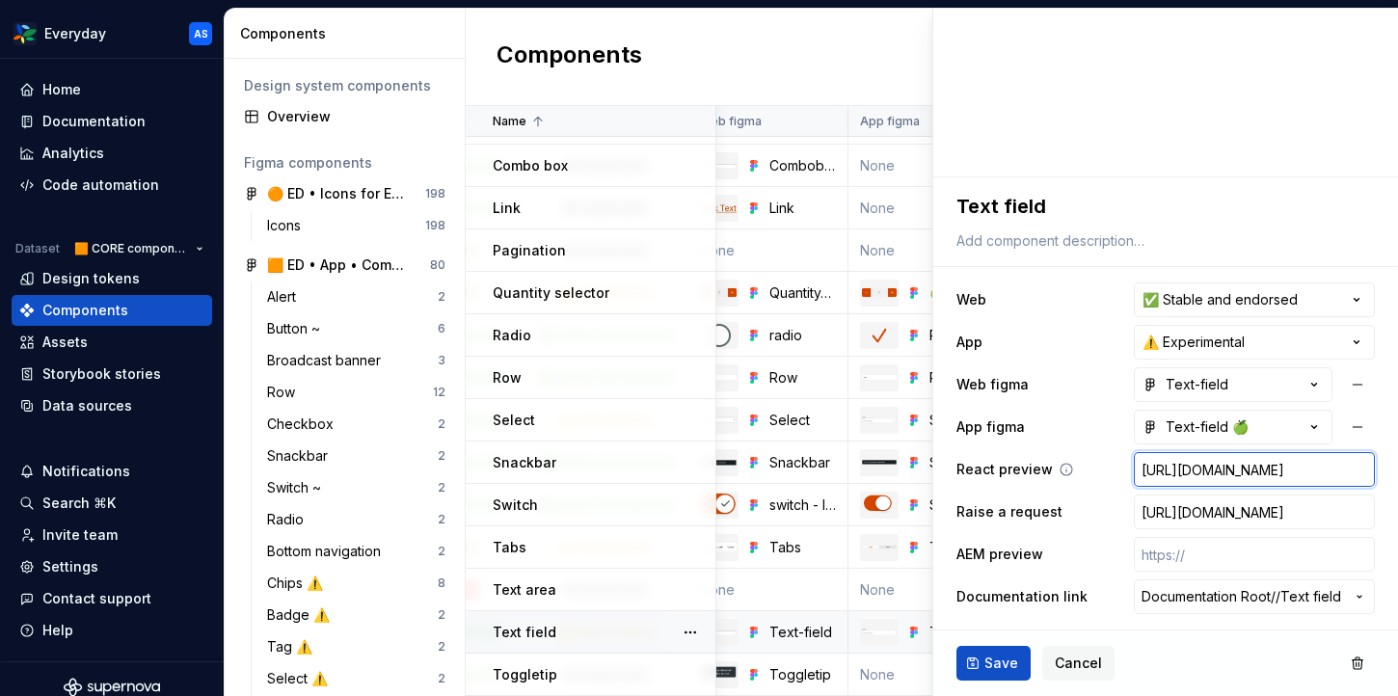
click at [1192, 467] on input "[URL][DOMAIN_NAME]" at bounding box center [1254, 469] width 241 height 35
type textarea "*"
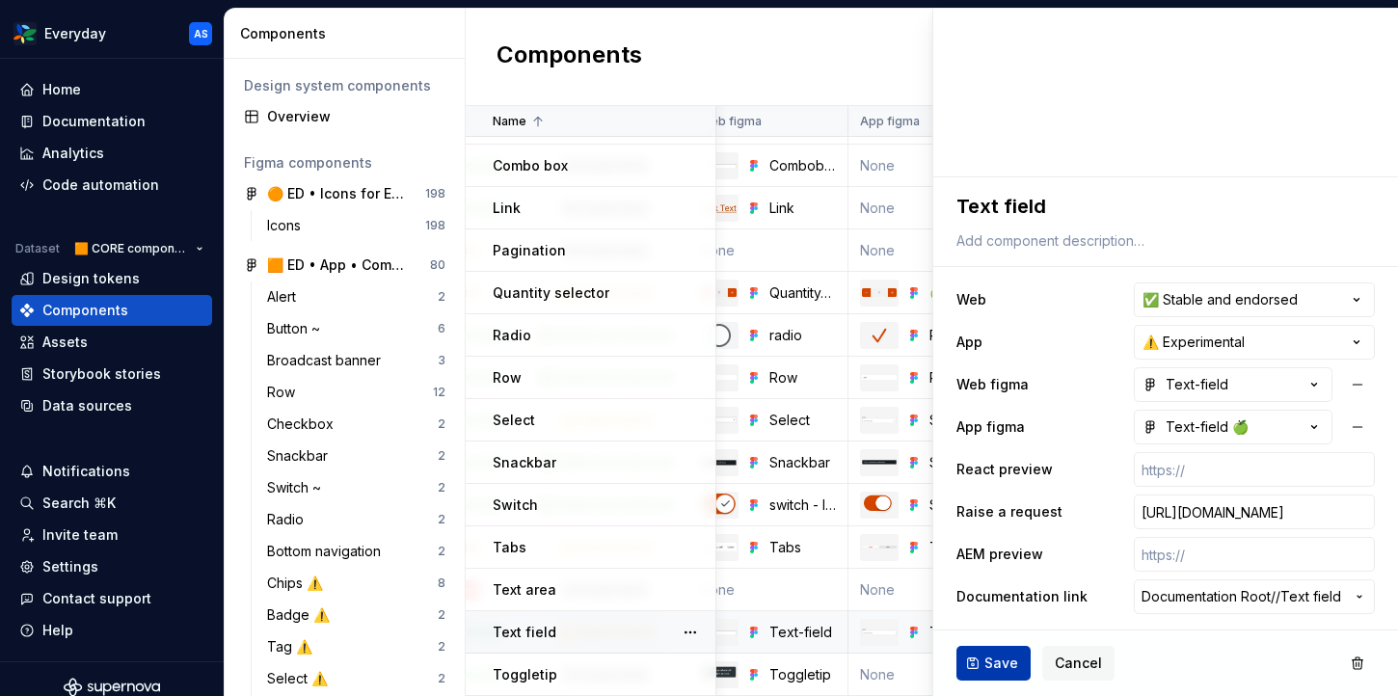
click at [984, 672] on span "Save" at bounding box center [1001, 663] width 34 height 19
click at [587, 666] on div "Toggletip" at bounding box center [604, 674] width 222 height 19
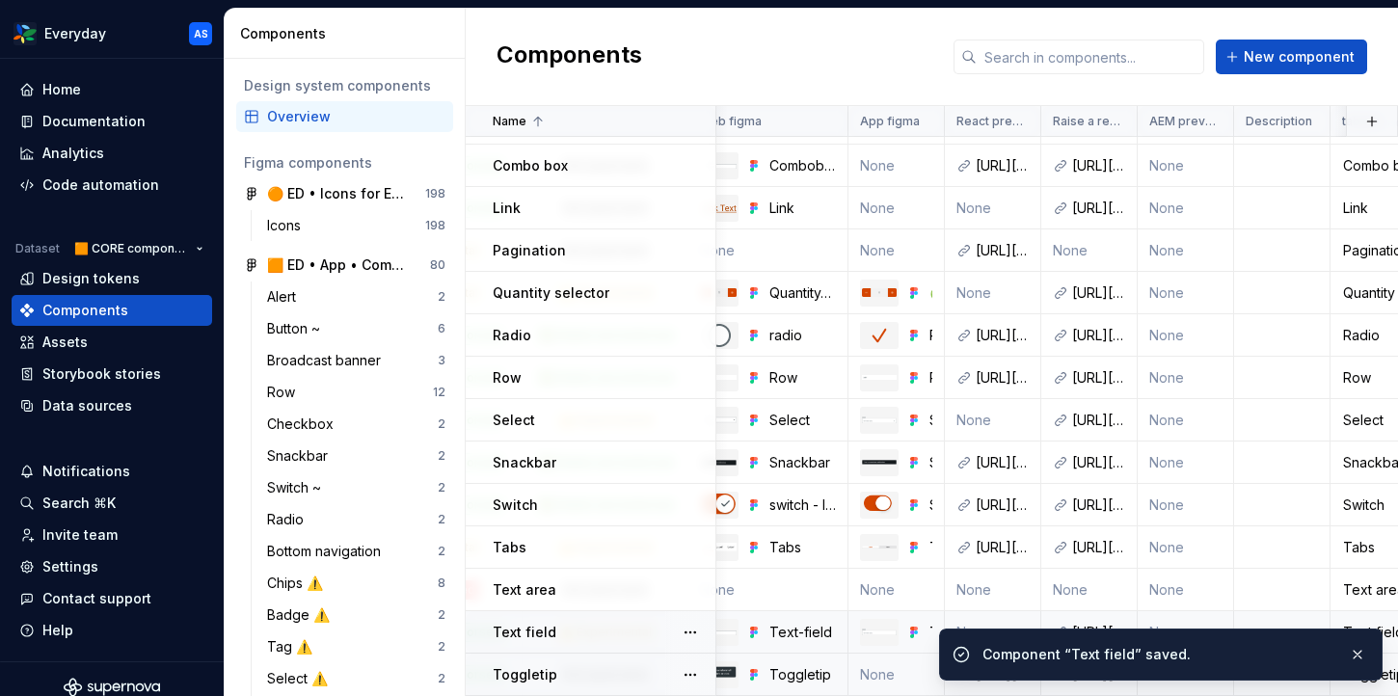
click at [596, 671] on div "Toggletip" at bounding box center [604, 674] width 222 height 19
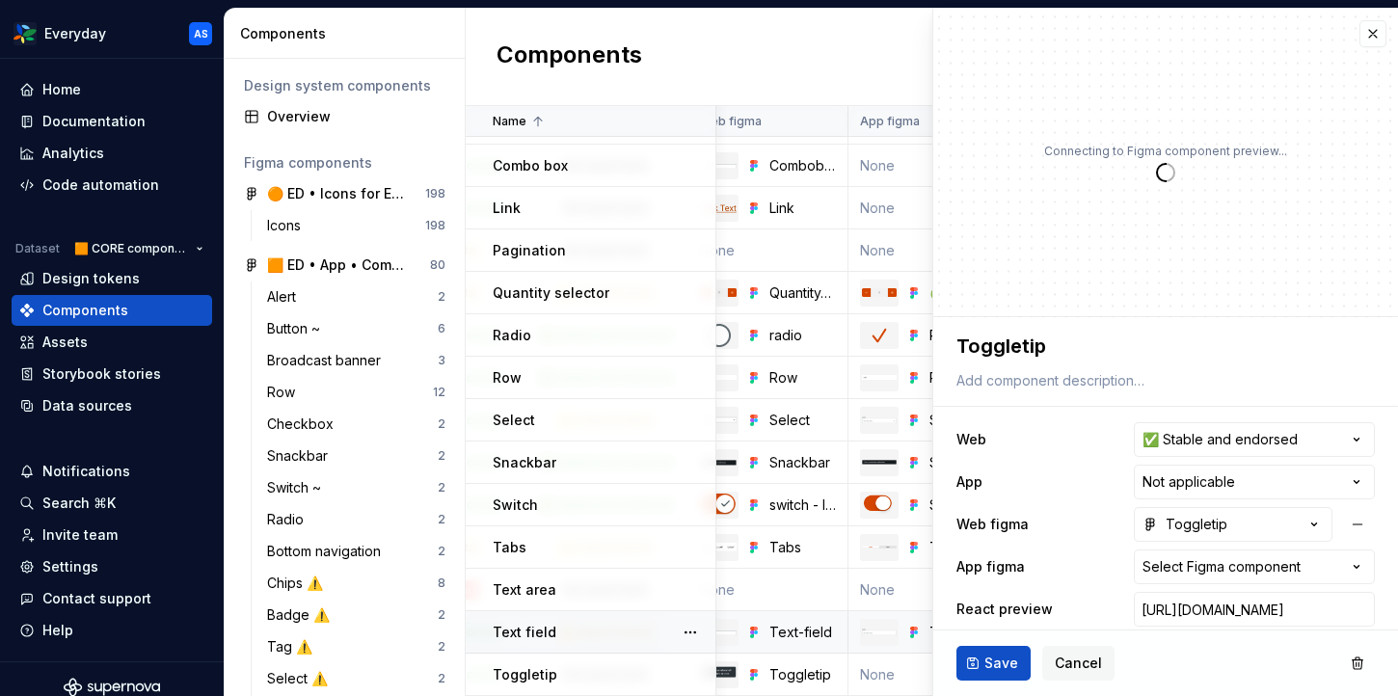
scroll to position [140, 0]
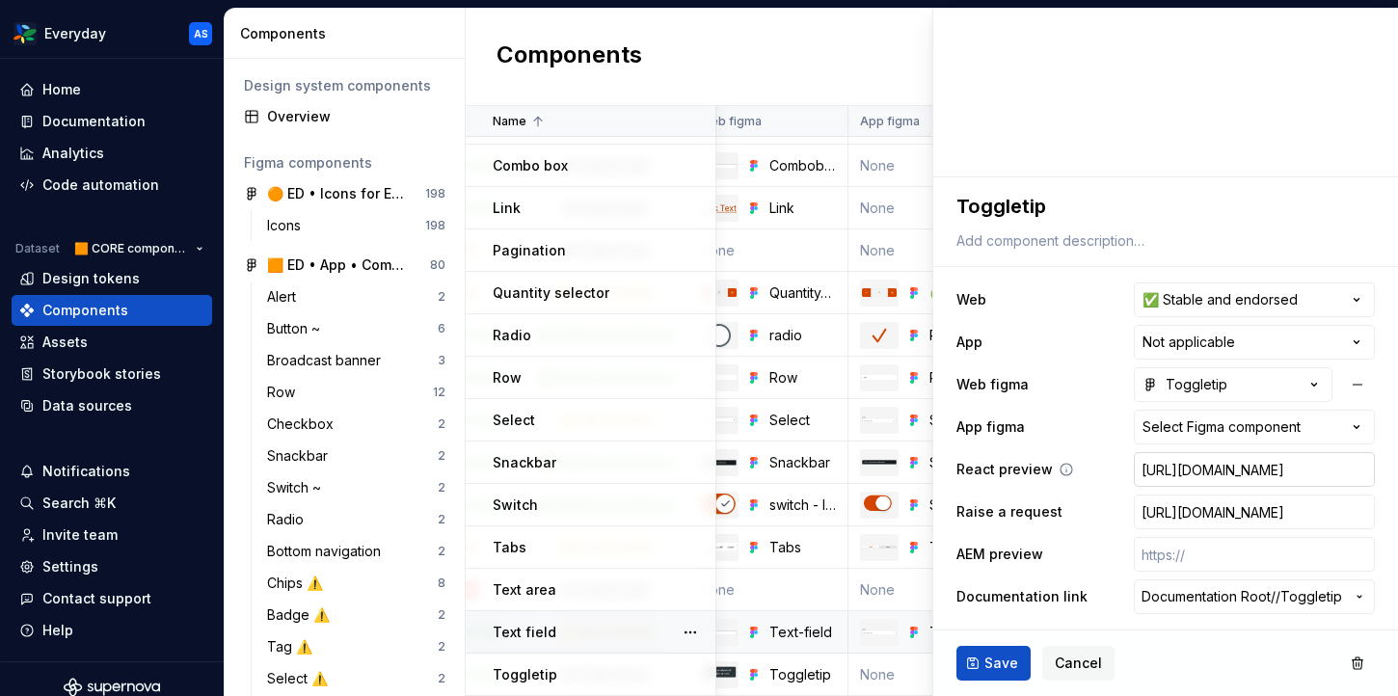
click at [1188, 476] on input "[URL][DOMAIN_NAME]" at bounding box center [1254, 469] width 241 height 35
type textarea "*"
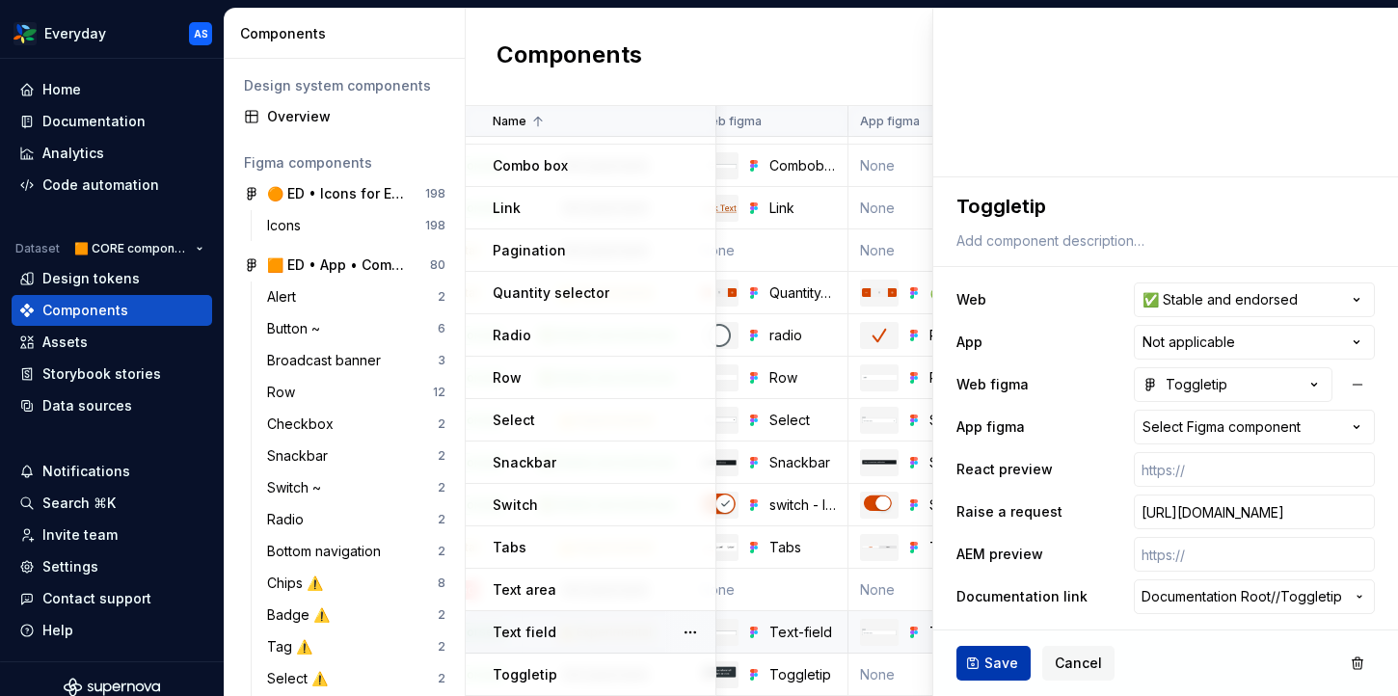
click at [998, 652] on button "Save" at bounding box center [993, 663] width 74 height 35
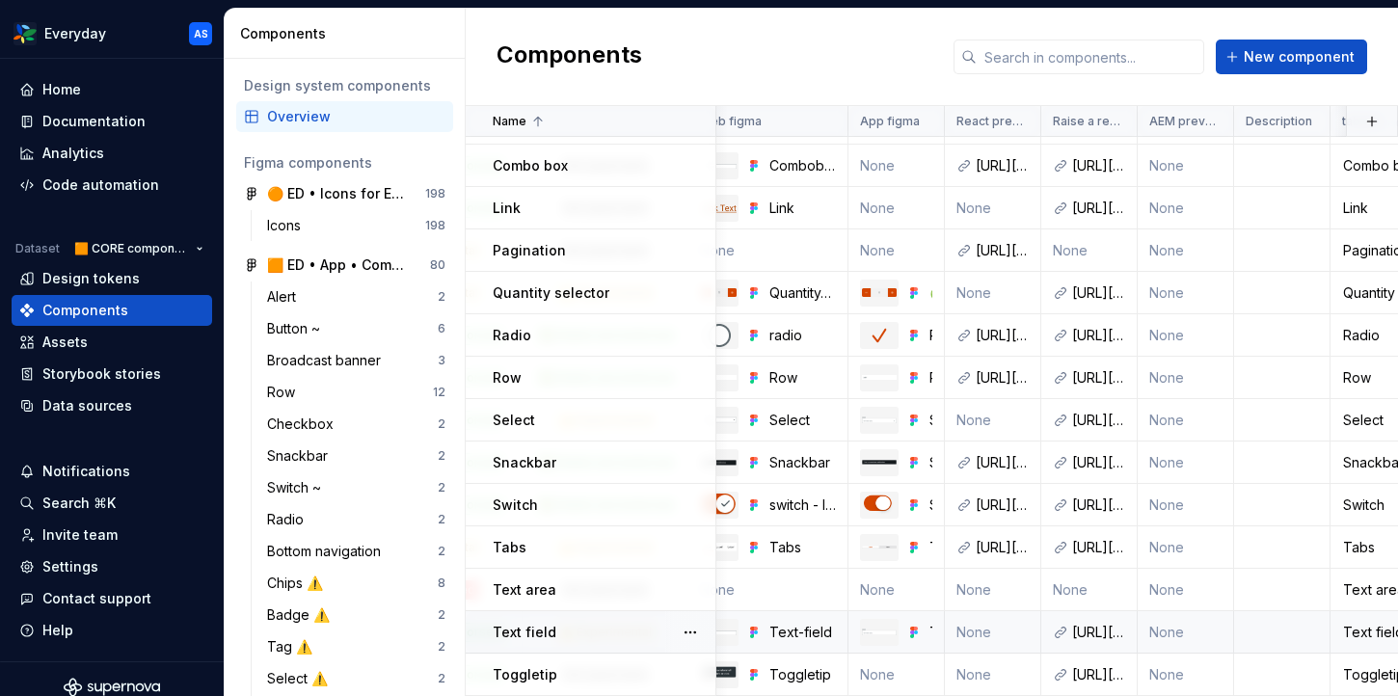
click at [595, 627] on div "Text field" at bounding box center [604, 632] width 222 height 19
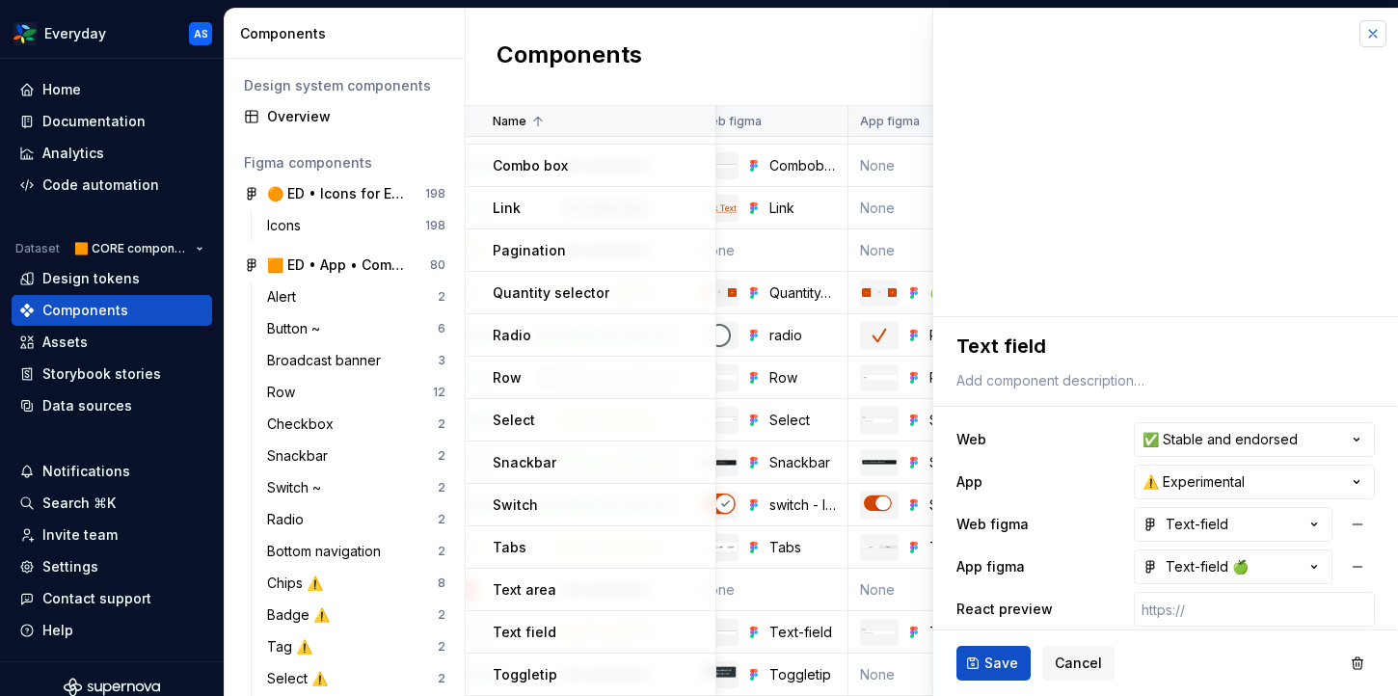
click at [1375, 32] on button "button" at bounding box center [1372, 33] width 27 height 27
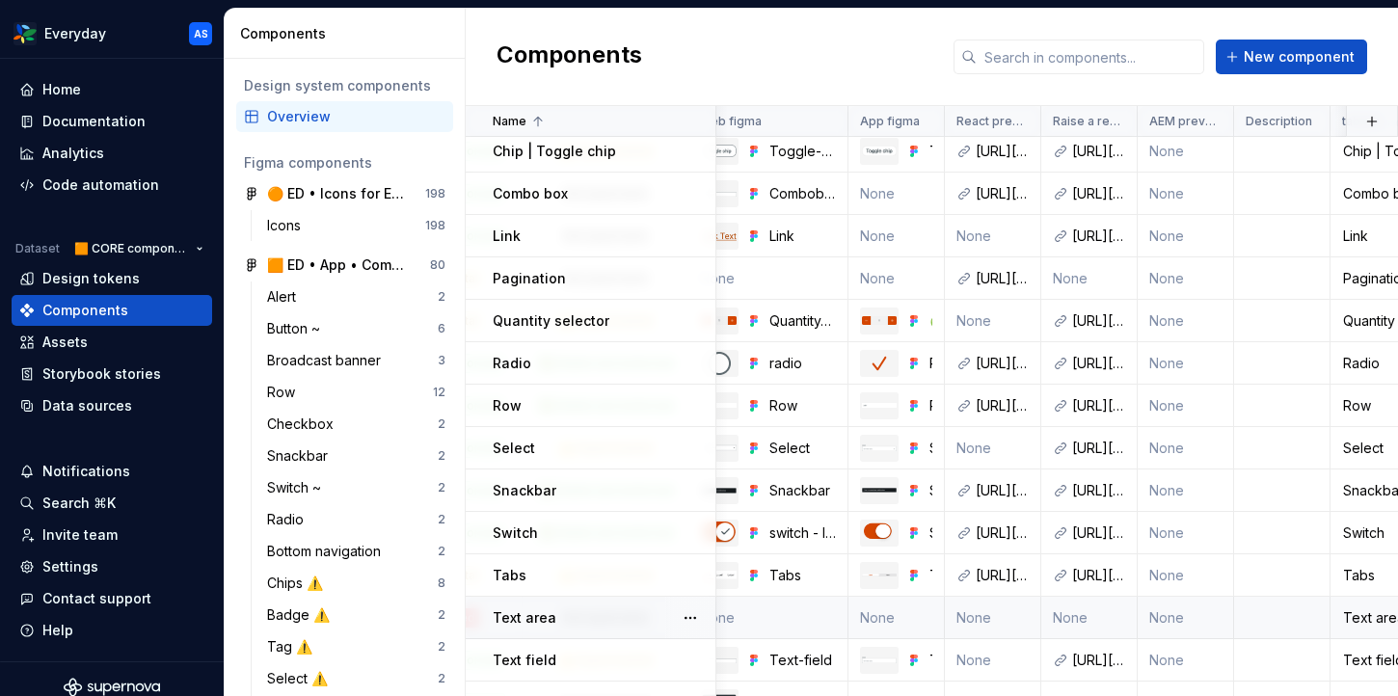
scroll to position [515, 374]
click at [561, 571] on div "Tabs" at bounding box center [604, 576] width 222 height 19
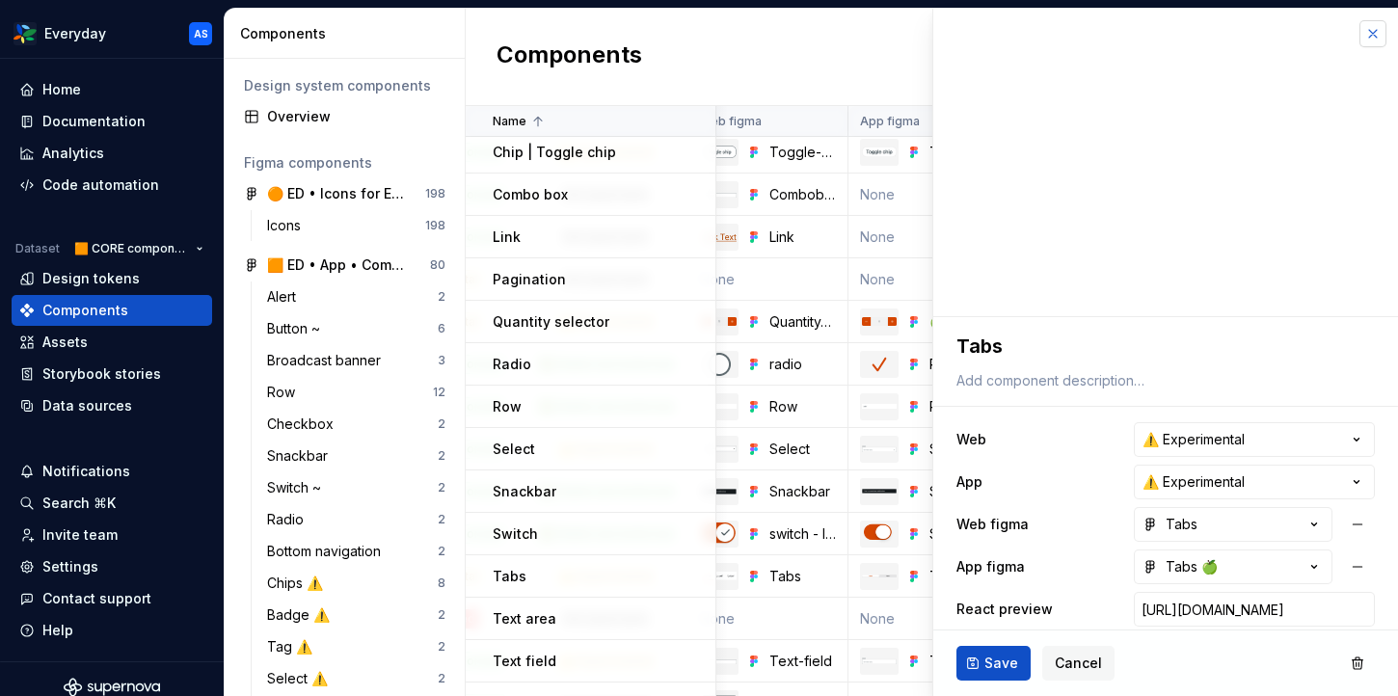
click at [1376, 34] on button "button" at bounding box center [1372, 33] width 27 height 27
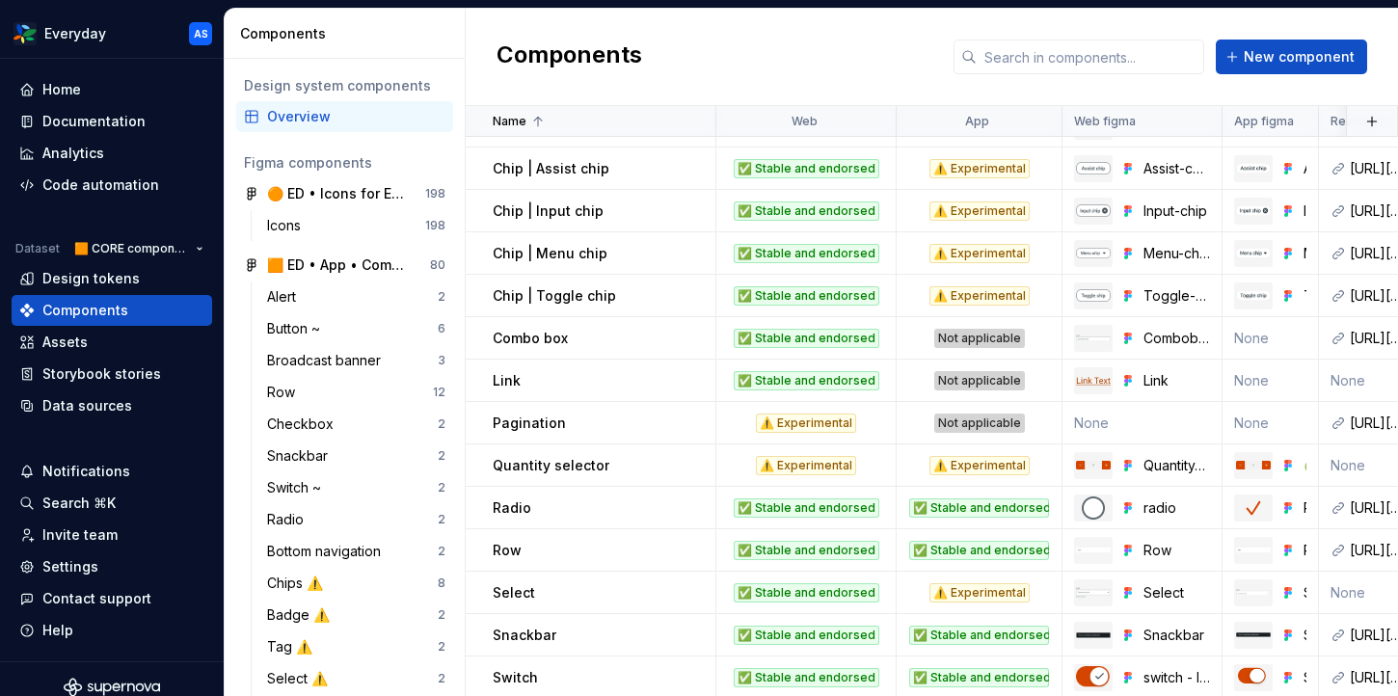
scroll to position [544, 0]
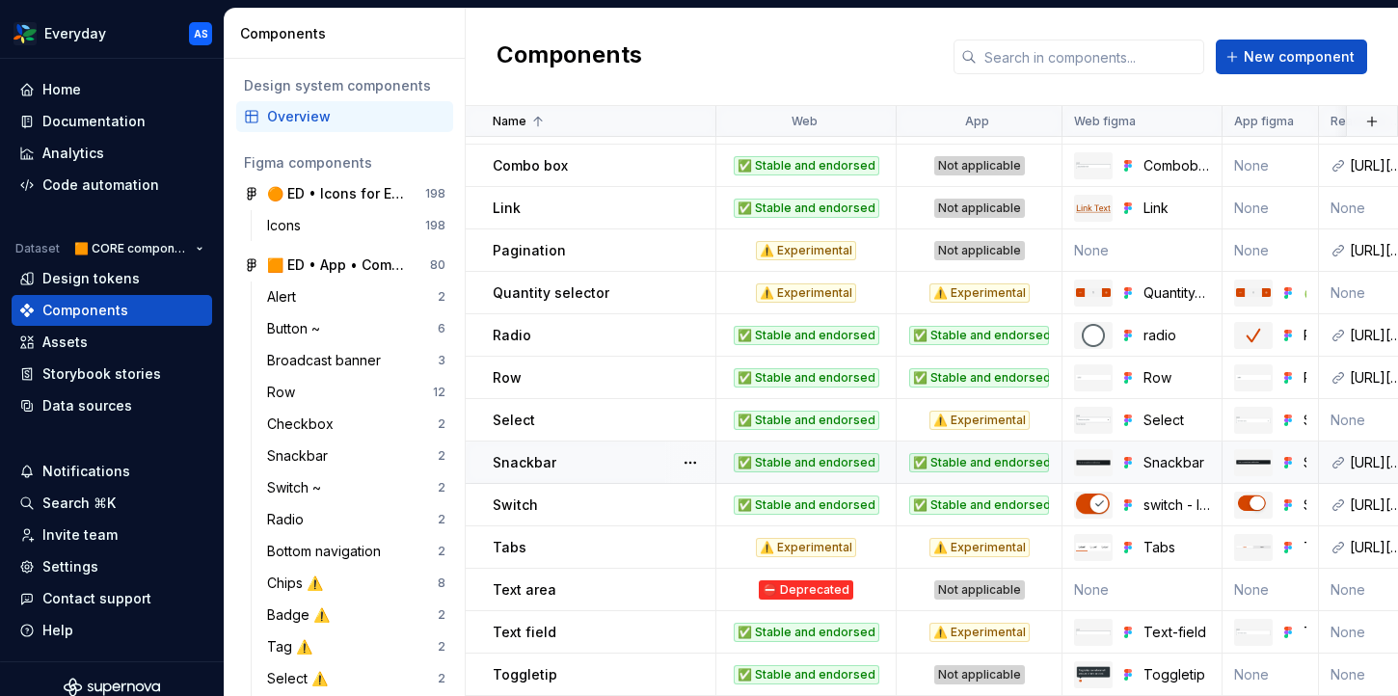
click at [608, 450] on td "Snackbar" at bounding box center [591, 462] width 251 height 42
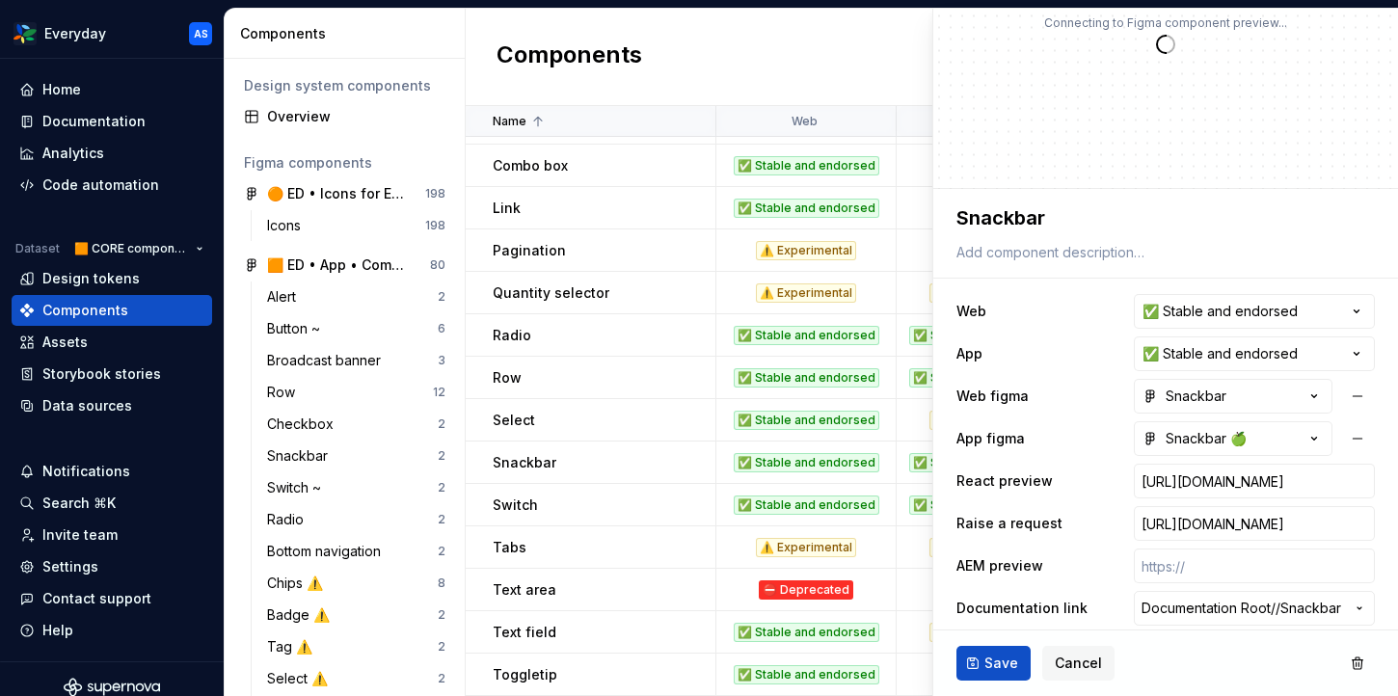
scroll to position [140, 0]
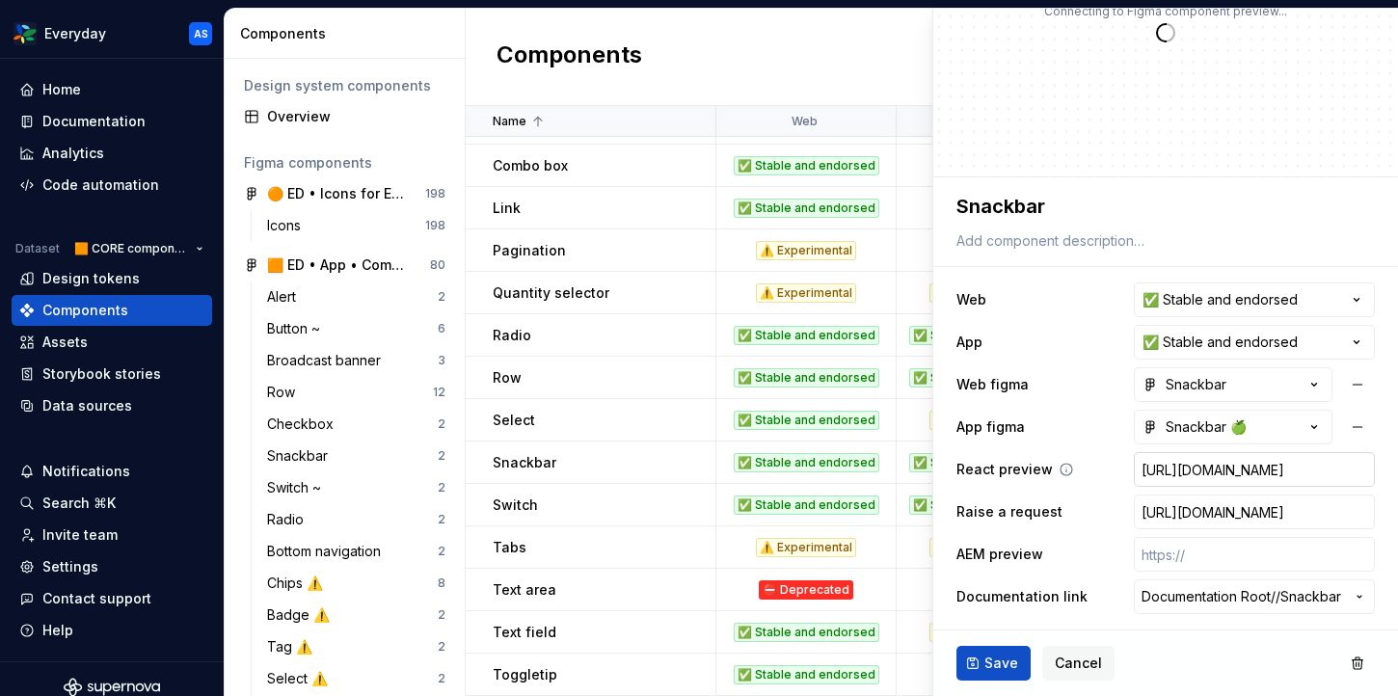
type textarea "*"
click at [1193, 467] on input "[URL][DOMAIN_NAME]" at bounding box center [1254, 469] width 241 height 35
type textarea "*"
click at [990, 658] on span "Save" at bounding box center [1001, 663] width 34 height 19
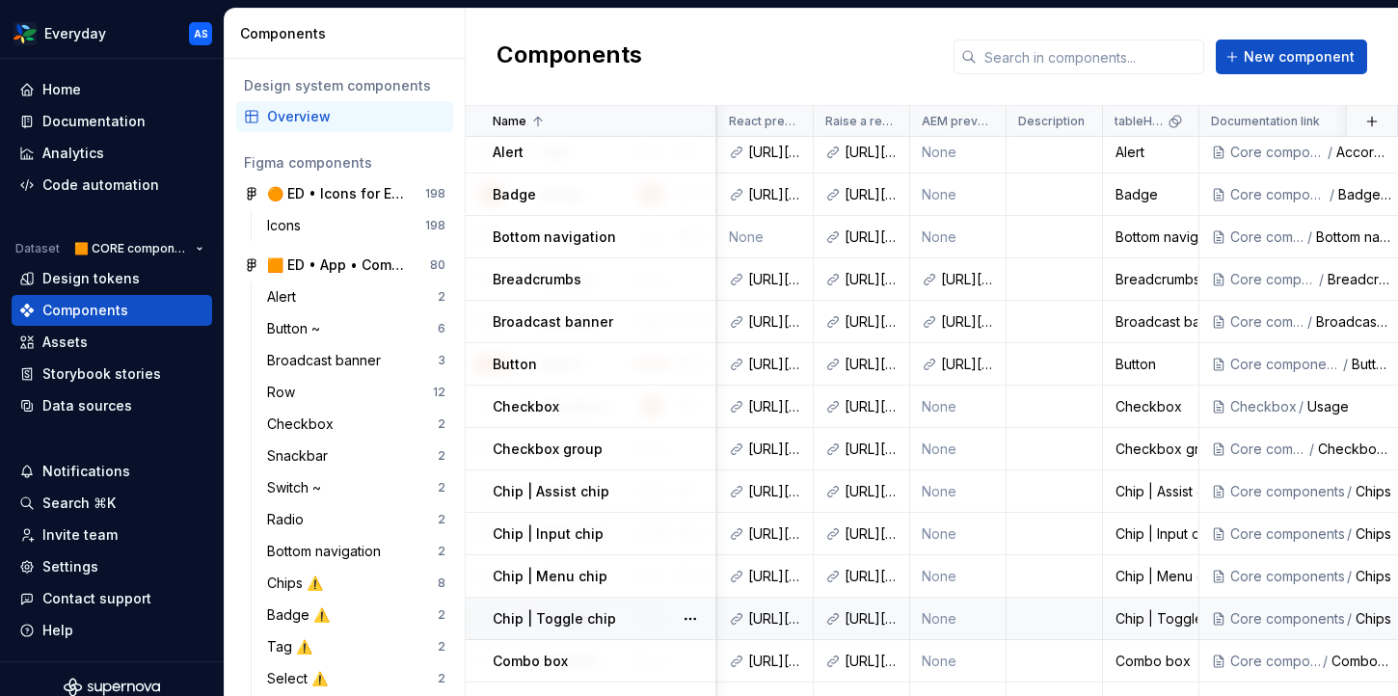
scroll to position [0, 601]
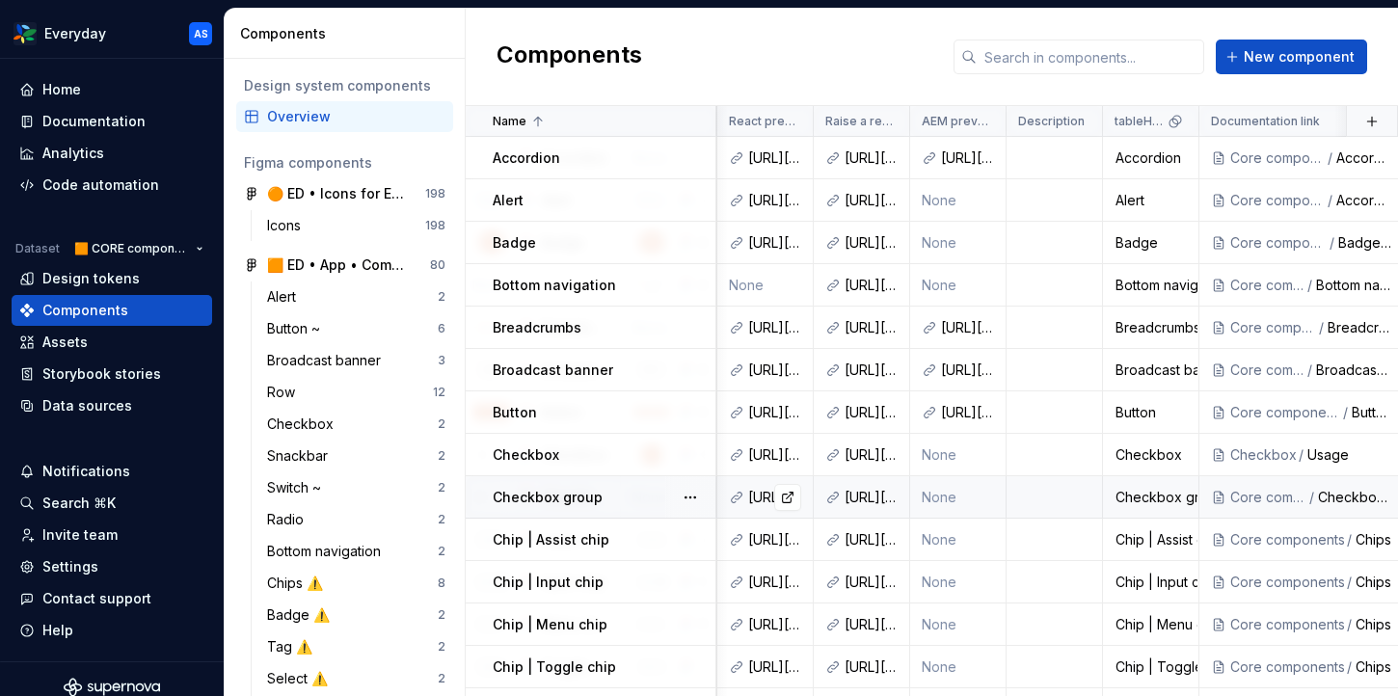
click at [745, 496] on div "[URL][DOMAIN_NAME]" at bounding box center [764, 497] width 95 height 19
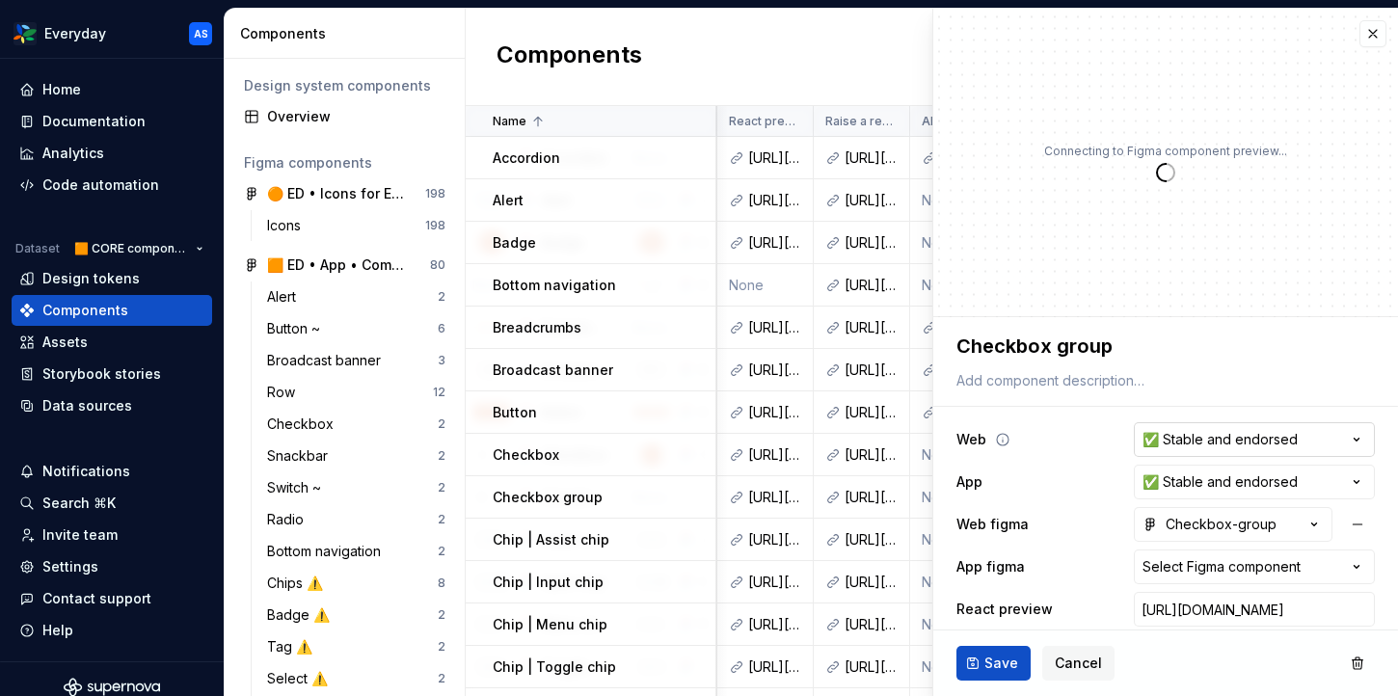
scroll to position [140, 0]
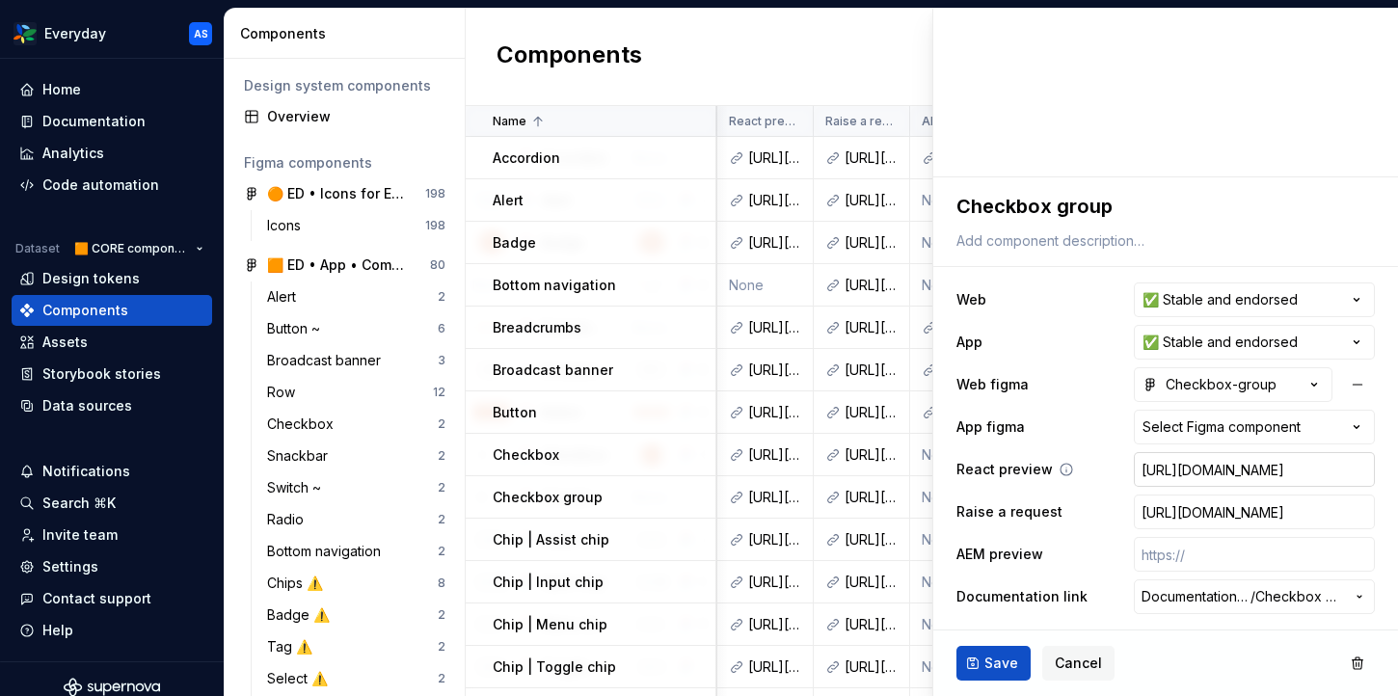
click at [1177, 475] on input "[URL][DOMAIN_NAME]" at bounding box center [1254, 469] width 241 height 35
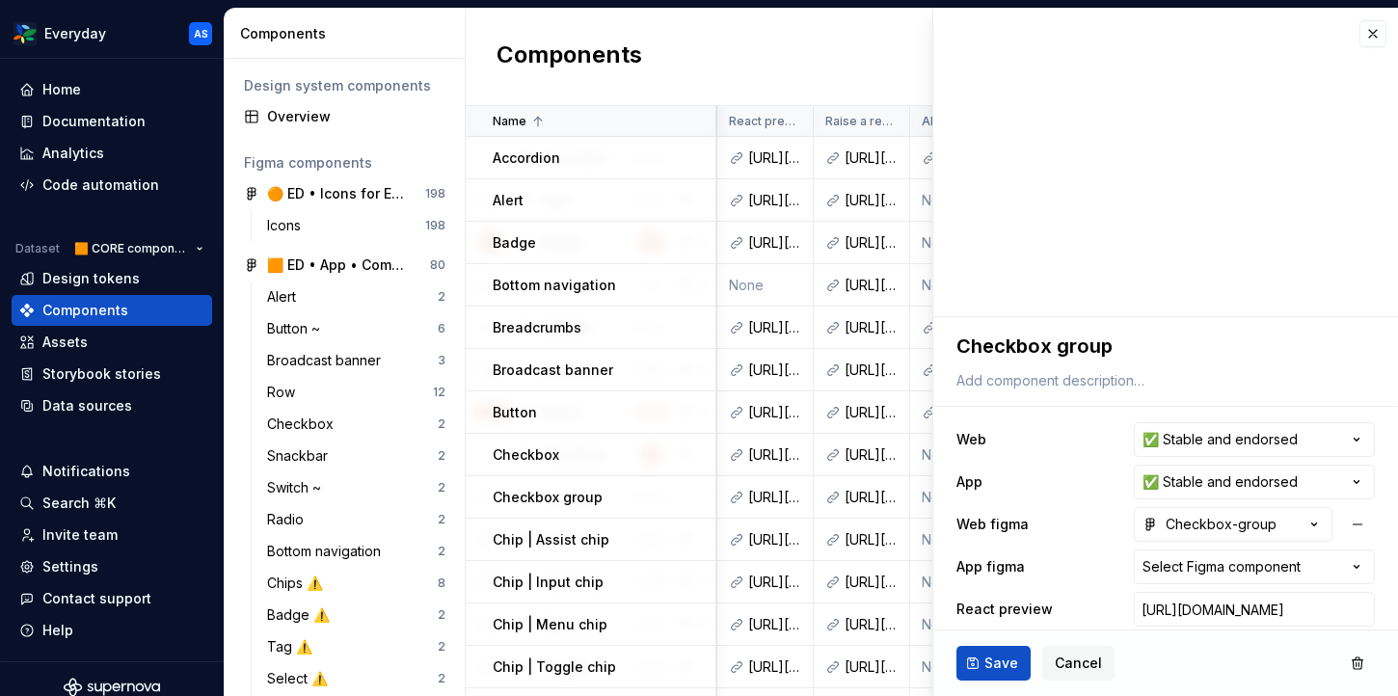
click at [1177, 475] on html "Everyday AS Home Documentation Analytics Code automation Dataset 🟧 CORE compone…" at bounding box center [699, 348] width 1398 height 696
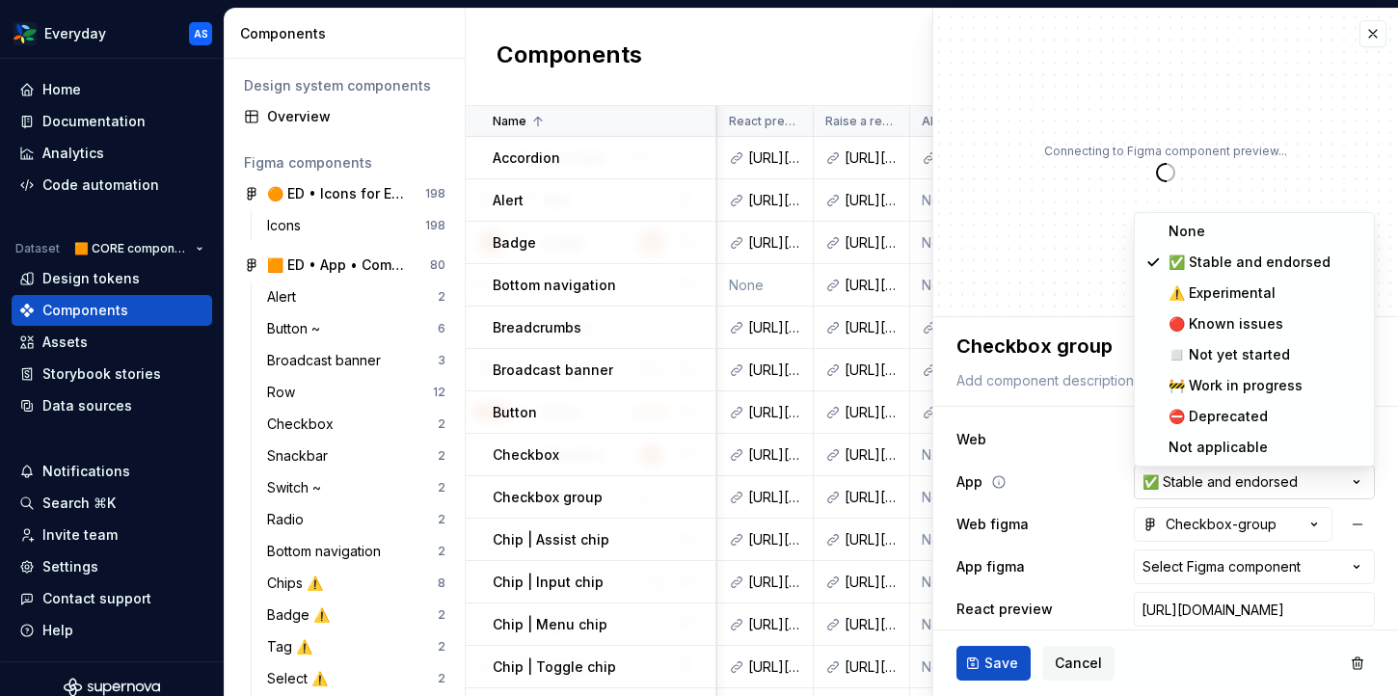
click at [1177, 479] on html "Everyday AS Home Documentation Analytics Code automation Dataset 🟧 CORE compone…" at bounding box center [699, 348] width 1398 height 696
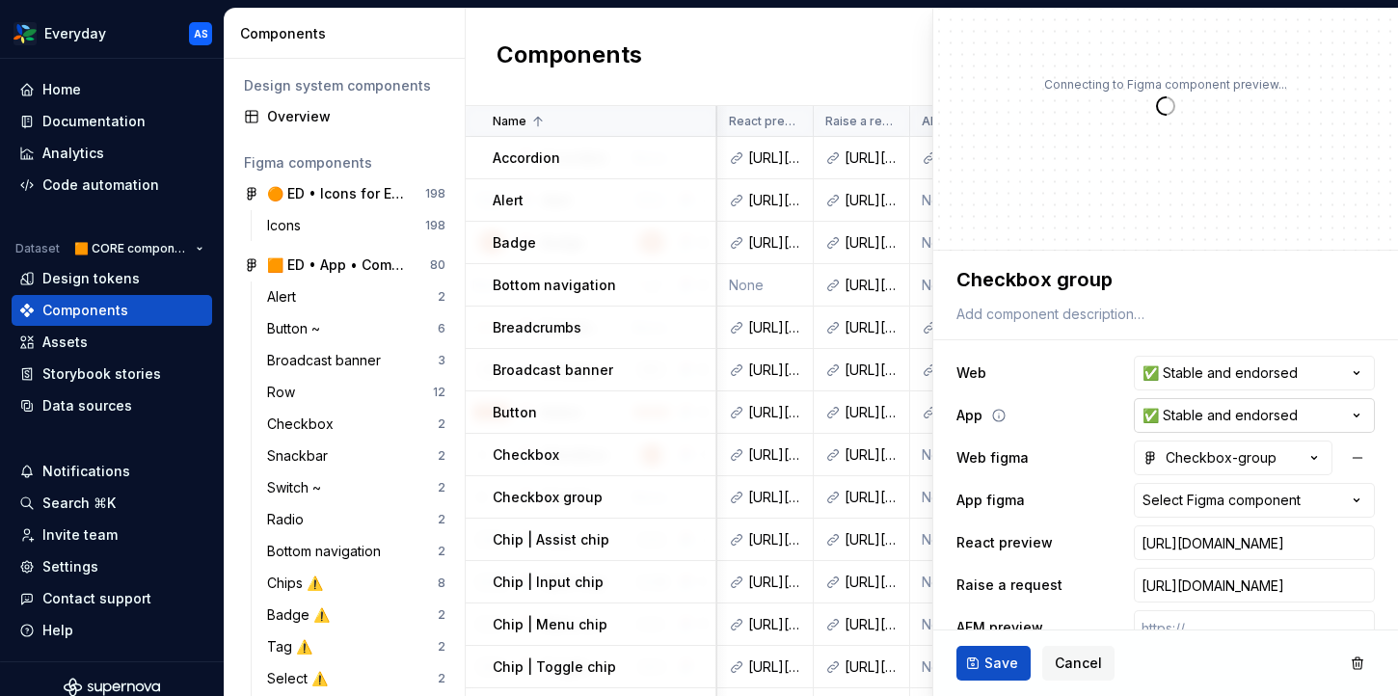
scroll to position [140, 0]
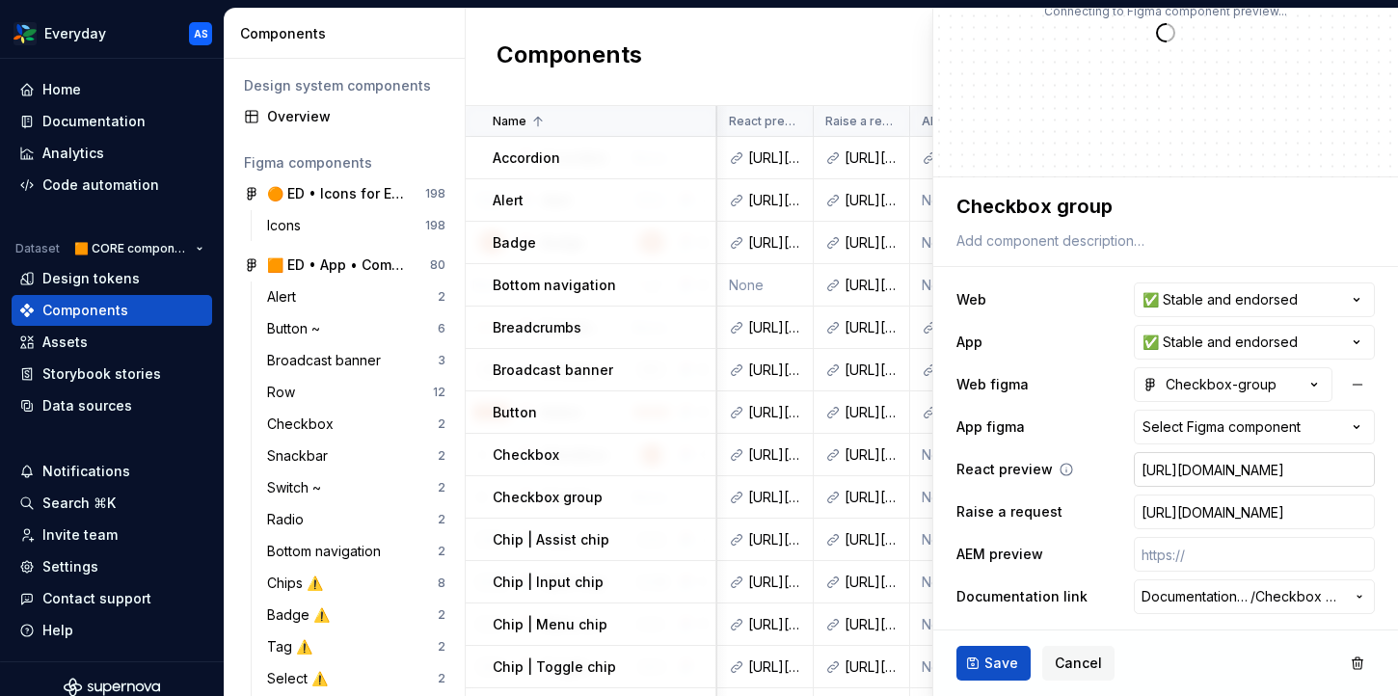
click at [1171, 463] on input "[URL][DOMAIN_NAME]" at bounding box center [1254, 469] width 241 height 35
type textarea "*"
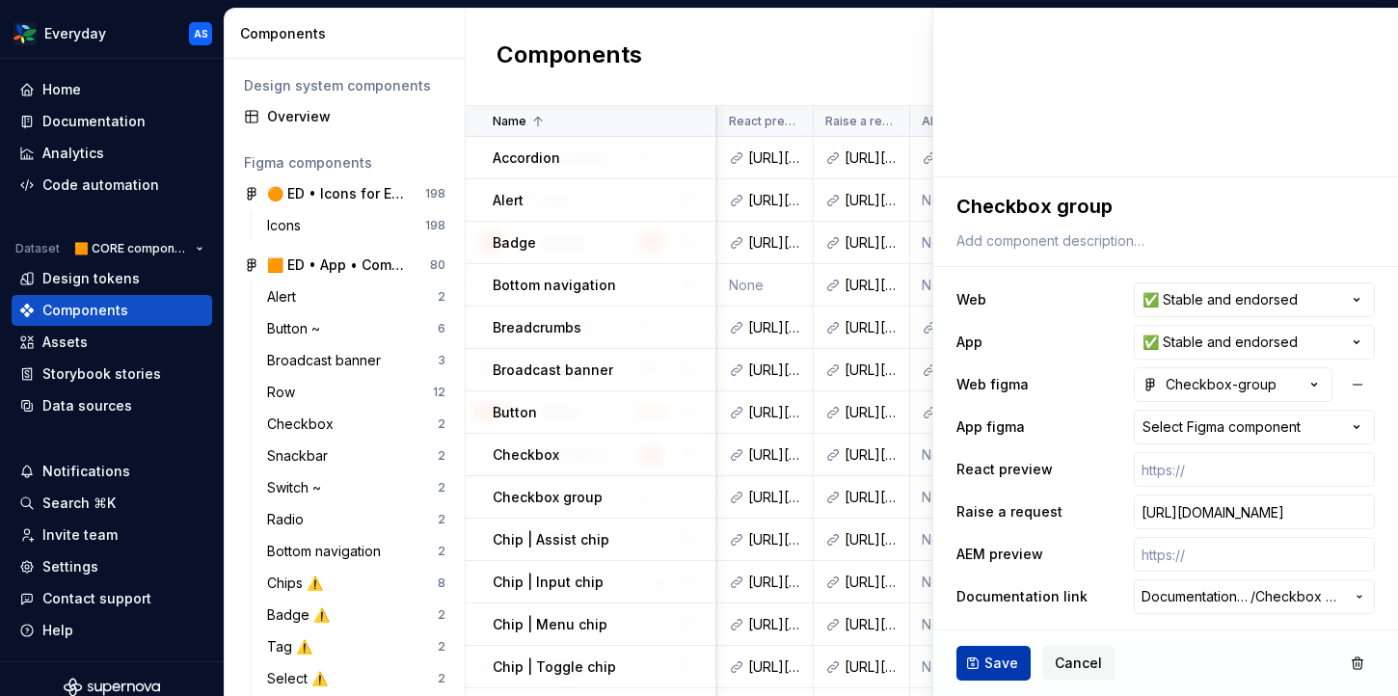
click at [985, 664] on span "Save" at bounding box center [1001, 663] width 34 height 19
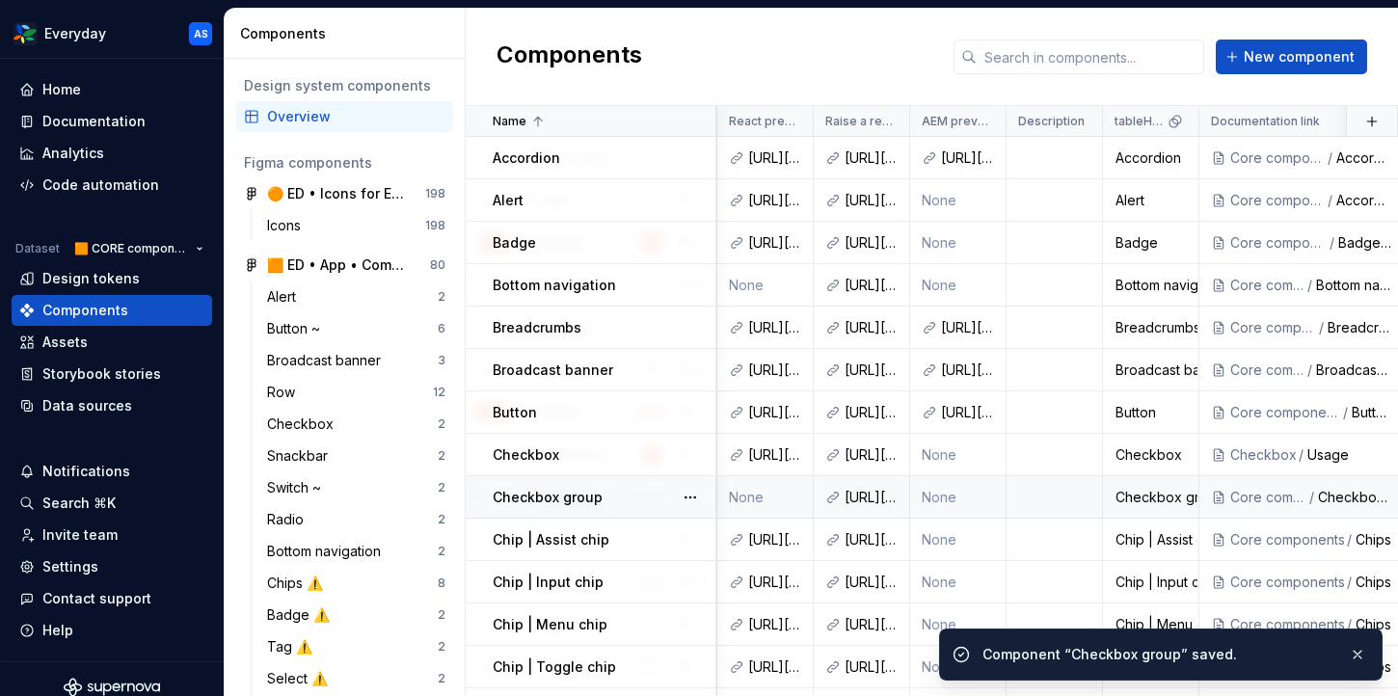
click at [620, 493] on div "Checkbox group" at bounding box center [604, 497] width 222 height 19
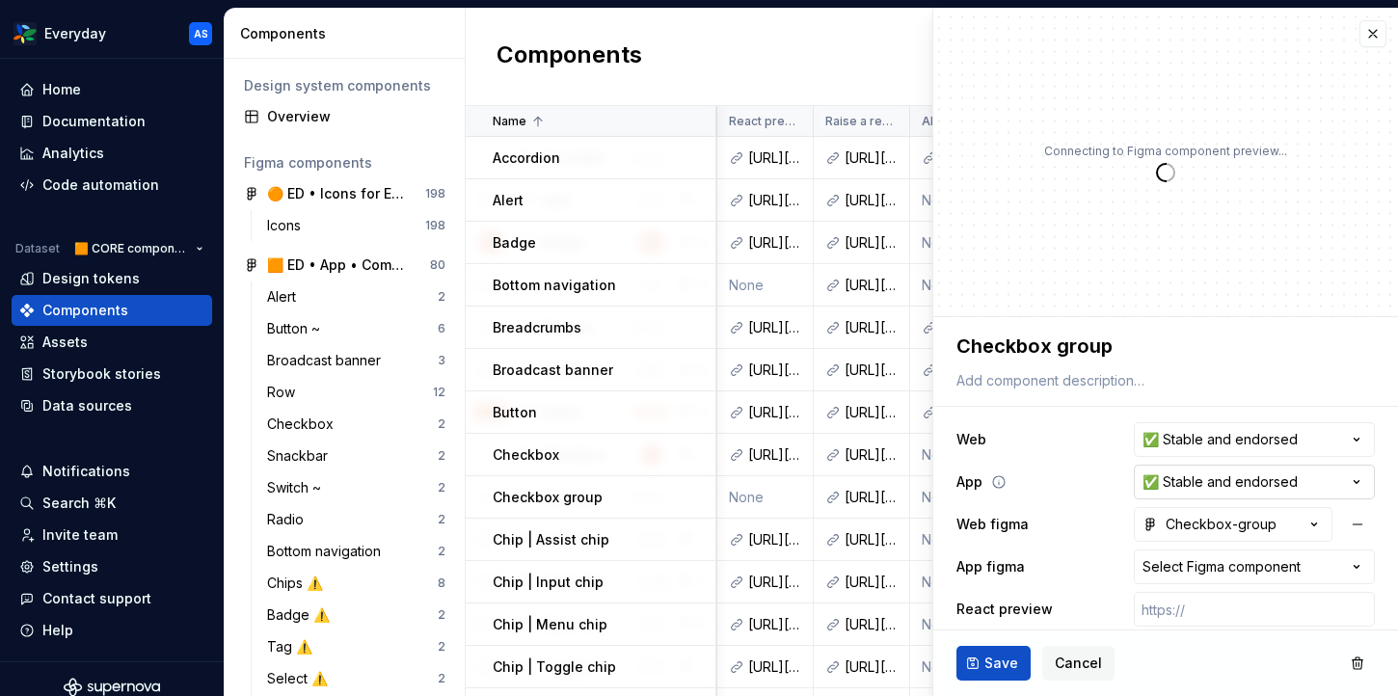
click at [1250, 473] on html "Everyday AS Home Documentation Analytics Code automation Dataset 🟧 CORE compone…" at bounding box center [699, 348] width 1398 height 696
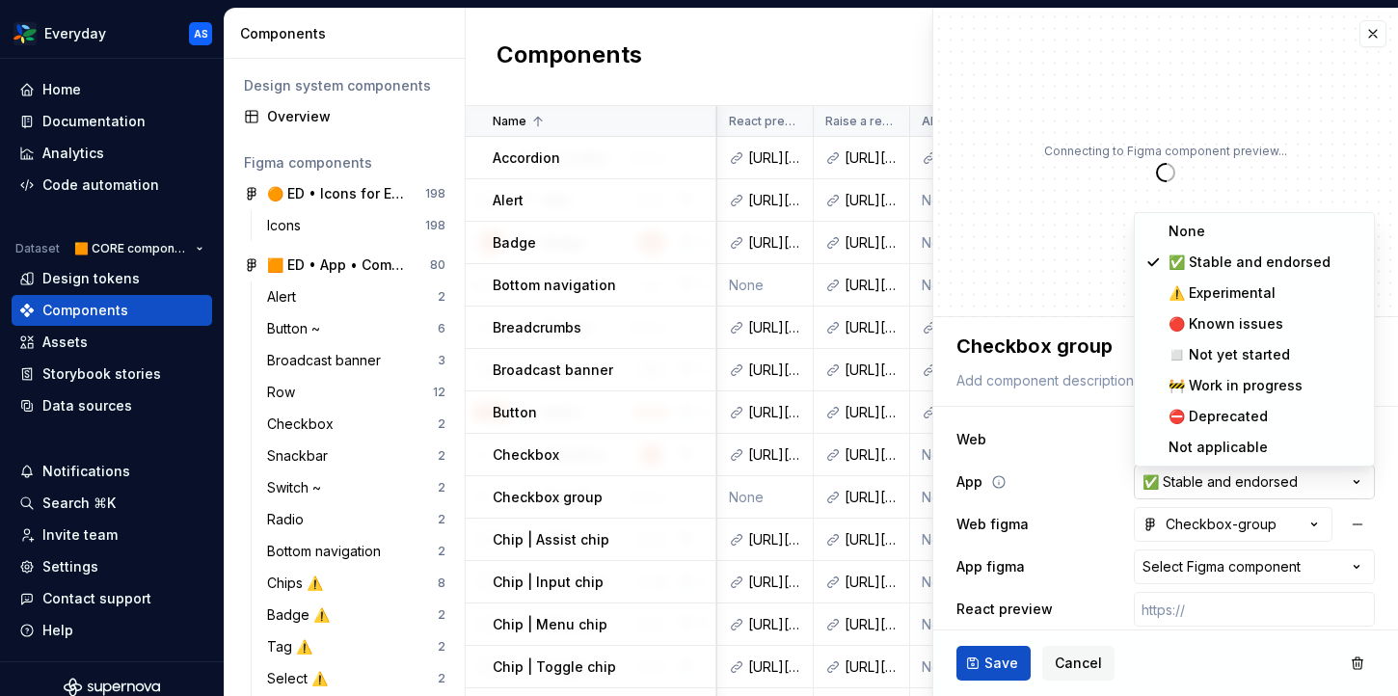
type textarea "*"
select select "**********"
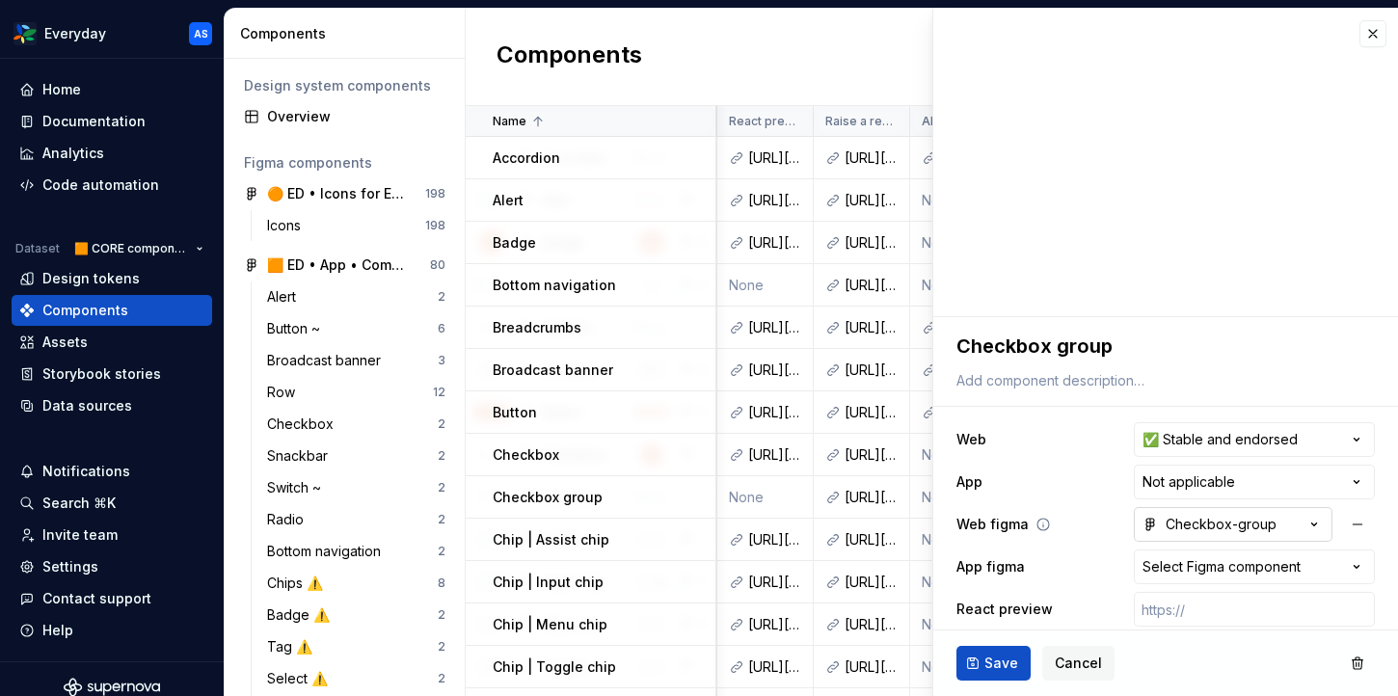
scroll to position [140, 0]
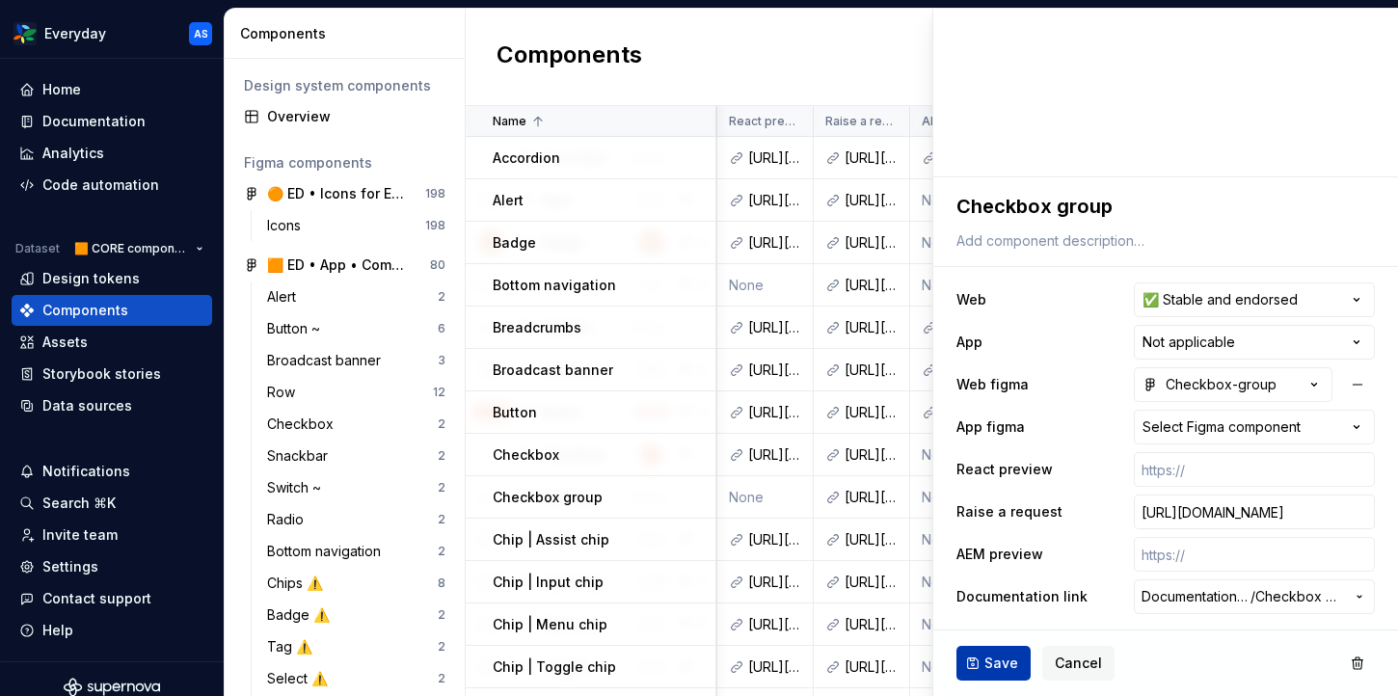
click at [1010, 660] on span "Save" at bounding box center [1001, 663] width 34 height 19
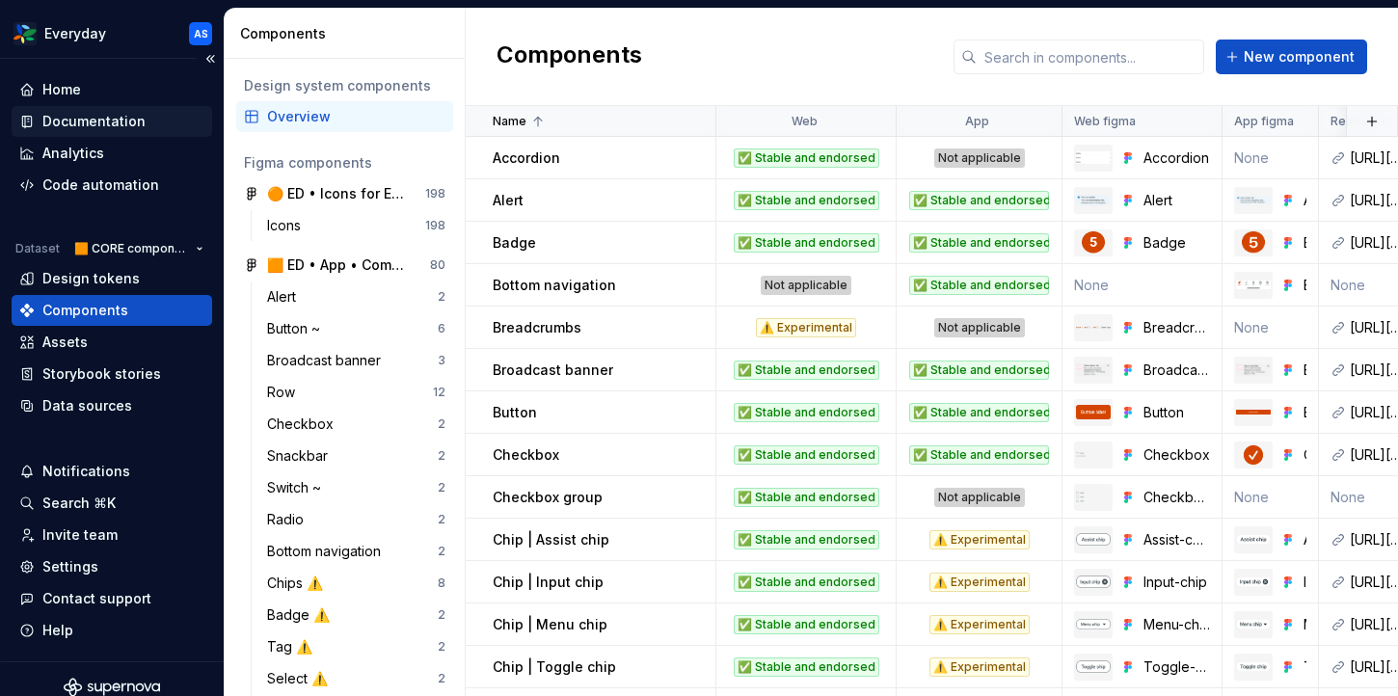
click at [96, 118] on div "Documentation" at bounding box center [93, 121] width 103 height 19
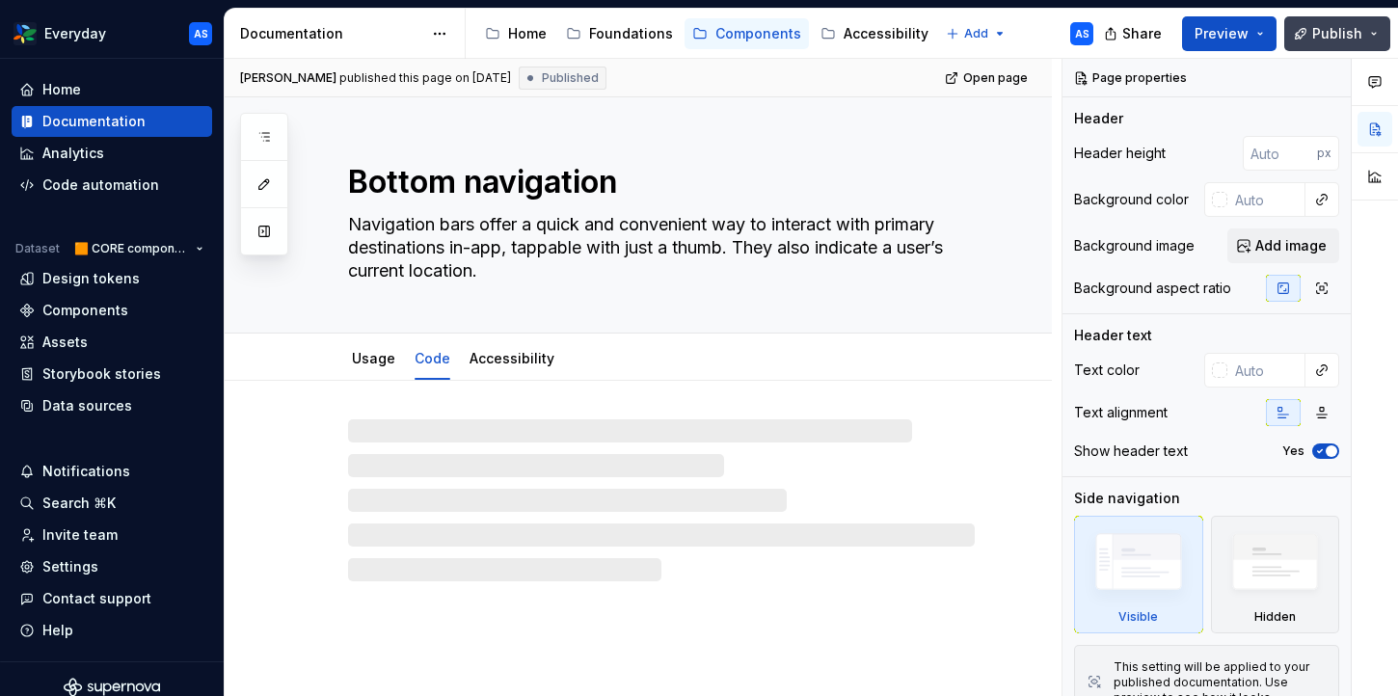
click at [1345, 27] on span "Publish" at bounding box center [1337, 33] width 50 height 19
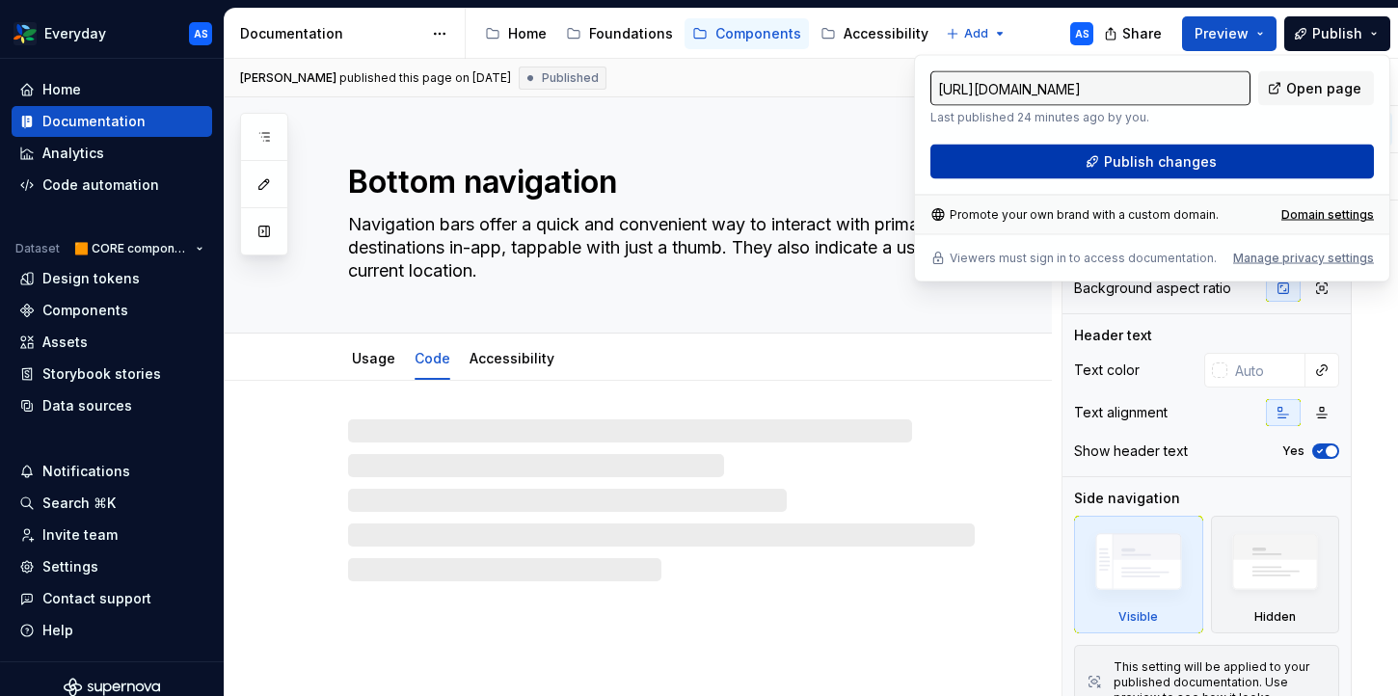
click at [1135, 150] on button "Publish changes" at bounding box center [1151, 162] width 443 height 35
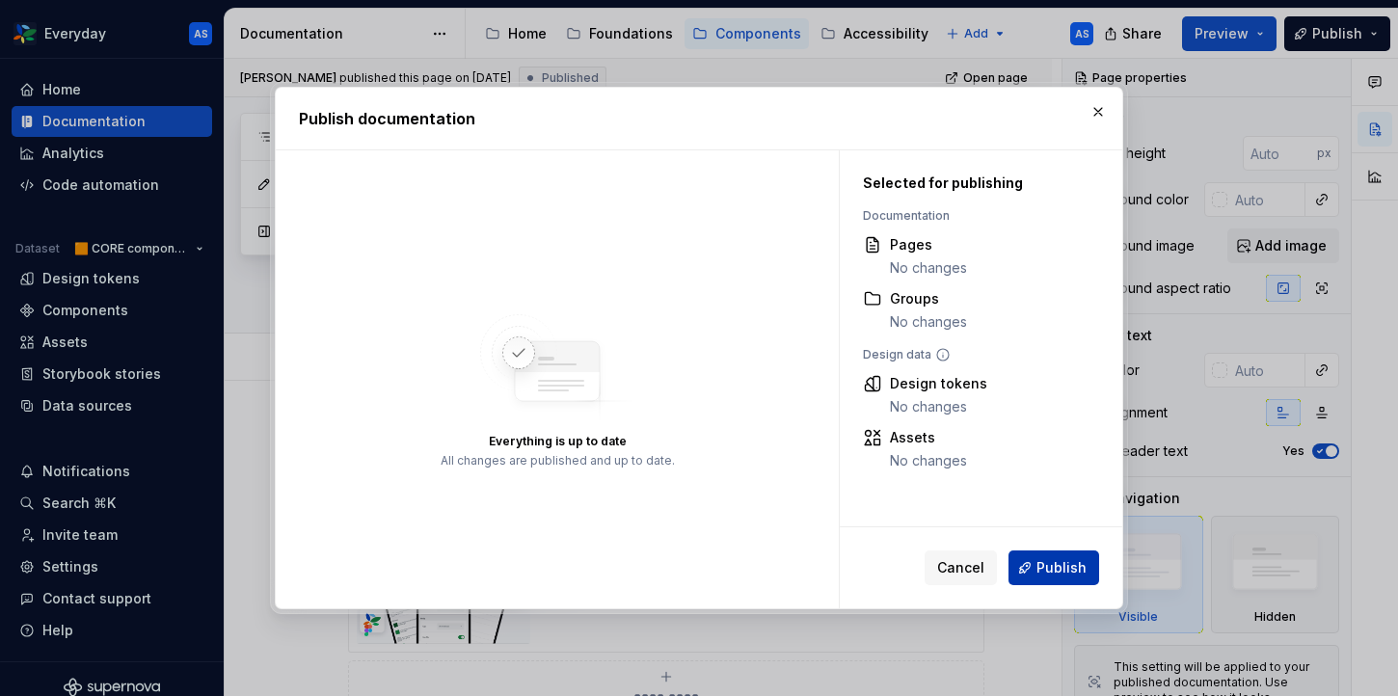
click at [1053, 568] on span "Publish" at bounding box center [1061, 567] width 50 height 19
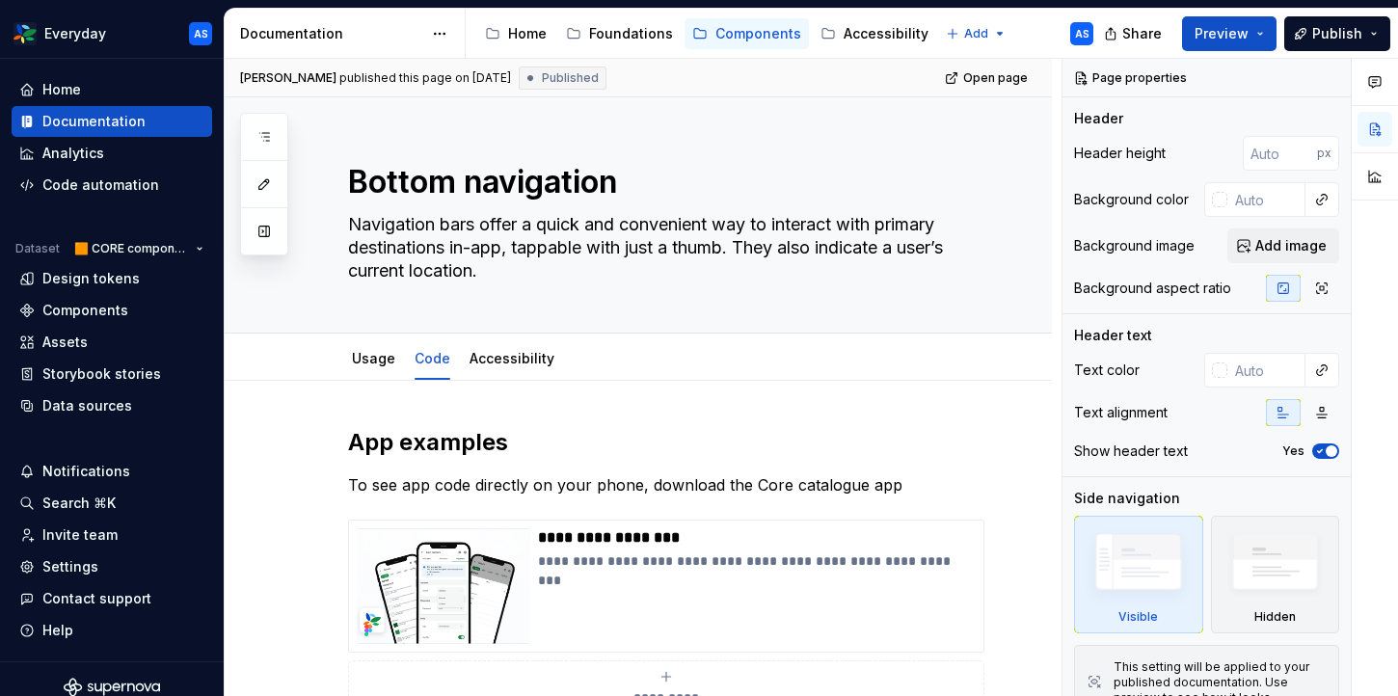
type textarea "*"
